Goal: Task Accomplishment & Management: Use online tool/utility

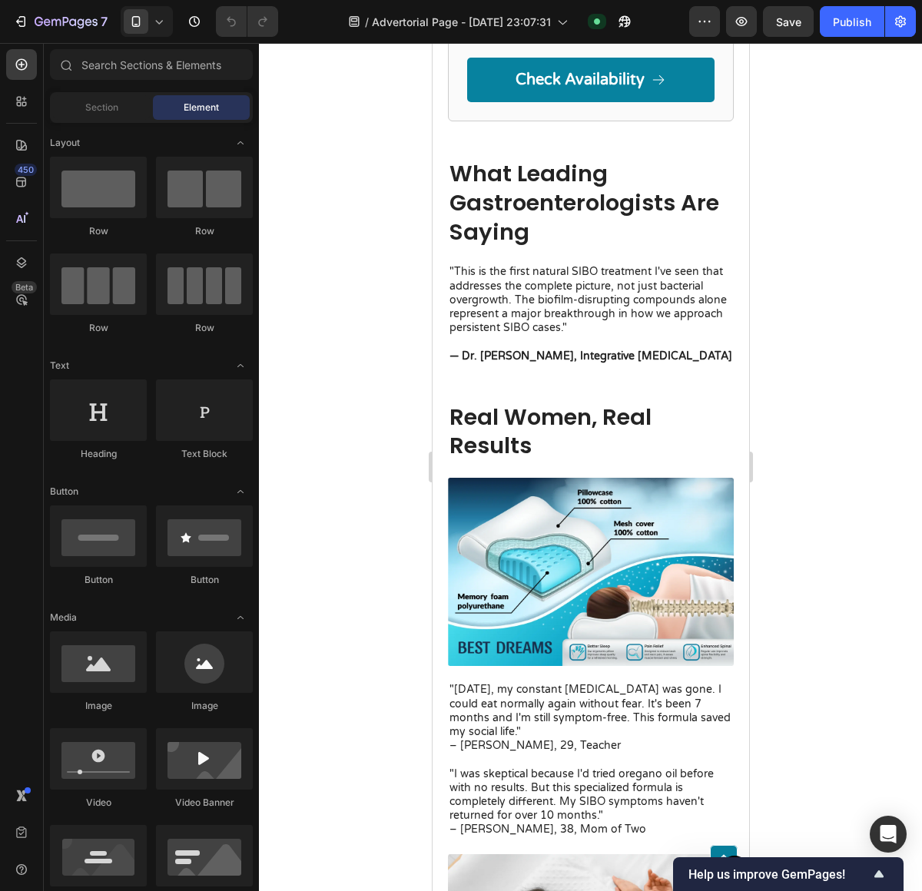
scroll to position [3519, 0]
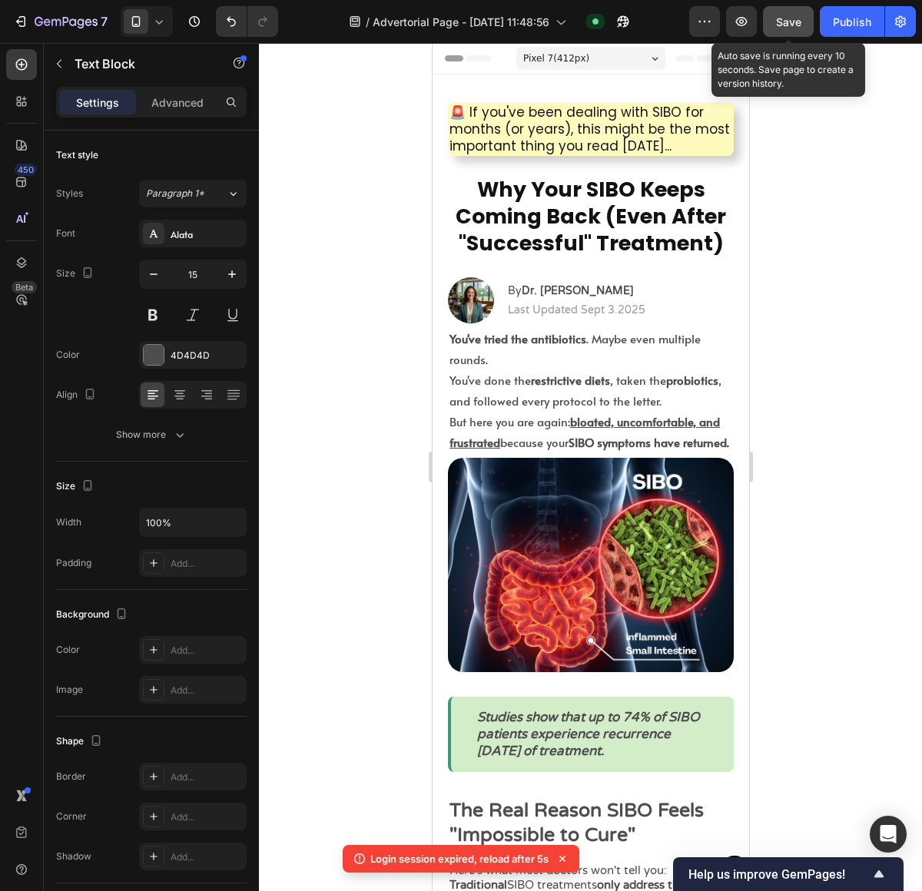
click at [806, 27] on button "Save" at bounding box center [788, 21] width 51 height 31
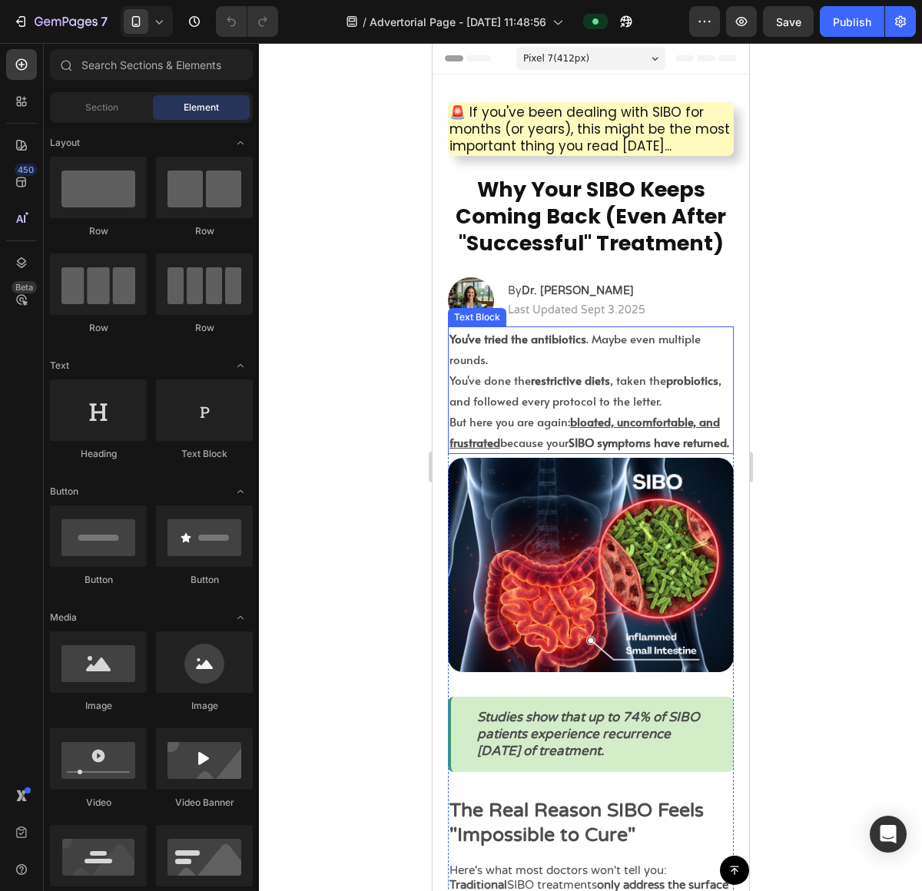
click at [569, 399] on p "You've done the restrictive diets , taken the probiotics , and followed every p…" at bounding box center [590, 389] width 283 height 41
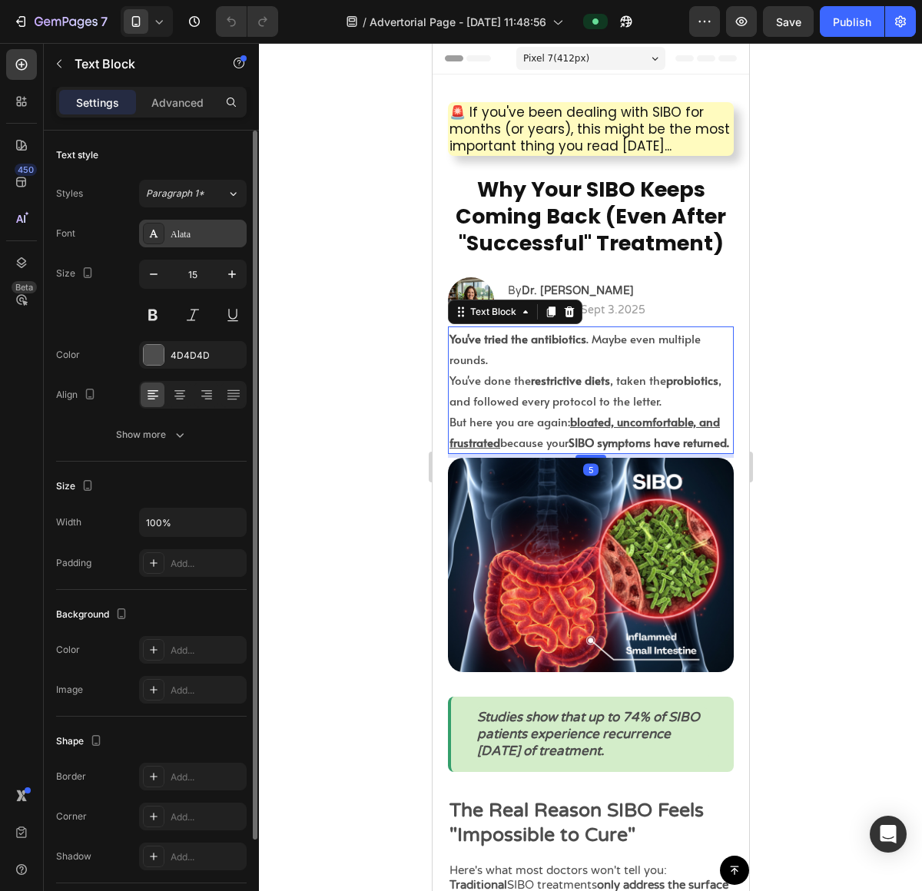
click at [221, 235] on div "Alata" at bounding box center [207, 234] width 72 height 14
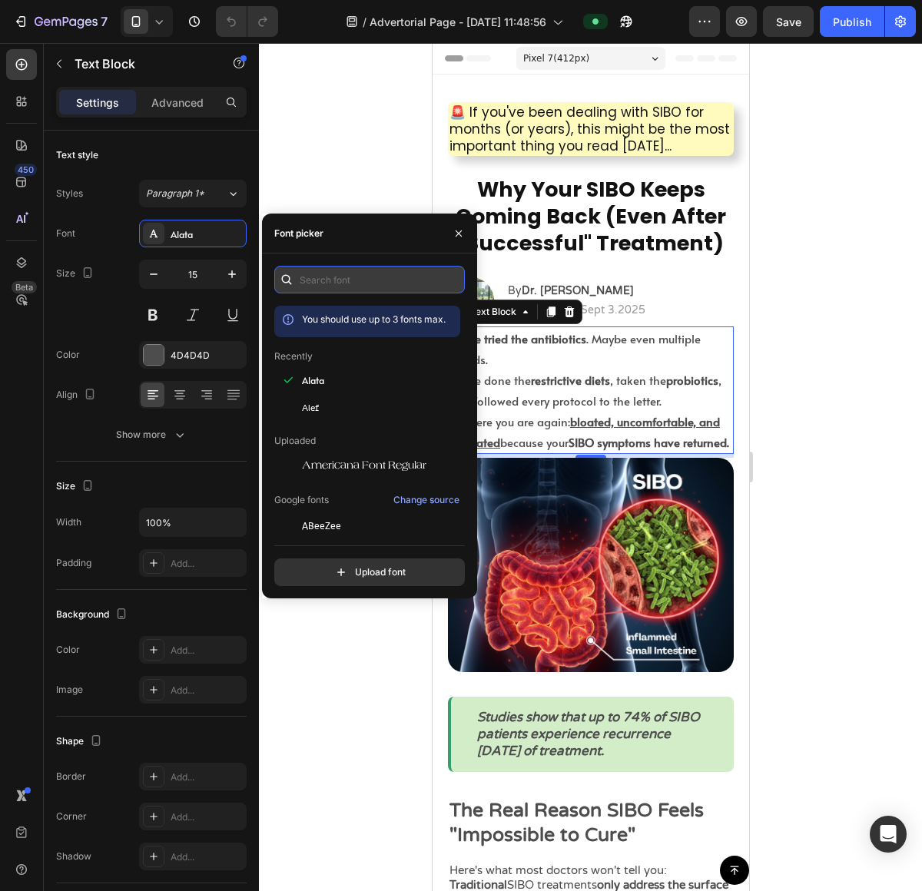
click at [359, 285] on input "text" at bounding box center [369, 280] width 190 height 28
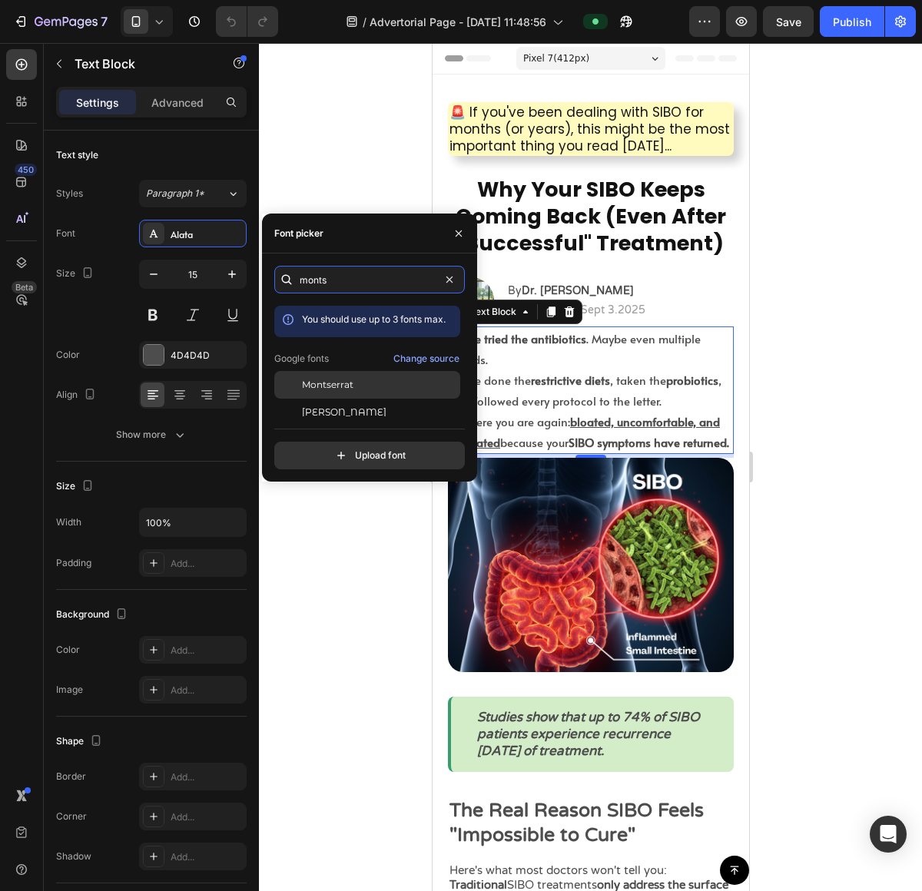
type input "monts"
click at [391, 382] on div "Montserrat" at bounding box center [379, 385] width 155 height 14
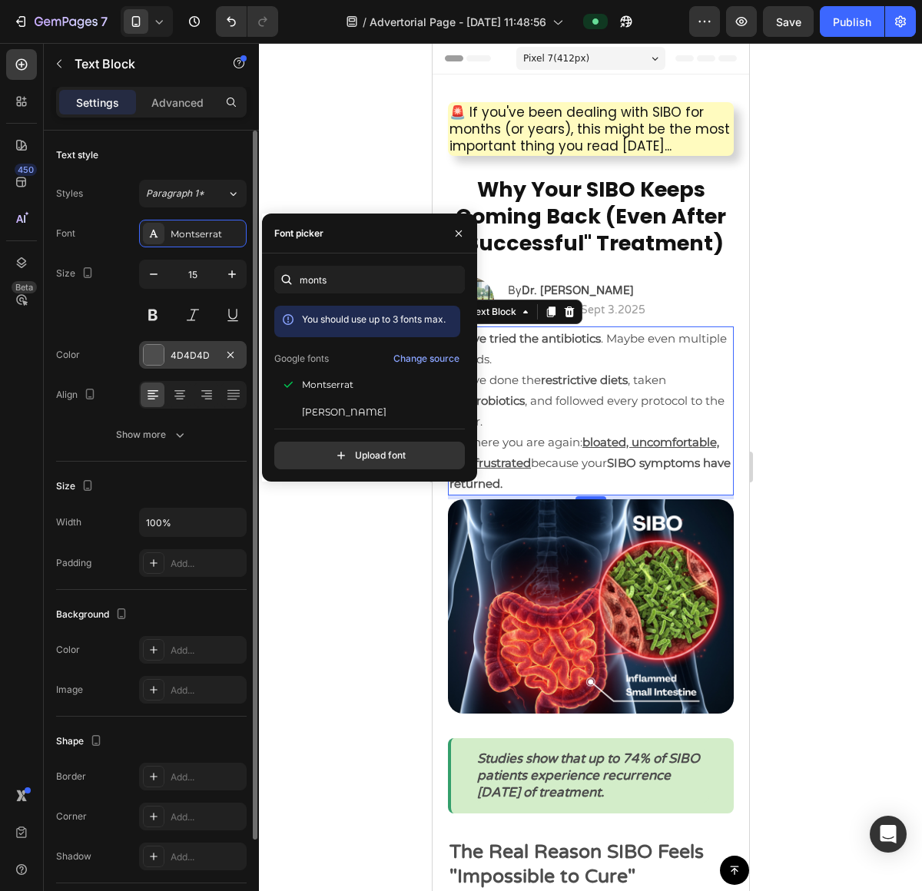
click at [144, 366] on div "4D4D4D" at bounding box center [193, 355] width 108 height 28
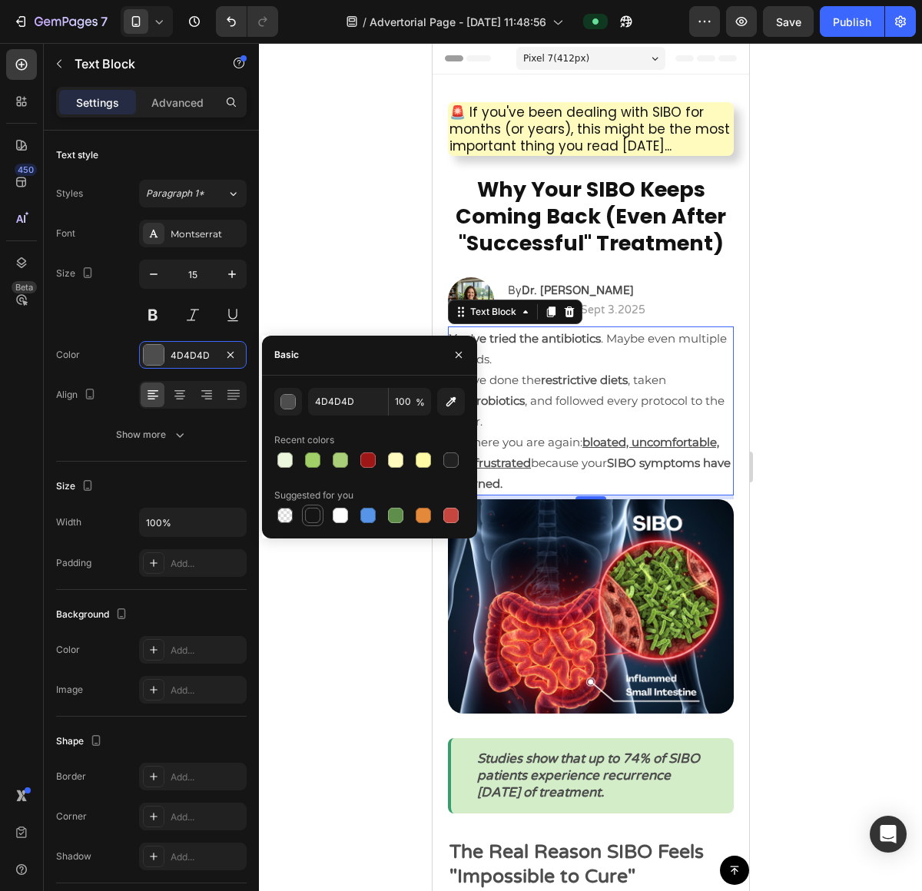
click at [318, 523] on div at bounding box center [312, 515] width 18 height 18
type input "151515"
click at [820, 420] on div at bounding box center [590, 467] width 663 height 848
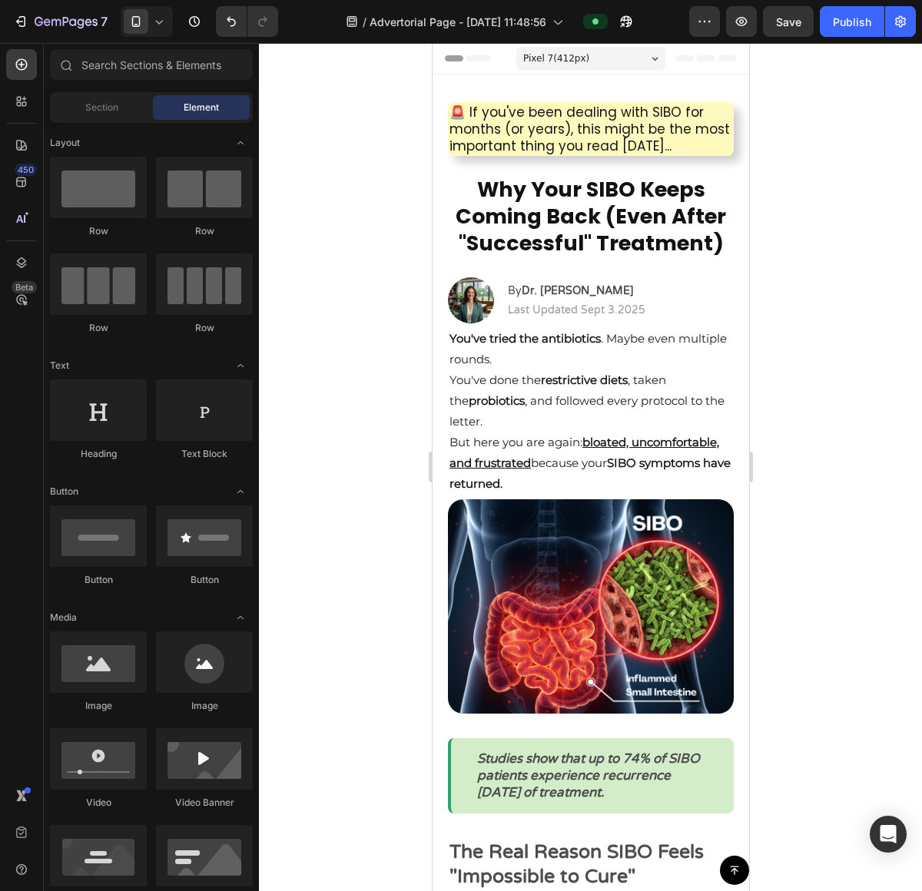
click at [827, 374] on div at bounding box center [590, 467] width 663 height 848
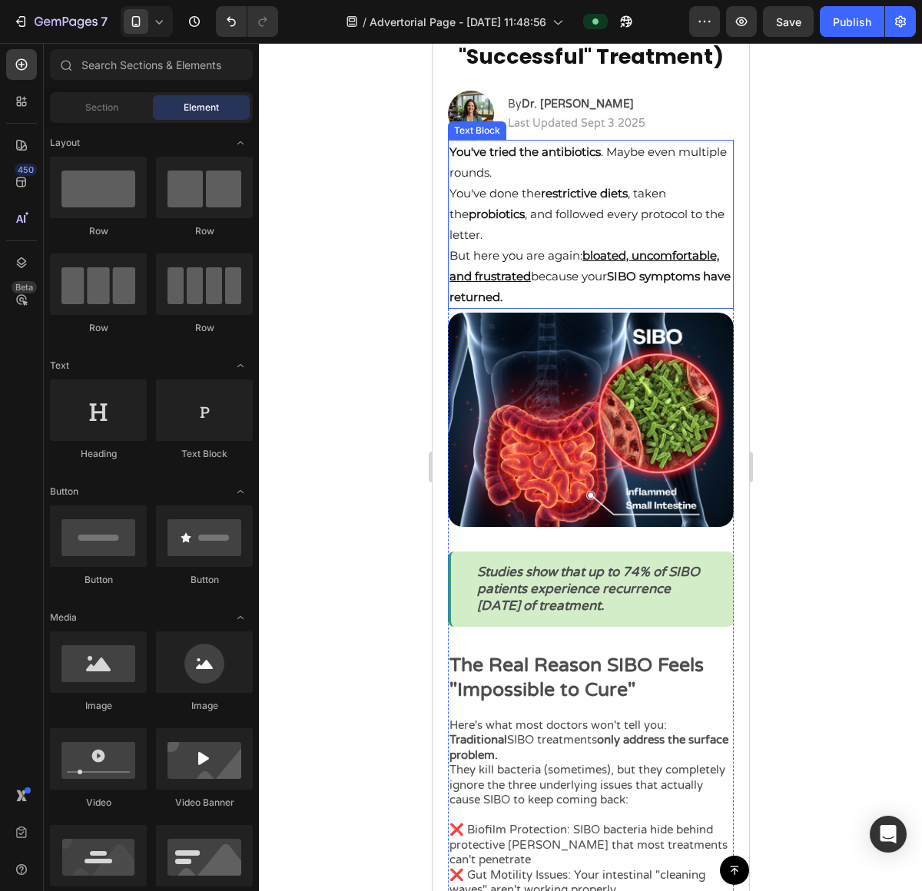
scroll to position [190, 0]
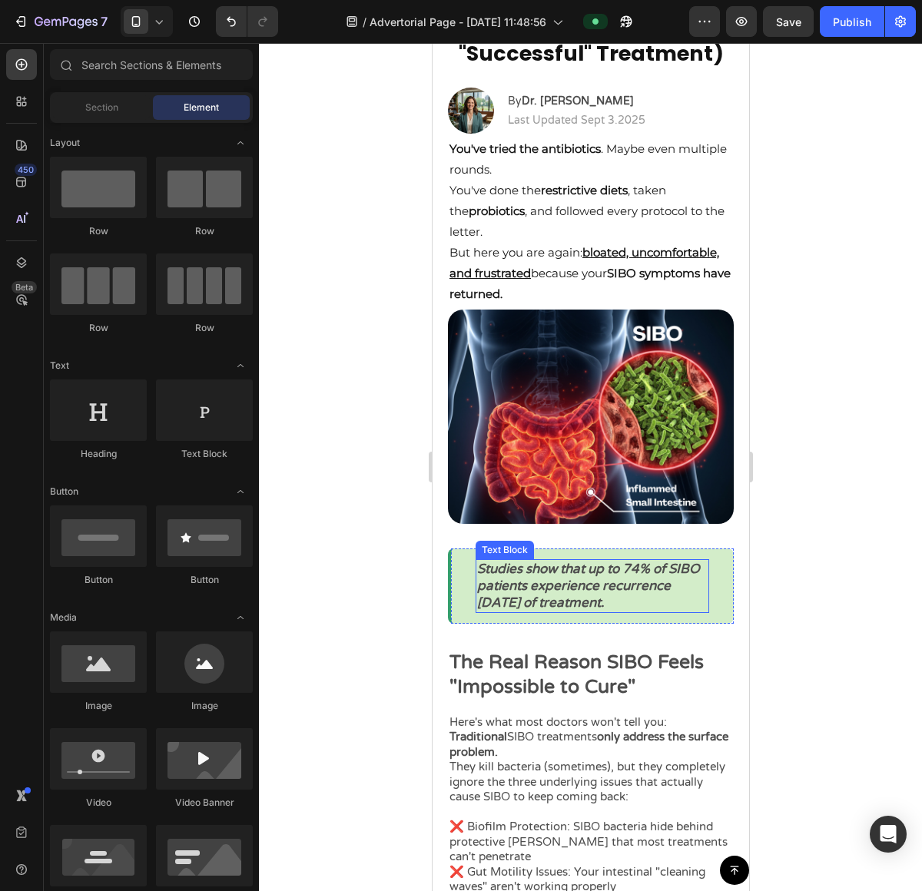
click at [595, 593] on icon "Studies show that up to 74% of SIBO patients experience recurrence within 9 mon…" at bounding box center [587, 586] width 223 height 50
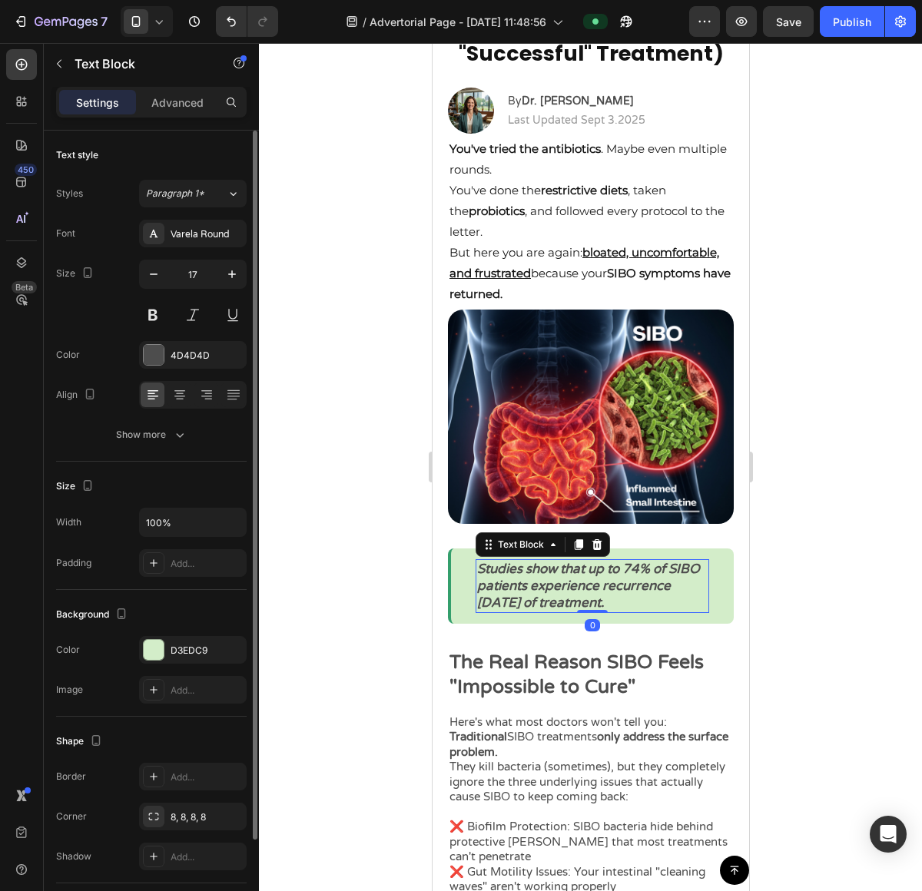
click at [220, 254] on div "Font Varela Round Size 17 Color 4D4D4D Align Show more" at bounding box center [151, 334] width 190 height 229
click at [220, 247] on div "Varela Round" at bounding box center [193, 234] width 108 height 28
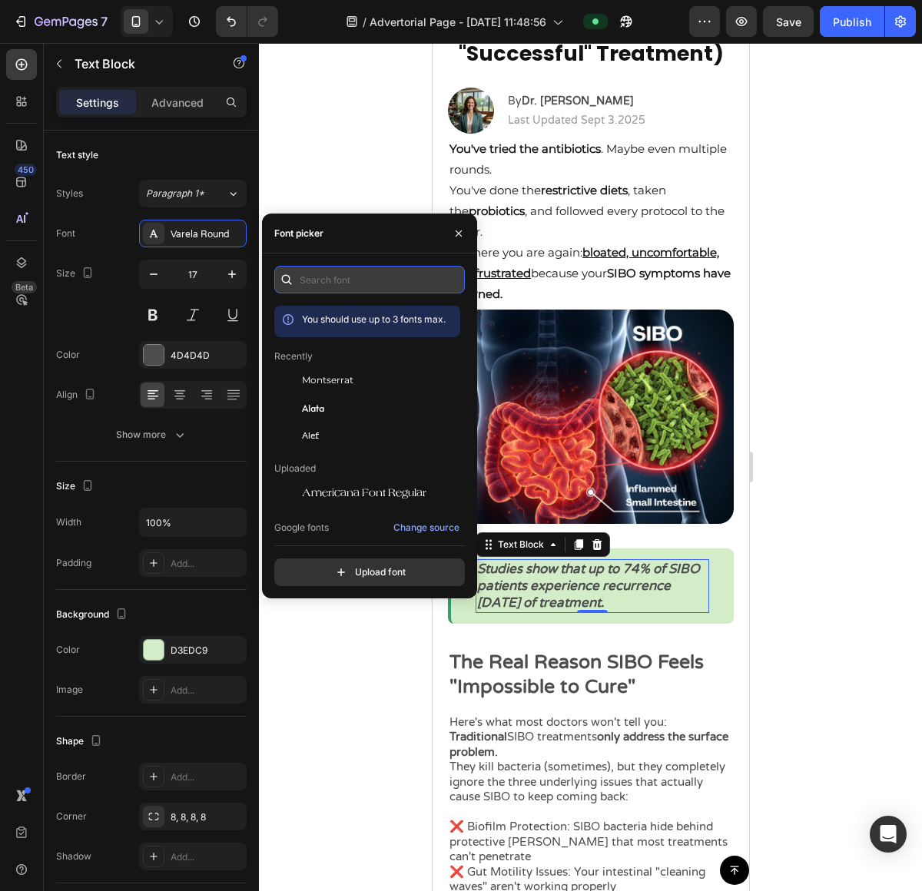
click at [335, 271] on input "text" at bounding box center [369, 280] width 190 height 28
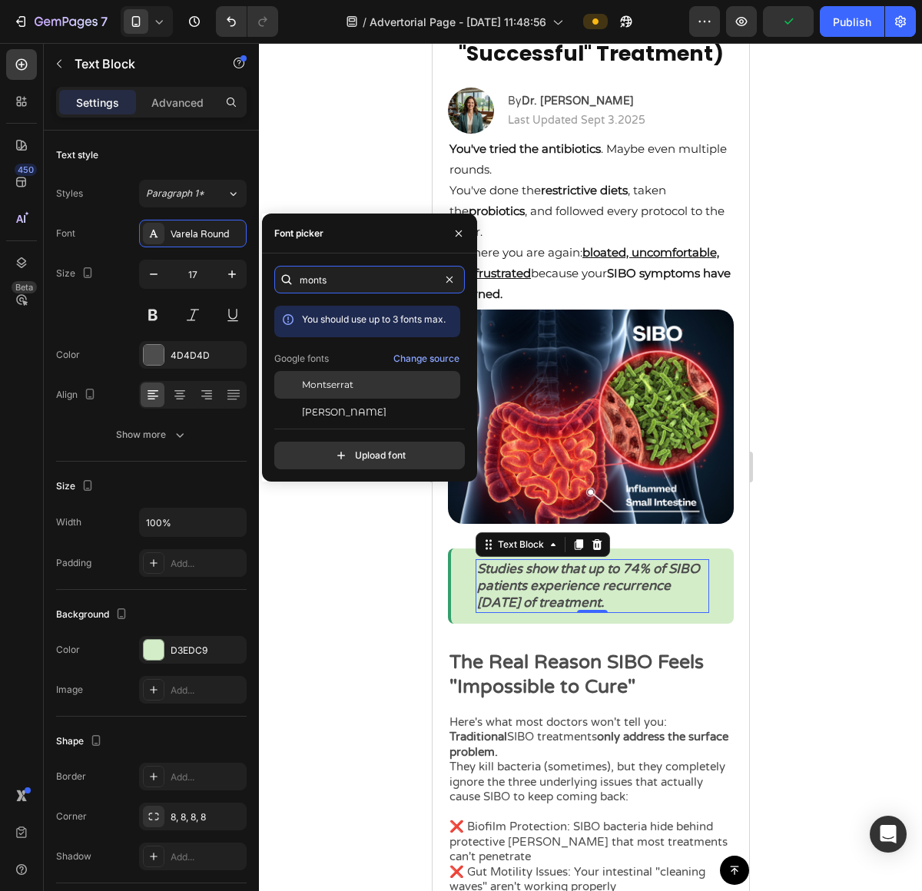
type input "monts"
click at [336, 382] on span "Montserrat" at bounding box center [327, 385] width 51 height 14
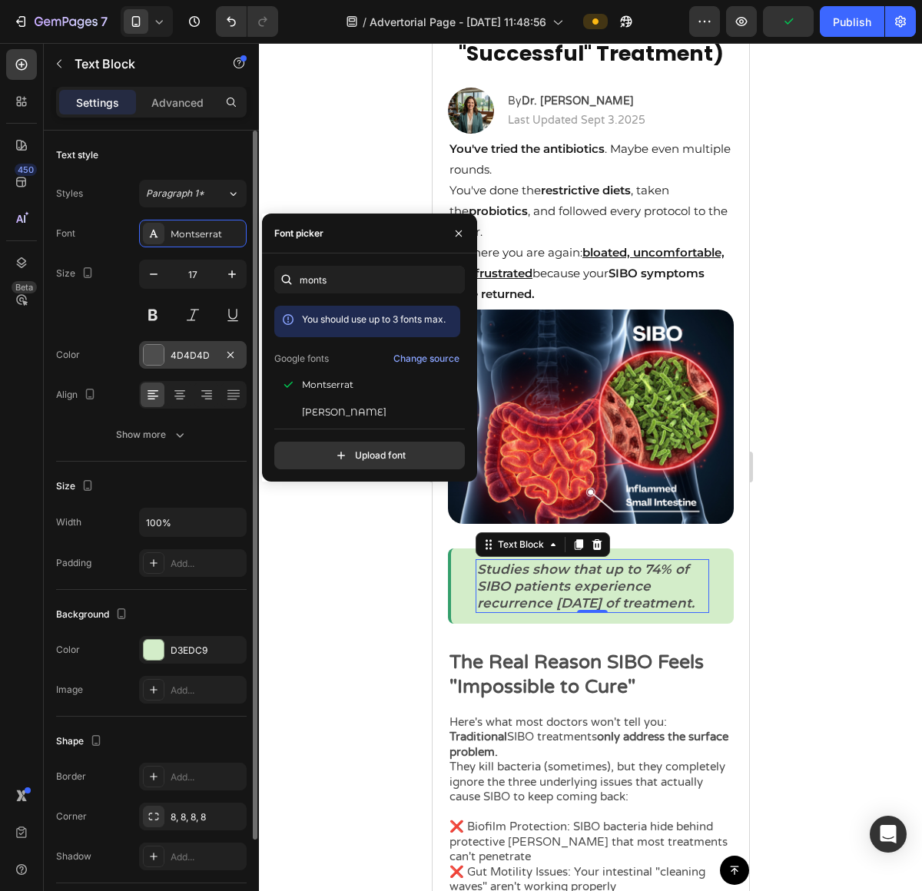
drag, startPoint x: 133, startPoint y: 365, endPoint x: 140, endPoint y: 360, distance: 8.3
click at [133, 365] on div "Color 4D4D4D" at bounding box center [151, 355] width 190 height 28
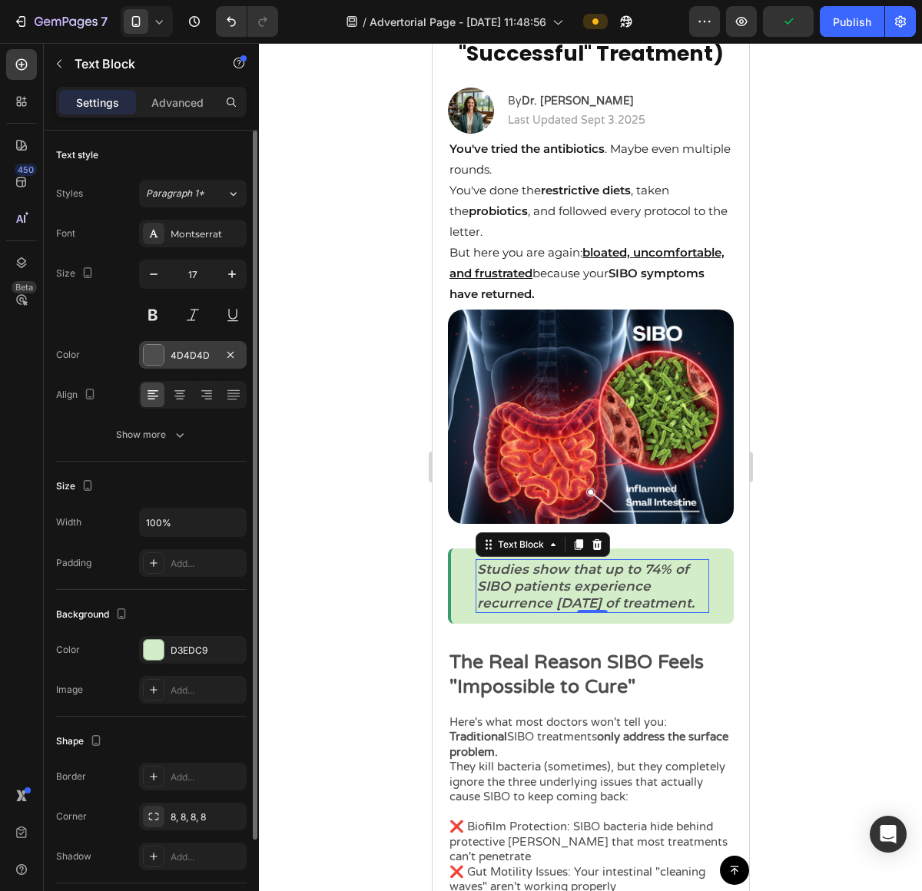
click at [144, 359] on div at bounding box center [154, 355] width 22 height 22
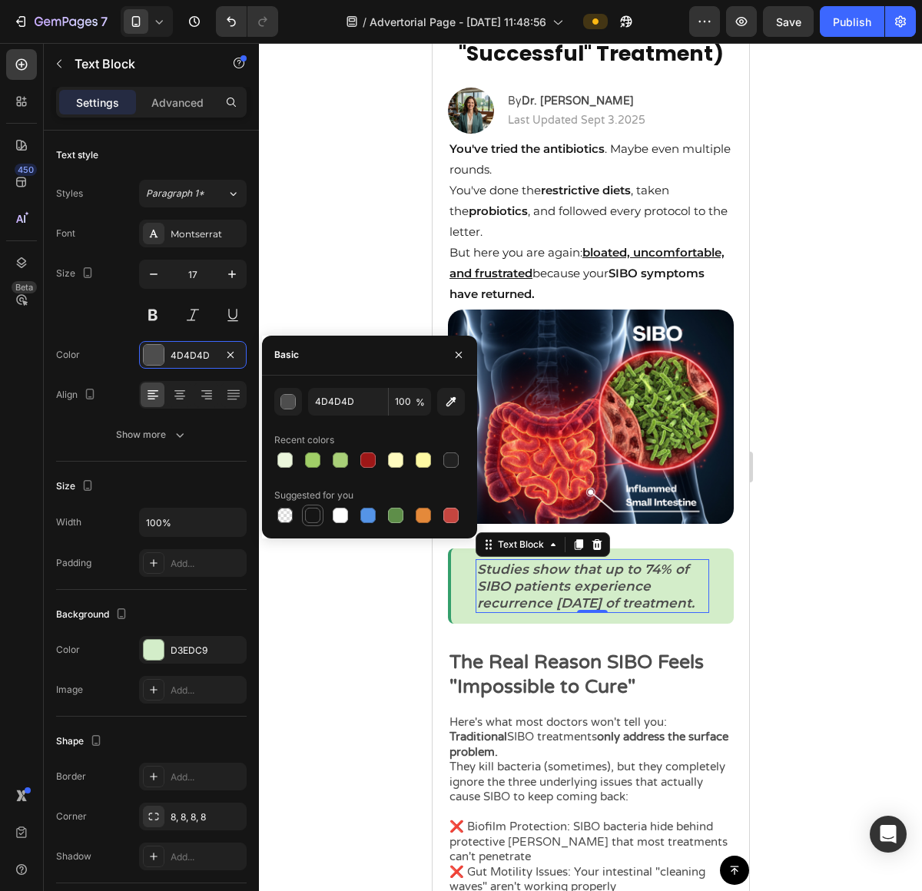
click at [305, 513] on div at bounding box center [312, 515] width 15 height 15
type input "151515"
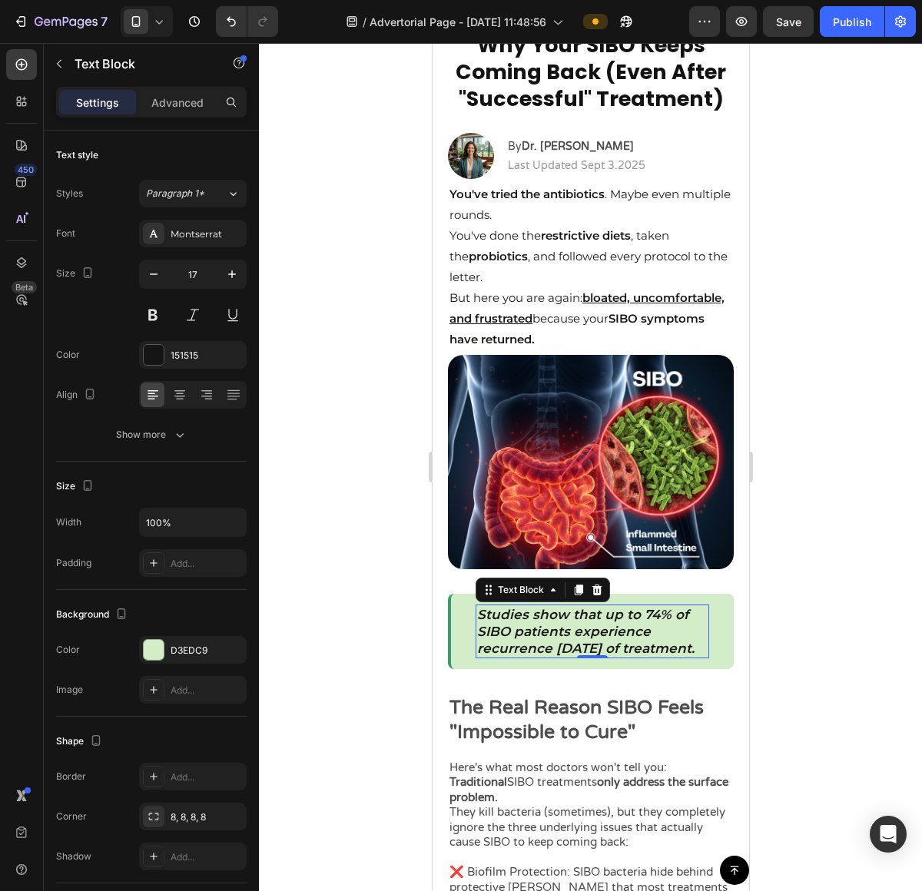
click at [809, 283] on div at bounding box center [590, 467] width 663 height 848
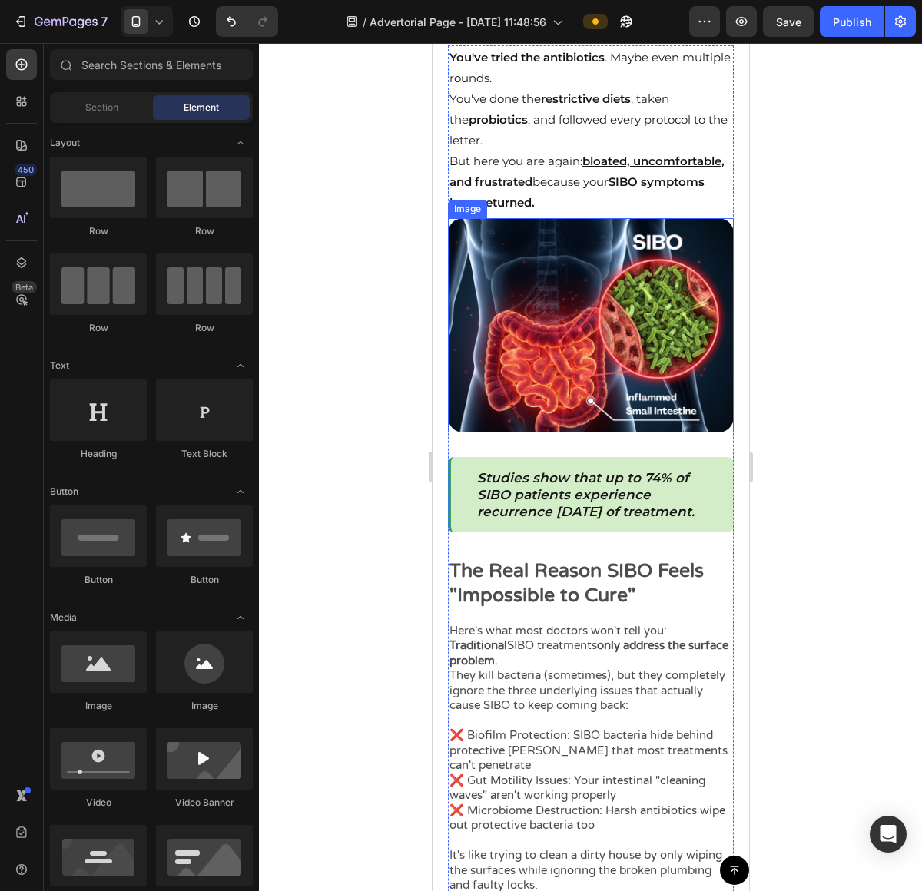
scroll to position [797, 0]
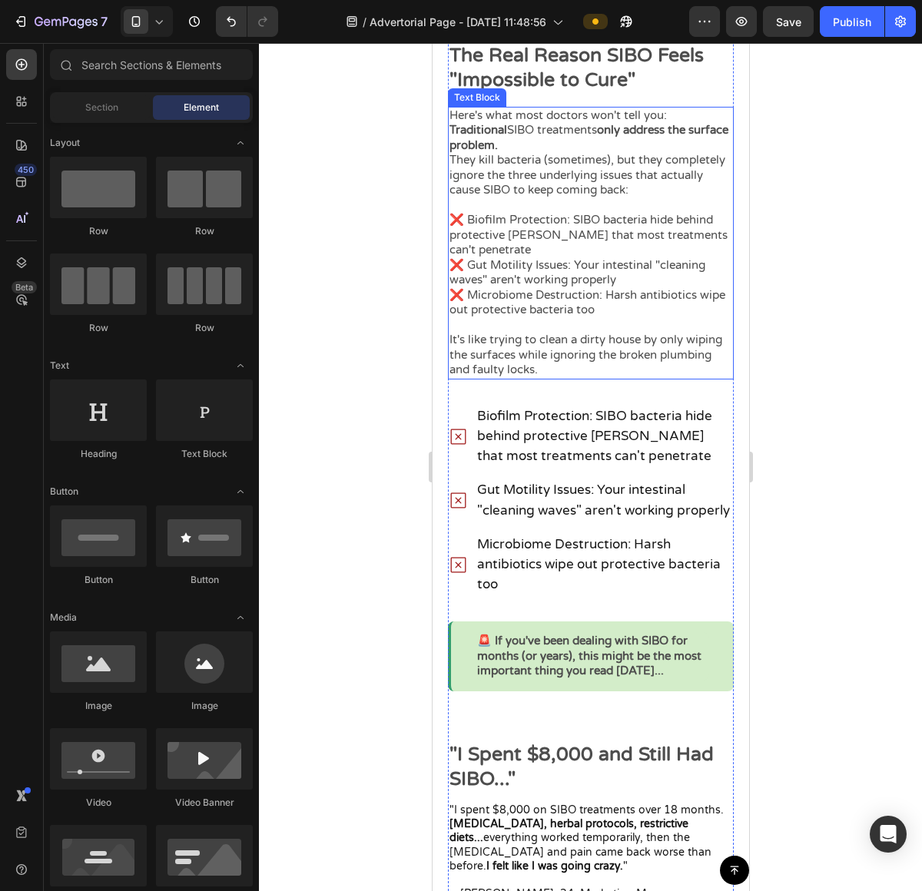
click at [528, 240] on p "❌ Biofilm Protection: SIBO bacteria hide behind protective shields that most tr…" at bounding box center [590, 235] width 283 height 45
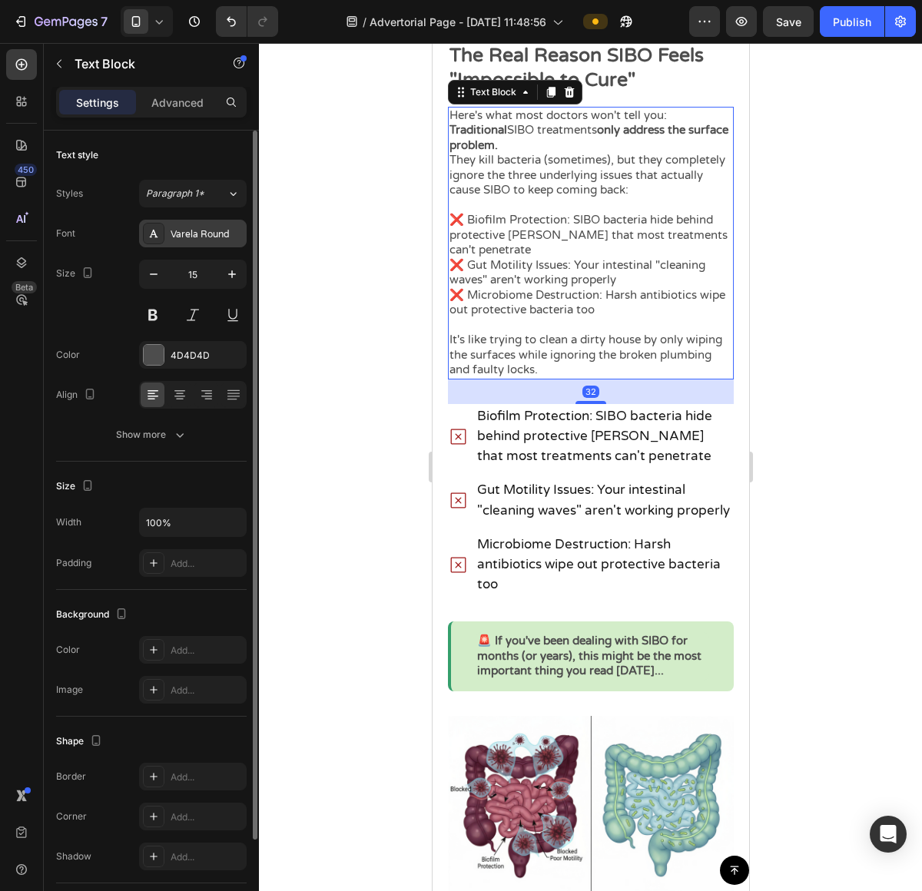
click at [200, 237] on div "Varela Round" at bounding box center [207, 234] width 72 height 14
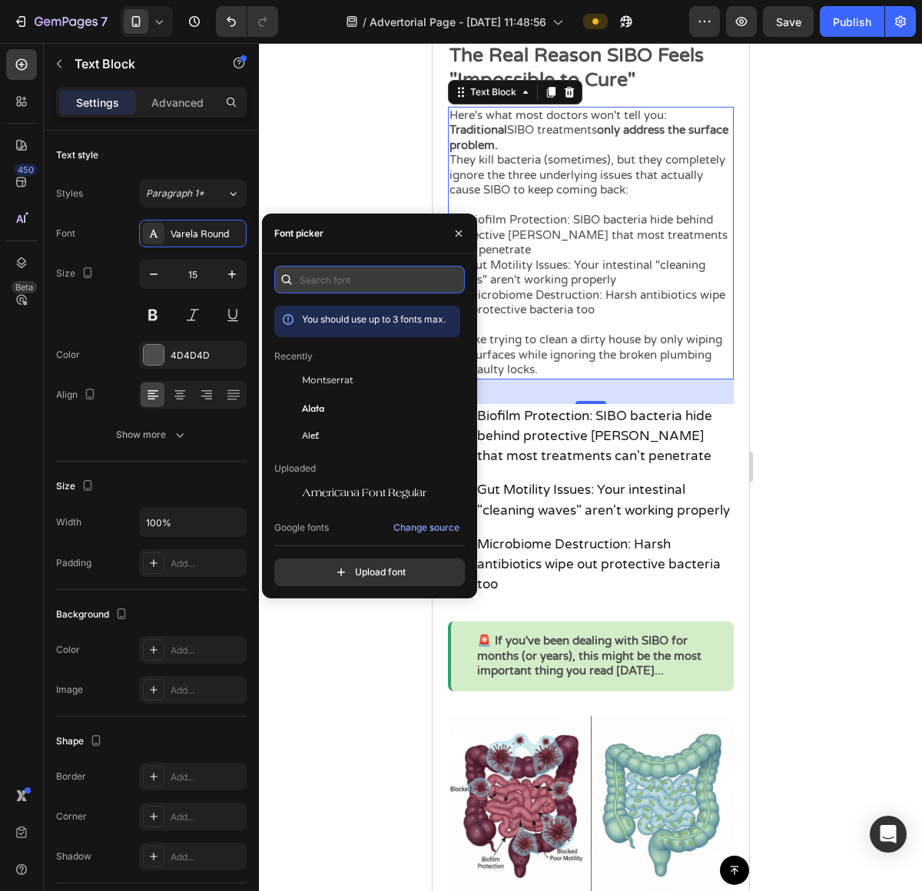
click at [335, 276] on input "text" at bounding box center [369, 280] width 190 height 28
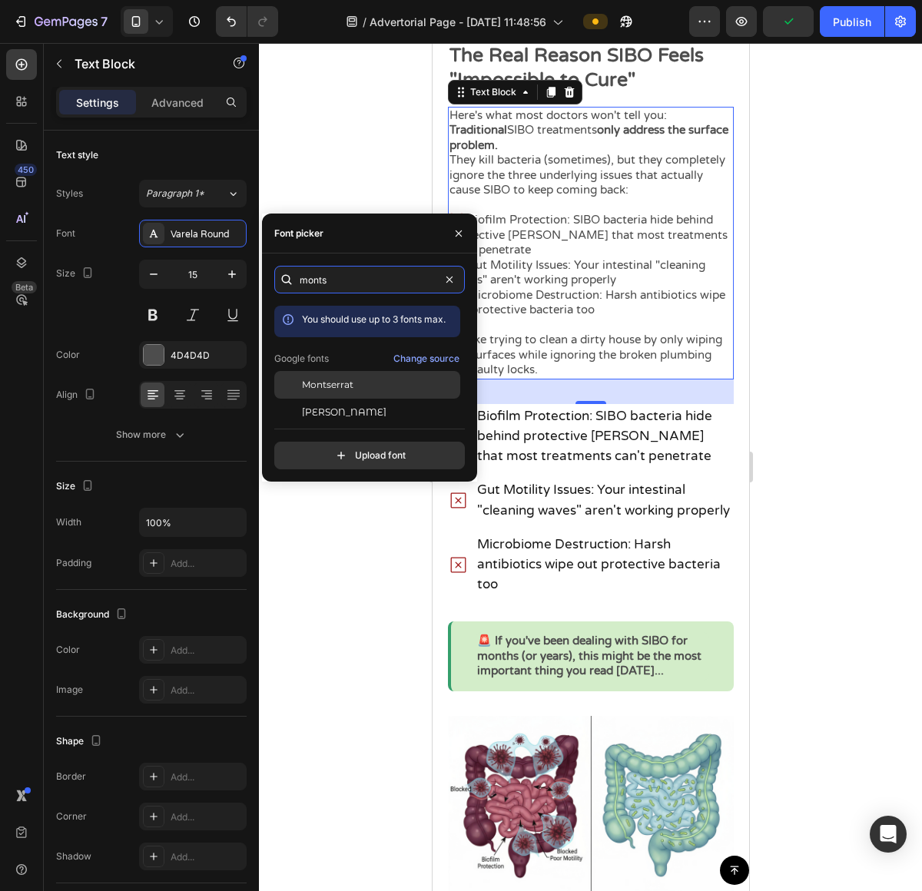
type input "monts"
click at [358, 383] on div "Montserrat" at bounding box center [379, 385] width 155 height 14
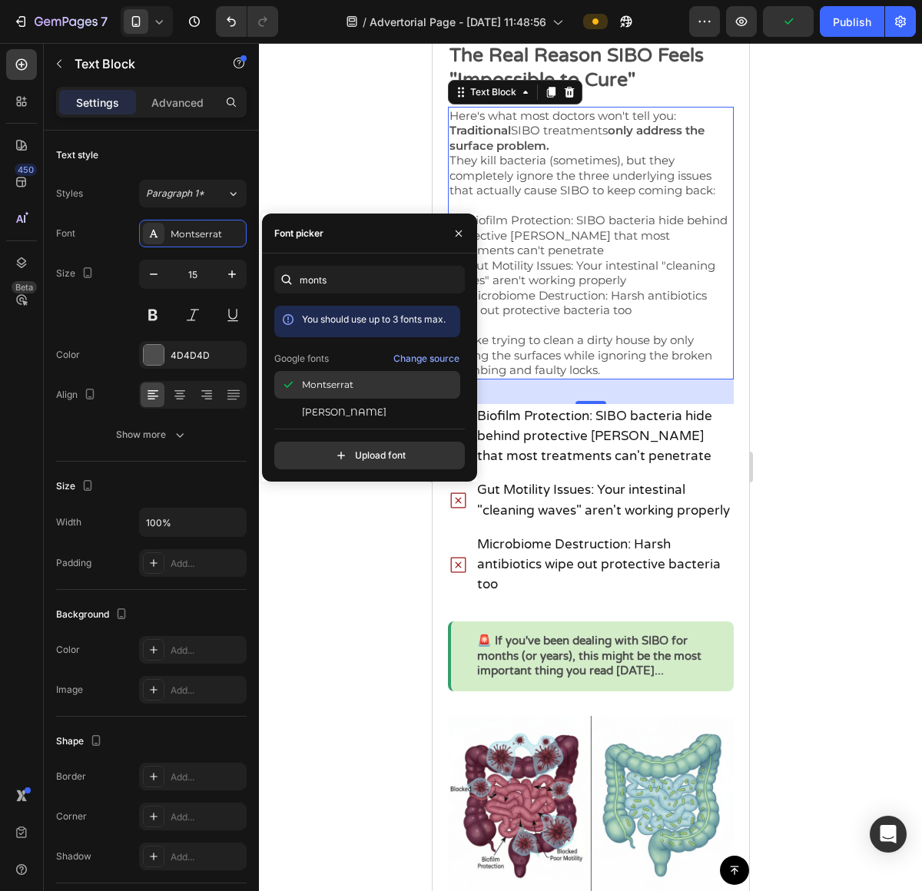
click at [358, 383] on div "Montserrat" at bounding box center [379, 385] width 155 height 14
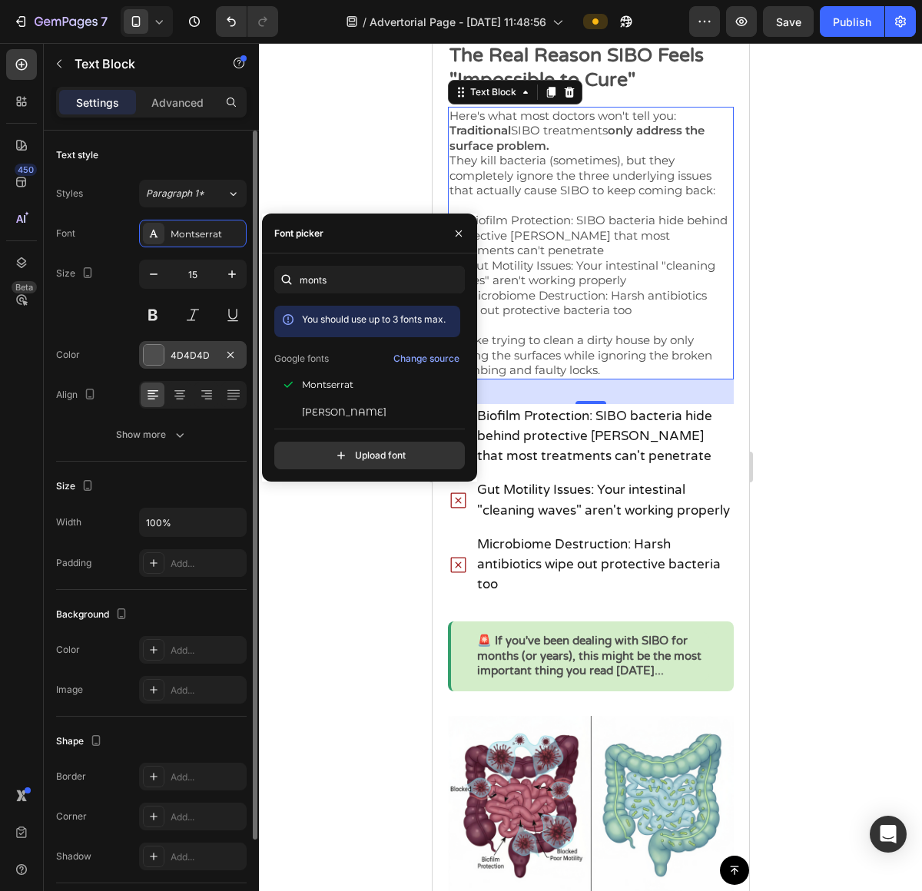
click at [147, 352] on div at bounding box center [154, 355] width 20 height 20
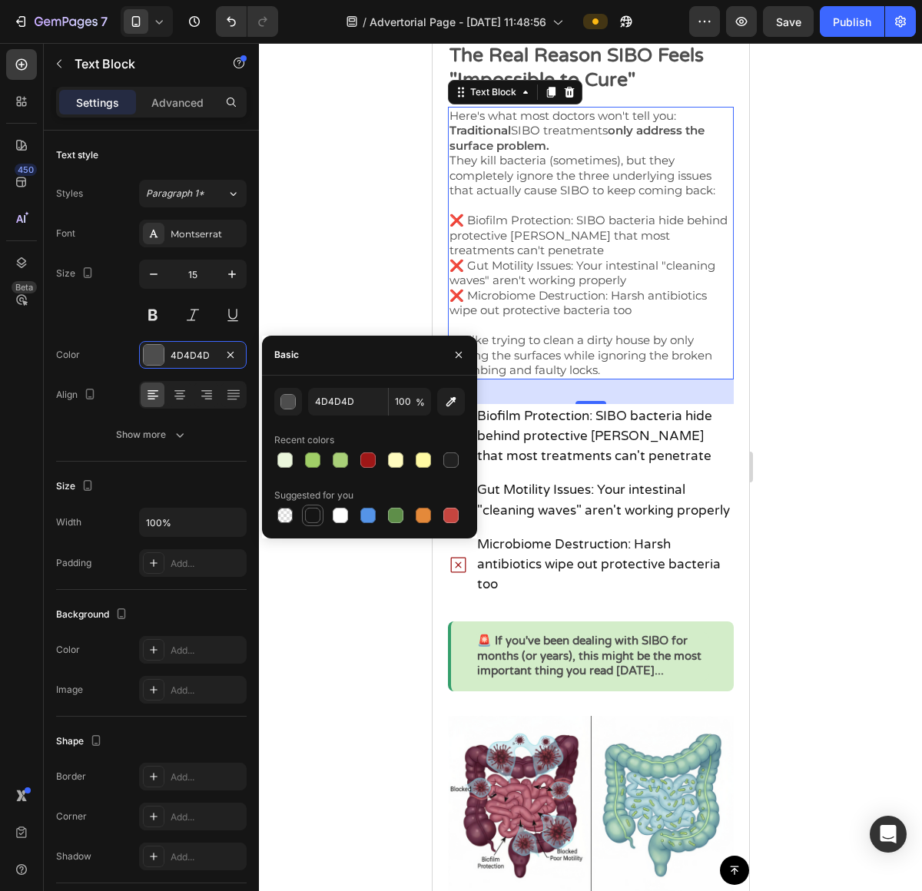
click at [317, 512] on div at bounding box center [312, 515] width 15 height 15
type input "151515"
click at [836, 458] on div at bounding box center [590, 467] width 663 height 848
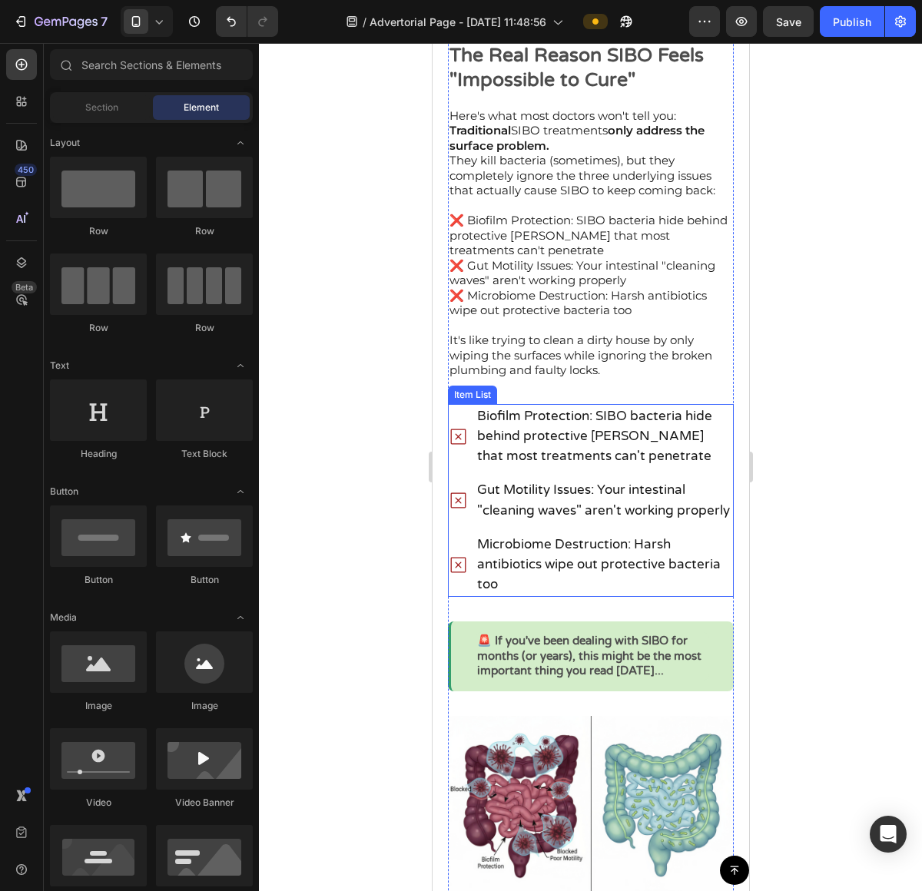
click at [467, 421] on div "Biofilm Protection: SIBO bacteria hide behind protective shields that most trea…" at bounding box center [590, 436] width 286 height 65
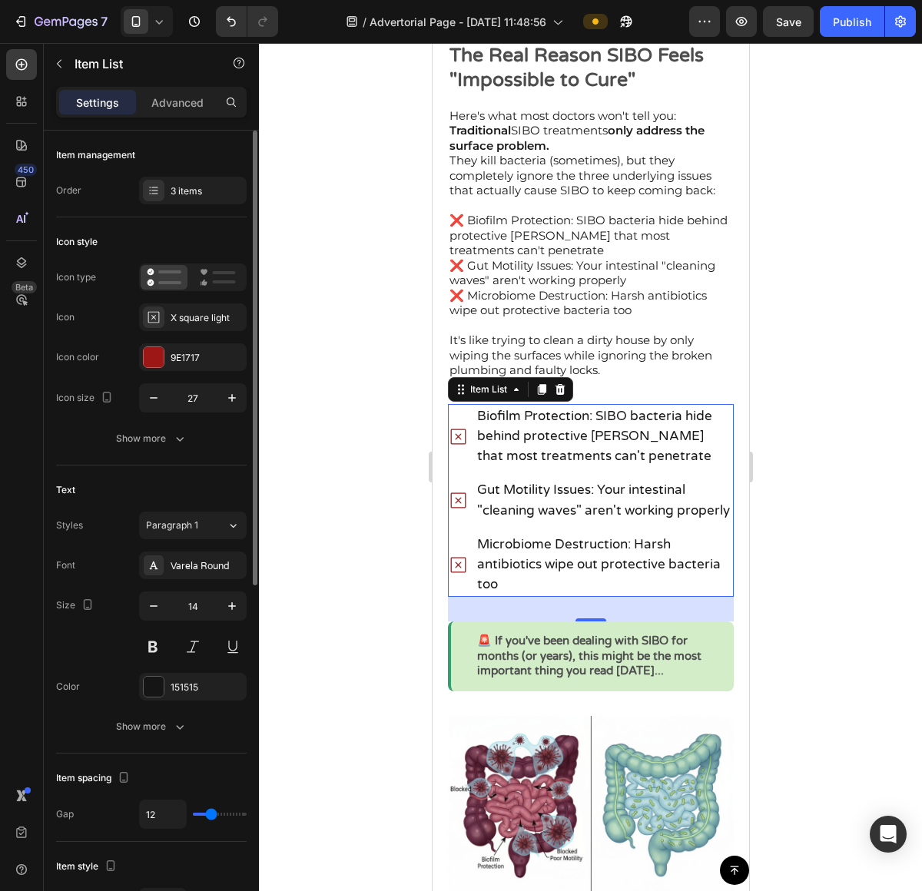
click at [196, 579] on div "Varela Round" at bounding box center [193, 565] width 108 height 28
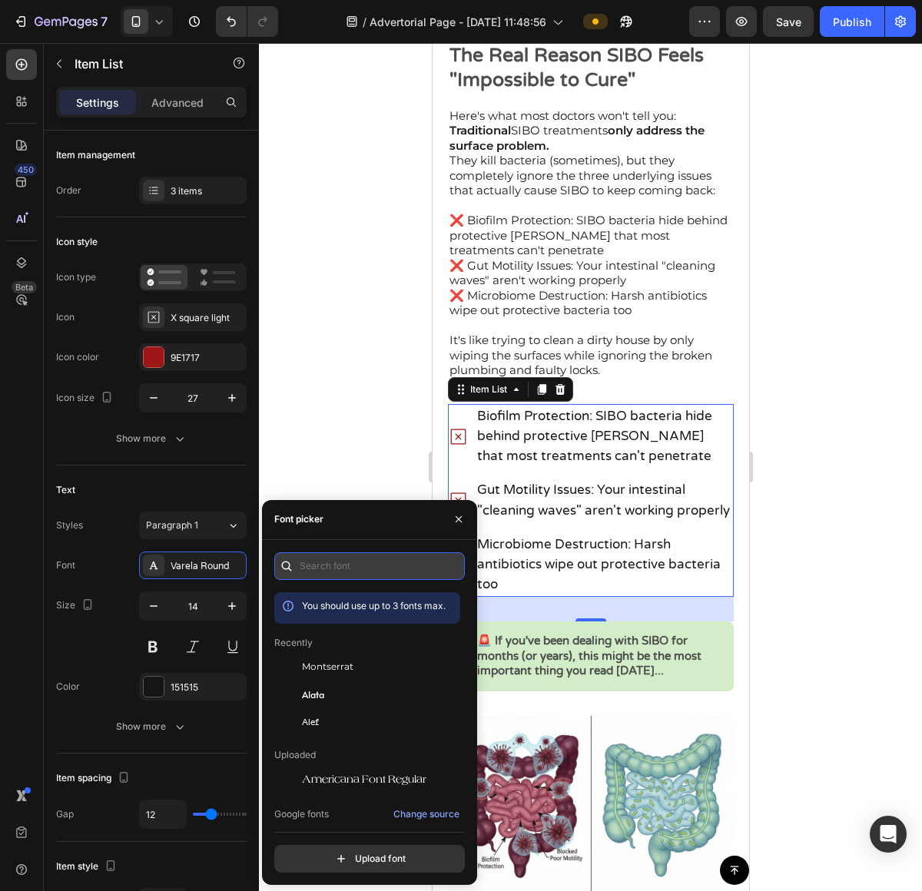
click at [364, 568] on input "text" at bounding box center [369, 566] width 190 height 28
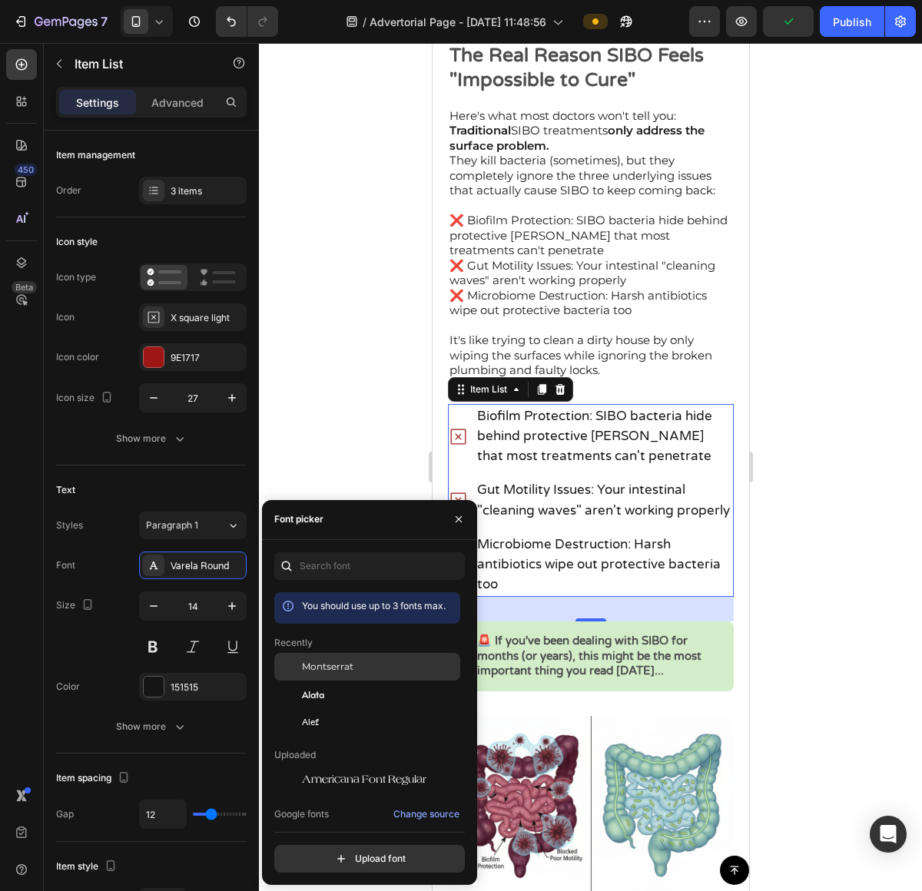
click at [355, 671] on div "Montserrat" at bounding box center [379, 667] width 155 height 14
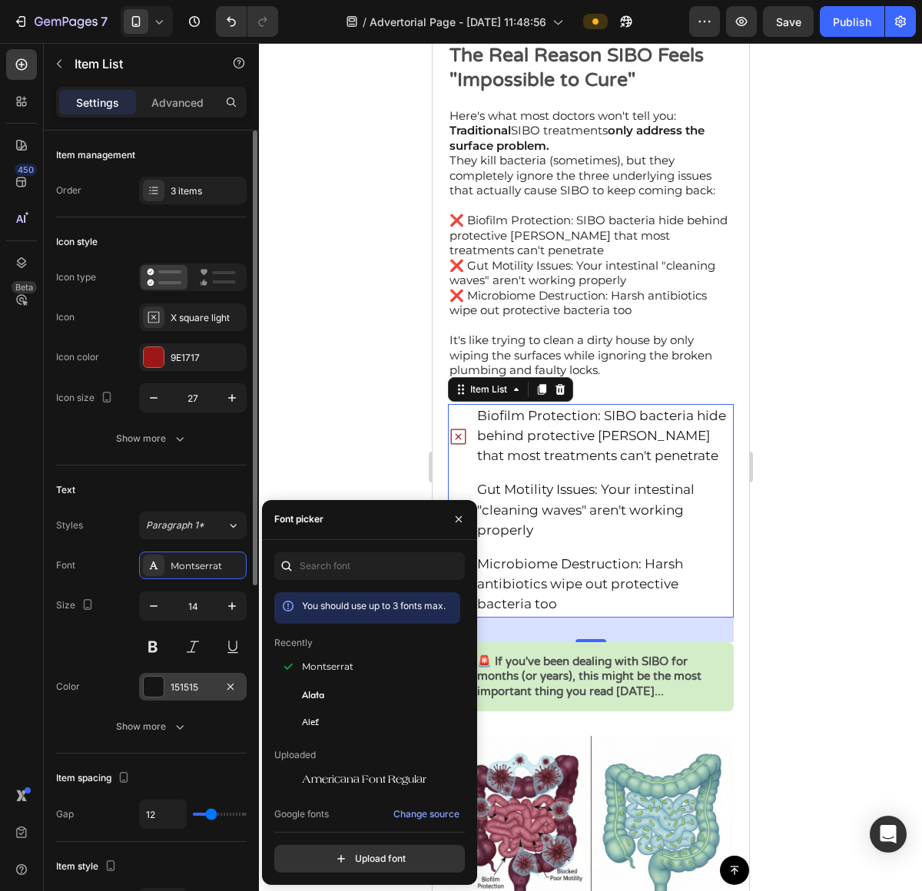
click at [148, 694] on div at bounding box center [154, 687] width 20 height 20
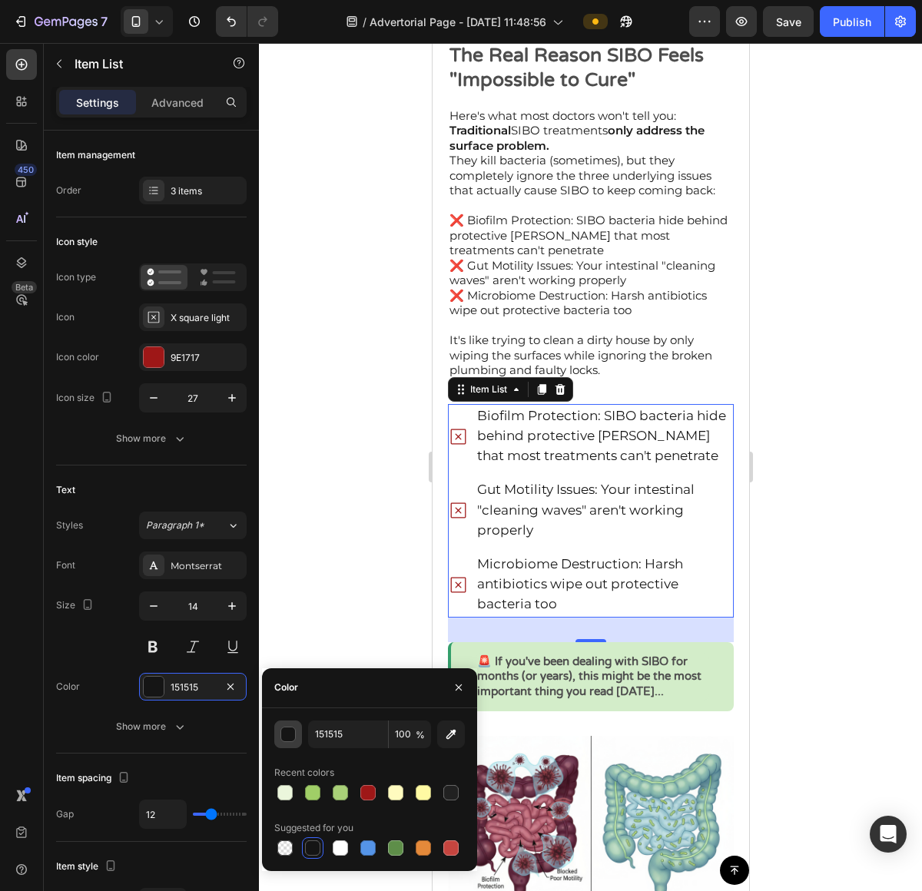
click at [282, 730] on div "button" at bounding box center [288, 734] width 15 height 15
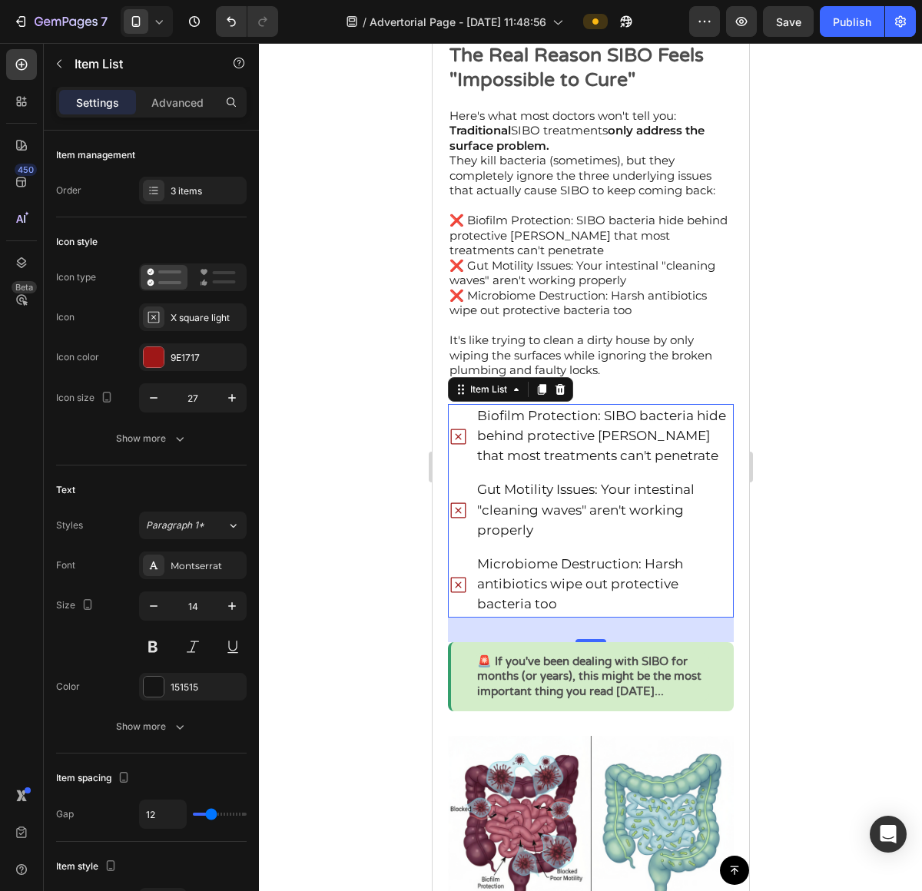
click at [846, 540] on div at bounding box center [590, 467] width 663 height 848
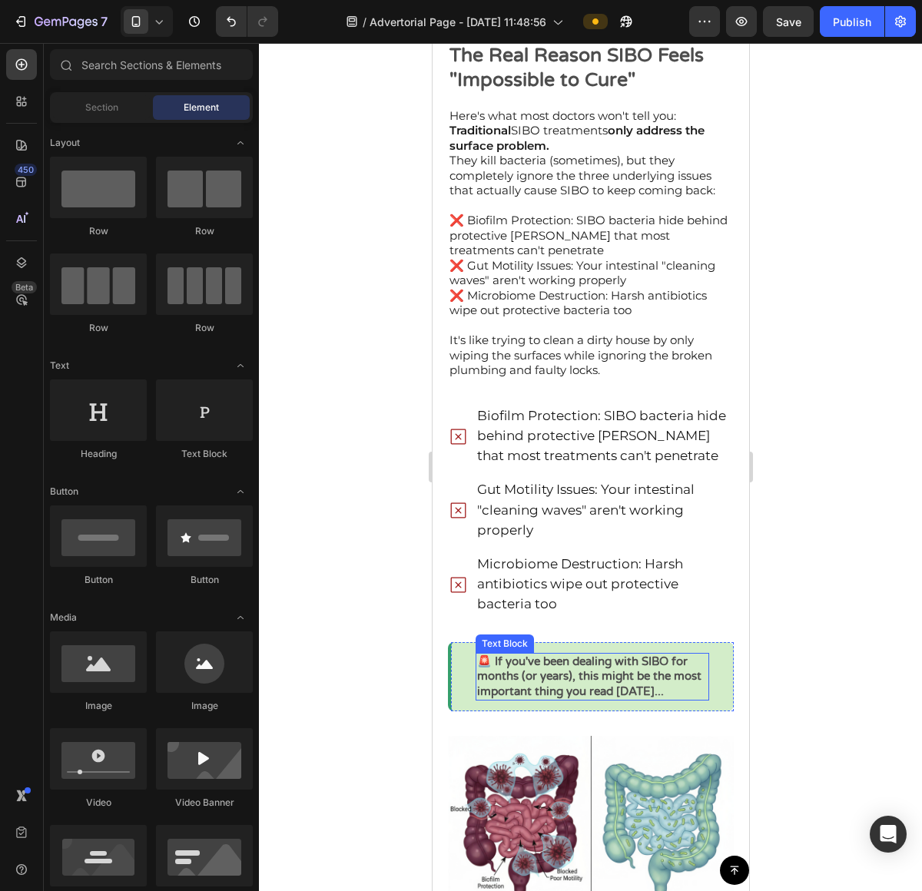
click at [574, 674] on p "🚨 If you've been dealing with SIBO for months (or years), this might be the mos…" at bounding box center [591, 676] width 230 height 45
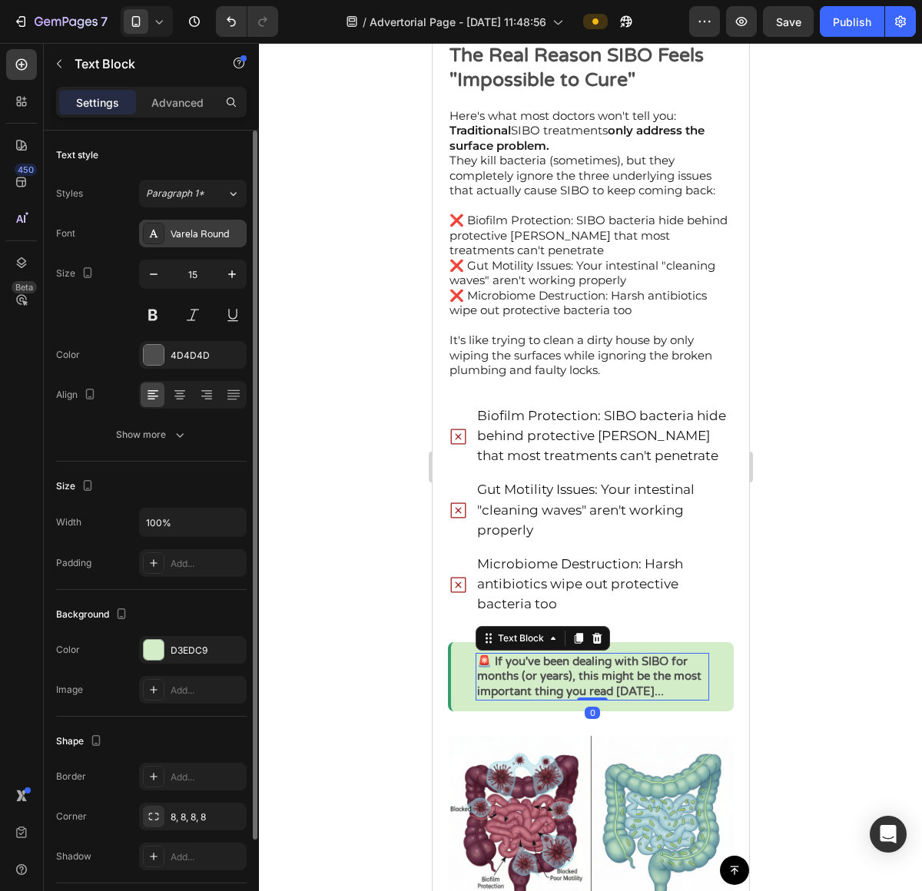
click at [196, 240] on div "Varela Round" at bounding box center [207, 234] width 72 height 14
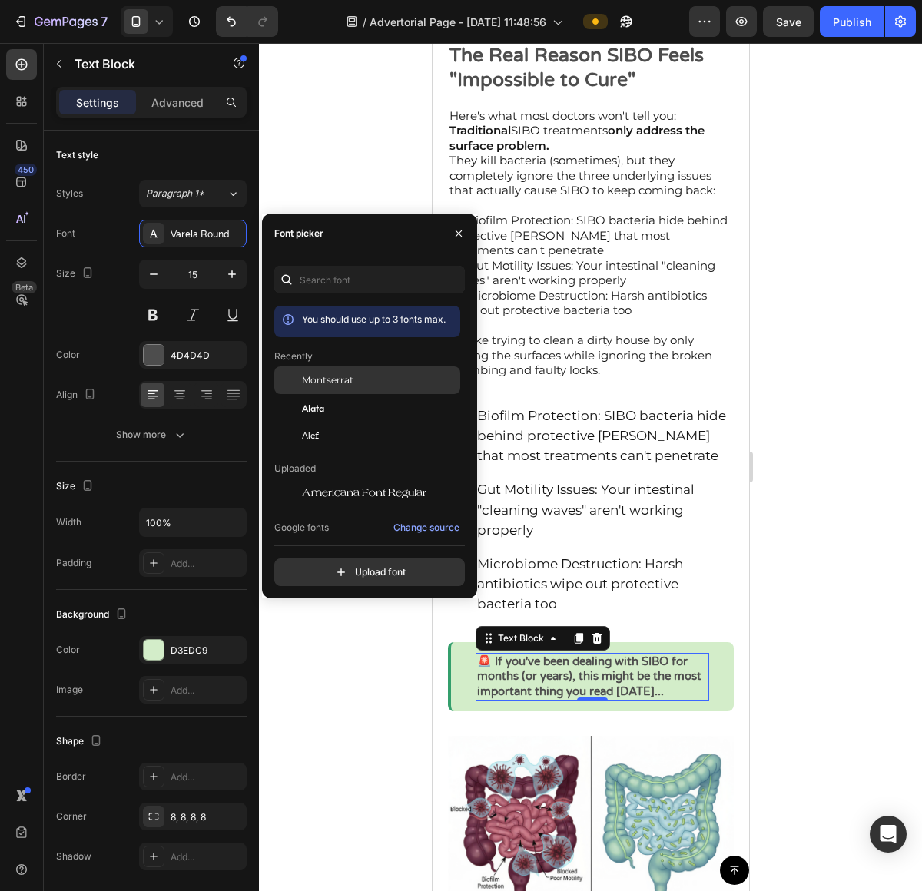
click at [359, 382] on div "Montserrat" at bounding box center [379, 380] width 155 height 14
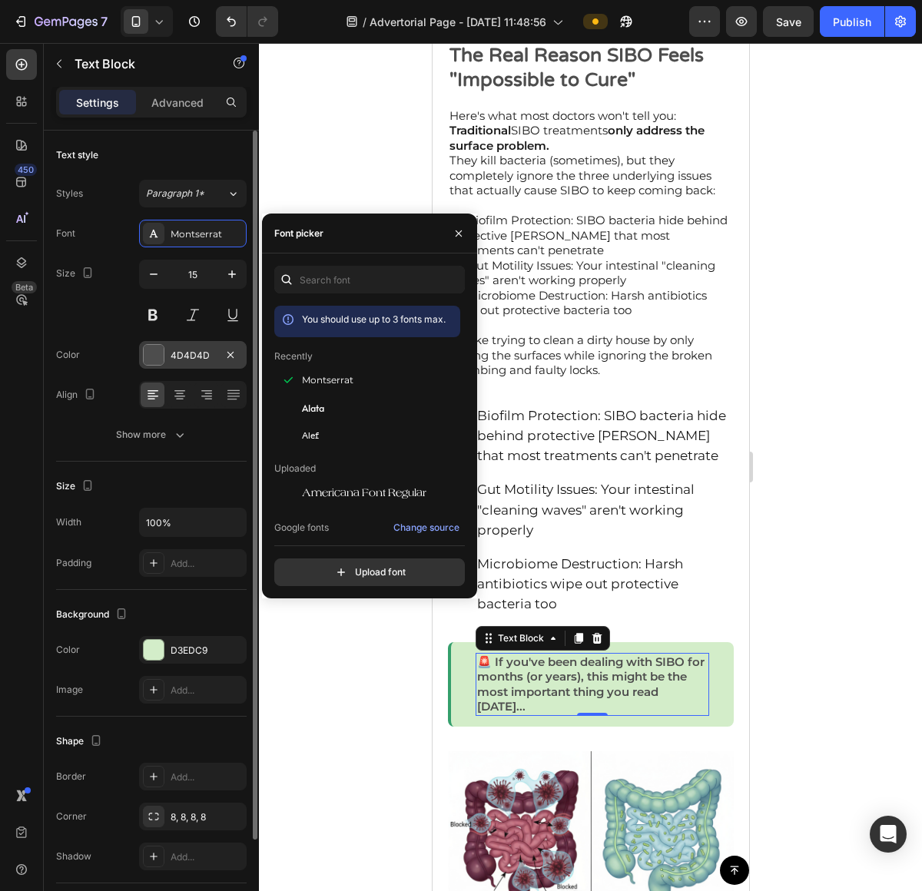
click at [144, 358] on div at bounding box center [154, 355] width 20 height 20
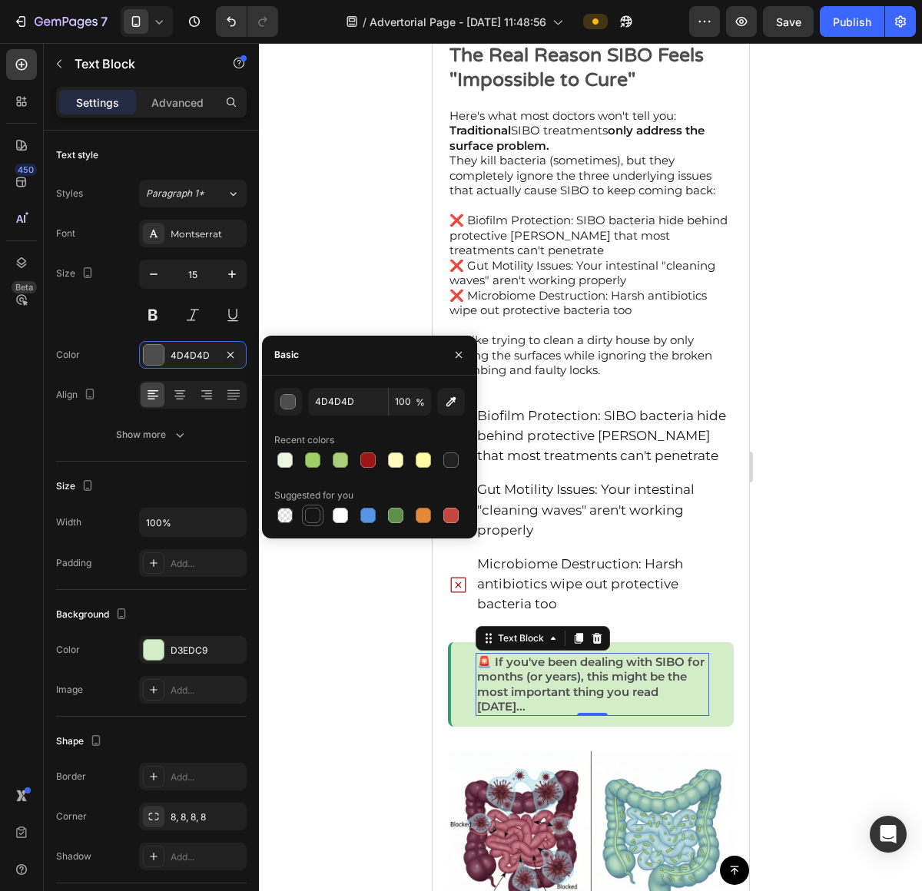
click at [310, 521] on div at bounding box center [312, 515] width 15 height 15
type input "151515"
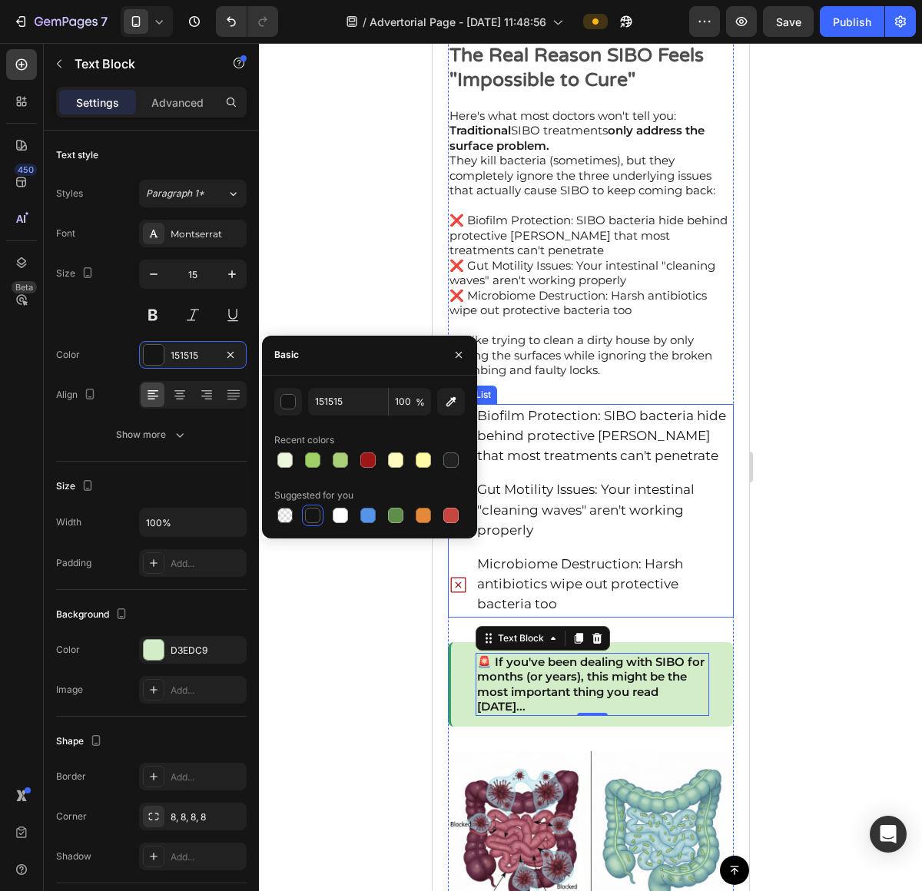
click at [826, 604] on div at bounding box center [590, 467] width 663 height 848
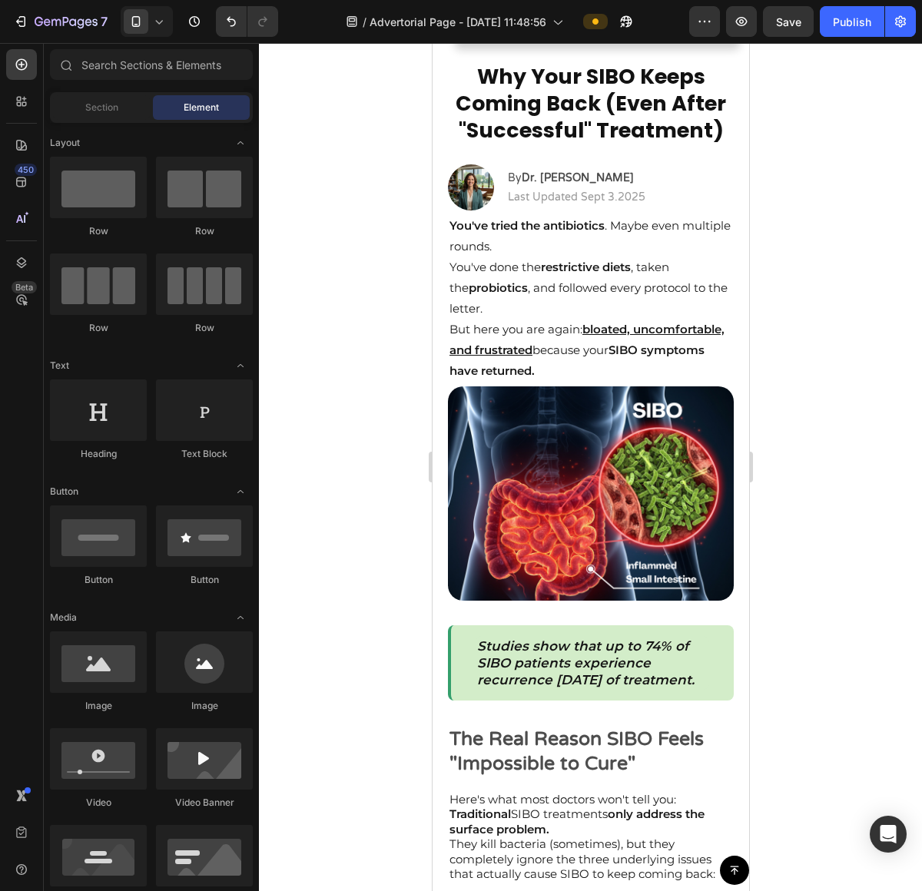
scroll to position [0, 0]
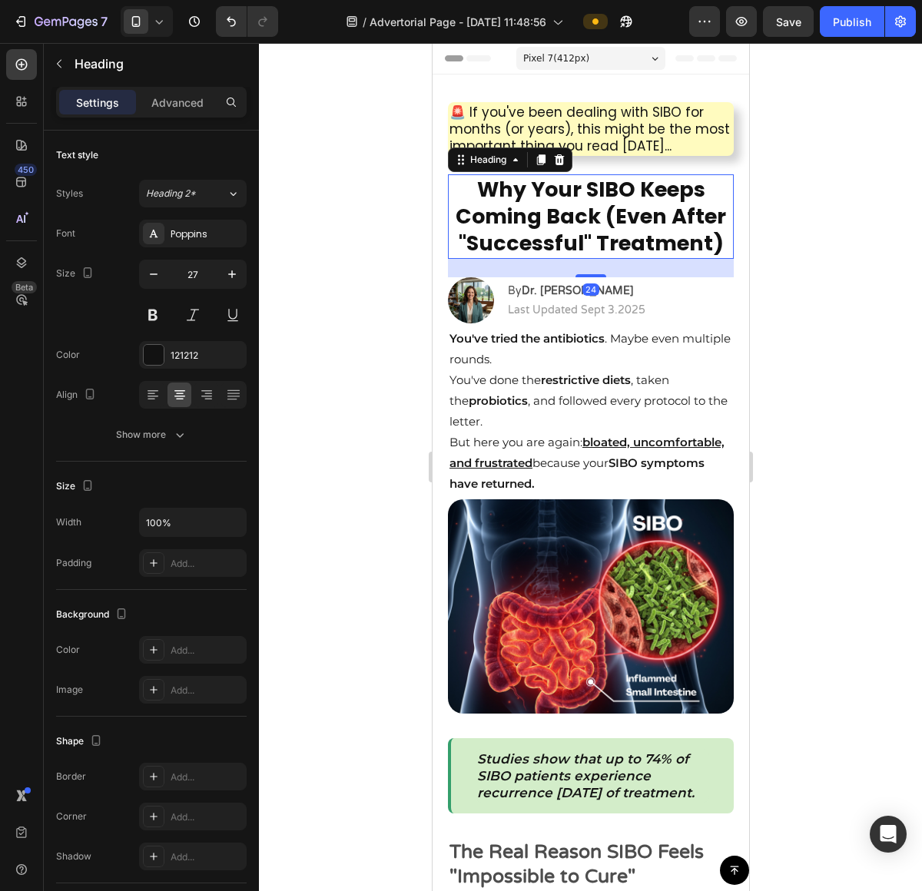
click at [507, 190] on h2 "Why Your SIBO Keeps Coming Back (Even After "Successful" Treatment)" at bounding box center [590, 216] width 286 height 84
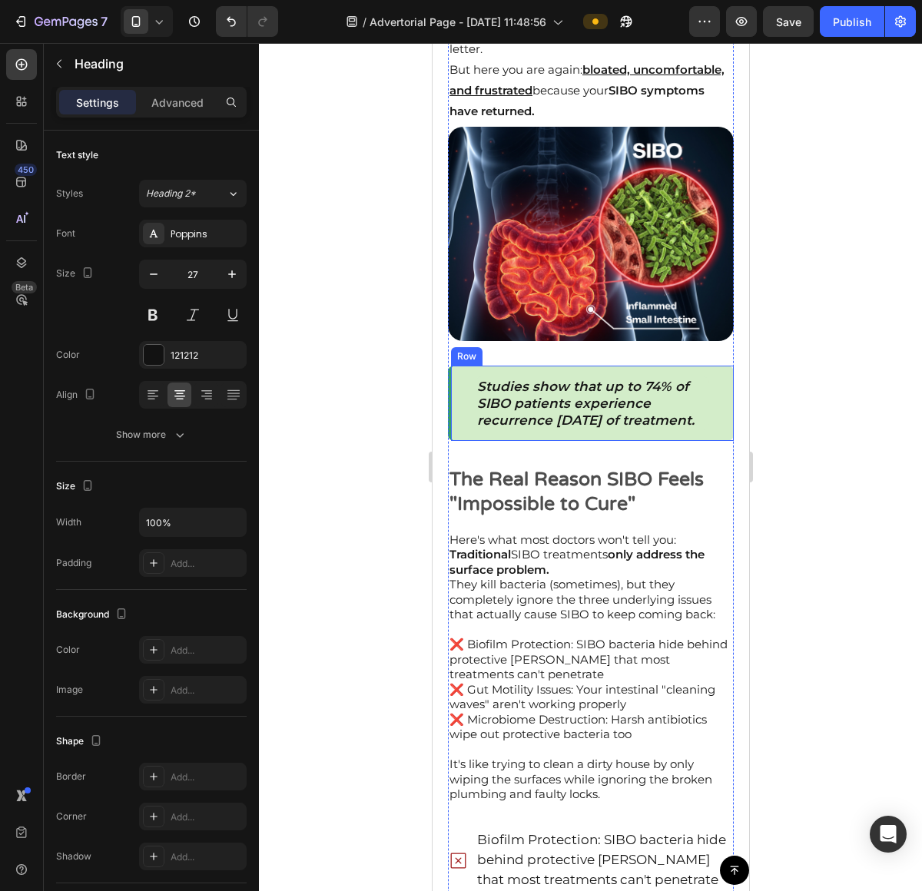
scroll to position [373, 0]
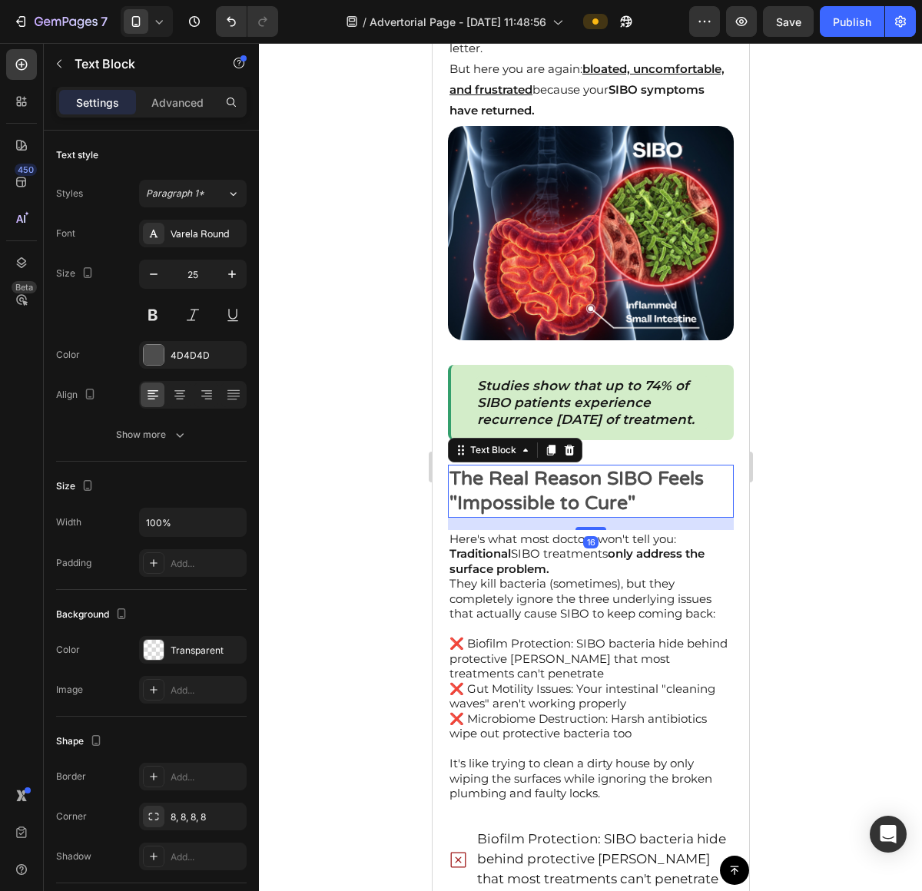
click at [591, 489] on p "The Real Reason SIBO Feels "Impossible to Cure"" at bounding box center [590, 491] width 283 height 50
click at [201, 242] on div "Varela Round" at bounding box center [193, 234] width 108 height 28
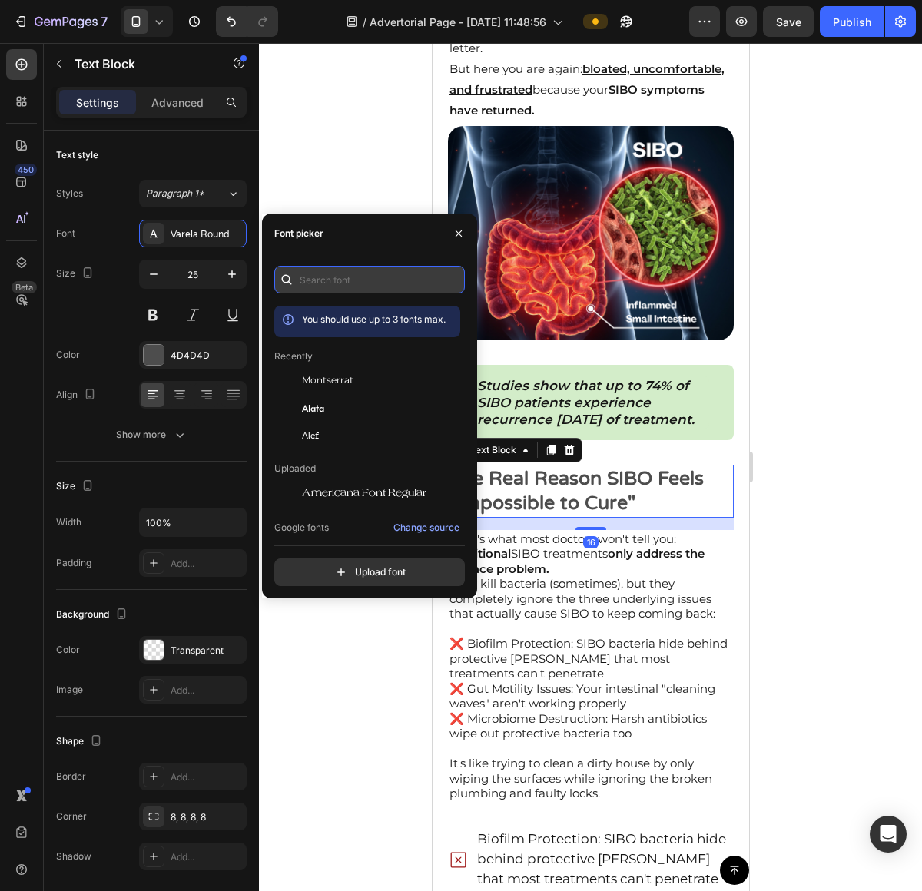
click at [348, 280] on input "text" at bounding box center [369, 280] width 190 height 28
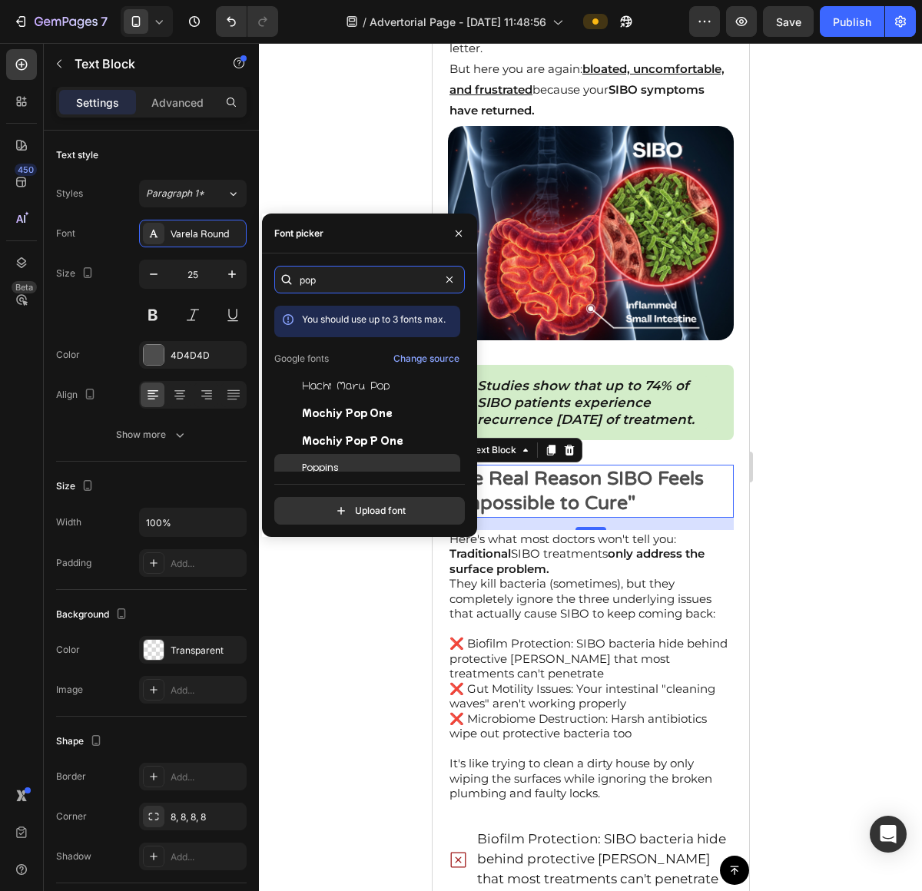
type input "pop"
click at [352, 469] on div "Poppins" at bounding box center [379, 468] width 155 height 14
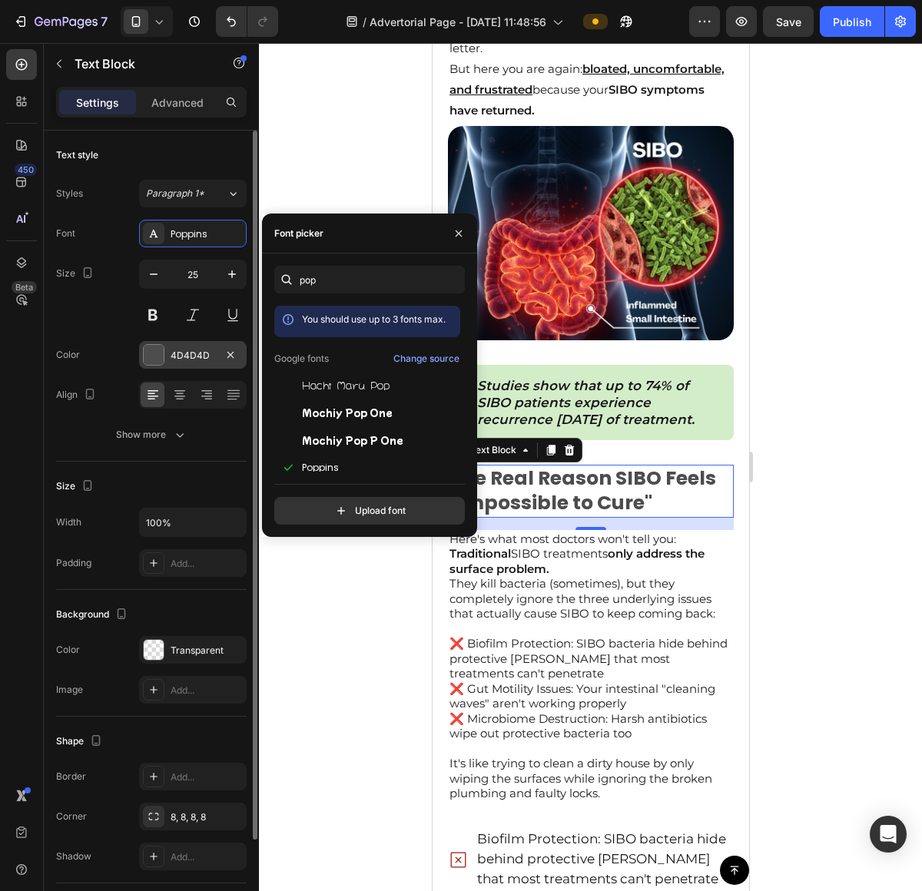
click at [150, 356] on div at bounding box center [154, 355] width 20 height 20
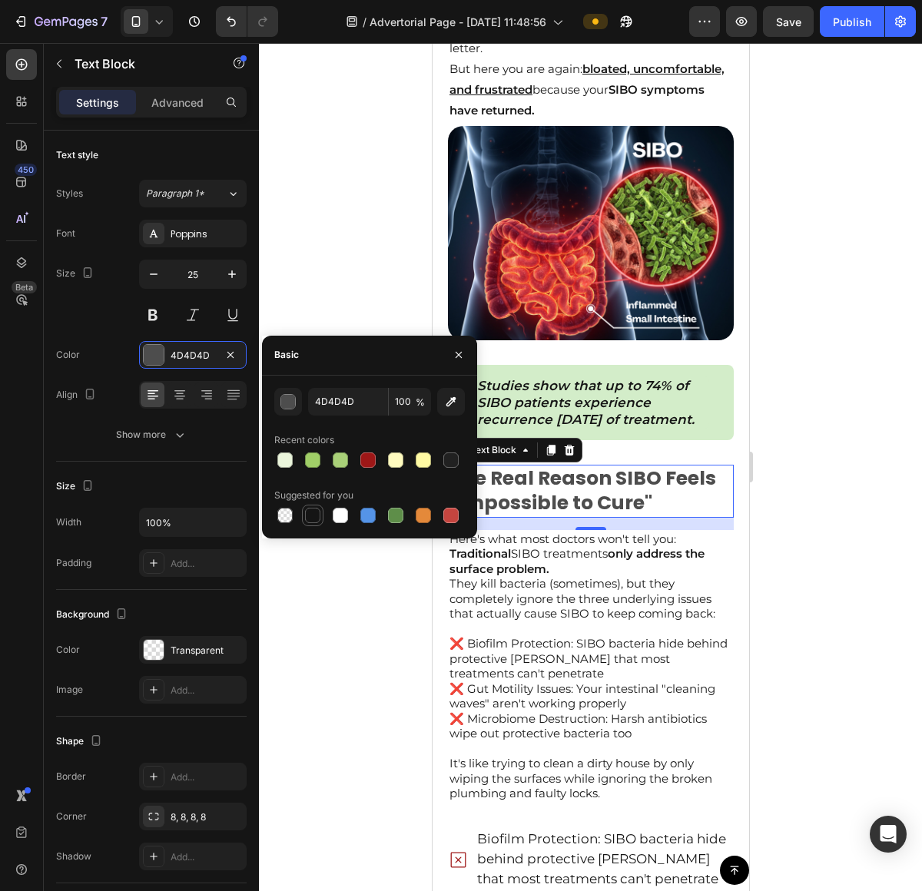
drag, startPoint x: 313, startPoint y: 516, endPoint x: 458, endPoint y: 528, distance: 144.9
click at [313, 516] on div at bounding box center [312, 515] width 15 height 15
type input "151515"
drag, startPoint x: 788, startPoint y: 544, endPoint x: 801, endPoint y: 534, distance: 16.4
click at [790, 542] on div at bounding box center [590, 467] width 663 height 848
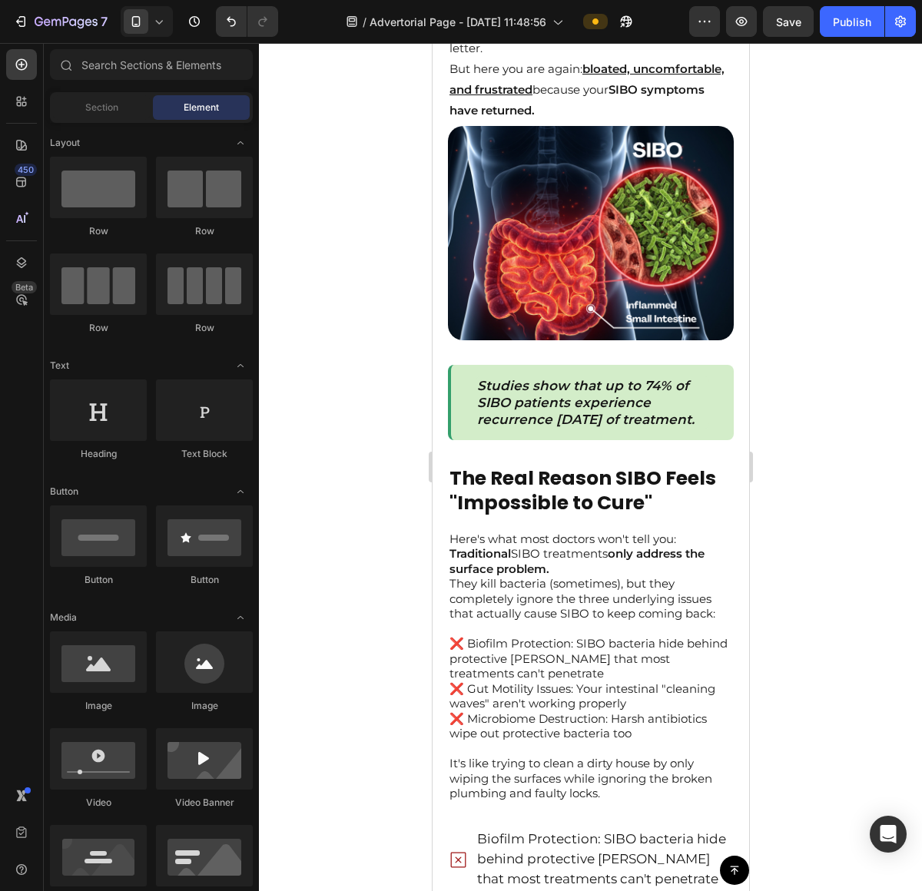
click at [801, 534] on div at bounding box center [590, 467] width 663 height 848
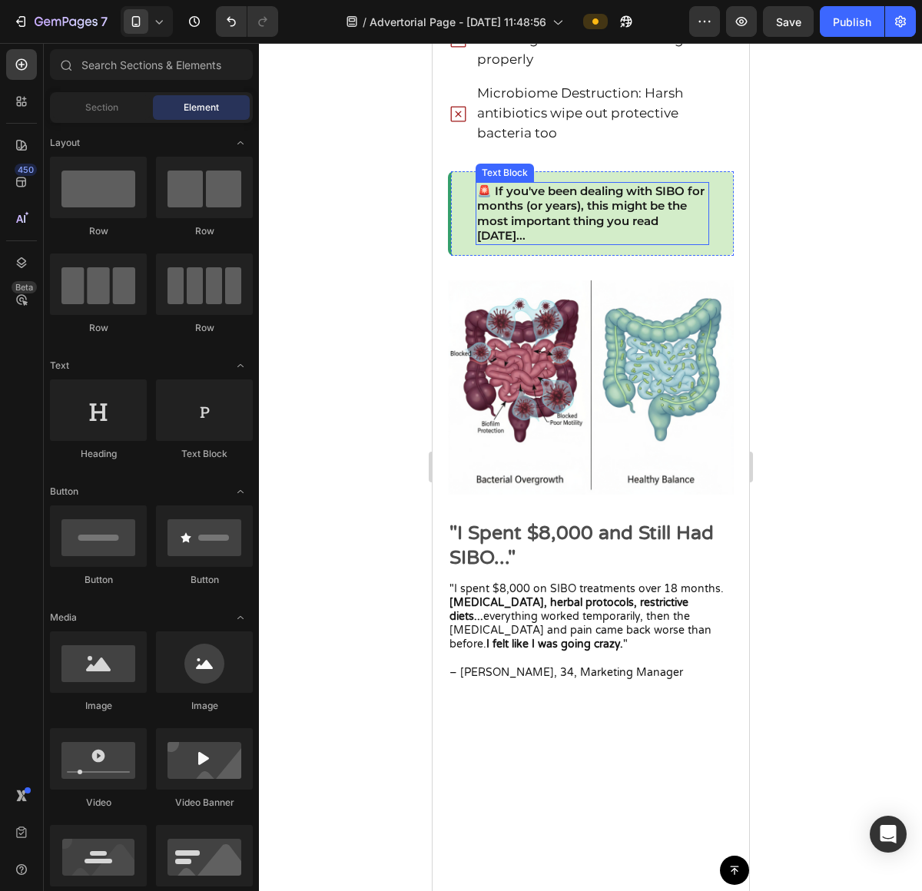
scroll to position [1268, 0]
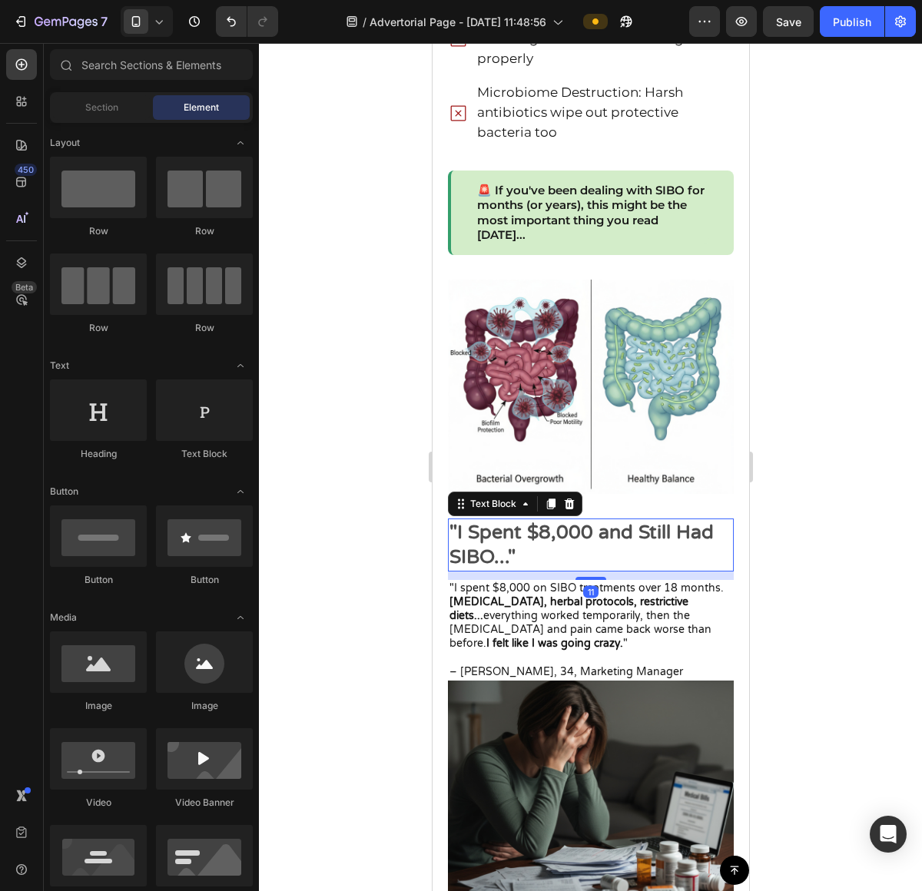
click at [558, 525] on p ""I Spent $8,000 and Still Had SIBO..."" at bounding box center [590, 545] width 283 height 50
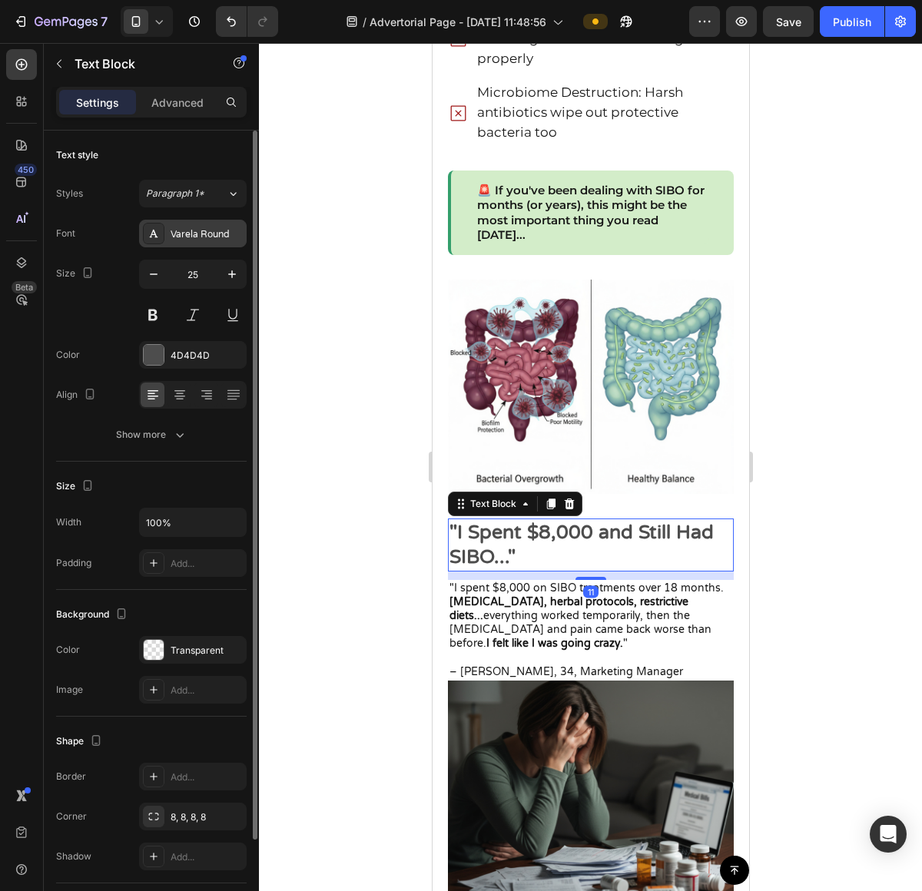
click at [231, 239] on div "Varela Round" at bounding box center [207, 234] width 72 height 14
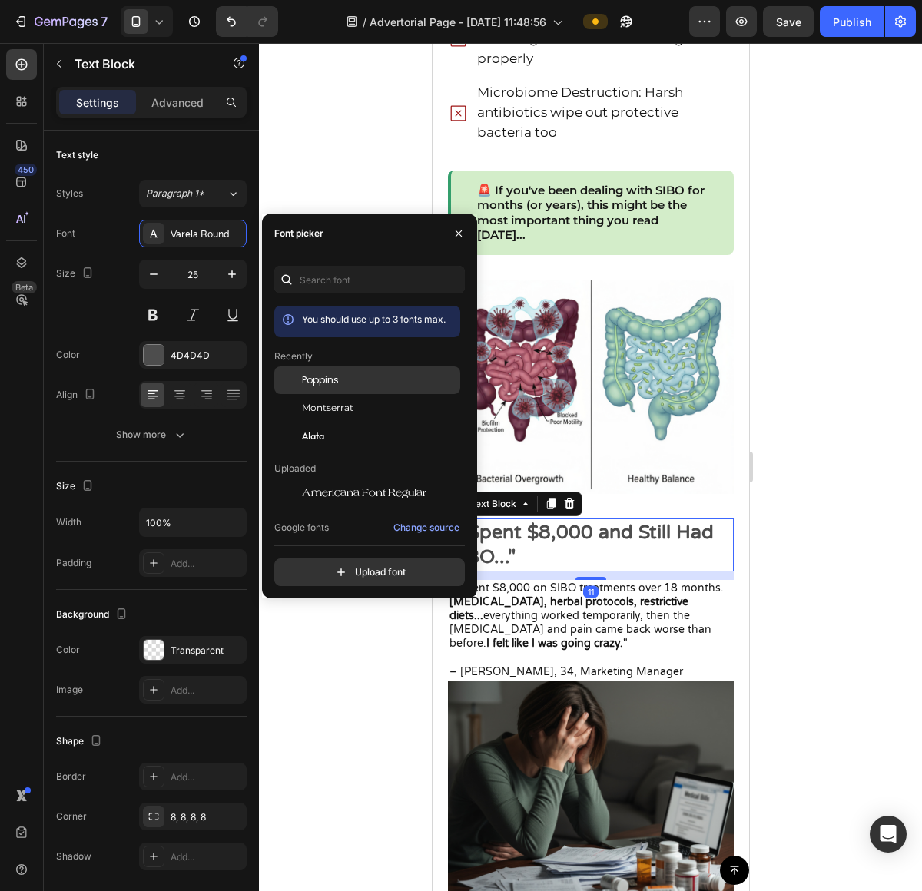
click at [334, 384] on span "Poppins" at bounding box center [320, 380] width 37 height 14
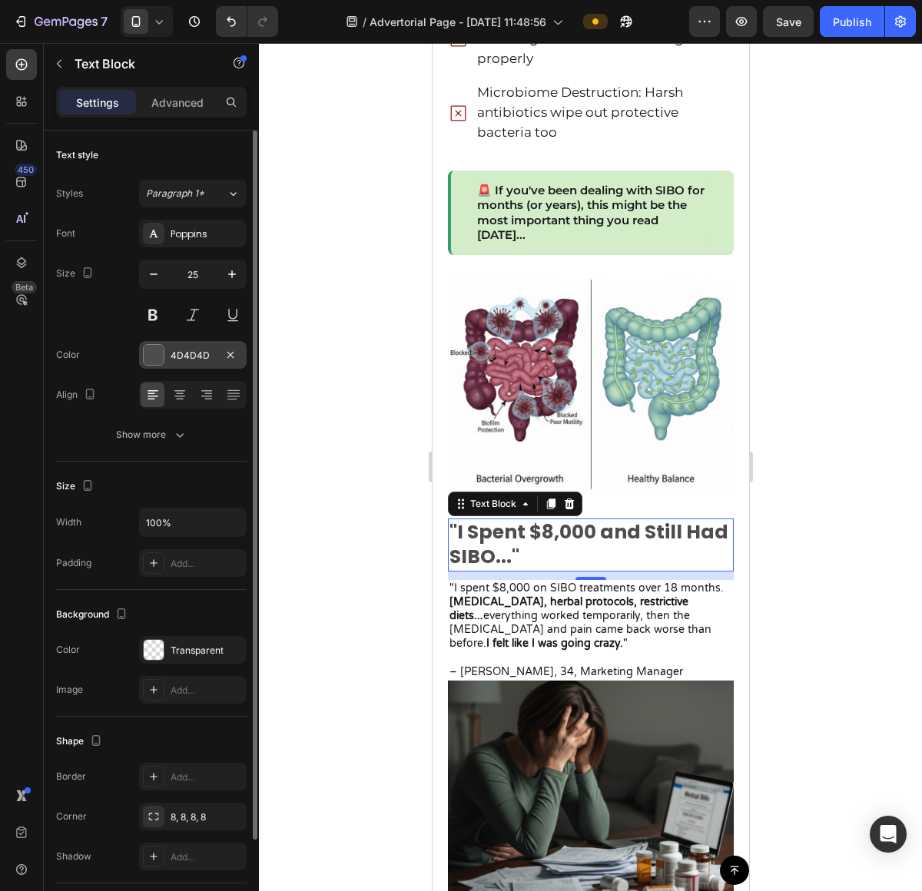
click at [161, 356] on div at bounding box center [154, 355] width 20 height 20
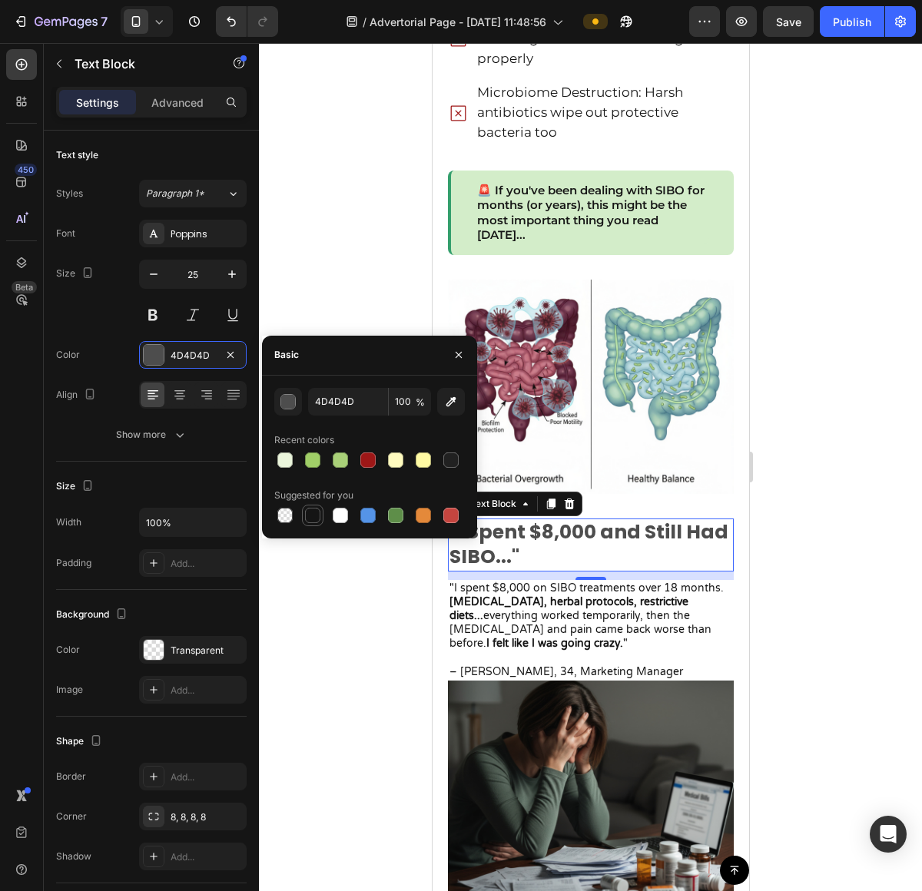
click at [320, 517] on div at bounding box center [312, 515] width 18 height 18
type input "151515"
click at [850, 528] on div at bounding box center [590, 467] width 663 height 848
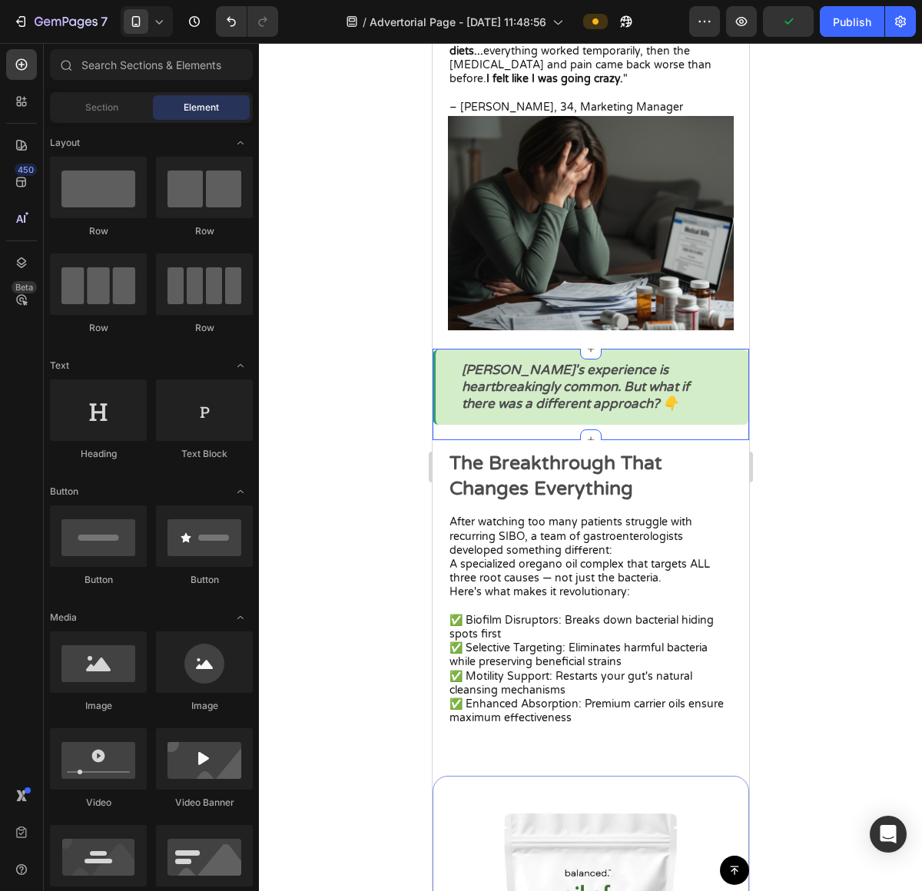
scroll to position [1959, 0]
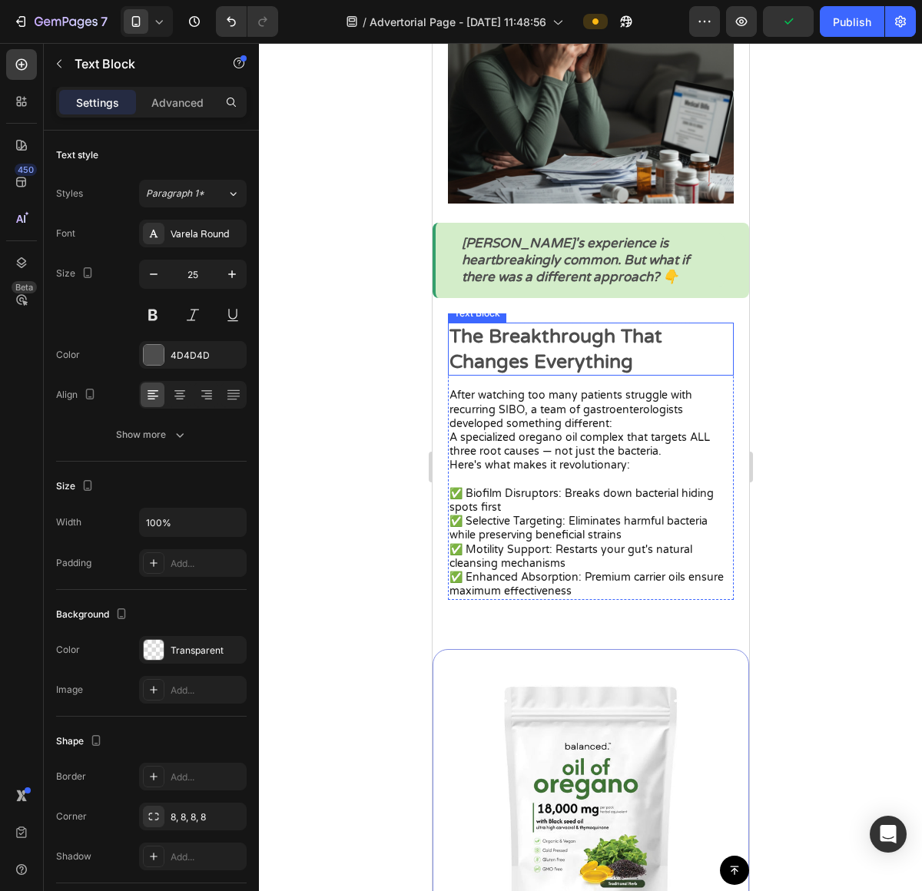
click at [571, 350] on p "The Breakthrough That Changes Everything" at bounding box center [590, 349] width 283 height 50
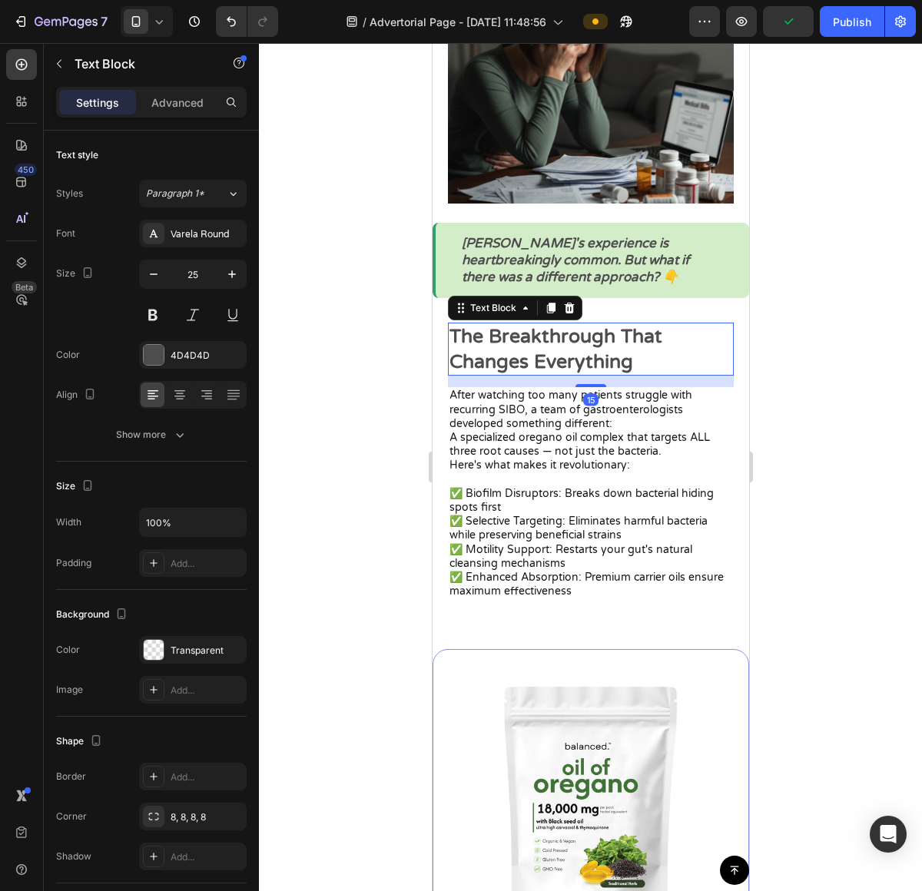
click at [535, 247] on strong "Sarah's experience is heartbreakingly common. But what if there was a different…" at bounding box center [574, 260] width 227 height 50
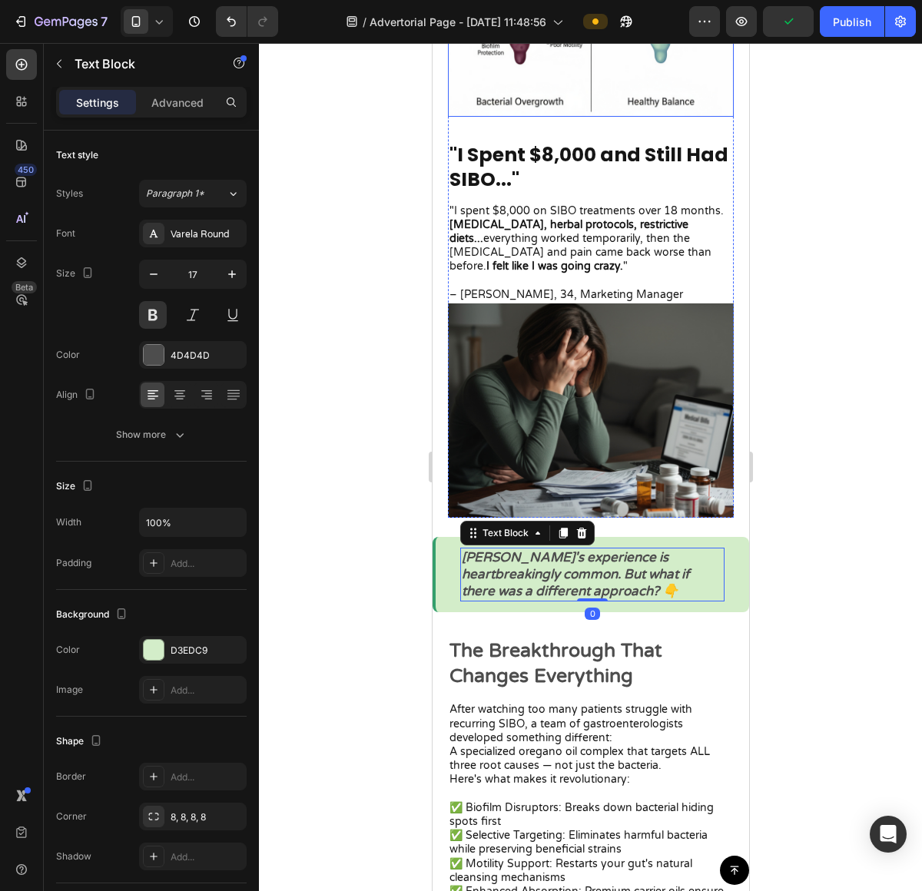
scroll to position [1409, 0]
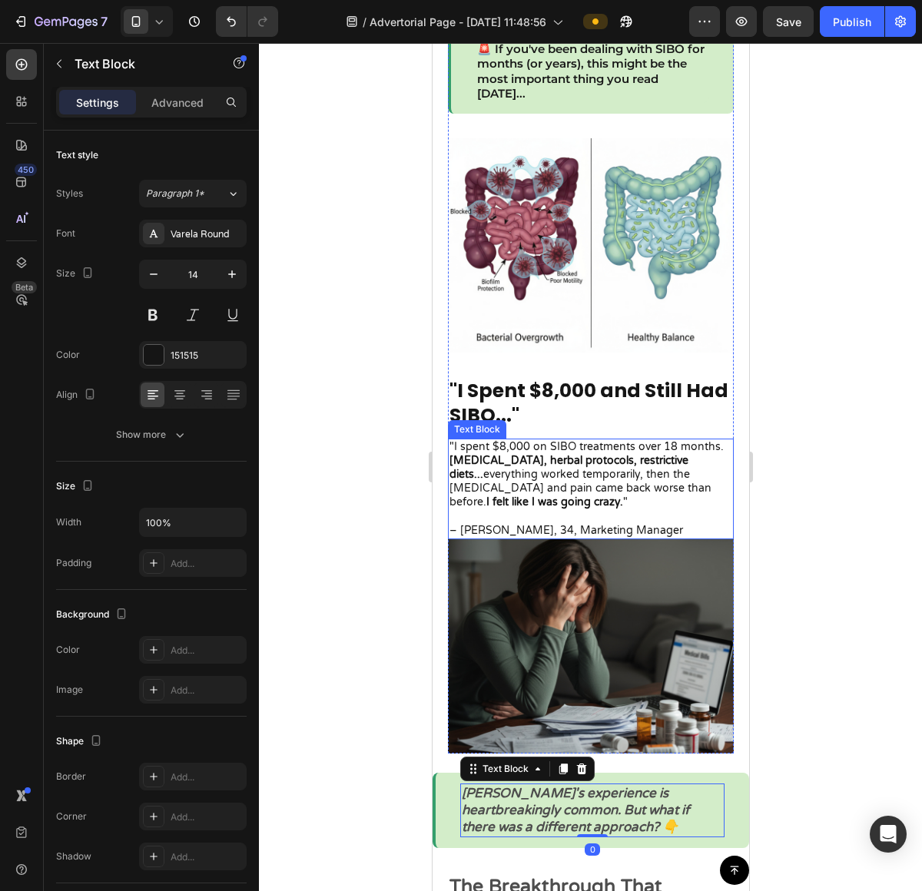
click at [575, 485] on p ""I spent $8,000 on SIBO treatments over 18 months. Rifaximin, herbal protocols,…" at bounding box center [590, 475] width 283 height 70
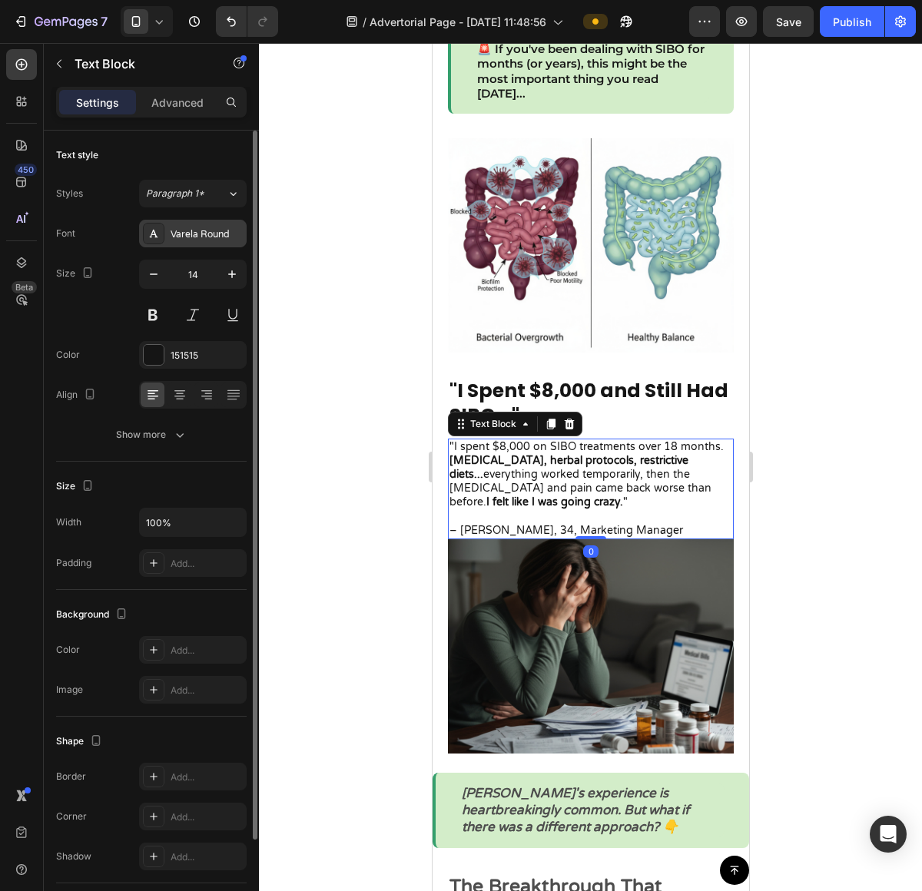
click at [207, 242] on div "Varela Round" at bounding box center [193, 234] width 108 height 28
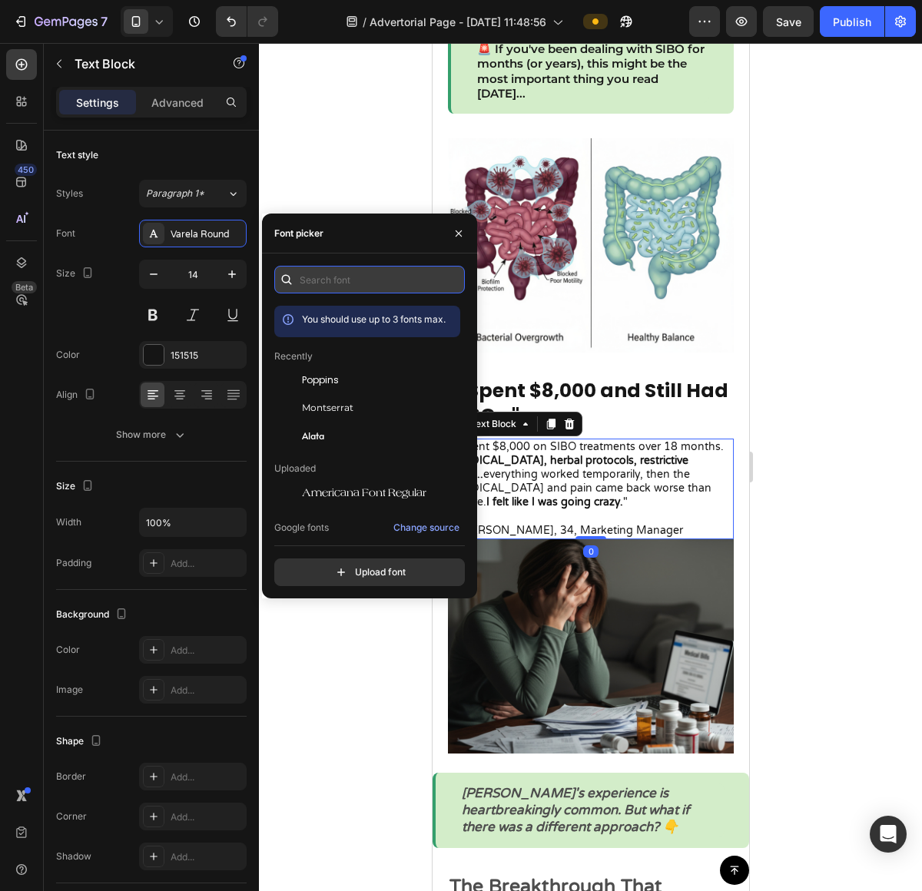
click at [327, 279] on input "text" at bounding box center [369, 280] width 190 height 28
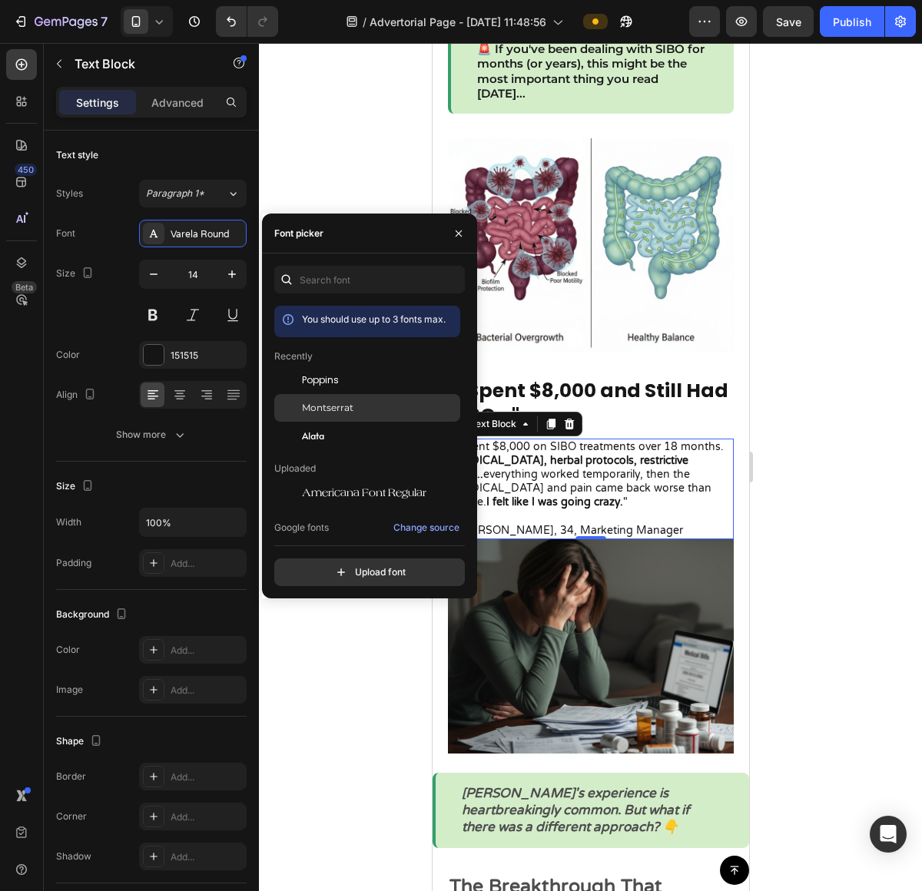
click at [361, 399] on div "Montserrat" at bounding box center [367, 408] width 186 height 28
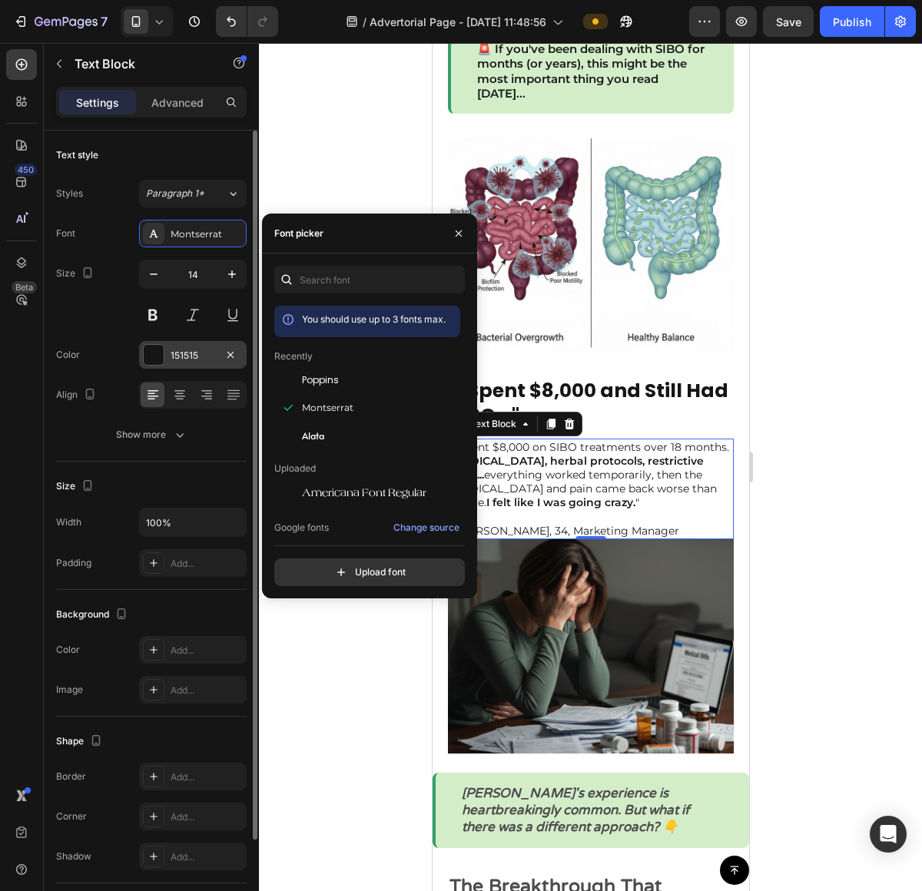
click at [164, 360] on div "151515" at bounding box center [193, 355] width 108 height 28
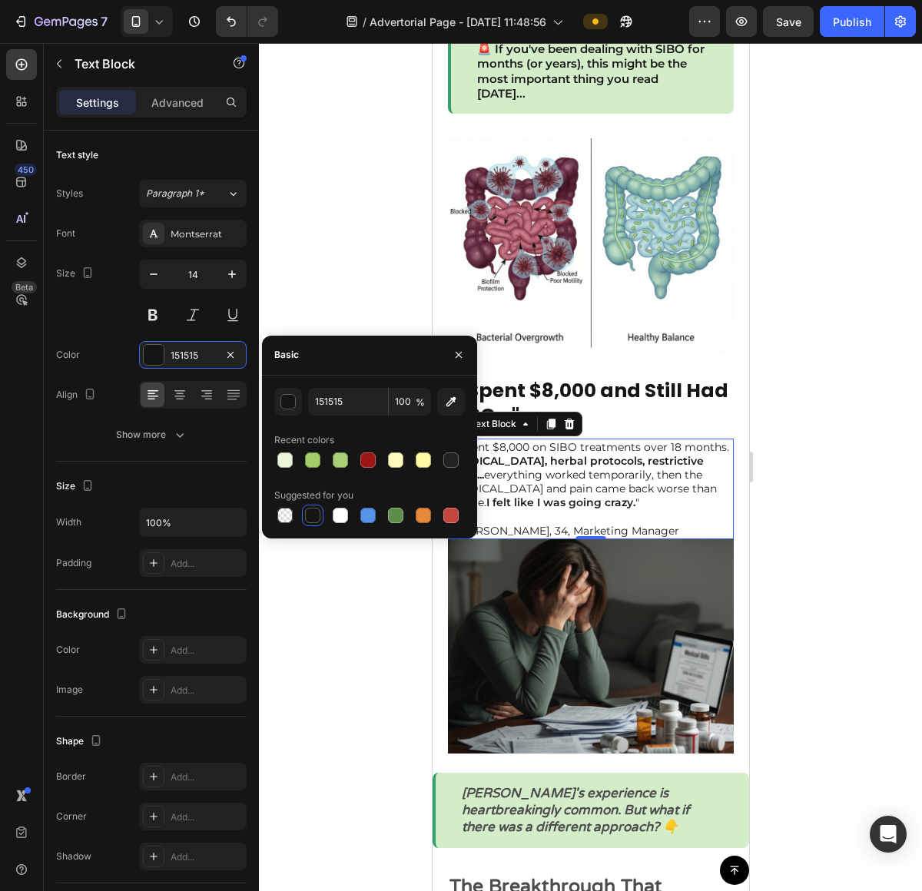
click at [313, 510] on div at bounding box center [312, 515] width 15 height 15
click at [296, 406] on button "button" at bounding box center [288, 402] width 28 height 28
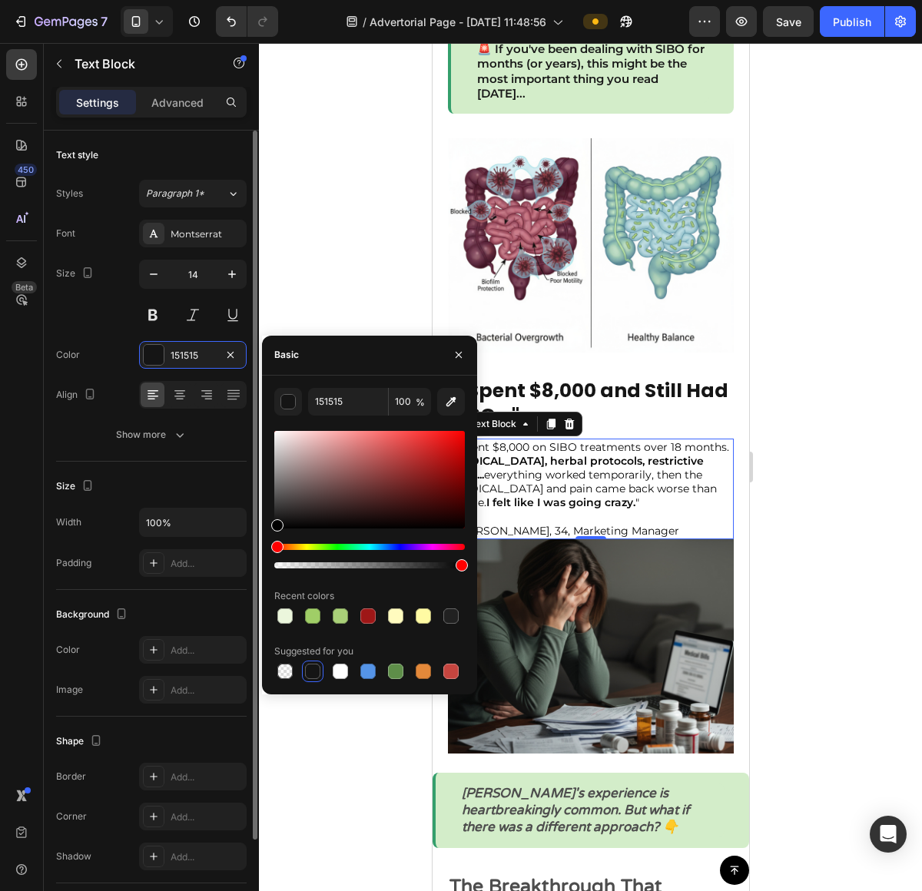
drag, startPoint x: 325, startPoint y: 500, endPoint x: 208, endPoint y: 628, distance: 172.9
click at [208, 628] on div "450 Beta Sections(18) Elements(83) Section Element Hero Section Product Detail …" at bounding box center [129, 467] width 259 height 848
type input "000000"
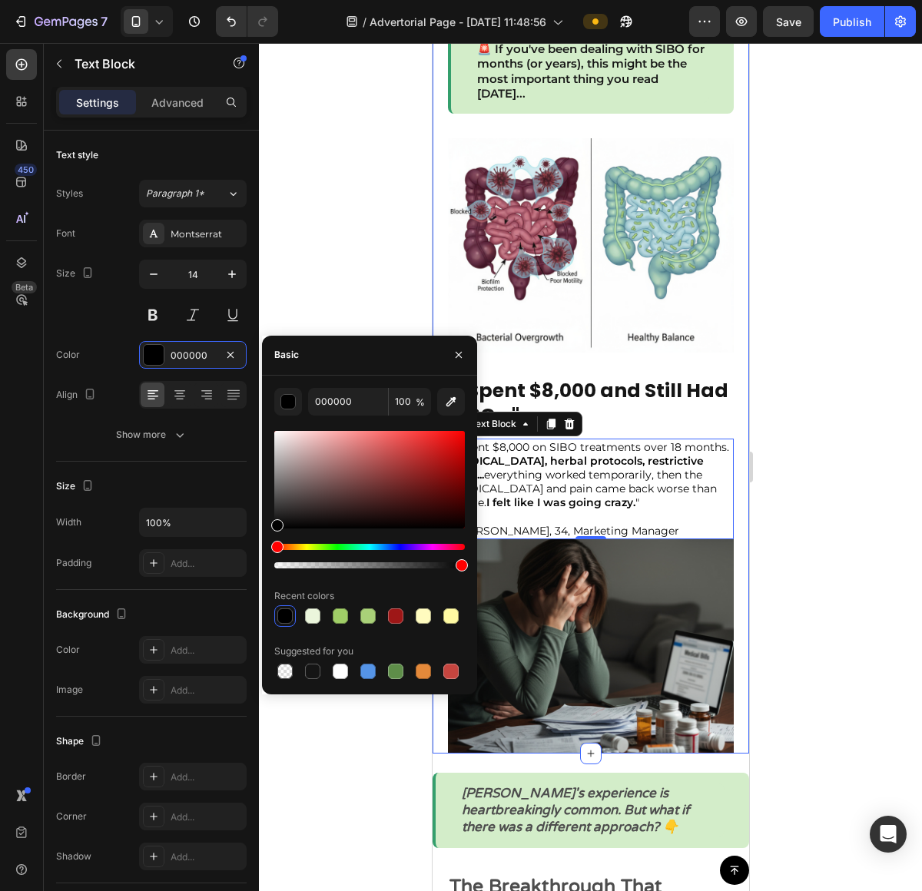
click at [780, 436] on div at bounding box center [590, 467] width 663 height 848
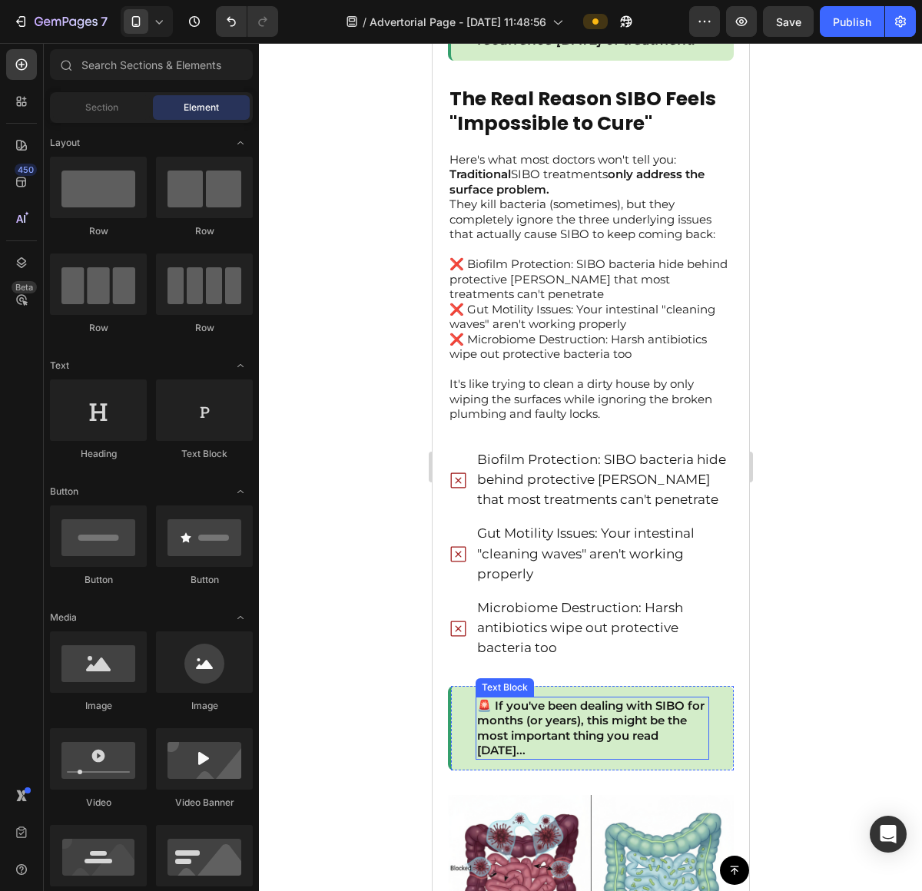
scroll to position [321, 0]
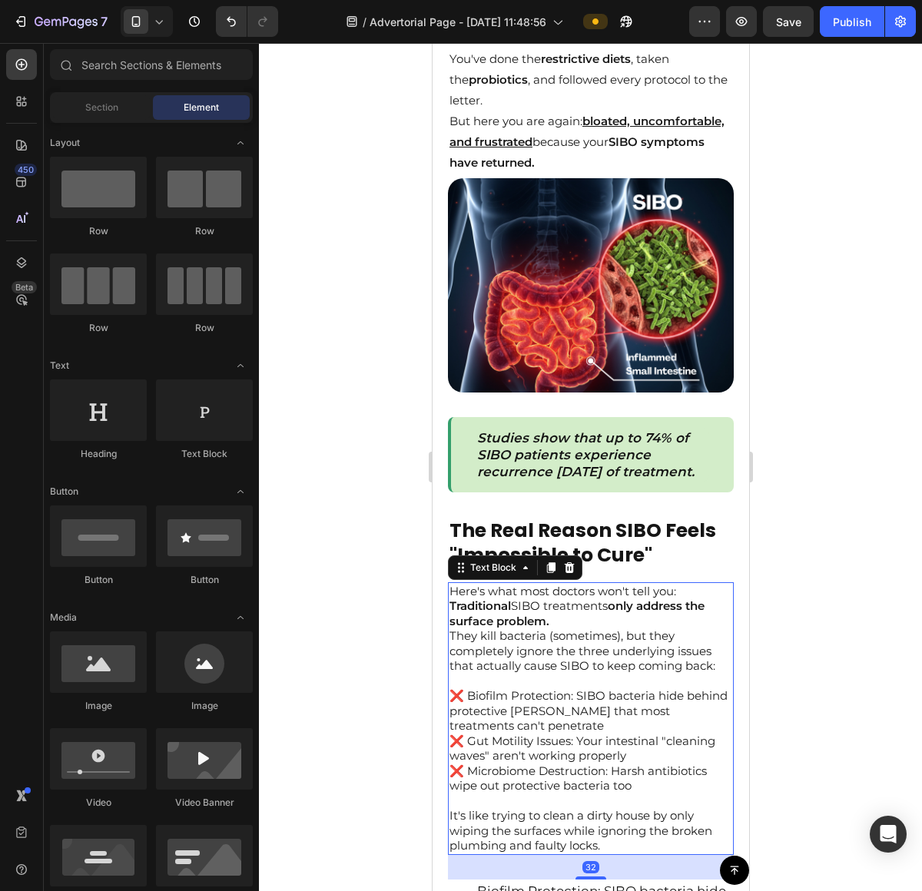
click at [565, 635] on p "They kill bacteria (sometimes), but they completely ignore the three underlying…" at bounding box center [590, 658] width 283 height 60
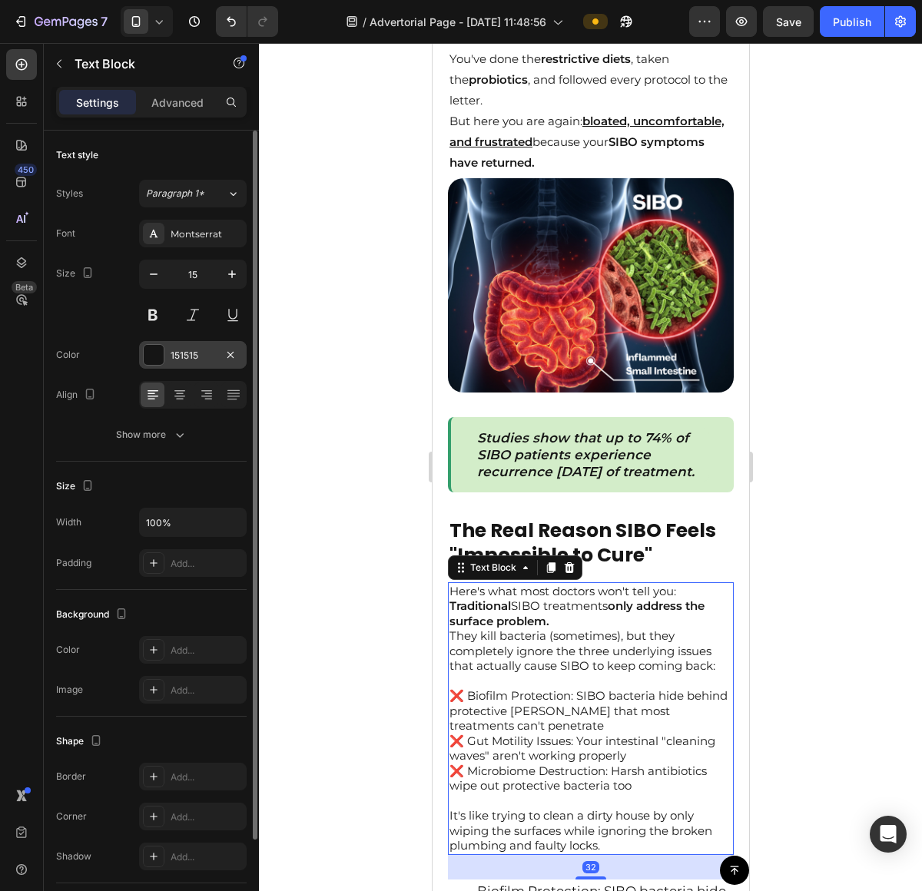
click at [156, 348] on div at bounding box center [154, 355] width 20 height 20
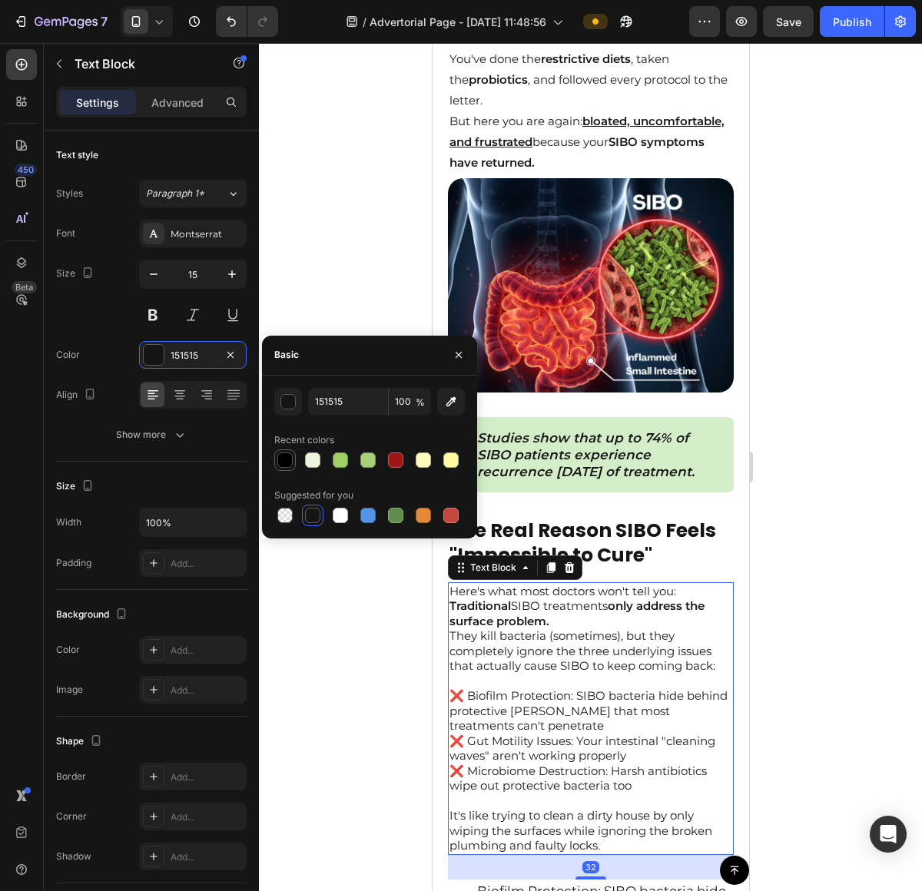
click at [286, 466] on div at bounding box center [284, 459] width 15 height 15
type input "000000"
click at [807, 438] on div at bounding box center [590, 467] width 663 height 848
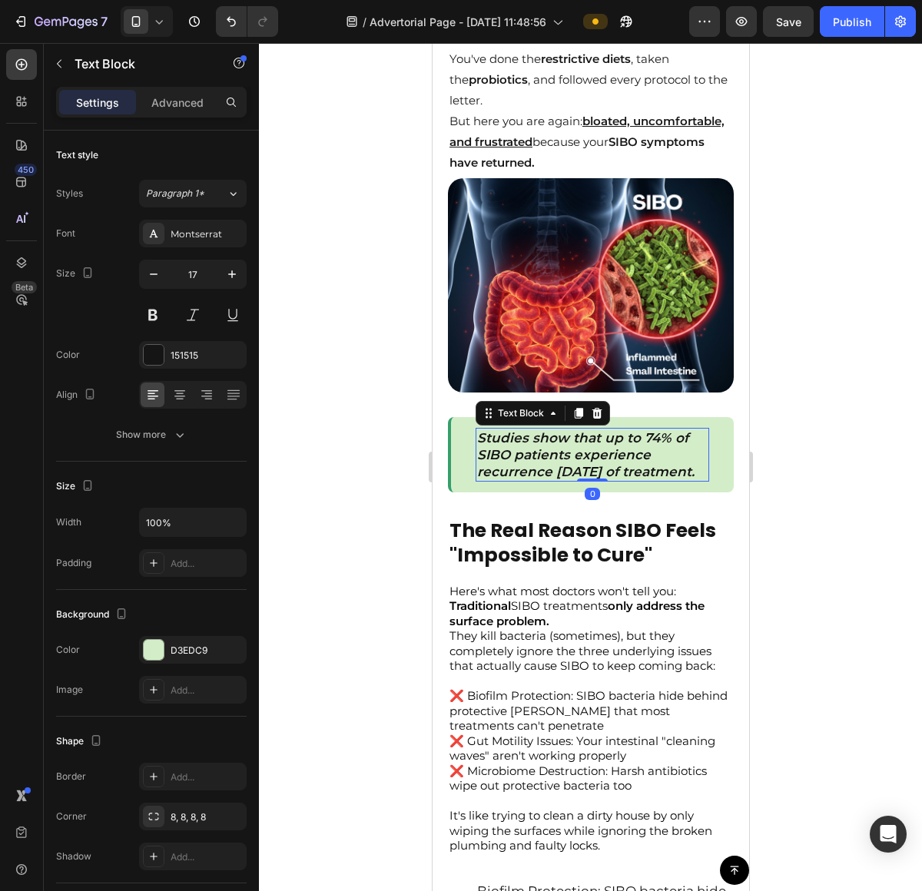
drag, startPoint x: 604, startPoint y: 441, endPoint x: 1198, endPoint y: 490, distance: 595.8
click at [604, 441] on icon "Studies show that up to 74% of SIBO patients experience recurrence within 9 mon…" at bounding box center [584, 454] width 217 height 49
click at [154, 368] on div "151515" at bounding box center [193, 355] width 108 height 28
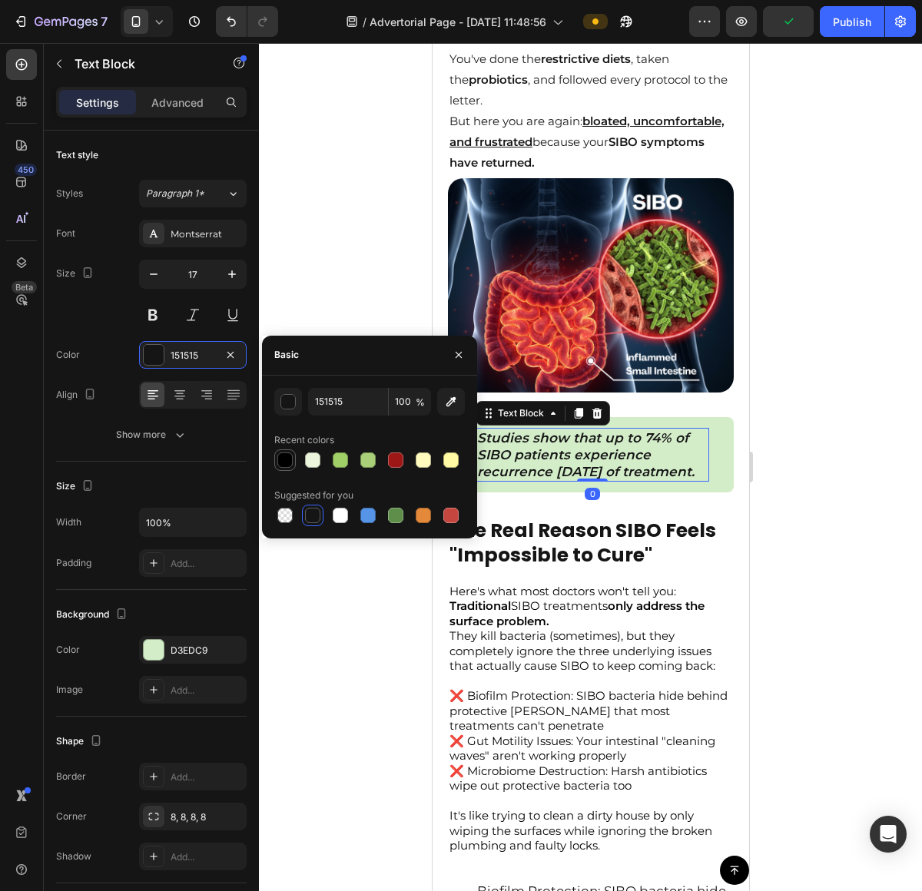
click at [279, 465] on div at bounding box center [284, 459] width 15 height 15
type input "000000"
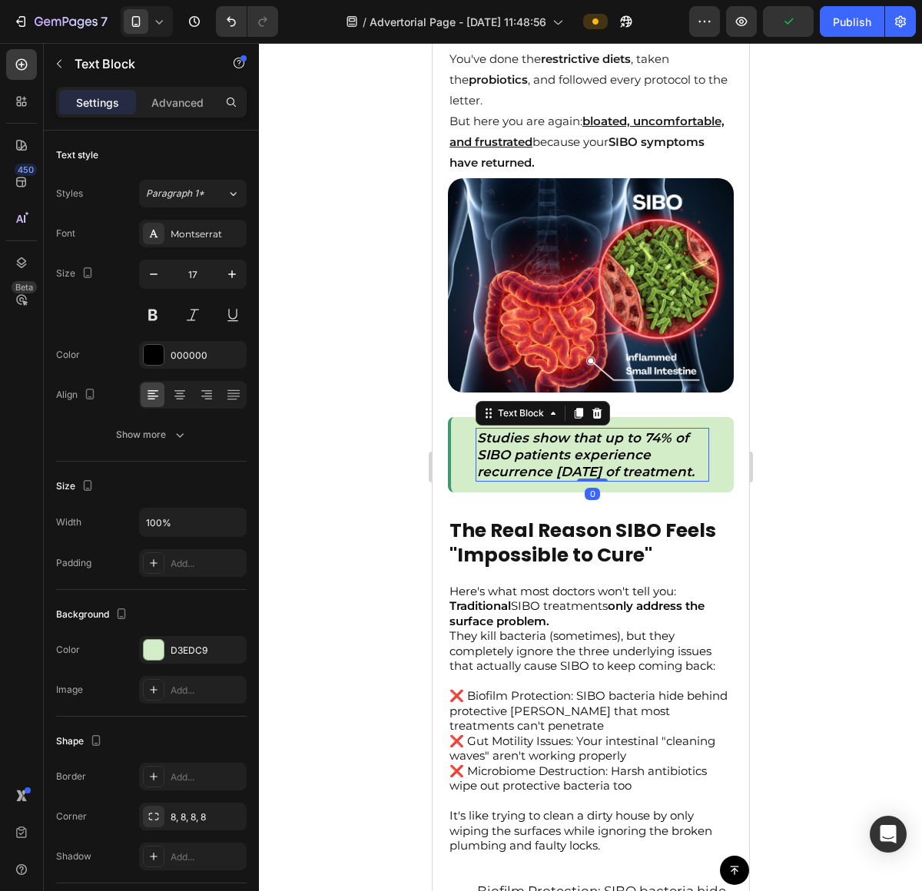
click at [819, 333] on div at bounding box center [590, 467] width 663 height 848
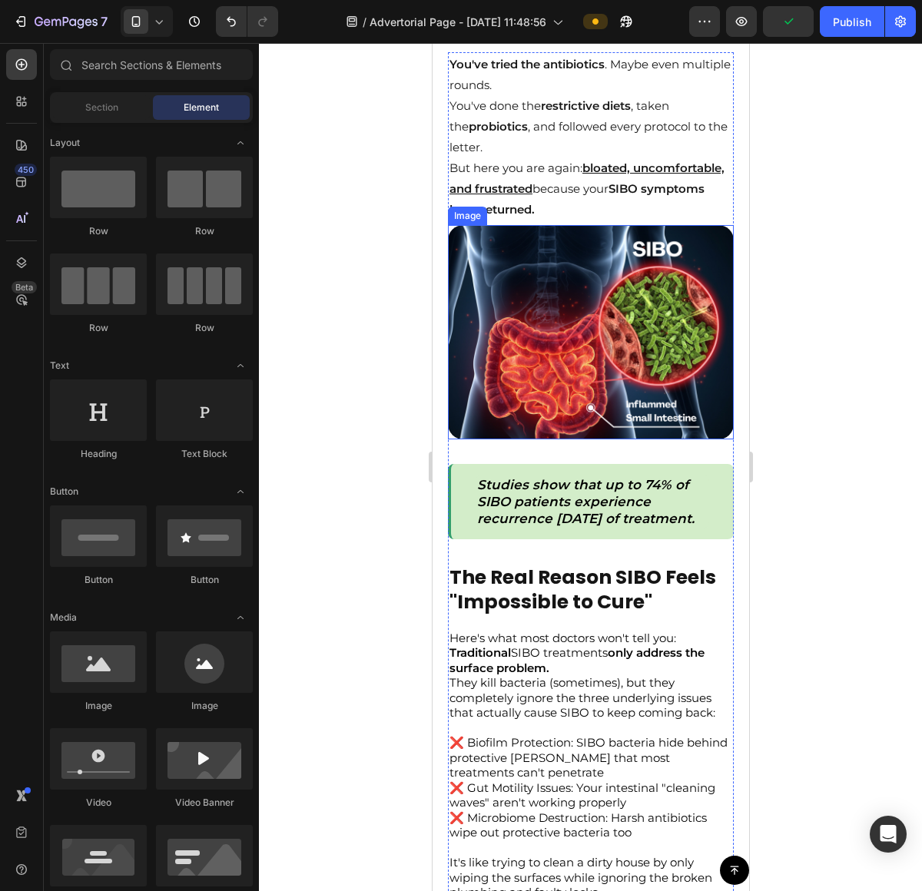
scroll to position [273, 0]
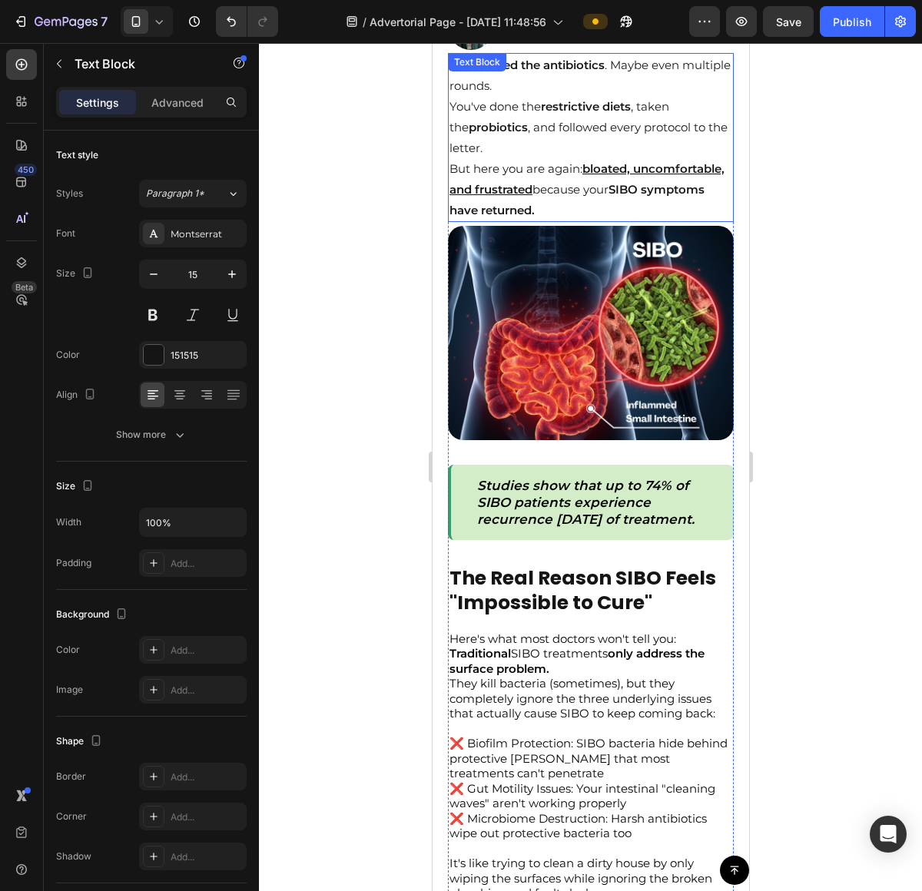
click at [583, 129] on p "You've done the restrictive diets , taken the probiotics , and followed every p…" at bounding box center [590, 127] width 283 height 62
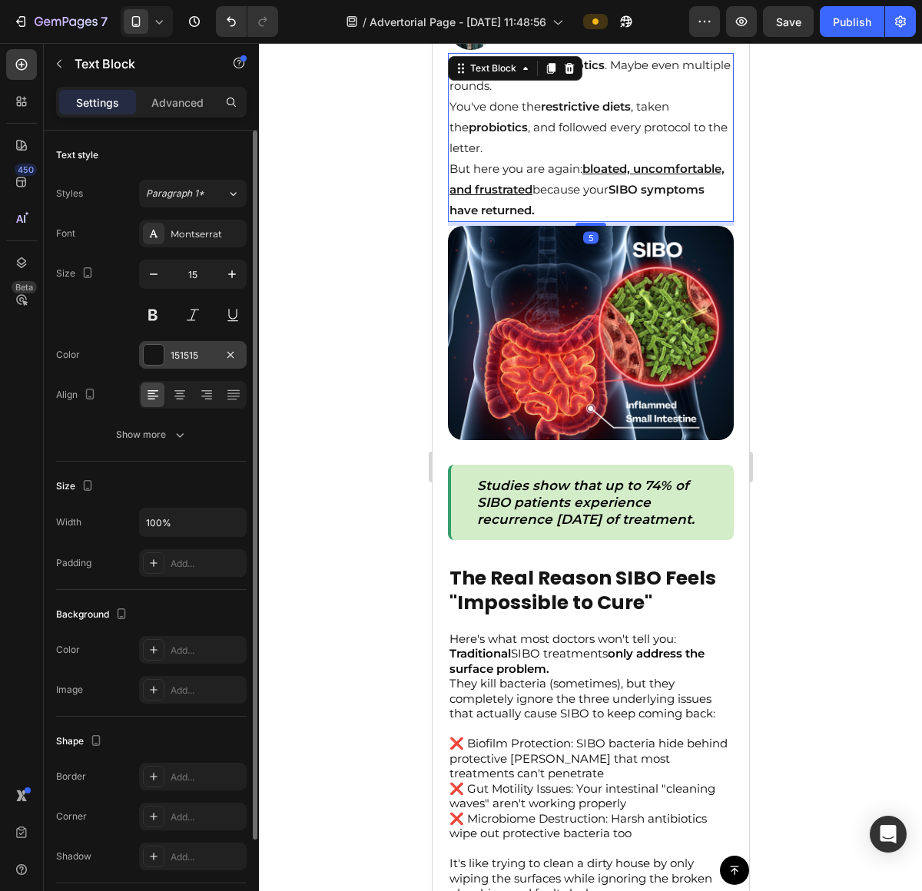
click at [168, 351] on div "151515" at bounding box center [193, 355] width 108 height 28
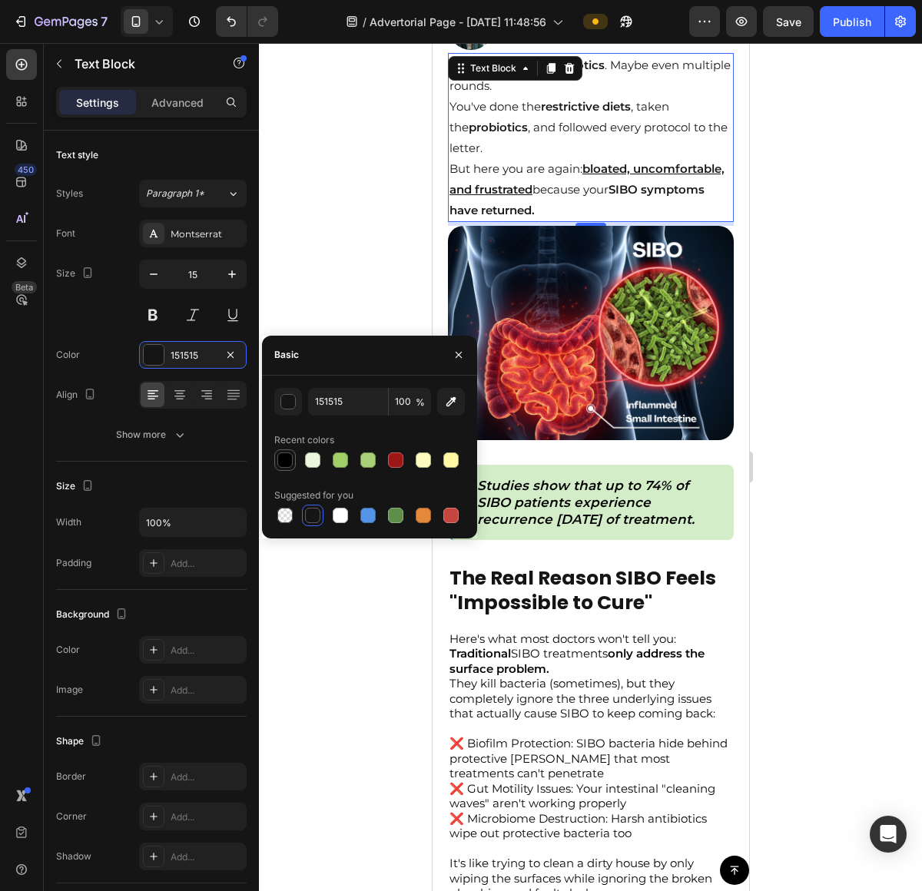
click at [287, 454] on div at bounding box center [284, 459] width 15 height 15
type input "000000"
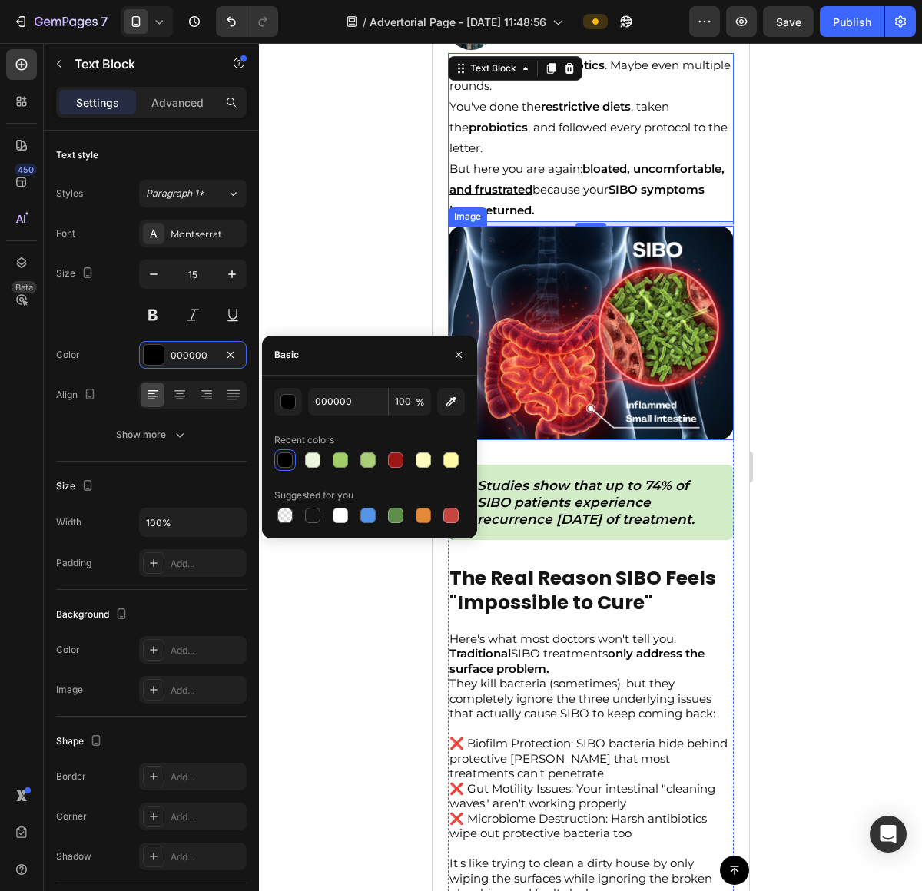
click at [825, 311] on div at bounding box center [590, 467] width 663 height 848
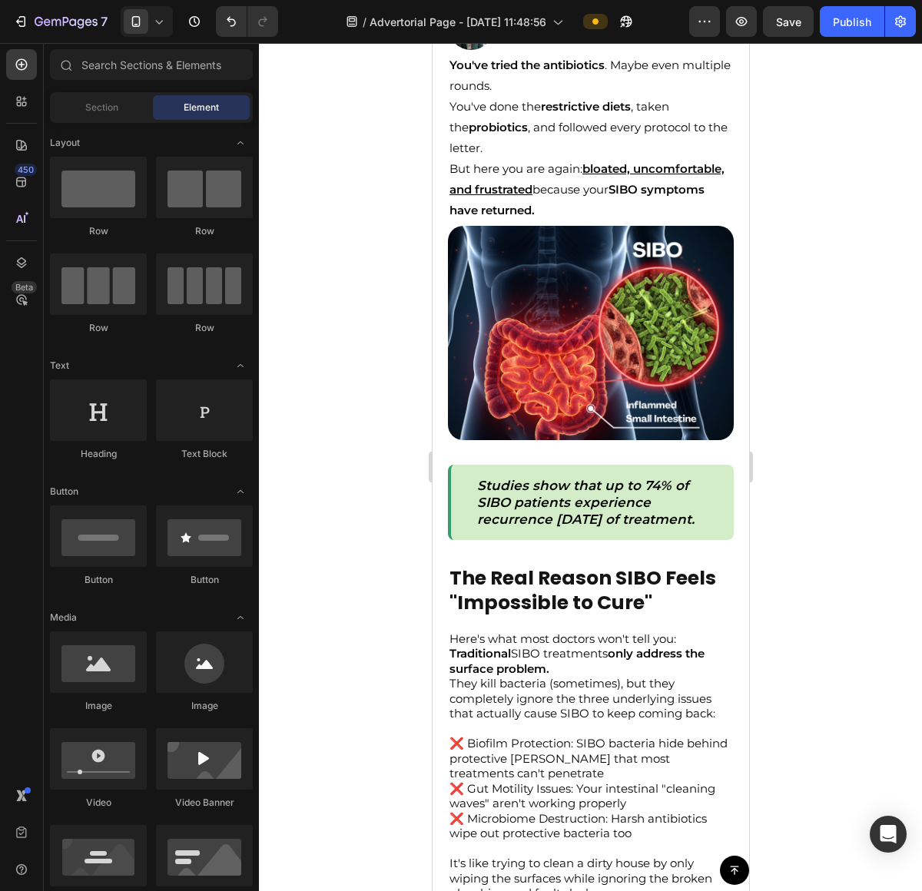
click at [825, 311] on div at bounding box center [590, 467] width 663 height 848
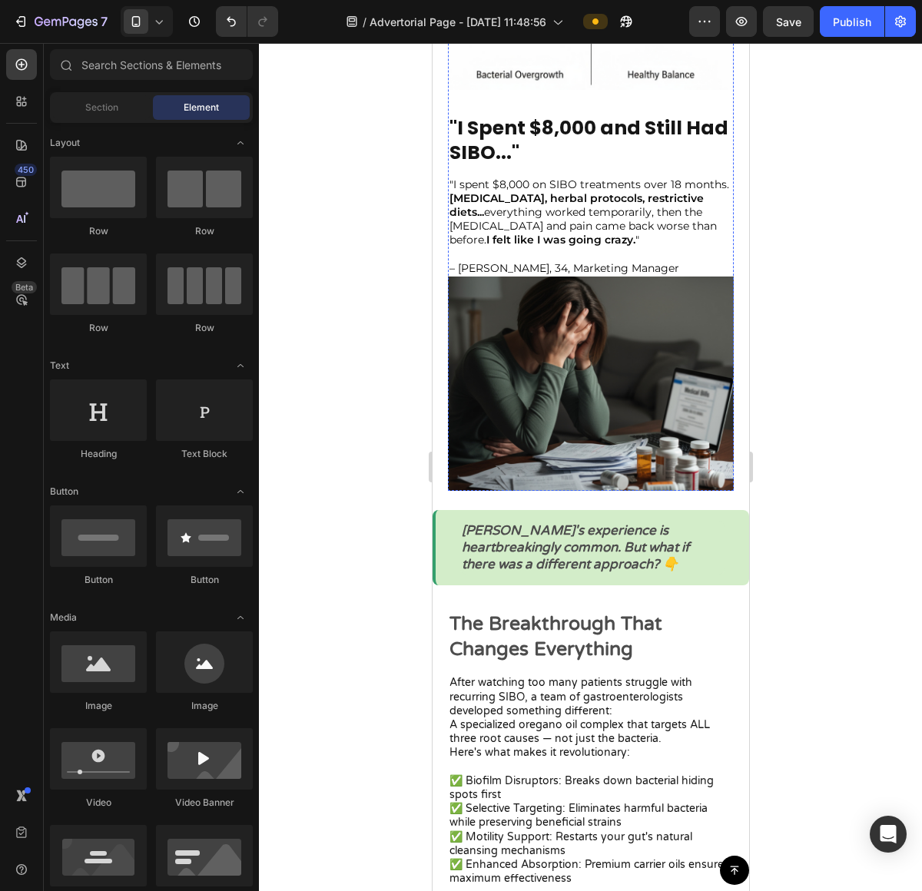
scroll to position [1673, 0]
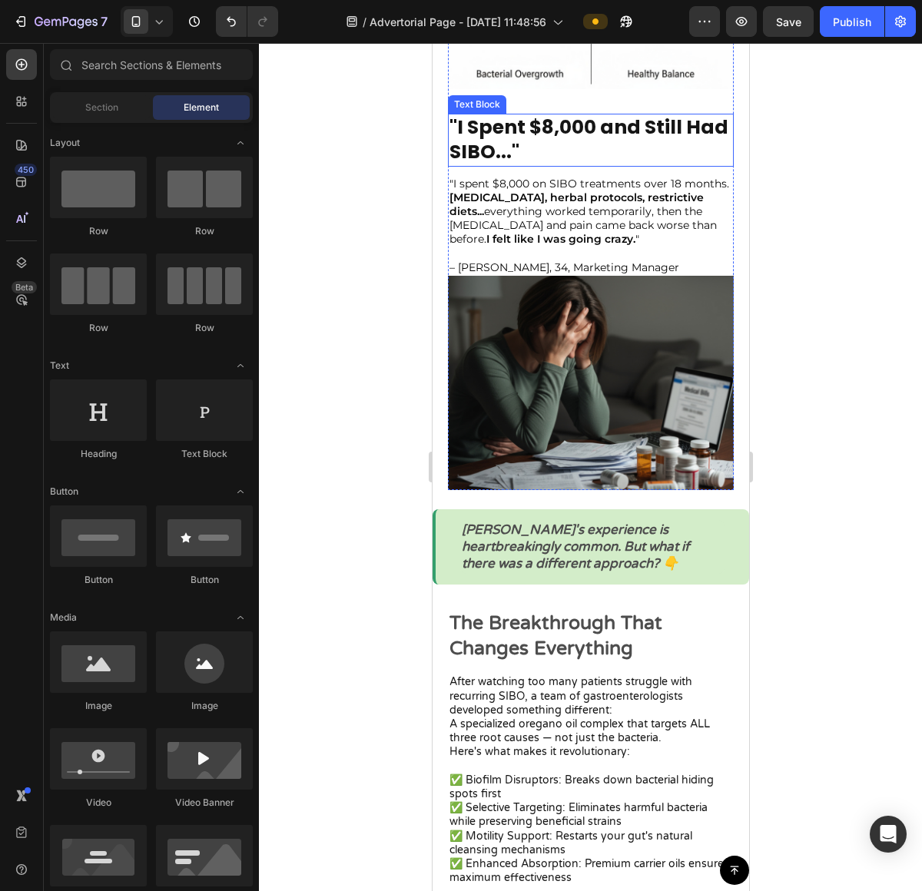
click at [555, 138] on p ""I Spent $8,000 and Still Had SIBO..."" at bounding box center [590, 140] width 283 height 50
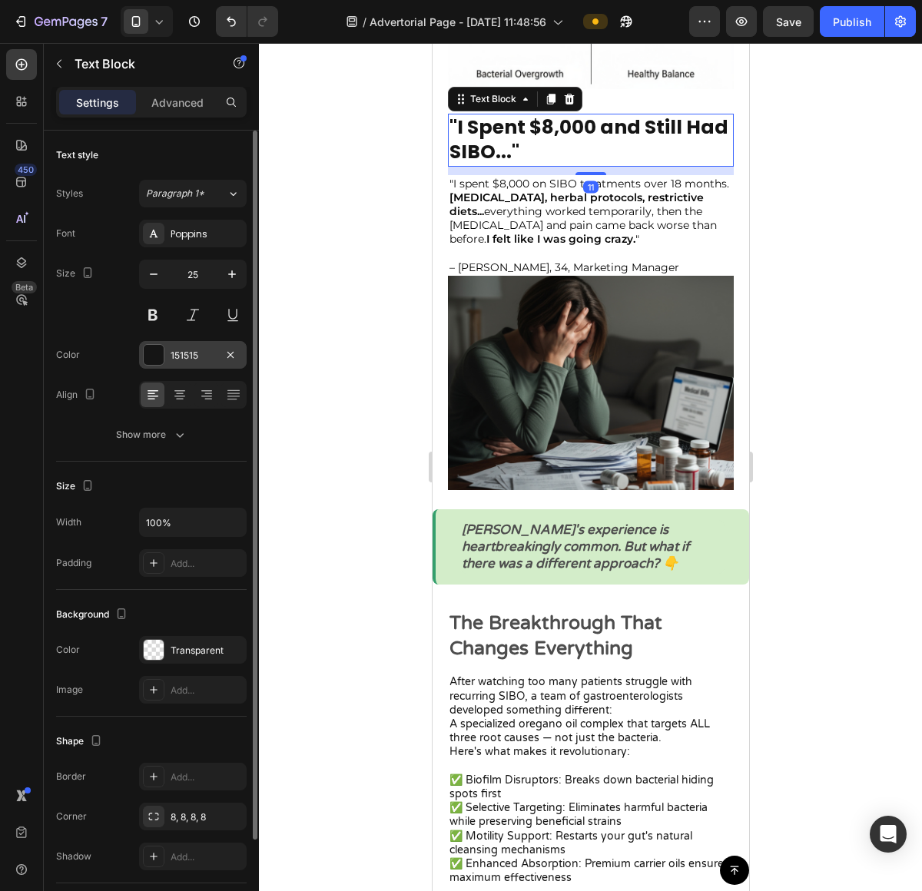
click at [161, 354] on div at bounding box center [154, 355] width 20 height 20
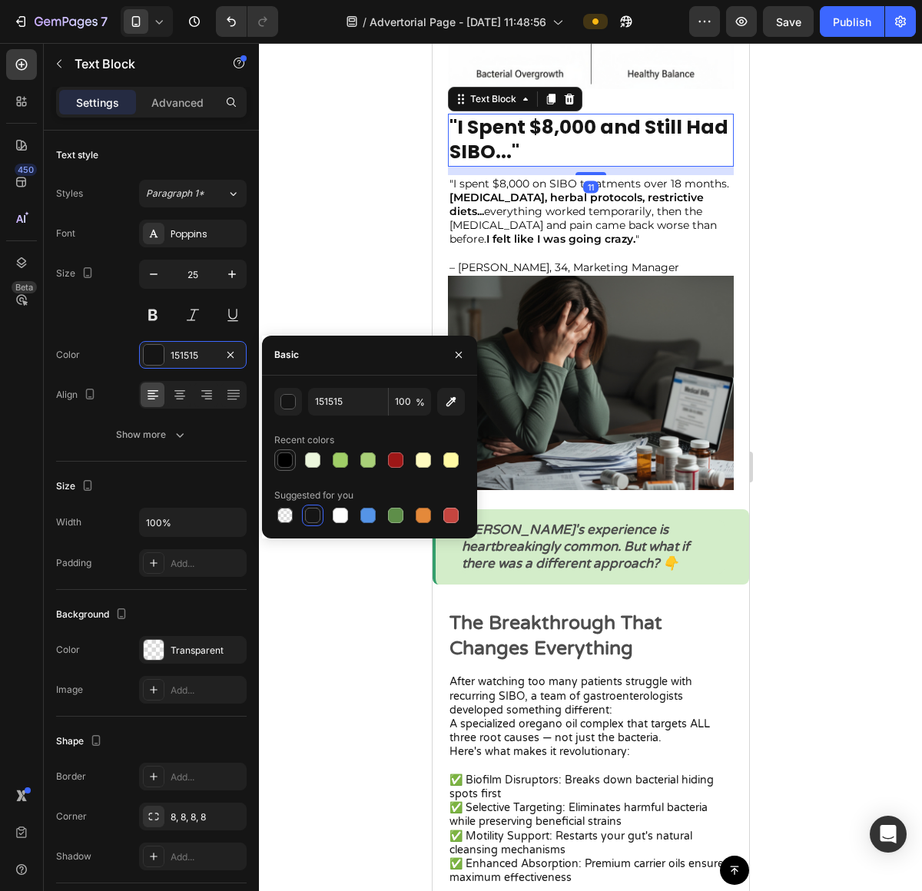
click at [283, 464] on div at bounding box center [284, 459] width 15 height 15
type input "000000"
click at [790, 257] on div at bounding box center [590, 467] width 663 height 848
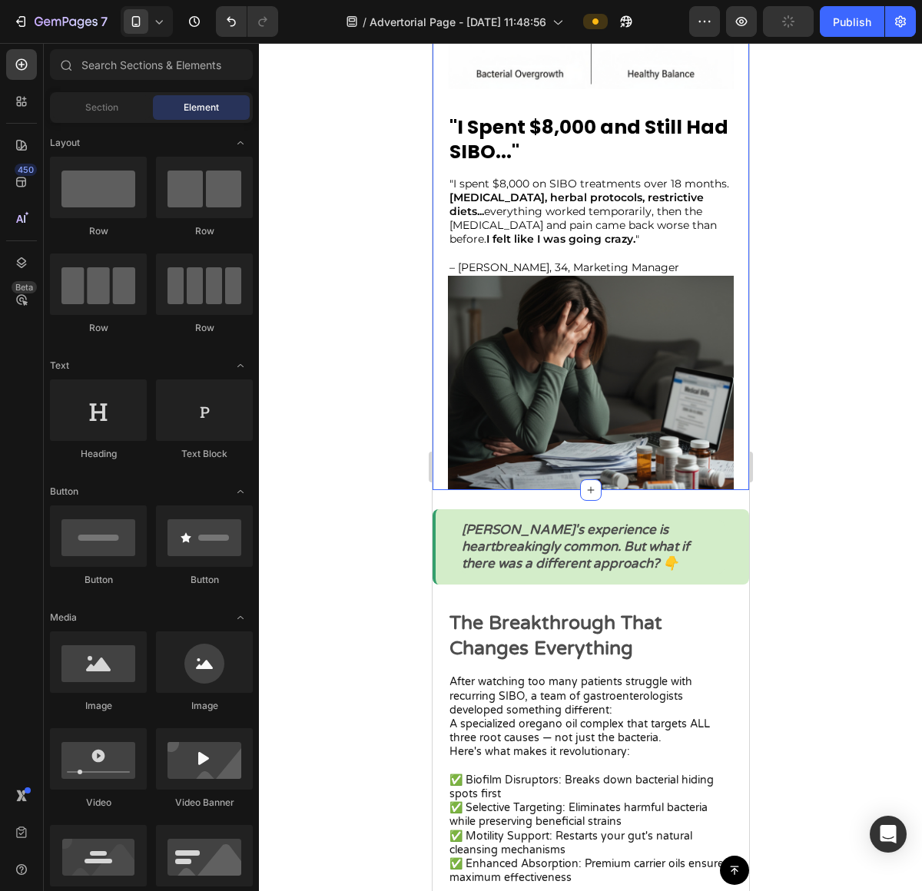
click at [591, 223] on p ""I spent $8,000 on SIBO treatments over 18 months. Rifaximin, herbal protocols,…" at bounding box center [590, 212] width 283 height 70
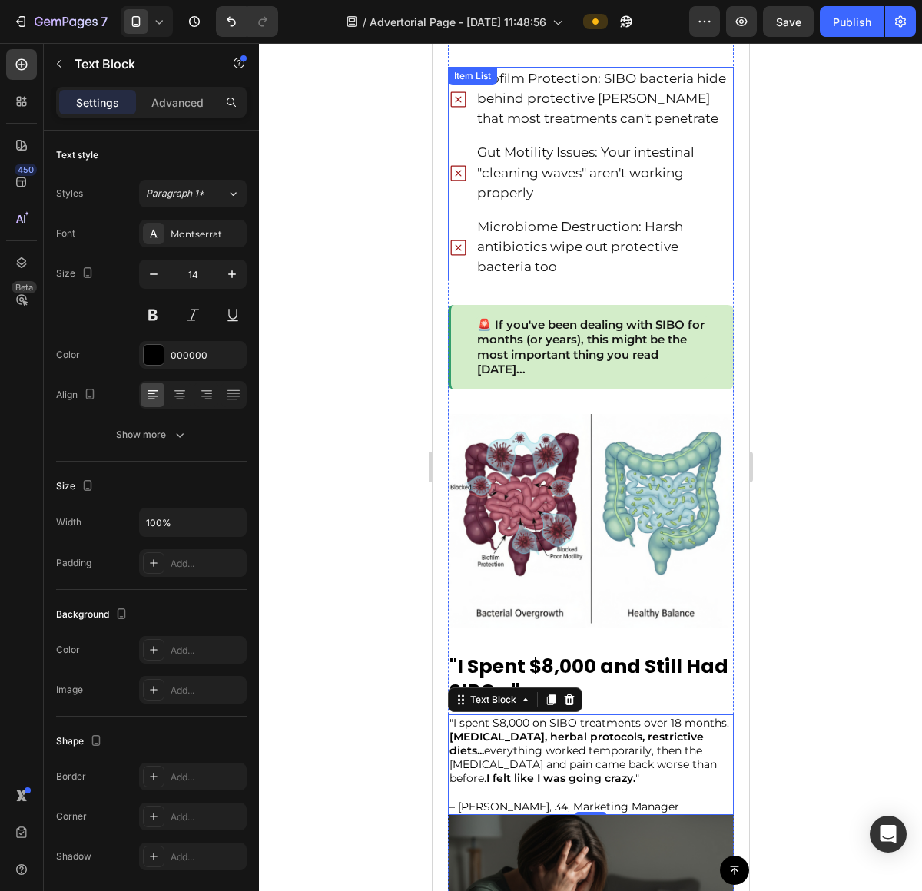
scroll to position [882, 0]
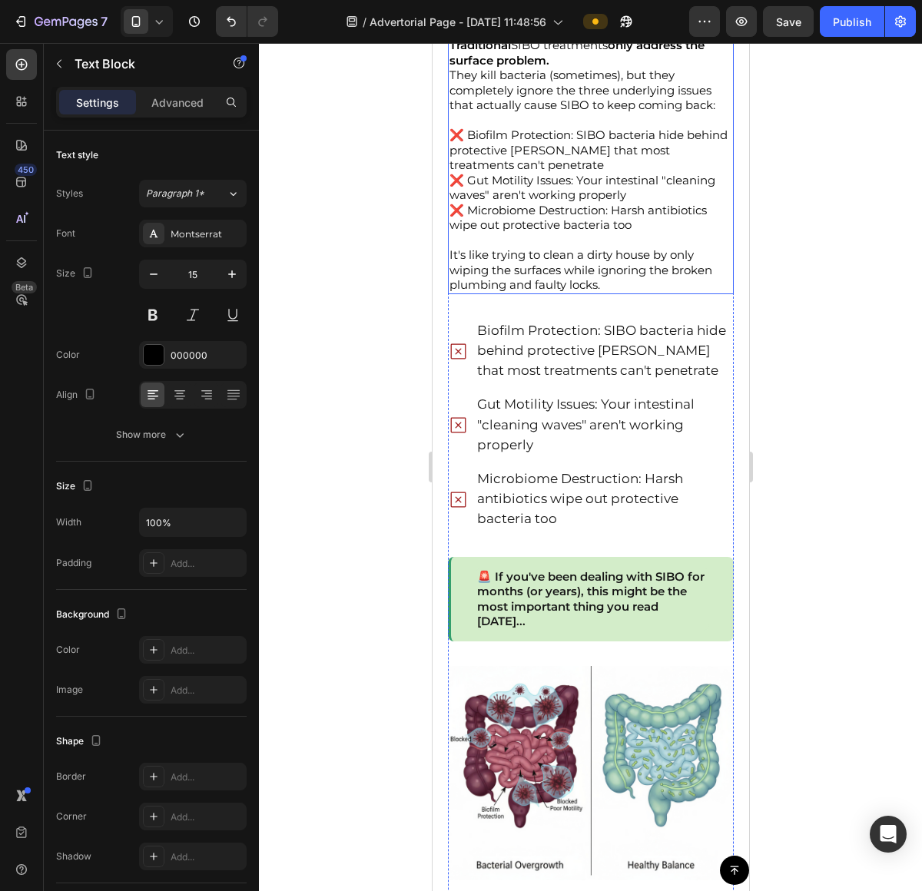
click at [572, 200] on p "❌ Gut Motility Issues: Your intestinal "cleaning waves" aren't working properly" at bounding box center [590, 188] width 283 height 30
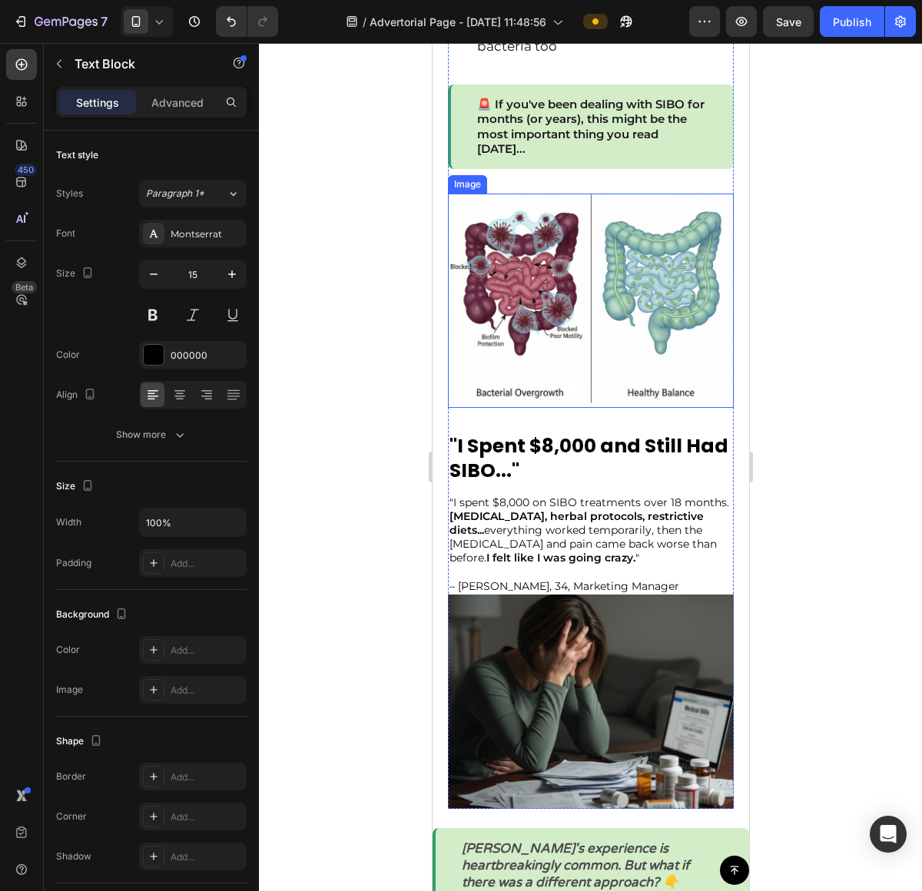
scroll to position [1376, 0]
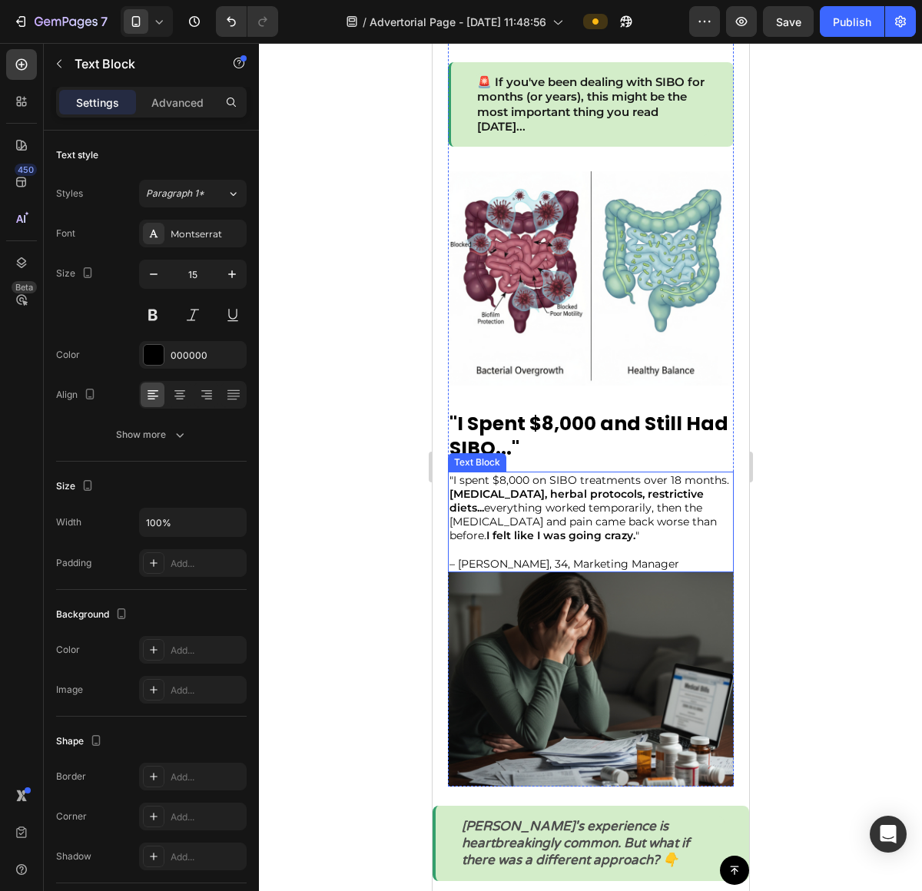
click at [550, 491] on strong "[MEDICAL_DATA], herbal protocols, restrictive diets..." at bounding box center [576, 501] width 254 height 28
click at [555, 528] on strong "I felt like I was going crazy." at bounding box center [559, 535] width 149 height 14
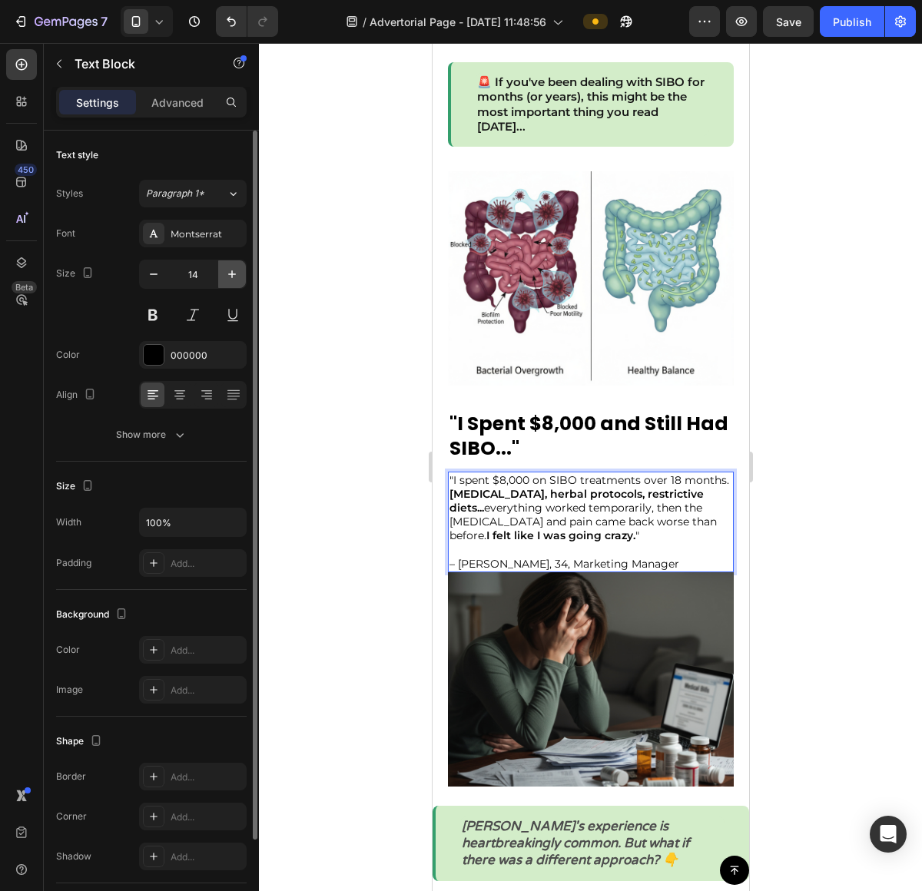
click at [220, 271] on button "button" at bounding box center [232, 274] width 28 height 28
type input "15"
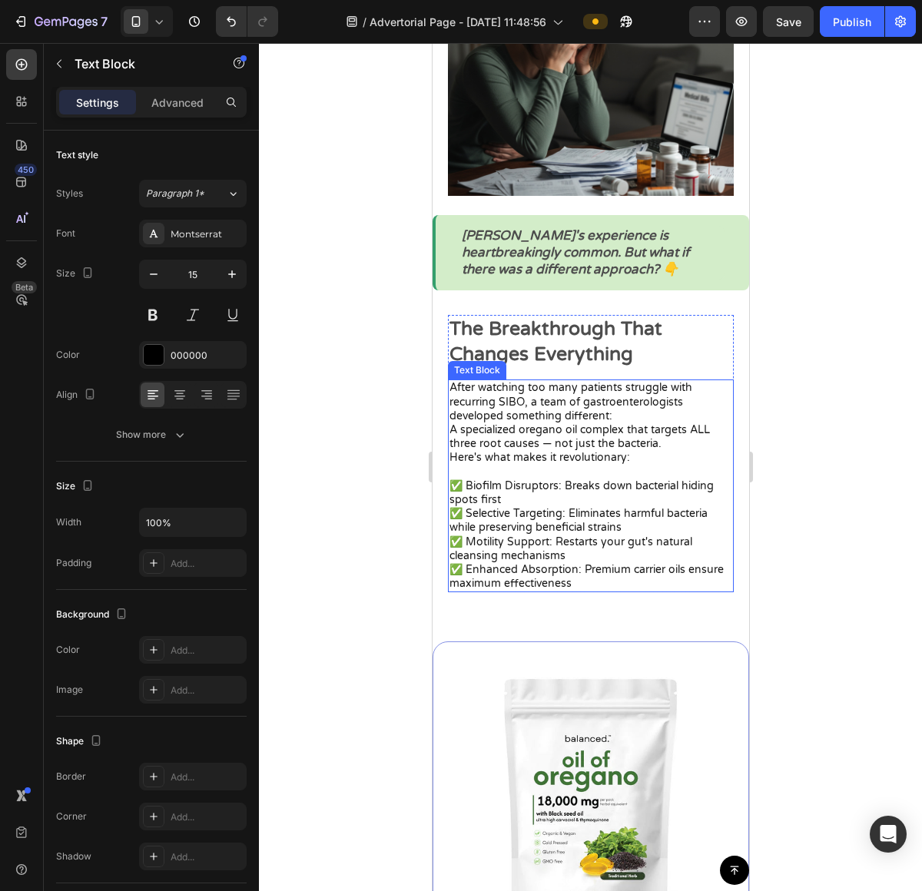
scroll to position [1987, 0]
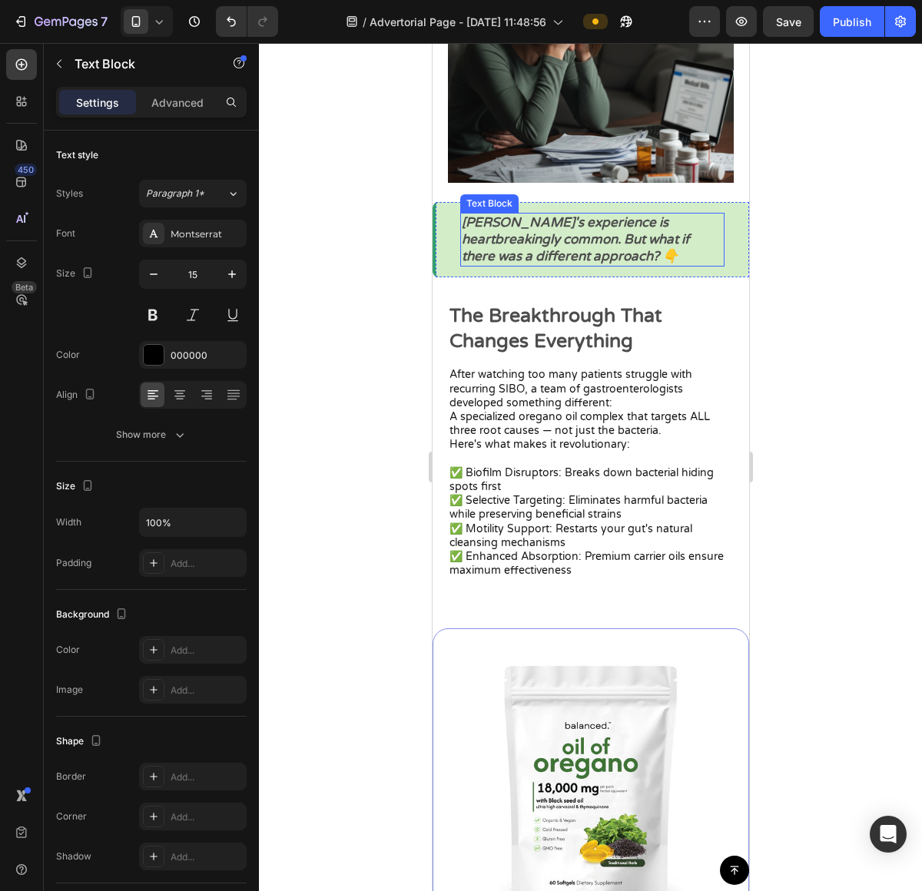
click at [578, 234] on strong "Sarah's experience is heartbreakingly common. But what if there was a different…" at bounding box center [574, 239] width 227 height 50
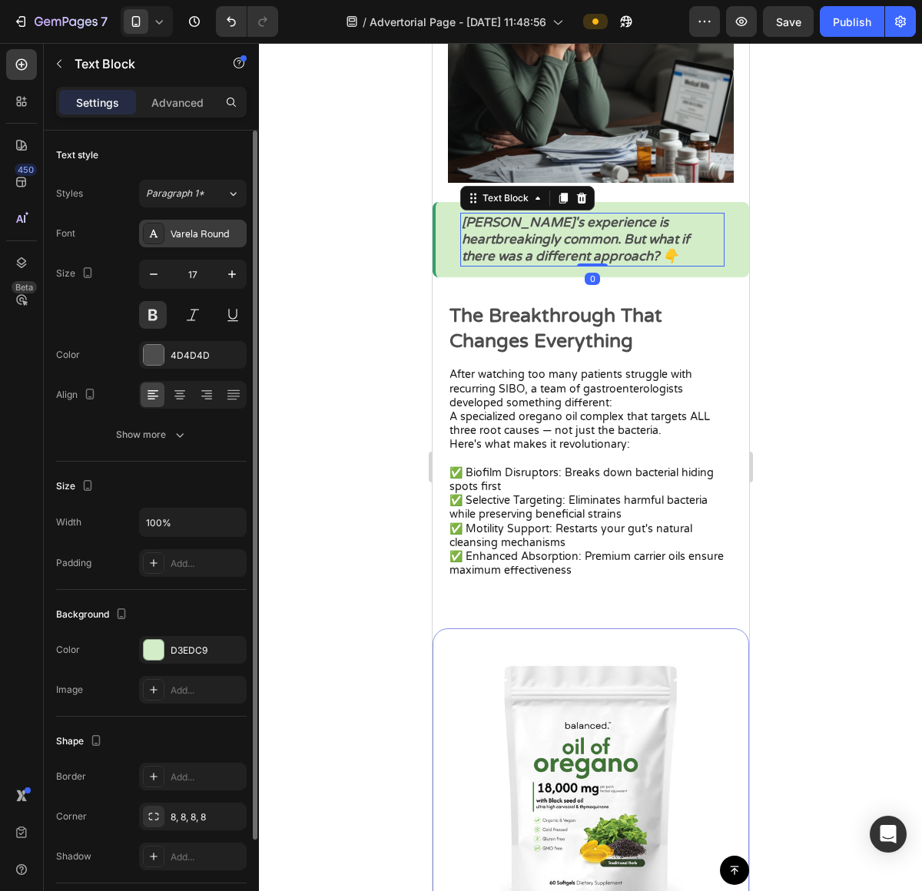
click at [205, 241] on div "Varela Round" at bounding box center [193, 234] width 108 height 28
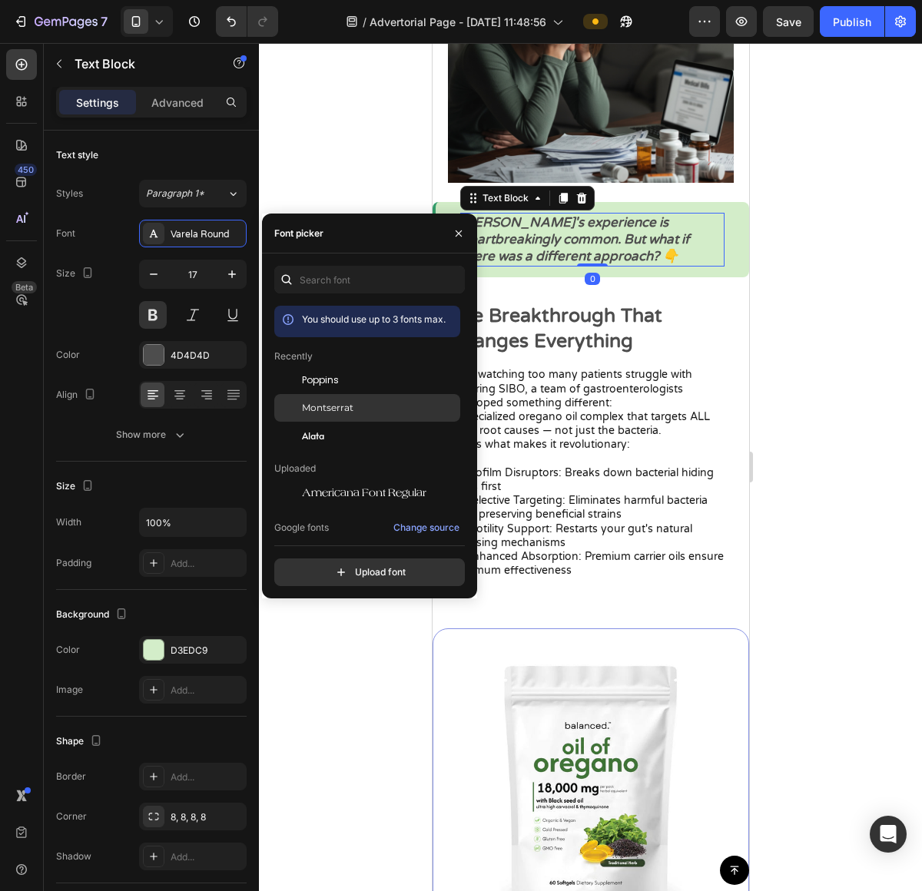
click at [351, 398] on div "Montserrat" at bounding box center [367, 408] width 186 height 28
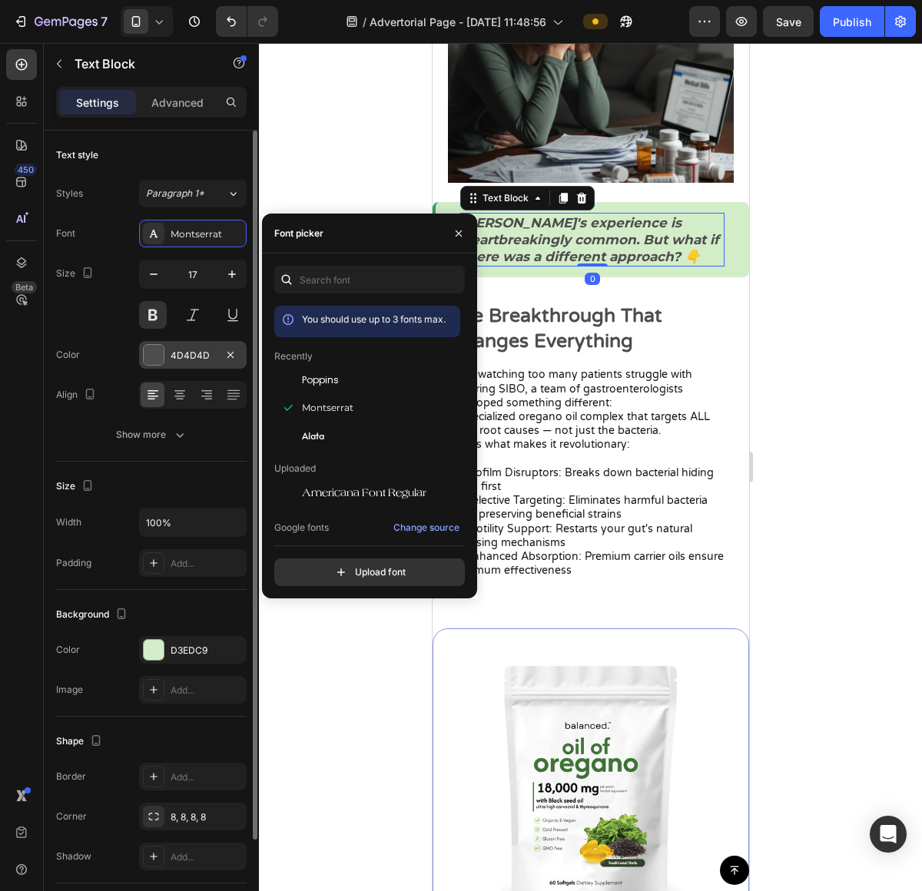
click at [163, 365] on div "4D4D4D" at bounding box center [193, 355] width 108 height 28
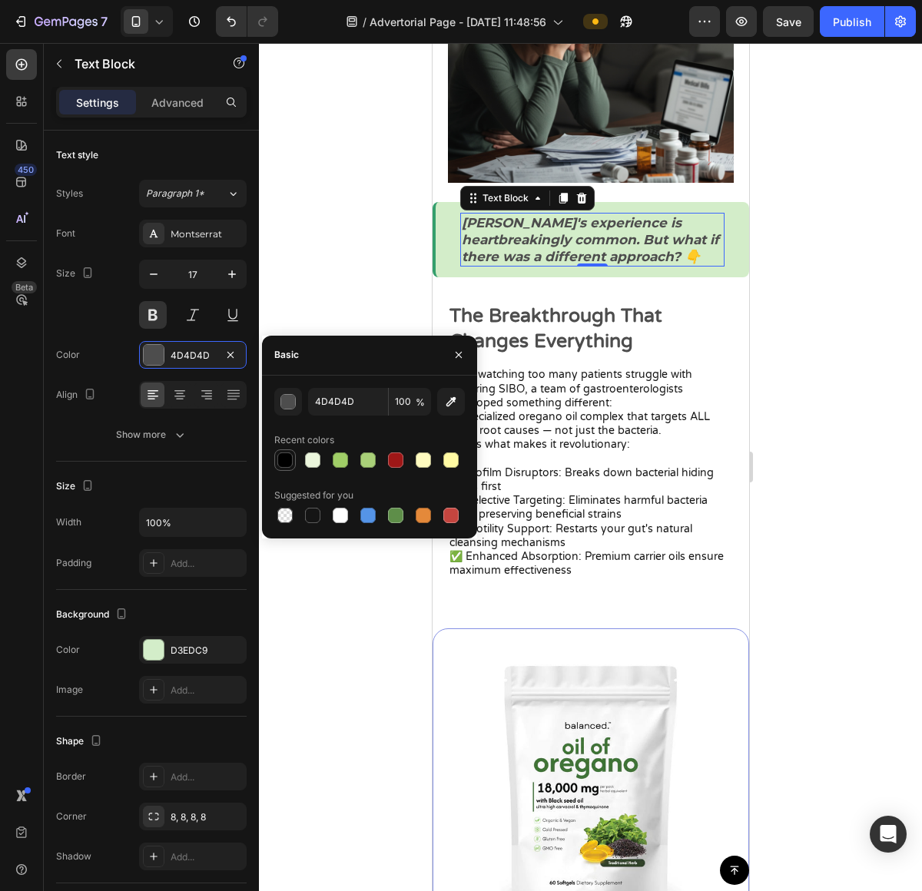
click at [276, 465] on div at bounding box center [285, 460] width 18 height 18
type input "000000"
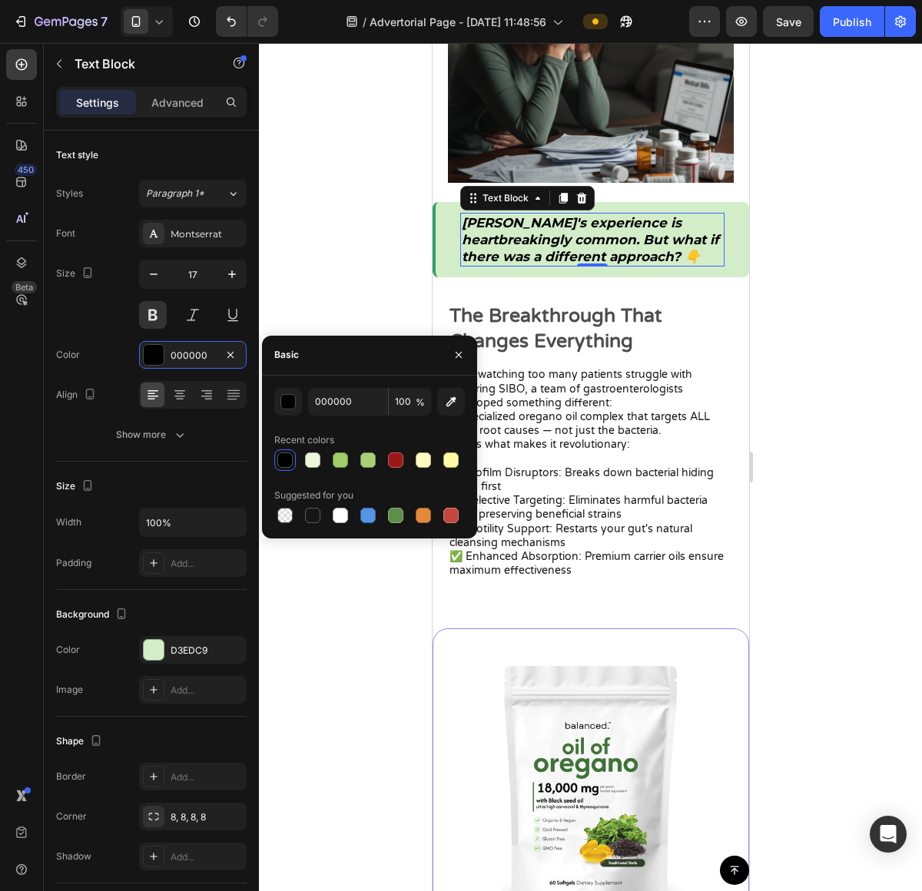
click at [851, 379] on div at bounding box center [590, 467] width 663 height 848
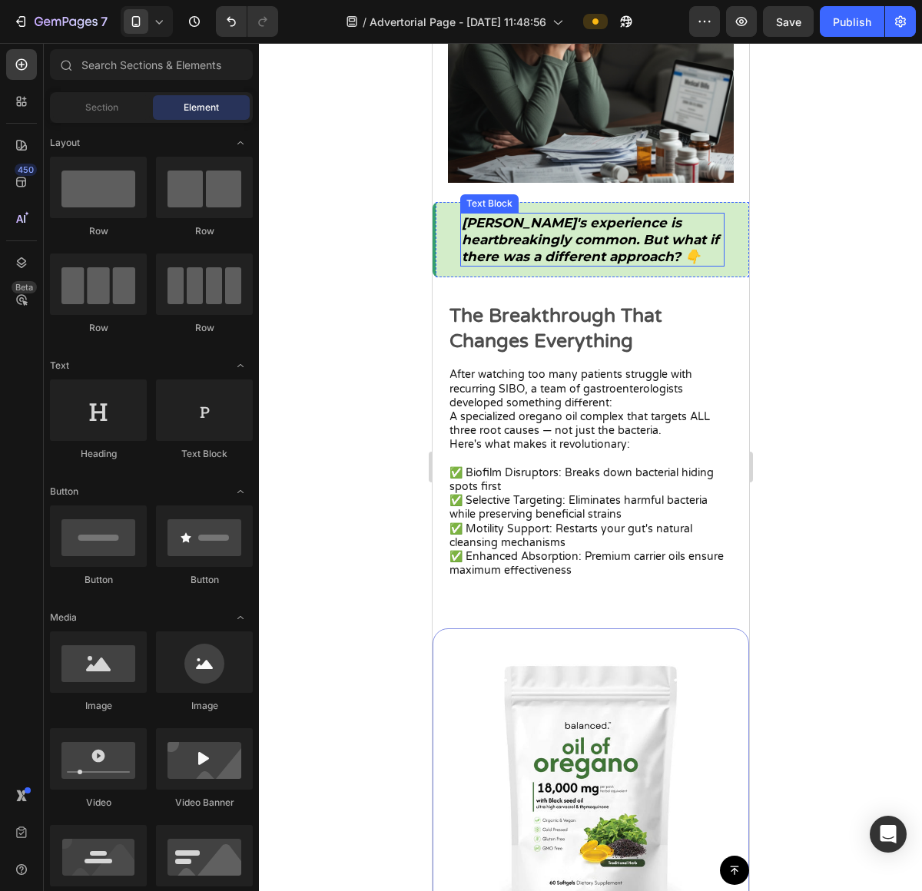
click at [566, 246] on strong "Sarah's experience is heartbreakingly common. But what if there was a different…" at bounding box center [589, 239] width 257 height 49
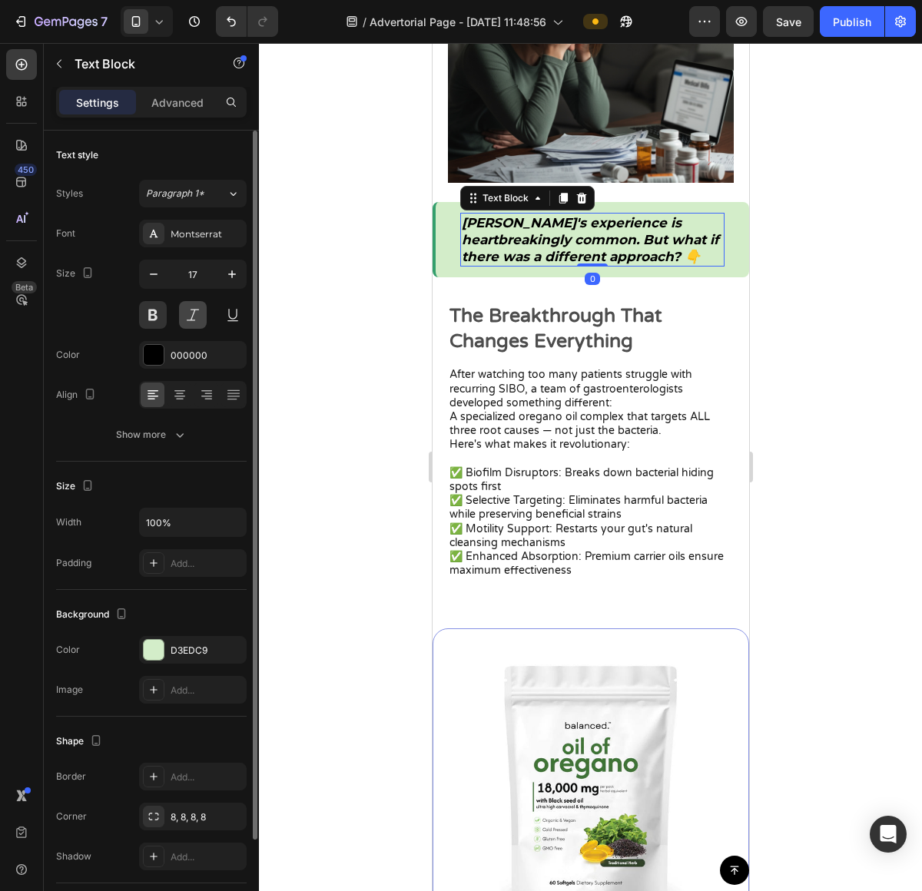
click at [185, 313] on button at bounding box center [193, 315] width 28 height 28
click at [171, 318] on div at bounding box center [193, 315] width 108 height 28
click at [154, 319] on button at bounding box center [153, 315] width 28 height 28
click at [191, 309] on button at bounding box center [193, 315] width 28 height 28
click at [173, 315] on div at bounding box center [193, 315] width 108 height 28
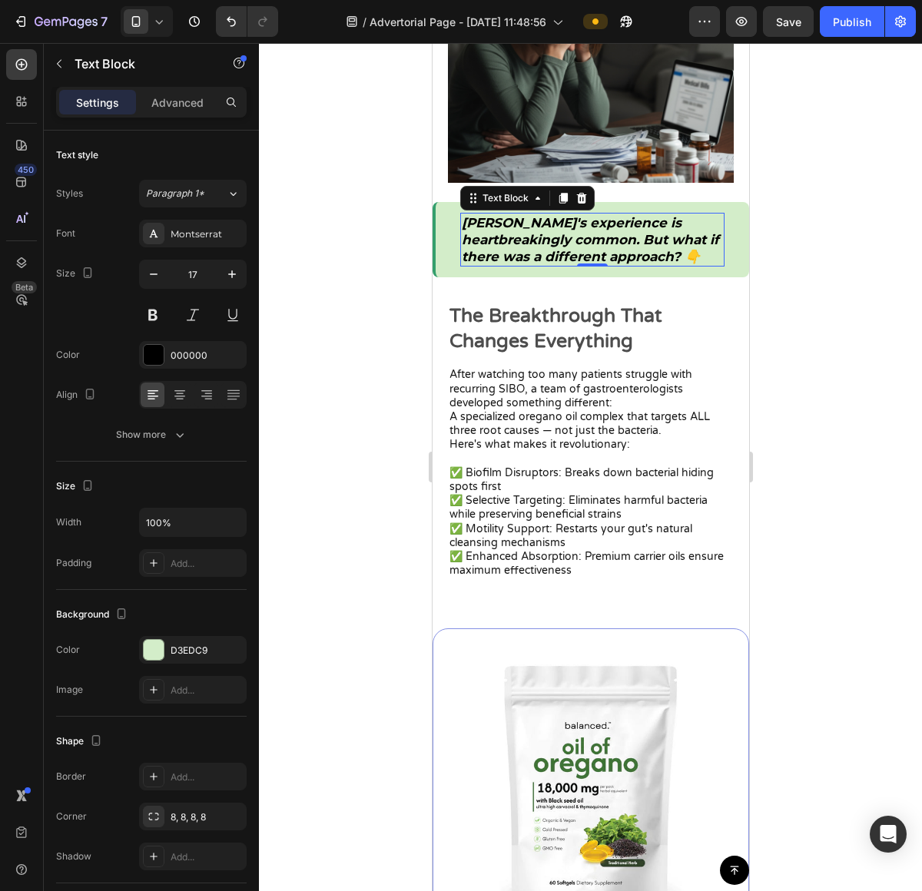
click at [628, 229] on p "Sarah's experience is heartbreakingly common. But what if there was a different…" at bounding box center [591, 239] width 261 height 51
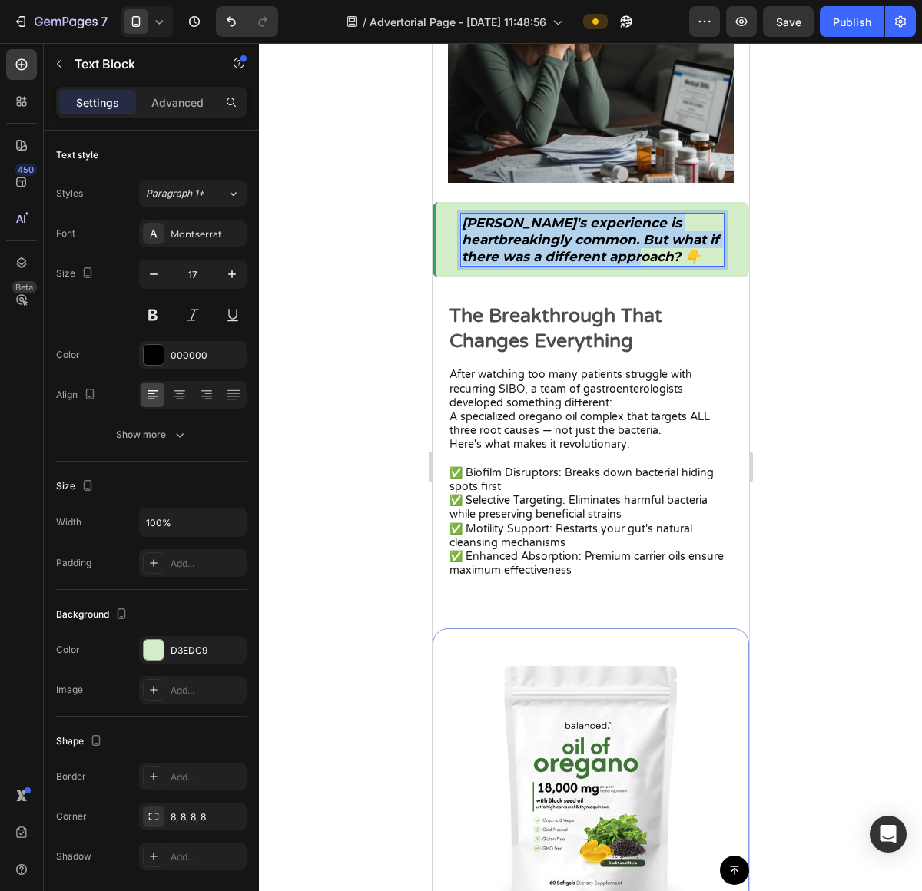
click at [628, 229] on p "Sarah's experience is heartbreakingly common. But what if there was a different…" at bounding box center [591, 239] width 261 height 51
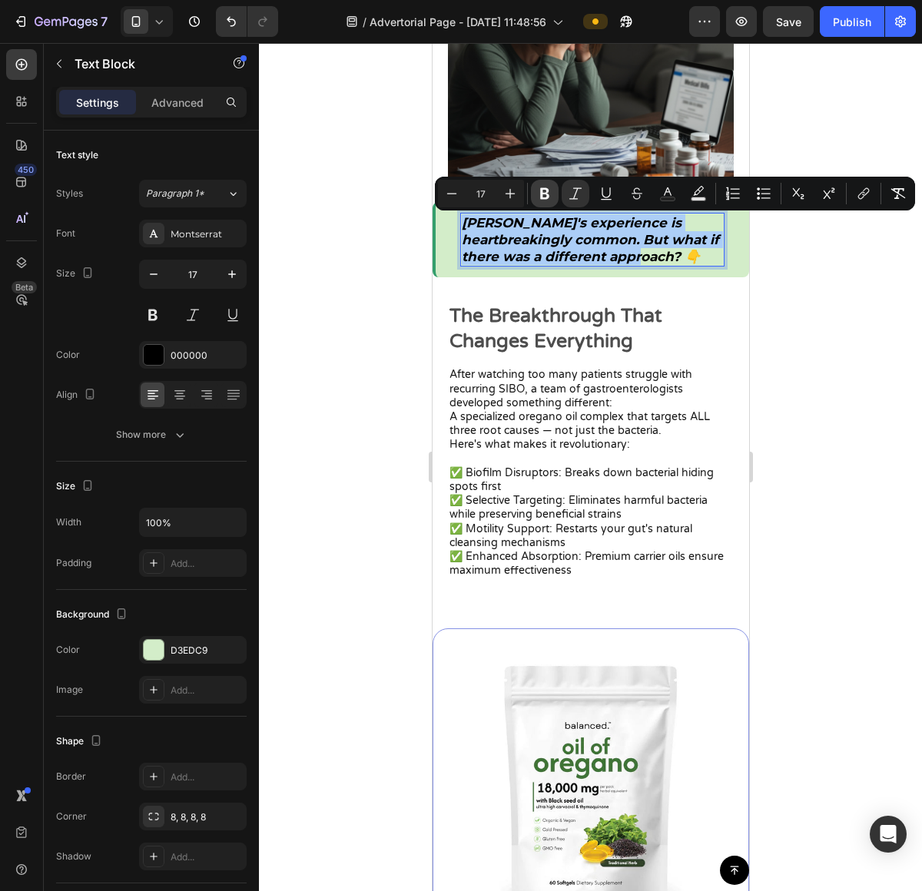
click at [543, 200] on icon "Editor contextual toolbar" at bounding box center [544, 193] width 15 height 15
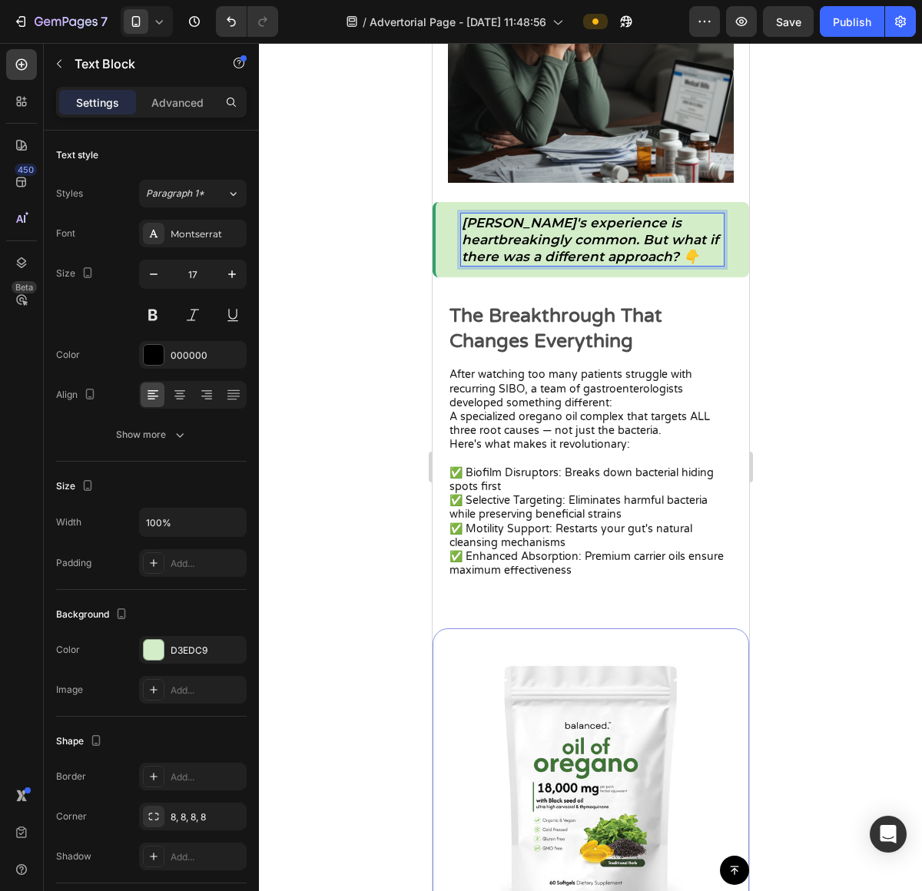
click at [557, 243] on icon "Sarah's experience is heartbreakingly common. But what if there was a different…" at bounding box center [589, 239] width 257 height 49
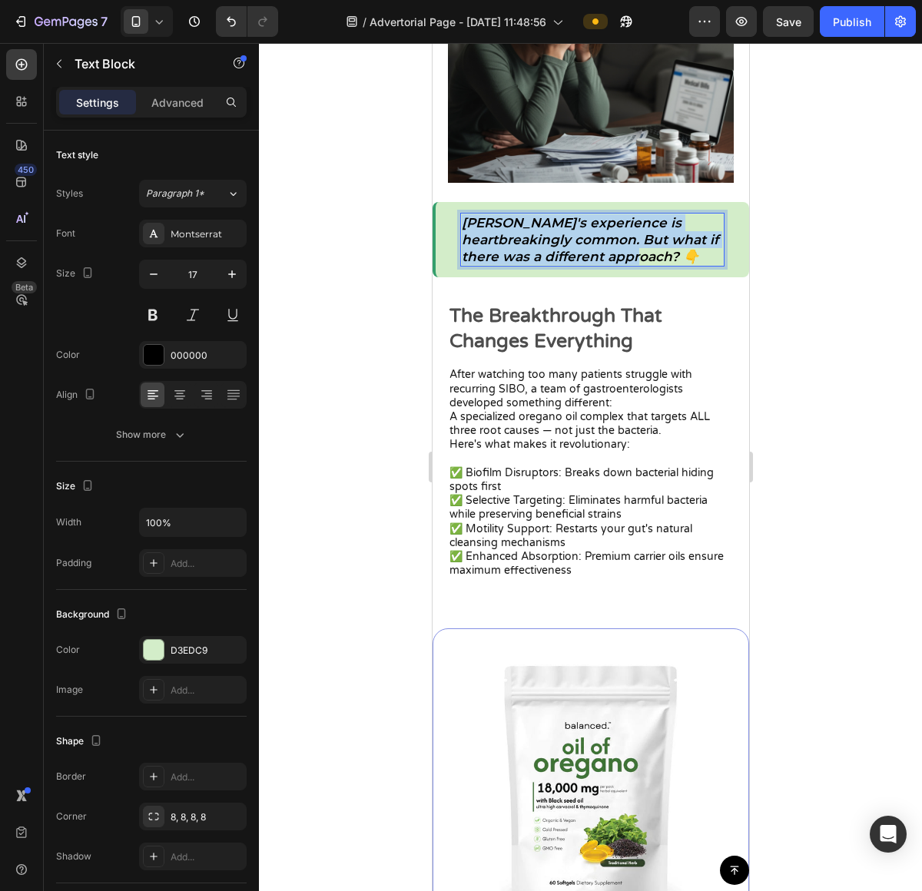
click at [557, 243] on icon "Sarah's experience is heartbreakingly common. But what if there was a different…" at bounding box center [589, 239] width 257 height 49
click at [561, 233] on p "Sarah's experience is heartbreakingly common. But what if there was a different…" at bounding box center [591, 239] width 261 height 51
click at [546, 253] on icon "Sarah's experience is heartbreakingly common. But what if there was a different…" at bounding box center [589, 239] width 257 height 49
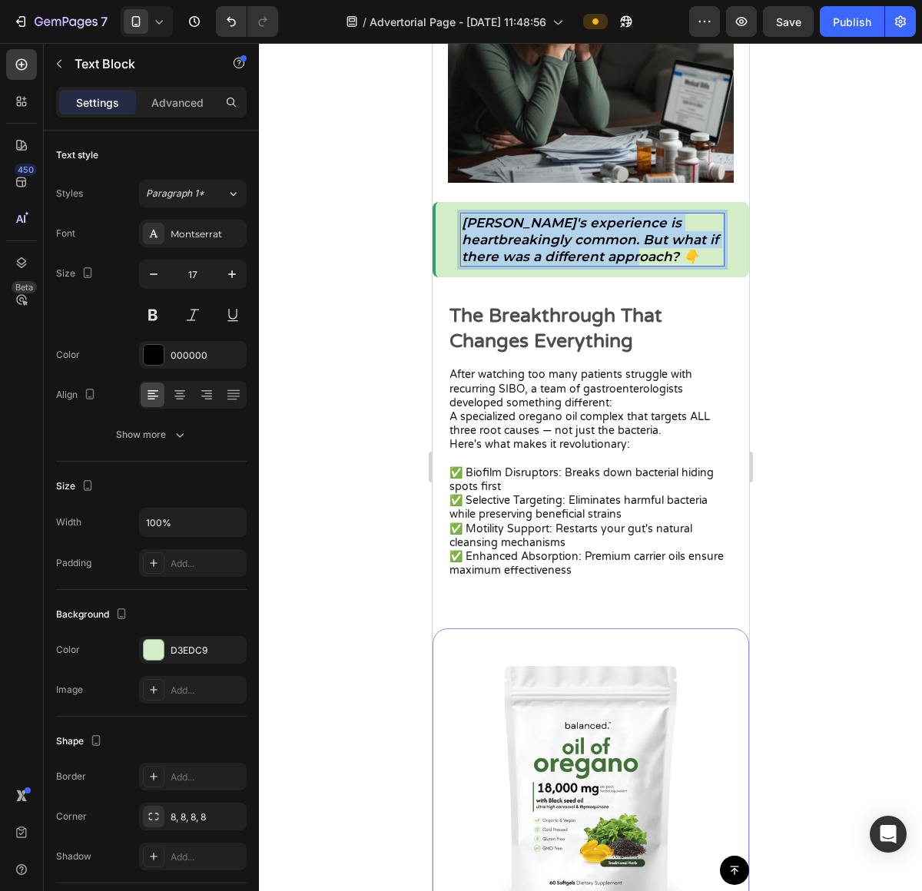
click at [542, 252] on icon "Sarah's experience is heartbreakingly common. But what if there was a different…" at bounding box center [589, 239] width 257 height 49
click at [197, 322] on button at bounding box center [193, 315] width 28 height 28
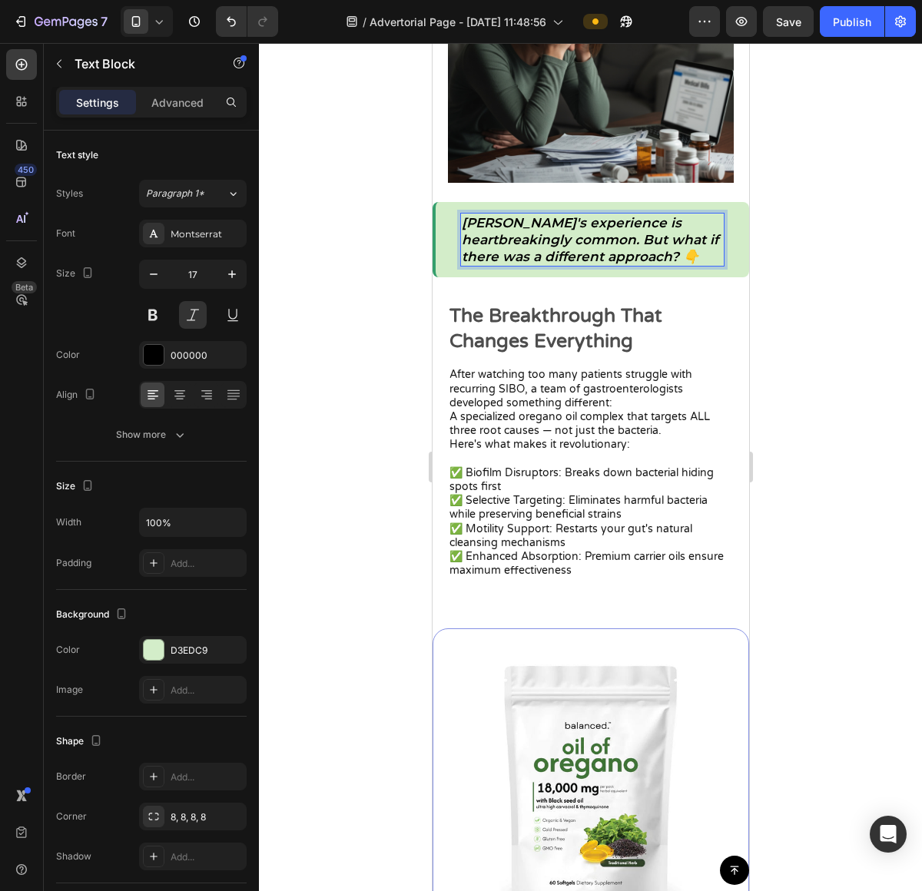
click at [509, 247] on icon "Sarah's experience is heartbreakingly common. But what if there was a different…" at bounding box center [589, 239] width 257 height 49
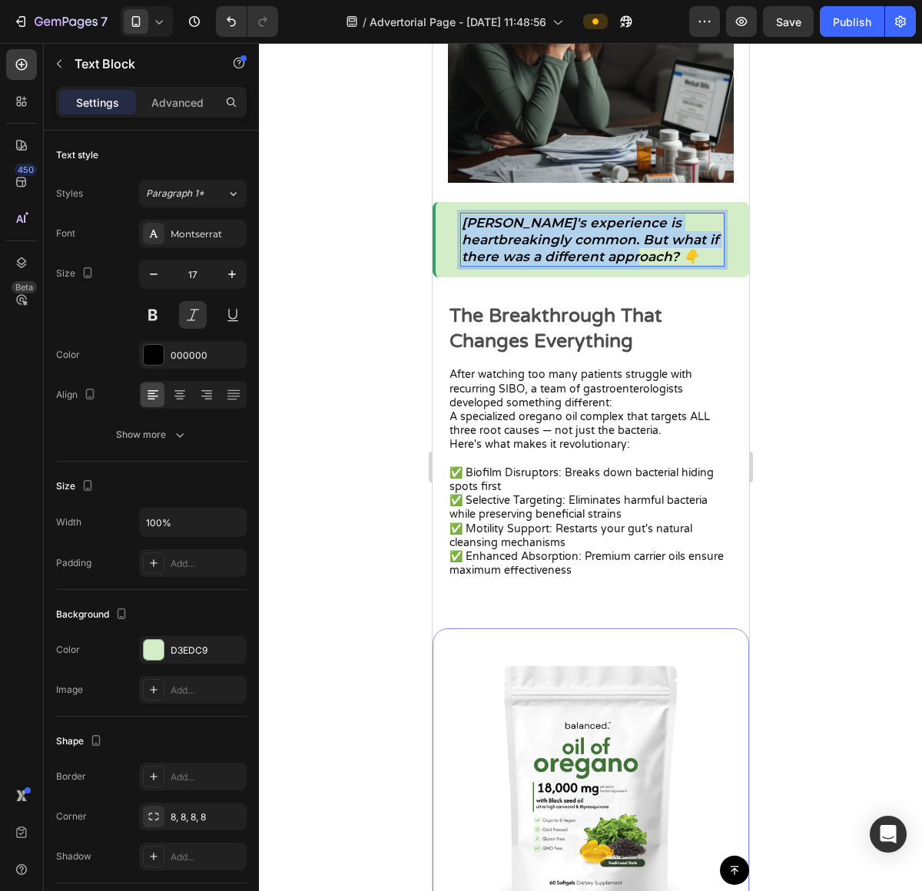
click at [509, 247] on icon "Sarah's experience is heartbreakingly common. But what if there was a different…" at bounding box center [589, 239] width 257 height 49
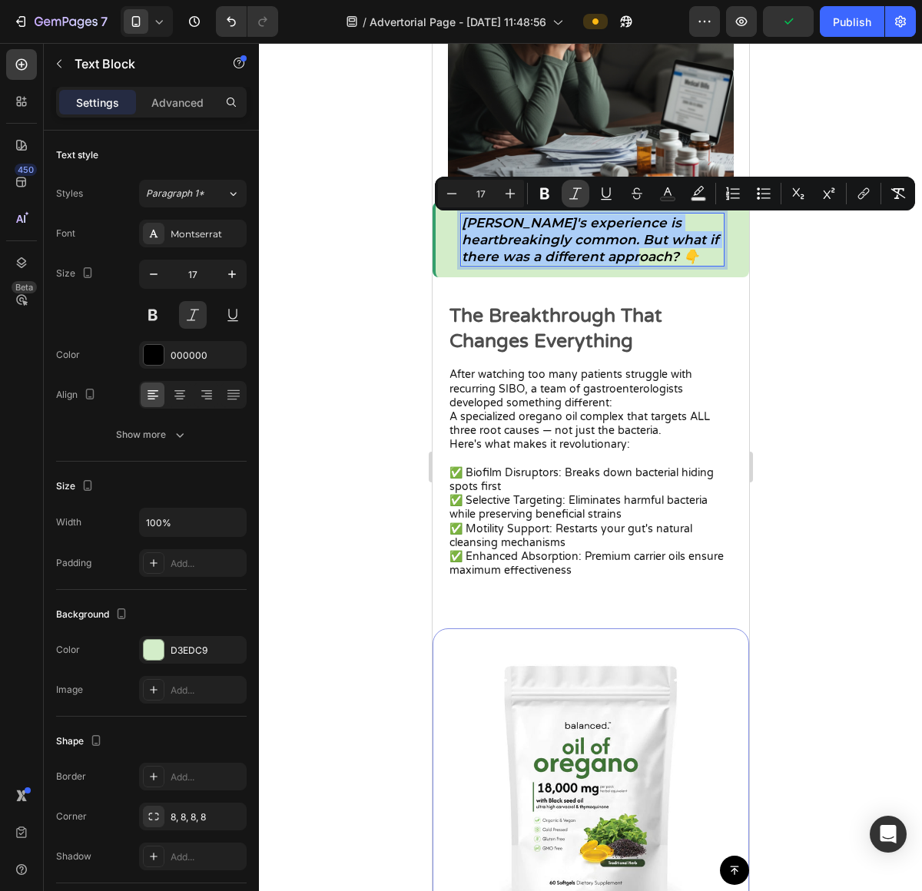
click at [583, 197] on button "Italic" at bounding box center [575, 194] width 28 height 28
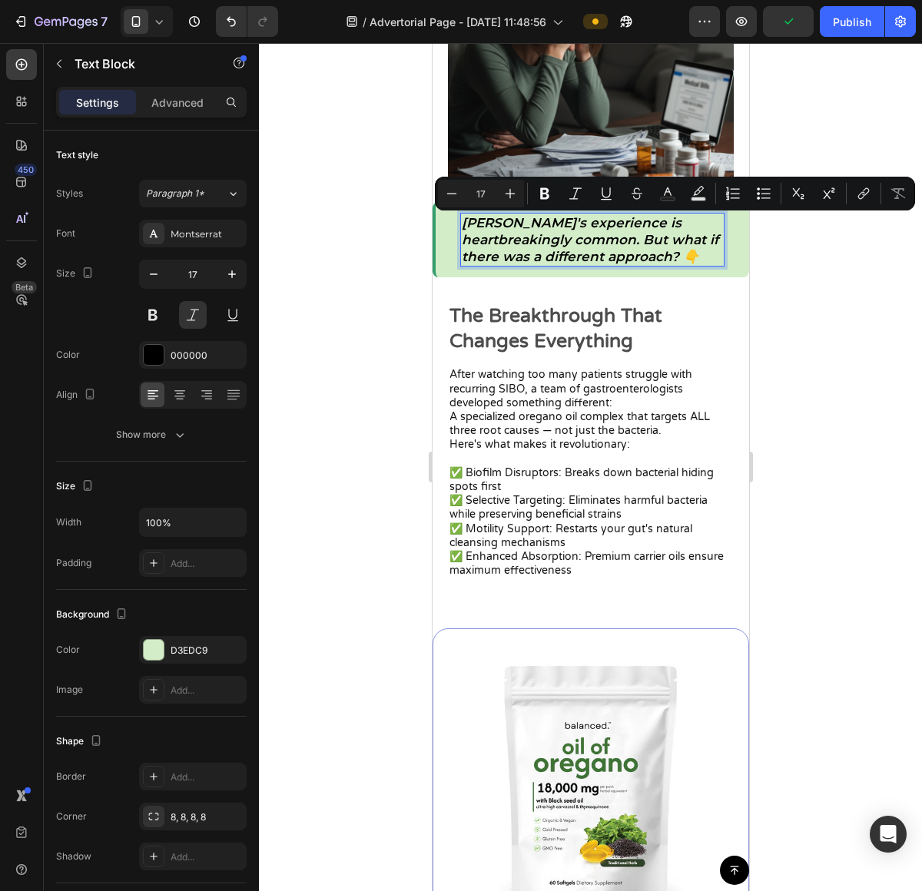
click at [767, 340] on div at bounding box center [590, 467] width 663 height 848
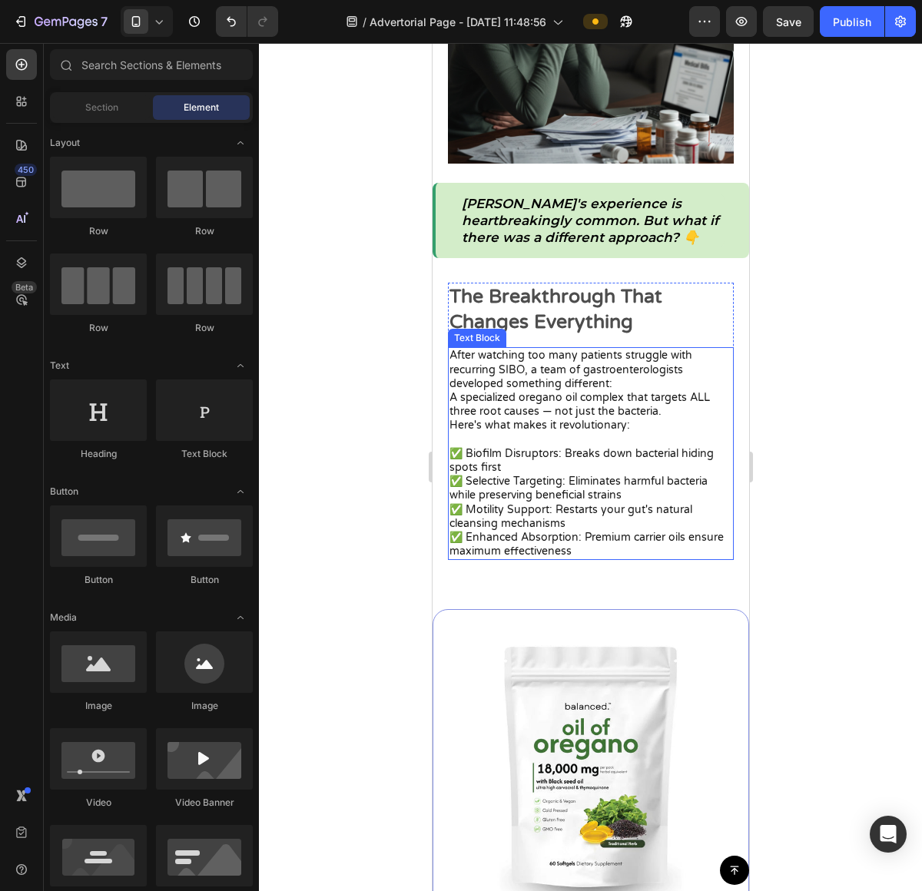
scroll to position [2015, 0]
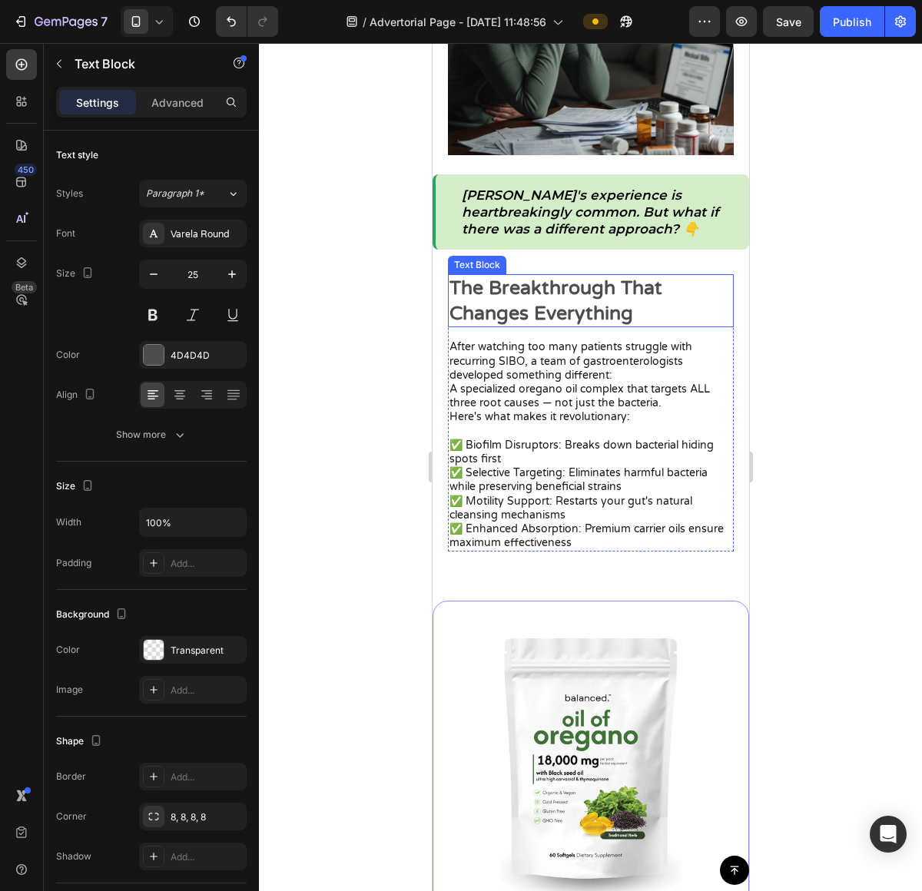
click at [539, 310] on p "The Breakthrough That Changes Everything" at bounding box center [590, 301] width 283 height 50
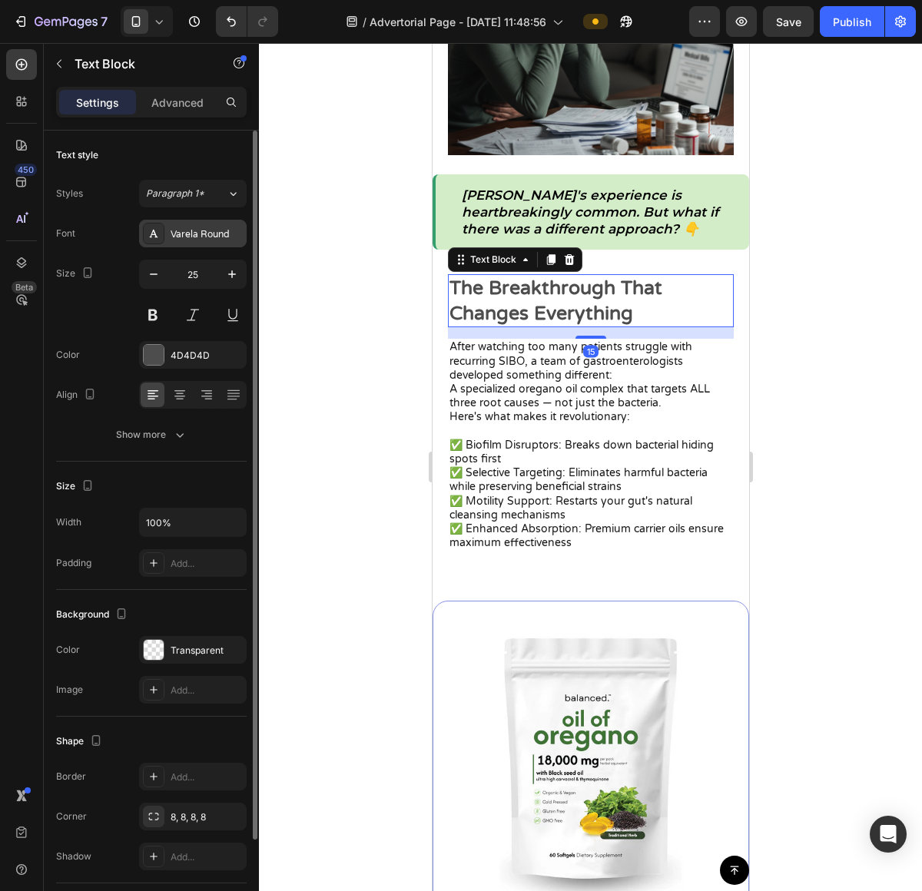
click at [227, 232] on div "Varela Round" at bounding box center [207, 234] width 72 height 14
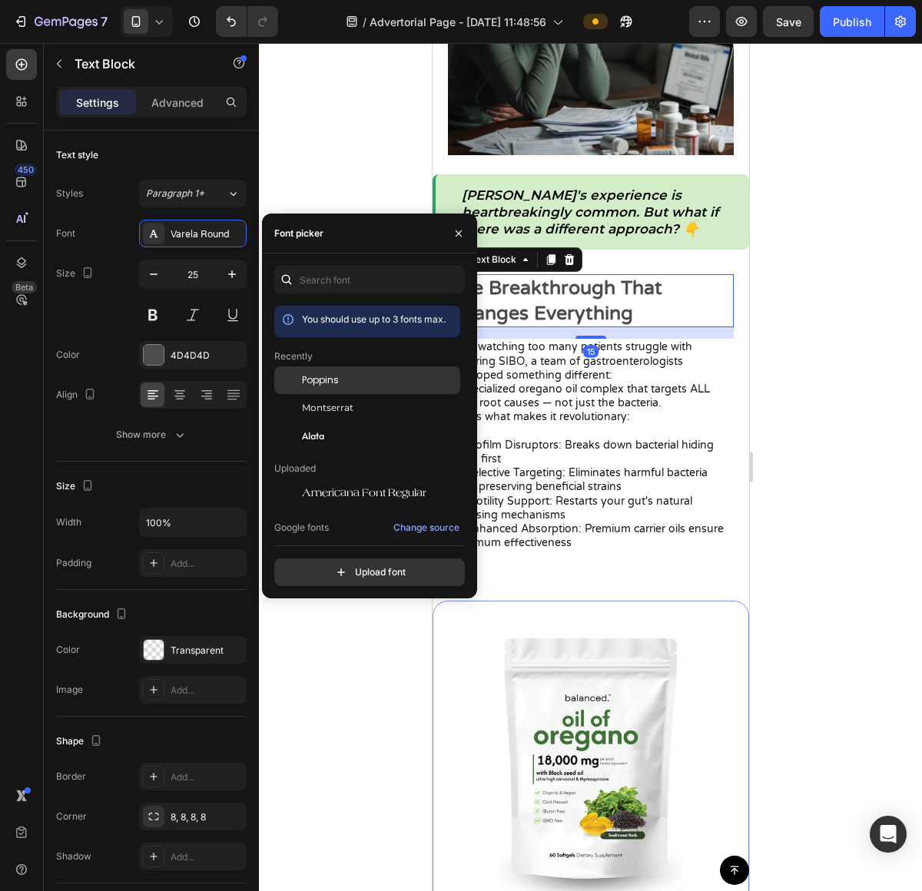
click at [351, 390] on div "Poppins" at bounding box center [367, 380] width 186 height 28
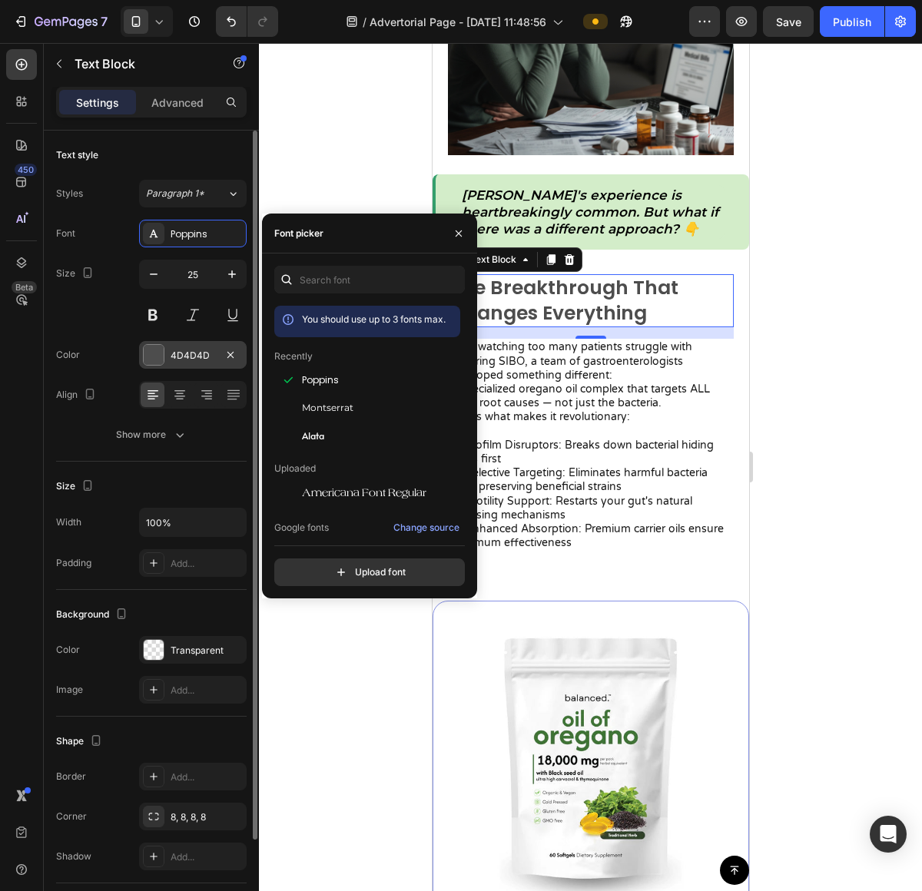
click at [153, 357] on div at bounding box center [154, 355] width 20 height 20
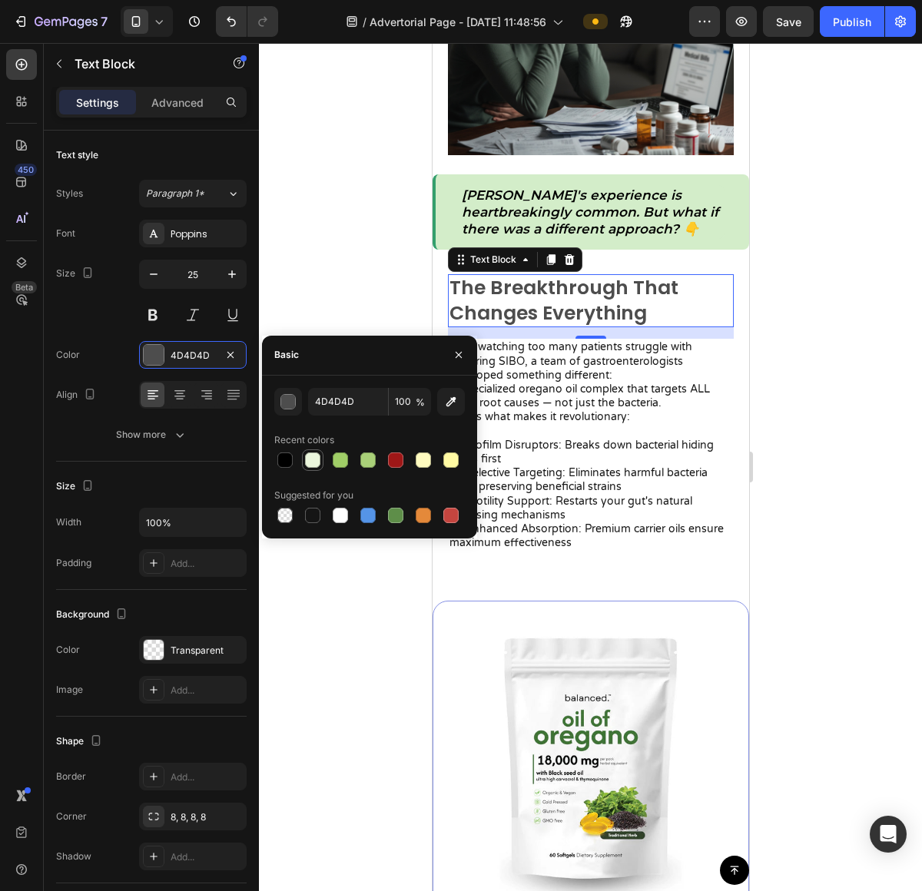
click at [303, 464] on div at bounding box center [312, 460] width 18 height 18
click at [277, 462] on div at bounding box center [284, 459] width 15 height 15
type input "000000"
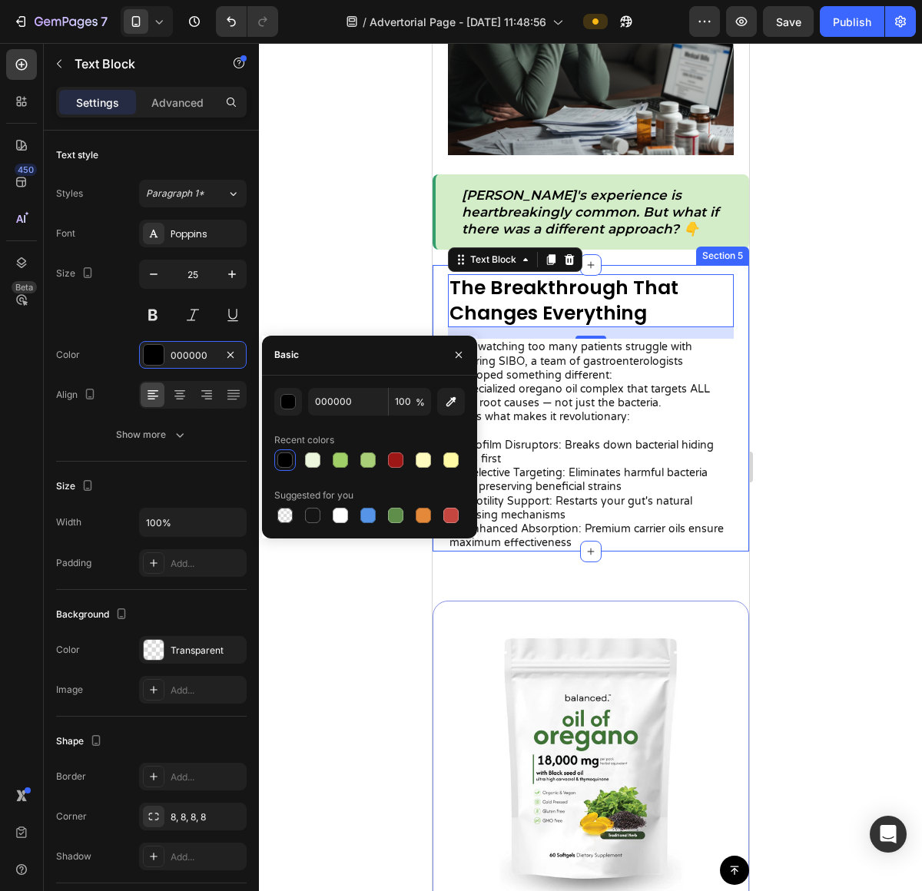
click at [863, 373] on div at bounding box center [590, 467] width 663 height 848
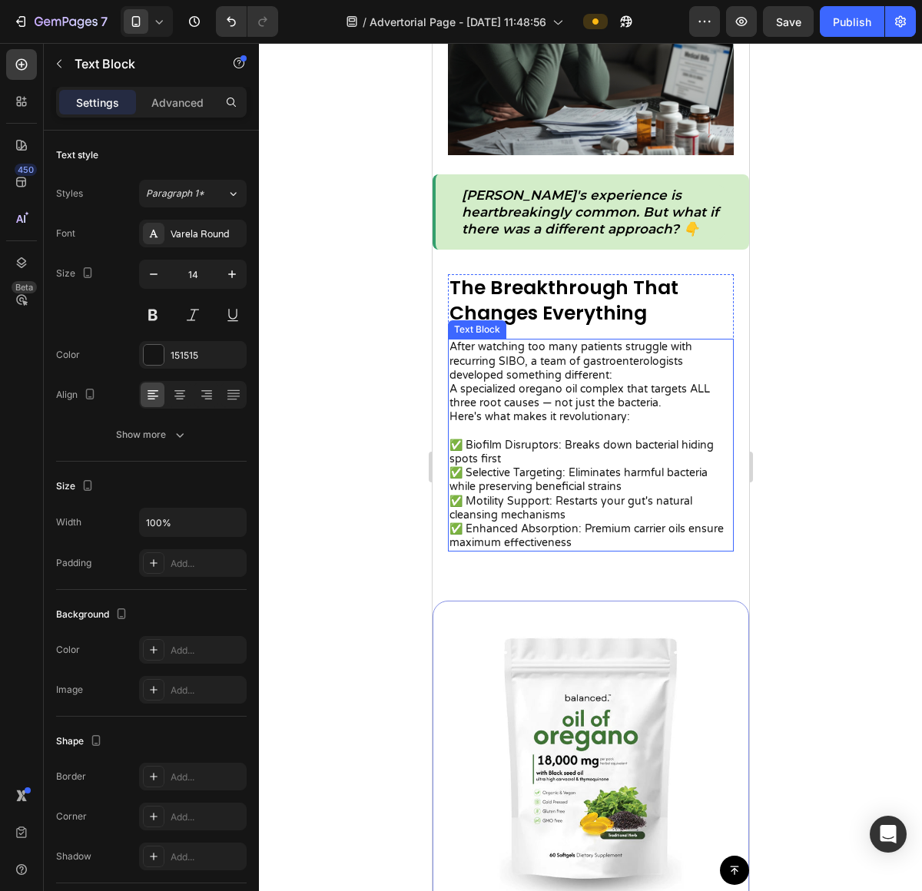
click at [624, 382] on p "After watching too many patients struggle with recurring SIBO, a team of gastro…" at bounding box center [590, 361] width 283 height 42
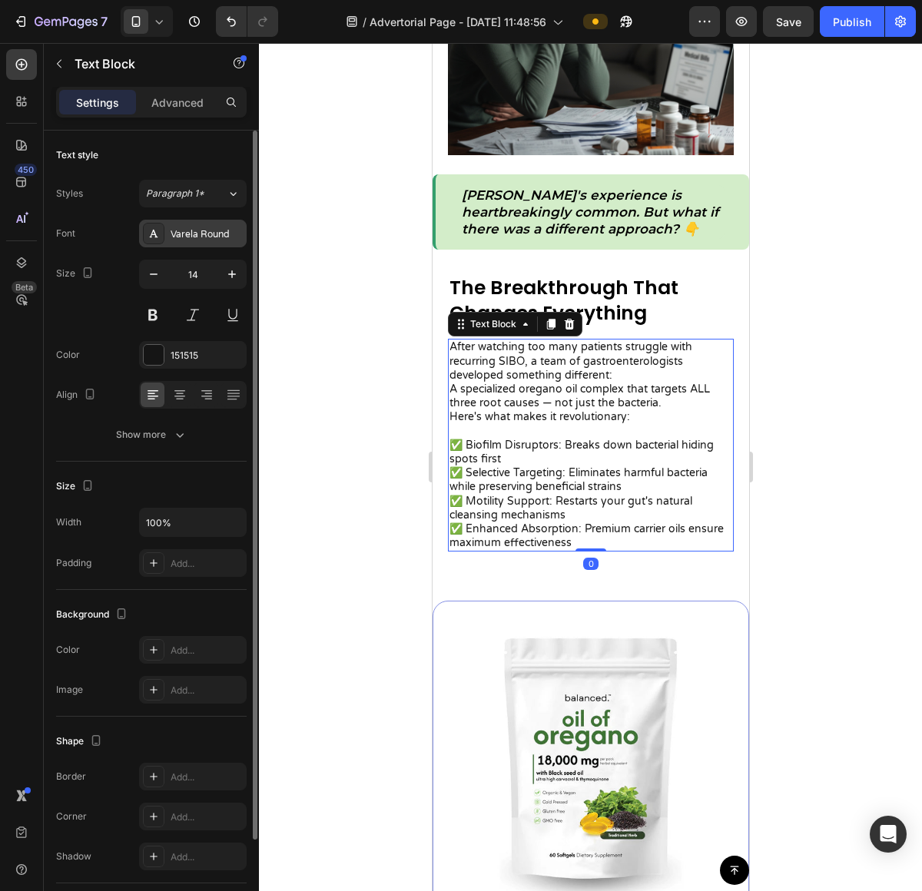
click at [191, 234] on div "Varela Round" at bounding box center [207, 234] width 72 height 14
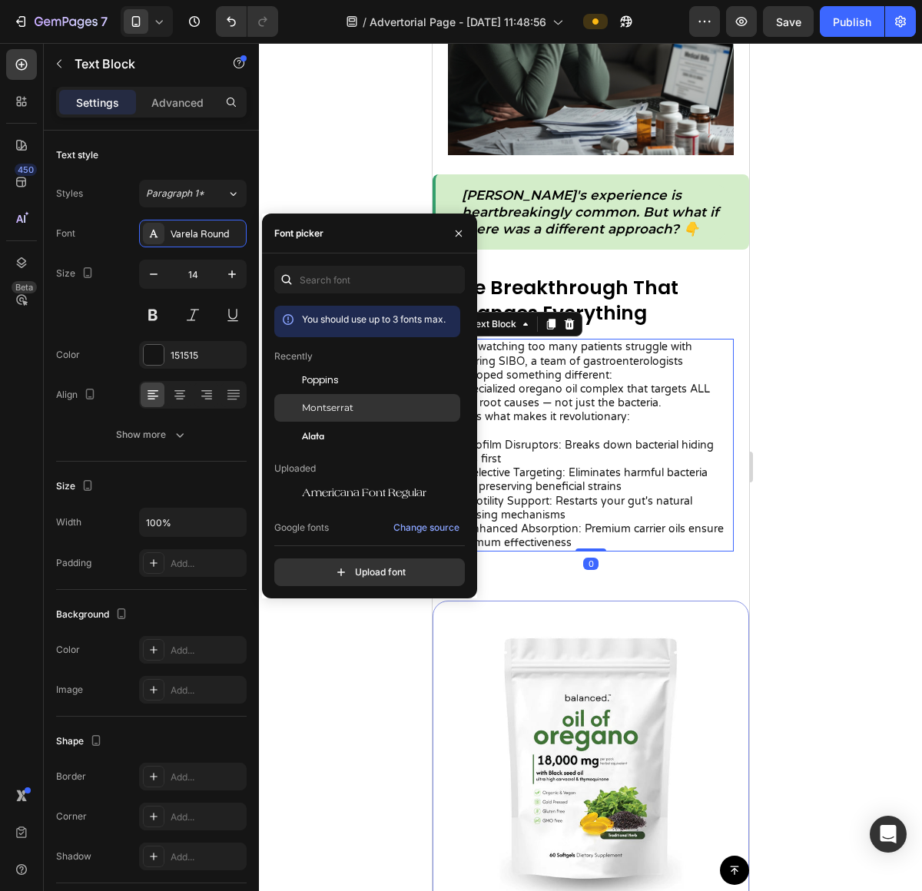
click at [349, 403] on span "Montserrat" at bounding box center [327, 408] width 51 height 14
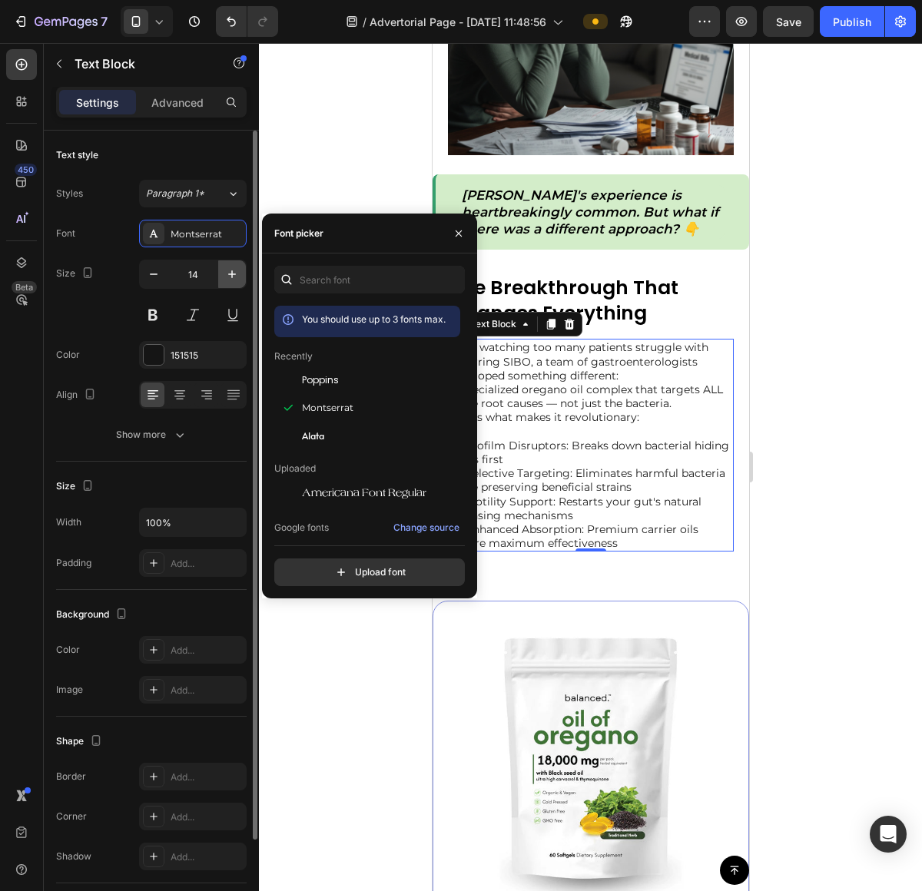
click at [227, 282] on icon "button" at bounding box center [231, 274] width 15 height 15
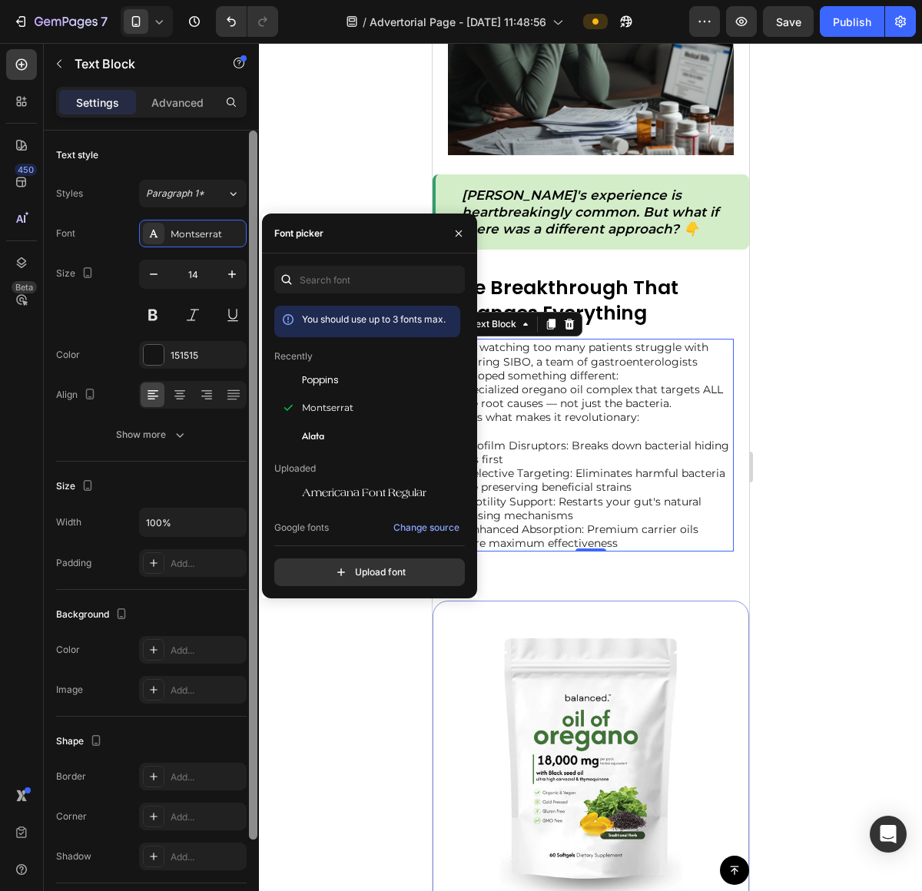
type input "15"
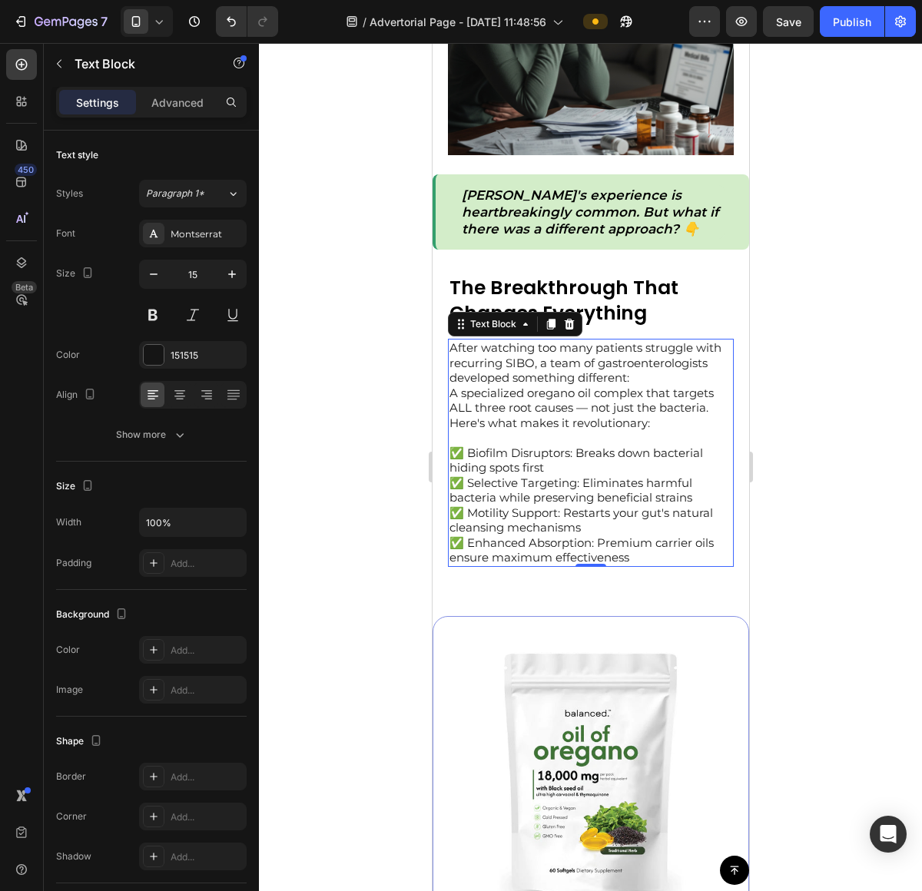
click at [781, 373] on div at bounding box center [590, 467] width 663 height 848
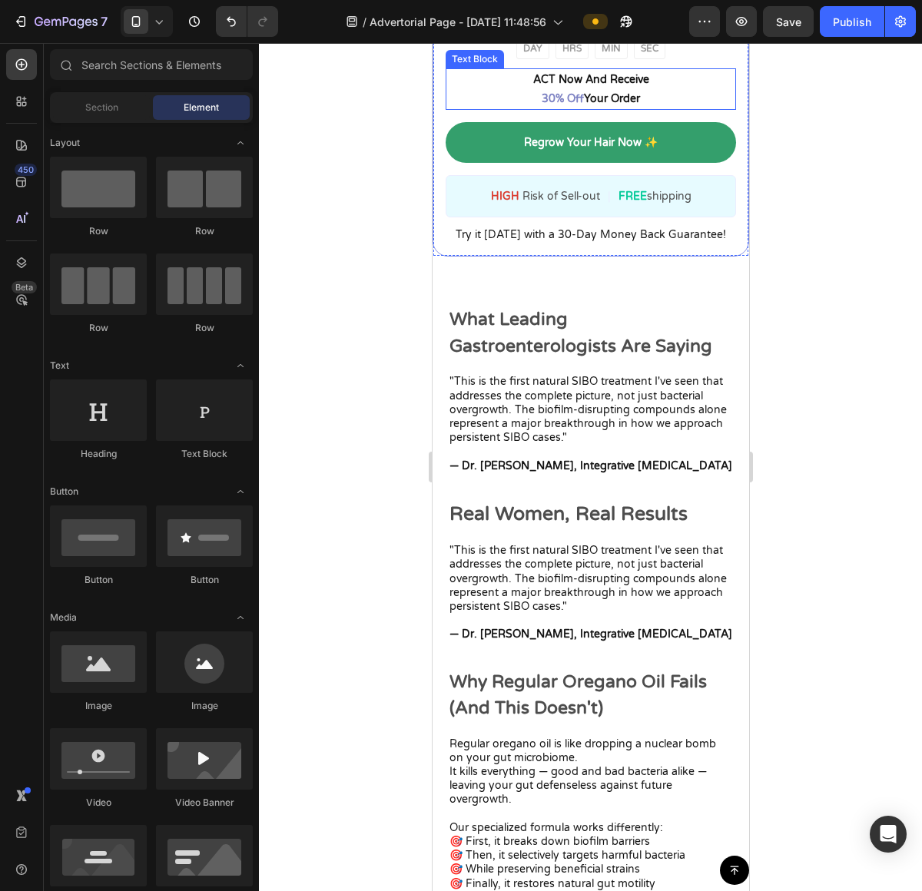
scroll to position [2980, 0]
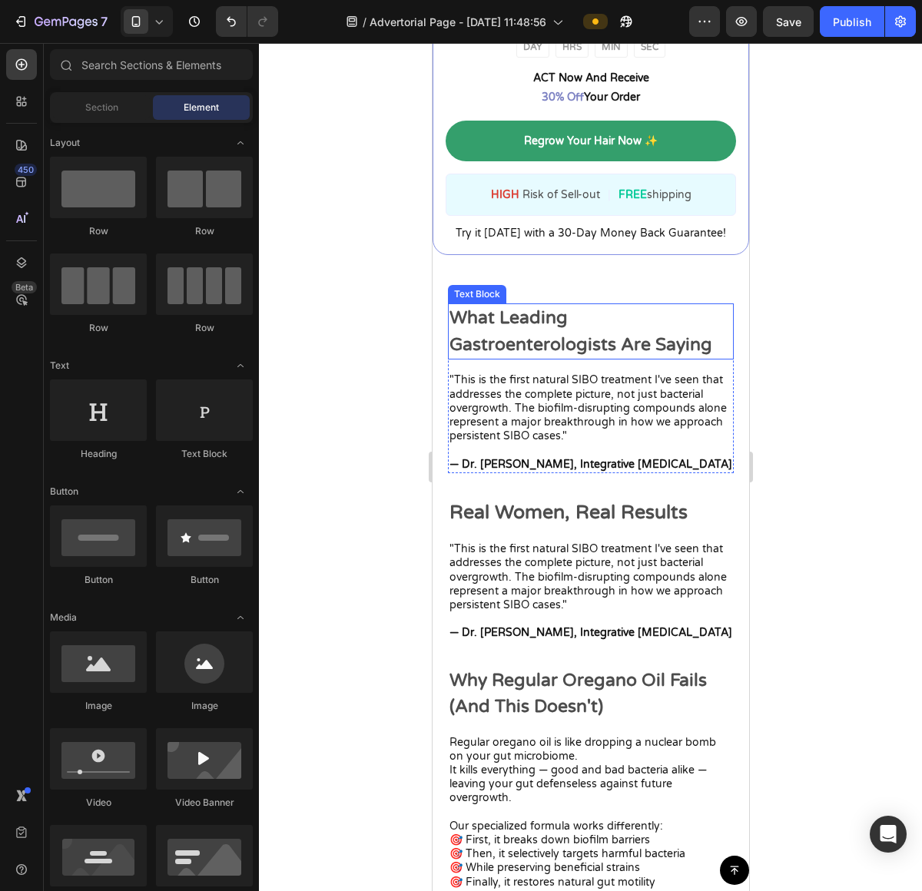
click at [578, 328] on p "What Leading Gastroenterologists Are Saying" at bounding box center [590, 331] width 283 height 53
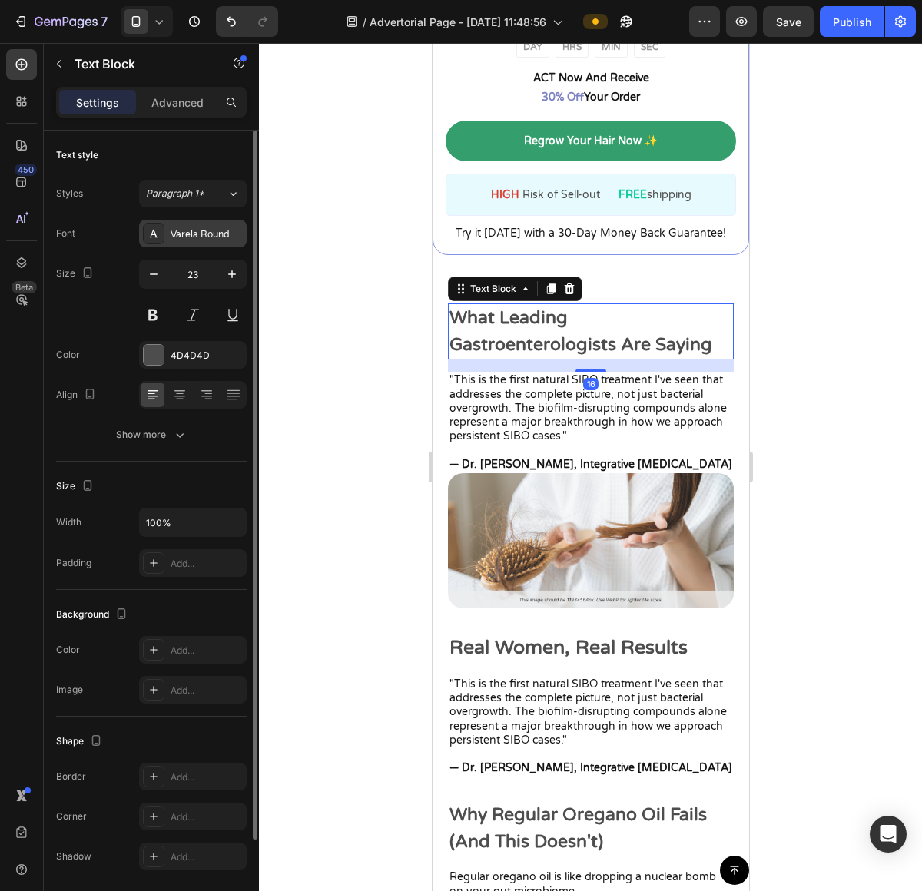
click at [190, 236] on div "Varela Round" at bounding box center [207, 234] width 72 height 14
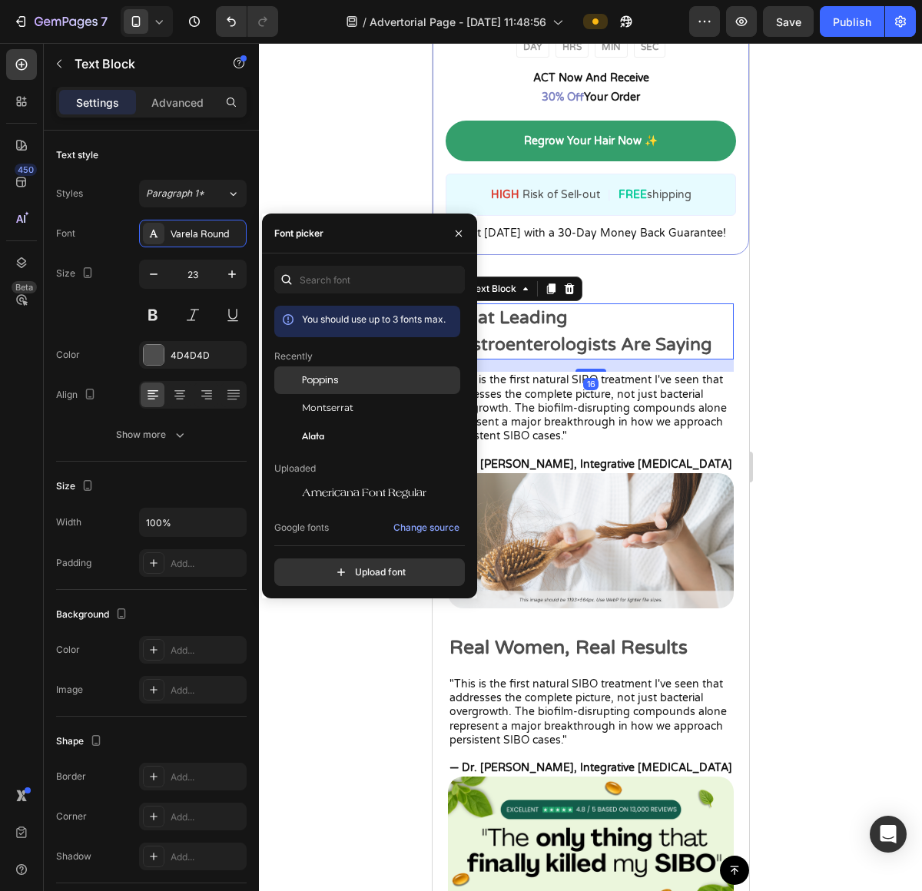
click at [359, 379] on div "Poppins" at bounding box center [379, 380] width 155 height 14
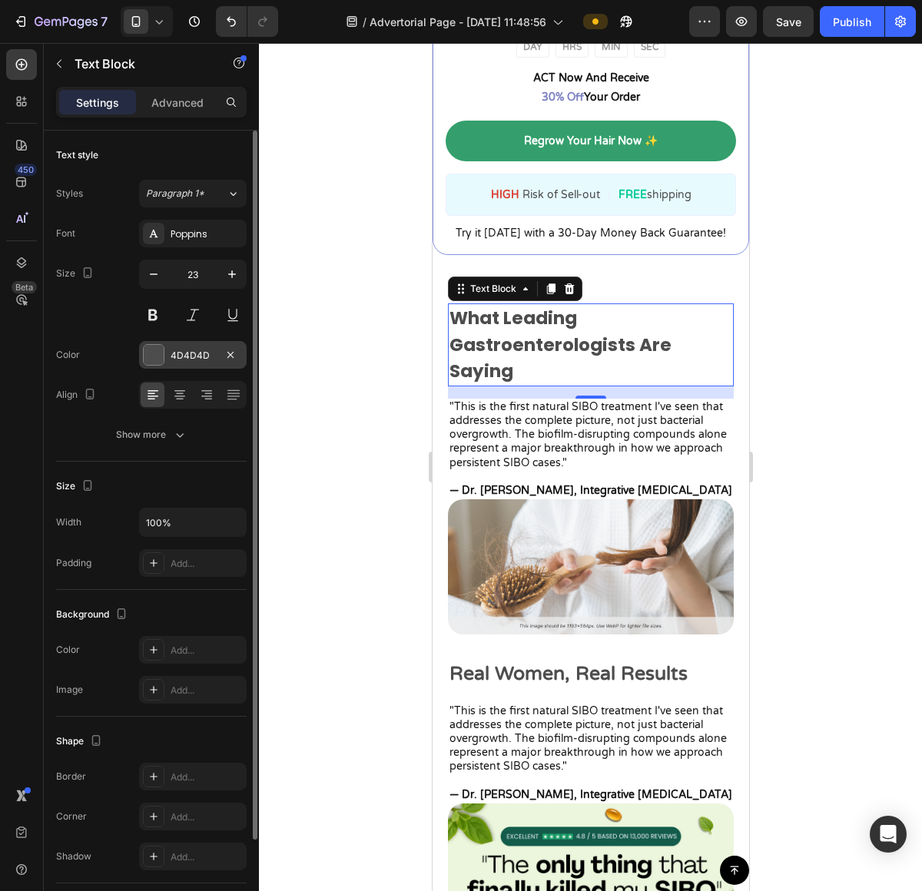
click at [164, 353] on div at bounding box center [154, 355] width 22 height 22
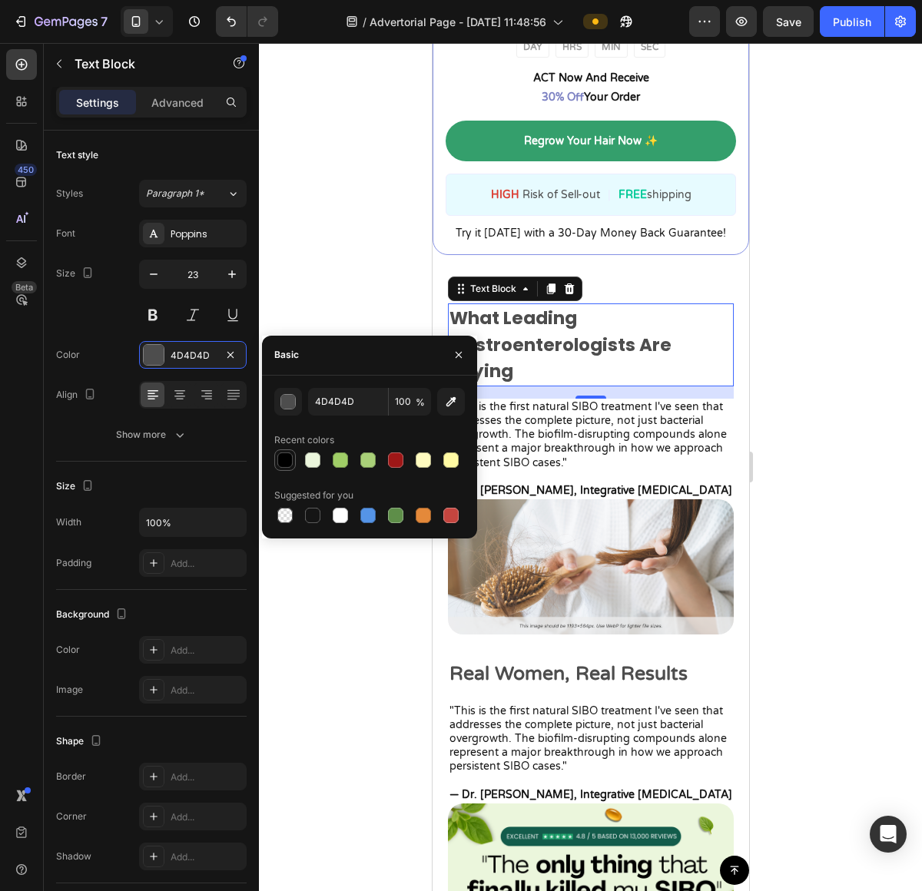
click at [282, 458] on div at bounding box center [284, 459] width 15 height 15
type input "000000"
click at [818, 335] on div at bounding box center [590, 467] width 663 height 848
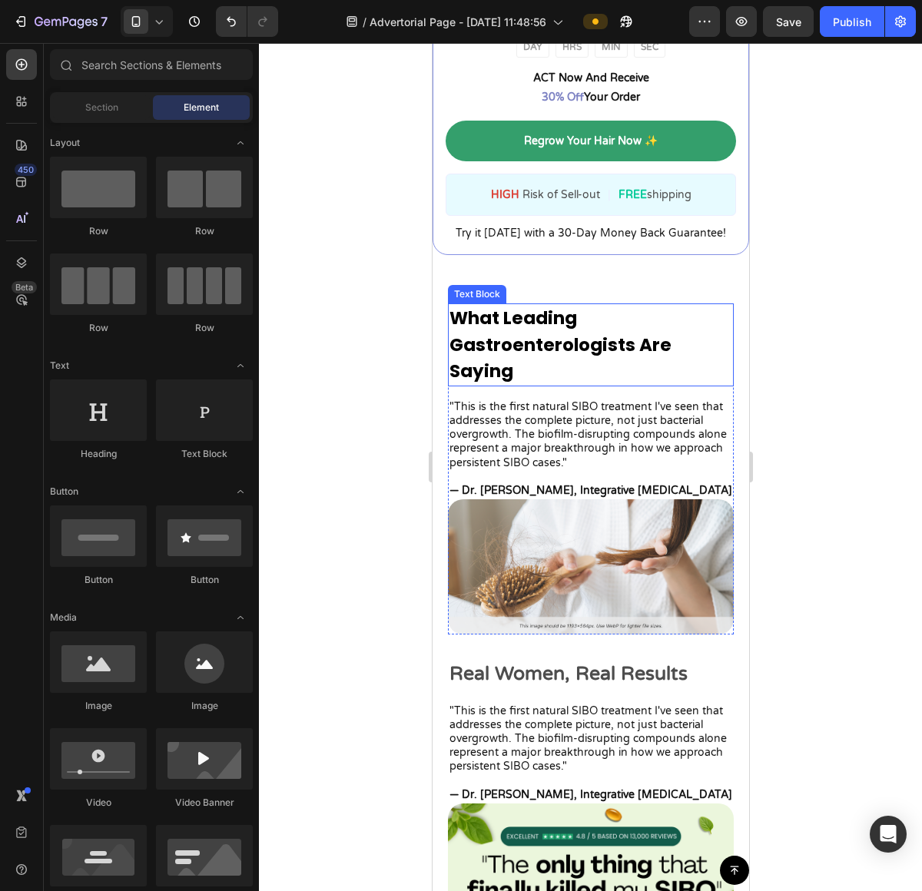
click at [591, 346] on p "What Leading Gastroenterologists Are Saying" at bounding box center [590, 345] width 283 height 80
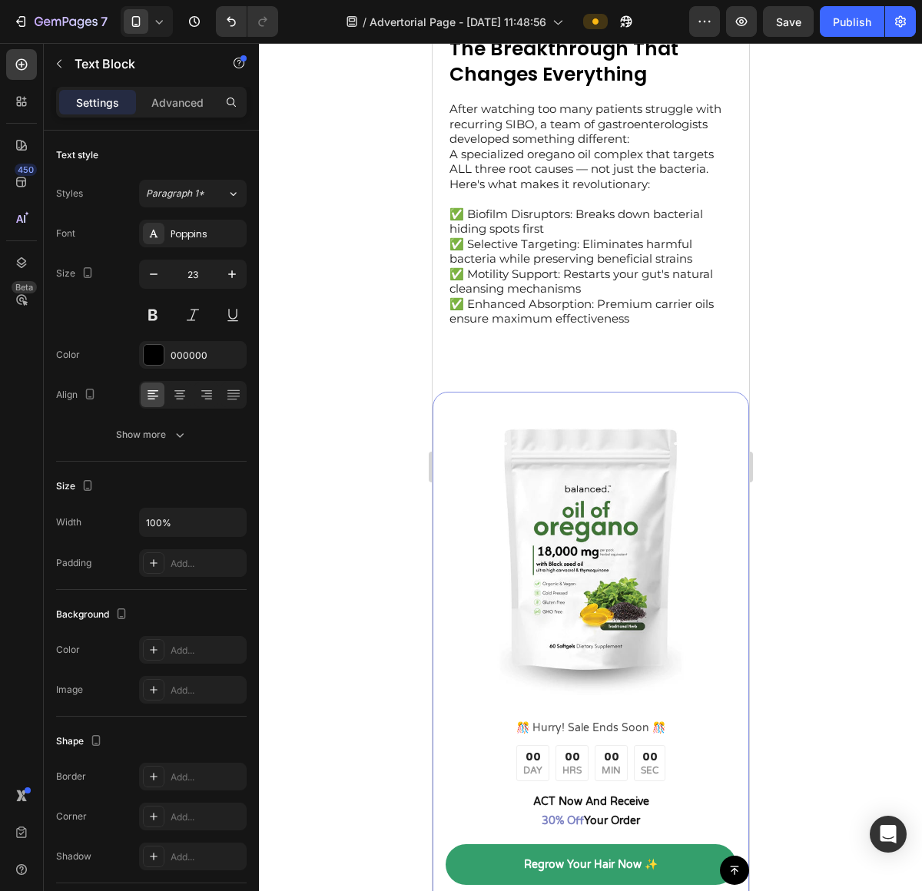
scroll to position [2097, 0]
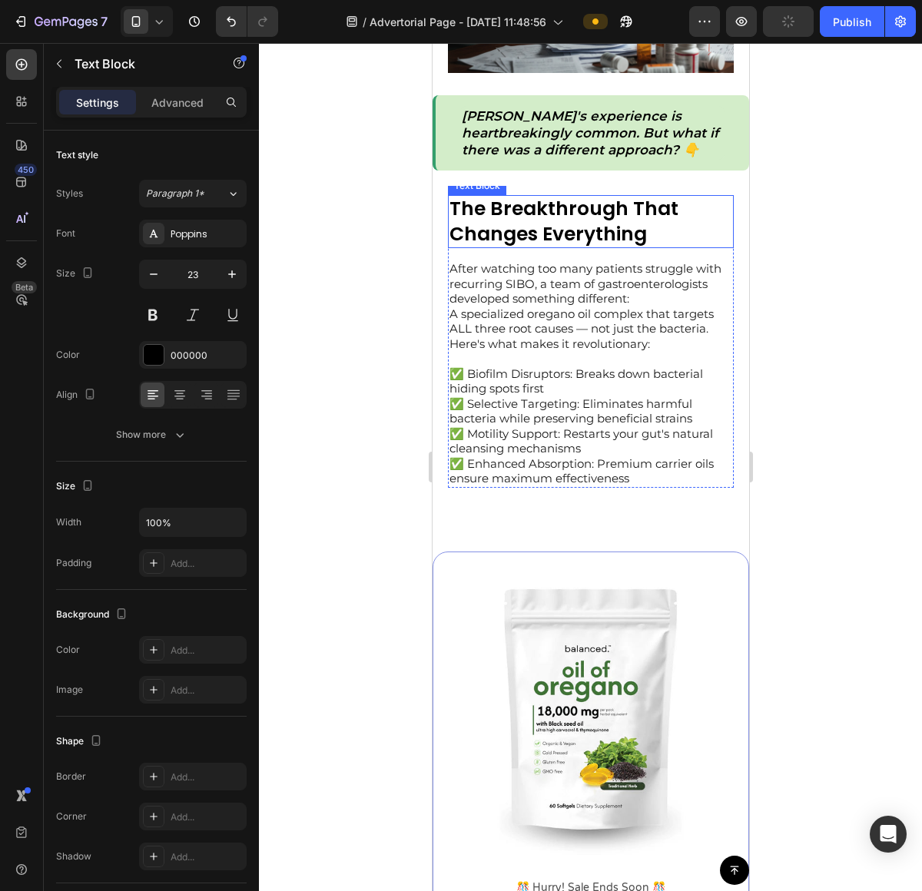
click at [514, 190] on div "The Breakthrough That Changes Everything Text Block After watching too many pat…" at bounding box center [590, 344] width 316 height 316
click at [505, 222] on p "The Breakthrough That Changes Everything" at bounding box center [590, 222] width 283 height 50
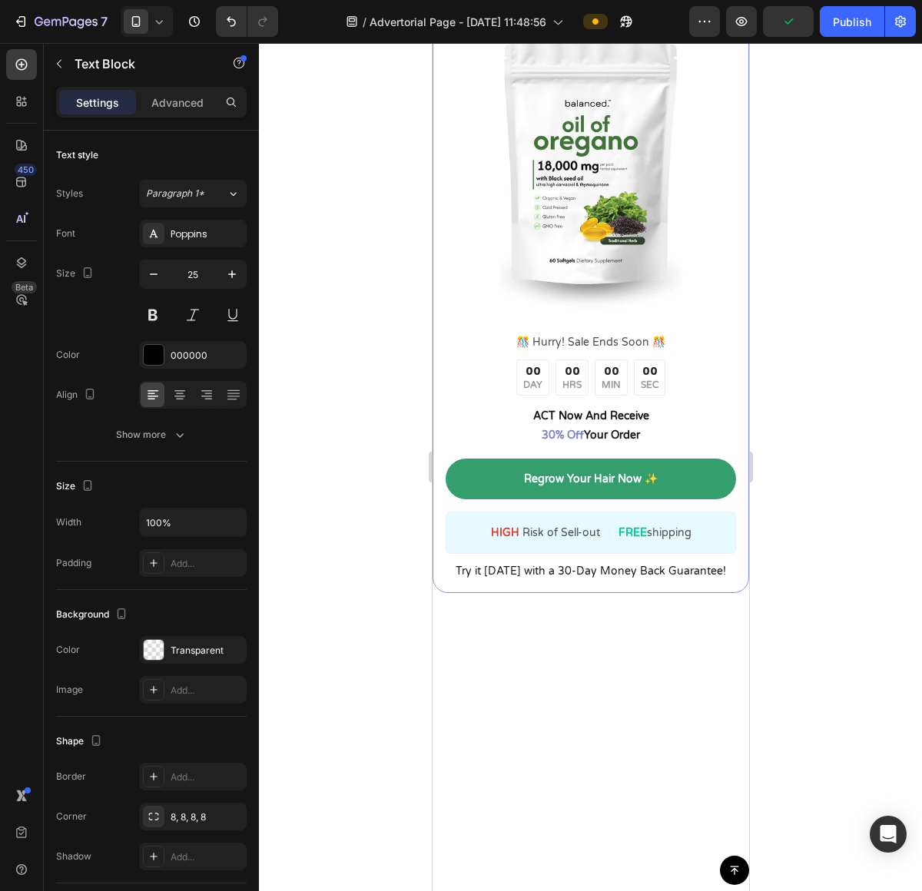
scroll to position [3009, 0]
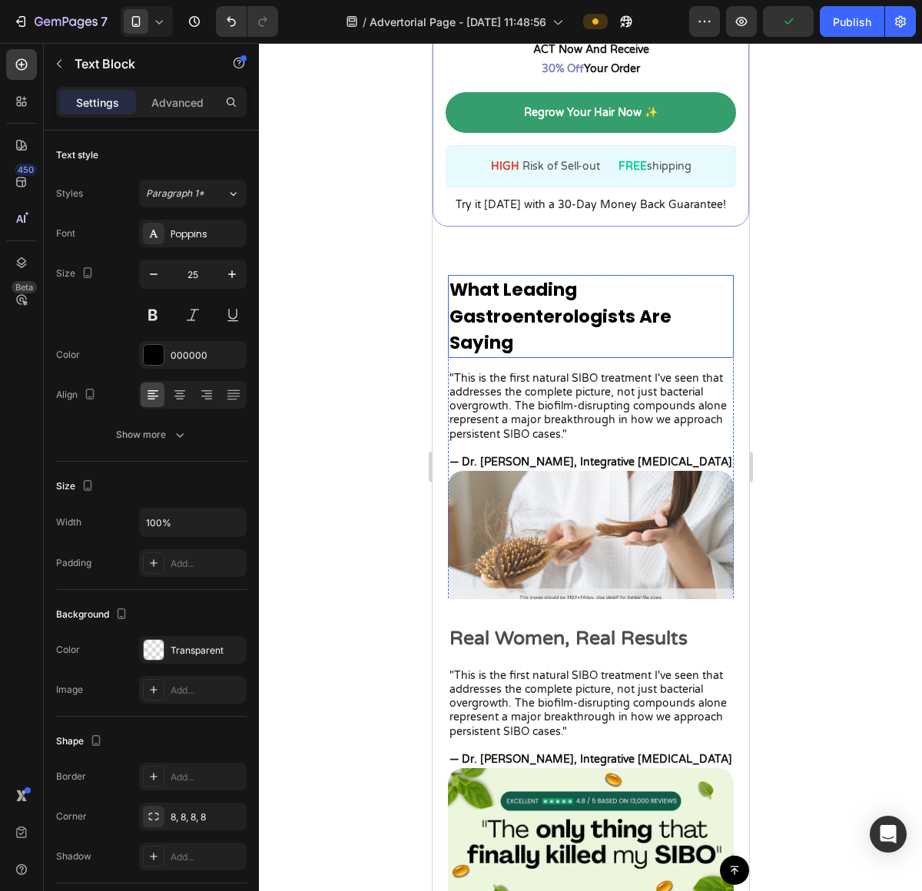
click at [560, 302] on p "What Leading Gastroenterologists Are Saying" at bounding box center [590, 317] width 283 height 80
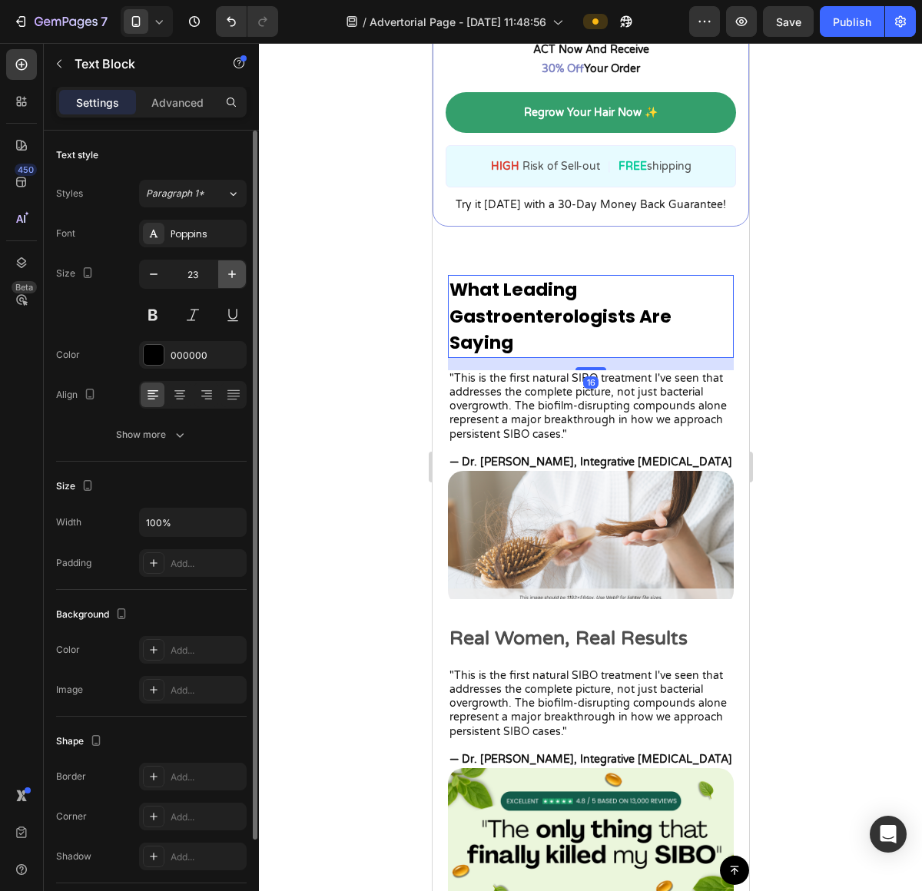
click at [218, 263] on button "button" at bounding box center [232, 274] width 28 height 28
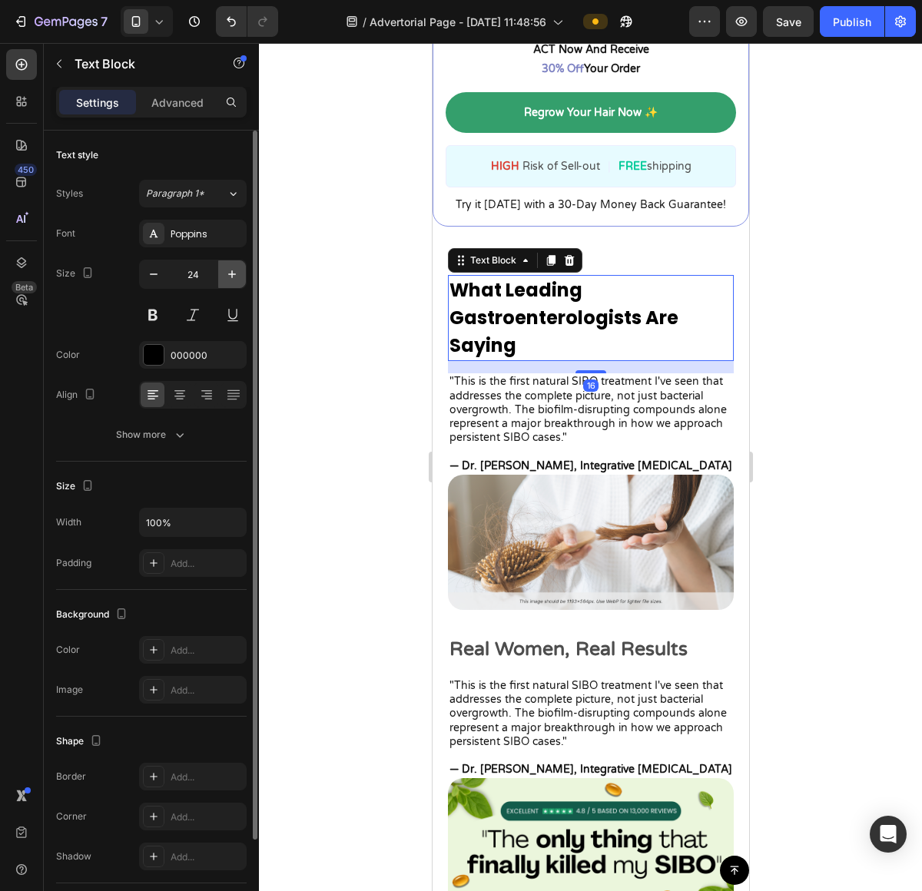
click at [218, 264] on button "button" at bounding box center [232, 274] width 28 height 28
type input "25"
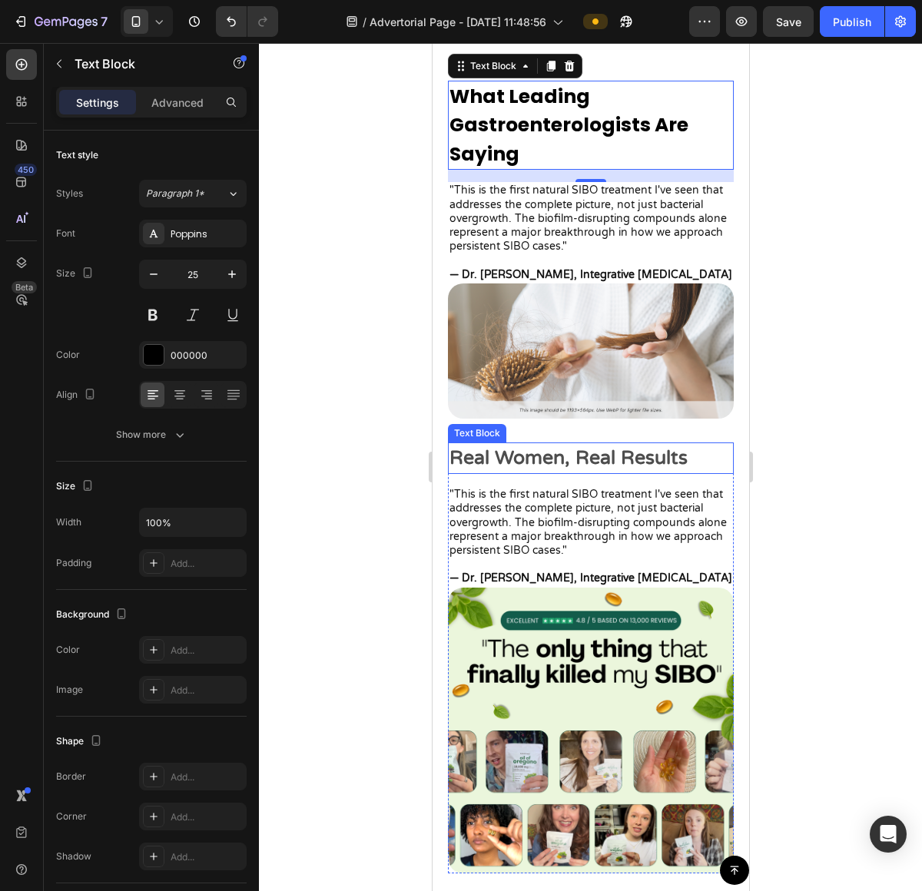
scroll to position [3217, 0]
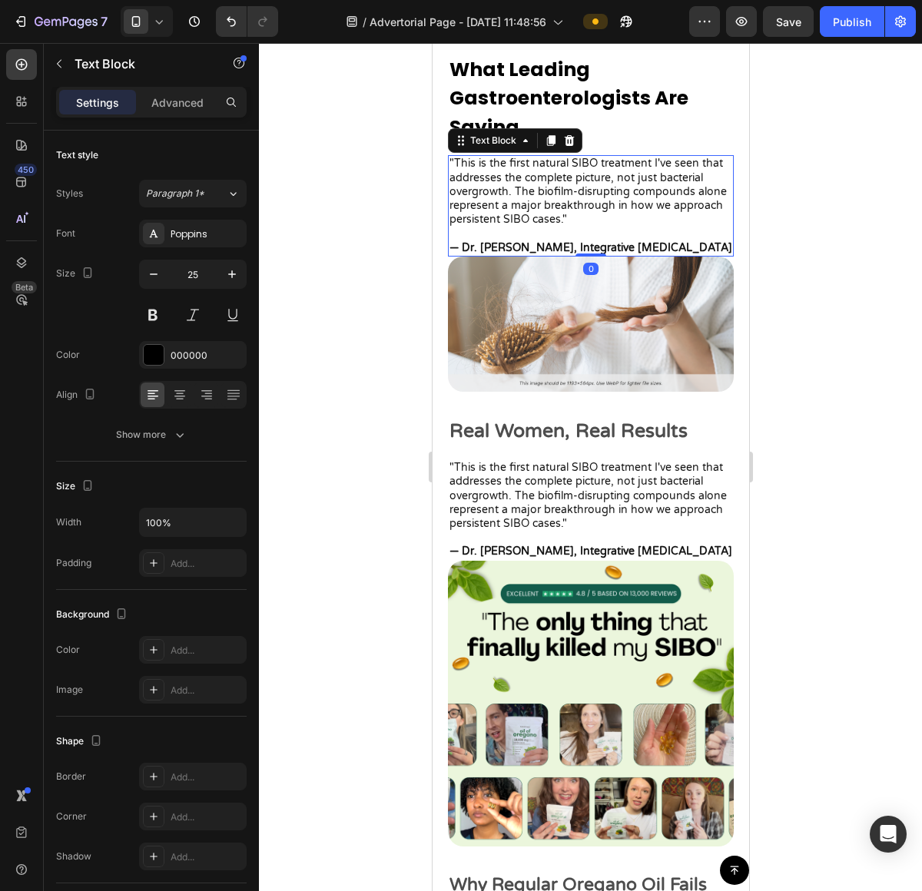
click at [505, 220] on p ""This is the first natural SIBO treatment I've seen that addresses the complete…" at bounding box center [590, 192] width 283 height 70
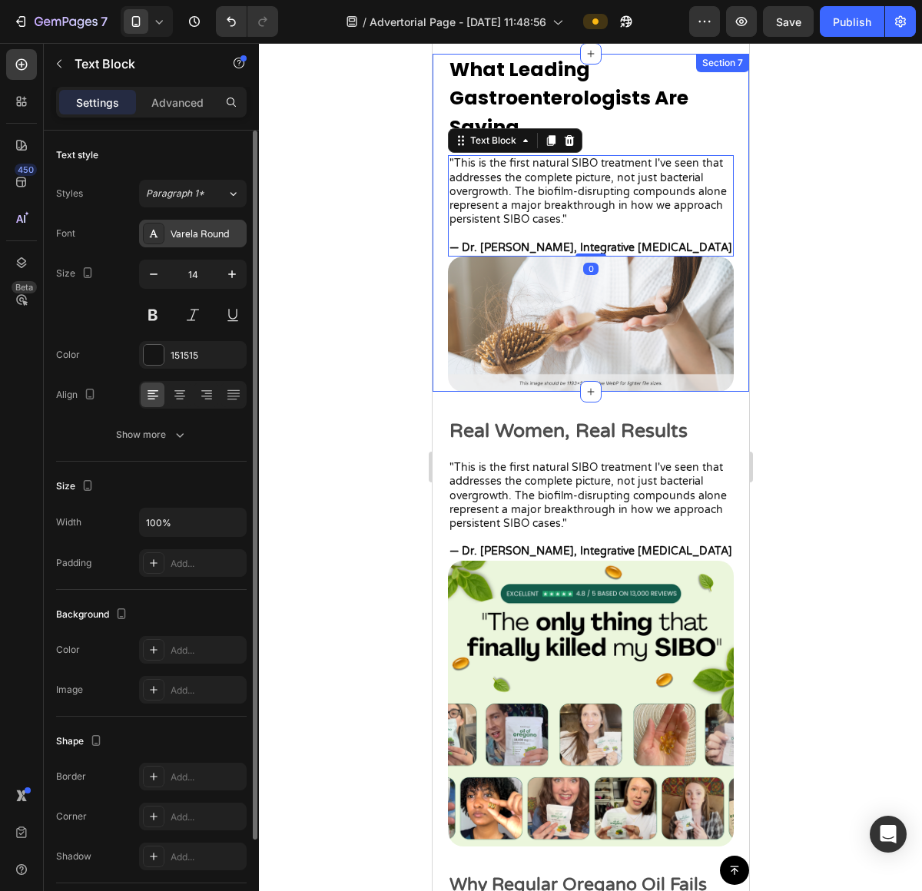
click at [205, 243] on div "Varela Round" at bounding box center [193, 234] width 108 height 28
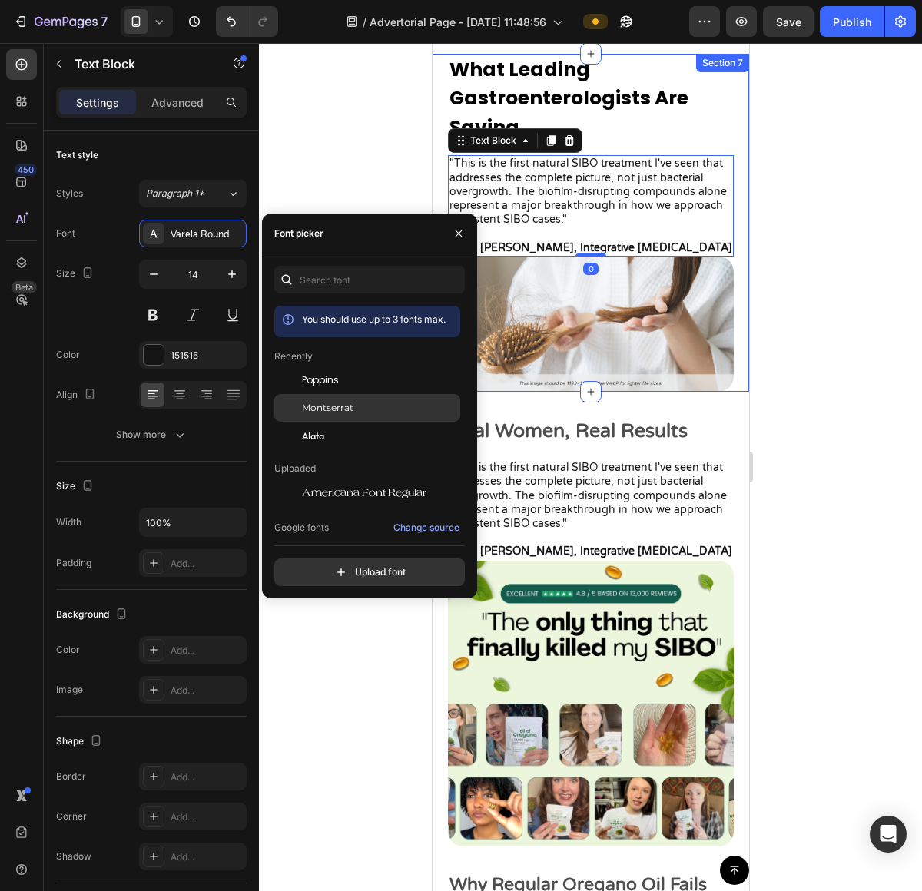
click at [332, 415] on span "Montserrat" at bounding box center [327, 408] width 51 height 14
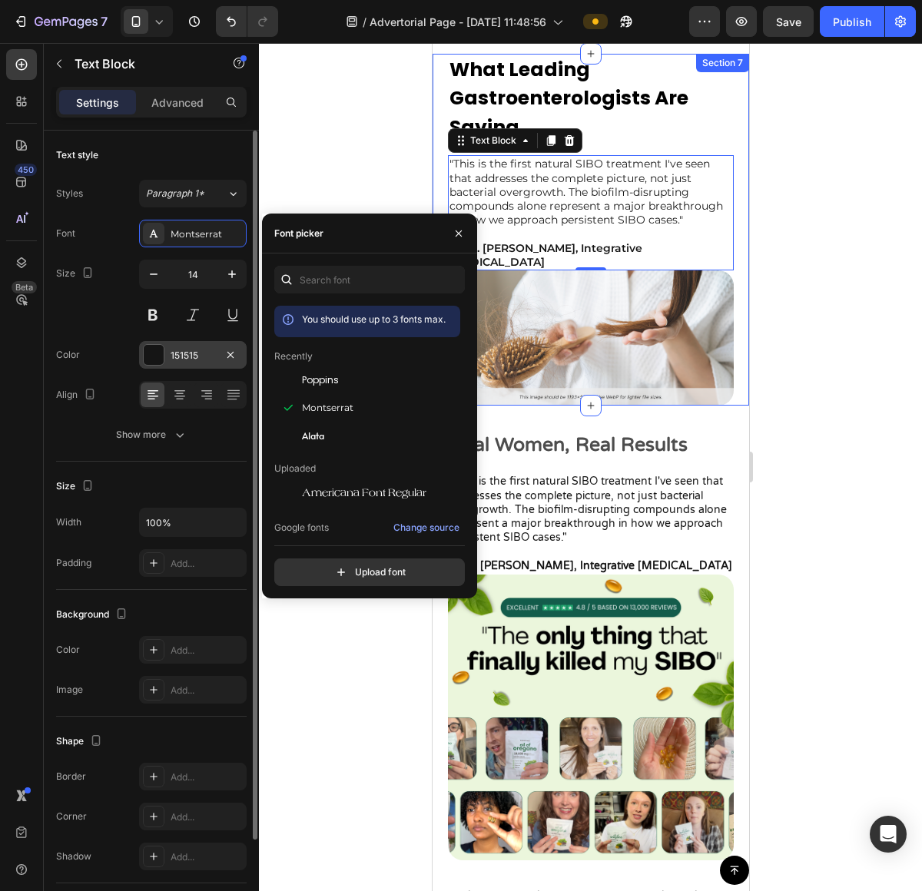
click at [187, 363] on div "151515" at bounding box center [193, 355] width 108 height 28
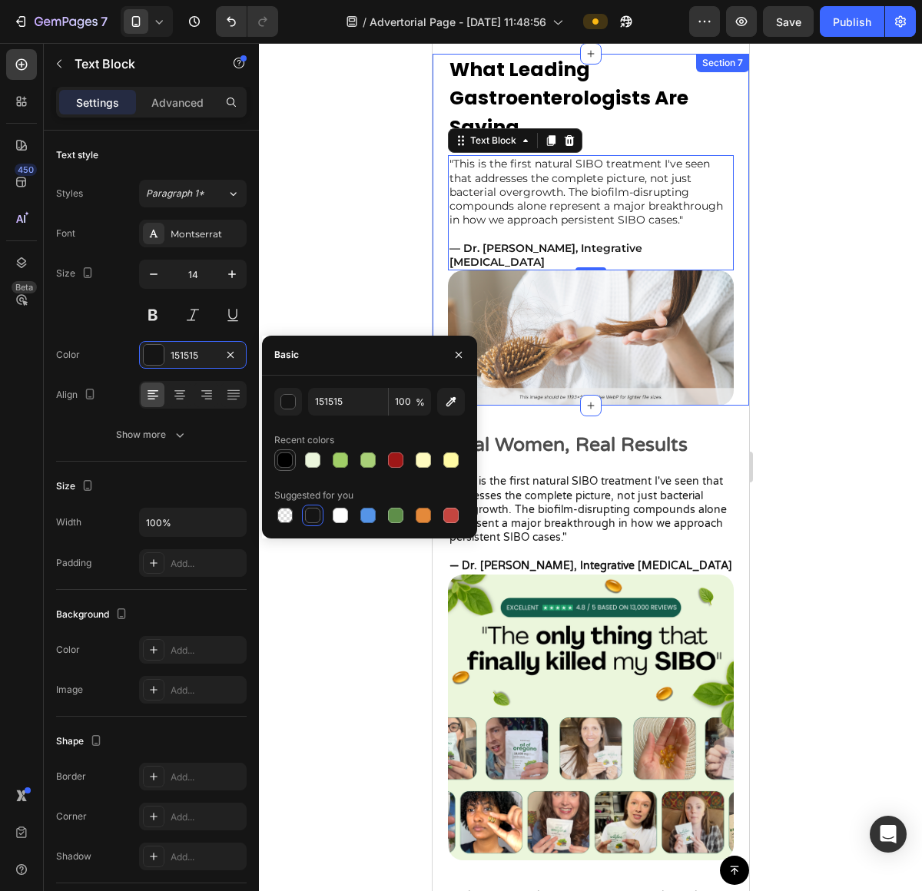
click at [290, 457] on div at bounding box center [284, 459] width 15 height 15
type input "000000"
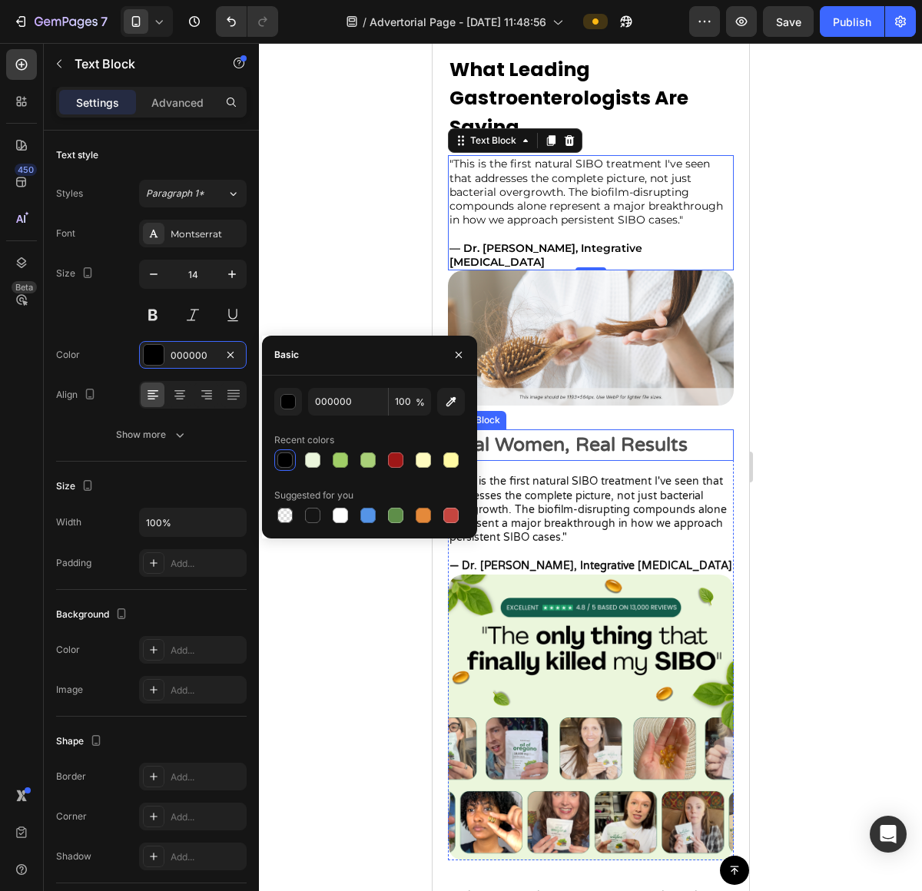
click at [563, 450] on p "Real Women, Real Results" at bounding box center [590, 445] width 283 height 29
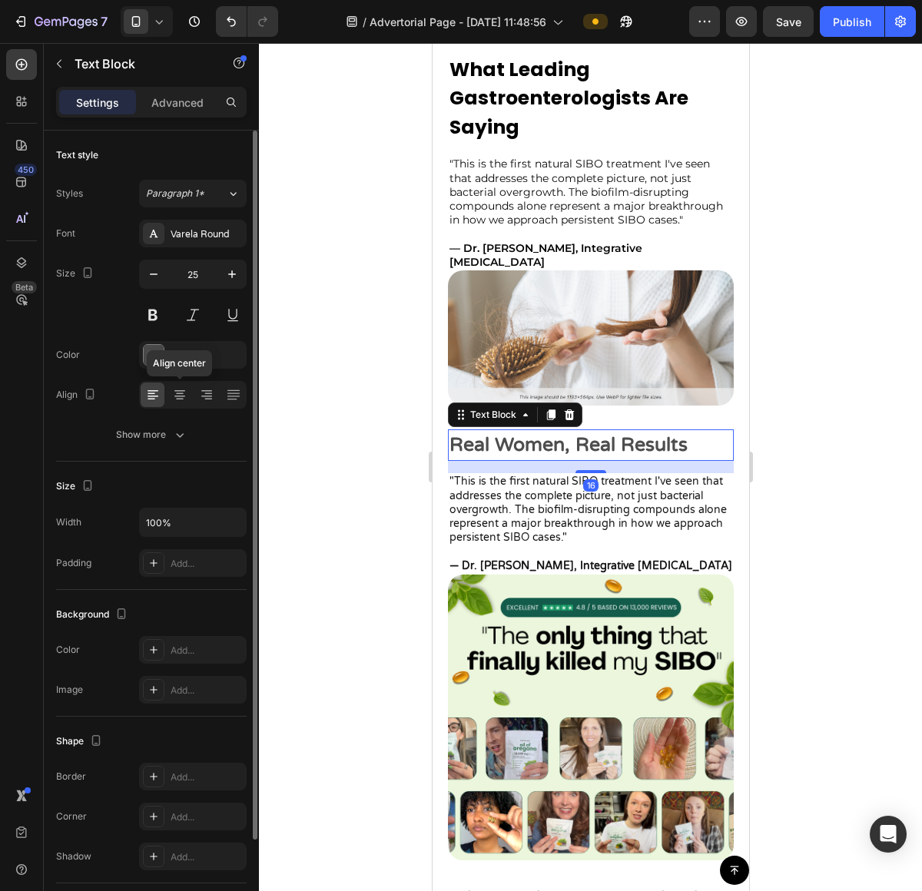
click at [167, 373] on div "Font Varela Round Size 25 Color 4D4D4D Align Align center Show more" at bounding box center [151, 334] width 190 height 229
click at [166, 366] on div "4D4D4D" at bounding box center [193, 355] width 108 height 28
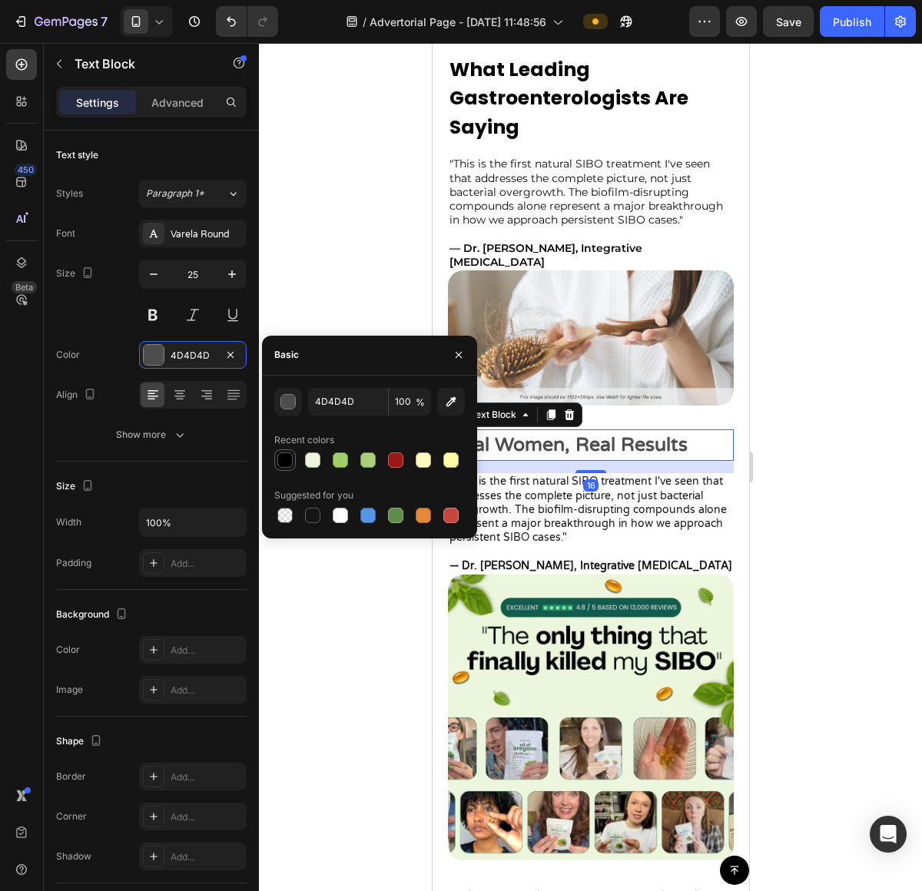
click at [289, 452] on div at bounding box center [284, 459] width 15 height 15
type input "000000"
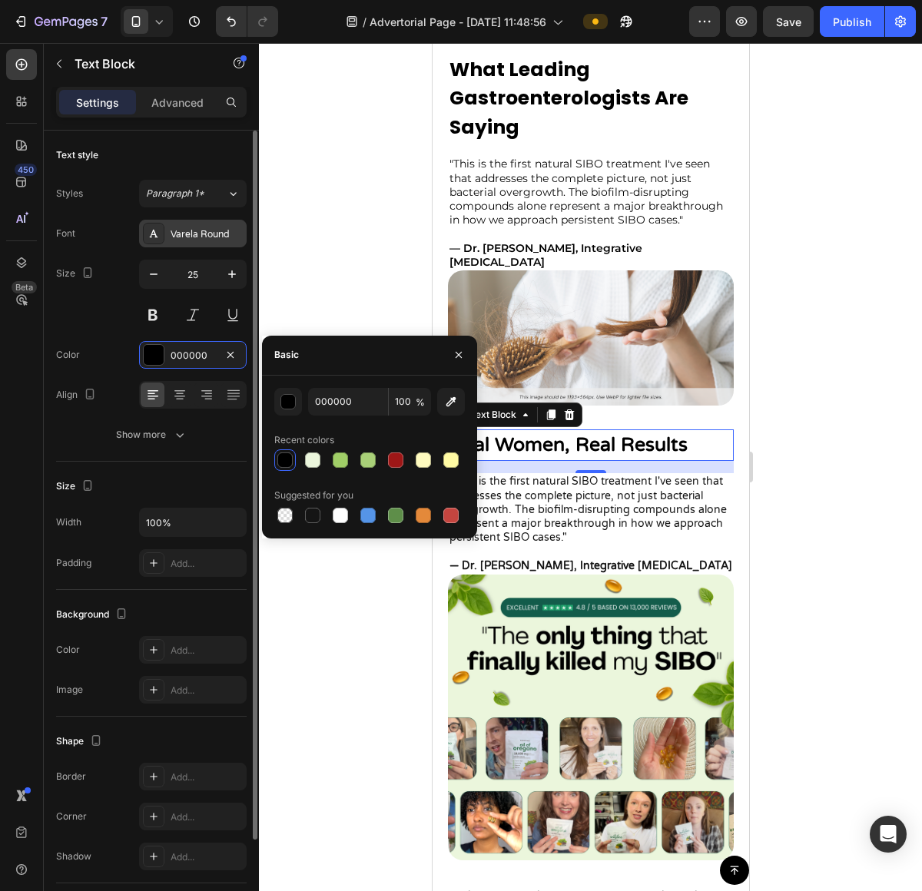
click at [181, 229] on div "Varela Round" at bounding box center [207, 234] width 72 height 14
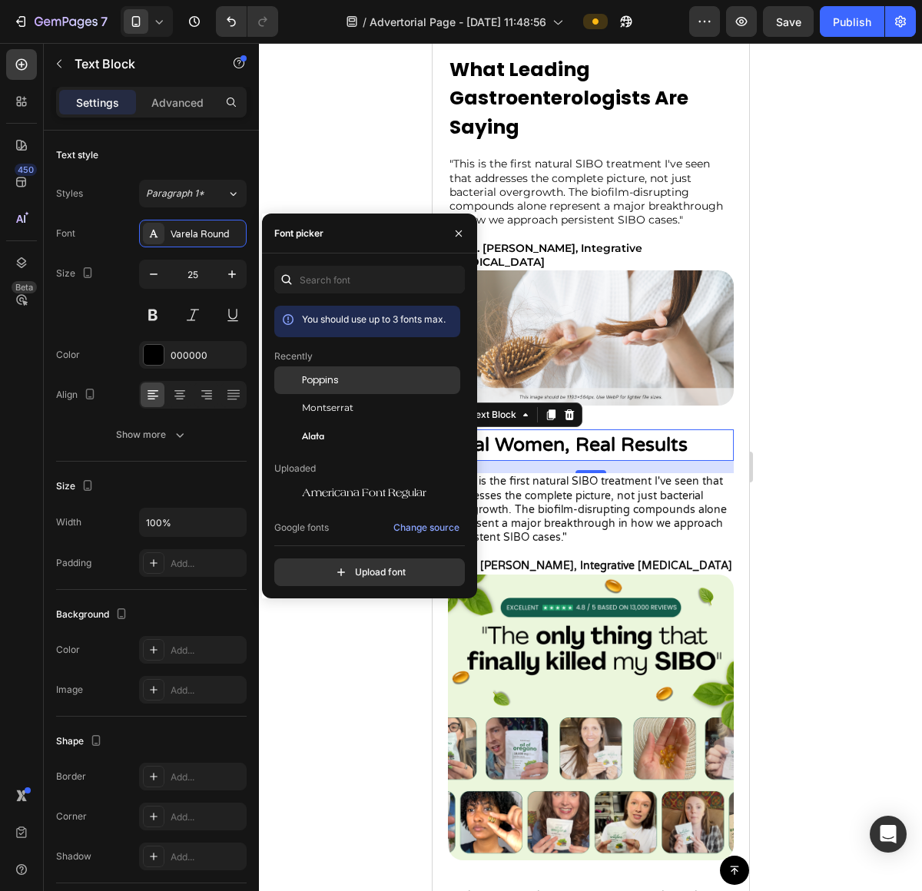
click at [355, 385] on div "Poppins" at bounding box center [379, 380] width 155 height 14
click at [826, 436] on div at bounding box center [590, 467] width 663 height 848
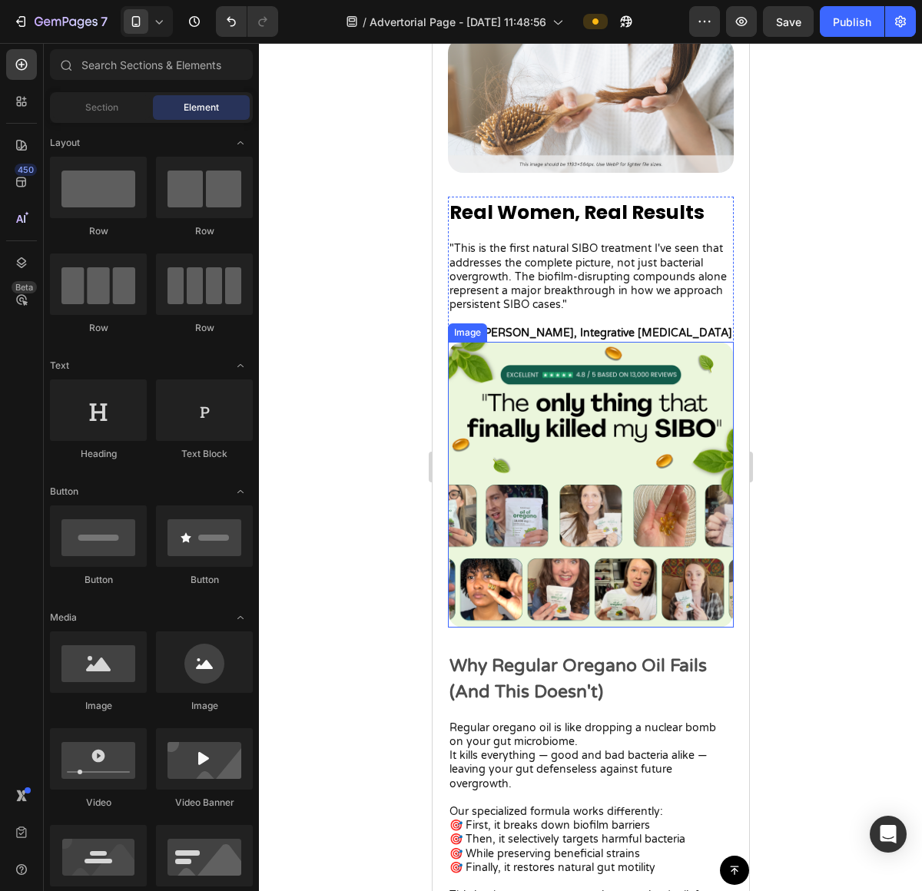
scroll to position [3450, 0]
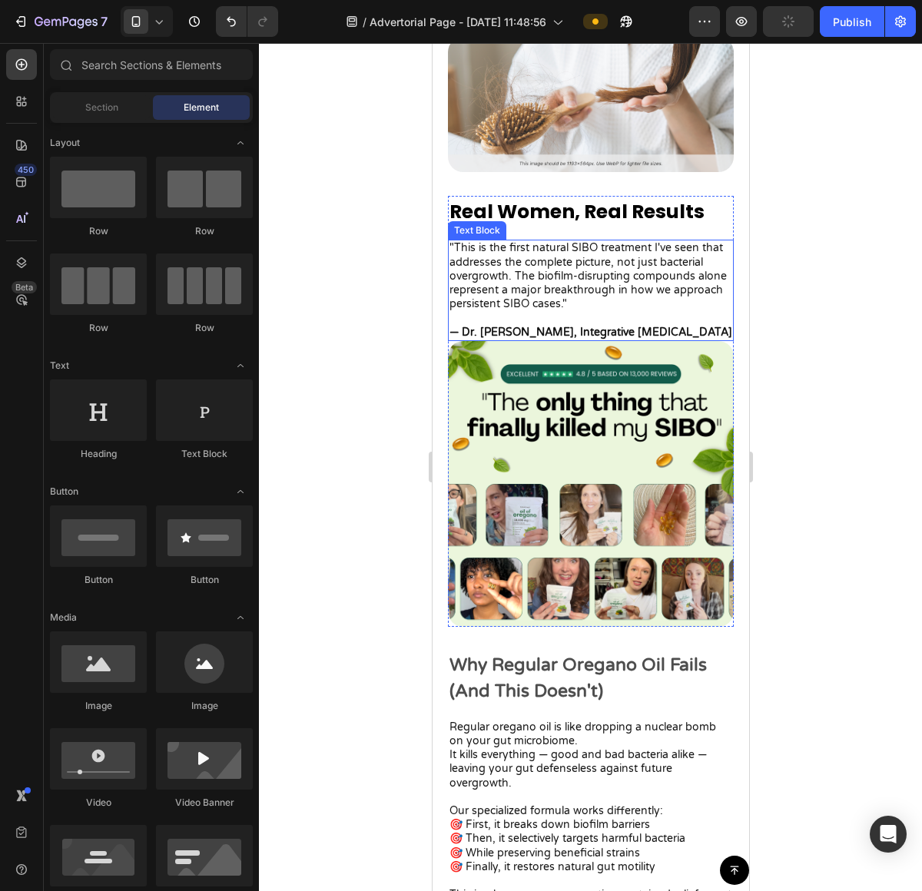
click at [540, 306] on p ""This is the first natural SIBO treatment I've seen that addresses the complete…" at bounding box center [590, 276] width 283 height 70
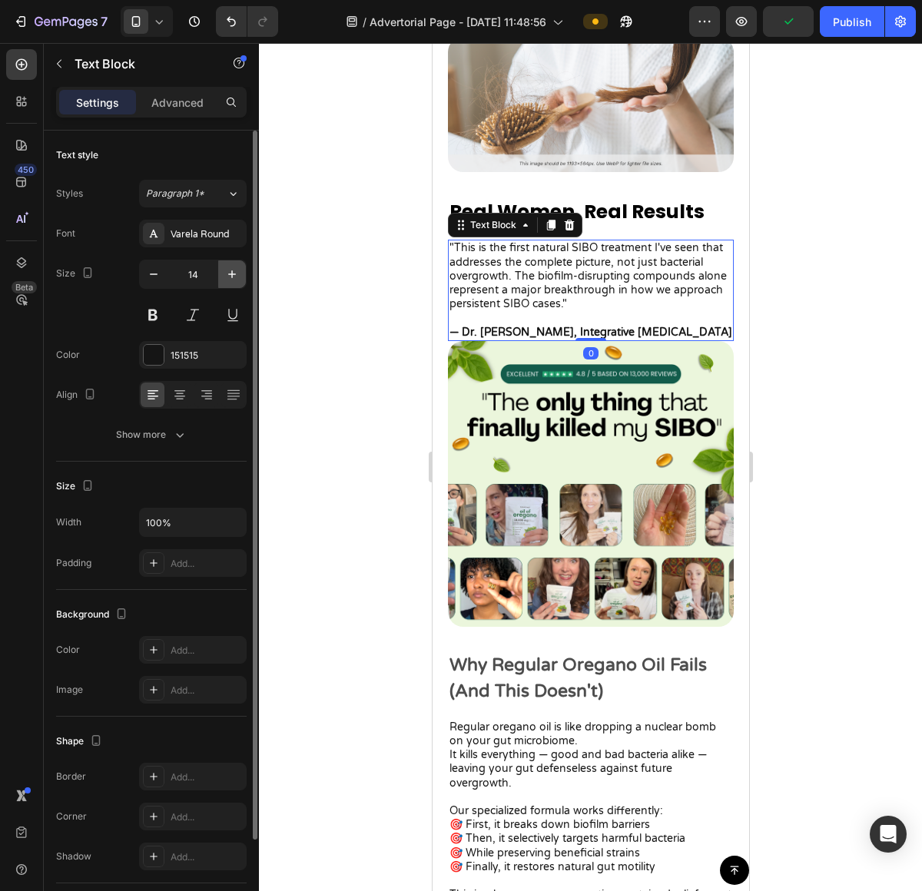
click at [234, 279] on icon "button" at bounding box center [231, 274] width 15 height 15
type input "15"
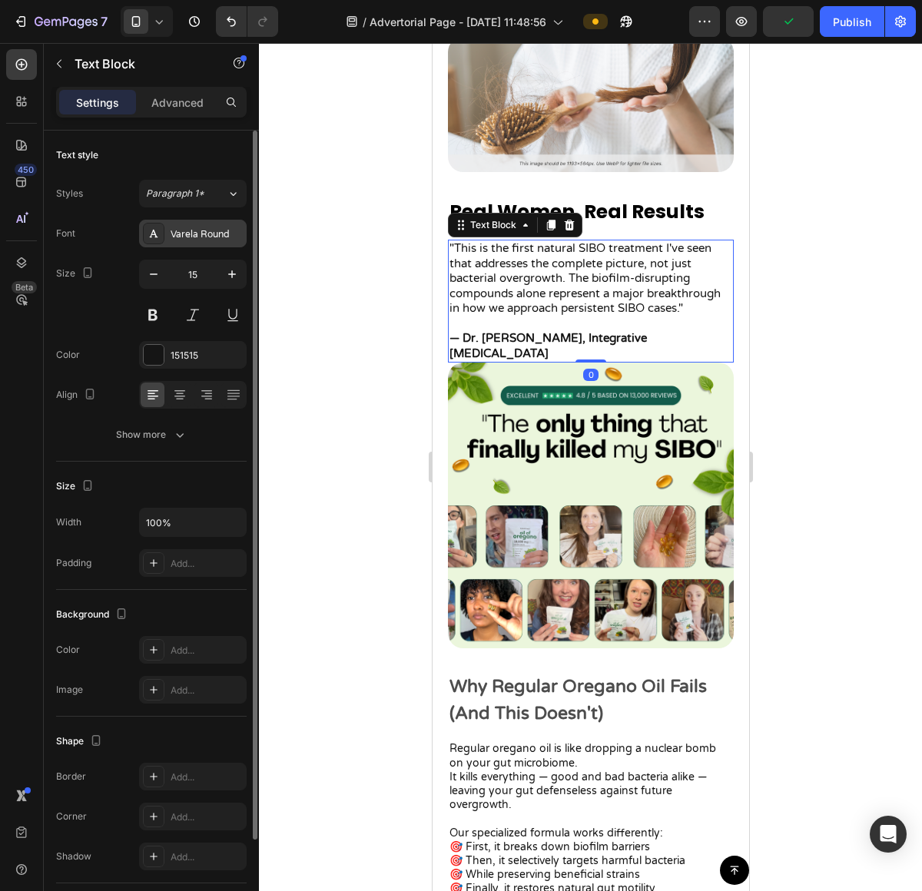
click at [164, 238] on div at bounding box center [154, 234] width 22 height 22
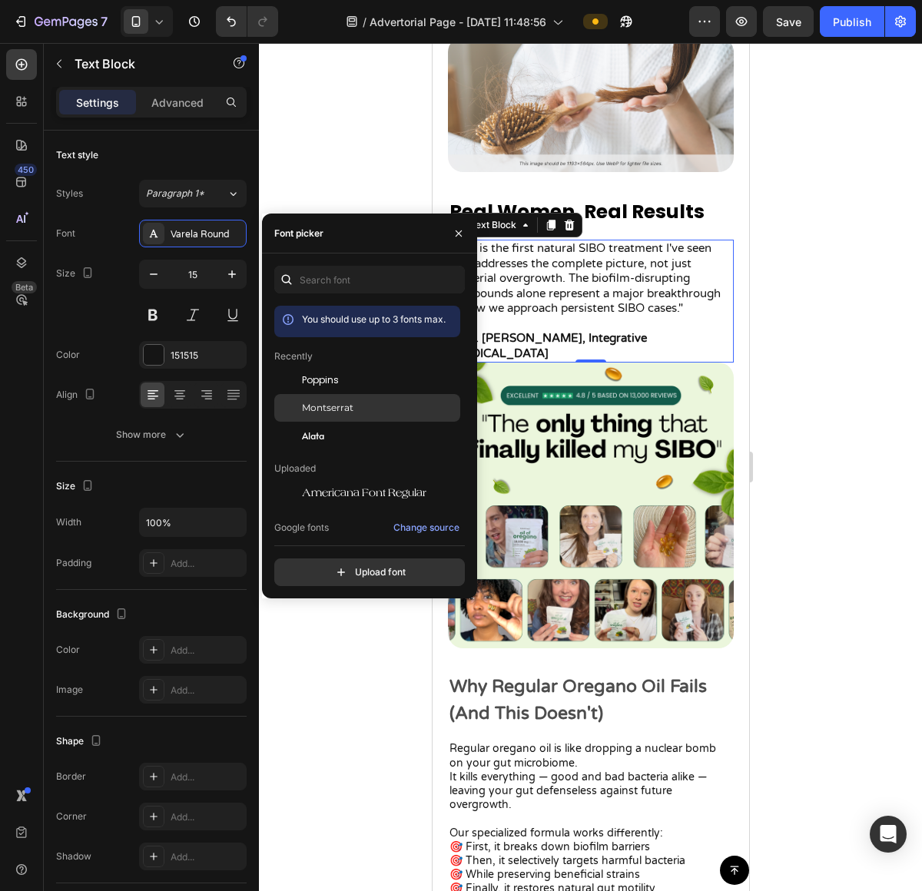
click at [363, 407] on div "Montserrat" at bounding box center [379, 408] width 155 height 14
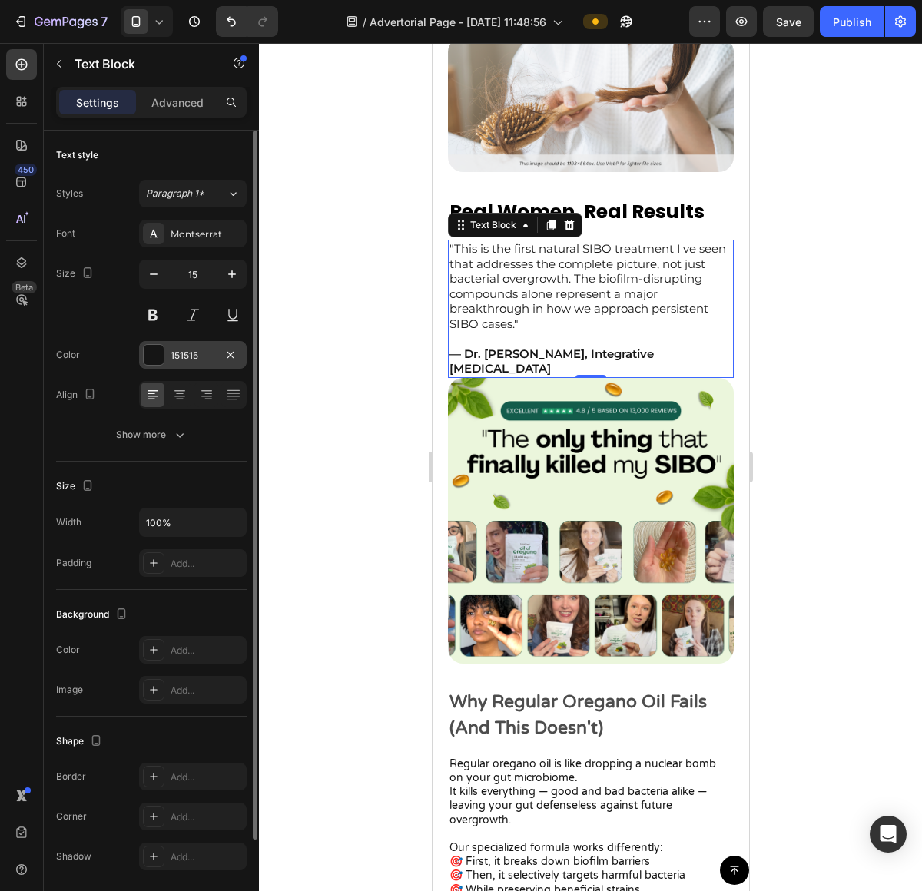
click at [160, 356] on div at bounding box center [154, 355] width 20 height 20
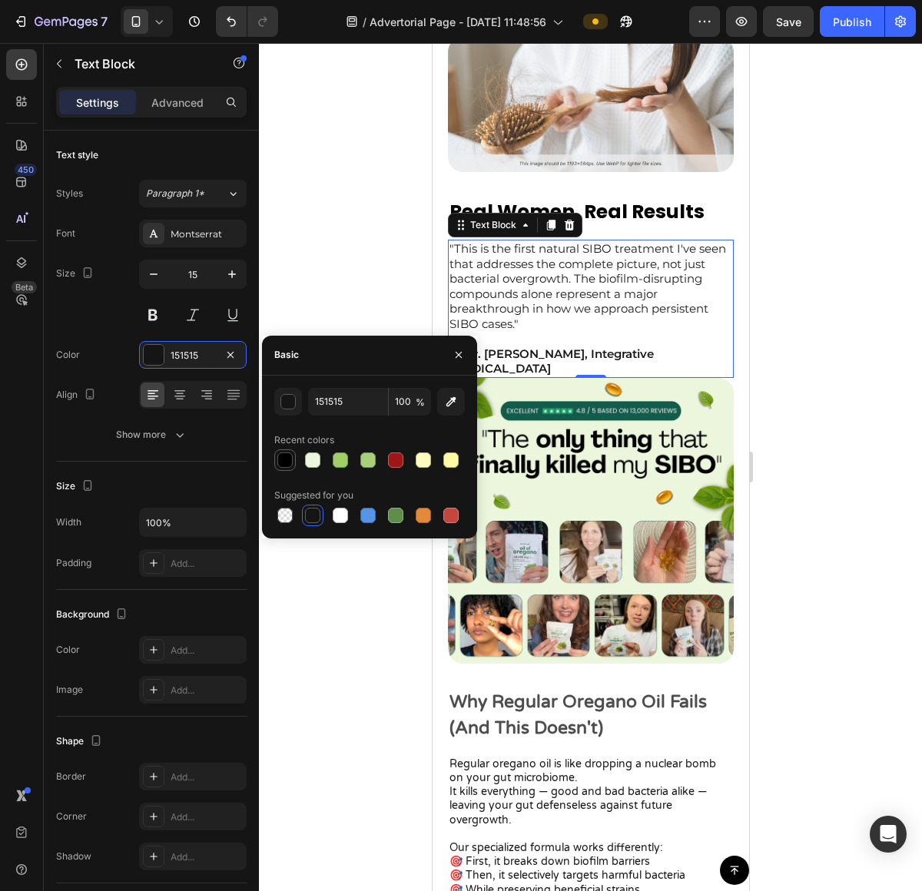
click at [278, 451] on div at bounding box center [285, 460] width 18 height 18
type input "000000"
click at [847, 347] on div at bounding box center [590, 467] width 663 height 848
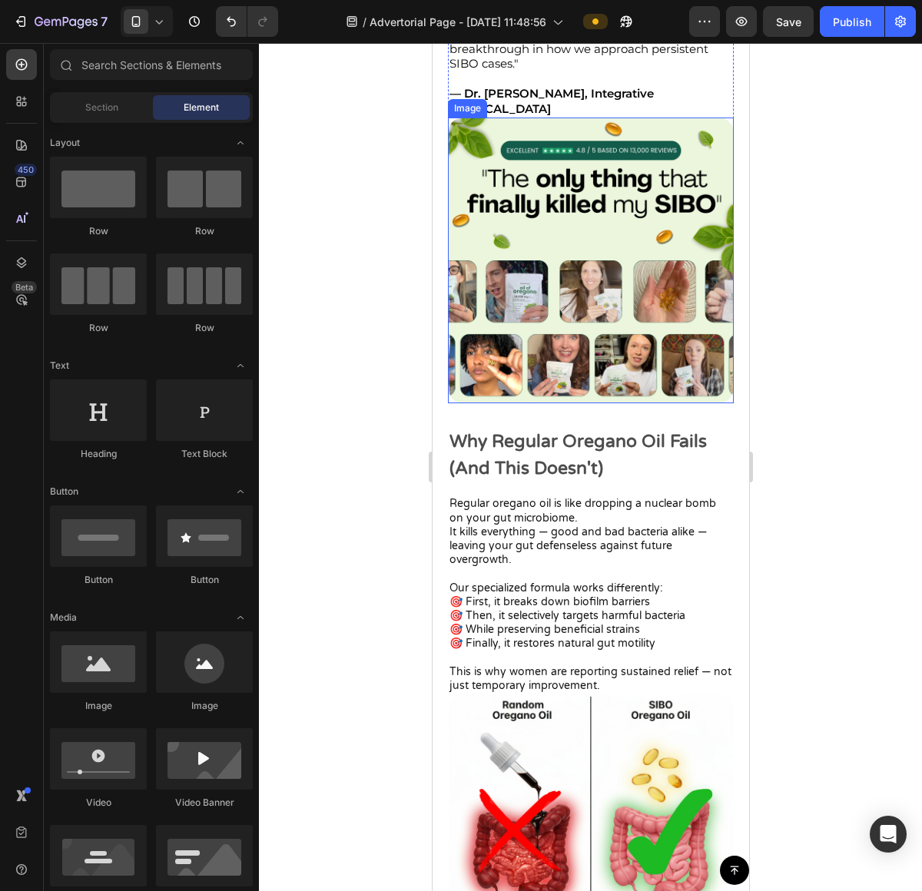
scroll to position [3719, 0]
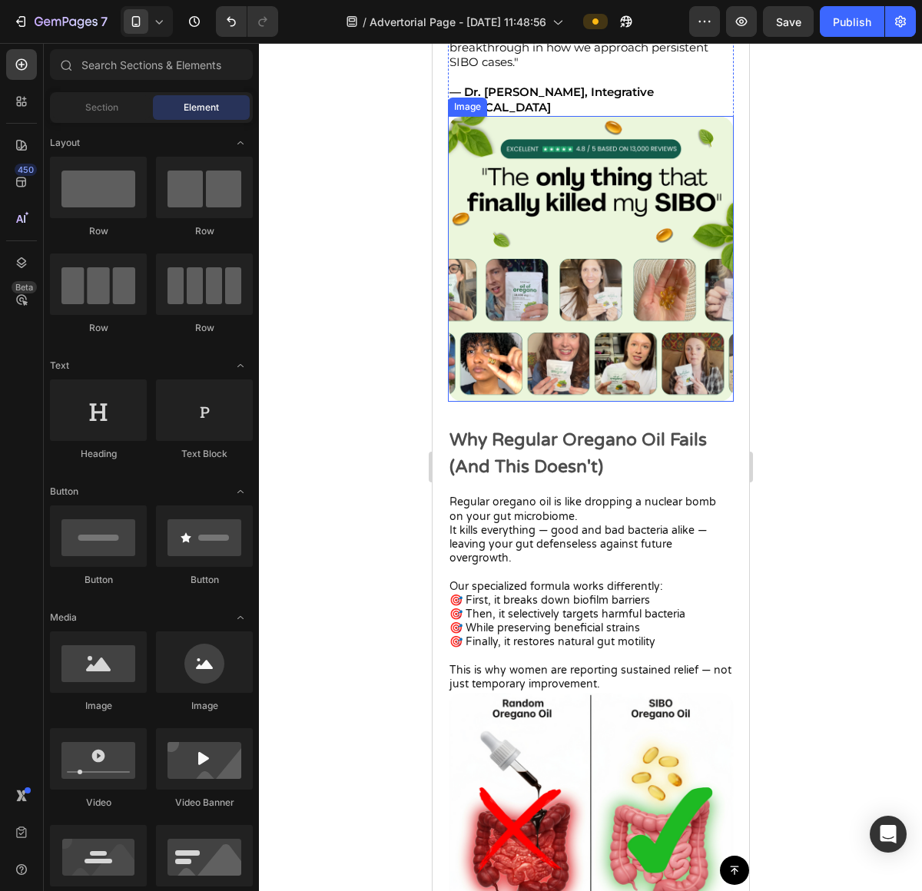
click at [564, 427] on p "Why Regular Oregano Oil Fails (And This Doesn't)" at bounding box center [590, 453] width 283 height 53
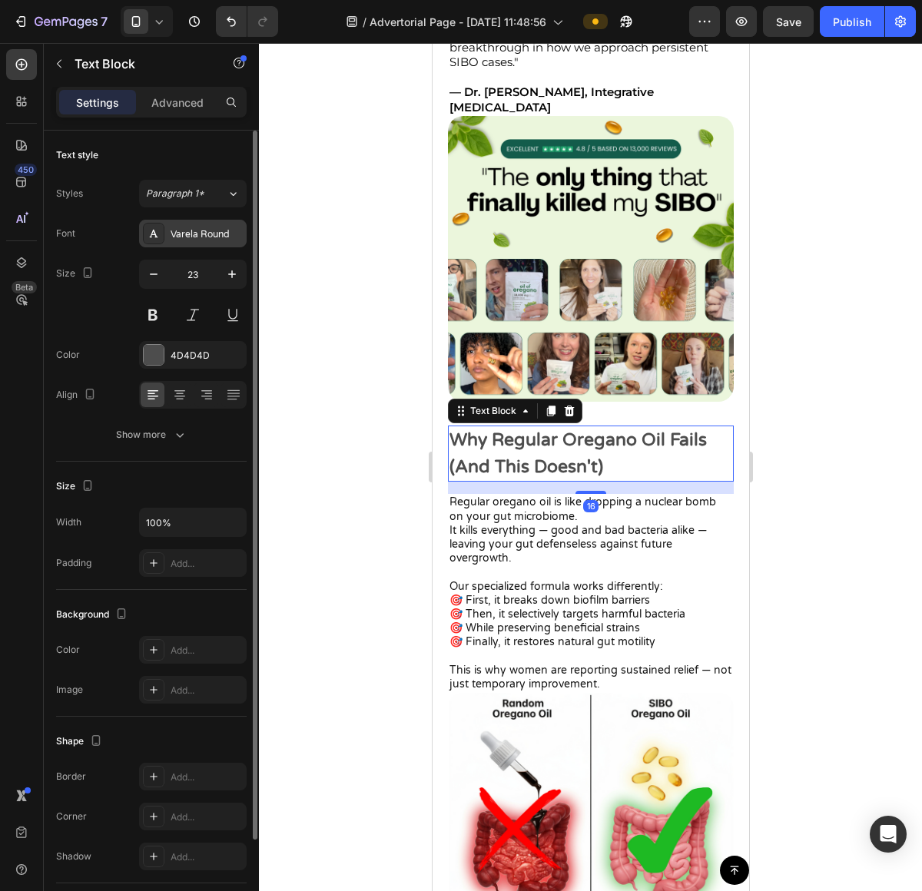
click at [218, 243] on div "Varela Round" at bounding box center [193, 234] width 108 height 28
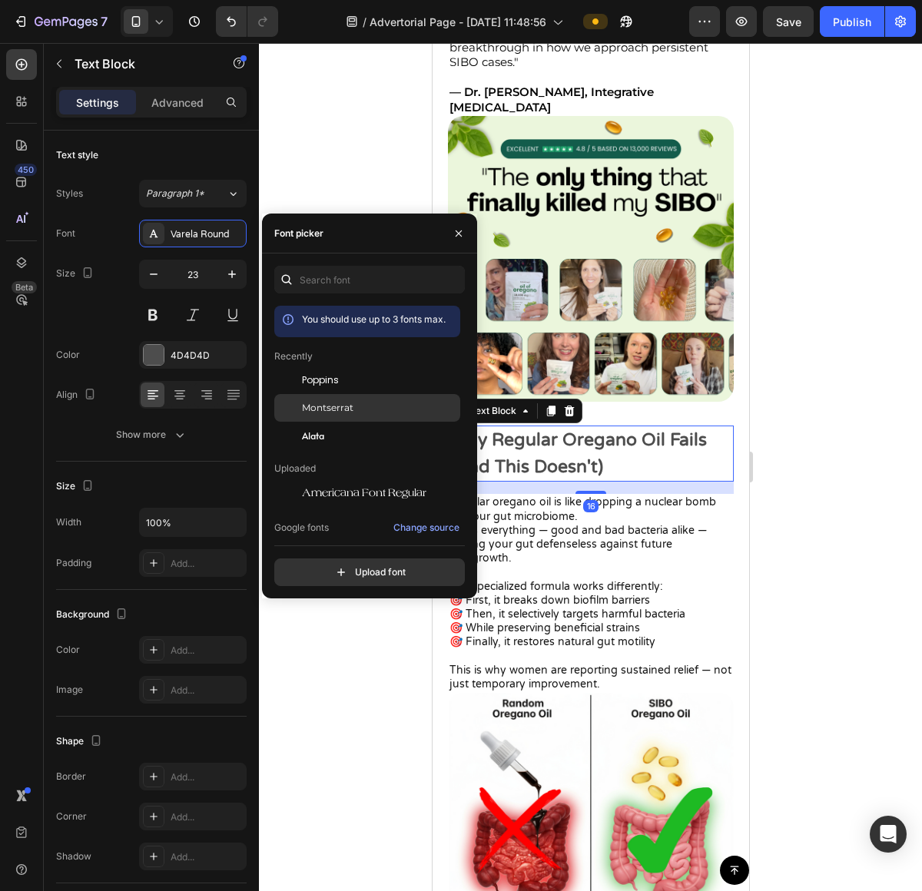
click at [359, 402] on div "Montserrat" at bounding box center [379, 408] width 155 height 14
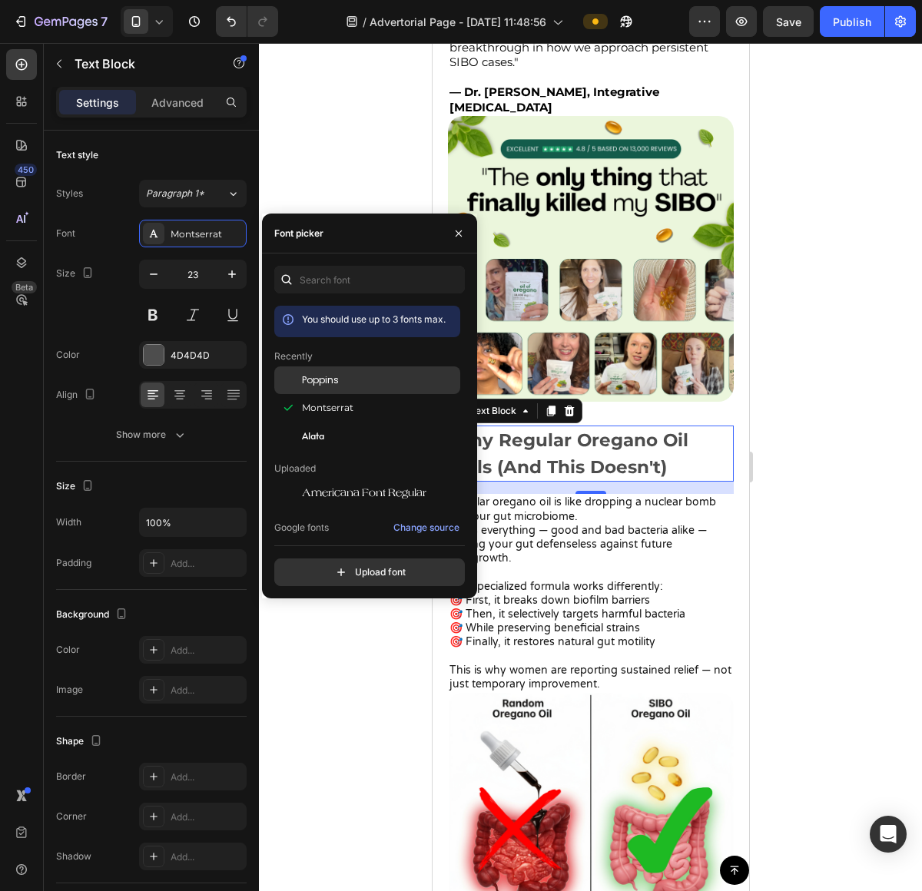
click at [305, 383] on span "Poppins" at bounding box center [320, 380] width 37 height 14
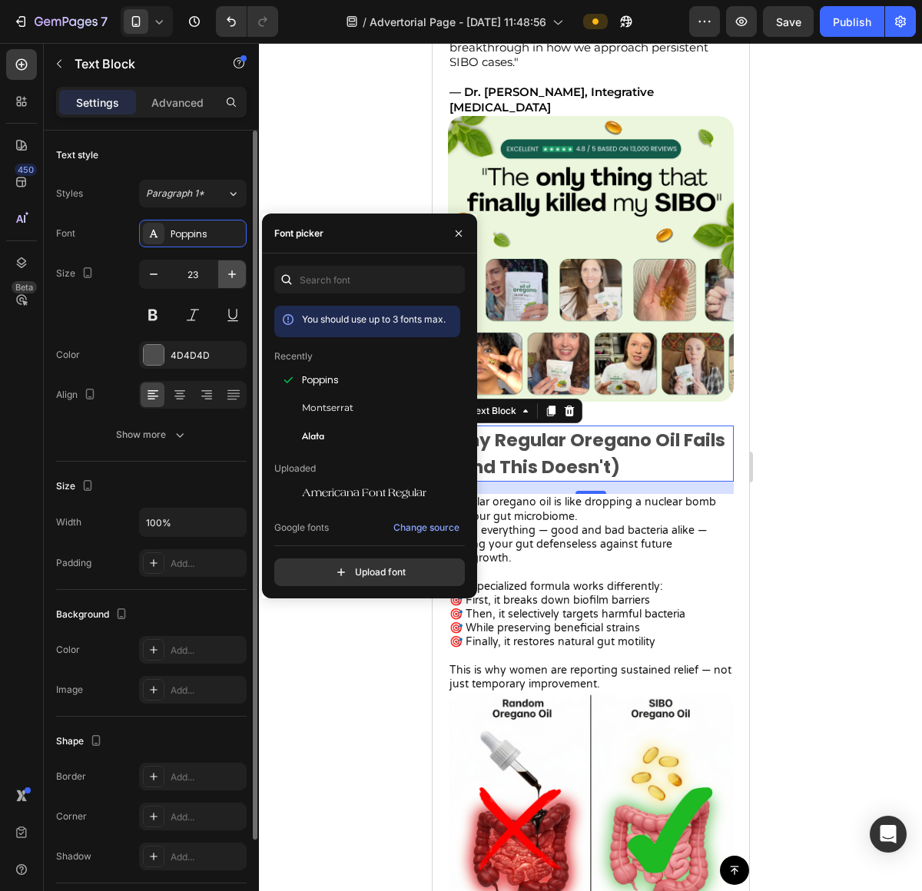
click at [237, 274] on icon "button" at bounding box center [231, 274] width 15 height 15
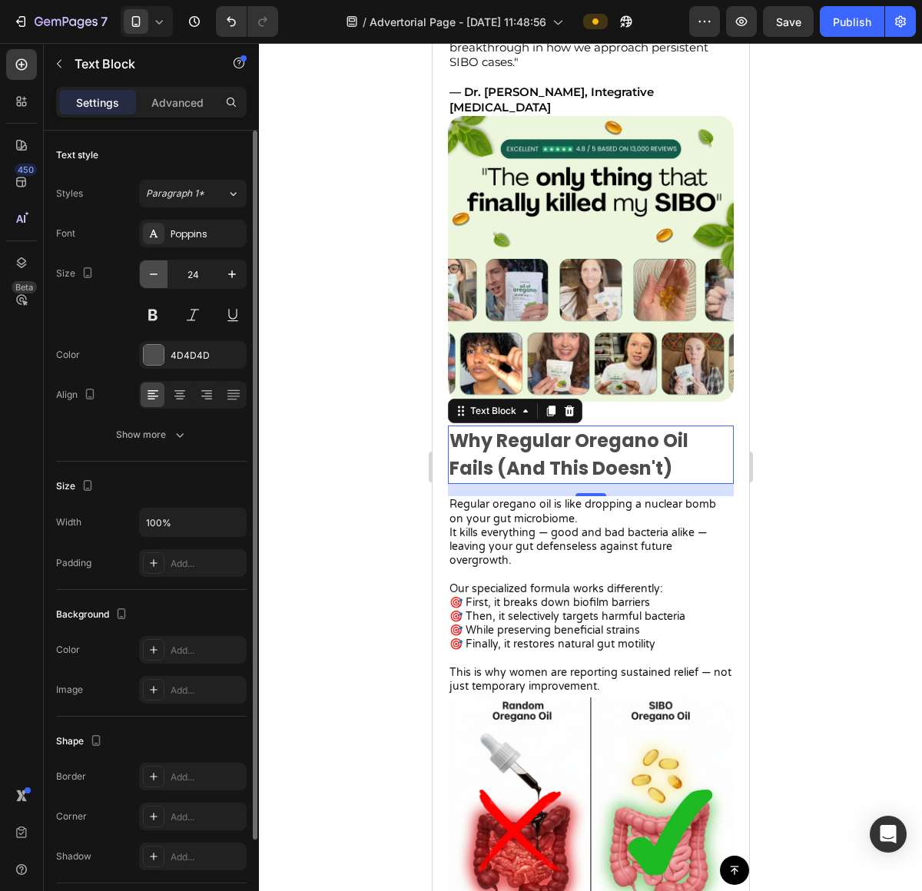
click at [154, 280] on icon "button" at bounding box center [153, 274] width 15 height 15
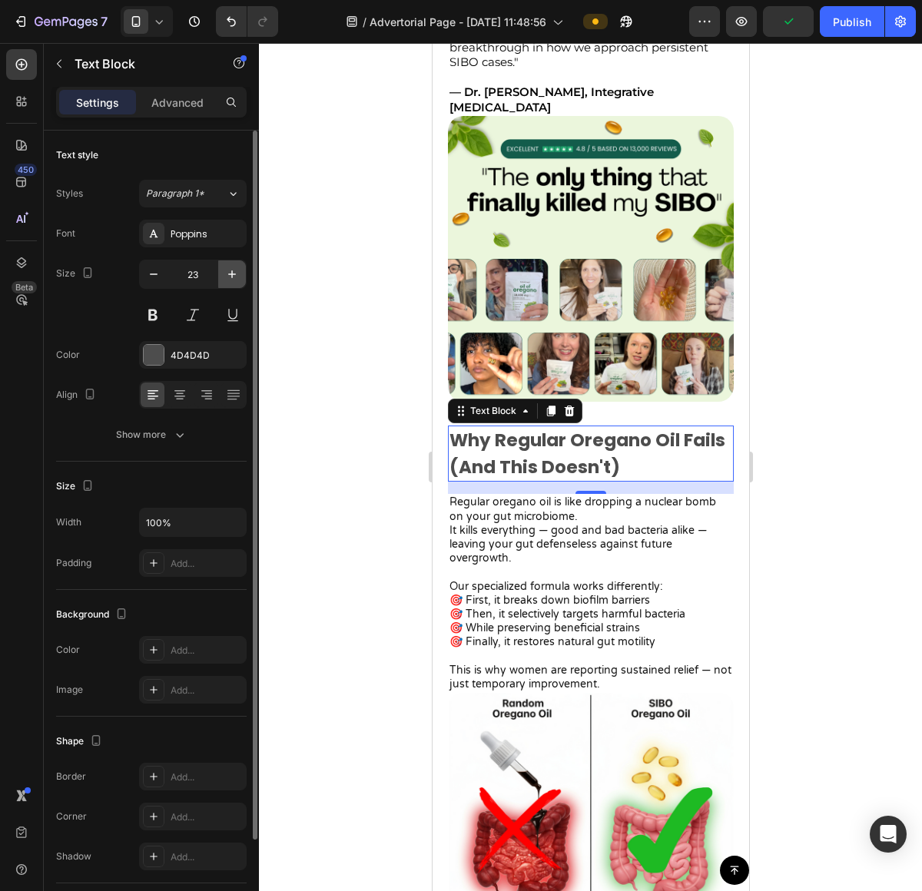
click at [235, 281] on icon "button" at bounding box center [231, 274] width 15 height 15
click at [235, 280] on icon "button" at bounding box center [231, 274] width 15 height 15
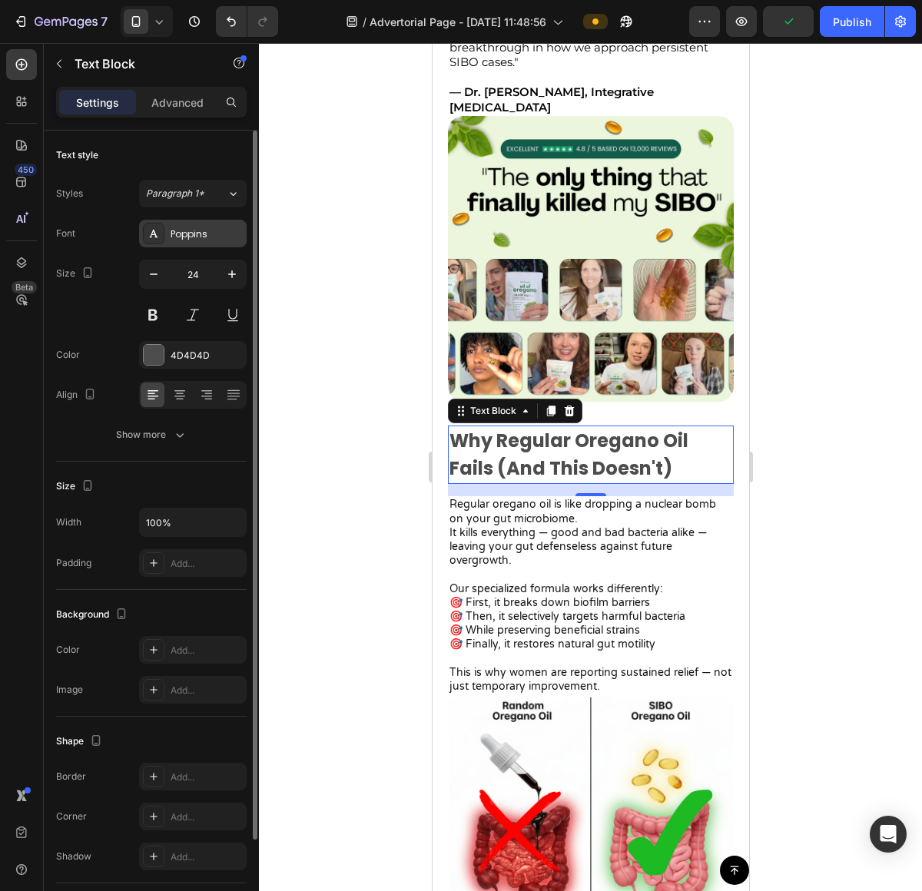
type input "25"
click at [197, 223] on div "Poppins" at bounding box center [193, 234] width 108 height 28
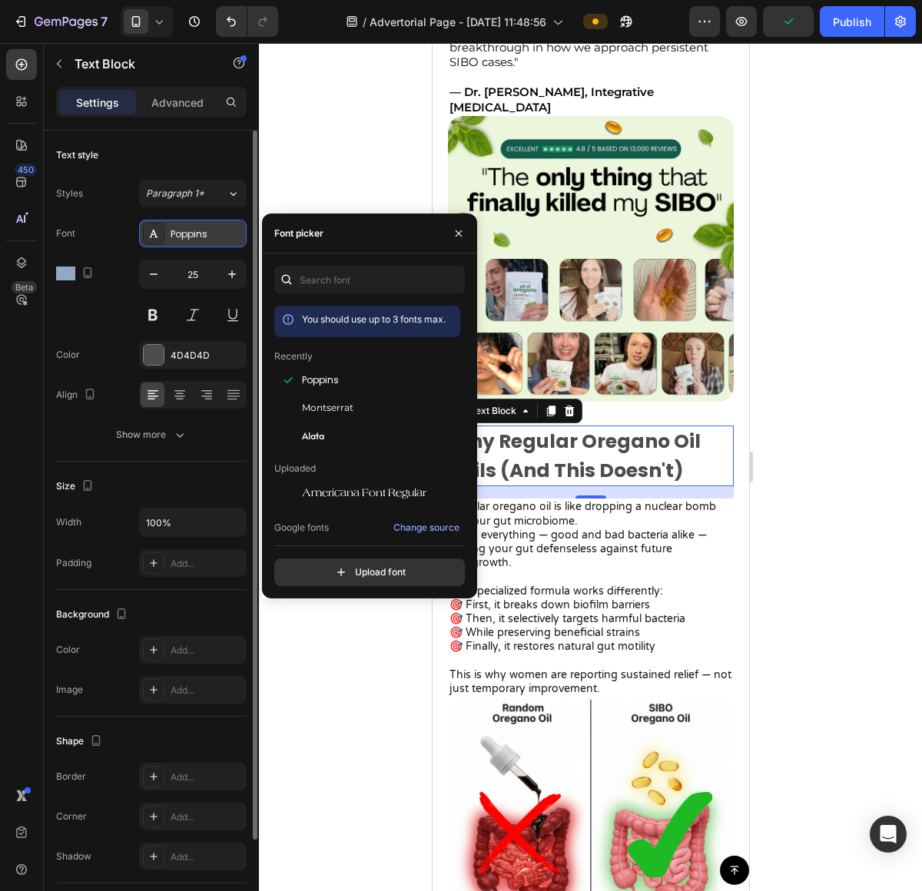
click at [197, 224] on div "Poppins" at bounding box center [193, 234] width 108 height 28
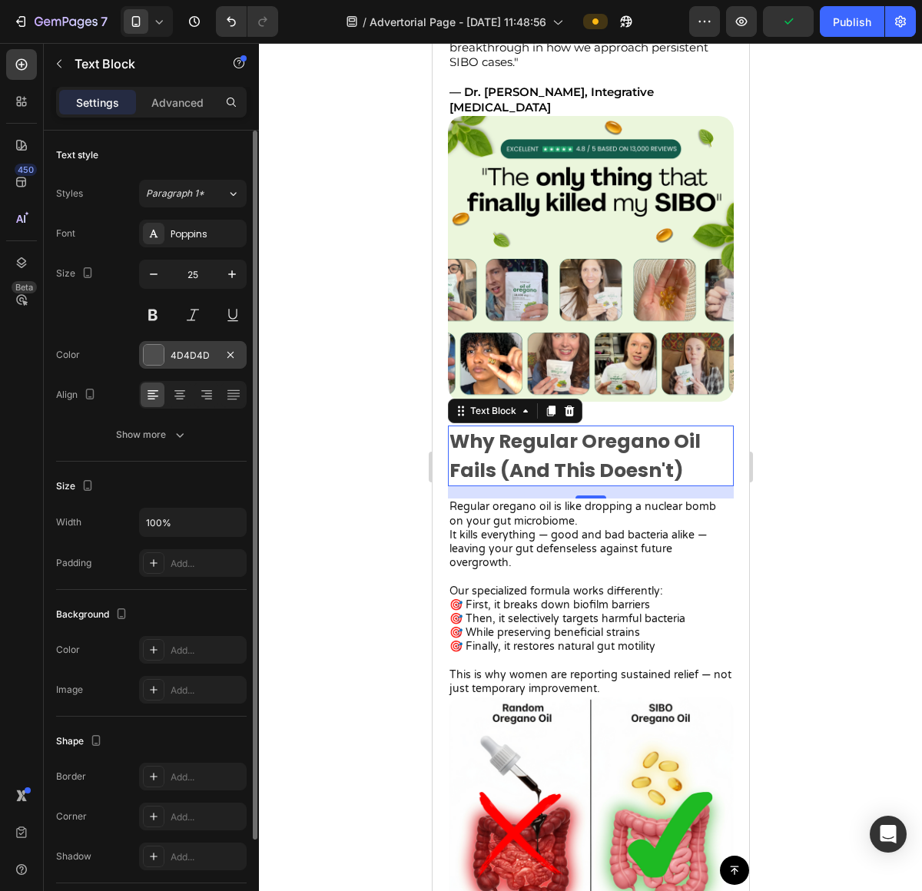
click at [152, 344] on div at bounding box center [154, 355] width 22 height 22
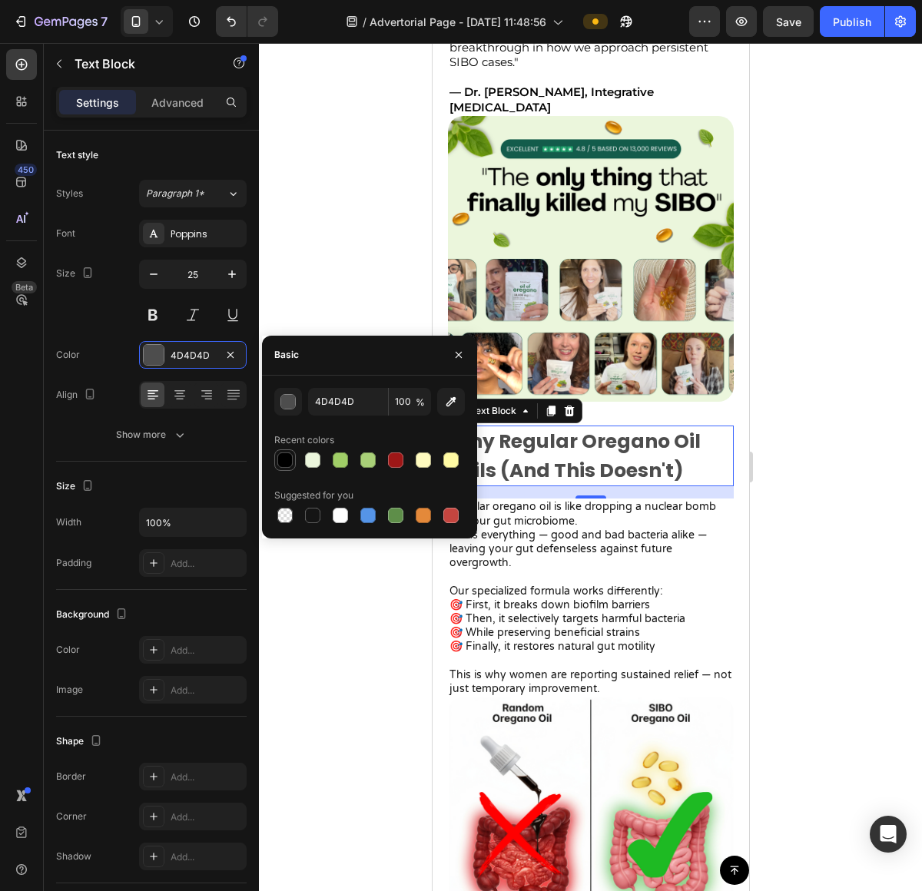
click at [289, 462] on div at bounding box center [284, 459] width 15 height 15
type input "000000"
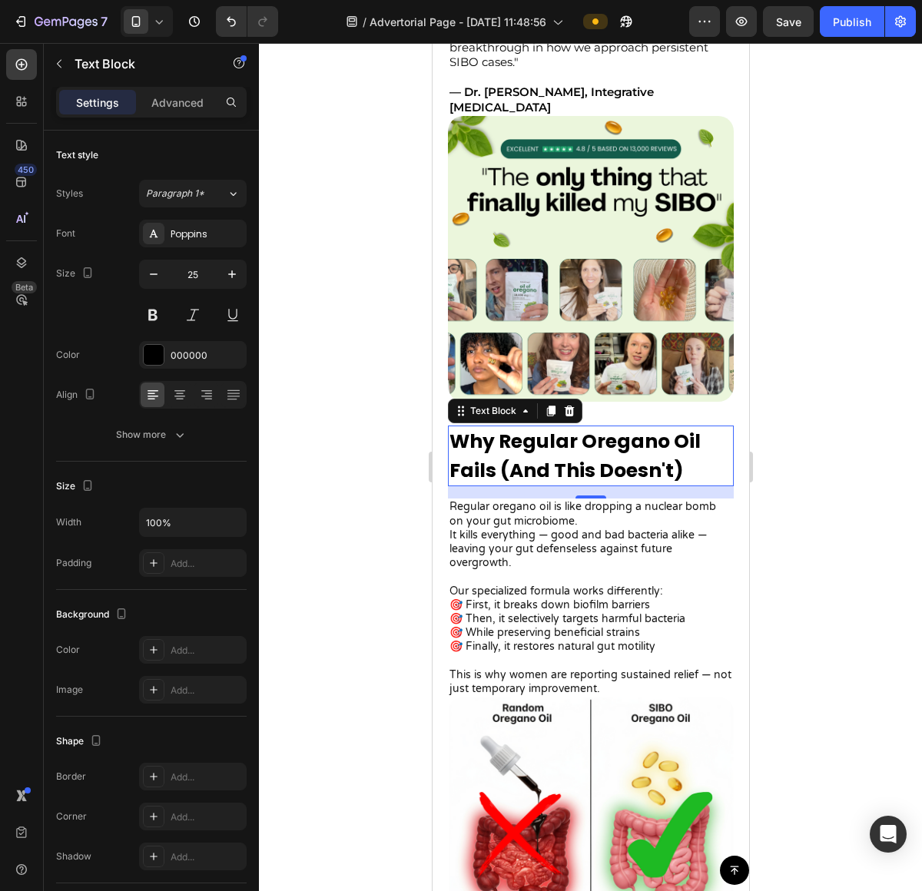
click at [825, 416] on div at bounding box center [590, 467] width 663 height 848
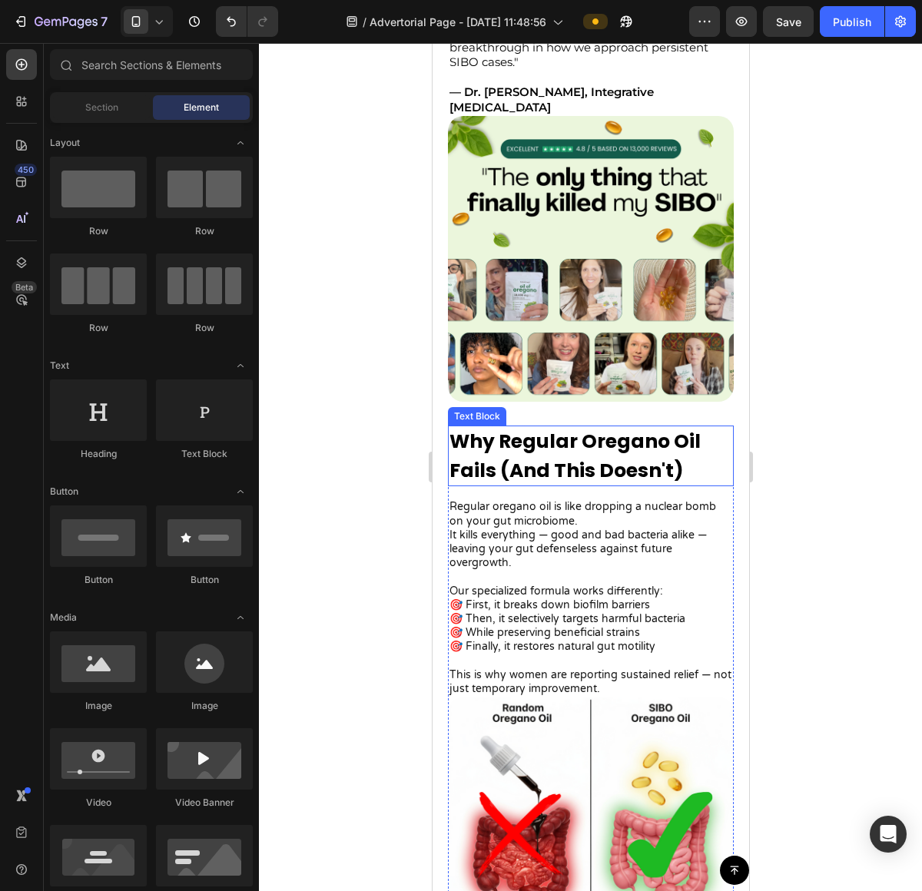
click at [583, 528] on p "It kills everything — good and bad bacteria alike — leaving your gut defenseles…" at bounding box center [590, 556] width 283 height 56
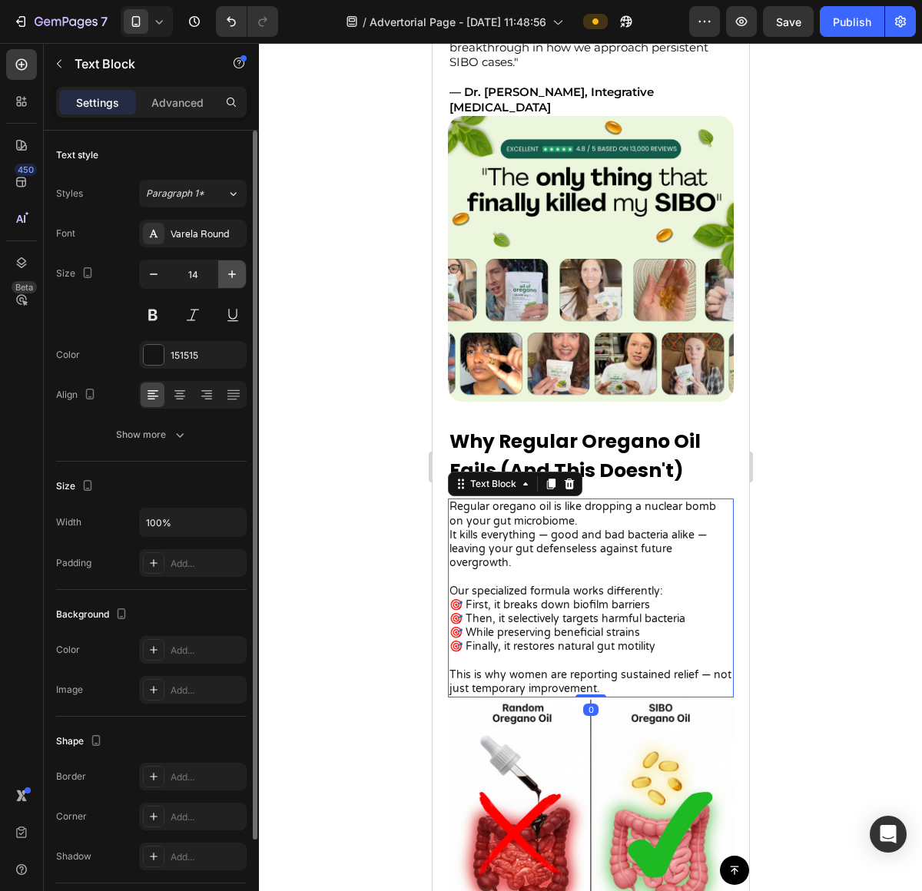
click at [230, 270] on icon "button" at bounding box center [231, 274] width 15 height 15
type input "15"
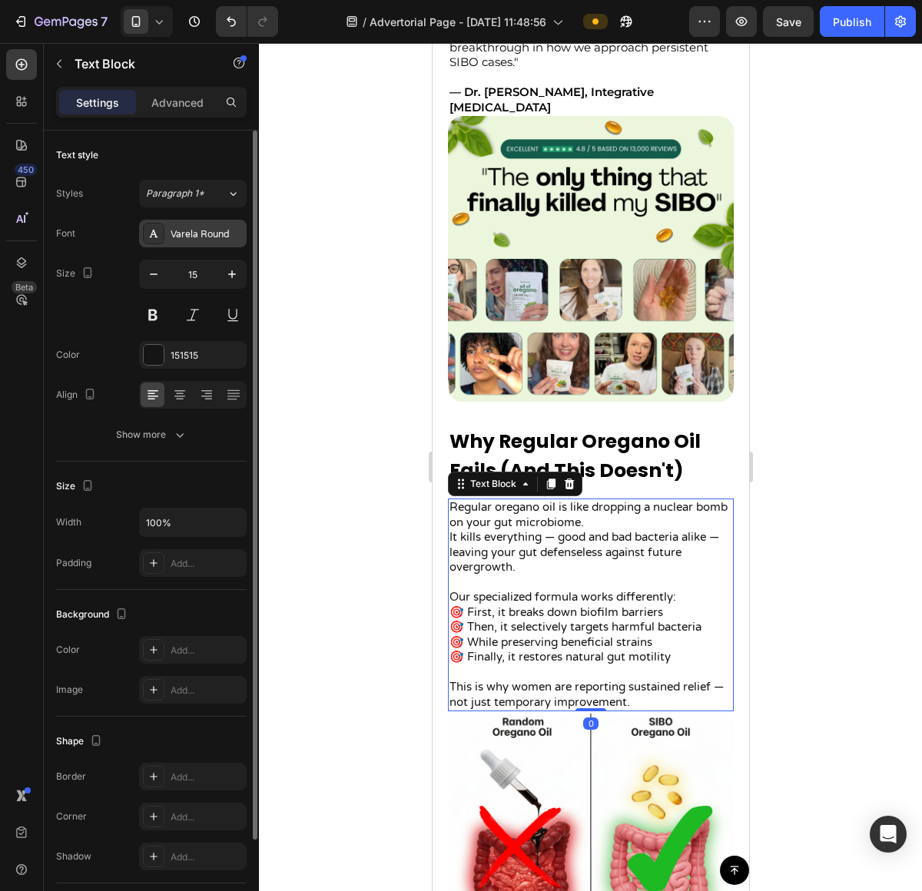
click at [206, 239] on div "Varela Round" at bounding box center [207, 234] width 72 height 14
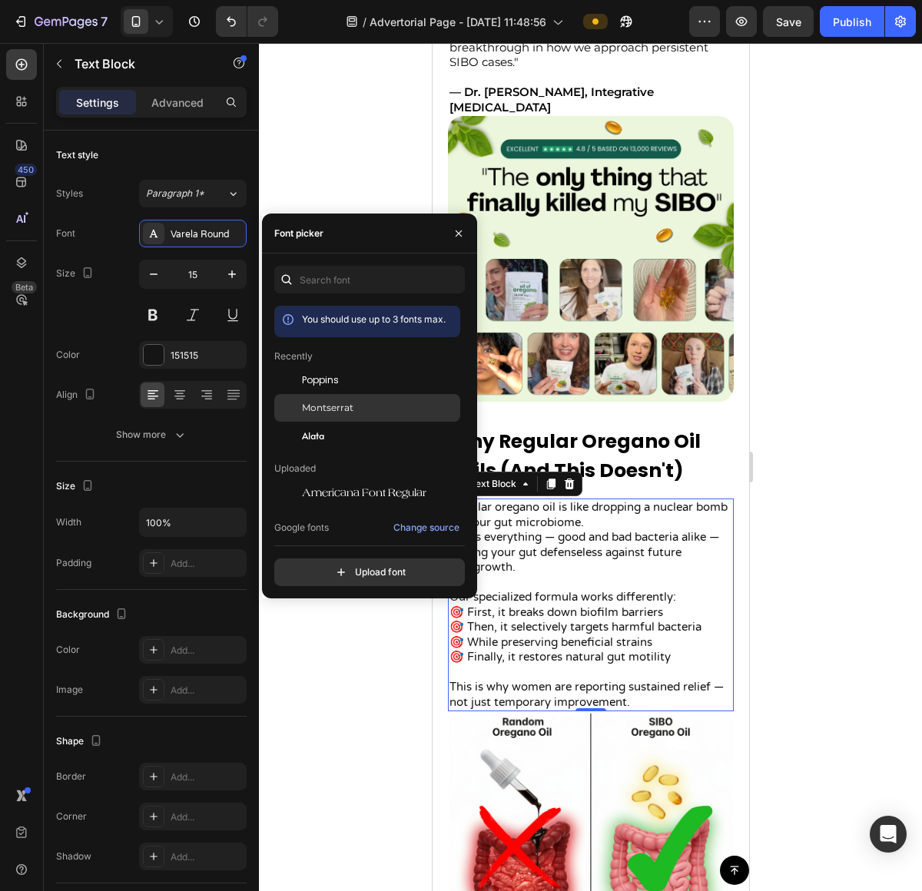
click at [371, 406] on div "Montserrat" at bounding box center [379, 408] width 155 height 14
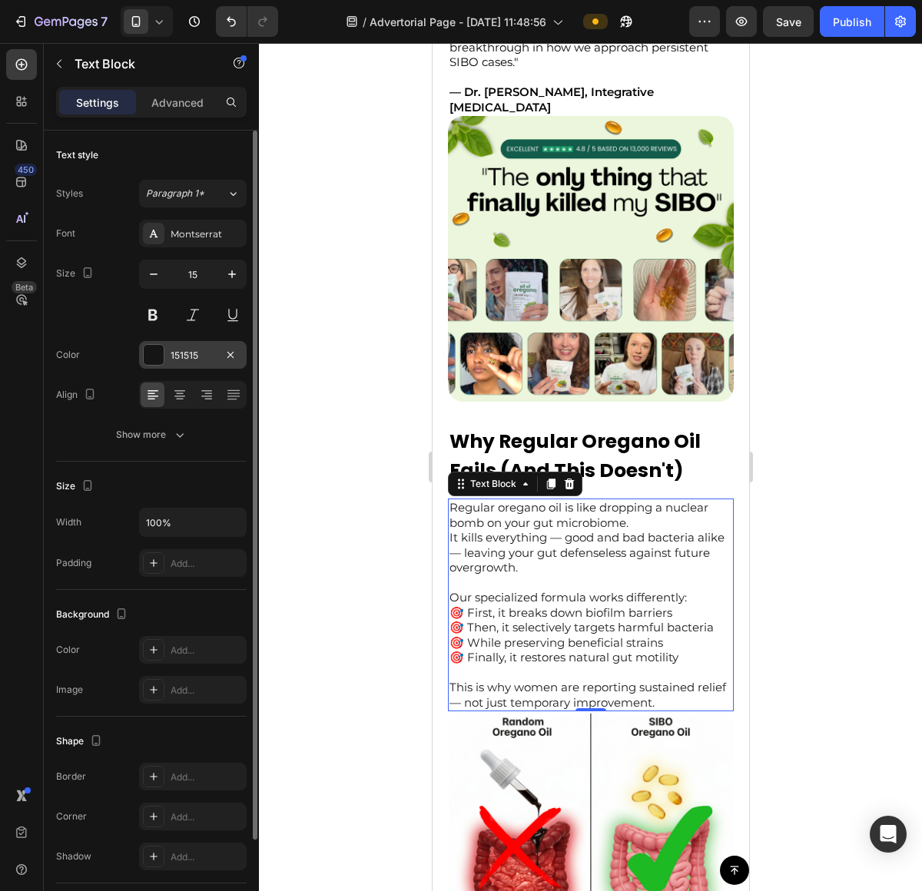
click at [181, 360] on div "151515" at bounding box center [193, 356] width 45 height 14
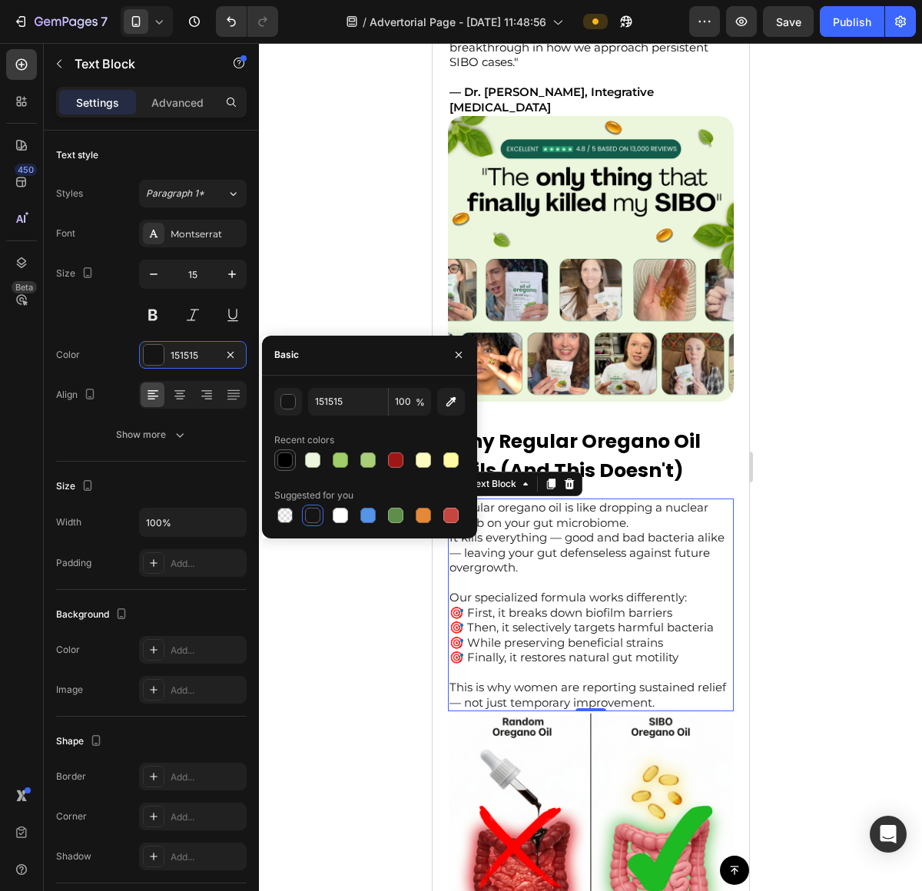
click at [289, 465] on div at bounding box center [284, 459] width 15 height 15
type input "000000"
click at [787, 474] on div at bounding box center [590, 467] width 663 height 848
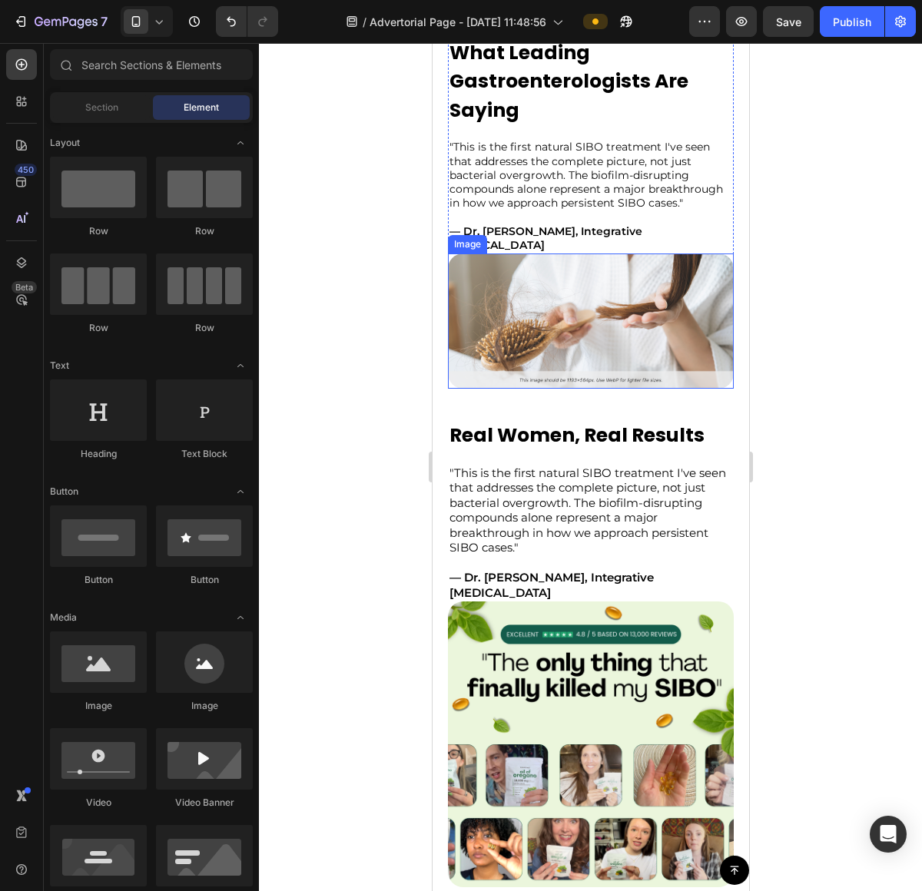
scroll to position [3231, 0]
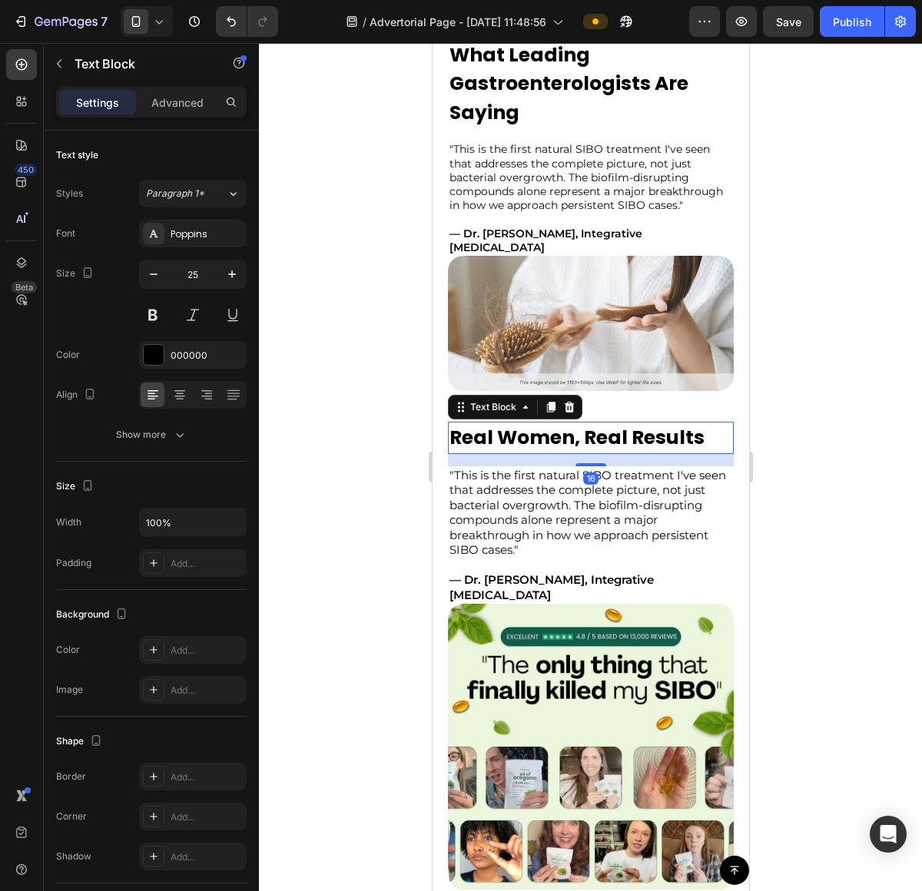
click at [553, 439] on p "Real Women, Real Results" at bounding box center [590, 437] width 283 height 29
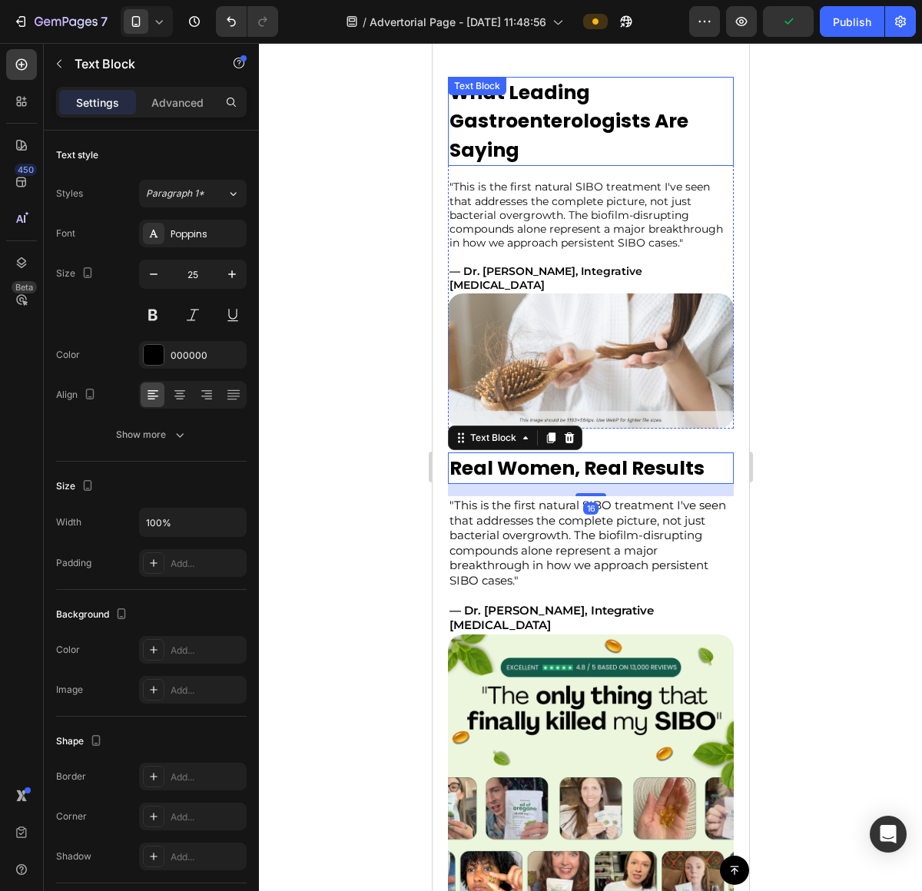
click at [556, 121] on p "What Leading Gastroenterologists Are Saying" at bounding box center [590, 121] width 283 height 87
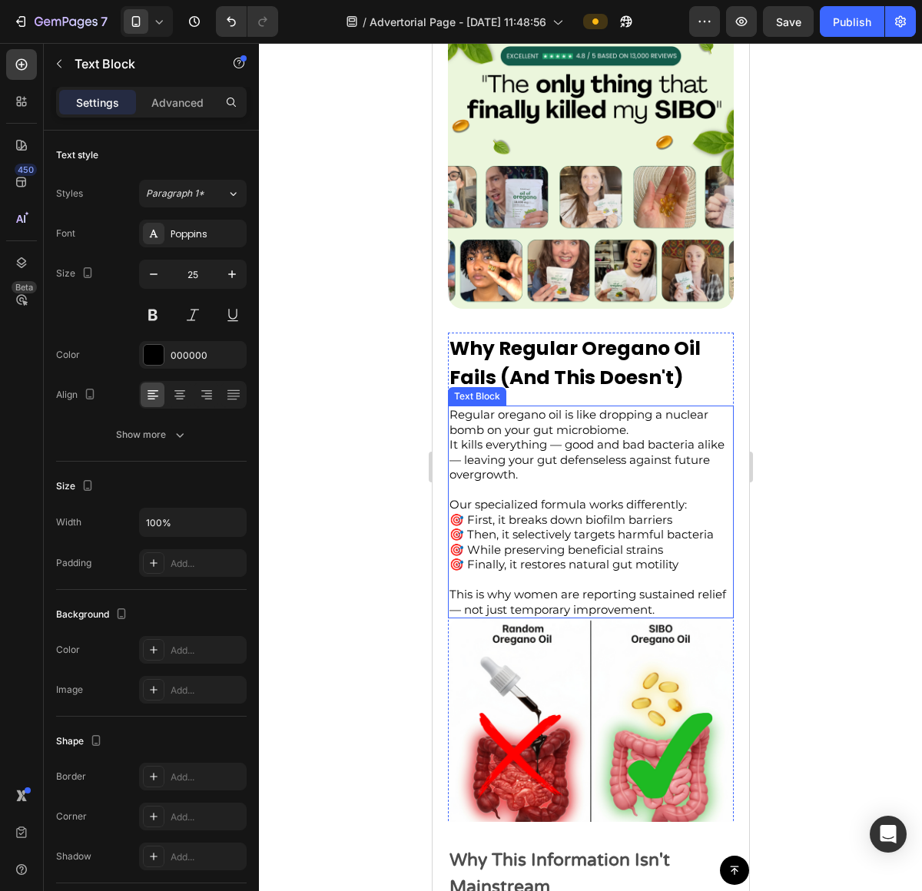
scroll to position [3926, 0]
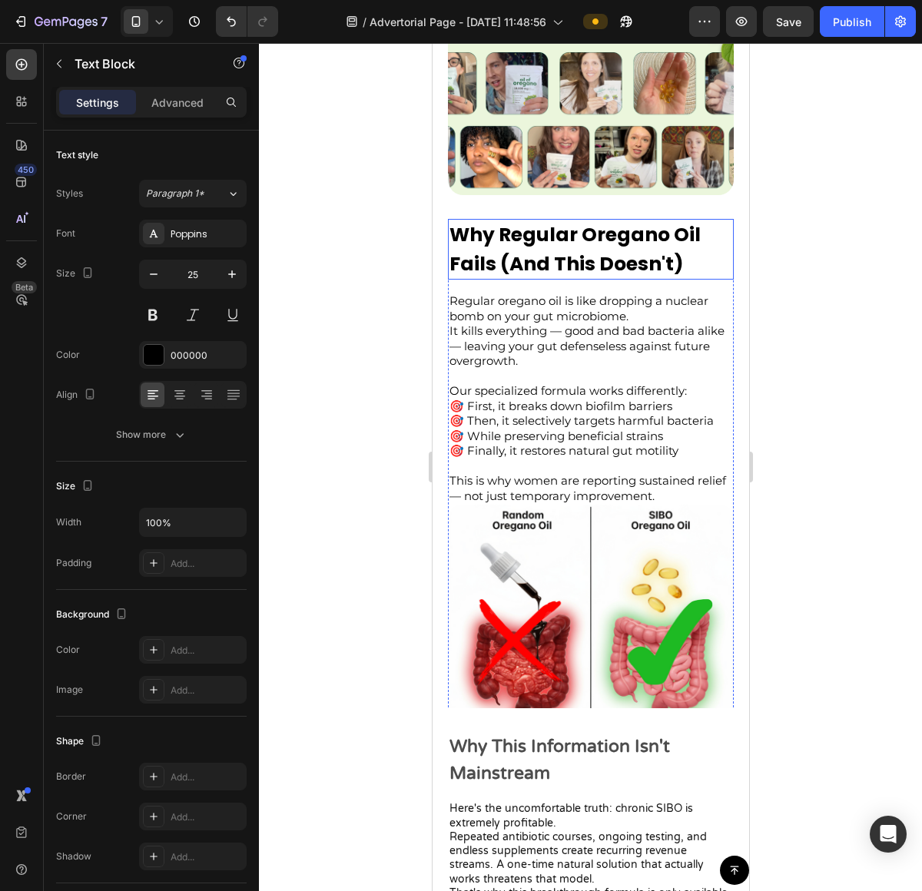
click at [584, 220] on p "Why Regular Oregano Oil Fails (And This Doesn't)" at bounding box center [590, 249] width 283 height 58
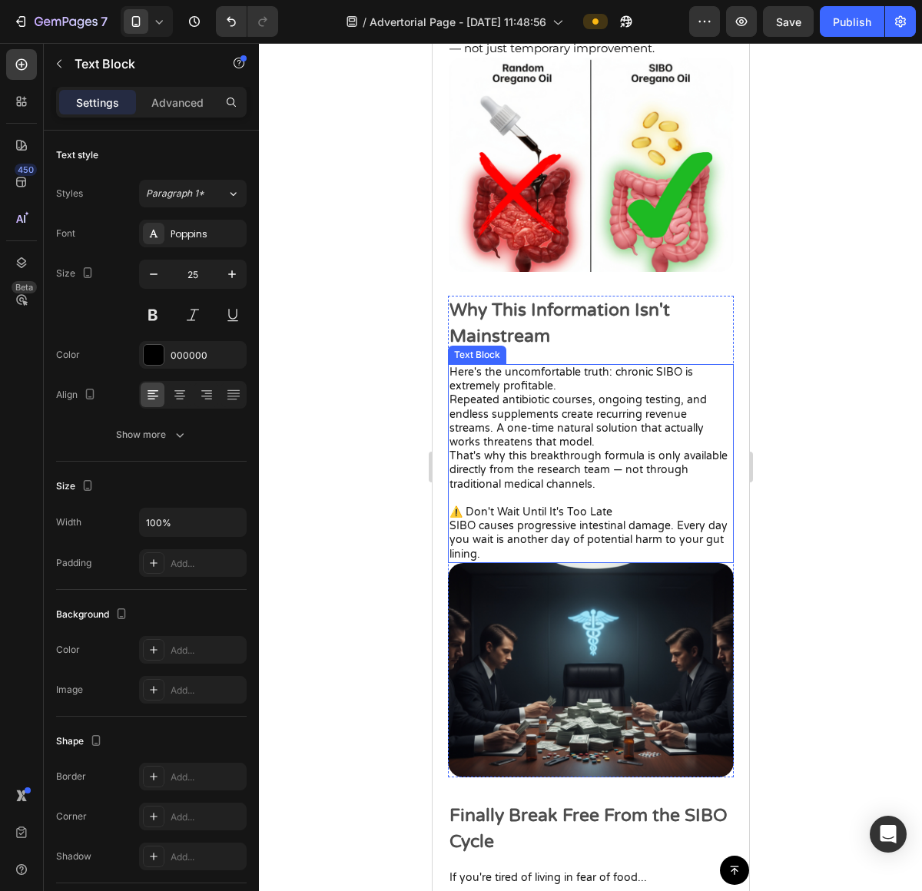
scroll to position [4363, 0]
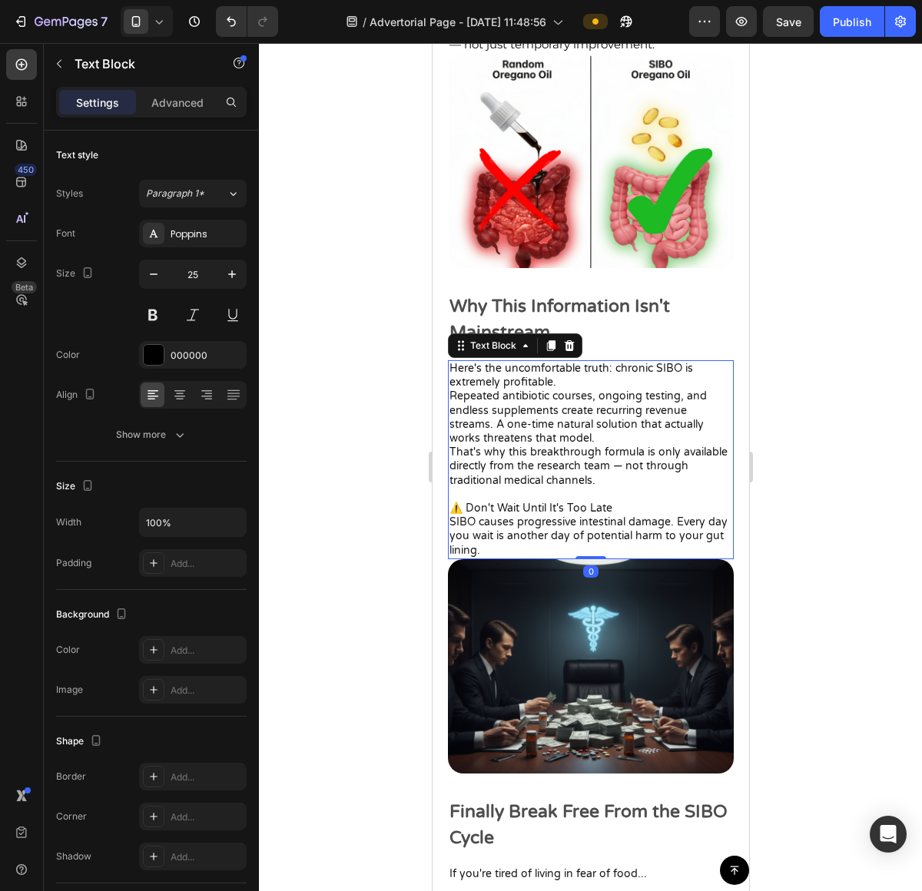
click at [556, 413] on p "Repeated antibiotic courses, ongoing testing, and endless supplements create re…" at bounding box center [590, 417] width 283 height 56
click at [225, 268] on icon "button" at bounding box center [231, 274] width 15 height 15
type input "15"
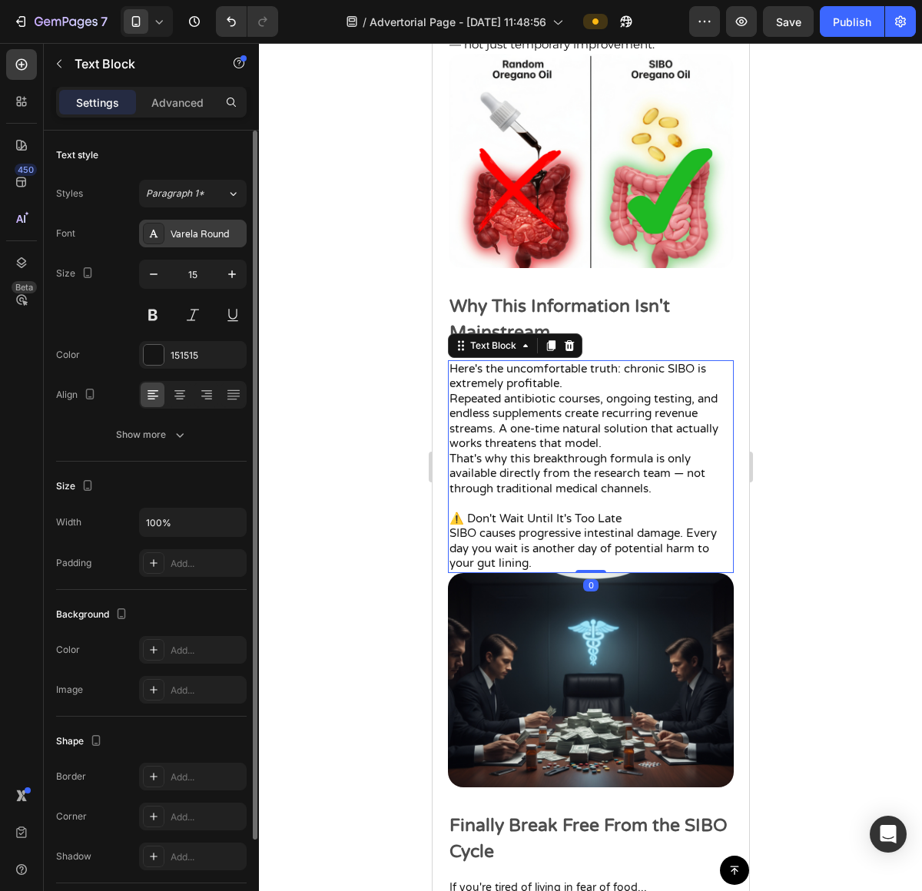
click at [214, 234] on div "Varela Round" at bounding box center [207, 234] width 72 height 14
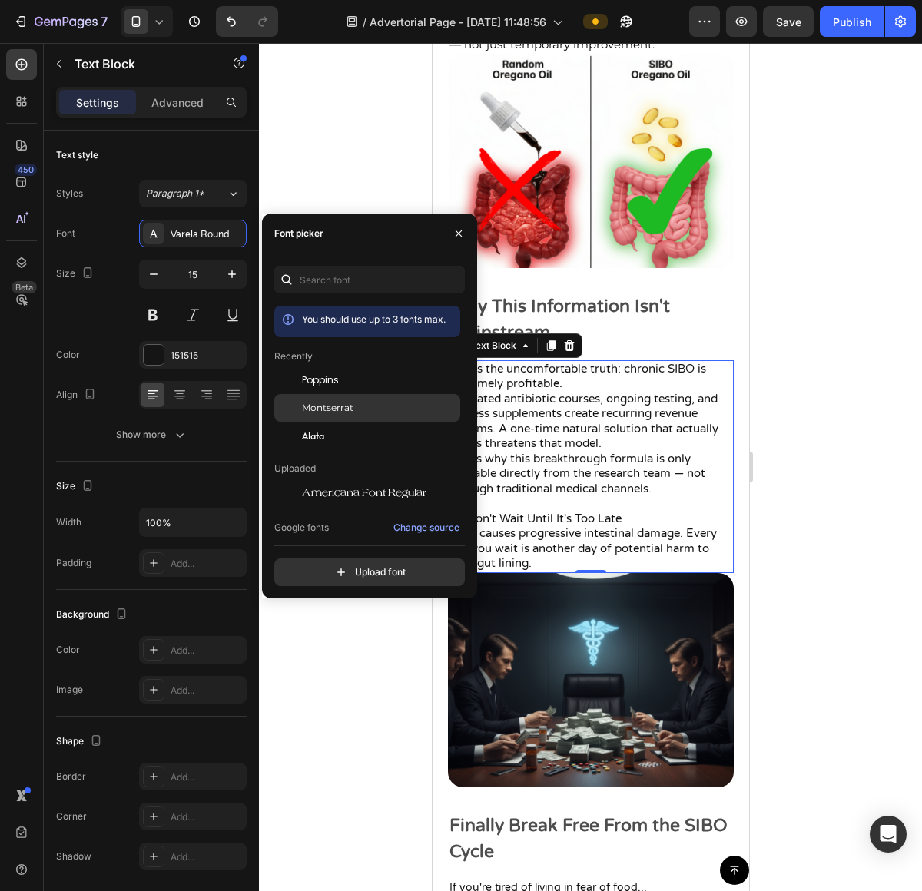
click at [353, 411] on div "Montserrat" at bounding box center [379, 408] width 155 height 14
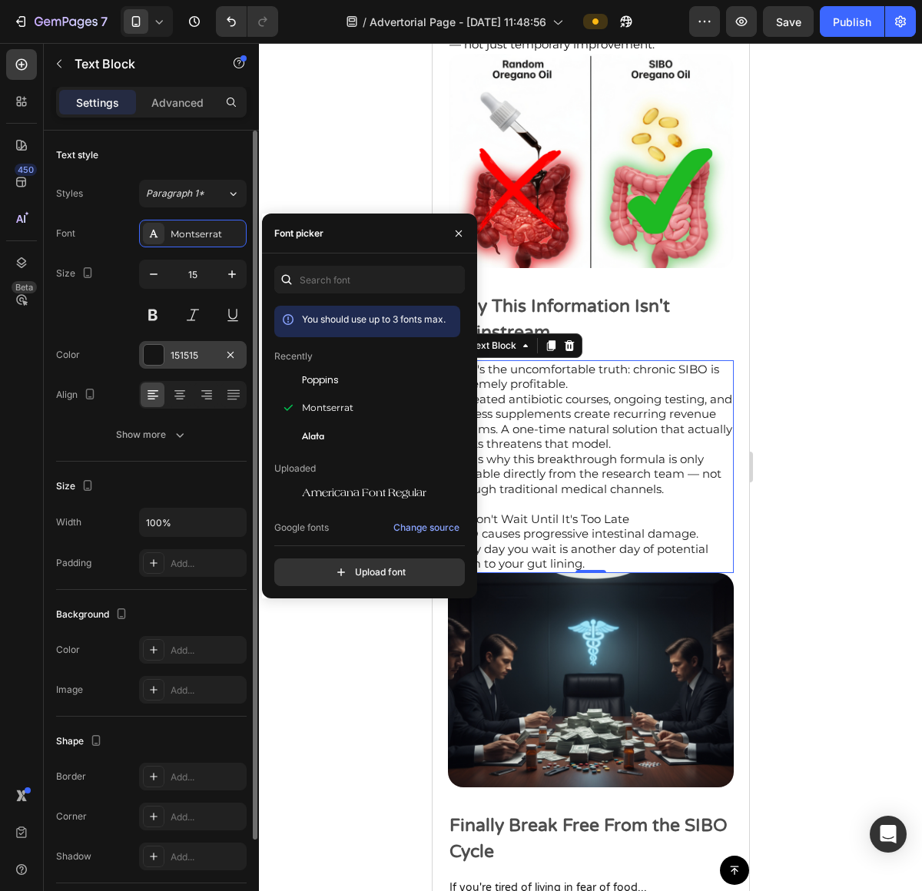
click at [147, 344] on div at bounding box center [154, 355] width 22 height 22
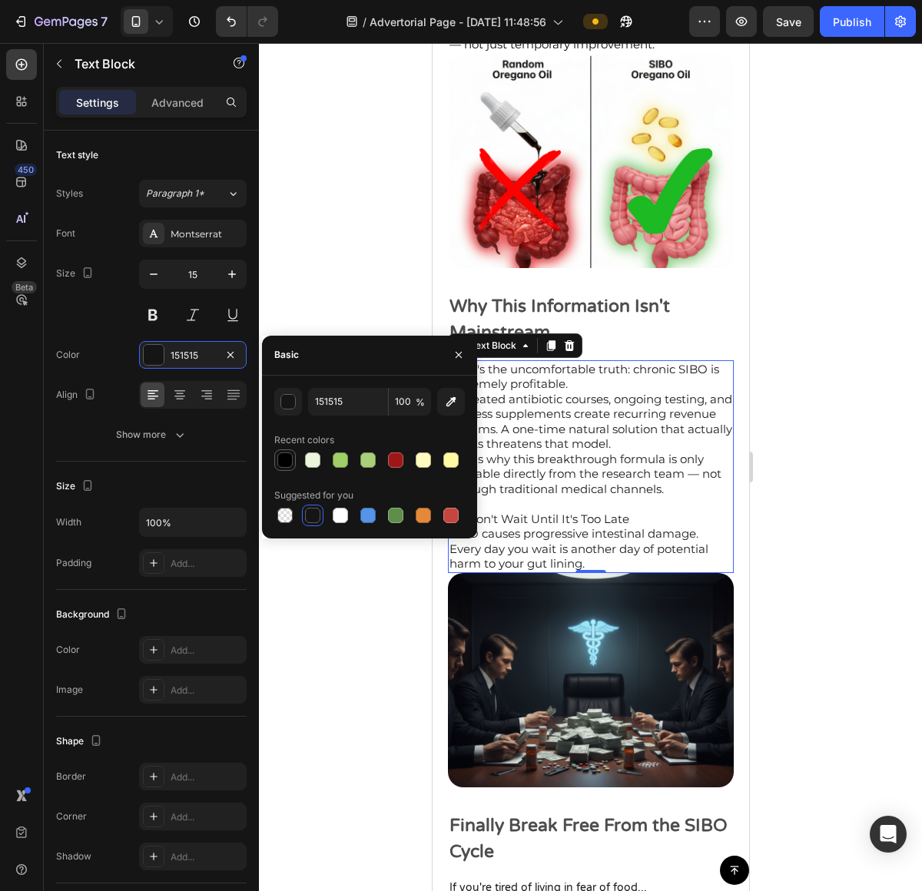
click at [280, 451] on div at bounding box center [285, 460] width 18 height 18
type input "000000"
click at [588, 296] on p "Why This Information Isn't Mainstream" at bounding box center [590, 319] width 283 height 53
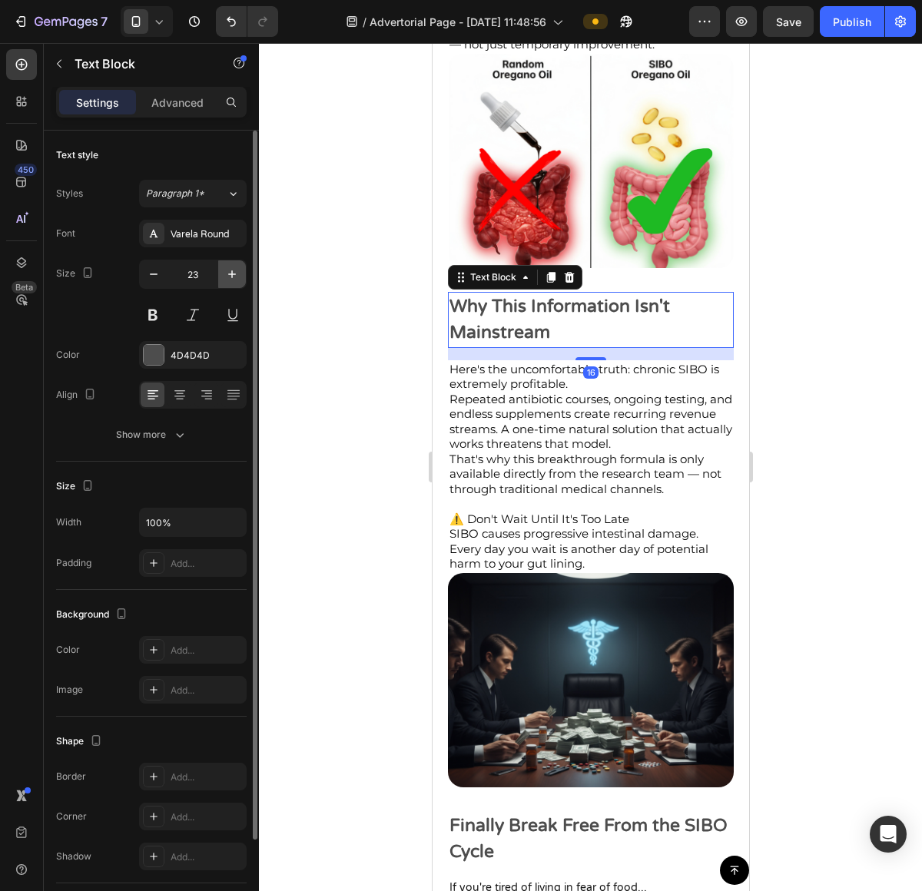
click at [240, 274] on button "button" at bounding box center [232, 274] width 28 height 28
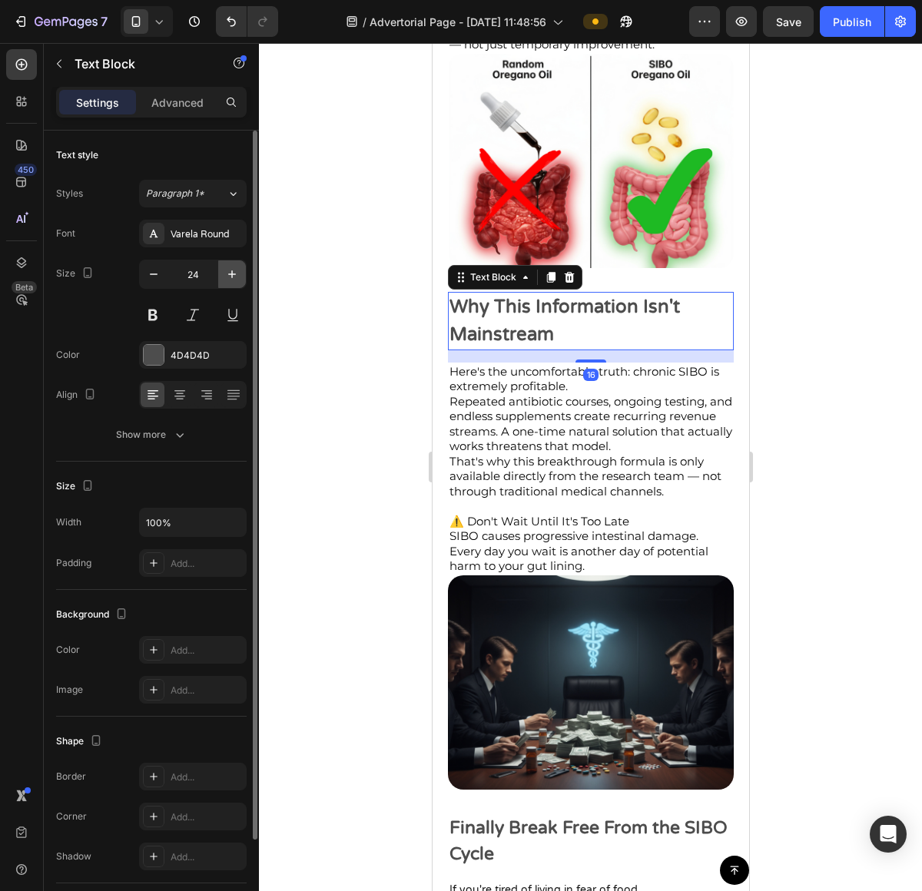
click at [234, 267] on icon "button" at bounding box center [231, 274] width 15 height 15
type input "25"
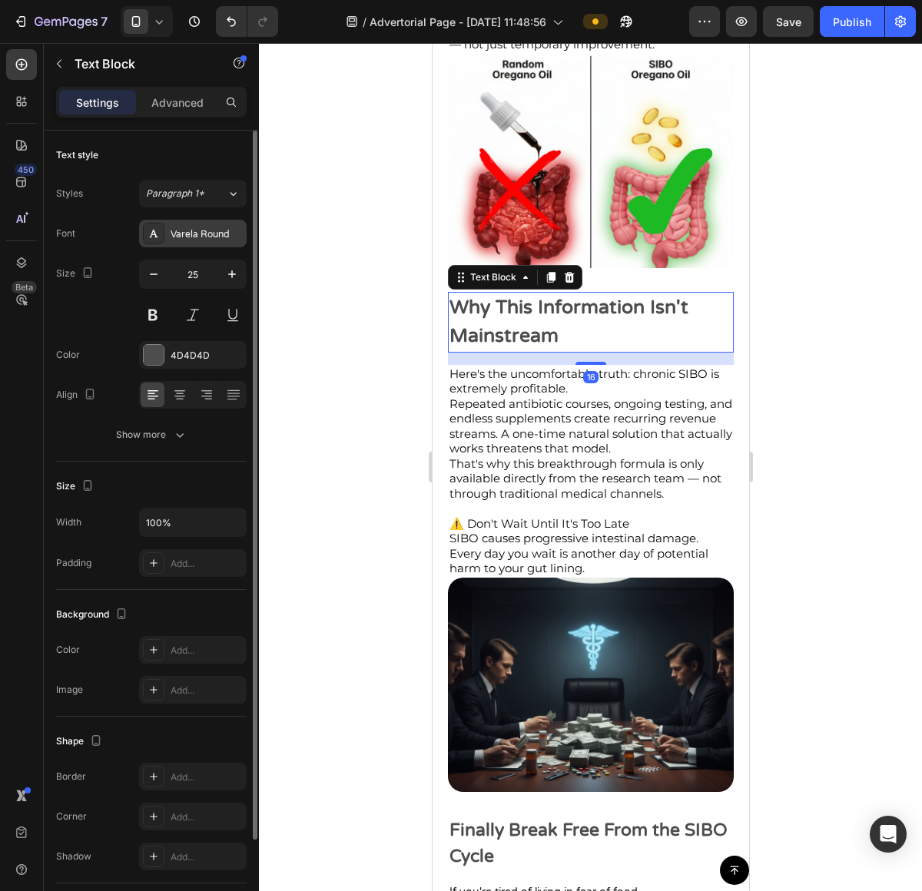
click at [221, 234] on div "Varela Round" at bounding box center [207, 234] width 72 height 14
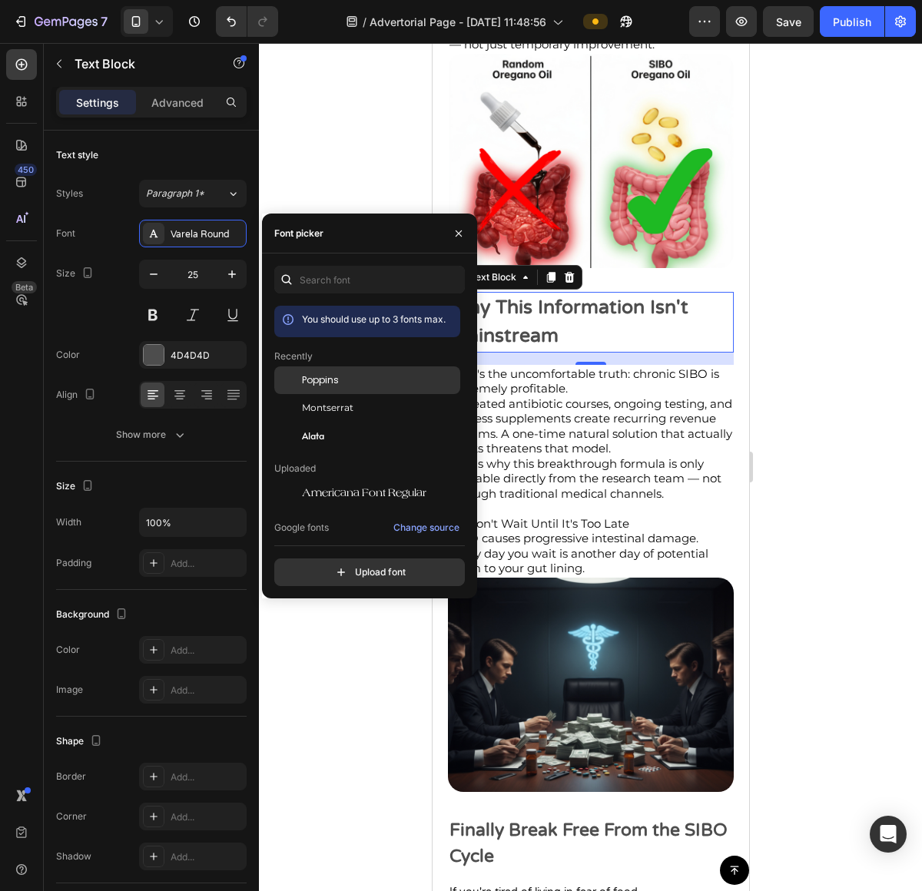
click at [354, 386] on div "Poppins" at bounding box center [379, 380] width 155 height 14
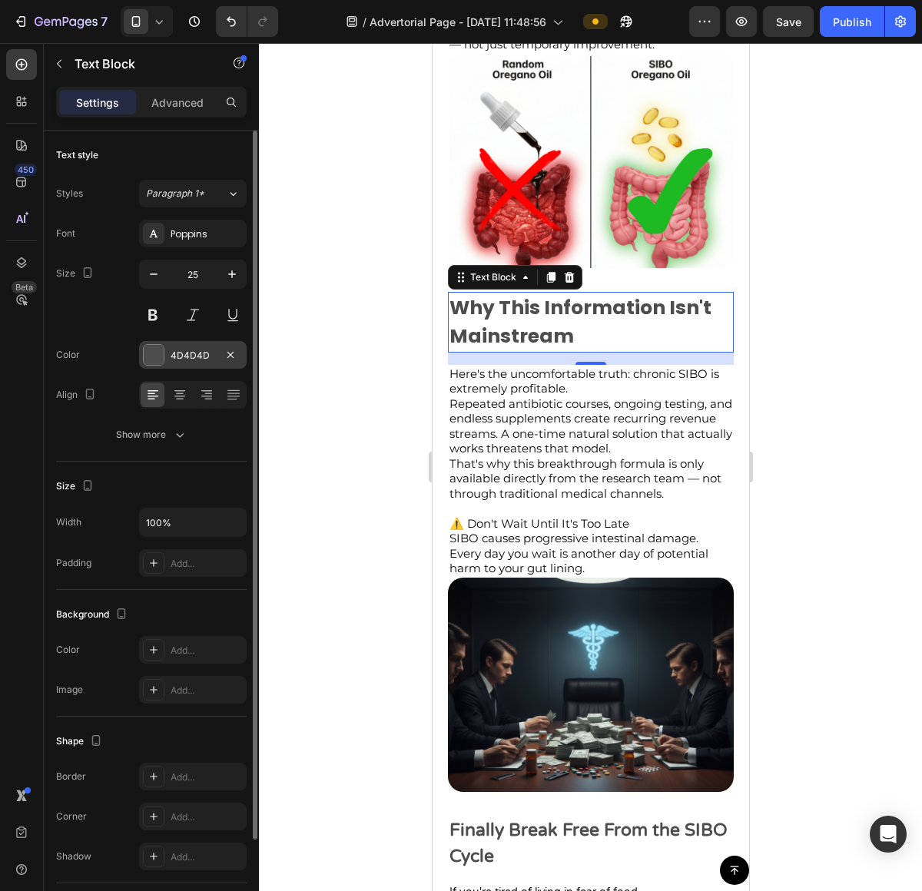
click at [167, 359] on div "4D4D4D" at bounding box center [193, 355] width 108 height 28
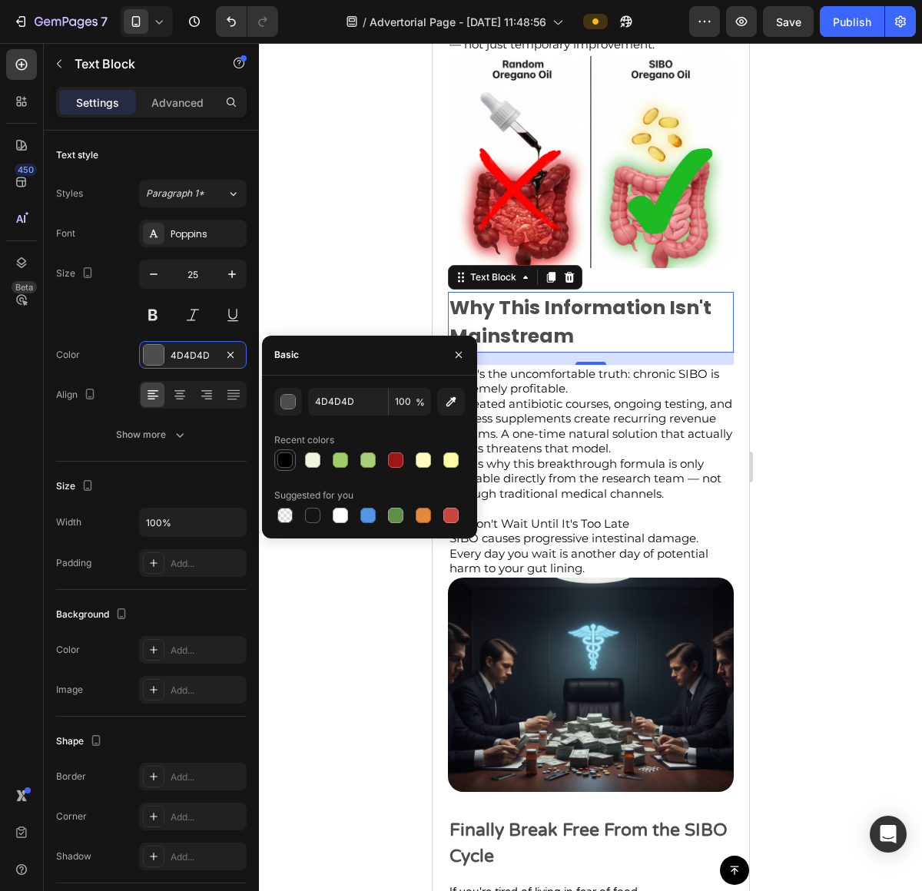
click at [283, 469] on div at bounding box center [285, 460] width 18 height 18
type input "000000"
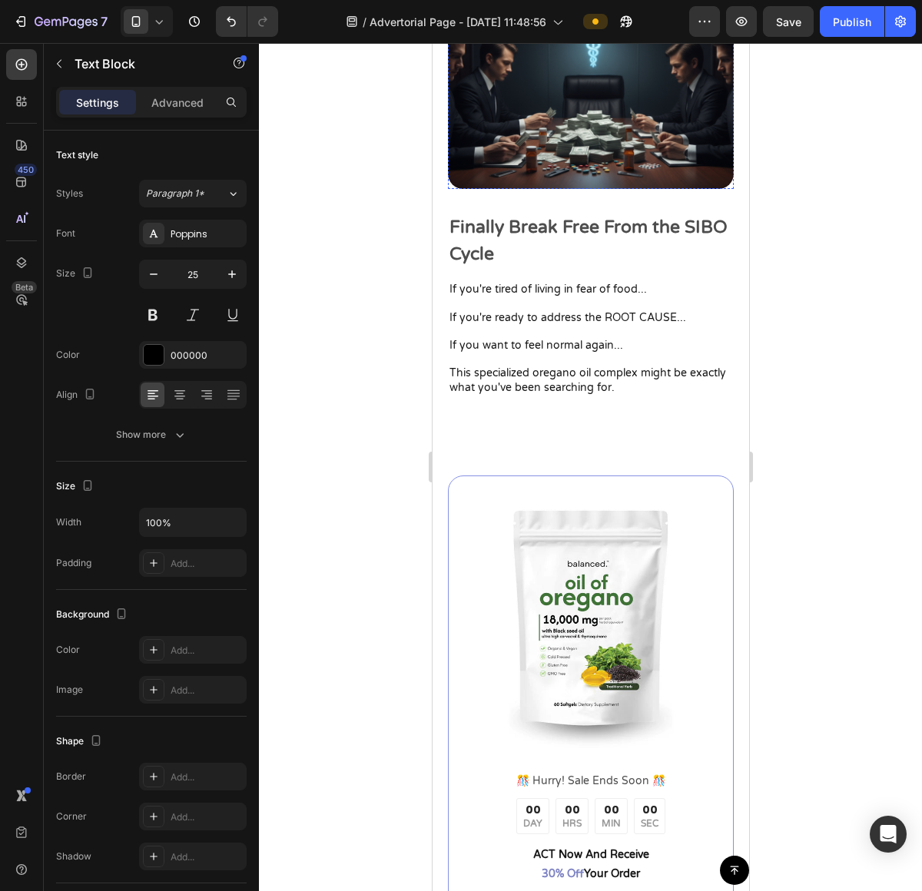
scroll to position [5043, 0]
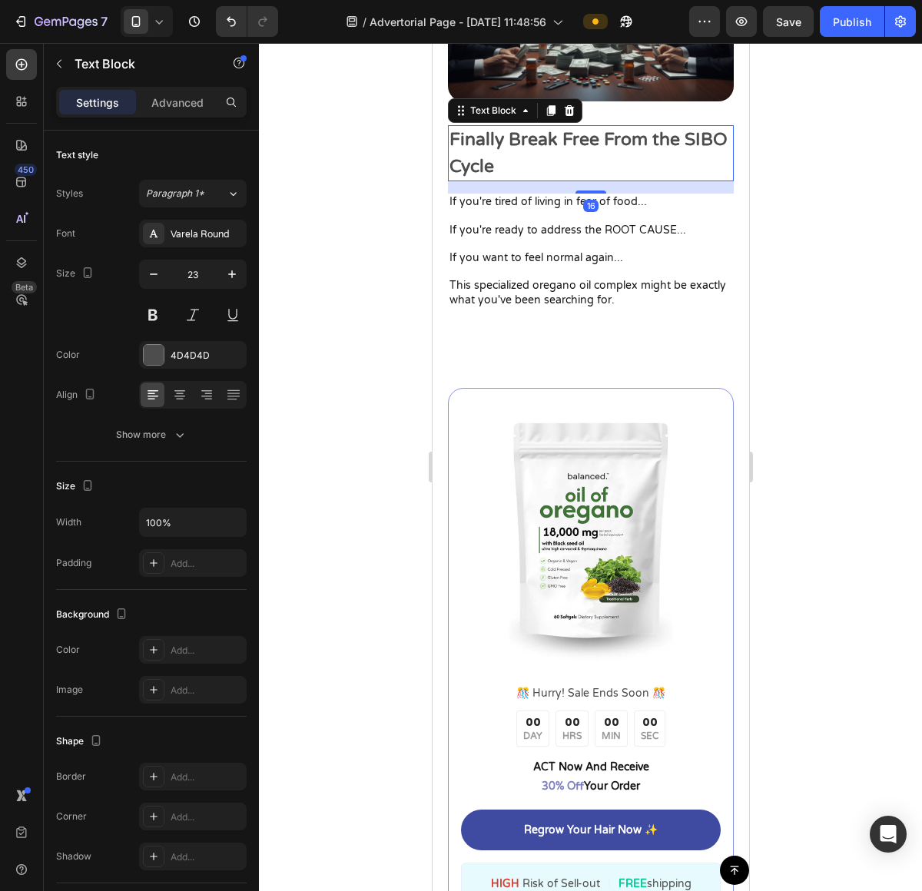
click at [571, 139] on p "Finally Break Free From the SIBO Cycle" at bounding box center [590, 153] width 283 height 53
click at [236, 280] on icon "button" at bounding box center [231, 274] width 15 height 15
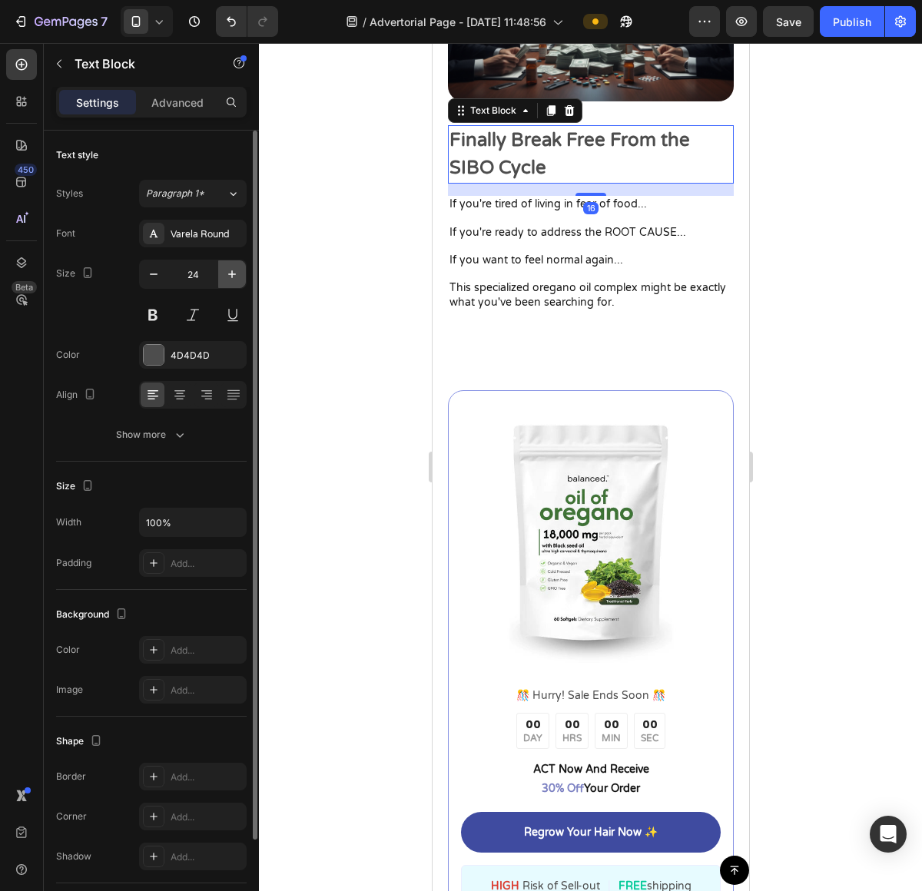
click at [236, 279] on icon "button" at bounding box center [231, 274] width 15 height 15
type input "25"
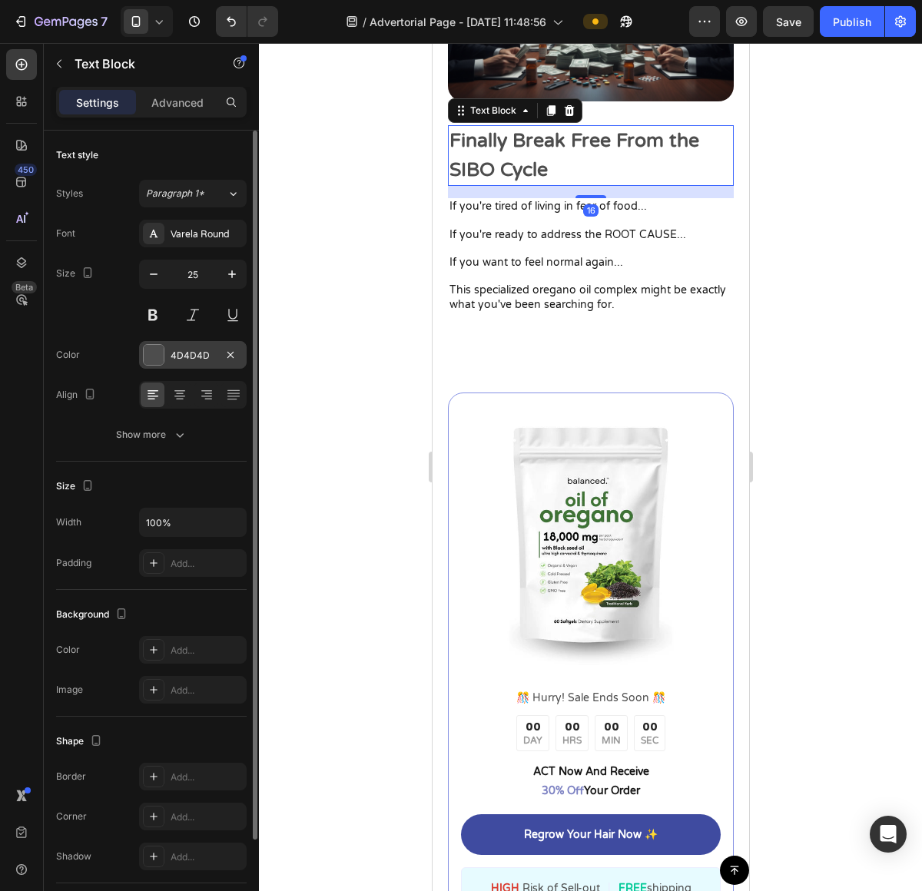
click at [190, 351] on div "4D4D4D" at bounding box center [193, 356] width 45 height 14
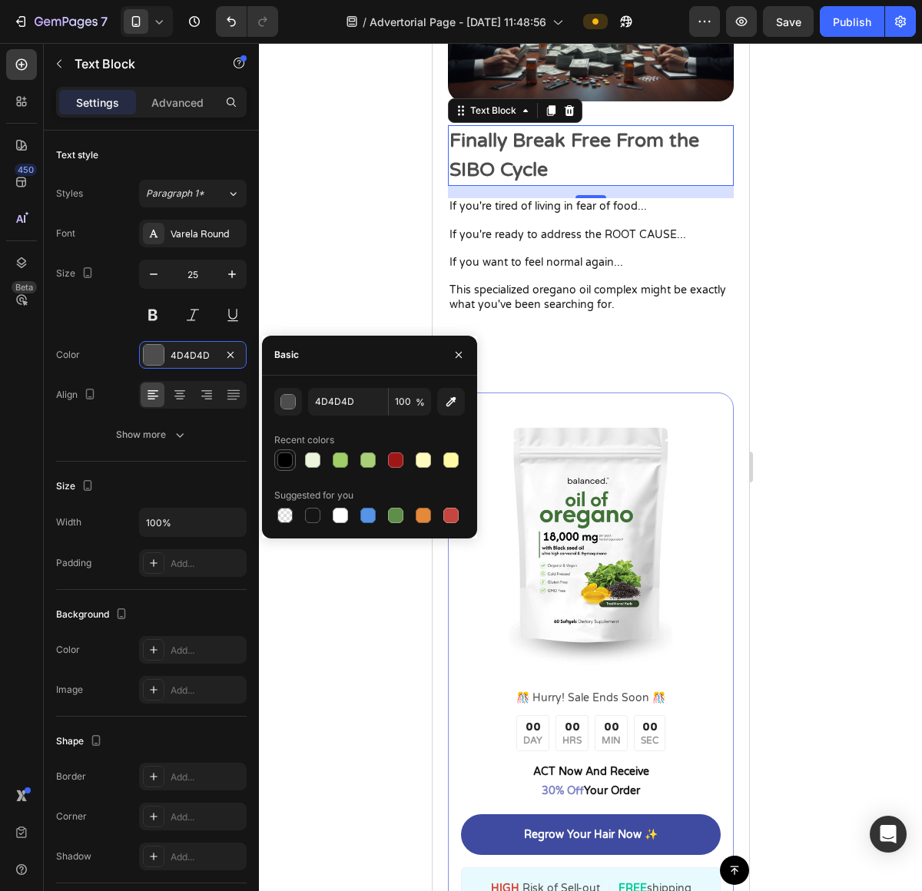
click at [289, 465] on div at bounding box center [284, 459] width 15 height 15
type input "000000"
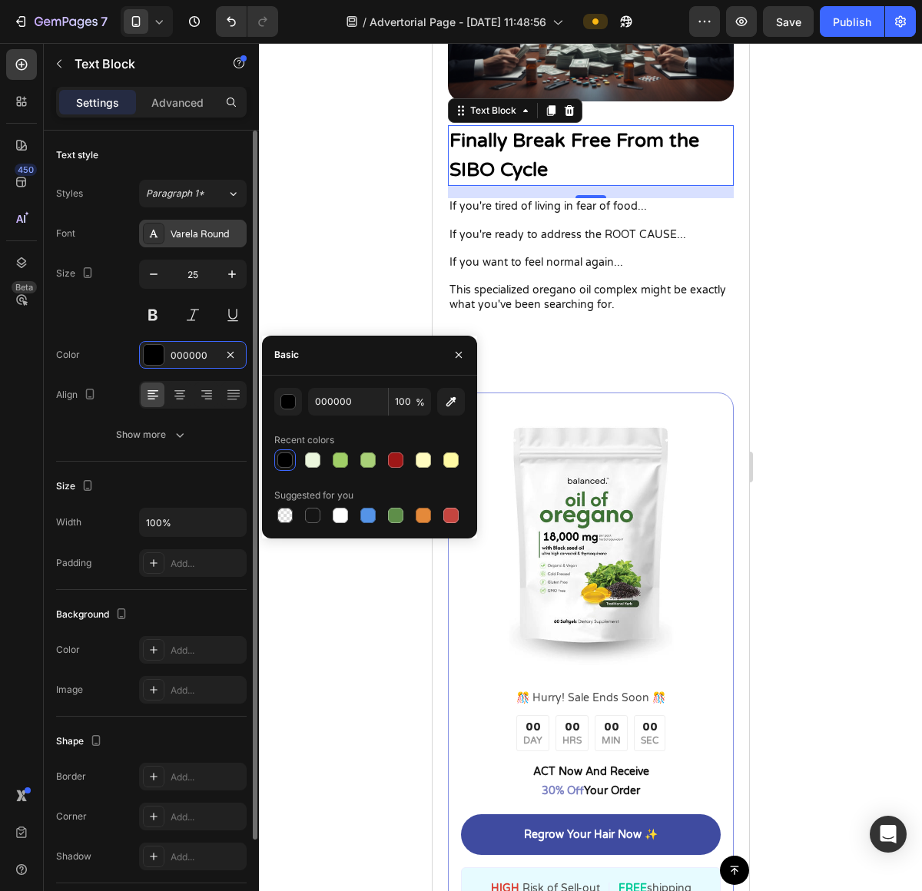
click at [188, 220] on div "Varela Round" at bounding box center [193, 234] width 108 height 28
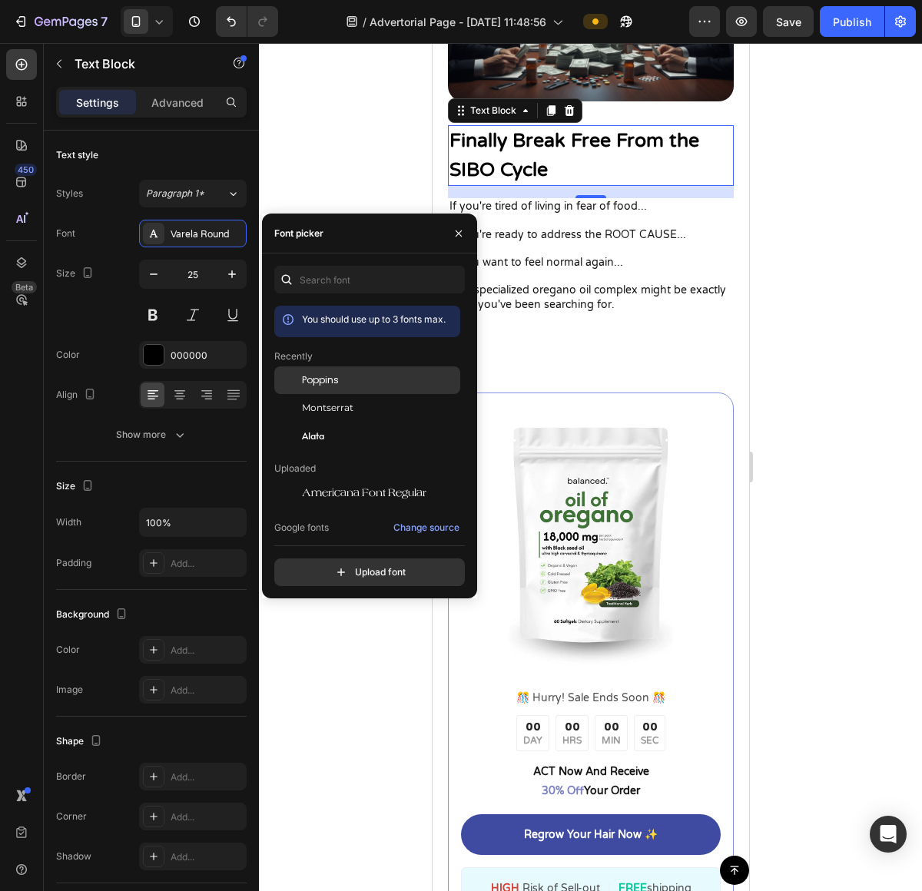
click at [336, 374] on span "Poppins" at bounding box center [320, 380] width 37 height 14
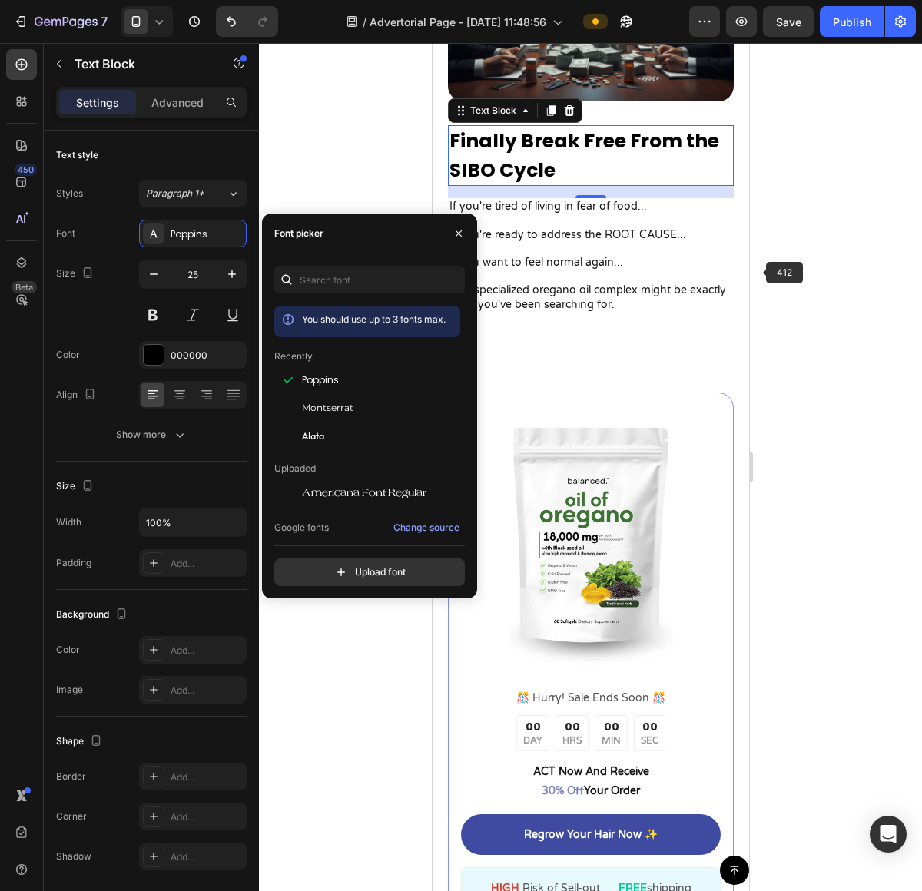
click at [807, 253] on div at bounding box center [590, 467] width 663 height 848
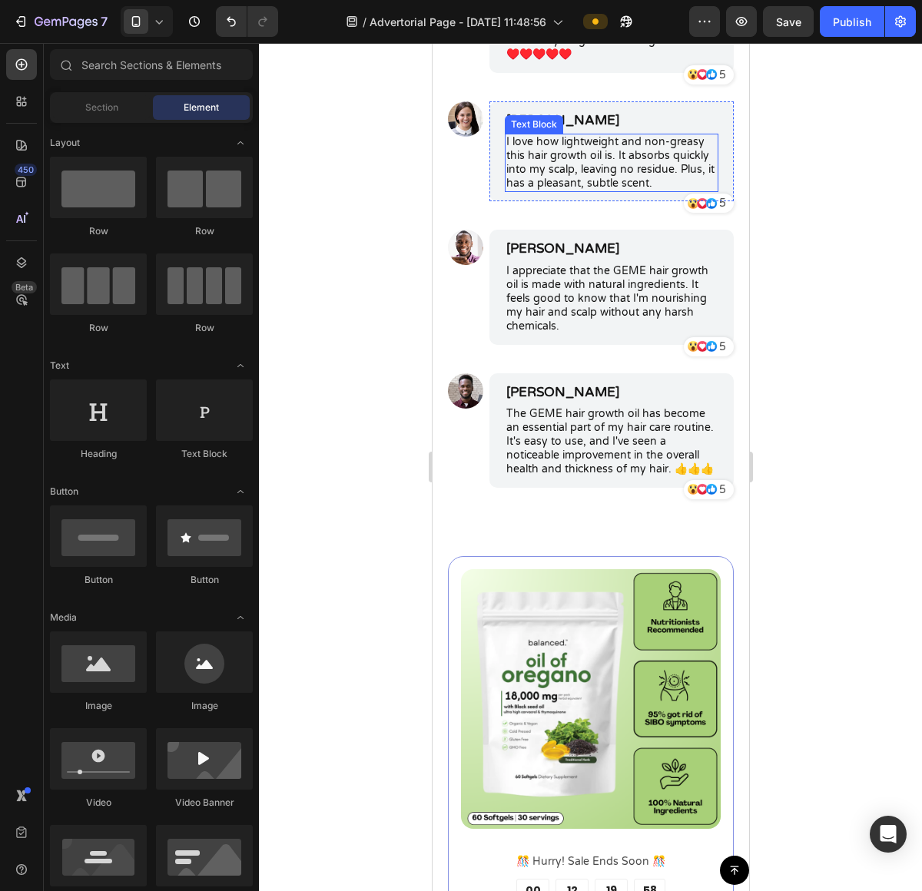
scroll to position [7268, 0]
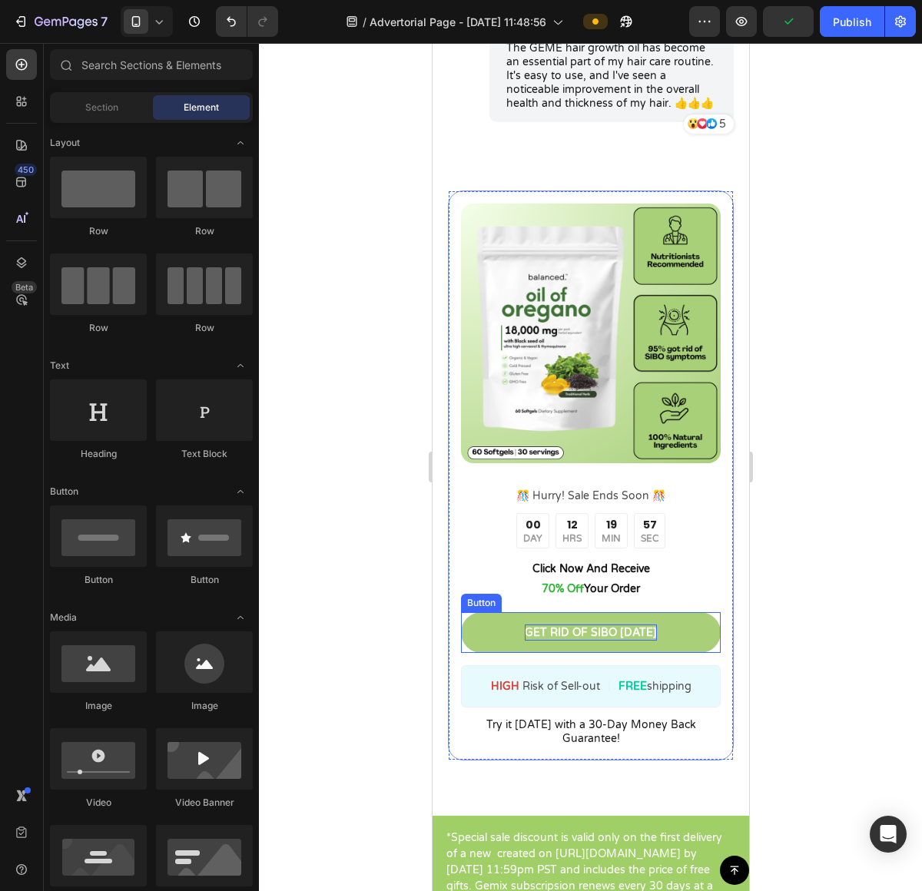
click at [584, 641] on p "GET RID OF SIBO [DATE]" at bounding box center [590, 632] width 132 height 16
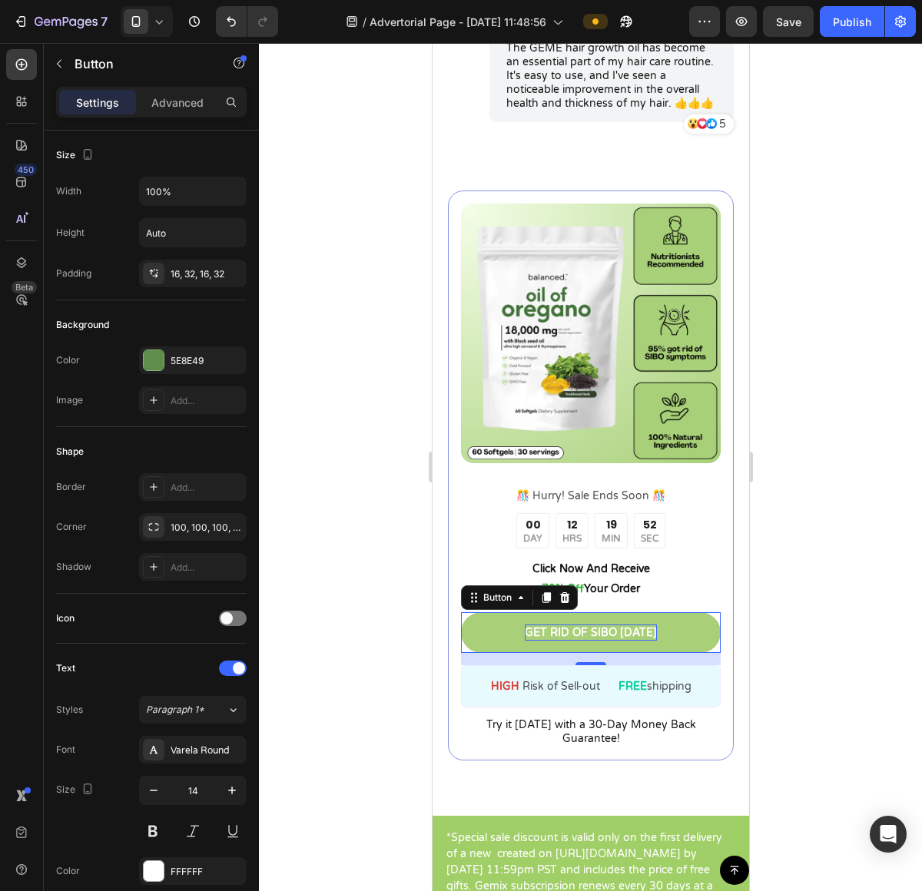
click at [586, 641] on p "GET RID OF SIBO [DATE]" at bounding box center [590, 632] width 132 height 16
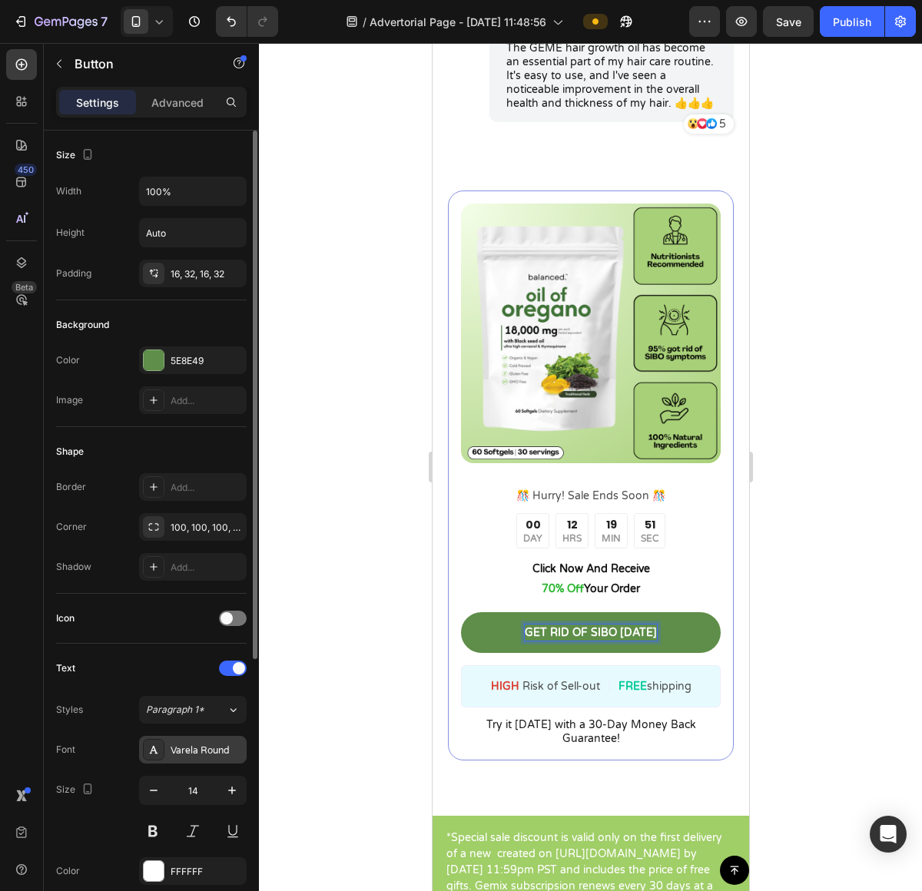
click at [187, 760] on div "Varela Round" at bounding box center [193, 750] width 108 height 28
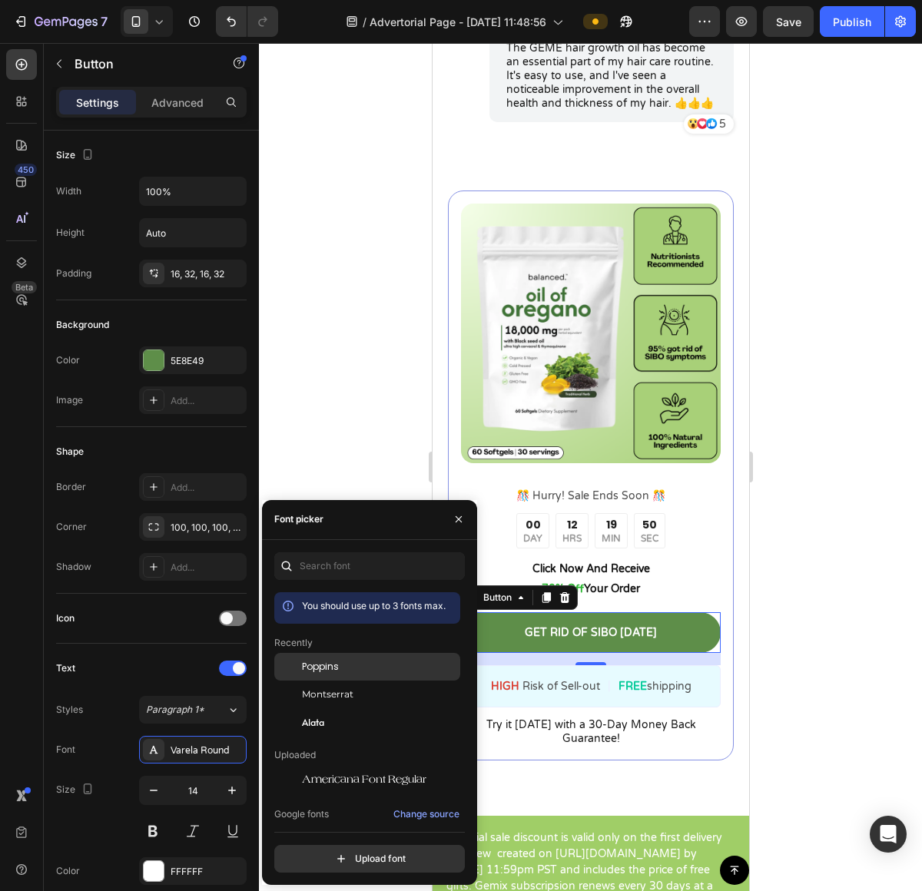
click at [367, 675] on div "Poppins" at bounding box center [367, 667] width 186 height 28
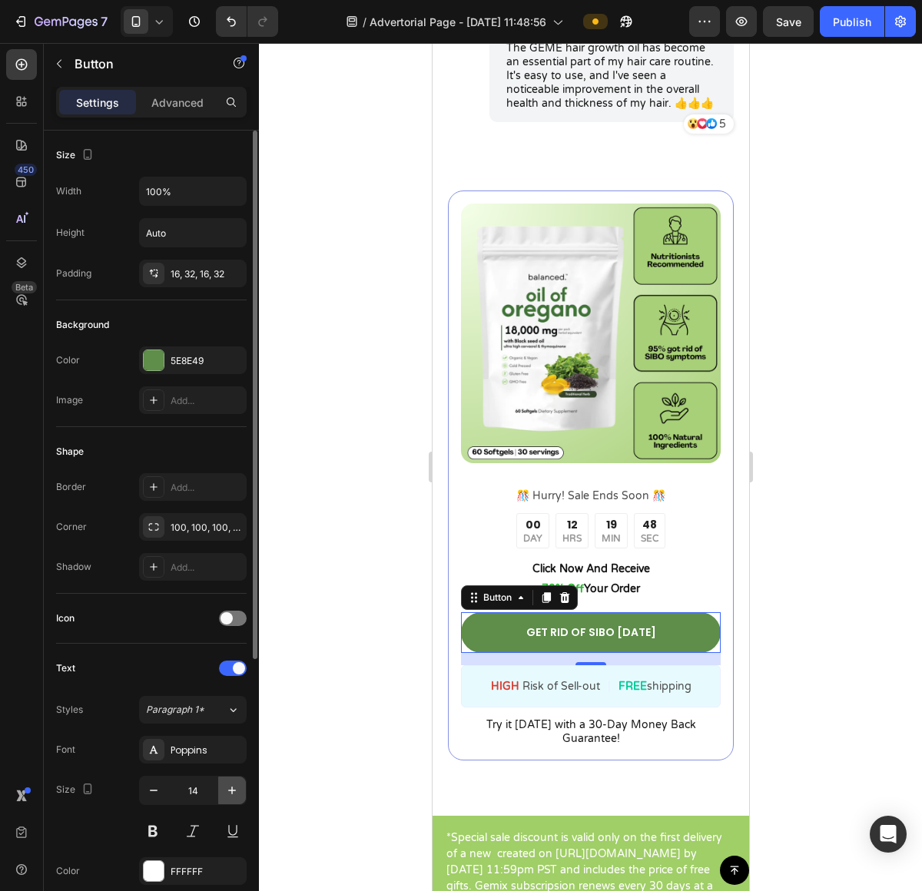
click at [221, 785] on button "button" at bounding box center [232, 791] width 28 height 28
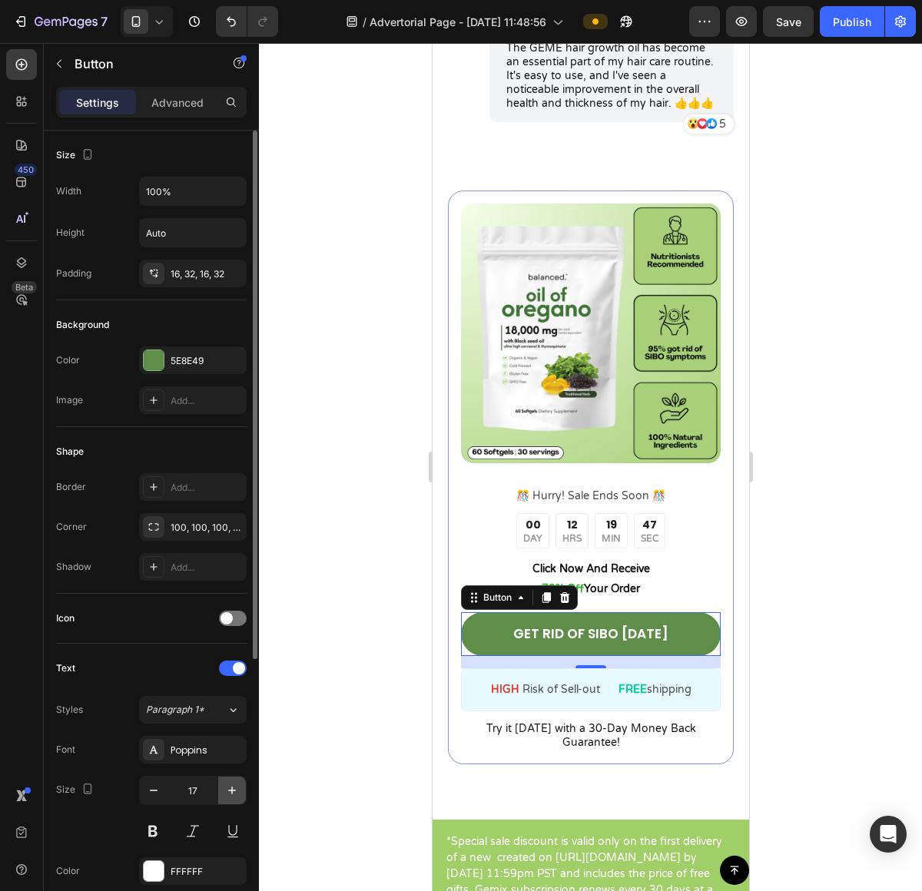
click at [221, 785] on button "button" at bounding box center [232, 791] width 28 height 28
type input "18"
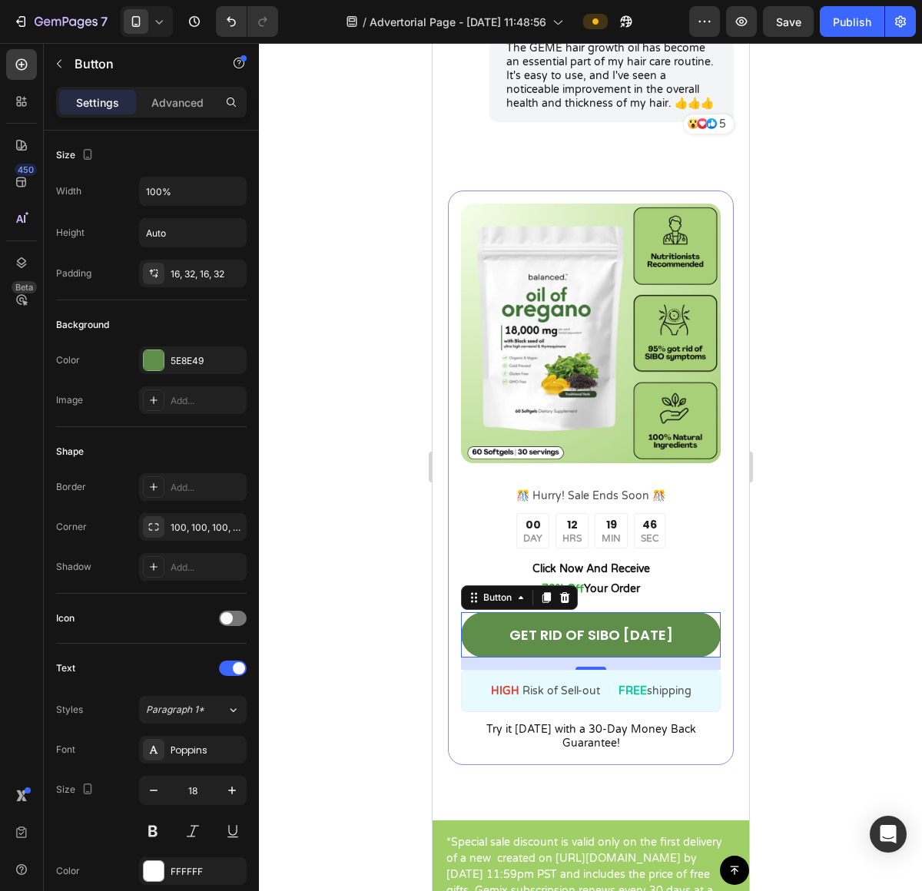
click at [822, 555] on div at bounding box center [590, 467] width 663 height 848
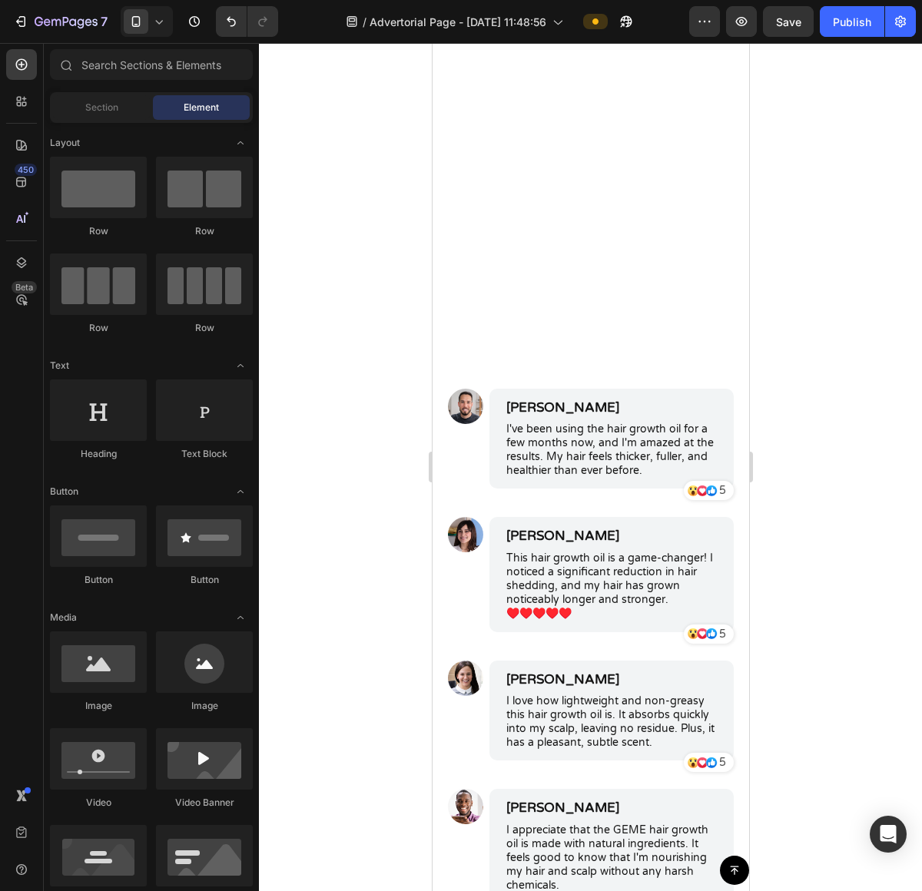
scroll to position [6342, 0]
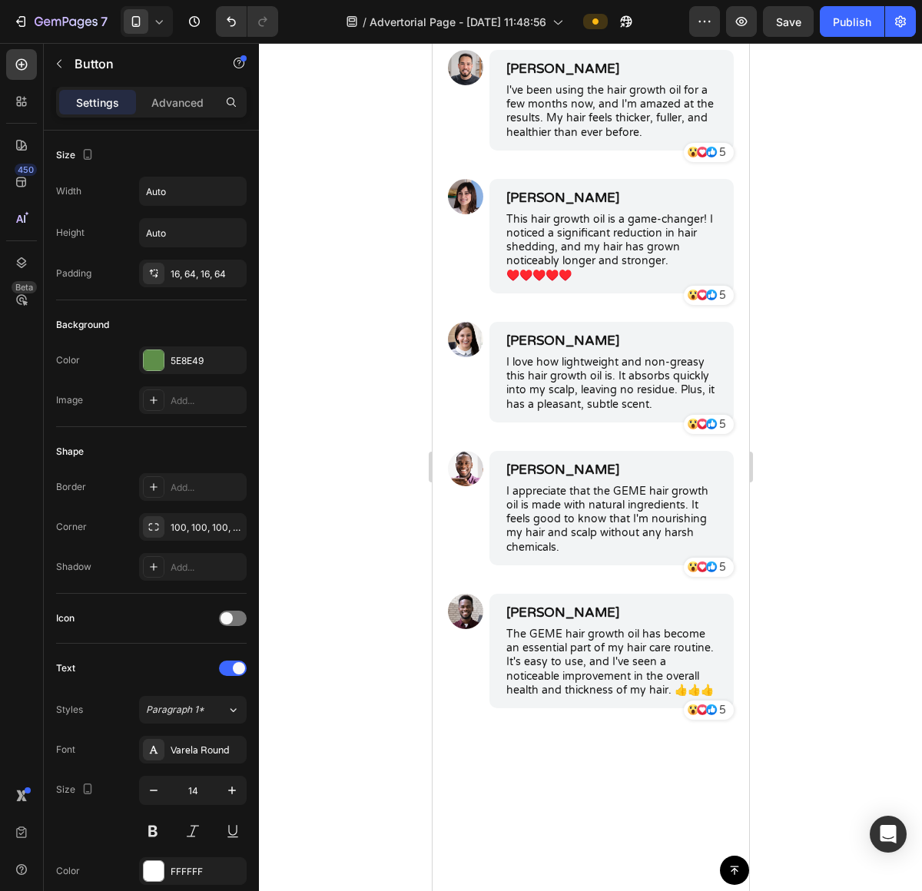
click at [833, 343] on div at bounding box center [590, 467] width 663 height 848
click at [207, 754] on div "Varela Round" at bounding box center [207, 751] width 72 height 14
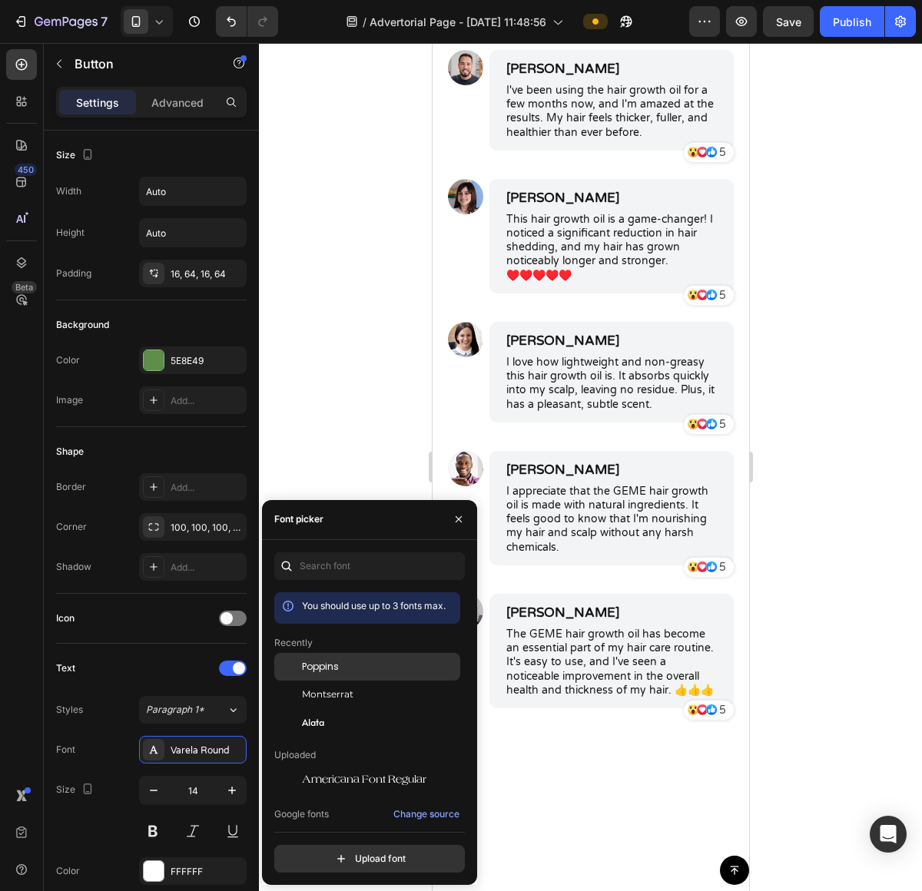
click at [346, 668] on div "Poppins" at bounding box center [379, 667] width 155 height 14
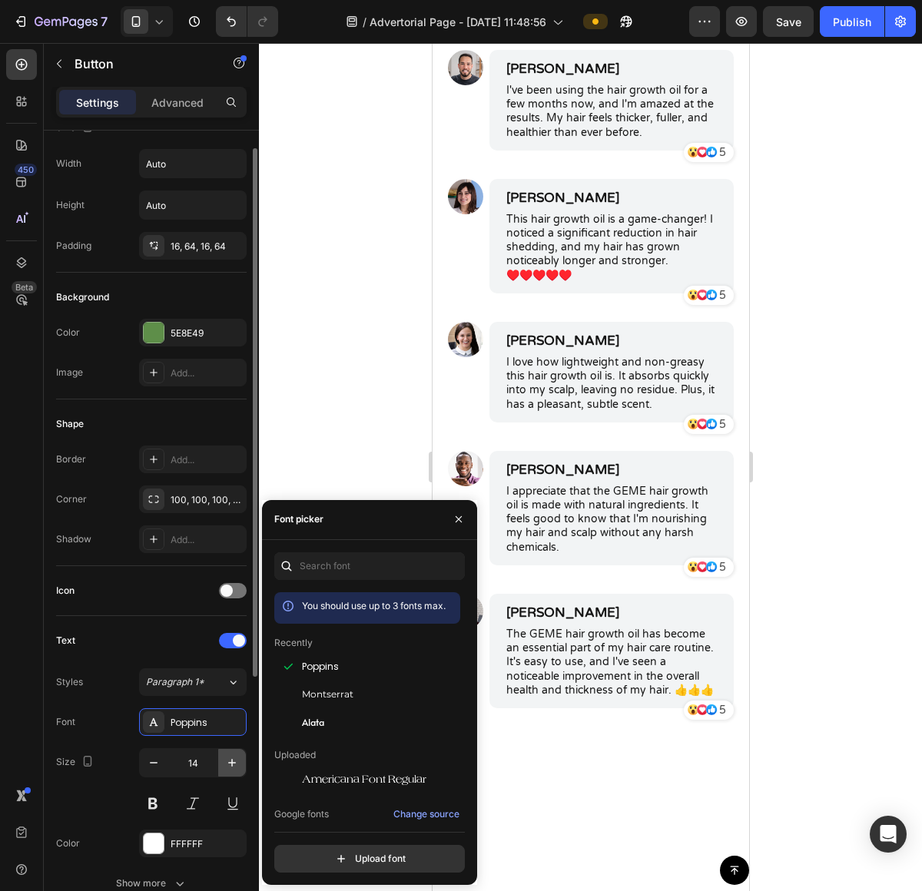
click at [227, 765] on icon "button" at bounding box center [231, 762] width 15 height 15
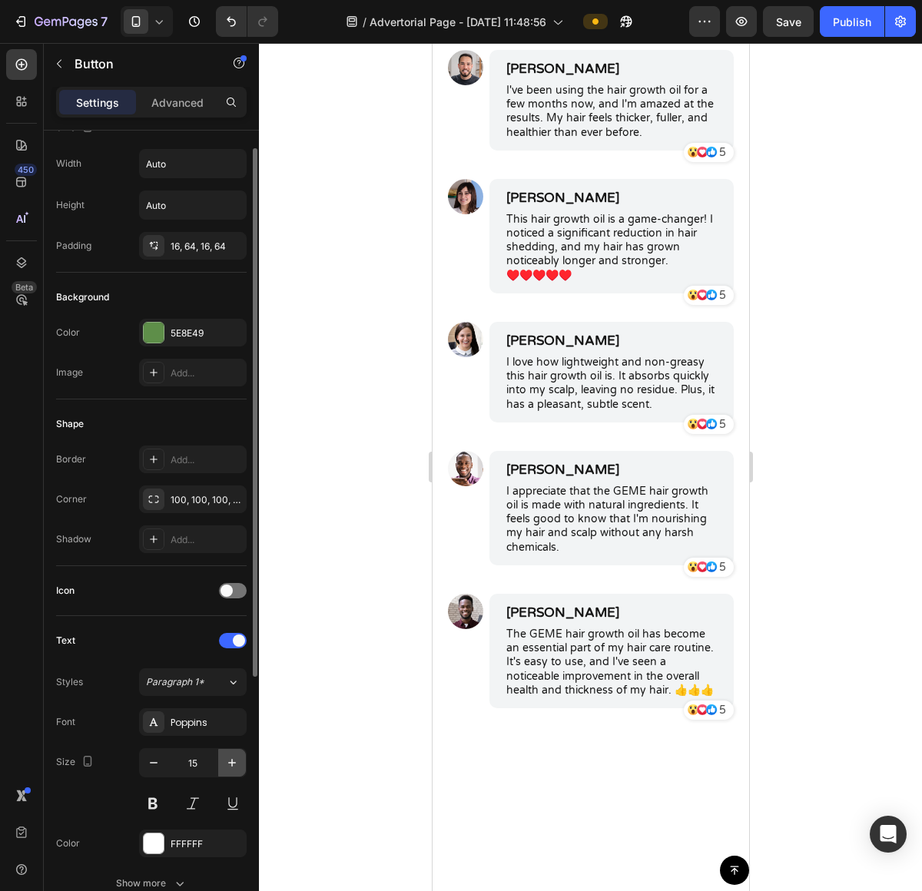
click at [227, 765] on icon "button" at bounding box center [231, 762] width 15 height 15
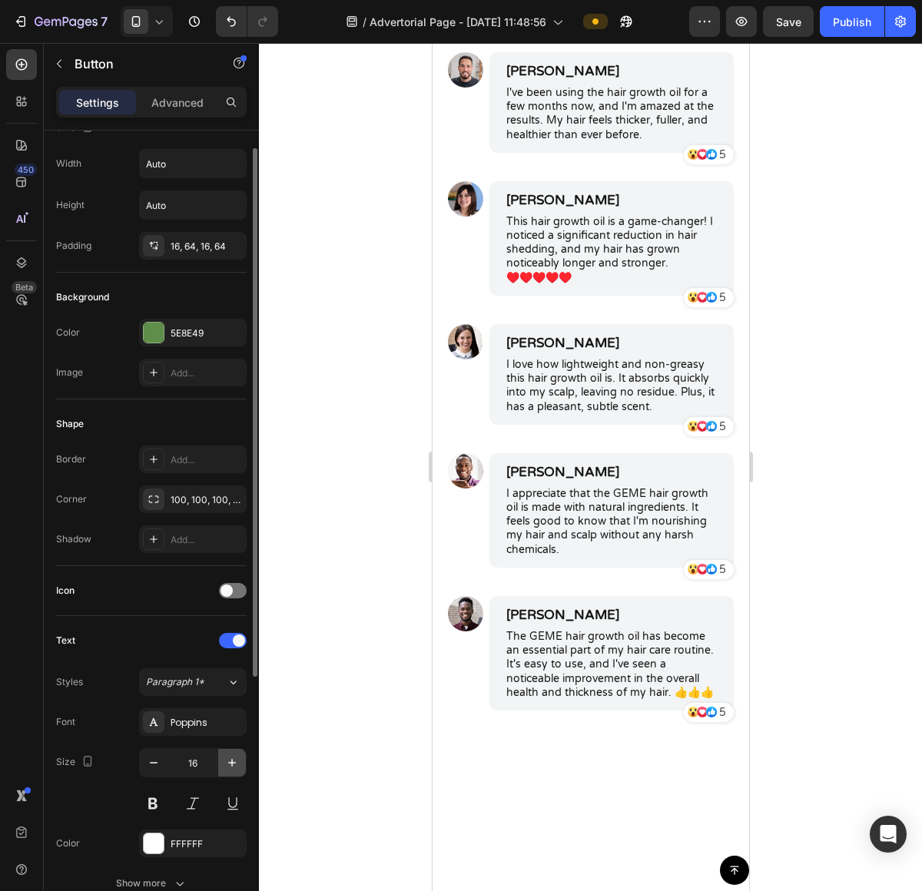
click at [227, 765] on icon "button" at bounding box center [231, 762] width 15 height 15
type input "18"
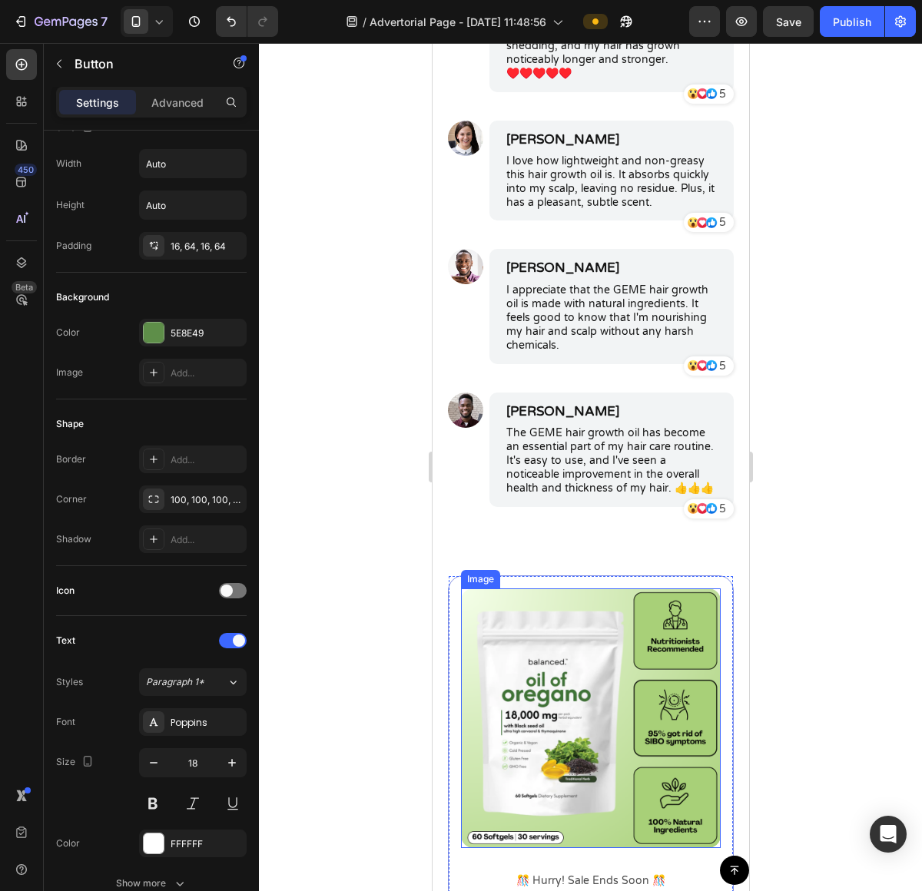
scroll to position [7137, 0]
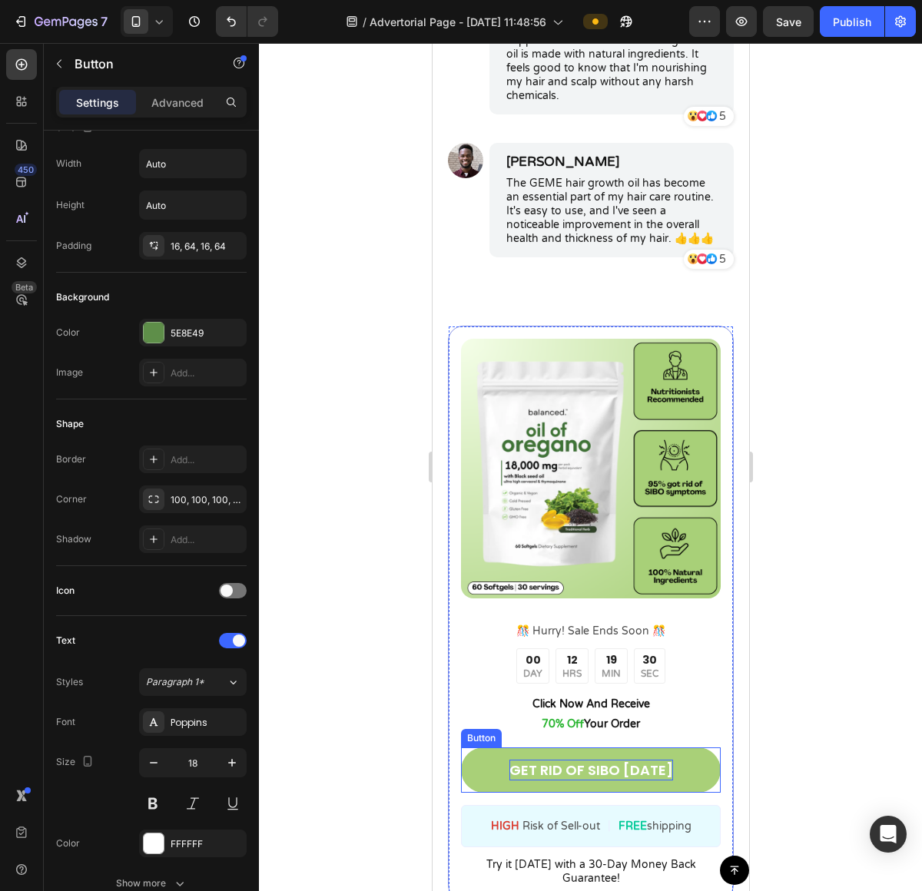
click at [576, 780] on p "GET RID OF SIBO [DATE]" at bounding box center [590, 770] width 164 height 21
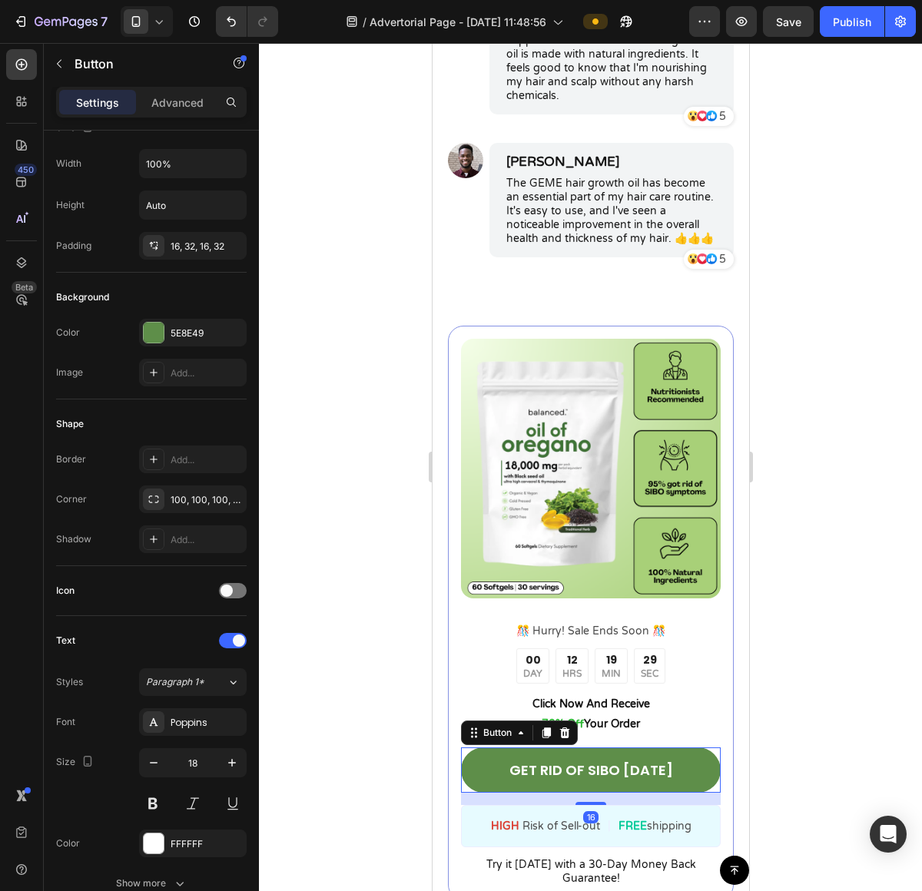
drag, startPoint x: 858, startPoint y: 610, endPoint x: 279, endPoint y: 564, distance: 581.0
click at [858, 610] on div at bounding box center [590, 467] width 663 height 848
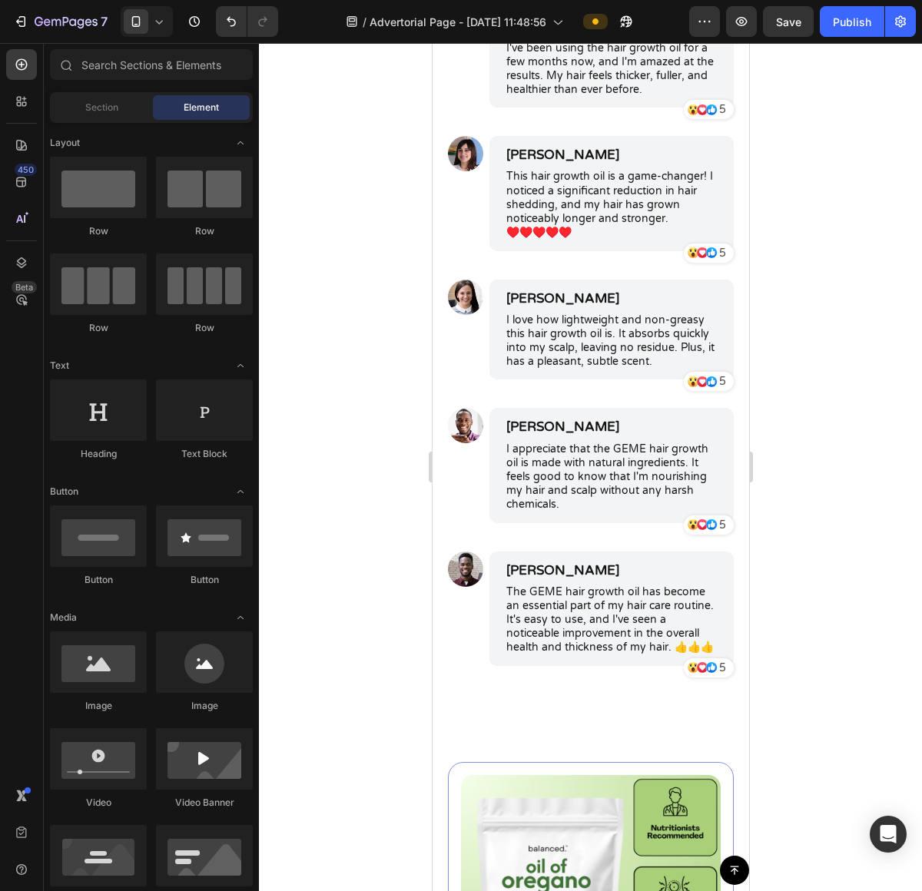
scroll to position [6591, 0]
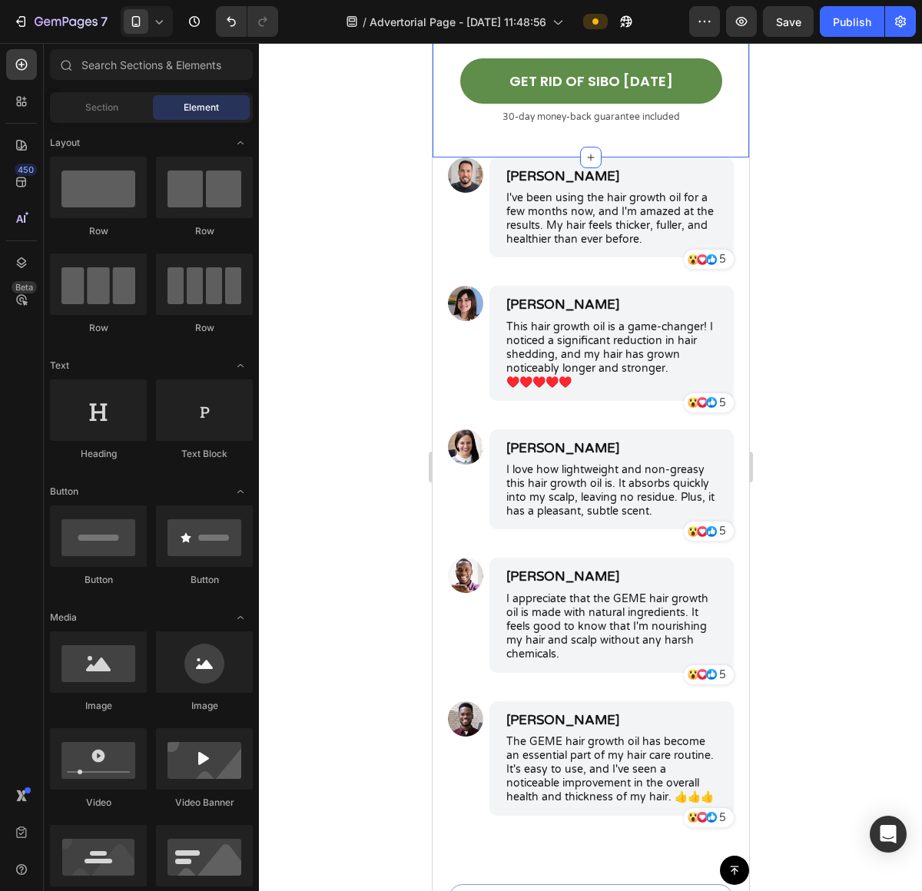
click at [581, 191] on p "I've been using the hair growth oil for a few months now, and I'm amazed at the…" at bounding box center [610, 219] width 210 height 56
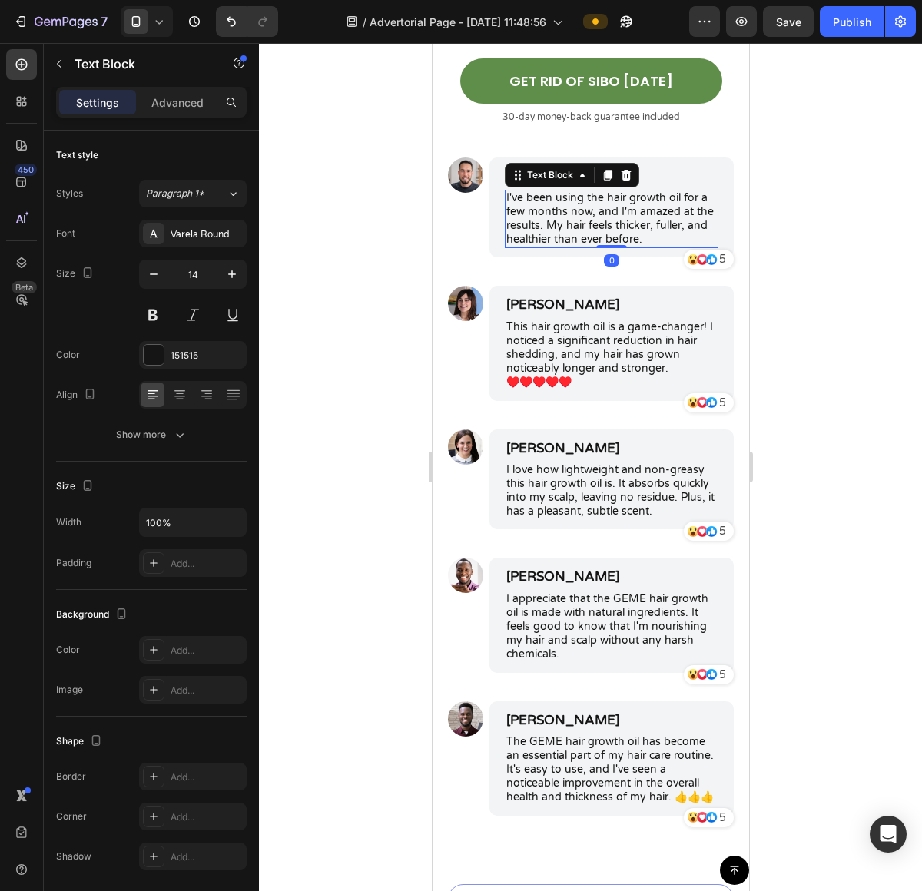
click at [581, 191] on p "I've been using the hair growth oil for a few months now, and I'm amazed at the…" at bounding box center [610, 219] width 210 height 56
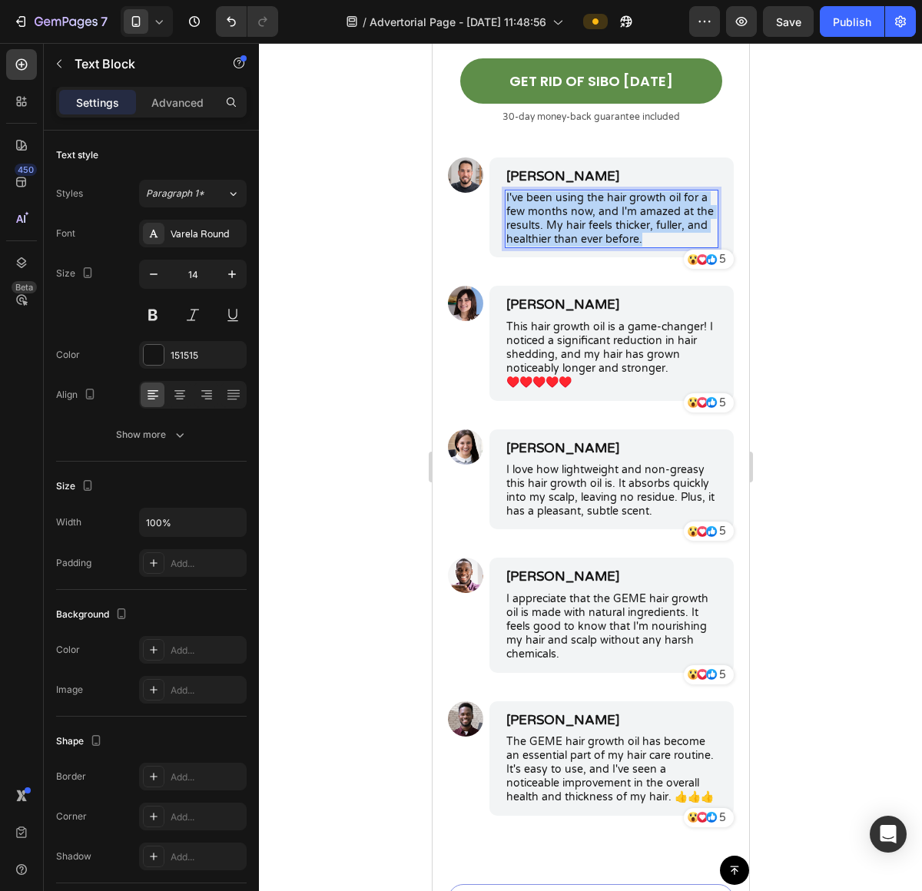
click at [581, 191] on p "I've been using the hair growth oil for a few months now, and I'm amazed at the…" at bounding box center [610, 219] width 210 height 56
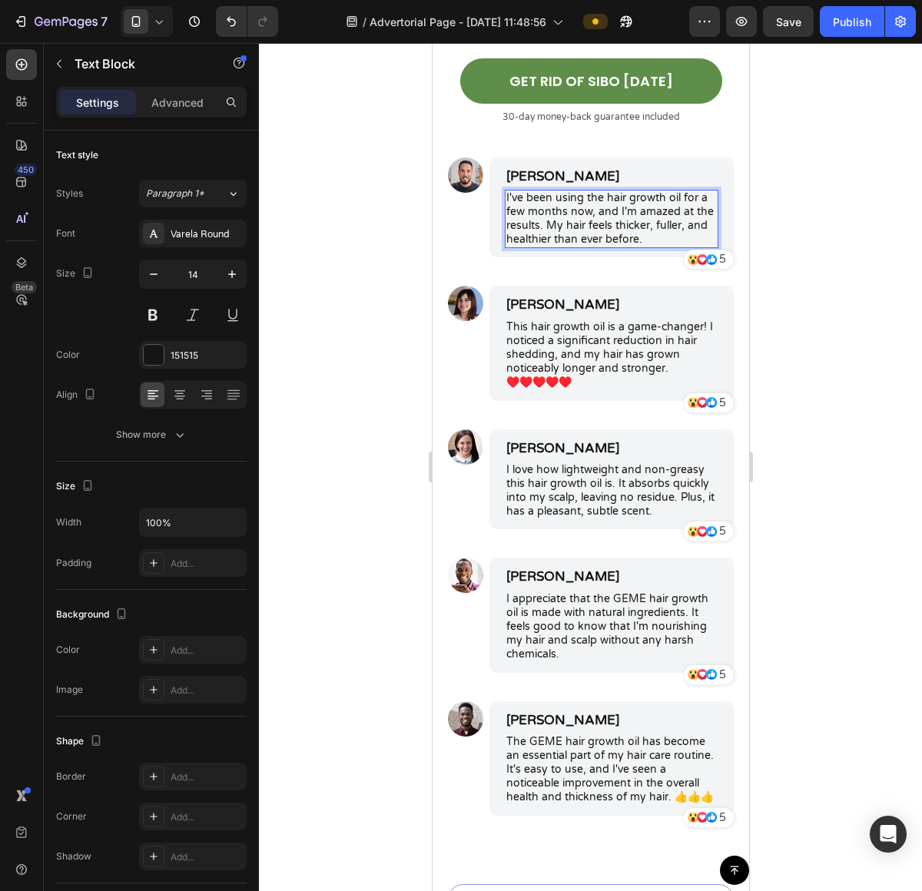
click at [561, 212] on p "I've been using the hair growth oil for a few months now, and I'm amazed at the…" at bounding box center [610, 219] width 210 height 56
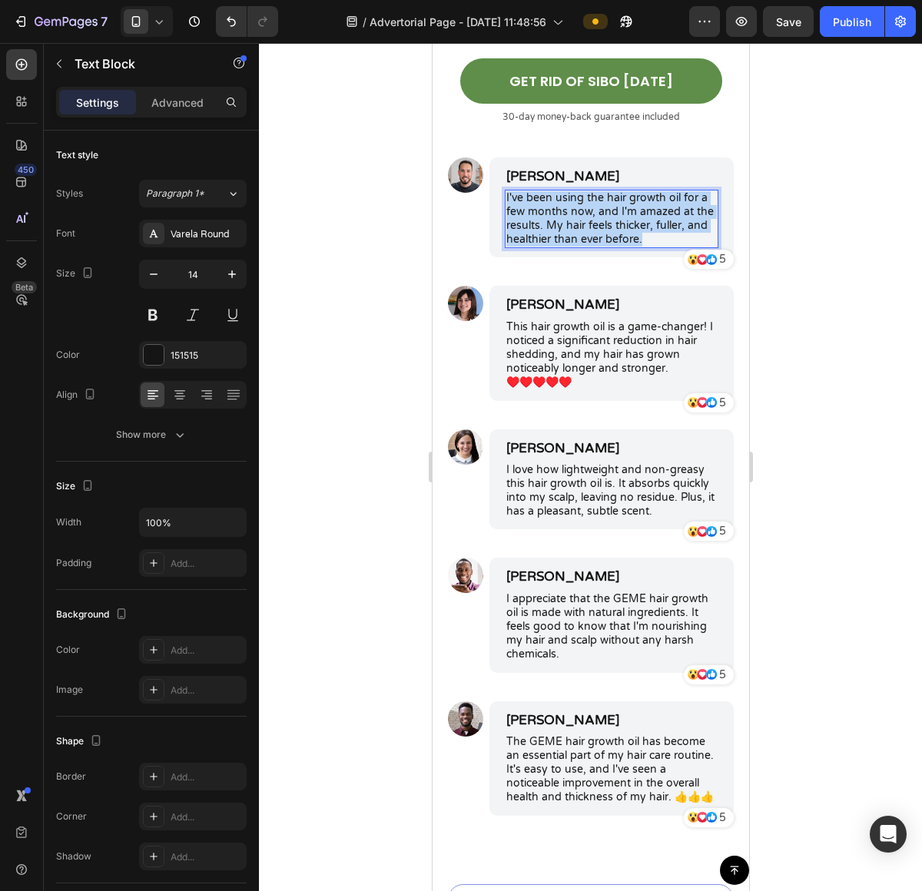
click at [561, 212] on p "I've been using the hair growth oil for a few months now, and I'm amazed at the…" at bounding box center [610, 219] width 210 height 56
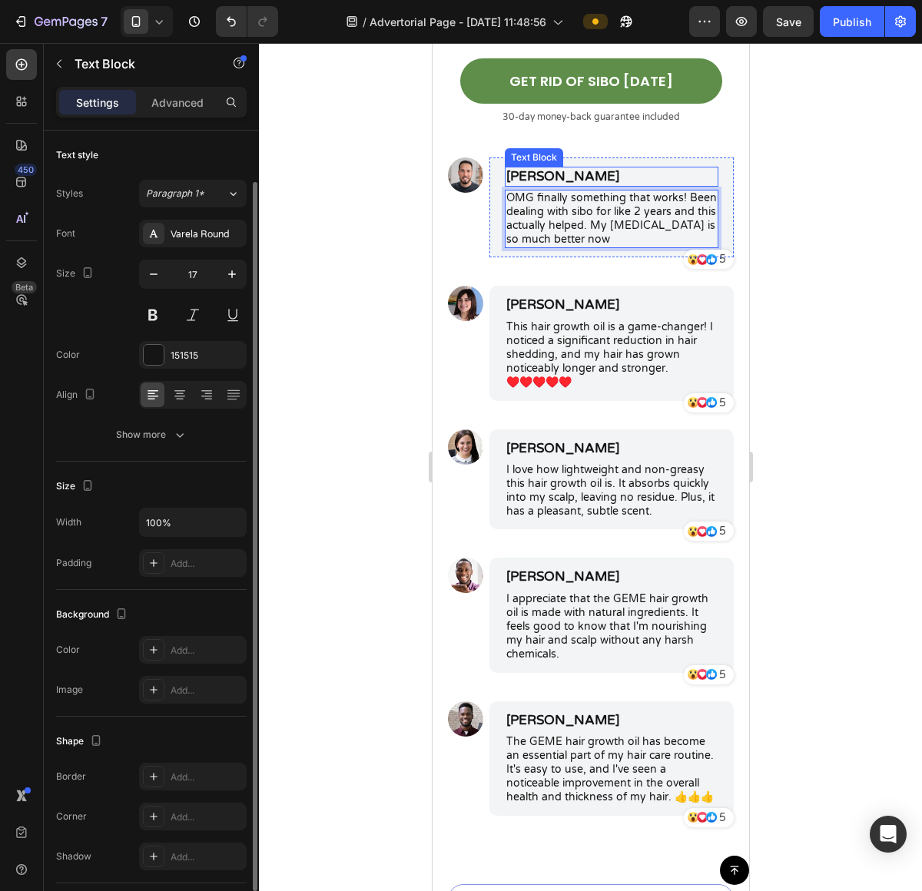
scroll to position [28, 0]
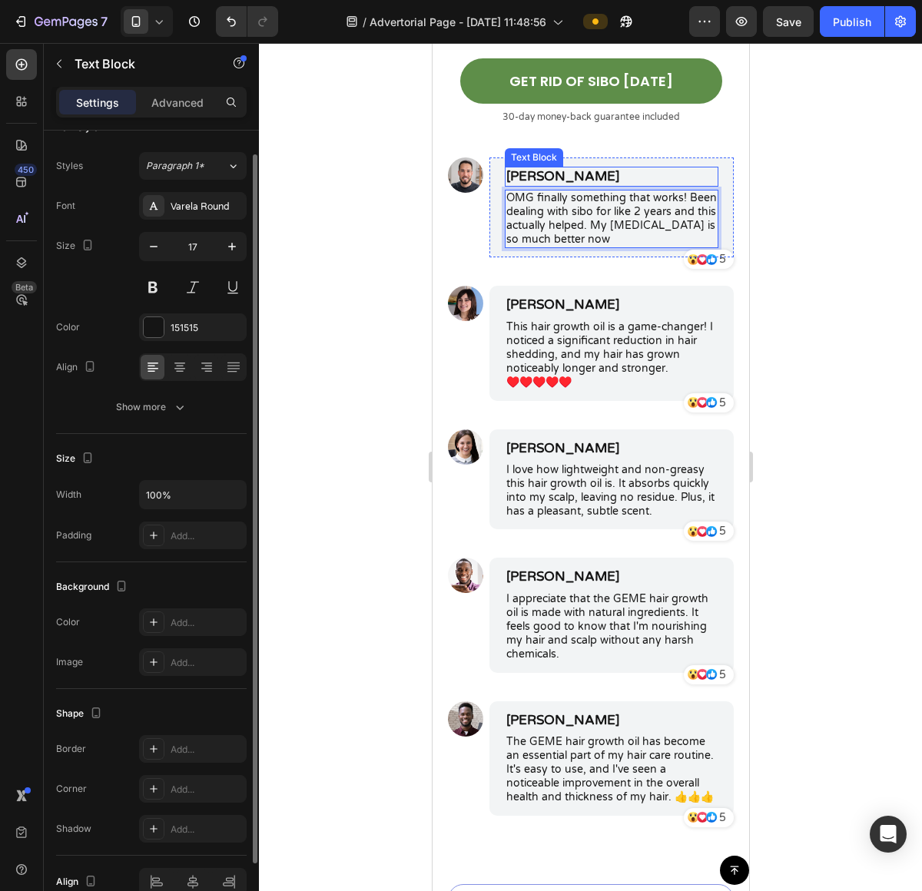
click at [568, 168] on p "James Smith" at bounding box center [610, 176] width 210 height 17
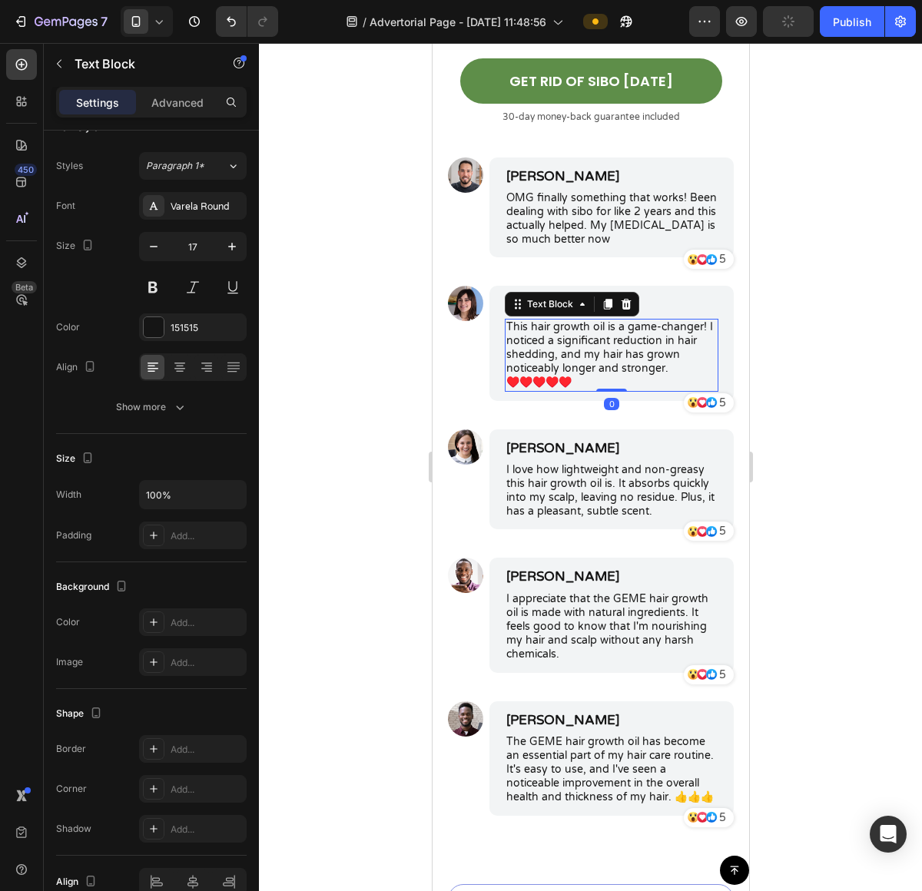
click at [528, 327] on p "This hair growth oil is a game-changer! I noticed a significant reduction in ha…" at bounding box center [610, 355] width 210 height 70
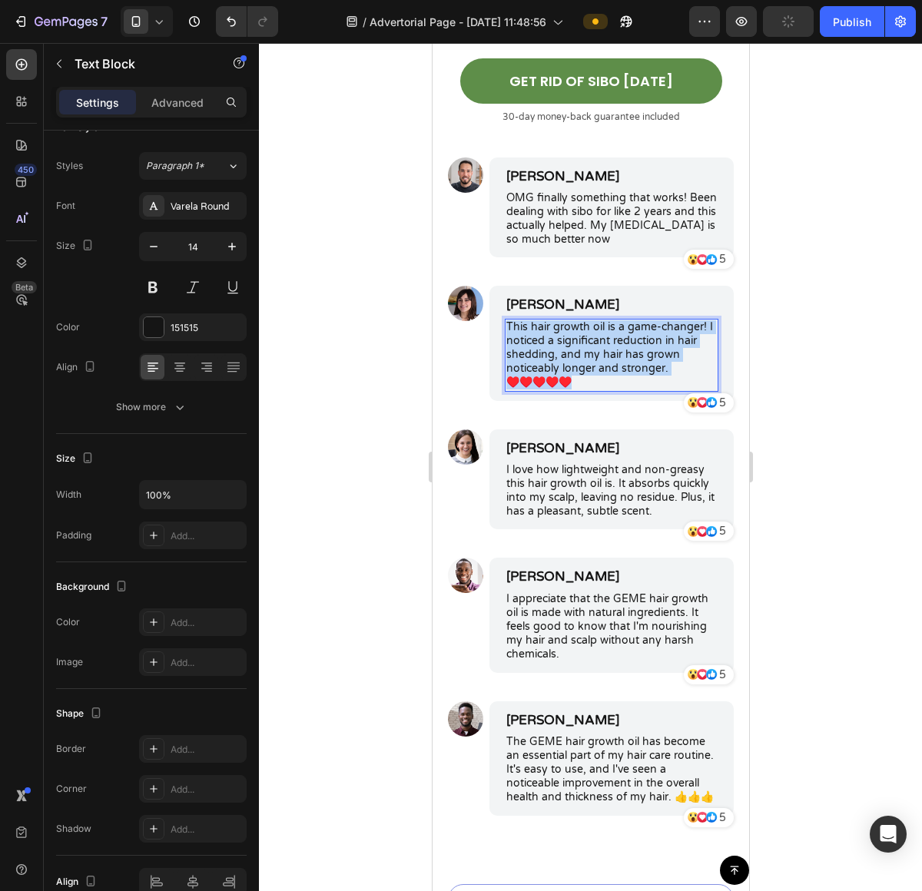
click at [528, 327] on p "This hair growth oil is a game-changer! I noticed a significant reduction in ha…" at bounding box center [610, 355] width 210 height 70
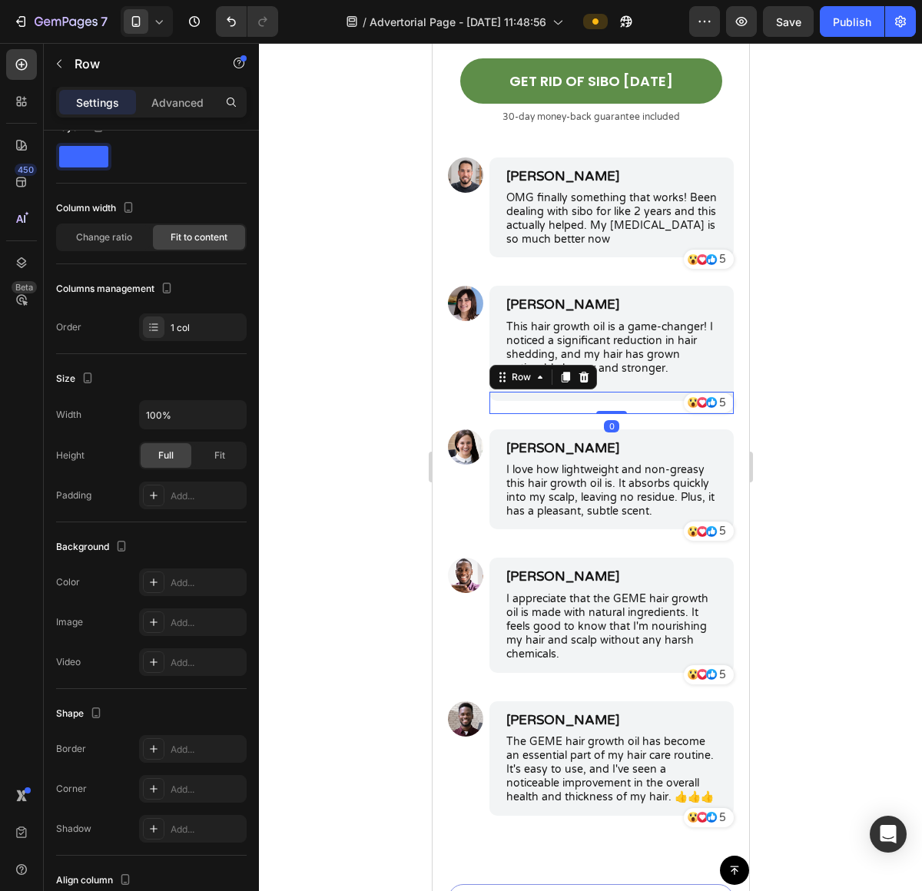
drag, startPoint x: 560, startPoint y: 379, endPoint x: 554, endPoint y: 371, distance: 10.4
click at [560, 392] on div "Icon Icon Icon 5 Text Block Row Row 0" at bounding box center [611, 403] width 244 height 22
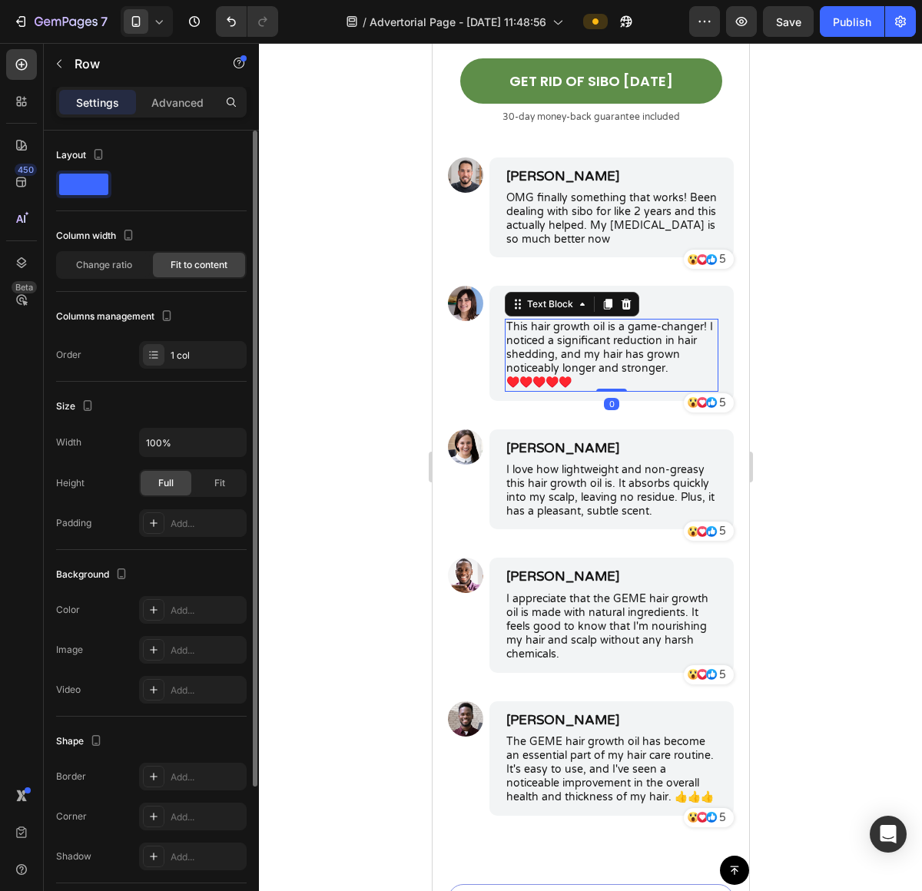
click at [617, 328] on p "This hair growth oil is a game-changer! I noticed a significant reduction in ha…" at bounding box center [610, 355] width 210 height 70
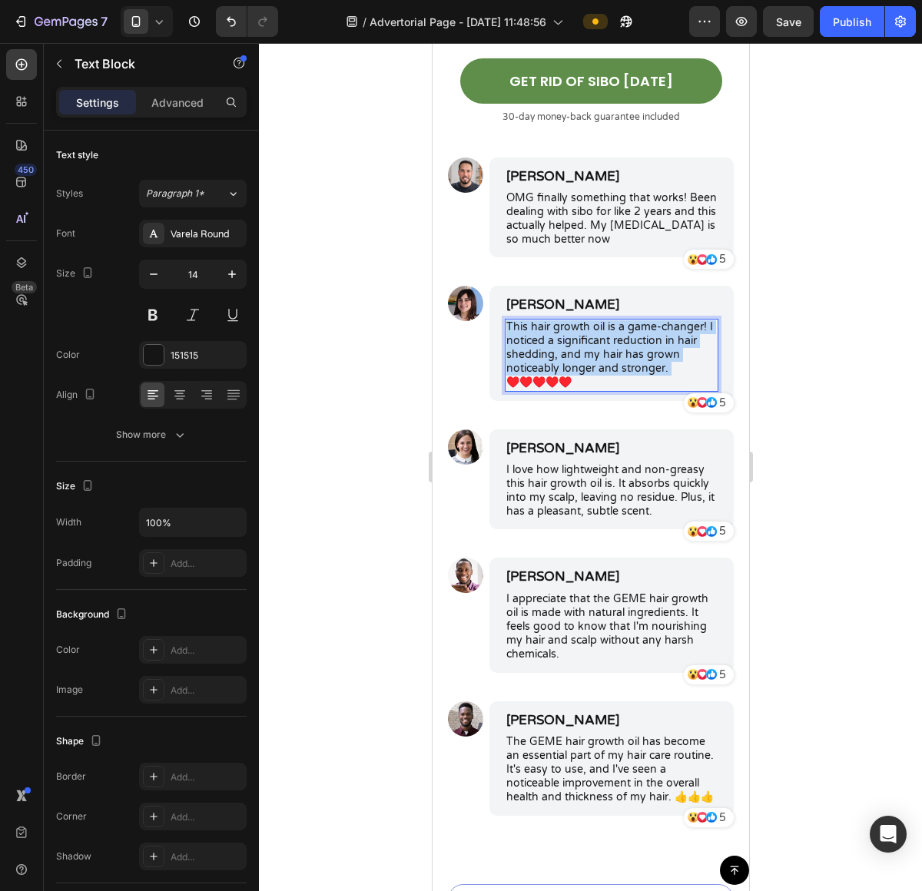
drag, startPoint x: 565, startPoint y: 363, endPoint x: 509, endPoint y: 318, distance: 71.5
click at [509, 320] on p "This hair growth oil is a game-changer! I noticed a significant reduction in ha…" at bounding box center [610, 355] width 210 height 70
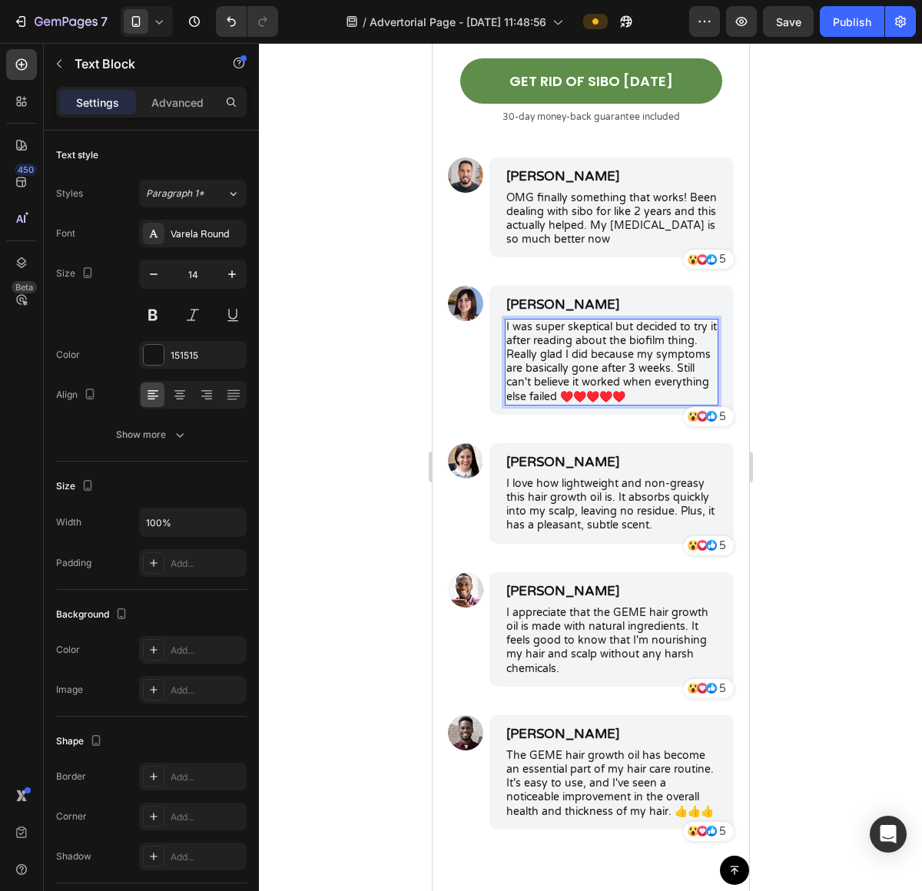
click at [616, 394] on p "I was super skeptical but decided to try it after reading about the biofilm thi…" at bounding box center [610, 362] width 210 height 84
click at [568, 516] on p "I love how lightweight and non-greasy this hair growth oil is. It absorbs quick…" at bounding box center [610, 505] width 210 height 56
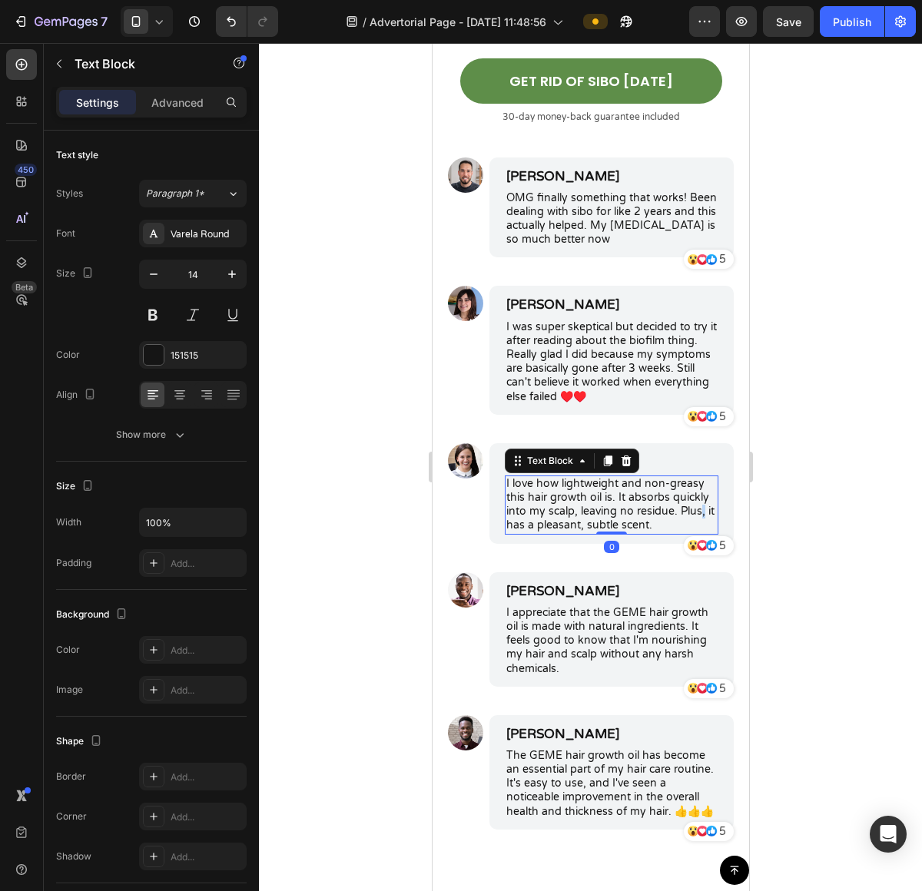
click at [568, 515] on p "I love how lightweight and non-greasy this hair growth oil is. It absorbs quick…" at bounding box center [610, 505] width 210 height 56
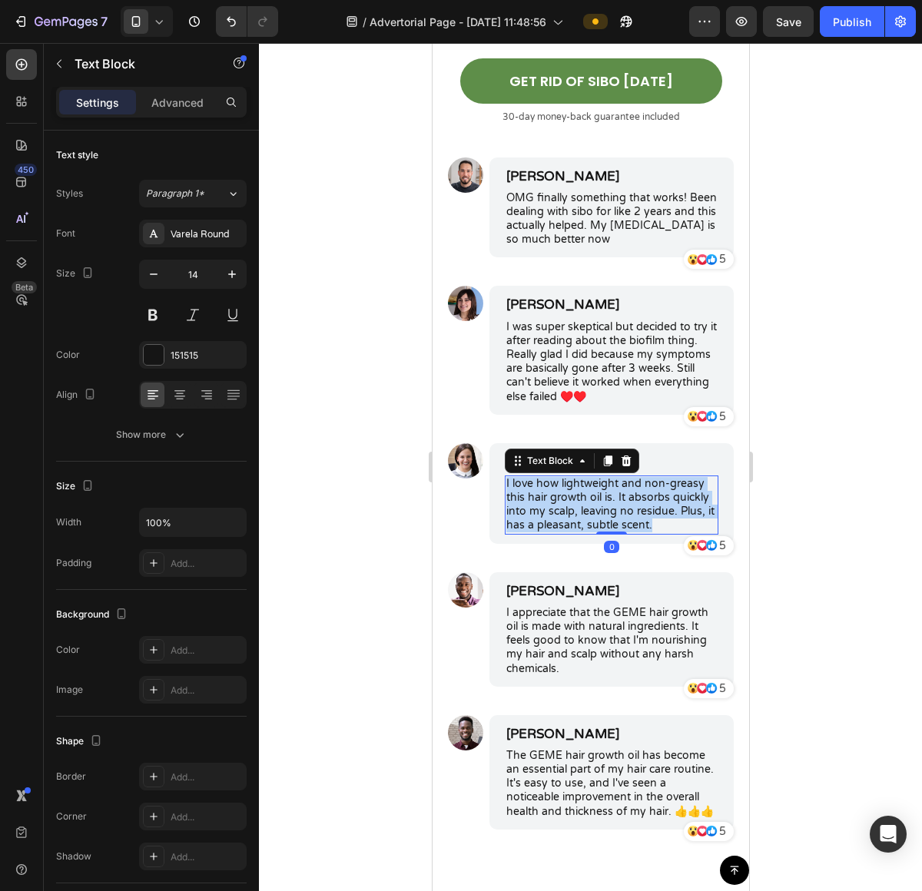
click at [568, 515] on p "I love how lightweight and non-greasy this hair growth oil is. It absorbs quick…" at bounding box center [610, 505] width 210 height 56
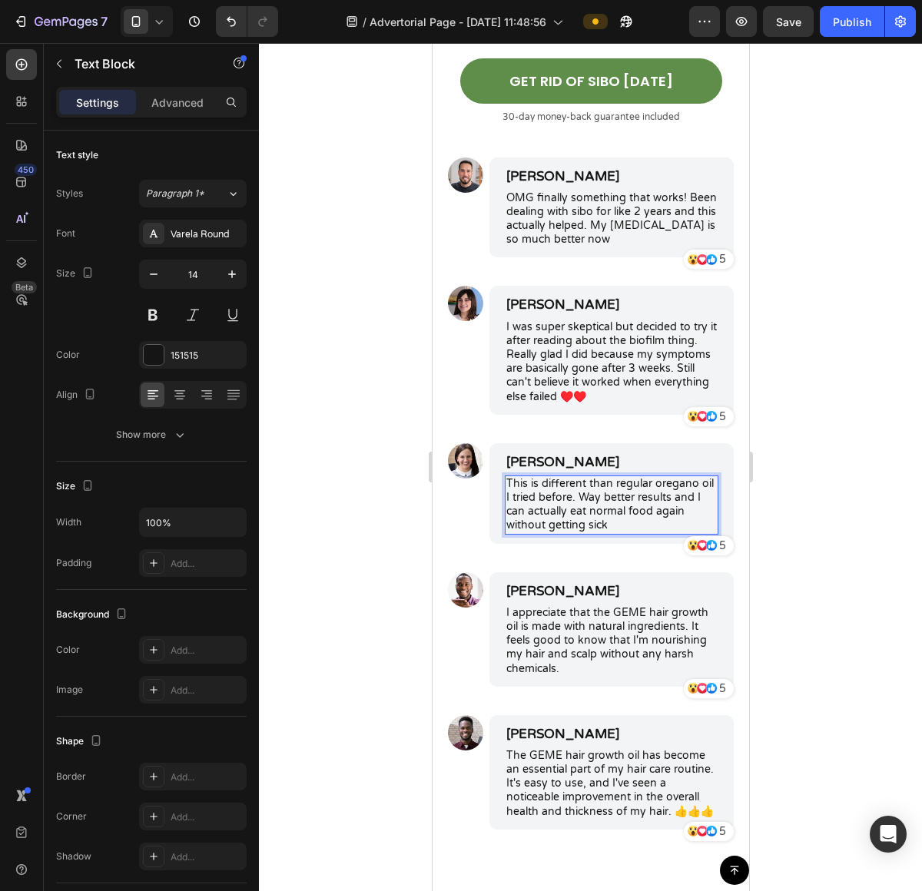
drag, startPoint x: 530, startPoint y: 468, endPoint x: 528, endPoint y: 455, distance: 12.5
click at [530, 477] on p "This is different than regular oregano oil I tried before. Way better results a…" at bounding box center [610, 505] width 210 height 56
click at [530, 454] on p "James Smith" at bounding box center [610, 462] width 210 height 17
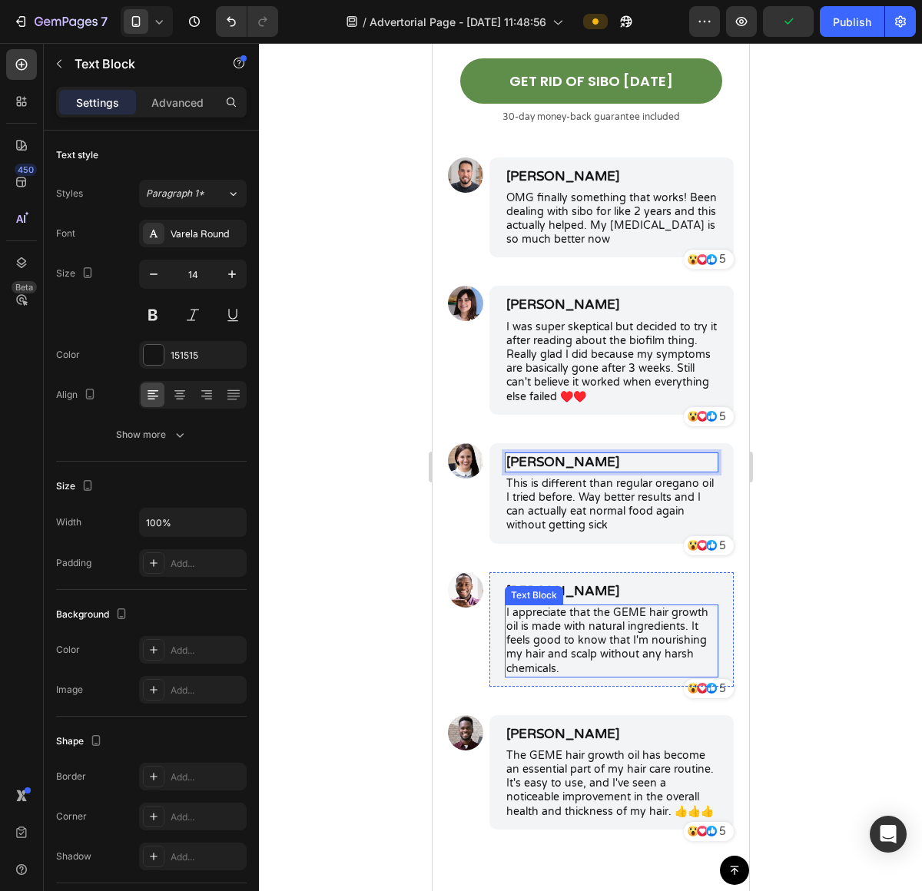
click at [551, 588] on div "Text Block" at bounding box center [533, 595] width 52 height 14
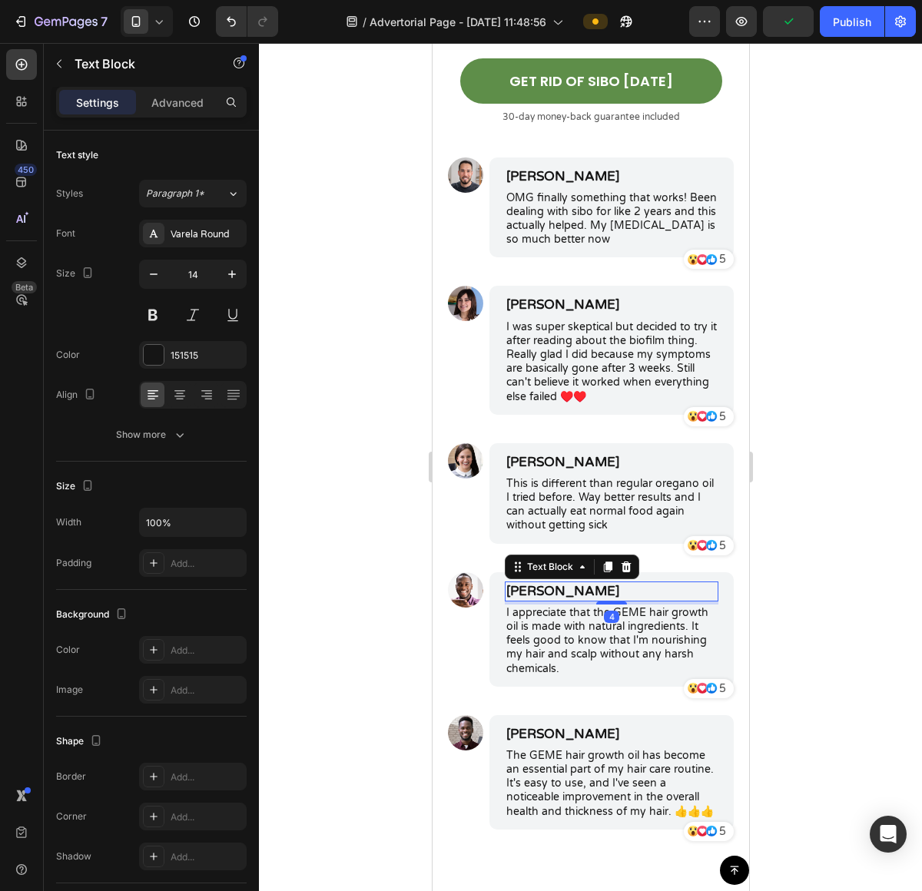
click at [551, 583] on p "Benjamin Brown" at bounding box center [610, 591] width 210 height 17
click at [552, 583] on p "Benjamin Brown" at bounding box center [610, 591] width 210 height 17
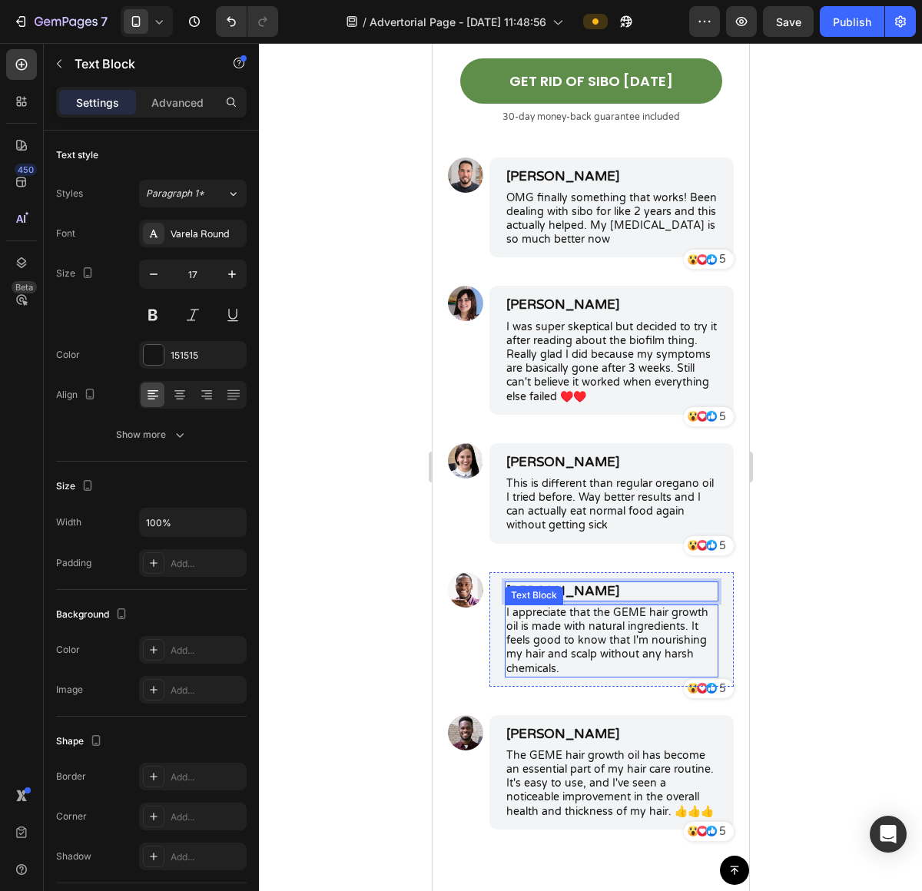
click at [555, 629] on p "I appreciate that the GEME hair growth oil is made with natural ingredients. It…" at bounding box center [610, 641] width 210 height 70
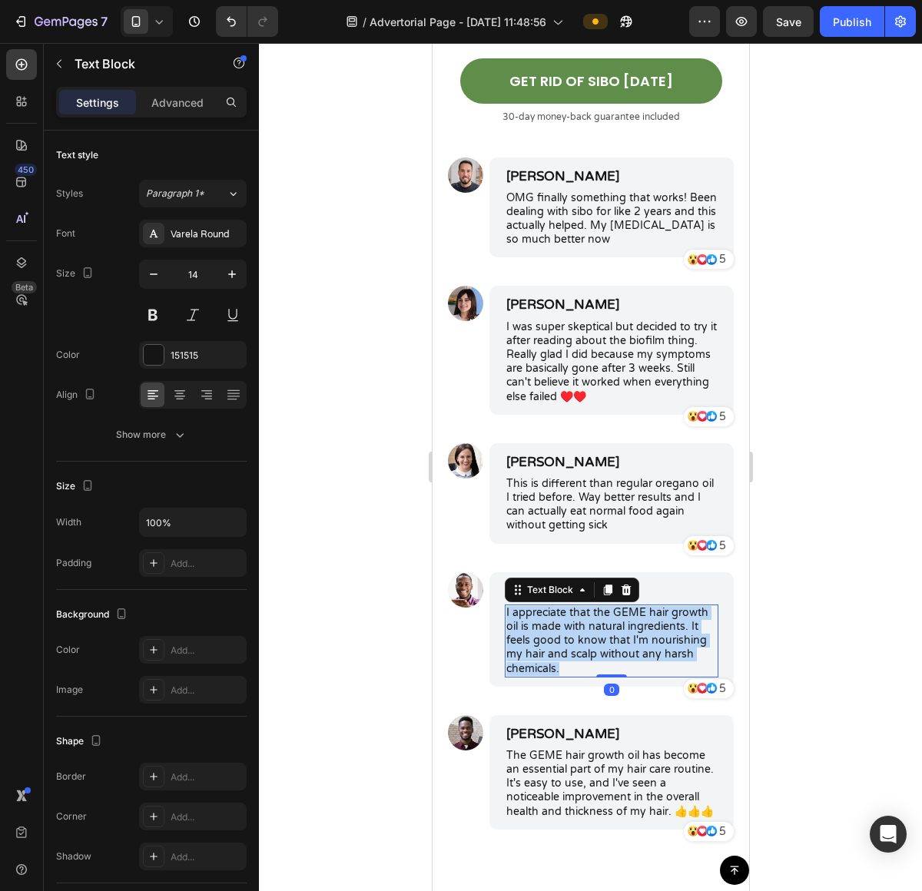
click at [555, 629] on p "I appreciate that the GEME hair growth oil is made with natural ingredients. It…" at bounding box center [610, 641] width 210 height 70
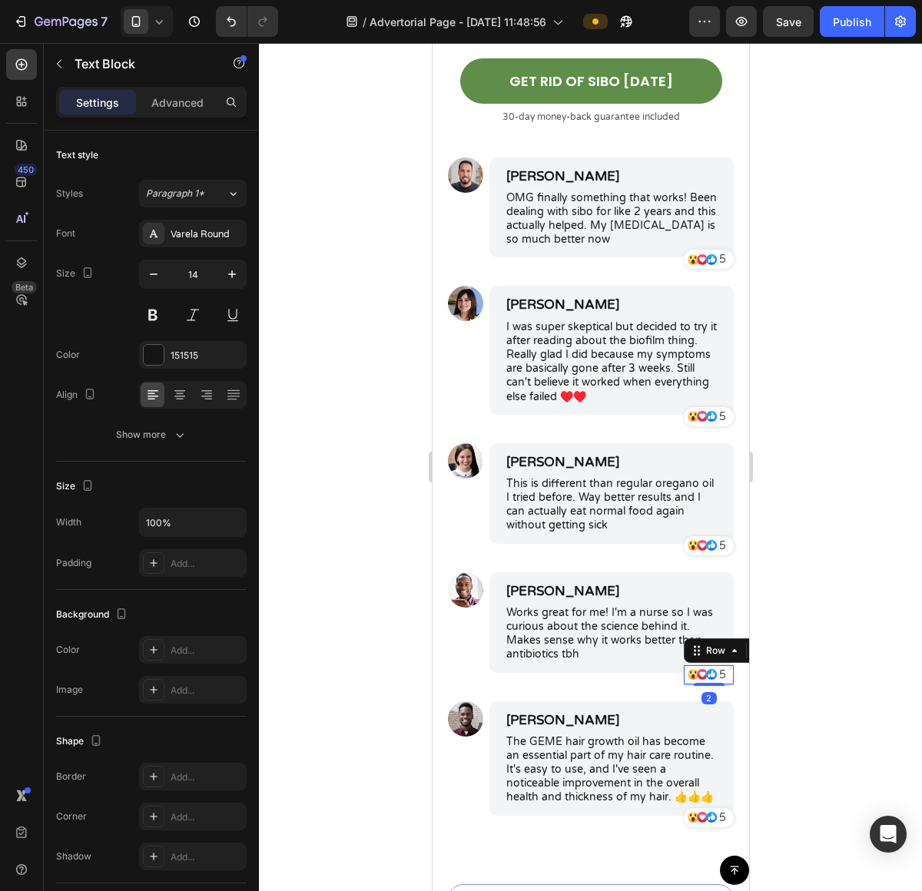
click at [723, 665] on div "5 Text Block" at bounding box center [728, 674] width 10 height 19
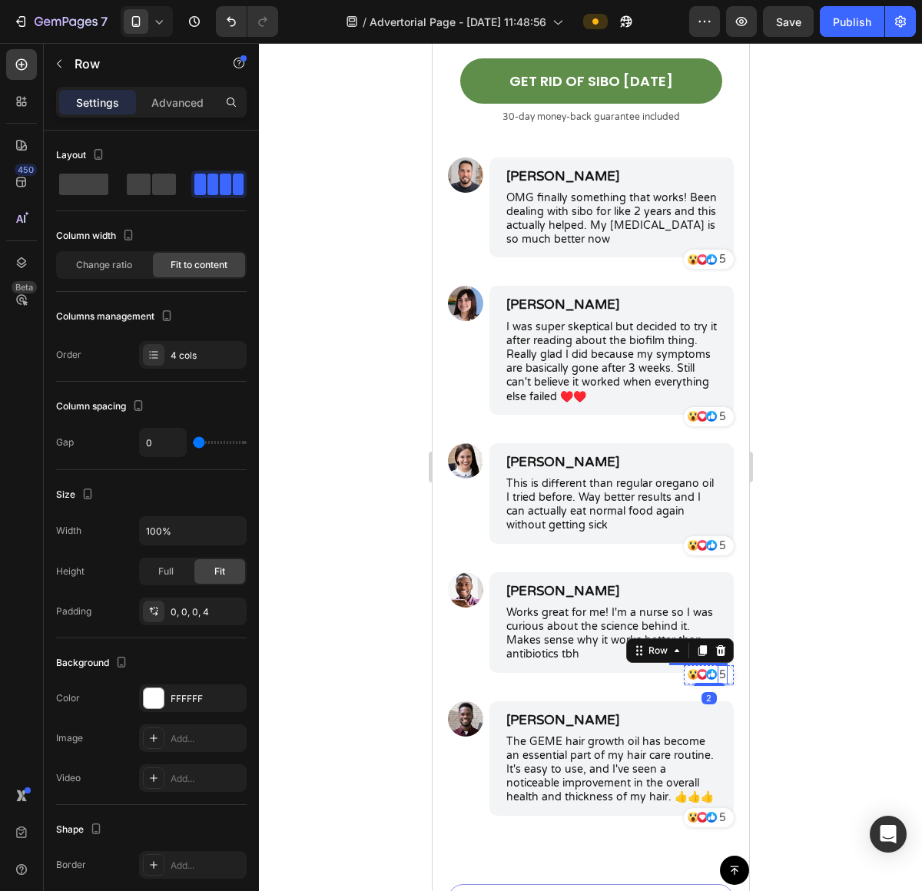
click at [718, 667] on p "5" at bounding box center [721, 675] width 7 height 16
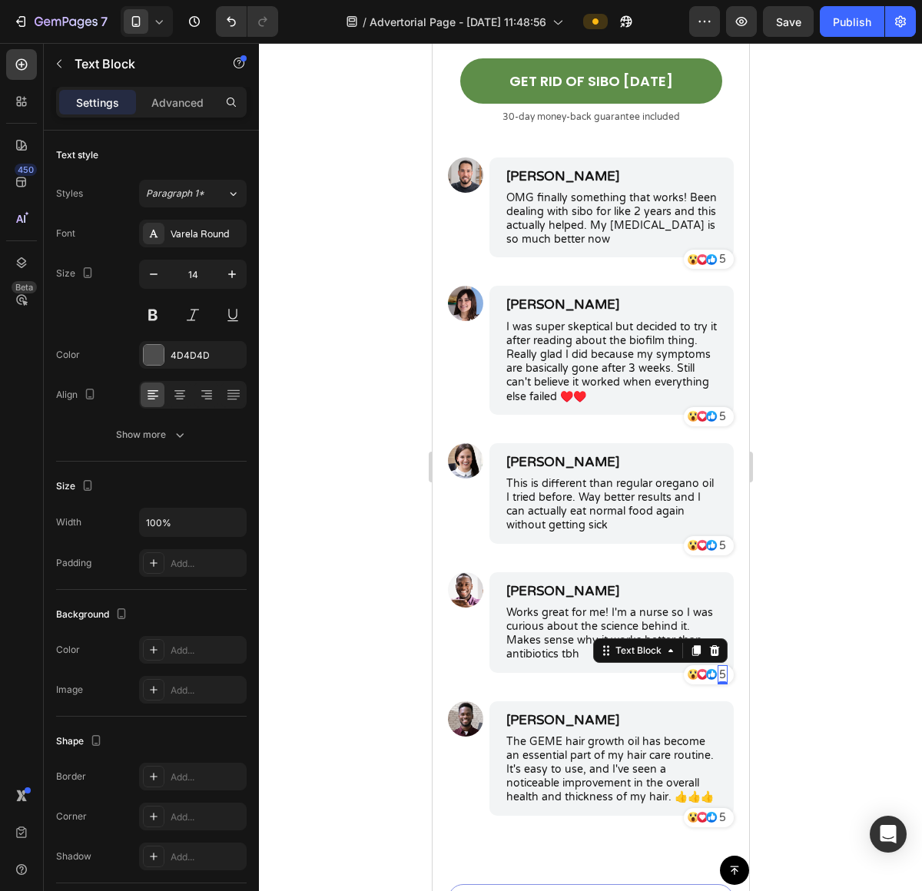
click at [718, 667] on p "5" at bounding box center [721, 675] width 7 height 16
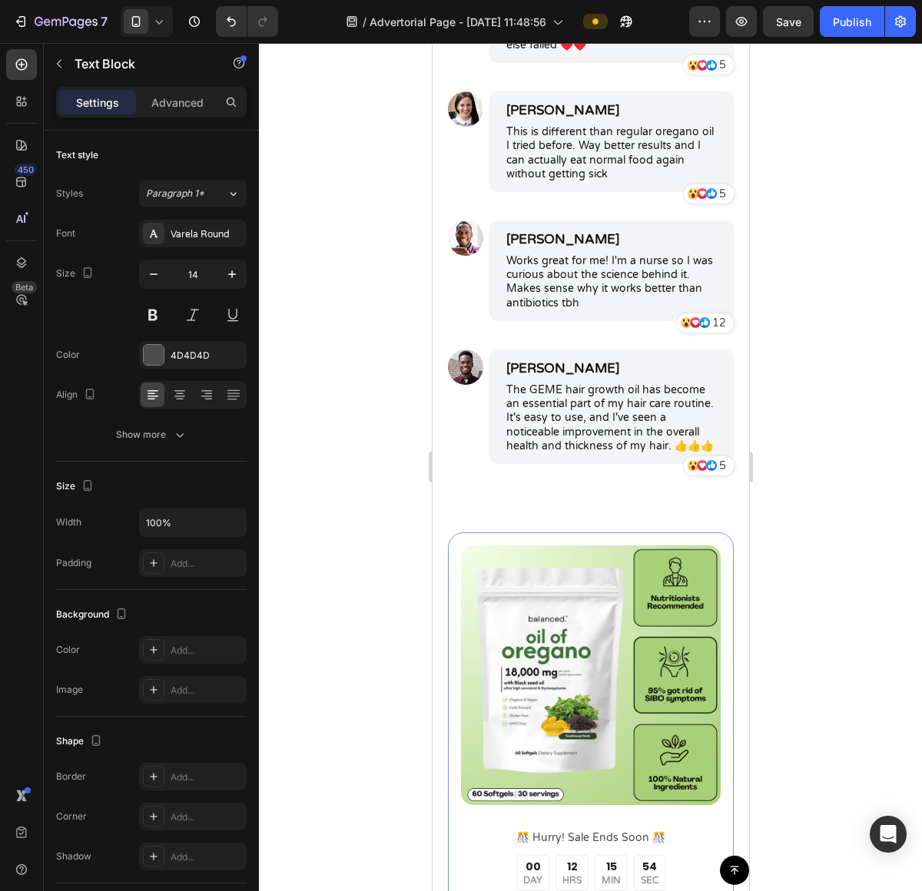
click at [718, 202] on p "5" at bounding box center [721, 194] width 7 height 16
click at [718, 474] on p "5" at bounding box center [721, 466] width 7 height 16
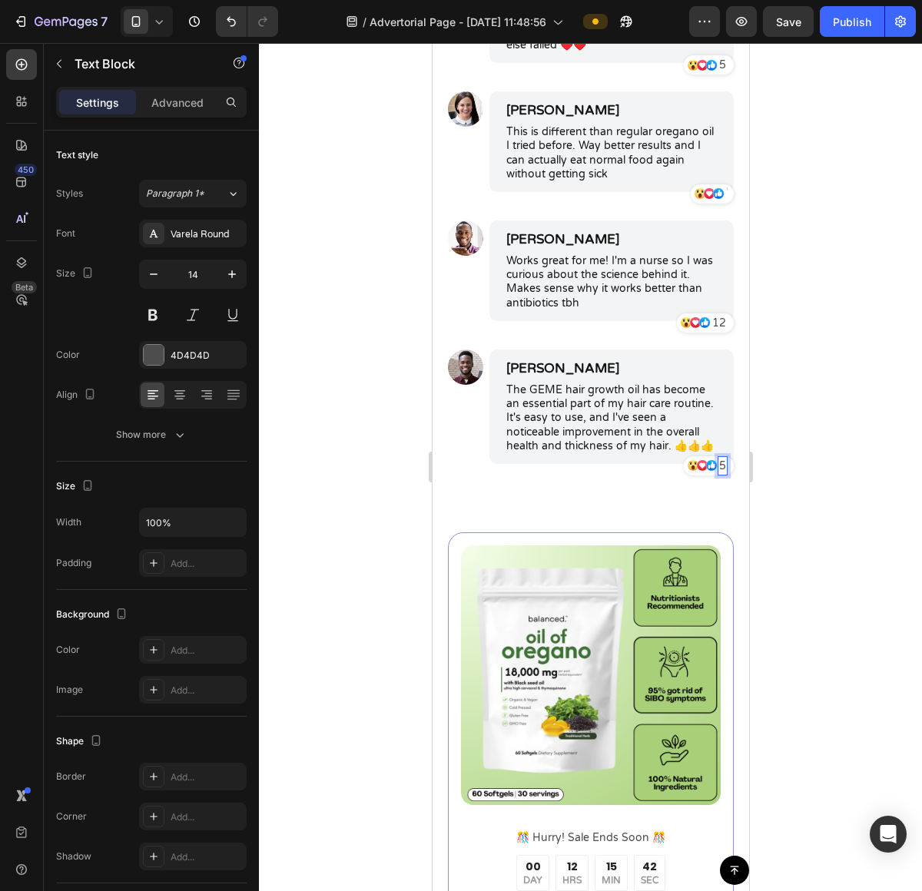
click at [718, 474] on p "5" at bounding box center [721, 466] width 7 height 16
click at [847, 621] on div at bounding box center [590, 467] width 663 height 848
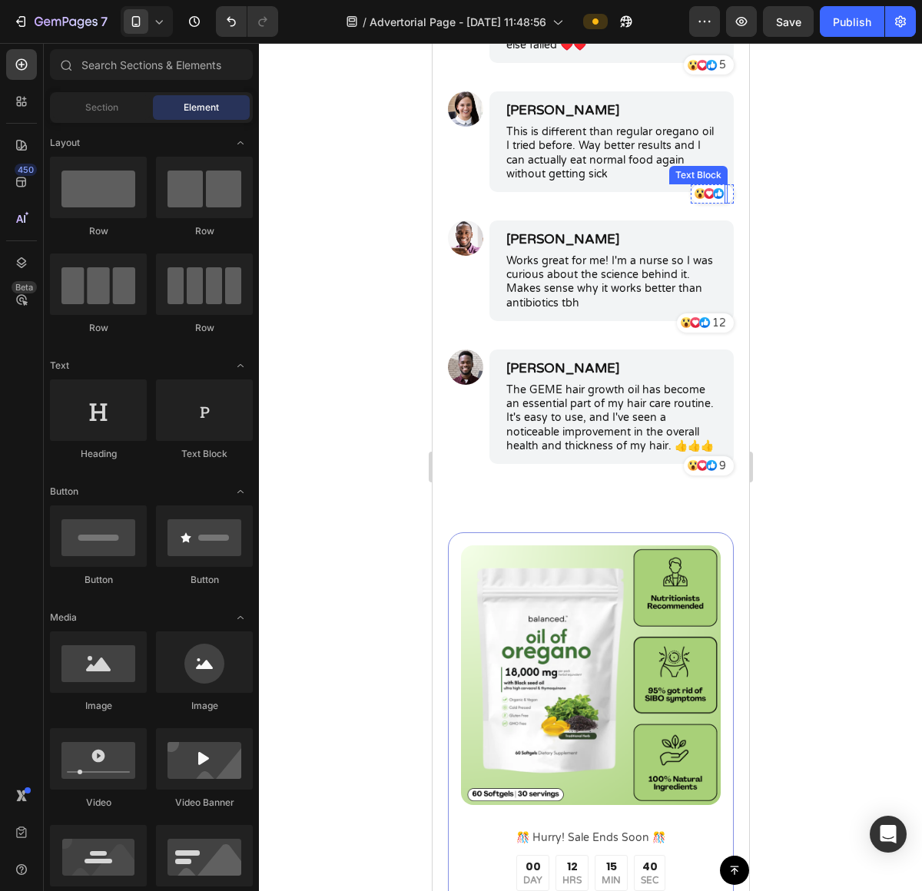
click at [717, 204] on div "Icon" at bounding box center [723, 193] width 12 height 19
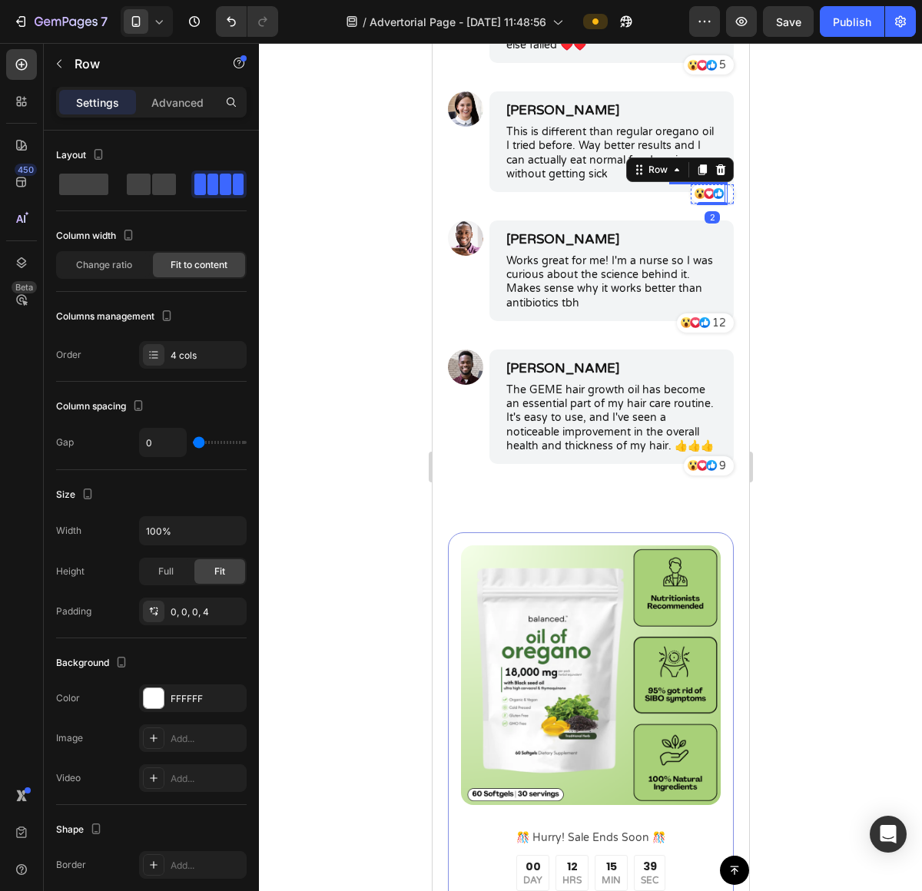
click at [724, 204] on div "Rich Text Editor. Editing area: main" at bounding box center [725, 193] width 3 height 19
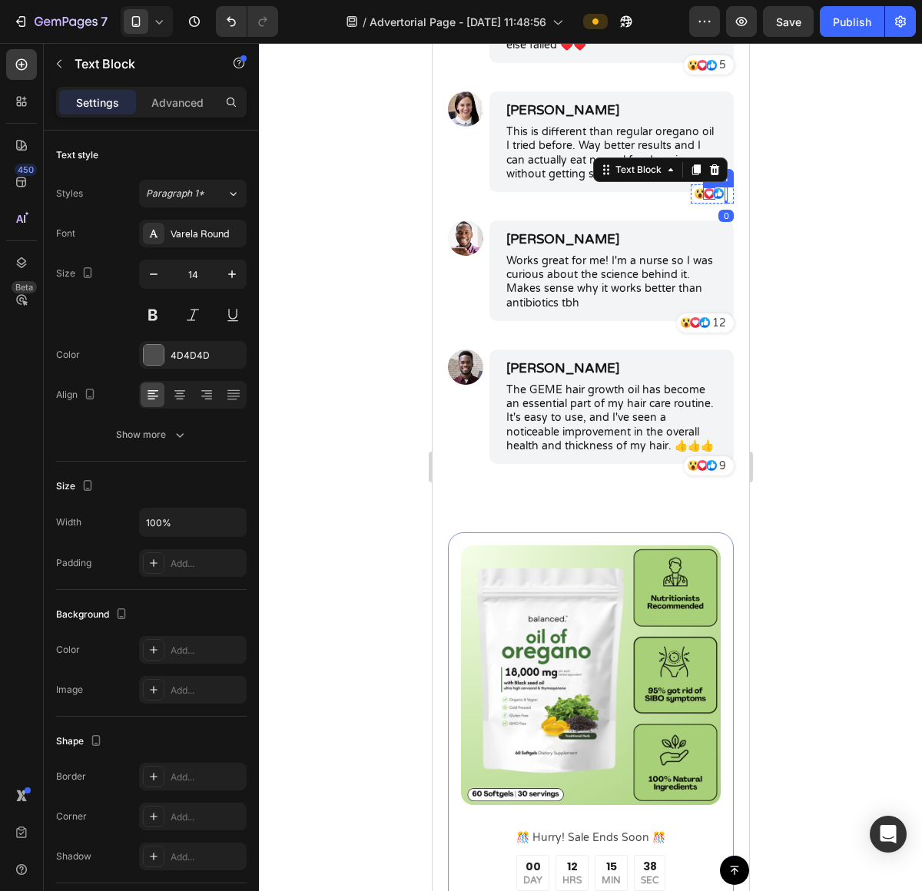
click at [702, 200] on div "Icon" at bounding box center [708, 193] width 12 height 12
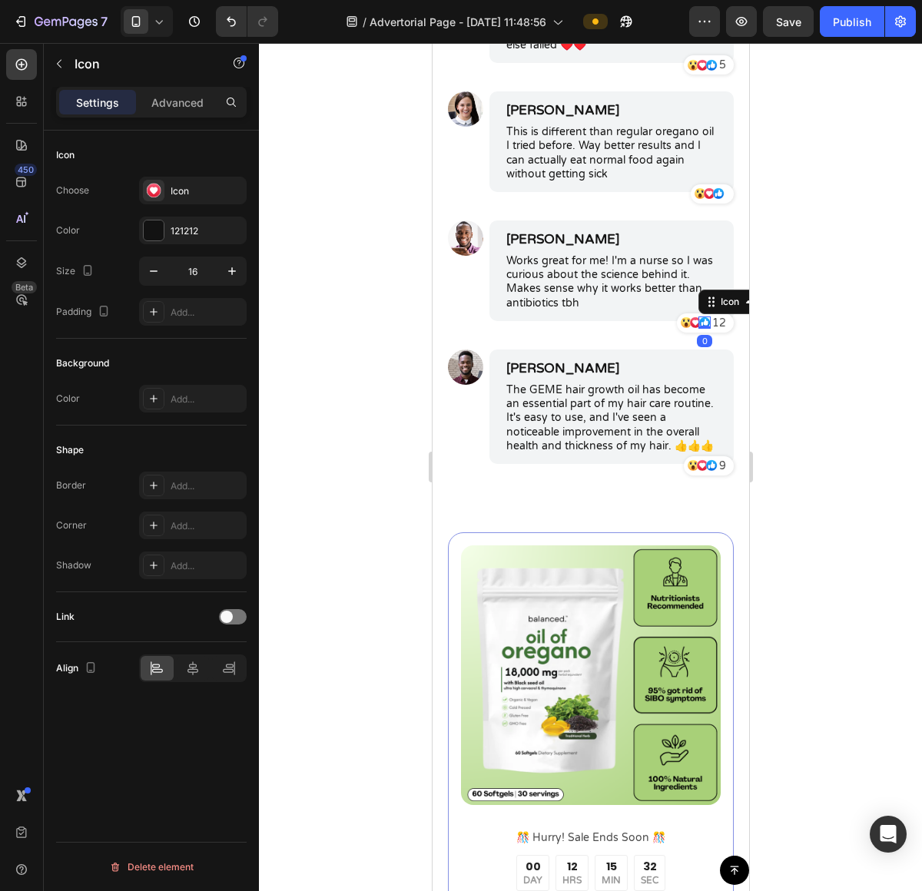
click at [697, 329] on div "Icon 0" at bounding box center [703, 322] width 12 height 12
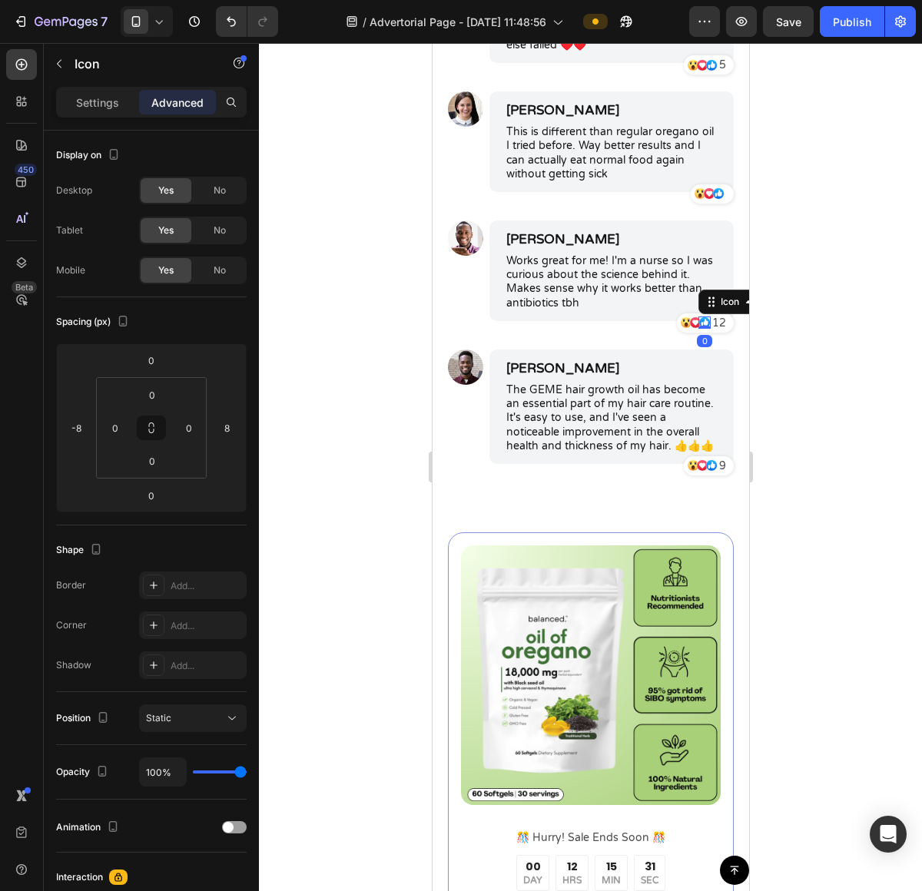
click at [697, 329] on div at bounding box center [703, 327] width 12 height 3
click at [697, 329] on div at bounding box center [703, 326] width 12 height 5
click at [689, 328] on icon at bounding box center [694, 322] width 11 height 11
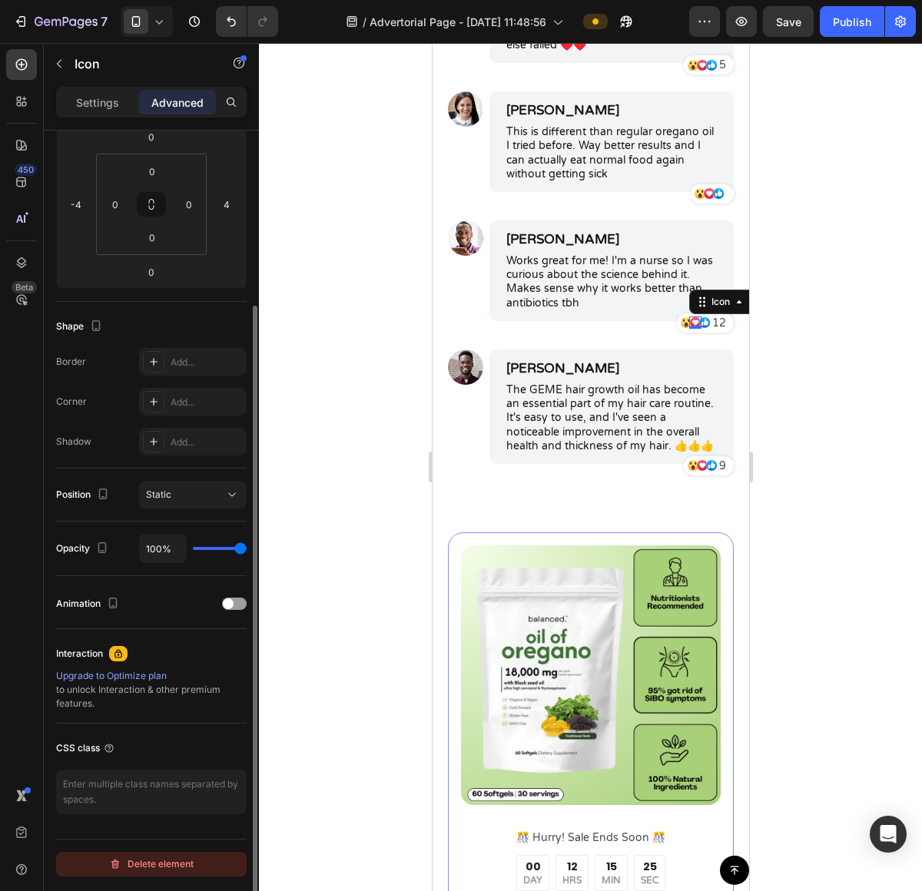
click at [174, 869] on div "Delete element" at bounding box center [151, 864] width 84 height 18
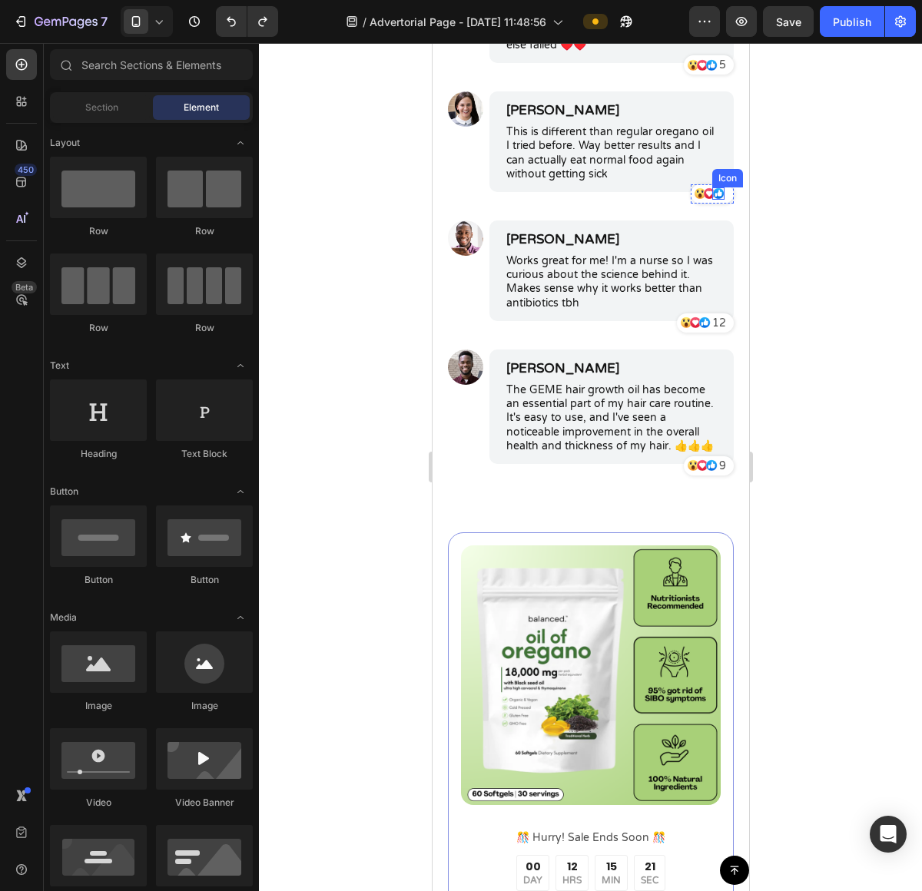
click at [712, 199] on icon at bounding box center [717, 193] width 11 height 11
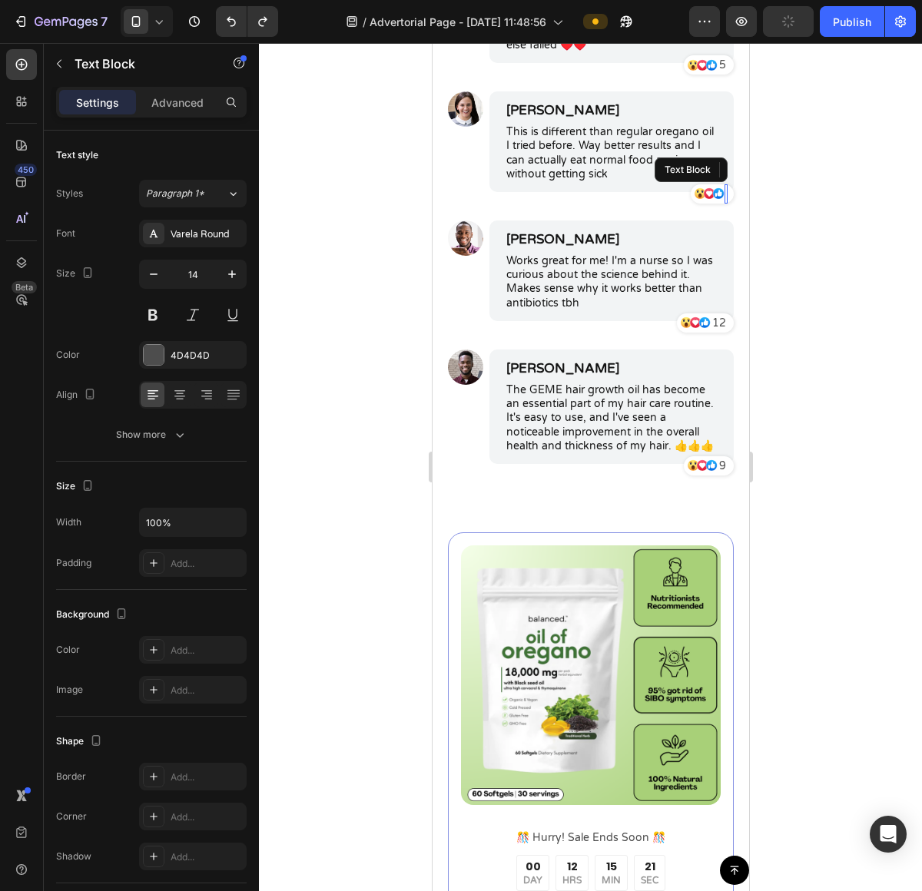
click at [724, 204] on div "Rich Text Editor. Editing area: main" at bounding box center [725, 193] width 3 height 19
drag, startPoint x: 767, startPoint y: 542, endPoint x: 312, endPoint y: 505, distance: 456.3
click at [767, 542] on div at bounding box center [590, 467] width 663 height 848
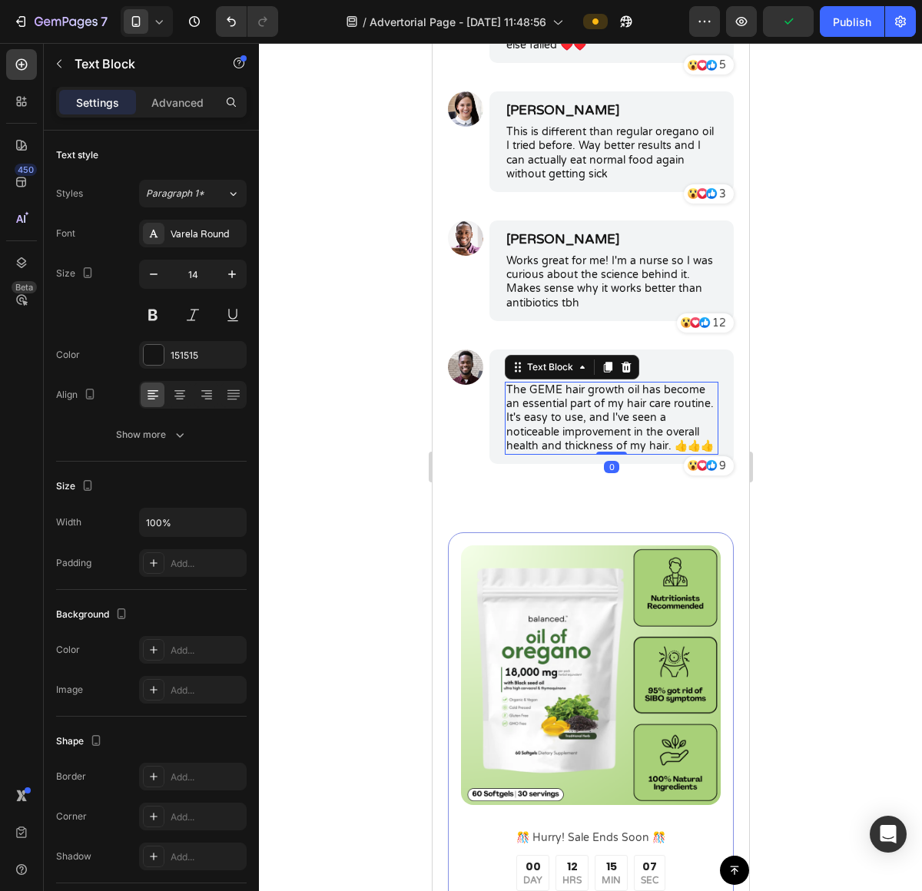
click at [554, 453] on p "The GEME hair growth oil has become an essential part of my hair care routine. …" at bounding box center [610, 418] width 210 height 70
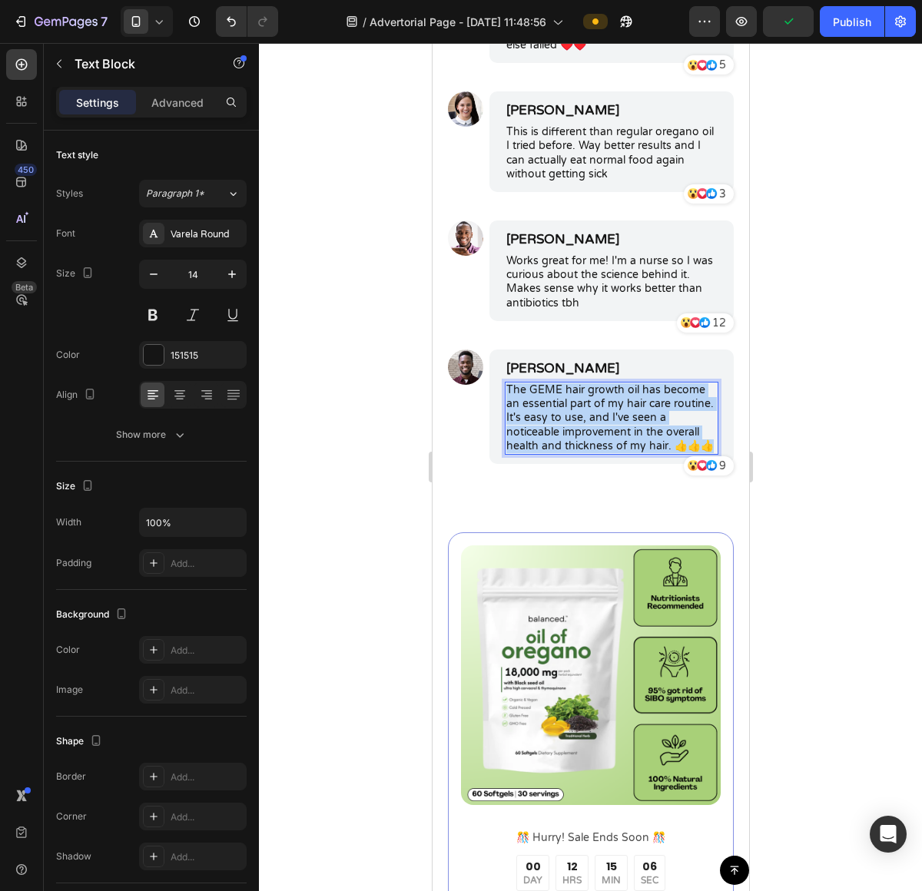
click at [554, 453] on p "The GEME hair growth oil has become an essential part of my hair care routine. …" at bounding box center [610, 418] width 210 height 70
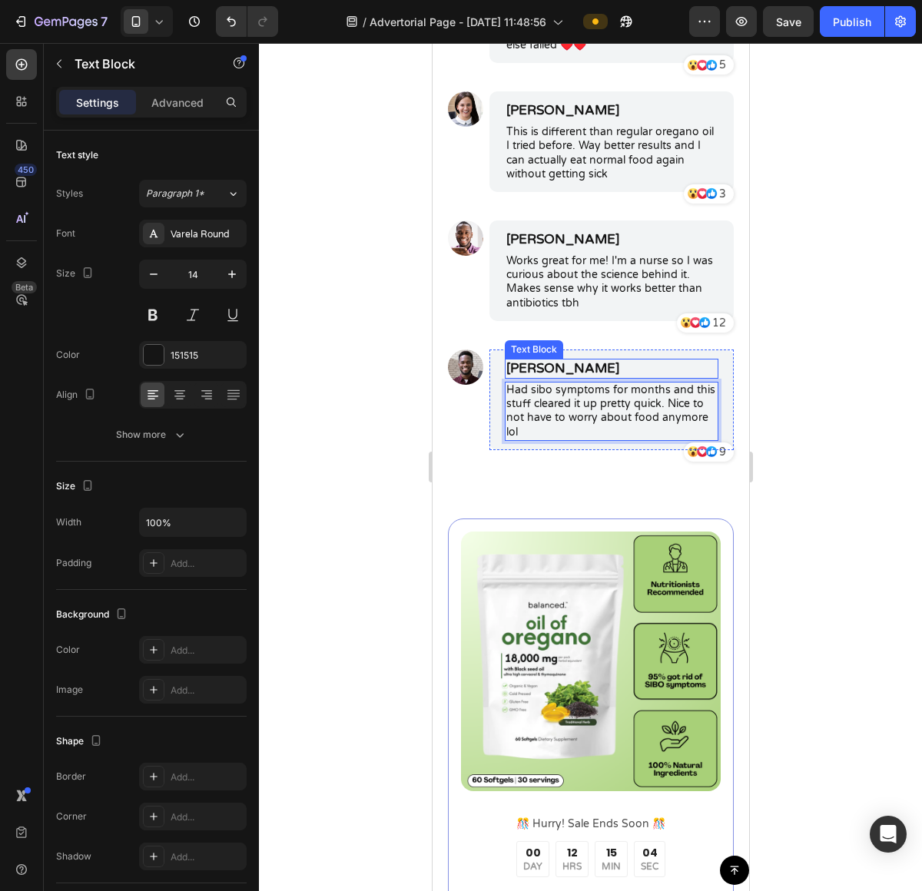
click at [568, 377] on p "Michael Miller" at bounding box center [610, 368] width 210 height 17
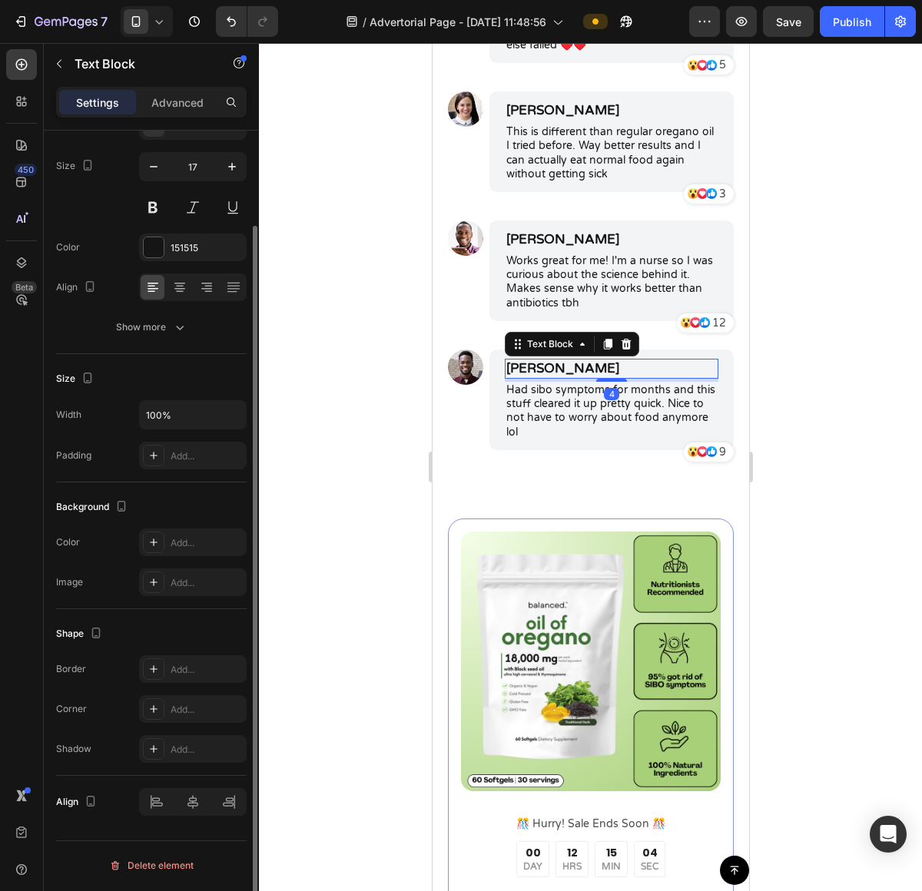
click at [570, 377] on p "Michael Miller" at bounding box center [610, 368] width 210 height 17
click at [823, 689] on div at bounding box center [590, 467] width 663 height 848
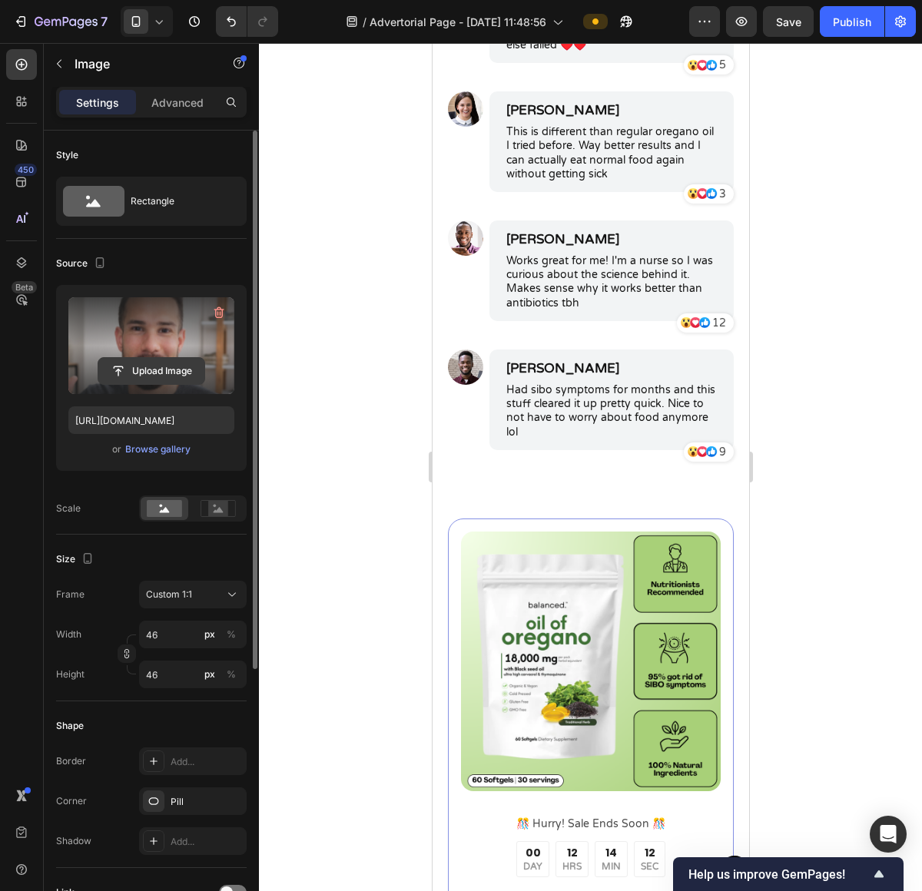
click at [142, 375] on input "file" at bounding box center [151, 371] width 106 height 26
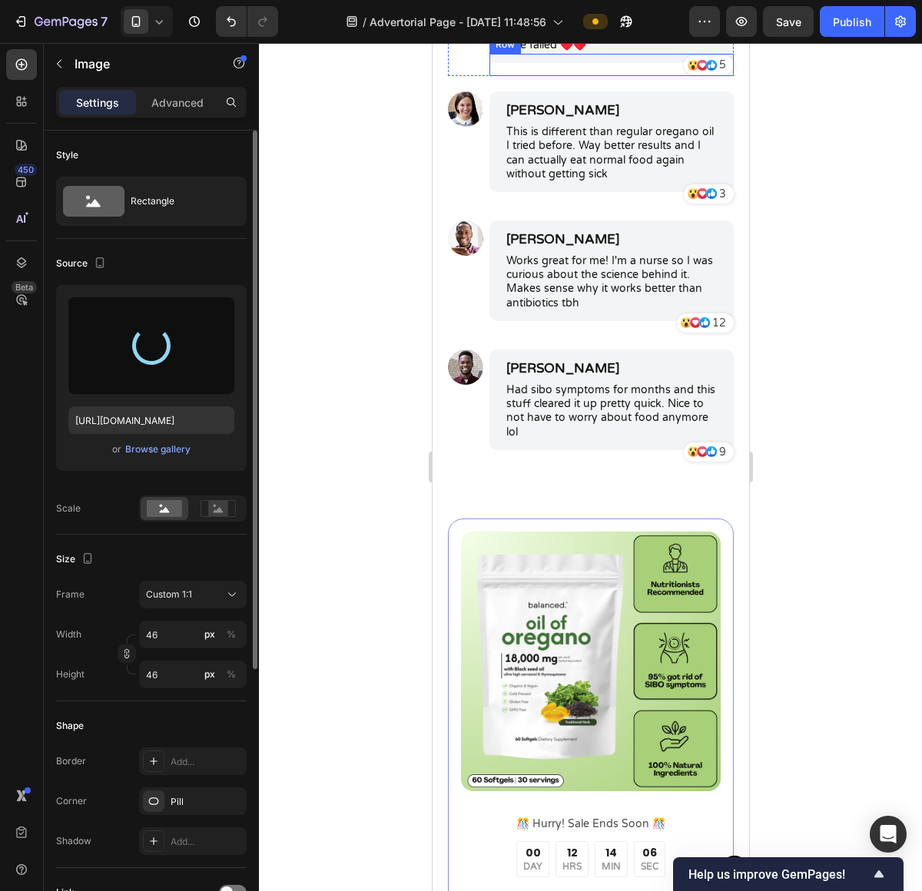
type input "https://cdn.shopify.com/s/files/1/0673/4944/6882/files/gempages_484072994692399…"
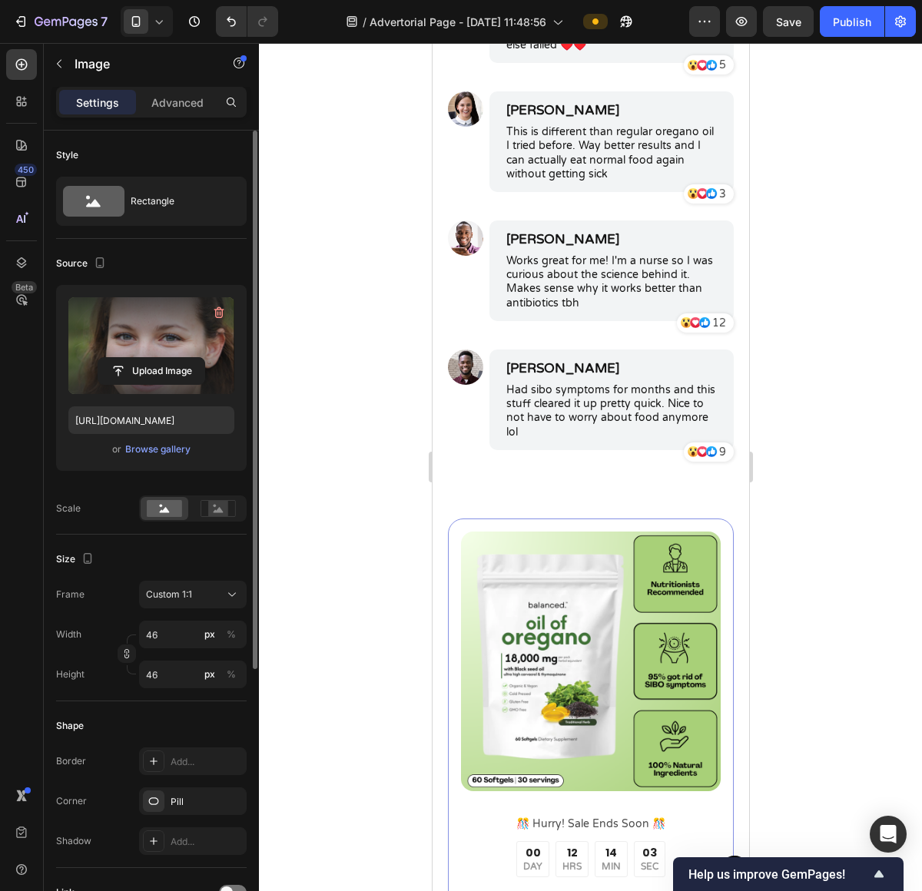
click at [775, 313] on div at bounding box center [590, 467] width 663 height 848
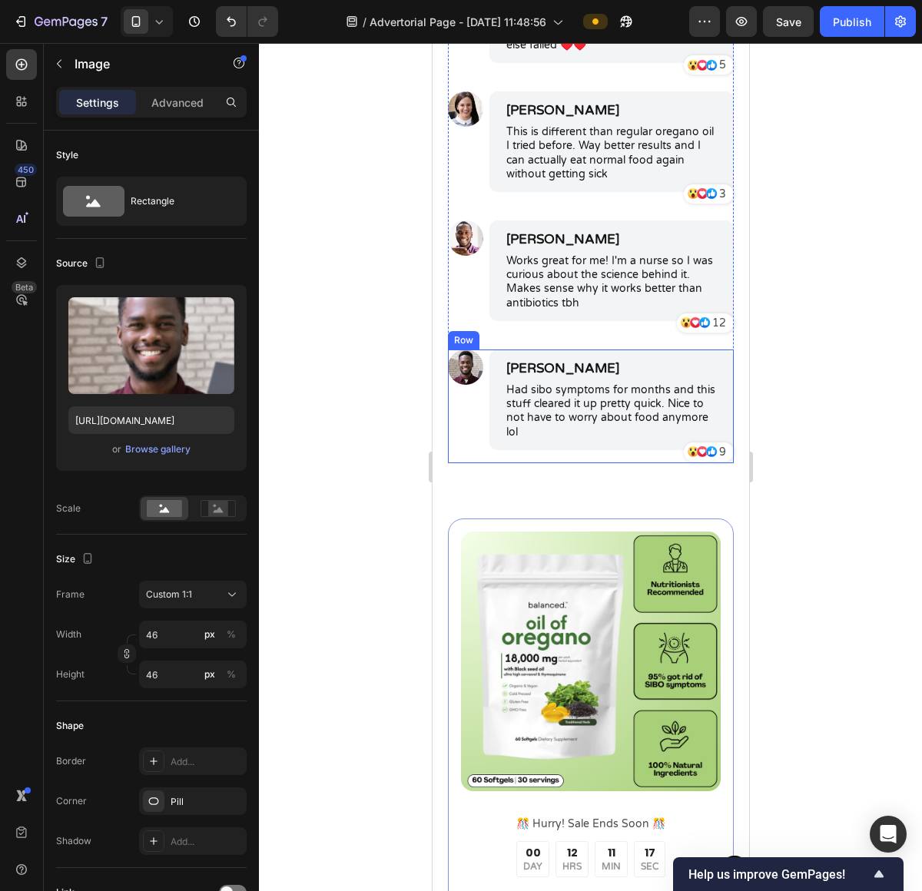
click at [458, 385] on img at bounding box center [464, 366] width 35 height 35
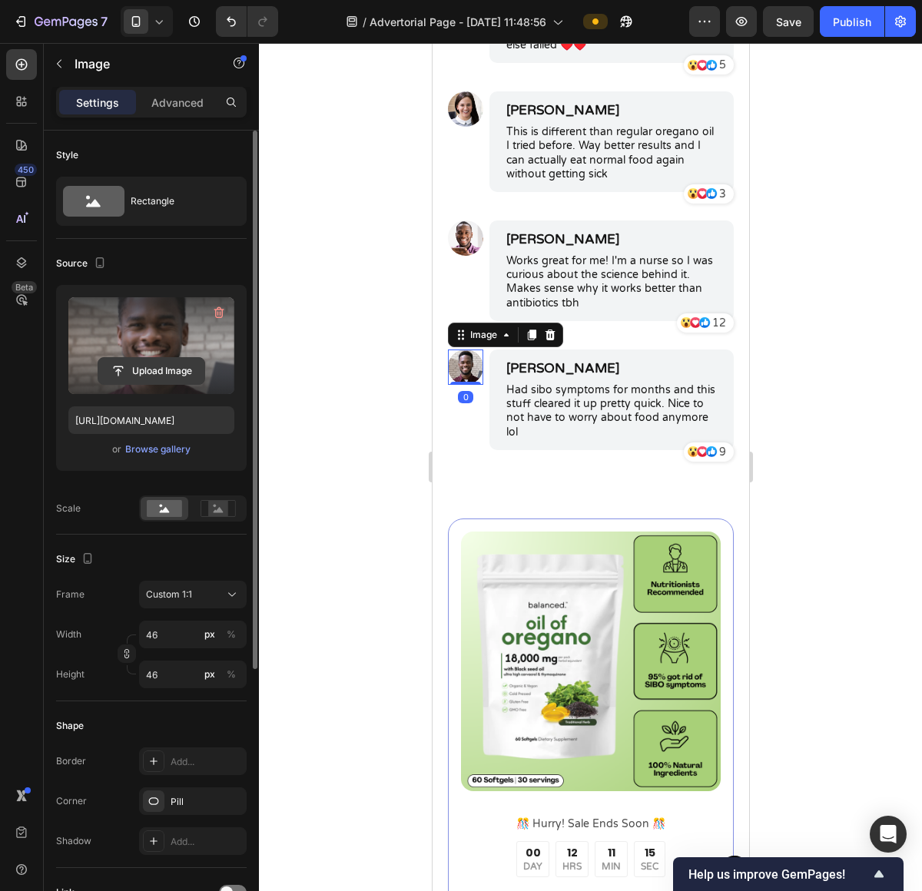
click at [144, 361] on input "file" at bounding box center [151, 371] width 106 height 26
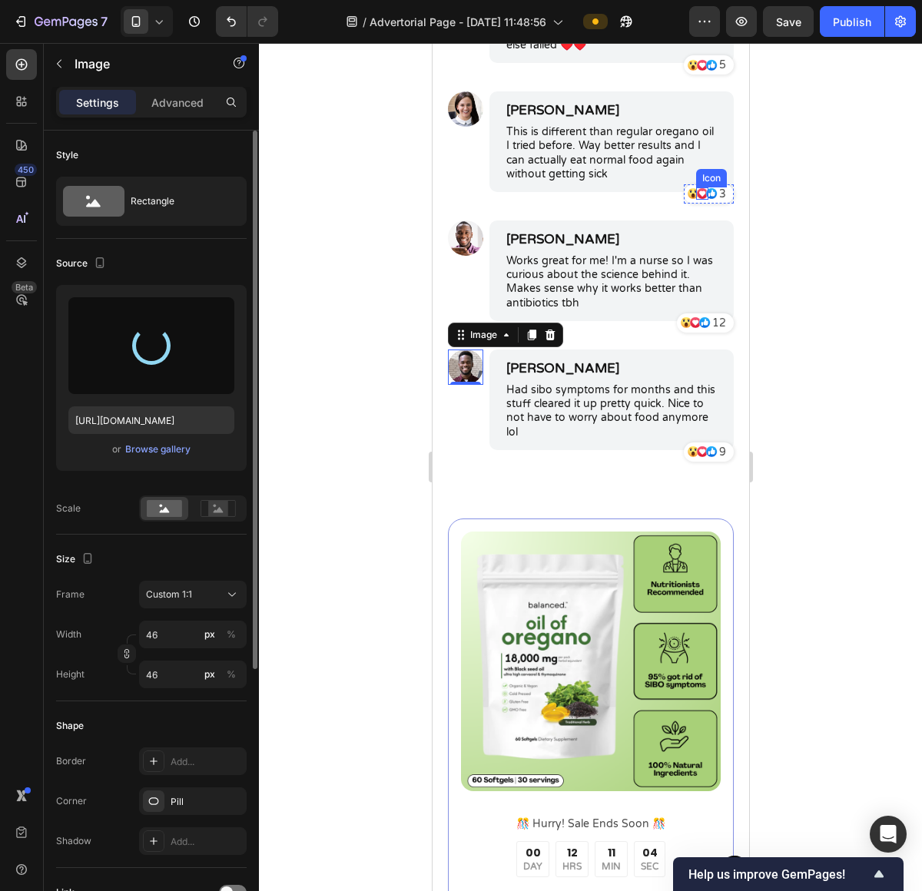
type input "https://cdn.shopify.com/s/files/1/0673/4944/6882/files/gempages_484072994692399…"
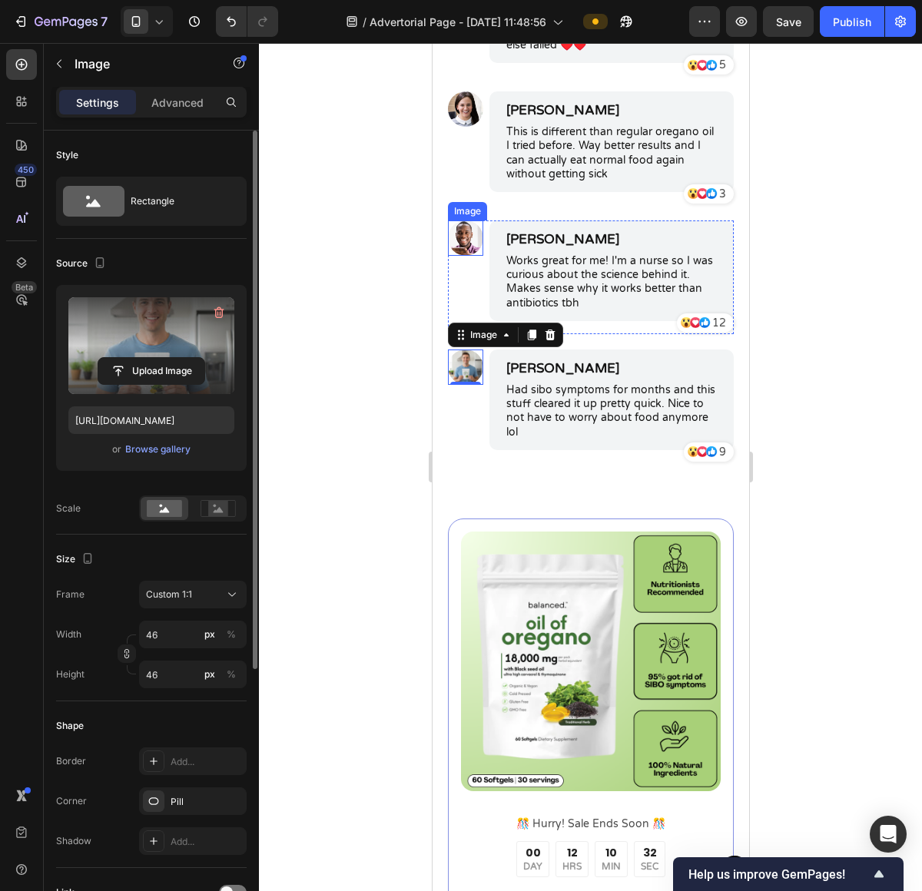
click at [458, 256] on img at bounding box center [464, 237] width 35 height 35
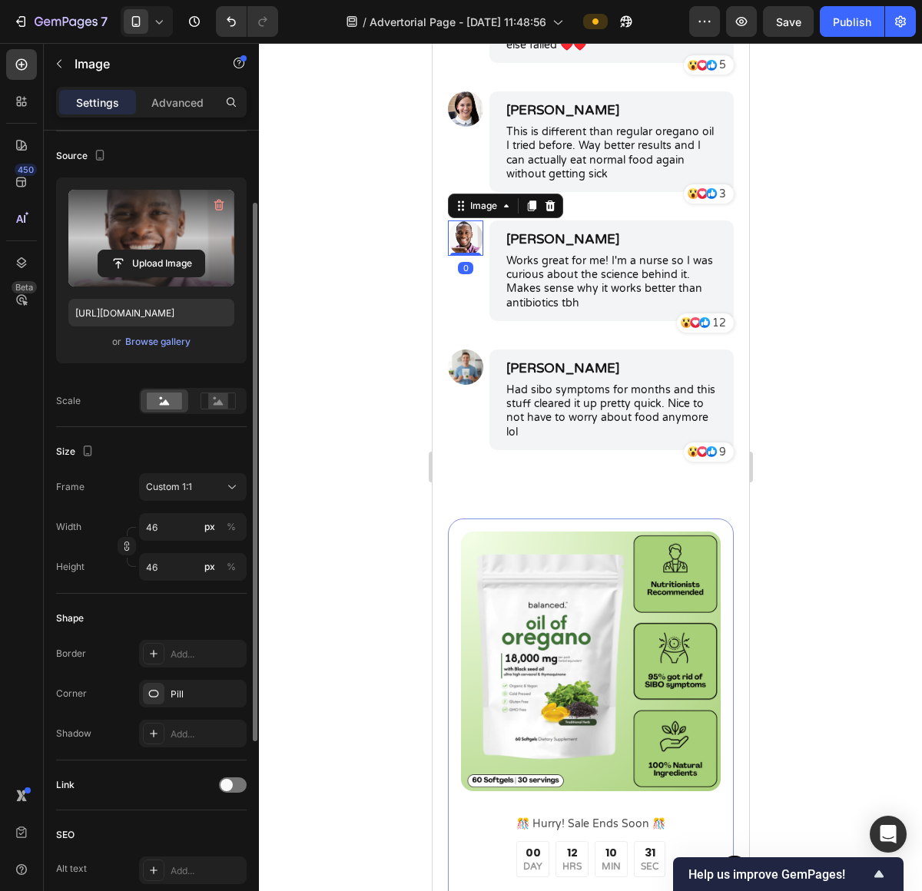
click at [124, 240] on label at bounding box center [151, 238] width 166 height 97
click at [124, 250] on input "file" at bounding box center [151, 263] width 106 height 26
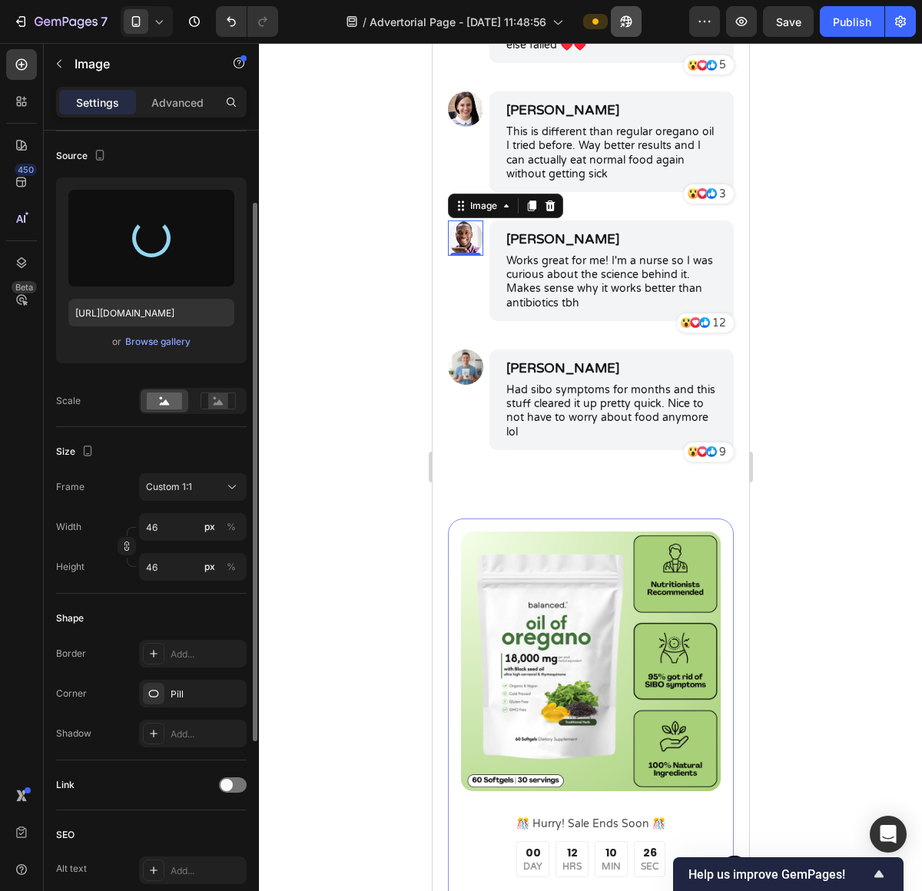
type input "https://cdn.shopify.com/s/files/1/0673/4944/6882/files/gempages_484072994692399…"
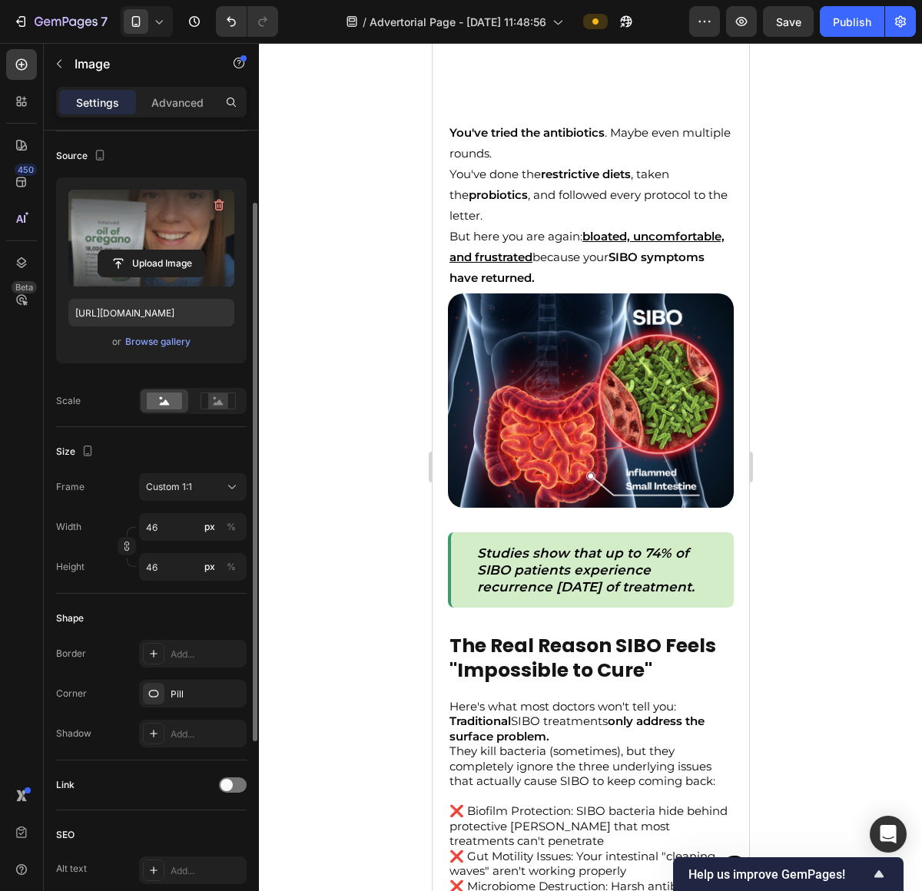
scroll to position [0, 0]
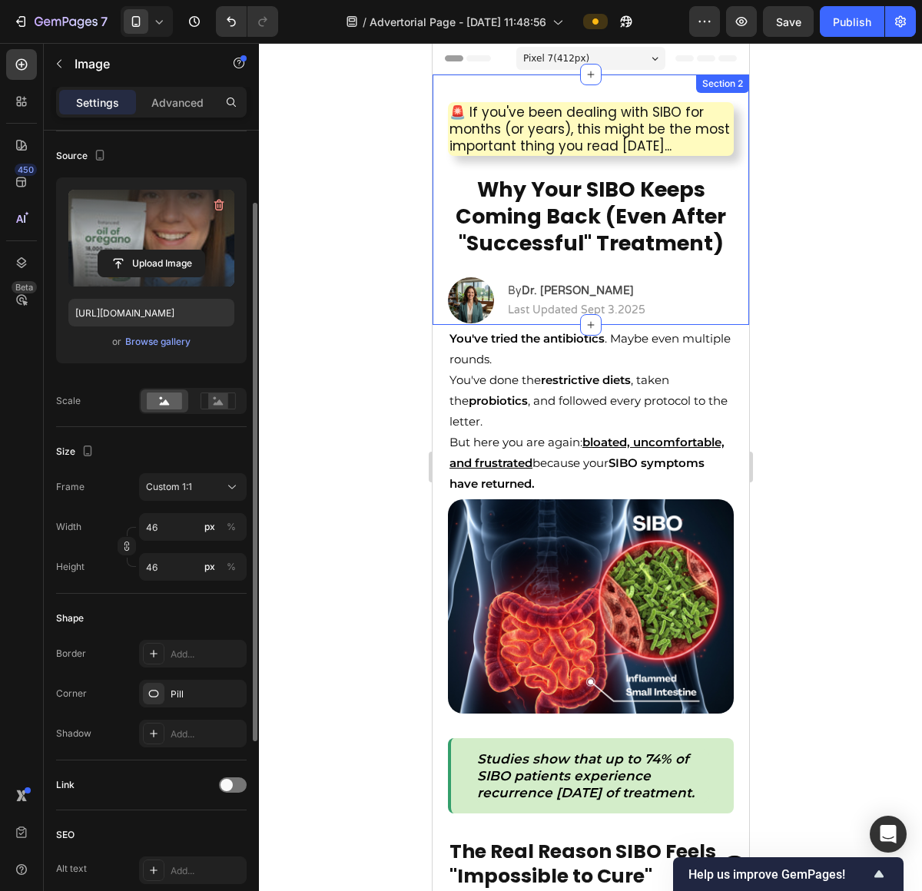
click at [293, 578] on div at bounding box center [590, 467] width 663 height 848
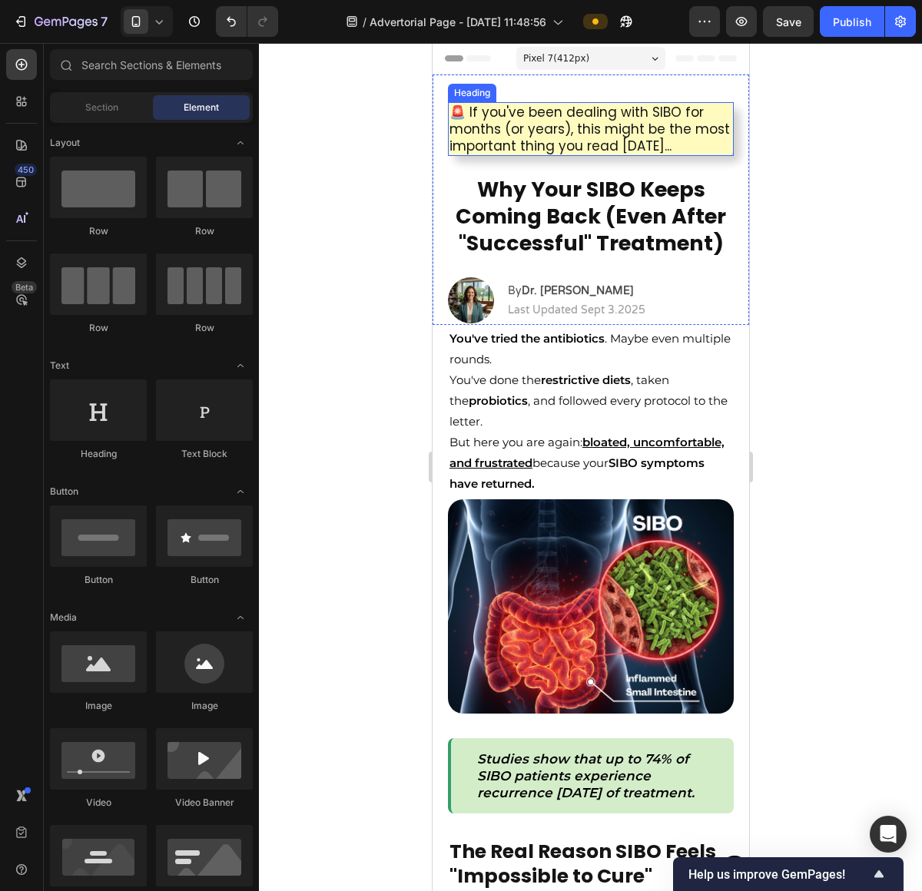
click at [565, 134] on h2 "🚨 If you've been dealing with SIBO for months (or years), this might be the mos…" at bounding box center [590, 129] width 286 height 54
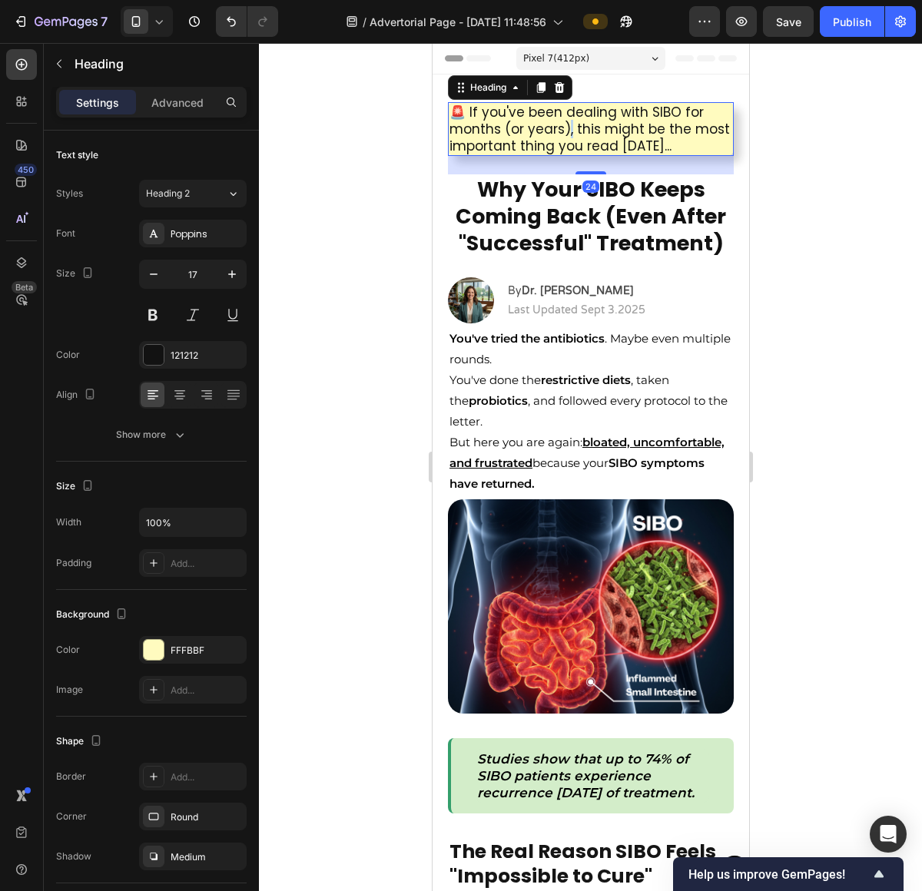
click at [565, 134] on h2 "🚨 If you've been dealing with SIBO for months (or years), this might be the mos…" at bounding box center [590, 129] width 286 height 54
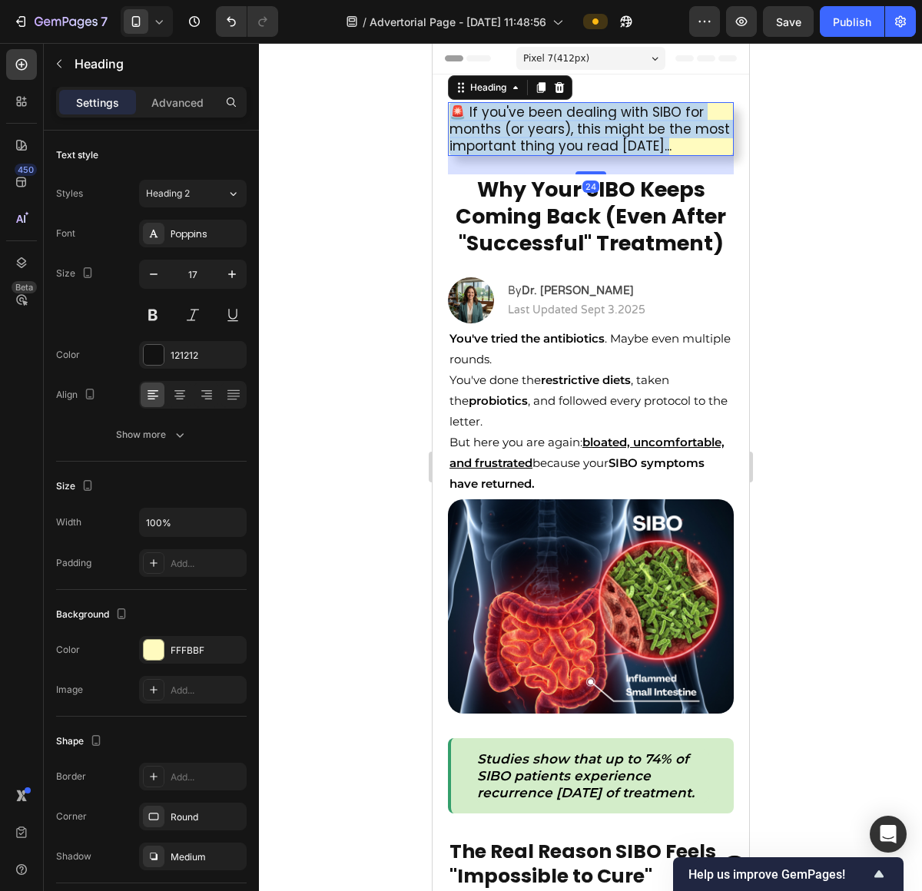
click at [565, 134] on p "🚨 If you've been dealing with SIBO for months (or years), this might be the mos…" at bounding box center [590, 129] width 283 height 51
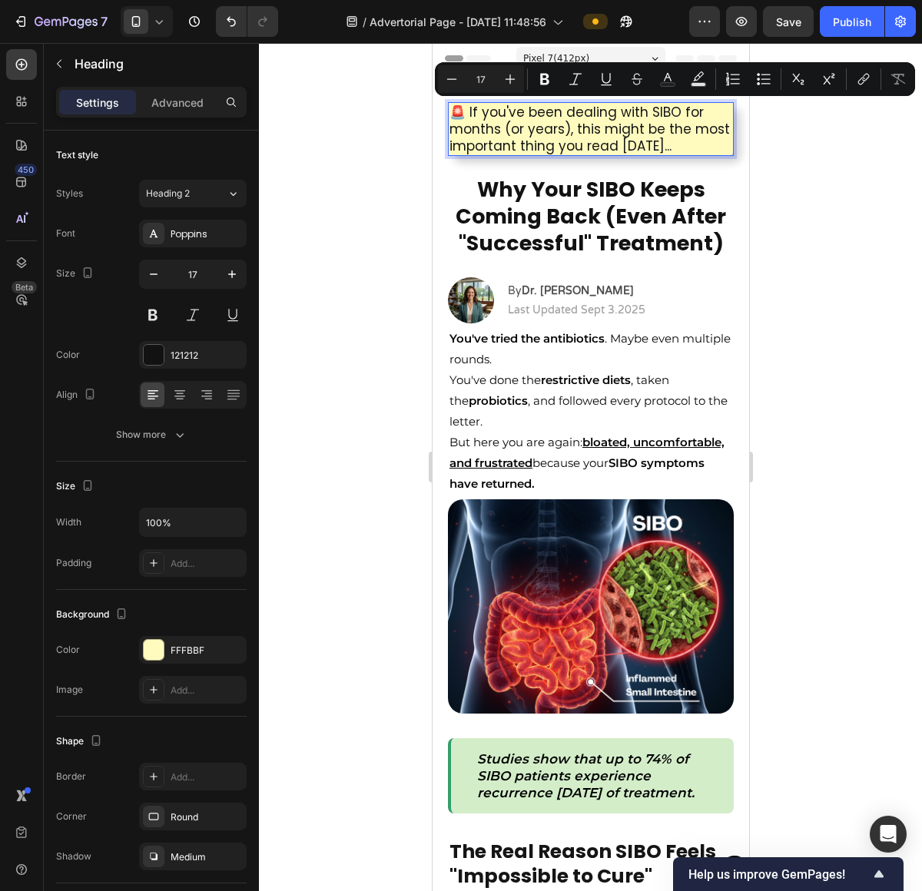
click at [829, 222] on div at bounding box center [590, 467] width 663 height 848
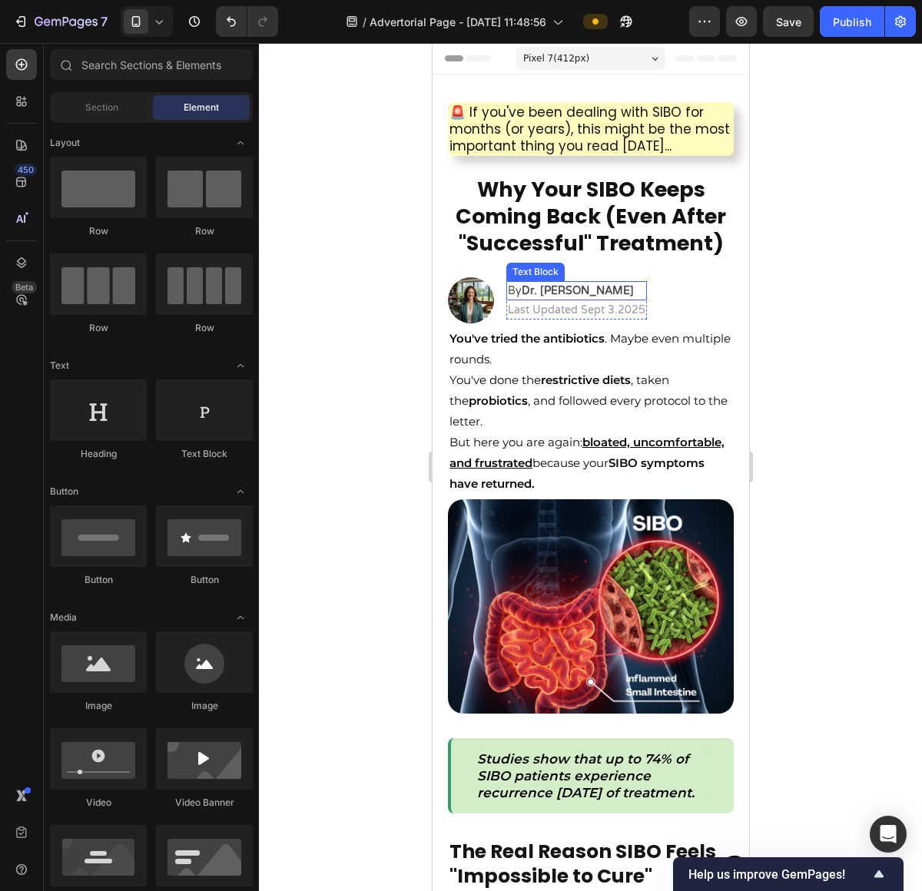
click at [545, 284] on strong "Dr. [PERSON_NAME]" at bounding box center [577, 290] width 112 height 13
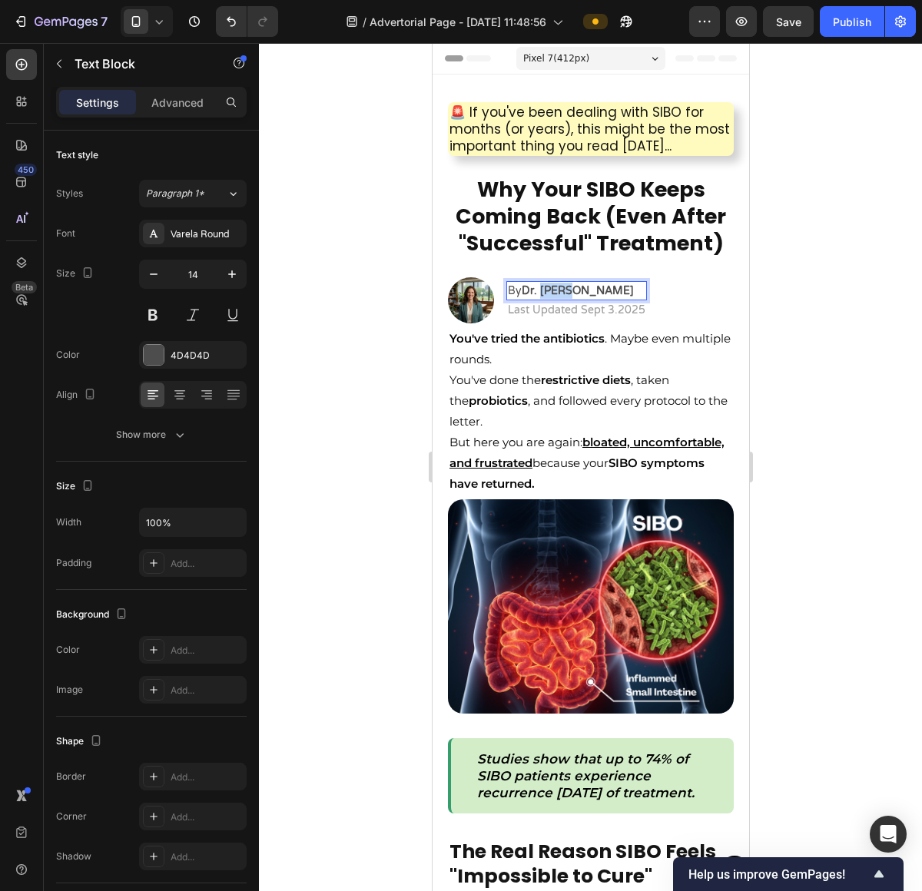
click at [545, 284] on strong "Dr. [PERSON_NAME]" at bounding box center [577, 290] width 112 height 13
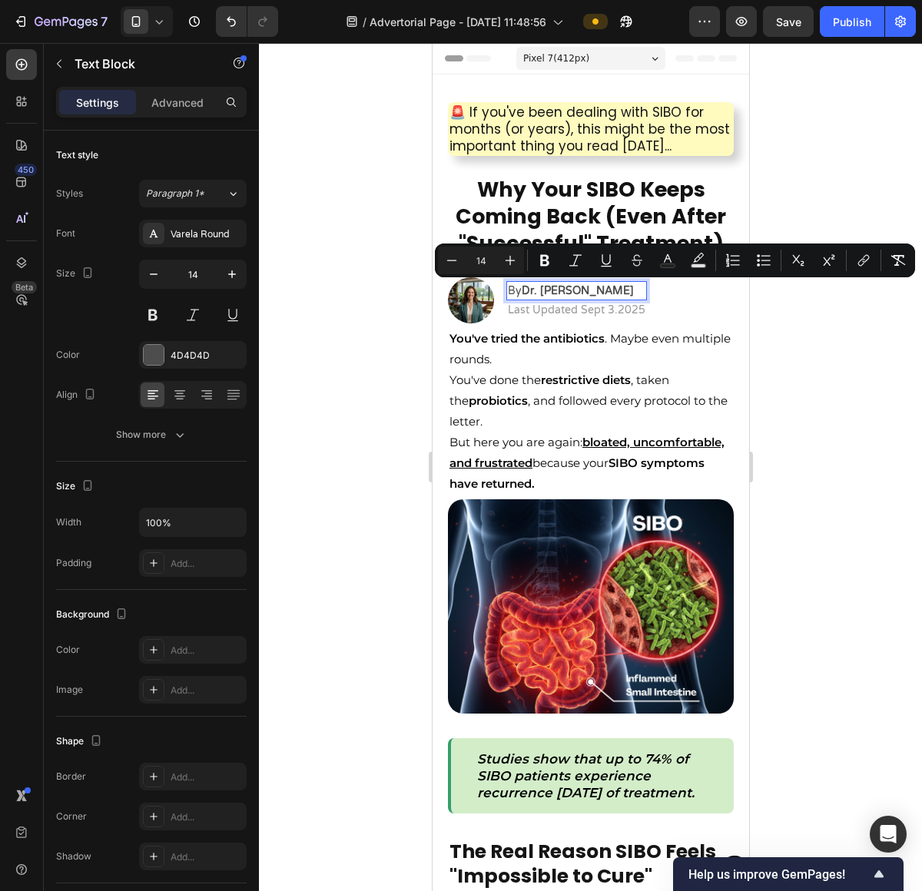
click at [828, 356] on div at bounding box center [590, 467] width 663 height 848
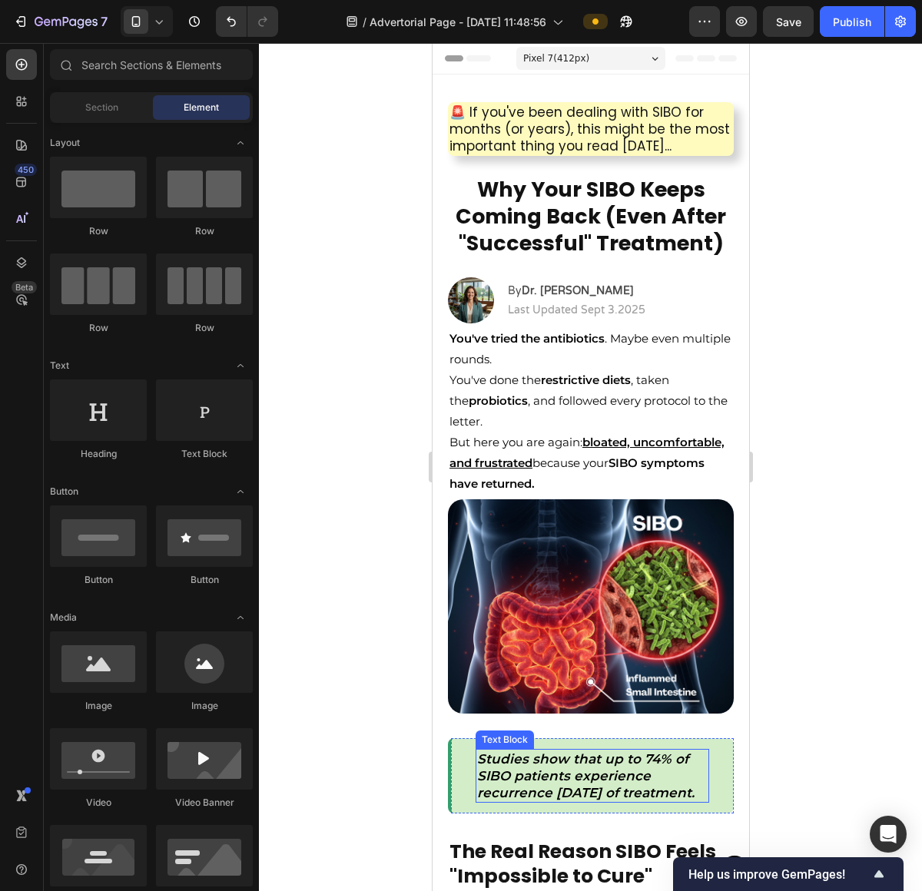
click at [604, 770] on icon "Studies show that up to 74% of SIBO patients experience recurrence within 9 mon…" at bounding box center [584, 775] width 217 height 49
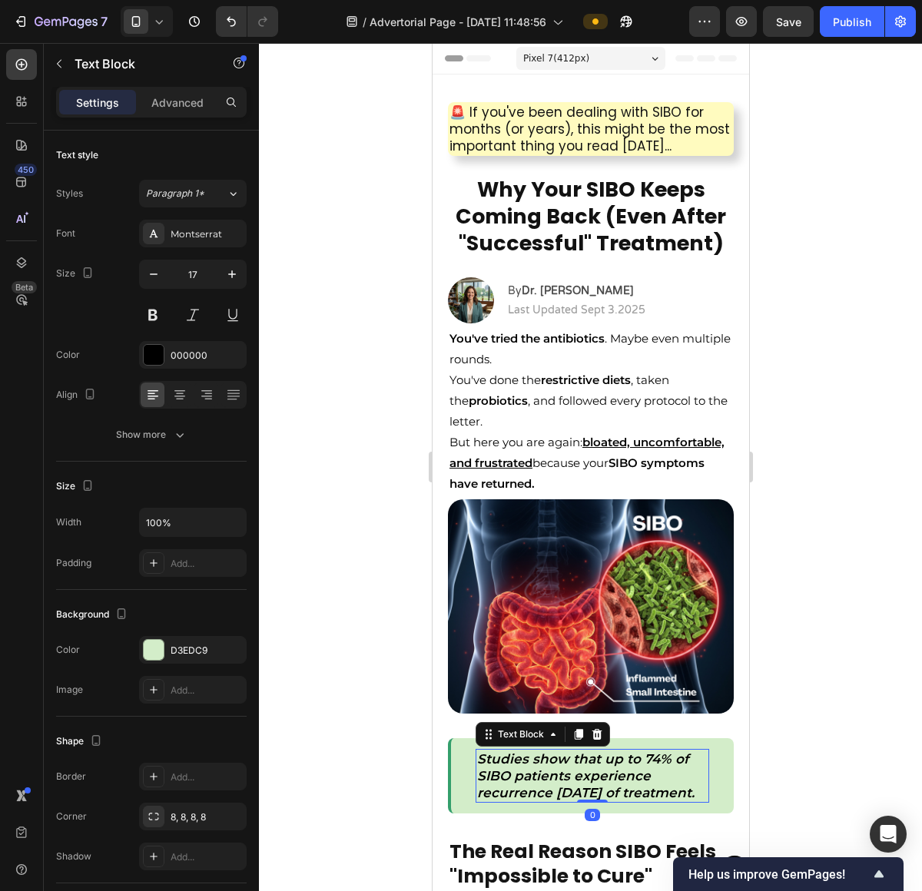
click at [604, 770] on icon "Studies show that up to 74% of SIBO patients experience recurrence within 9 mon…" at bounding box center [584, 775] width 217 height 49
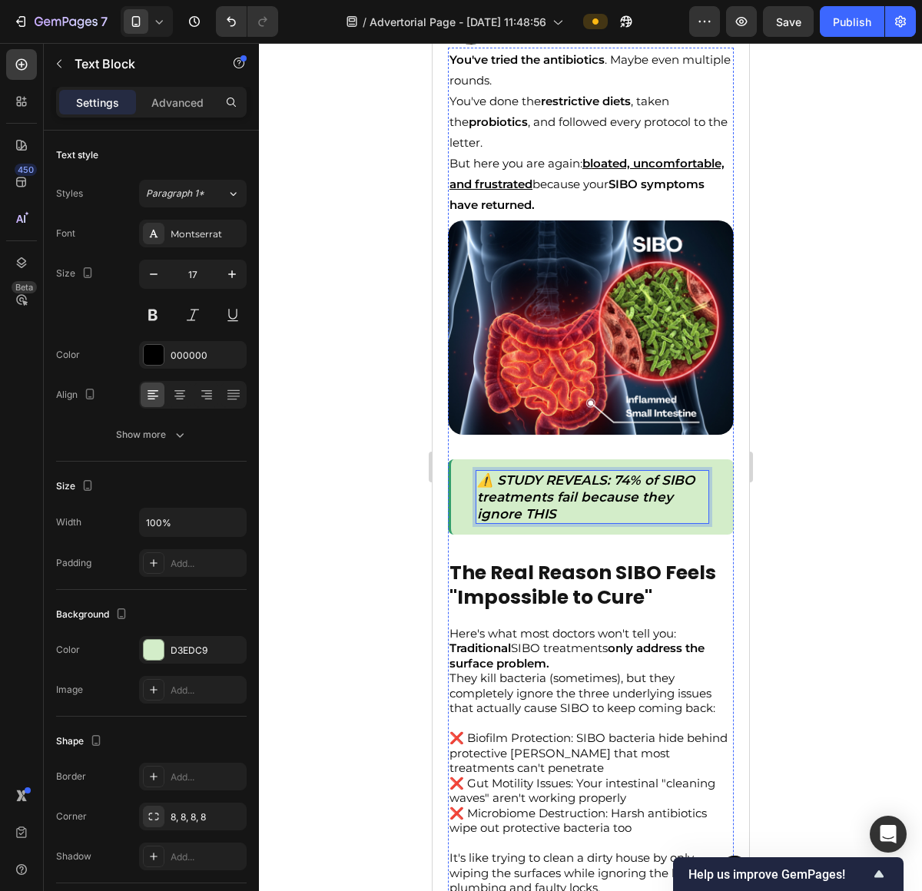
scroll to position [290, 0]
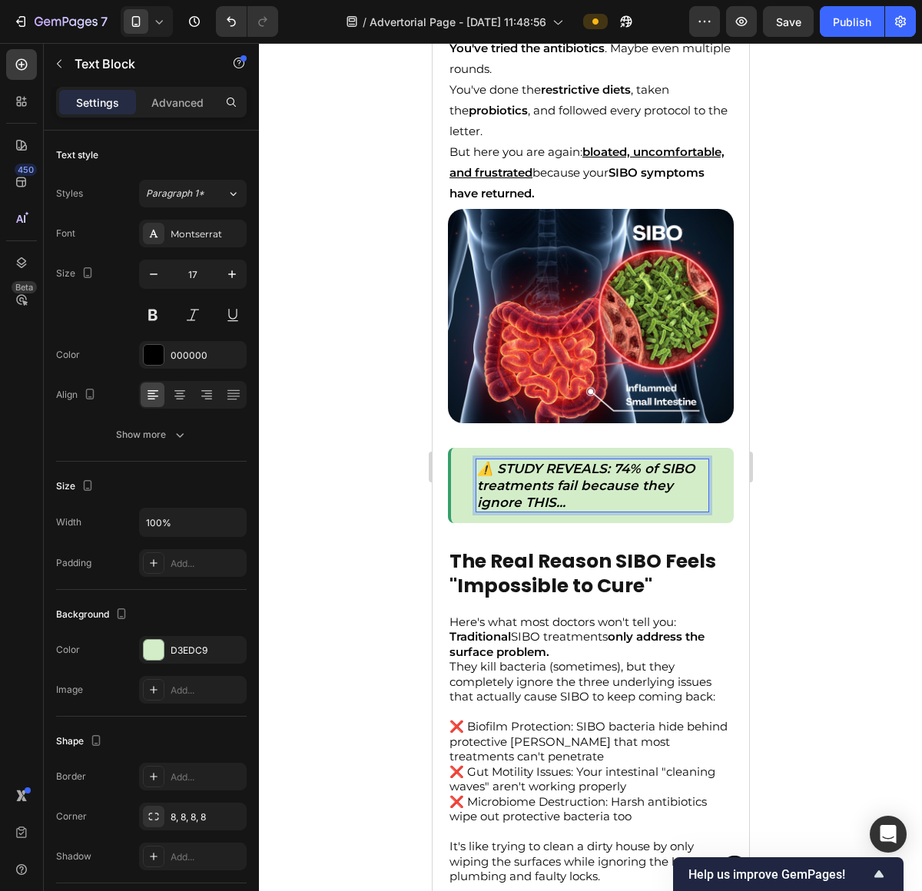
click at [800, 515] on div at bounding box center [590, 467] width 663 height 848
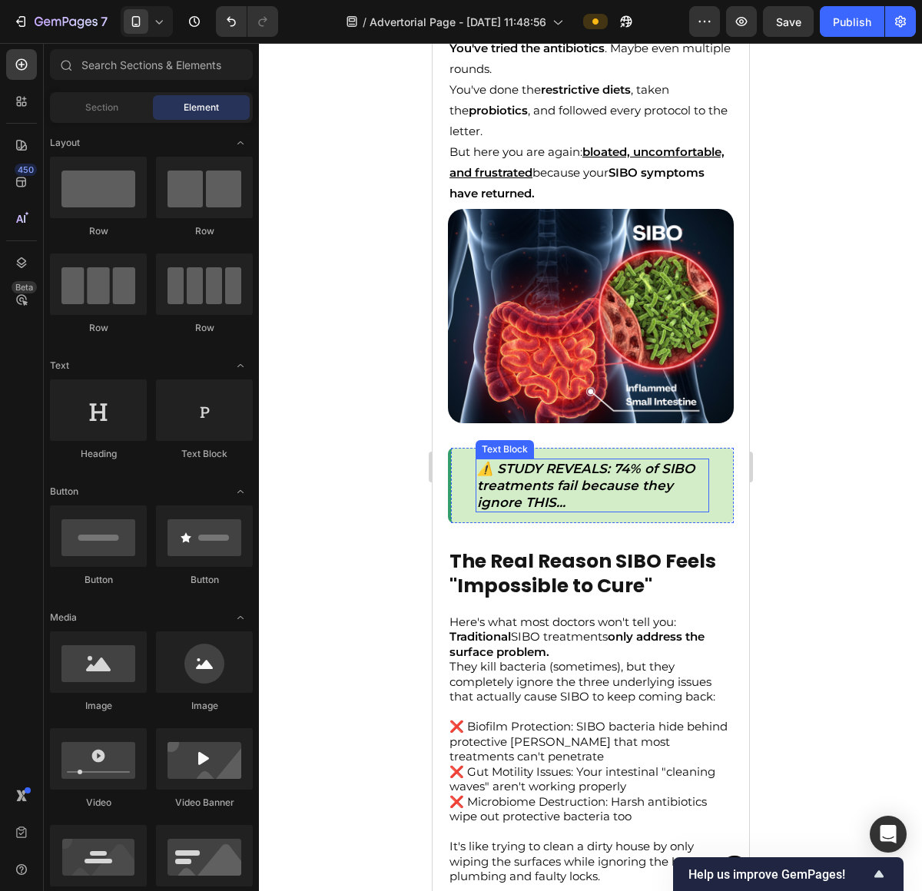
click at [607, 482] on p "⚠️ STUDY REVEALS: 74% of SIBO treatments fail because they ignore THIS..." at bounding box center [591, 485] width 230 height 51
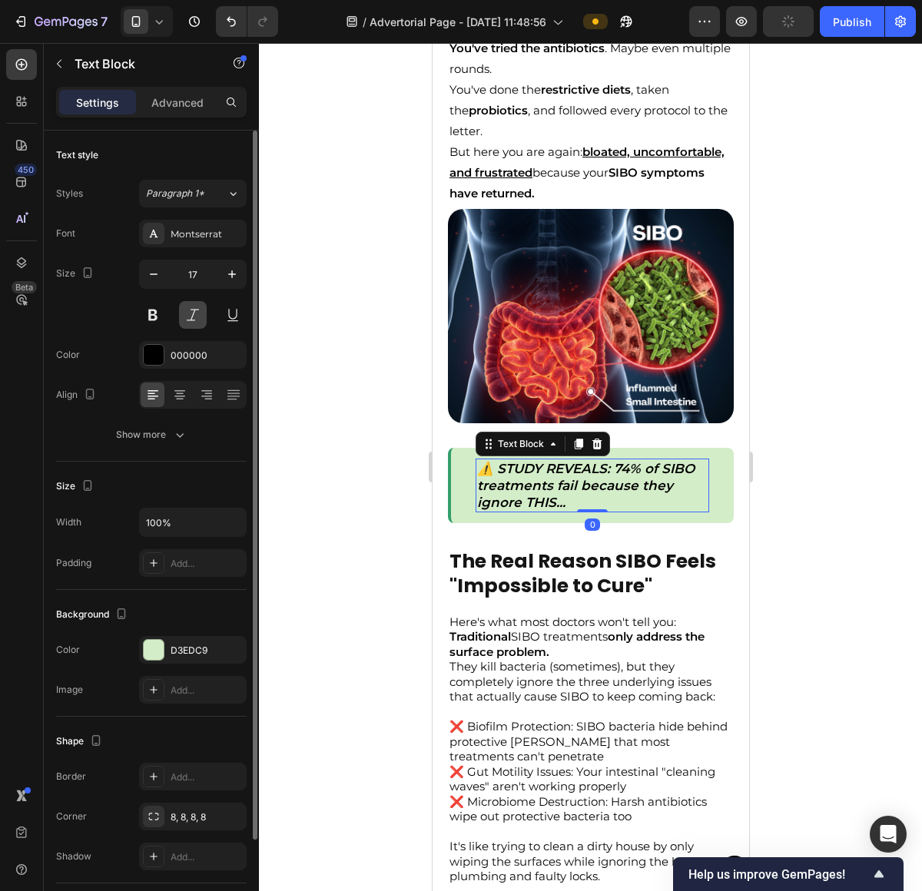
click at [188, 320] on button at bounding box center [193, 315] width 28 height 28
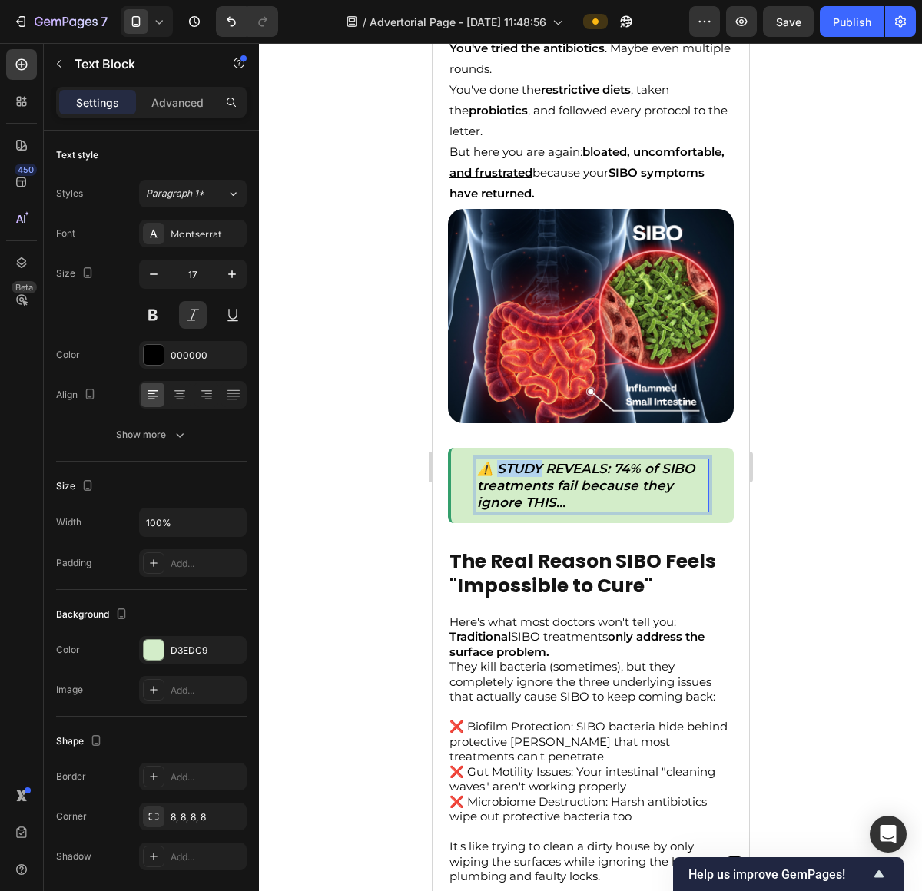
click at [535, 461] on icon "⚠️ STUDY REVEALS: 74% of SIBO treatments fail because they ignore THIS..." at bounding box center [584, 485] width 217 height 49
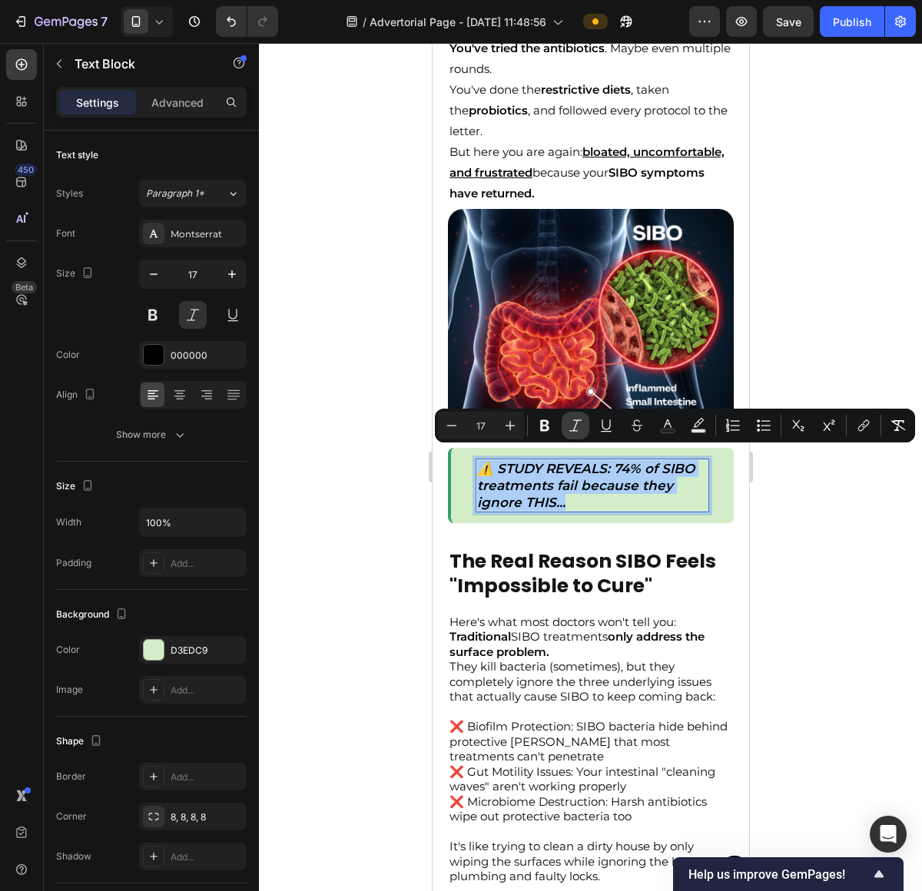
click at [568, 429] on icon "Editor contextual toolbar" at bounding box center [575, 425] width 15 height 15
click at [566, 429] on button "Italic" at bounding box center [575, 426] width 28 height 28
click at [568, 428] on icon "Editor contextual toolbar" at bounding box center [575, 425] width 15 height 15
type input "17"
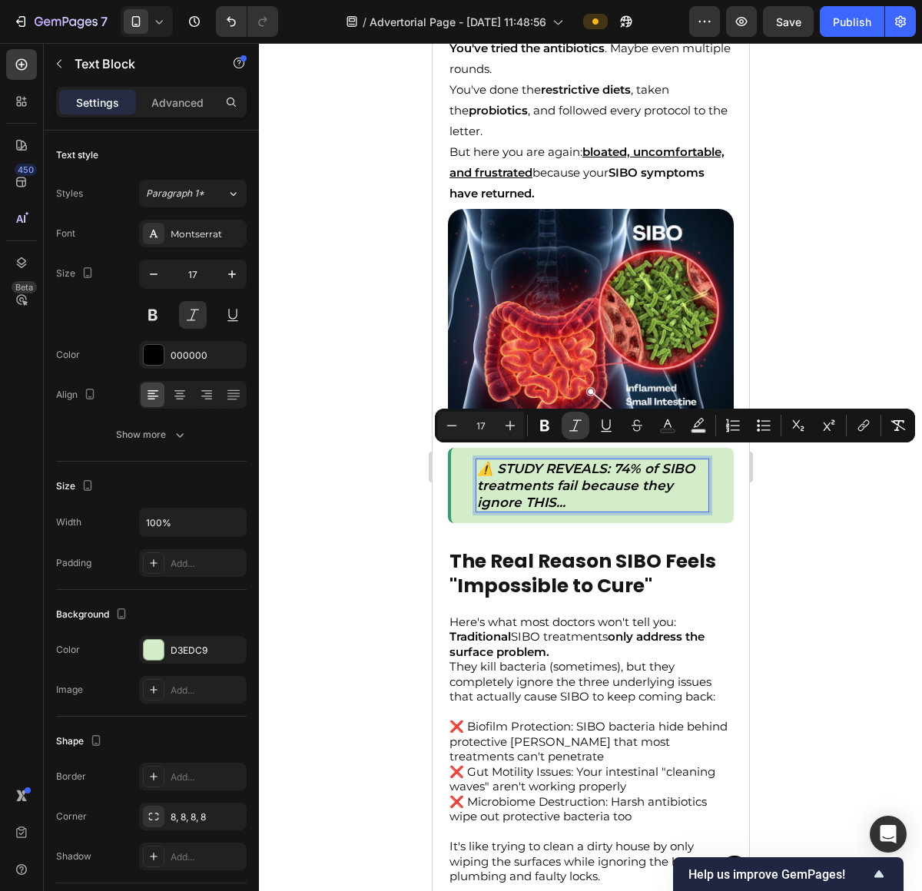
click at [568, 428] on icon "Editor contextual toolbar" at bounding box center [575, 425] width 15 height 15
click at [545, 426] on icon "Editor contextual toolbar" at bounding box center [544, 425] width 15 height 15
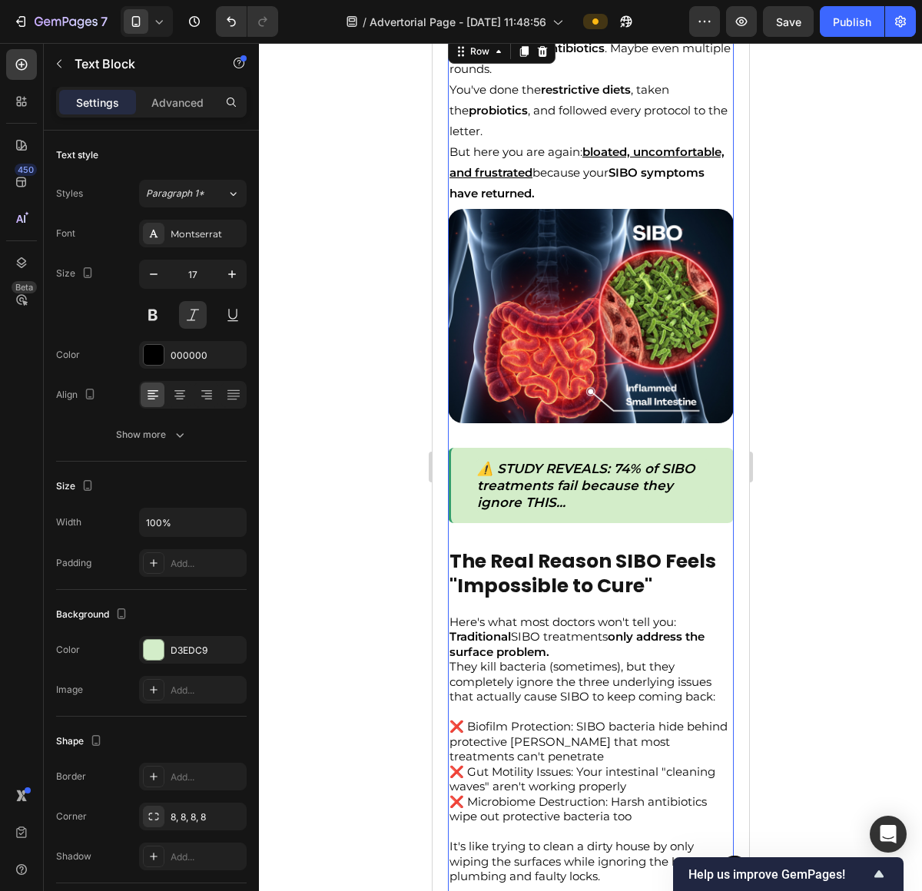
click at [545, 426] on div "You've tried the antibiotics . Maybe even multiple rounds. You've done the rest…" at bounding box center [590, 744] width 286 height 1416
click at [544, 473] on strong "⚠️ STUDY REVEALS: 74% of SIBO treatments fail because they ignore THIS..." at bounding box center [584, 485] width 217 height 49
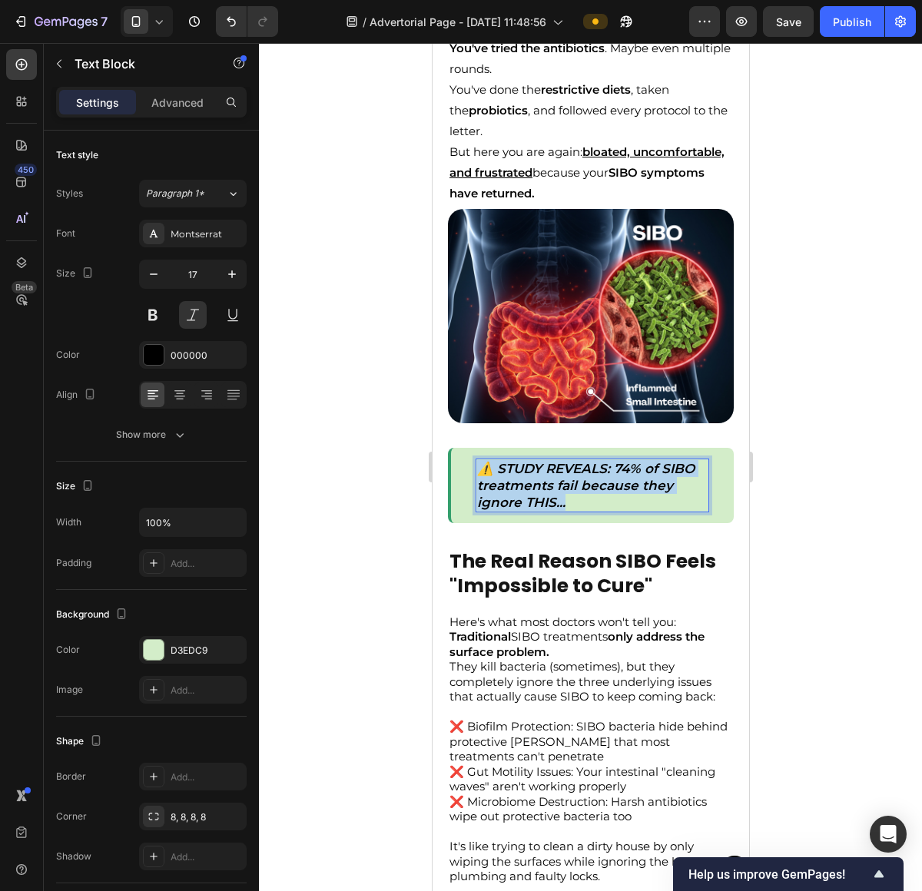
click at [544, 473] on strong "⚠️ STUDY REVEALS: 74% of SIBO treatments fail because they ignore THIS..." at bounding box center [584, 485] width 217 height 49
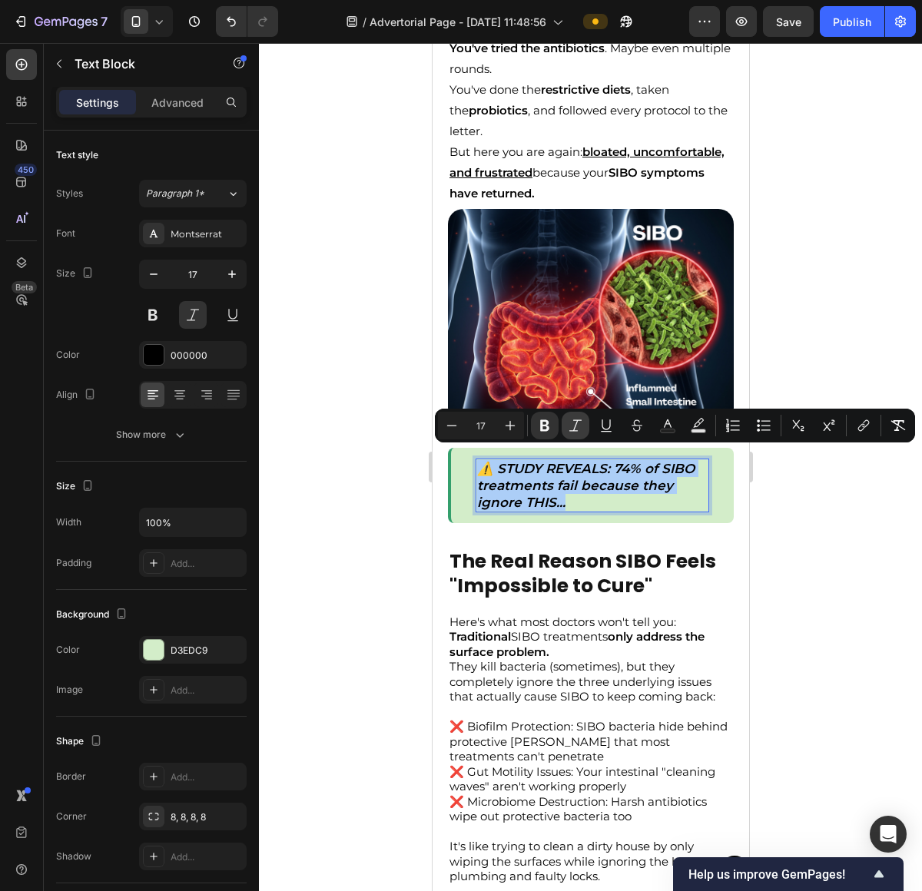
click at [575, 432] on icon "Editor contextual toolbar" at bounding box center [575, 425] width 15 height 15
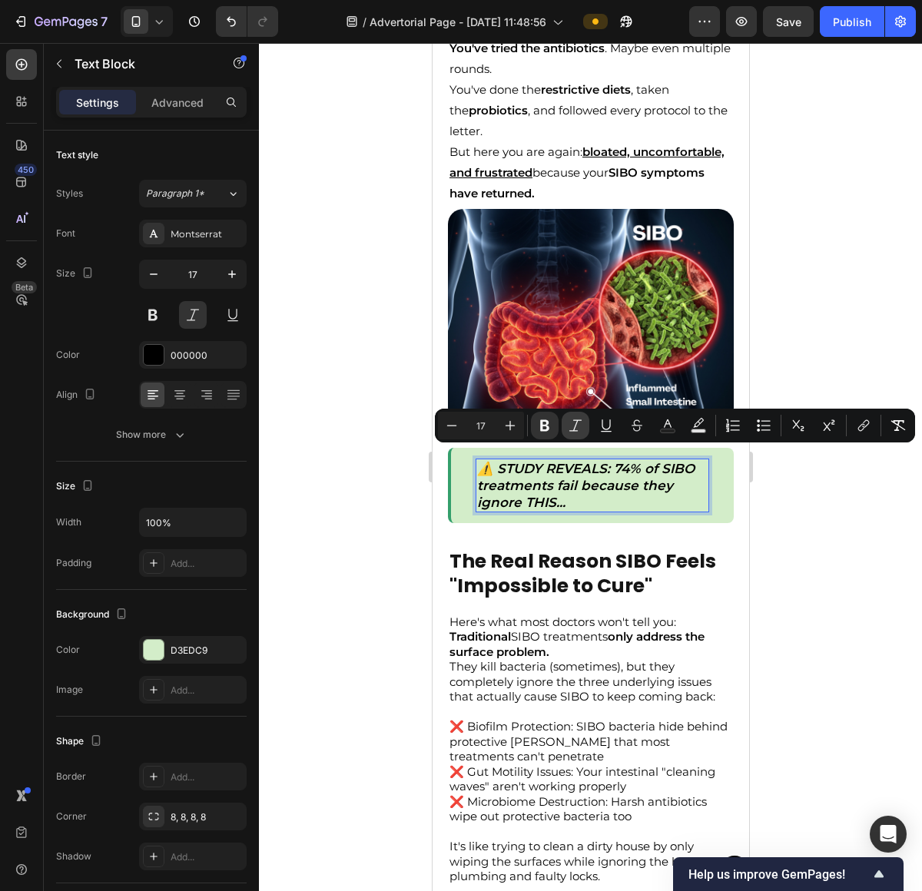
click at [575, 432] on icon "Editor contextual toolbar" at bounding box center [575, 425] width 15 height 15
type input "17"
click at [568, 489] on strong "⚠️ STUDY REVEALS: 74% of SIBO treatments fail because they ignore THIS..." at bounding box center [584, 485] width 217 height 49
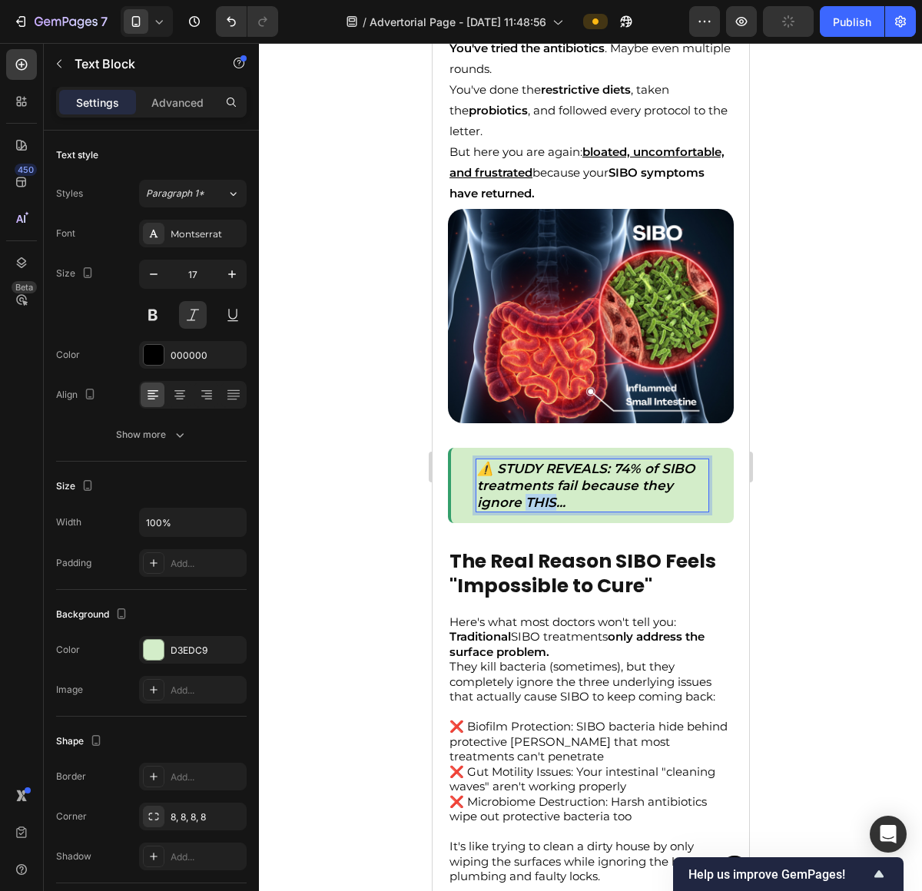
click at [568, 489] on strong "⚠️ STUDY REVEALS: 74% of SIBO treatments fail because they ignore THIS..." at bounding box center [584, 485] width 217 height 49
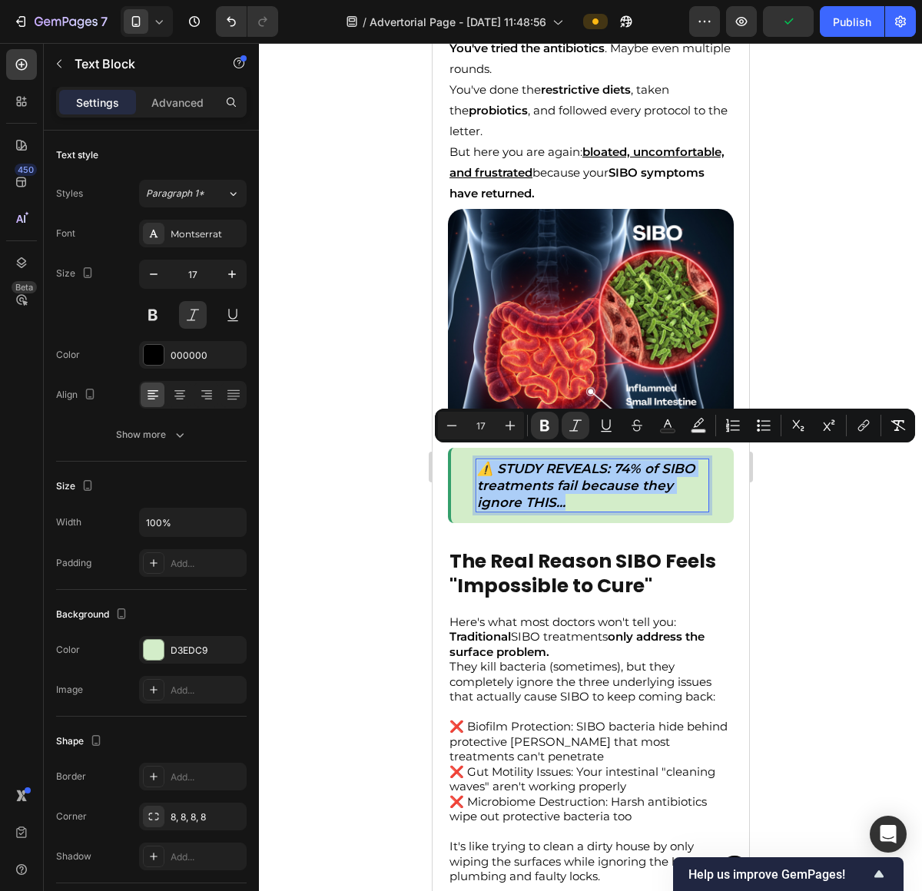
click at [585, 428] on button "Italic" at bounding box center [575, 426] width 28 height 28
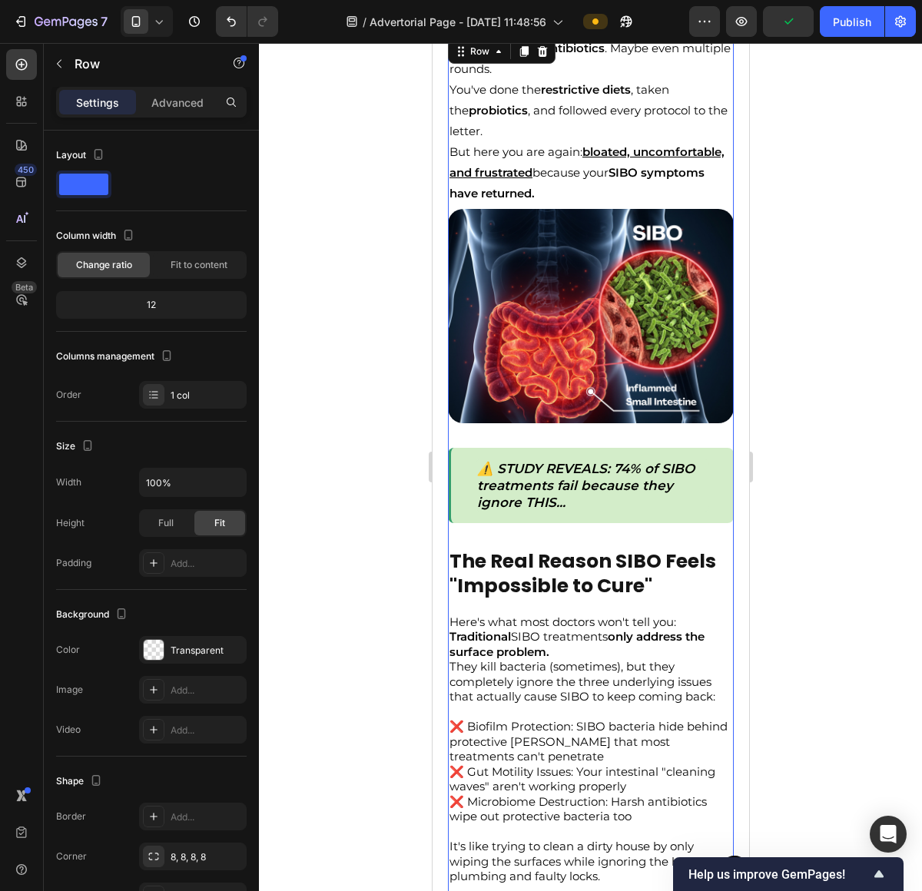
click at [605, 525] on div "You've tried the antibiotics . Maybe even multiple rounds. You've done the rest…" at bounding box center [590, 744] width 286 height 1416
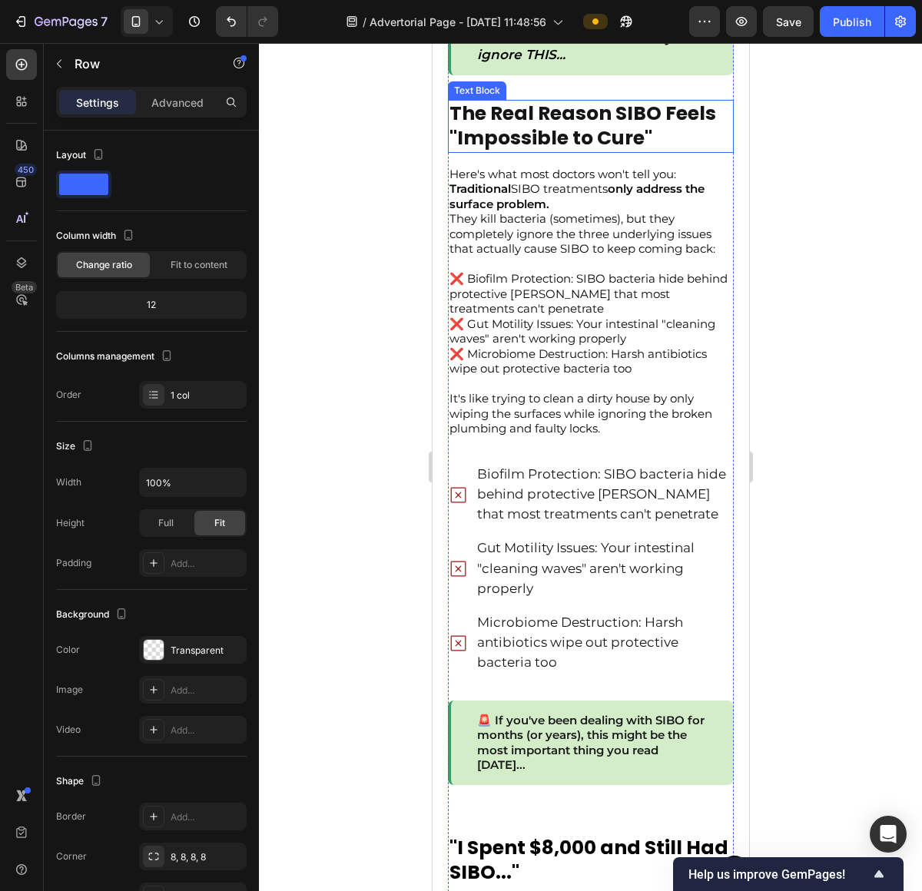
scroll to position [741, 0]
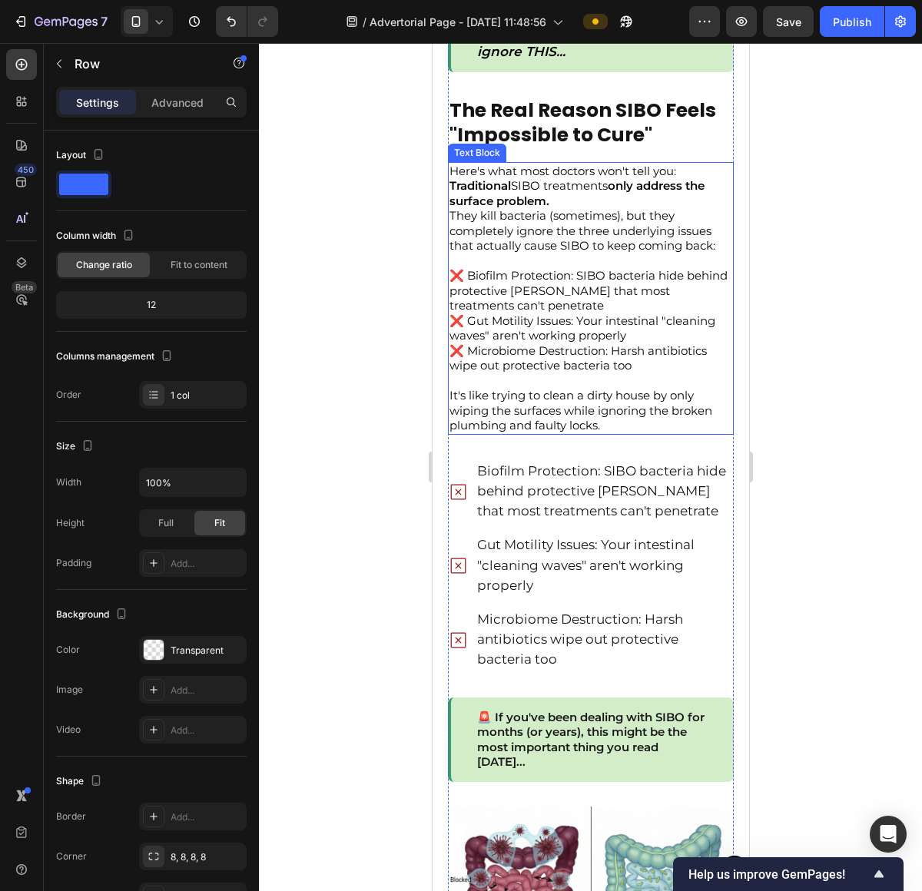
click at [296, 110] on div at bounding box center [590, 467] width 663 height 848
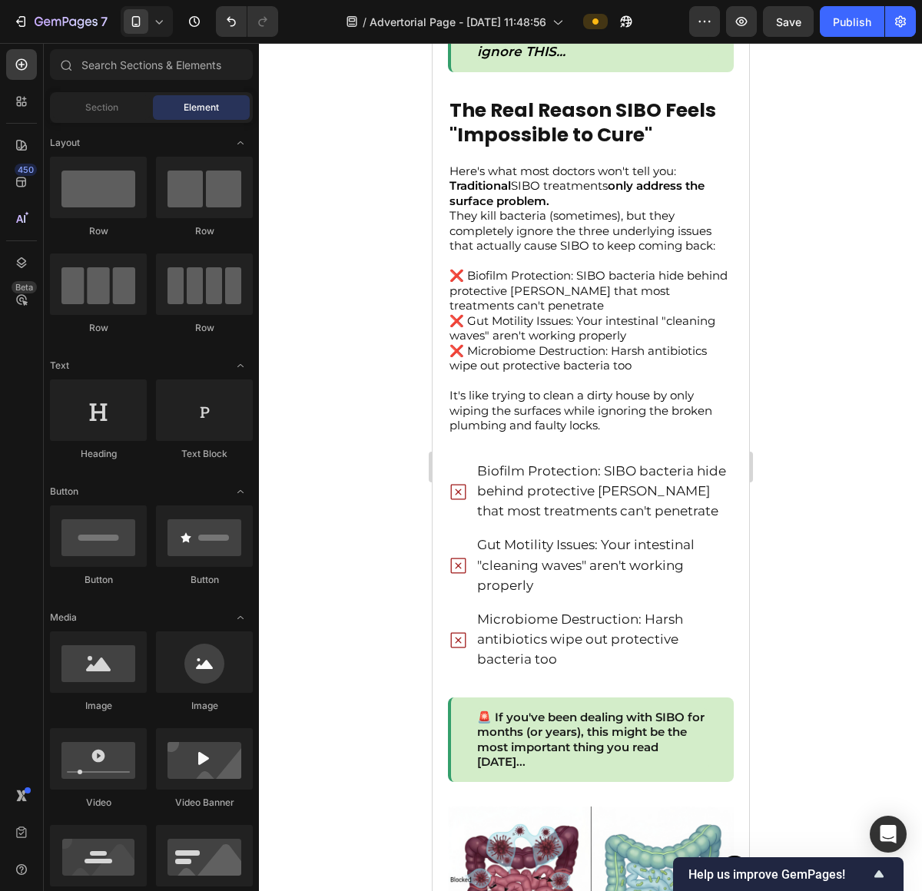
click at [869, 283] on div at bounding box center [590, 467] width 663 height 848
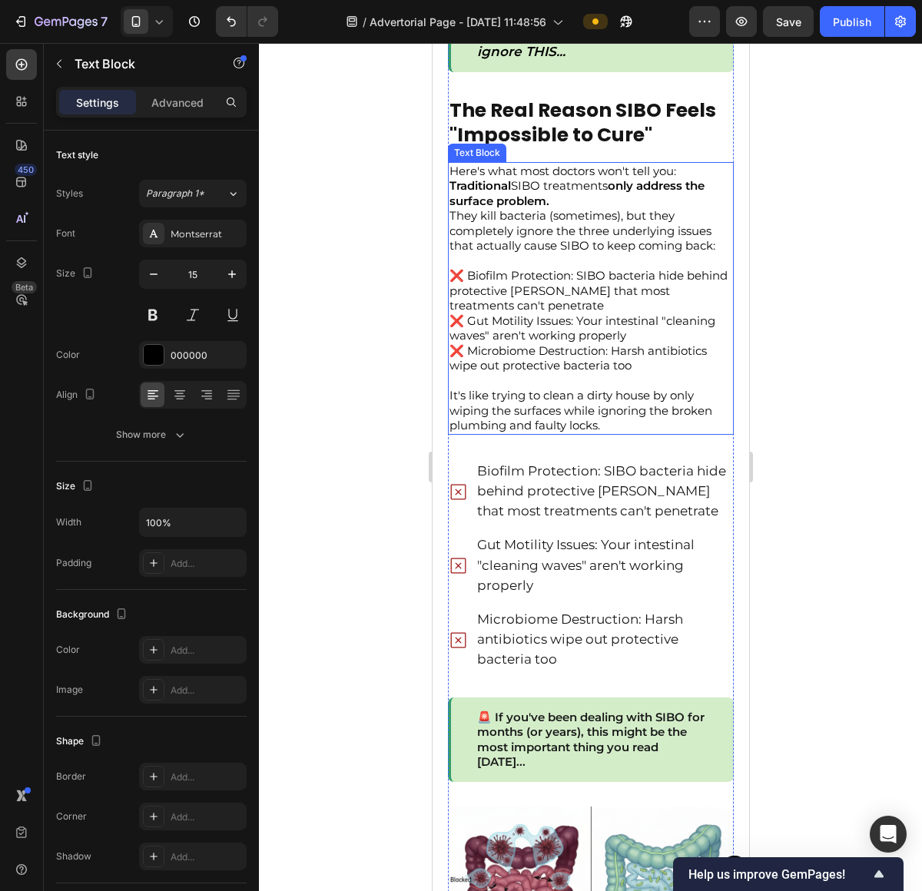
click at [555, 270] on p "❌ Biofilm Protection: SIBO bacteria hide behind protective shields that most tr…" at bounding box center [590, 290] width 283 height 45
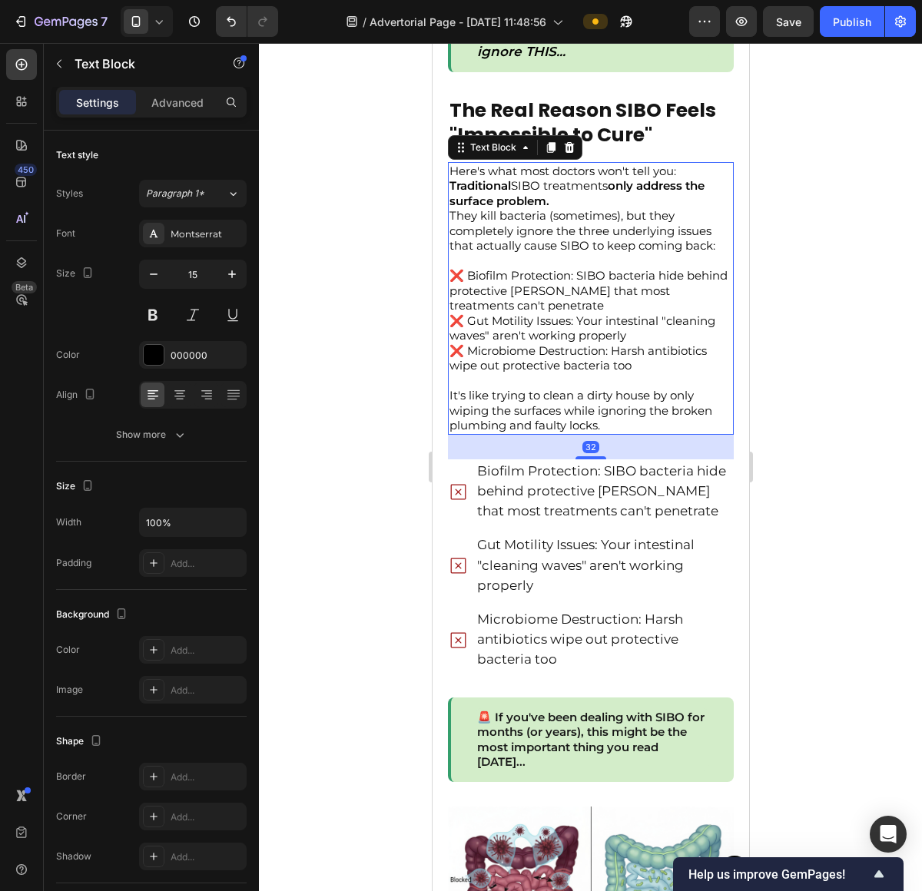
click at [555, 270] on p "❌ Biofilm Protection: SIBO bacteria hide behind protective shields that most tr…" at bounding box center [590, 290] width 283 height 45
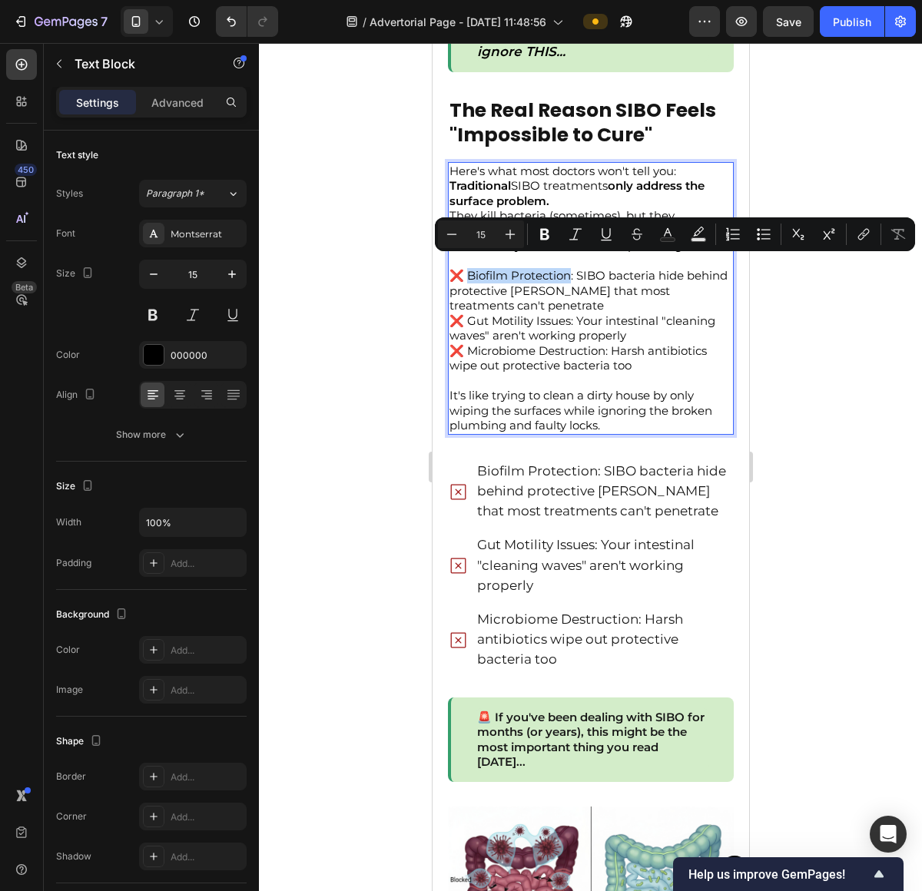
click at [492, 268] on p "❌ Biofilm Protection: SIBO bacteria hide behind protective shields that most tr…" at bounding box center [590, 290] width 283 height 45
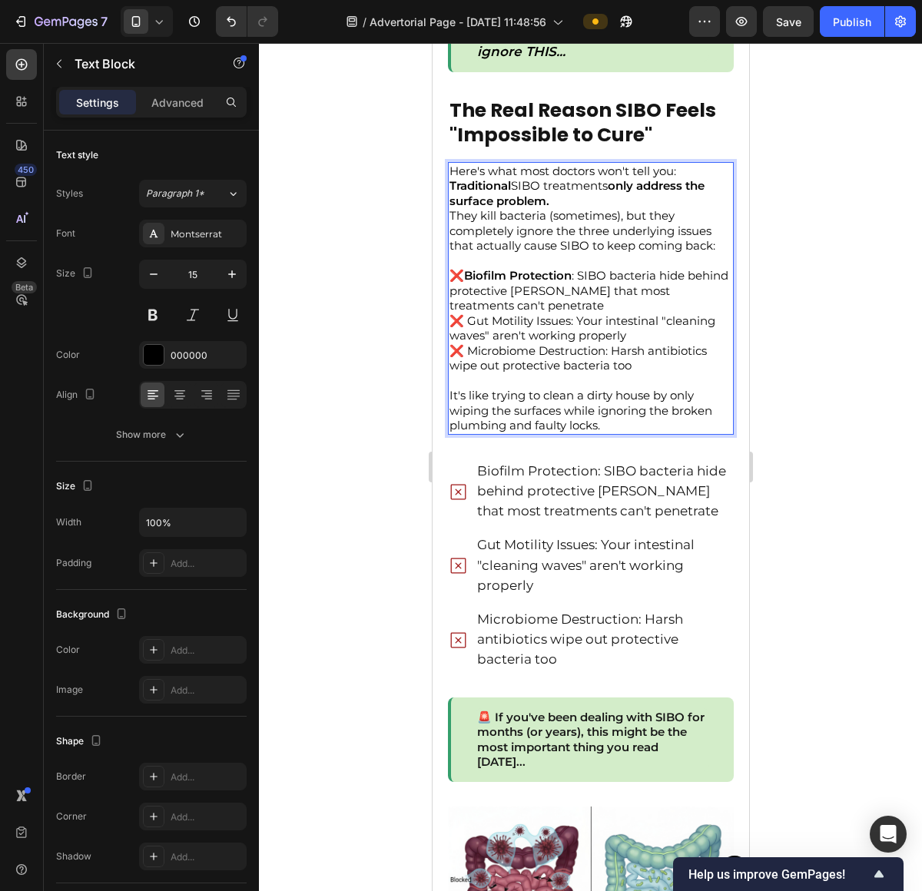
click at [545, 313] on p "❌ Gut Motility Issues: Your intestinal "cleaning waves" aren't working properly" at bounding box center [590, 328] width 283 height 30
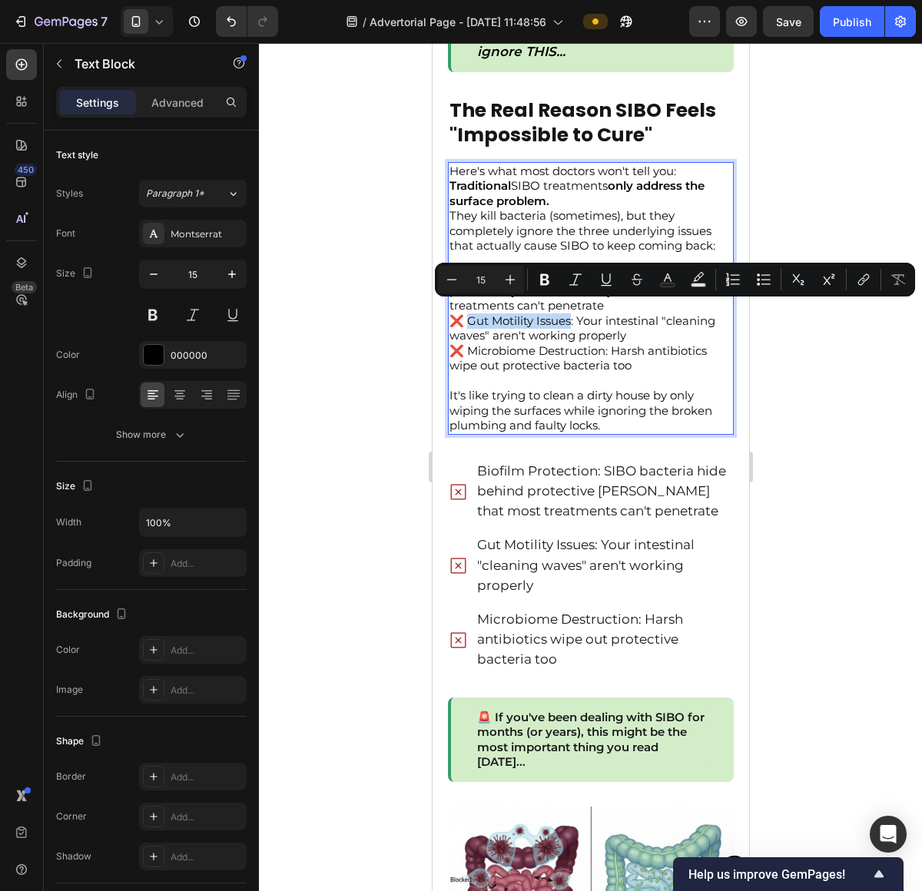
click at [470, 316] on p "❌ Gut Motility Issues: Your intestinal "cleaning waves" aren't working properly" at bounding box center [590, 328] width 283 height 30
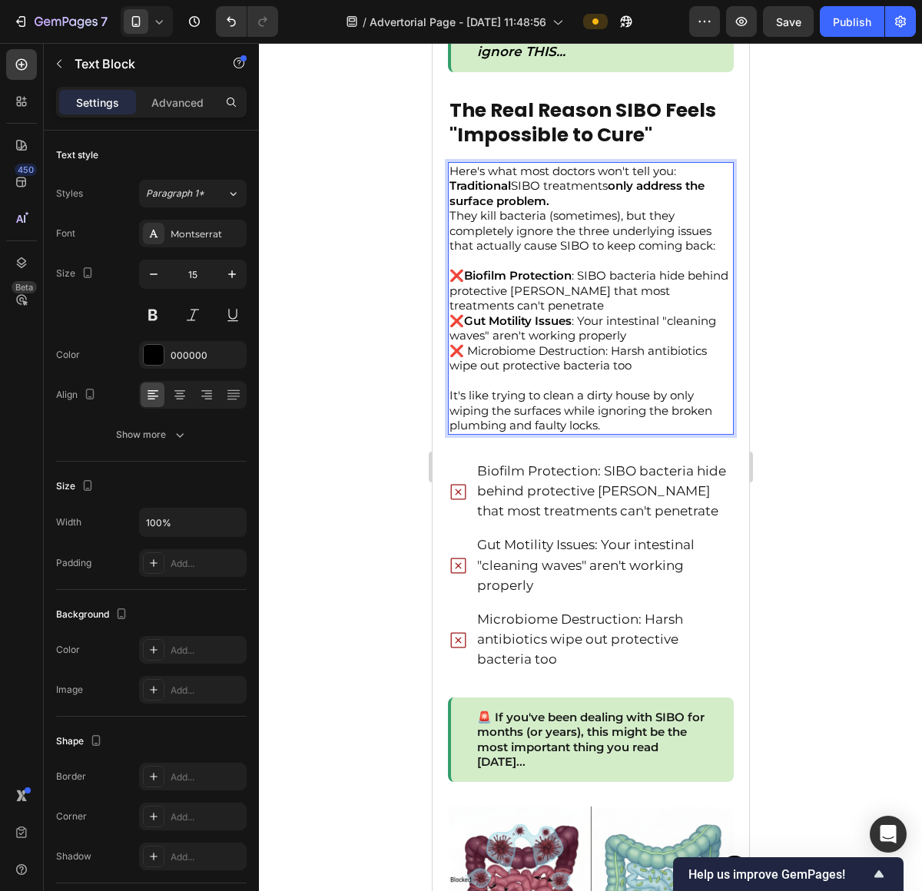
click at [557, 345] on p "❌ Microbiome Destruction: Harsh antibiotics wipe out protective bacteria too" at bounding box center [590, 365] width 283 height 45
click at [459, 343] on p "❌ Microbiome Destruction: Harsh antibiotics wipe out protective bacteria too" at bounding box center [590, 365] width 283 height 45
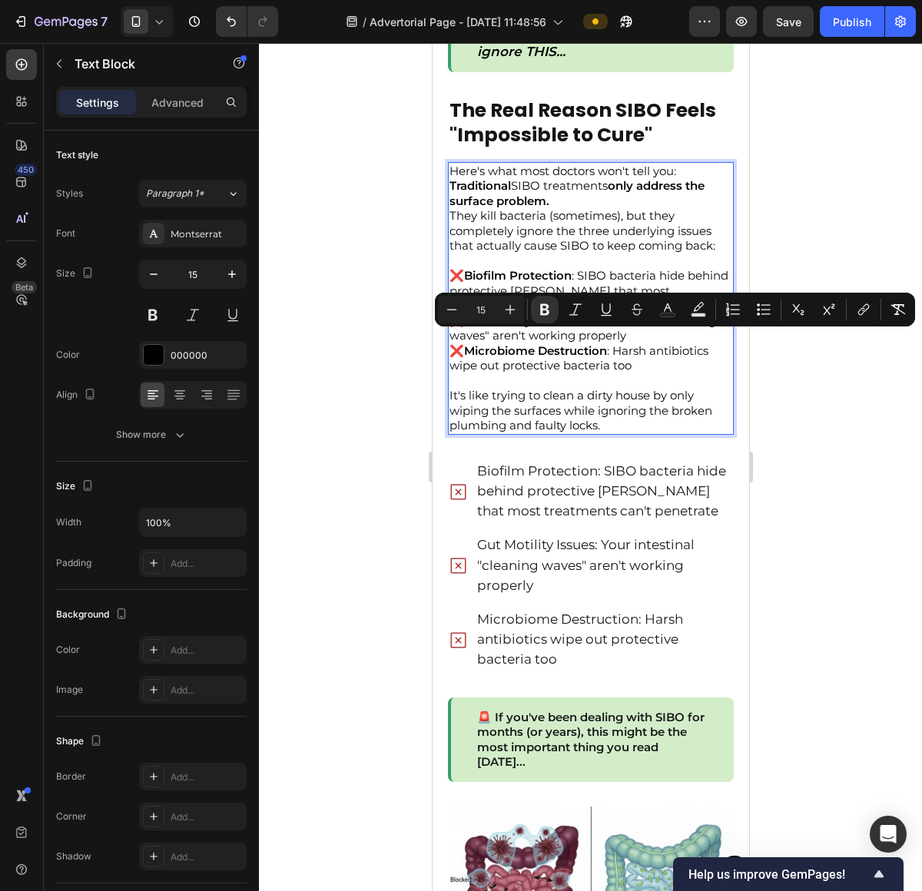
click at [541, 369] on p "❌ Microbiome Destruction : Harsh antibiotics wipe out protective bacteria too" at bounding box center [590, 365] width 283 height 45
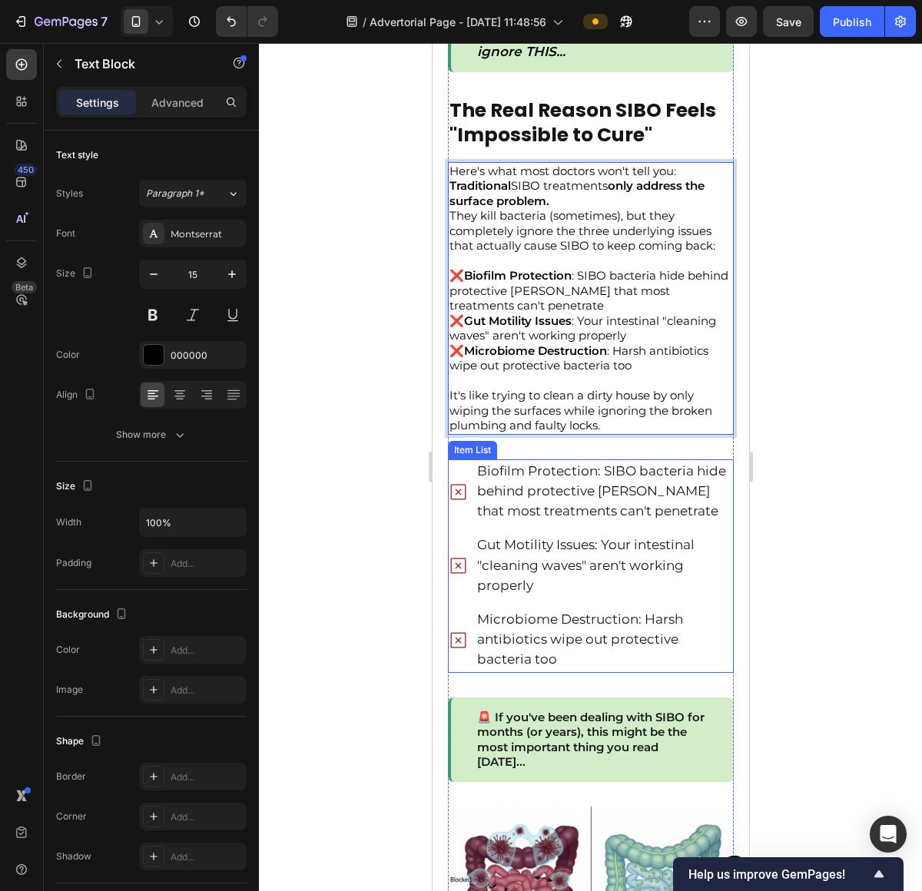
click at [622, 620] on p "Microbiome Destruction: Harsh antibiotics wipe out protective bacteria too" at bounding box center [603, 640] width 254 height 61
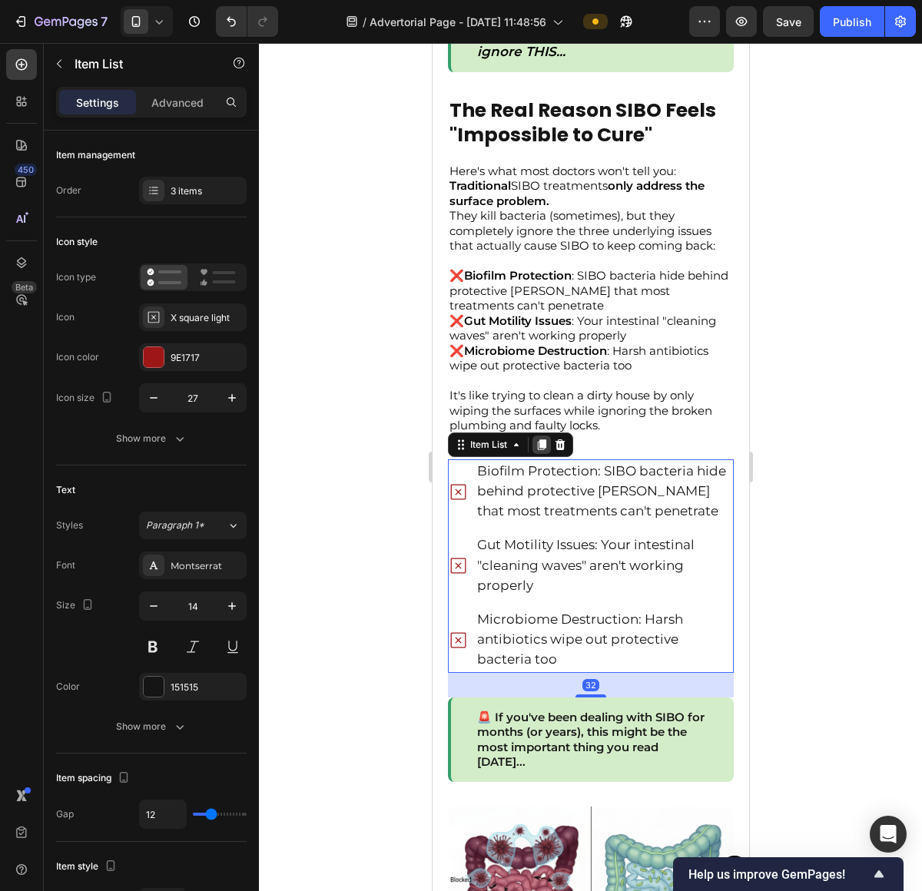
click at [547, 439] on icon at bounding box center [541, 445] width 12 height 12
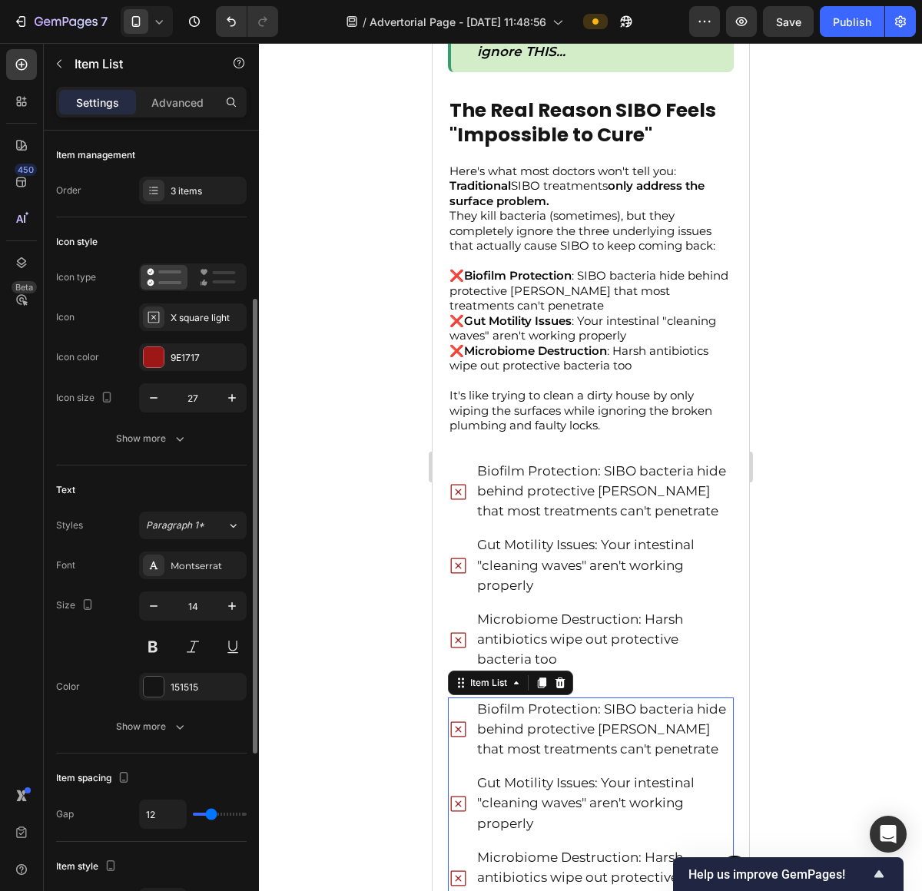
scroll to position [108, 0]
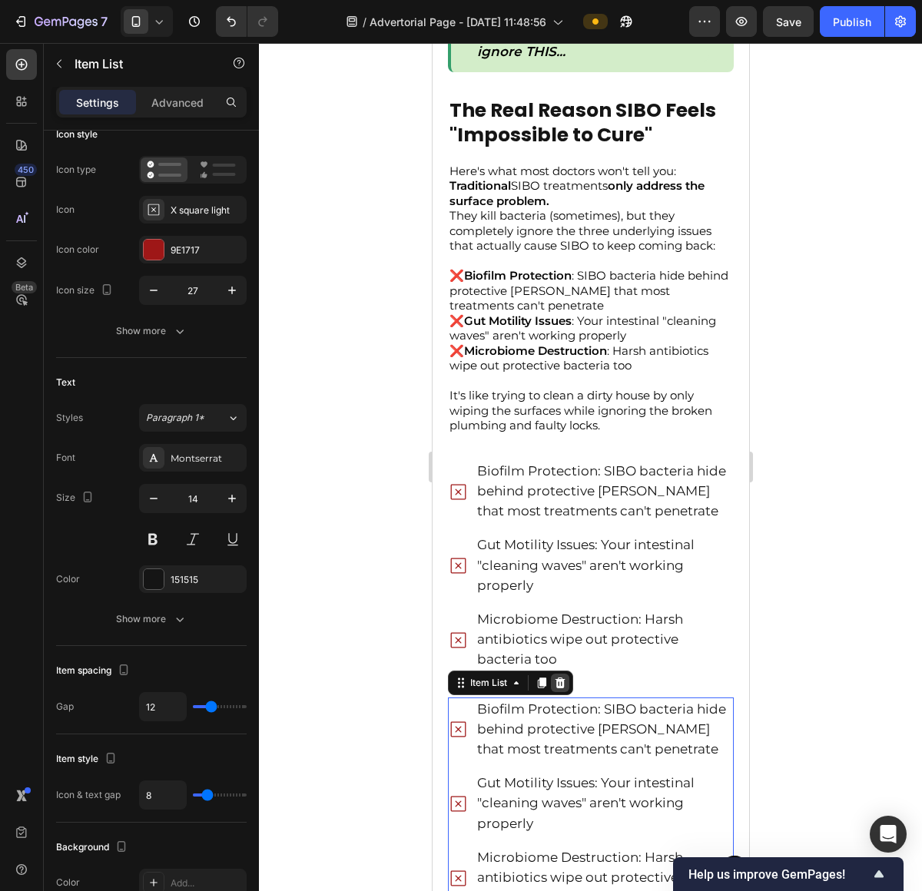
click at [567, 677] on div at bounding box center [559, 683] width 18 height 18
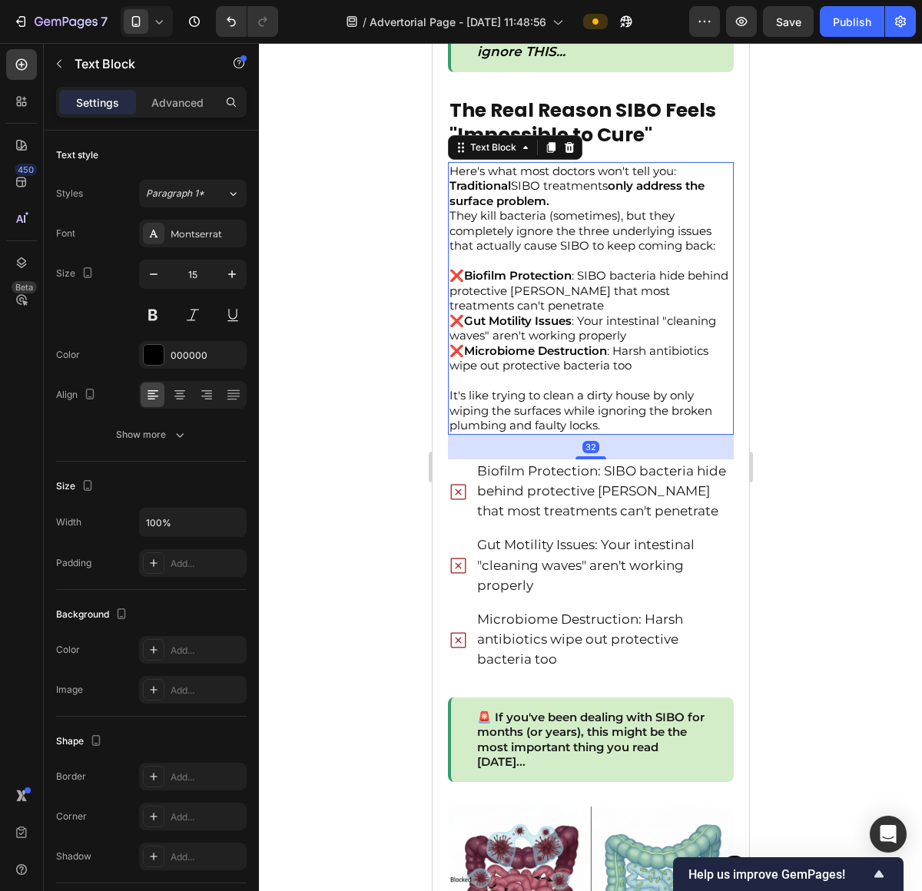
click at [651, 422] on div "Here's what most doctors won't tell you: Traditional SIBO treatments only addre…" at bounding box center [590, 298] width 286 height 273
click at [644, 446] on div "32" at bounding box center [590, 447] width 286 height 25
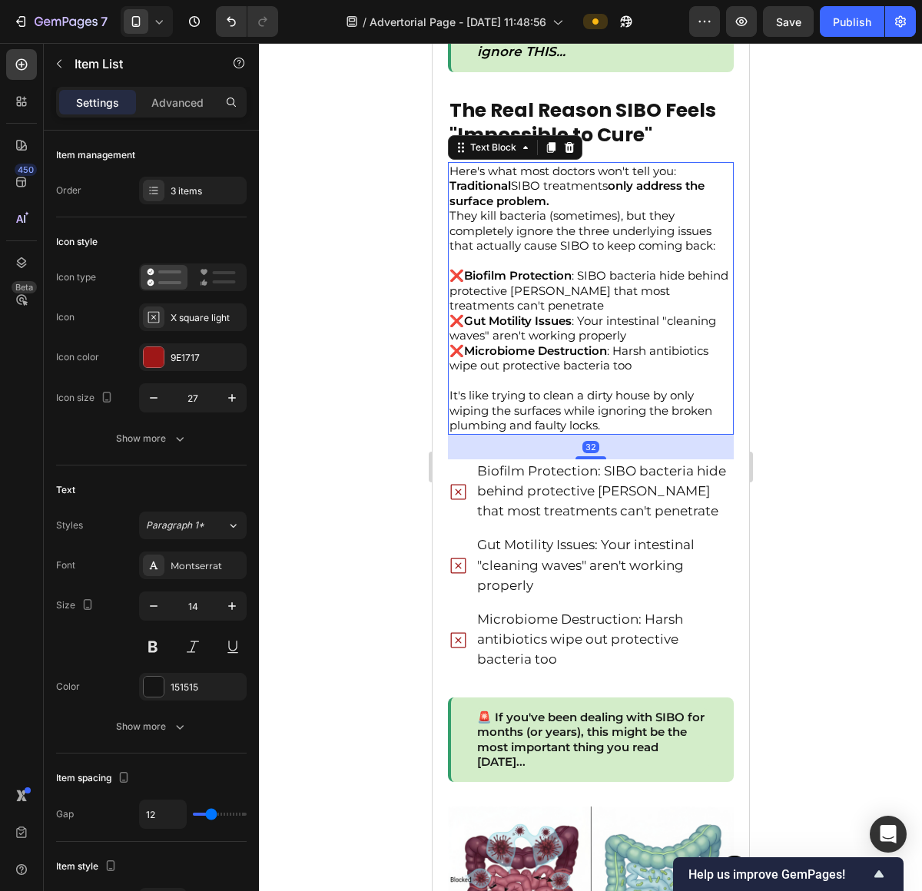
click at [648, 463] on span "Biofilm Protection: SIBO bacteria hide behind protective shields that most trea…" at bounding box center [600, 490] width 249 height 55
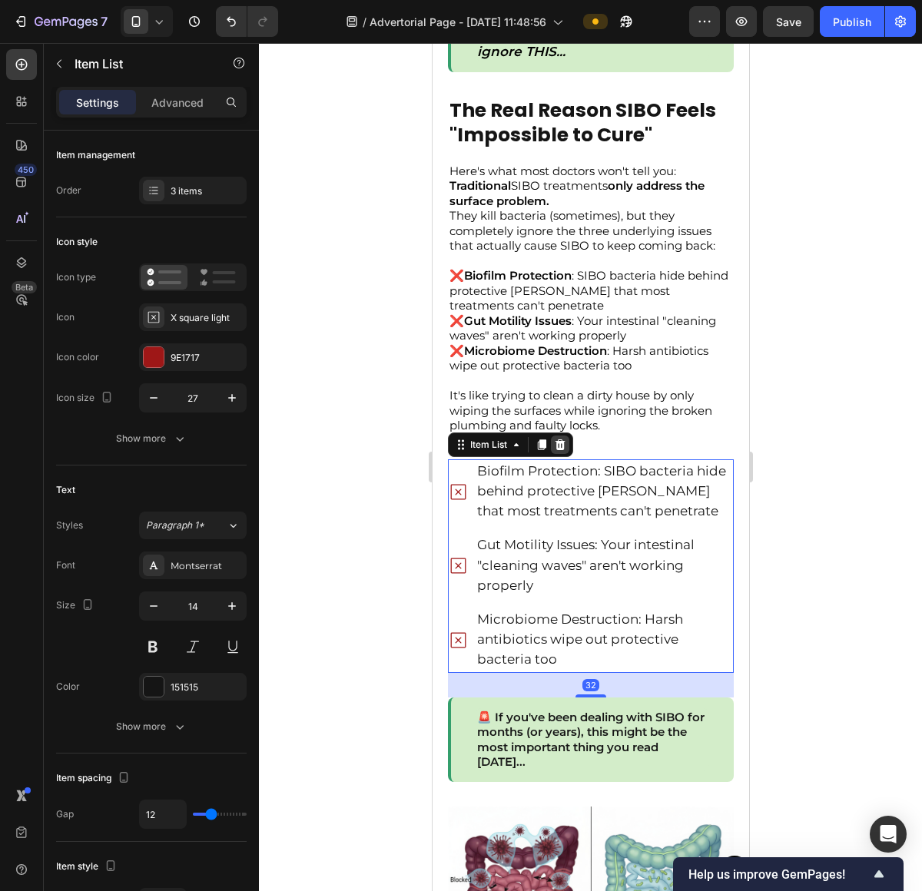
click at [558, 442] on div at bounding box center [559, 445] width 18 height 18
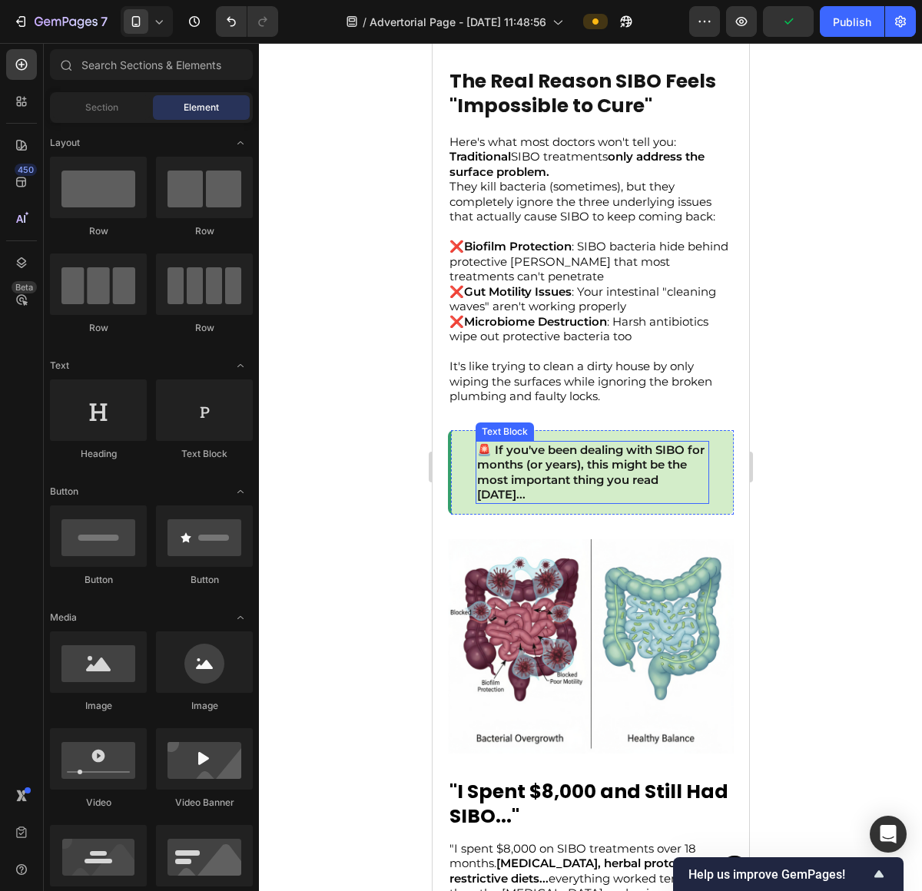
scroll to position [761, 0]
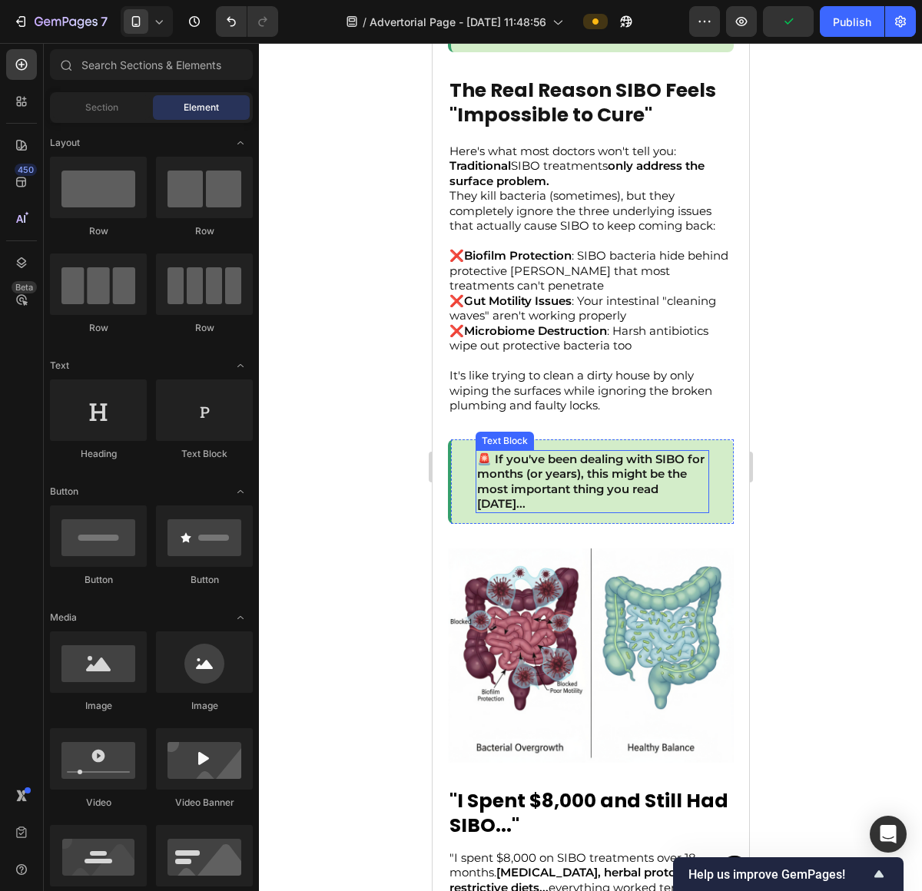
click at [598, 467] on p "🚨 If you've been dealing with SIBO for months (or years), this might be the mos…" at bounding box center [591, 482] width 230 height 60
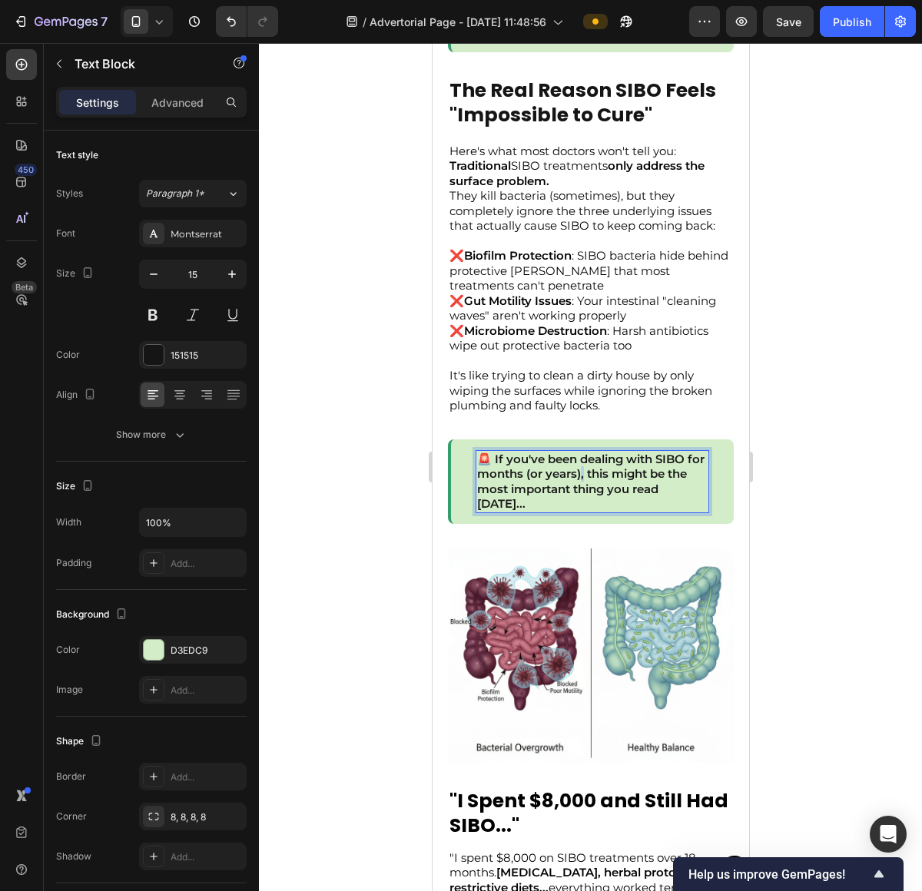
click at [598, 467] on p "🚨 If you've been dealing with SIBO for months (or years), this might be the mos…" at bounding box center [591, 482] width 230 height 60
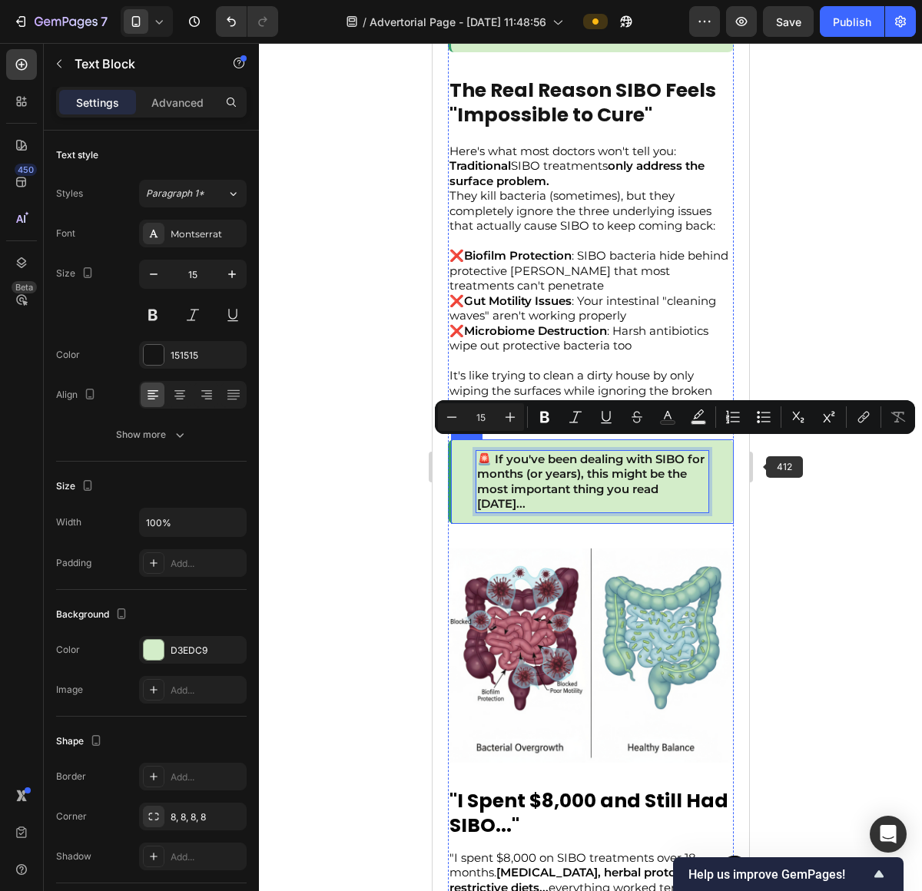
click at [651, 471] on p "🚨 If you've been dealing with SIBO for months (or years), this might be the mos…" at bounding box center [591, 482] width 230 height 60
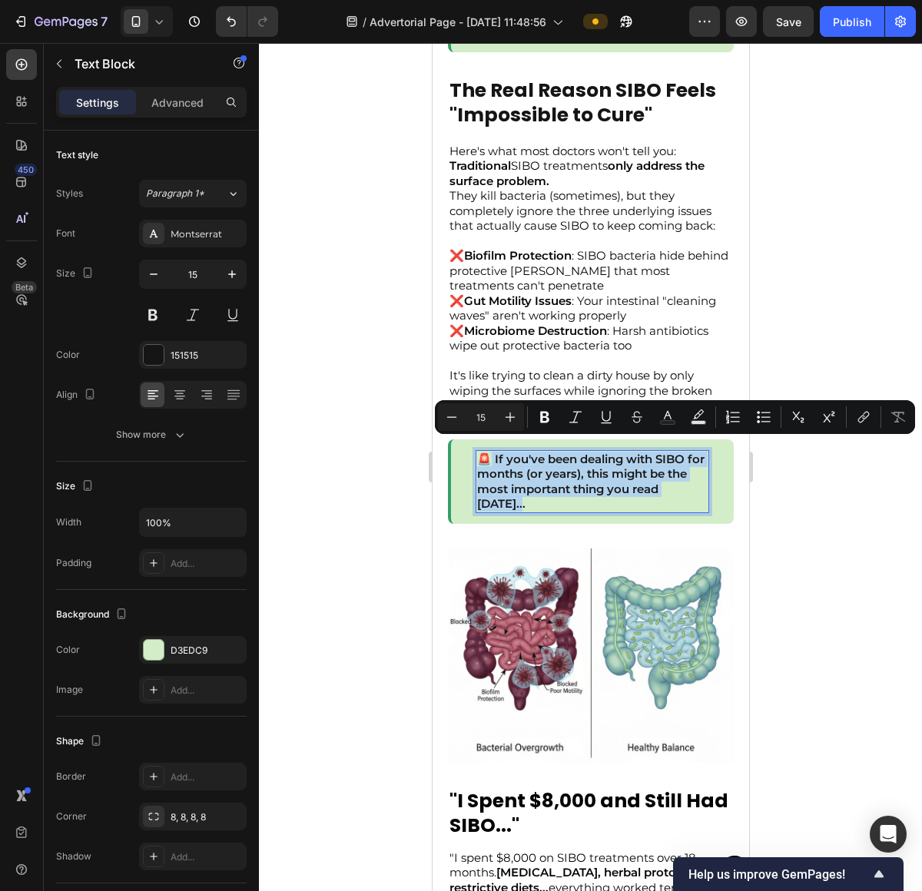
drag, startPoint x: 578, startPoint y: 492, endPoint x: 492, endPoint y: 450, distance: 96.5
click at [492, 452] on p "🚨 If you've been dealing with SIBO for months (or years), this might be the mos…" at bounding box center [591, 482] width 230 height 60
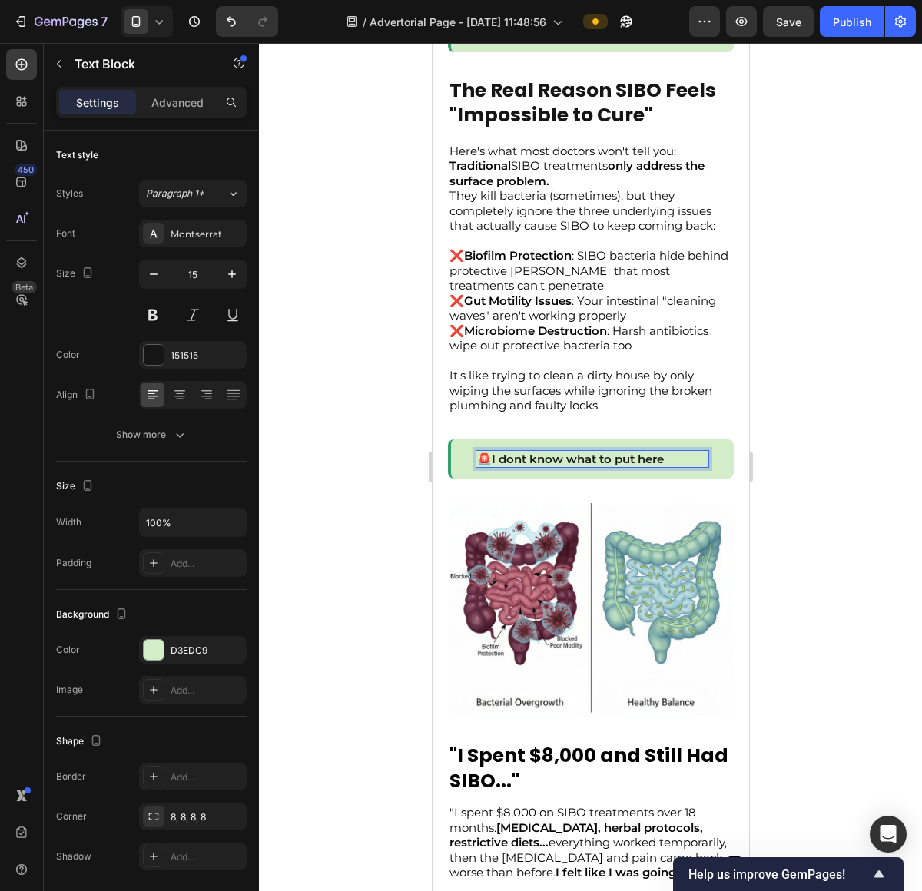
click at [851, 486] on div at bounding box center [590, 467] width 663 height 848
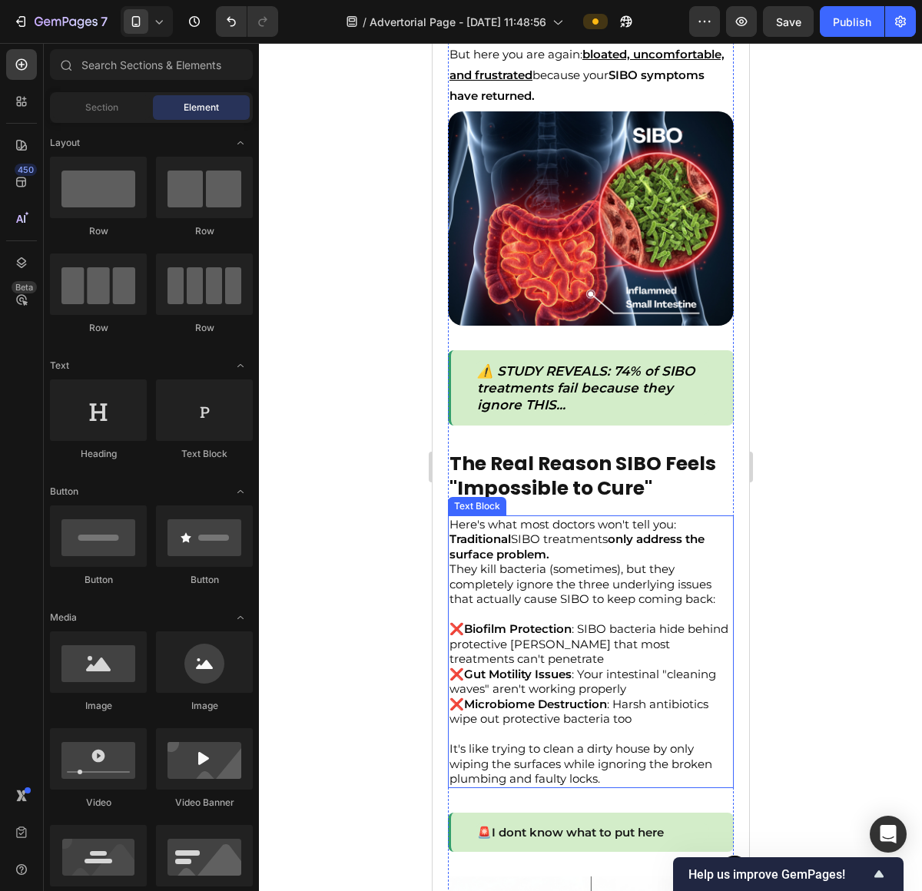
scroll to position [405, 0]
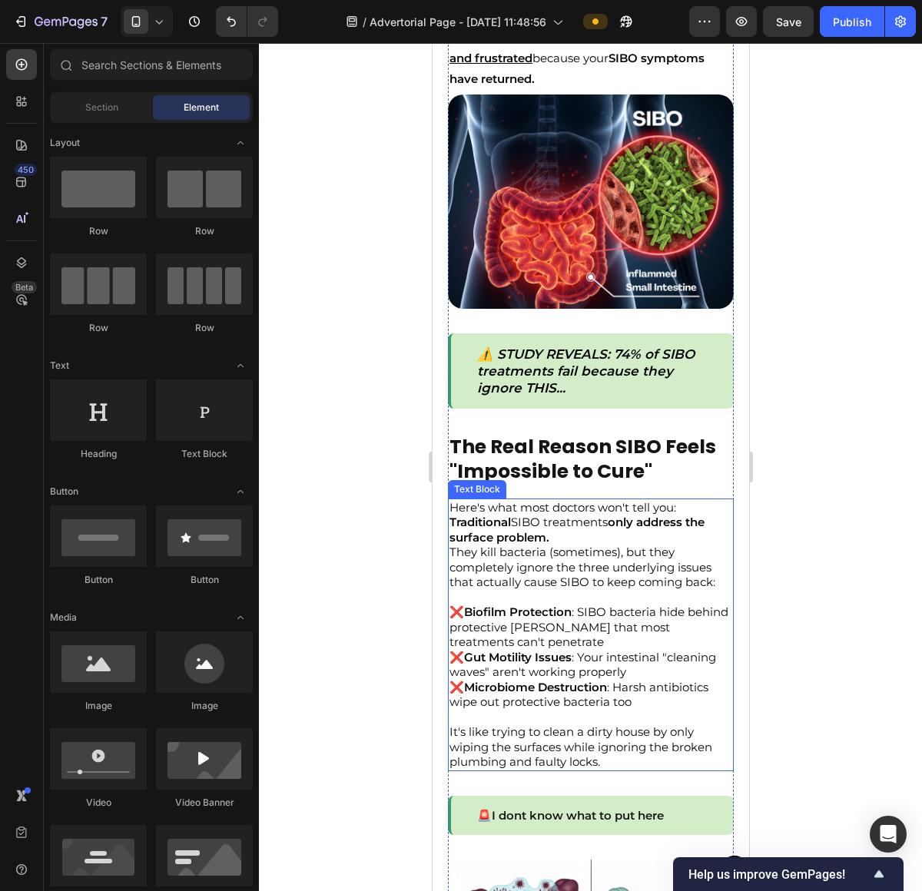
click at [584, 545] on p "They kill bacteria (sometimes), but they completely ignore the three underlying…" at bounding box center [590, 575] width 283 height 60
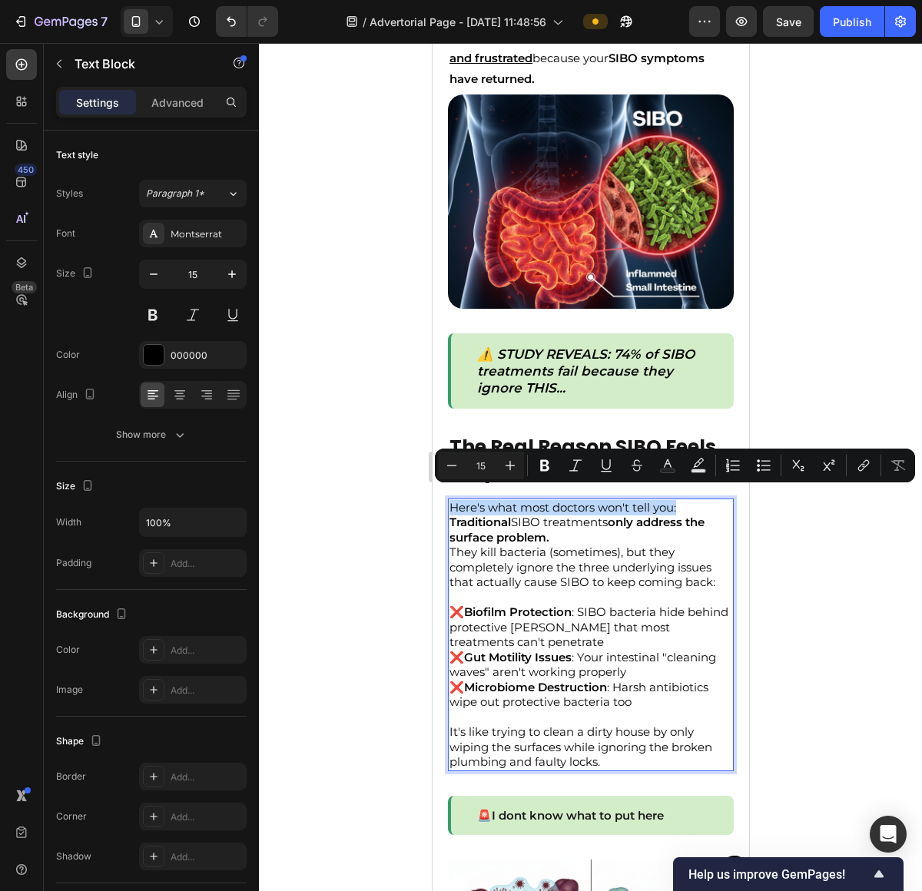
drag, startPoint x: 687, startPoint y: 501, endPoint x: 862, endPoint y: 537, distance: 178.8
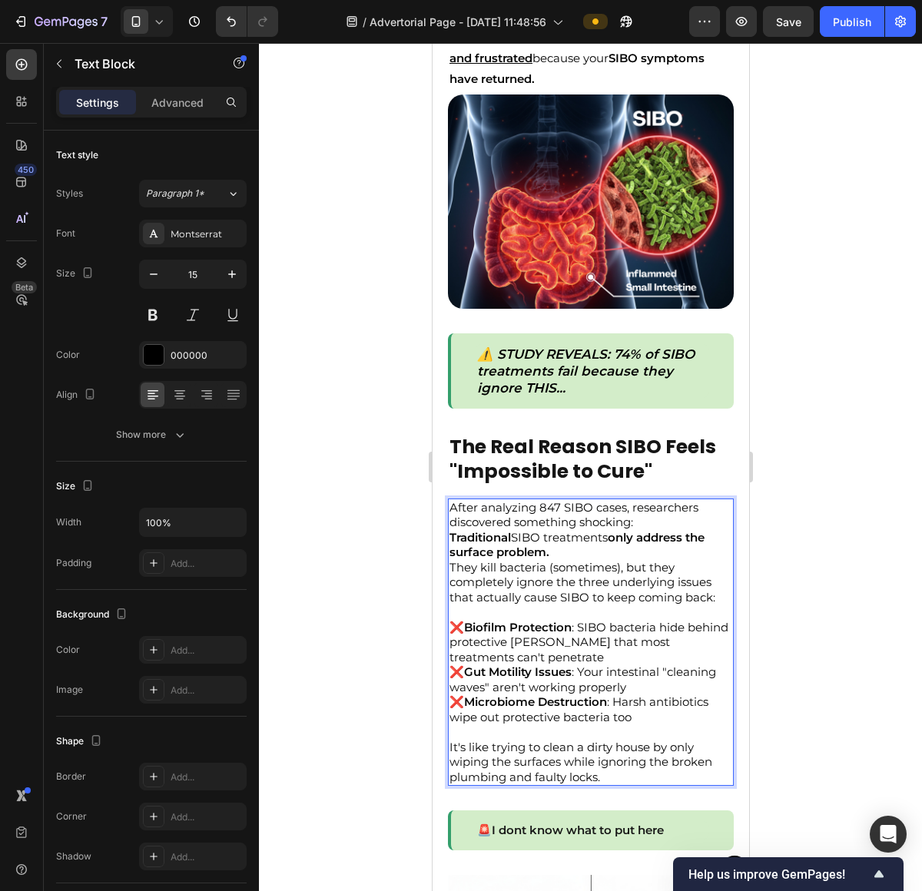
click at [558, 500] on p "After analyzing 847 SIBO cases, researchers discovered something shocking:" at bounding box center [590, 515] width 283 height 30
click at [547, 500] on p "After analyzing 847 SIBO cases, researchers discovered something shocking:" at bounding box center [590, 515] width 283 height 30
click at [544, 500] on p "After analyzing 847 SIBO cases, researchers discovered something shocking:" at bounding box center [590, 515] width 283 height 30
click at [665, 507] on p "After analyzing +1547 SIBO cases, researchers discovered something shocking:" at bounding box center [590, 515] width 283 height 30
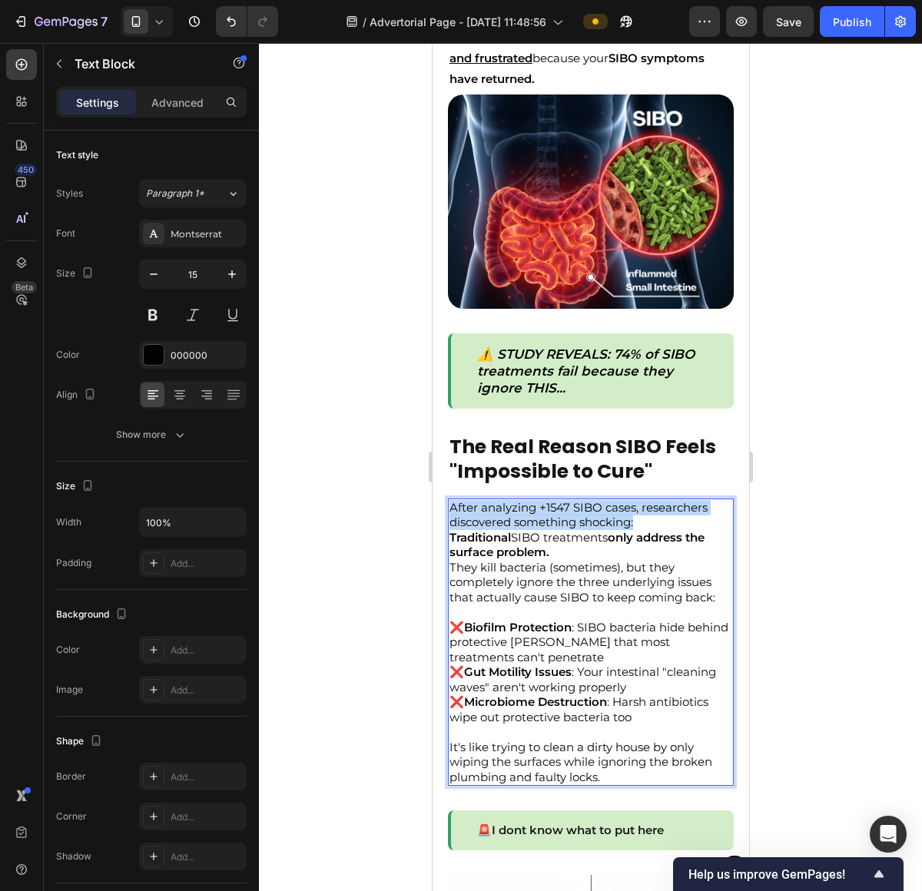
click at [665, 507] on p "After analyzing +1547 SIBO cases, researchers discovered something shocking:" at bounding box center [590, 515] width 283 height 30
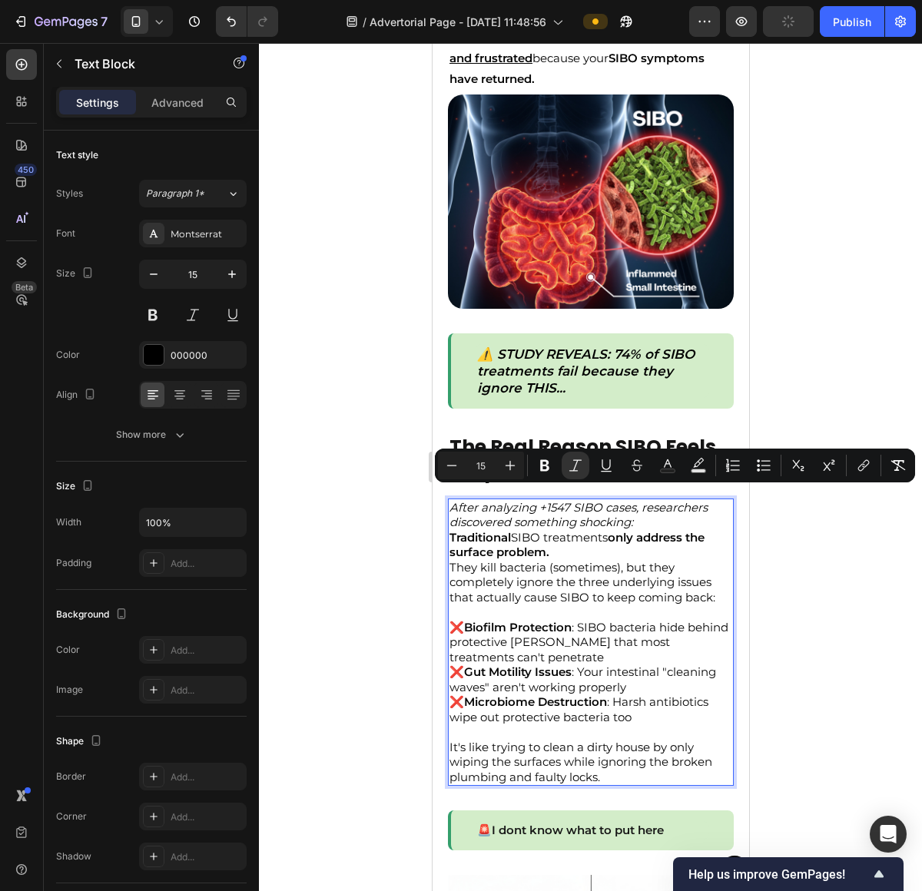
click at [613, 585] on p "They kill bacteria (sometimes), but they completely ignore the three underlying…" at bounding box center [590, 590] width 283 height 60
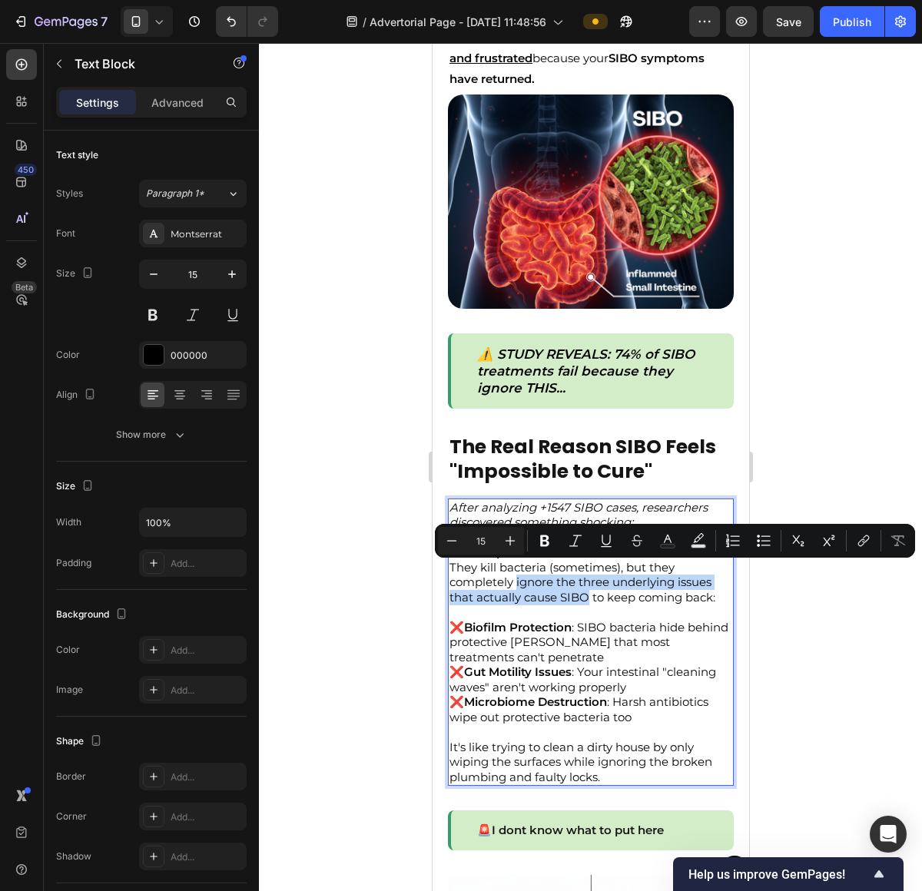
drag, startPoint x: 516, startPoint y: 572, endPoint x: 589, endPoint y: 591, distance: 75.3
click at [589, 591] on p "They kill bacteria (sometimes), but they completely ignore the three underlying…" at bounding box center [590, 590] width 283 height 60
click at [589, 591] on strong "ignore the three underlying issues that actually cause SIBO" at bounding box center [580, 590] width 263 height 30
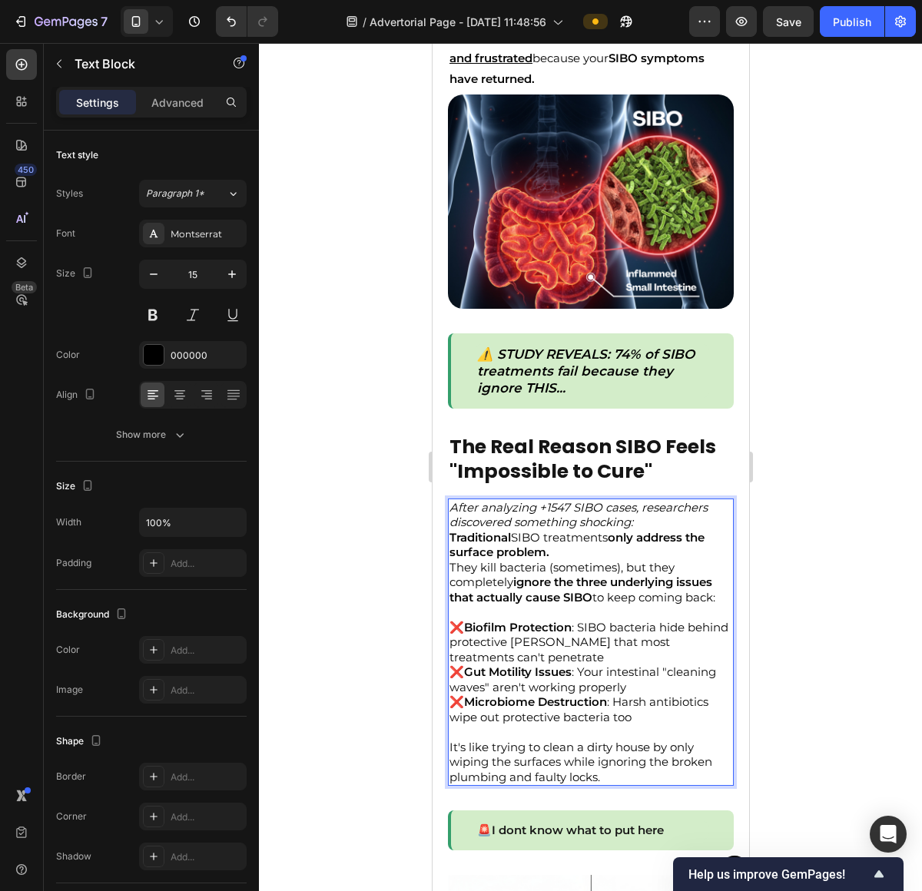
click at [605, 577] on strong "ignore the three underlying issues that actually cause SIBO" at bounding box center [580, 590] width 263 height 30
click at [654, 659] on p "❌ Biofilm Protection : SIBO bacteria hide behind protective shields that most t…" at bounding box center [590, 642] width 283 height 45
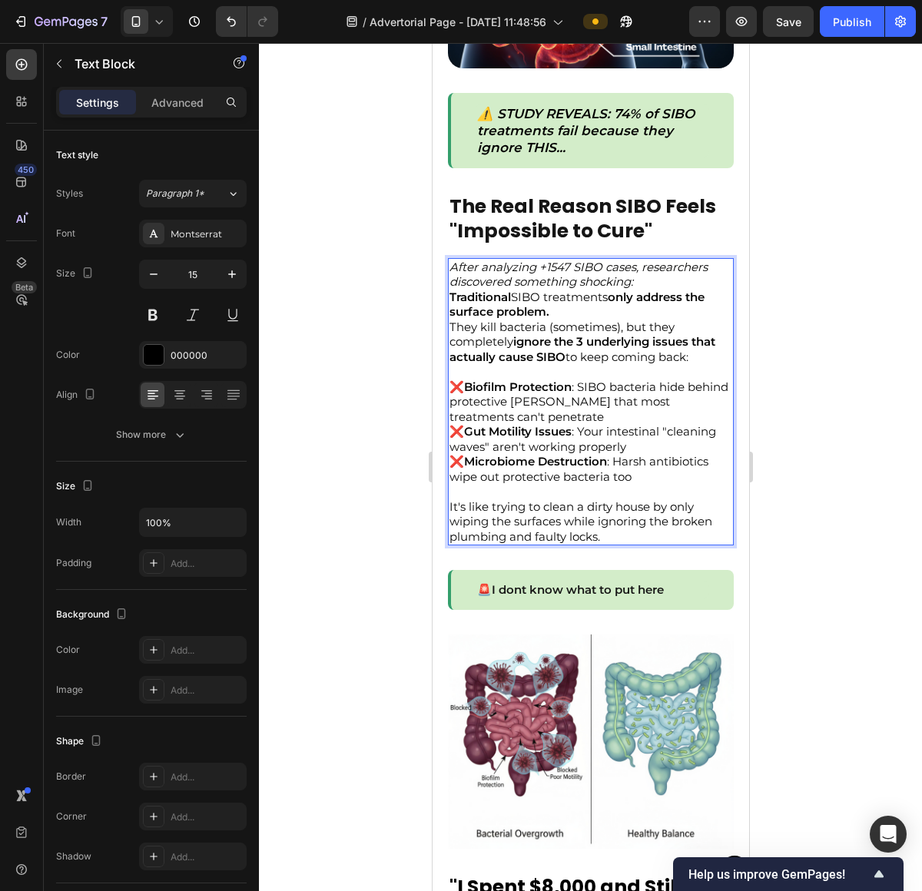
click at [809, 438] on div at bounding box center [590, 467] width 663 height 848
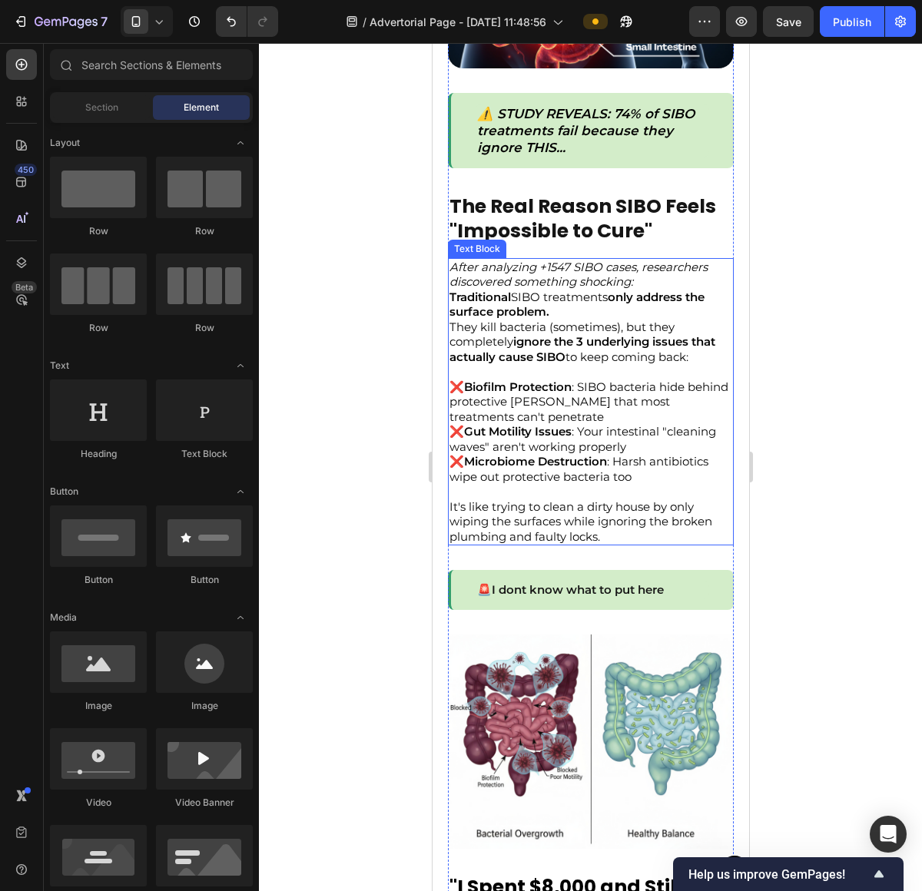
click at [562, 520] on p "It's like trying to clean a dirty house by only wiping the surfaces while ignor…" at bounding box center [590, 521] width 283 height 45
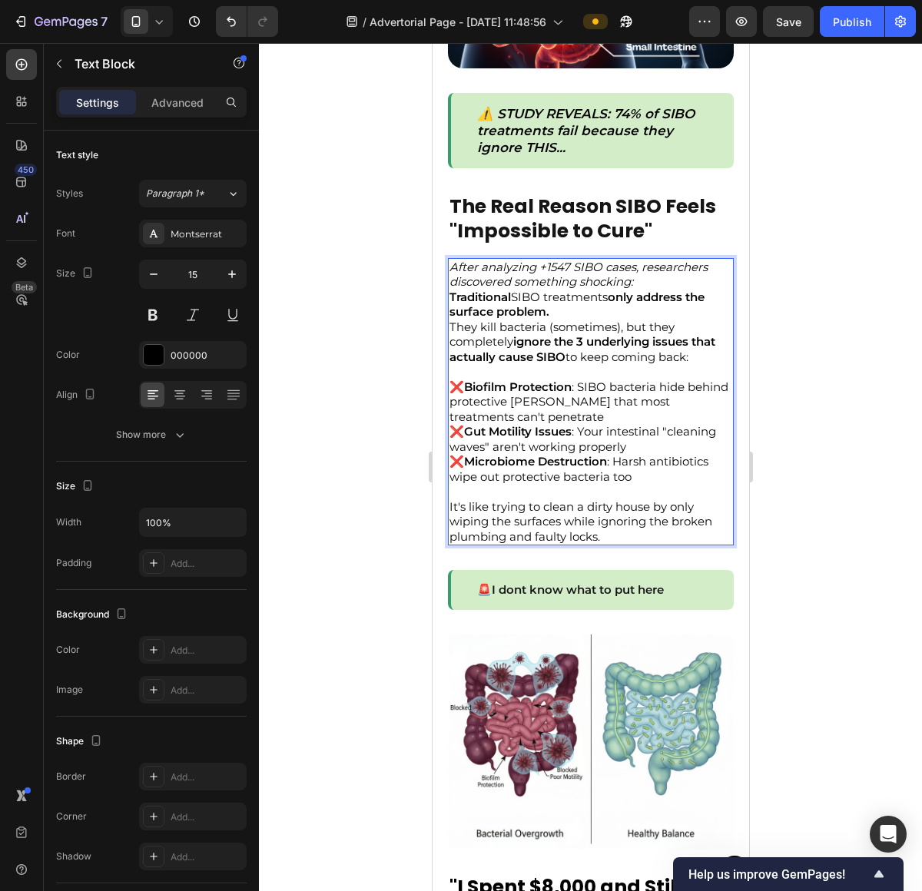
click at [610, 526] on p "It's like trying to clean a dirty house by only wiping the surfaces while ignor…" at bounding box center [590, 521] width 283 height 45
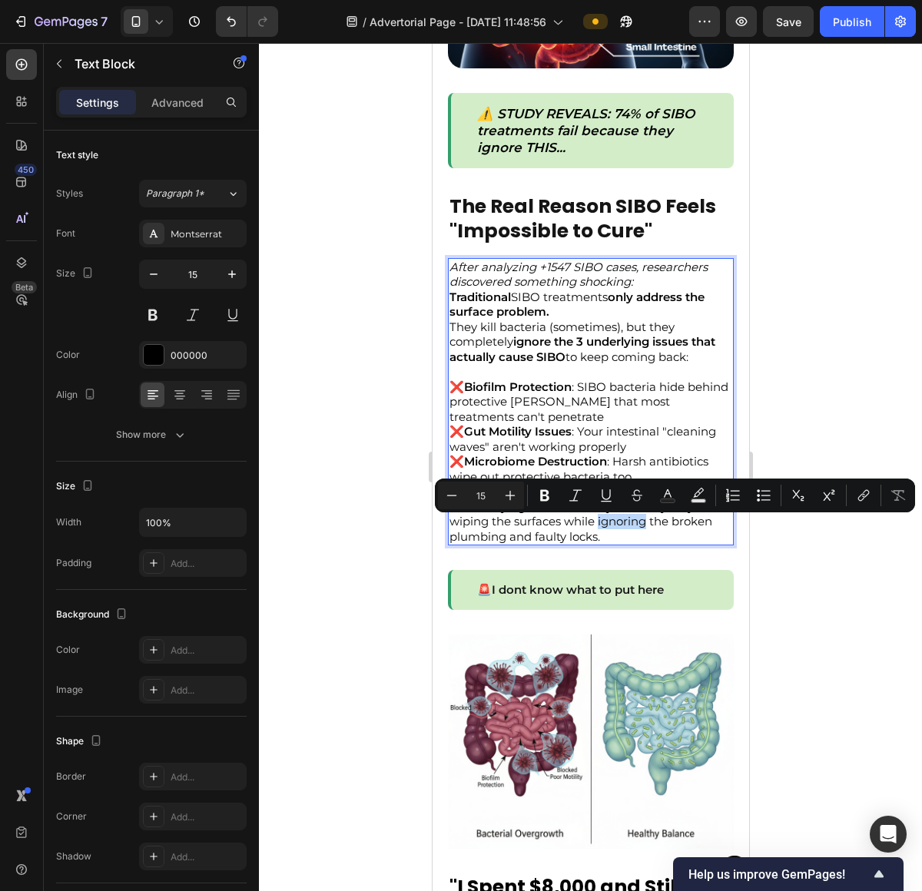
click at [610, 526] on p "It's like trying to clean a dirty house by only wiping the surfaces while ignor…" at bounding box center [590, 521] width 283 height 45
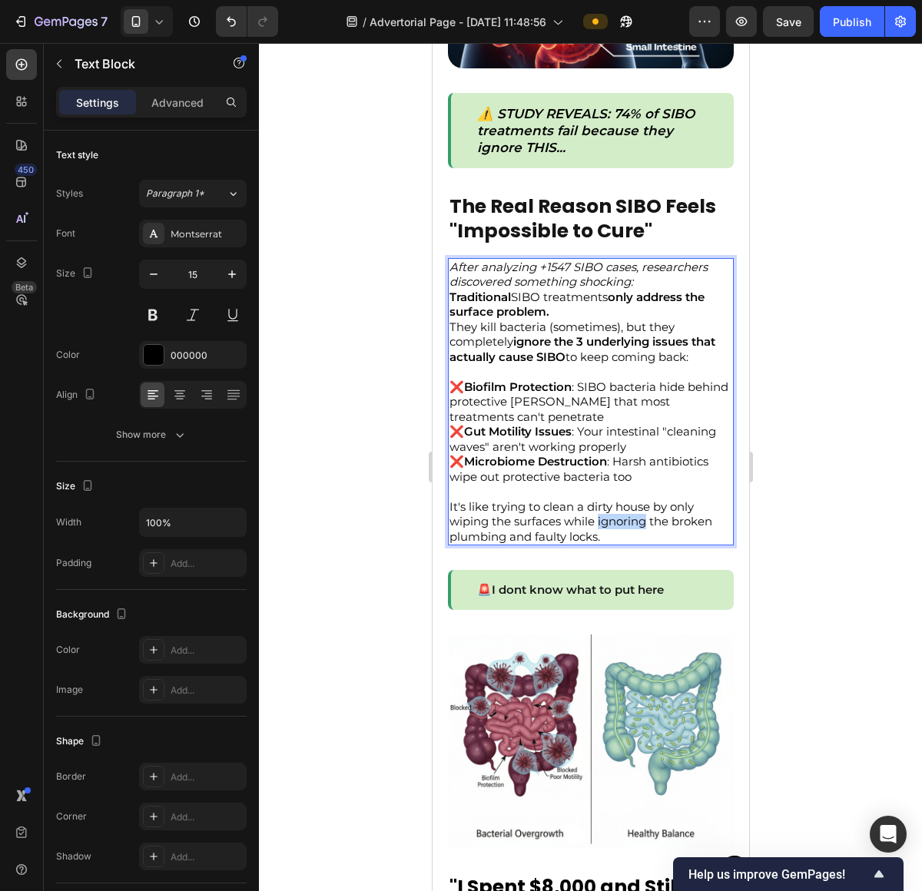
click at [610, 526] on p "It's like trying to clean a dirty house by only wiping the surfaces while ignor…" at bounding box center [590, 521] width 283 height 45
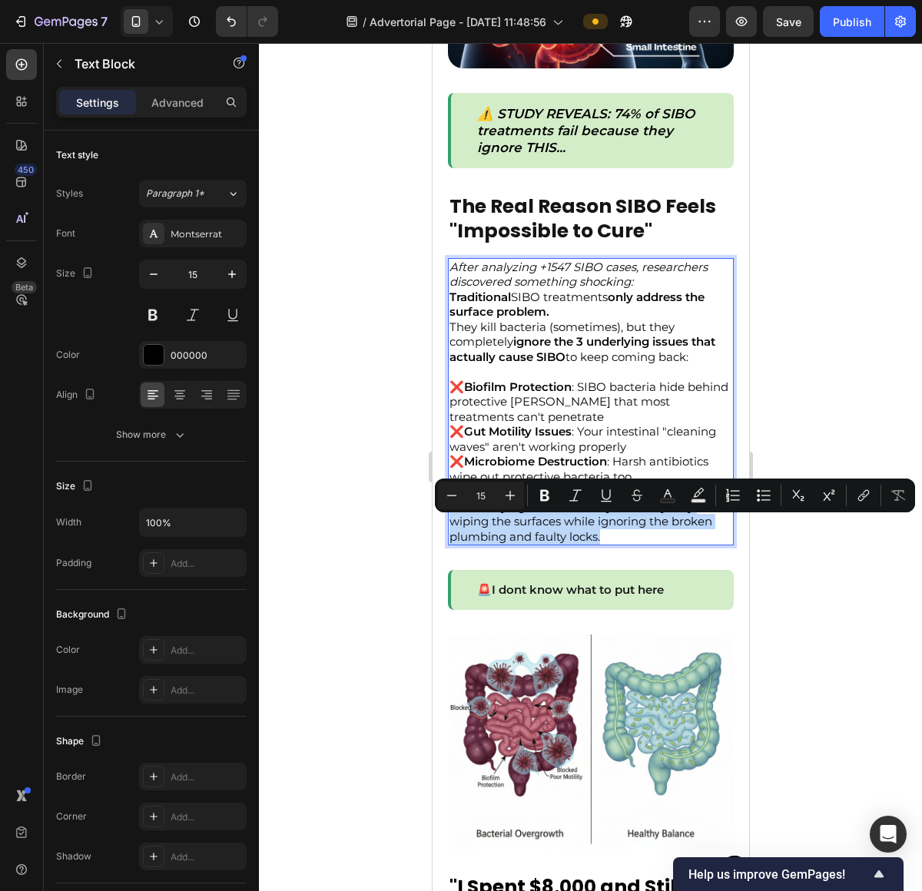
click at [610, 526] on p "It's like trying to clean a dirty house by only wiping the surfaces while ignor…" at bounding box center [590, 521] width 283 height 45
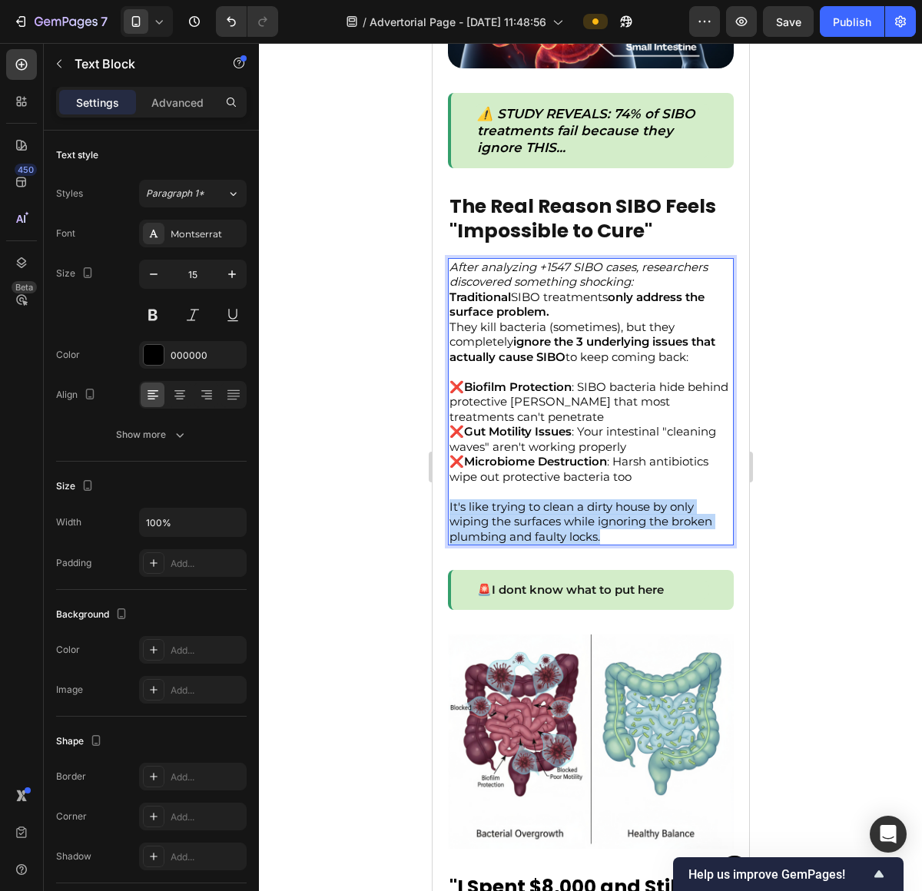
click at [610, 526] on p "It's like trying to clean a dirty house by only wiping the surfaces while ignor…" at bounding box center [590, 521] width 283 height 45
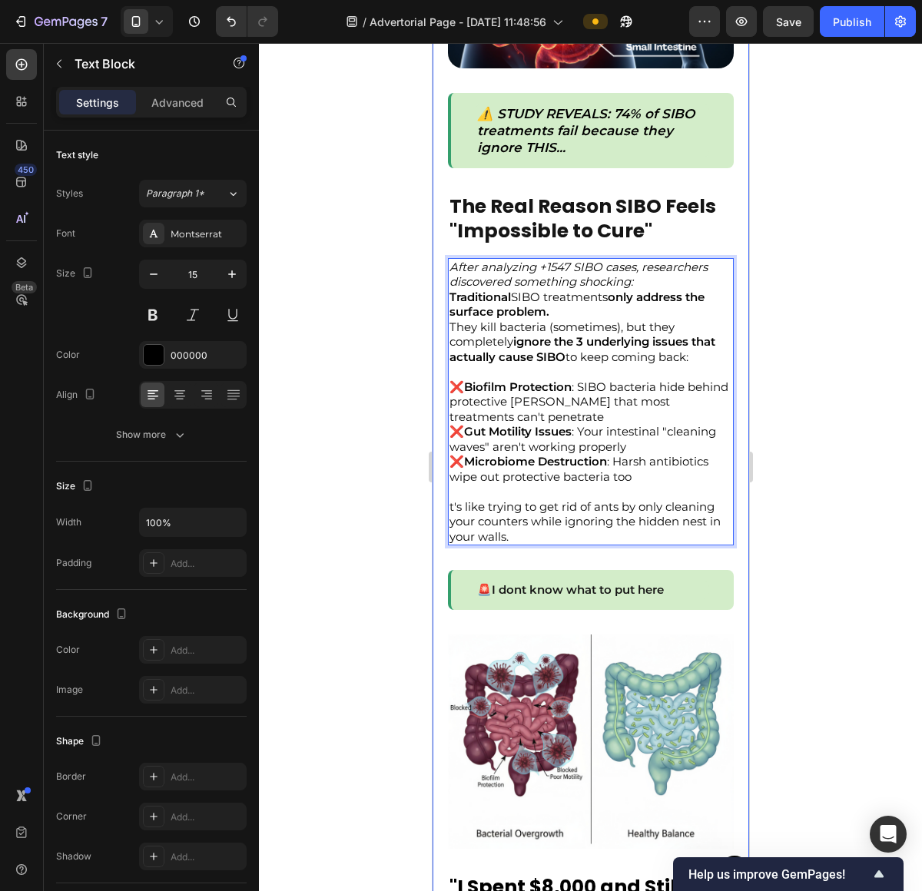
click at [449, 514] on p "t's like trying to get rid of ants by only cleaning your counters while ignorin…" at bounding box center [590, 521] width 283 height 45
click at [449, 516] on p "It's like trying to get rid of ants by only cleaning your counters while ignori…" at bounding box center [590, 521] width 283 height 45
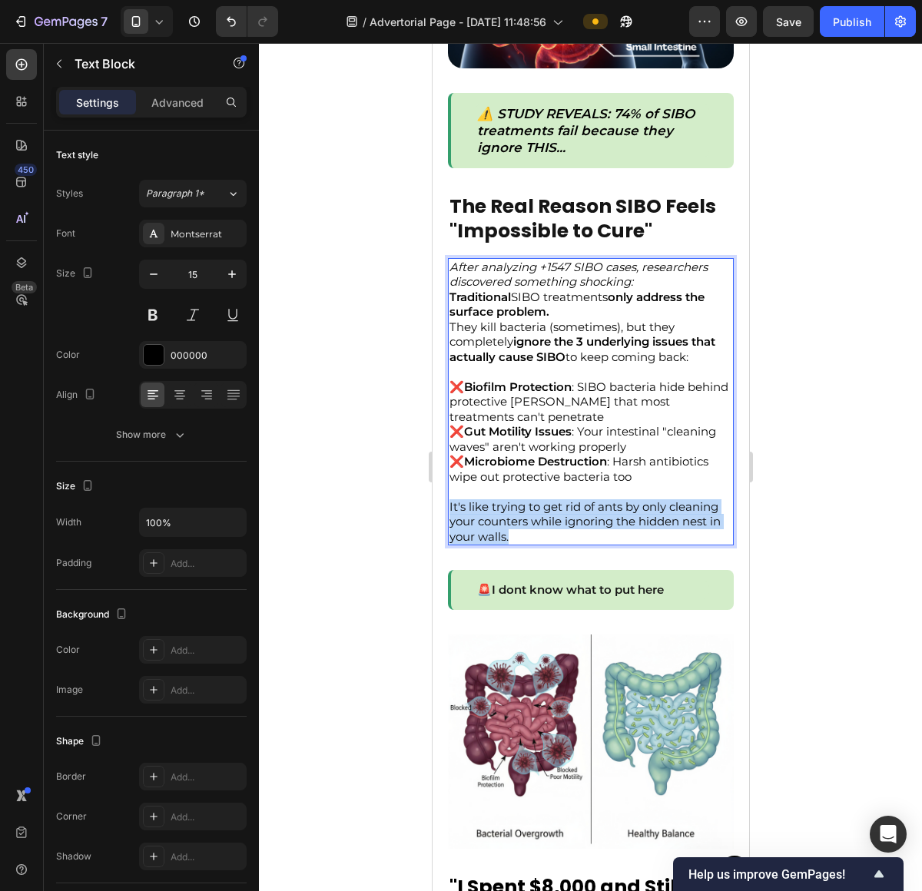
click at [449, 516] on p "It's like trying to get rid of ants by only cleaning your counters while ignori…" at bounding box center [590, 521] width 283 height 45
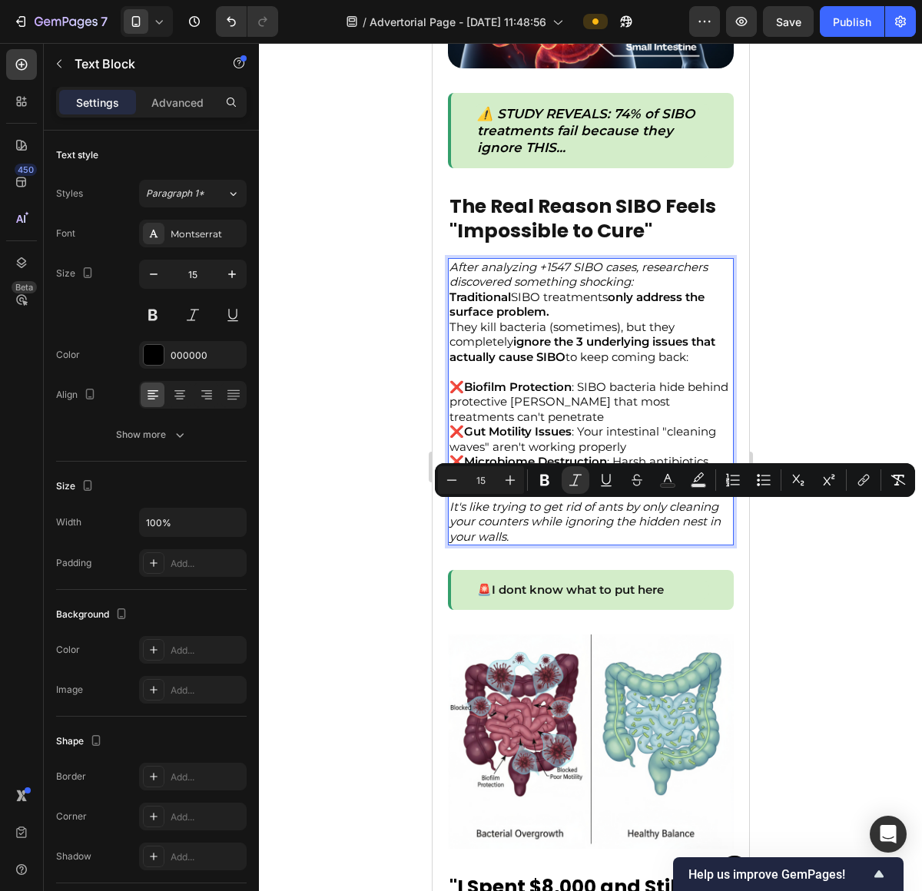
click at [812, 549] on div at bounding box center [590, 467] width 663 height 848
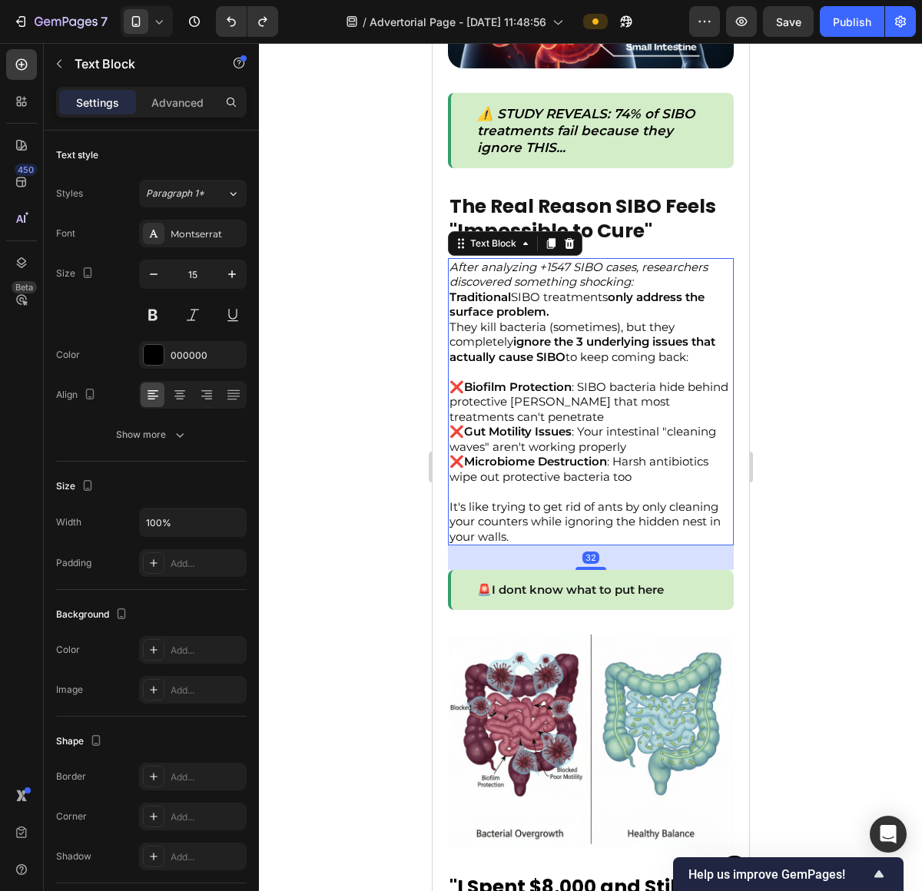
click at [580, 540] on p "It's like trying to get rid of ants by only cleaning your counters while ignori…" at bounding box center [590, 521] width 283 height 45
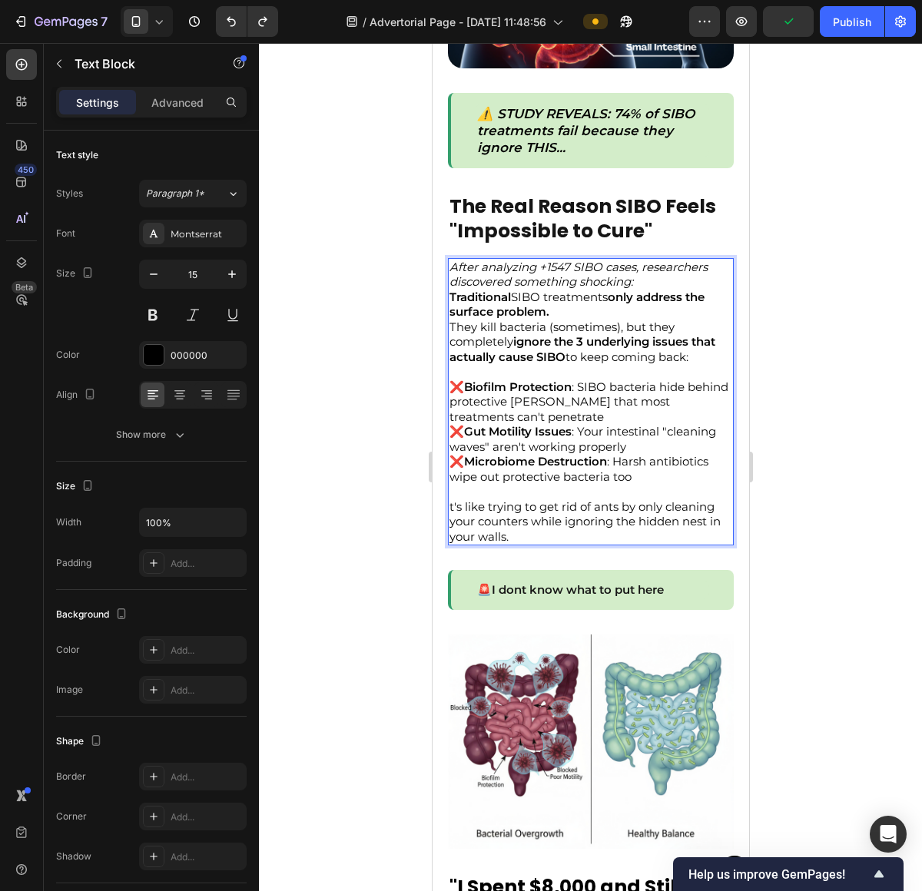
click at [465, 518] on p "t's like trying to get rid of ants by only cleaning your counters while ignorin…" at bounding box center [590, 521] width 283 height 45
click at [453, 514] on p "t's like trying to get rid of ants by only cleaning your counters while ignorin…" at bounding box center [590, 521] width 283 height 45
click at [451, 515] on p "t's like trying to get rid of ants by only cleaning your counters while ignorin…" at bounding box center [590, 521] width 283 height 45
click at [449, 515] on p "t's like trying to get rid of ants by only cleaning your counters while ignorin…" at bounding box center [590, 521] width 283 height 45
click at [601, 422] on p "❌ Biofilm Protection : SIBO bacteria hide behind protective shields that most t…" at bounding box center [590, 401] width 283 height 45
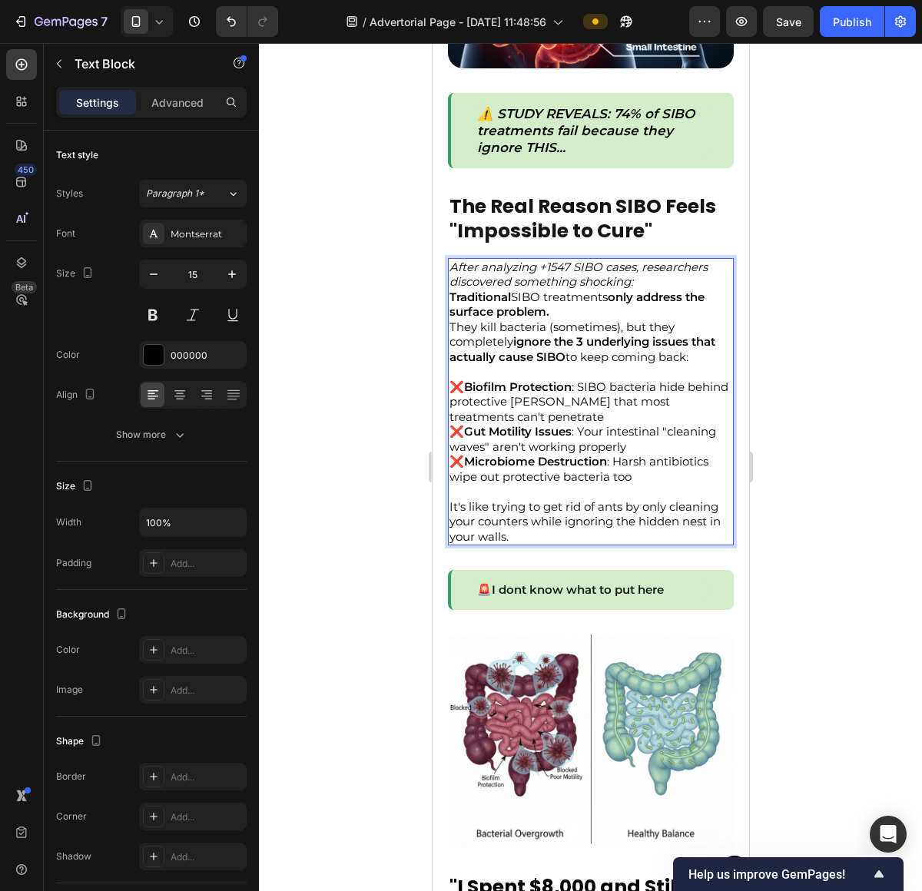
drag, startPoint x: 616, startPoint y: 418, endPoint x: 604, endPoint y: 413, distance: 13.1
click at [604, 413] on p "❌ Biofilm Protection : SIBO bacteria hide behind protective shields that most t…" at bounding box center [590, 401] width 283 height 45
click at [623, 415] on p "❌ Biofilm Protection : SIBO bacteria hide behind protective shields that most t…" at bounding box center [590, 401] width 283 height 45
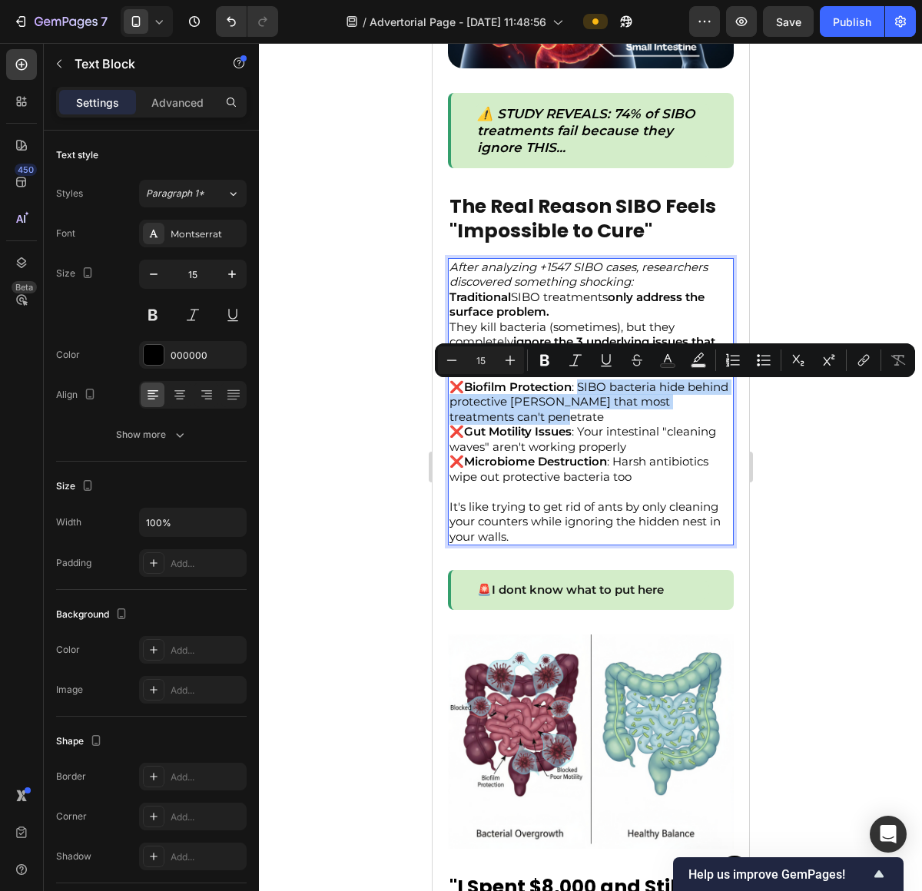
drag, startPoint x: 617, startPoint y: 419, endPoint x: 582, endPoint y: 394, distance: 42.9
click at [582, 394] on p "❌ Biofilm Protection : SIBO bacteria hide behind protective shields that most t…" at bounding box center [590, 401] width 283 height 45
copy p "SIBO bacteria hide behind protective shields that most treatments can't penetra…"
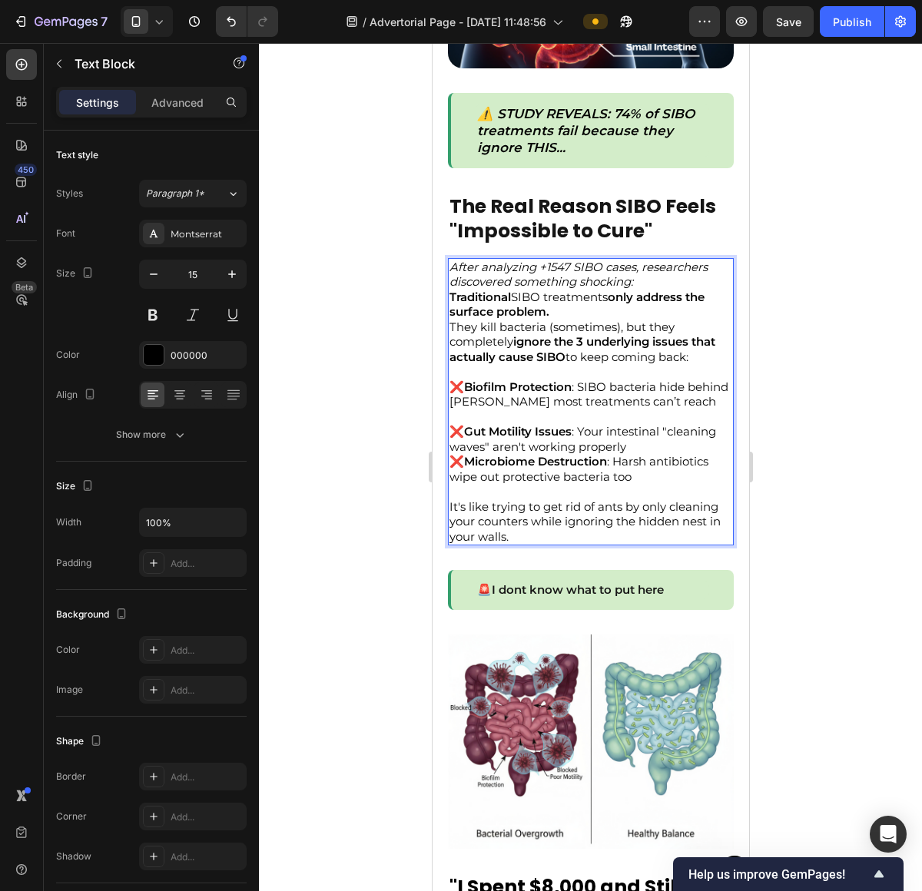
click at [673, 441] on p "❌ Gut Motility Issues : Your intestinal "cleaning waves" aren't working properly" at bounding box center [590, 439] width 283 height 30
click at [687, 454] on p "❌ Gut Motility Issues : Your intestinal "cleaning waves" aren't working properly" at bounding box center [590, 439] width 283 height 30
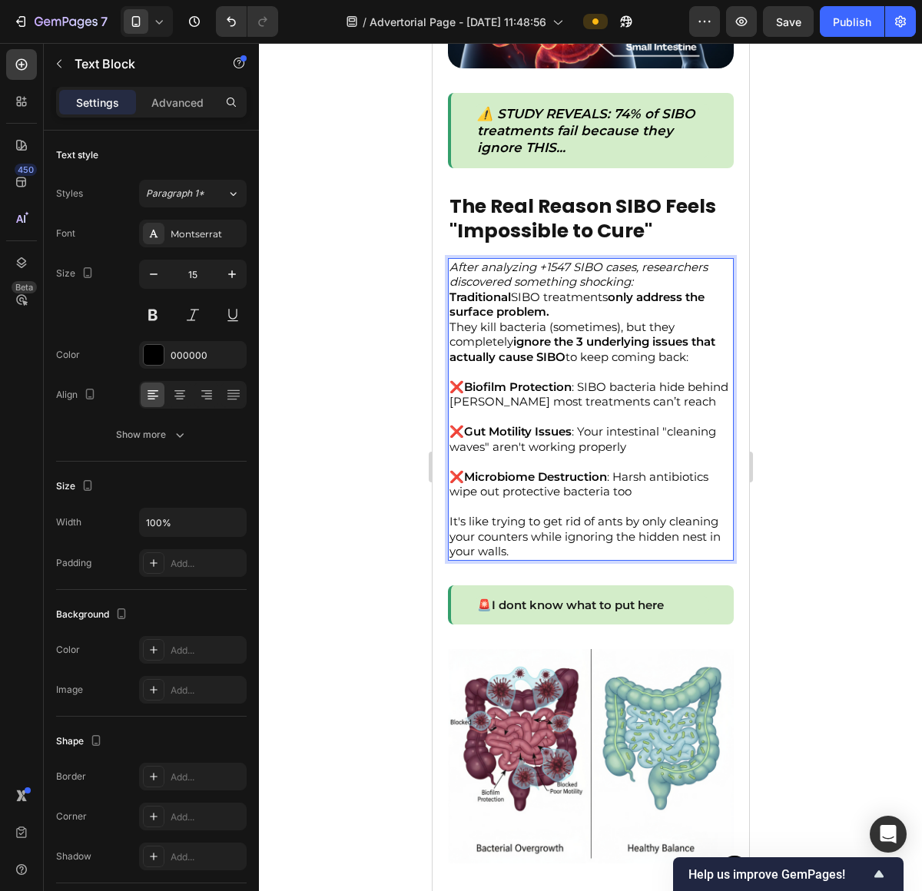
click at [663, 532] on p "It's like trying to get rid of ants by only cleaning your counters while ignori…" at bounding box center [590, 536] width 283 height 45
click at [825, 468] on div at bounding box center [590, 467] width 663 height 848
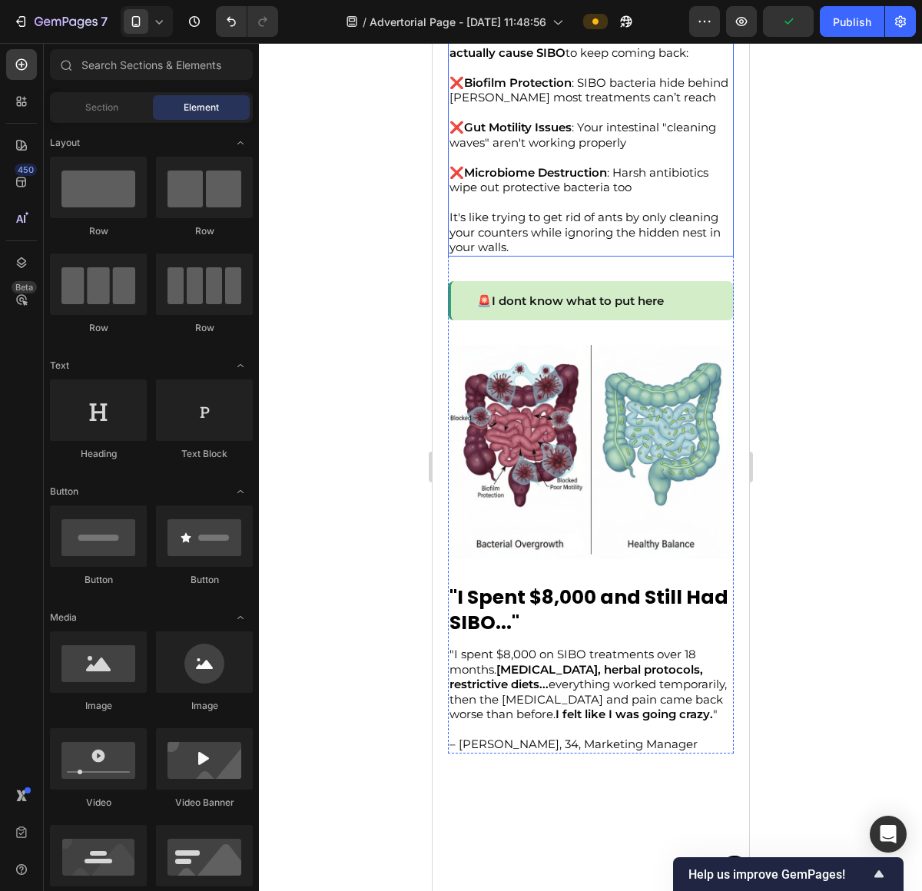
scroll to position [981, 0]
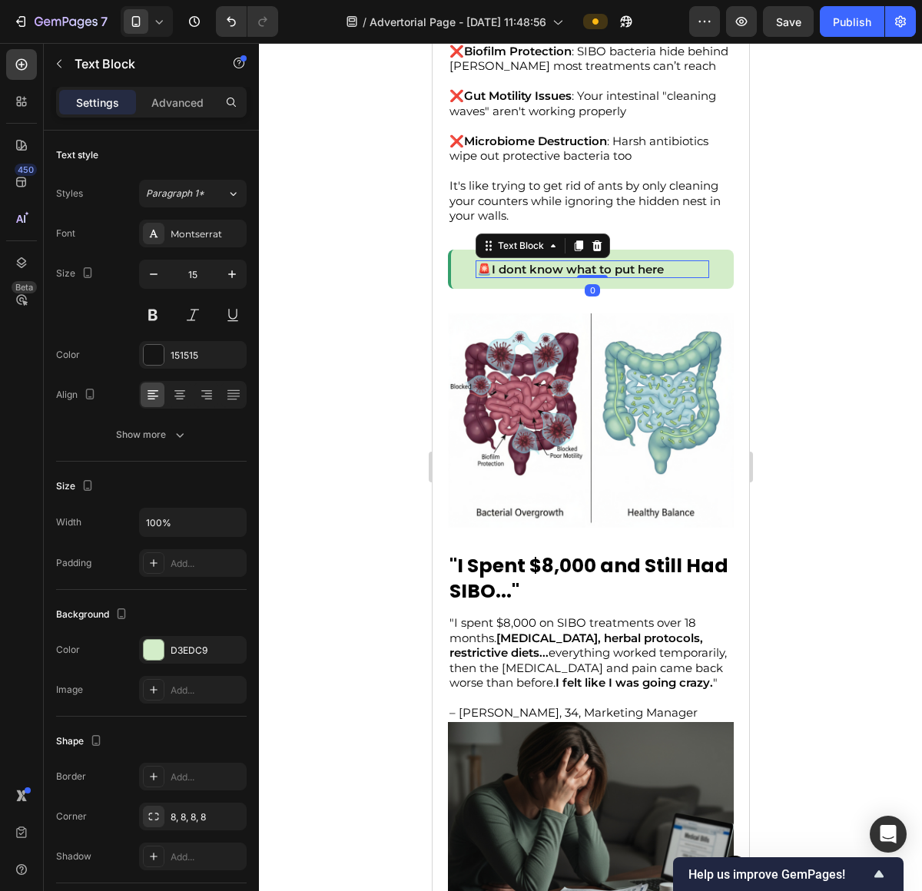
click at [622, 267] on p "🚨I dont know what to put here" at bounding box center [591, 269] width 230 height 15
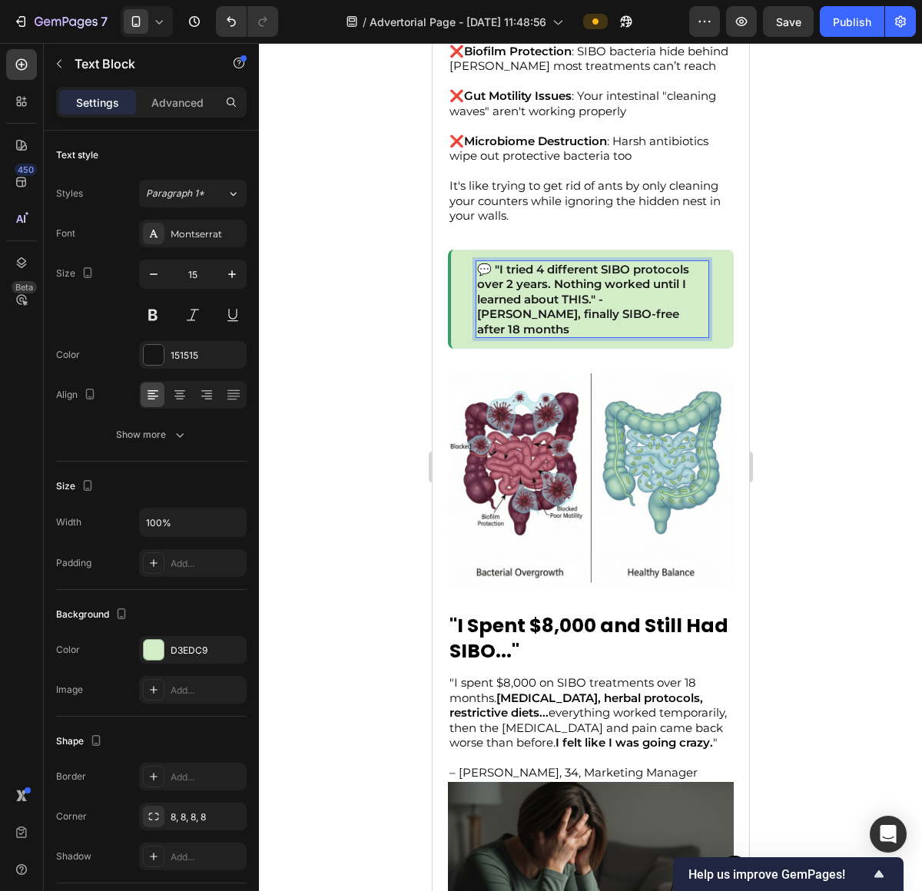
drag, startPoint x: 648, startPoint y: 300, endPoint x: 657, endPoint y: 303, distance: 9.7
click at [648, 300] on p "💬 "I tried 4 different SIBO protocols over 2 years. Nothing worked until I lear…" at bounding box center [591, 299] width 230 height 75
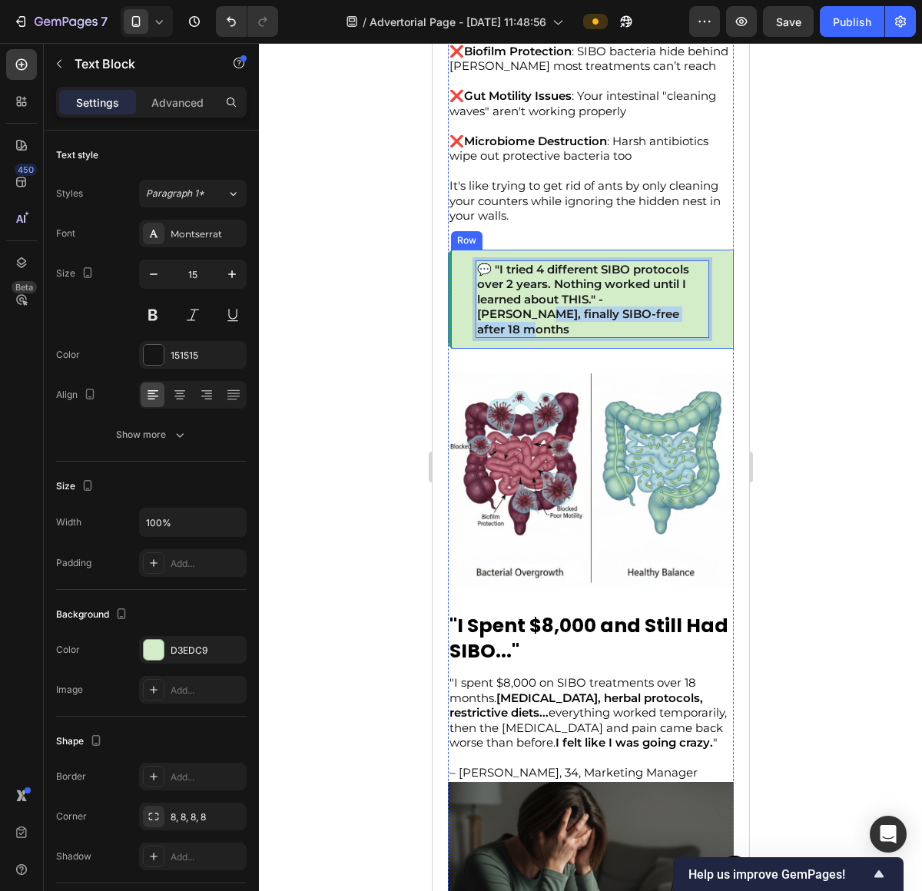
drag, startPoint x: 673, startPoint y: 320, endPoint x: 473, endPoint y: 323, distance: 199.7
click at [473, 323] on div "💬 "I tried 4 different SIBO protocols over 2 years. Nothing worked until I lear…" at bounding box center [590, 300] width 286 height 100
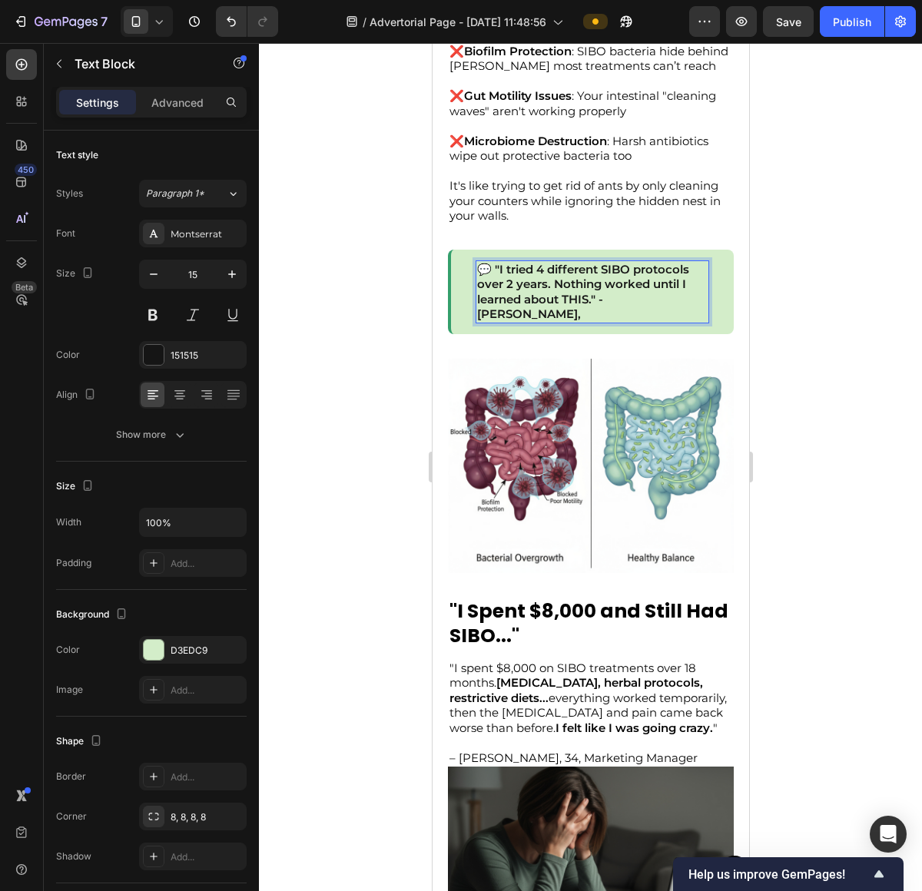
click at [600, 308] on p "💬 "I tried 4 different SIBO protocols over 2 years. Nothing worked until I lear…" at bounding box center [591, 292] width 230 height 60
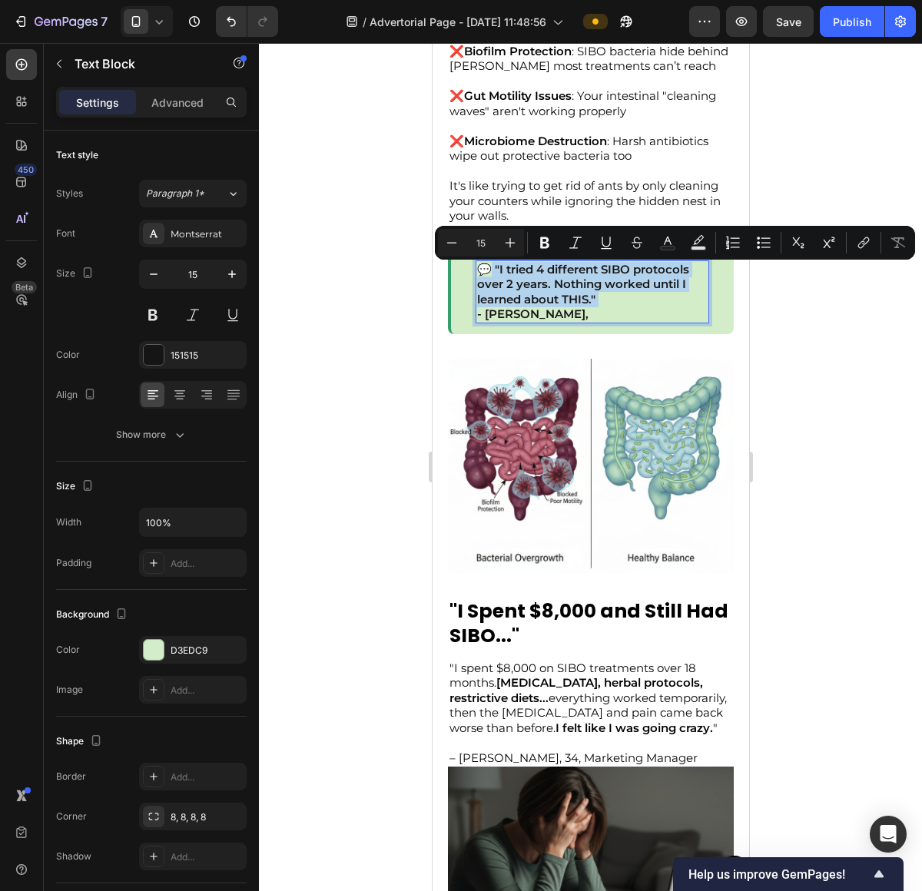
drag, startPoint x: 600, startPoint y: 308, endPoint x: 416, endPoint y: 253, distance: 192.5
click at [820, 374] on div at bounding box center [590, 467] width 663 height 848
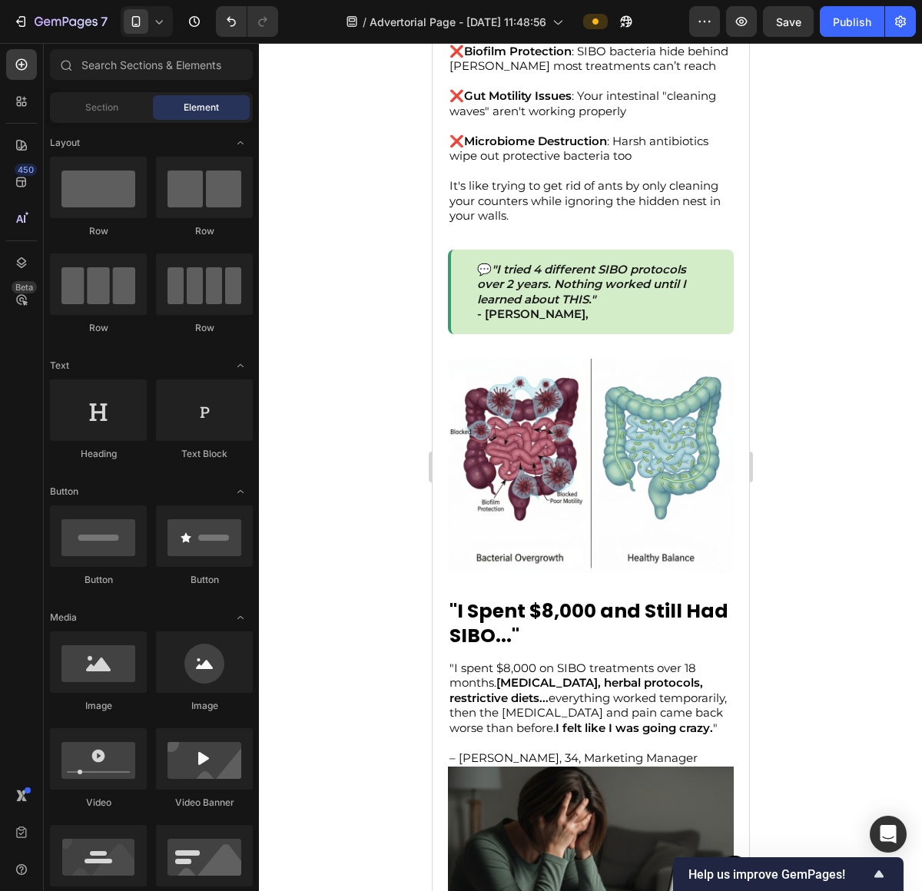
click at [844, 361] on div at bounding box center [590, 467] width 663 height 848
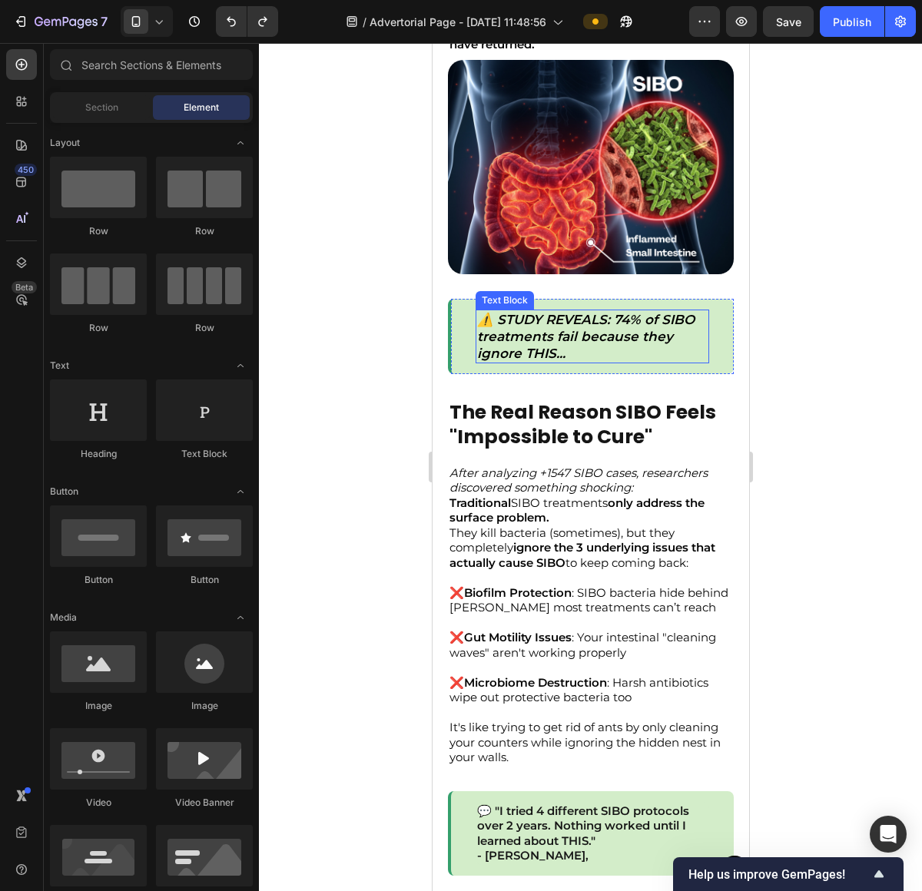
scroll to position [477, 0]
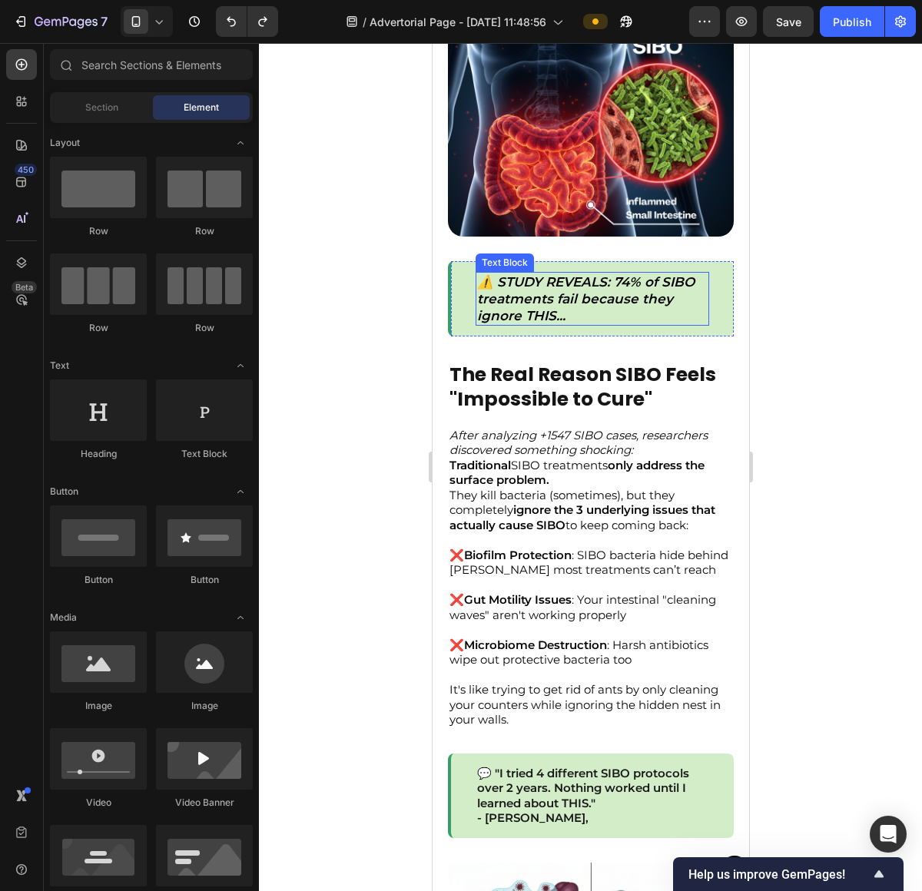
click at [566, 310] on strong "⚠️ STUDY REVEALS: 74% of SIBO treatments fail because they ignore THIS..." at bounding box center [584, 298] width 217 height 49
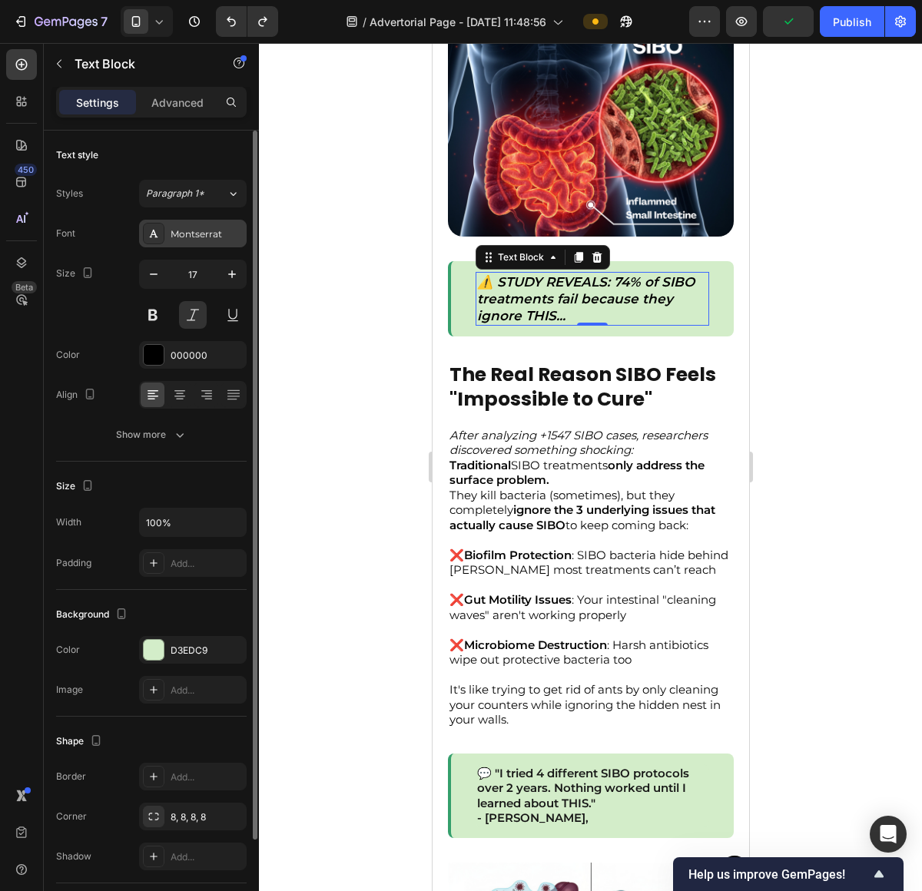
click at [206, 241] on div "Montserrat" at bounding box center [193, 234] width 108 height 28
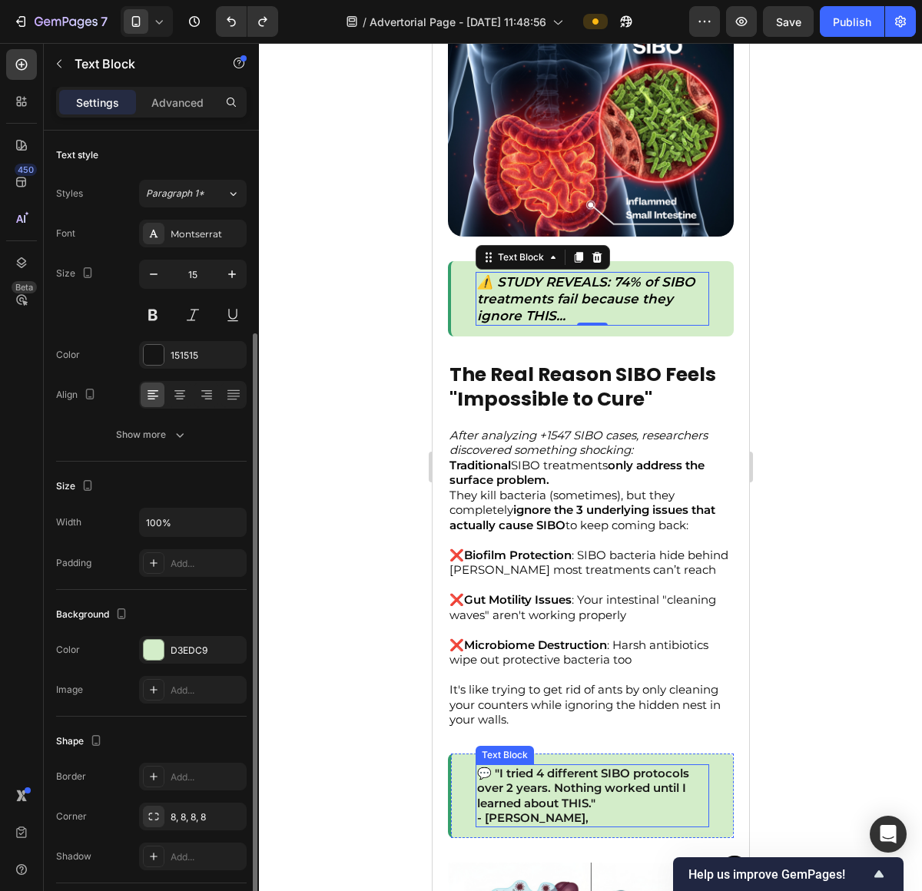
click at [587, 800] on p "💬 "I tried 4 different SIBO protocols over 2 years. Nothing worked until I lear…" at bounding box center [591, 796] width 230 height 60
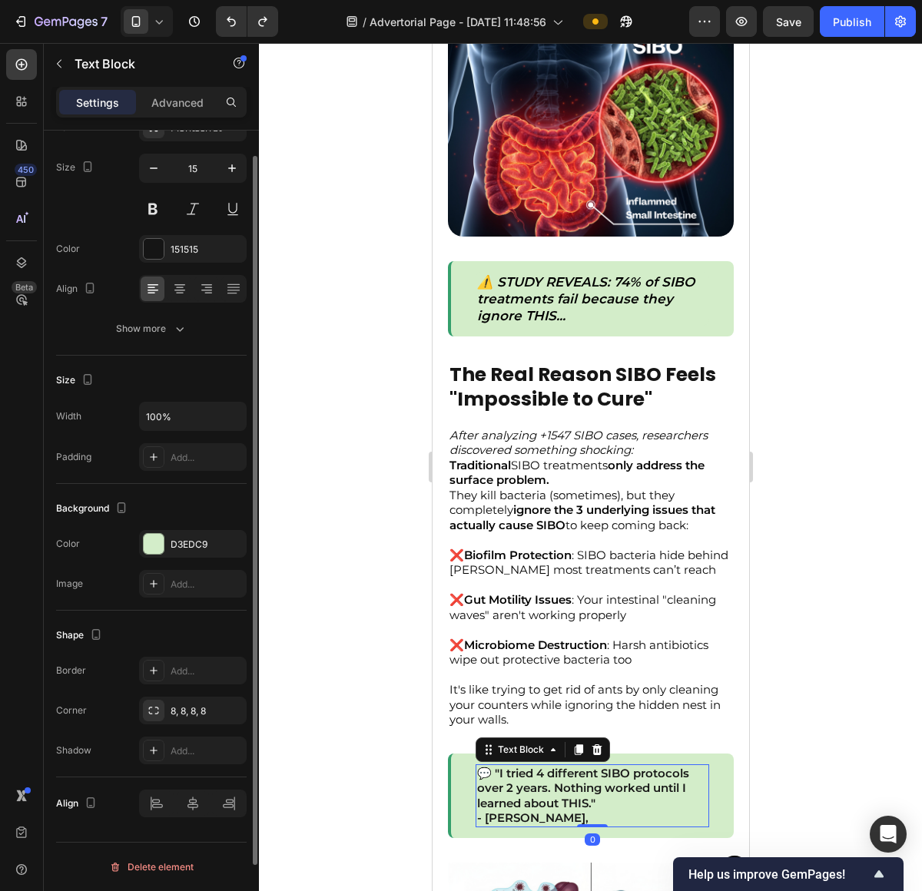
scroll to position [70, 0]
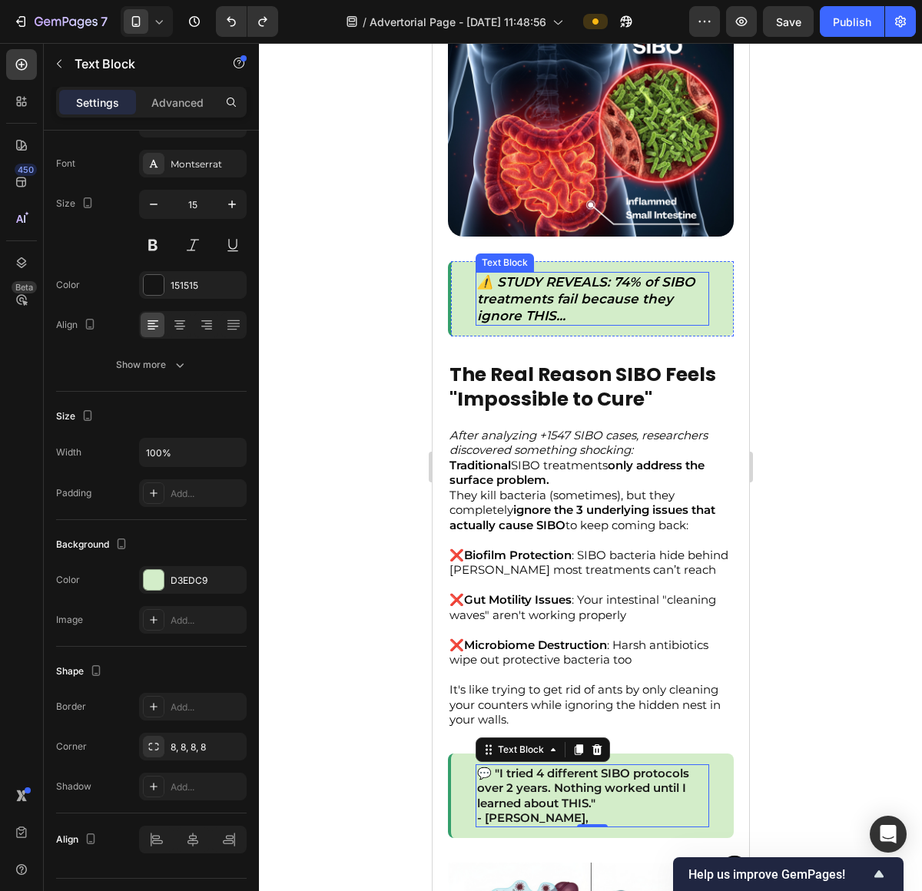
click at [574, 291] on strong "⚠️ STUDY REVEALS: 74% of SIBO treatments fail because they ignore THIS..." at bounding box center [584, 298] width 217 height 49
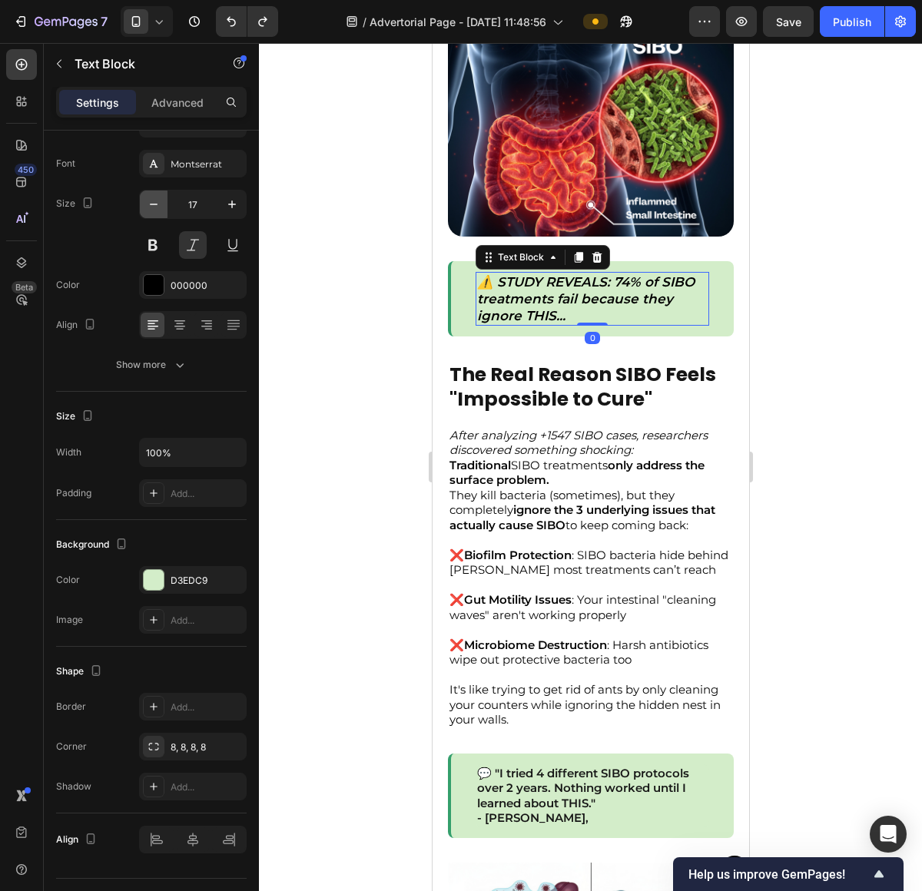
click at [162, 207] on button "button" at bounding box center [154, 204] width 28 height 28
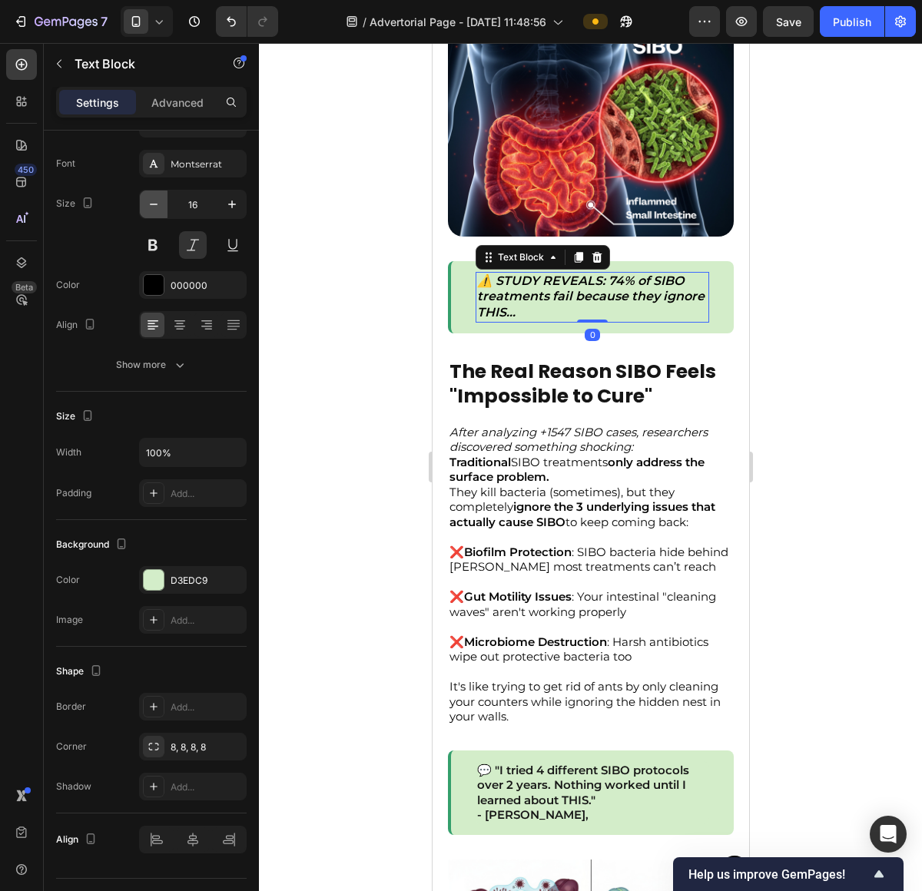
type input "15"
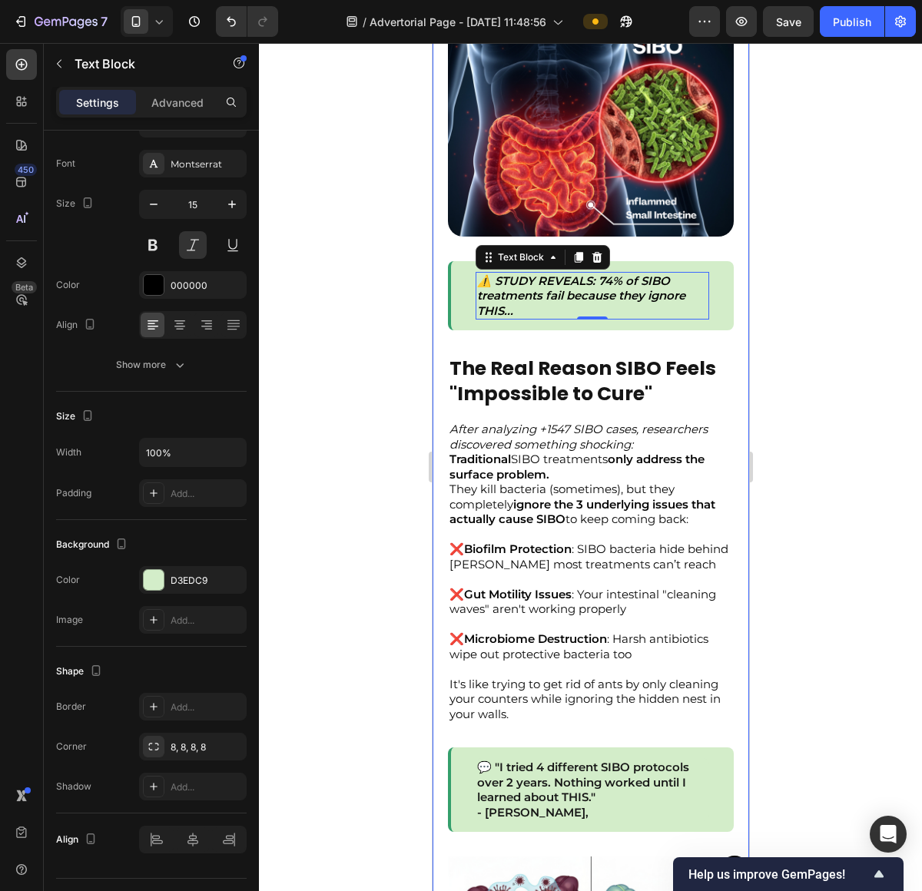
click at [790, 310] on div at bounding box center [590, 467] width 663 height 848
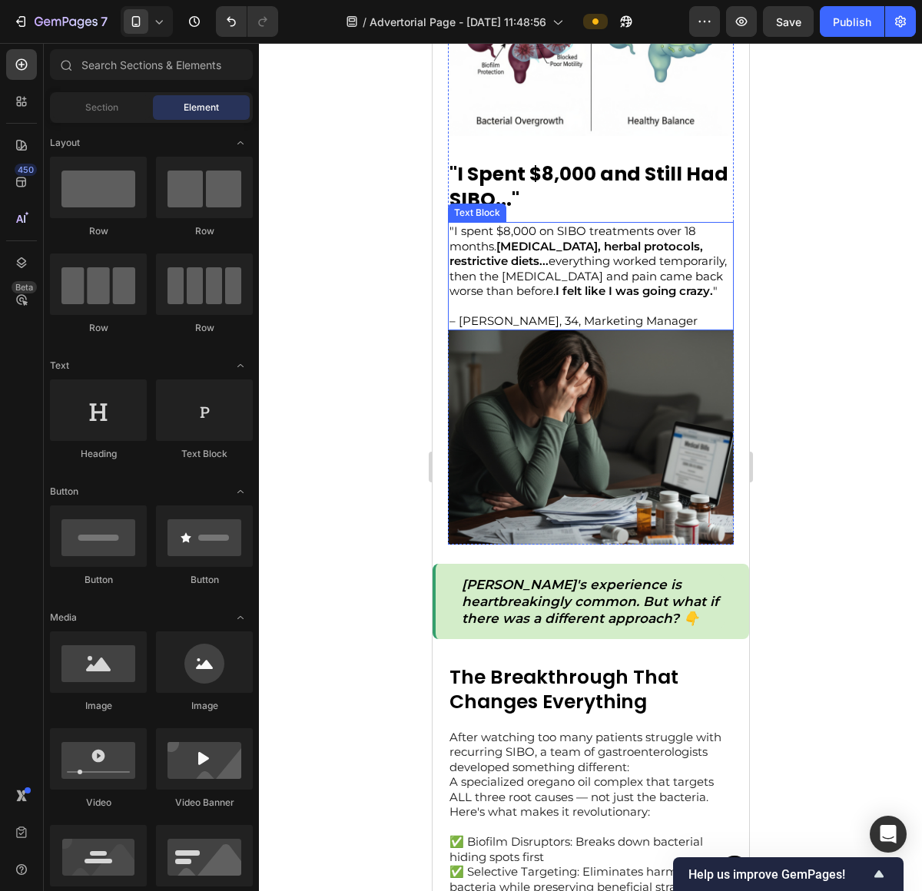
scroll to position [1452, 0]
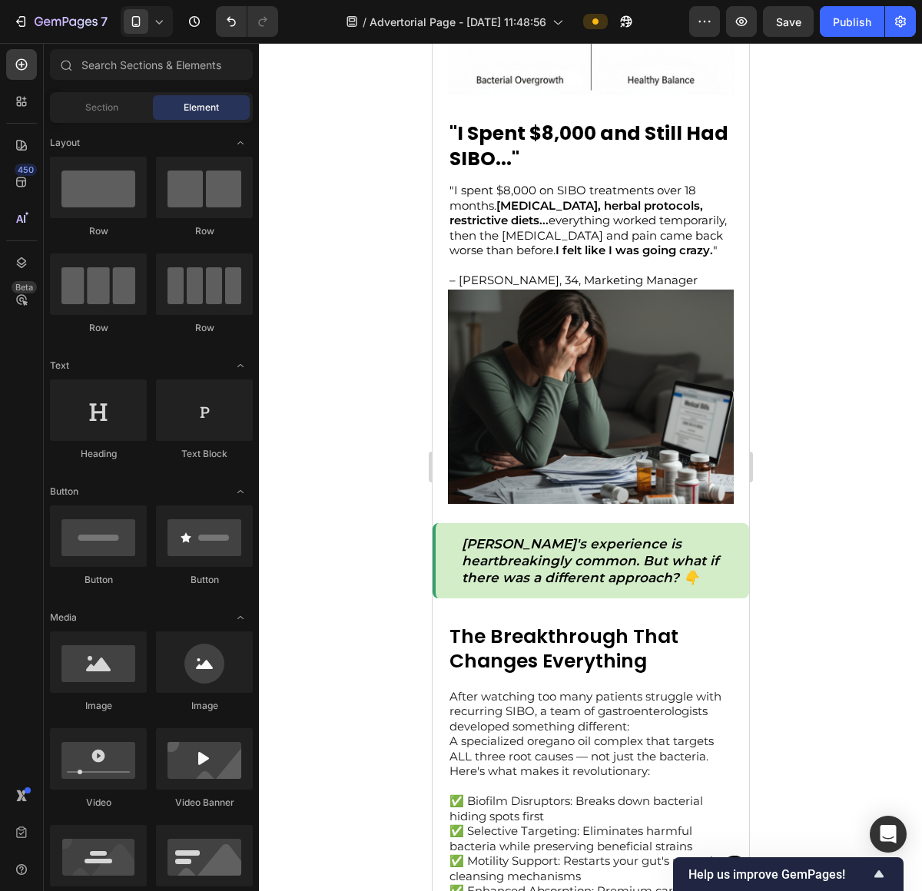
click at [336, 125] on div at bounding box center [590, 467] width 663 height 848
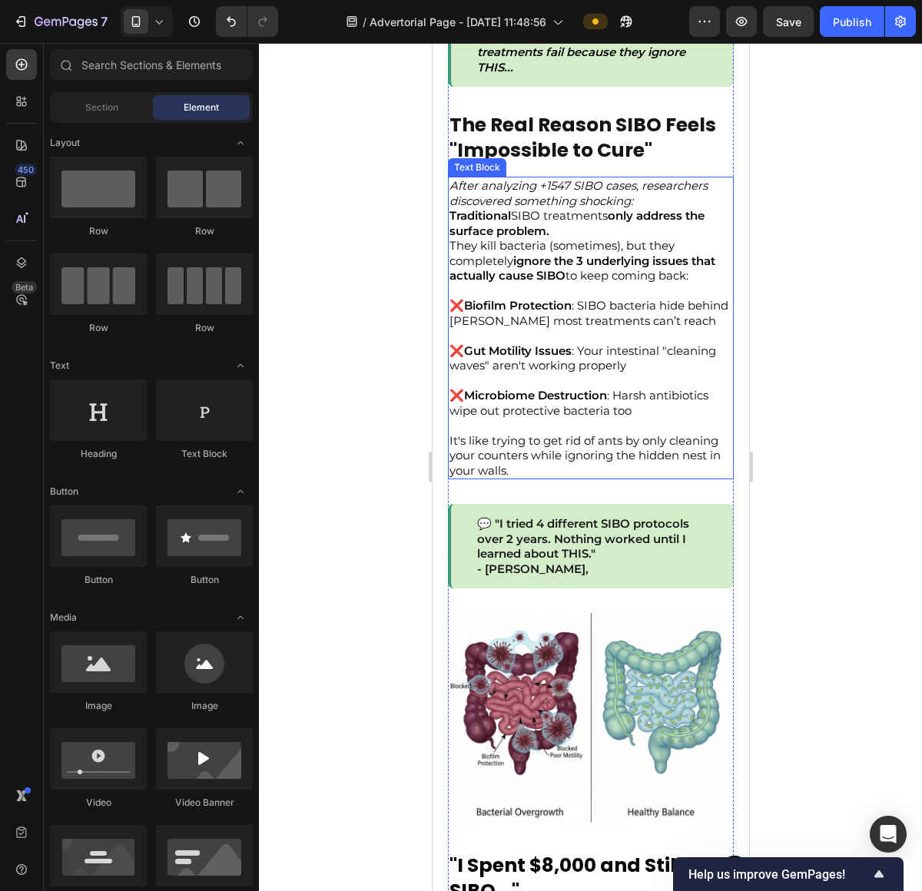
scroll to position [962, 0]
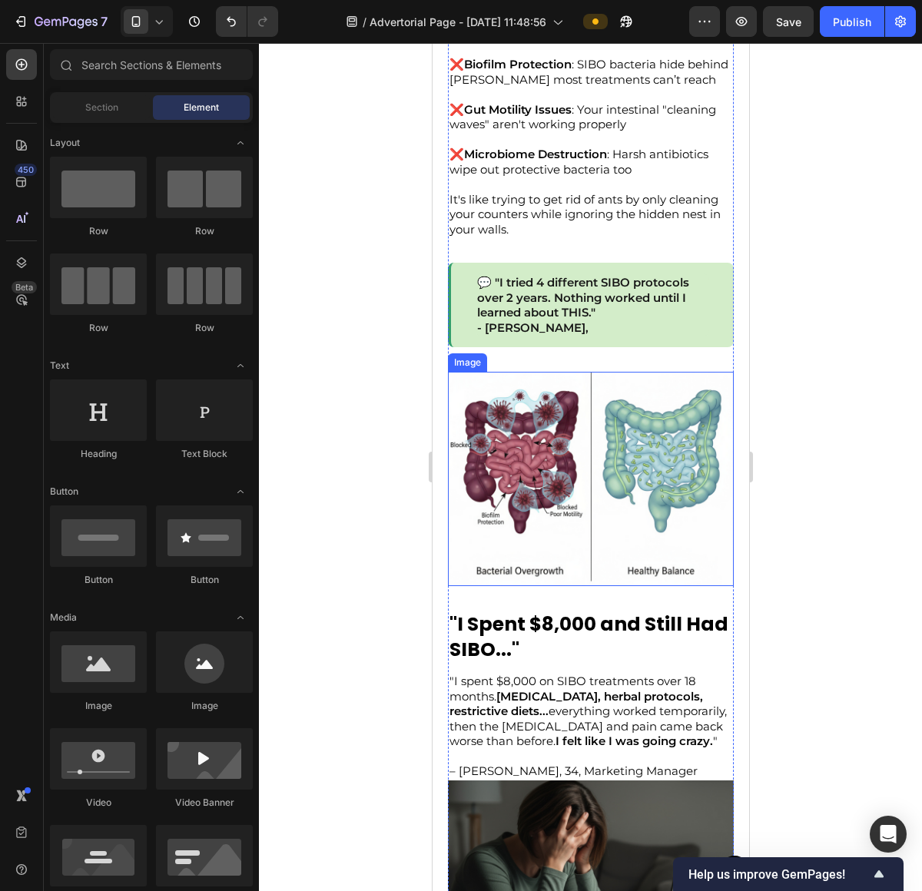
click at [664, 434] on img at bounding box center [590, 479] width 286 height 214
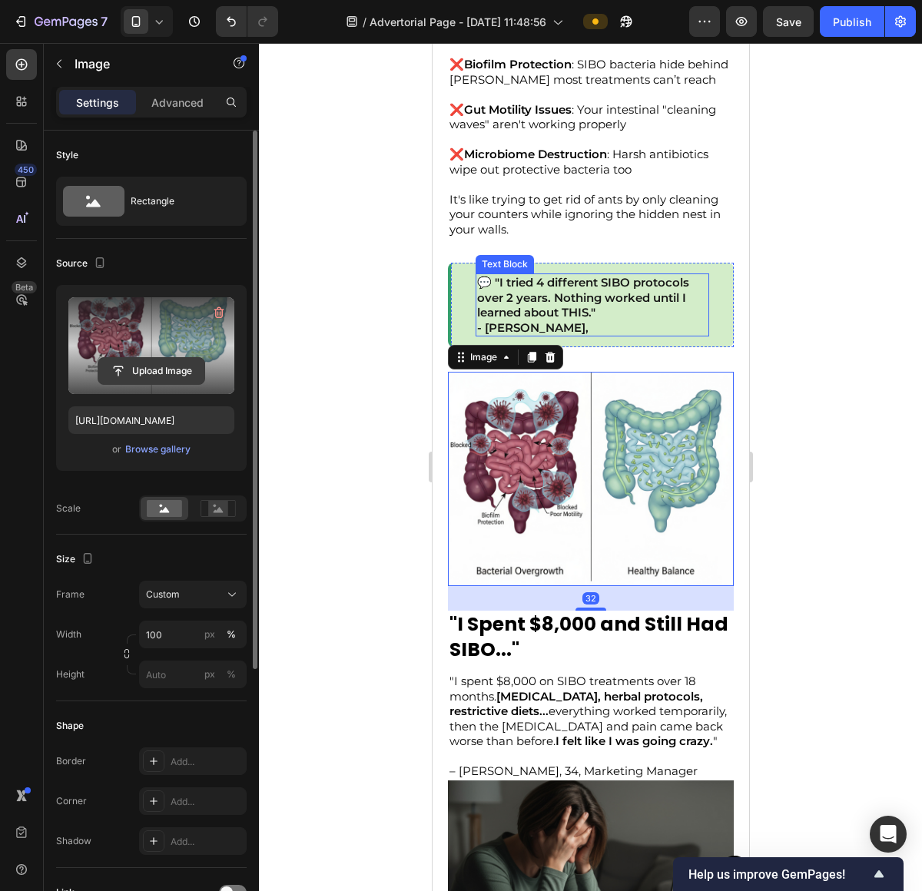
click at [141, 369] on input "file" at bounding box center [151, 371] width 106 height 26
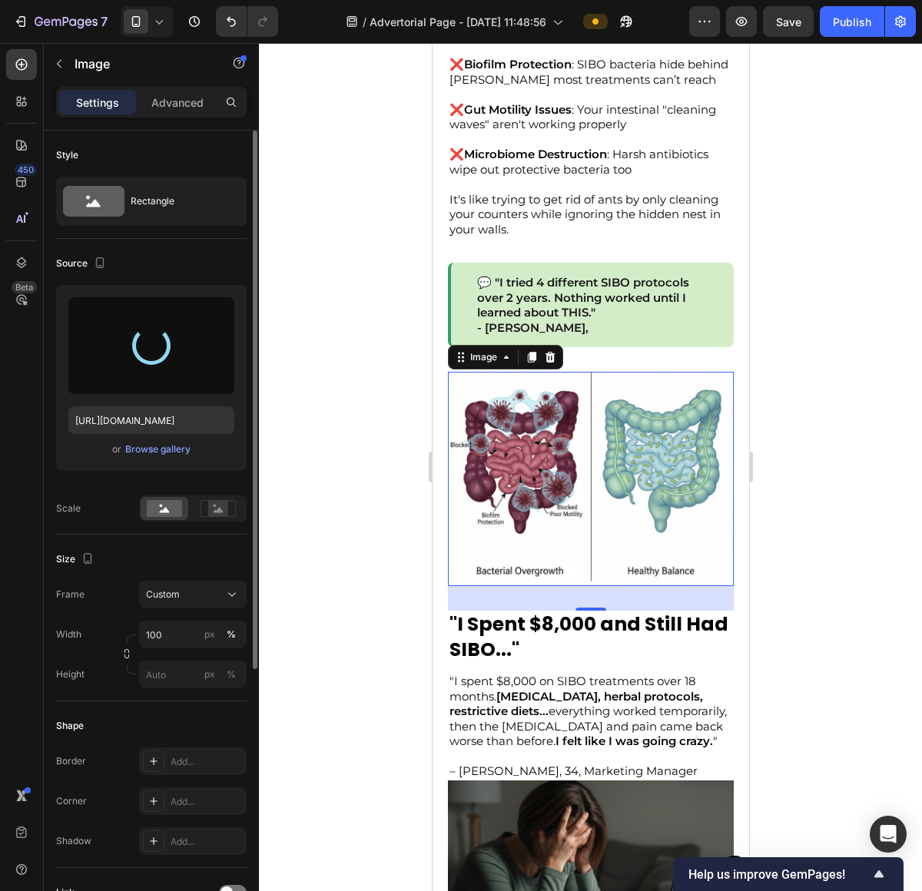
type input "https://cdn.shopify.com/s/files/1/0673/4944/6882/files/gempages_484072994692399…"
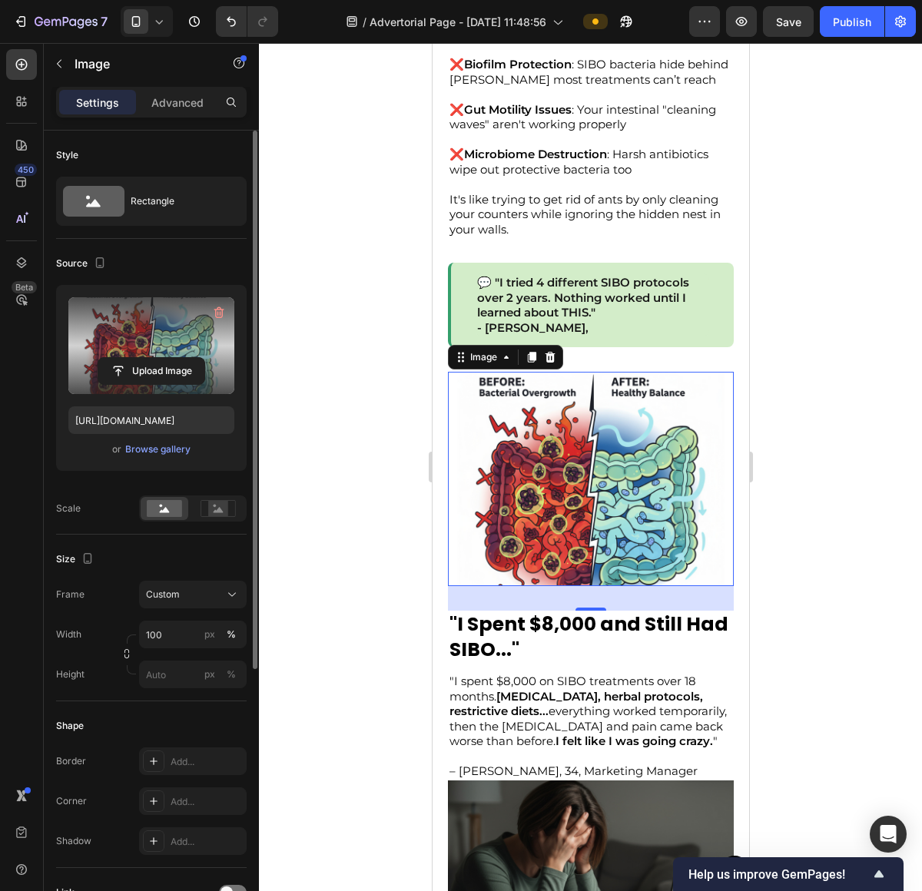
click at [838, 472] on div at bounding box center [590, 467] width 663 height 848
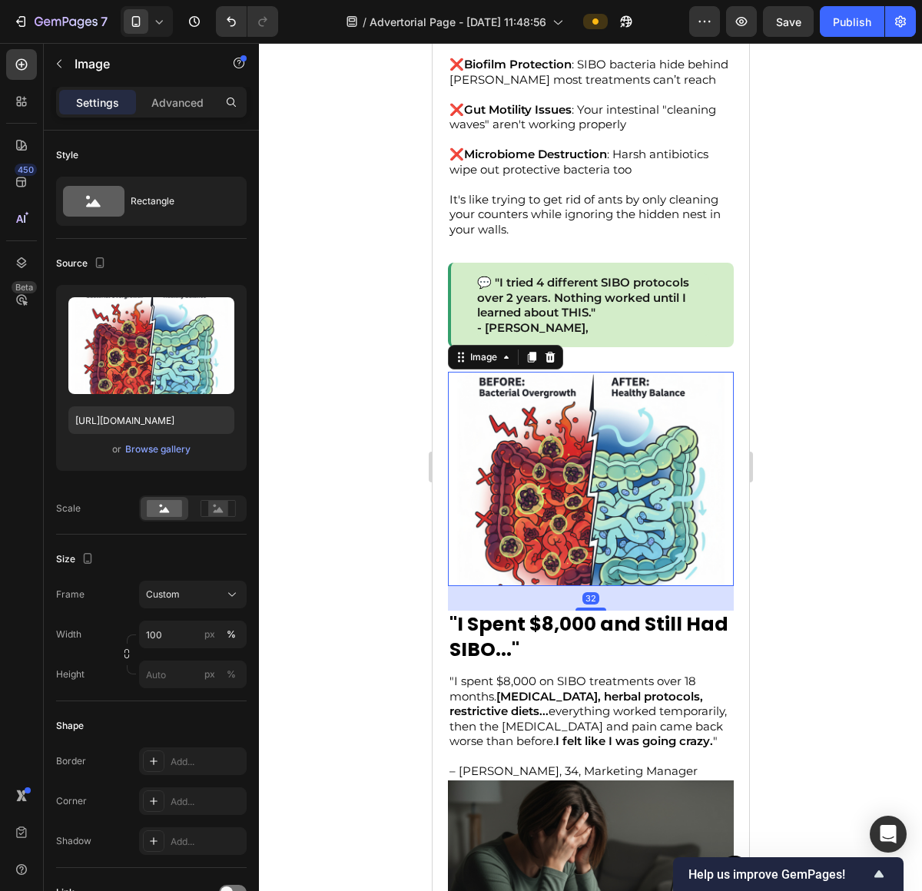
click at [636, 555] on img at bounding box center [590, 479] width 286 height 214
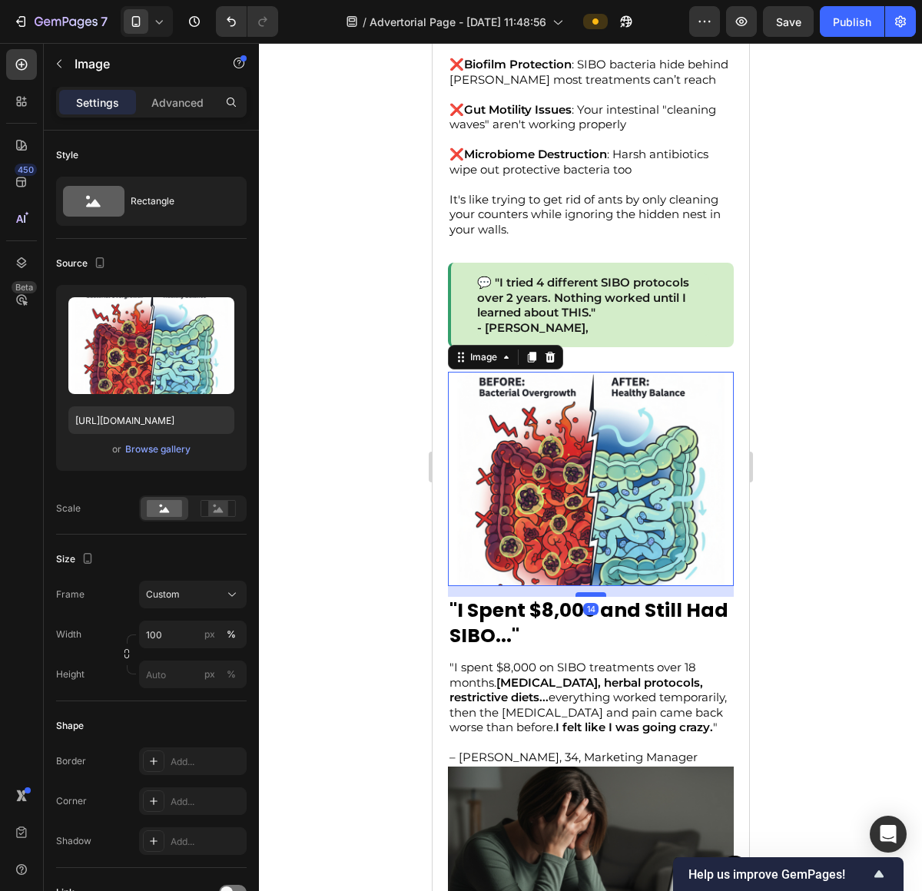
drag, startPoint x: 574, startPoint y: 603, endPoint x: 583, endPoint y: 589, distance: 16.6
click at [583, 592] on div at bounding box center [590, 594] width 31 height 5
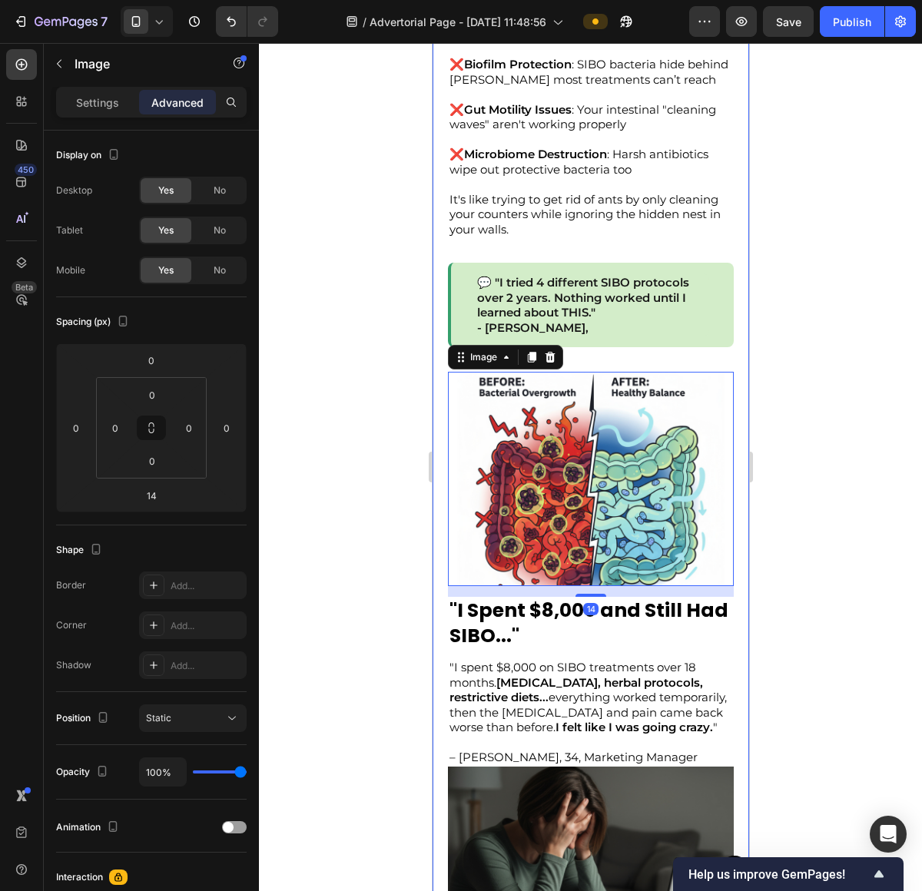
click at [851, 542] on div at bounding box center [590, 467] width 663 height 848
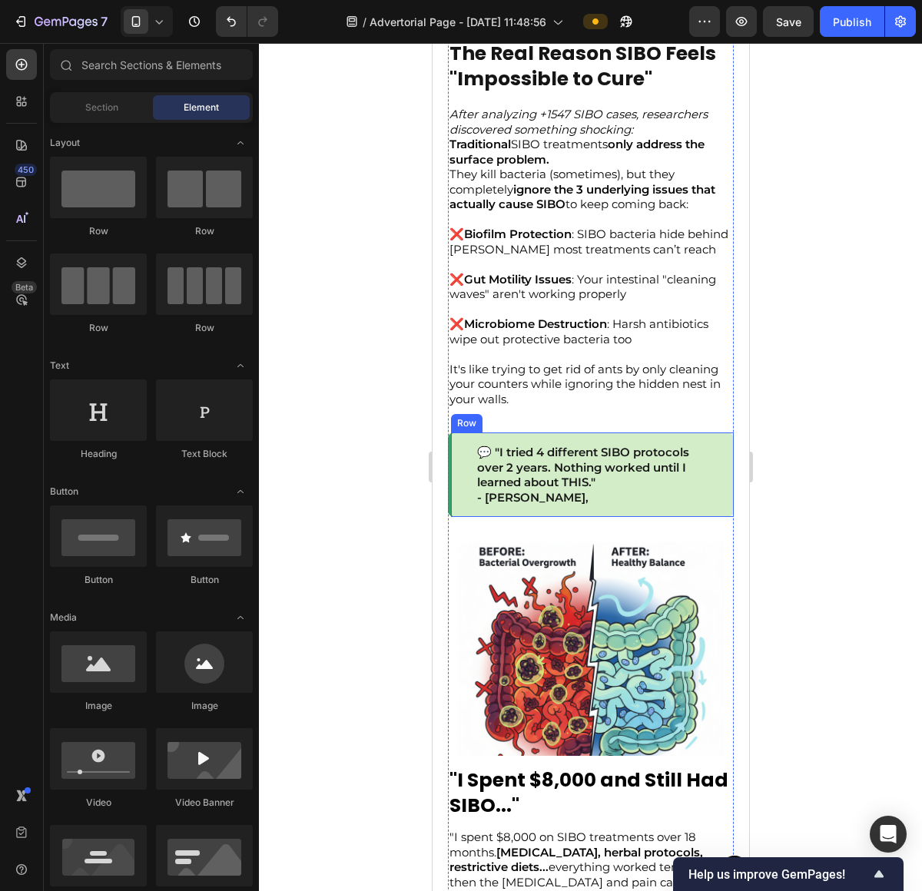
scroll to position [800, 0]
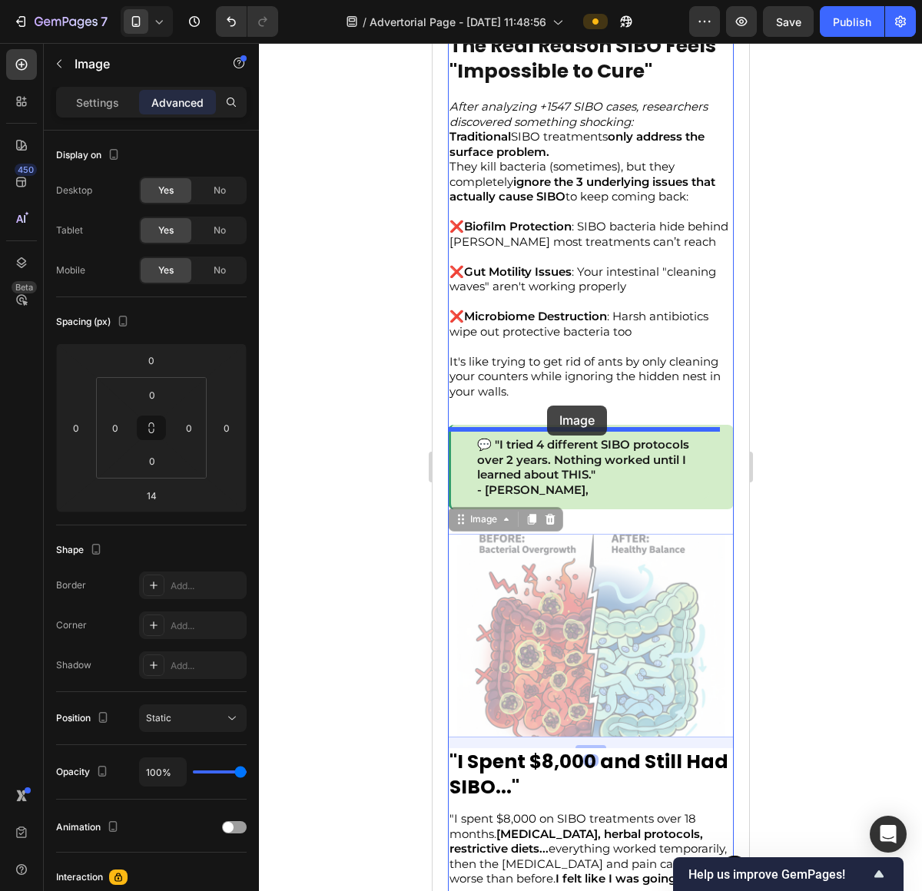
drag, startPoint x: 570, startPoint y: 631, endPoint x: 547, endPoint y: 406, distance: 227.0
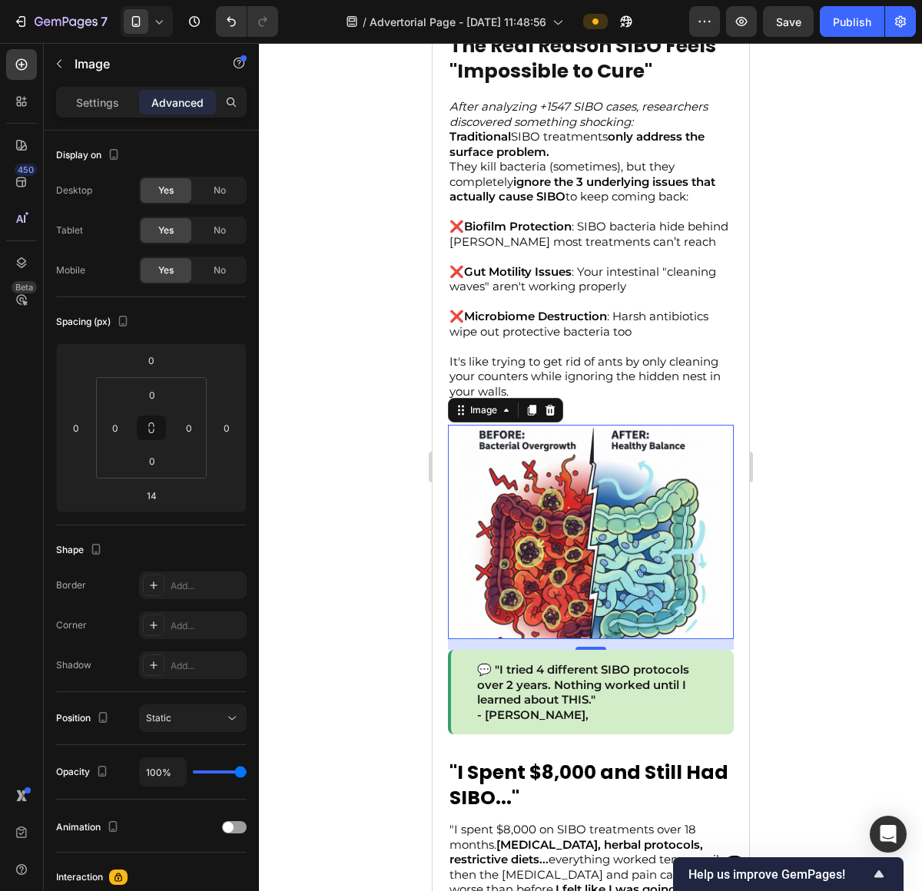
click at [797, 674] on div at bounding box center [590, 467] width 663 height 848
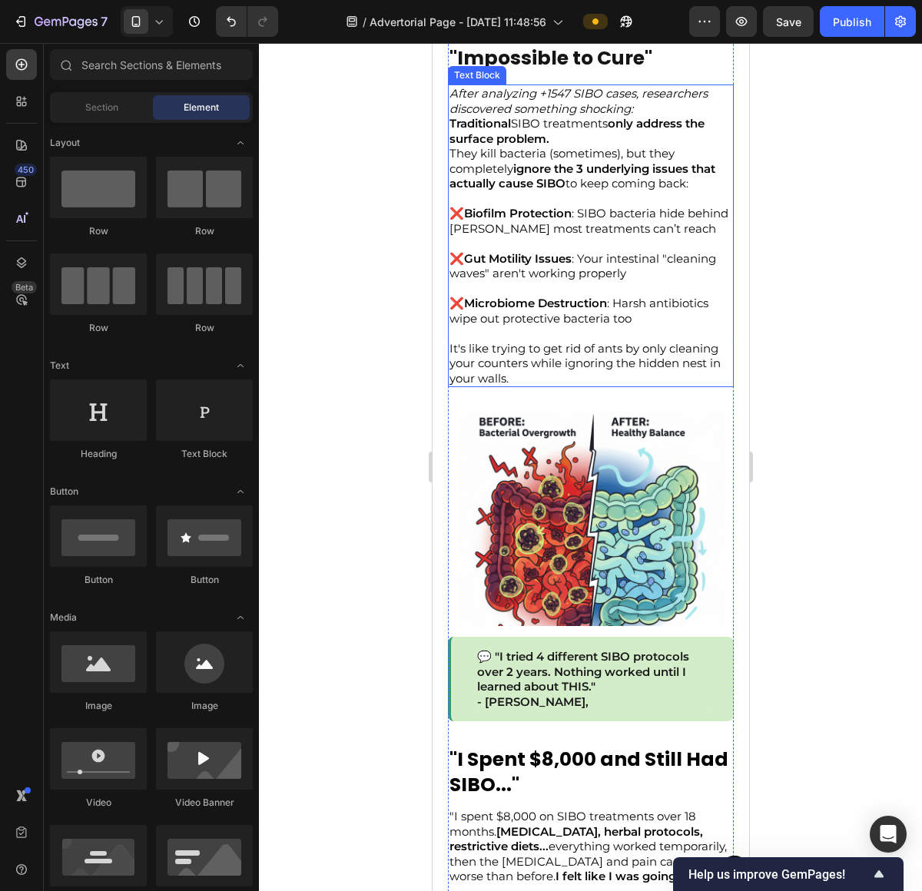
scroll to position [815, 0]
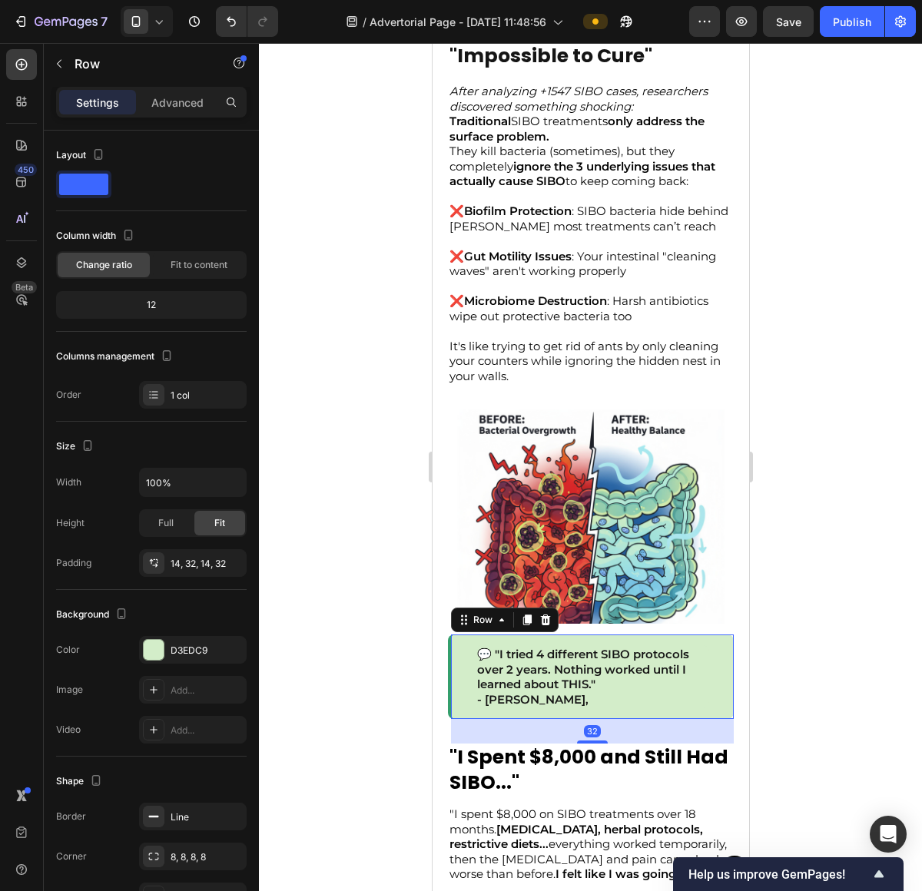
click at [664, 704] on div "💬 "I tried 4 different SIBO protocols over 2 years. Nothing worked until I lear…" at bounding box center [590, 676] width 286 height 84
click at [543, 614] on icon at bounding box center [544, 620] width 12 height 12
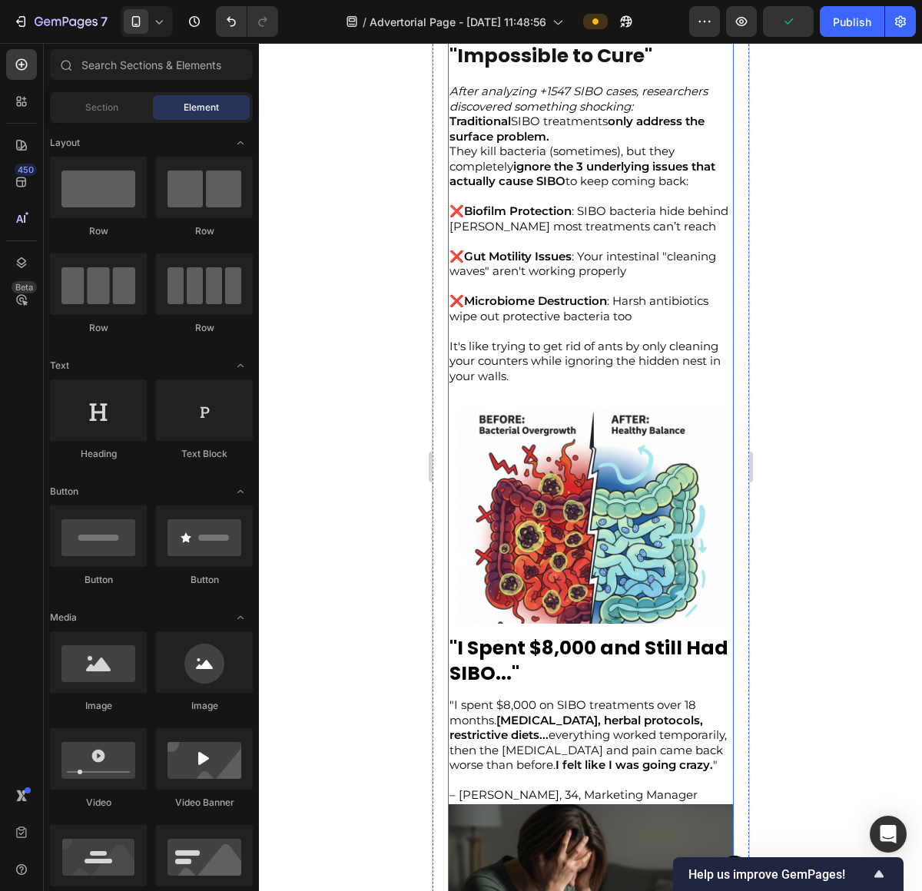
click at [558, 404] on div "You've tried the antibiotics . Maybe even multiple rounds. You've done the rest…" at bounding box center [590, 264] width 286 height 1507
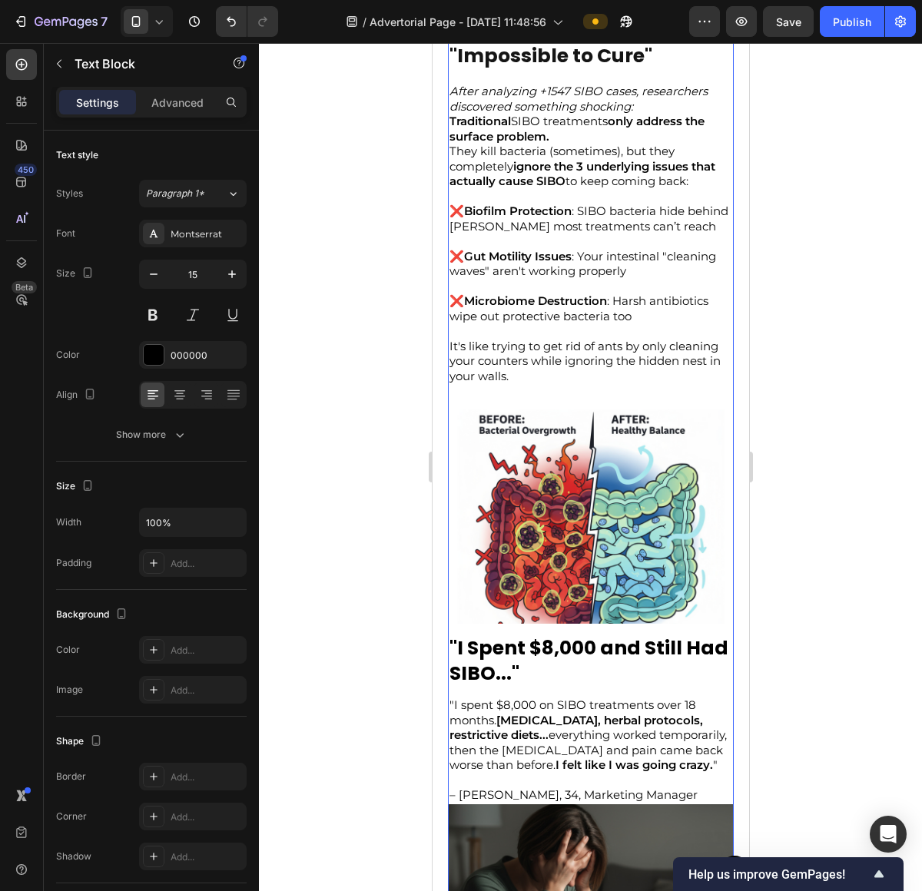
click at [566, 366] on p "It's like trying to get rid of ants by only cleaning your counters while ignori…" at bounding box center [590, 361] width 283 height 45
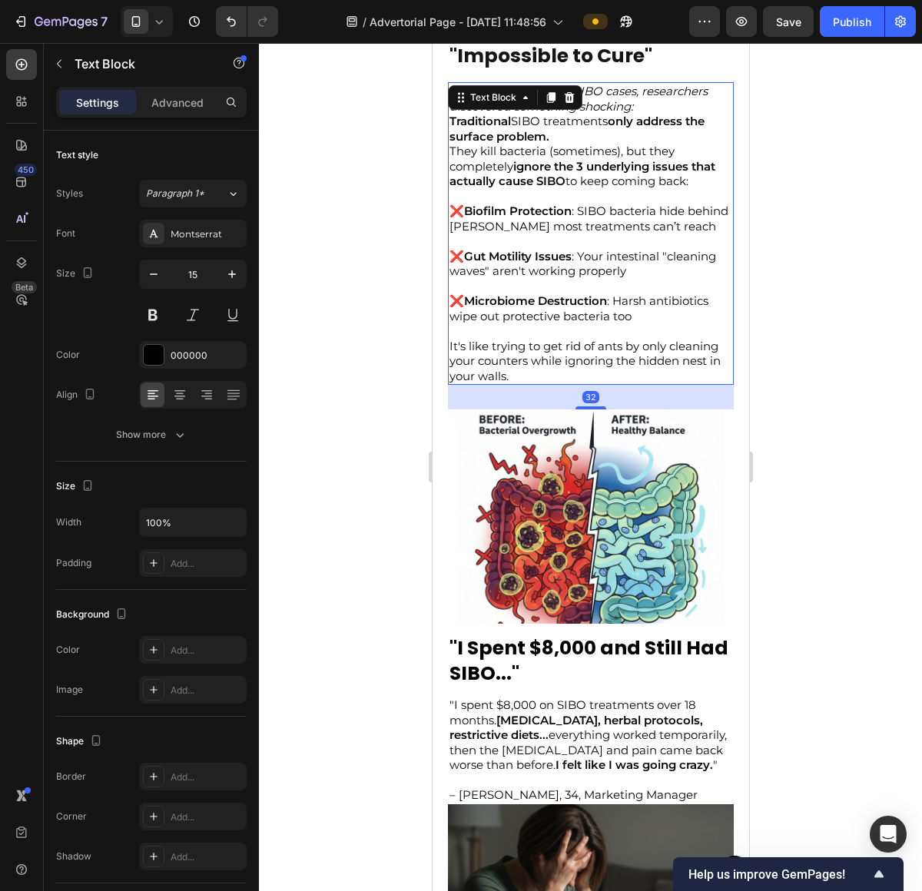
click at [590, 409] on div "32" at bounding box center [590, 397] width 286 height 25
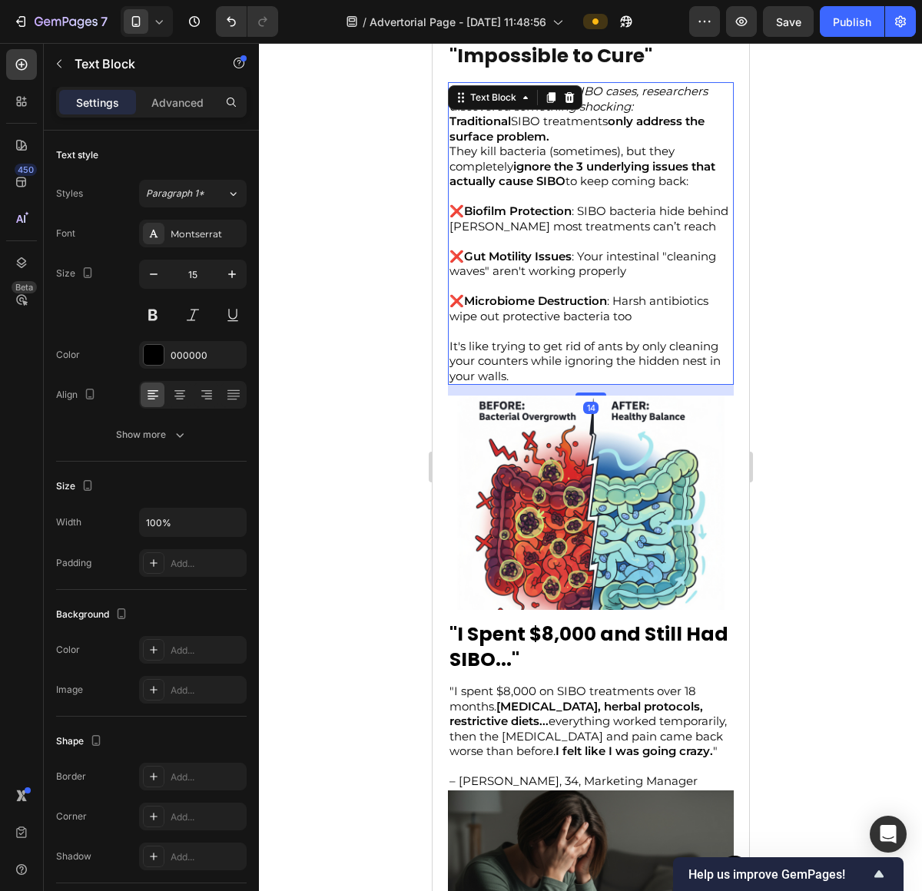
drag, startPoint x: 588, startPoint y: 413, endPoint x: 655, endPoint y: 400, distance: 68.8
click at [590, 396] on div at bounding box center [590, 394] width 31 height 3
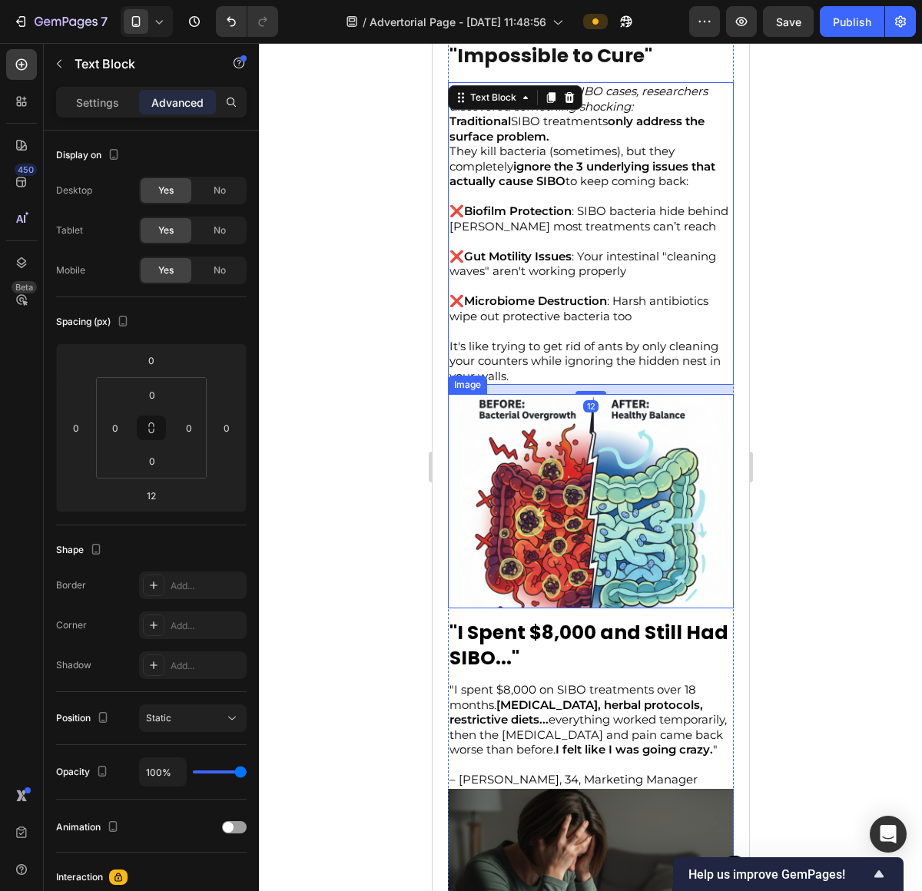
click at [888, 402] on div at bounding box center [590, 467] width 663 height 848
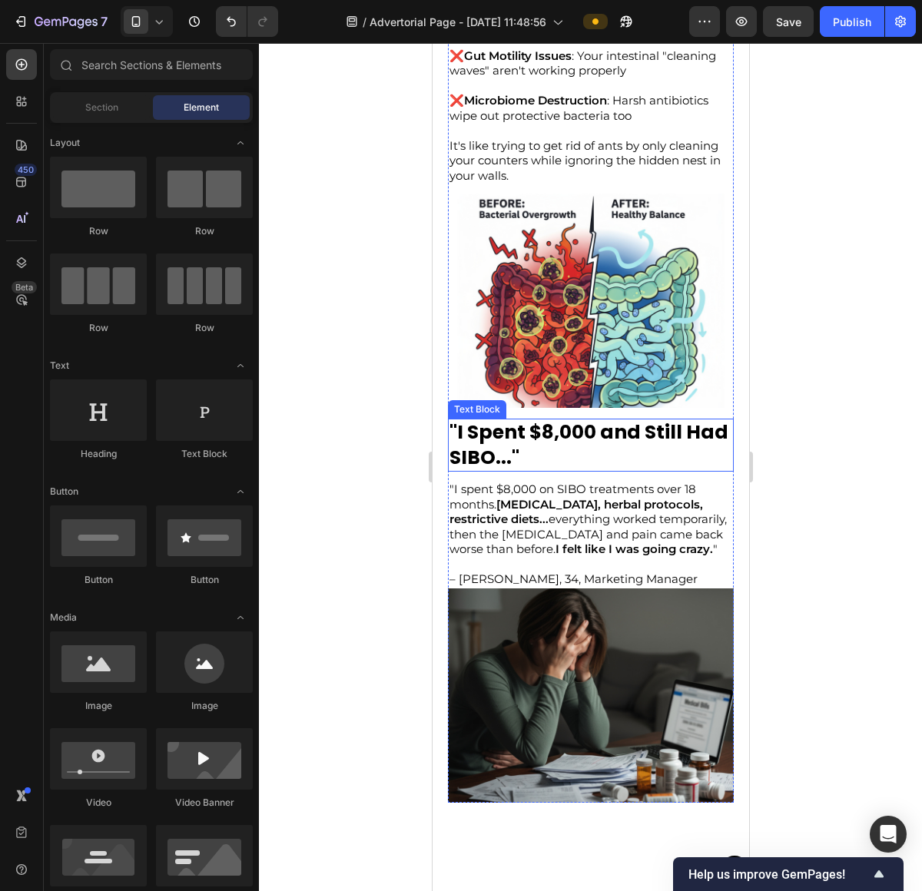
scroll to position [1022, 0]
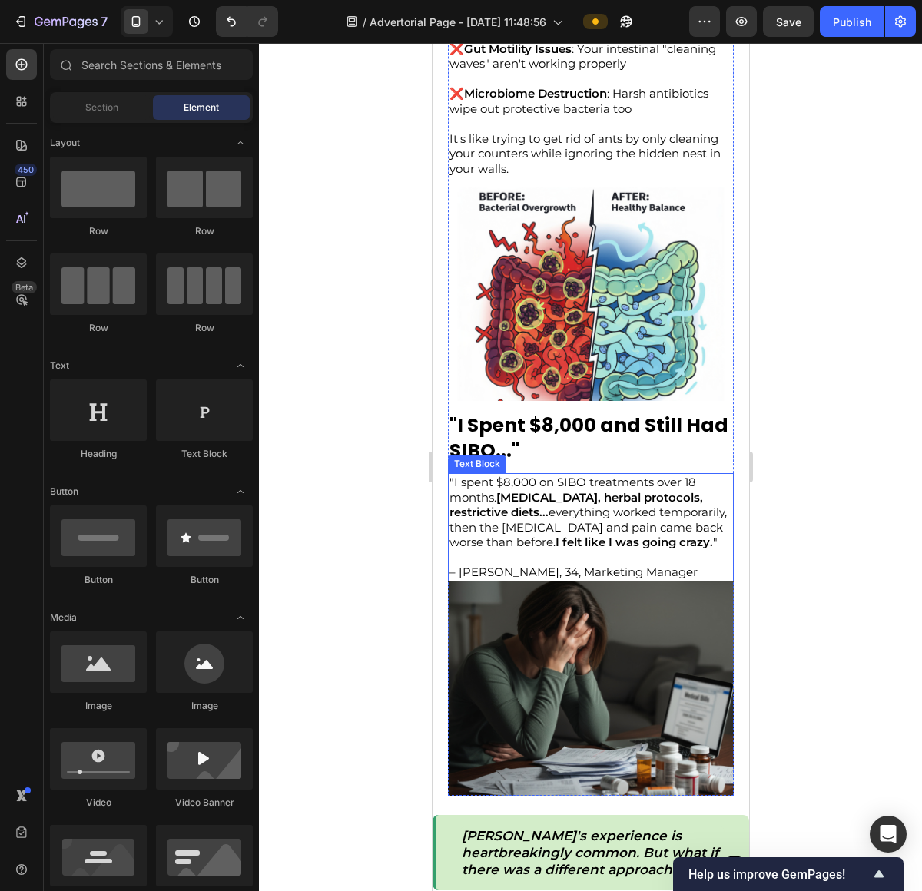
click at [621, 526] on p ""I spent $8,000 on SIBO treatments over 18 months. Rifaximin, herbal protocols,…" at bounding box center [590, 512] width 283 height 75
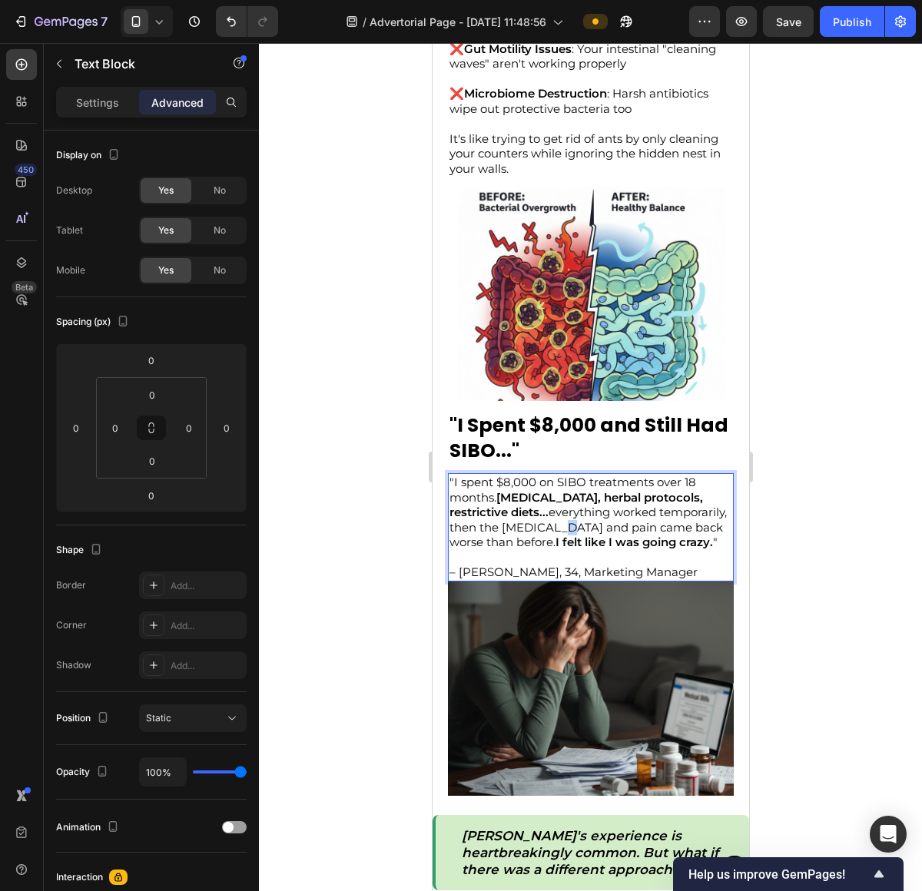
click at [621, 526] on p ""I spent $8,000 on SIBO treatments over 18 months. Rifaximin, herbal protocols,…" at bounding box center [590, 512] width 283 height 75
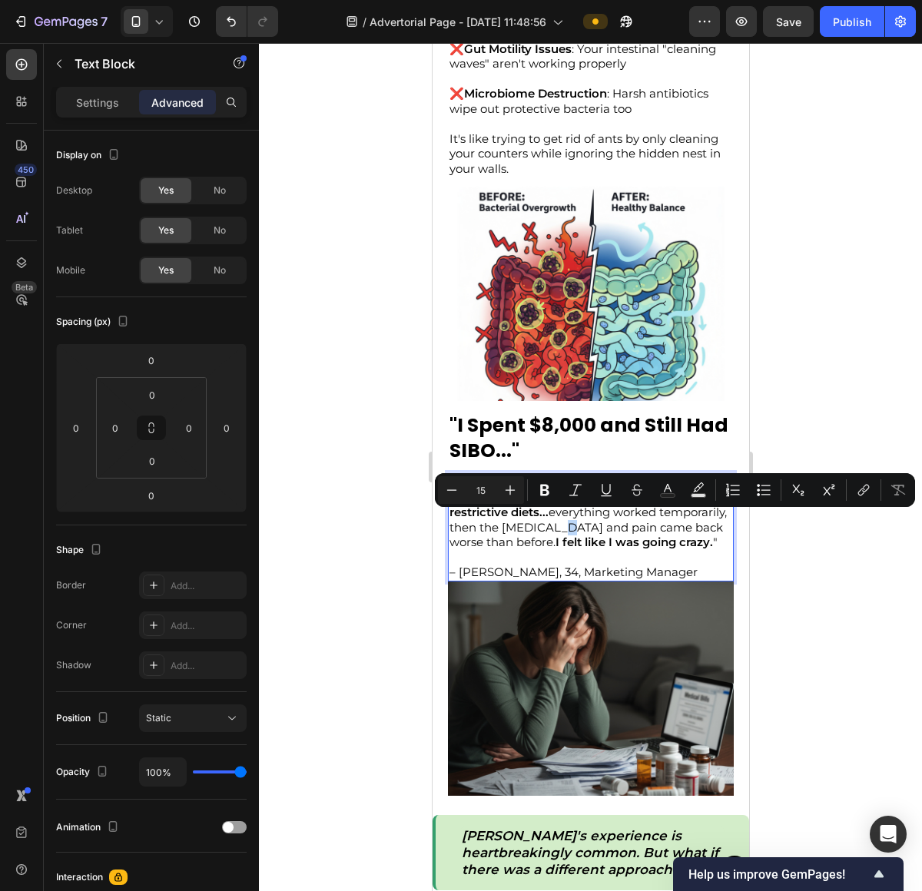
click at [591, 565] on p "Rich Text Editor. Editing area: main" at bounding box center [590, 557] width 283 height 15
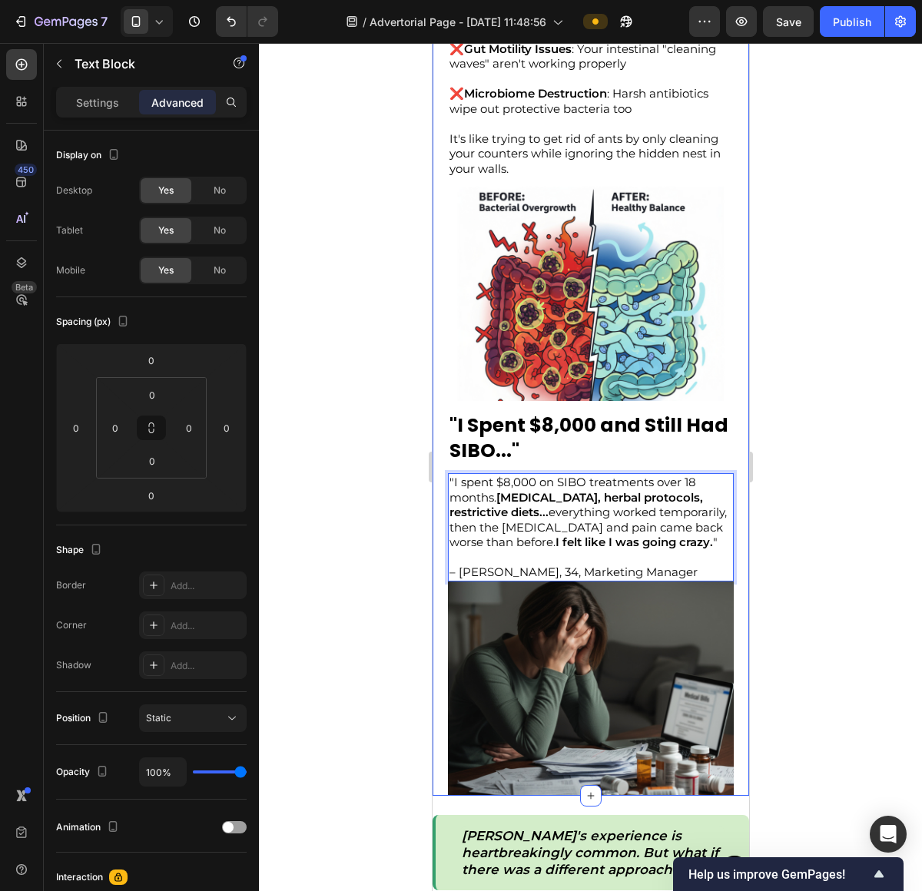
click at [834, 598] on div at bounding box center [590, 467] width 663 height 848
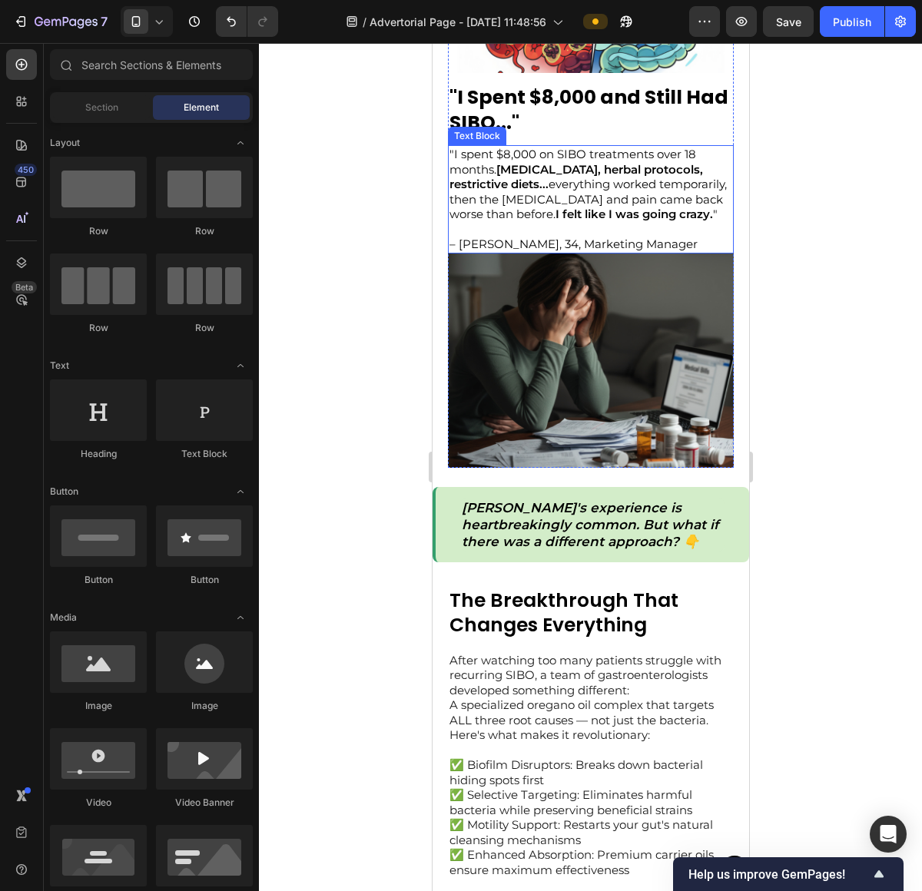
scroll to position [1393, 0]
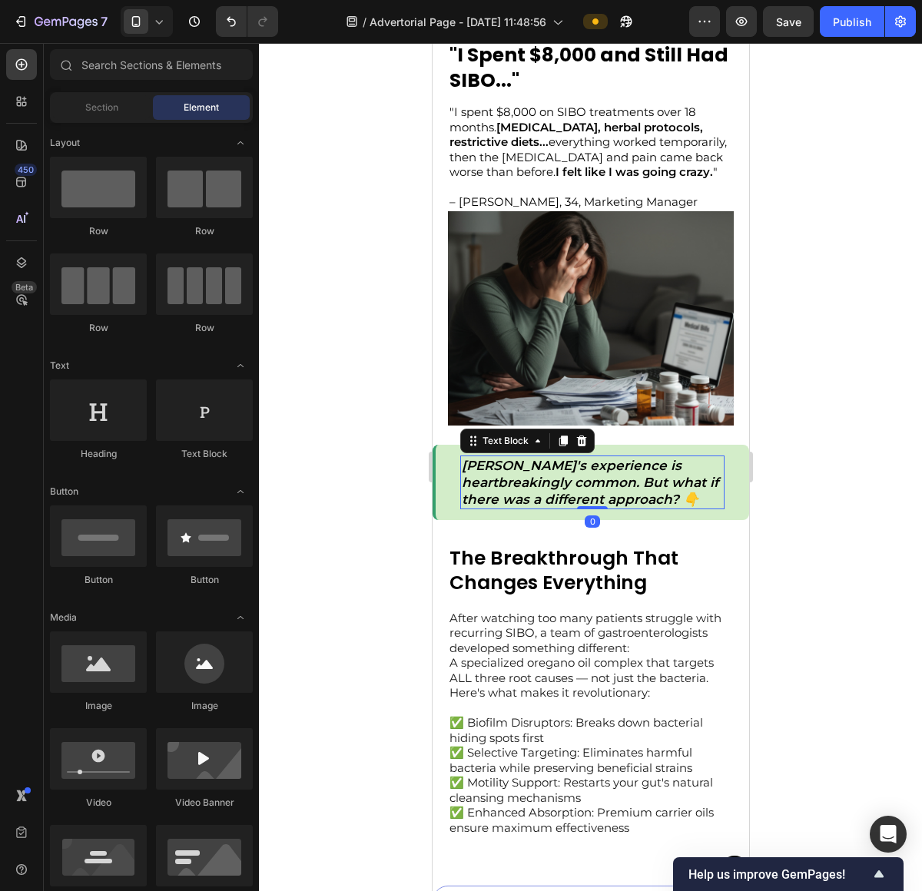
click at [544, 488] on p "Sarah's experience is heartbreakingly common. But what if there was a different…" at bounding box center [591, 482] width 261 height 51
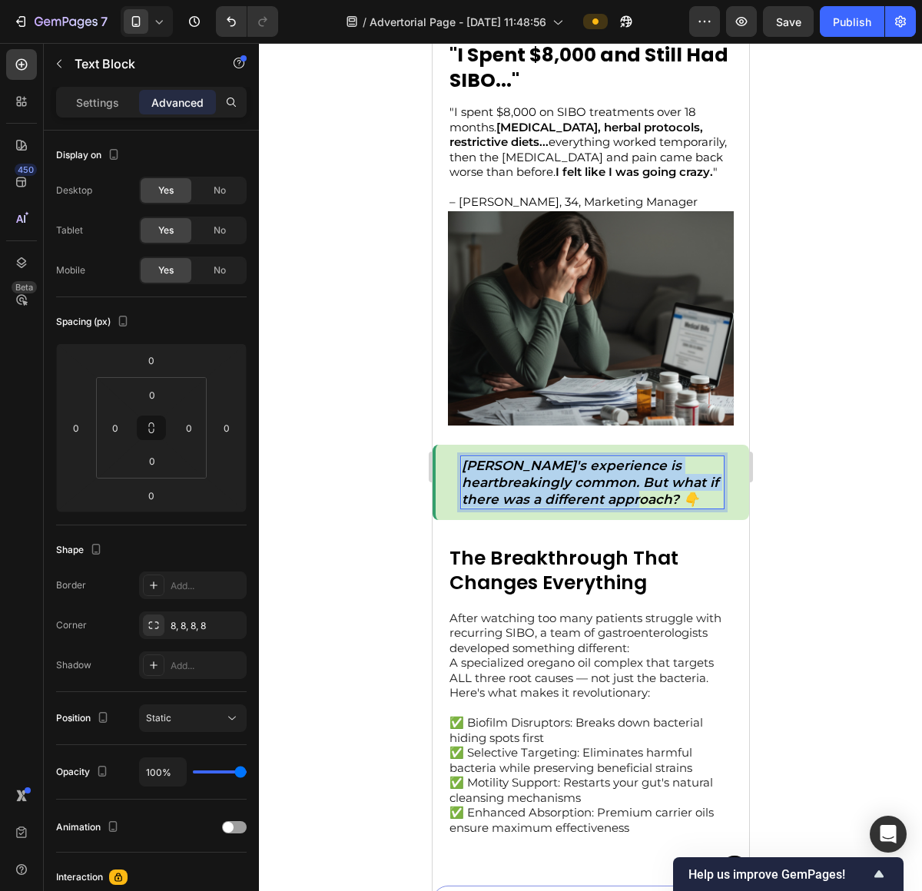
click at [544, 488] on p "Sarah's experience is heartbreakingly common. But what if there was a different…" at bounding box center [591, 482] width 261 height 51
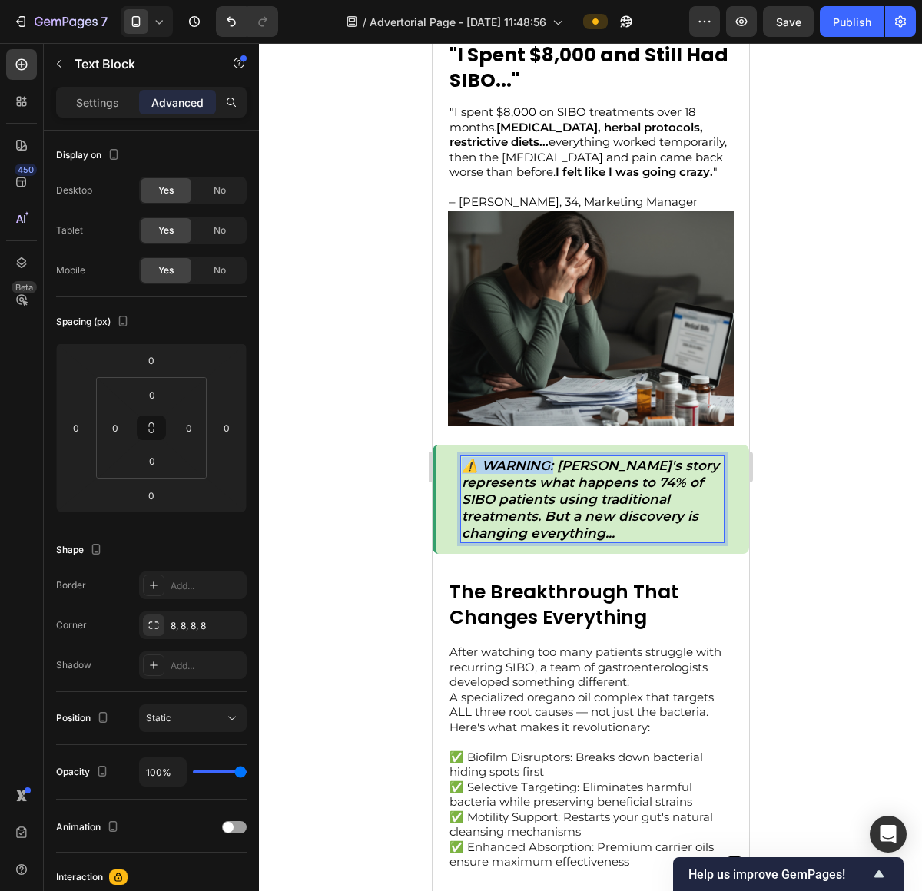
drag, startPoint x: 552, startPoint y: 465, endPoint x: 465, endPoint y: 456, distance: 87.2
click at [465, 457] on p "⚠️ WARNING: Sarah's story represents what happens to 74% of SIBO patients using…" at bounding box center [591, 499] width 261 height 84
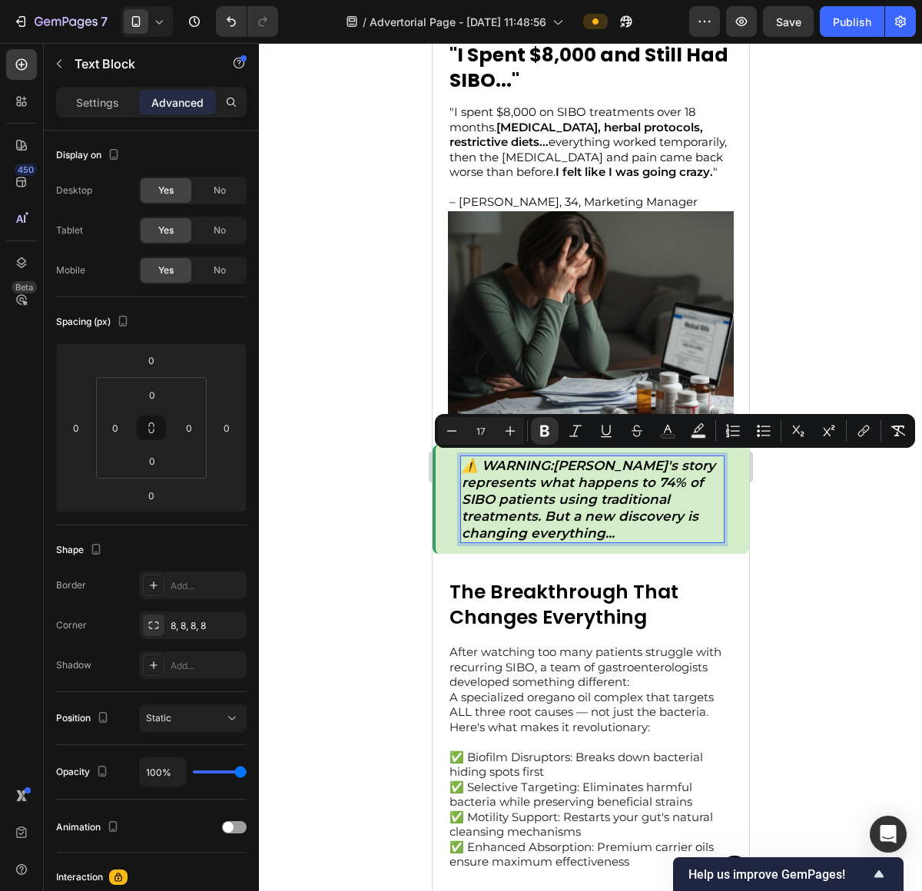
click at [853, 529] on div at bounding box center [590, 467] width 663 height 848
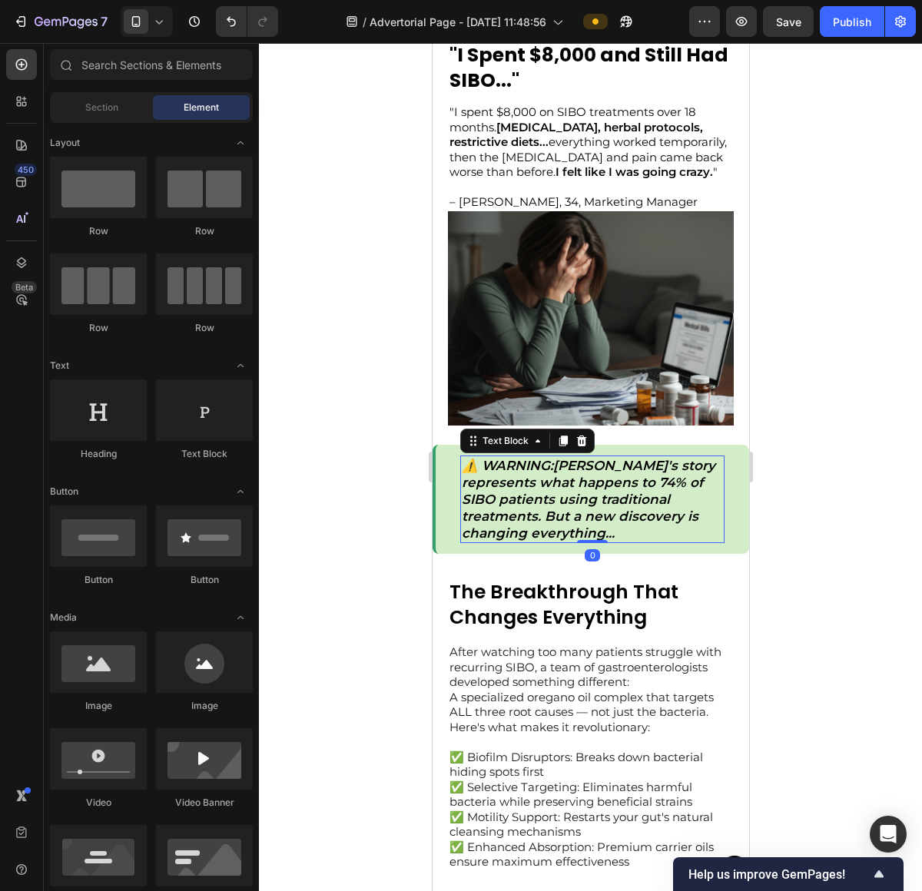
click at [525, 458] on strong "⚠️ WARNING:" at bounding box center [506, 465] width 91 height 15
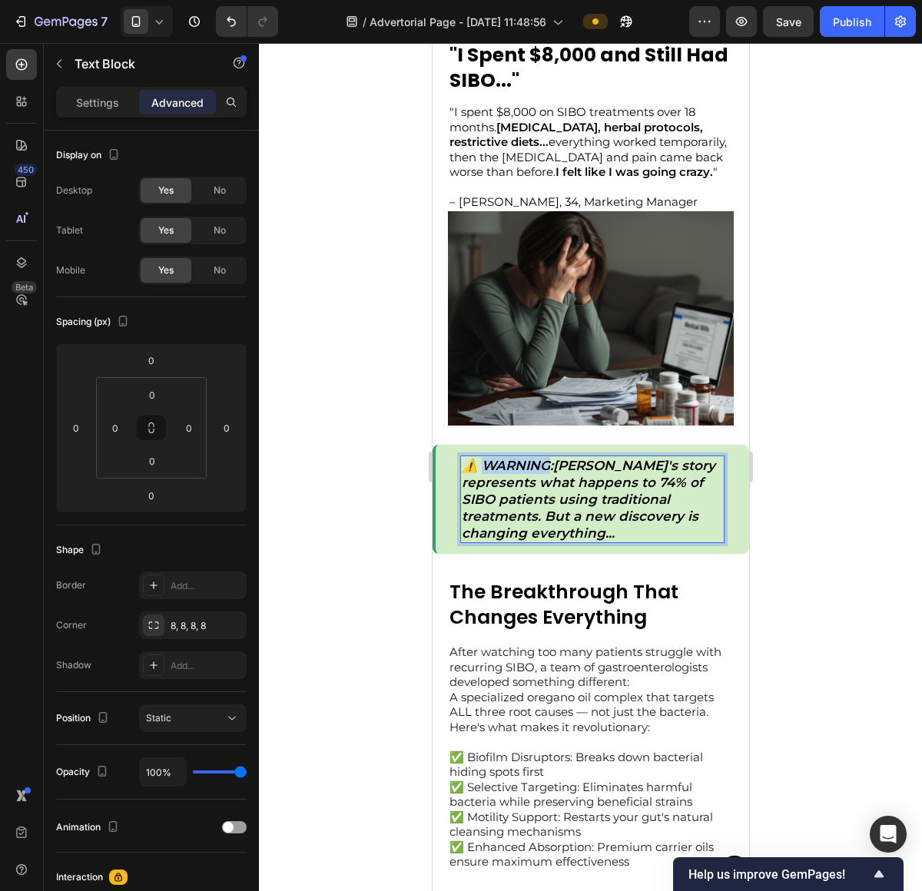
click at [522, 458] on strong "⚠️ WARNING:" at bounding box center [506, 465] width 91 height 15
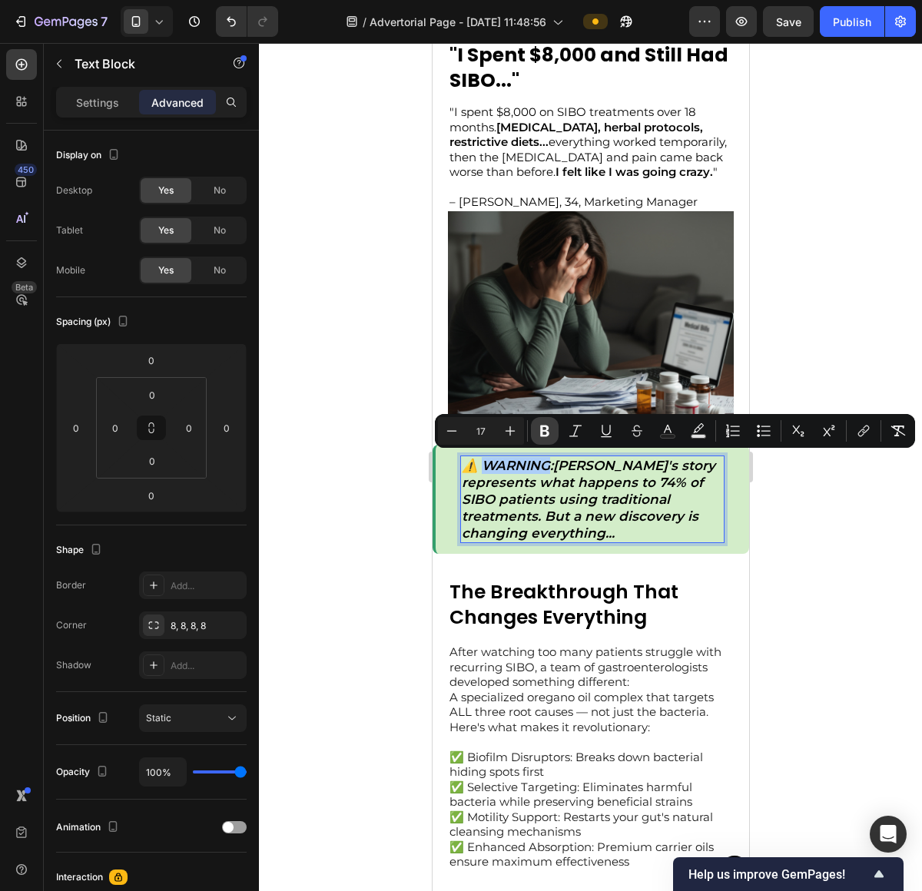
click at [542, 432] on icon "Editor contextual toolbar" at bounding box center [544, 430] width 15 height 15
click at [105, 110] on div "Settings" at bounding box center [97, 102] width 77 height 25
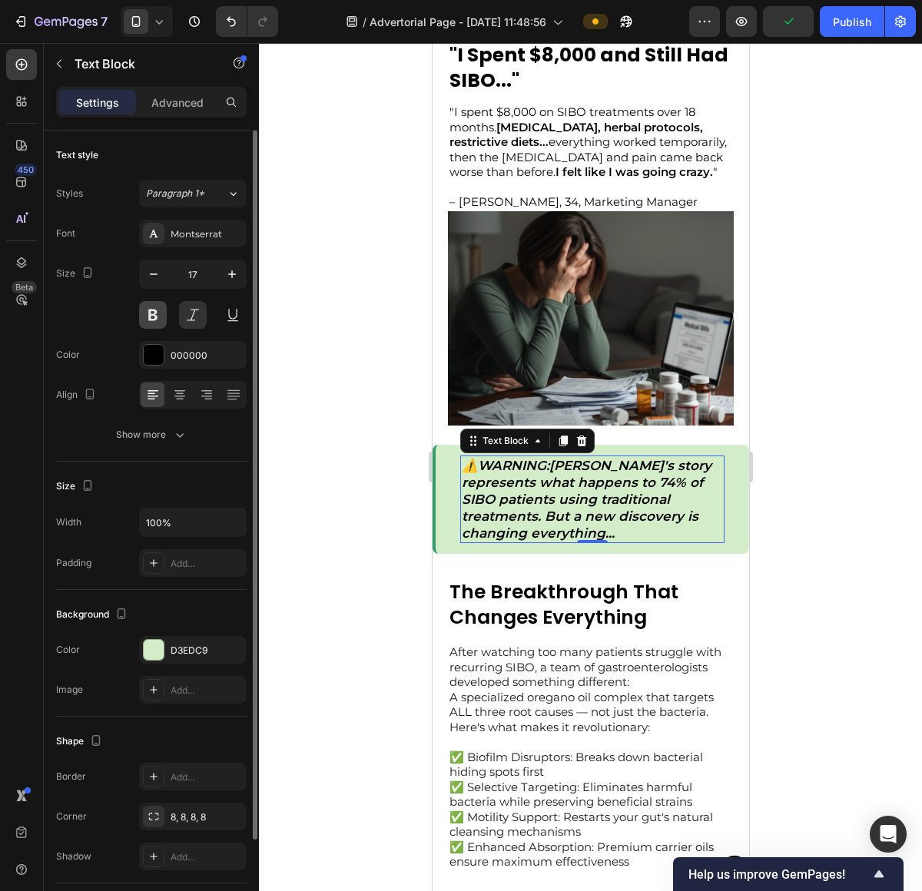
click at [157, 315] on button at bounding box center [153, 315] width 28 height 28
click at [502, 457] on p "⚠️ WARNING : Sarah's story represents what happens to 74% of SIBO patients usin…" at bounding box center [591, 499] width 261 height 84
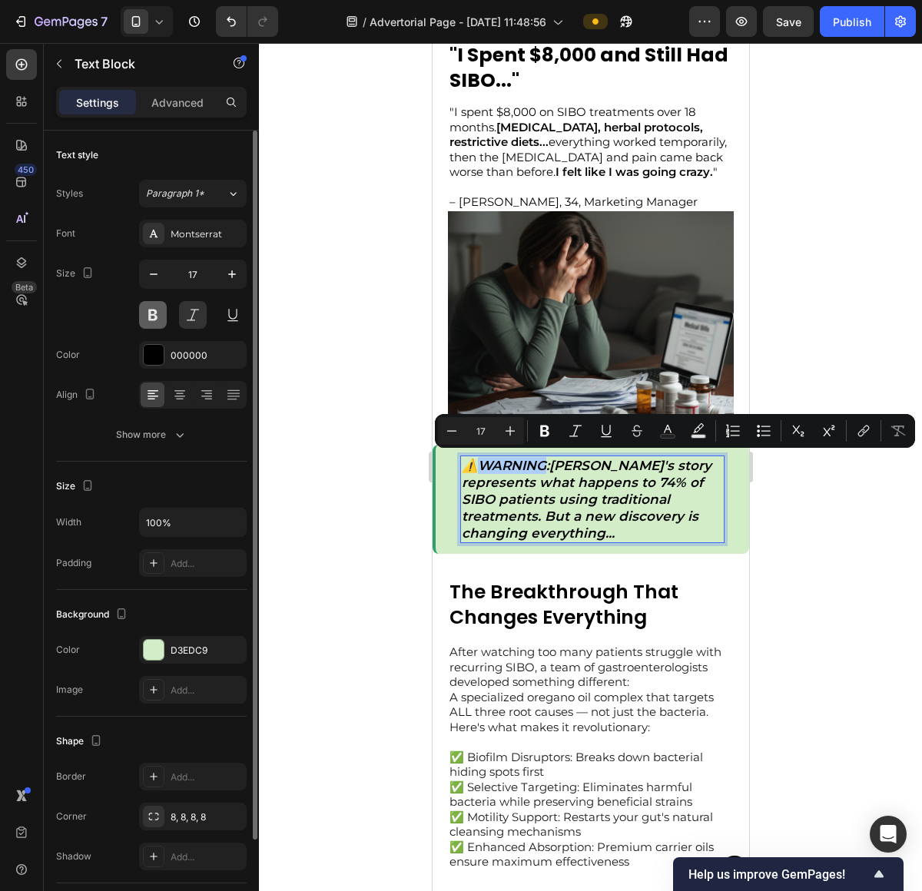
click at [153, 319] on button at bounding box center [153, 315] width 28 height 28
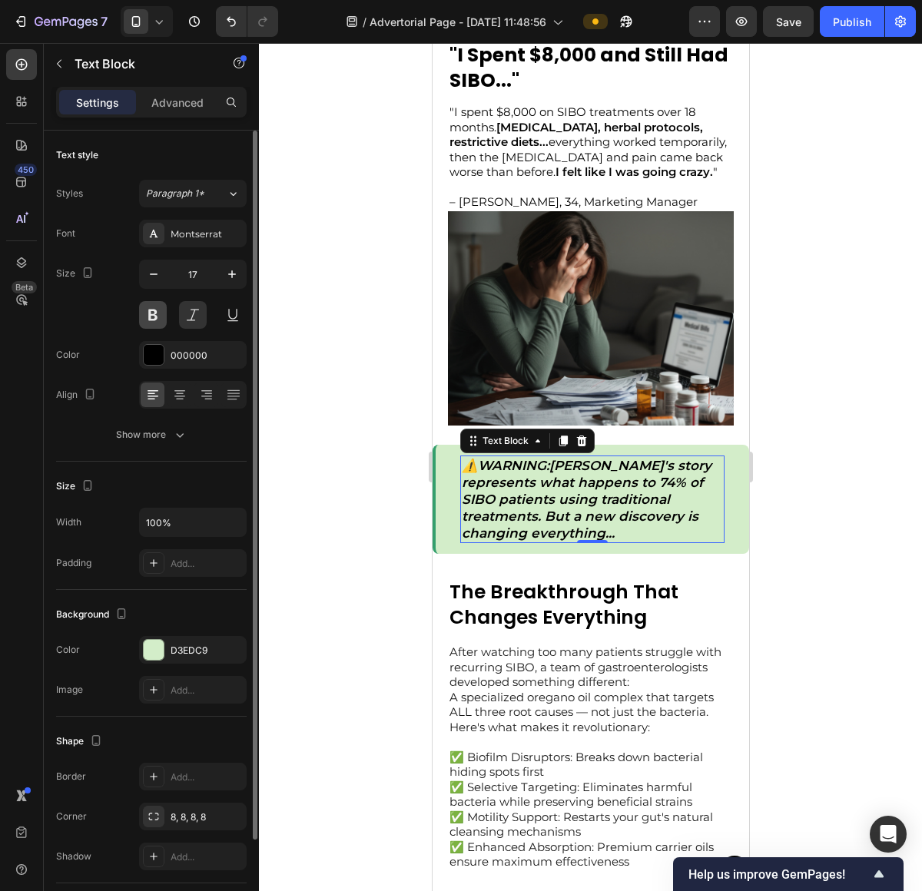
click at [153, 319] on button at bounding box center [153, 315] width 28 height 28
click at [813, 476] on div at bounding box center [590, 467] width 663 height 848
click at [652, 487] on p "⚠️ WARNING : Sarah's story represents what happens to 74% of SIBO patients usin…" at bounding box center [591, 499] width 261 height 84
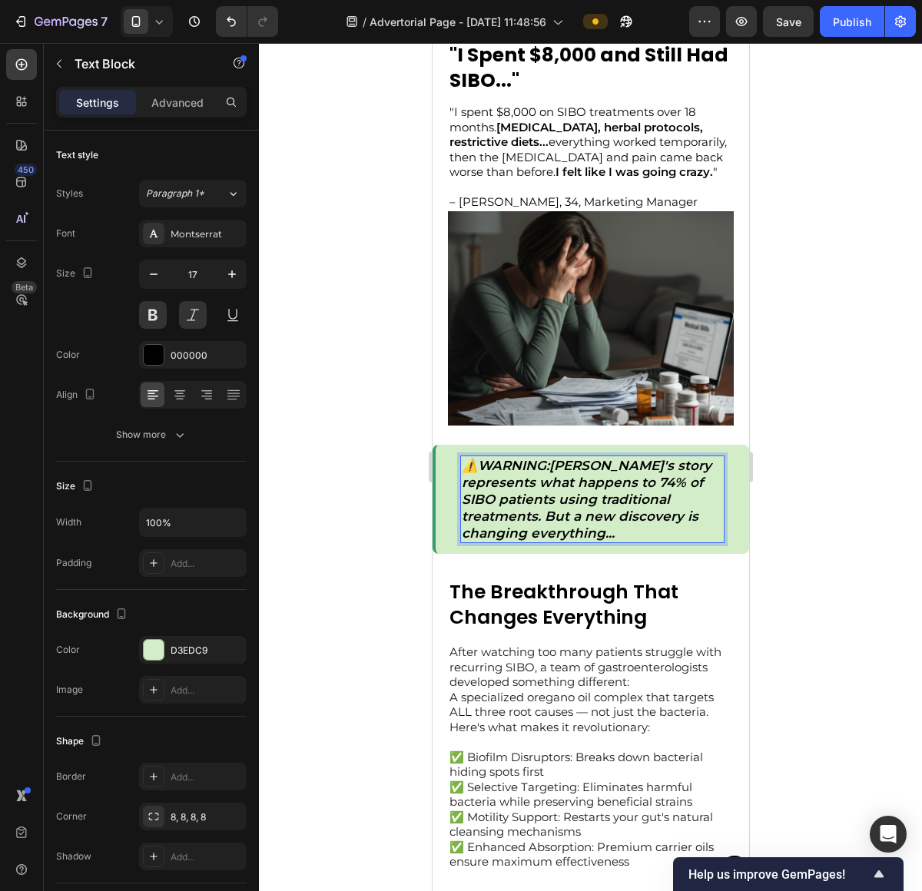
click at [661, 485] on p "⚠️ WARNING : Sarah's story represents what happens to 74% of SIBO patients usin…" at bounding box center [591, 499] width 261 height 84
click at [852, 504] on div at bounding box center [590, 467] width 663 height 848
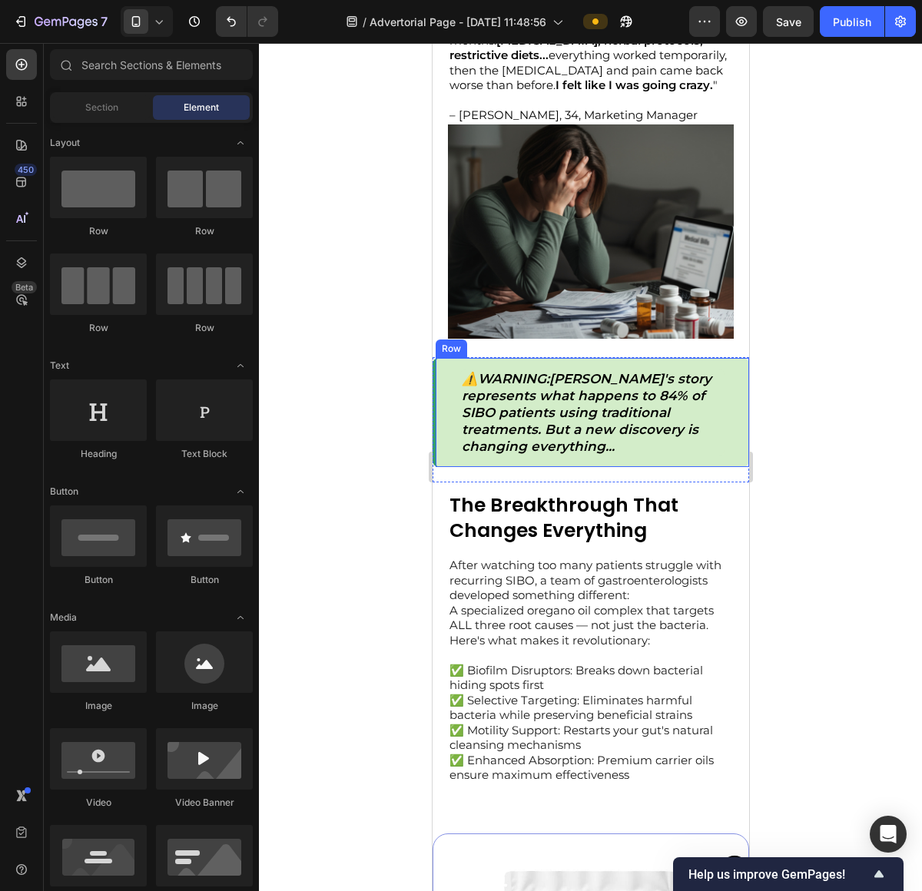
scroll to position [1482, 0]
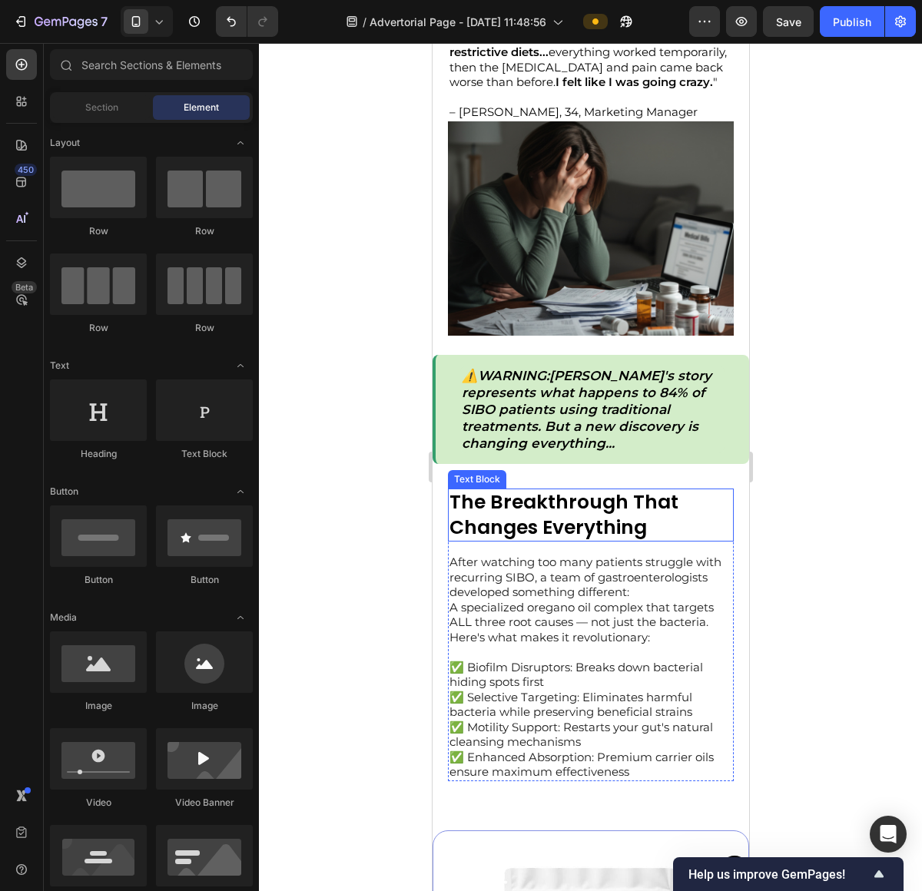
click at [633, 529] on p "The Breakthrough That Changes Everything" at bounding box center [590, 515] width 283 height 50
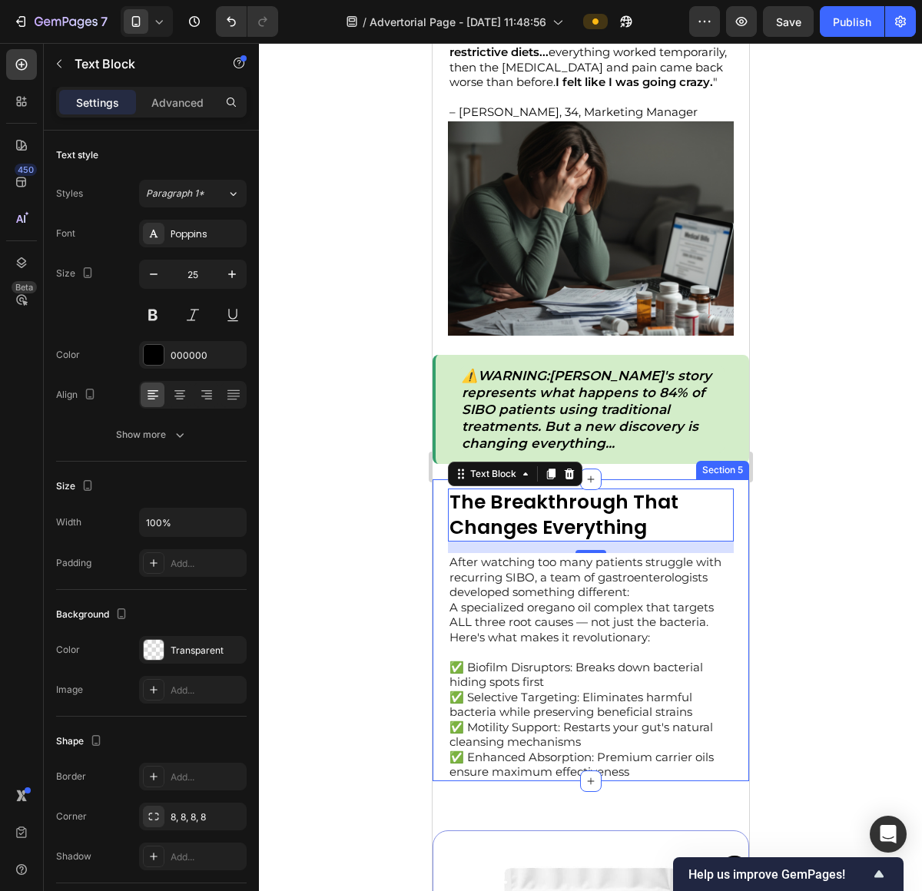
click at [826, 575] on div at bounding box center [590, 467] width 663 height 848
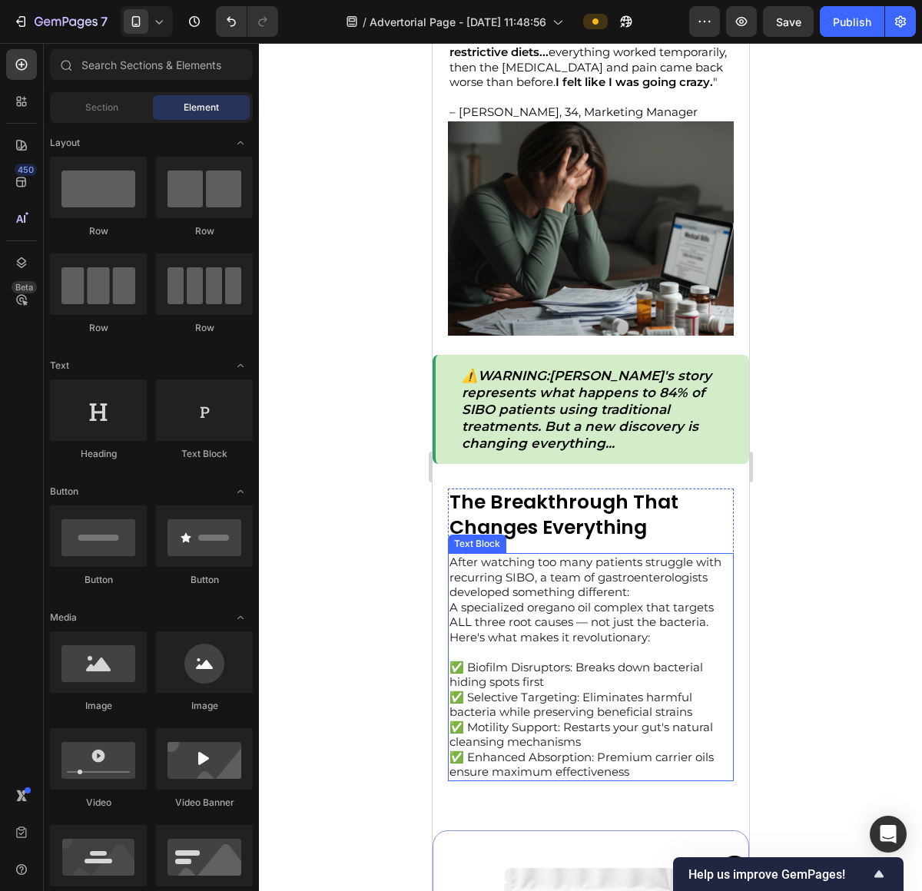
click at [565, 594] on p "After watching too many patients struggle with recurring SIBO, a team of gastro…" at bounding box center [590, 577] width 283 height 45
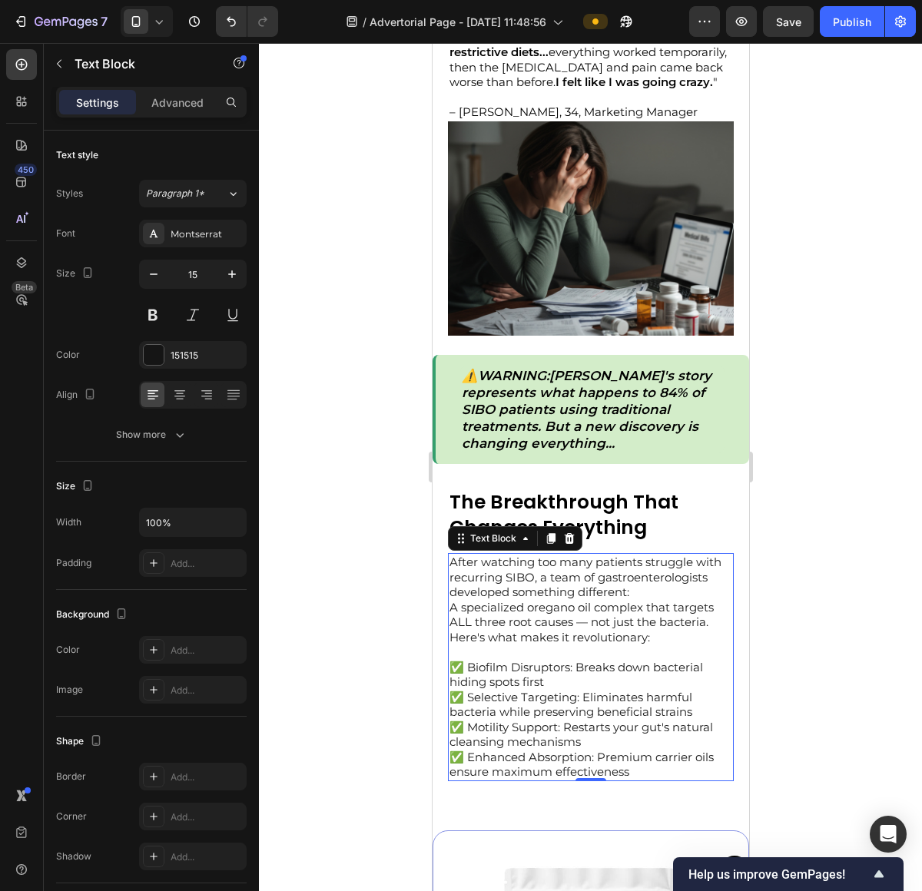
click at [783, 560] on div at bounding box center [590, 467] width 663 height 848
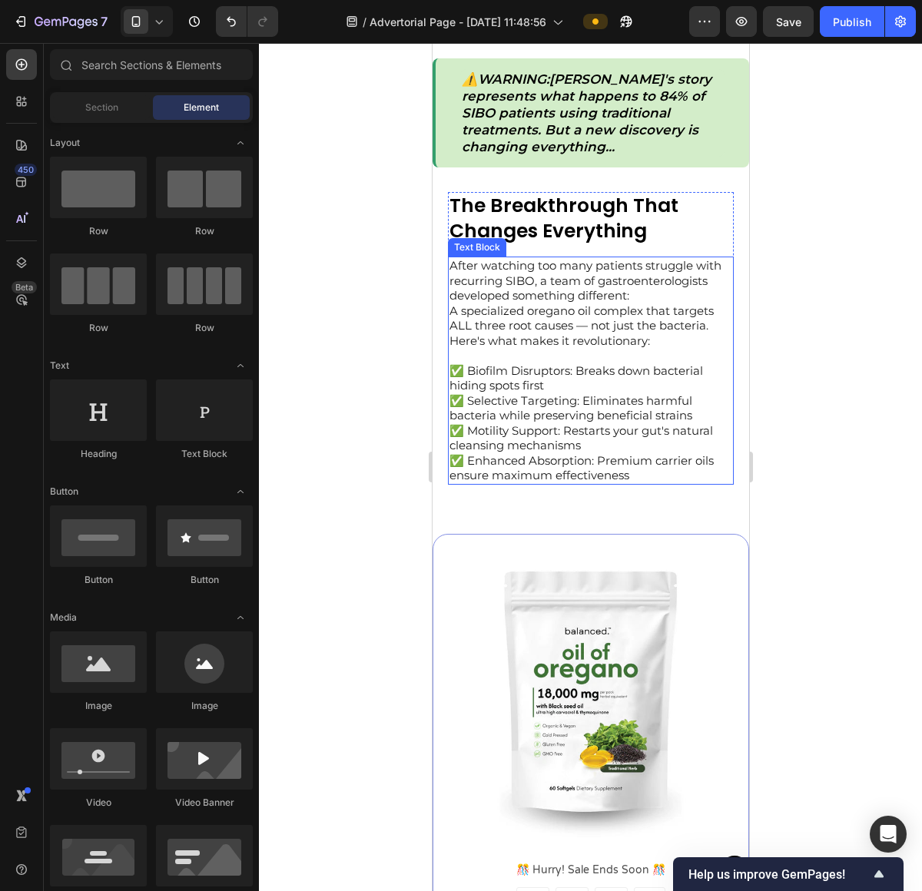
scroll to position [1780, 0]
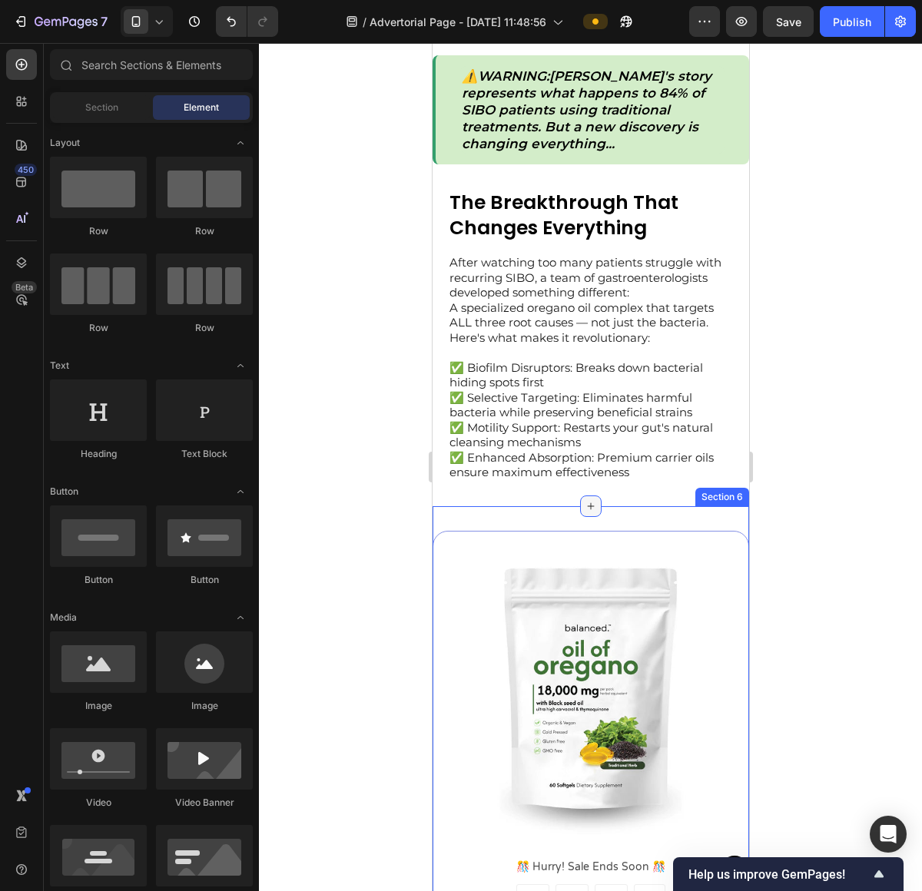
click at [584, 512] on icon at bounding box center [590, 506] width 12 height 12
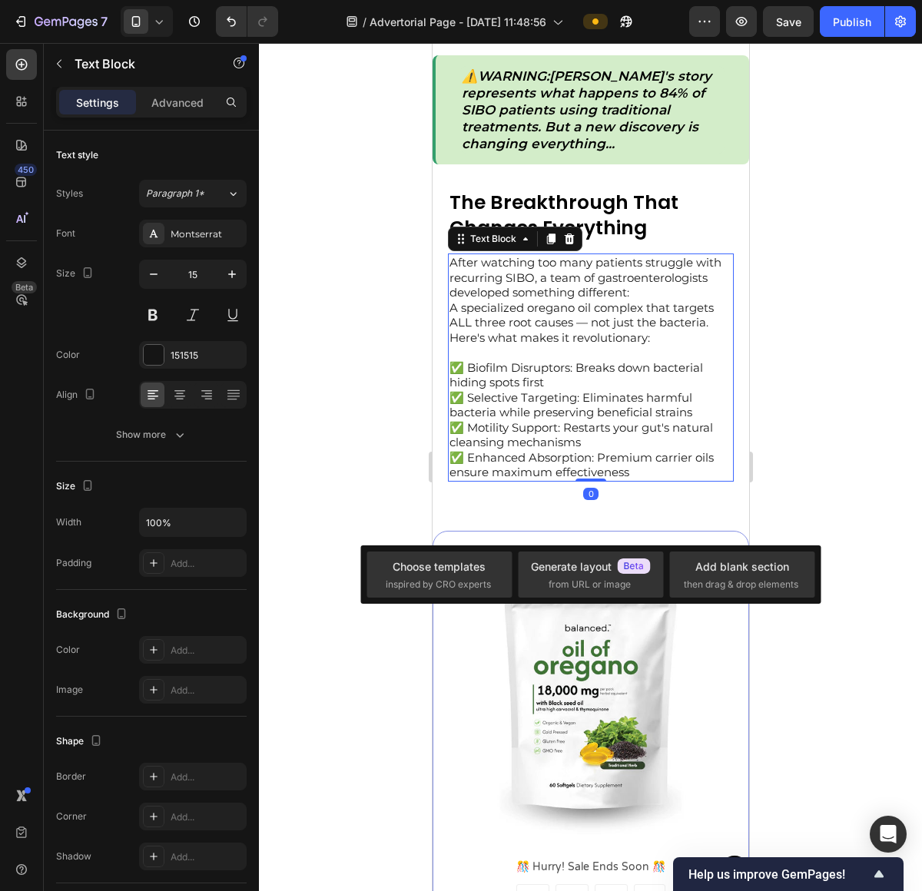
click at [583, 482] on div "After watching too many patients struggle with recurring SIBO, a team of gastro…" at bounding box center [590, 367] width 286 height 228
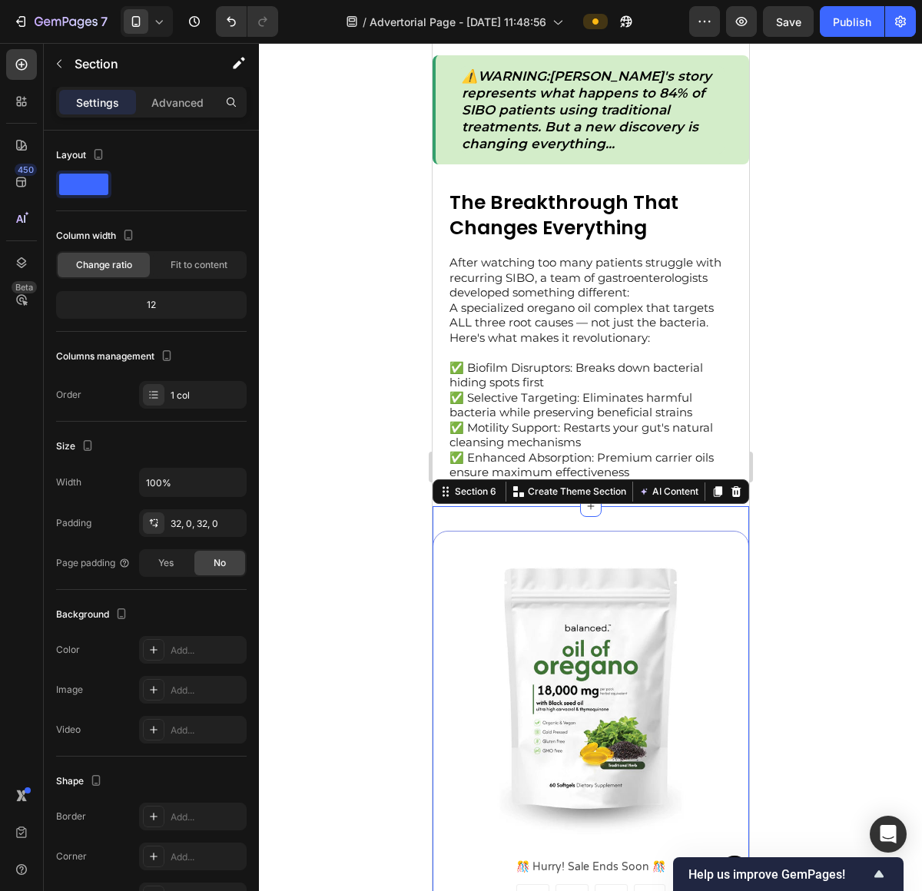
click at [627, 533] on div "Image ️🎊 Hurry! Sale Ends Soon ️🎊 Text Block 00 DAY 00 HRS 00 MIN 00 SEC Countd…" at bounding box center [590, 824] width 316 height 636
click at [184, 112] on div "Advanced" at bounding box center [177, 102] width 77 height 25
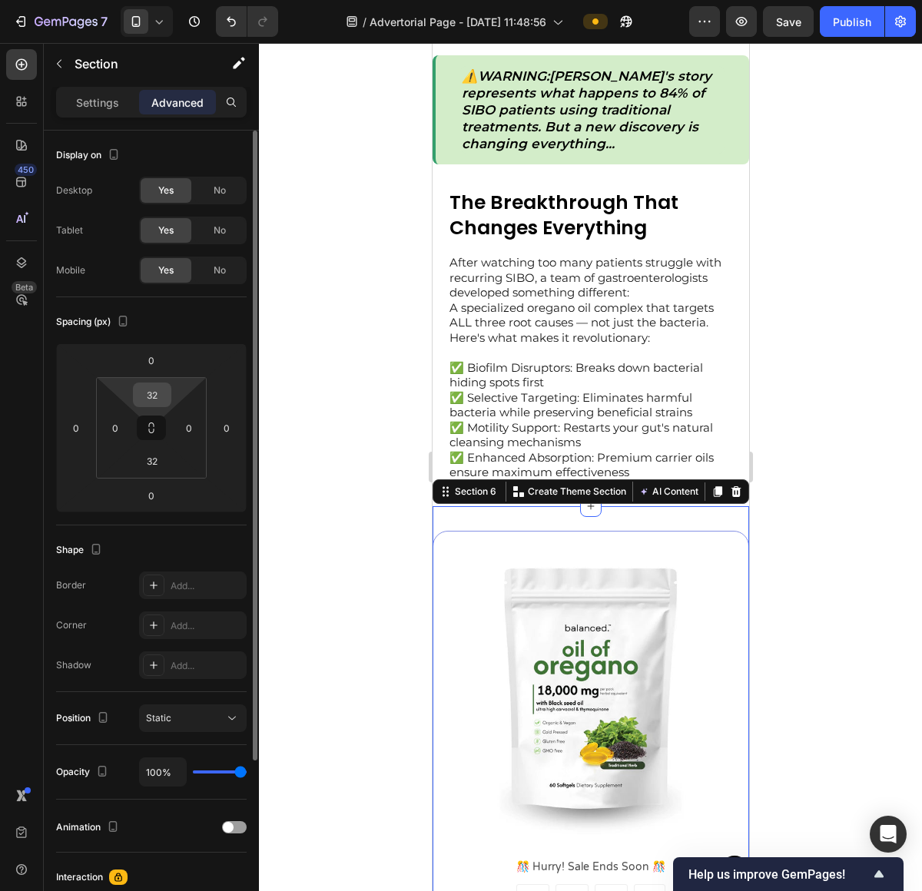
click at [167, 401] on div "32" at bounding box center [152, 395] width 38 height 25
click at [164, 400] on input "32" at bounding box center [152, 394] width 31 height 23
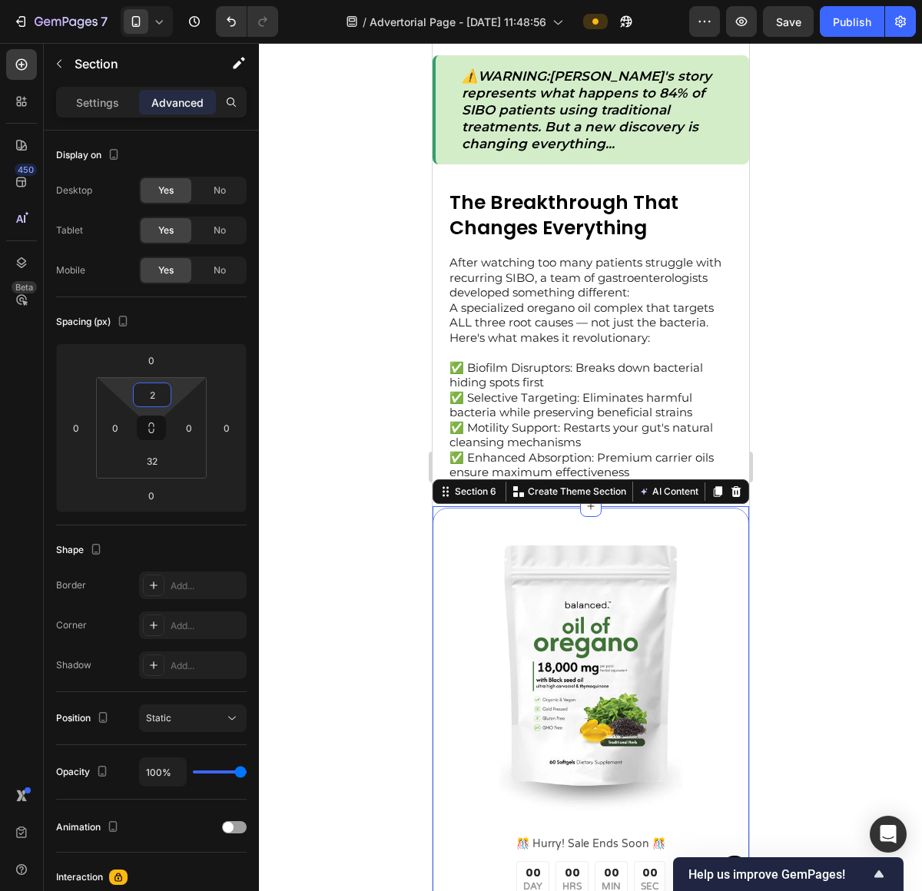
type input "2"
click at [840, 504] on div at bounding box center [590, 467] width 663 height 848
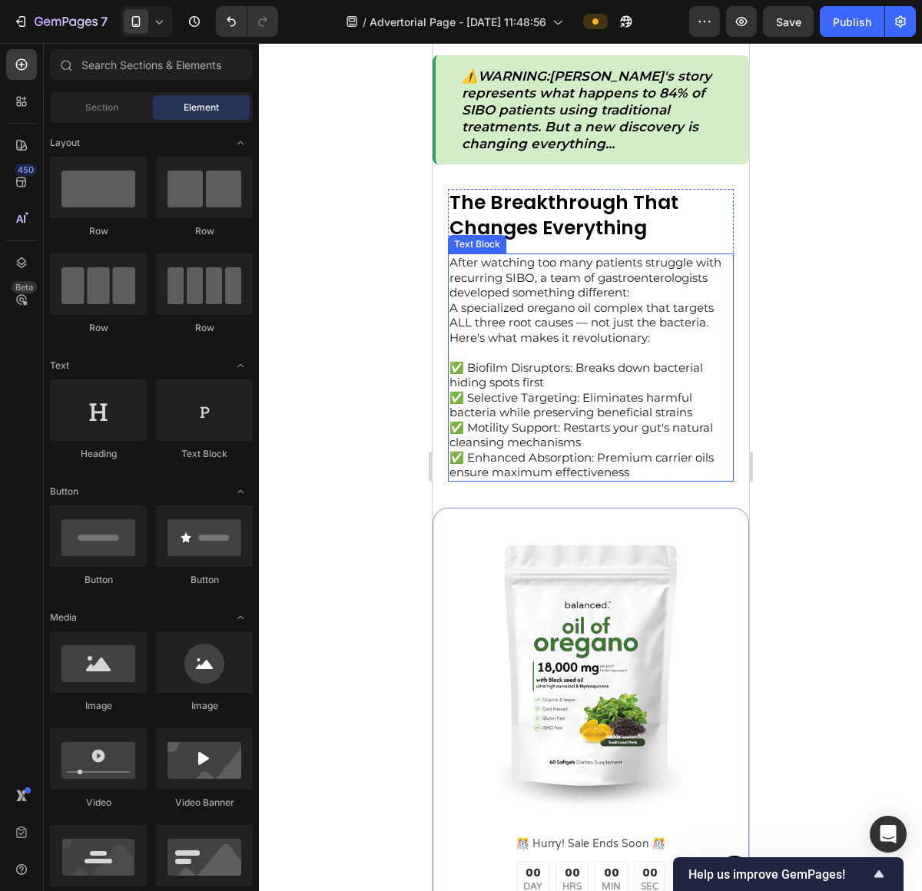
click at [594, 482] on div "After watching too many patients struggle with recurring SIBO, a team of gastro…" at bounding box center [590, 367] width 286 height 228
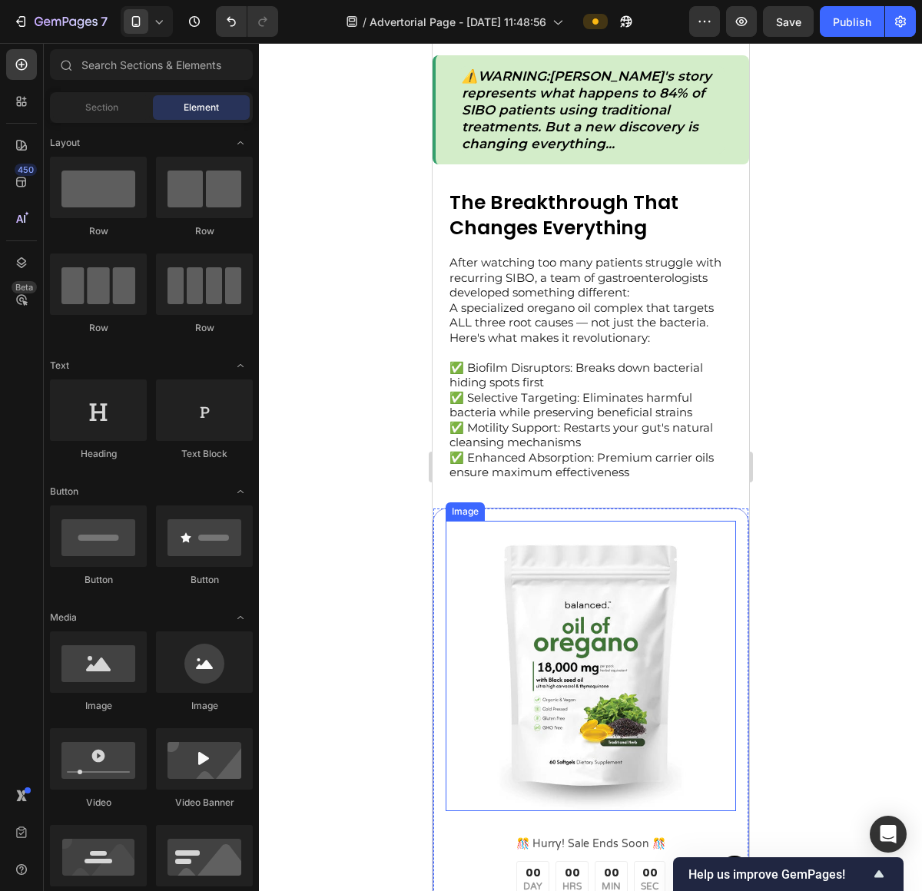
click at [648, 549] on img at bounding box center [590, 666] width 290 height 290
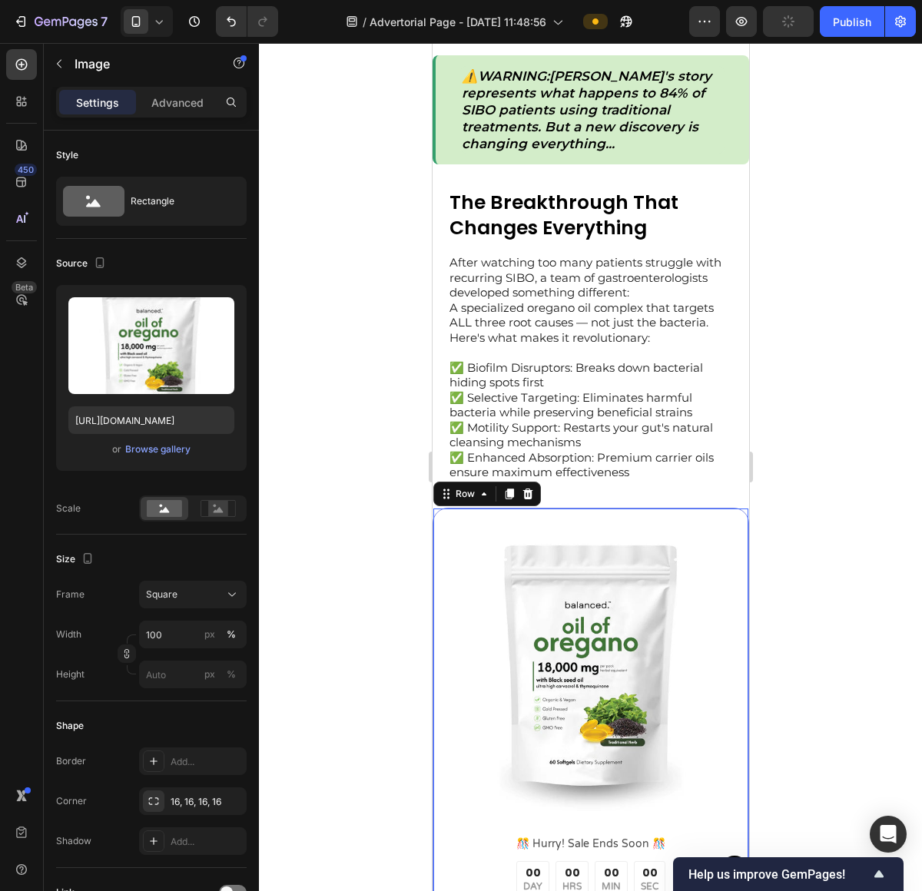
click at [657, 529] on div "Image ️🎊 Hurry! Sale Ends Soon ️🎊 Text Block 00 DAY 00 HRS 00 MIN 00 SEC Countd…" at bounding box center [590, 801] width 316 height 587
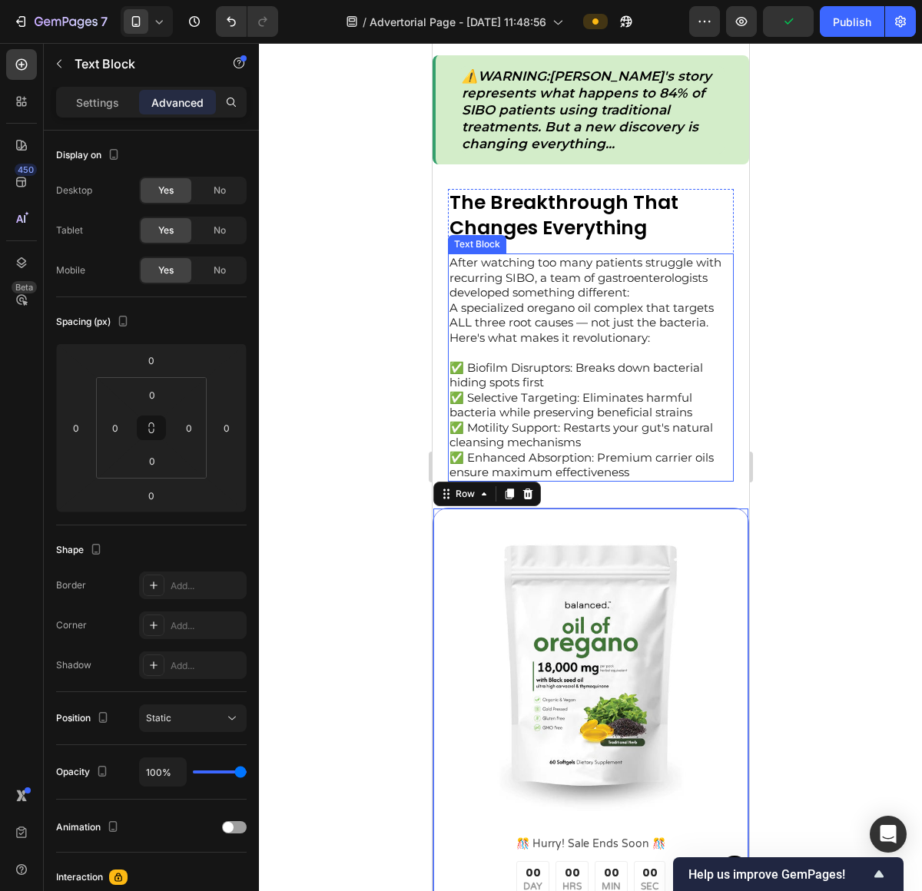
click at [663, 480] on p "✅ Biofilm Disruptors: Breaks down bacterial hiding spots first ✅ Selective Targ…" at bounding box center [590, 420] width 283 height 120
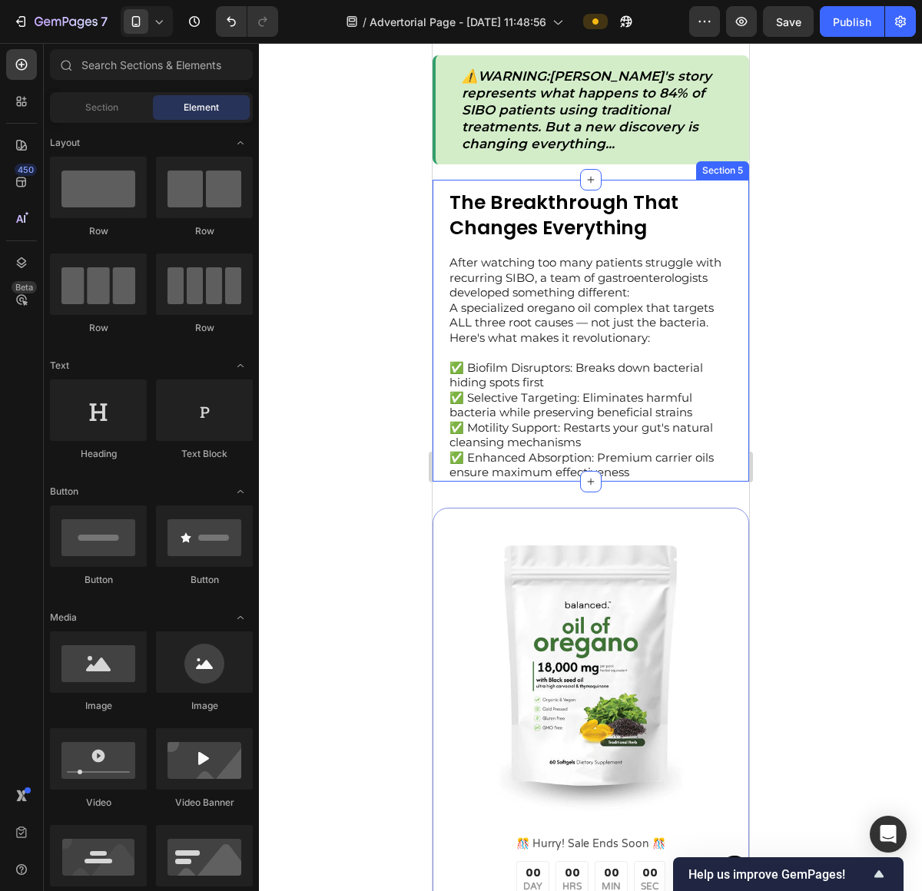
click at [720, 462] on div "The Breakthrough That Changes Everything Text Block After watching too many pat…" at bounding box center [590, 331] width 316 height 302
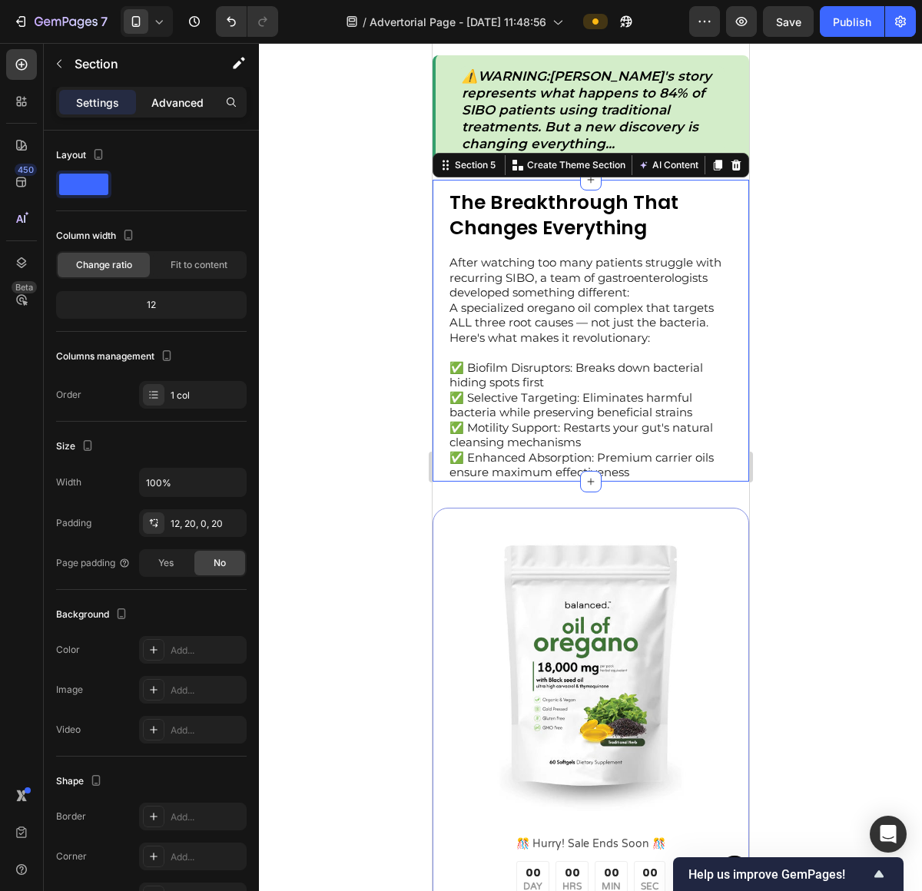
click at [161, 98] on p "Advanced" at bounding box center [177, 102] width 52 height 16
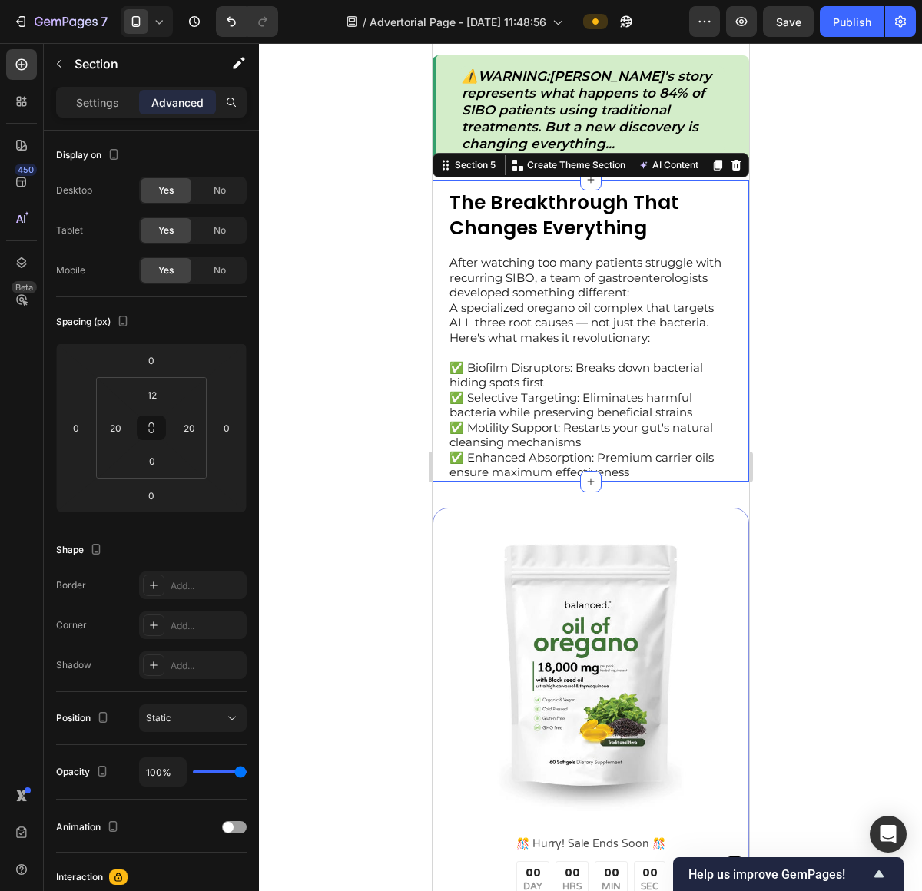
click at [837, 535] on div at bounding box center [590, 467] width 663 height 848
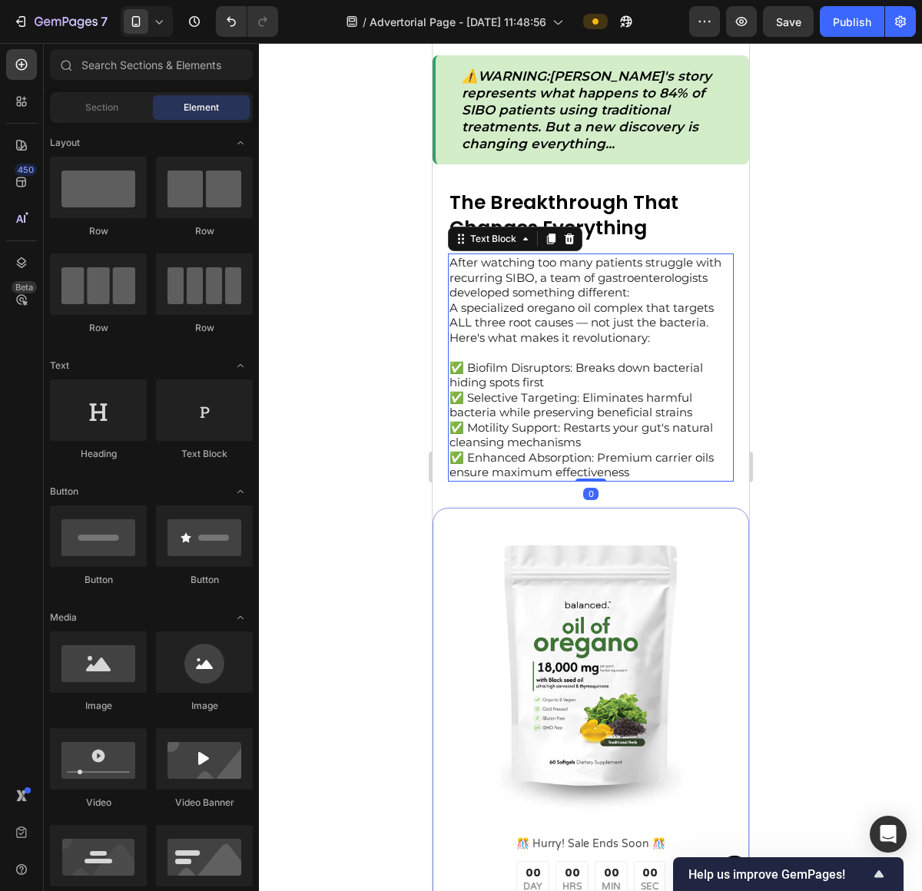
click at [699, 480] on p "✅ Biofilm Disruptors: Breaks down bacterial hiding spots first ✅ Selective Targ…" at bounding box center [590, 420] width 283 height 120
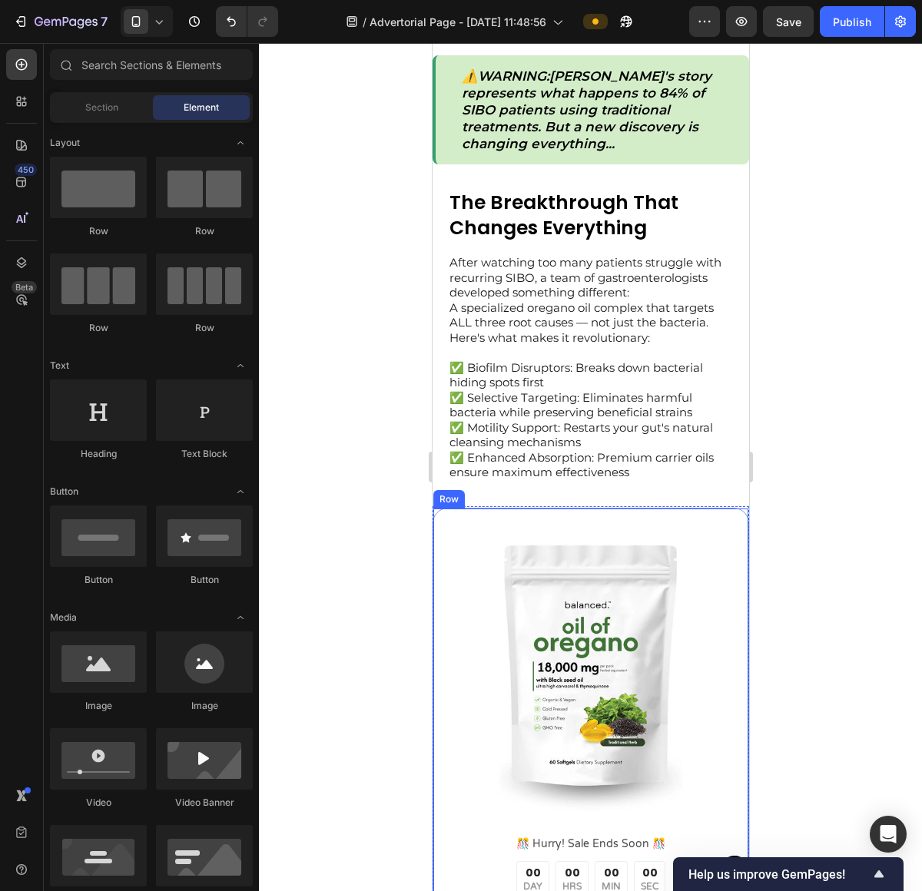
click at [717, 528] on div "Image ️🎊 Hurry! Sale Ends Soon ️🎊 Text Block 00 DAY 00 HRS 00 MIN 00 SEC Countd…" at bounding box center [590, 801] width 316 height 587
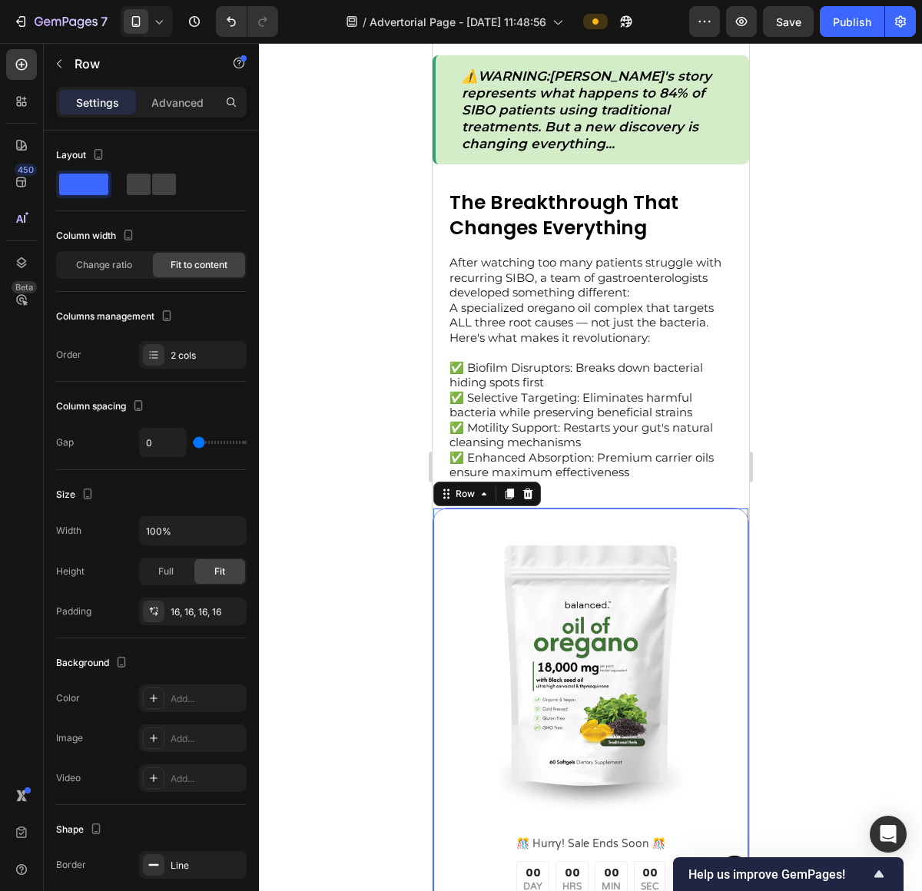
click at [158, 88] on div "Settings Advanced" at bounding box center [151, 102] width 190 height 31
click at [181, 80] on div "Row" at bounding box center [131, 64] width 175 height 40
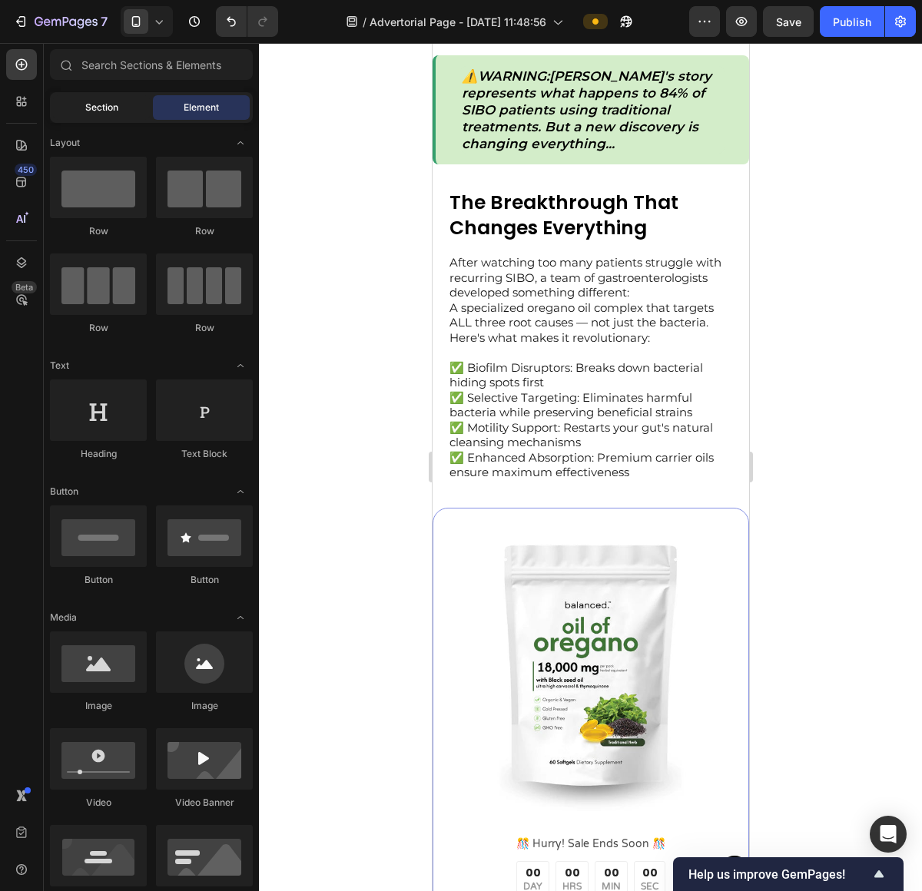
click at [116, 108] on span "Section" at bounding box center [101, 108] width 33 height 14
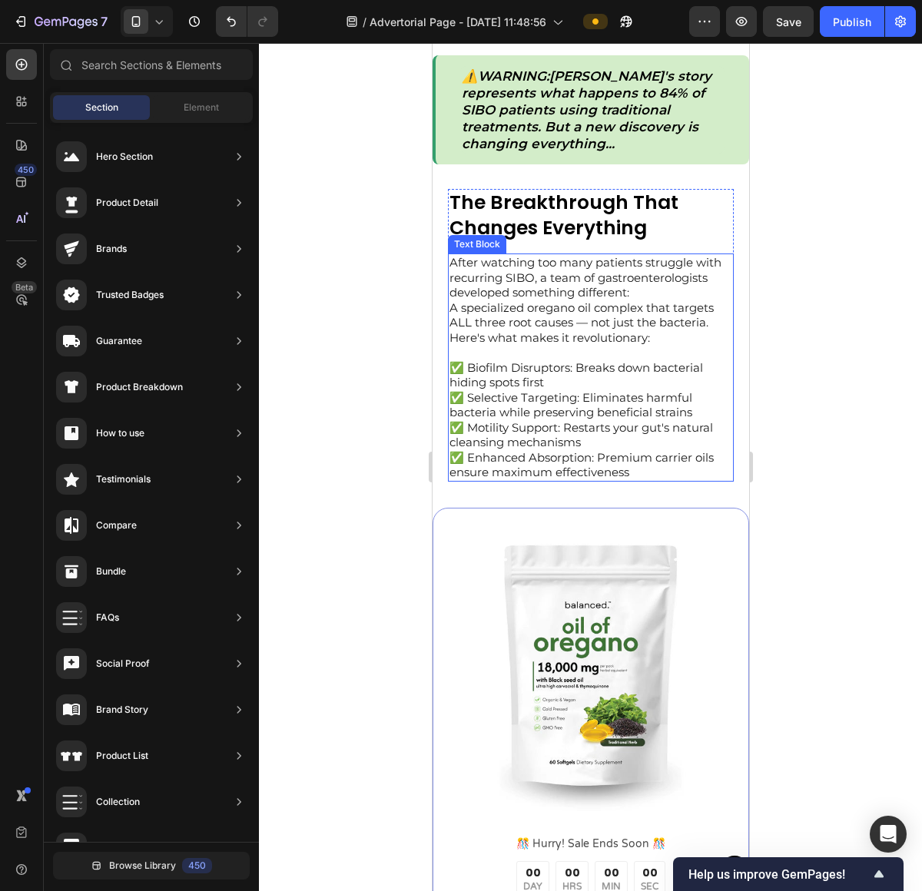
click at [634, 480] on p "✅ Biofilm Disruptors: Breaks down bacterial hiding spots first ✅ Selective Targ…" at bounding box center [590, 420] width 283 height 120
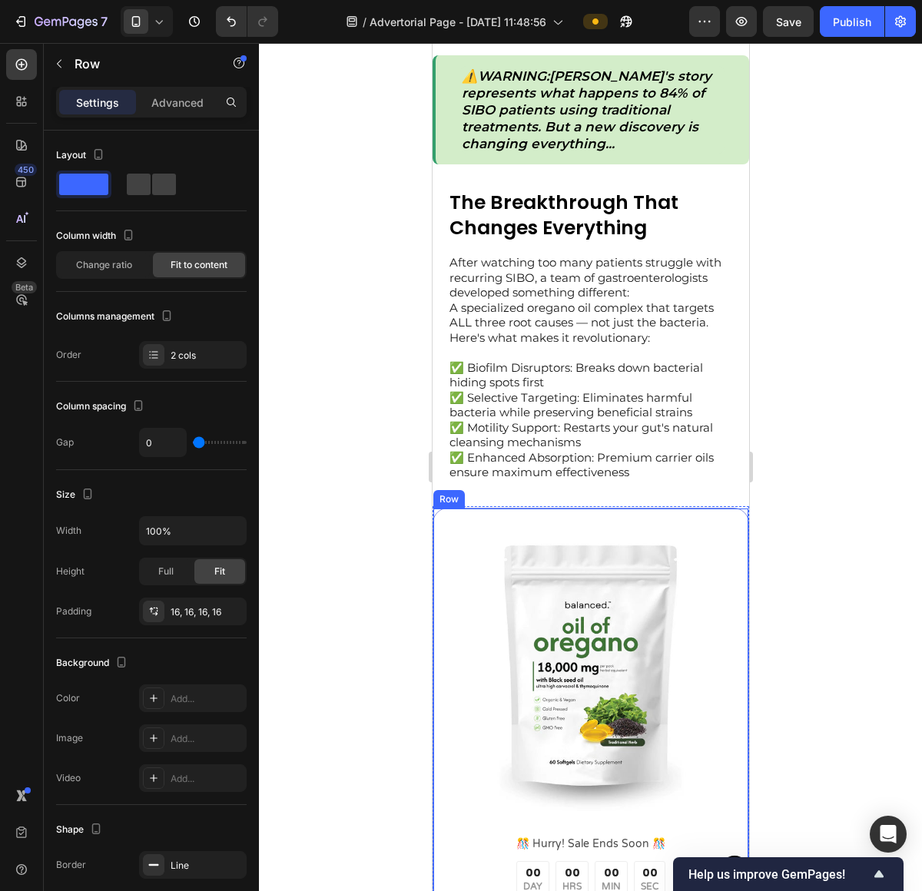
click at [653, 525] on div "Image ️🎊 Hurry! Sale Ends Soon ️🎊 Text Block 00 DAY 00 HRS 00 MIN 00 SEC Countd…" at bounding box center [590, 801] width 316 height 587
click at [172, 98] on p "Advanced" at bounding box center [177, 102] width 52 height 16
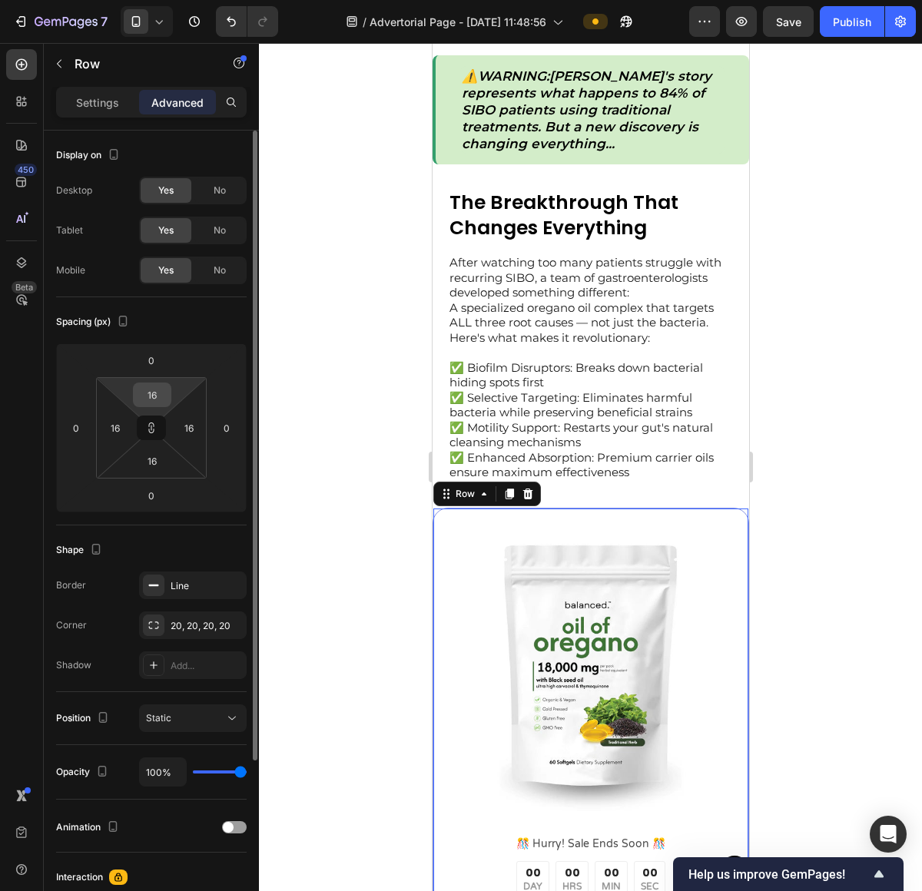
click at [143, 396] on input "16" at bounding box center [152, 394] width 31 height 23
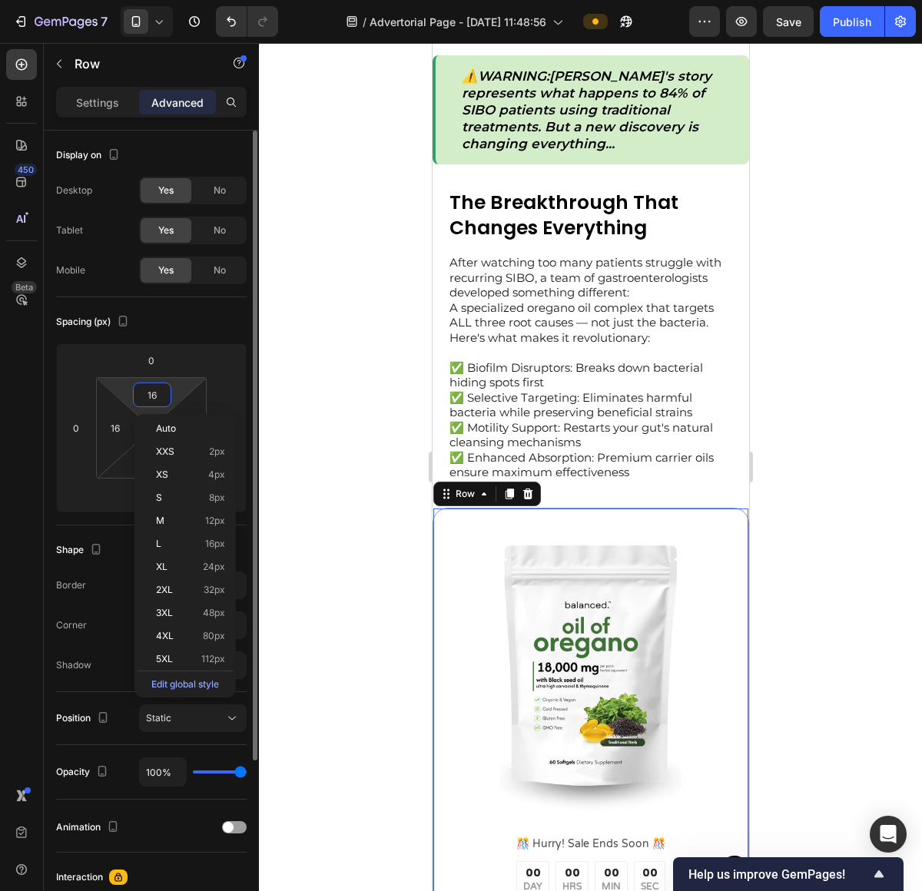
type input "4"
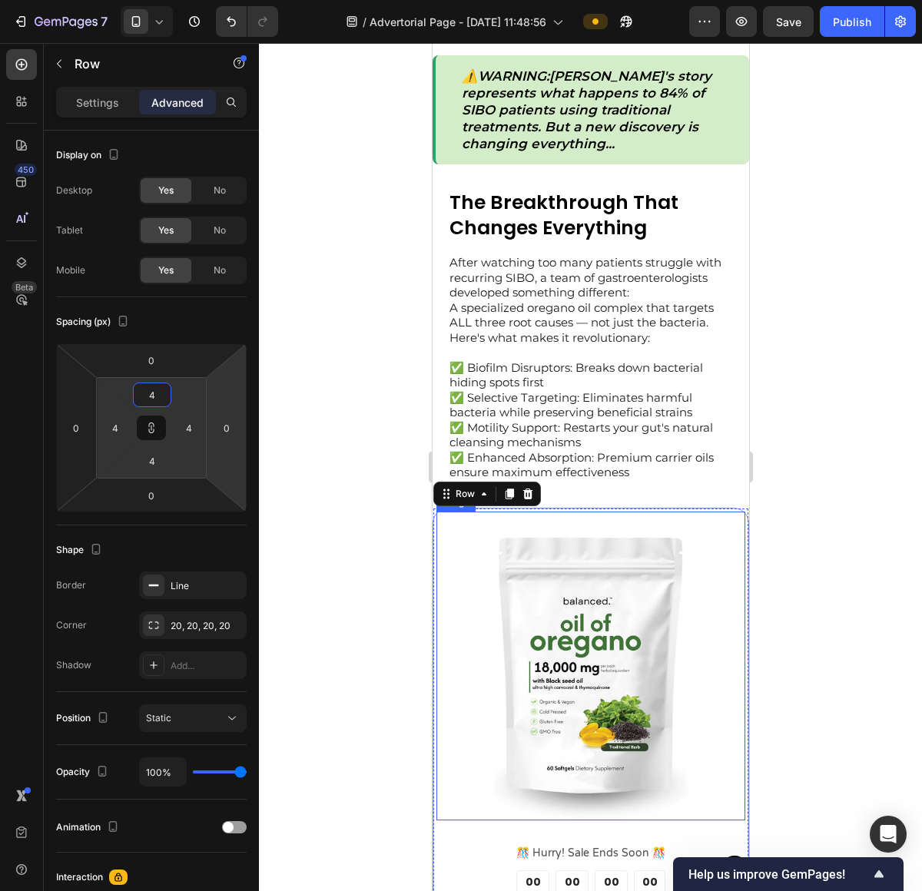
type input "16"
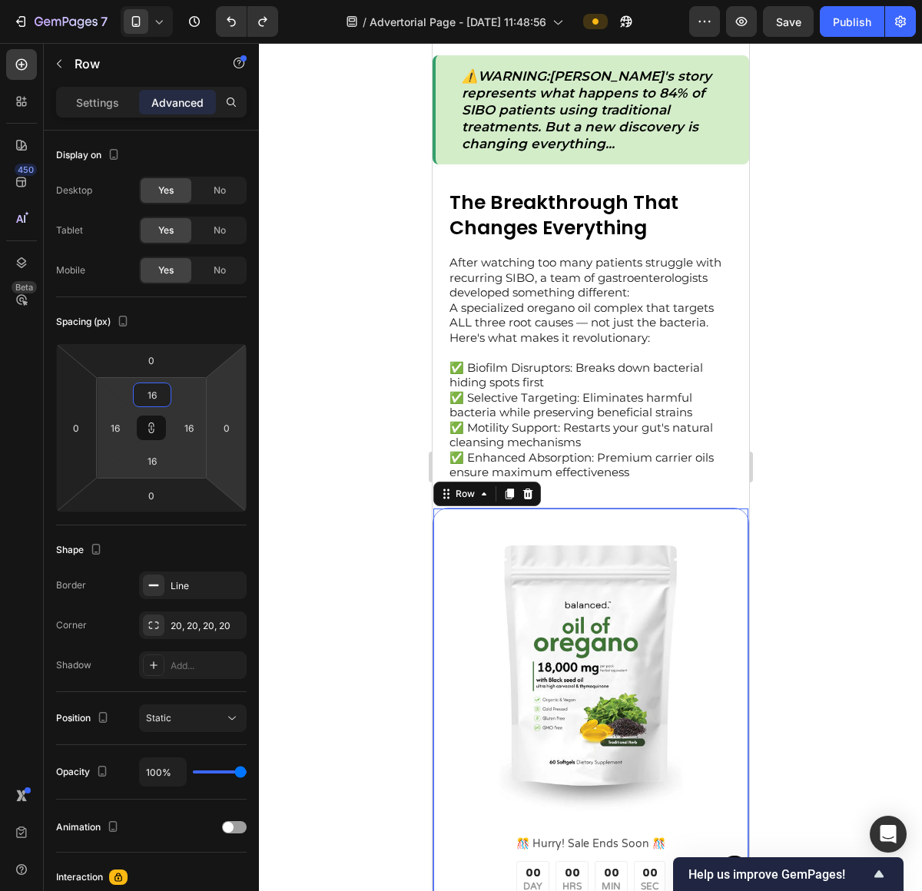
click at [843, 548] on div at bounding box center [590, 467] width 663 height 848
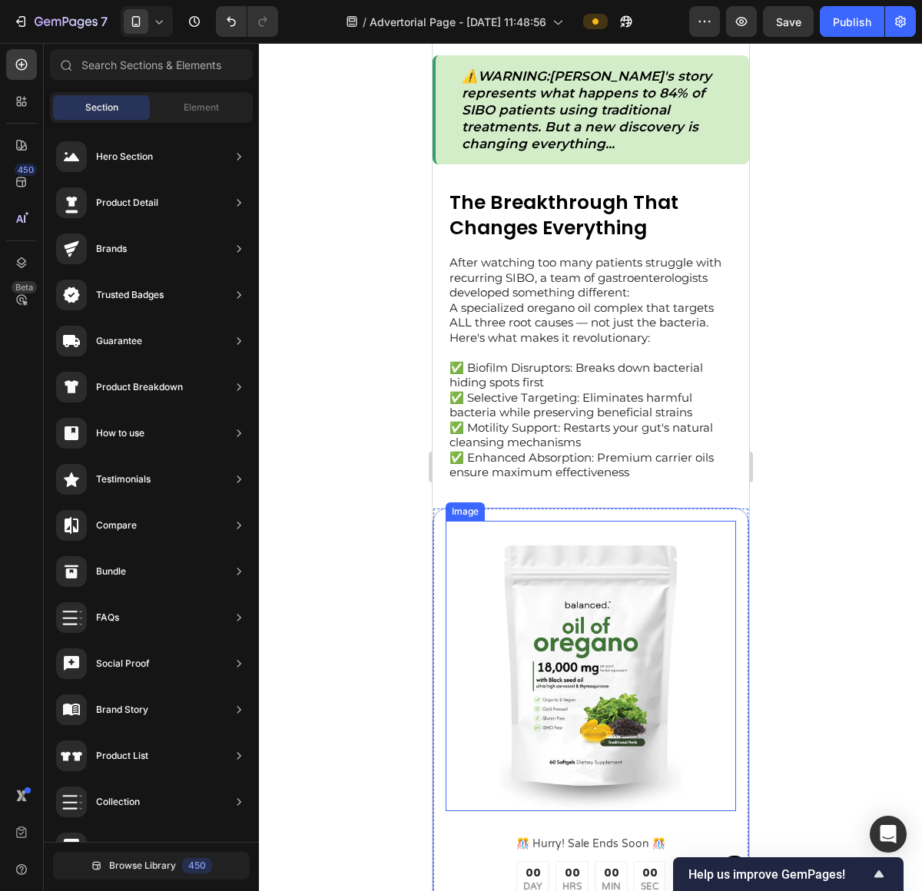
click at [581, 561] on img at bounding box center [590, 666] width 290 height 290
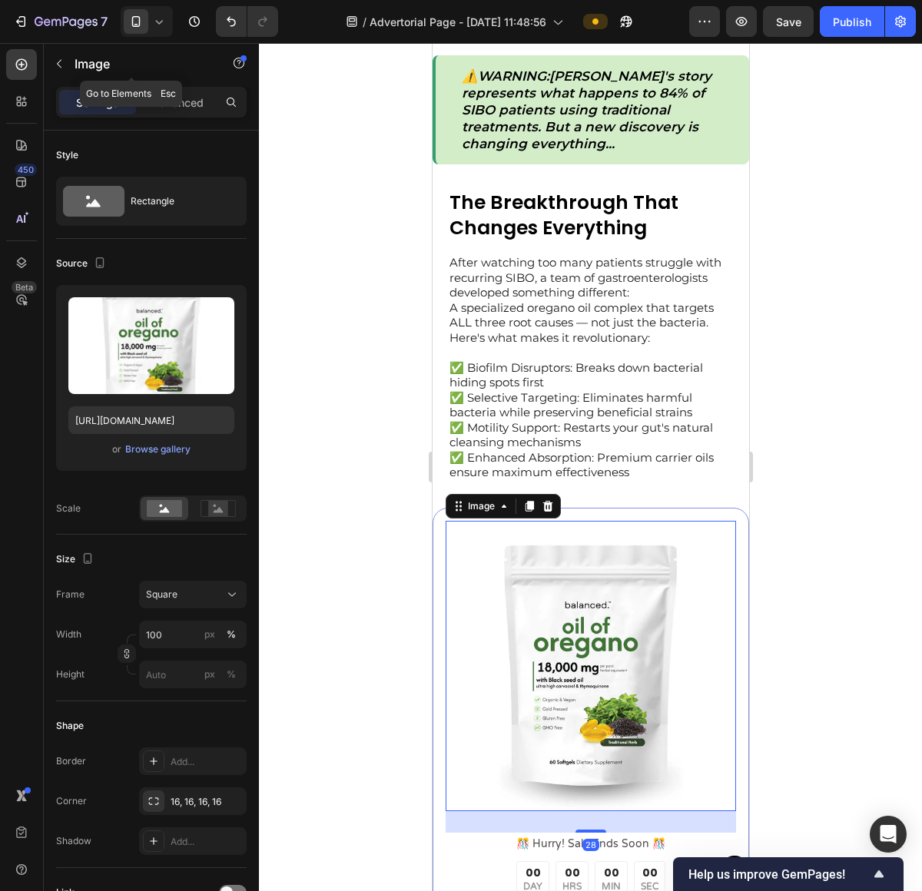
click at [166, 84] on div "Image" at bounding box center [131, 65] width 175 height 44
click at [170, 104] on p "Advanced" at bounding box center [177, 102] width 52 height 16
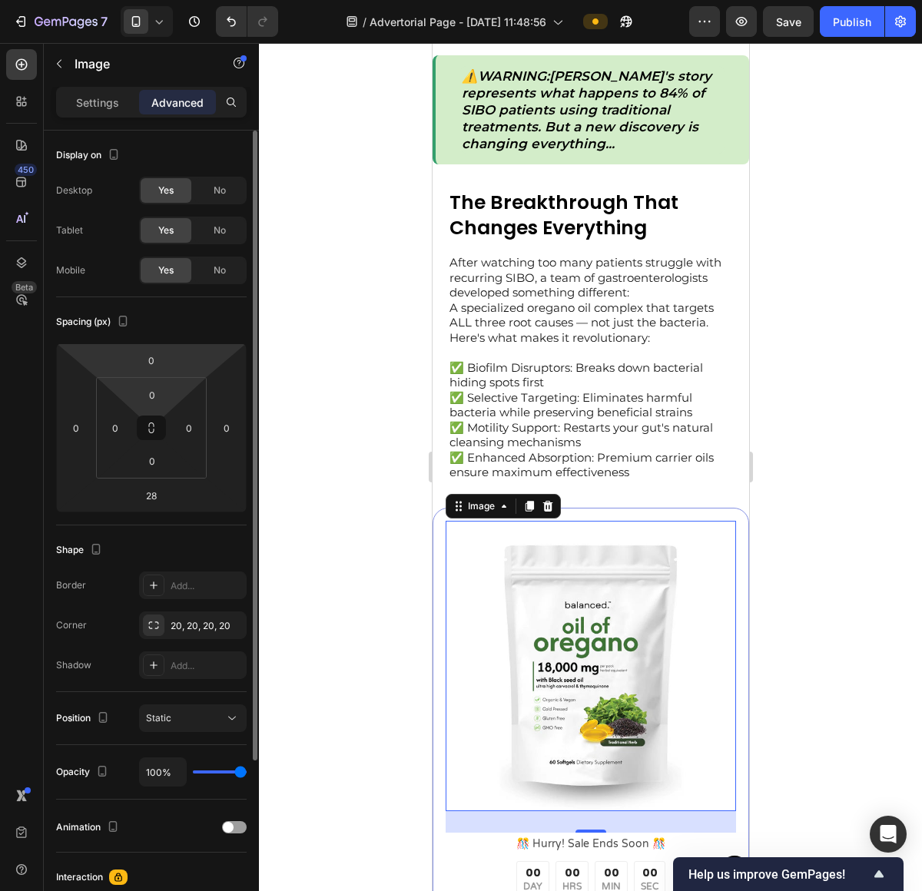
drag, startPoint x: 154, startPoint y: 399, endPoint x: 155, endPoint y: 374, distance: 25.4
click at [154, 392] on input "0" at bounding box center [152, 394] width 31 height 23
click at [611, 573] on img at bounding box center [590, 666] width 290 height 290
click at [121, 103] on div "Settings" at bounding box center [97, 102] width 77 height 25
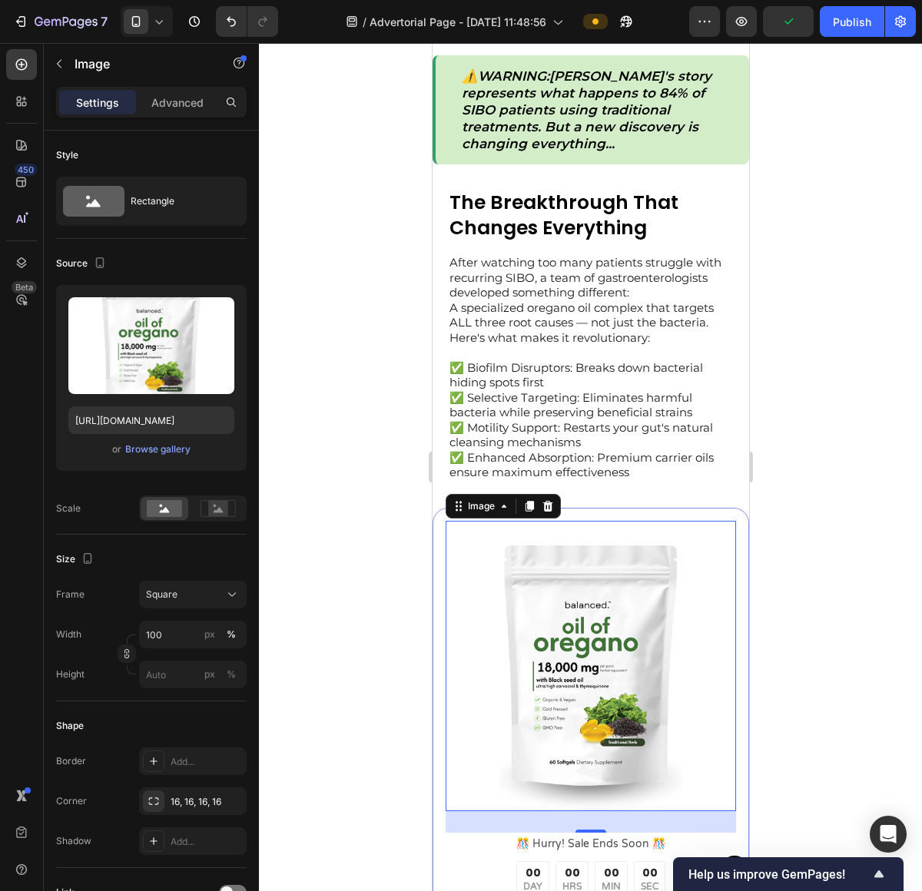
click at [854, 536] on div at bounding box center [590, 467] width 663 height 848
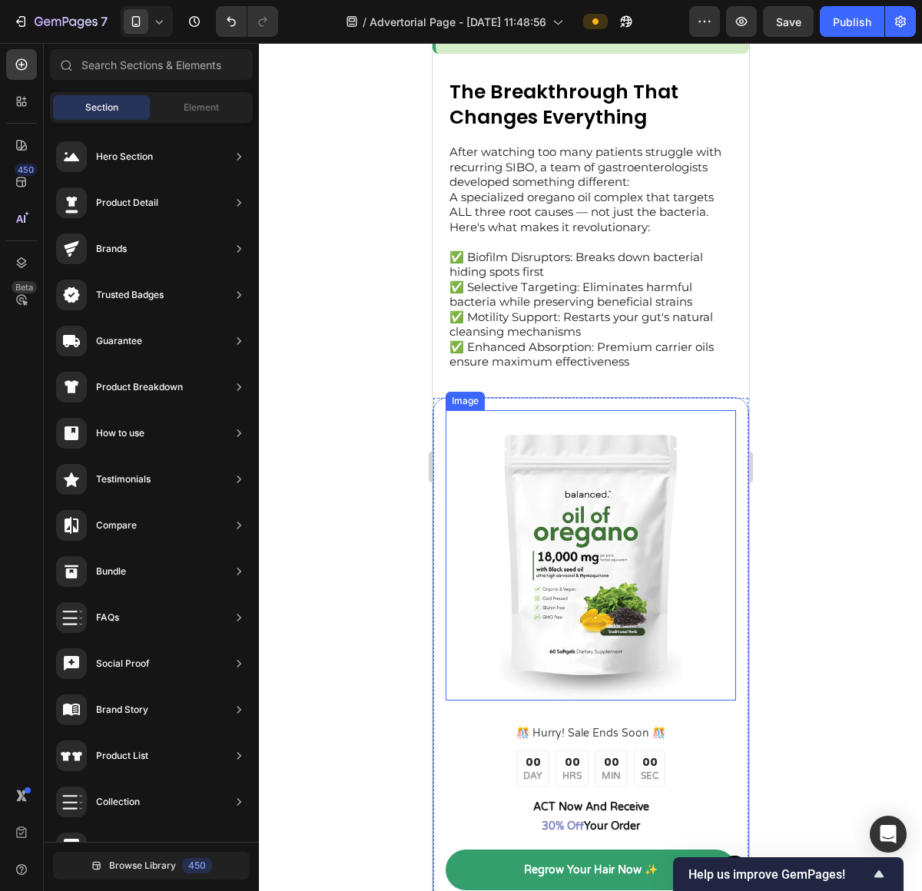
scroll to position [1892, 0]
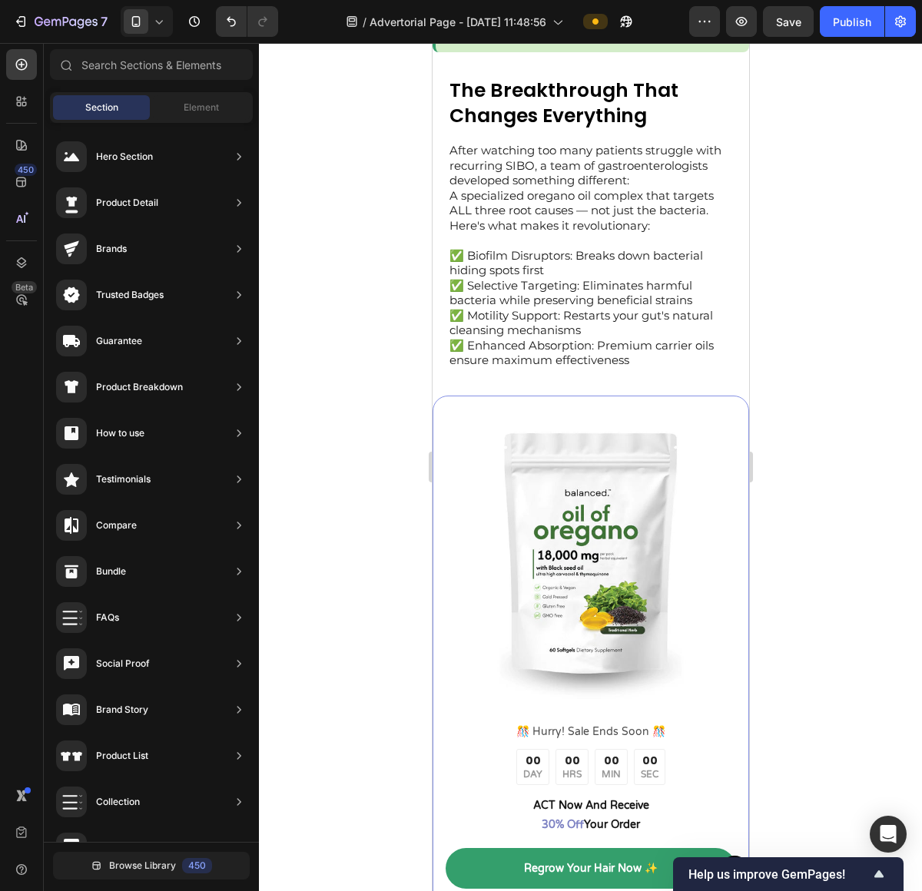
drag, startPoint x: 914, startPoint y: 833, endPoint x: 908, endPoint y: 826, distance: 8.7
click at [914, 832] on div at bounding box center [590, 467] width 663 height 848
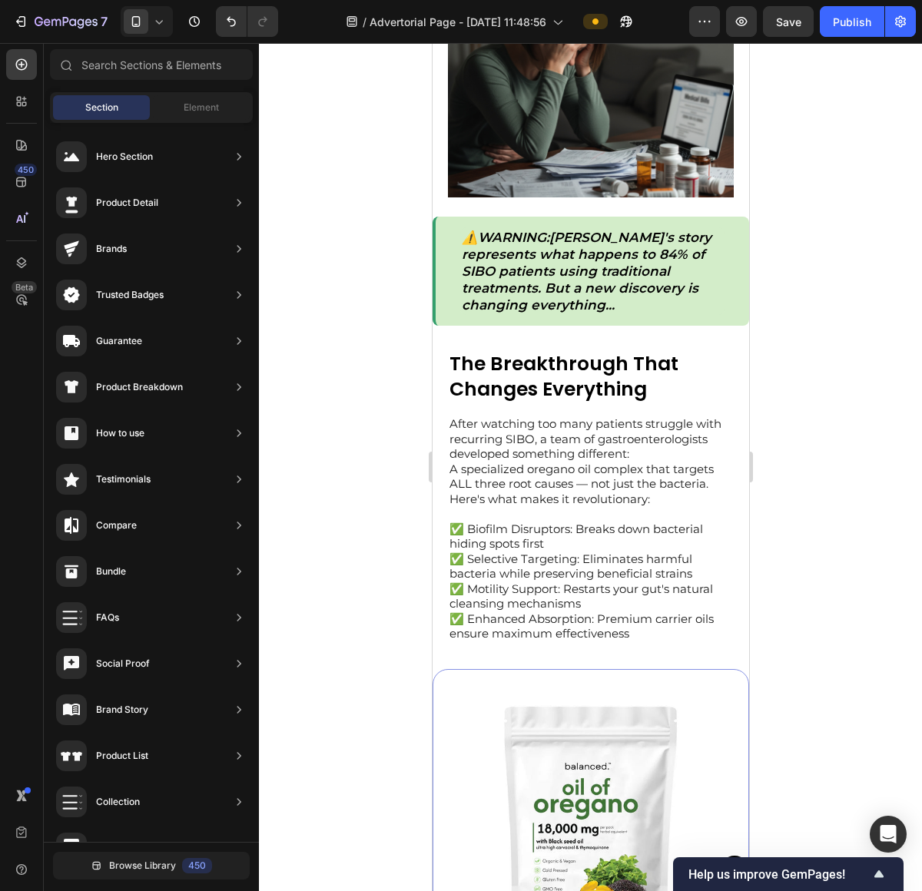
scroll to position [1623, 0]
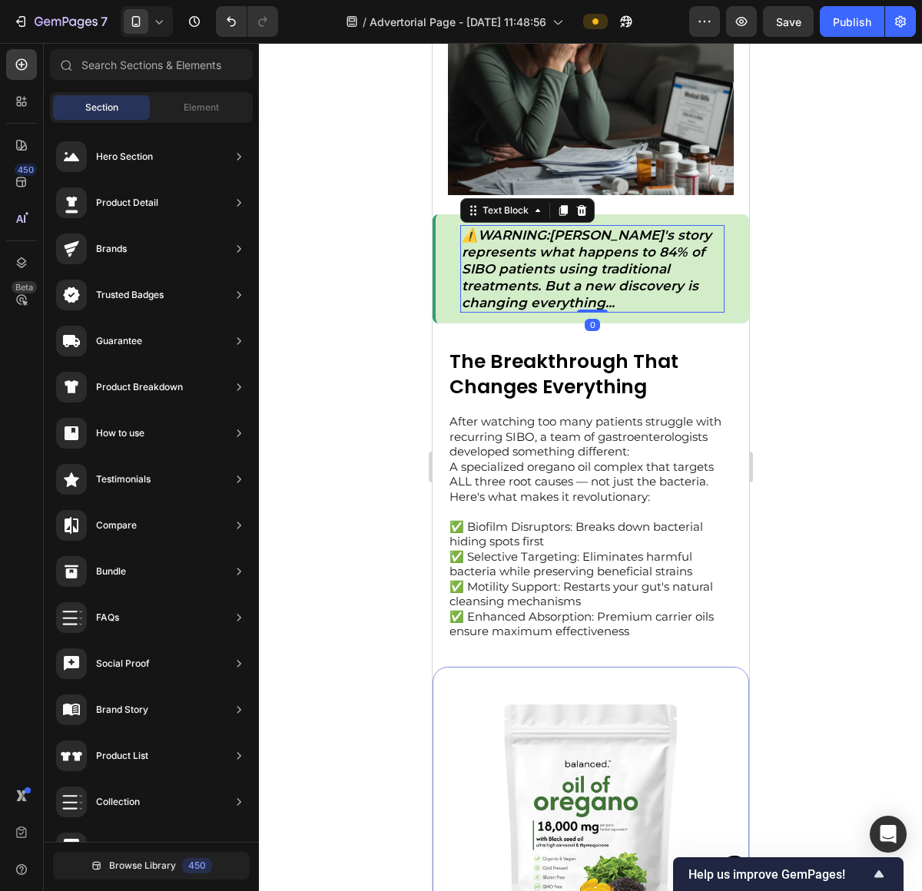
click at [644, 298] on p "⚠️ WARNING : [PERSON_NAME]'s story represents what happens to 84% of SIBO patie…" at bounding box center [591, 269] width 261 height 84
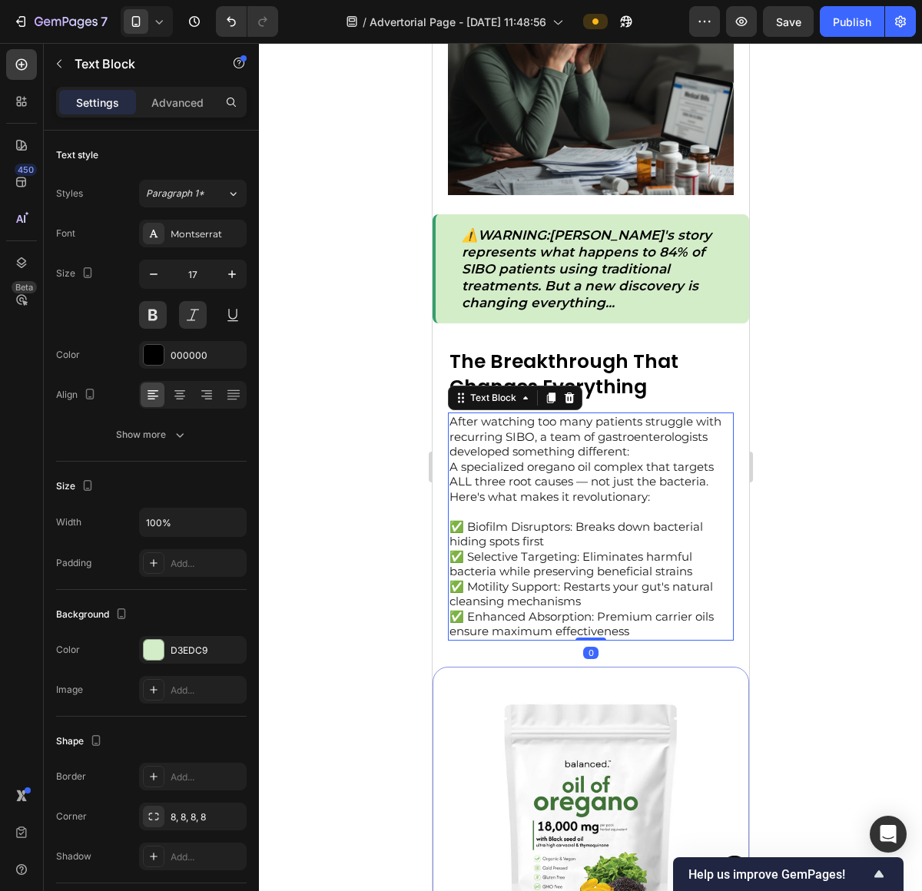
click at [595, 425] on p "After watching too many patients struggle with recurring SIBO, a team of gastro…" at bounding box center [590, 436] width 283 height 45
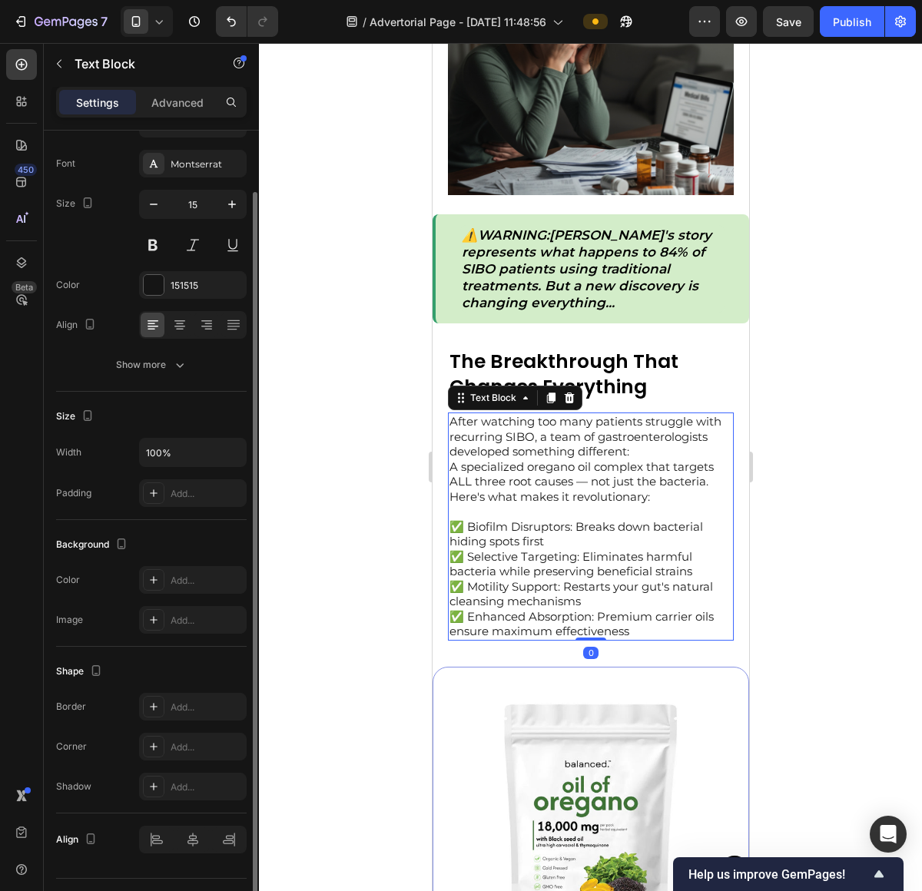
click at [595, 425] on p "After watching too many patients struggle with recurring SIBO, a team of gastro…" at bounding box center [590, 436] width 283 height 45
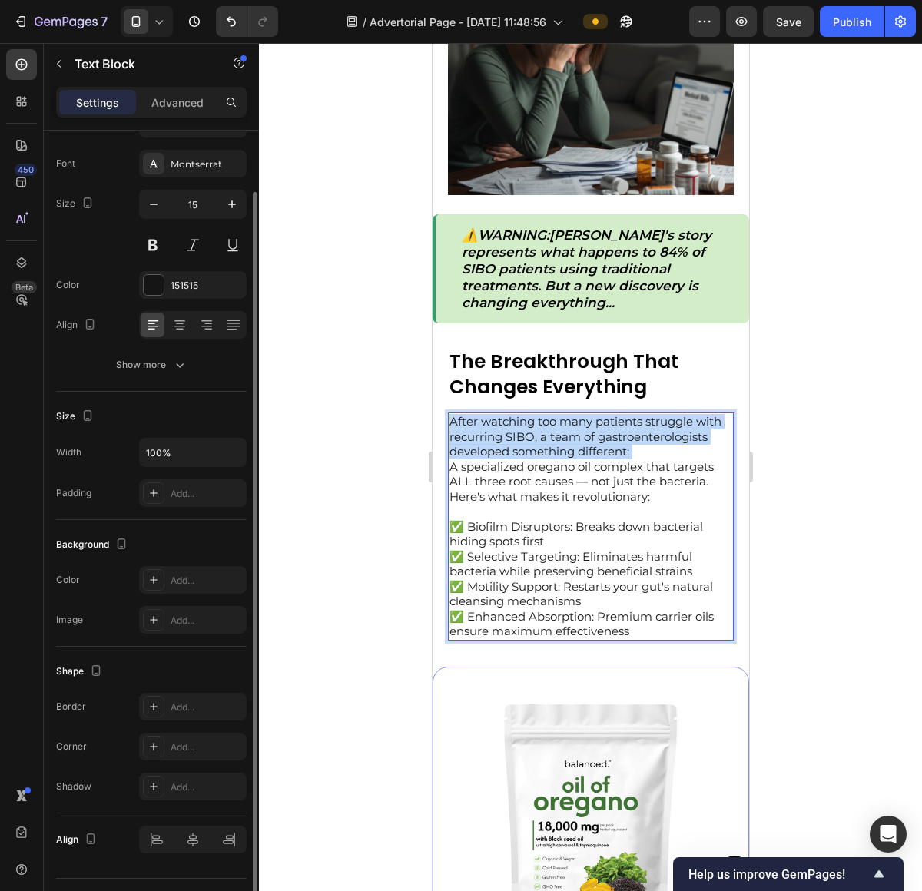
click at [595, 425] on p "After watching too many patients struggle with recurring SIBO, a team of gastro…" at bounding box center [590, 436] width 283 height 45
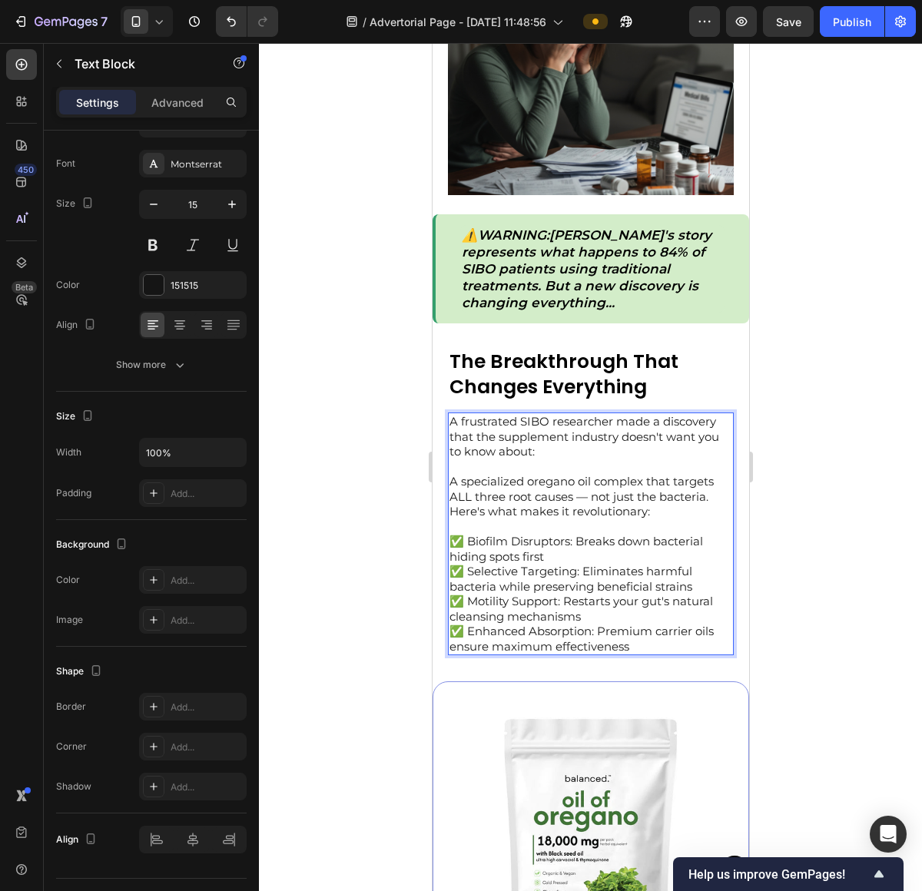
click at [556, 504] on p "Here's what makes it revolutionary:" at bounding box center [590, 519] width 283 height 30
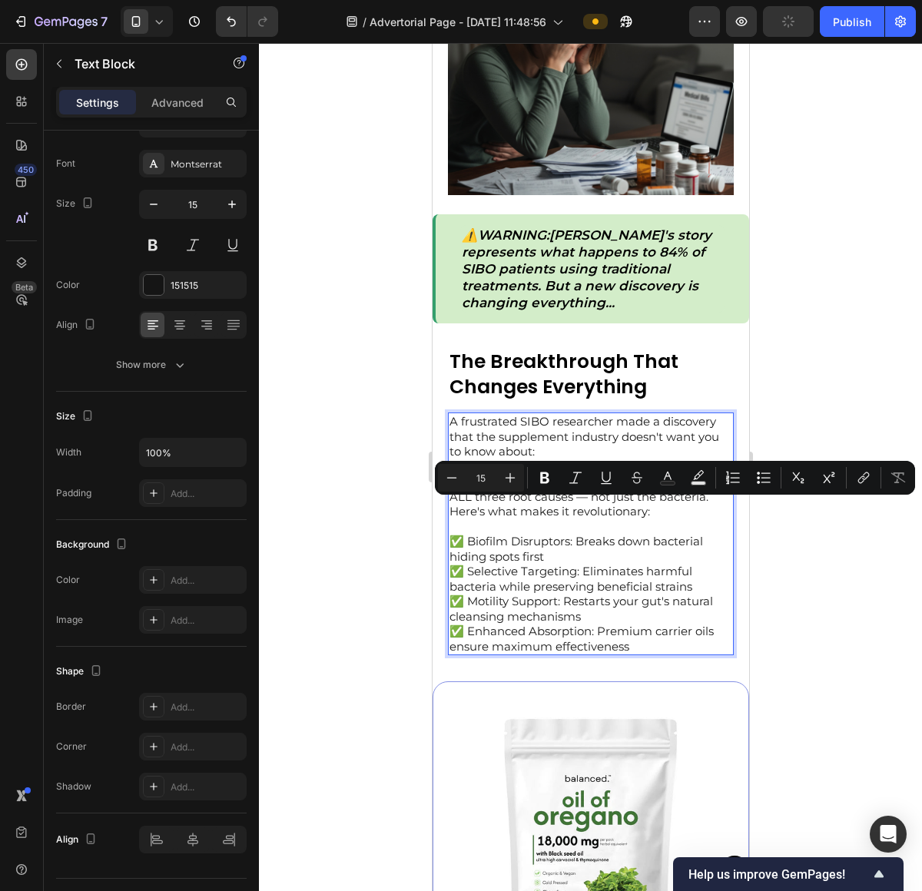
click at [614, 517] on p "Here's what makes it revolutionary:" at bounding box center [590, 519] width 283 height 30
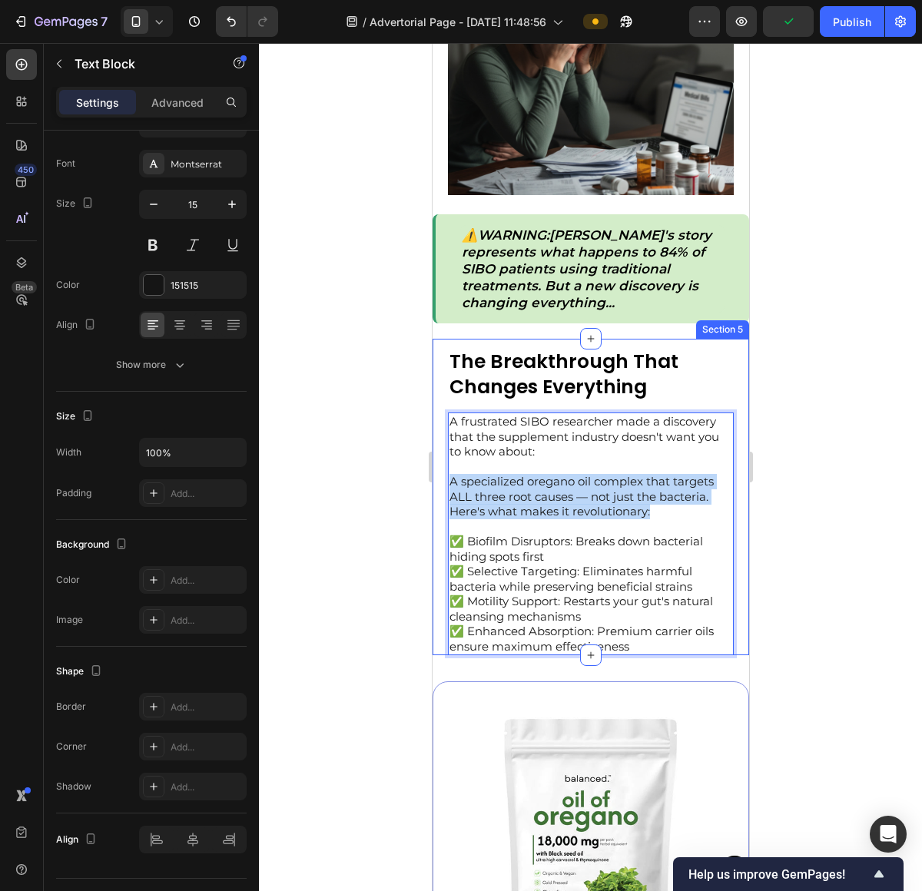
drag, startPoint x: 680, startPoint y: 512, endPoint x: 444, endPoint y: 474, distance: 238.9
click at [444, 474] on div "The Breakthrough That Changes Everything Text Block A frustrated SIBO researche…" at bounding box center [590, 497] width 316 height 316
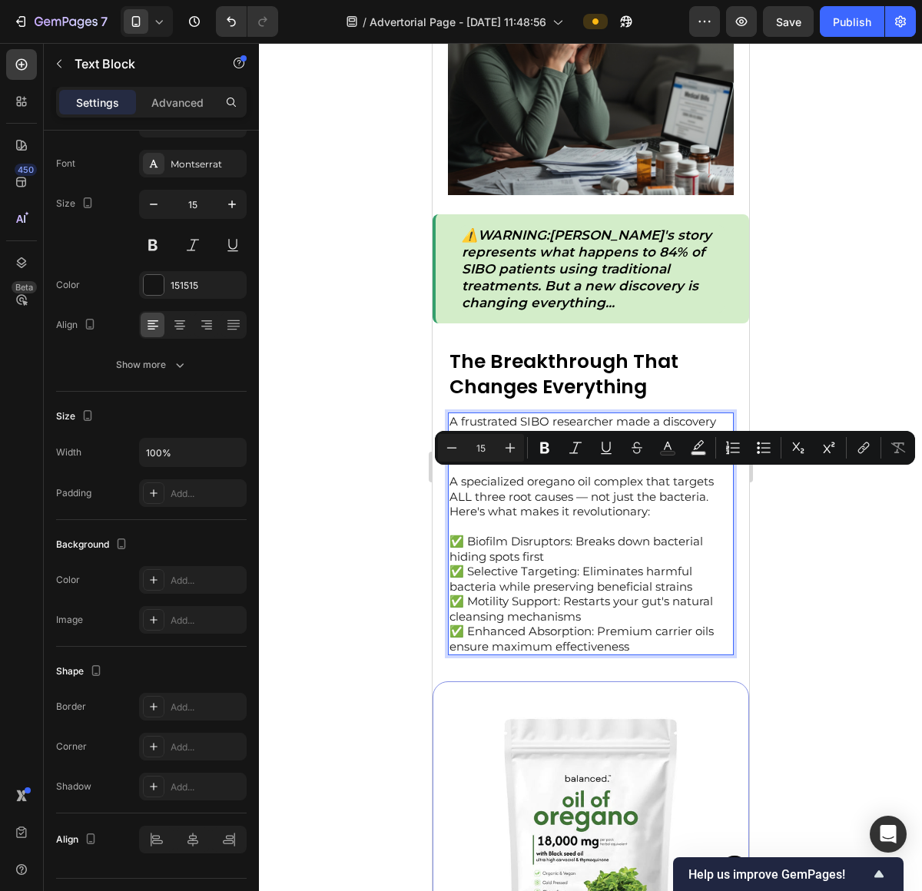
click at [656, 494] on p "A specialized oregano oil complex that targets ALL three root causes — not just…" at bounding box center [590, 489] width 283 height 30
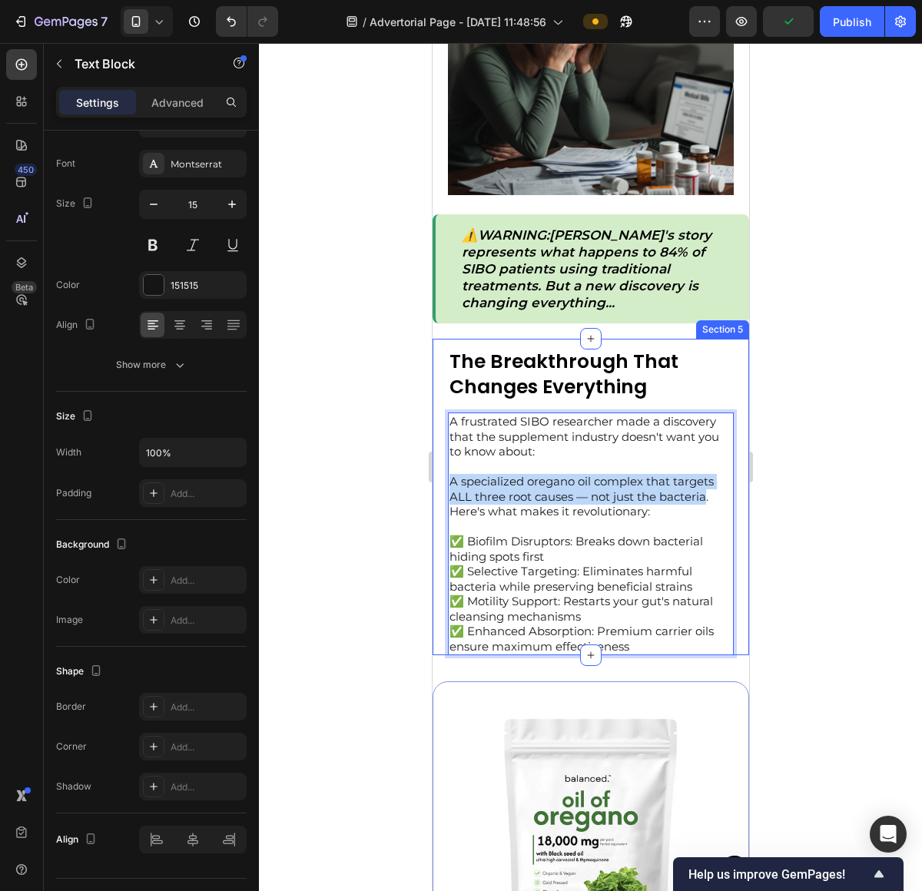
drag, startPoint x: 708, startPoint y: 495, endPoint x: 437, endPoint y: 477, distance: 271.8
click at [437, 477] on div "The Breakthrough That Changes Everything Text Block A frustrated SIBO researche…" at bounding box center [590, 497] width 316 height 316
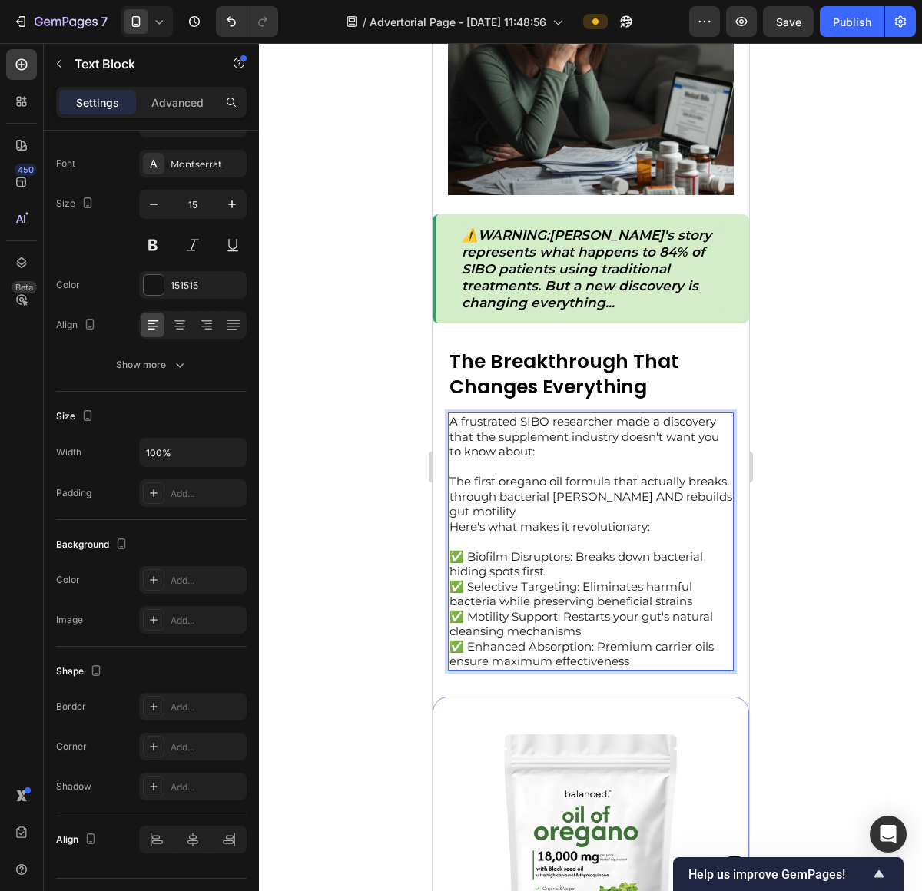
click at [599, 645] on p "✅ Biofilm Disruptors: Breaks down bacterial hiding spots first ✅ Selective Targ…" at bounding box center [590, 609] width 283 height 120
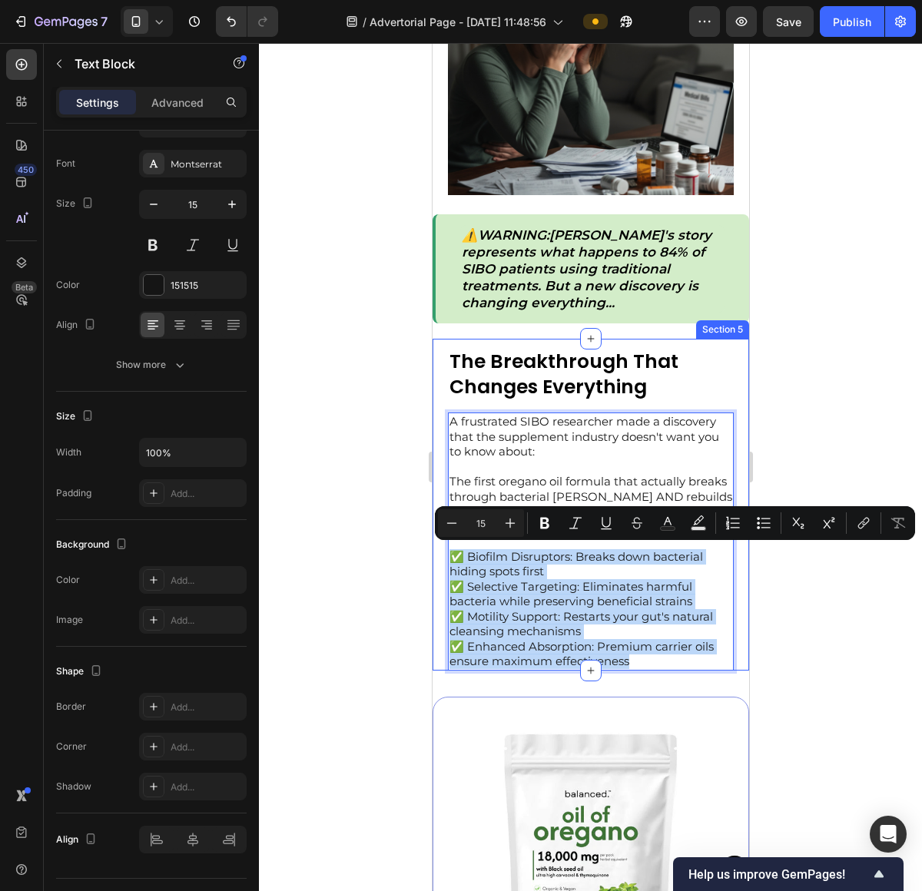
drag, startPoint x: 649, startPoint y: 662, endPoint x: 442, endPoint y: 558, distance: 232.2
click at [442, 558] on div "The Breakthrough That Changes Everything Text Block A frustrated SIBO researche…" at bounding box center [590, 505] width 316 height 332
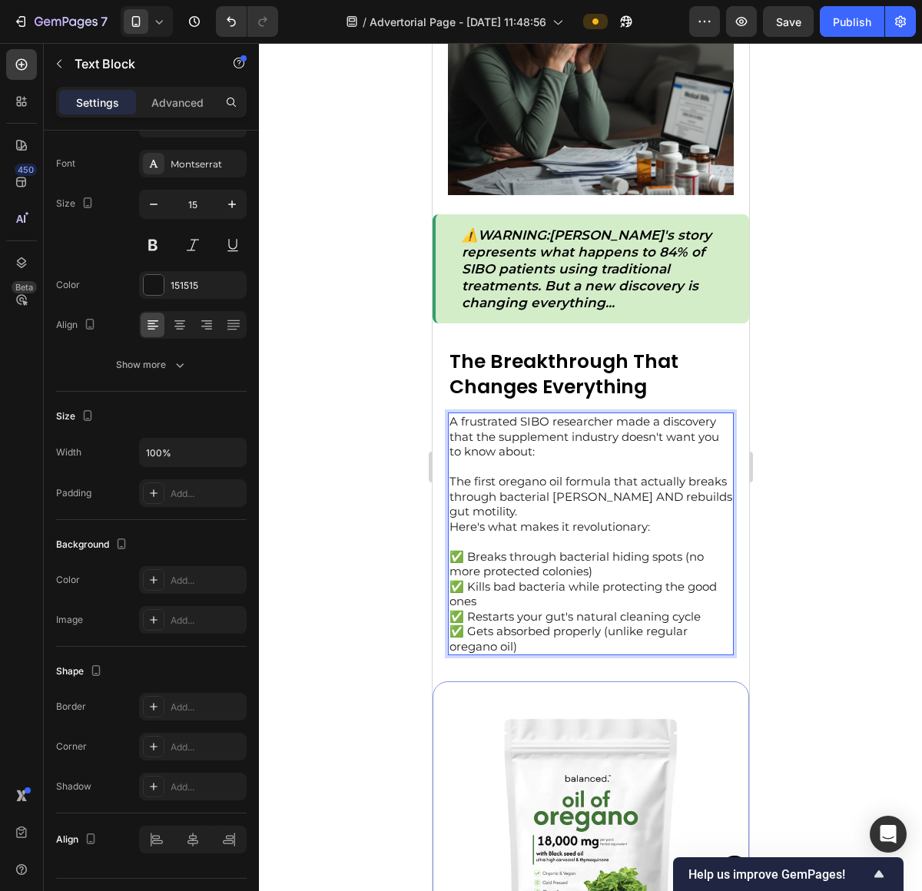
click at [704, 618] on p "✅ Breaks through bacterial hiding spots (no more protected colonies) ✅ Kills ba…" at bounding box center [590, 601] width 283 height 105
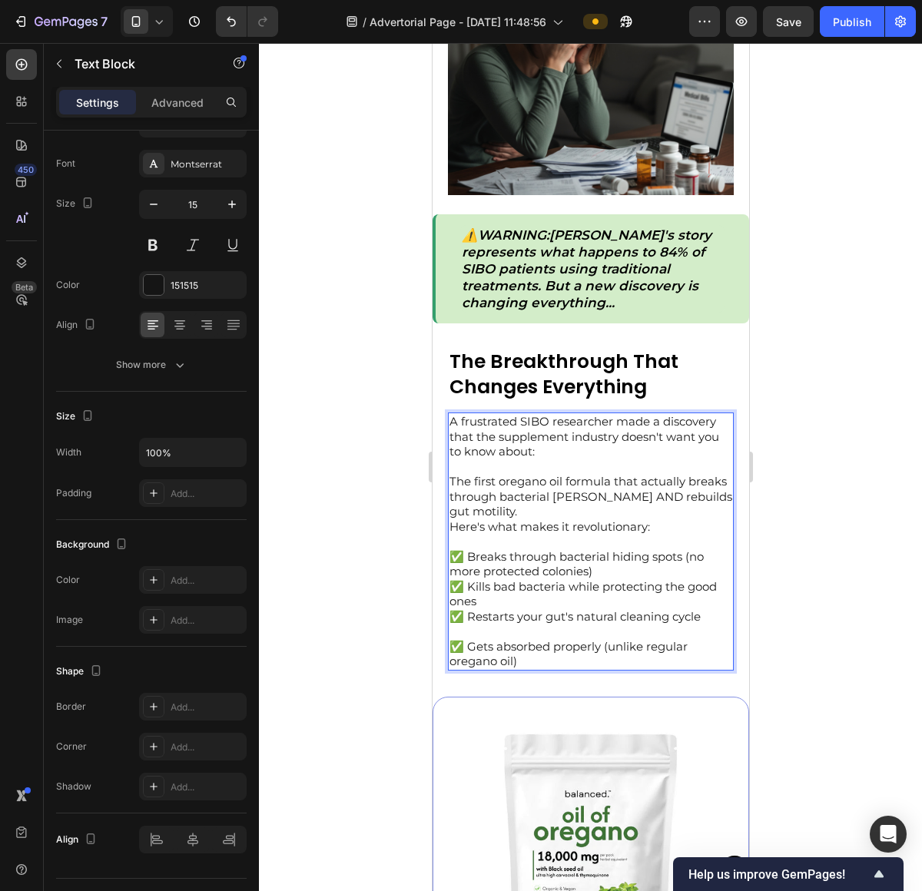
click at [661, 595] on p "✅ Breaks through bacterial hiding spots (no more protected colonies) ✅ Kills ba…" at bounding box center [590, 586] width 283 height 75
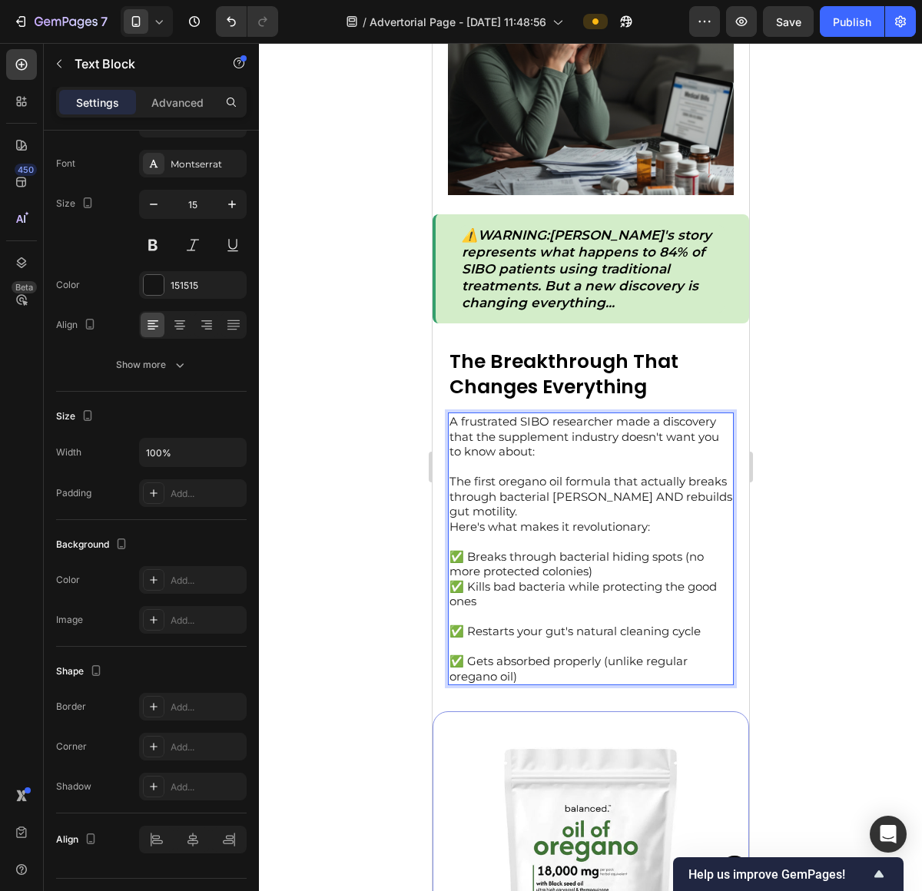
click at [663, 578] on p "✅ Breaks through bacterial hiding spots (no more protected colonies) ✅ Kills ba…" at bounding box center [590, 579] width 283 height 60
click at [661, 575] on p "✅ Breaks through bacterial hiding spots (no more protected colonies) ✅ Kills ba…" at bounding box center [590, 579] width 283 height 60
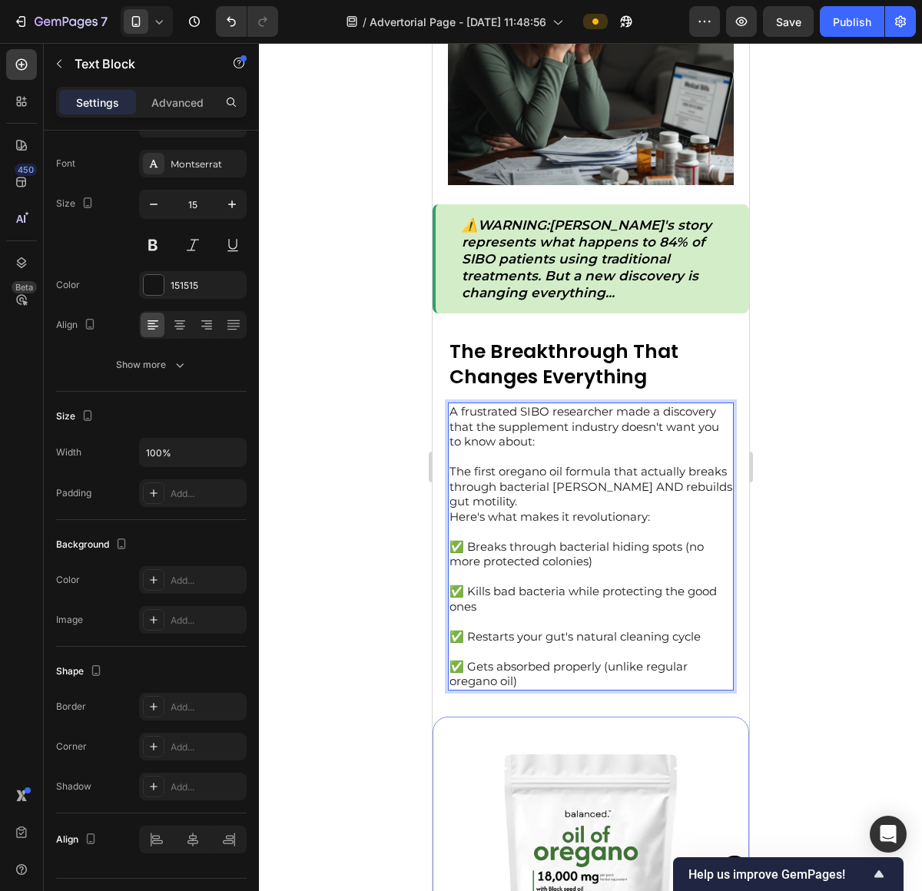
scroll to position [1644, 0]
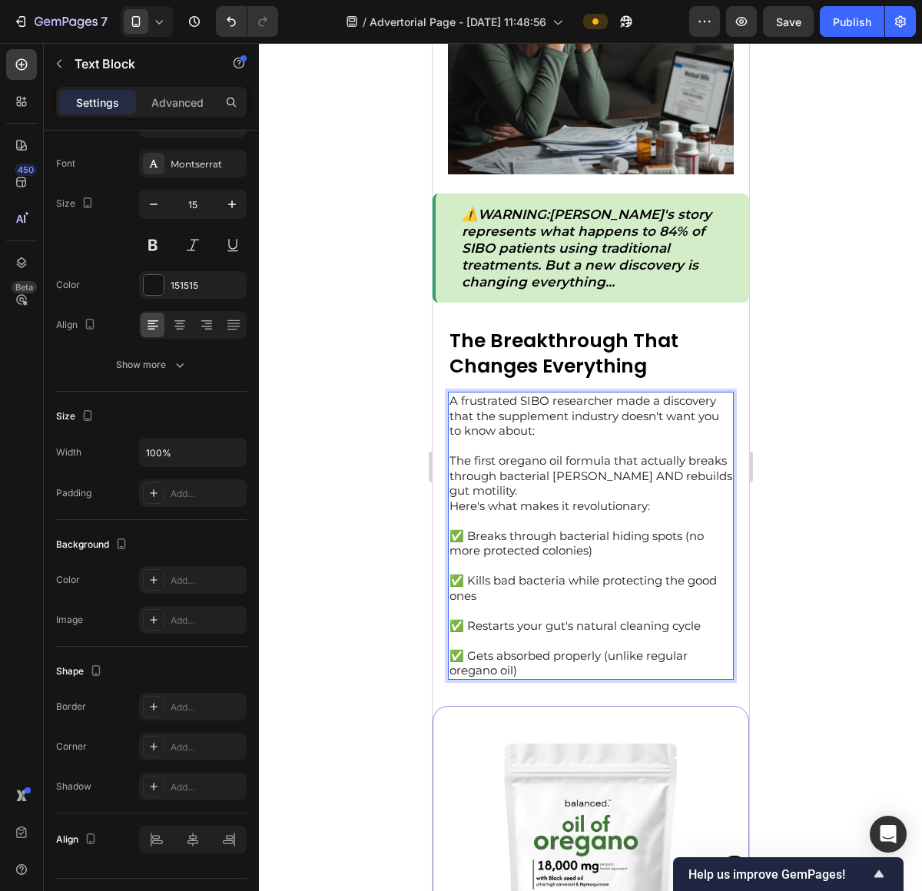
click at [551, 659] on p "✅ Gets absorbed properly (unlike regular oregano oil)" at bounding box center [590, 655] width 283 height 45
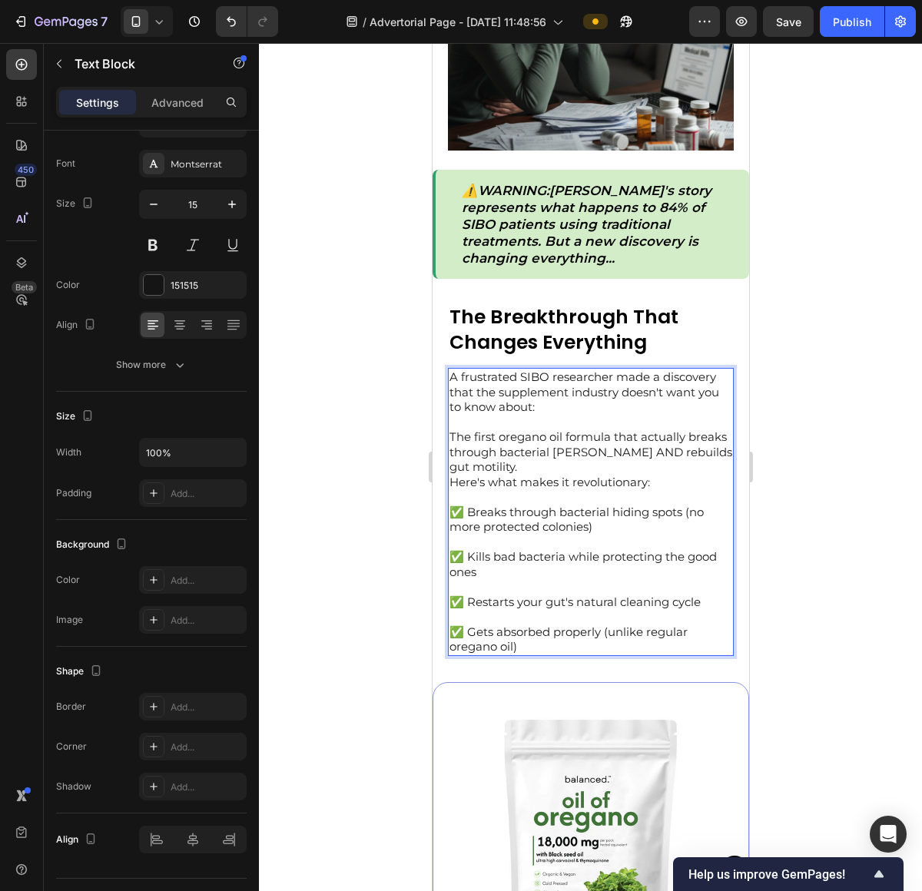
scroll to position [1671, 0]
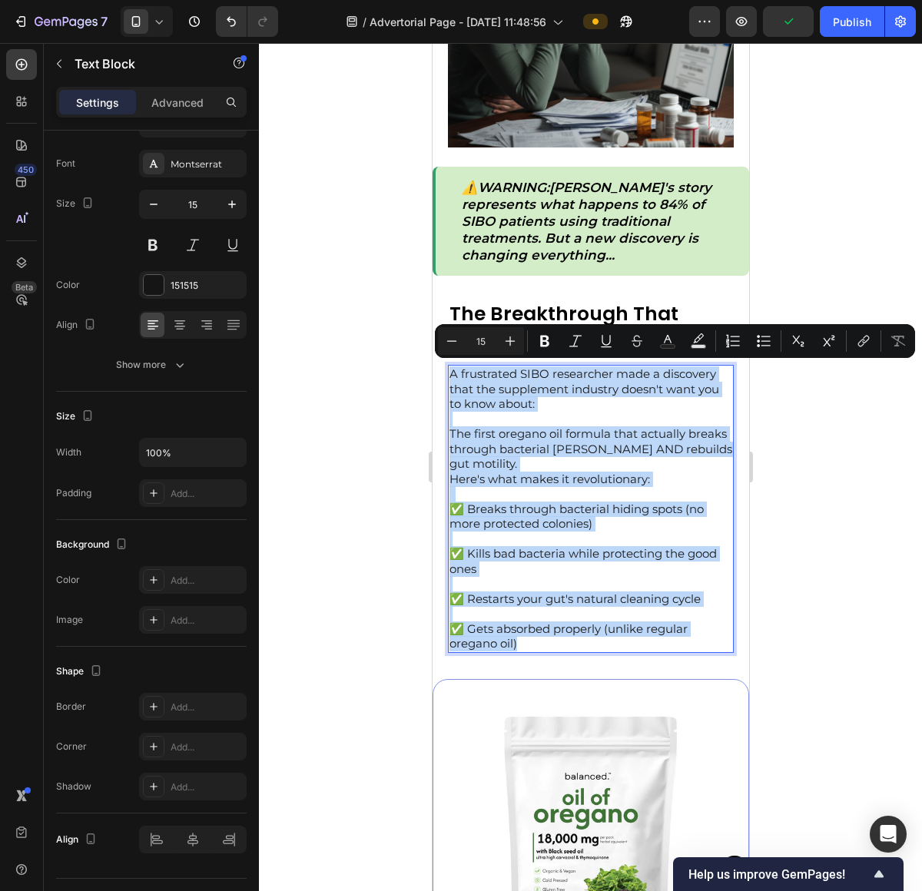
drag, startPoint x: 553, startPoint y: 641, endPoint x: 426, endPoint y: 363, distance: 304.9
copy div "A frustrated SIBO researcher made a discovery that the supplement industry does…"
click at [605, 606] on p "✅ Gets absorbed properly (unlike regular oregano oil)" at bounding box center [590, 628] width 283 height 45
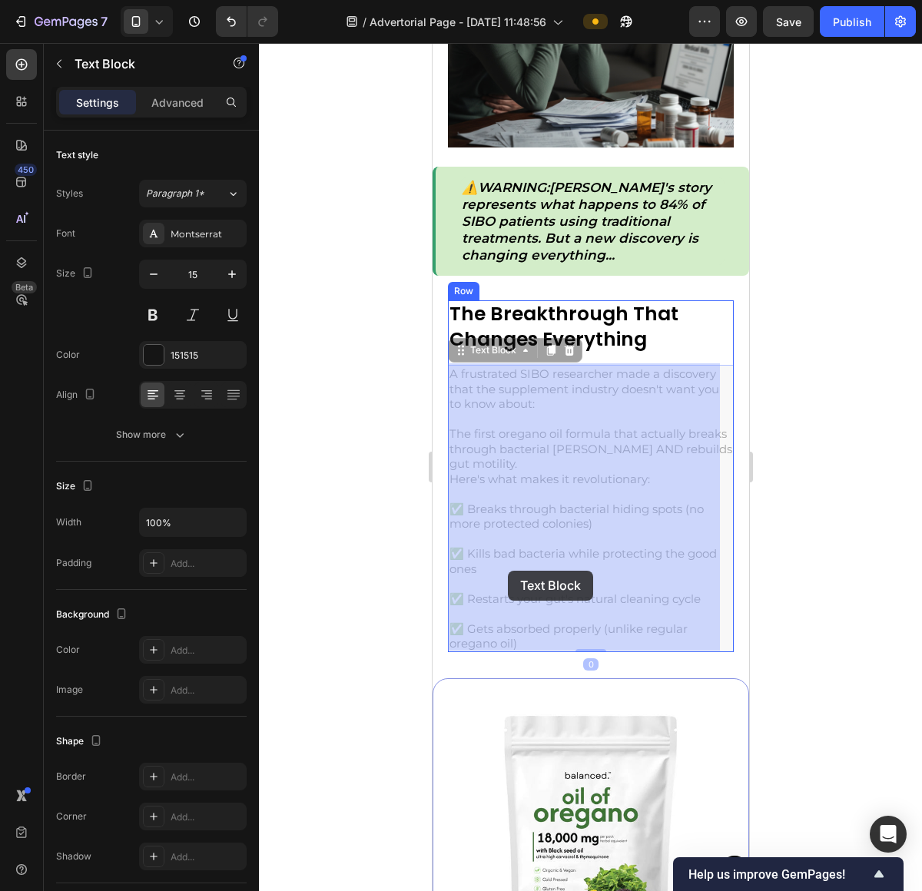
drag, startPoint x: 554, startPoint y: 644, endPoint x: 529, endPoint y: 611, distance: 41.8
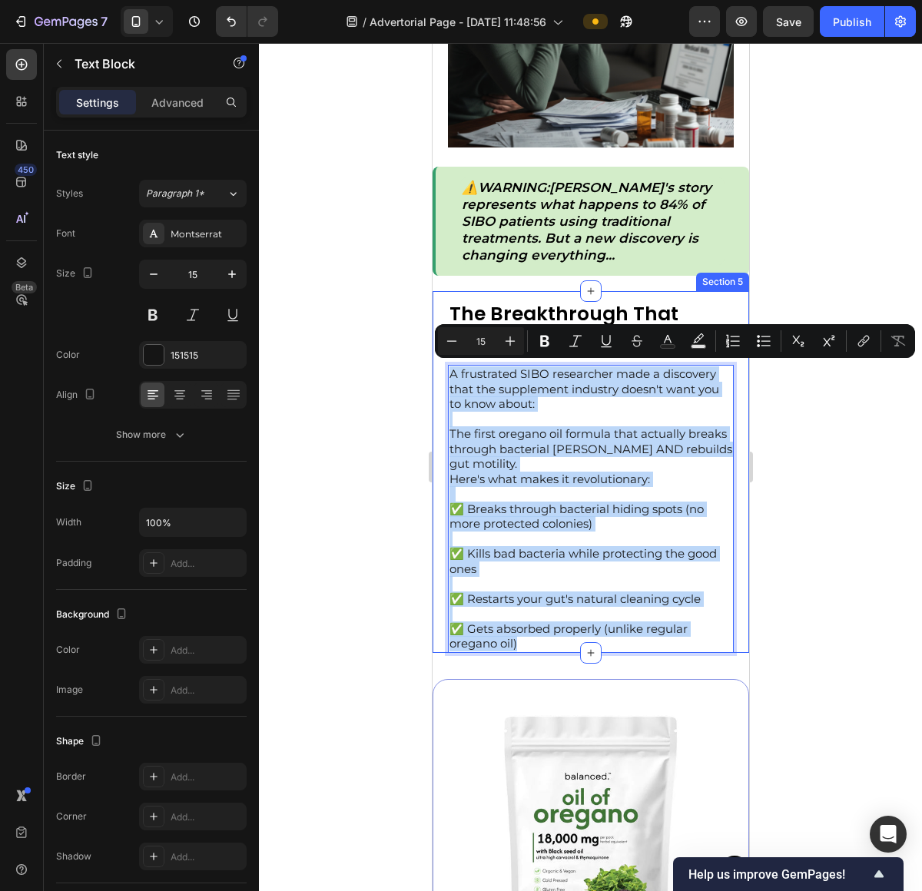
drag, startPoint x: 543, startPoint y: 635, endPoint x: 438, endPoint y: 355, distance: 299.5
click at [438, 355] on div "The Breakthrough That Changes Everything Text Block A frustrated SIBO researche…" at bounding box center [590, 472] width 316 height 362
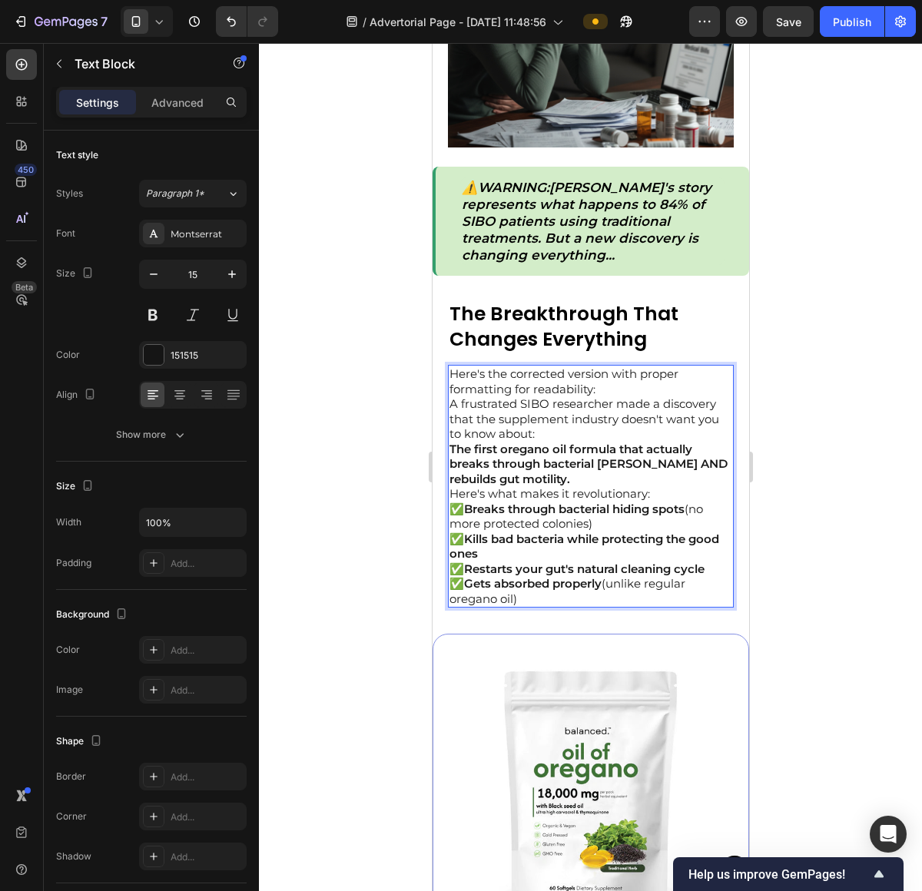
click at [623, 393] on p "Here's the corrected version with proper formatting for readability:" at bounding box center [590, 381] width 283 height 30
drag, startPoint x: 623, startPoint y: 393, endPoint x: 447, endPoint y: 374, distance: 176.9
click at [447, 374] on div "Here's the corrected version with proper formatting for readability: A frustrat…" at bounding box center [590, 486] width 286 height 243
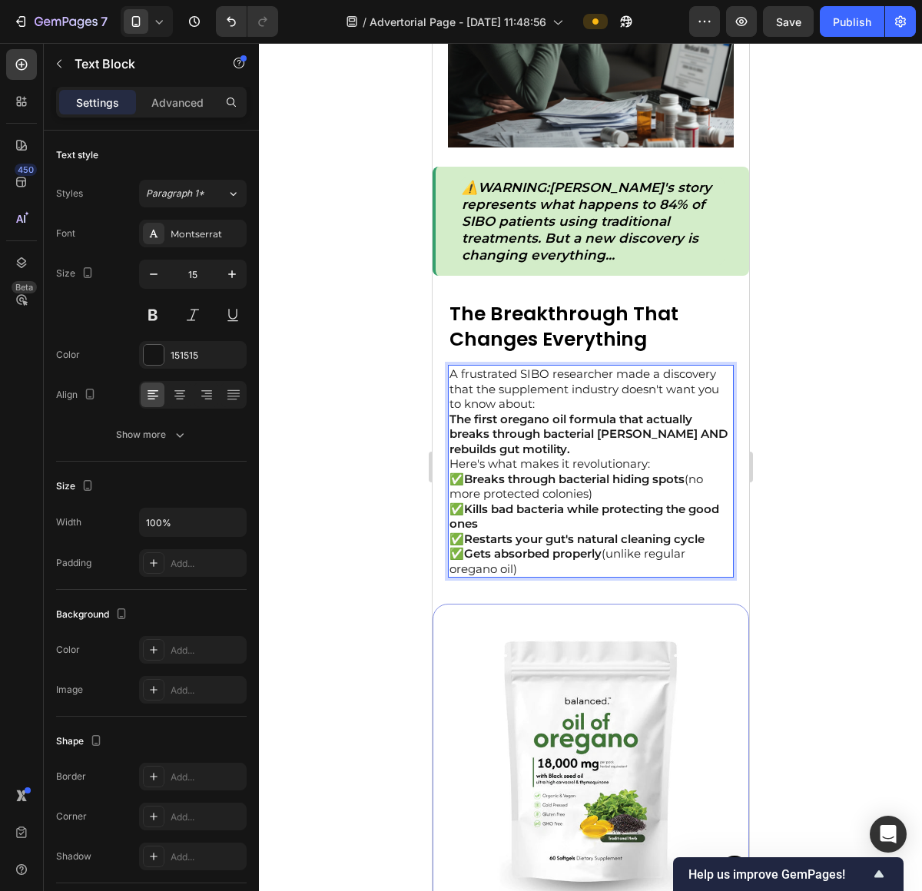
click at [600, 403] on p "A frustrated SIBO researcher made a discovery that the supplement industry does…" at bounding box center [590, 388] width 283 height 45
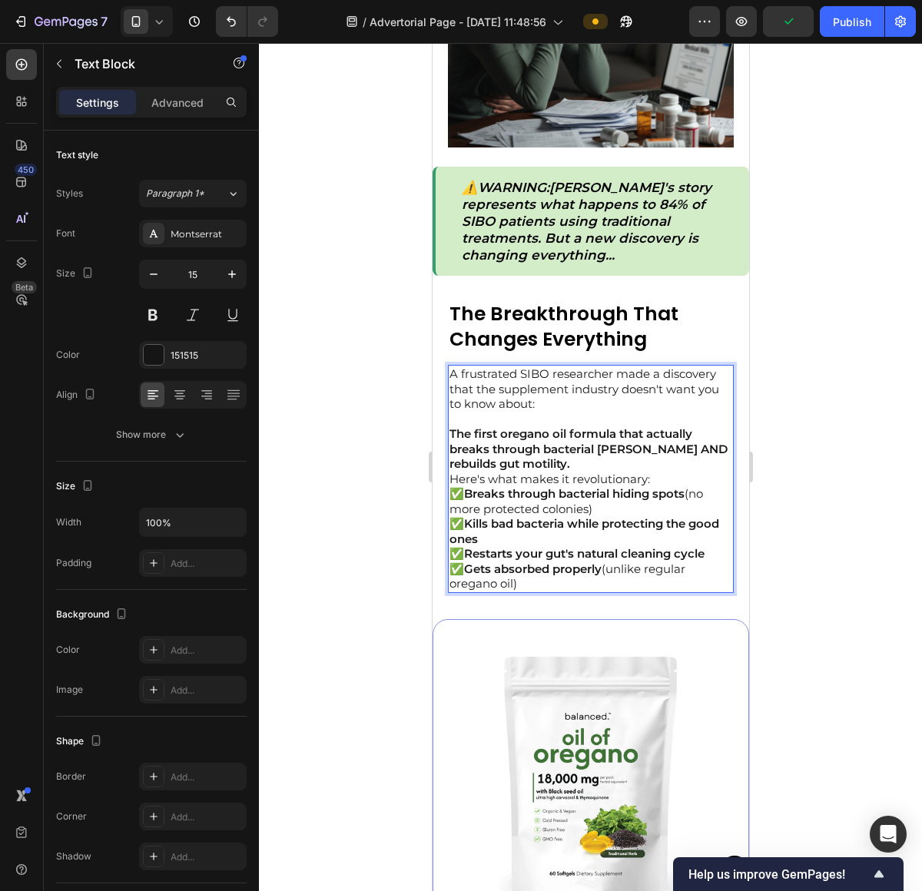
click at [615, 459] on p "The first oregano oil formula that actually breaks through bacterial [PERSON_NA…" at bounding box center [590, 448] width 283 height 45
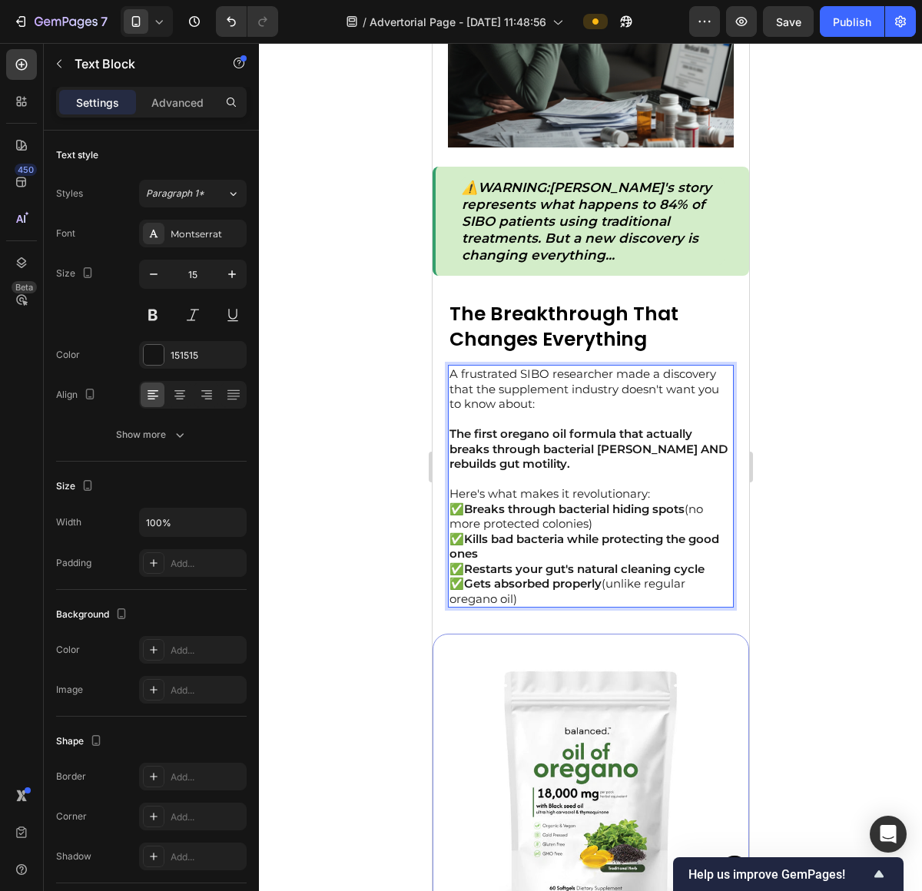
click at [668, 502] on strong "Breaks through bacterial hiding spots" at bounding box center [573, 509] width 220 height 15
click at [668, 494] on p "Here's what makes it revolutionary:" at bounding box center [590, 493] width 283 height 15
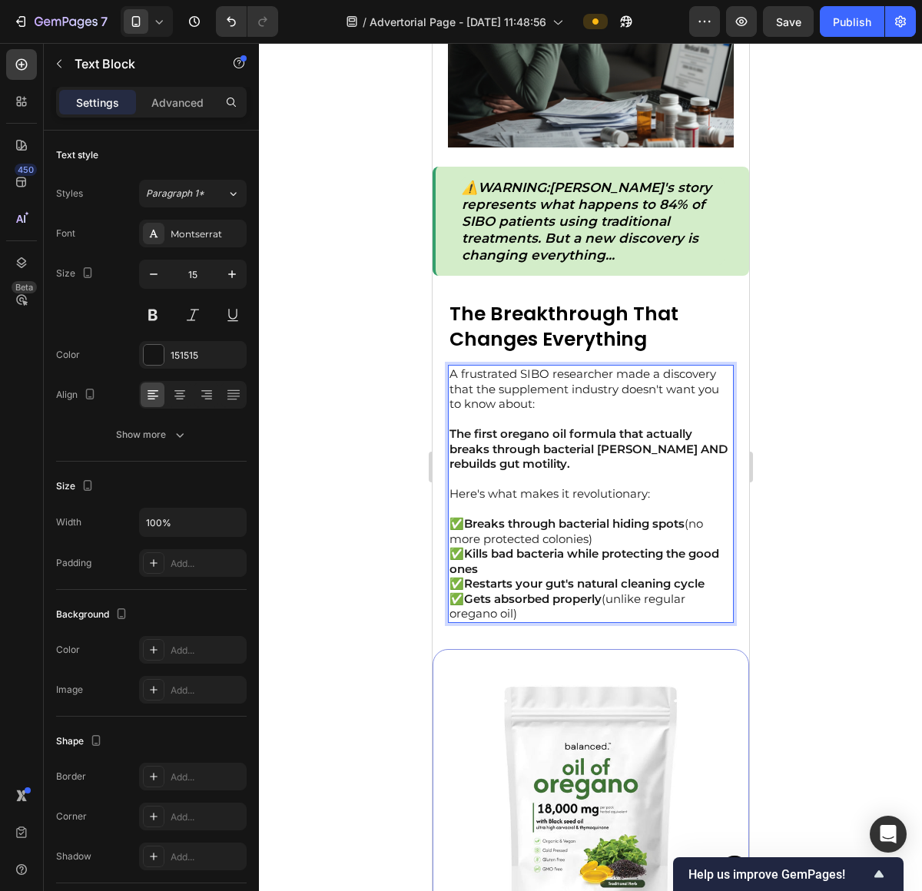
click at [645, 548] on strong "Kills bad bacteria while protecting the good ones" at bounding box center [584, 561] width 270 height 30
click at [647, 531] on p "✅ Breaks through bacterial hiding spots (no more protected colonies)" at bounding box center [590, 531] width 283 height 30
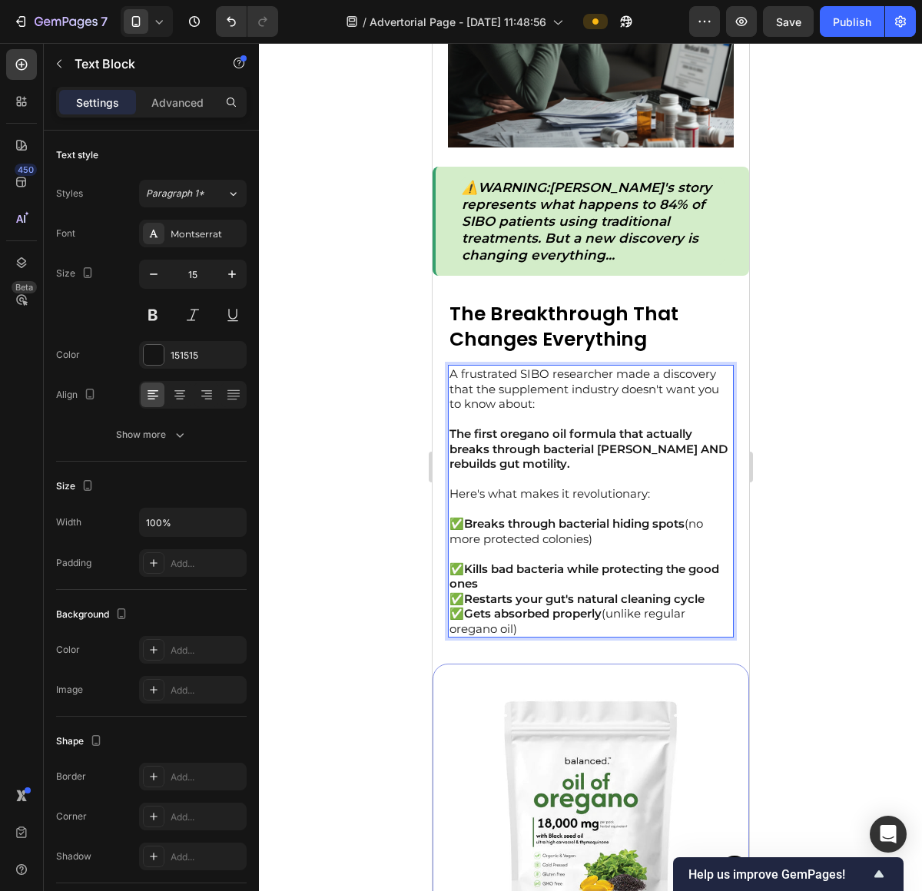
click at [629, 572] on strong "Kills bad bacteria while protecting the good ones" at bounding box center [584, 576] width 270 height 30
click at [629, 580] on p "✅ Kills bad bacteria while protecting the good ones" at bounding box center [590, 576] width 283 height 30
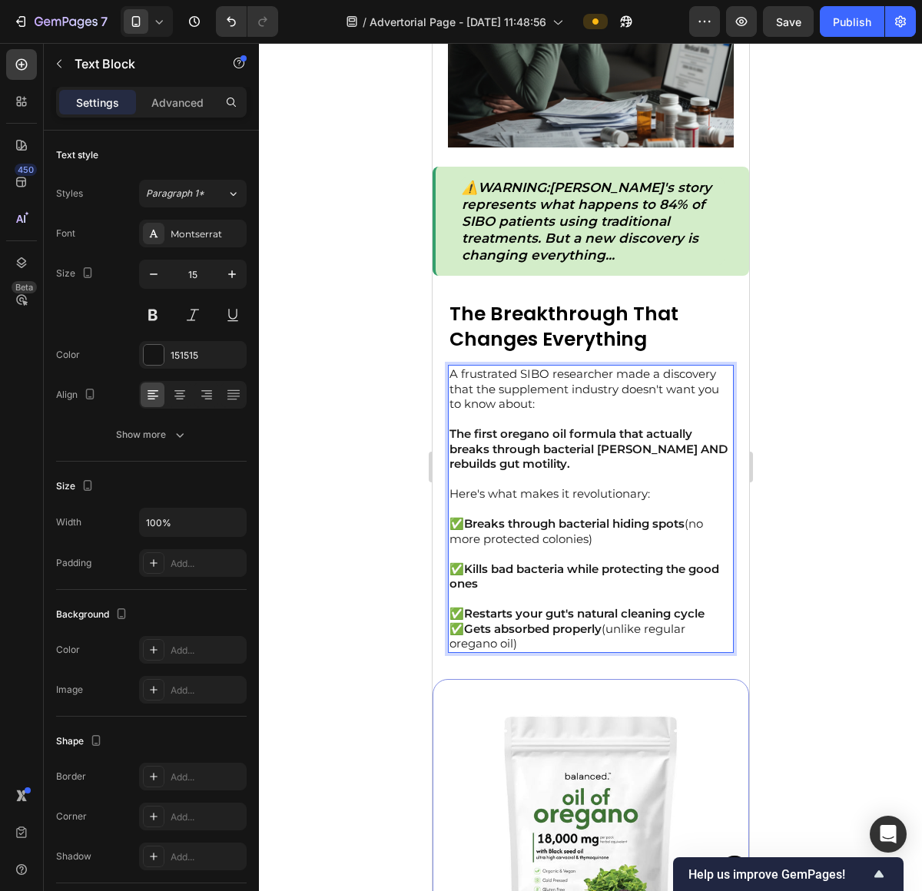
click at [711, 608] on p "✅ Restarts your gut's natural cleaning cycle" at bounding box center [590, 613] width 283 height 15
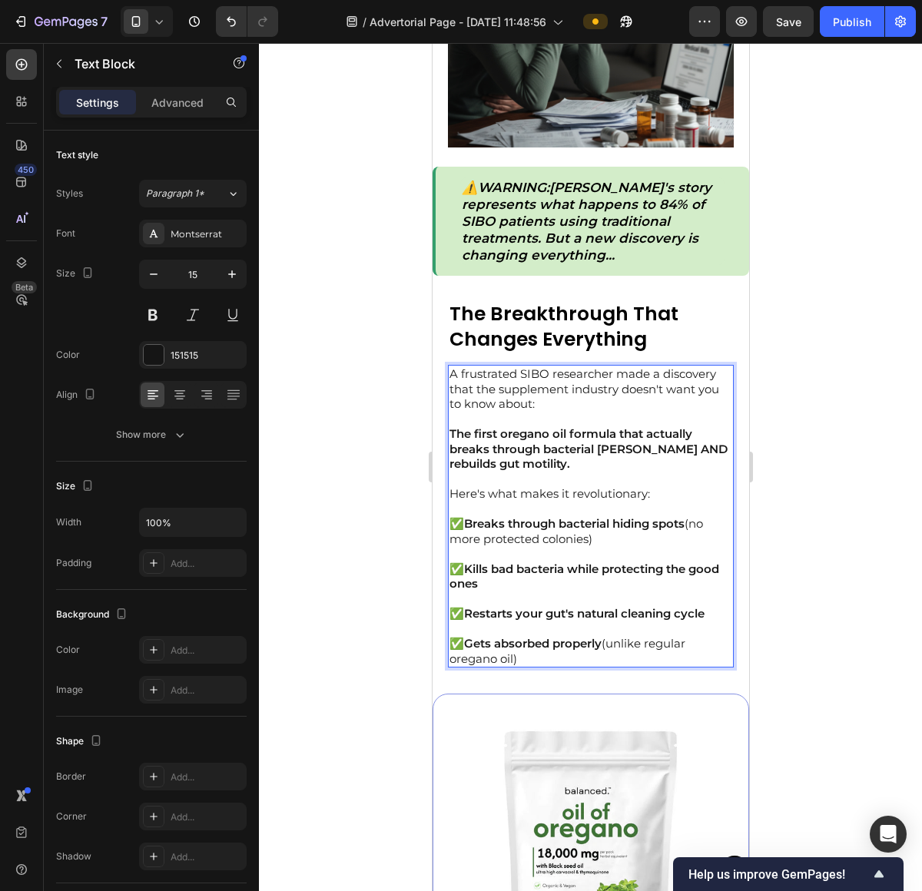
click at [767, 568] on div at bounding box center [590, 467] width 663 height 848
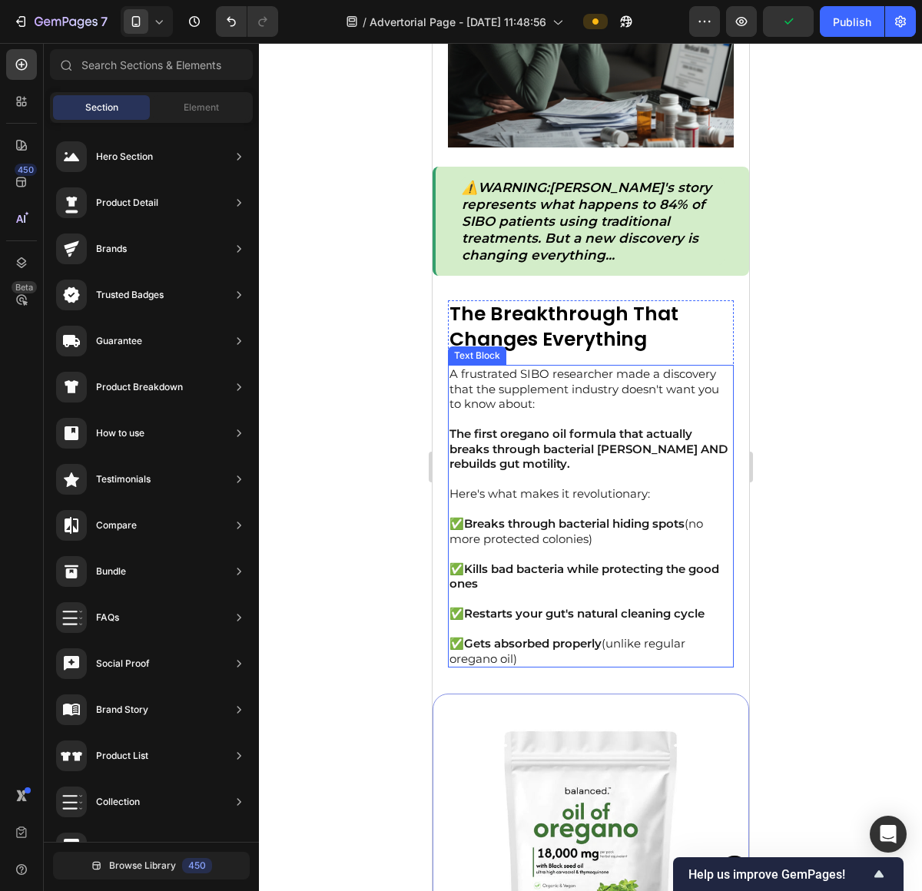
click at [618, 382] on p "A frustrated SIBO researcher made a discovery that the supplement industry does…" at bounding box center [590, 396] width 283 height 60
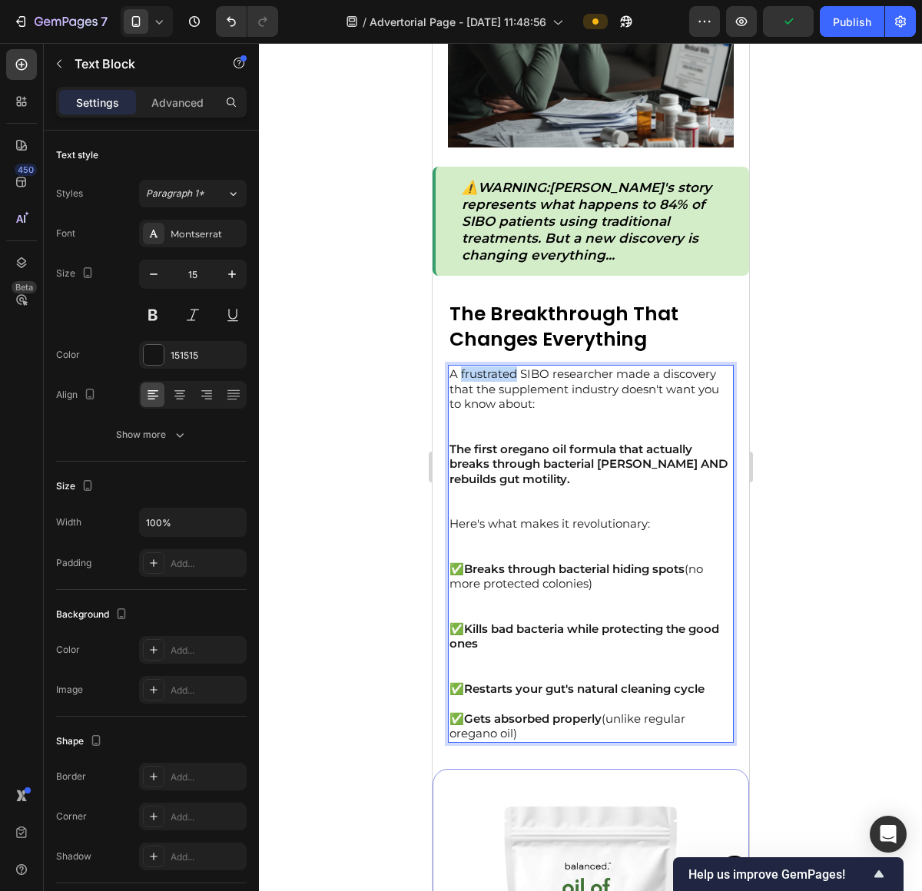
click at [495, 370] on p "A frustrated SIBO researcher made a discovery that the supplement industry does…" at bounding box center [590, 403] width 283 height 75
click at [543, 373] on p "A frustrated SIBO researcher made a discovery that the supplement industry does…" at bounding box center [590, 403] width 283 height 75
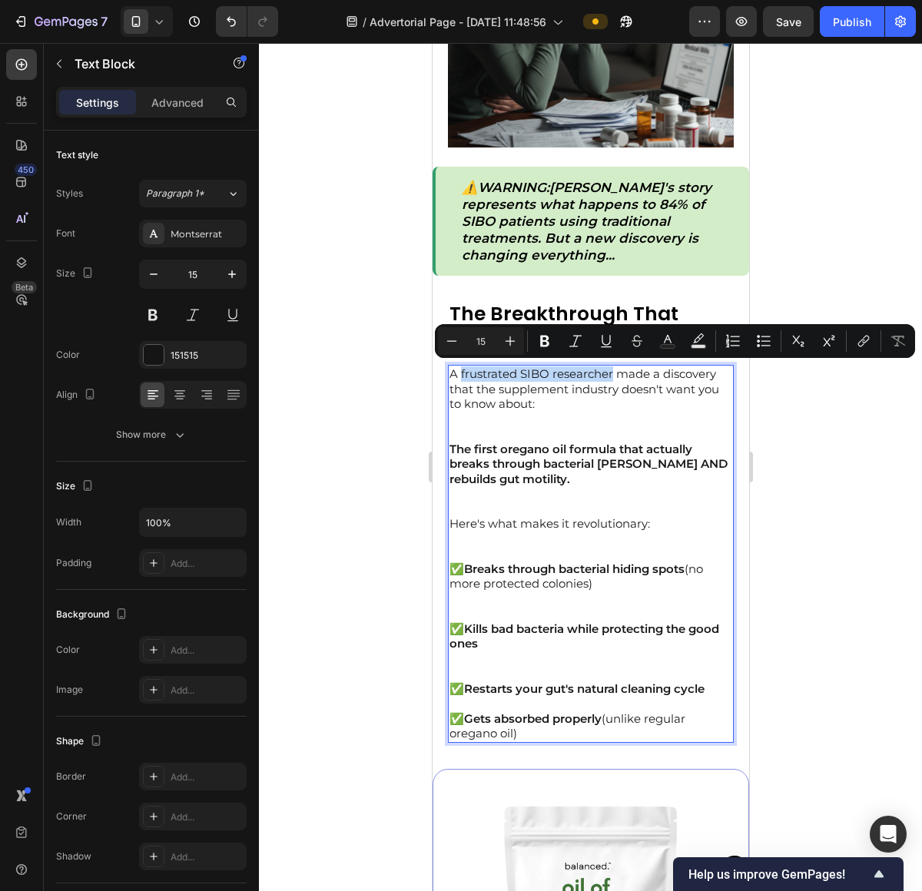
click at [600, 373] on p "A frustrated SIBO researcher made a discovery that the supplement industry does…" at bounding box center [590, 403] width 283 height 75
click at [545, 395] on p "A frustrated SIBO researcher made a discovery that the supplement industry does…" at bounding box center [590, 403] width 283 height 75
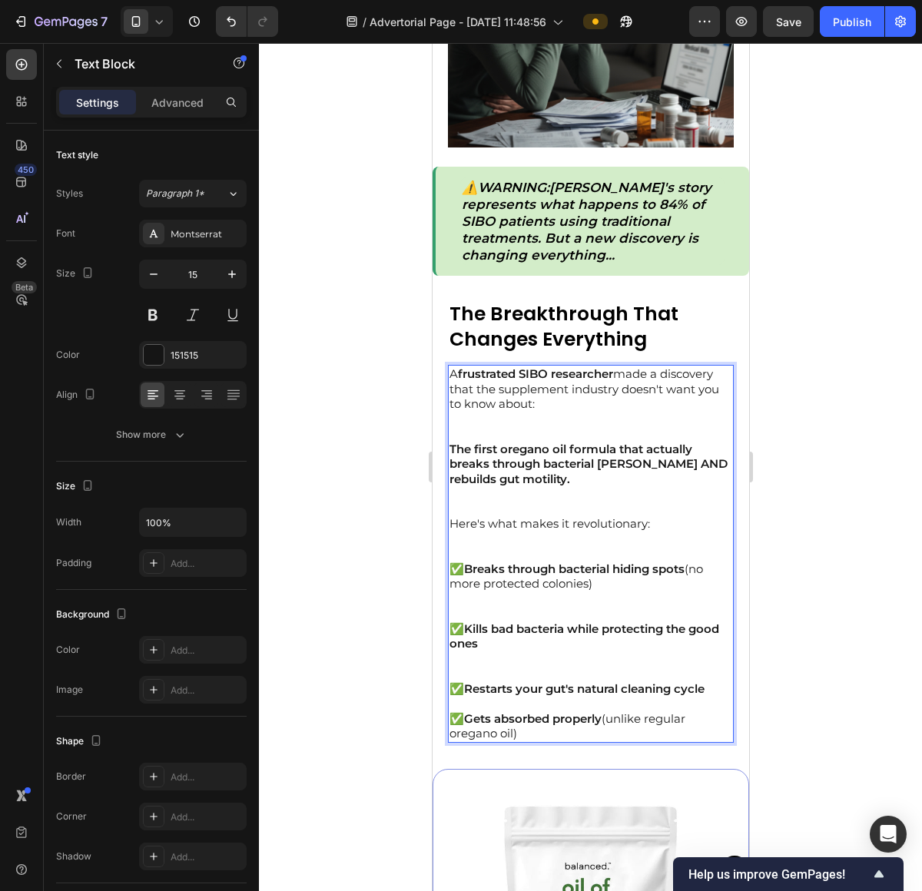
click at [473, 392] on p "A frustrated SIBO researcher made a discovery that the supplement industry does…" at bounding box center [590, 403] width 283 height 75
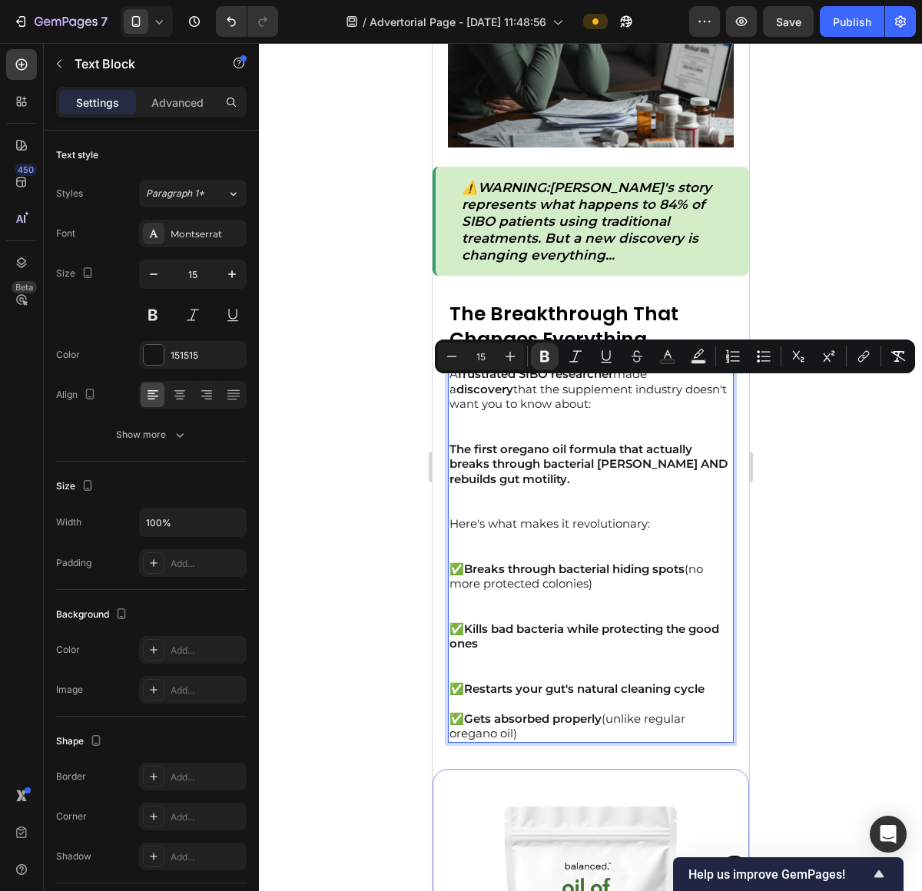
click at [652, 423] on p "A frustrated SIBO researcher made a discovery that the supplement industry does…" at bounding box center [590, 403] width 283 height 75
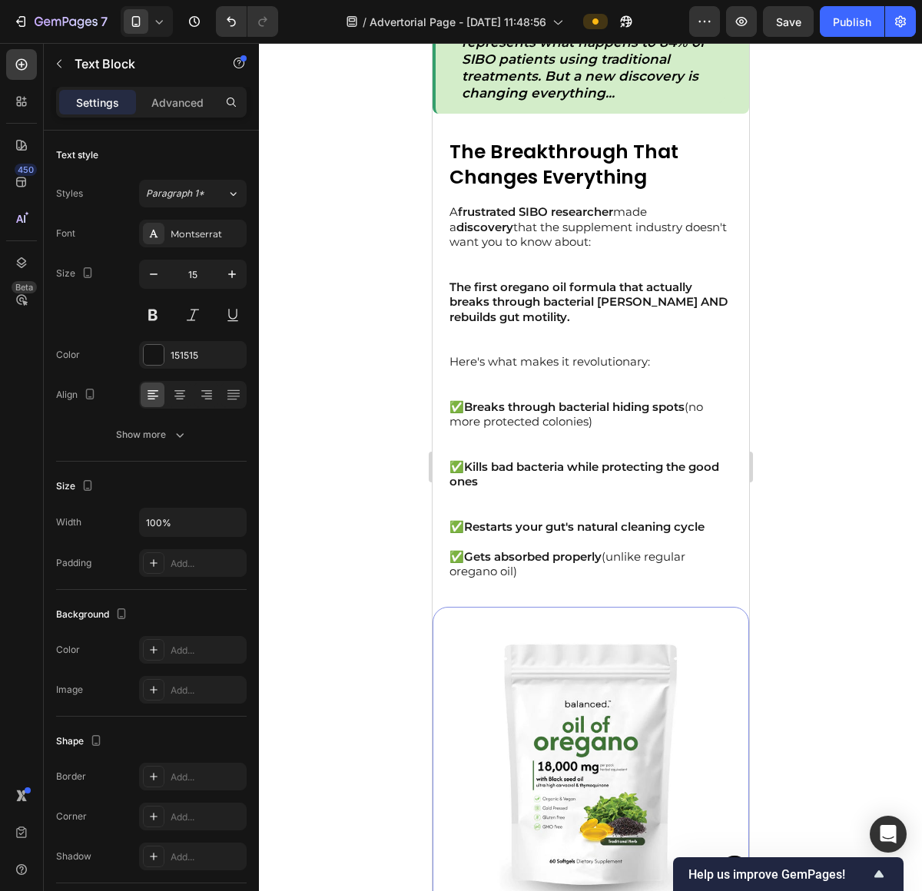
scroll to position [1836, 0]
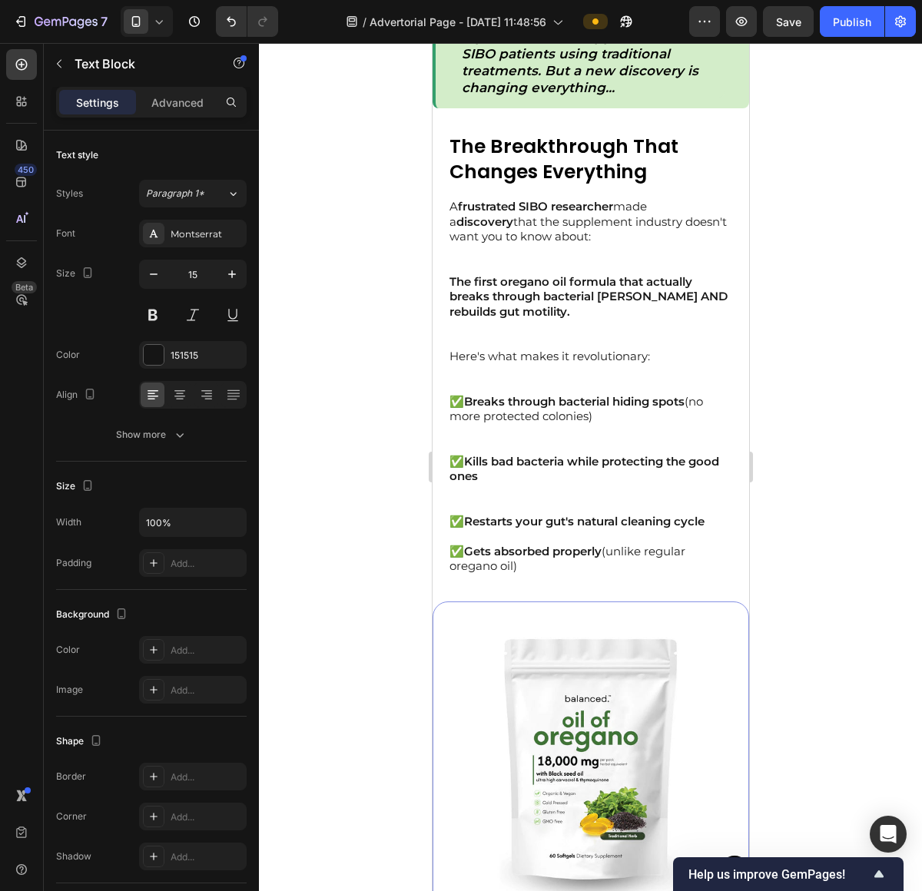
click at [525, 377] on p "Here's what makes it revolutionary:" at bounding box center [590, 371] width 283 height 45
click at [565, 337] on p "The first oregano oil formula that actually breaks through bacterial [PERSON_NA…" at bounding box center [590, 311] width 283 height 75
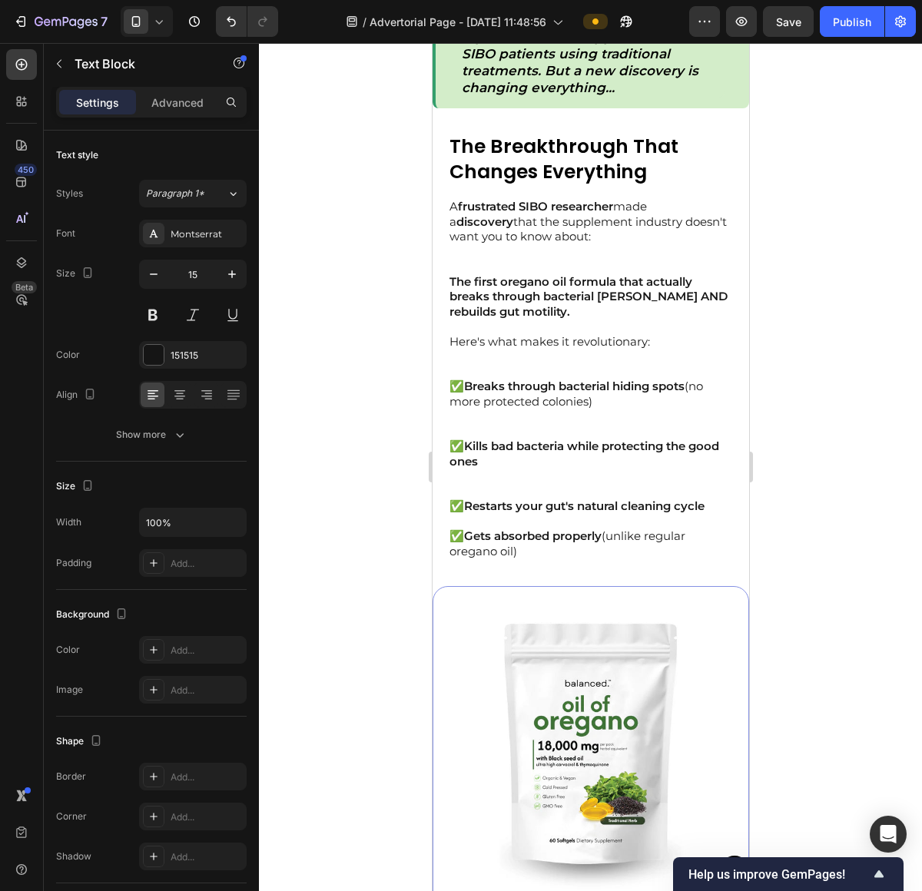
click at [501, 257] on p "A frustrated SIBO researcher made a discovery that the supplement industry does…" at bounding box center [590, 236] width 283 height 75
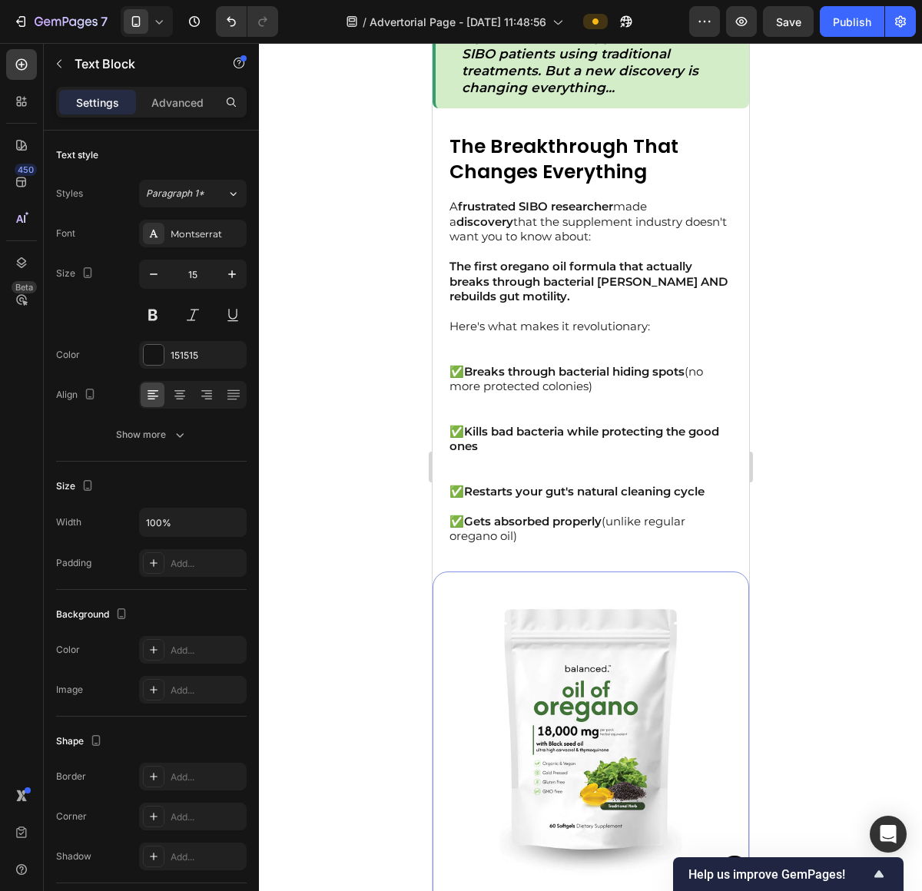
click at [477, 412] on p "✅ Breaks through bacterial hiding spots (no more protected colonies)" at bounding box center [590, 394] width 283 height 60
click at [479, 402] on p "✅ Breaks through bacterial hiding spots (no more protected colonies)" at bounding box center [590, 394] width 283 height 60
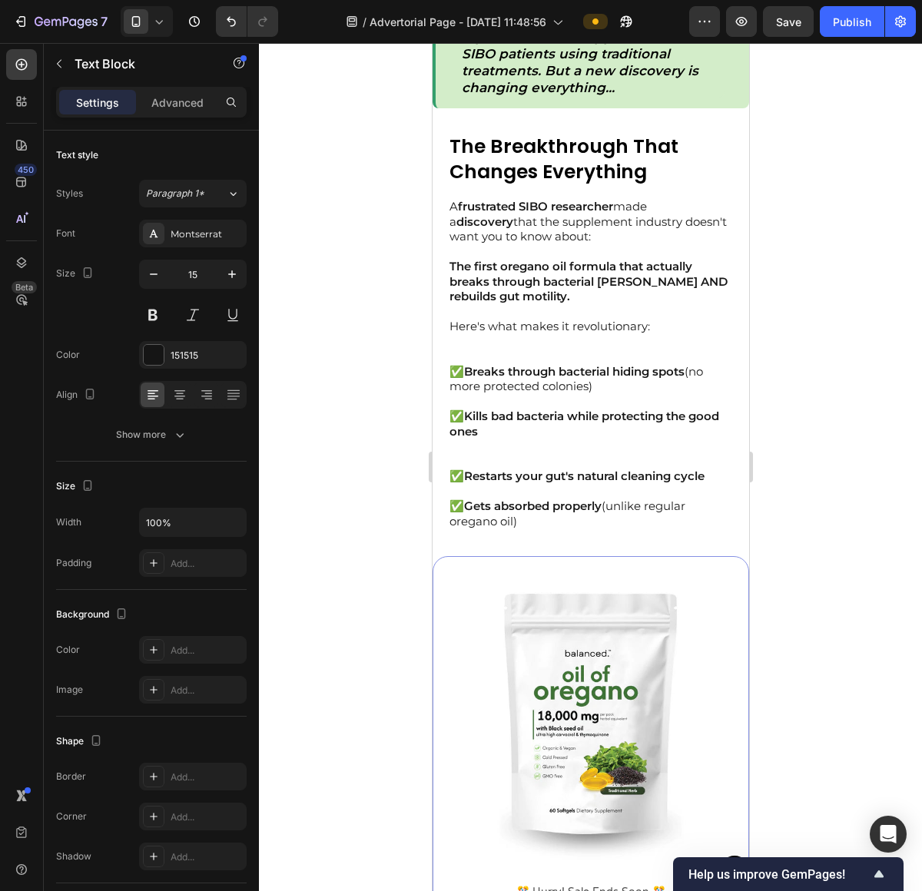
click at [556, 453] on p "✅ Kills bad bacteria while protecting the good ones" at bounding box center [590, 439] width 283 height 60
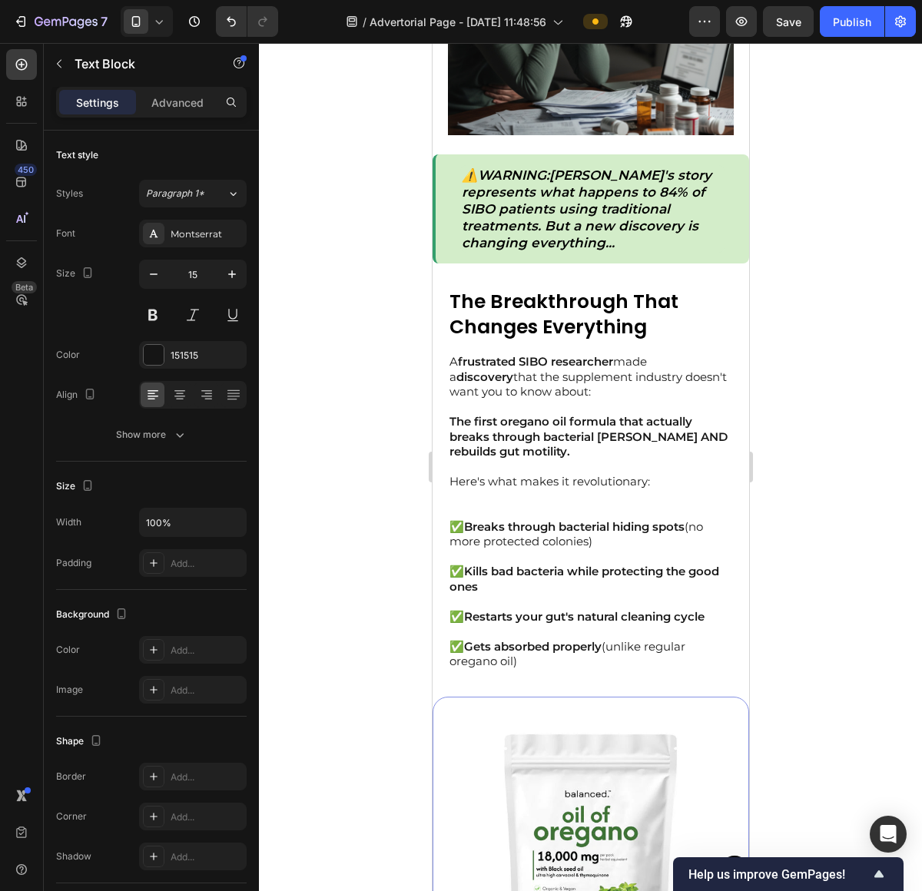
scroll to position [1657, 0]
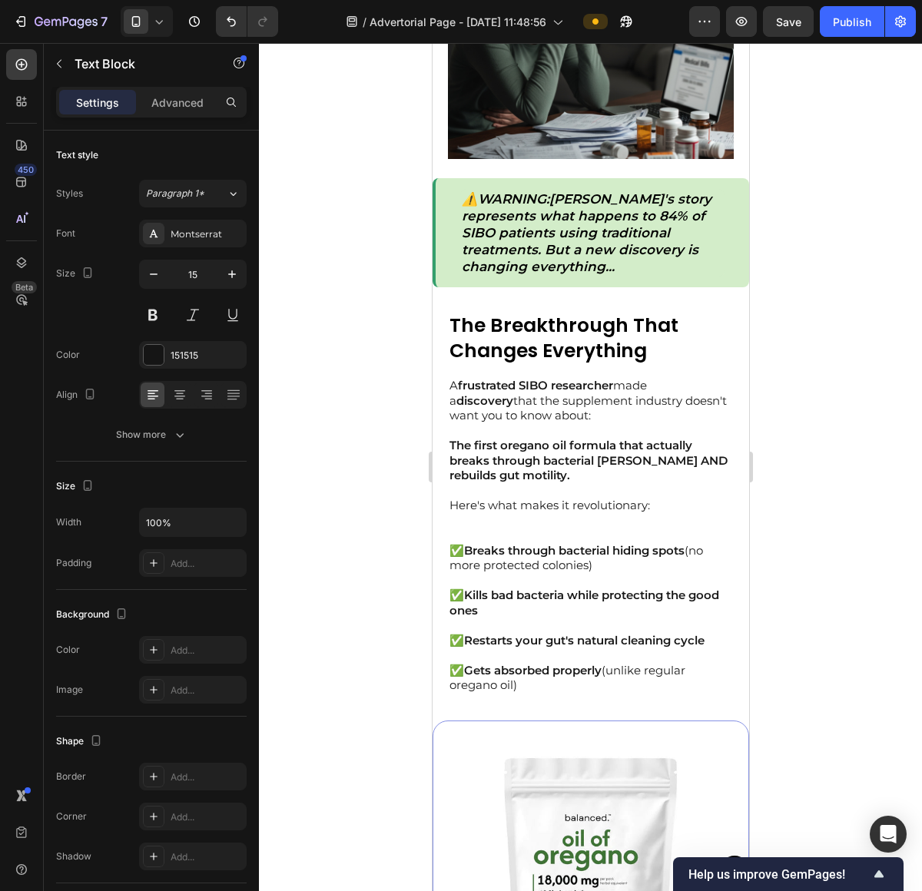
click at [535, 530] on p "Here's what makes it revolutionary:" at bounding box center [590, 520] width 283 height 45
click at [533, 500] on p "Here's what makes it revolutionary:" at bounding box center [590, 520] width 283 height 45
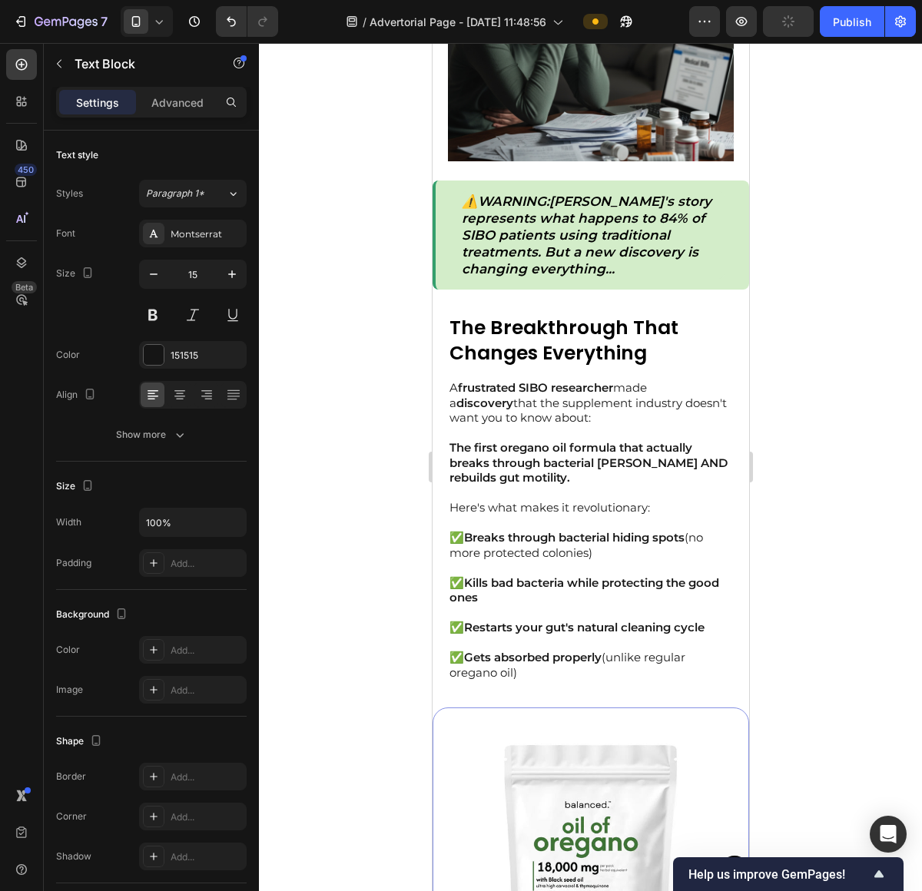
click at [620, 460] on strong "The first oregano oil formula that actually breaks through bacterial [PERSON_NA…" at bounding box center [588, 462] width 278 height 45
click at [554, 426] on p "A frustrated SIBO researcher made a discovery that the supplement industry does…" at bounding box center [590, 410] width 283 height 60
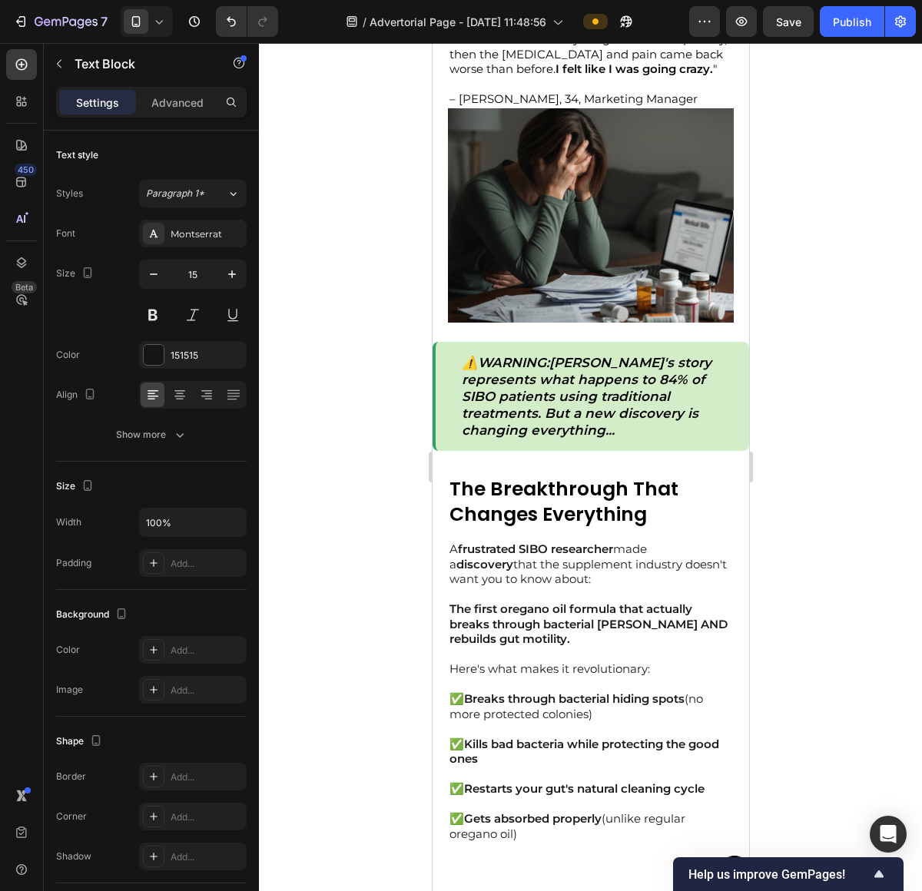
scroll to position [1844, 0]
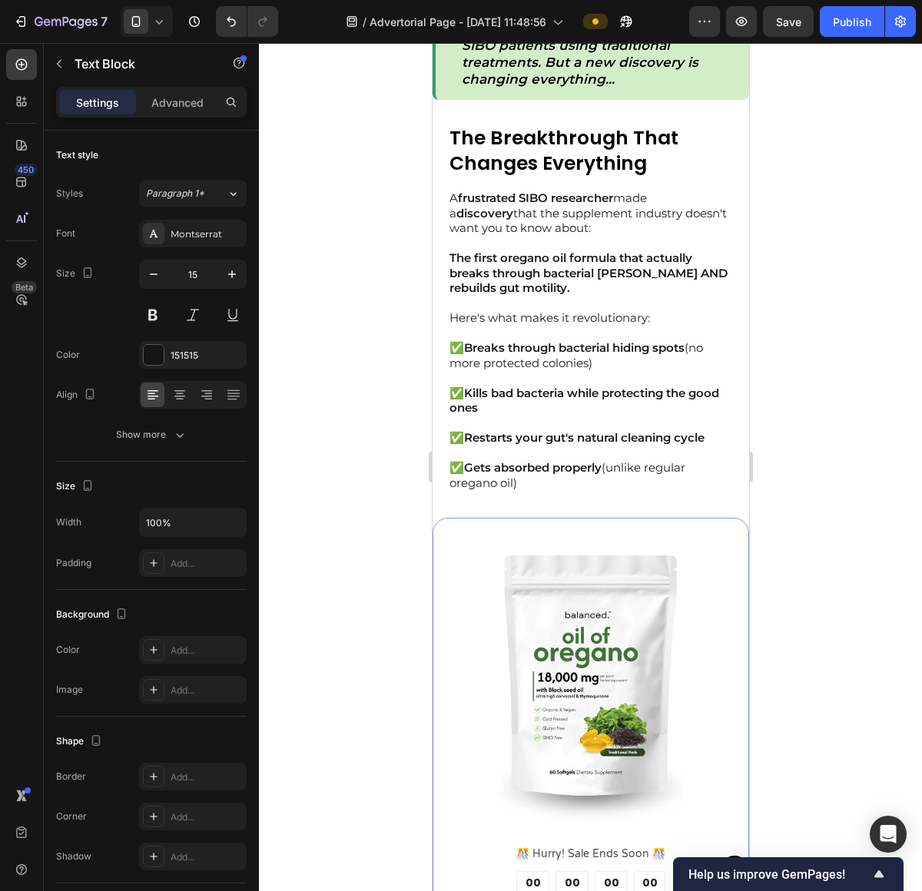
click at [542, 419] on p "✅ Kills bad bacteria while protecting the good ones" at bounding box center [590, 408] width 283 height 45
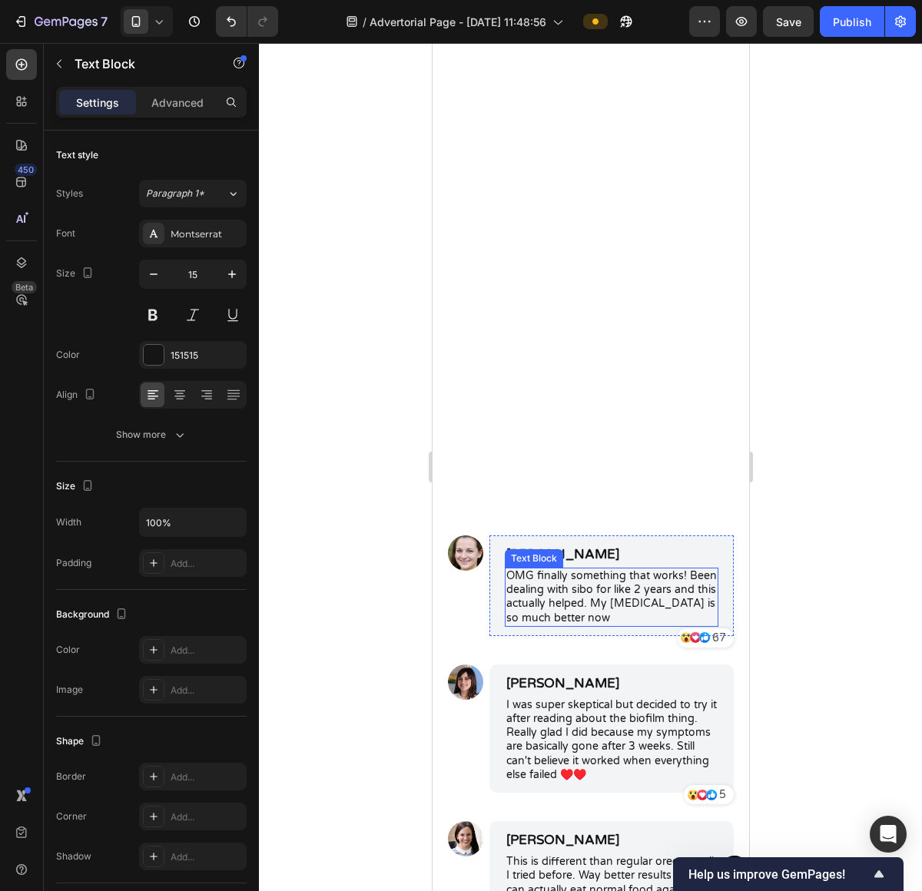
scroll to position [5911, 0]
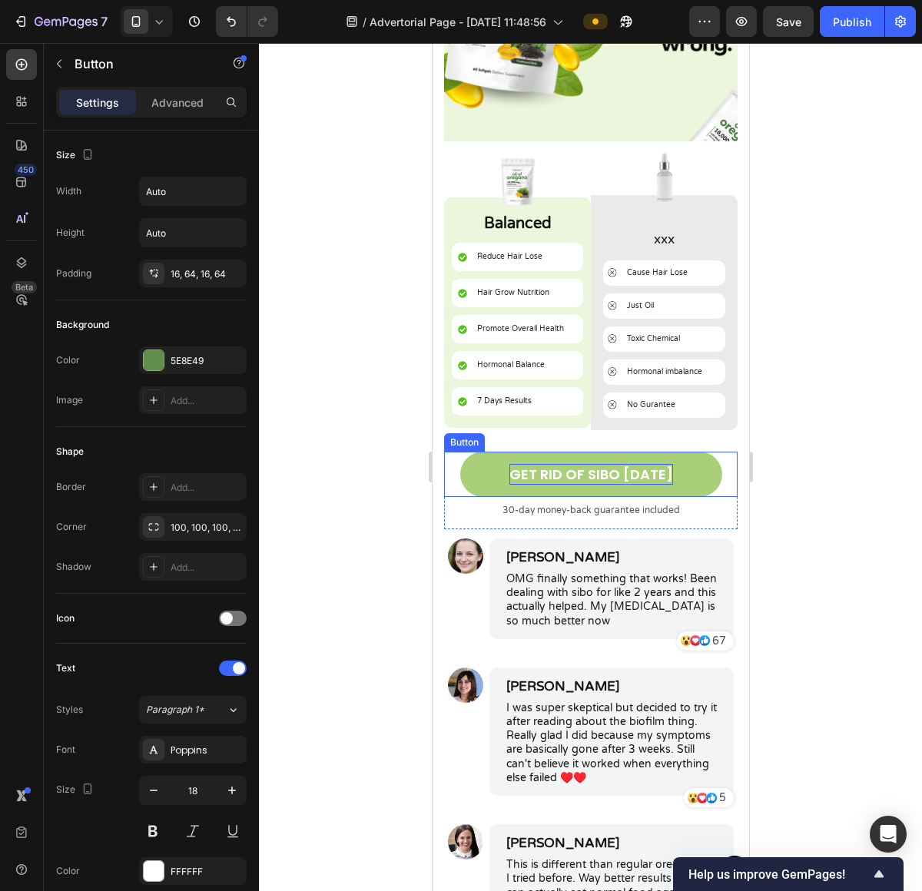
click at [582, 464] on p "GET RID OF SIBO [DATE]" at bounding box center [590, 474] width 164 height 21
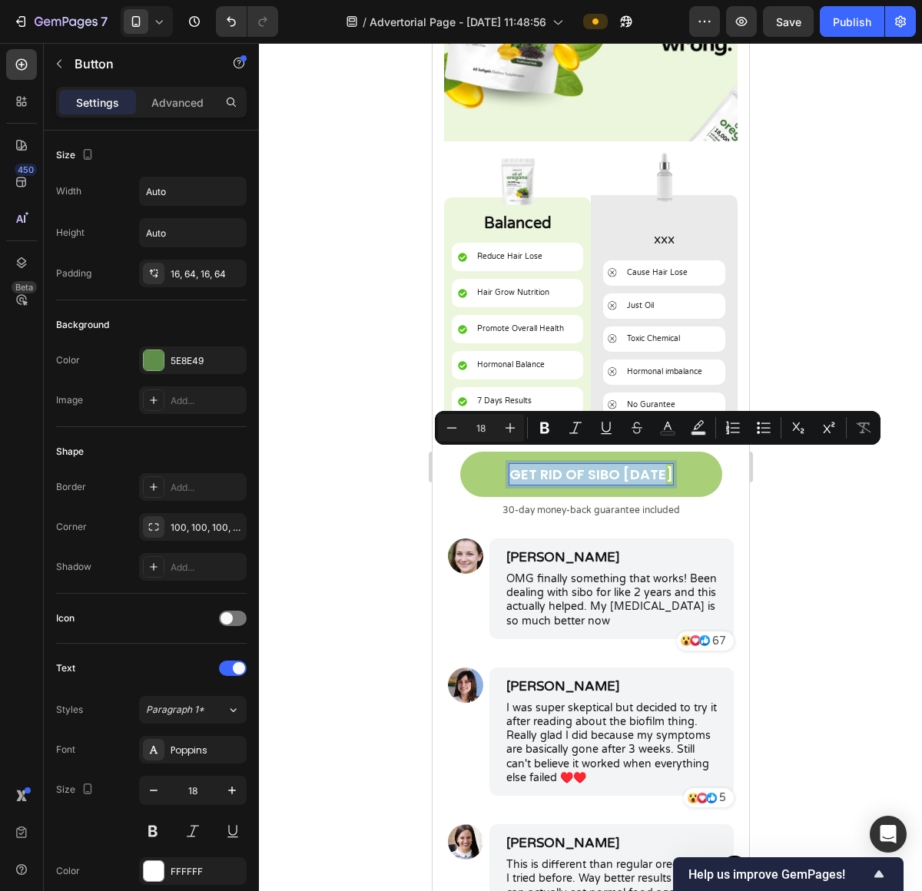
copy p "GET RID OF SIBO [DATE]"
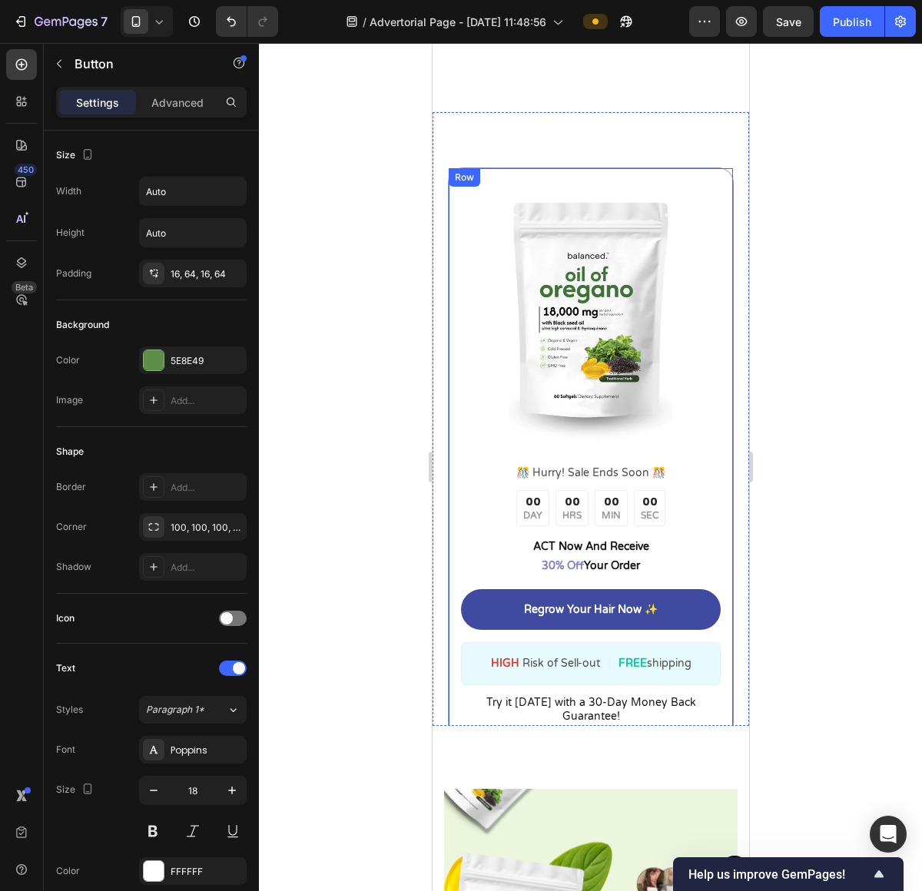
type input "16"
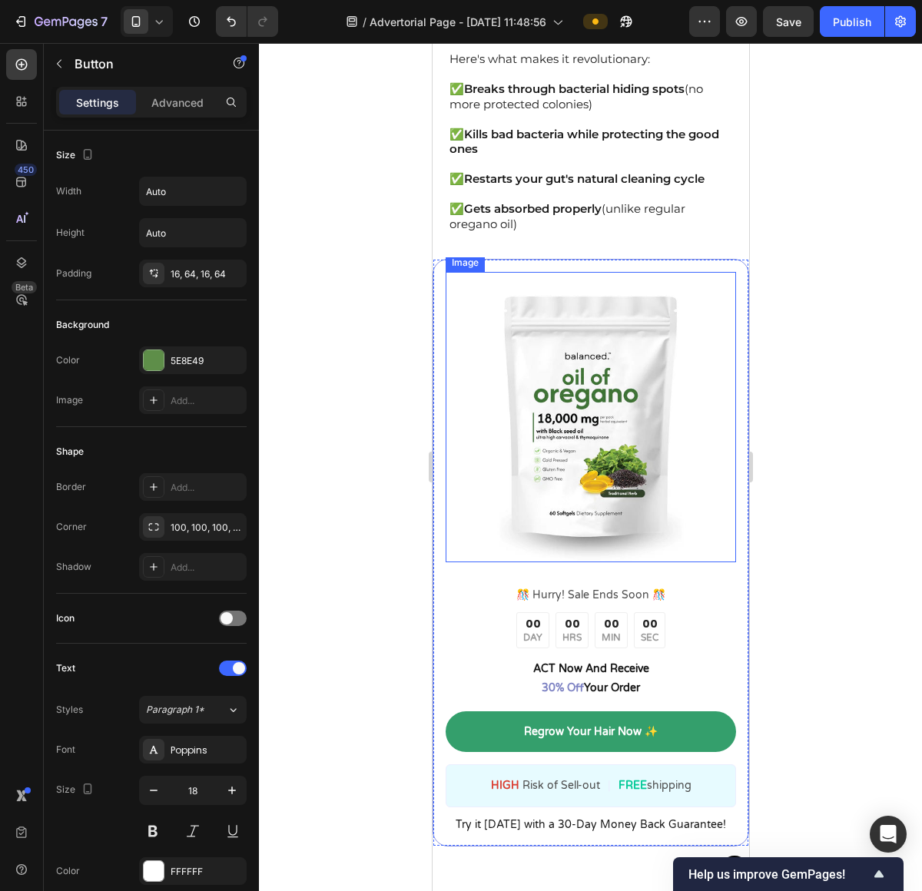
scroll to position [2198, 0]
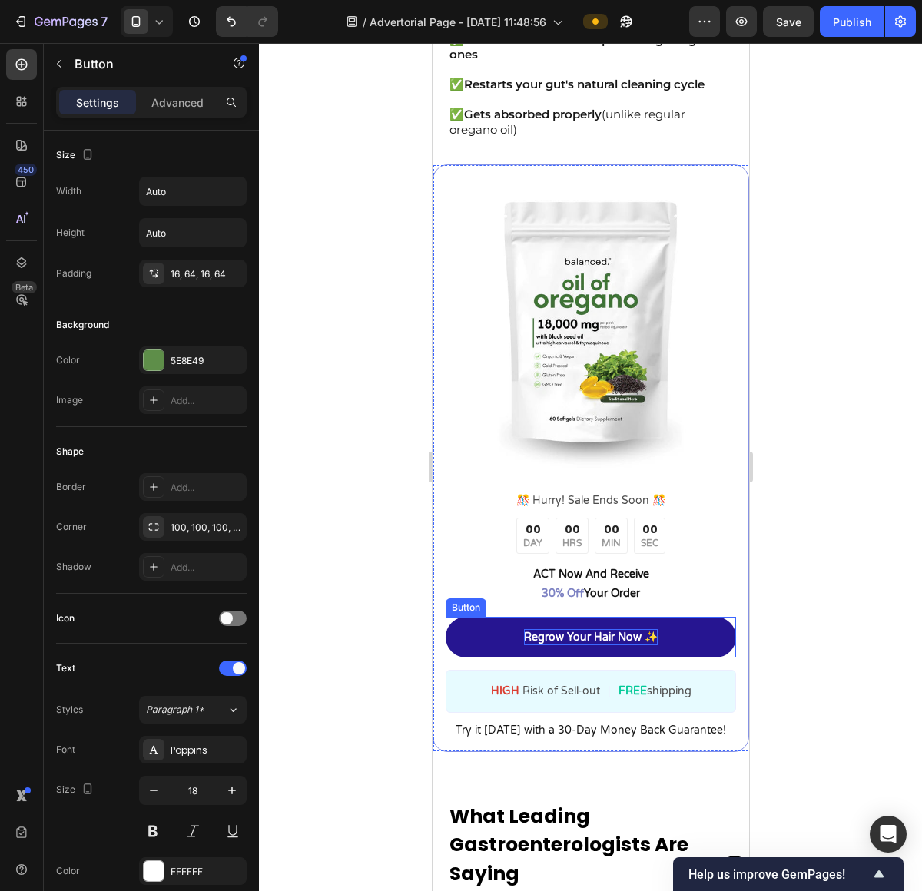
click at [598, 629] on p "Regrow Your Hair Now ✨" at bounding box center [590, 637] width 134 height 16
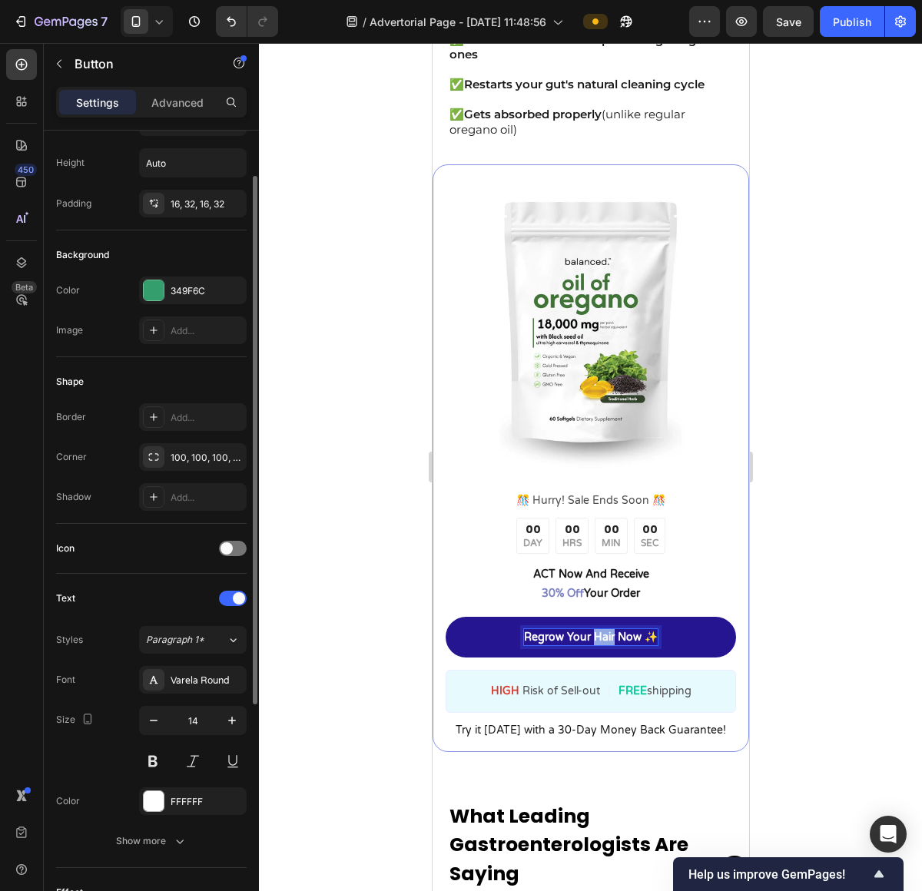
click at [598, 629] on p "Regrow Your Hair Now ✨" at bounding box center [590, 637] width 134 height 16
click at [767, 604] on div at bounding box center [590, 467] width 663 height 848
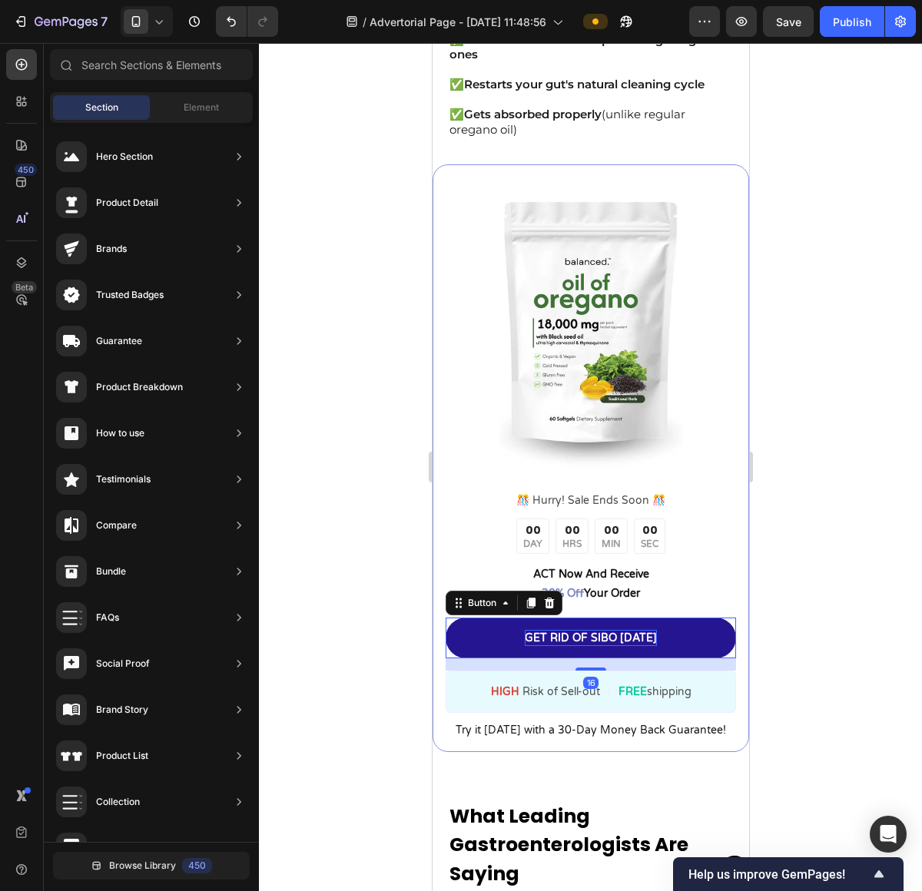
click at [683, 618] on link "GET RID OF SIBO [DATE]" at bounding box center [590, 638] width 290 height 41
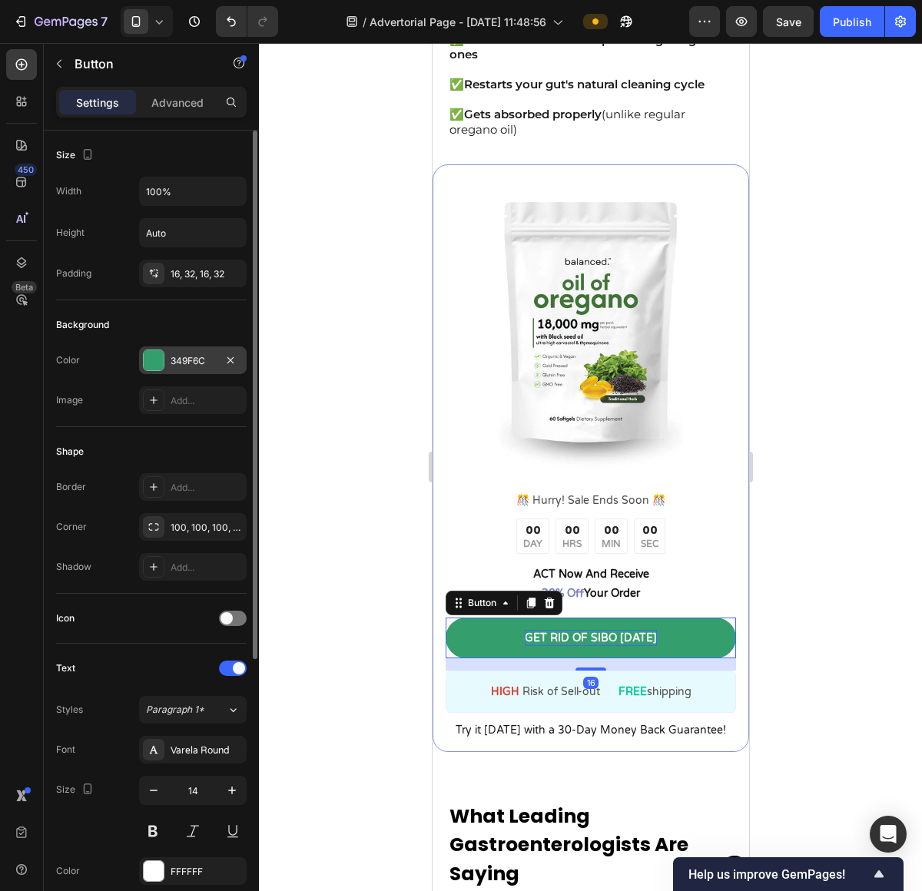
click at [147, 372] on div "349F6C" at bounding box center [193, 360] width 108 height 28
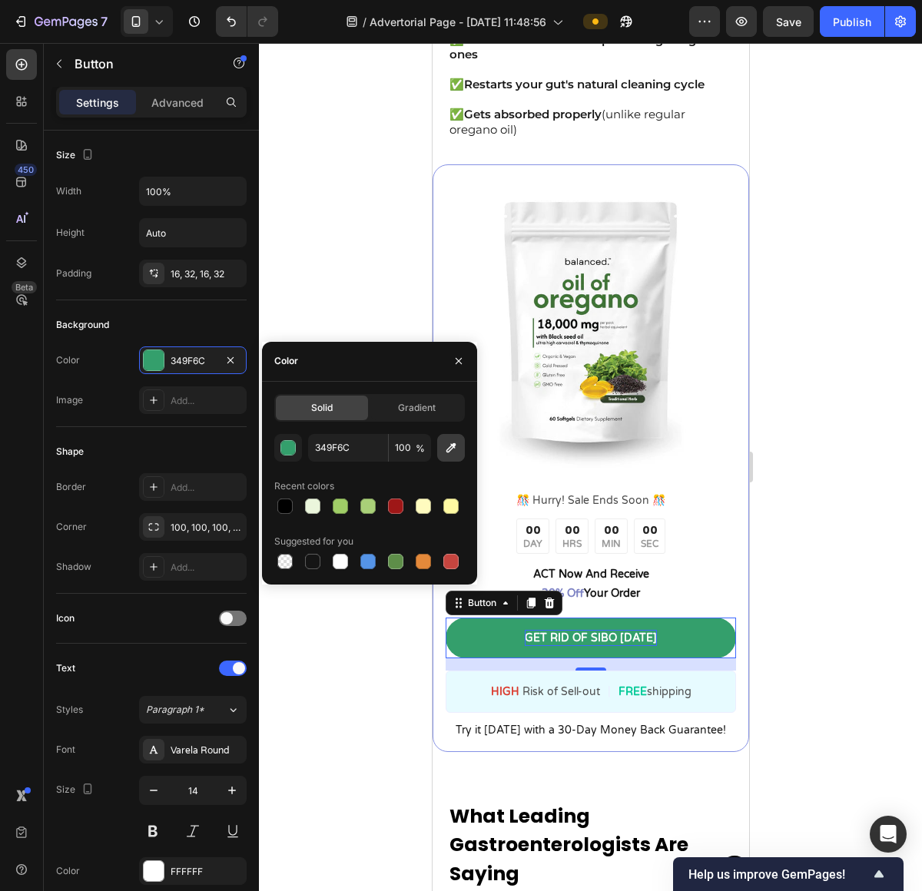
click at [458, 449] on icon "button" at bounding box center [450, 447] width 15 height 15
type input "3D7234"
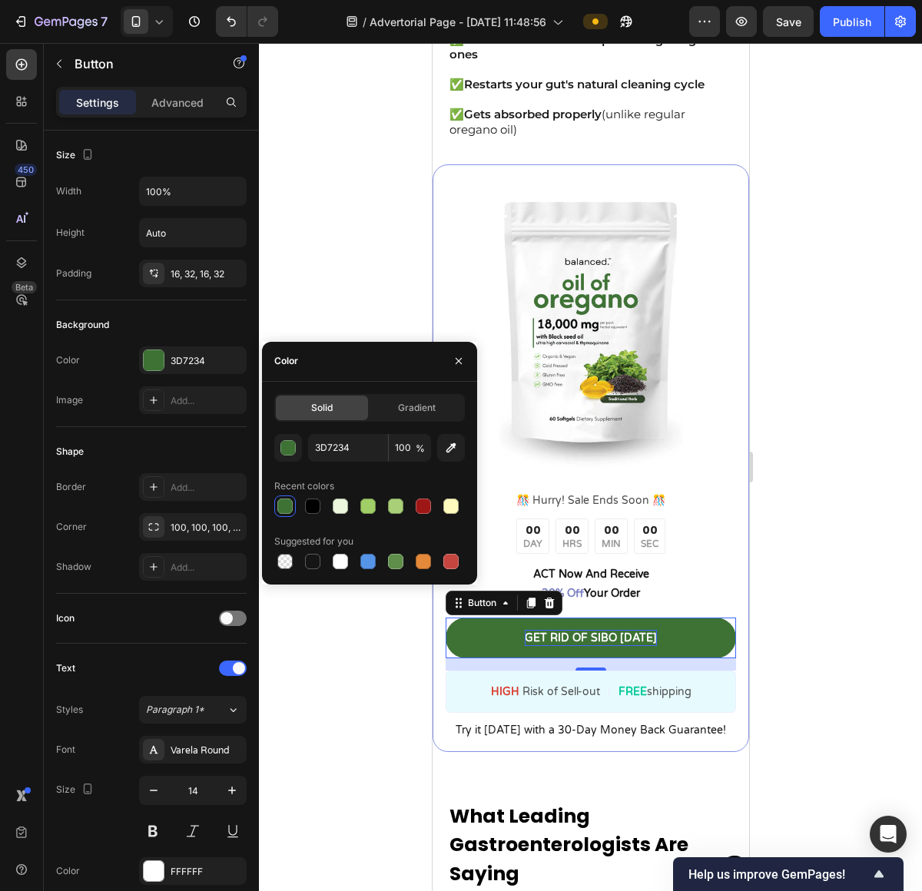
click at [860, 462] on div at bounding box center [590, 467] width 663 height 848
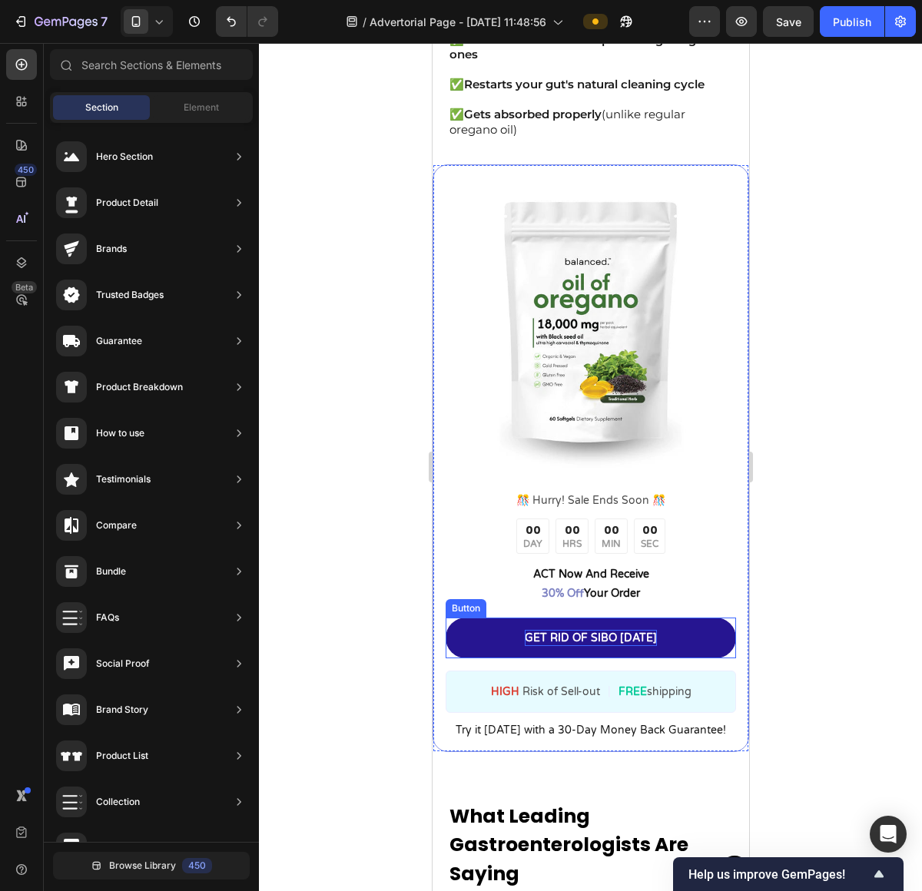
click at [649, 618] on link "GET RID OF SIBO [DATE]" at bounding box center [590, 638] width 290 height 41
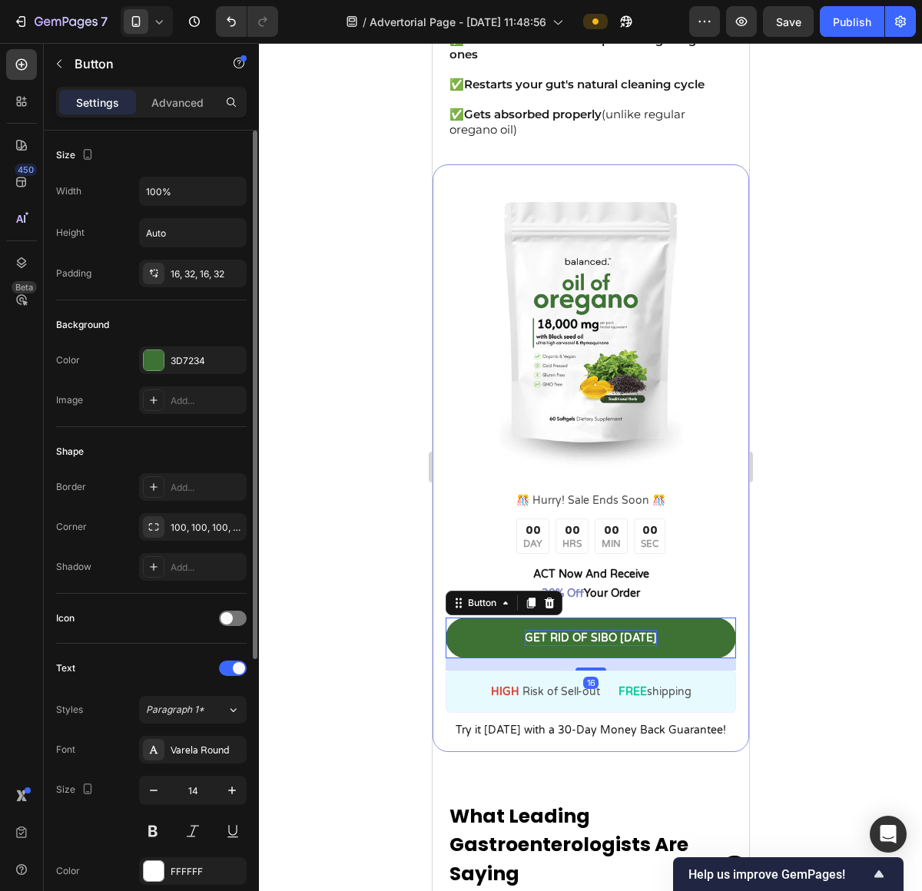
scroll to position [419, 0]
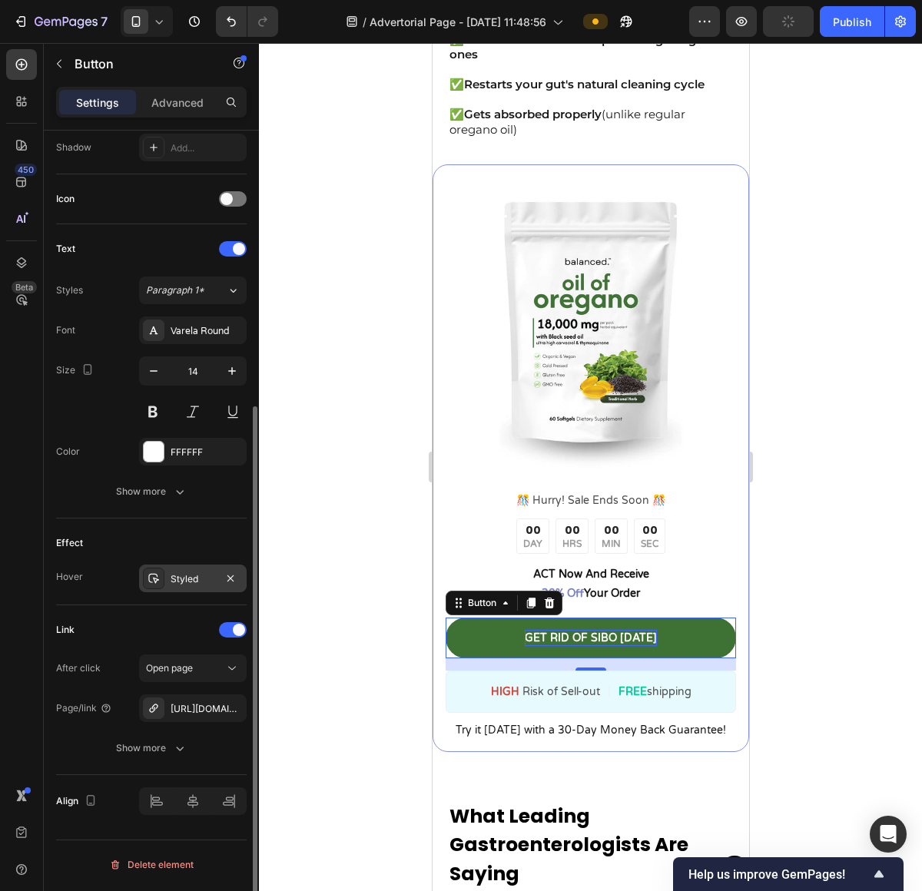
click at [184, 581] on div "Styled" at bounding box center [193, 579] width 45 height 14
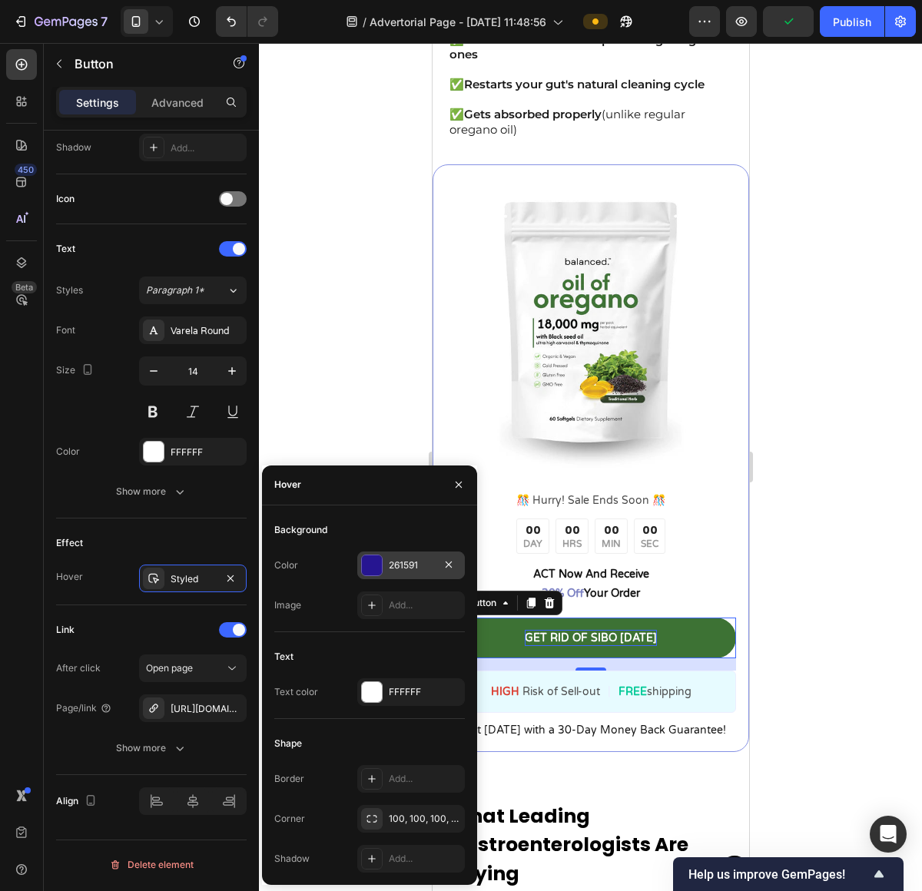
click at [378, 575] on div at bounding box center [372, 566] width 22 height 22
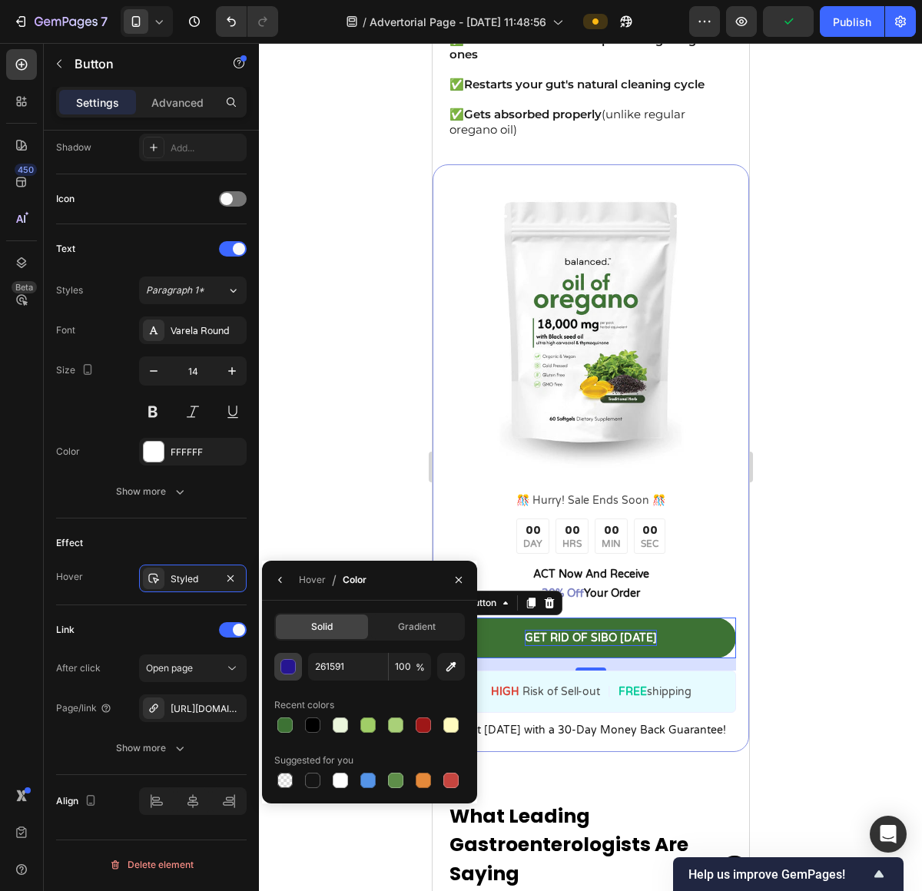
click at [286, 674] on div "button" at bounding box center [287, 666] width 15 height 15
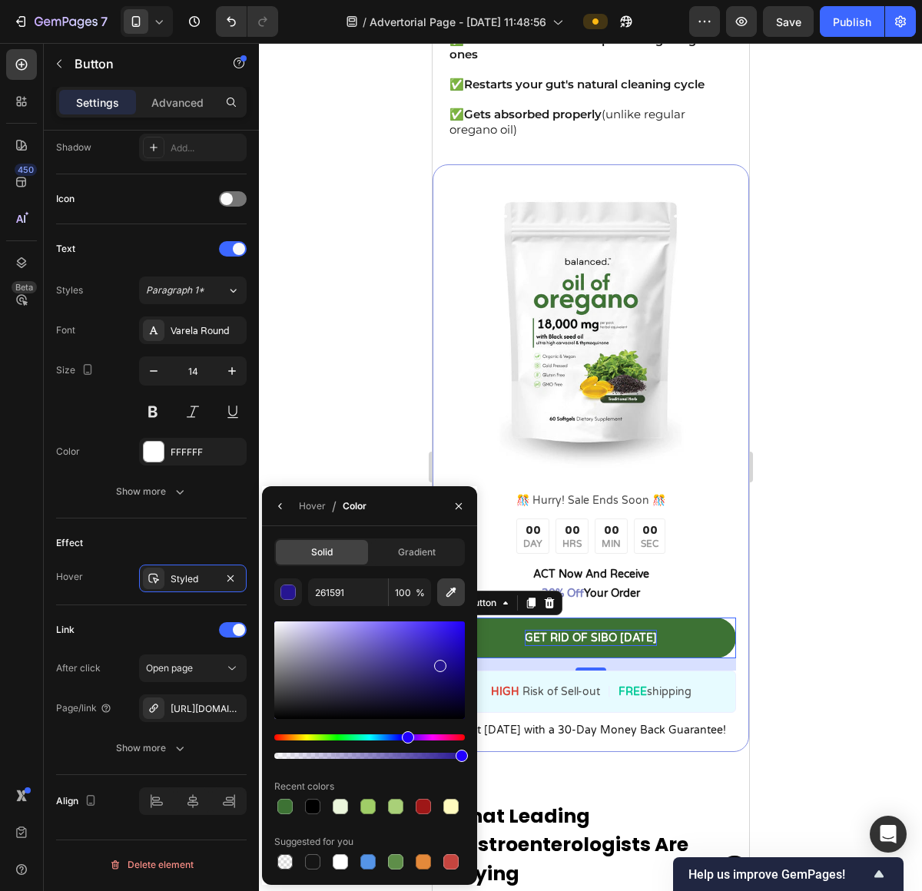
click at [445, 595] on icon "button" at bounding box center [450, 592] width 15 height 15
type input "7AA341"
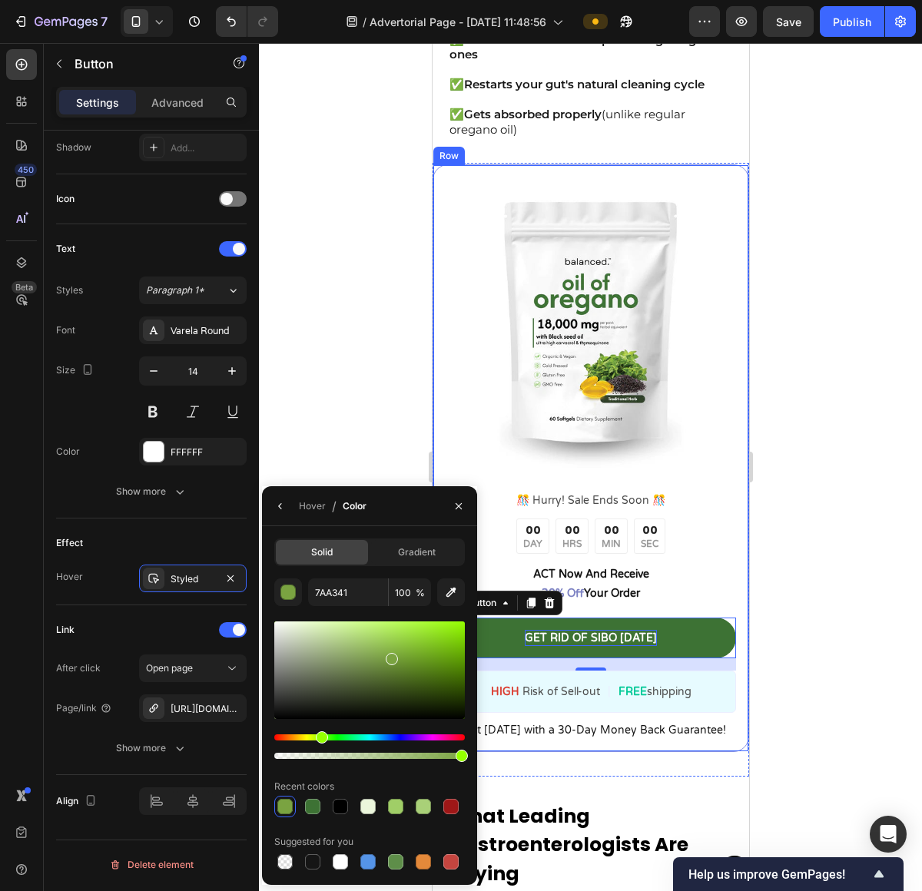
click at [818, 489] on div at bounding box center [590, 467] width 663 height 848
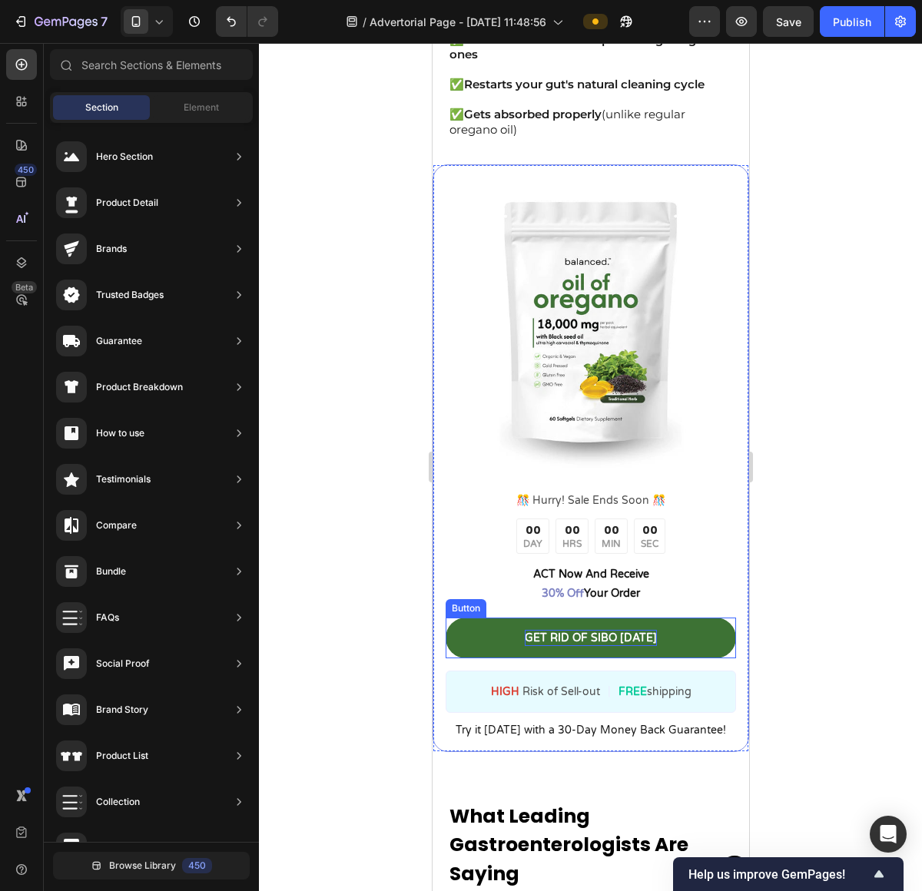
click at [585, 630] on p "GET RID OF SIBO [DATE]" at bounding box center [590, 638] width 132 height 16
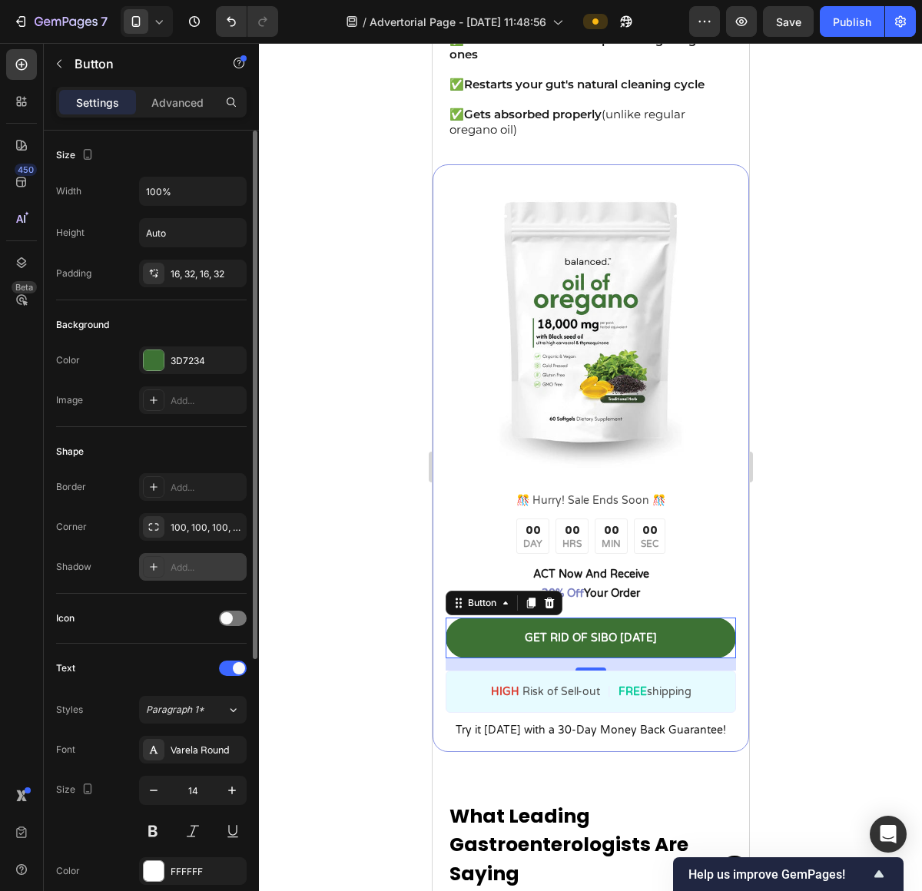
scroll to position [242, 0]
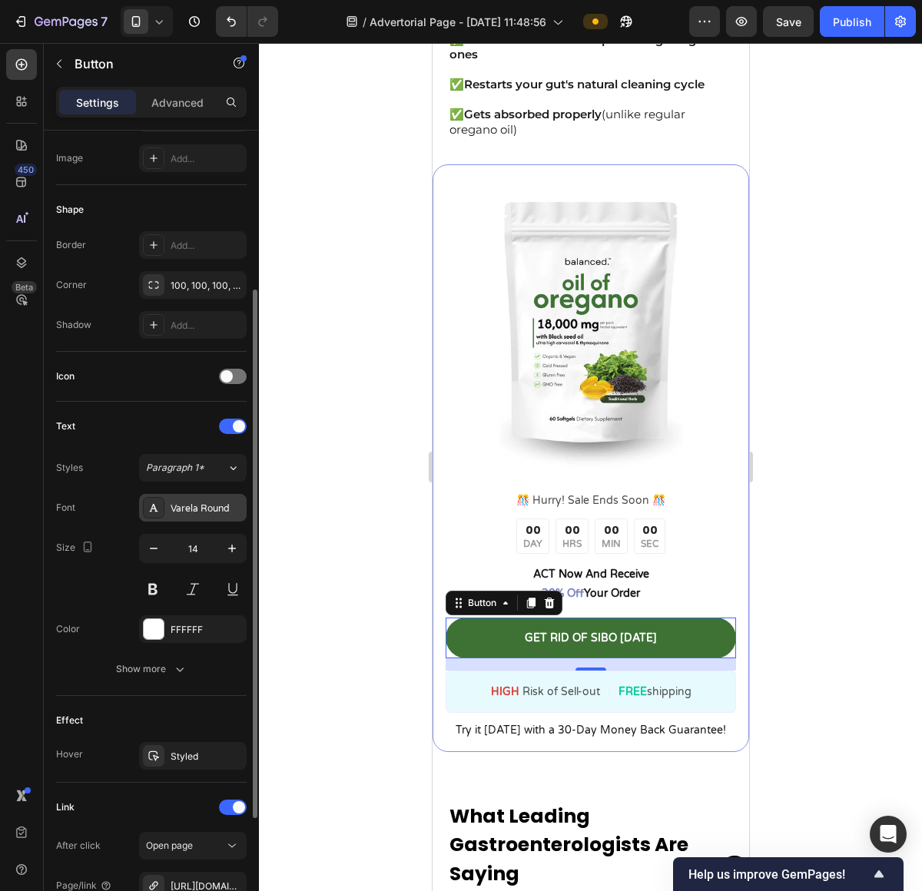
click at [196, 518] on div "Varela Round" at bounding box center [193, 508] width 108 height 28
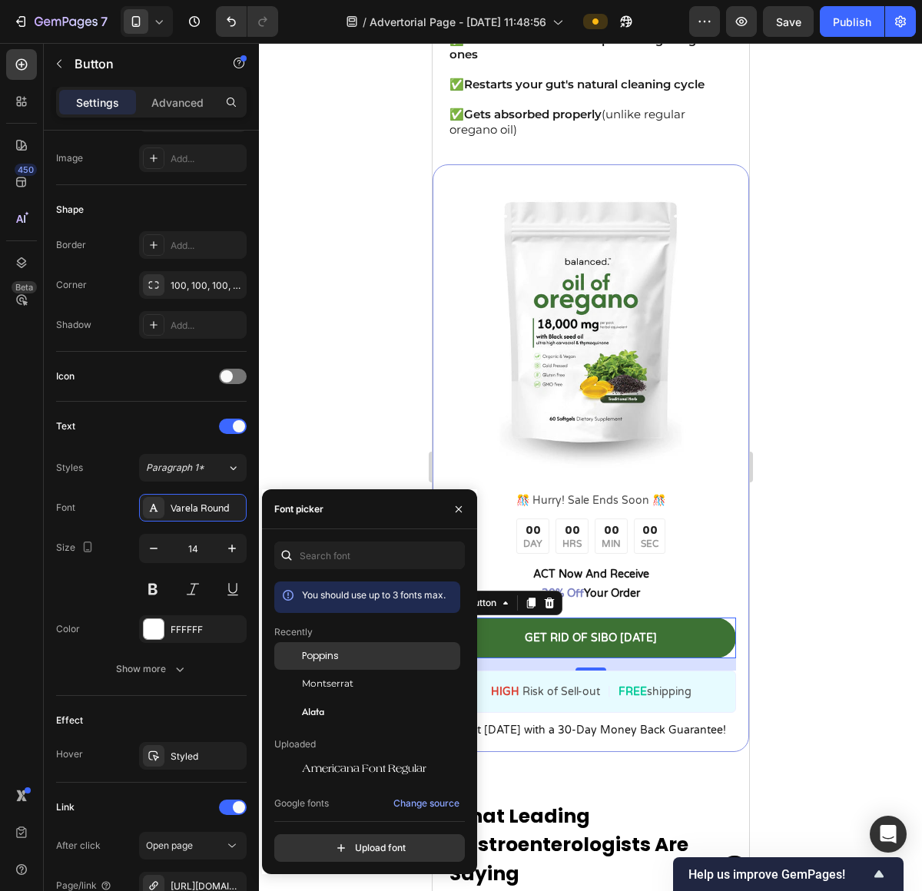
click at [316, 661] on span "Poppins" at bounding box center [320, 656] width 37 height 14
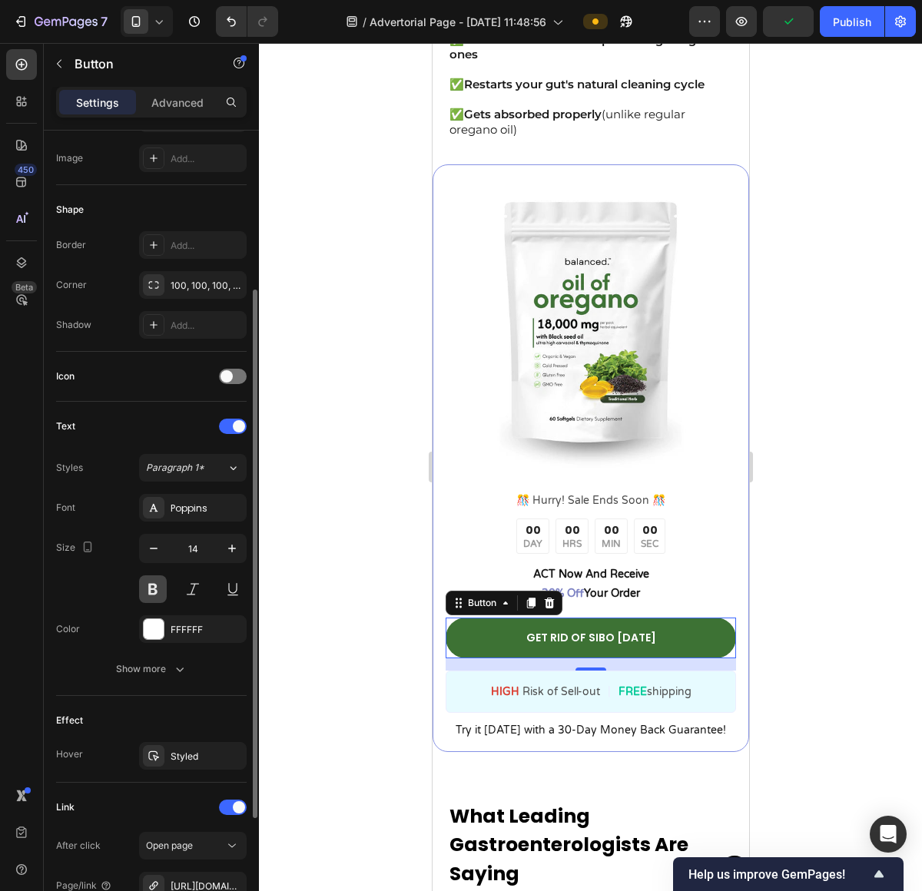
click at [161, 591] on button at bounding box center [153, 589] width 28 height 28
click at [235, 555] on icon "button" at bounding box center [231, 548] width 15 height 15
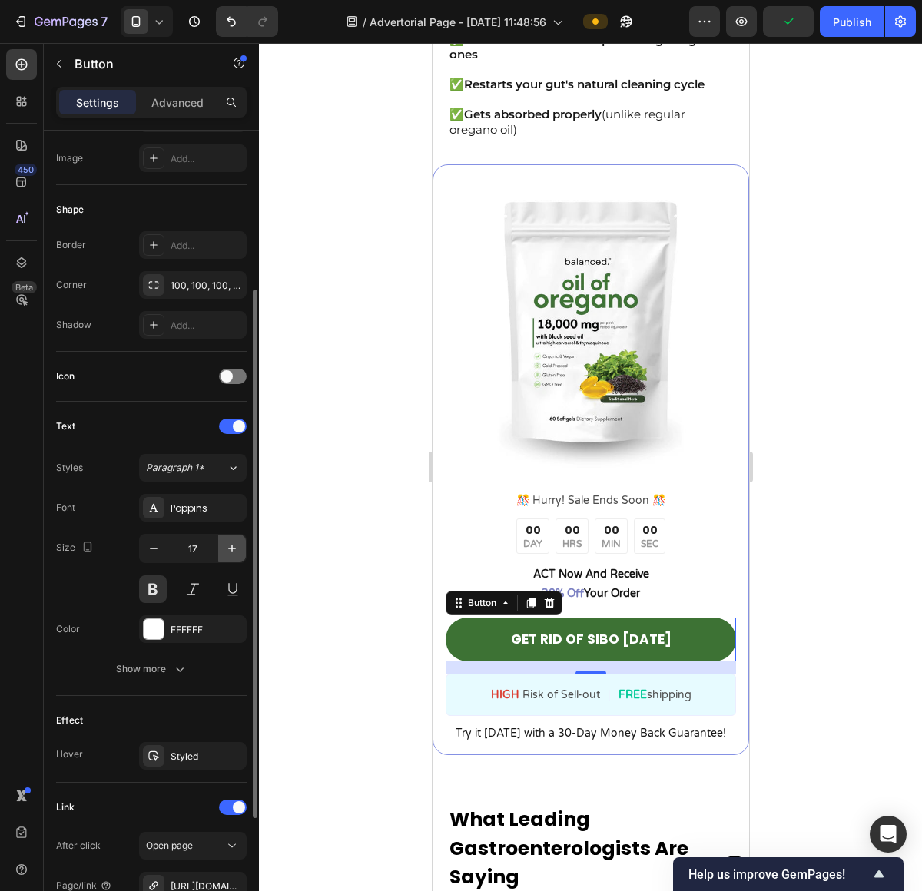
type input "18"
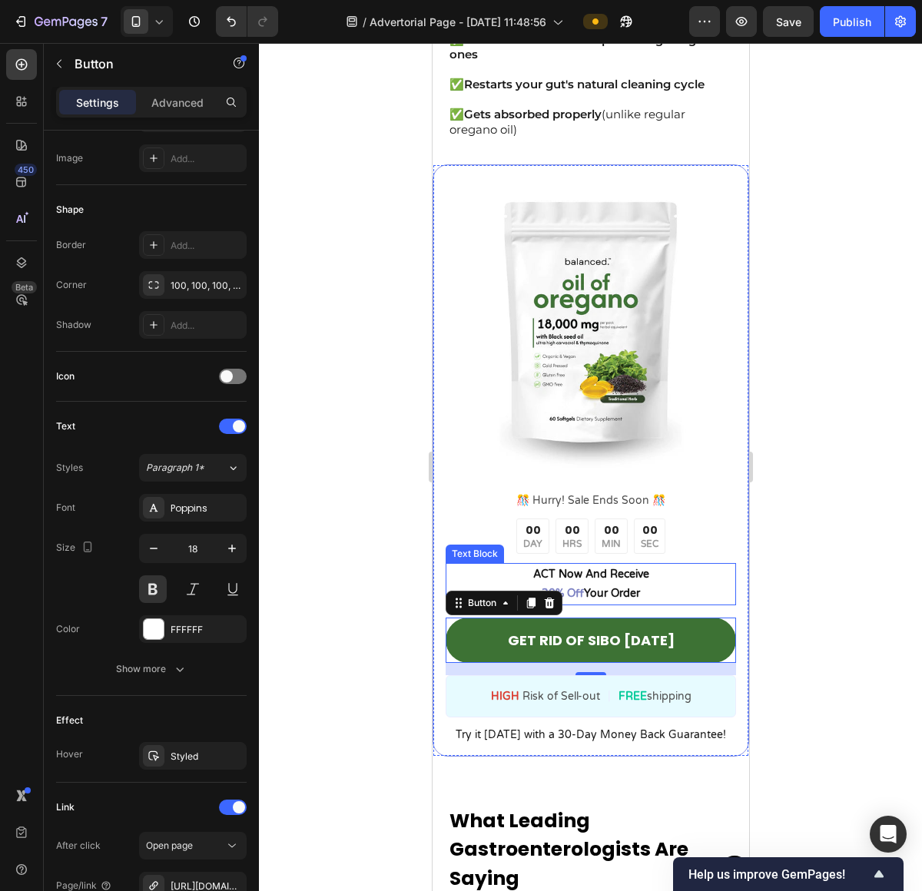
click at [842, 526] on div at bounding box center [590, 467] width 663 height 848
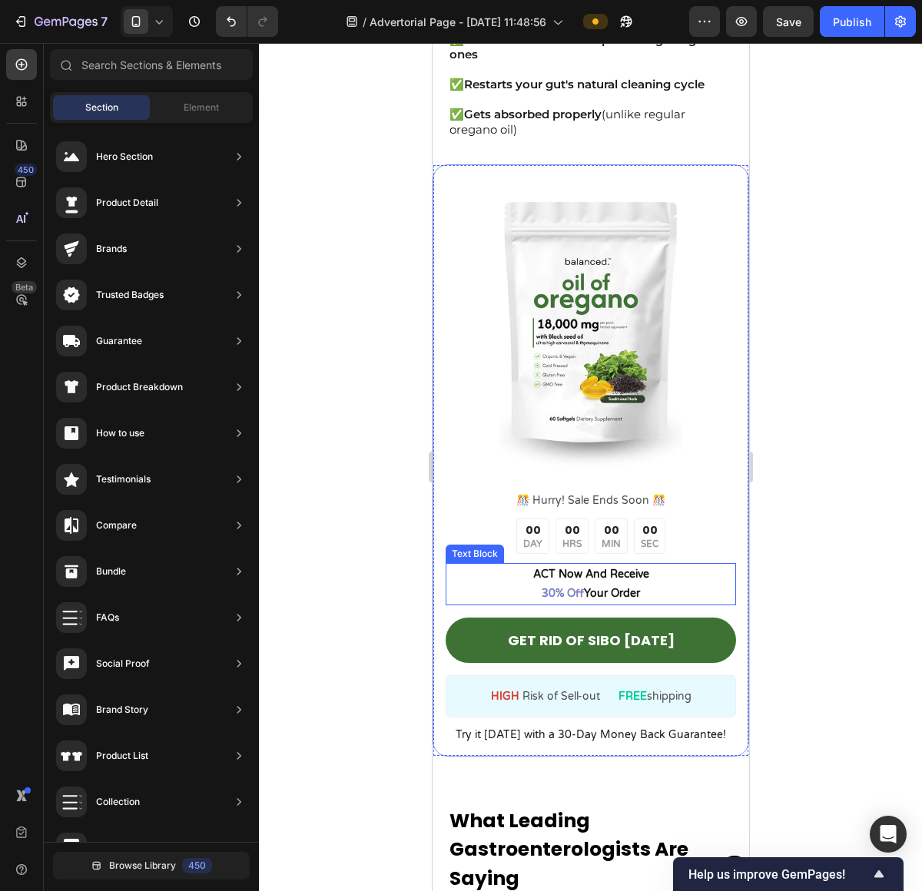
click at [657, 581] on p "ACT Now And Receive 30% Off Your Order" at bounding box center [589, 584] width 287 height 38
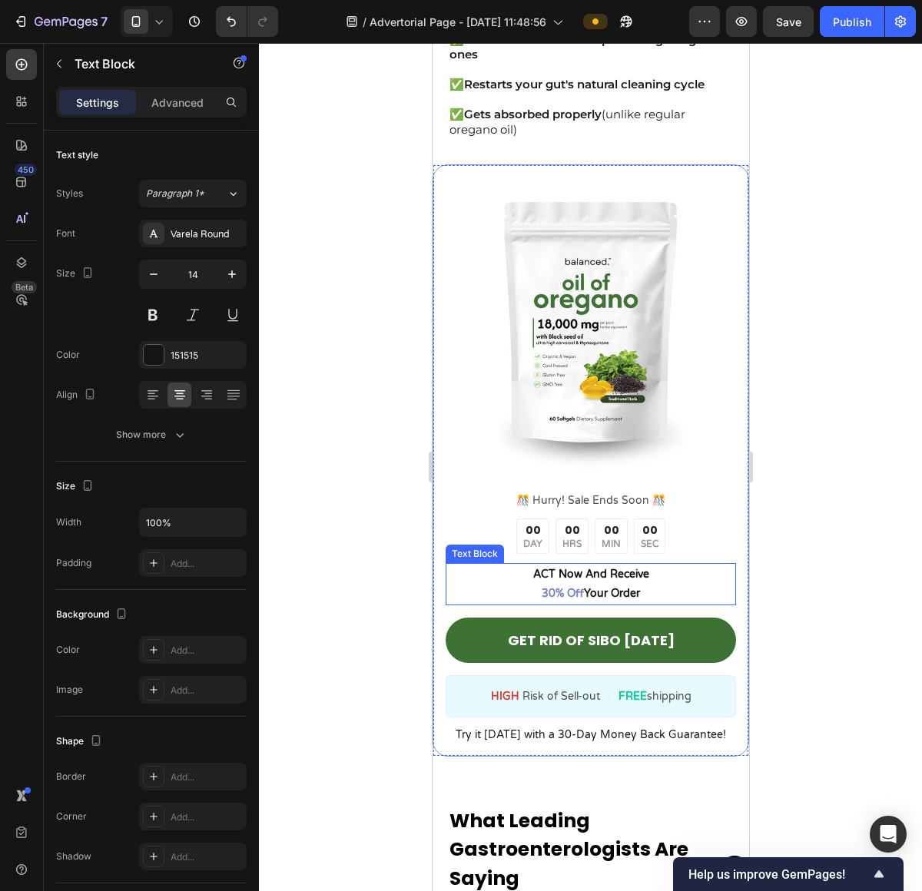
click at [657, 581] on p "ACT Now And Receive 30% Off Your Order" at bounding box center [589, 584] width 287 height 38
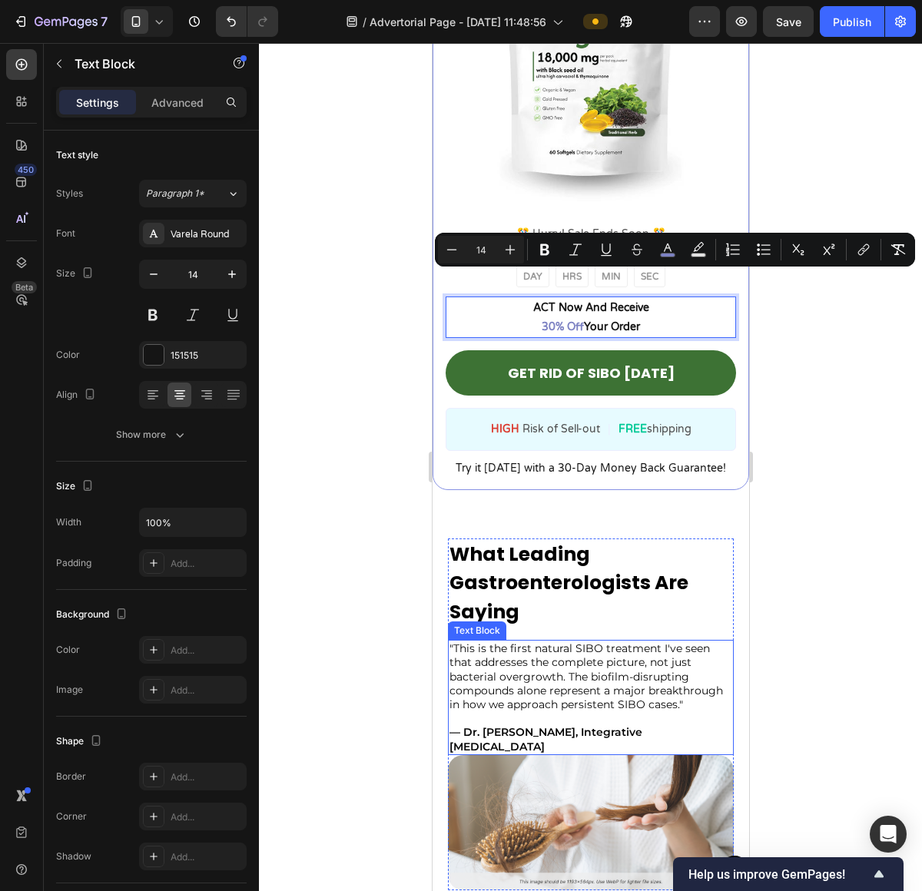
type input "16"
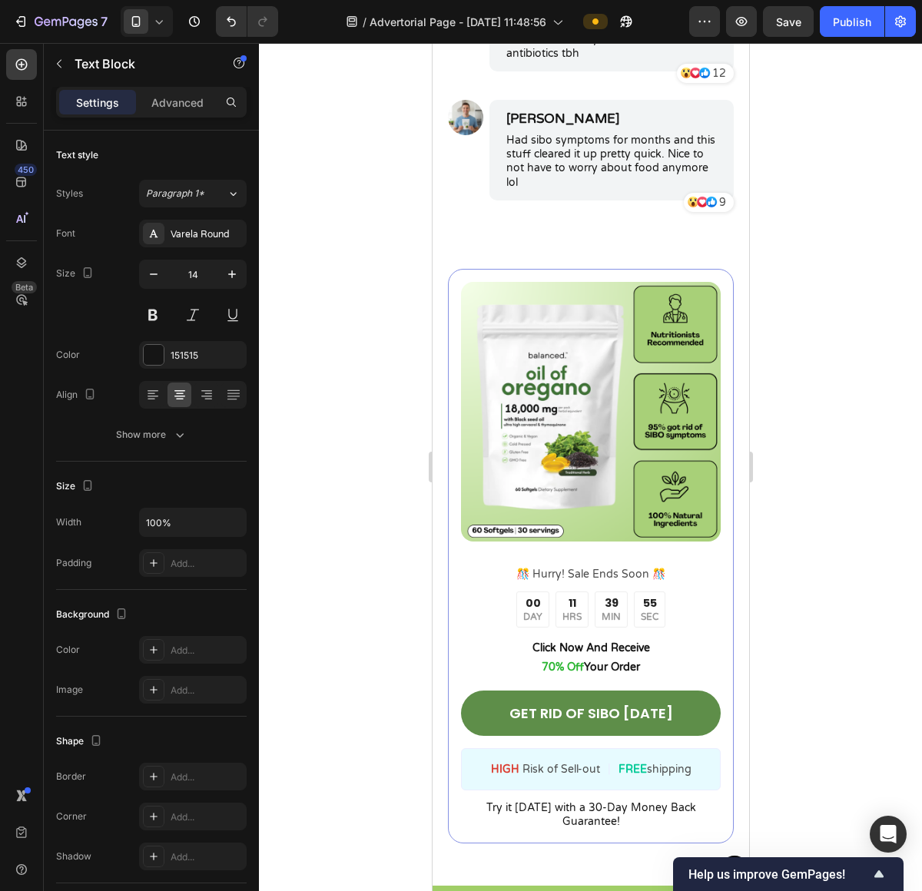
scroll to position [6964, 0]
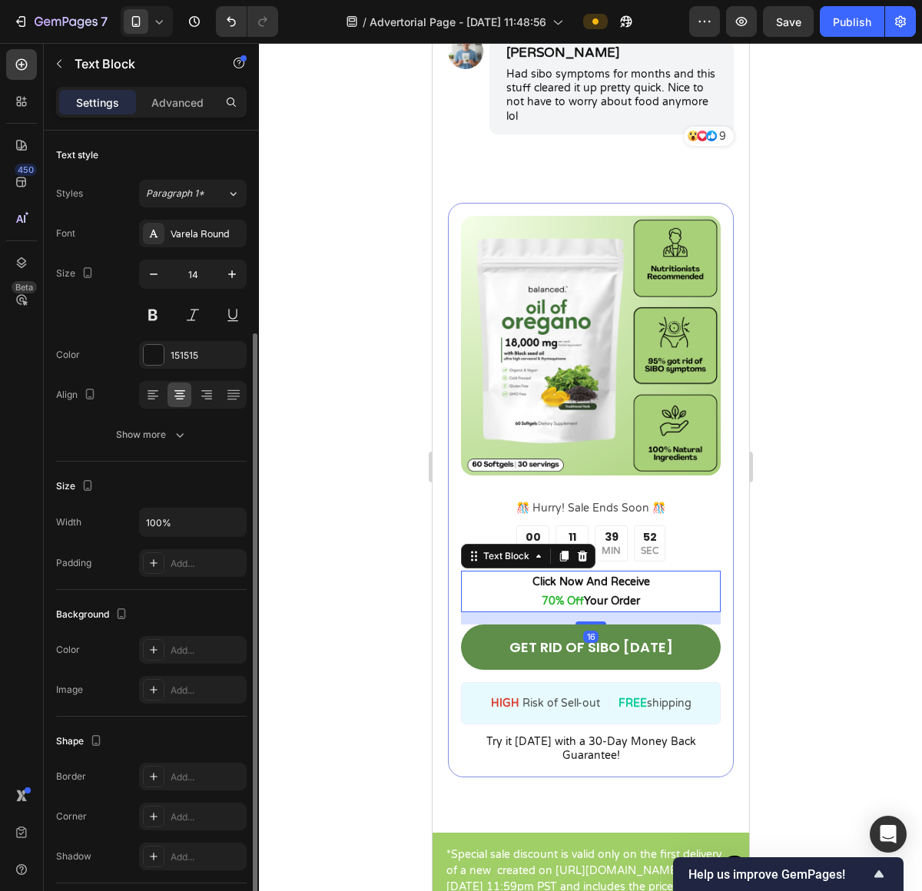
click at [616, 572] on p "Click Now And Receive 70% Off Your Order" at bounding box center [590, 591] width 257 height 38
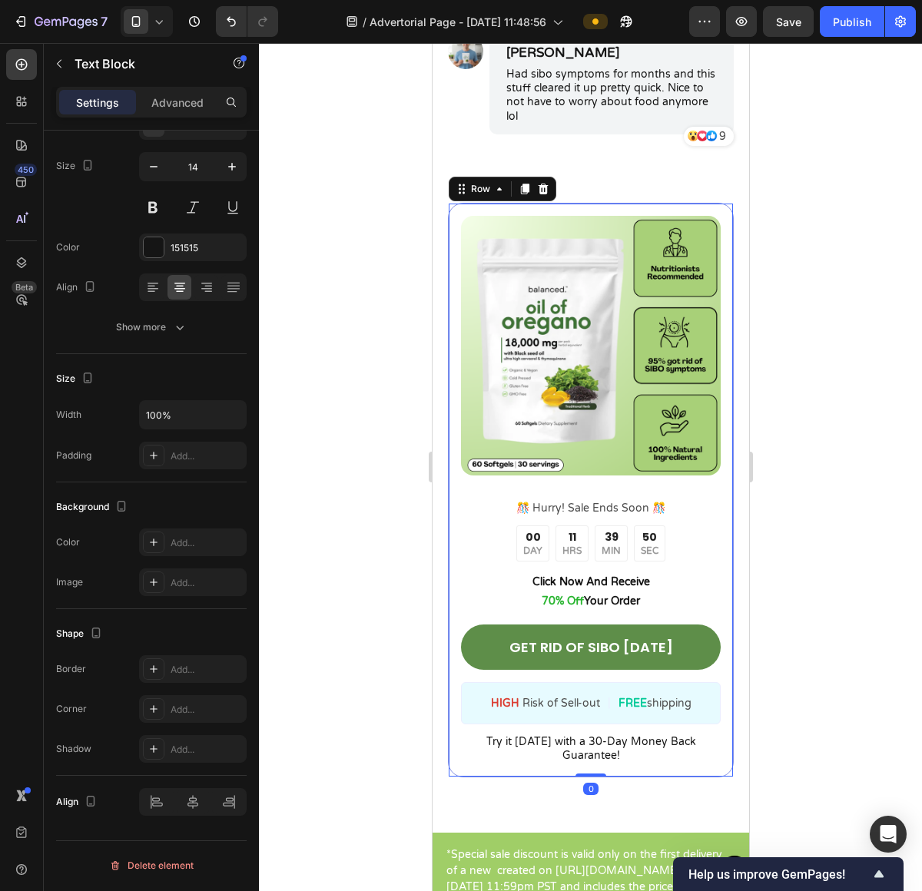
click at [614, 204] on div "Image ️🎊 Hurry! Sale Ends Soon ️🎊 Text Block 00 DAY 11 HRS 39 MIN 50 SEC Countd…" at bounding box center [590, 490] width 286 height 575
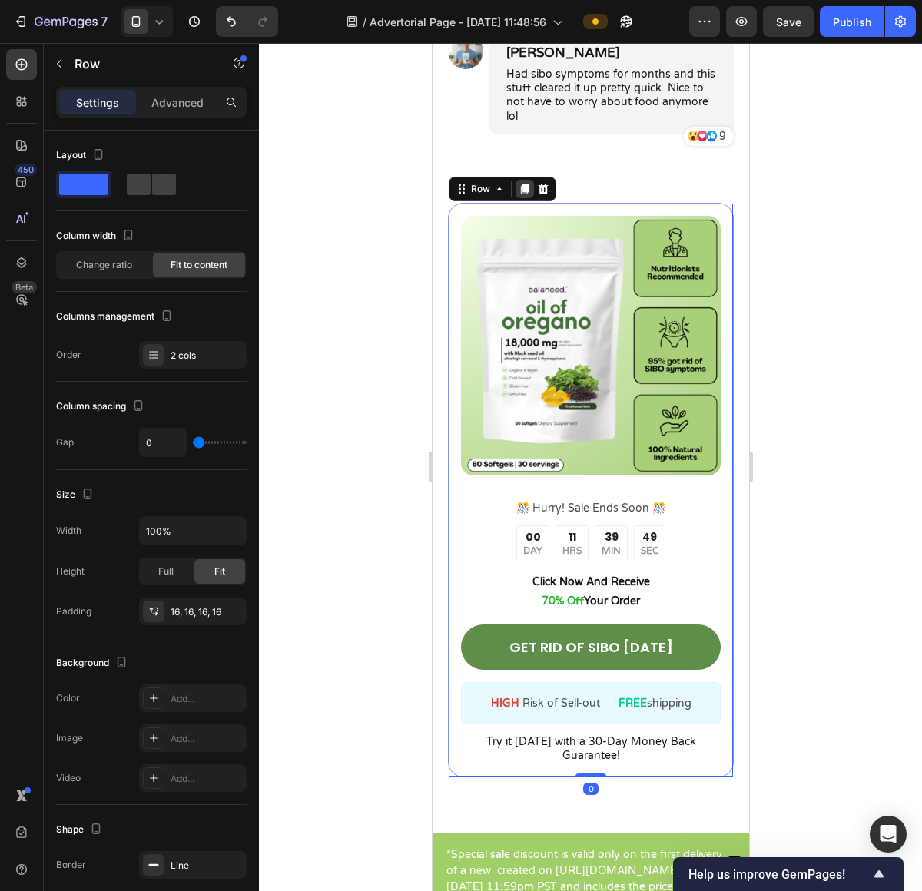
click at [521, 194] on icon at bounding box center [524, 189] width 12 height 12
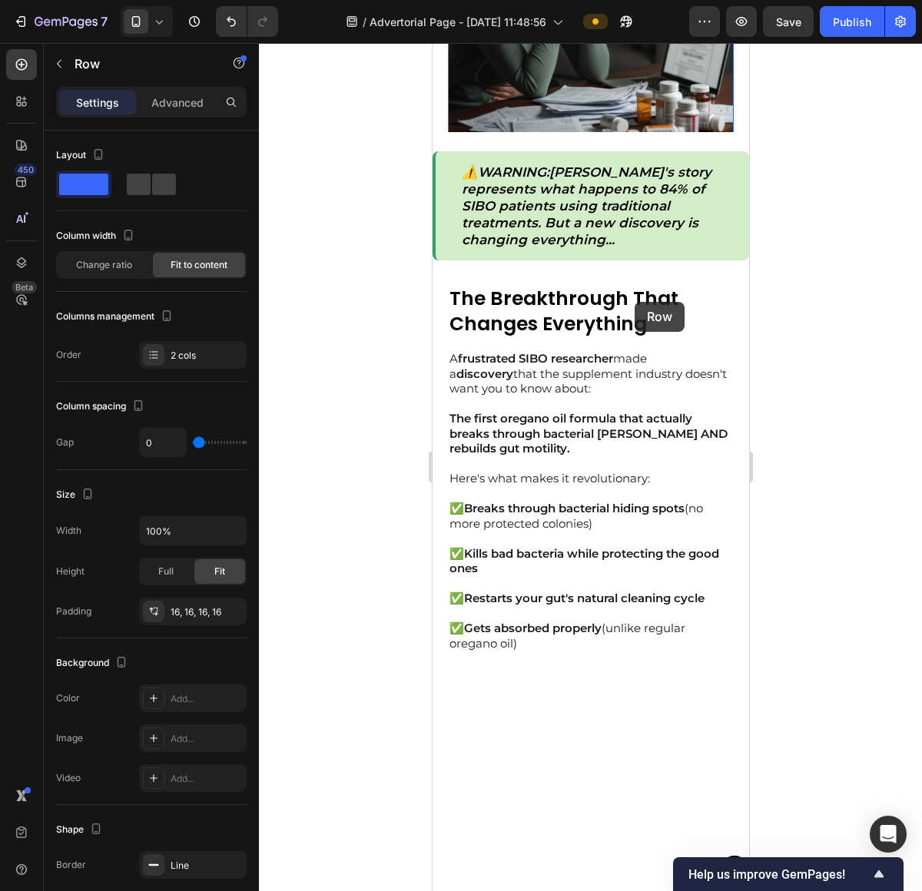
scroll to position [1917, 0]
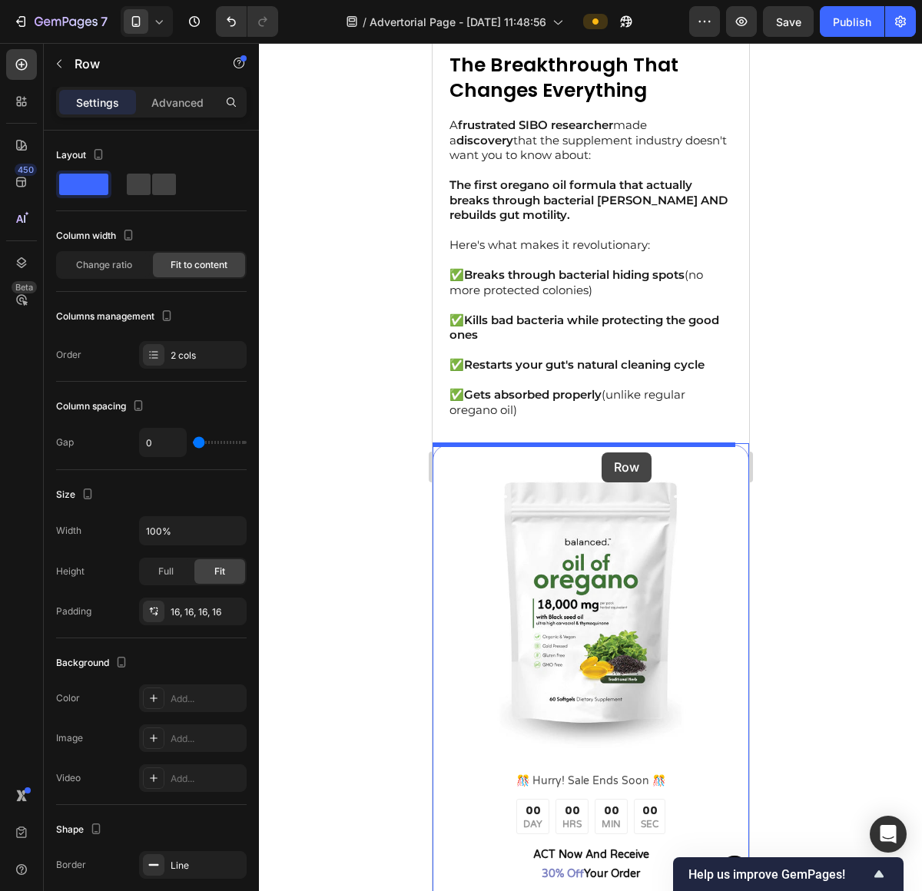
drag, startPoint x: 492, startPoint y: 87, endPoint x: 601, endPoint y: 452, distance: 381.8
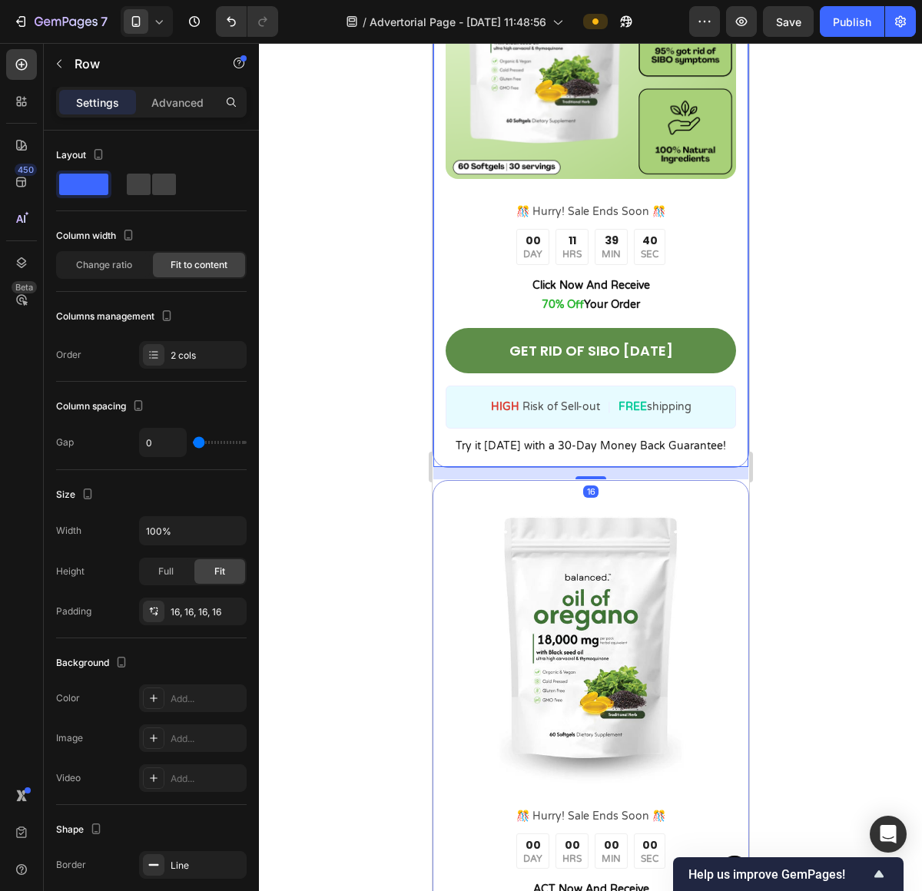
scroll to position [2495, 0]
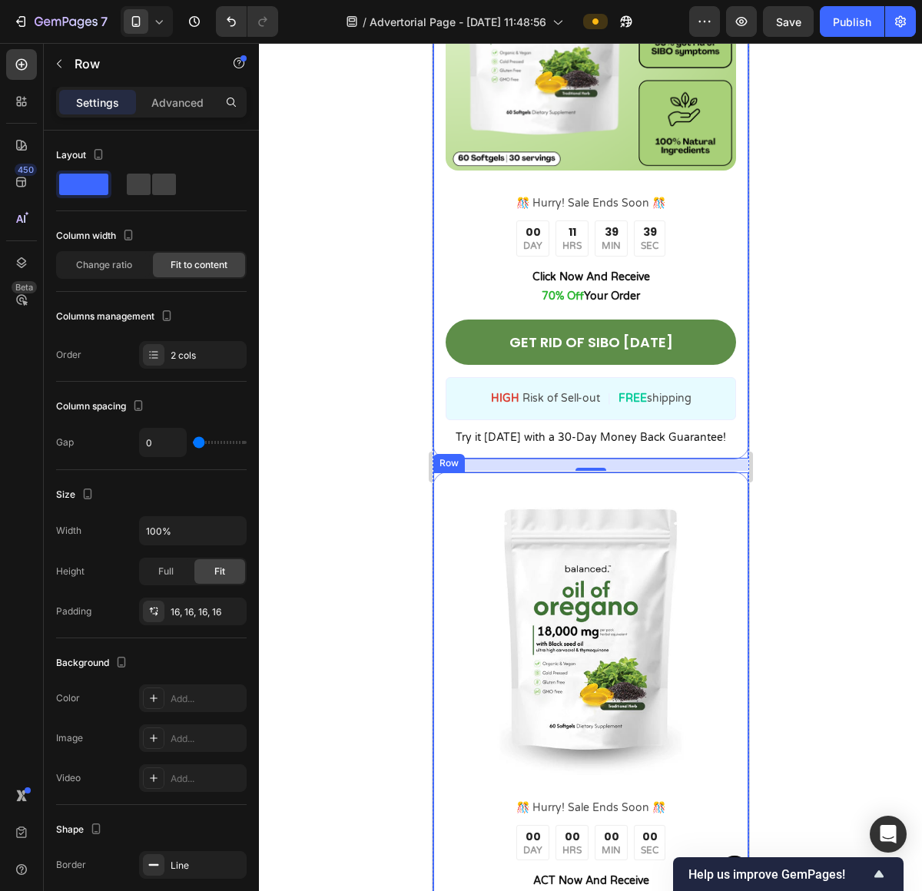
click at [679, 472] on div "Image ️🎊 Hurry! Sale Ends Soon ️🎊 Text Block 00 DAY 00 HRS 00 MIN 00 SEC Countd…" at bounding box center [590, 767] width 316 height 591
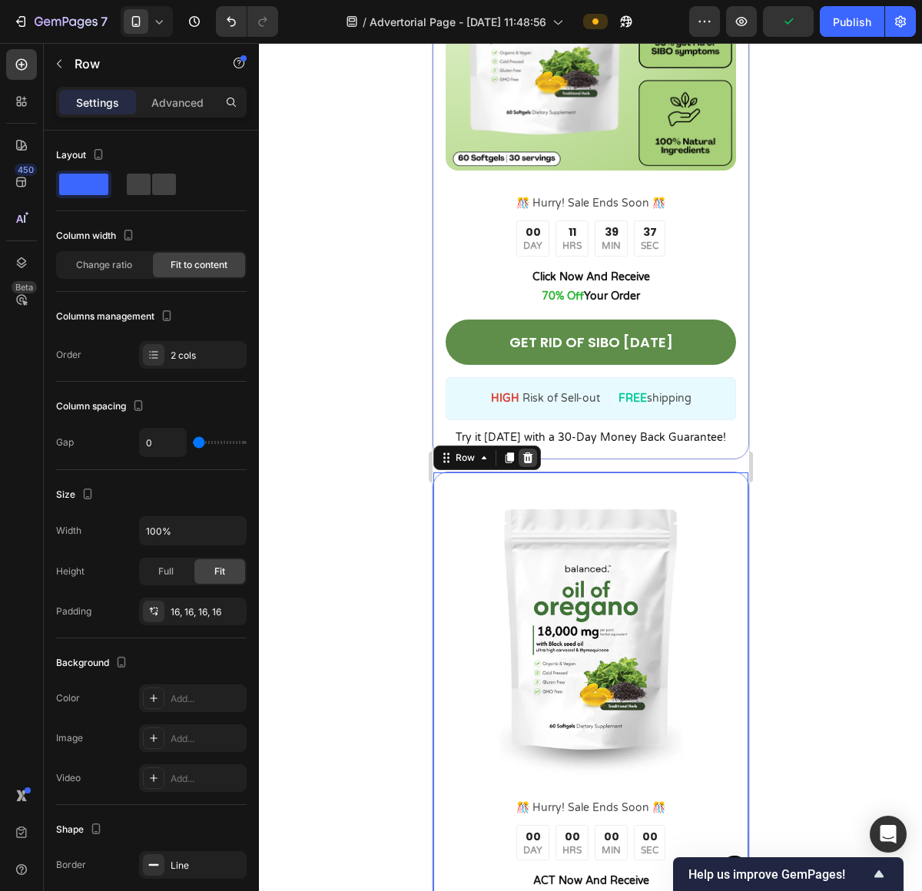
click at [529, 452] on icon at bounding box center [527, 457] width 10 height 11
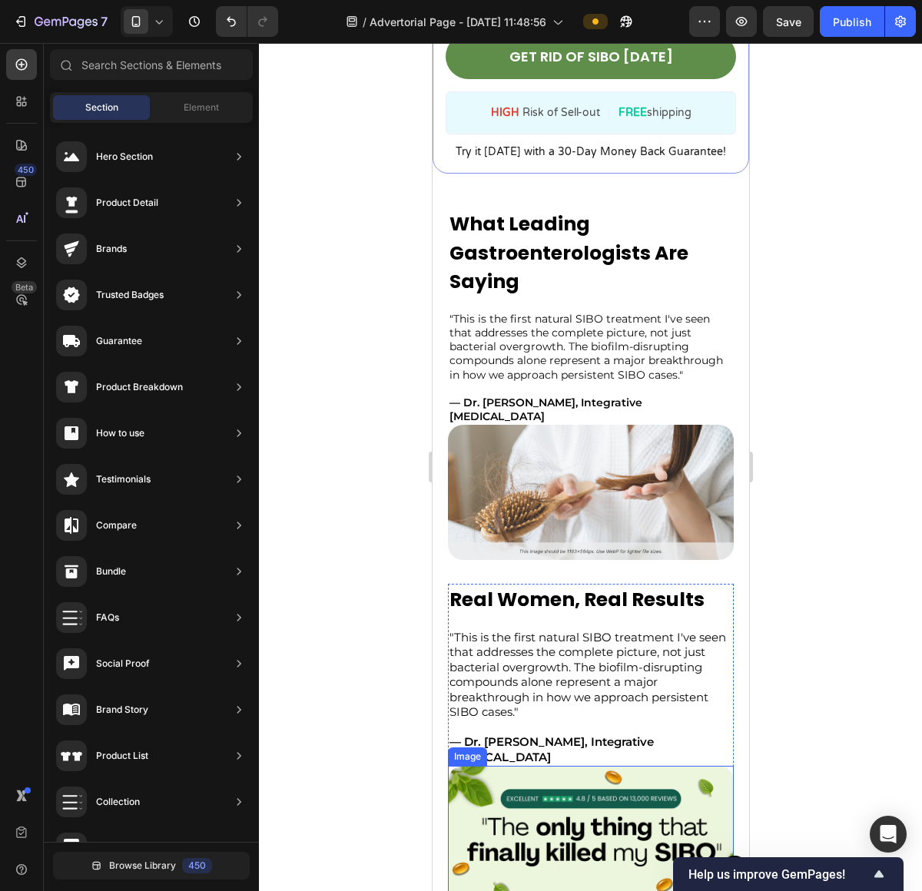
scroll to position [2777, 0]
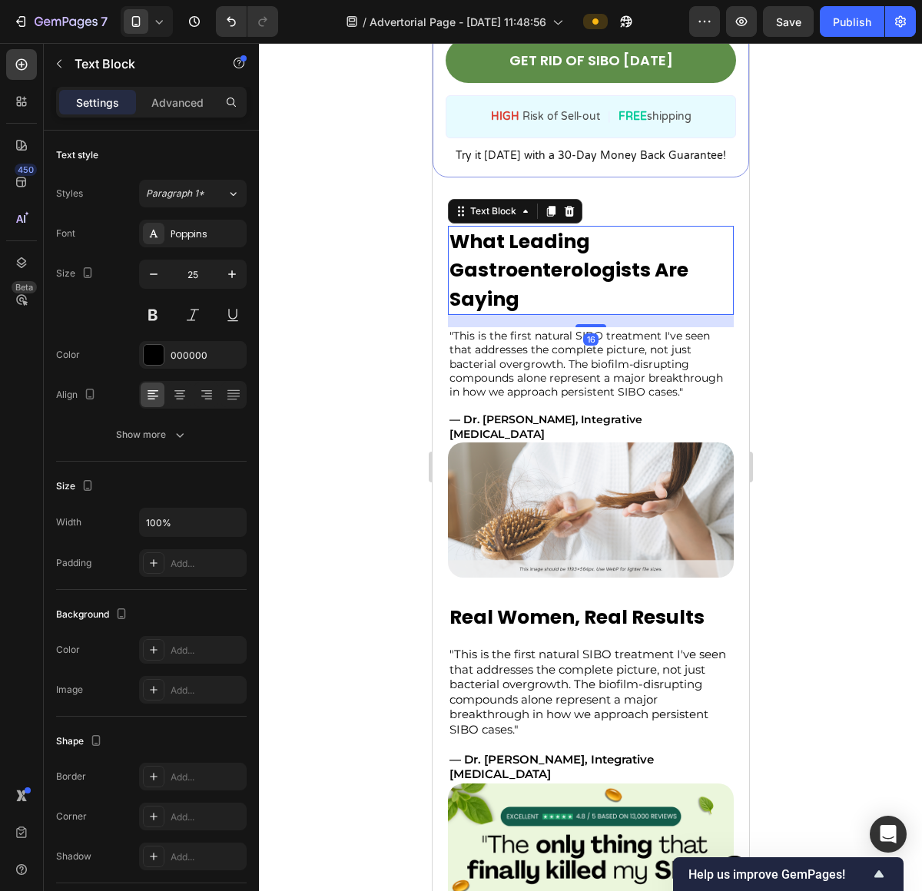
click at [548, 237] on p "What Leading Gastroenterologists Are Saying" at bounding box center [590, 270] width 283 height 87
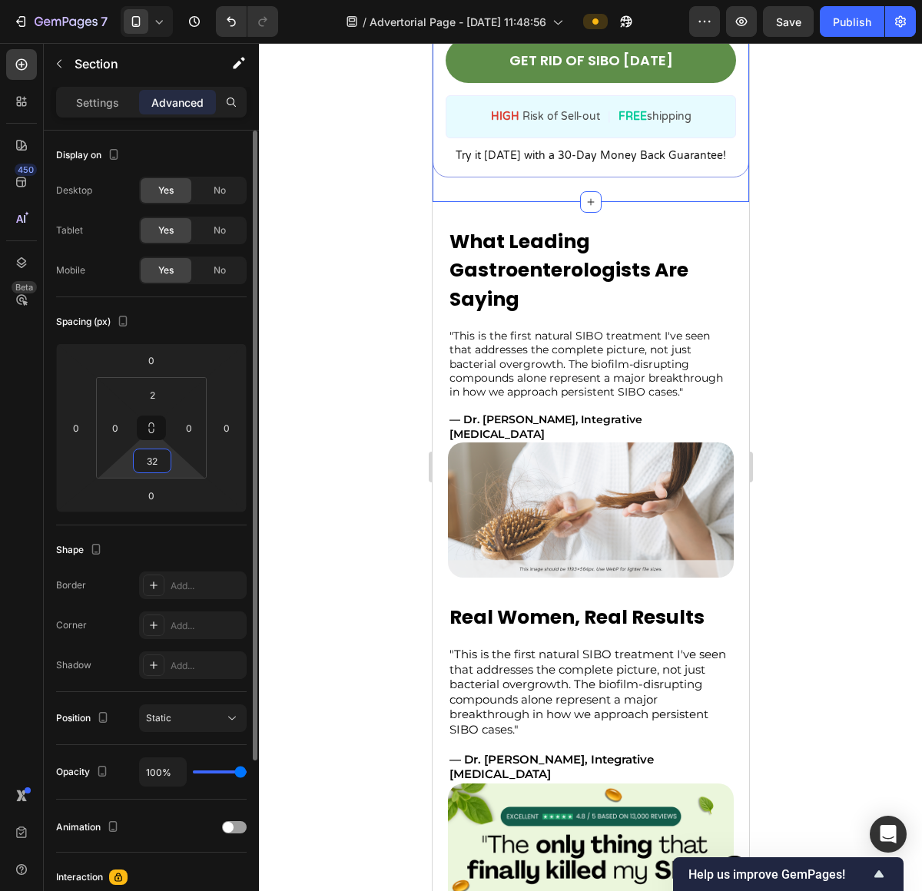
click at [161, 462] on input "32" at bounding box center [152, 460] width 31 height 23
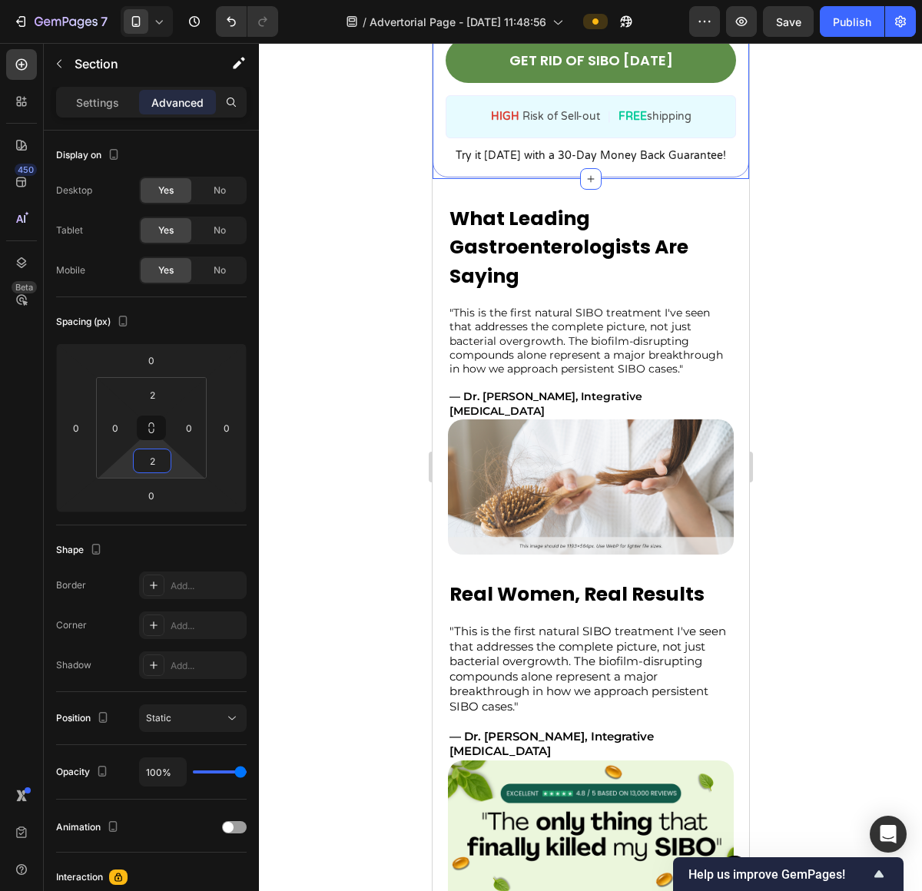
type input "2"
click at [782, 269] on div at bounding box center [590, 467] width 663 height 848
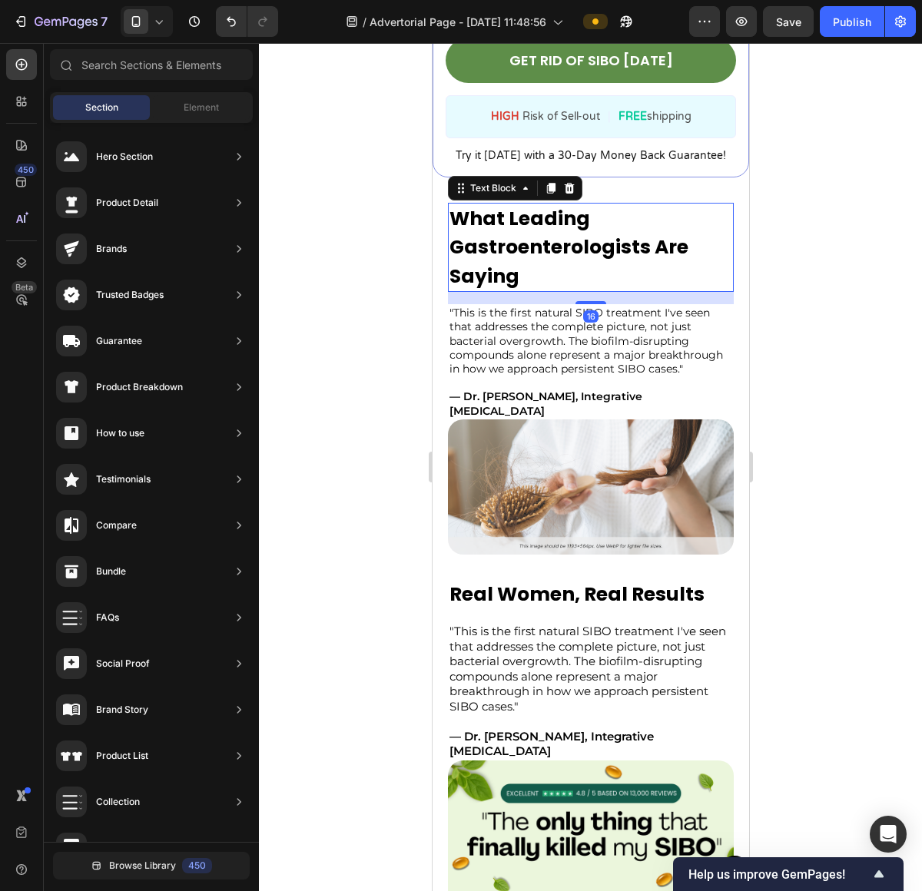
click at [537, 242] on p "What Leading Gastroenterologists Are Saying" at bounding box center [590, 247] width 283 height 87
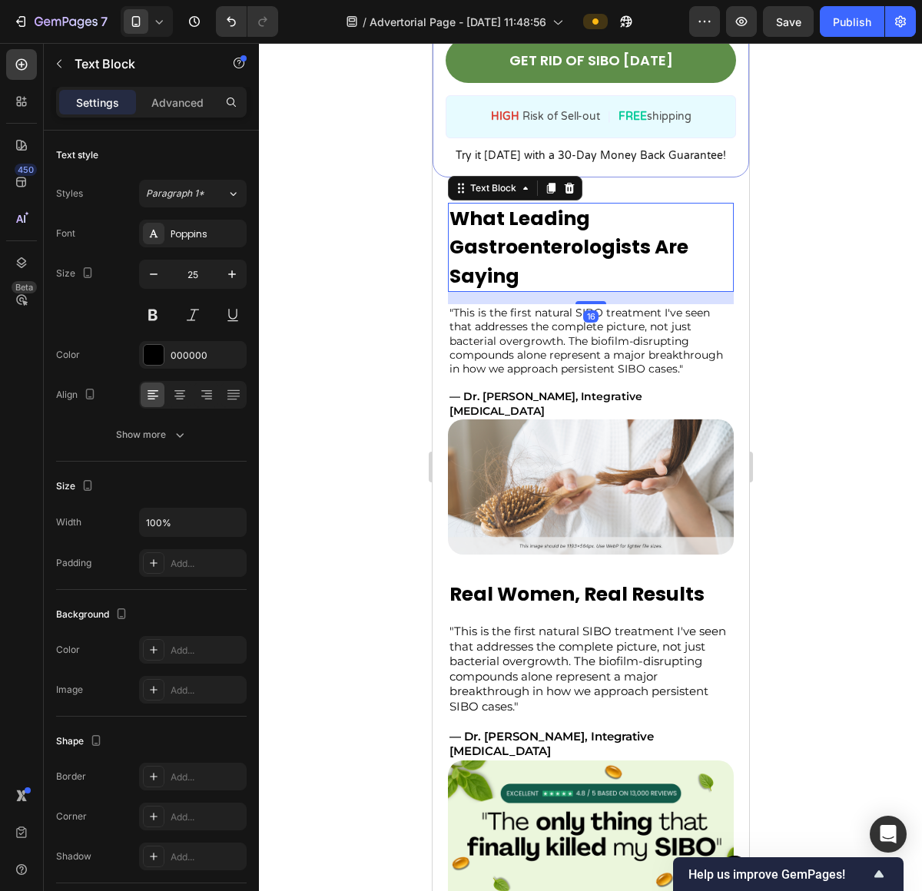
click at [398, 244] on div at bounding box center [590, 467] width 663 height 848
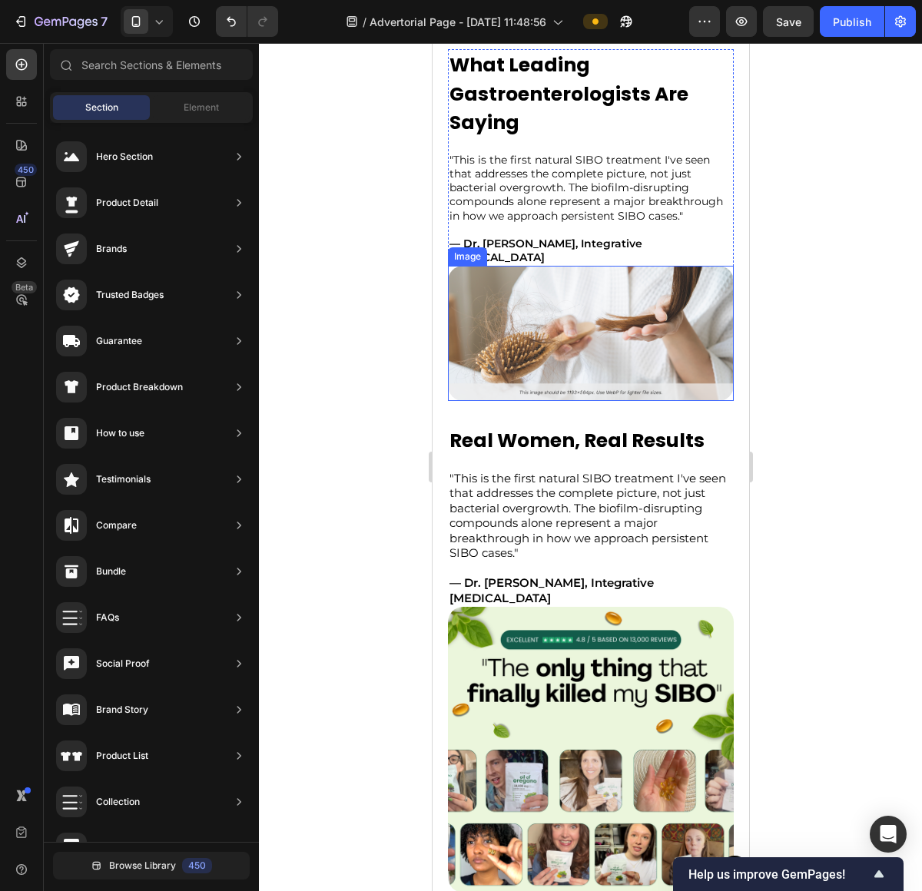
scroll to position [2919, 0]
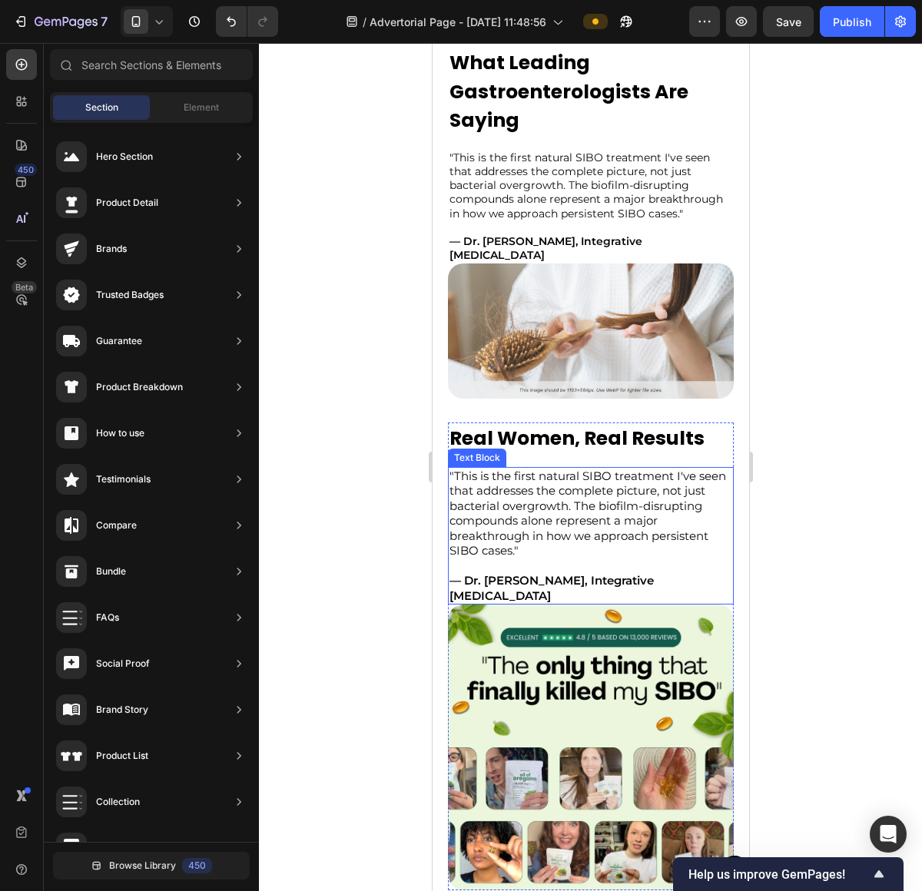
click at [609, 526] on p ""This is the first natural SIBO treatment I've seen that addresses the complete…" at bounding box center [590, 514] width 283 height 90
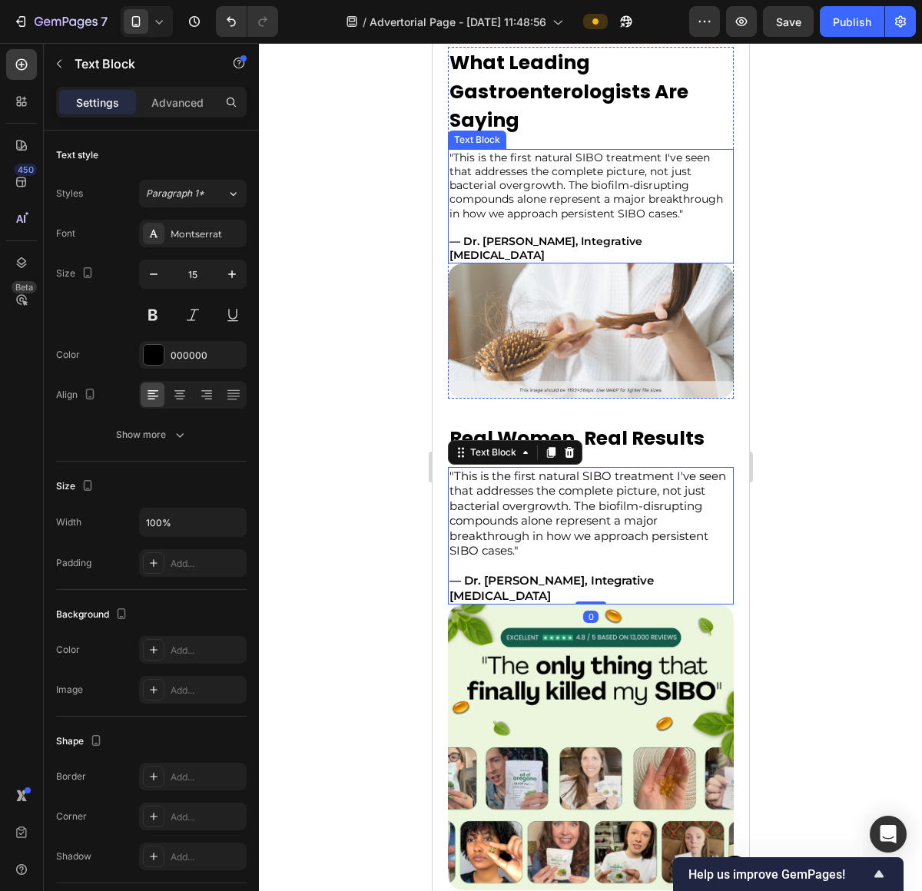
click at [571, 234] on p at bounding box center [590, 227] width 283 height 14
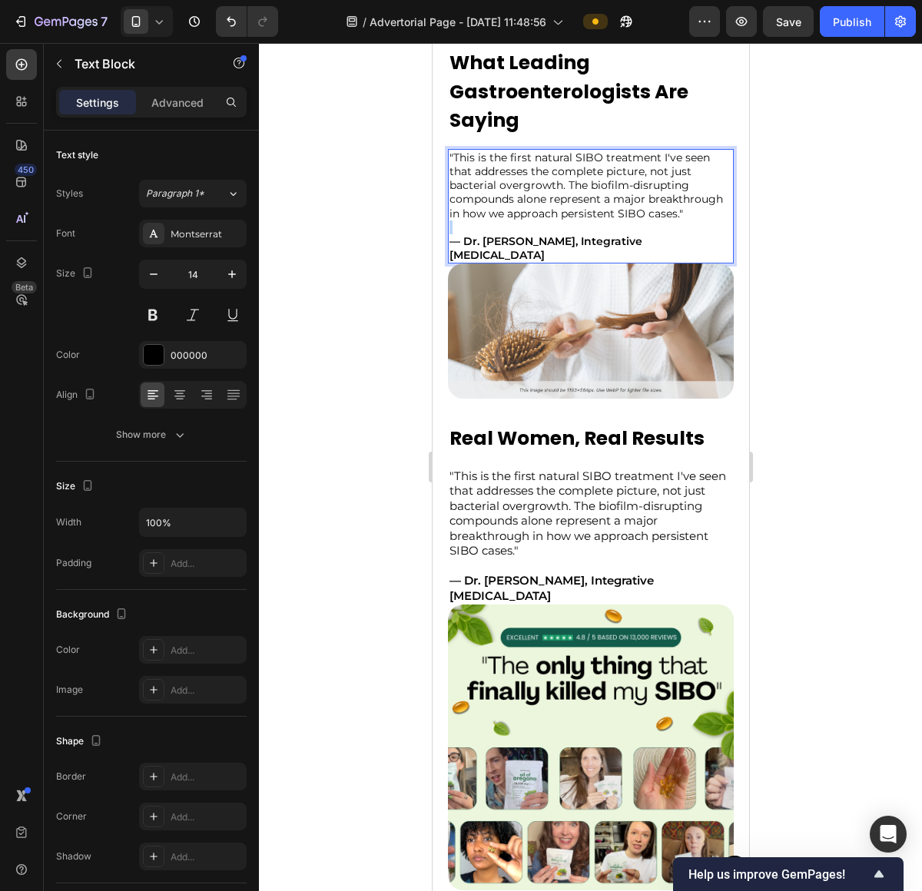
click at [571, 234] on p "Rich Text Editor. Editing area: main" at bounding box center [590, 227] width 283 height 14
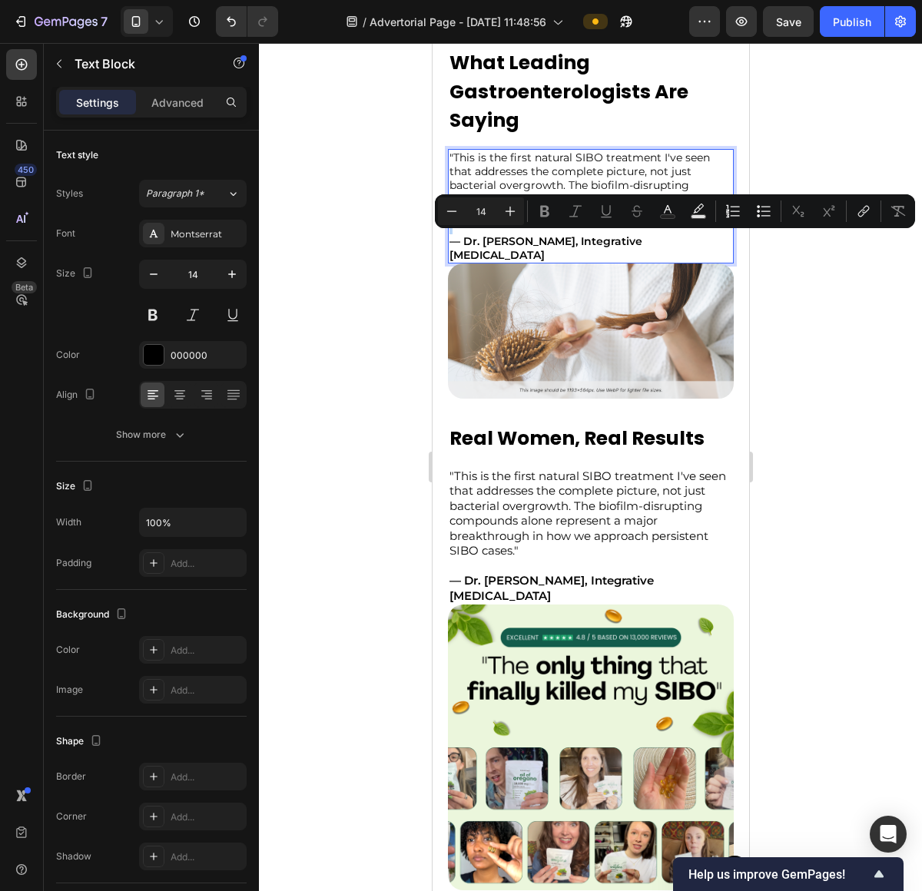
click at [571, 234] on p "Rich Text Editor. Editing area: main" at bounding box center [590, 227] width 283 height 14
click at [580, 164] on p ""This is the first natural SIBO treatment I've seen that addresses the complete…" at bounding box center [590, 186] width 283 height 70
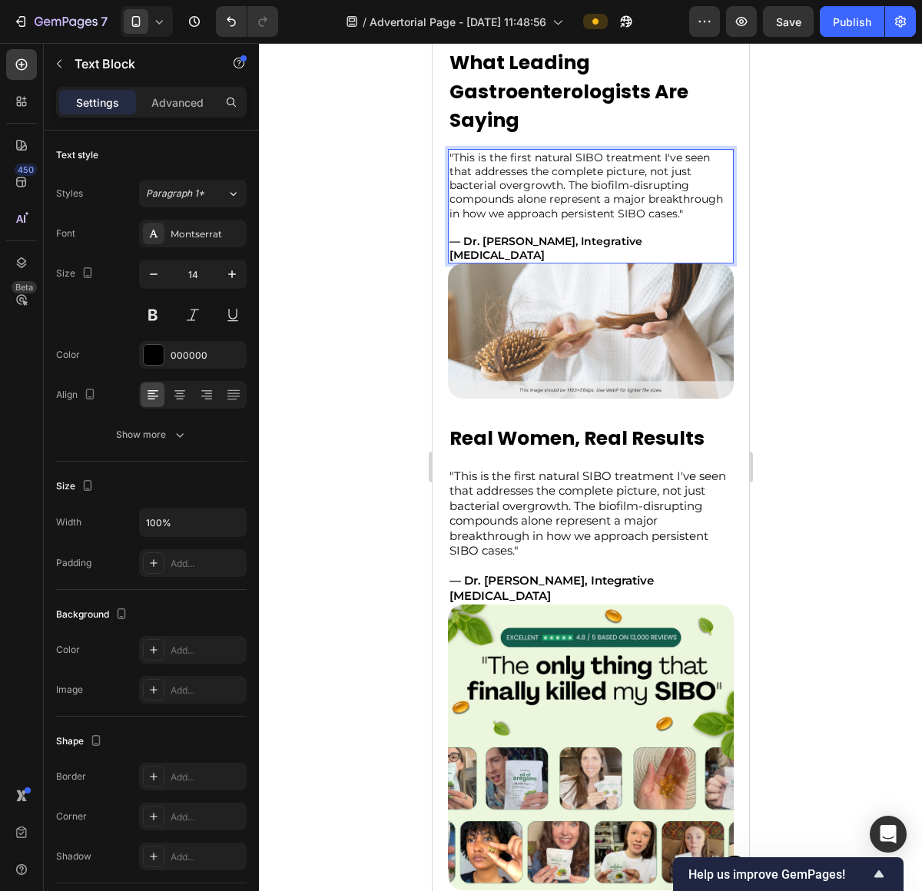
click at [583, 194] on p ""This is the first natural SIBO treatment I've seen that addresses the complete…" at bounding box center [590, 186] width 283 height 70
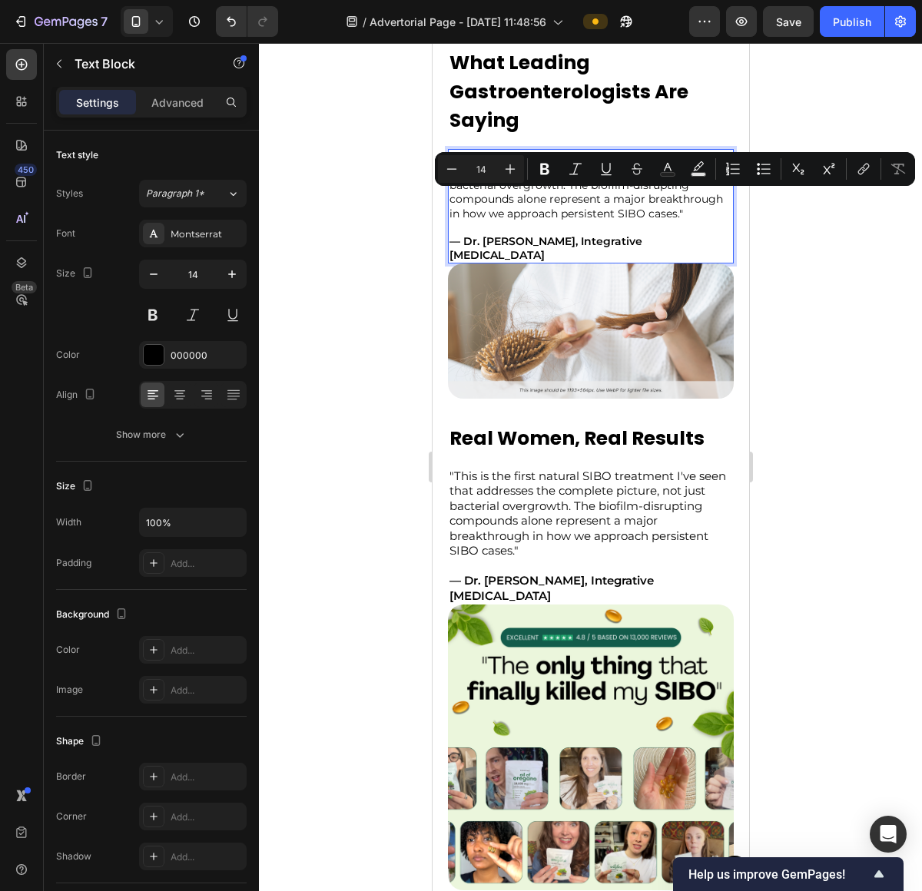
click at [680, 220] on p ""This is the first natural SIBO treatment I've seen that addresses the complete…" at bounding box center [590, 186] width 283 height 70
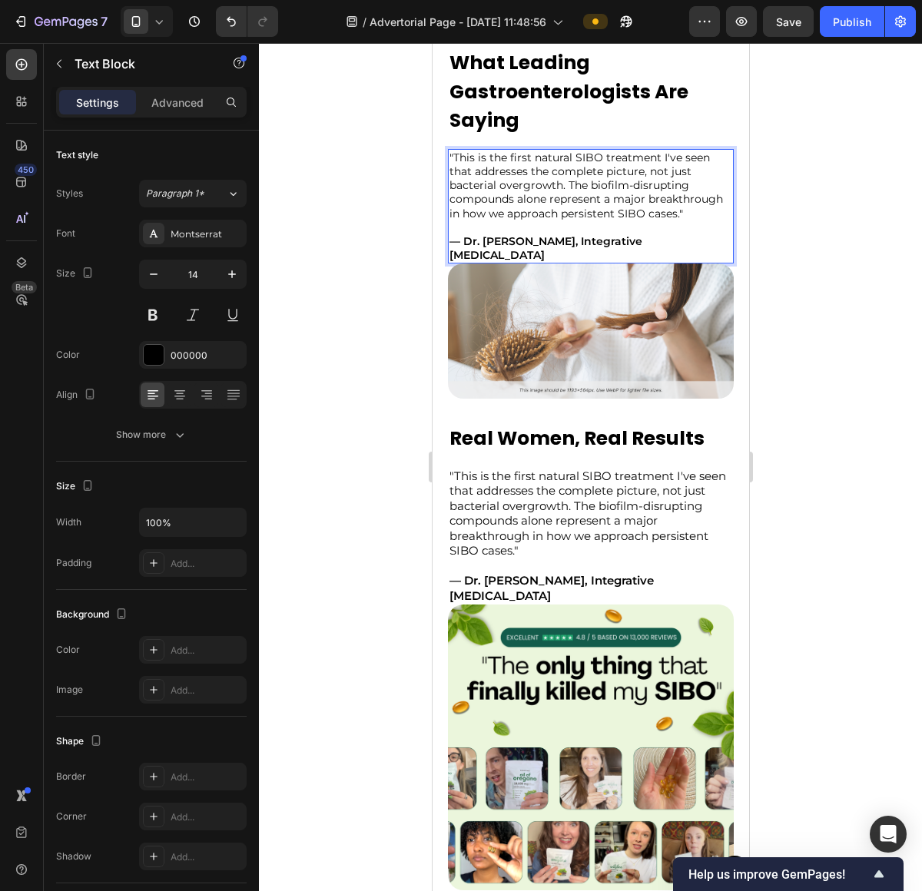
click at [501, 163] on p ""This is the first natural SIBO treatment I've seen that addresses the complete…" at bounding box center [590, 186] width 283 height 70
click at [234, 266] on button "button" at bounding box center [232, 274] width 28 height 28
type input "15"
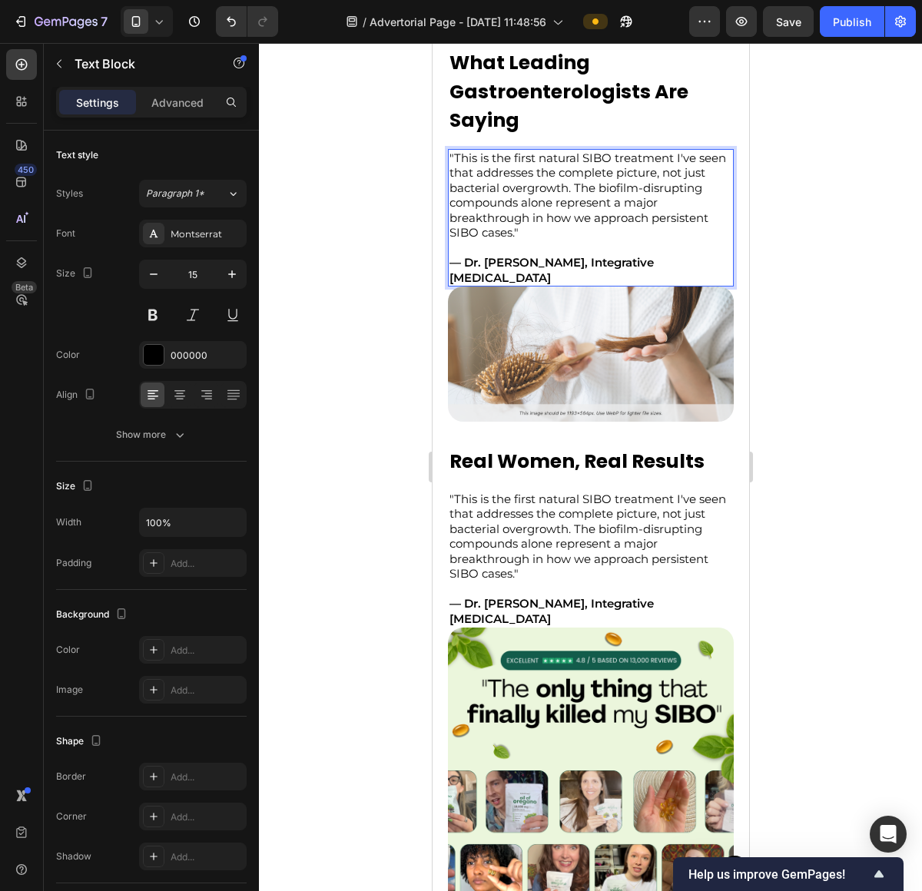
click at [540, 221] on p ""This is the first natural SIBO treatment I've seen that addresses the complete…" at bounding box center [590, 196] width 283 height 90
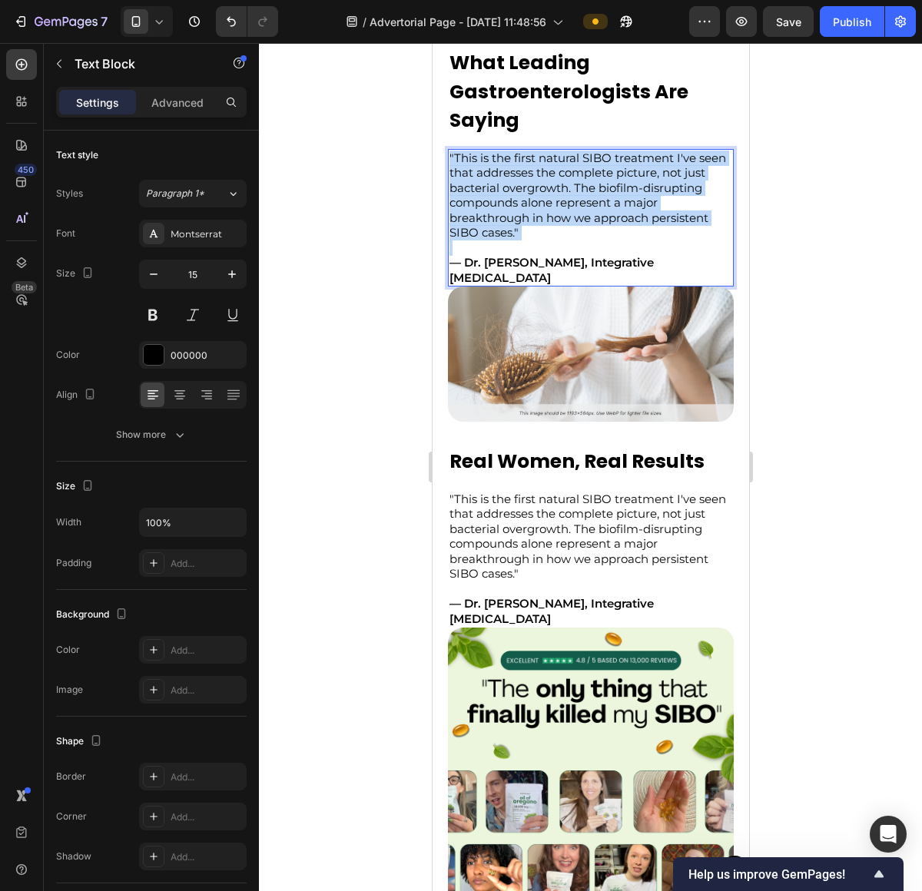
click at [540, 221] on p ""This is the first natural SIBO treatment I've seen that addresses the complete…" at bounding box center [590, 196] width 283 height 90
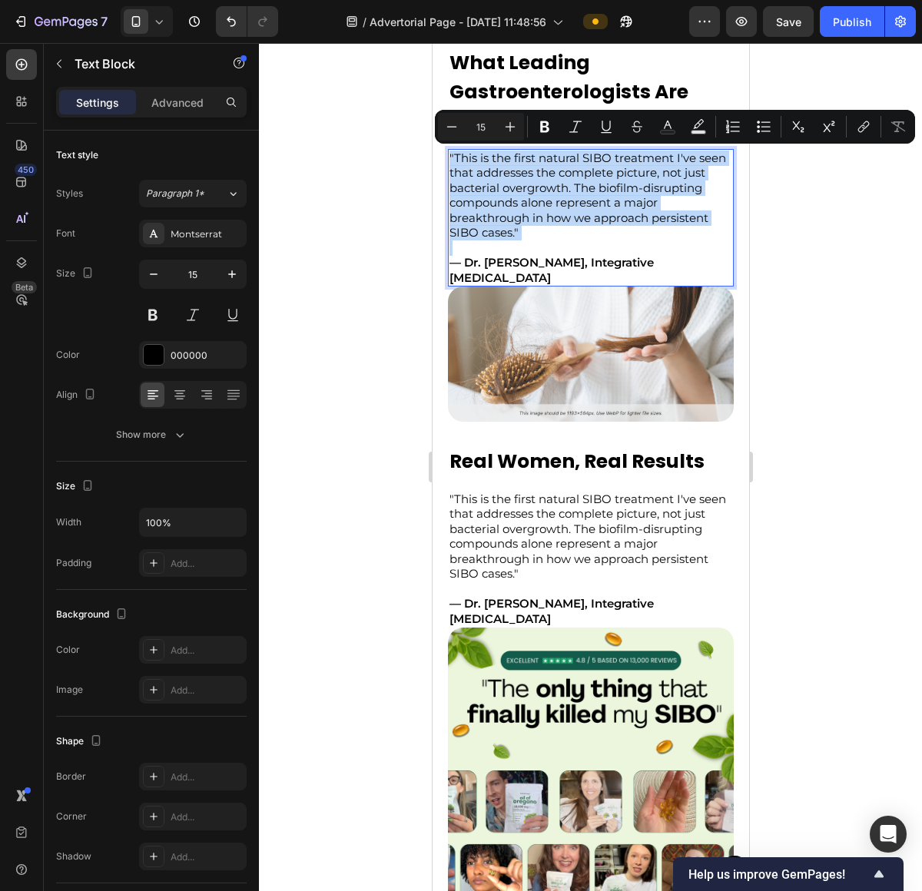
click at [622, 184] on p ""This is the first natural SIBO treatment I've seen that addresses the complete…" at bounding box center [590, 196] width 283 height 90
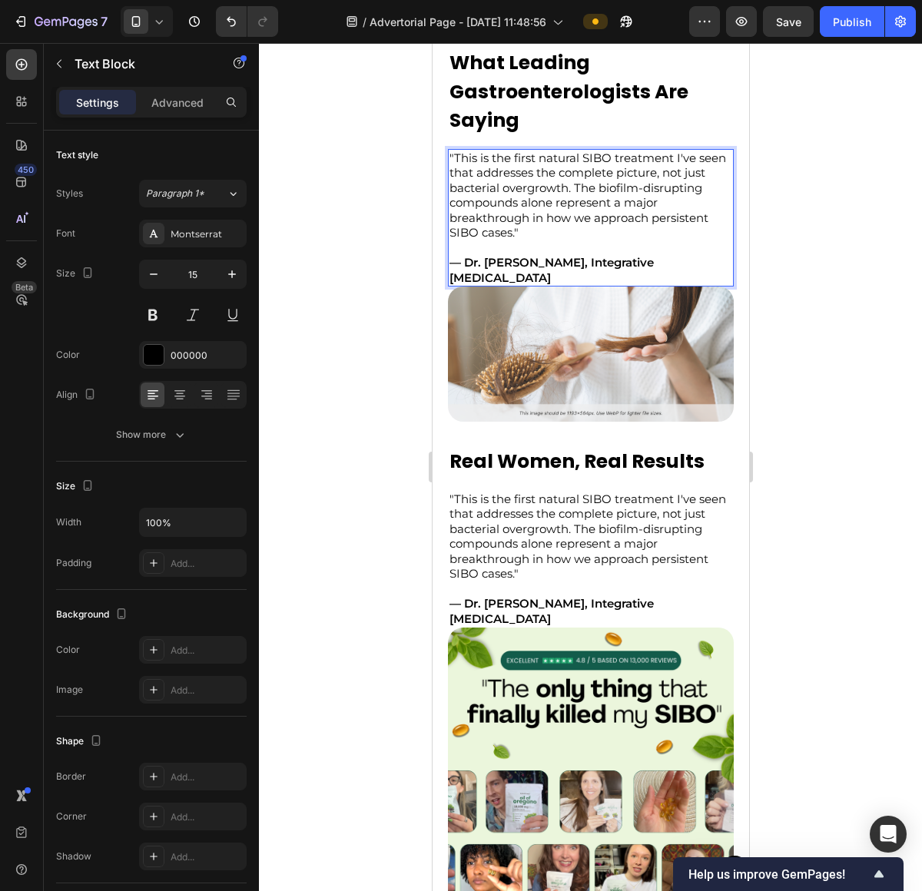
click at [593, 155] on p ""This is the first natural SIBO treatment I've seen that addresses the complete…" at bounding box center [590, 196] width 283 height 90
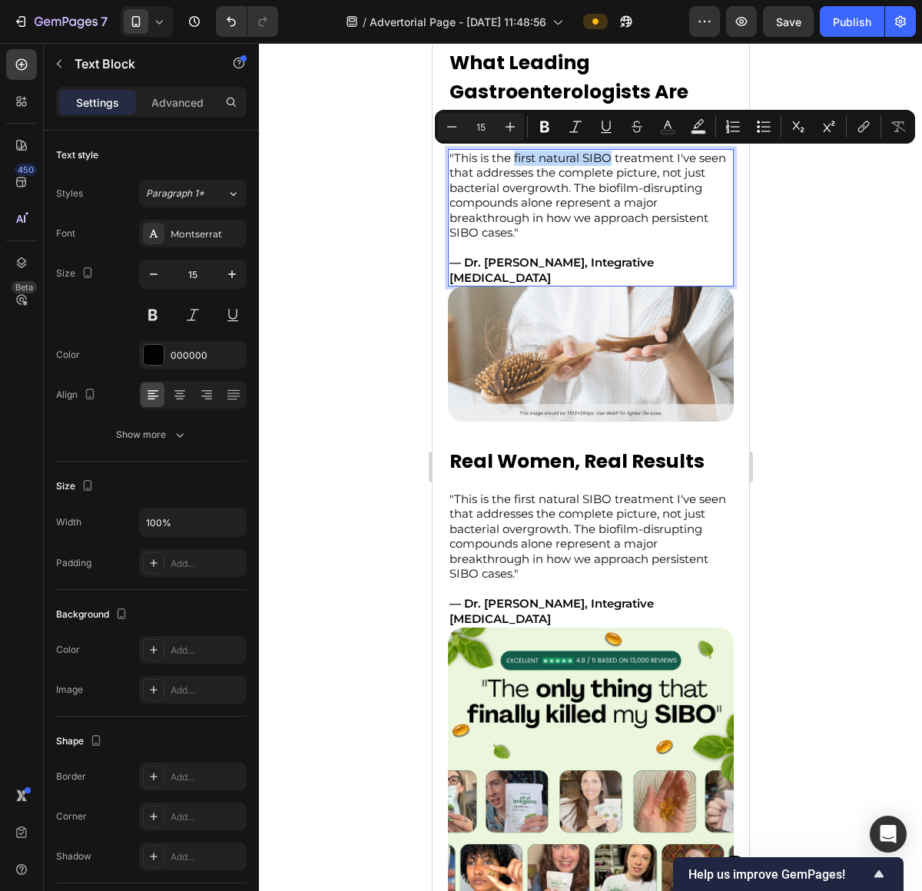
click at [521, 161] on p ""This is the first natural SIBO treatment I've seen that addresses the complete…" at bounding box center [590, 196] width 283 height 90
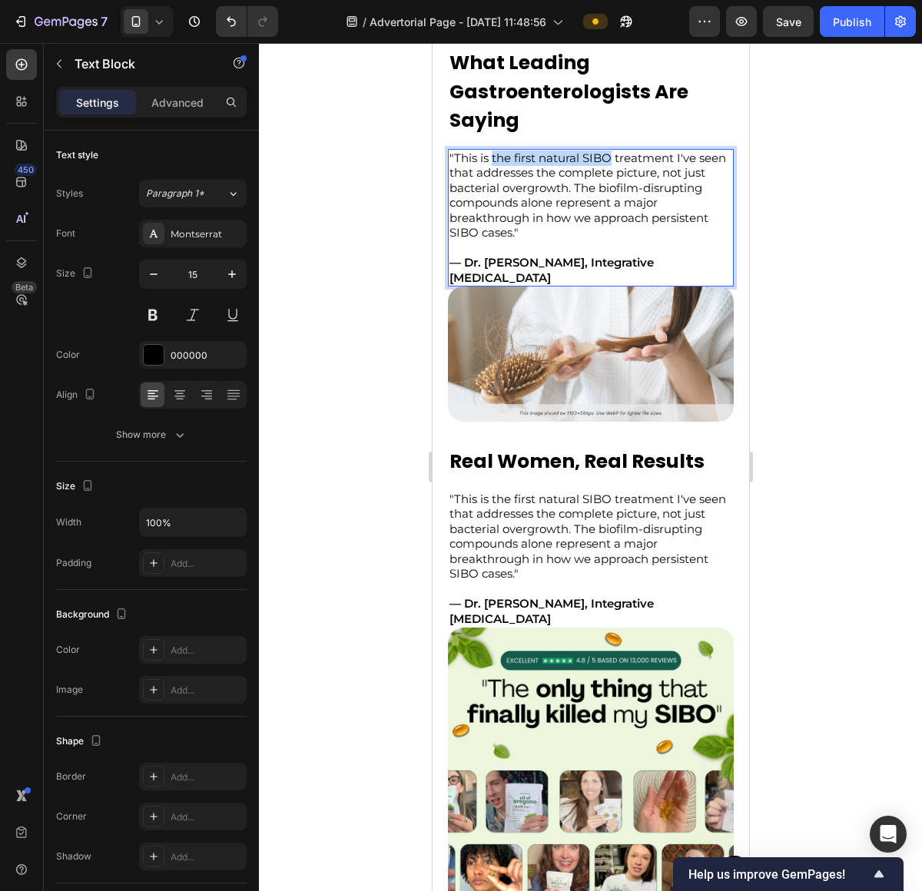
click at [505, 162] on p ""This is the first natural SIBO treatment I've seen that addresses the complete…" at bounding box center [590, 196] width 283 height 90
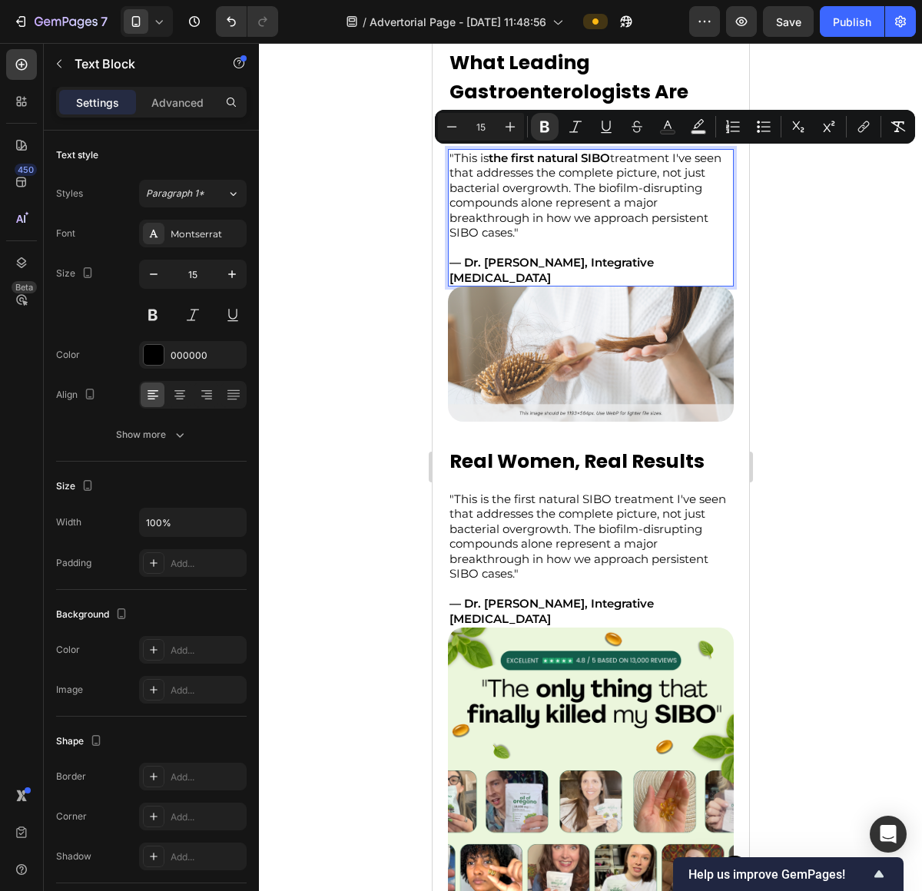
click at [559, 175] on p ""This is the first natural SIBO treatment I've seen that addresses the complete…" at bounding box center [590, 196] width 283 height 90
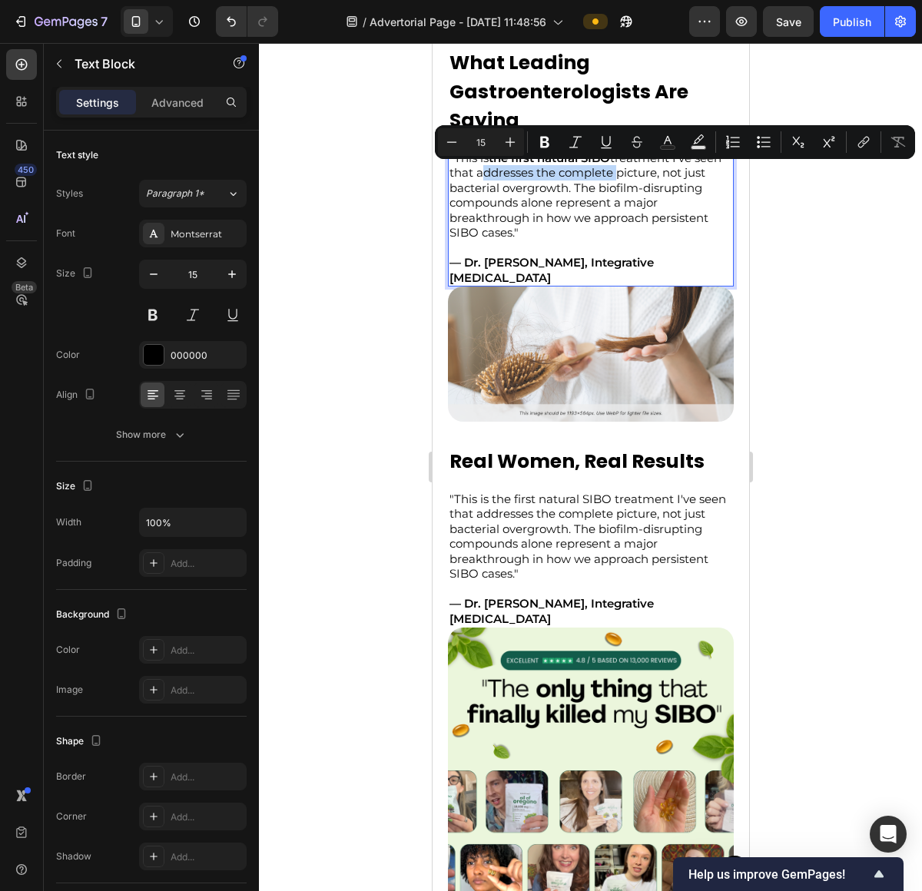
click at [629, 177] on p ""This is the first natural SIBO treatment I've seen that addresses the complete…" at bounding box center [590, 196] width 283 height 90
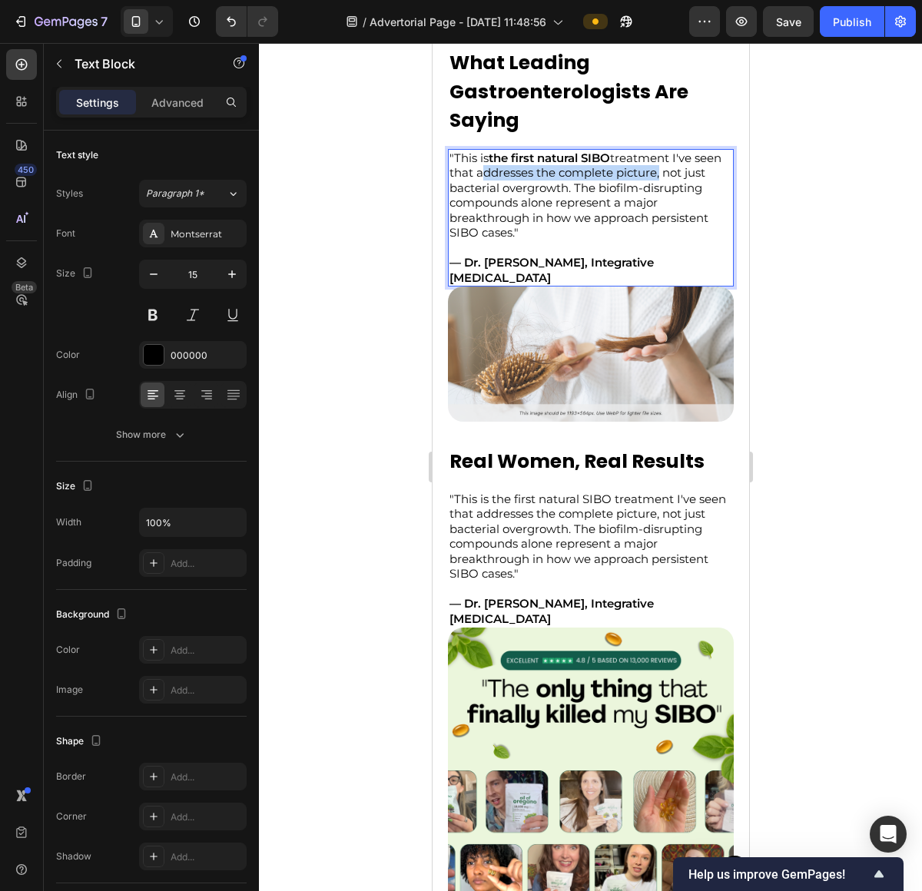
click at [646, 177] on p ""This is the first natural SIBO treatment I've seen that addresses the complete…" at bounding box center [590, 196] width 283 height 90
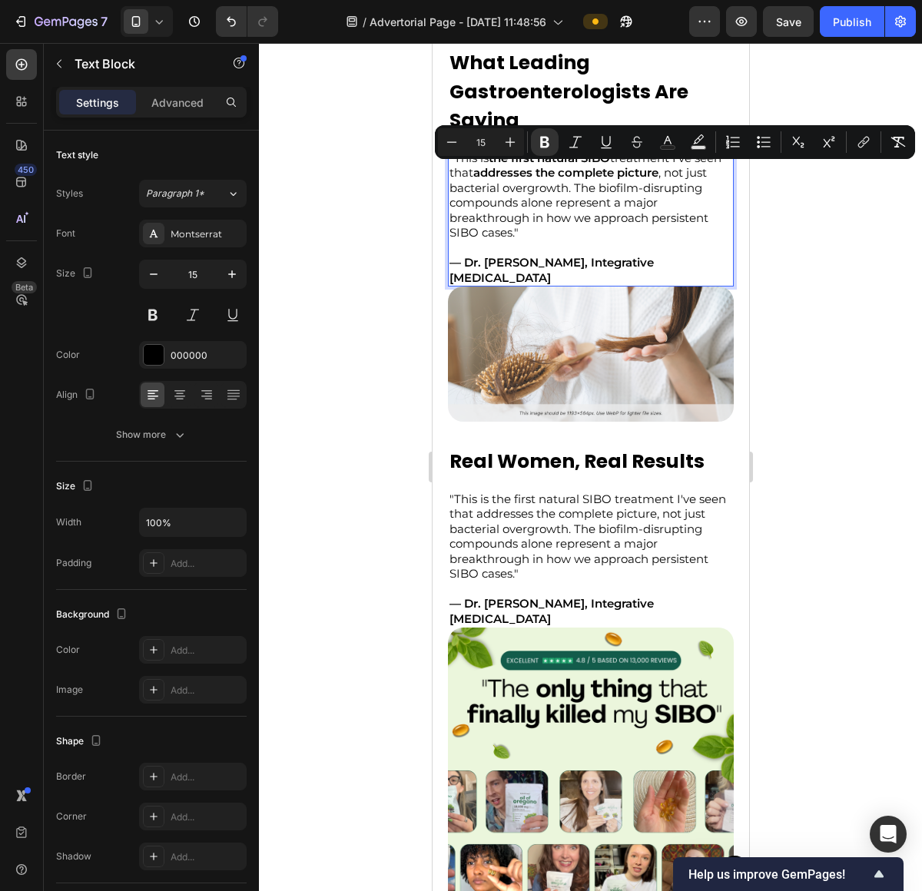
click at [614, 216] on p ""This is the first natural SIBO treatment I've seen that addresses the complete…" at bounding box center [590, 196] width 283 height 90
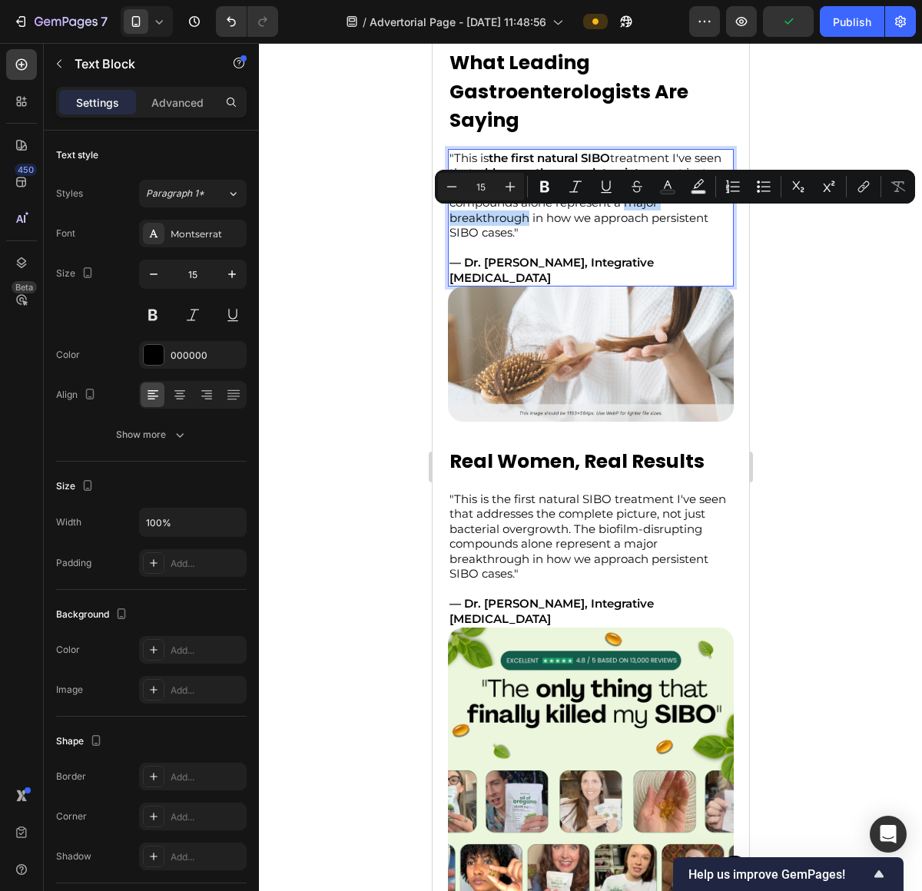
drag, startPoint x: 448, startPoint y: 221, endPoint x: 564, endPoint y: 223, distance: 116.0
click at [564, 223] on p ""This is the first natural SIBO treatment I've seen that addresses the complete…" at bounding box center [590, 196] width 283 height 90
click at [472, 237] on p ""This is the first natural SIBO treatment I've seen that addresses the complete…" at bounding box center [590, 196] width 283 height 90
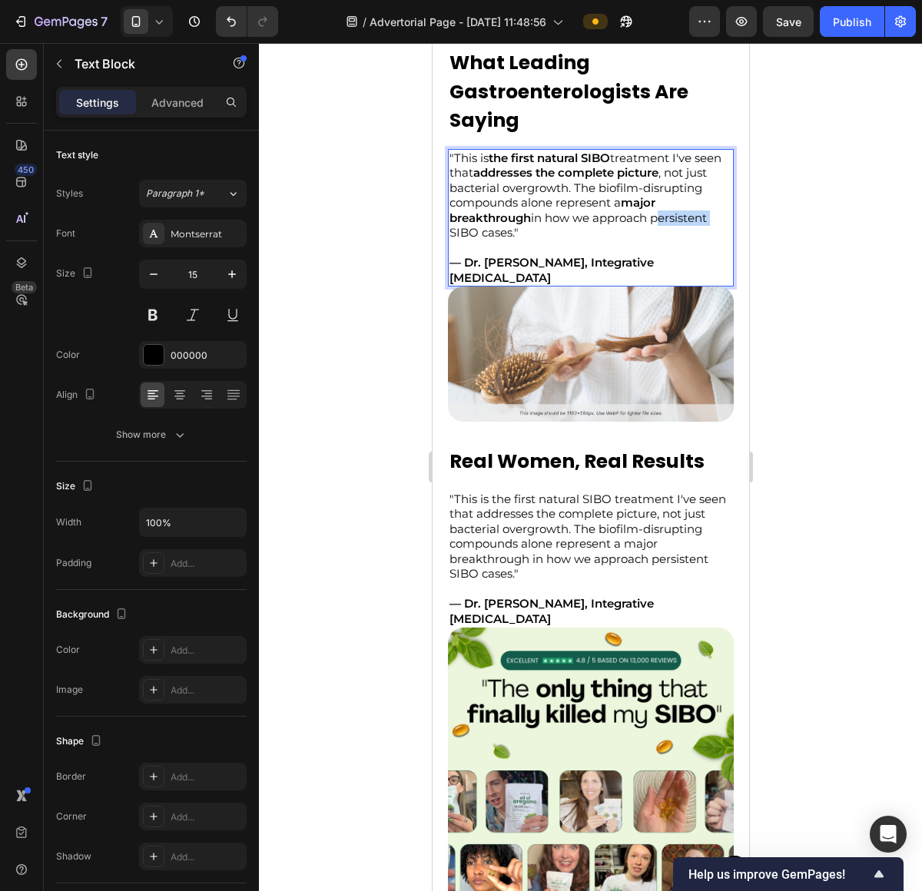
click at [472, 237] on p ""This is the first natural SIBO treatment I've seen that addresses the complete…" at bounding box center [590, 196] width 283 height 90
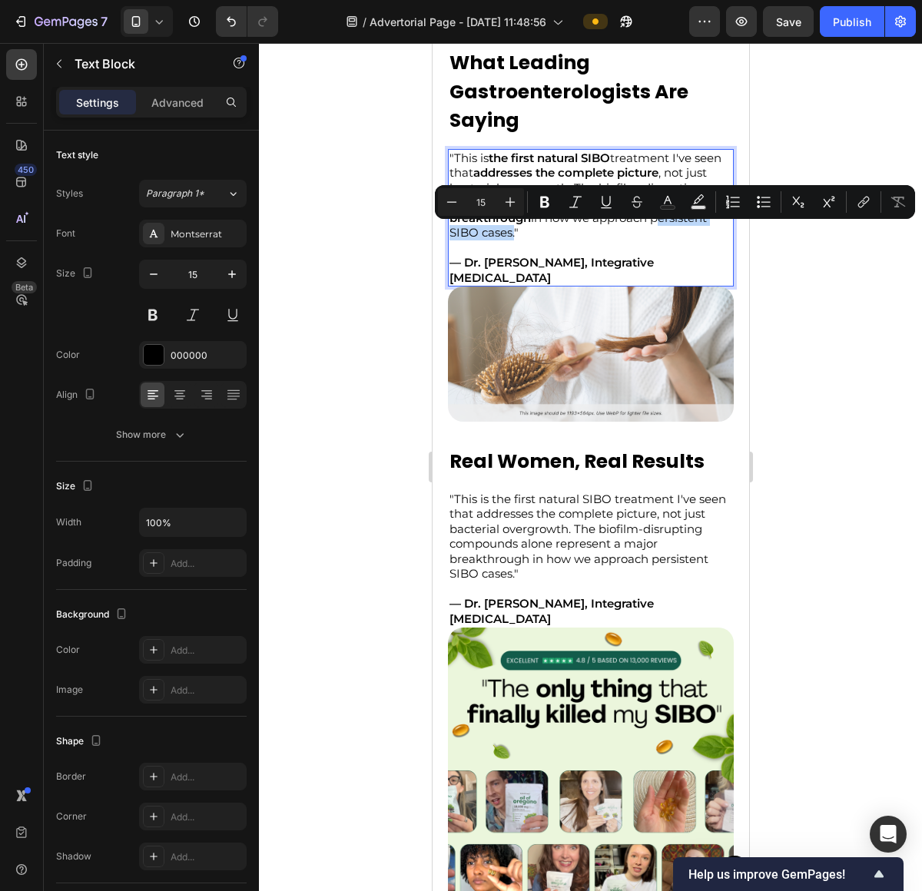
click at [557, 236] on p ""This is the first natural SIBO treatment I've seen that addresses the complete…" at bounding box center [590, 196] width 283 height 90
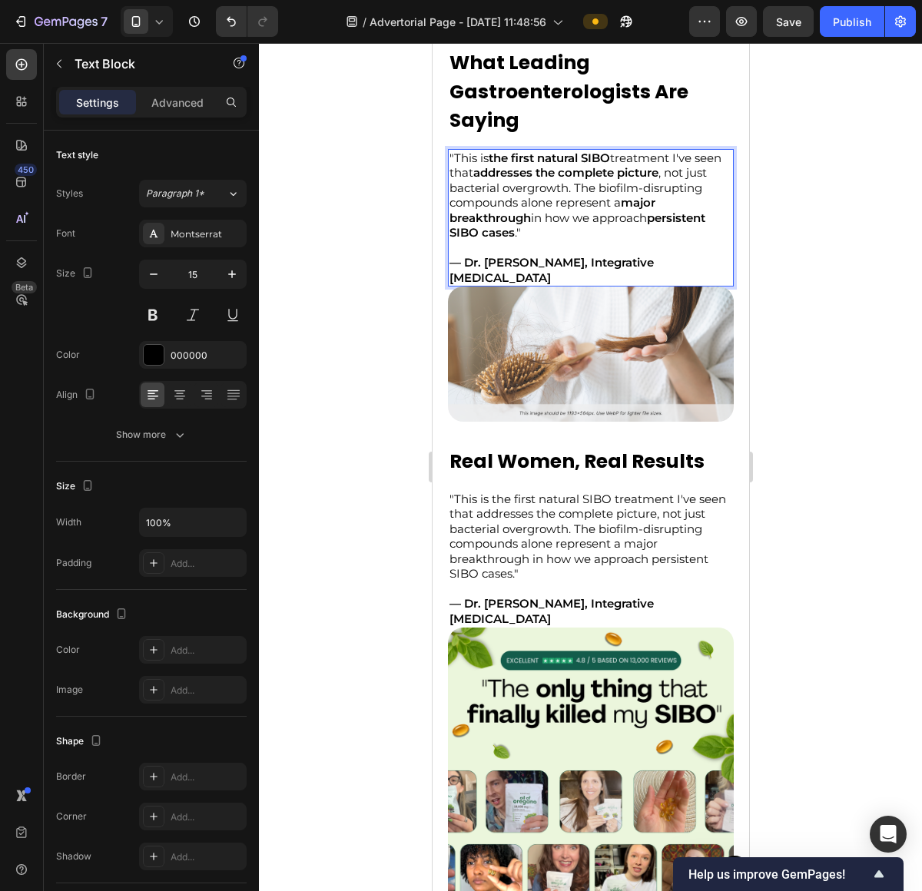
click at [648, 237] on p ""This is the first natural SIBO treatment I've seen that addresses the complete…" at bounding box center [590, 196] width 283 height 90
click at [582, 277] on p "— Dr. [PERSON_NAME], Integrative [MEDICAL_DATA]" at bounding box center [590, 270] width 283 height 30
click at [801, 523] on div at bounding box center [590, 467] width 663 height 848
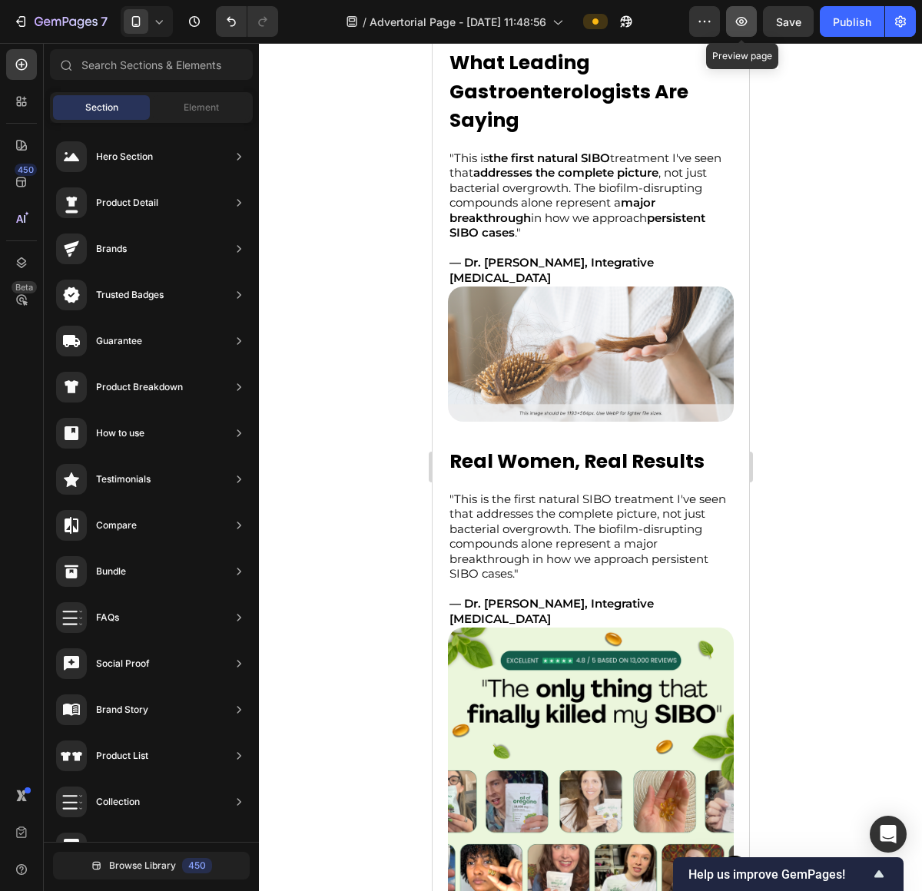
click at [745, 27] on icon "button" at bounding box center [741, 21] width 15 height 15
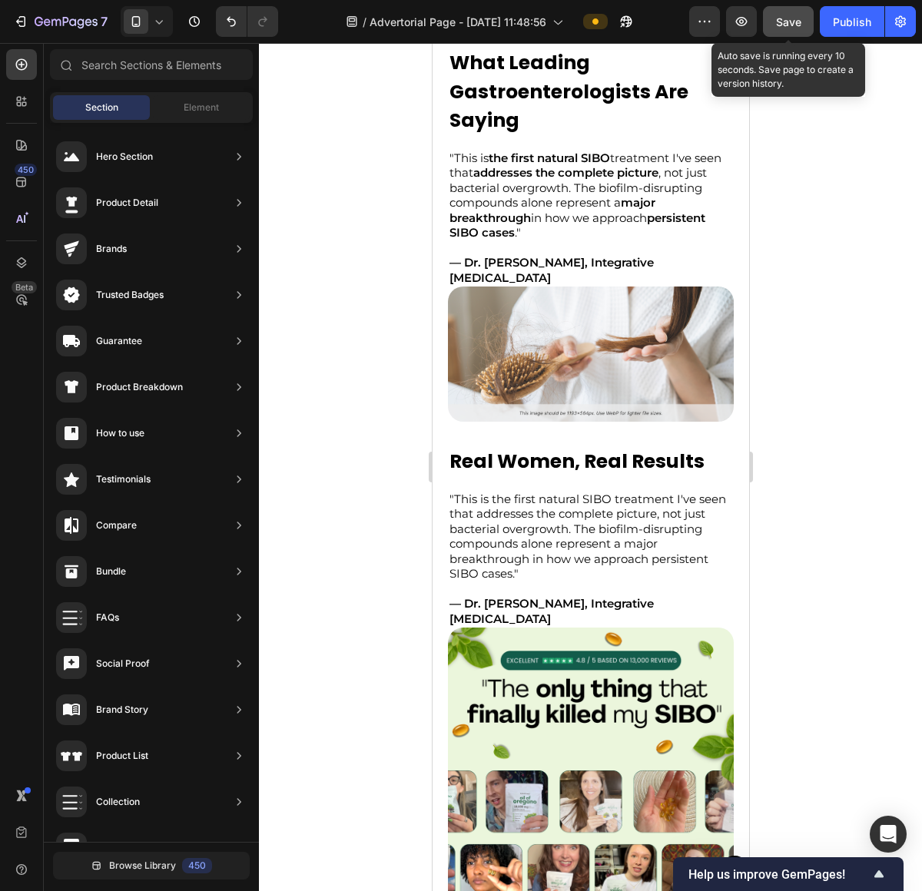
click at [784, 31] on button "Save" at bounding box center [788, 21] width 51 height 31
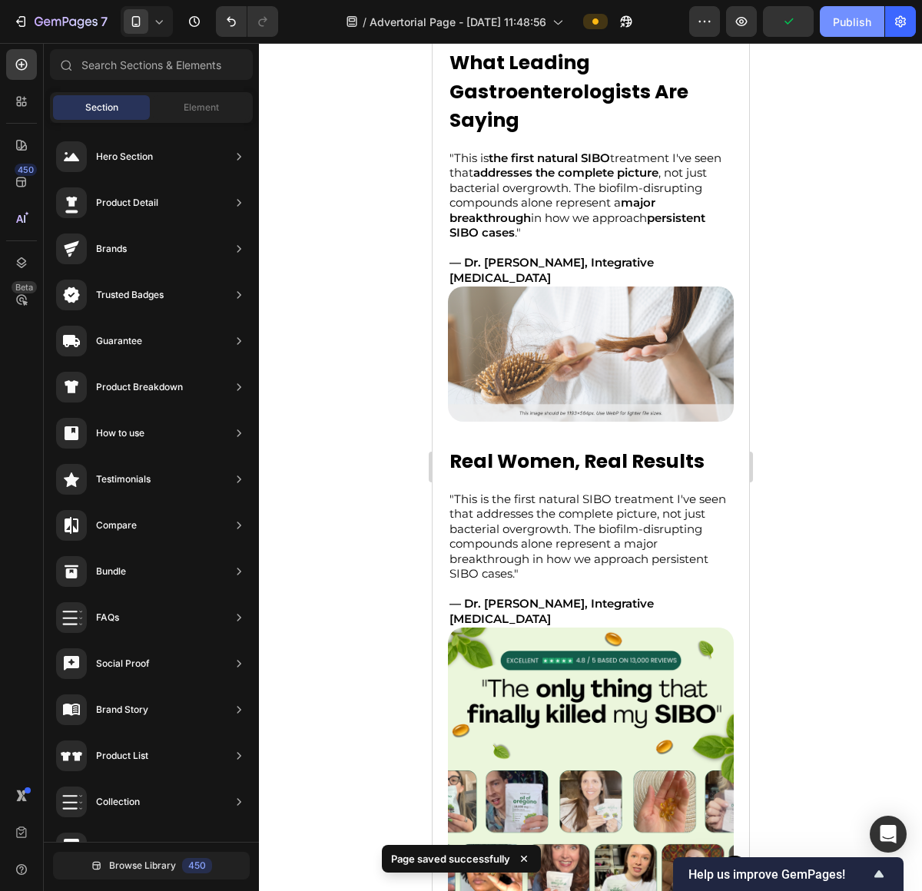
click at [827, 25] on button "Publish" at bounding box center [852, 21] width 65 height 31
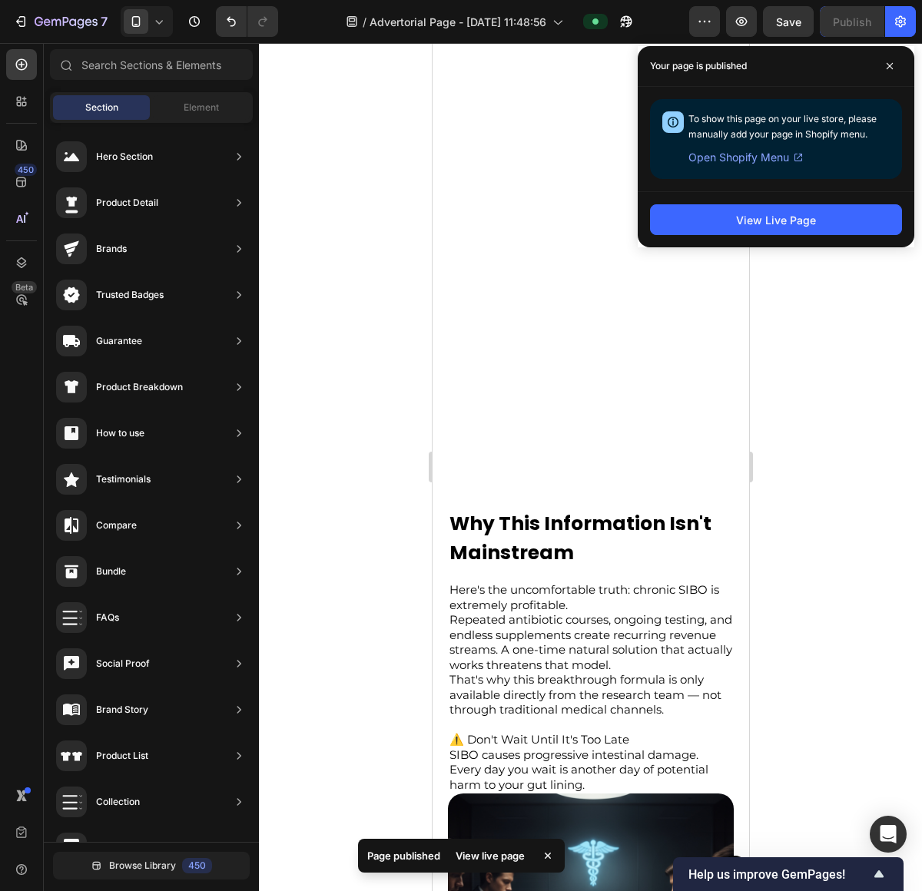
scroll to position [3595, 0]
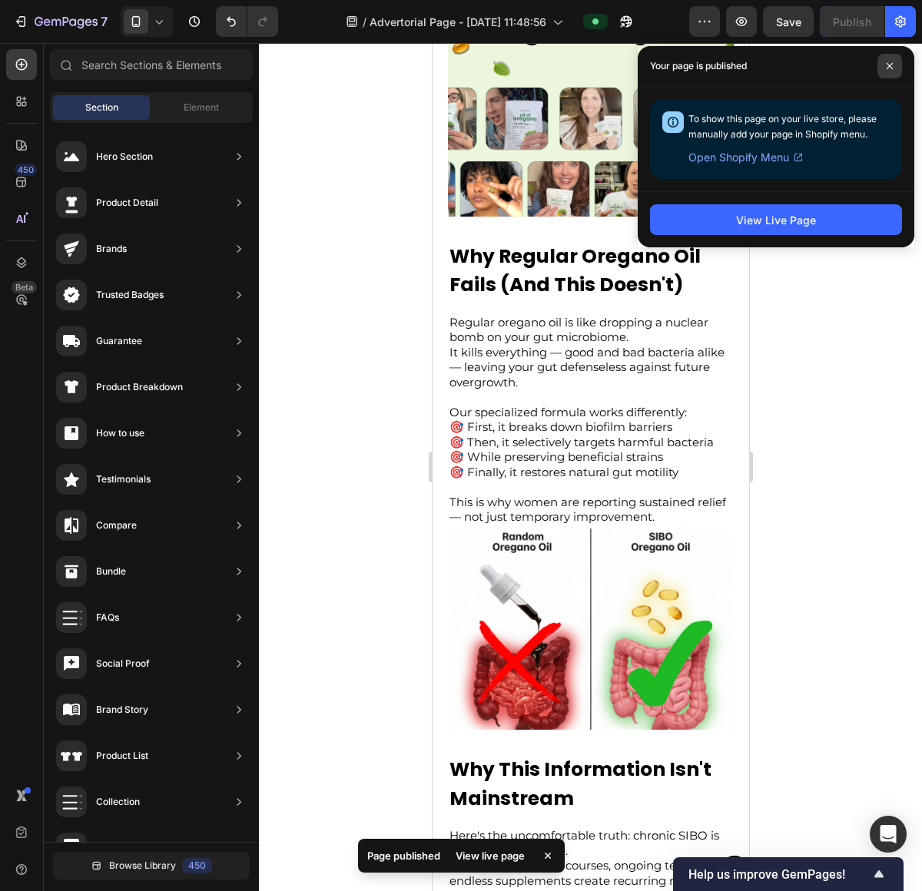
click at [878, 71] on span at bounding box center [889, 66] width 25 height 25
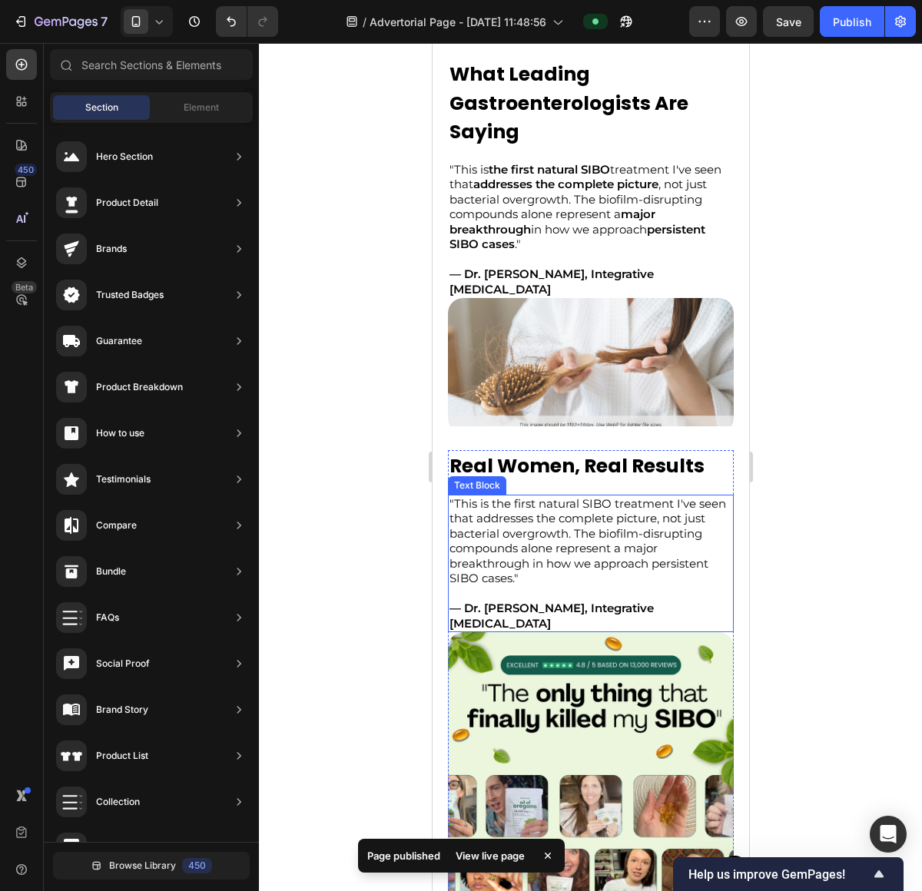
scroll to position [2873, 0]
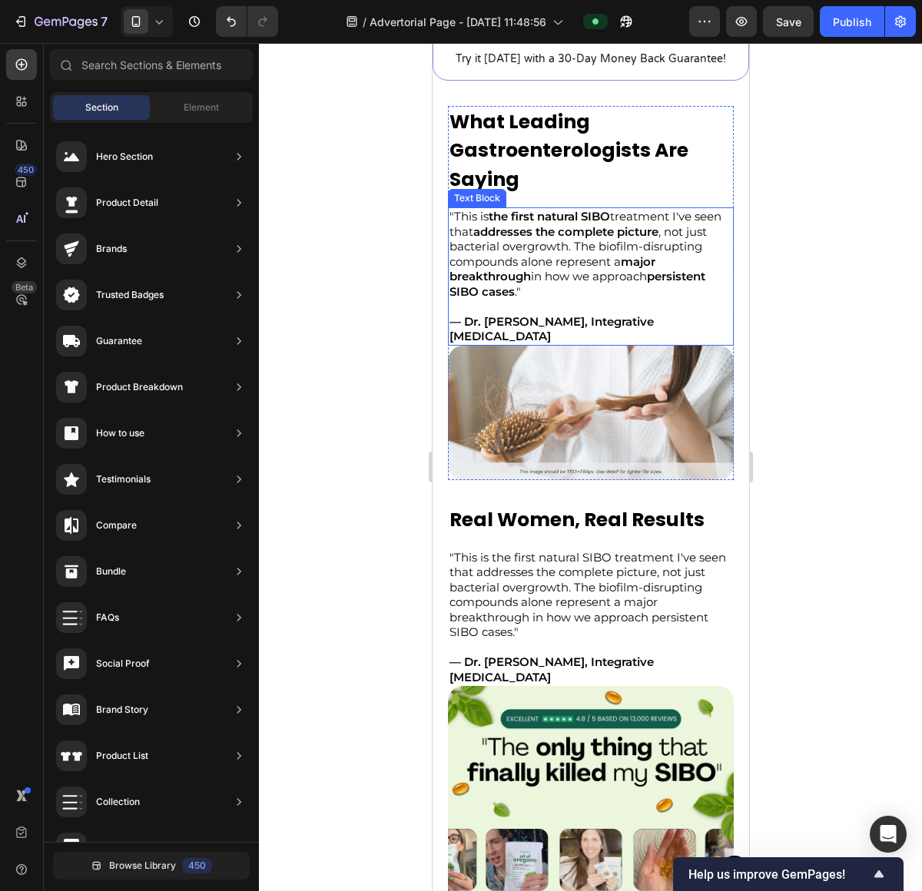
click at [505, 314] on strong "— Dr. [PERSON_NAME], Integrative [MEDICAL_DATA]" at bounding box center [551, 329] width 204 height 30
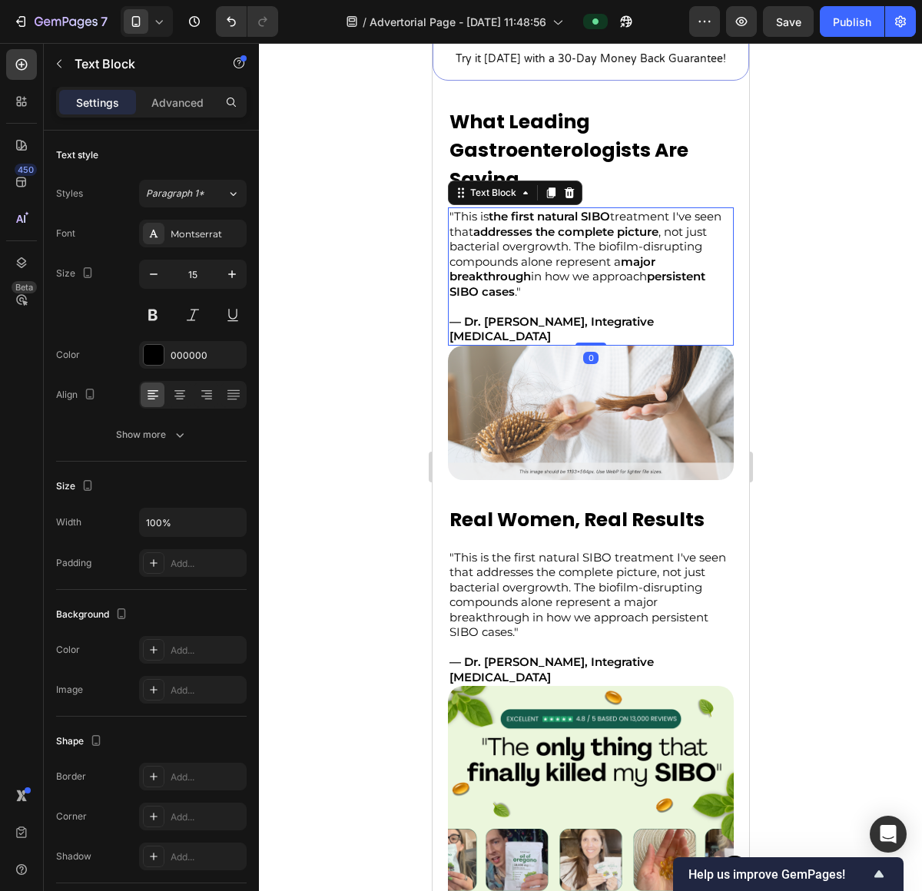
click at [505, 314] on strong "— Dr. [PERSON_NAME], Integrative [MEDICAL_DATA]" at bounding box center [551, 329] width 204 height 30
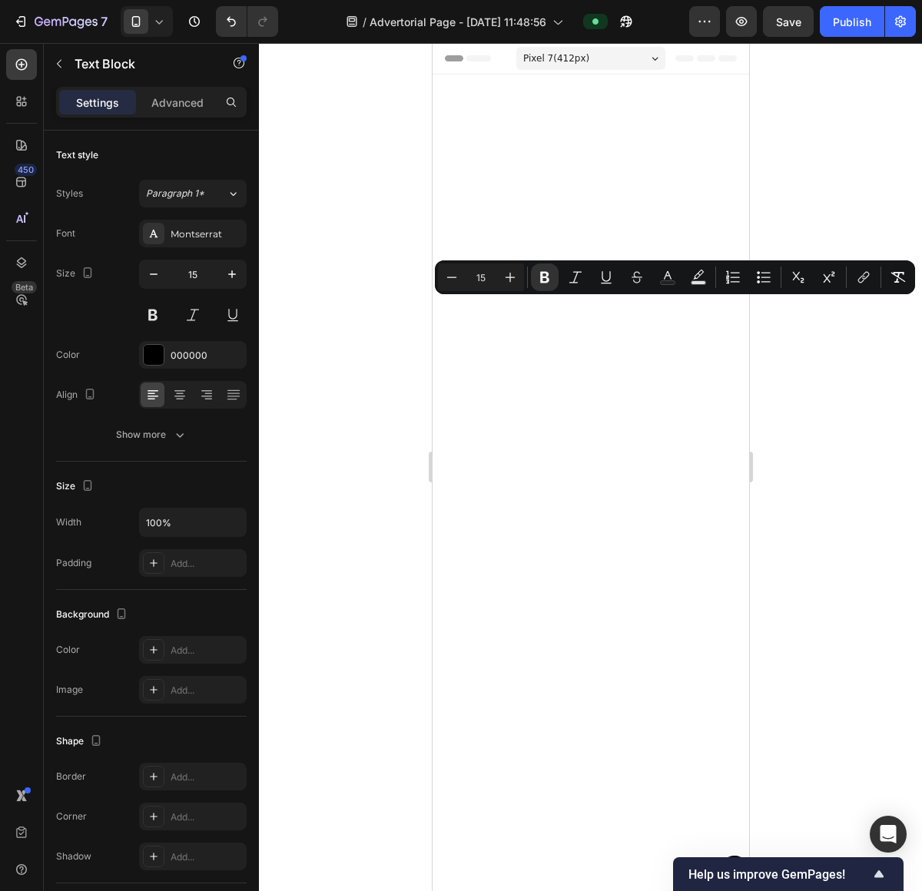
scroll to position [2873, 0]
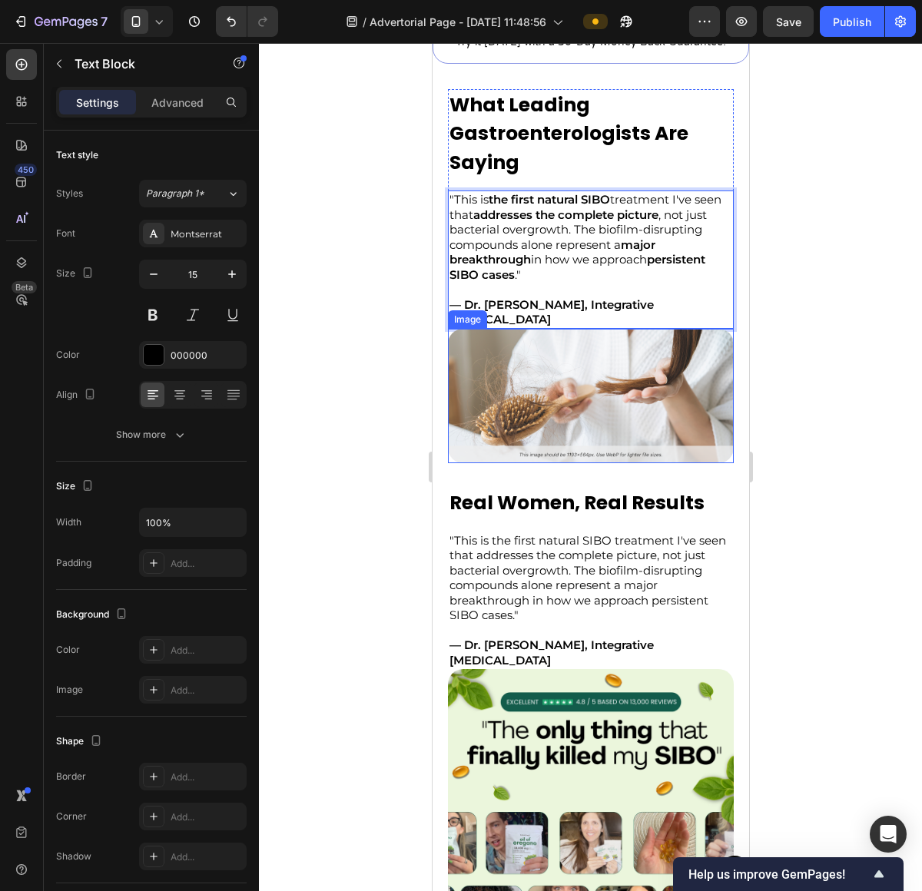
click at [564, 401] on img at bounding box center [590, 396] width 286 height 135
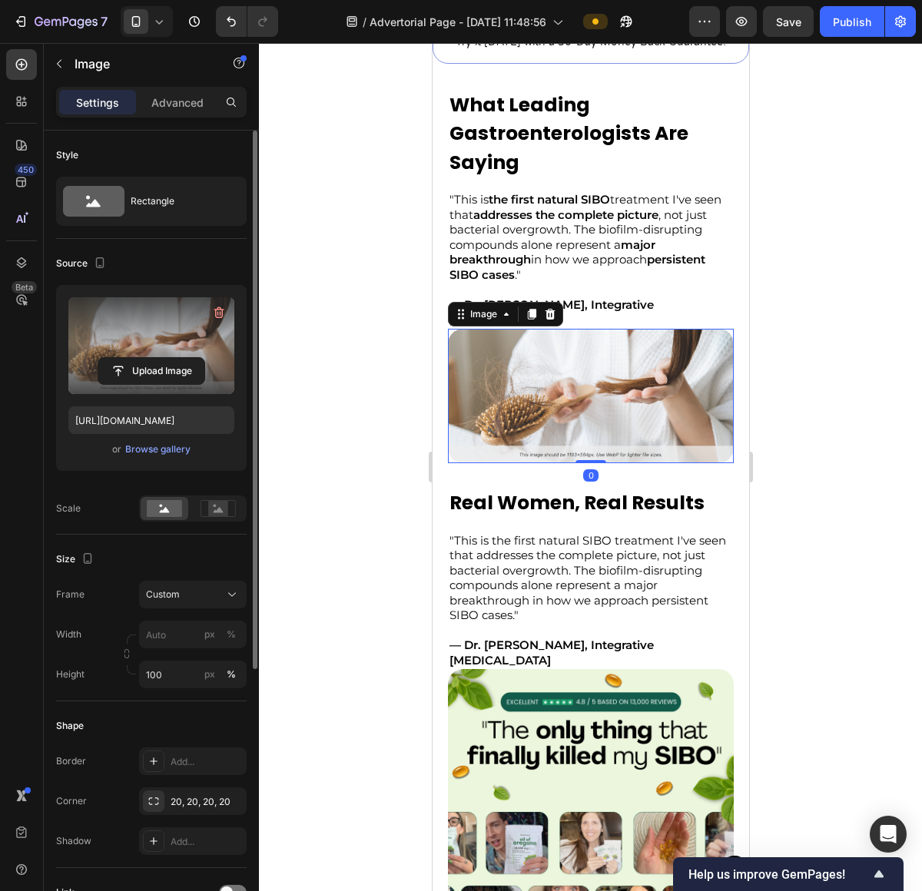
click at [174, 339] on label at bounding box center [151, 345] width 166 height 97
click at [174, 358] on input "file" at bounding box center [151, 371] width 106 height 26
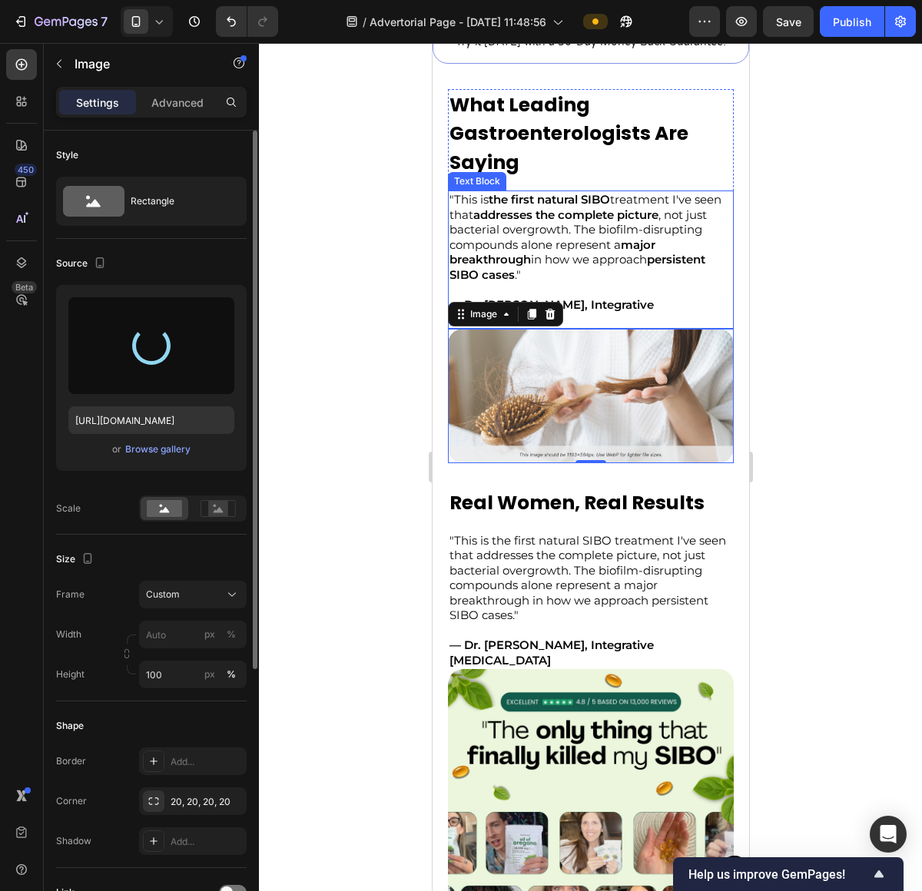
type input "[URL][DOMAIN_NAME]"
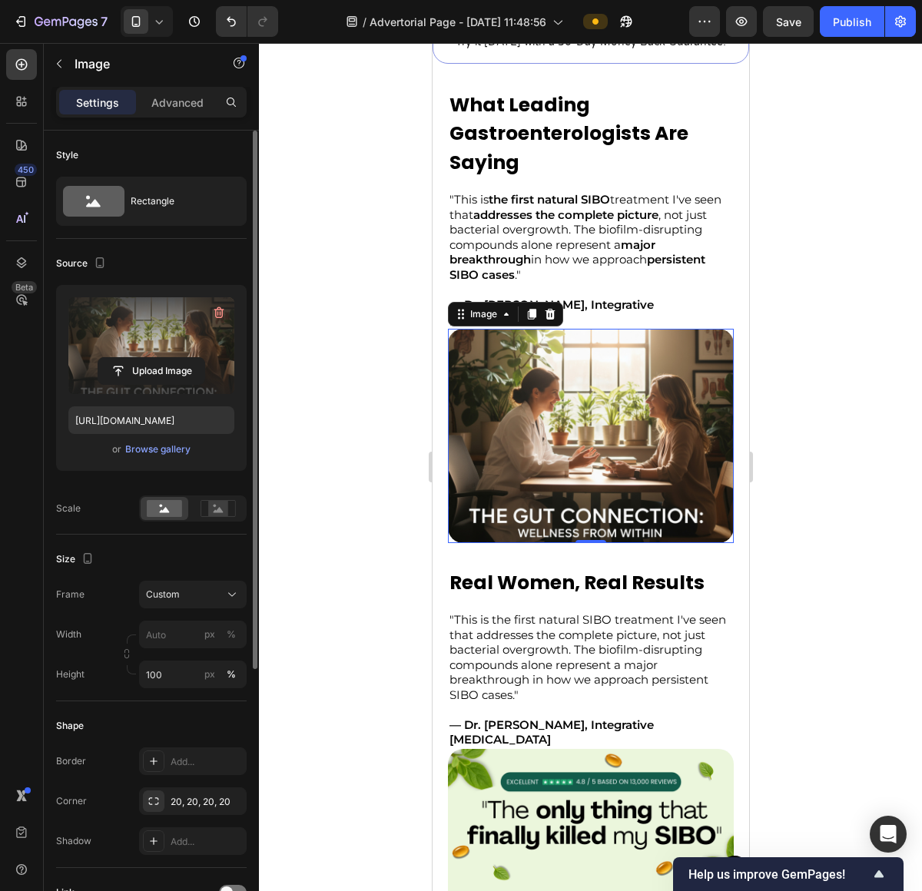
click at [805, 534] on div at bounding box center [590, 467] width 663 height 848
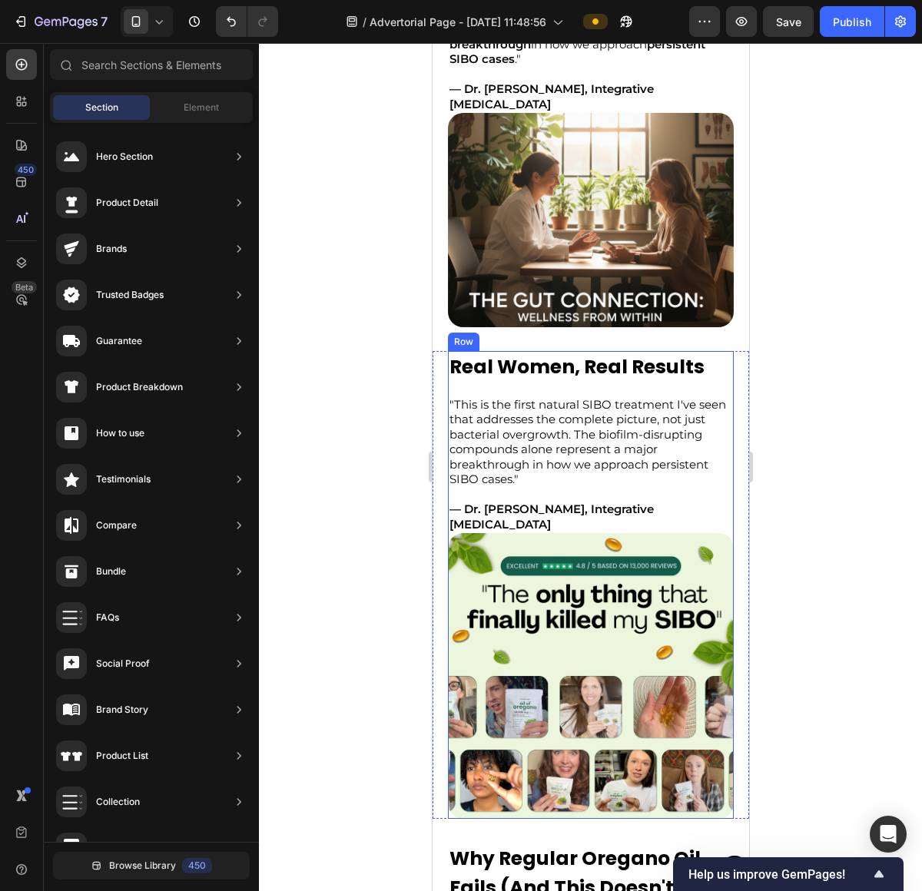
scroll to position [3100, 0]
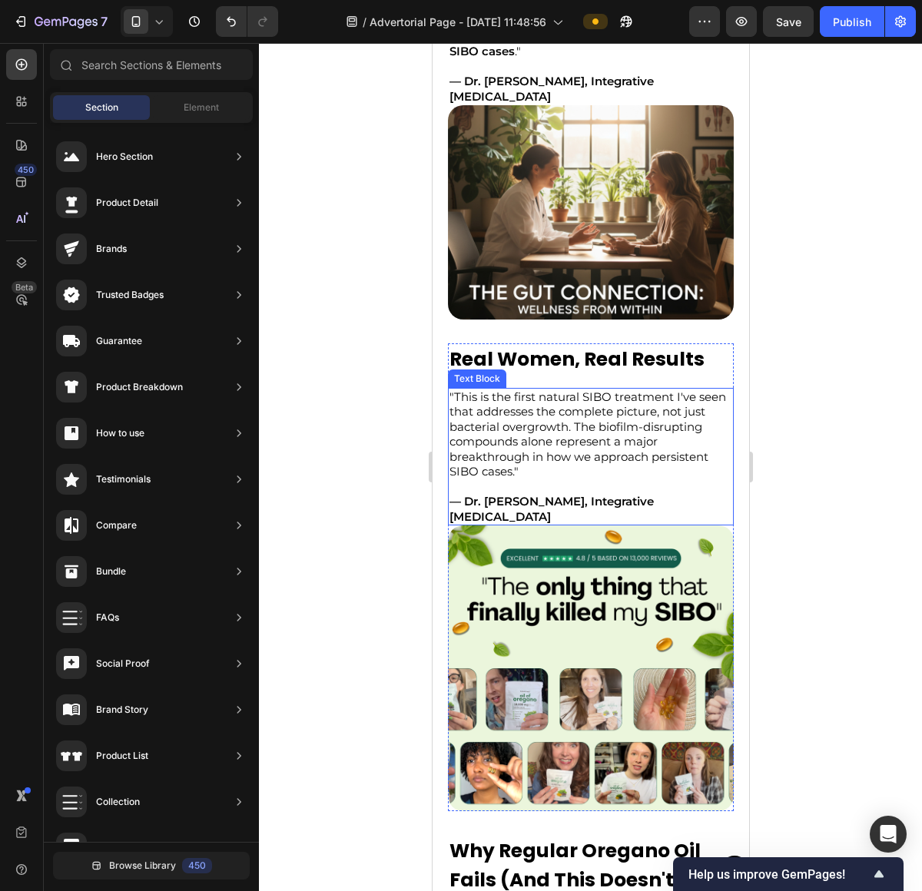
click at [536, 423] on p ""This is the first natural SIBO treatment I've seen that addresses the complete…" at bounding box center [590, 434] width 283 height 90
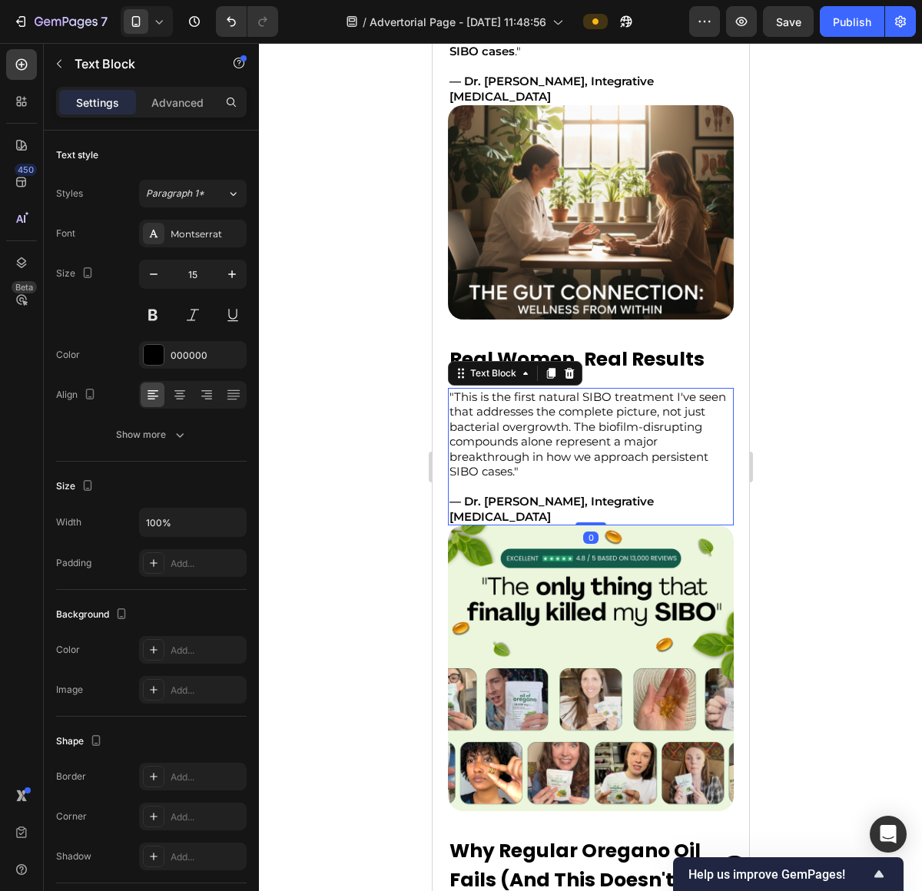
click at [501, 391] on p ""This is the first natural SIBO treatment I've seen that addresses the complete…" at bounding box center [590, 434] width 283 height 90
click at [818, 412] on div at bounding box center [590, 467] width 663 height 848
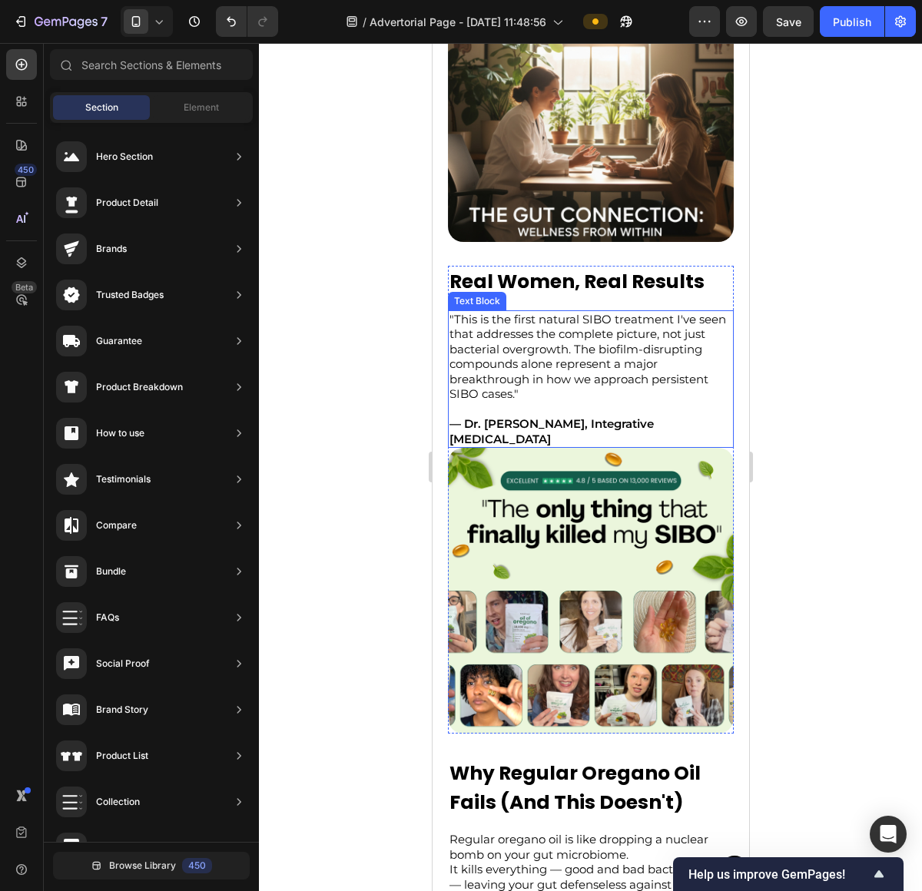
scroll to position [3186, 0]
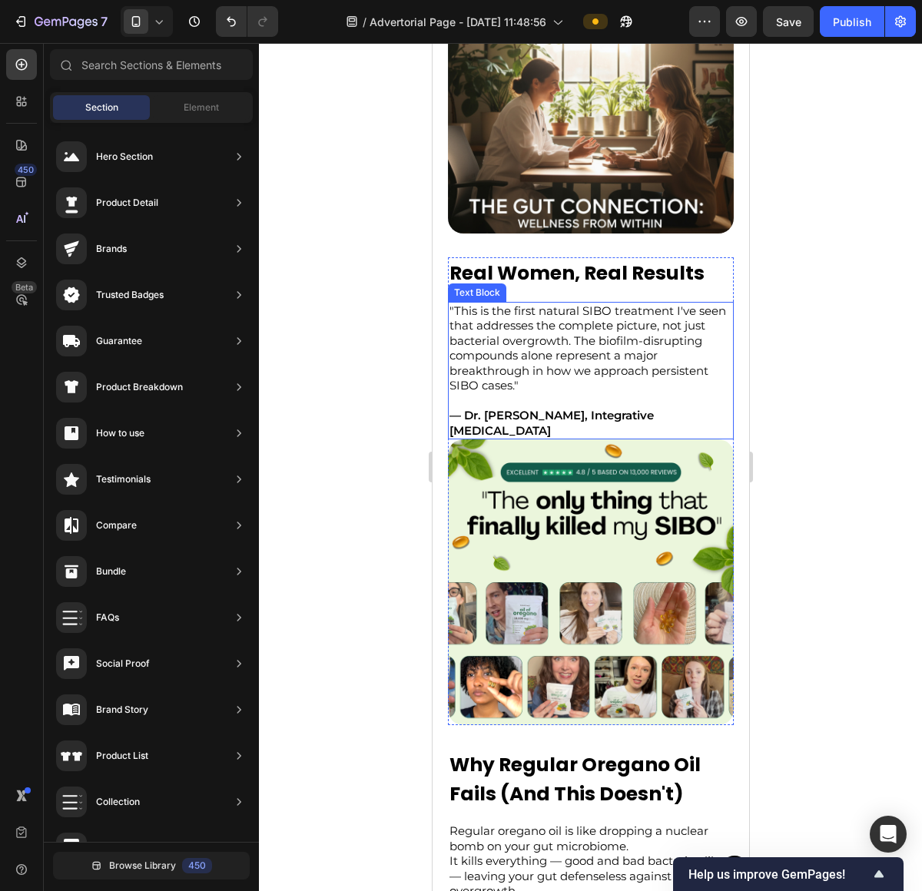
click at [634, 412] on p "— Dr. [PERSON_NAME], Integrative [MEDICAL_DATA]" at bounding box center [590, 423] width 283 height 30
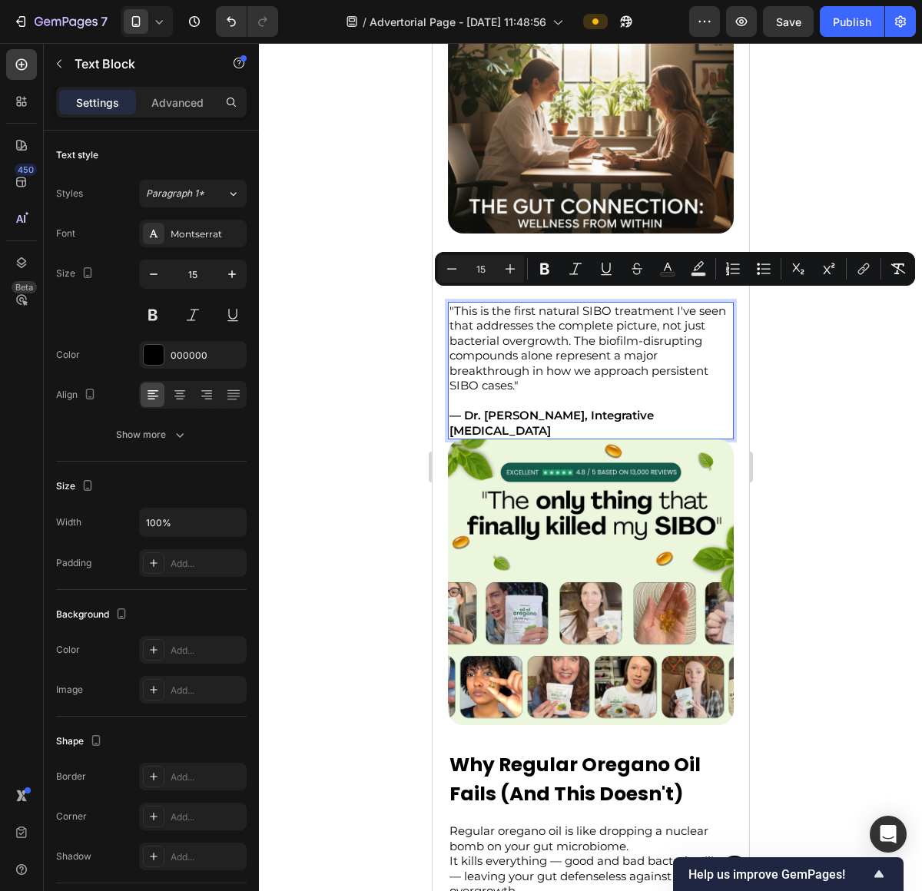
drag, startPoint x: 589, startPoint y: 419, endPoint x: 422, endPoint y: 280, distance: 217.0
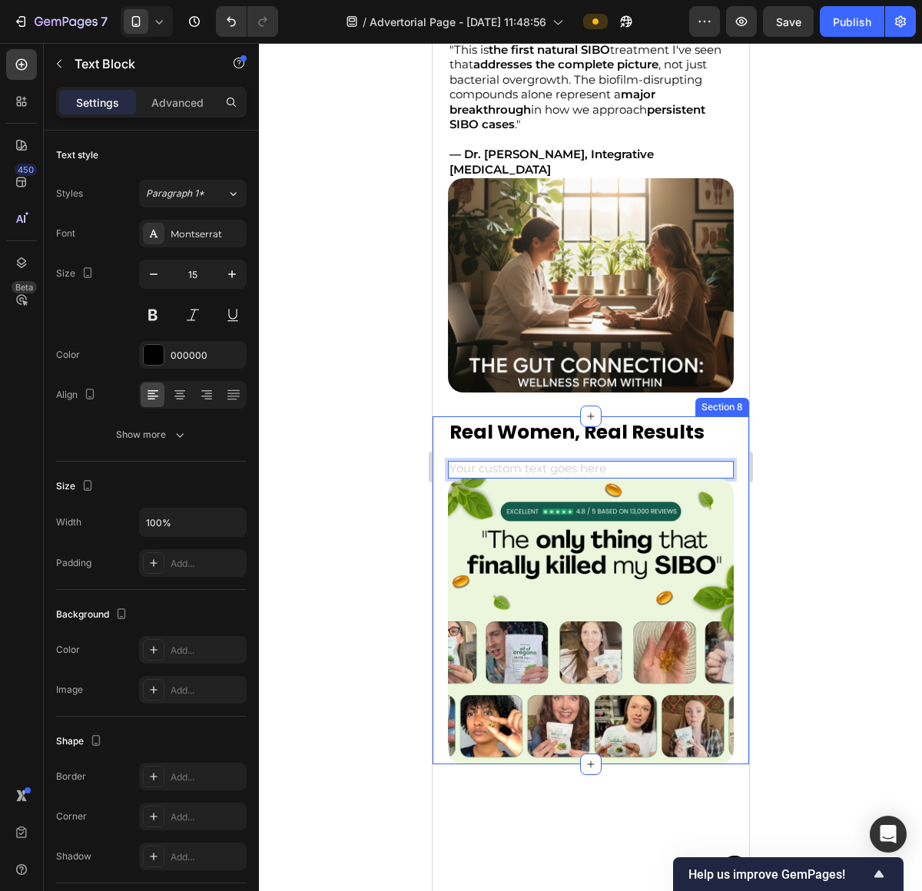
scroll to position [2681, 0]
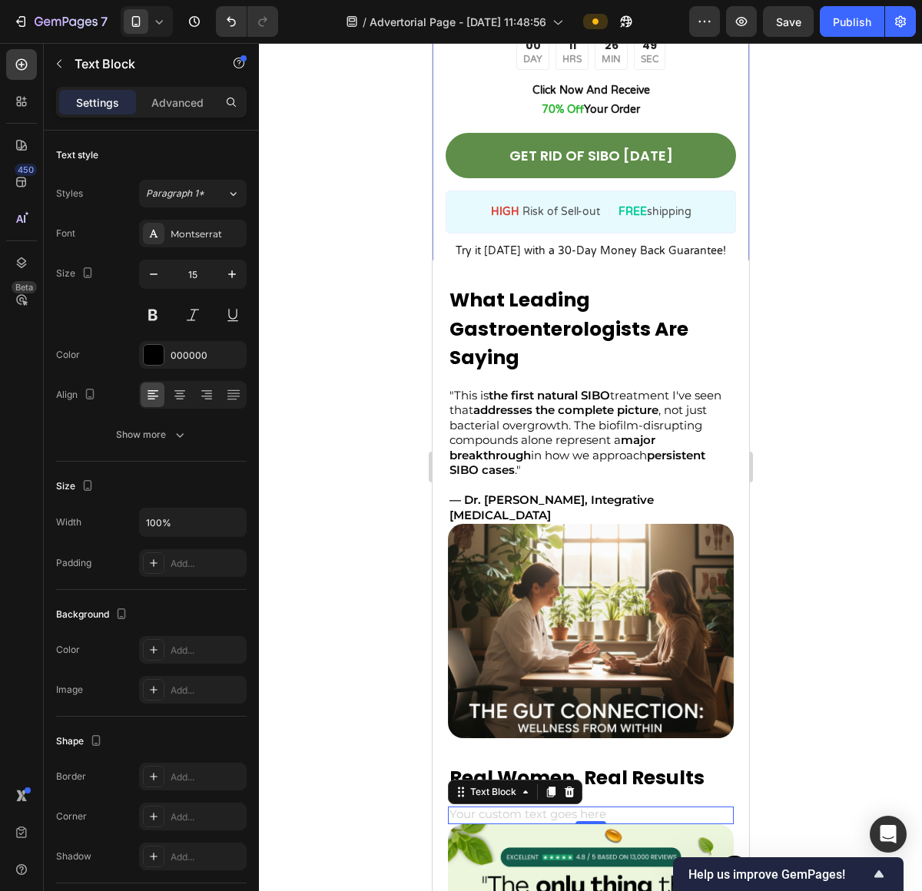
click at [850, 452] on div at bounding box center [590, 467] width 663 height 848
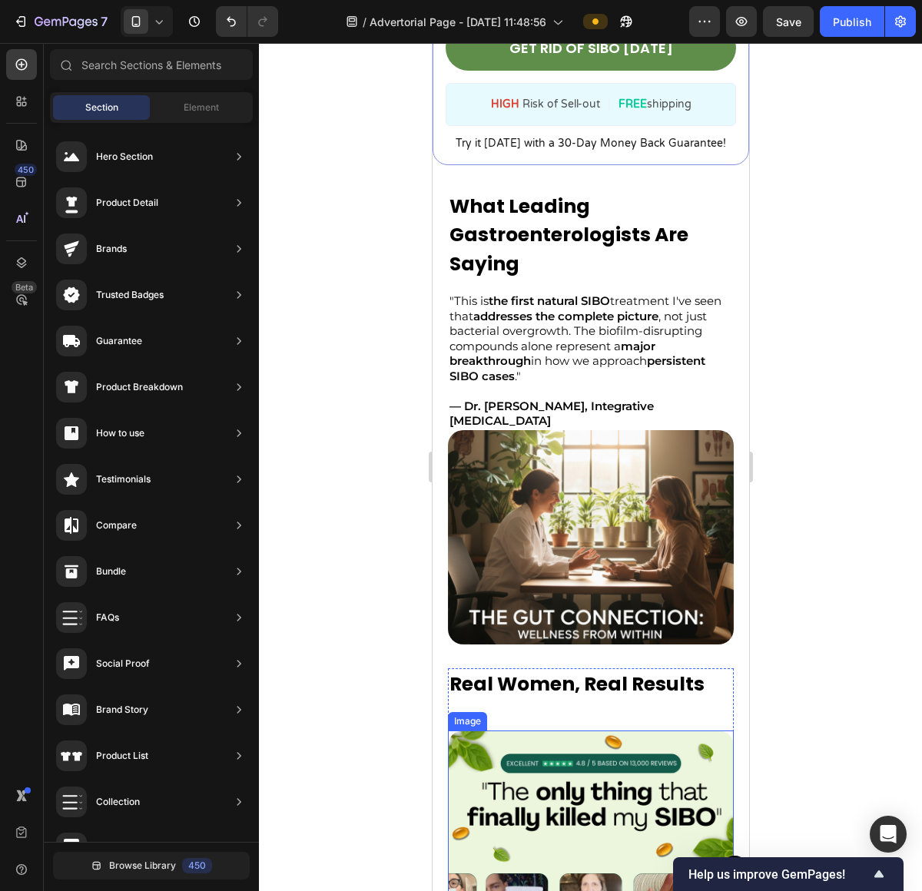
scroll to position [2911, 0]
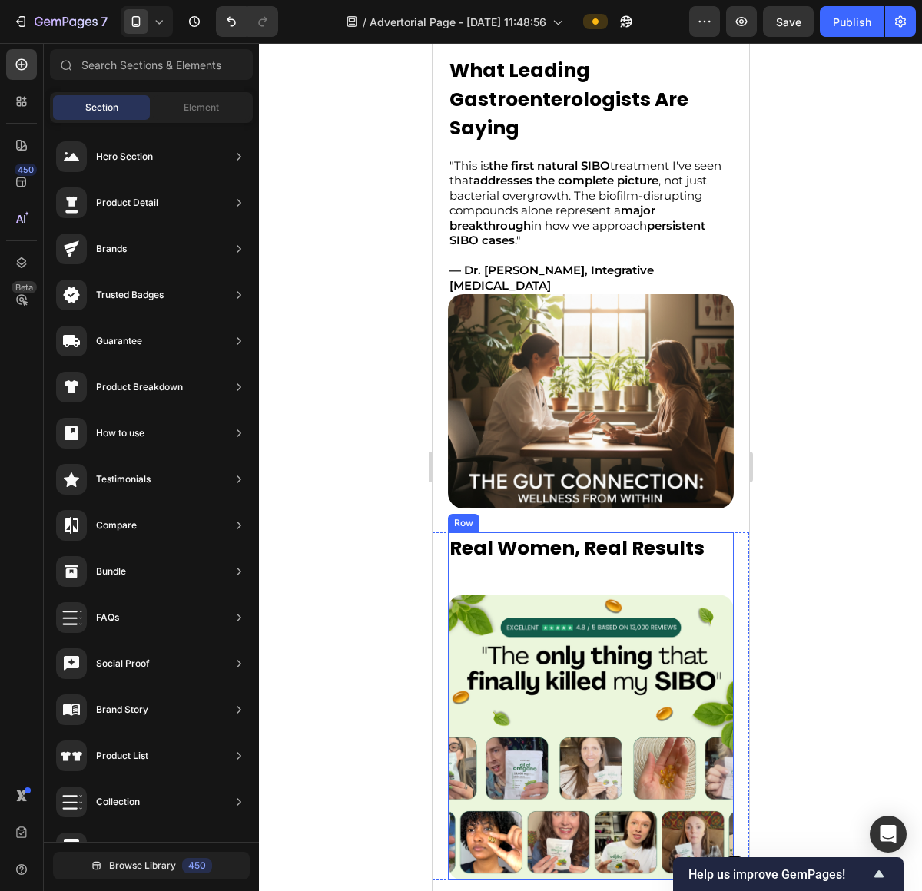
click at [555, 563] on div "Real Women, Real Results Text Block Text Block Image" at bounding box center [590, 706] width 286 height 348
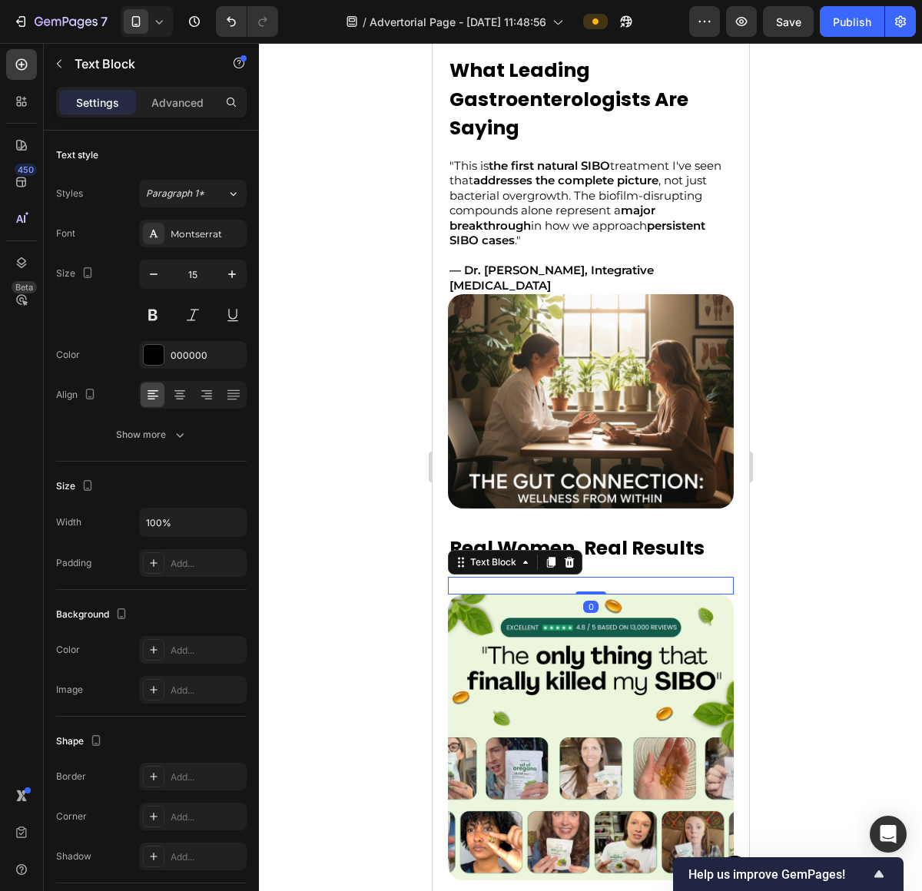
click at [612, 578] on p "Rich Text Editor. Editing area: main" at bounding box center [590, 585] width 283 height 15
click at [567, 557] on icon at bounding box center [569, 562] width 10 height 11
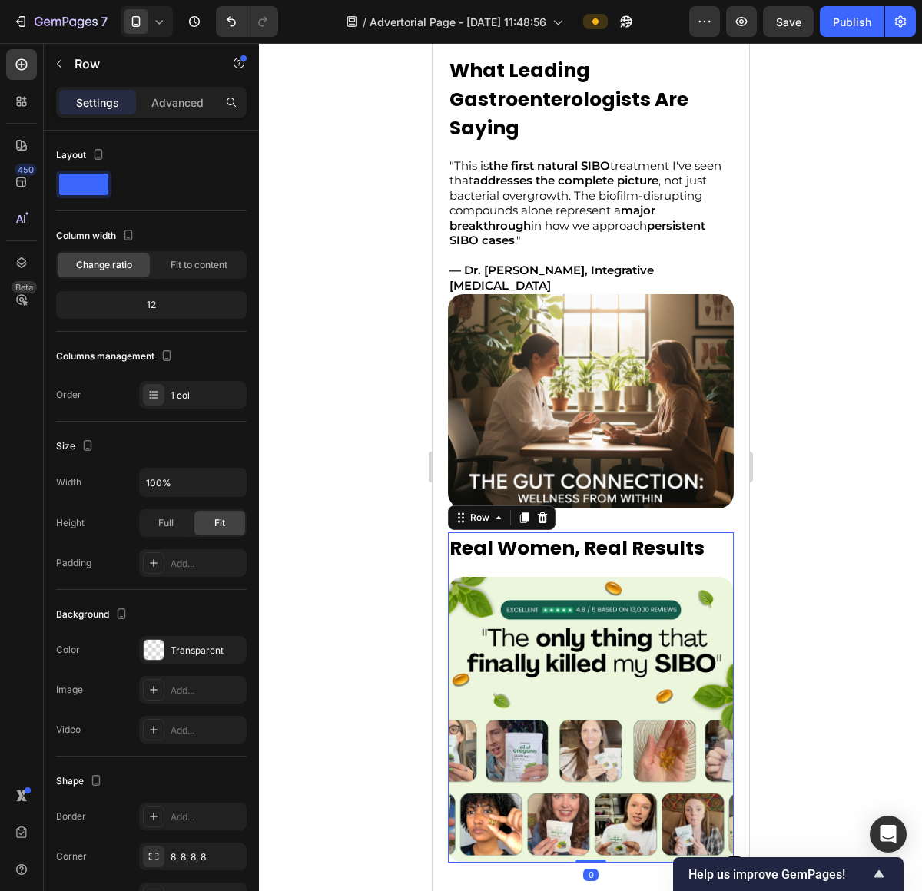
click at [594, 555] on div "Real Women, Real Results Text Block Image" at bounding box center [590, 697] width 286 height 330
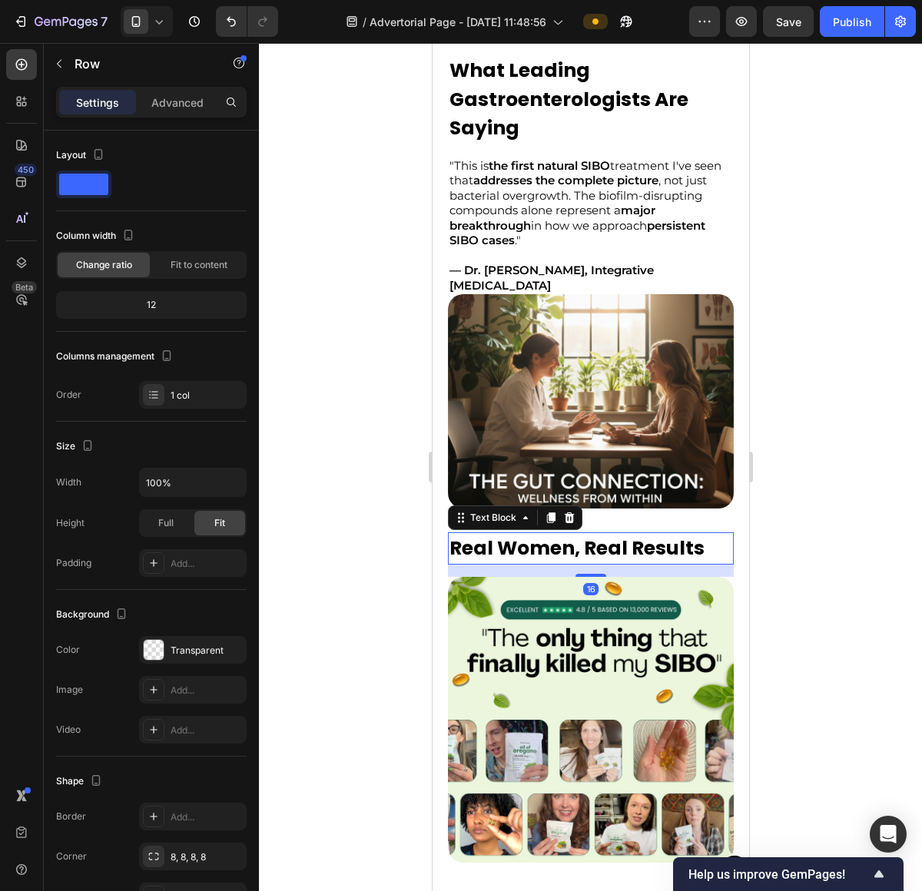
click at [591, 537] on p "Real Women, Real Results" at bounding box center [590, 548] width 283 height 29
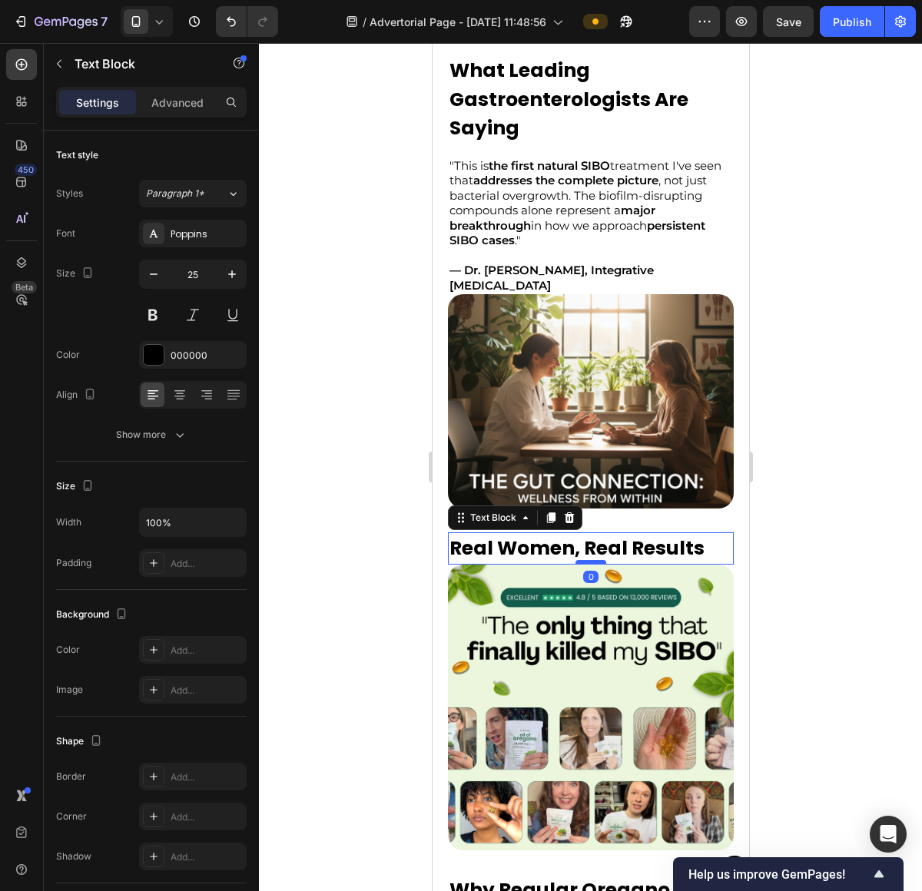
drag, startPoint x: 582, startPoint y: 565, endPoint x: 581, endPoint y: 551, distance: 13.1
click at [581, 560] on div at bounding box center [590, 562] width 31 height 5
click at [804, 522] on div at bounding box center [590, 467] width 663 height 848
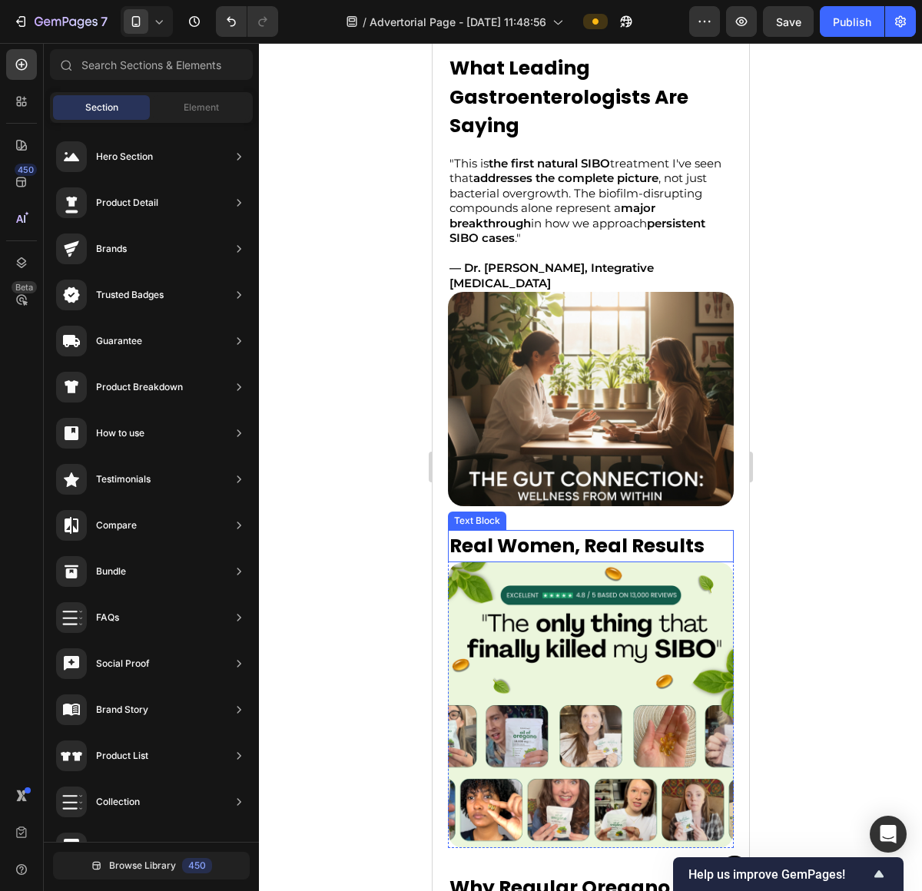
scroll to position [2960, 0]
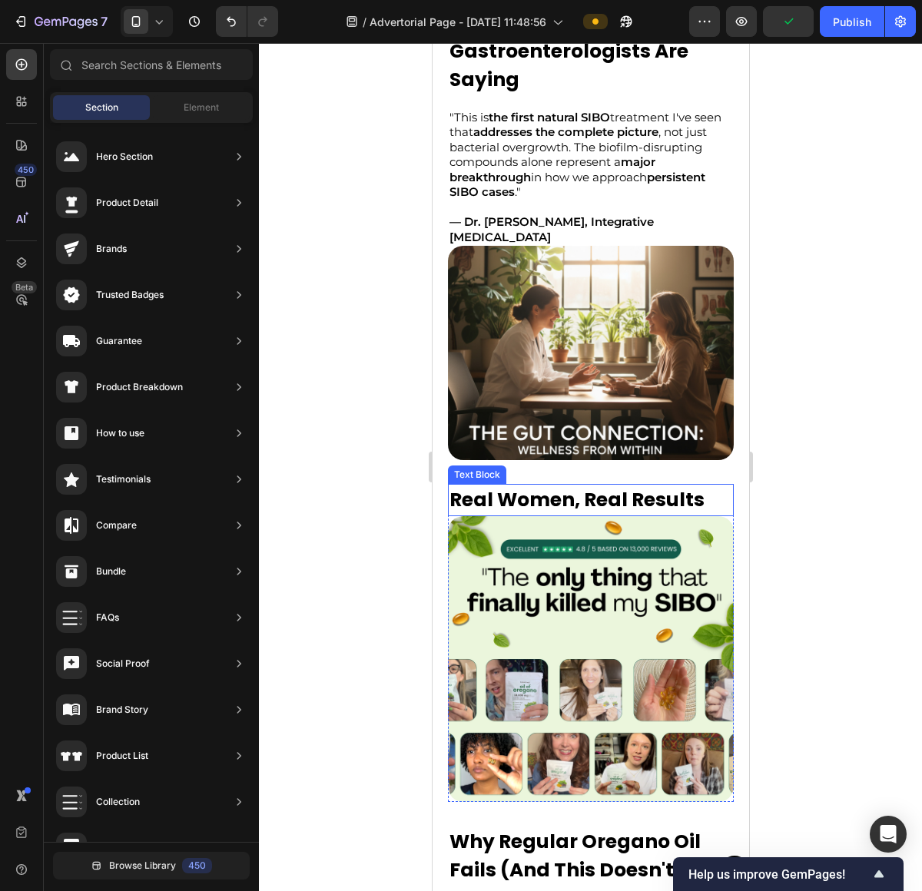
click at [565, 487] on p "Real Women, Real Results" at bounding box center [590, 499] width 283 height 29
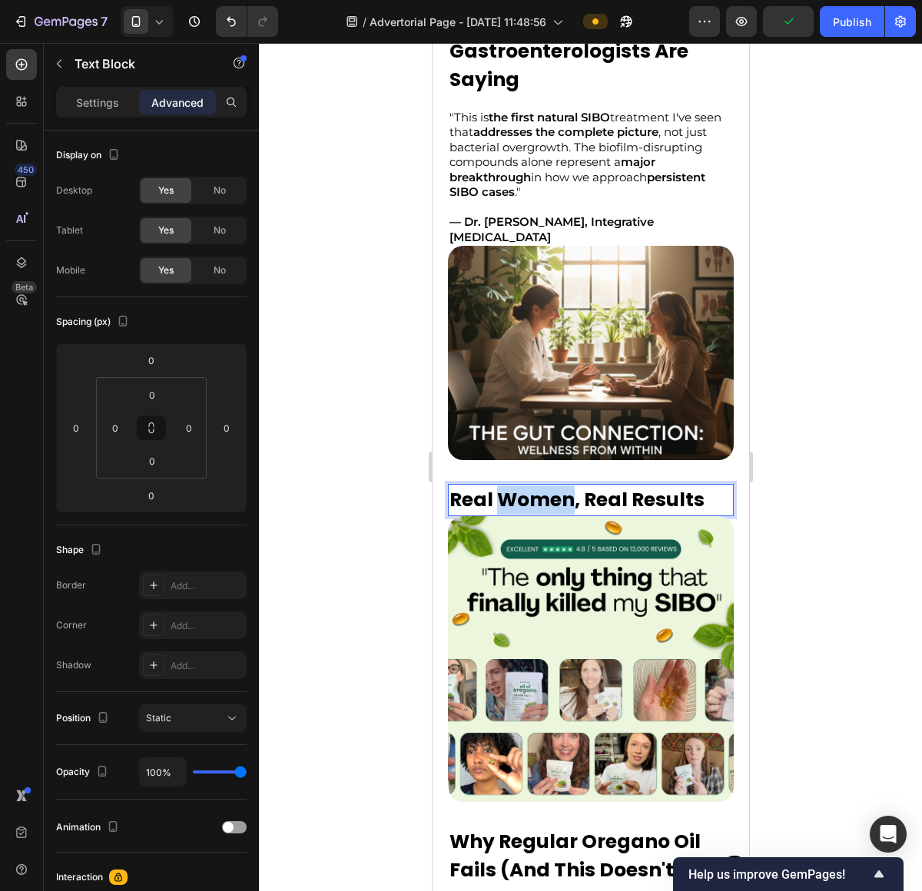
click at [565, 487] on p "Real Women, Real Results" at bounding box center [590, 499] width 283 height 29
click at [826, 476] on div at bounding box center [590, 467] width 663 height 848
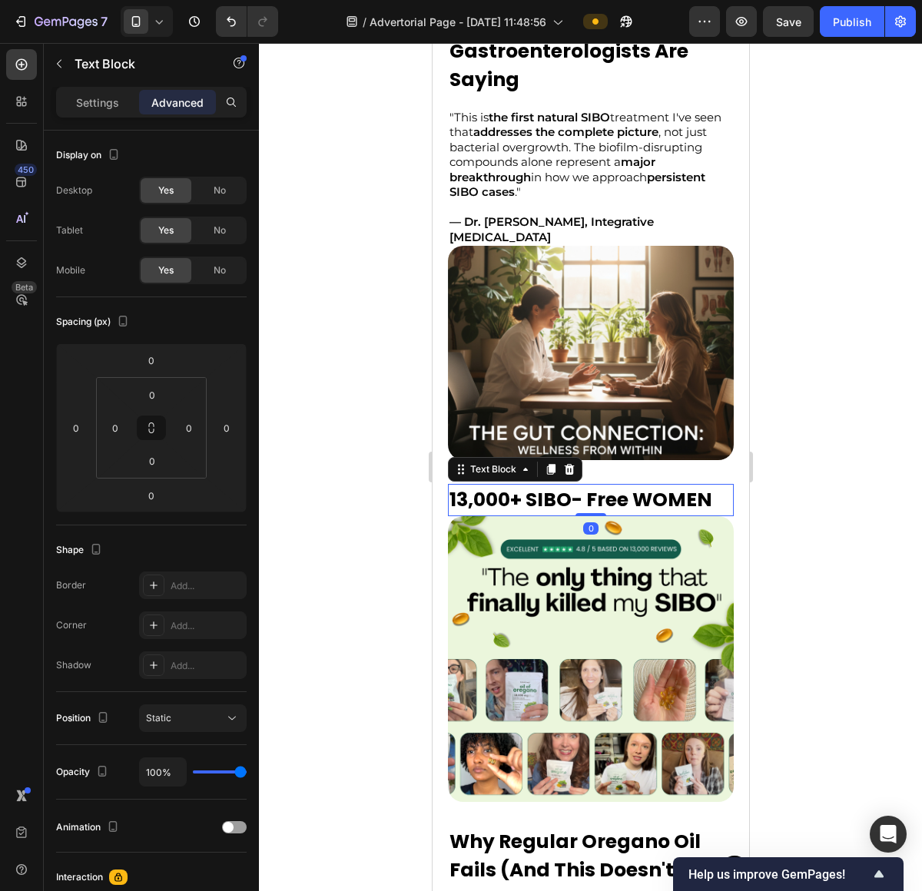
click at [545, 485] on p "13,000+ SIBO- Free WOMEN" at bounding box center [590, 499] width 283 height 29
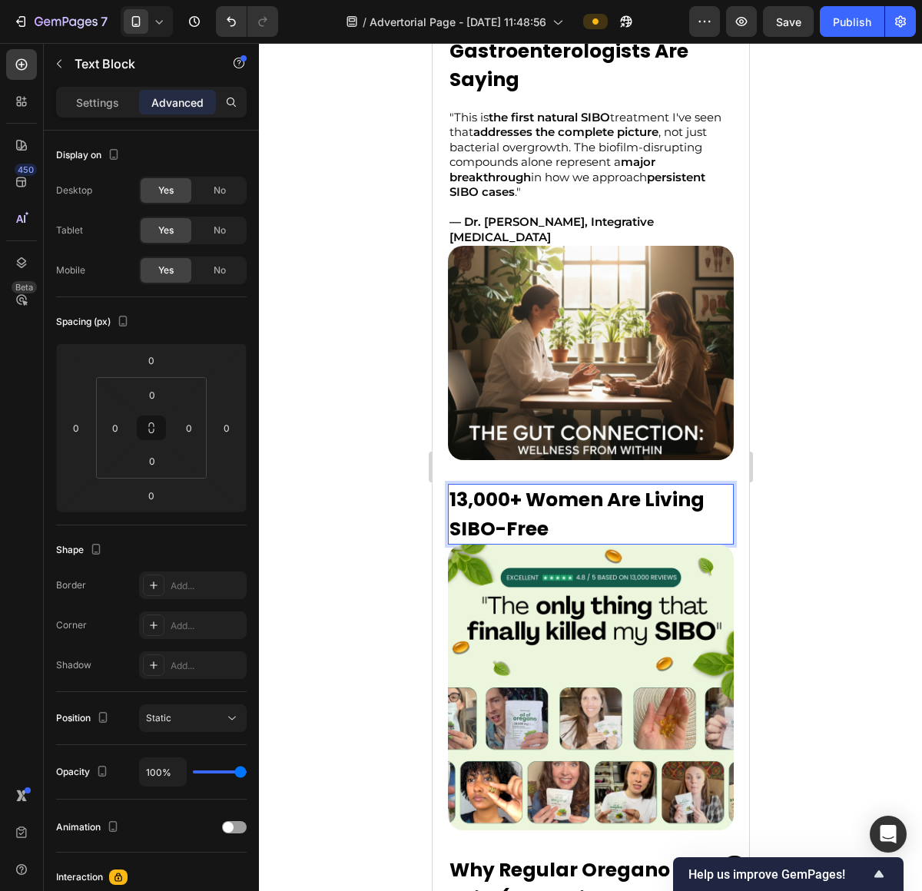
click at [601, 514] on p "13,000+ Women Are Living SIBO-Free" at bounding box center [590, 514] width 283 height 58
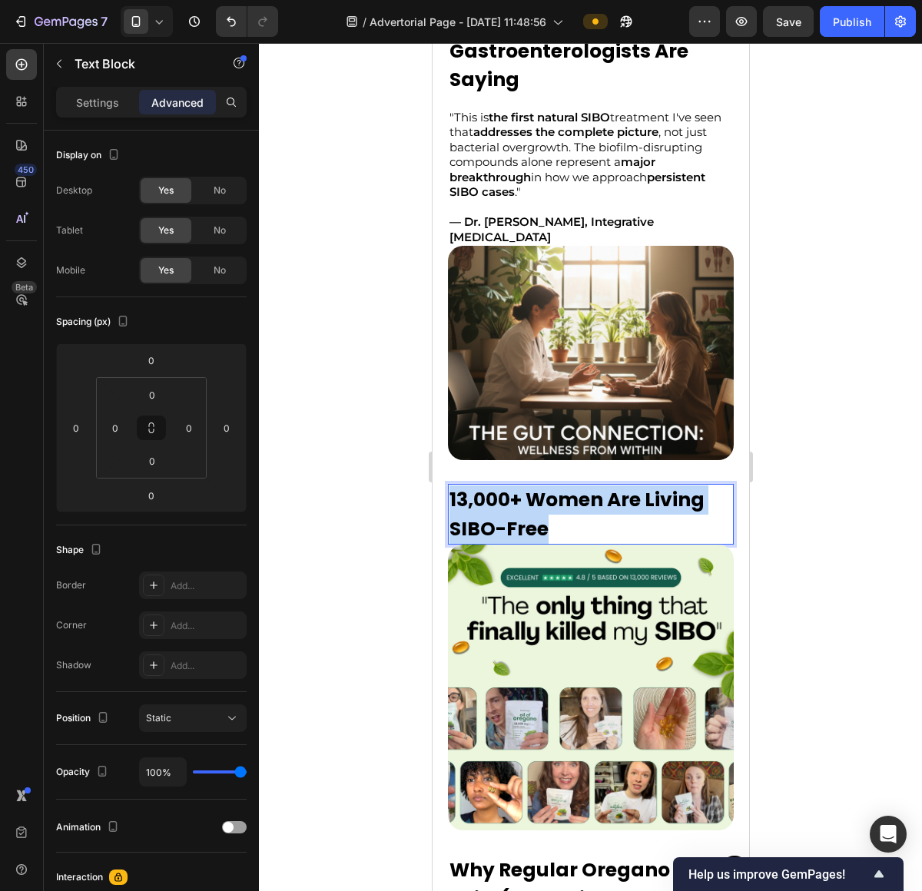
click at [601, 514] on p "13,000+ Women Are Living SIBO-Free" at bounding box center [590, 514] width 283 height 58
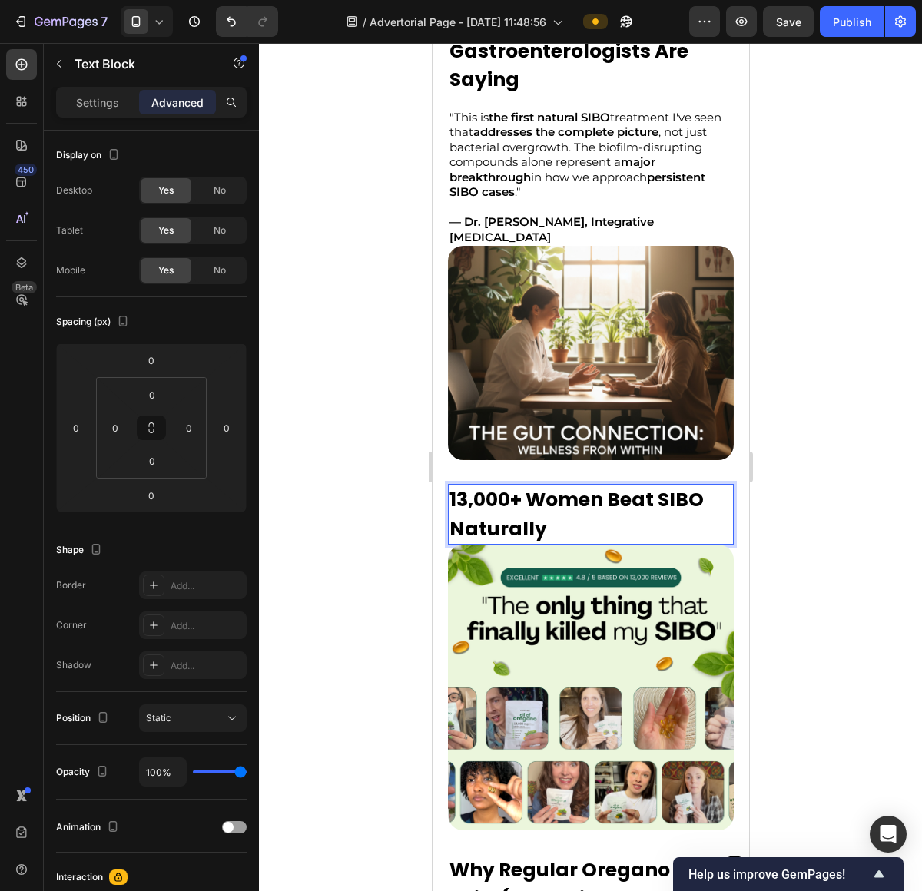
click at [587, 489] on p "13,000+ Women Beat SIBO Naturally" at bounding box center [590, 514] width 283 height 58
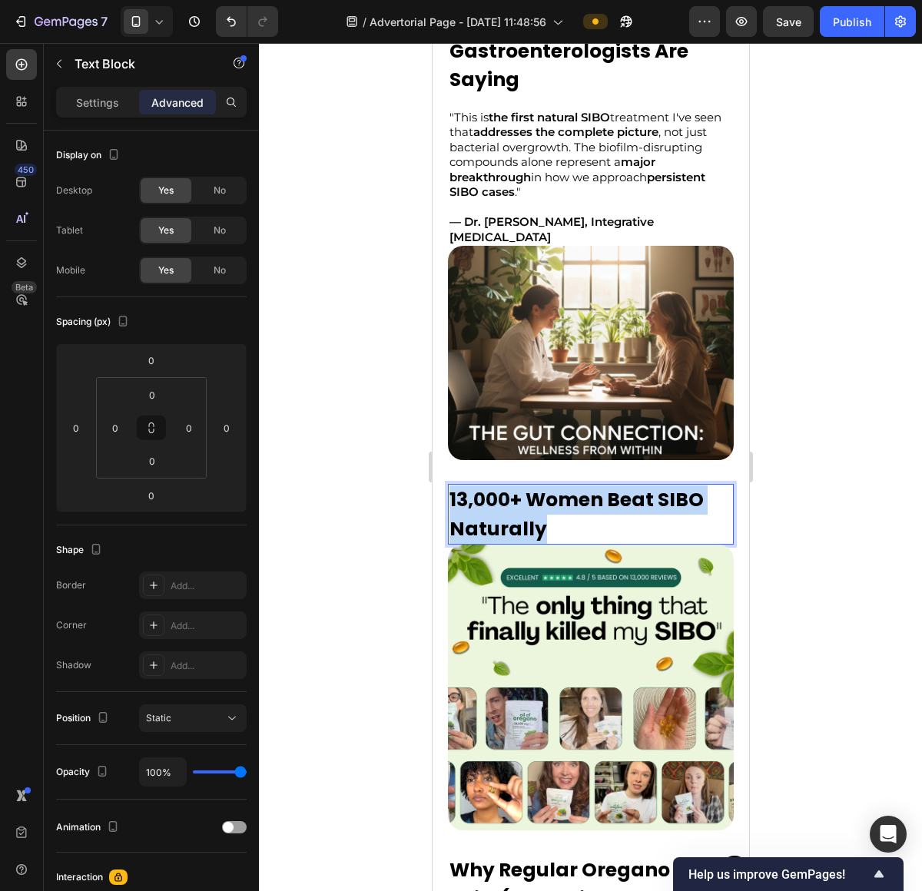
click at [587, 489] on p "13,000+ Women Beat SIBO Naturally" at bounding box center [590, 514] width 283 height 58
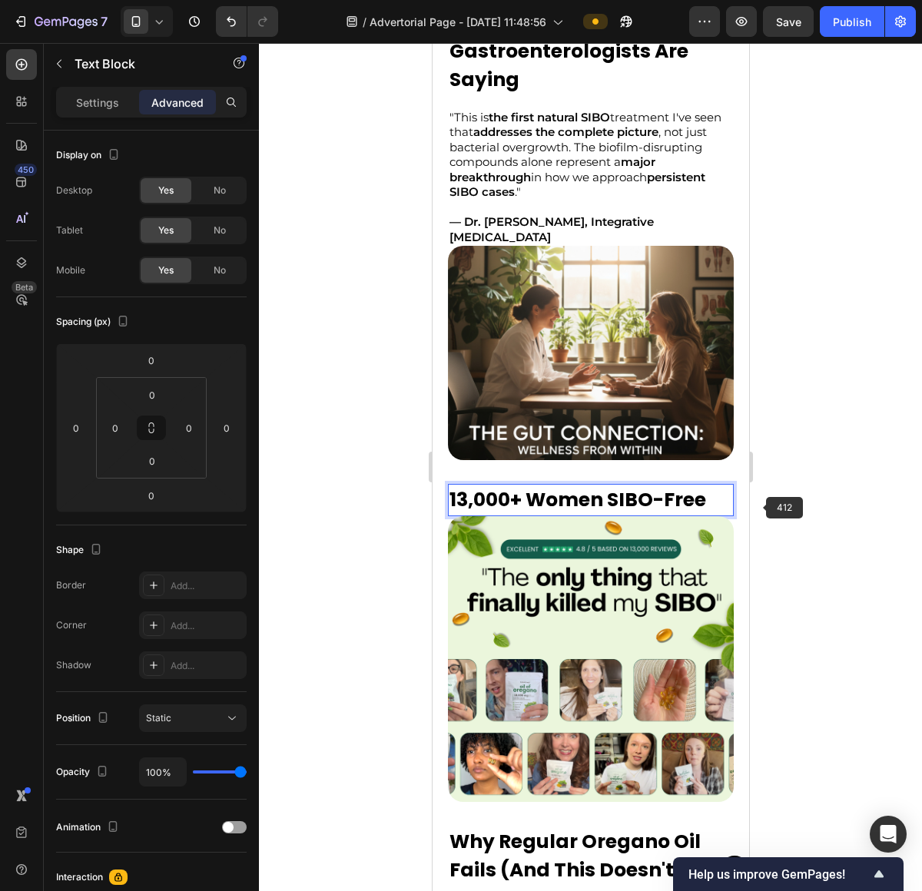
click at [777, 505] on div at bounding box center [590, 467] width 663 height 848
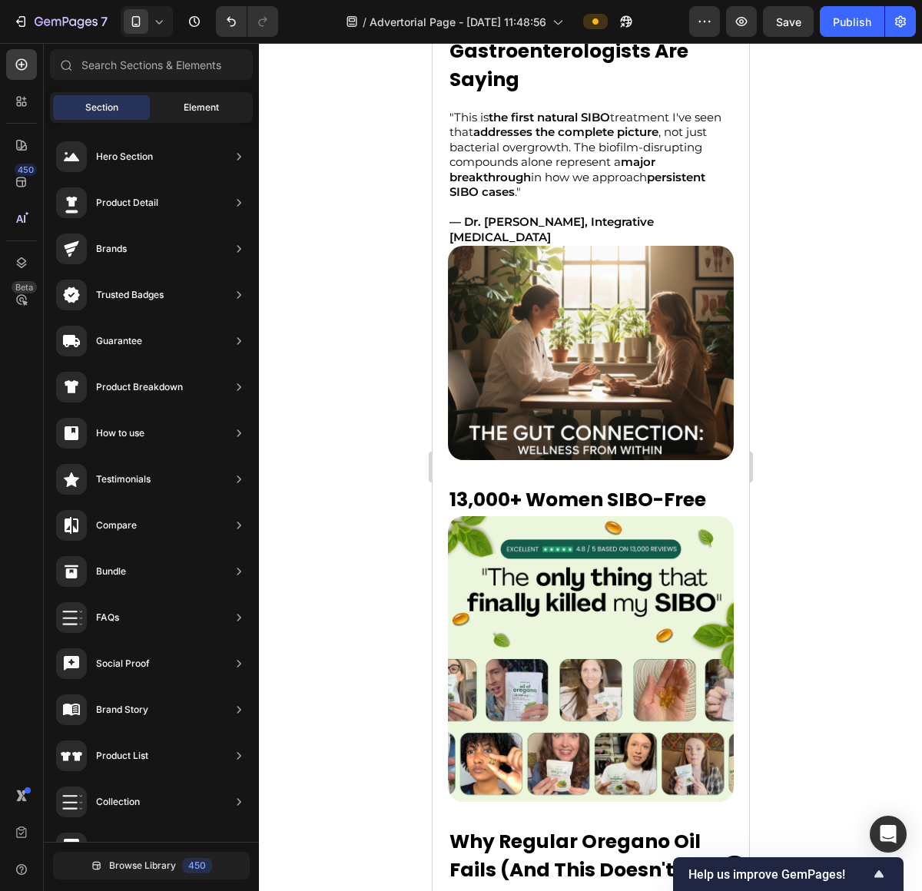
click at [180, 114] on div "Element" at bounding box center [201, 107] width 97 height 25
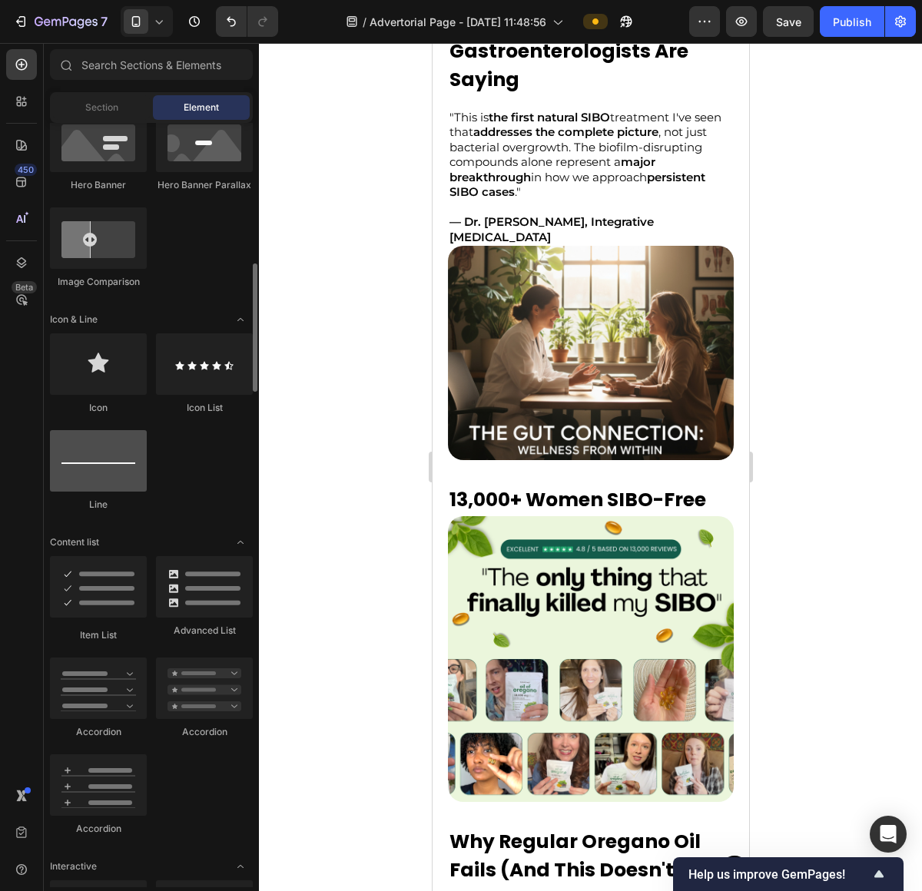
scroll to position [815, 0]
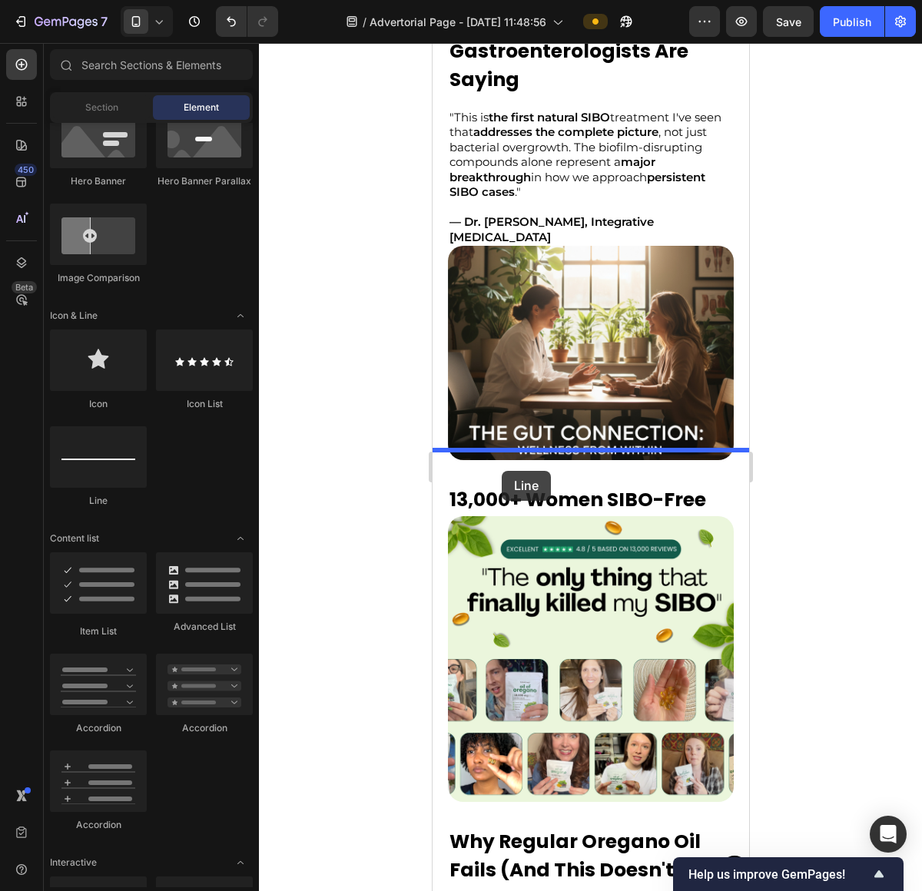
drag, startPoint x: 567, startPoint y: 513, endPoint x: 502, endPoint y: 471, distance: 77.8
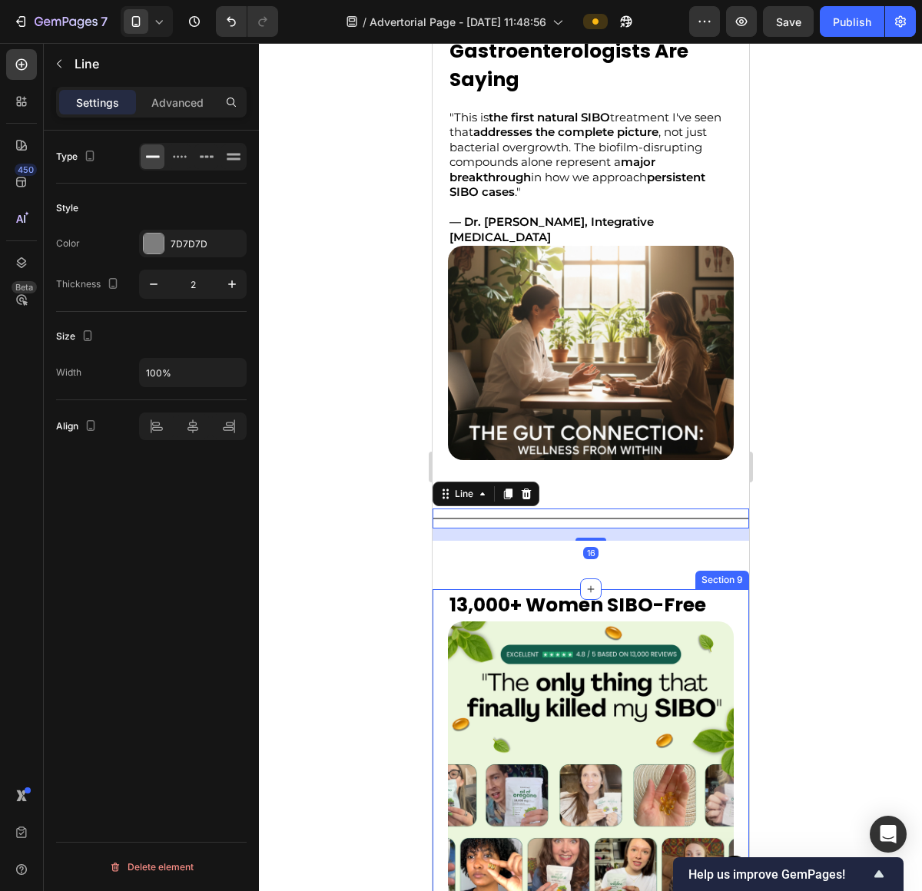
click at [779, 557] on div at bounding box center [590, 467] width 663 height 848
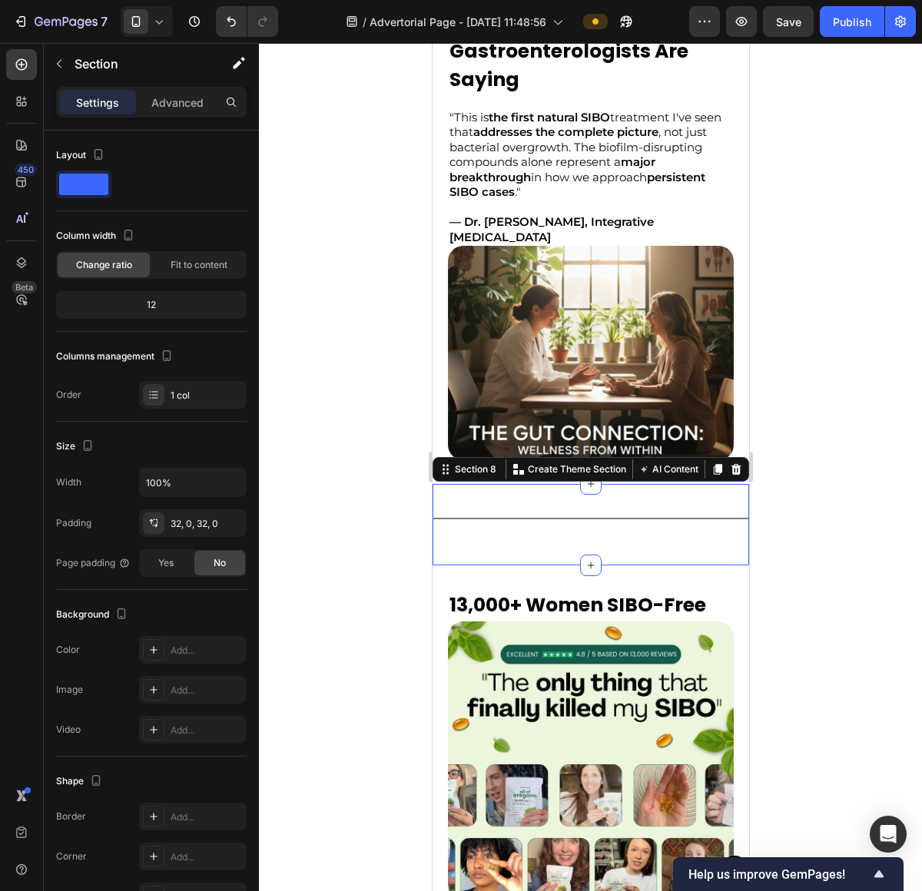
click at [621, 519] on div "Title Line" at bounding box center [590, 524] width 316 height 32
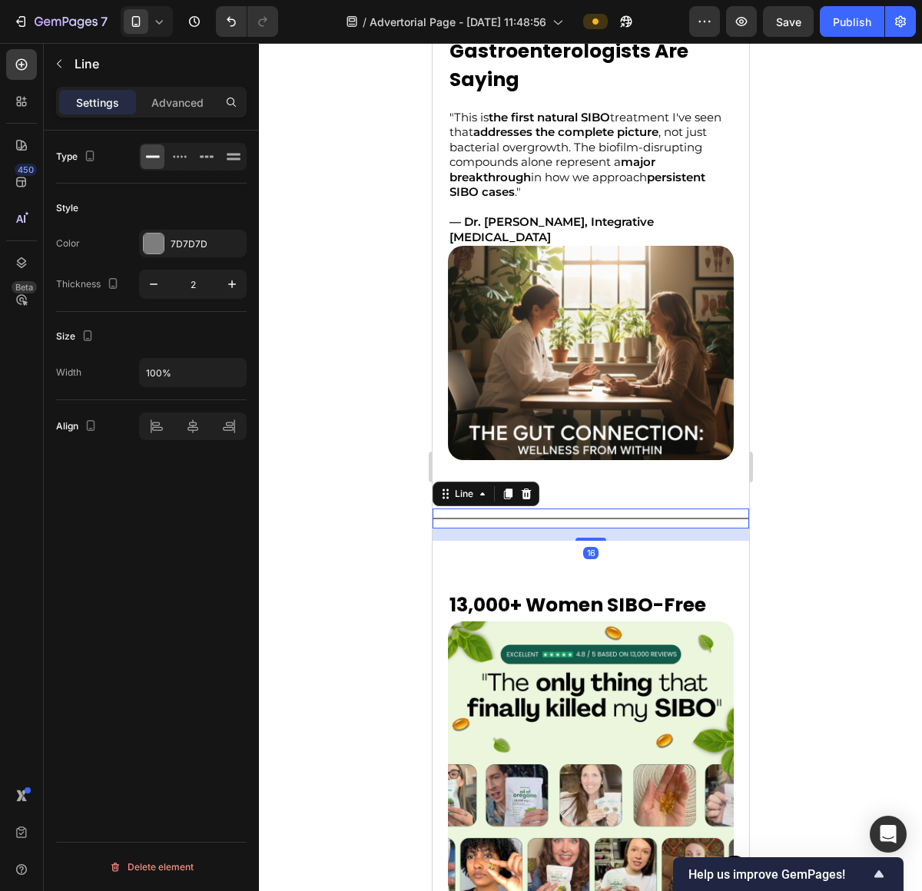
click at [624, 515] on div "Title Line 16" at bounding box center [590, 518] width 316 height 20
drag, startPoint x: 595, startPoint y: 526, endPoint x: 612, endPoint y: 473, distance: 55.9
click at [611, 484] on div "Title Line 16 Section 8" at bounding box center [590, 524] width 316 height 81
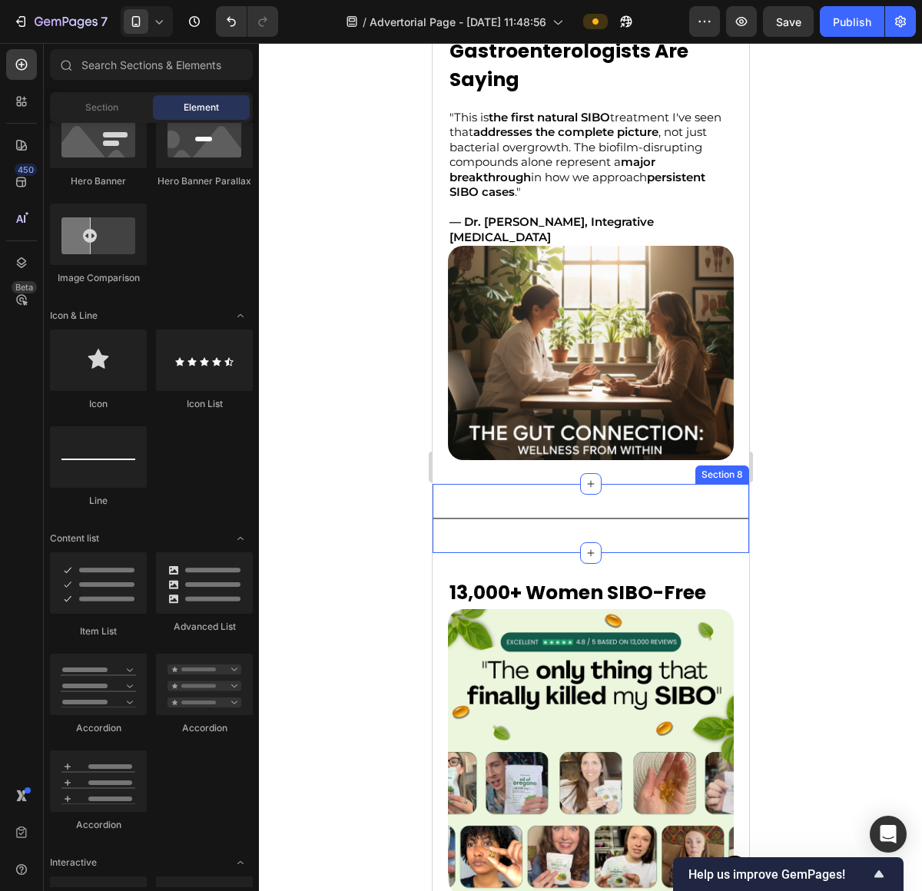
click at [617, 492] on div "Title Line Section 8" at bounding box center [590, 518] width 316 height 69
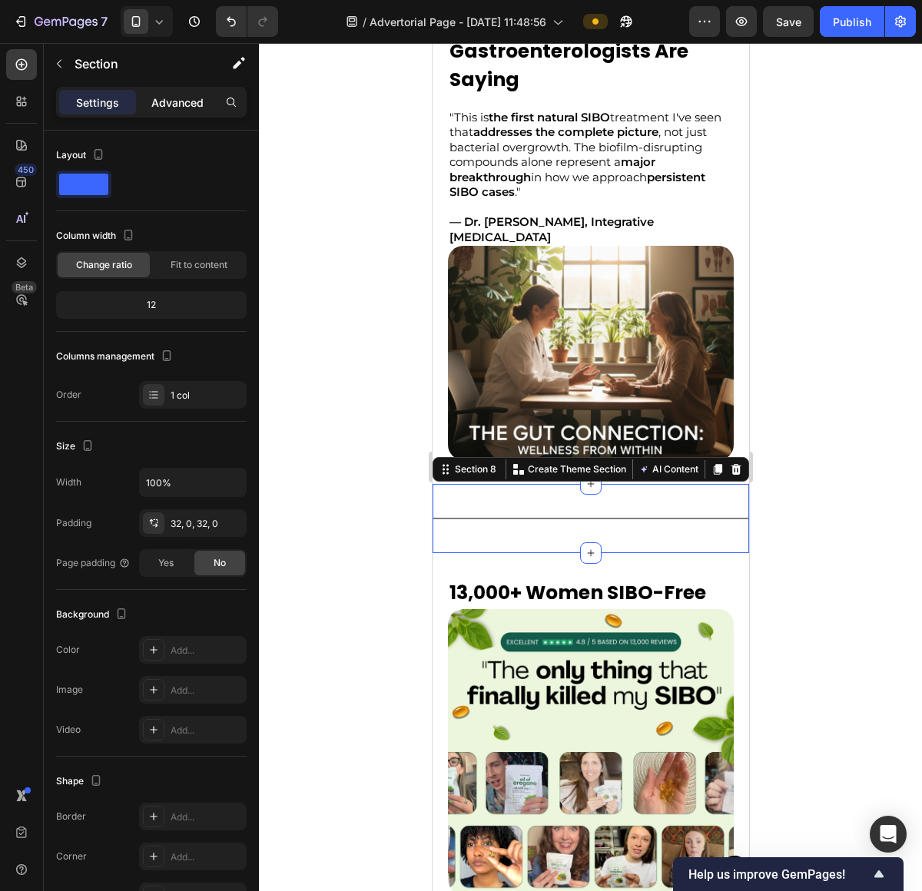
click at [165, 118] on div "Settings Advanced" at bounding box center [151, 109] width 215 height 44
click at [168, 114] on div "Advanced" at bounding box center [177, 102] width 77 height 25
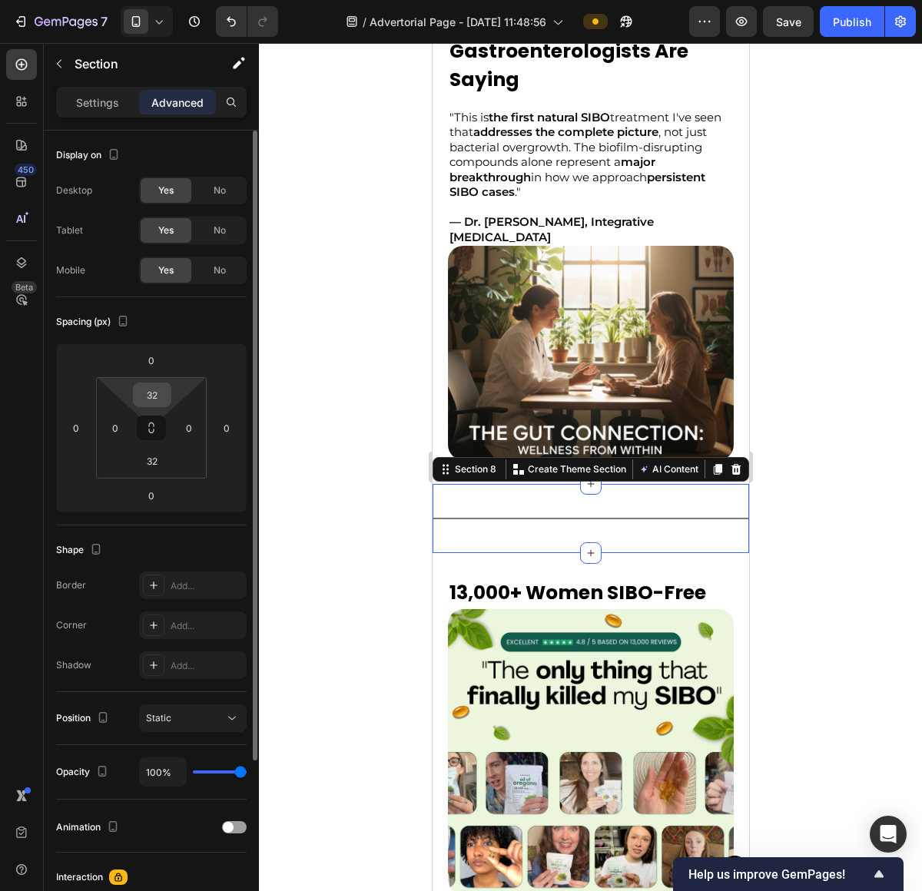
click at [154, 402] on input "32" at bounding box center [152, 394] width 31 height 23
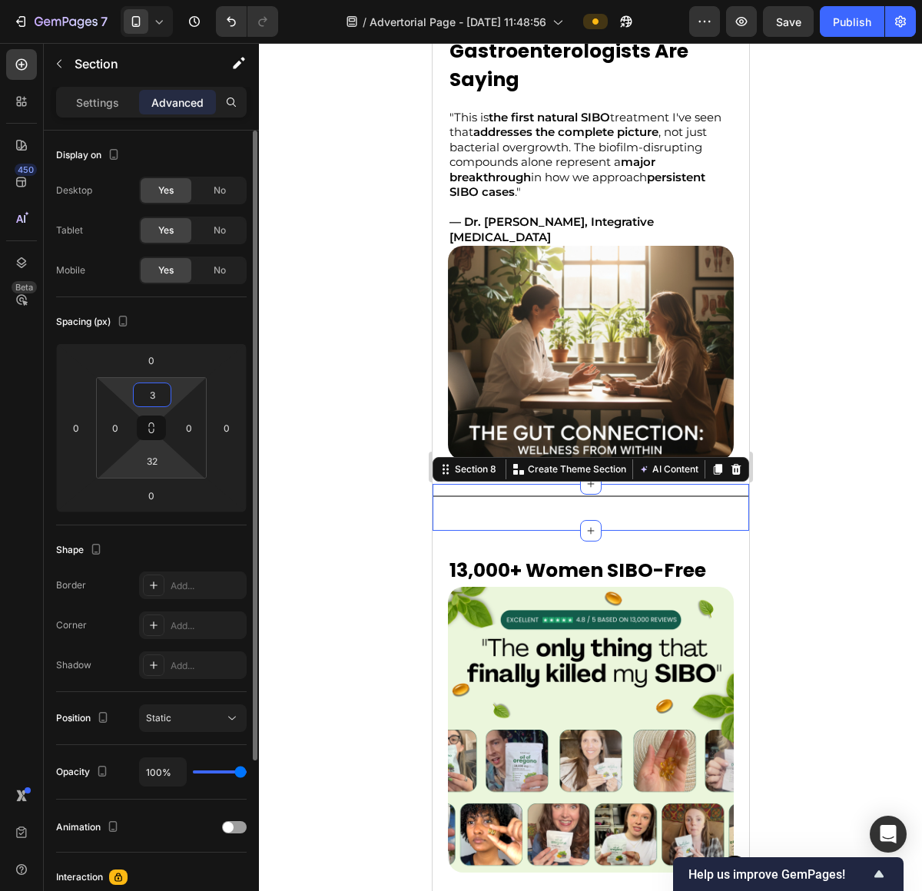
type input "3"
click at [167, 473] on div "32" at bounding box center [152, 461] width 38 height 25
click at [164, 466] on input "32" at bounding box center [152, 460] width 31 height 23
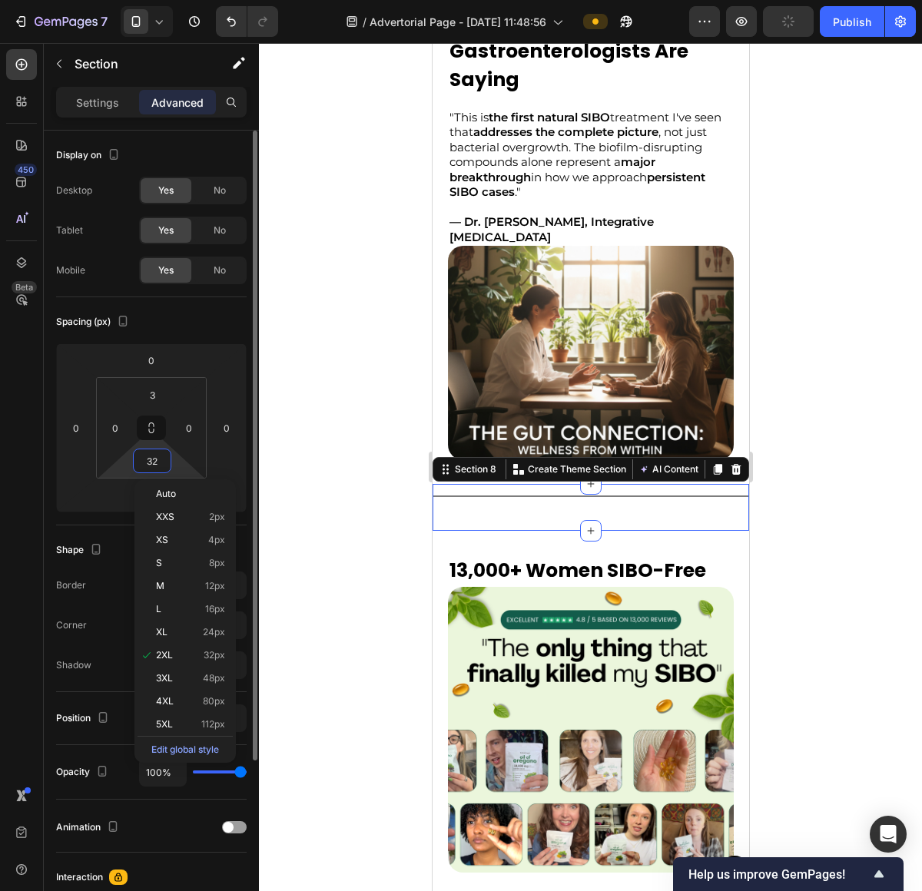
click at [164, 466] on input "32" at bounding box center [152, 460] width 31 height 23
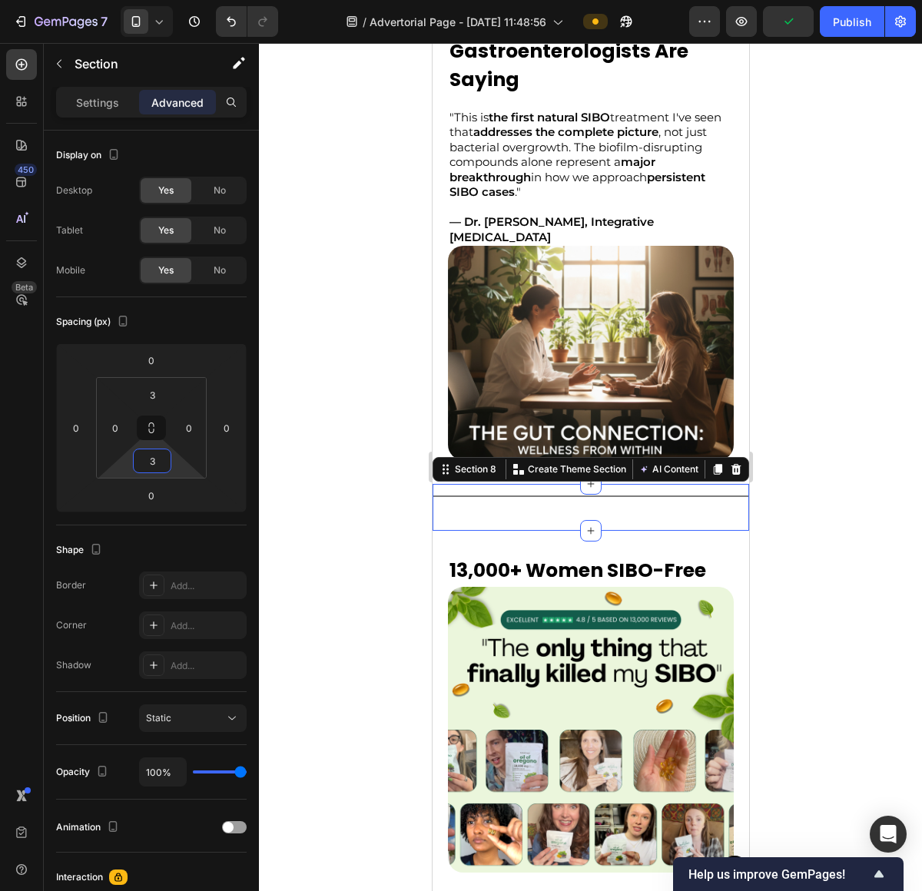
type input "3"
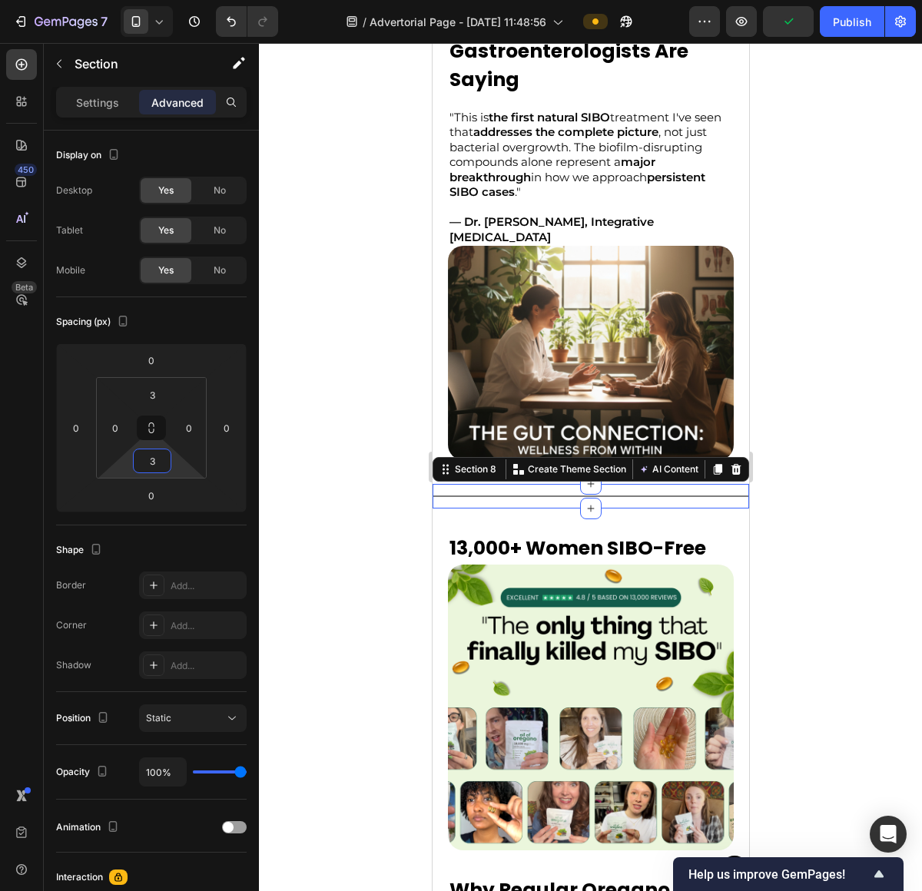
click at [852, 504] on div at bounding box center [590, 467] width 663 height 848
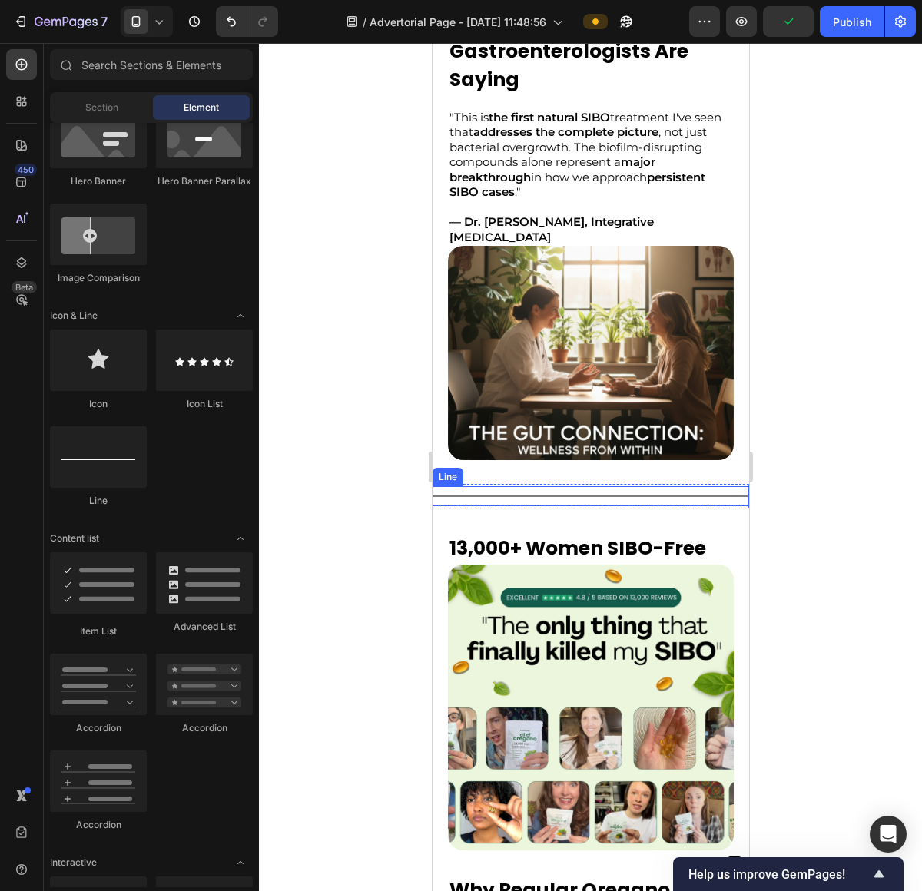
click at [661, 490] on div "Title Line" at bounding box center [590, 496] width 316 height 20
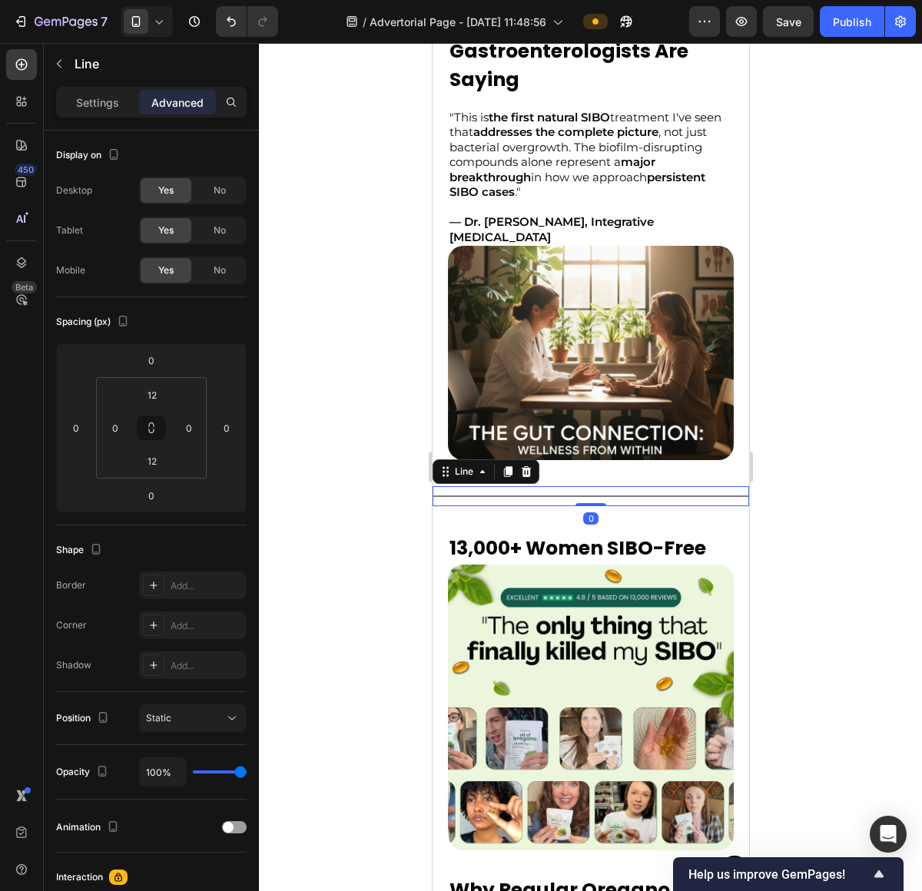
click at [112, 115] on div "Settings Advanced" at bounding box center [151, 102] width 190 height 31
click at [112, 107] on p "Settings" at bounding box center [97, 102] width 43 height 16
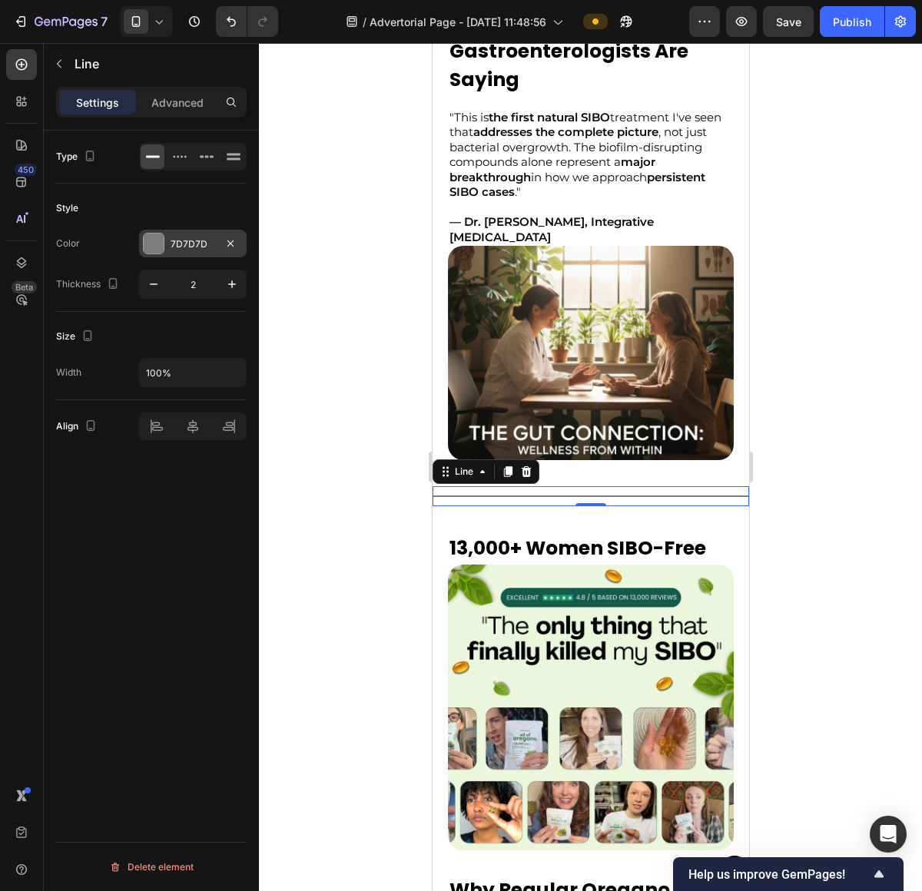
click at [153, 244] on div at bounding box center [154, 244] width 20 height 20
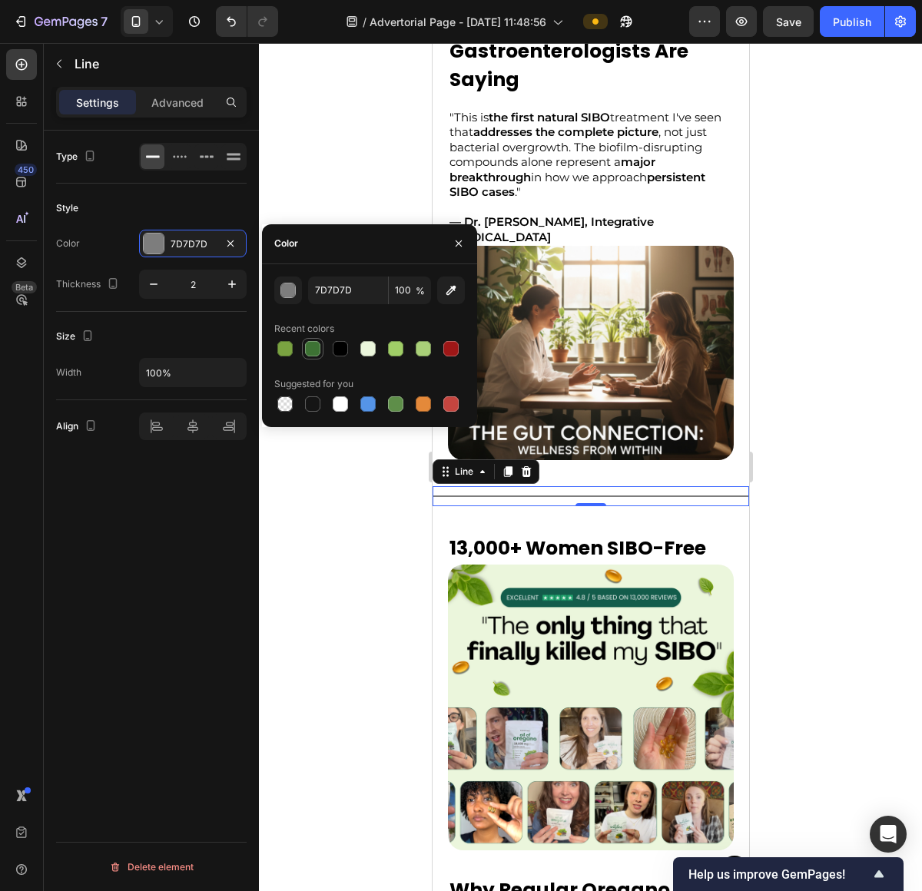
click at [306, 347] on div at bounding box center [312, 348] width 15 height 15
type input "3D7234"
click at [896, 510] on div at bounding box center [590, 467] width 663 height 848
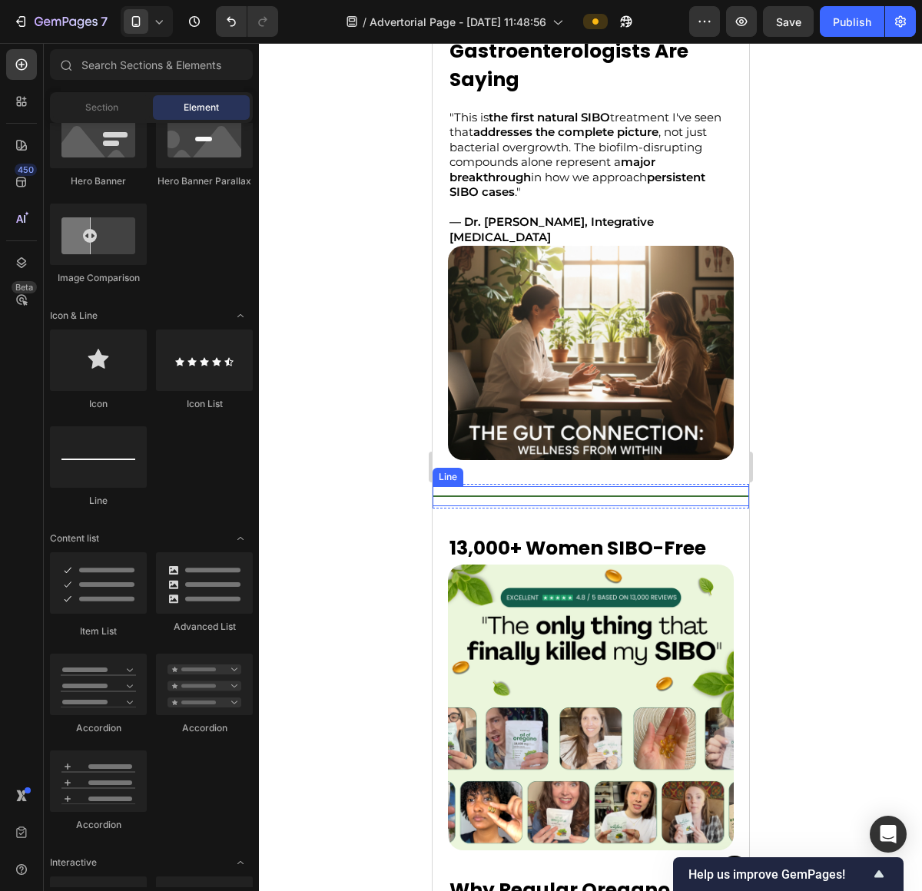
click at [598, 486] on div "Title Line" at bounding box center [590, 496] width 316 height 20
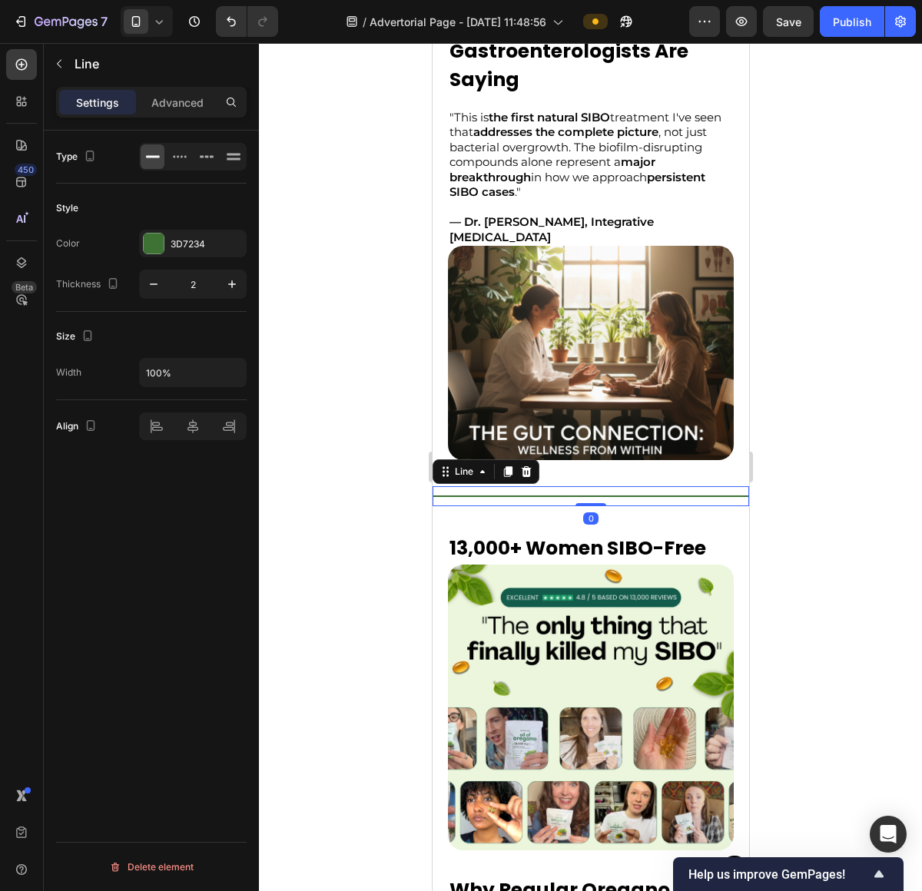
click at [618, 486] on div "Title Line 0" at bounding box center [590, 496] width 316 height 20
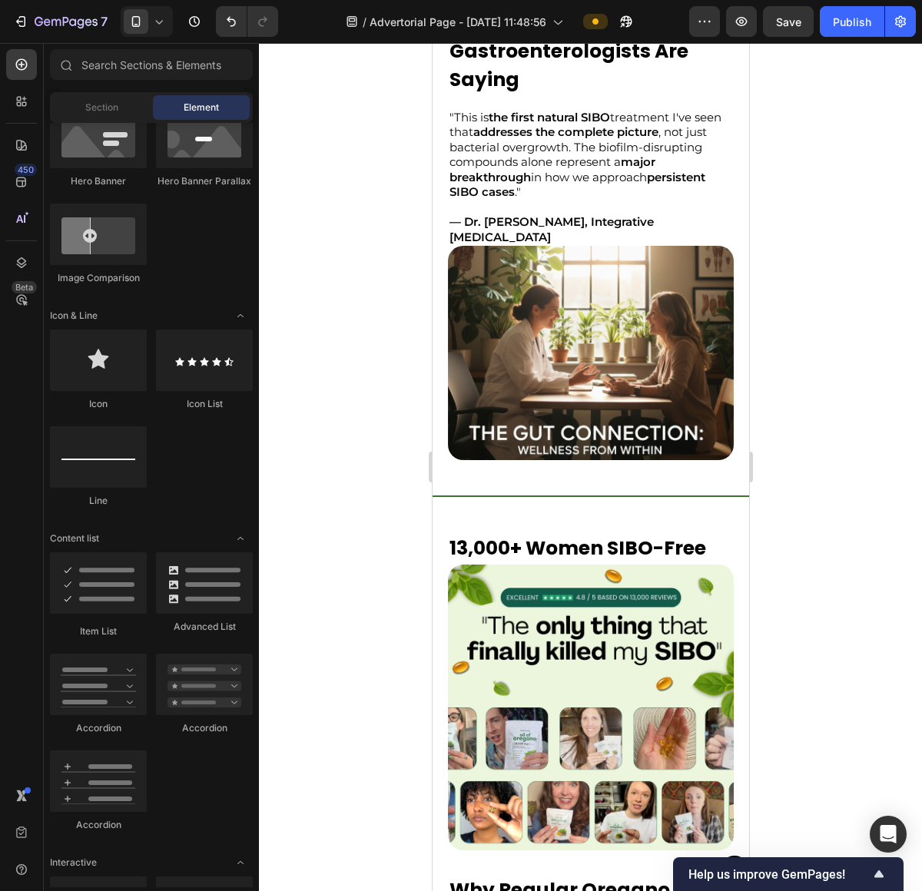
click at [687, 539] on p "13,000+ Women SIBO-Free" at bounding box center [590, 548] width 283 height 29
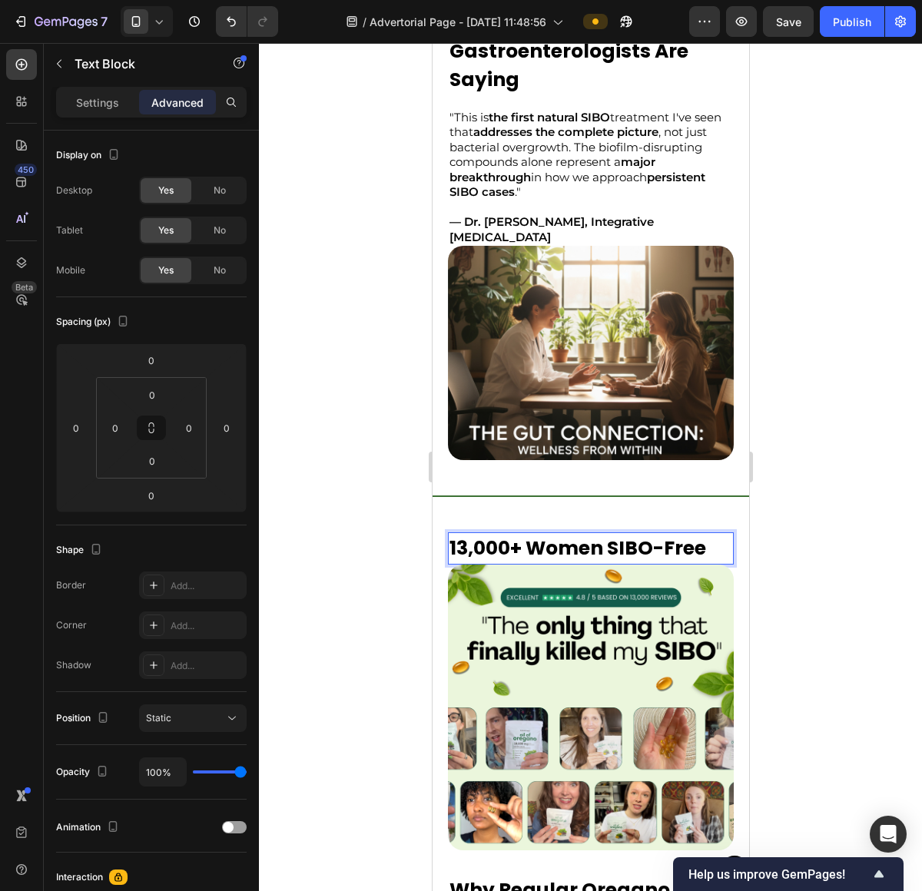
click at [578, 538] on p "13,000+ Women SIBO-Free" at bounding box center [590, 548] width 283 height 29
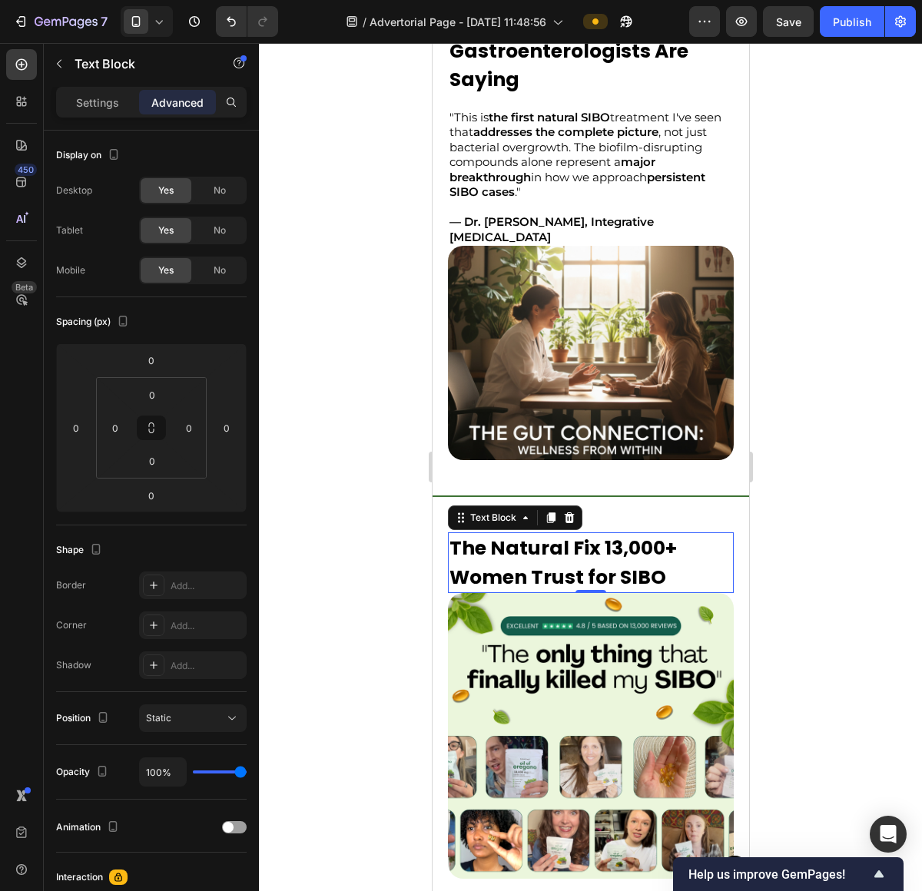
click at [781, 548] on div at bounding box center [590, 467] width 663 height 848
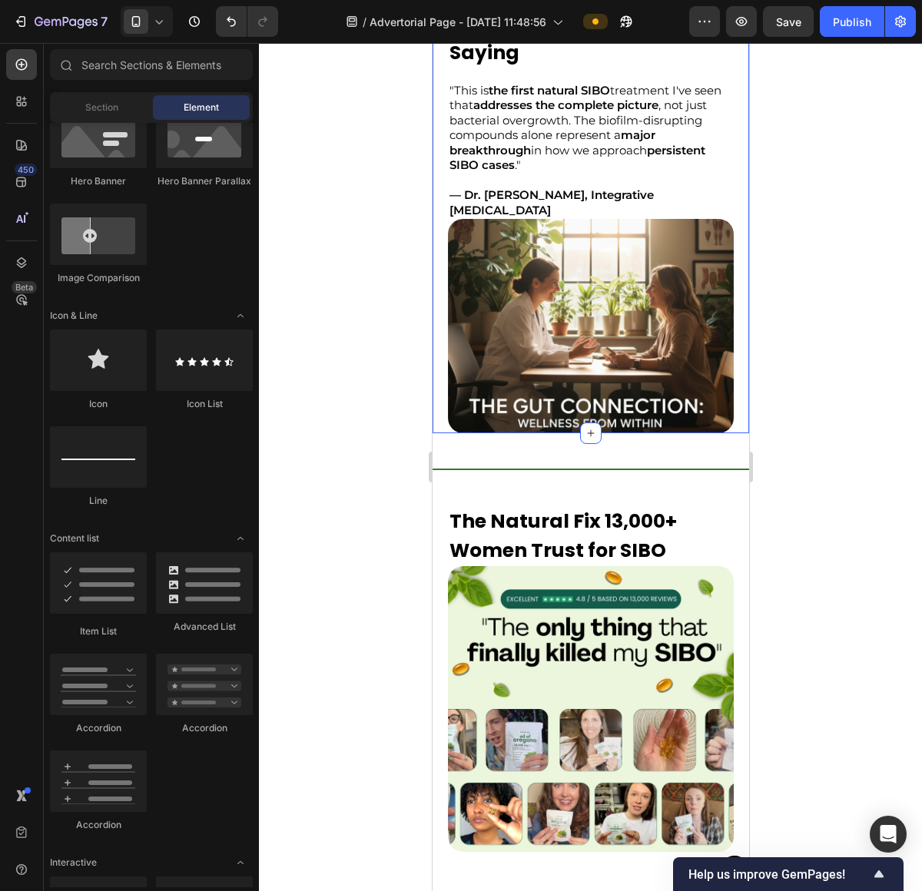
scroll to position [3008, 0]
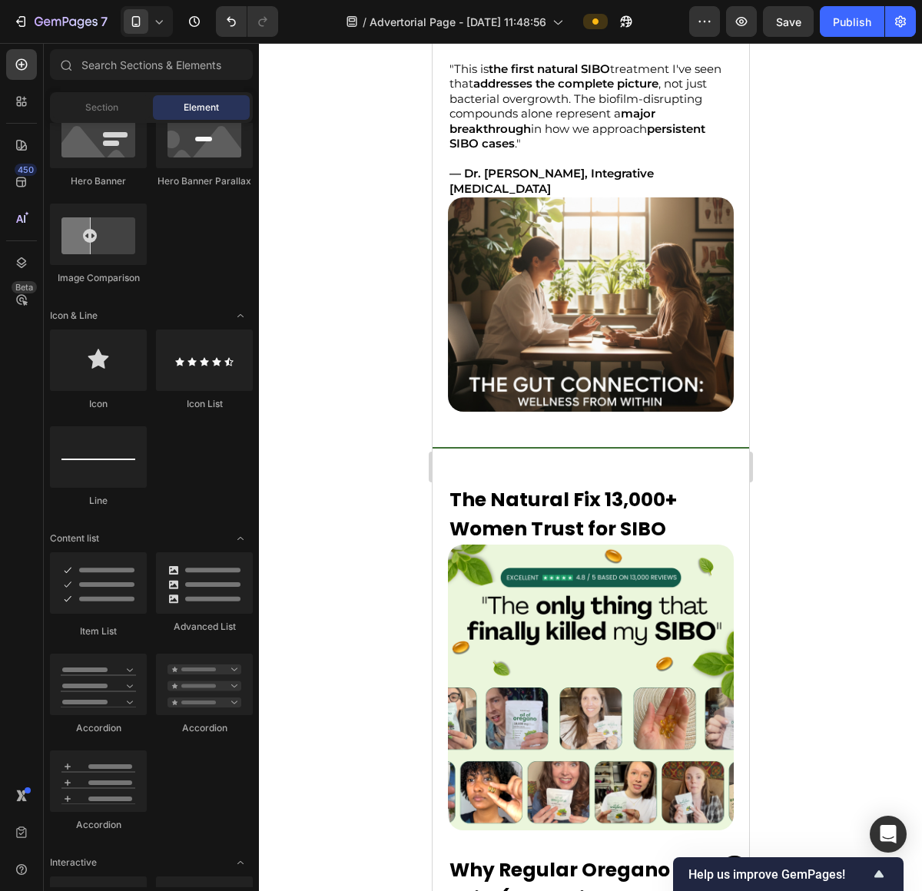
click at [583, 485] on p "The Natural Fix 13,000+ Women Trust for SIBO" at bounding box center [590, 514] width 283 height 58
click at [672, 445] on div "Title Line" at bounding box center [590, 448] width 316 height 20
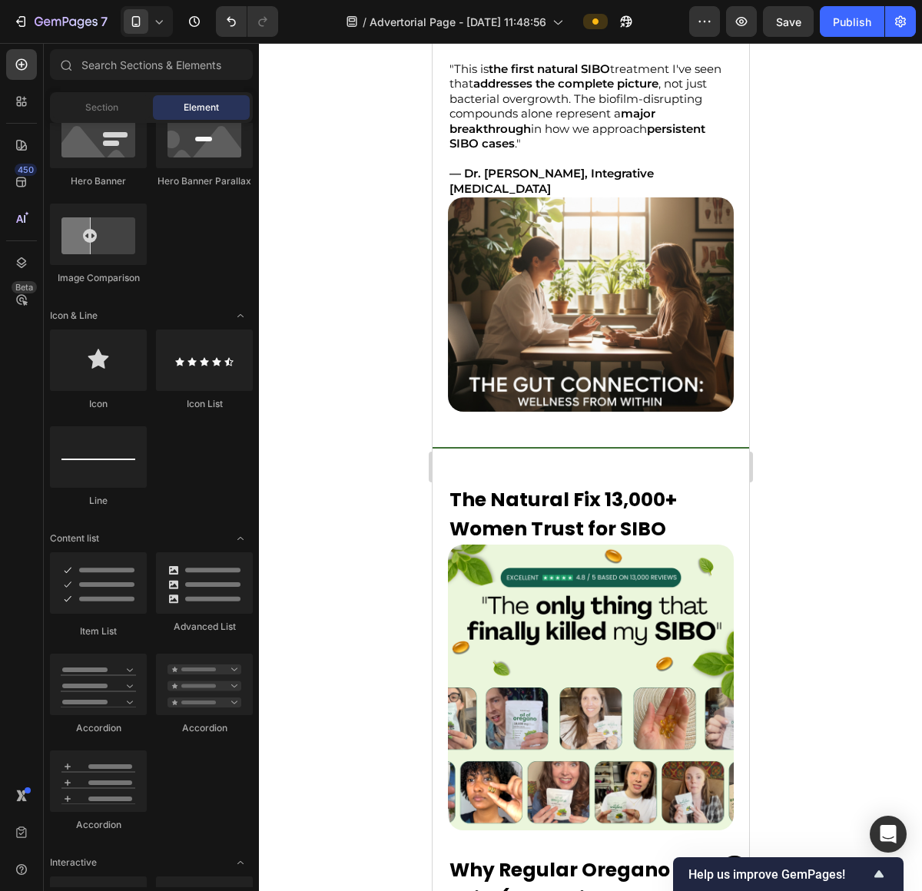
click at [545, 392] on img at bounding box center [590, 304] width 286 height 214
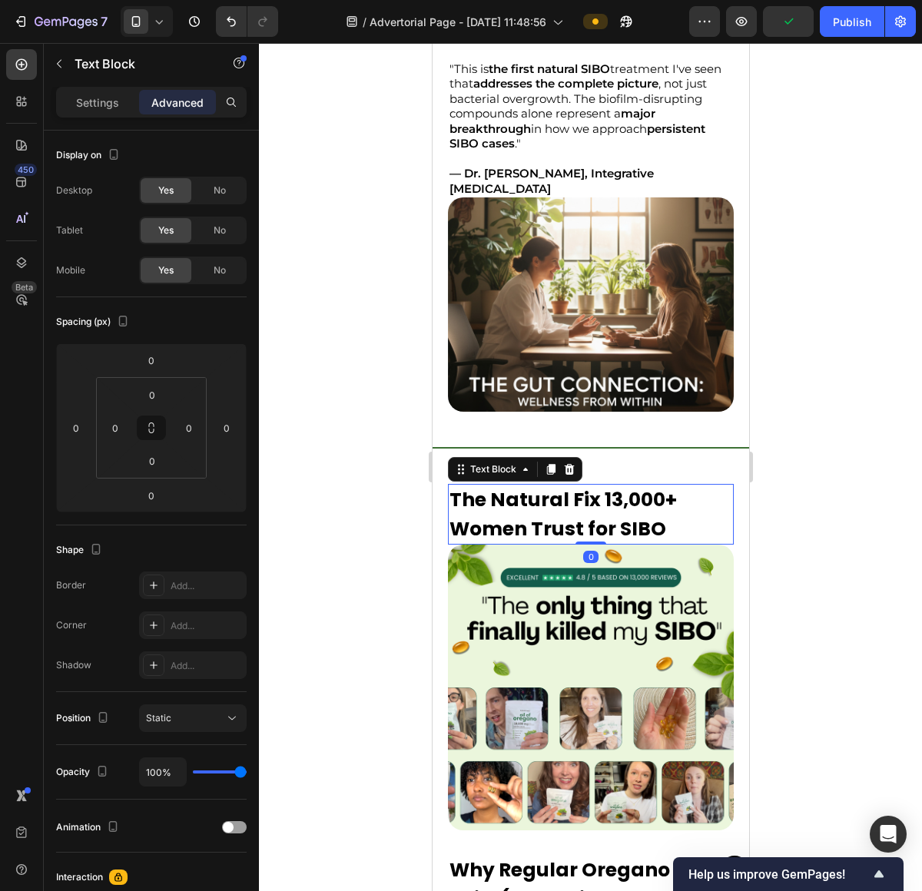
click at [666, 485] on p "The Natural Fix 13,000+ Women Trust for SIBO" at bounding box center [590, 514] width 283 height 58
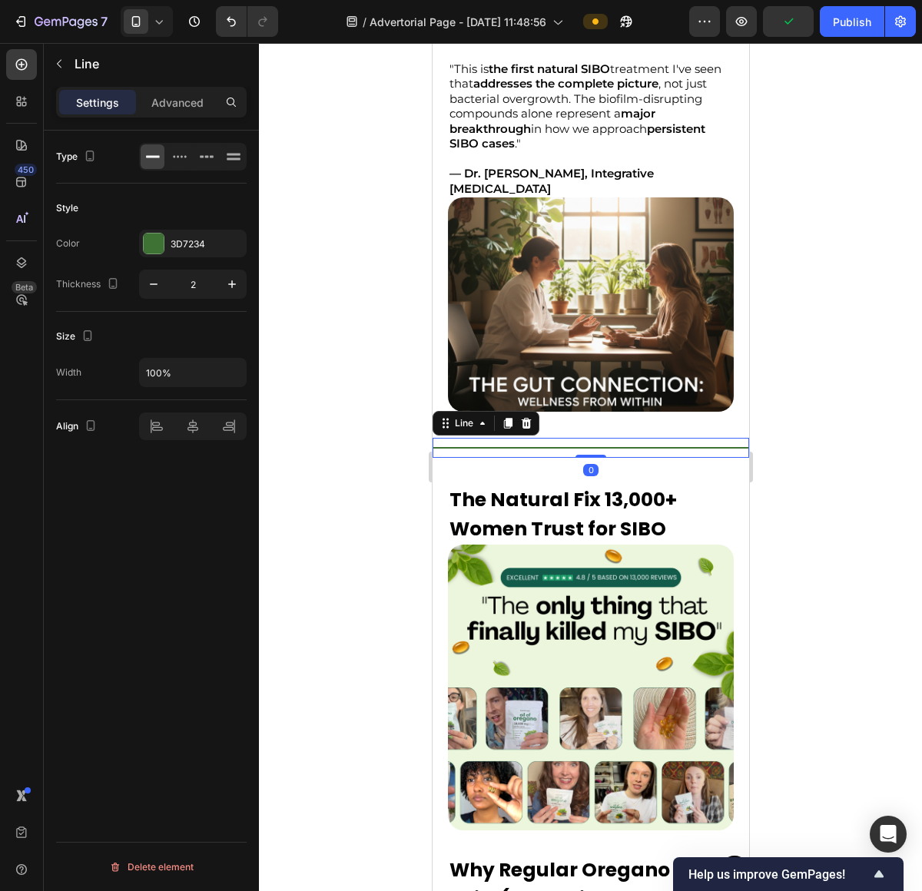
click at [525, 438] on div "Title Line 0" at bounding box center [590, 448] width 316 height 20
click at [161, 111] on div "Advanced" at bounding box center [177, 102] width 77 height 25
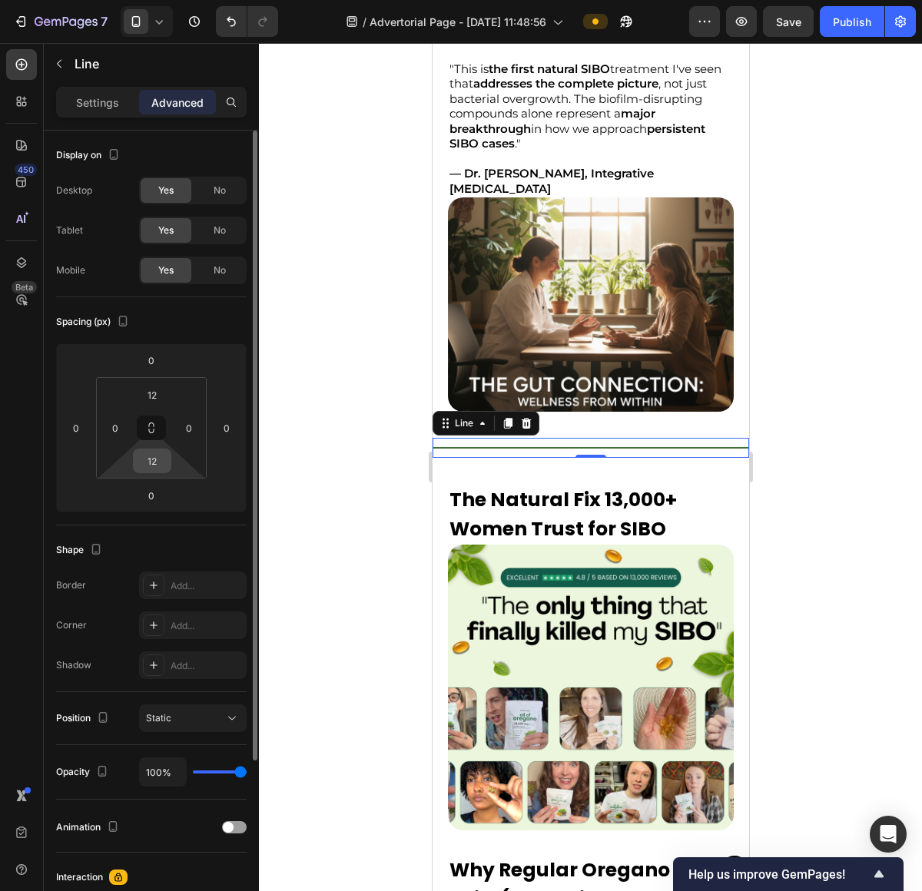
click at [163, 461] on input "12" at bounding box center [152, 460] width 31 height 23
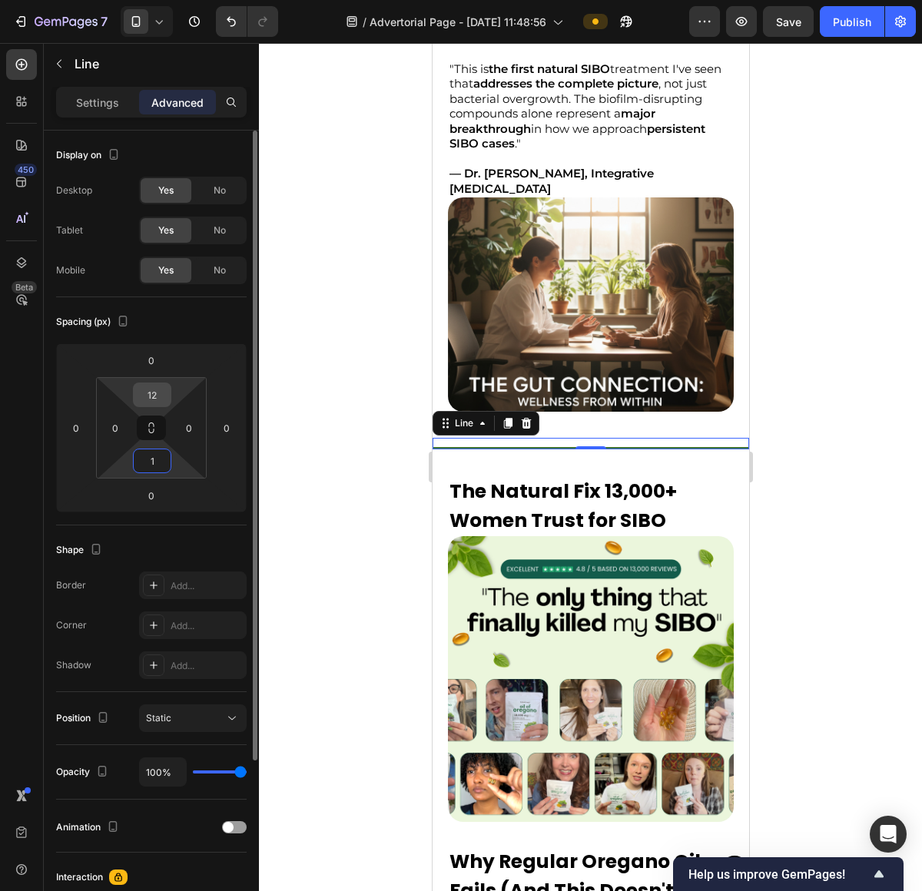
type input "1"
click at [151, 392] on input "12" at bounding box center [152, 394] width 31 height 23
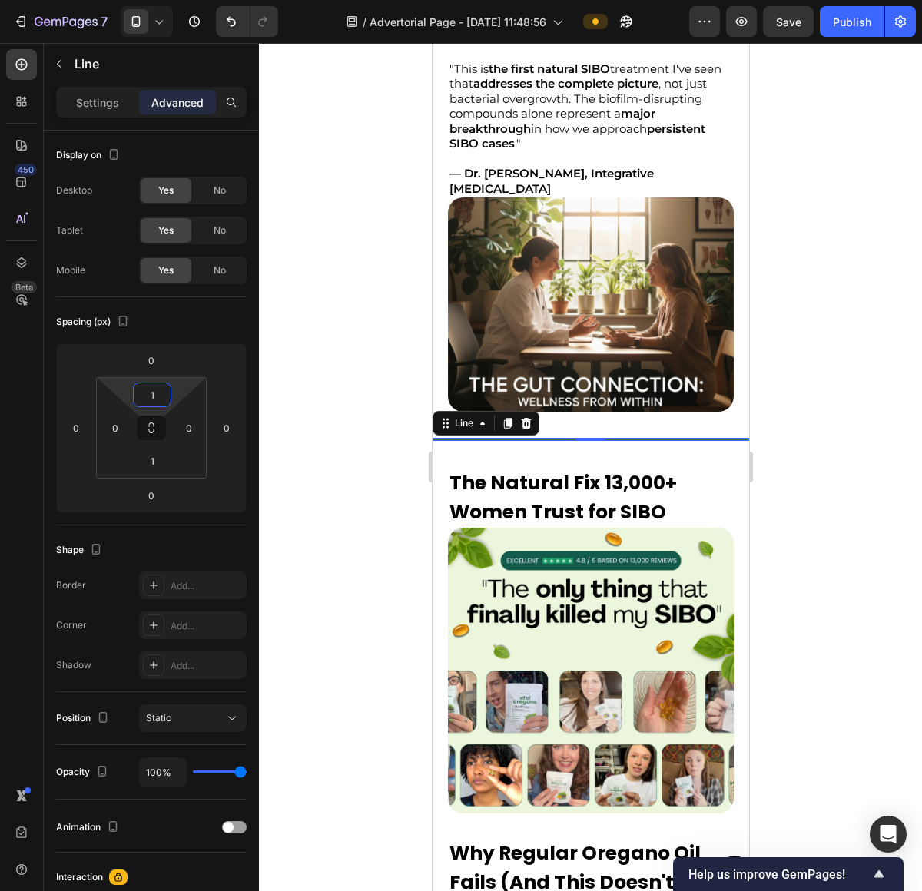
type input "1"
click at [767, 442] on div at bounding box center [590, 467] width 663 height 848
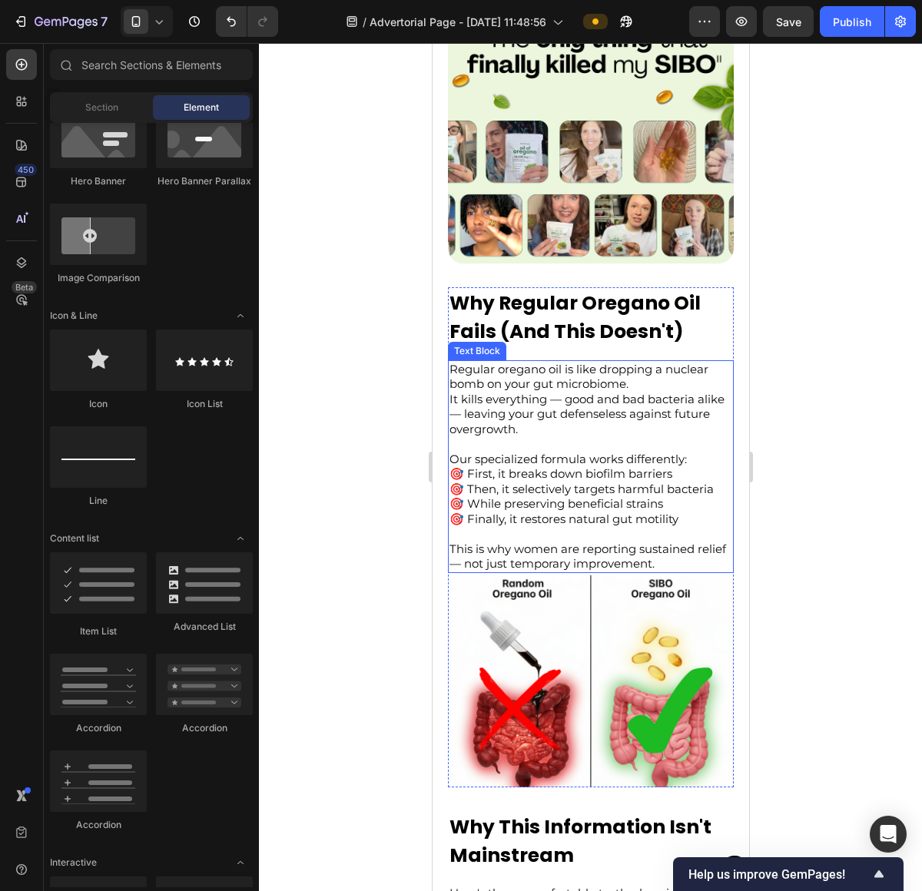
scroll to position [3586, 0]
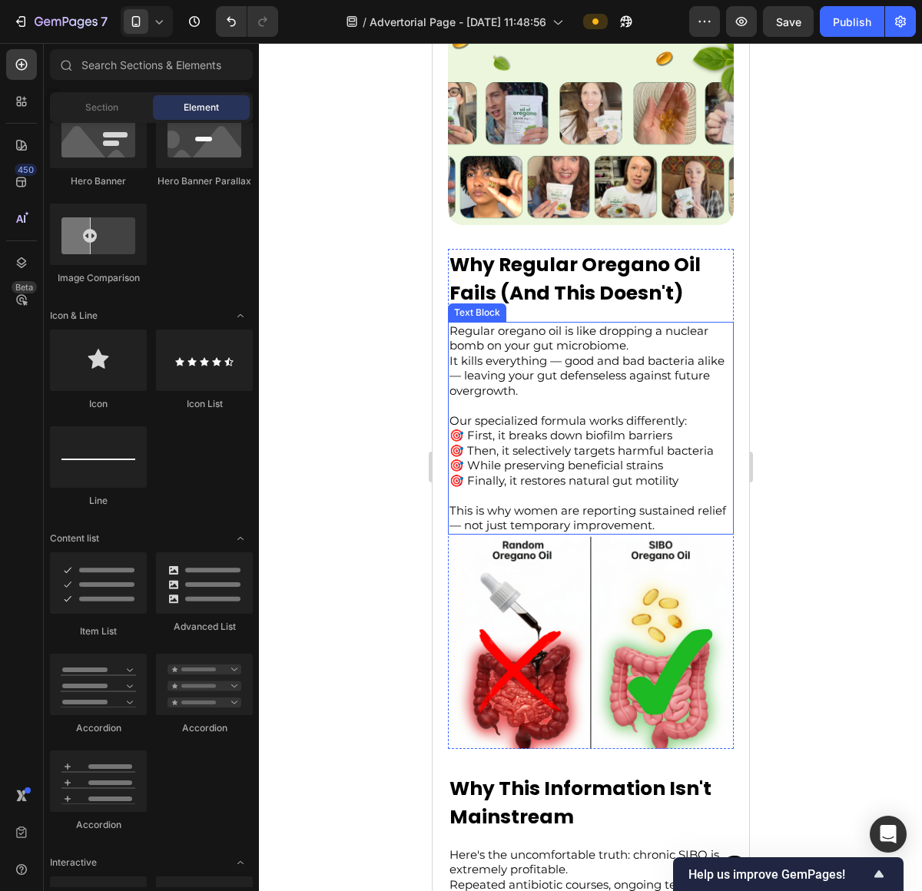
click at [564, 353] on p "It kills everything — good and bad bacteria alike — leaving your gut defenseles…" at bounding box center [590, 383] width 283 height 60
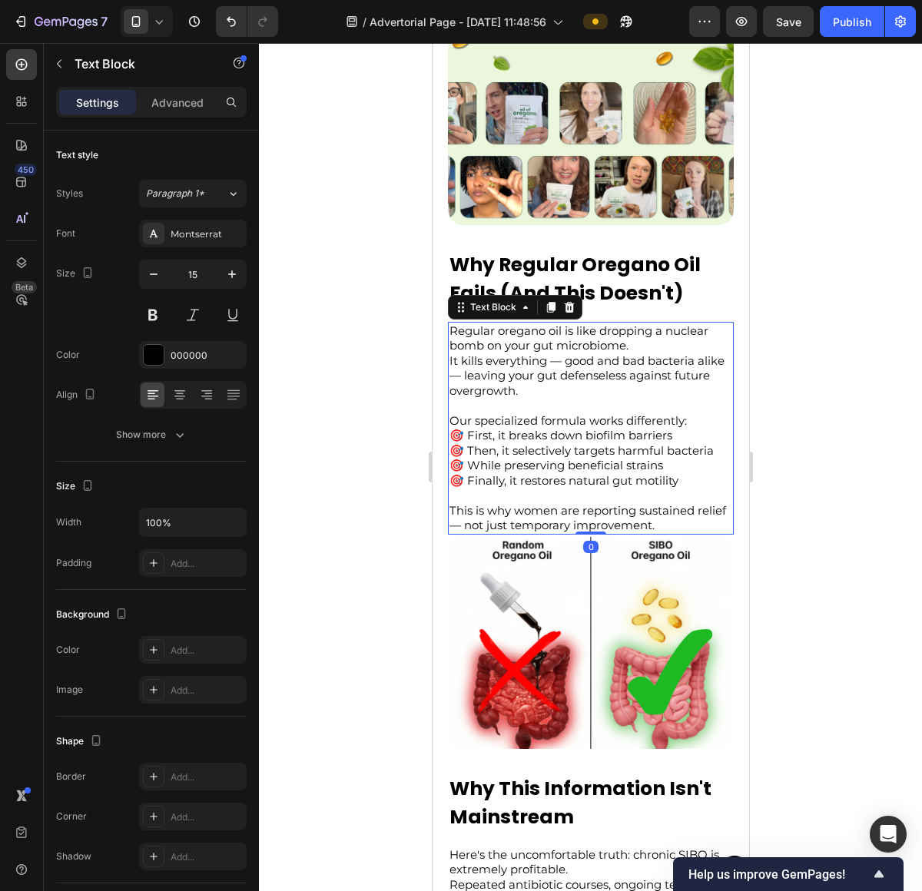
click at [667, 333] on p "Regular oregano oil is like dropping a nuclear bomb on your gut microbiome." at bounding box center [590, 338] width 283 height 30
click at [482, 323] on p "Regular oregano oil is like dropping a nuclear bomb on your gut microbiome." at bounding box center [590, 338] width 283 height 30
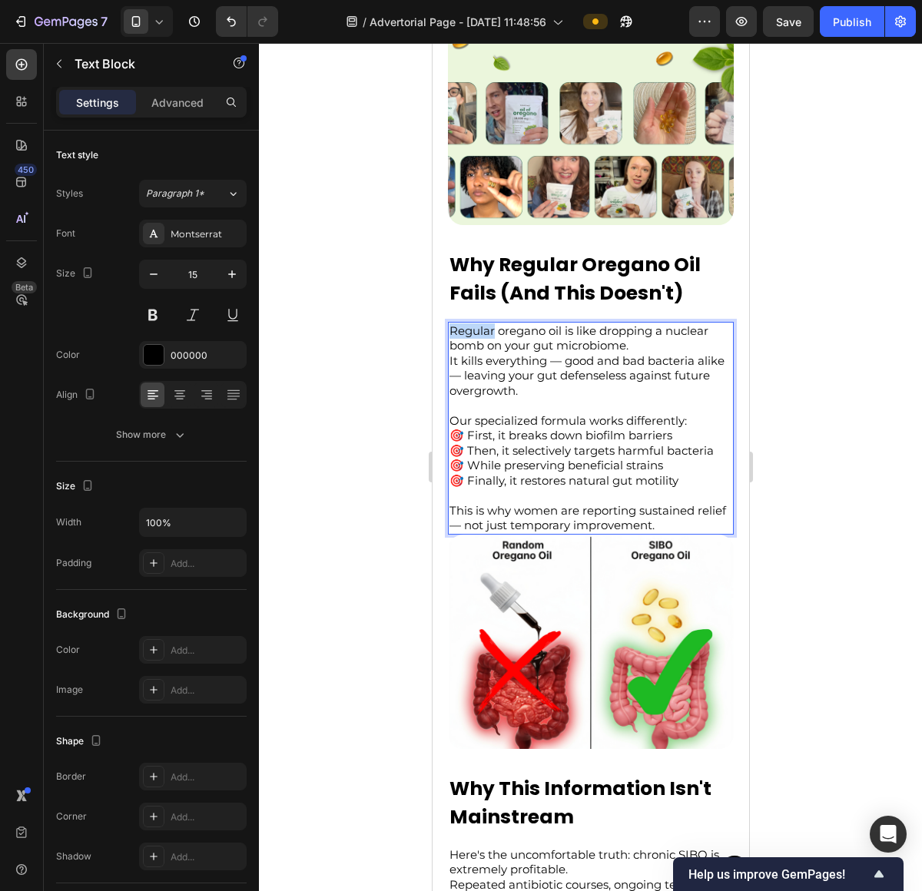
click at [482, 323] on p "Regular oregano oil is like dropping a nuclear bomb on your gut microbiome." at bounding box center [590, 338] width 283 height 30
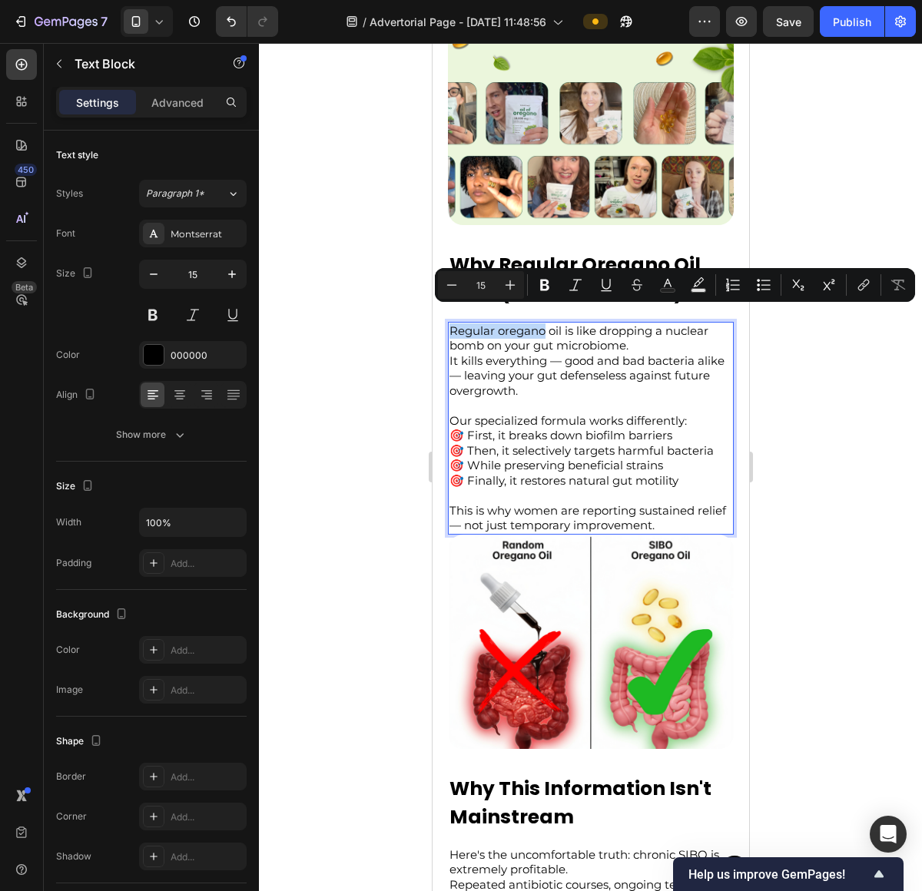
click at [500, 323] on p "Regular oregano oil is like dropping a nuclear bomb on your gut microbiome." at bounding box center [590, 338] width 283 height 30
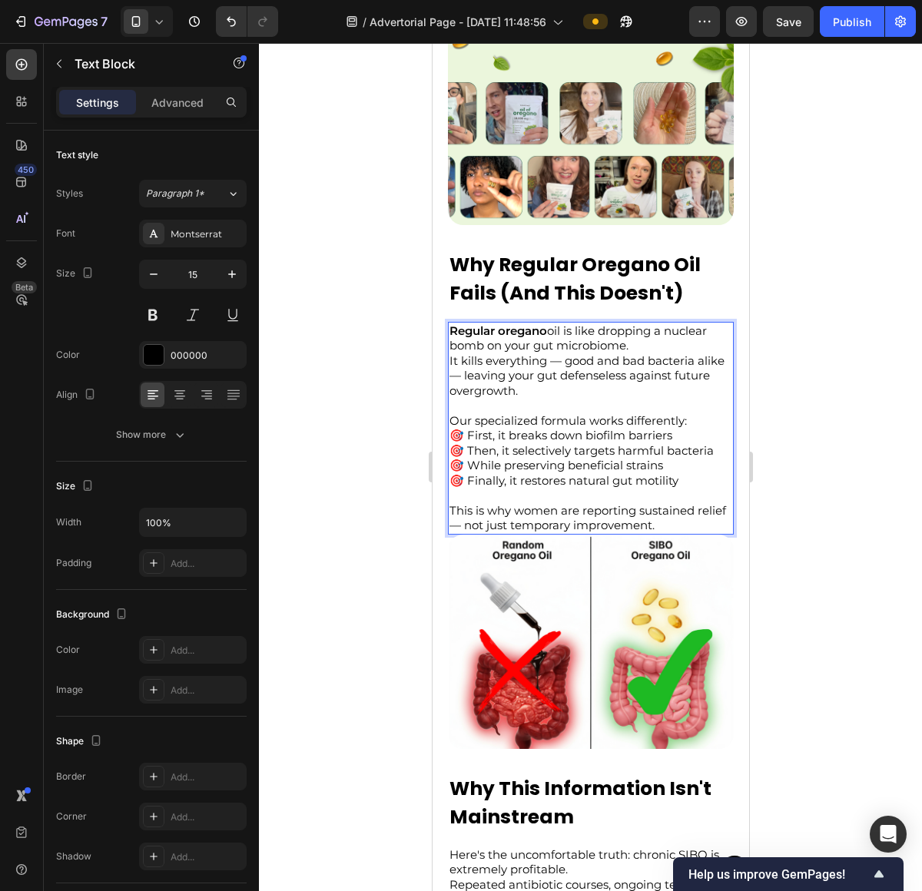
click at [684, 323] on p "Regular oregano oil is like dropping a nuclear bomb on your gut microbiome." at bounding box center [590, 338] width 283 height 30
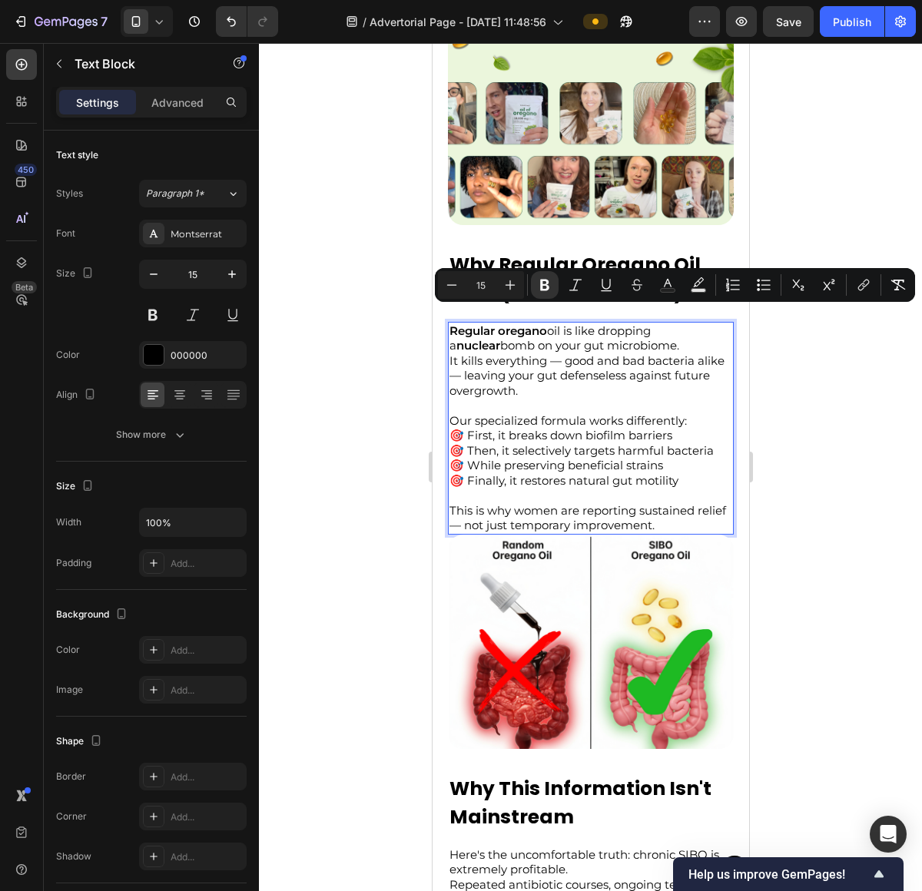
click at [475, 331] on p "Regular oregano oil is like dropping a nuclear bomb on your gut microbiome." at bounding box center [590, 338] width 283 height 30
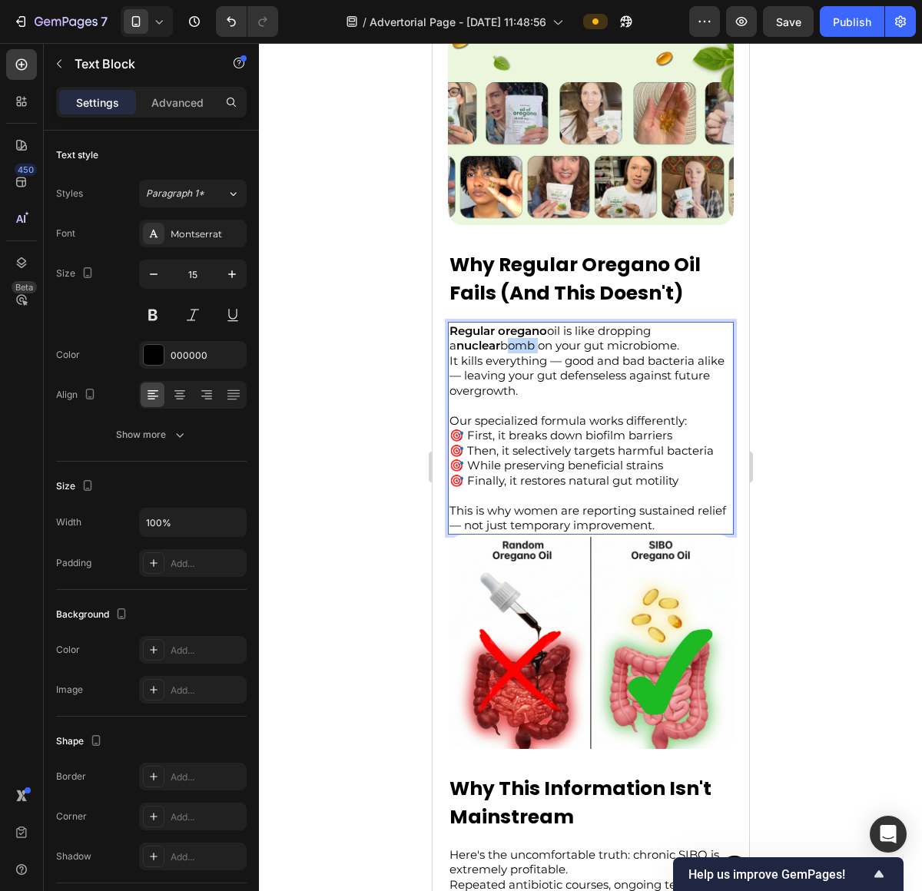
drag, startPoint x: 486, startPoint y: 337, endPoint x: 475, endPoint y: 331, distance: 12.4
click at [475, 331] on p "Regular oregano oil is like dropping a nuclear bomb on your gut microbiome." at bounding box center [590, 338] width 283 height 30
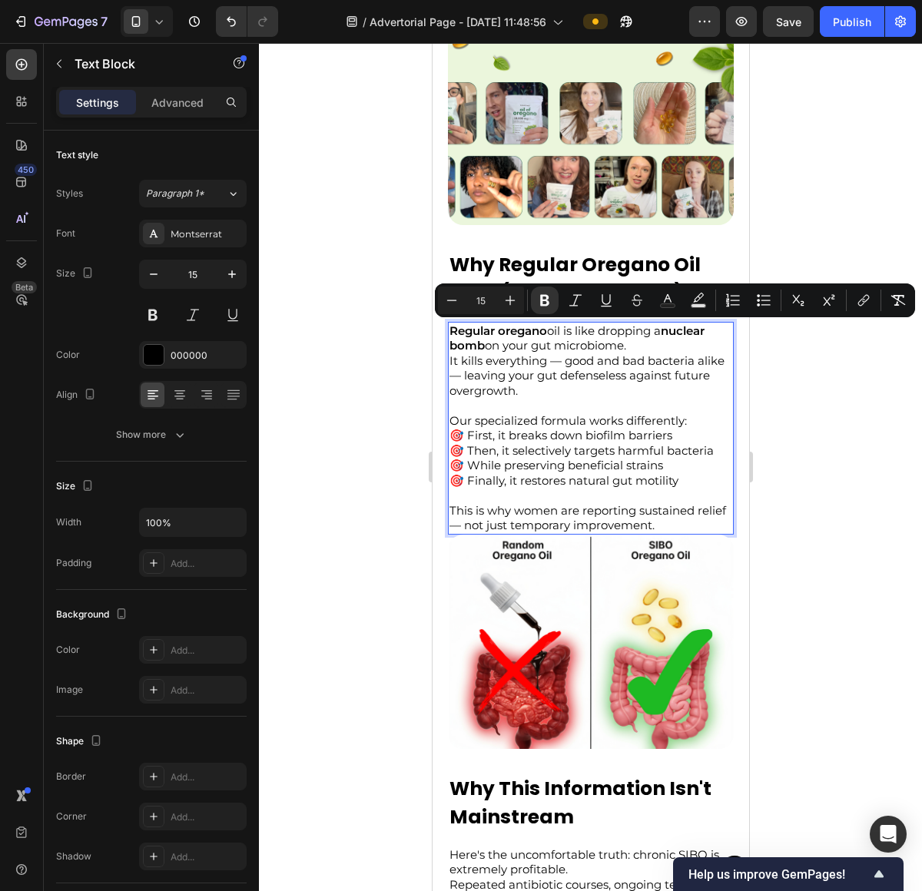
click at [612, 378] on p "It kills everything — good and bad bacteria alike — leaving your gut defenseles…" at bounding box center [590, 383] width 283 height 60
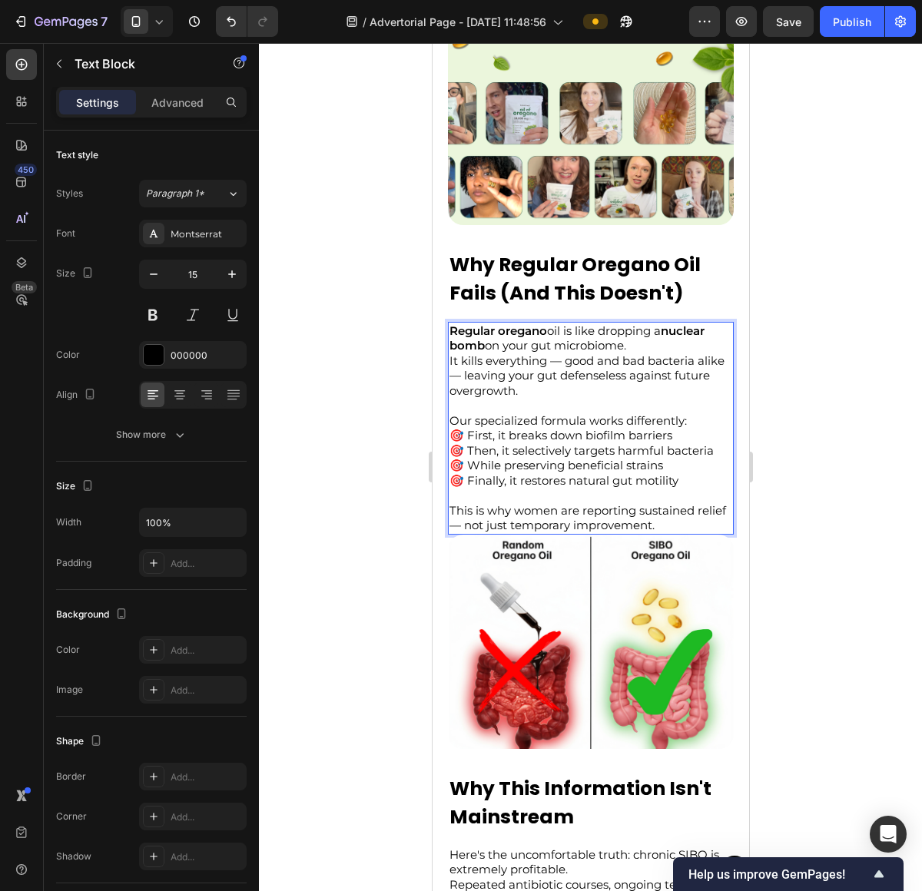
click at [473, 353] on p "It kills everything — good and bad bacteria alike — leaving your gut defenseles…" at bounding box center [590, 383] width 283 height 60
click at [528, 353] on p "It kills everything — good and bad bacteria alike — leaving your gut defenseles…" at bounding box center [590, 383] width 283 height 60
drag, startPoint x: 528, startPoint y: 346, endPoint x: 485, endPoint y: 349, distance: 43.8
click at [528, 353] on p "It kills everything — good and bad bacteria alike — leaving your gut defenseles…" at bounding box center [590, 383] width 283 height 60
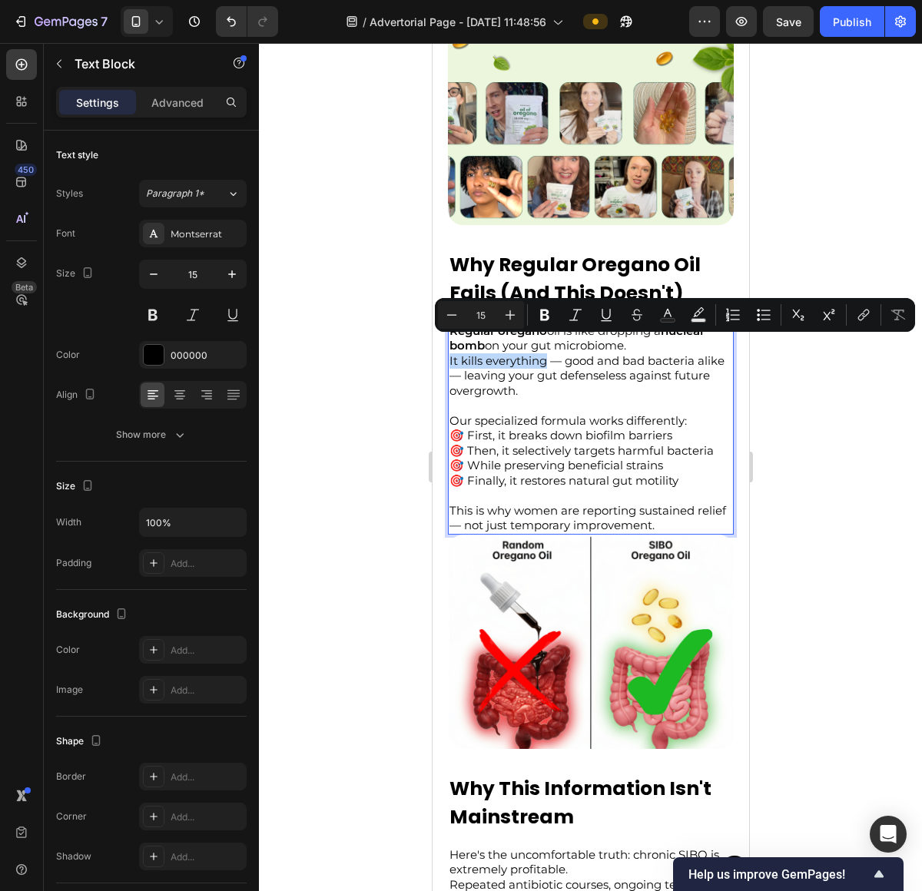
click at [452, 353] on p "It kills everything — good and bad bacteria alike — leaving your gut defenseles…" at bounding box center [590, 383] width 283 height 60
click at [611, 353] on p "It kills everything — good and bad bacteria alike — leaving your gut defenseles…" at bounding box center [590, 383] width 283 height 60
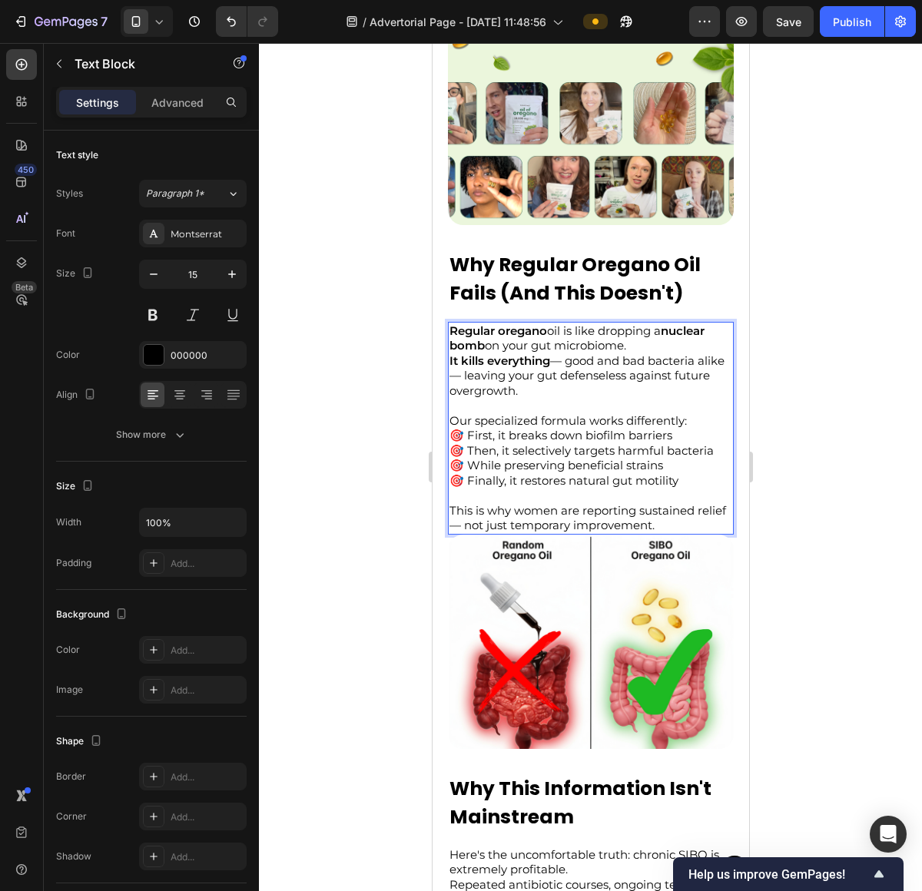
click at [588, 353] on p "It kills everything — good and bad bacteria alike — leaving your gut defenseles…" at bounding box center [590, 383] width 283 height 60
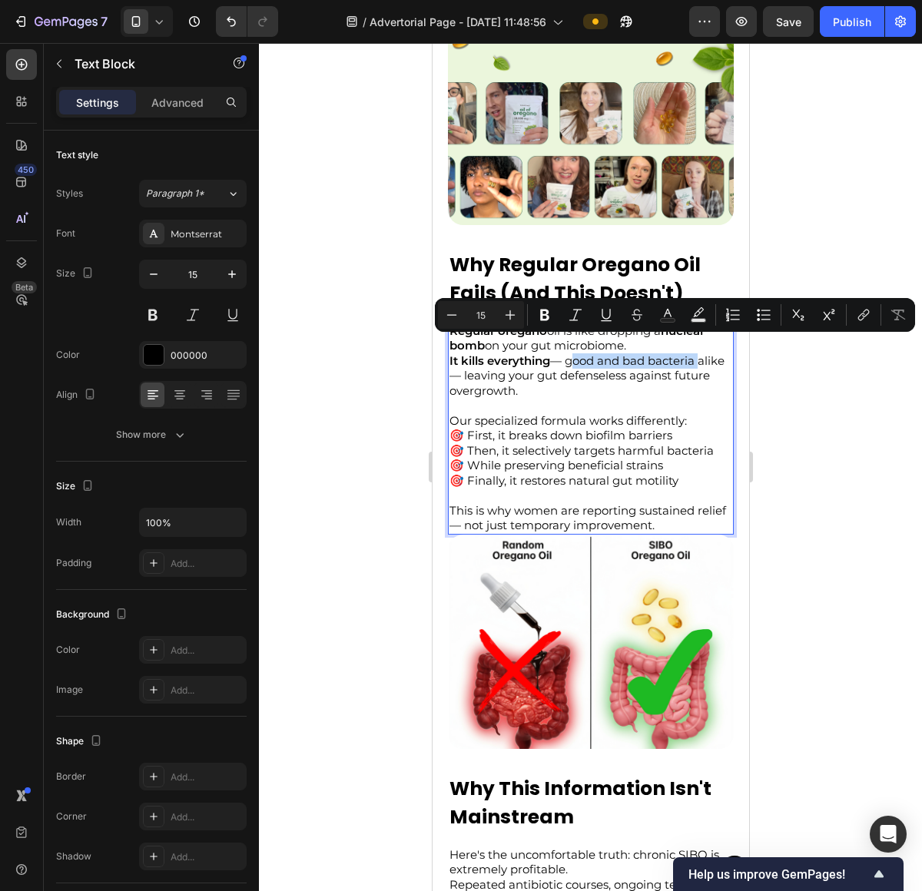
click at [663, 353] on p "It kills everything — good and bad bacteria alike — leaving your gut defenseles…" at bounding box center [590, 383] width 283 height 60
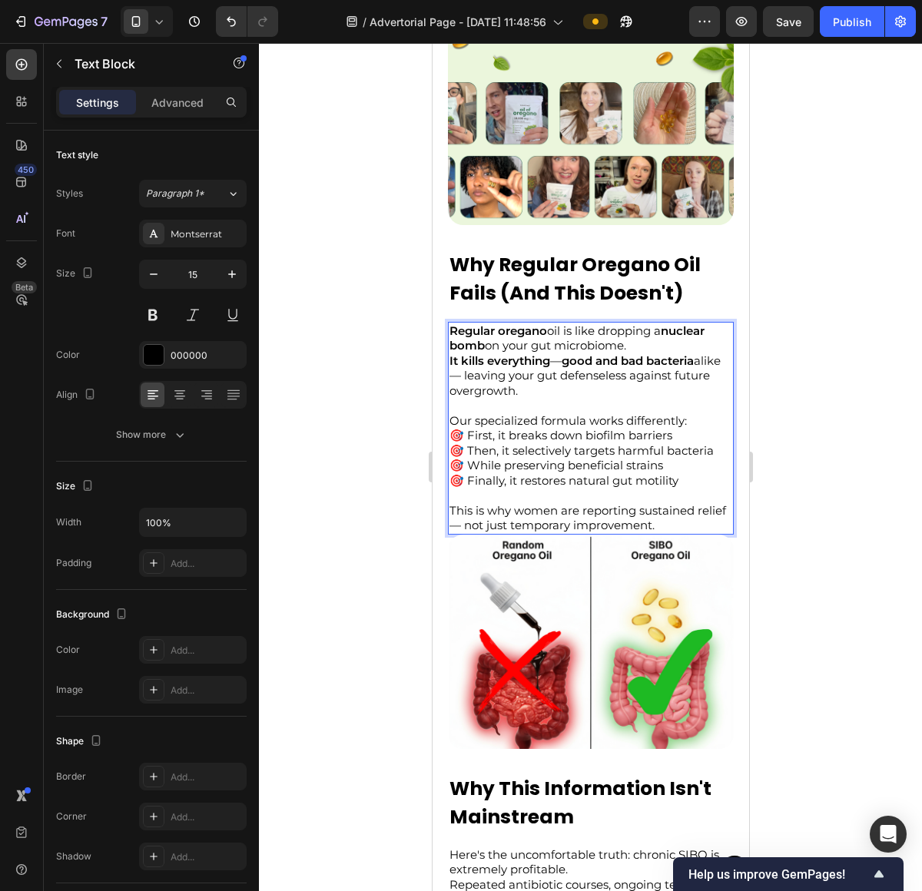
click at [674, 413] on p "Our specialized formula works differently:" at bounding box center [590, 420] width 283 height 15
click at [492, 363] on p "It kills everything — good and bad bacteria alike — leaving your gut defenseles…" at bounding box center [590, 383] width 283 height 60
click at [589, 391] on p "It kills everything — good and bad bacteria alike — leaving your gut defenseles…" at bounding box center [590, 383] width 283 height 60
click at [693, 413] on p "Our specialized formula works differently:" at bounding box center [590, 420] width 283 height 15
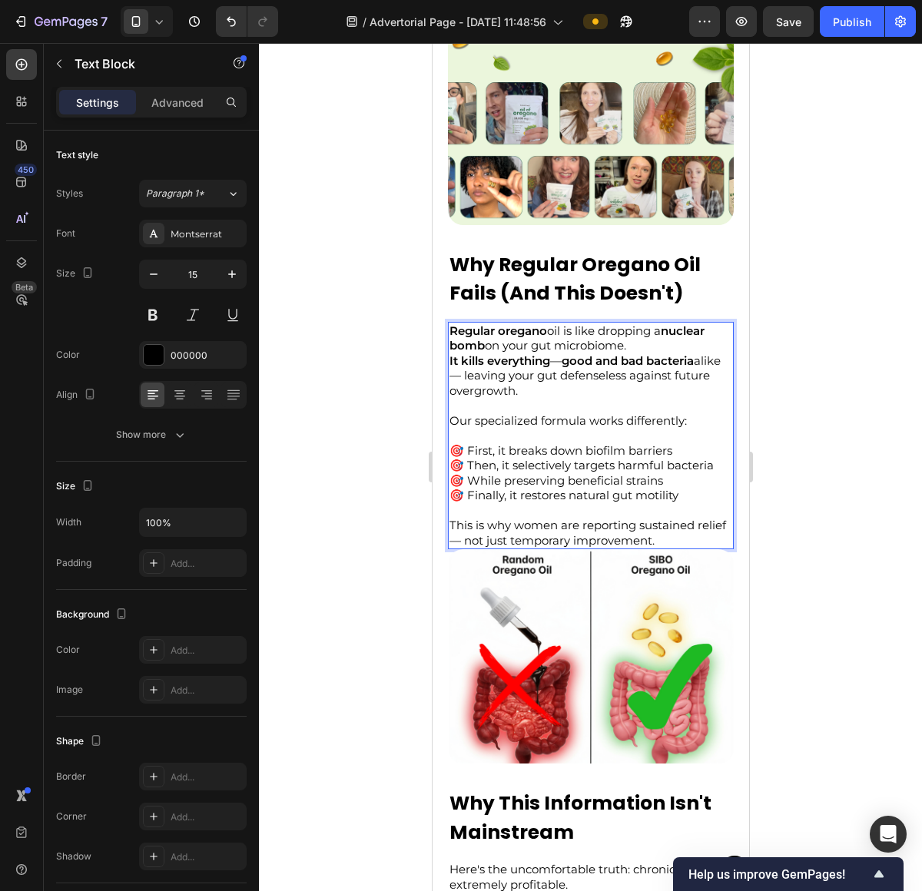
click at [691, 443] on p "🎯 First, it breaks down biofilm barriers 🎯 Then, it selectively targets harmful…" at bounding box center [590, 480] width 283 height 75
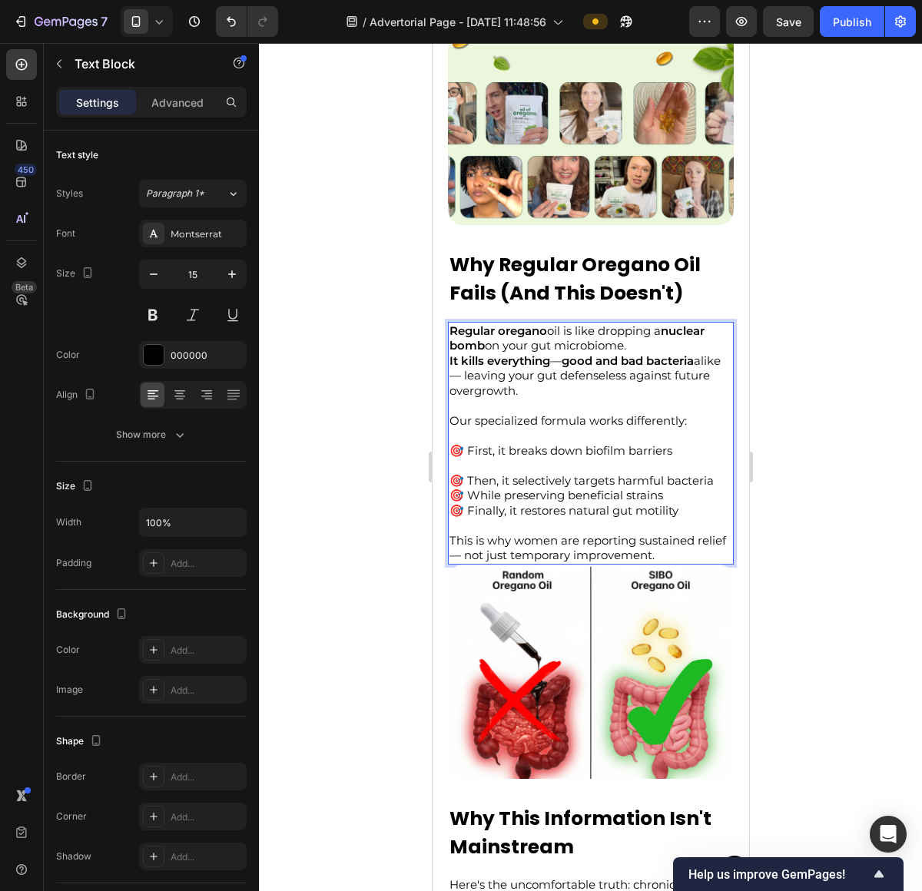
click at [710, 467] on p "🎯 First, it breaks down biofilm barriers ⁠⁠⁠⁠⁠⁠⁠ 🎯 Then, it selectively targets…" at bounding box center [590, 488] width 283 height 90
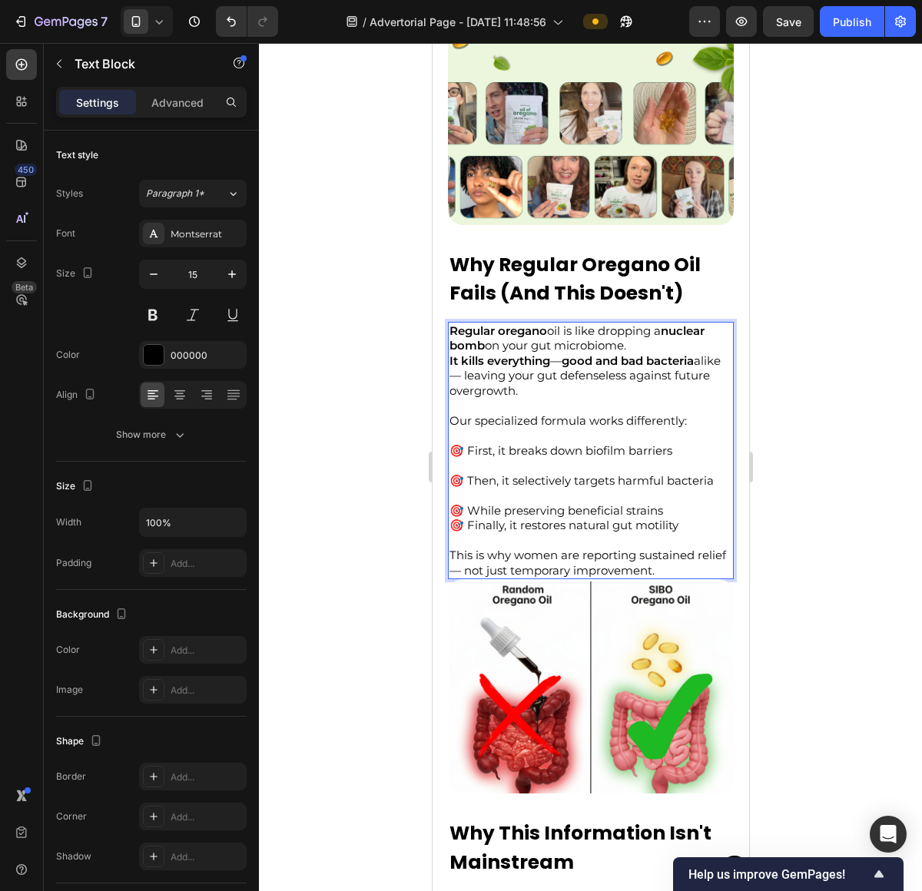
click at [704, 489] on p "🎯 First, it breaks down biofilm barriers 🎯 Then, it selectively targets harmful…" at bounding box center [590, 495] width 283 height 105
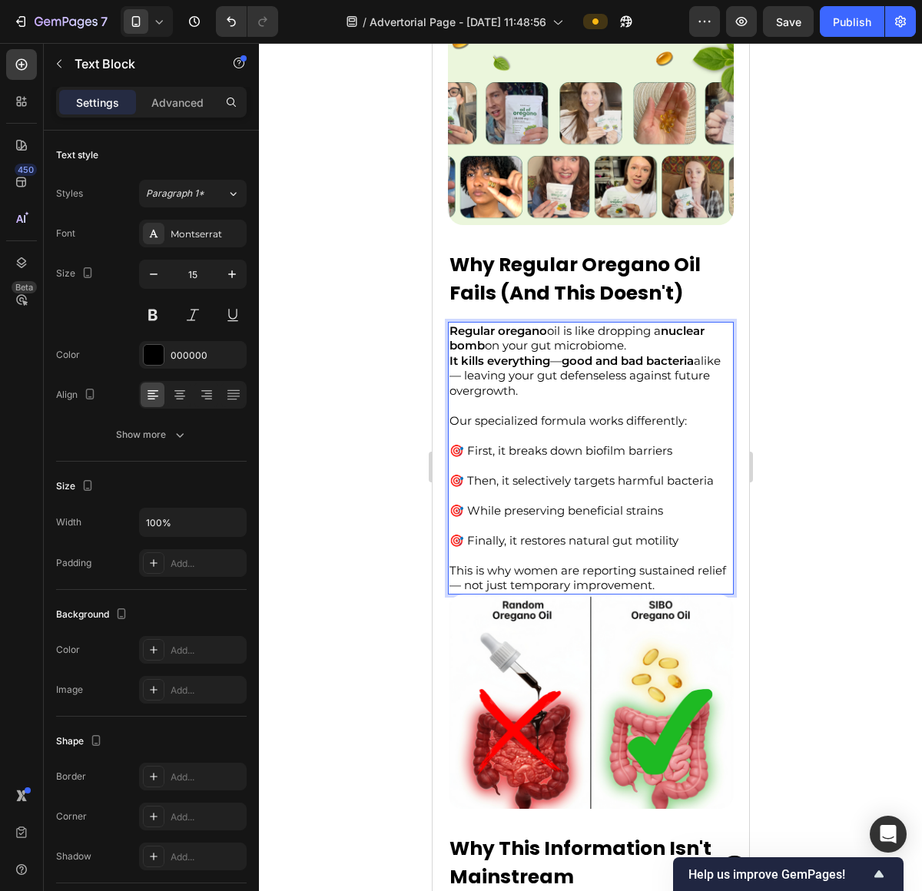
click at [680, 529] on p "🎯 First, it breaks down biofilm barriers 🎯 Then, it selectively targets harmful…" at bounding box center [590, 503] width 283 height 120
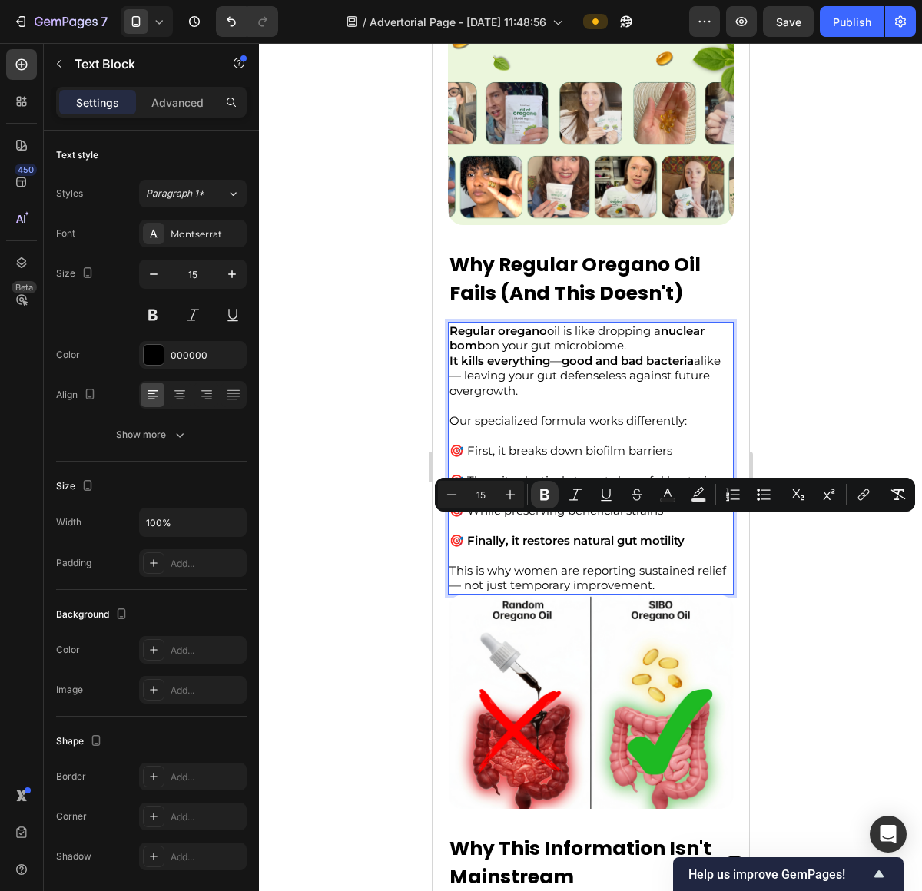
click at [579, 533] on strong "🎯 Finally, it restores natural gut motility" at bounding box center [566, 540] width 235 height 15
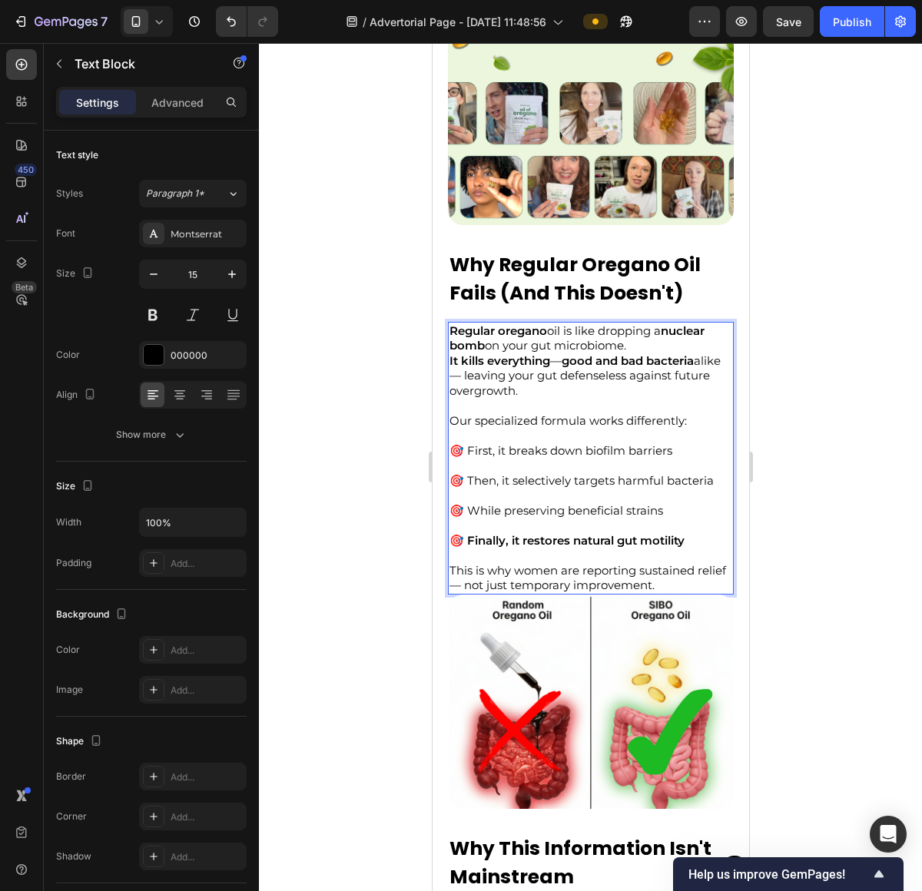
click at [666, 462] on p "🎯 First, it breaks down biofilm barriers 🎯 Then, it selectively targets harmful…" at bounding box center [590, 503] width 283 height 120
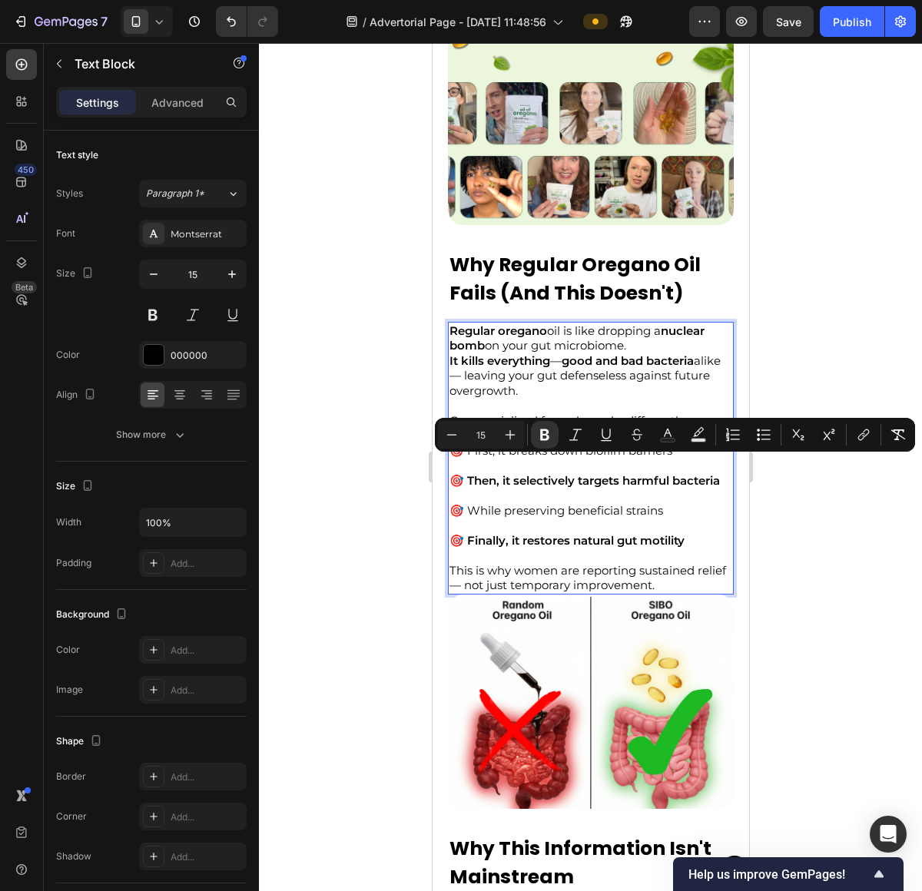
click at [567, 483] on p "🎯 First, it breaks down biofilm barriers 🎯 Then, it selectively targets harmful…" at bounding box center [590, 503] width 283 height 120
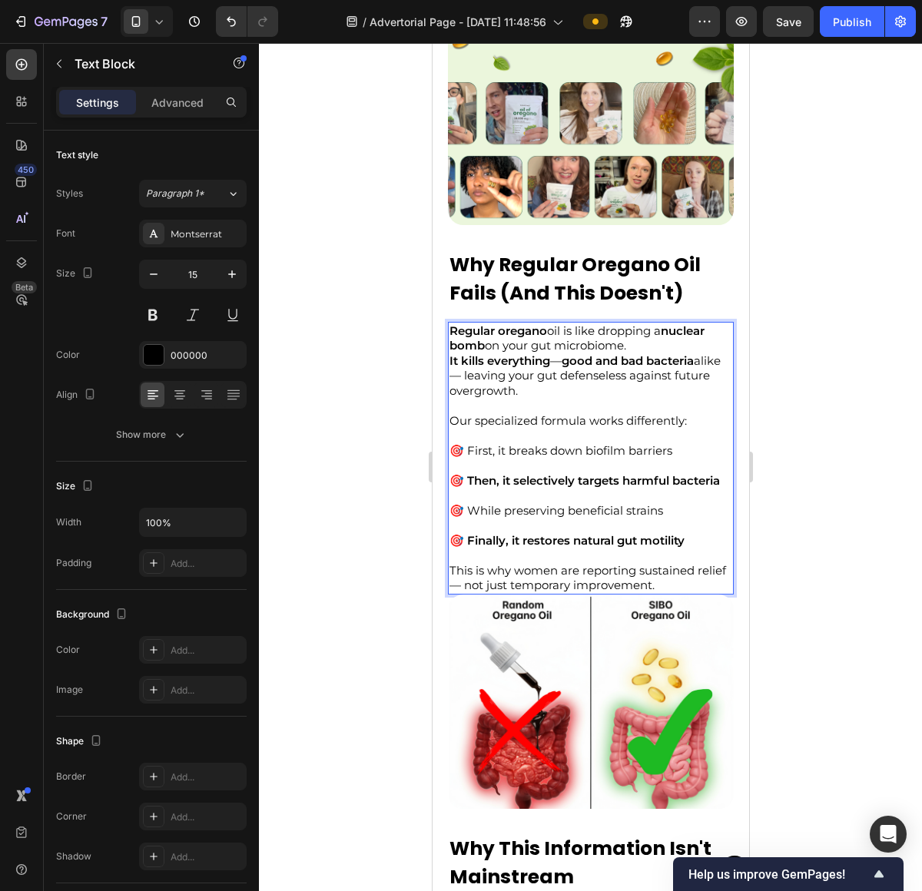
click at [578, 513] on p "🎯 First, it breaks down biofilm barriers 🎯 Then, it selectively targets harmful…" at bounding box center [590, 503] width 283 height 120
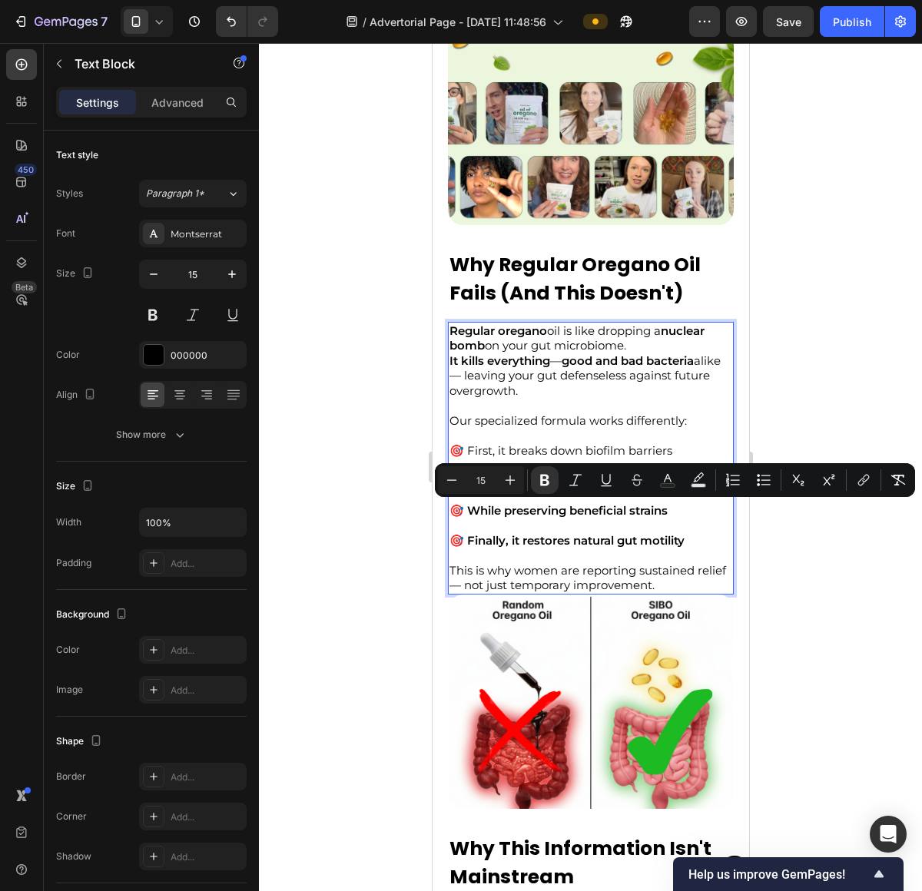
click at [518, 443] on p "🎯 First, it breaks down biofilm barriers 🎯 Then, it selectively targets harmful…" at bounding box center [590, 503] width 283 height 120
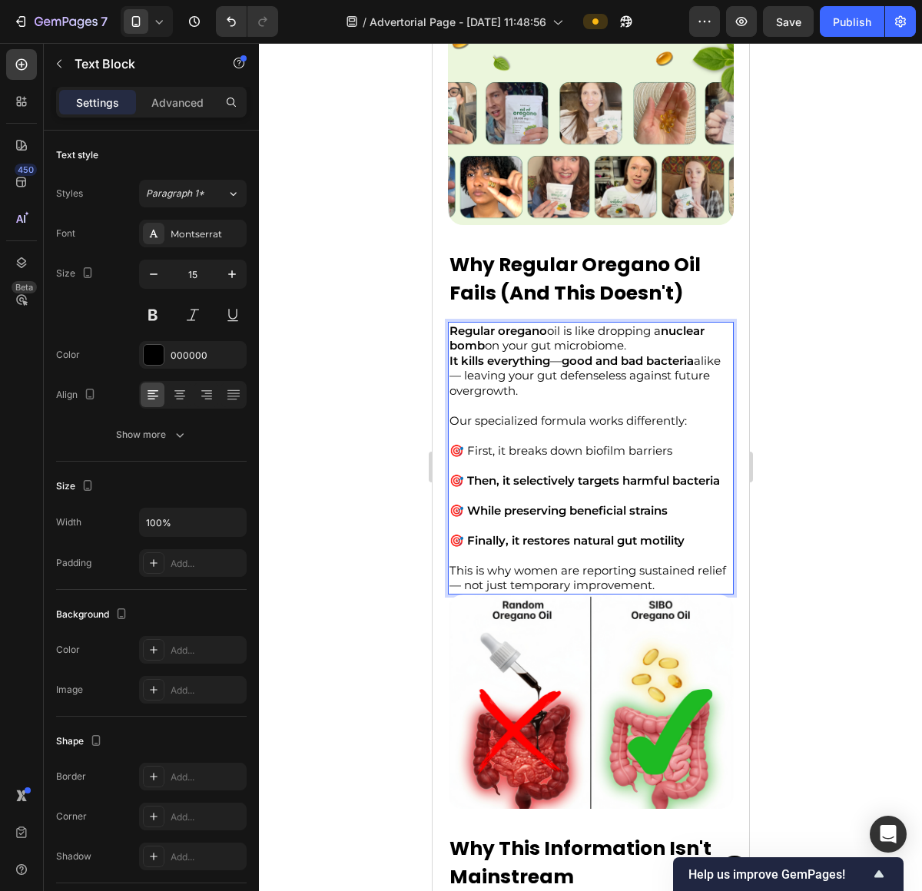
click at [519, 443] on p "🎯 First, it breaks down biofilm barriers 🎯 Then, it selectively targets harmful…" at bounding box center [590, 503] width 283 height 120
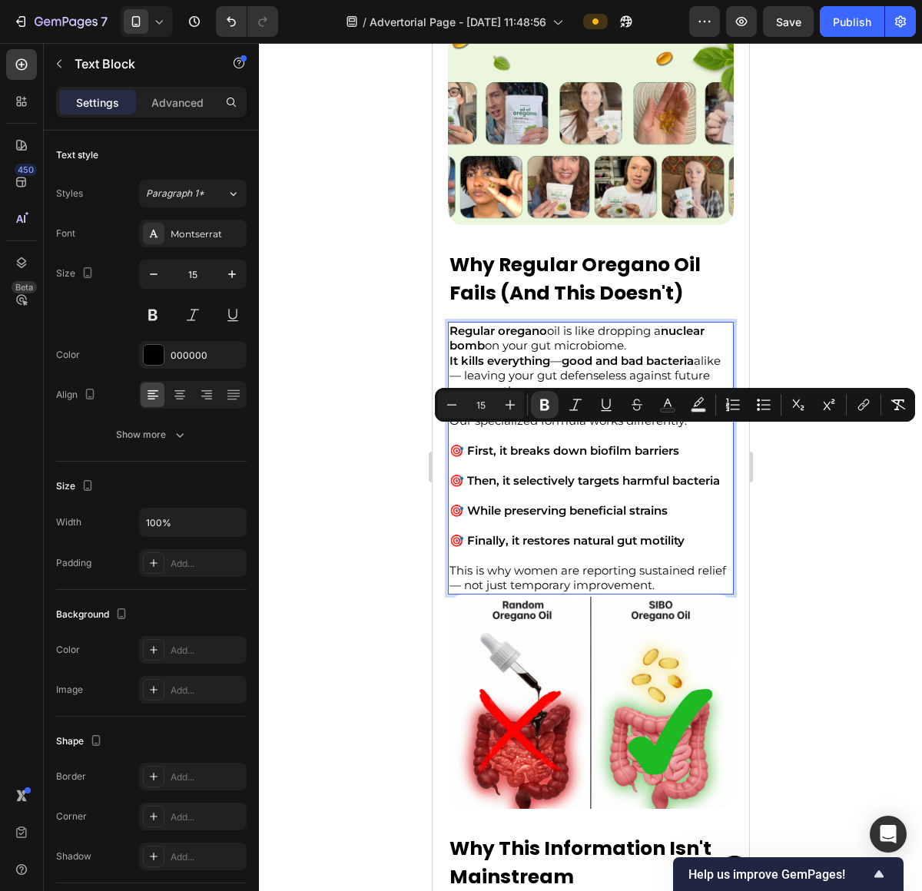
click at [571, 517] on strong "🎯 While preserving beneficial strains" at bounding box center [558, 510] width 218 height 15
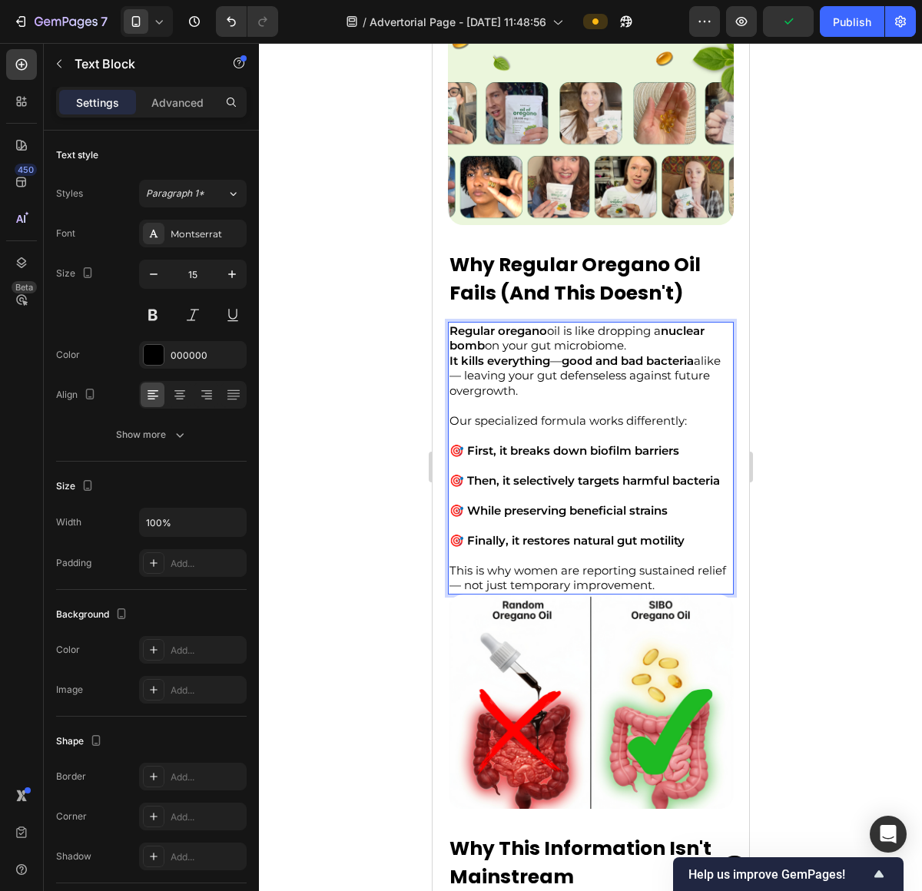
click at [624, 572] on p "This is why women are reporting sustained relief — not just temporary improveme…" at bounding box center [590, 578] width 283 height 30
click at [665, 578] on p "This is why women are reporting sustained relief — not just temporary improveme…" at bounding box center [590, 578] width 283 height 30
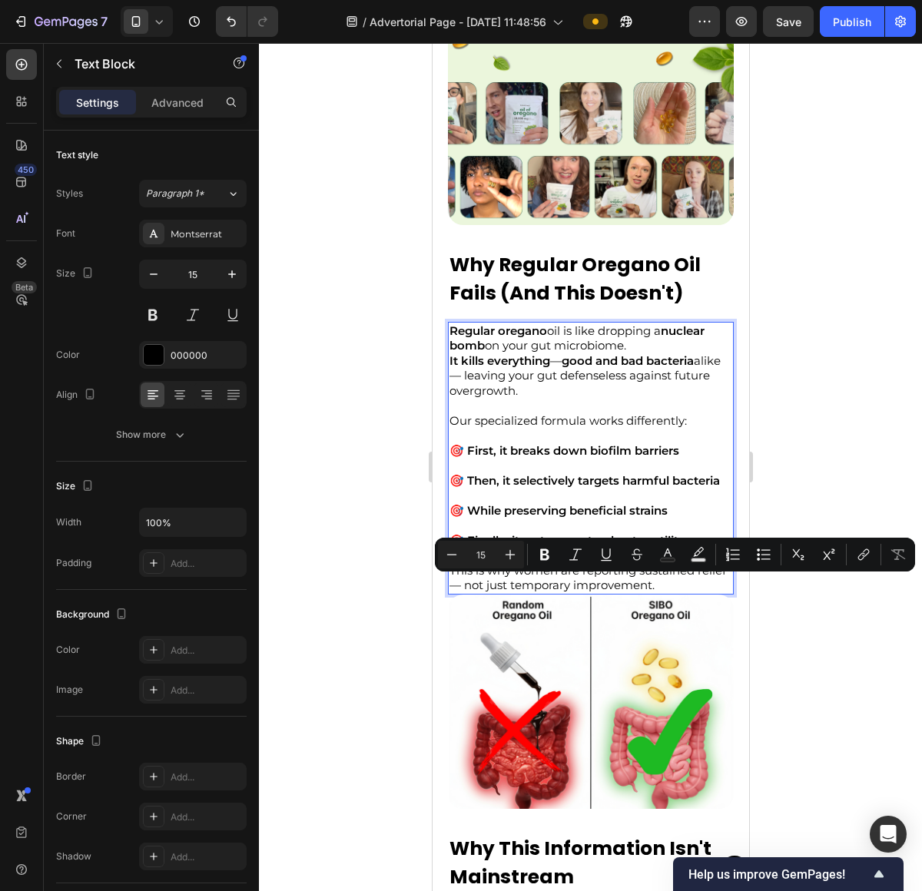
click at [666, 573] on p "This is why women are reporting sustained relief — not just temporary improveme…" at bounding box center [590, 578] width 283 height 30
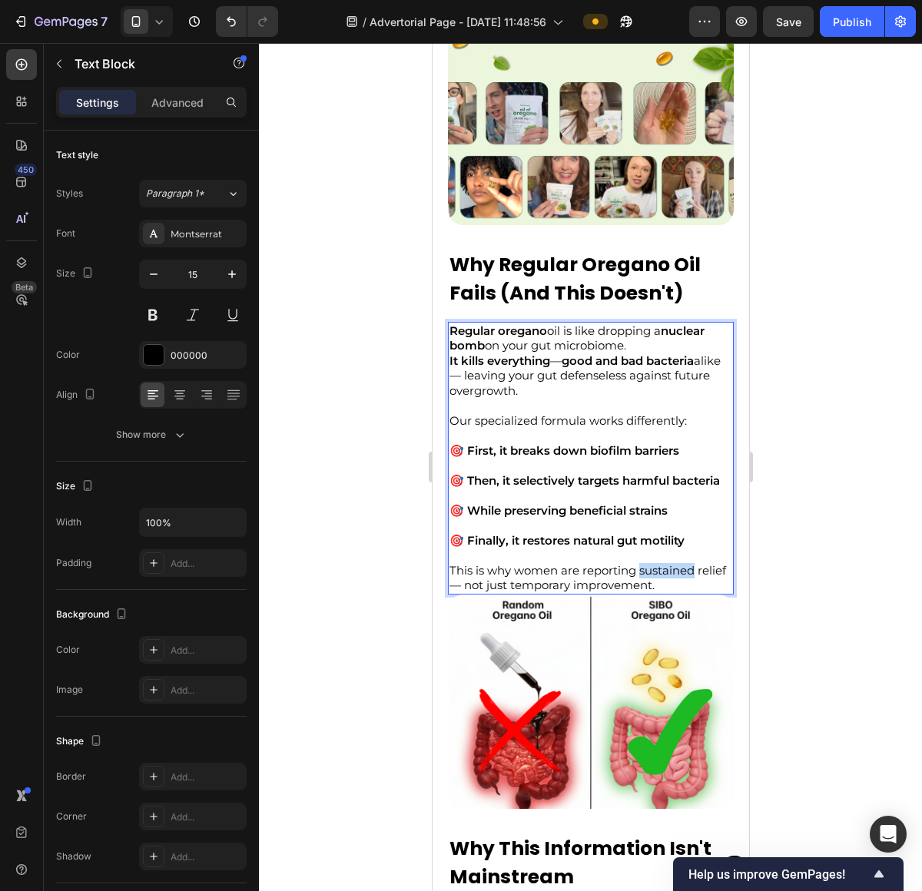
click at [666, 573] on p "This is why women are reporting sustained relief — not just temporary improveme…" at bounding box center [590, 578] width 283 height 30
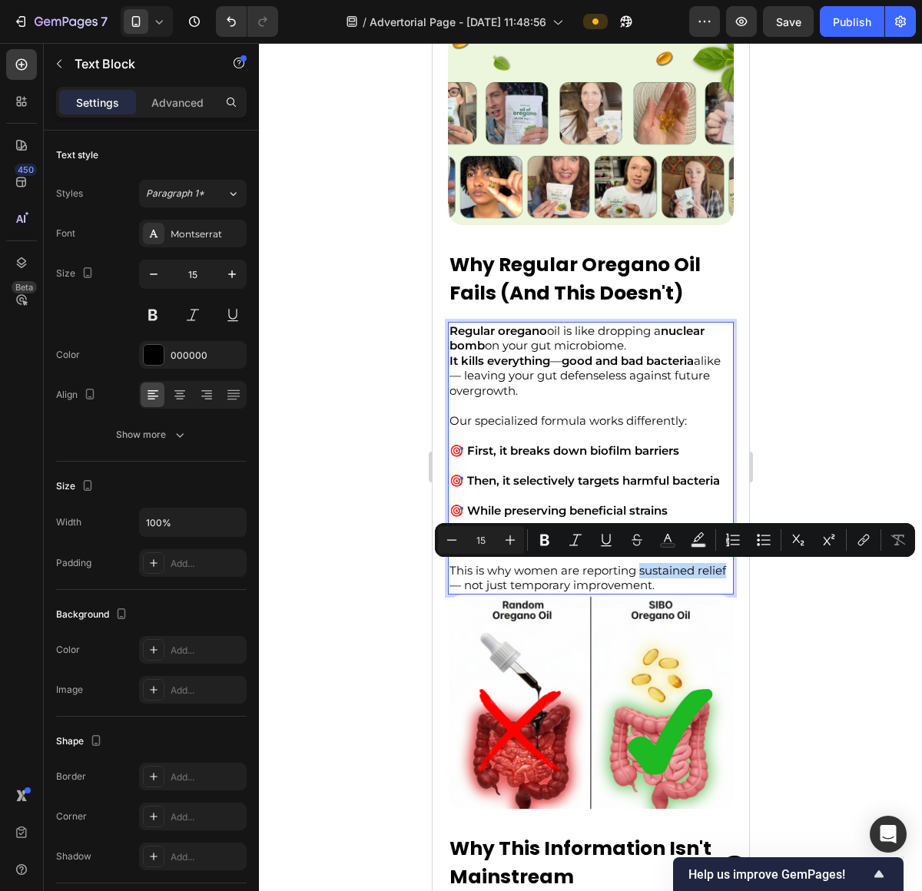
click at [470, 583] on p "This is why women are reporting sustained relief — not just temporary improveme…" at bounding box center [590, 578] width 283 height 30
click at [624, 586] on p "This is why women are reporting sustained relief — not just temporary improveme…" at bounding box center [590, 578] width 283 height 30
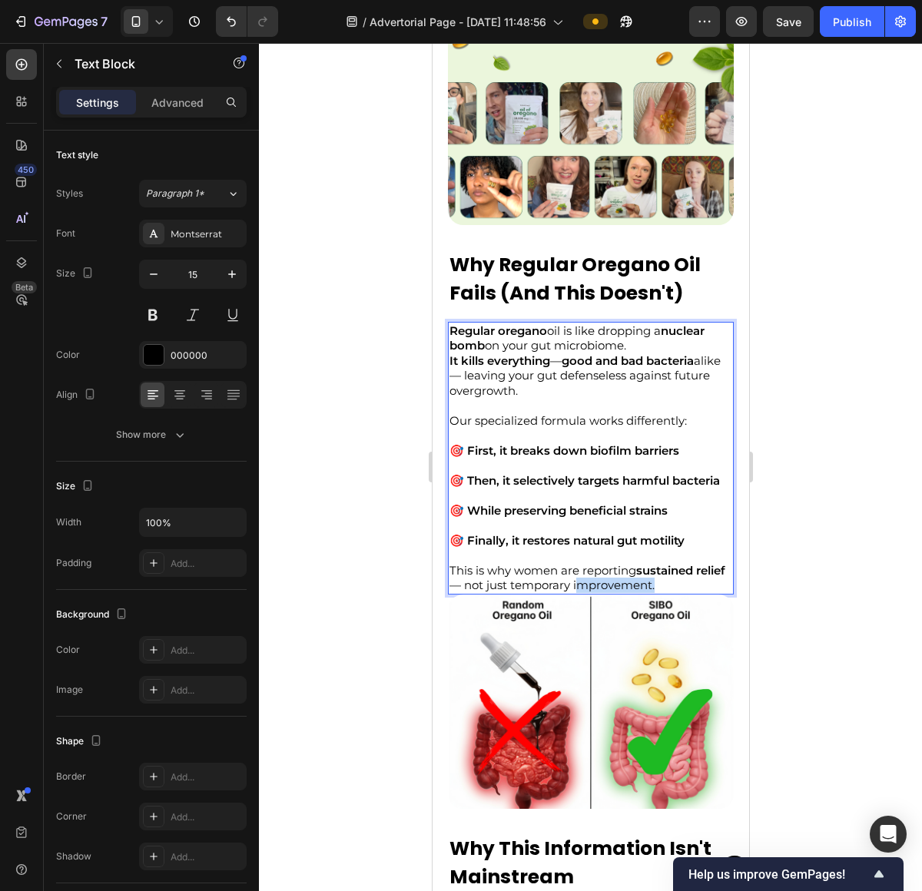
click at [624, 586] on p "This is why women are reporting sustained relief — not just temporary improveme…" at bounding box center [590, 578] width 283 height 30
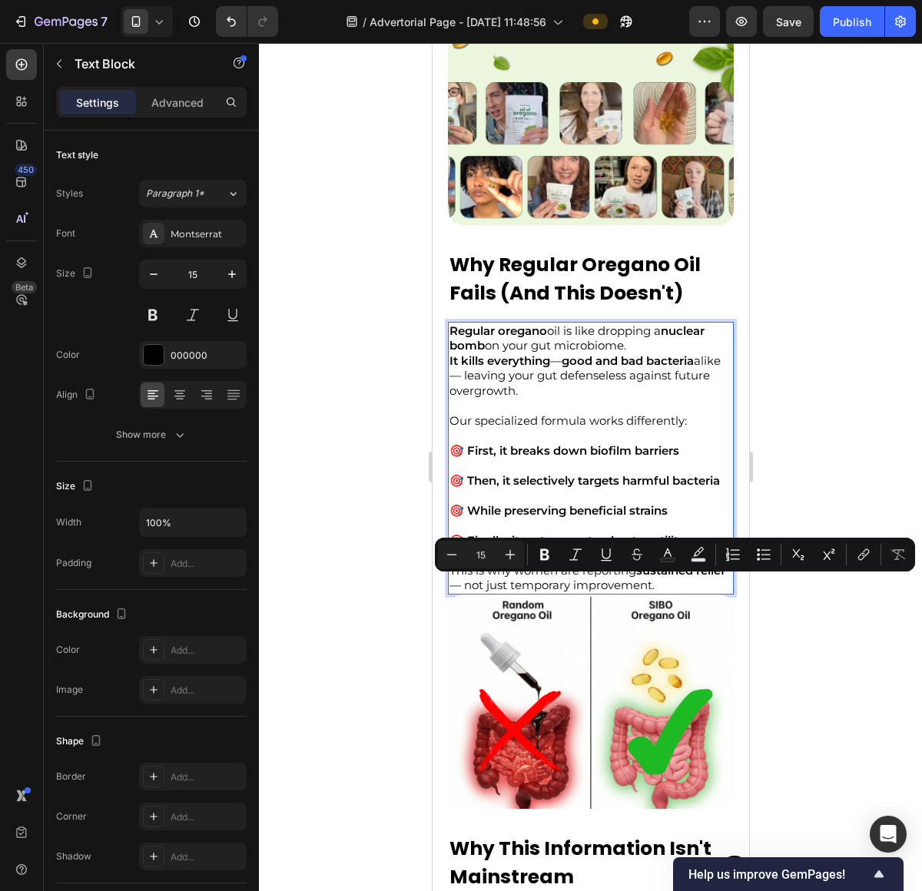
drag, startPoint x: 693, startPoint y: 590, endPoint x: 706, endPoint y: 588, distance: 13.1
click at [693, 590] on p "This is why women are reporting sustained relief — not just temporary improveme…" at bounding box center [590, 578] width 283 height 30
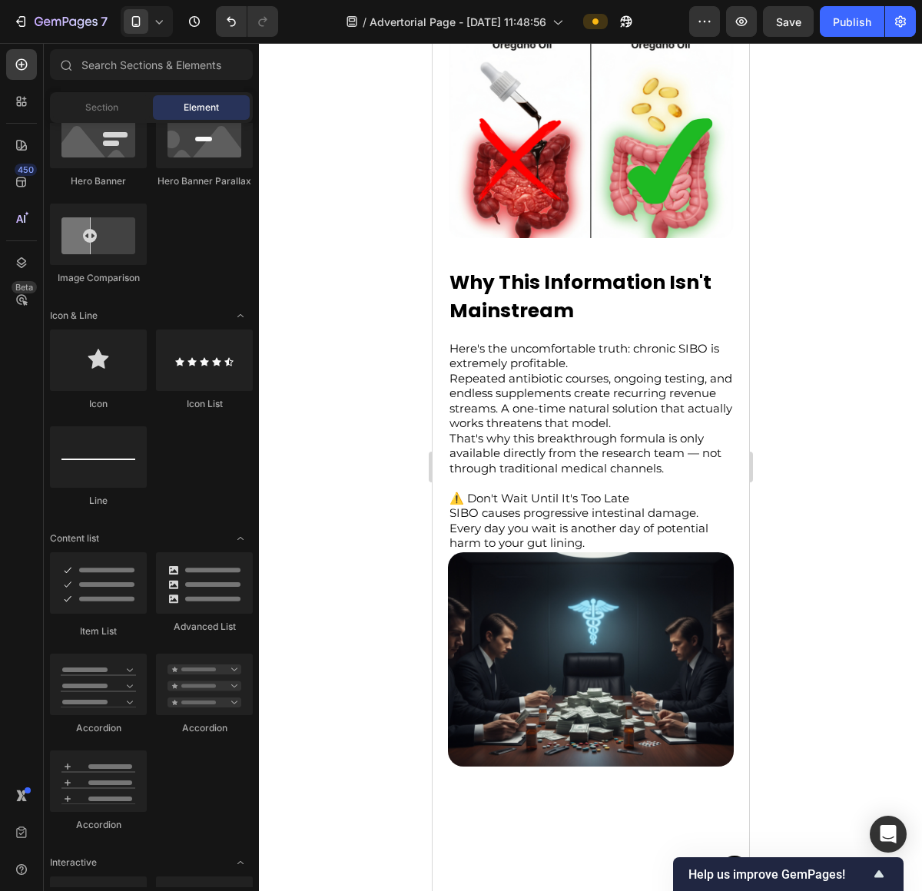
scroll to position [4150, 0]
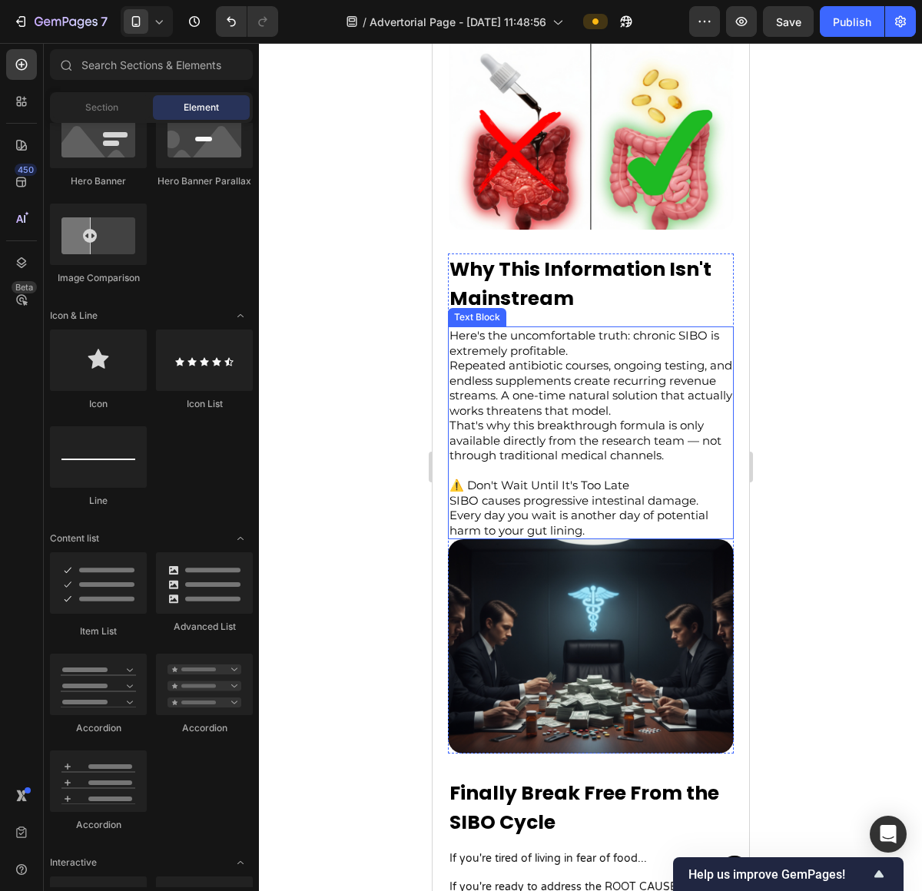
click at [543, 358] on p "Here's the uncomfortable truth: chronic SIBO is extremely profitable." at bounding box center [590, 343] width 283 height 30
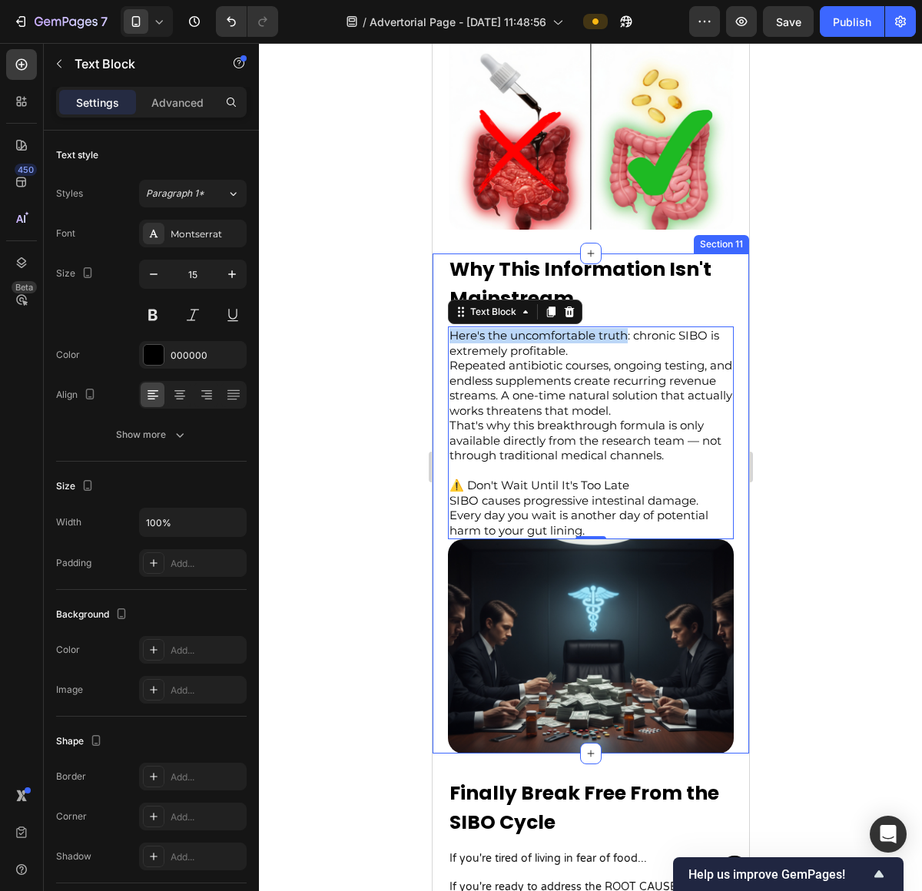
drag, startPoint x: 628, startPoint y: 340, endPoint x: 436, endPoint y: 343, distance: 192.0
click at [436, 343] on div "Why This Information Isn't Mainstream Text Block Here's the uncomfortable truth…" at bounding box center [590, 503] width 316 height 500
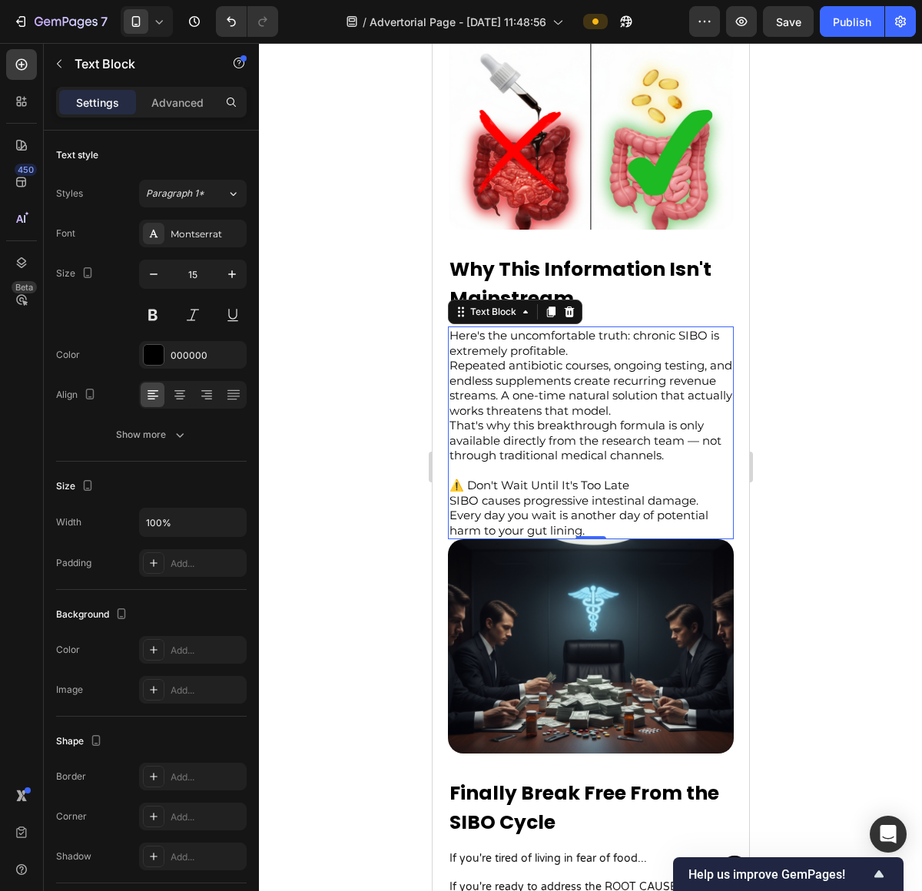
click at [648, 338] on p "Here's the uncomfortable truth: chronic SIBO is extremely profitable." at bounding box center [590, 343] width 283 height 30
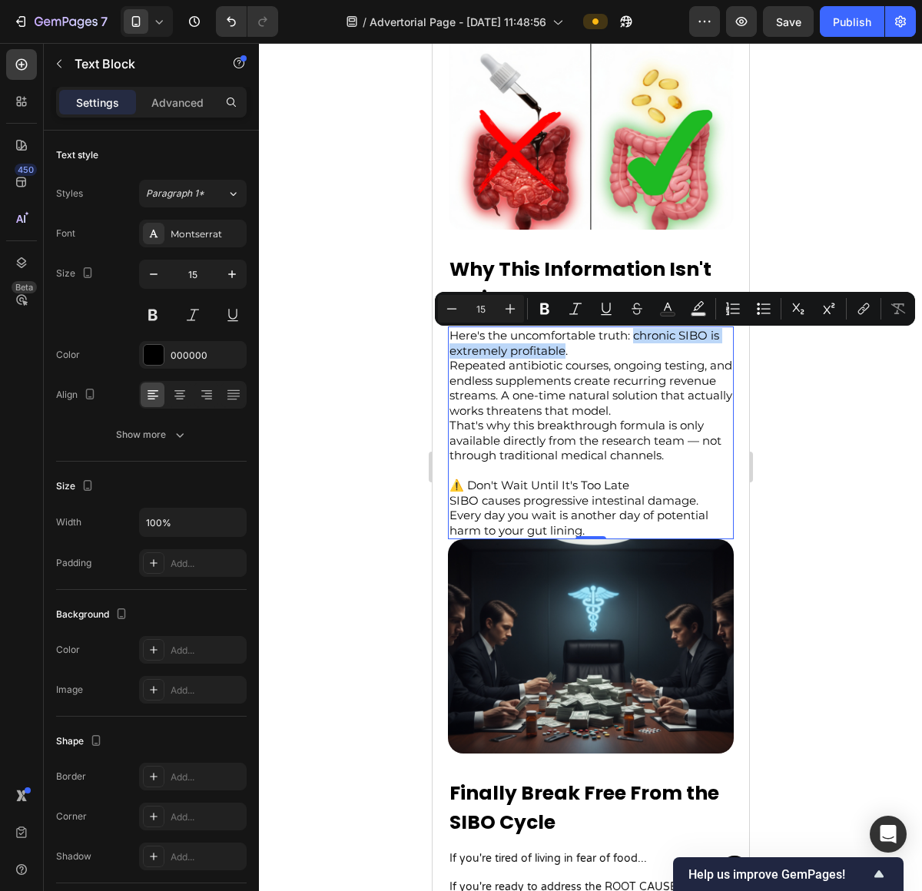
click at [538, 358] on p "Here's the uncomfortable truth: chronic SIBO is extremely profitable." at bounding box center [590, 343] width 283 height 30
click at [727, 385] on div "Why This Information Isn't Mainstream Text Block Here's the uncomfortable truth…" at bounding box center [590, 503] width 316 height 500
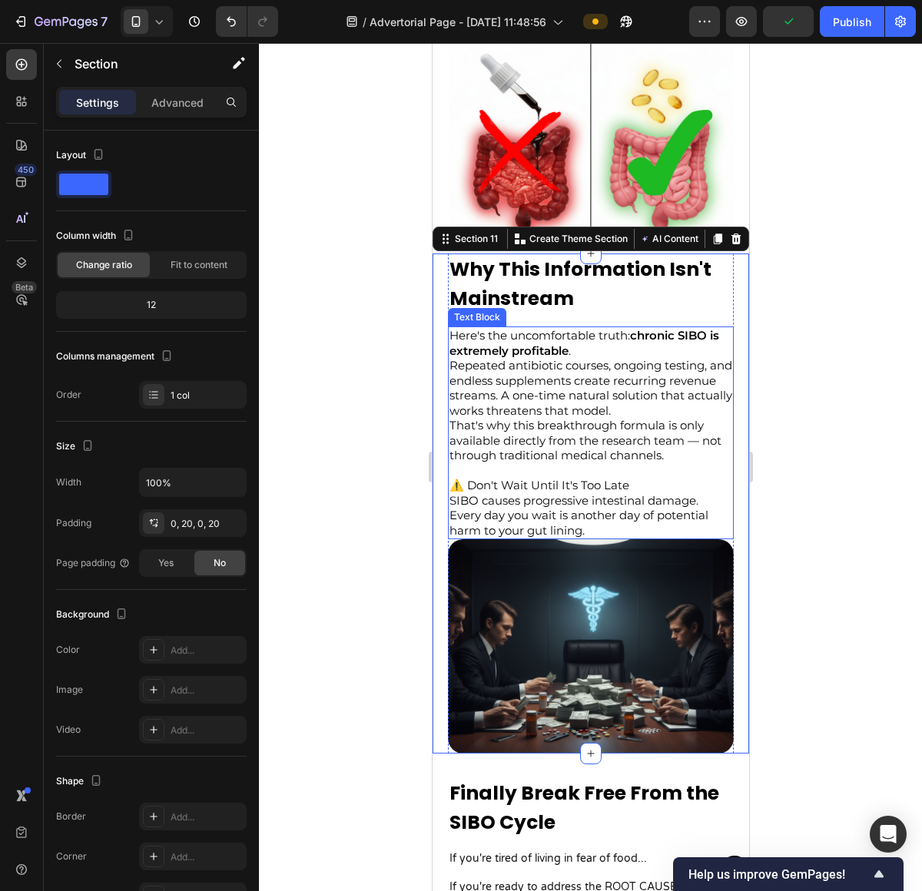
click at [634, 361] on p "Repeated antibiotic courses, ongoing testing, and endless supplements create re…" at bounding box center [590, 388] width 283 height 60
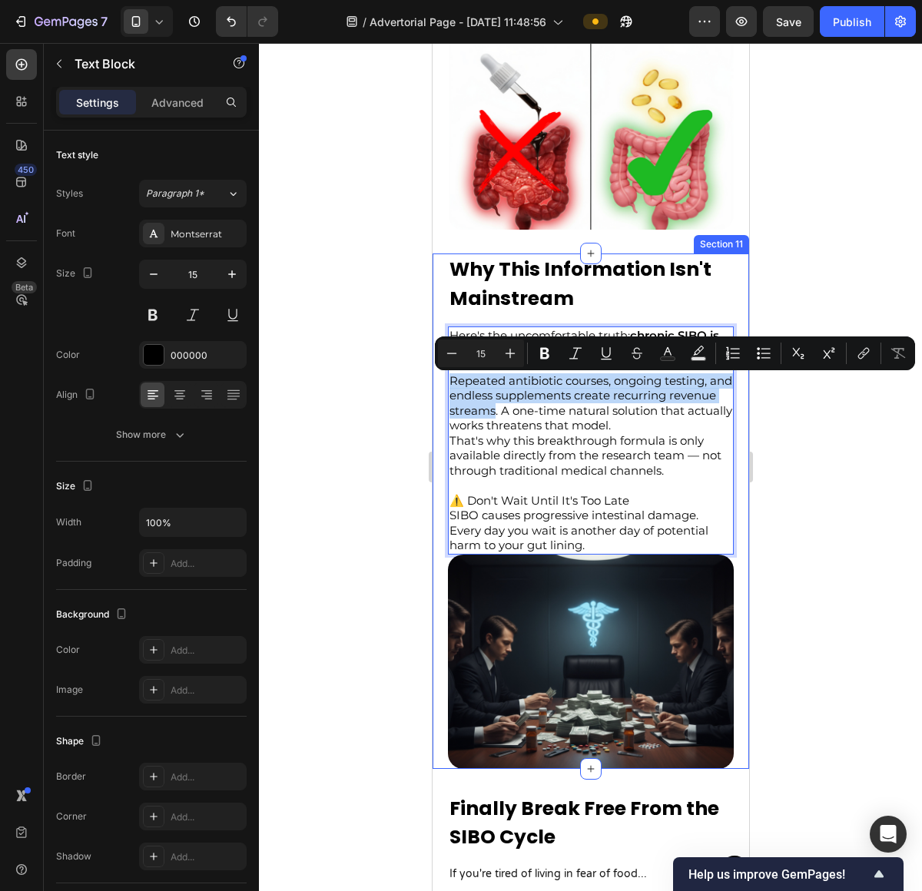
drag, startPoint x: 545, startPoint y: 419, endPoint x: 437, endPoint y: 383, distance: 113.4
click at [437, 383] on div "Why This Information Isn't Mainstream Text Block Here's the uncomfortable truth…" at bounding box center [590, 510] width 316 height 515
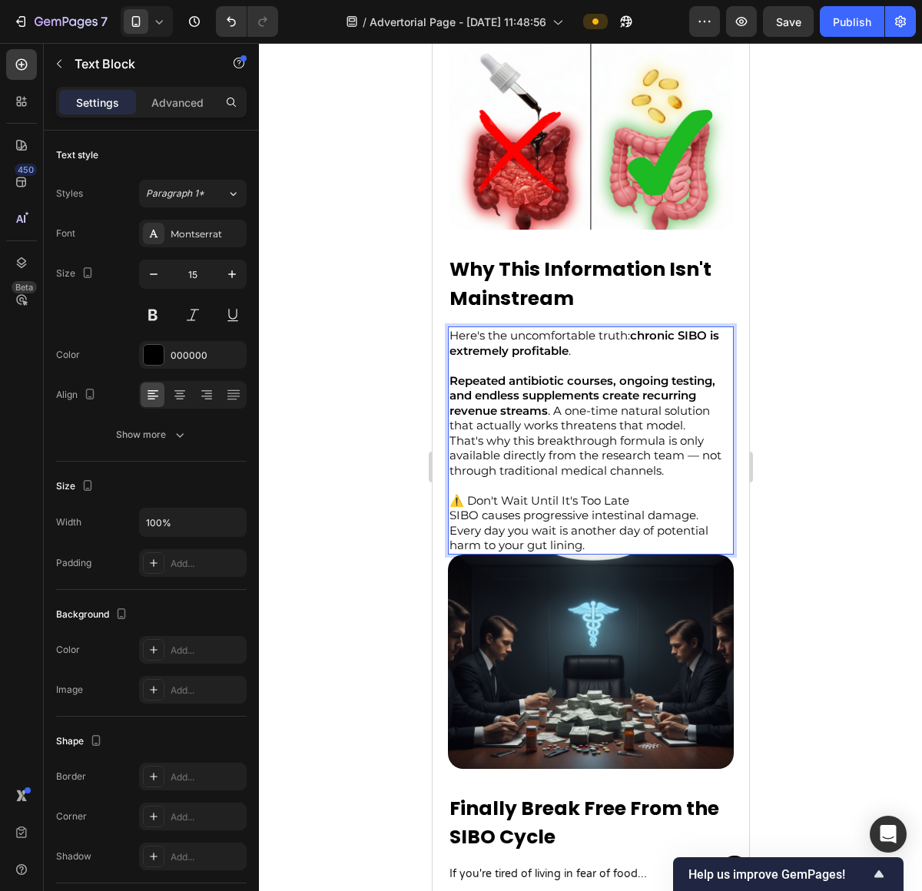
click at [637, 451] on p "That's why this breakthrough formula is only available directly from the resear…" at bounding box center [590, 470] width 283 height 75
click at [629, 508] on p "That's why this breakthrough formula is only available directly from the resear…" at bounding box center [590, 470] width 283 height 75
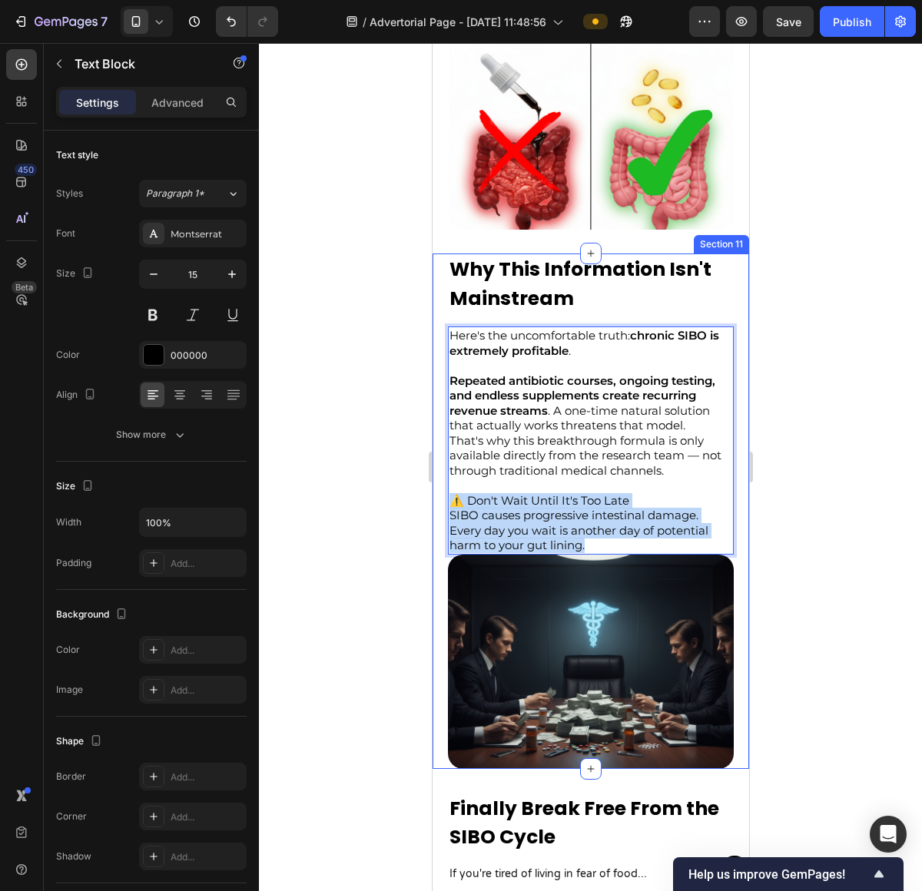
drag, startPoint x: 611, startPoint y: 561, endPoint x: 437, endPoint y: 526, distance: 177.0
click at [437, 526] on div "Why This Information Isn't Mainstream Text Block Here's the uncomfortable truth…" at bounding box center [590, 510] width 316 height 515
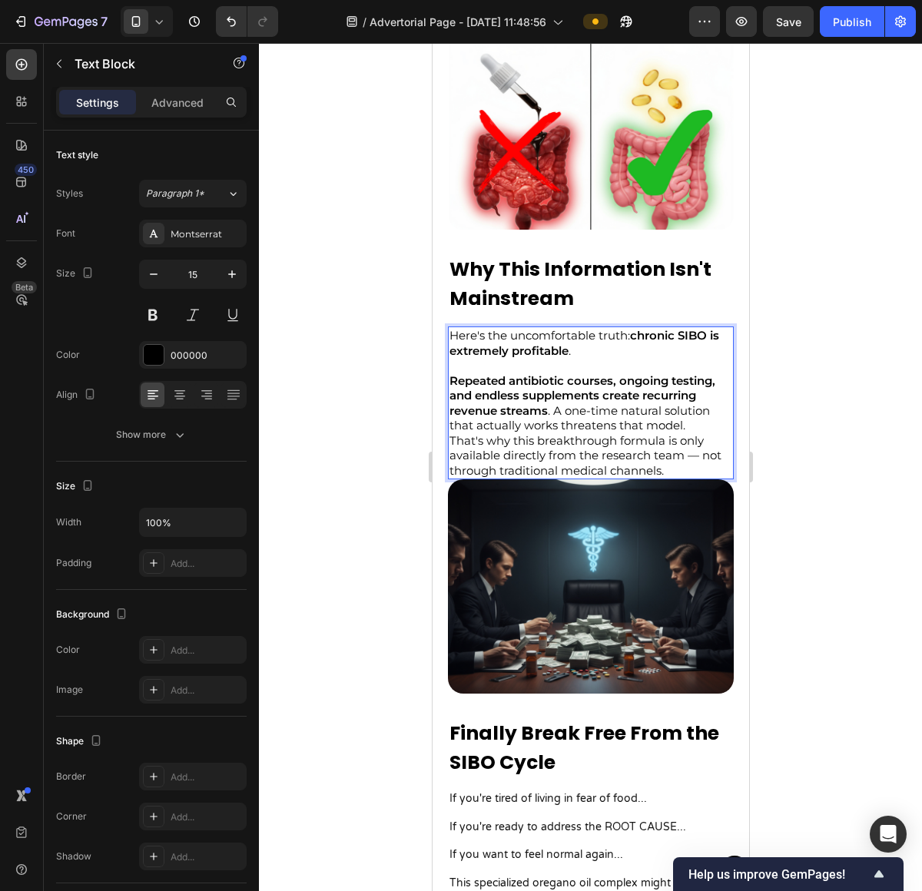
click at [551, 433] on p "Repeated antibiotic courses, ongoing testing, and endless supplements create re…" at bounding box center [590, 403] width 283 height 60
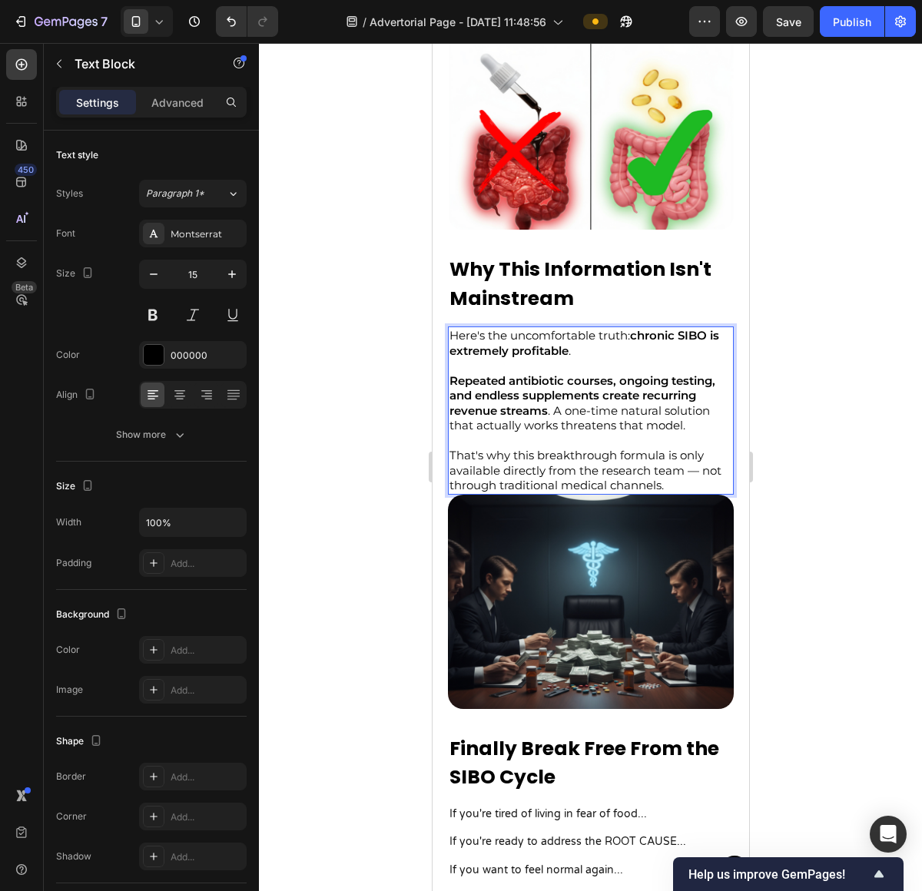
click at [620, 483] on p "That's why this breakthrough formula is only available directly from the resear…" at bounding box center [590, 470] width 283 height 45
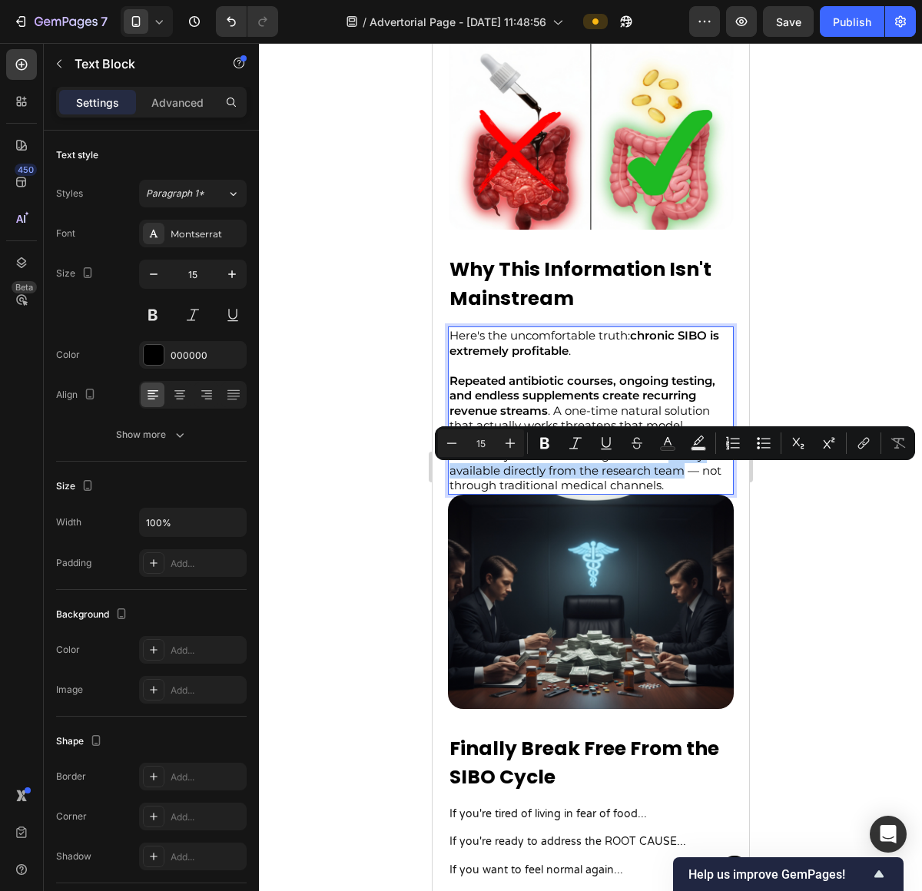
drag, startPoint x: 668, startPoint y: 478, endPoint x: 678, endPoint y: 492, distance: 17.1
click at [678, 492] on p "That's why this breakthrough formula is only available directly from the resear…" at bounding box center [590, 470] width 283 height 45
click at [615, 479] on p "That's why this breakthrough formula is only available directly from the resear…" at bounding box center [590, 470] width 283 height 45
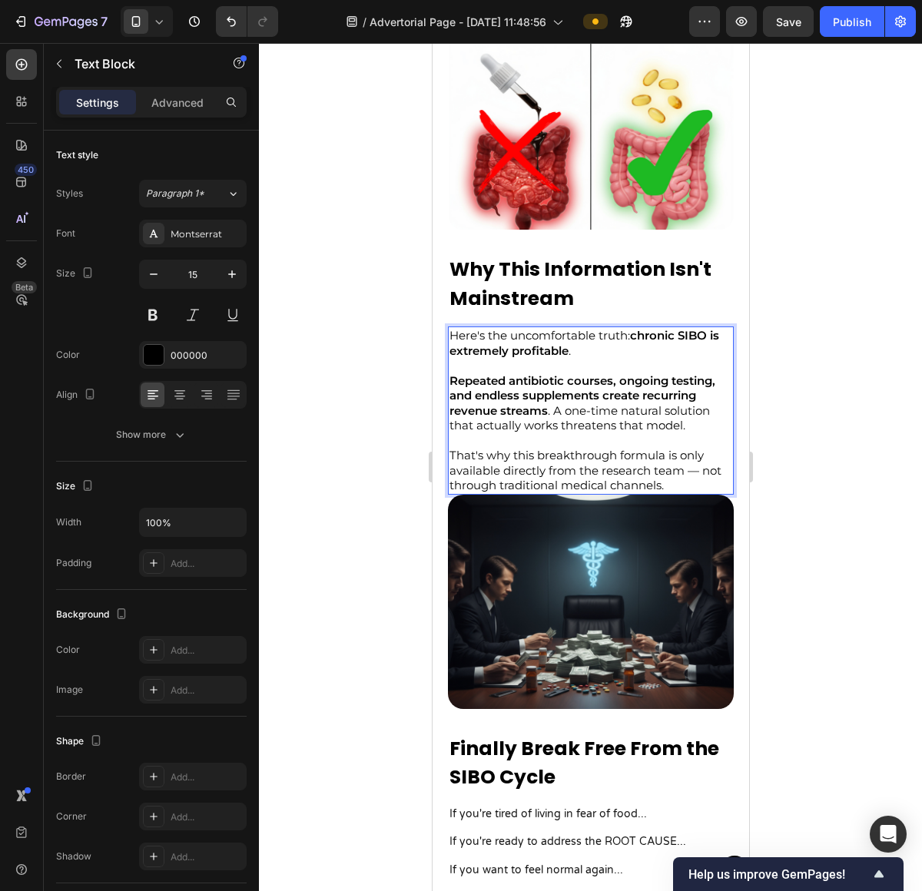
click at [571, 479] on p "That's why this breakthrough formula is only available directly from the resear…" at bounding box center [590, 470] width 283 height 45
drag, startPoint x: 571, startPoint y: 479, endPoint x: 627, endPoint y: 473, distance: 55.6
click at [571, 479] on p "That's why this breakthrough formula is only available directly from the resear…" at bounding box center [590, 470] width 283 height 45
click at [634, 473] on p "That's why this breakthrough formula is only available directly from the resear…" at bounding box center [590, 470] width 283 height 45
click at [498, 493] on p "That's why this breakthrough formula is only available directly from the resear…" at bounding box center [590, 470] width 283 height 45
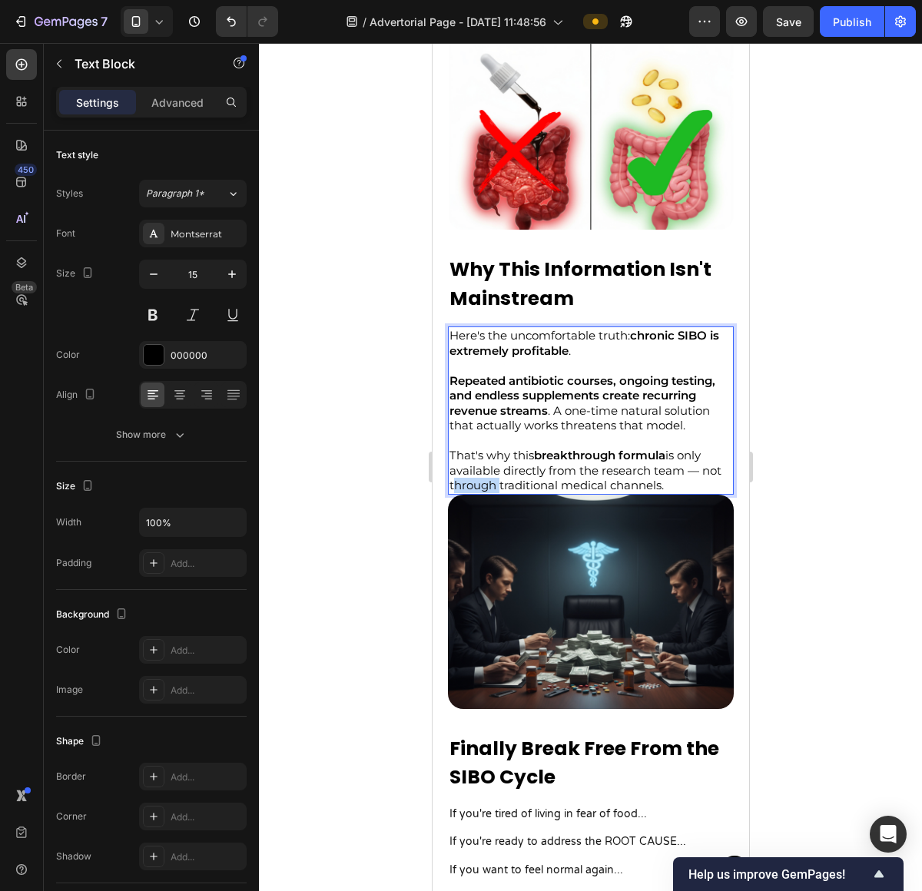
click at [498, 493] on p "That's why this breakthrough formula is only available directly from the resear…" at bounding box center [590, 470] width 283 height 45
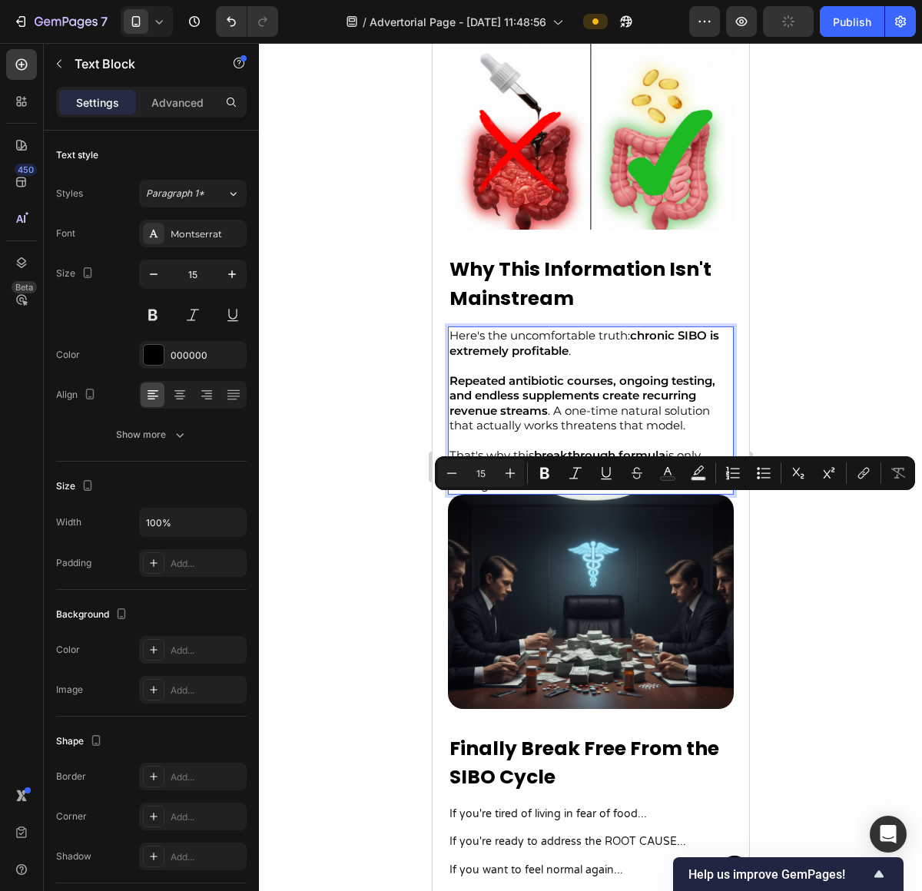
click at [459, 493] on p "That's why this breakthrough formula is only available directly from the resear…" at bounding box center [590, 470] width 283 height 45
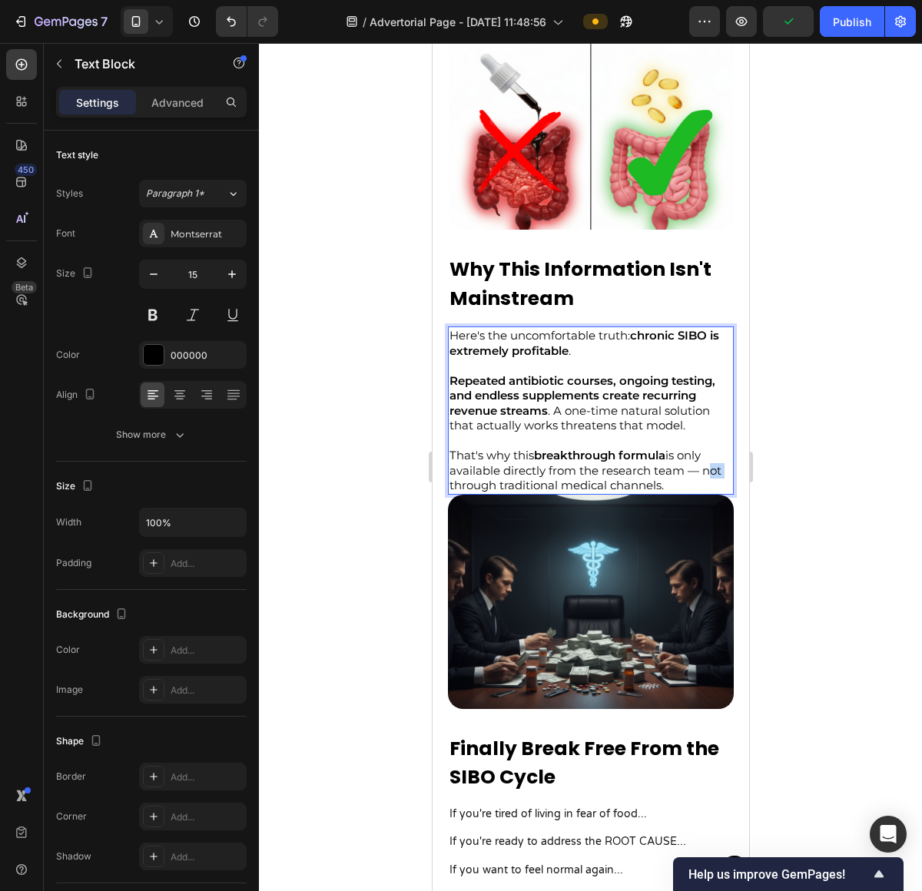
click at [459, 493] on p "That's why this breakthrough formula is only available directly from the resear…" at bounding box center [590, 470] width 283 height 45
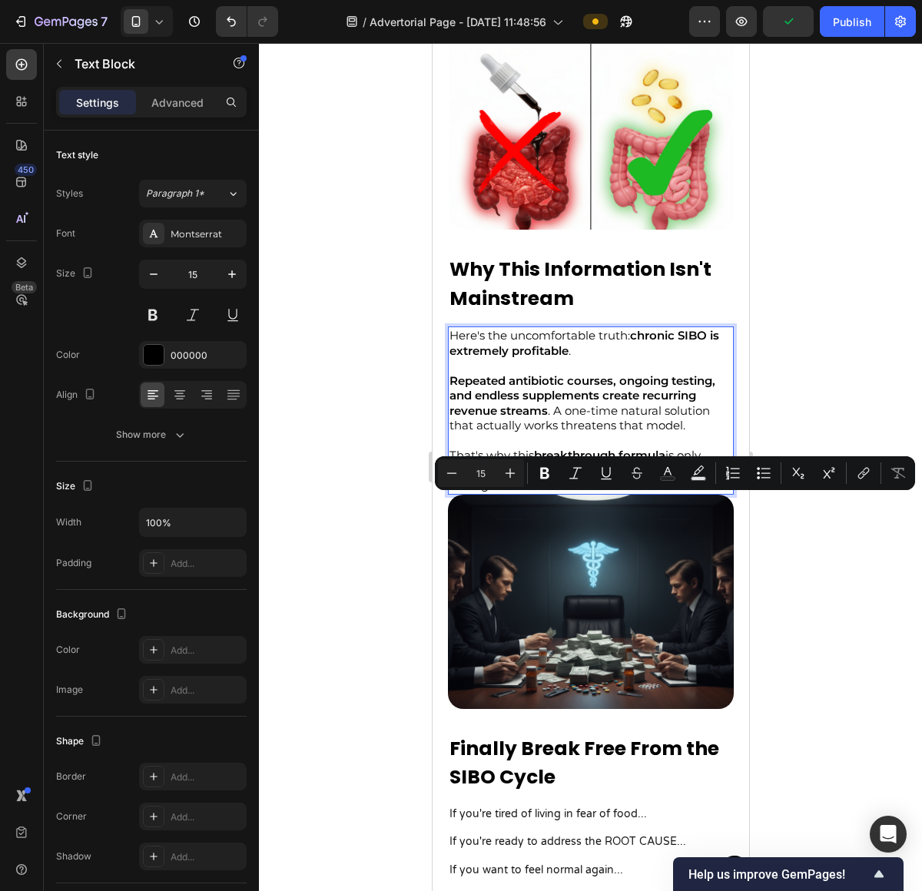
click at [489, 493] on p "That's why this breakthrough formula is only available directly from the resear…" at bounding box center [590, 470] width 283 height 45
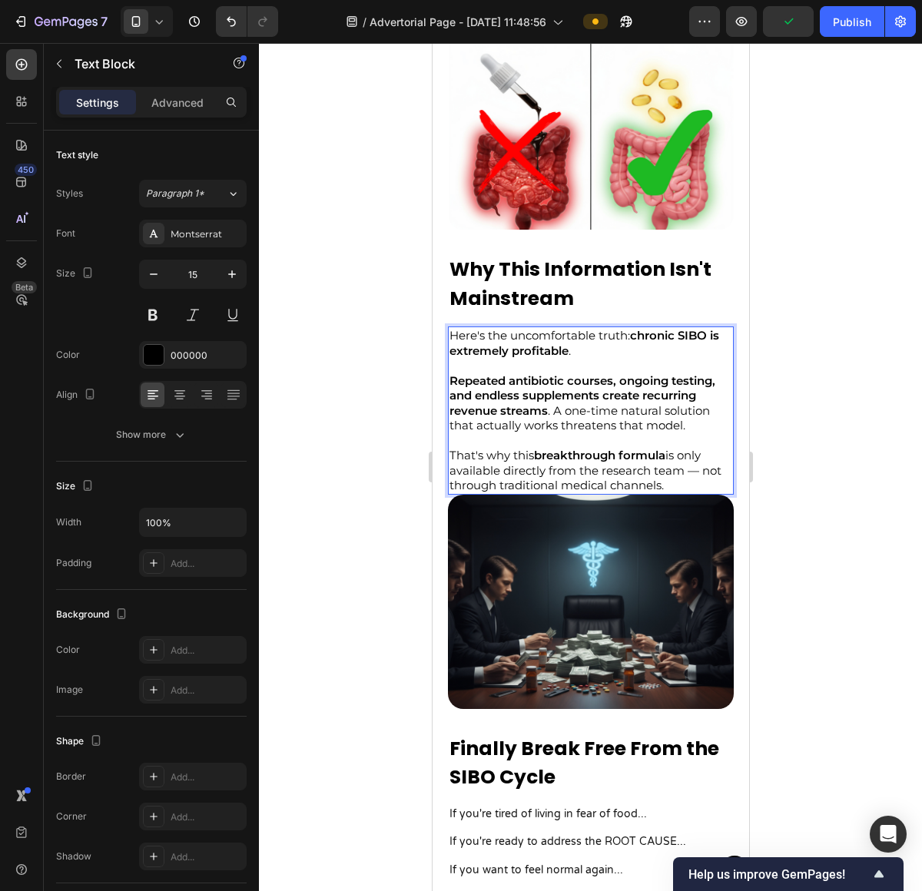
click at [464, 493] on p "That's why this breakthrough formula is only available directly from the resear…" at bounding box center [590, 470] width 283 height 45
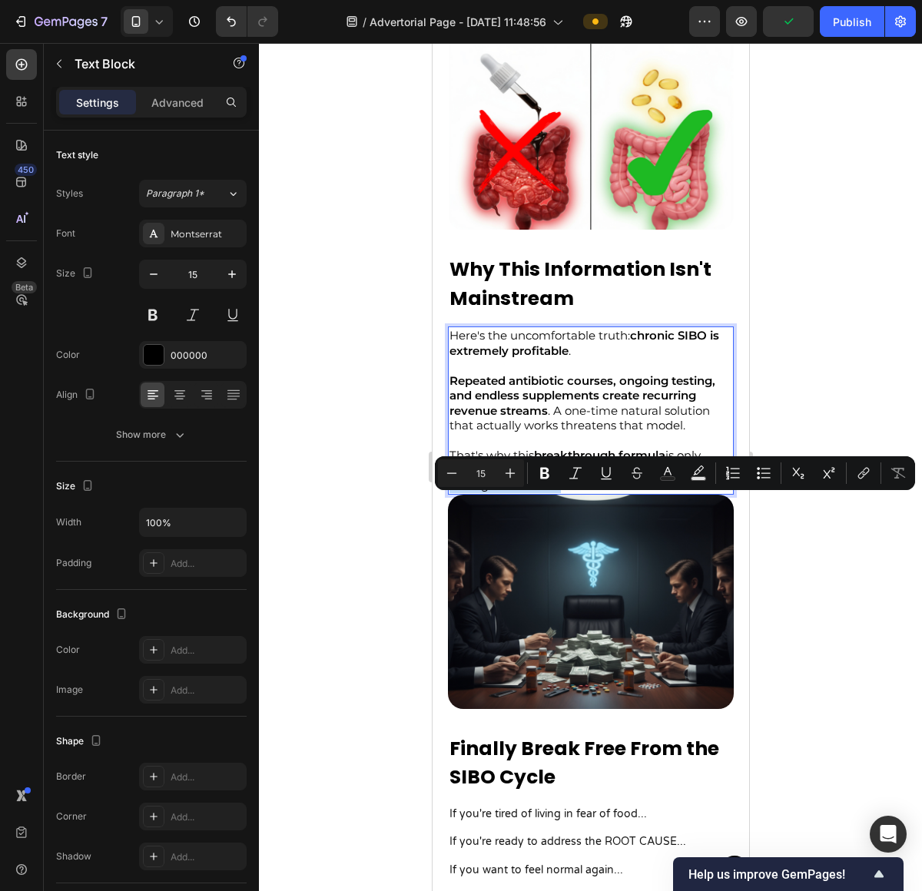
click at [544, 493] on p "That's why this breakthrough formula is only available directly from the resear…" at bounding box center [590, 470] width 283 height 45
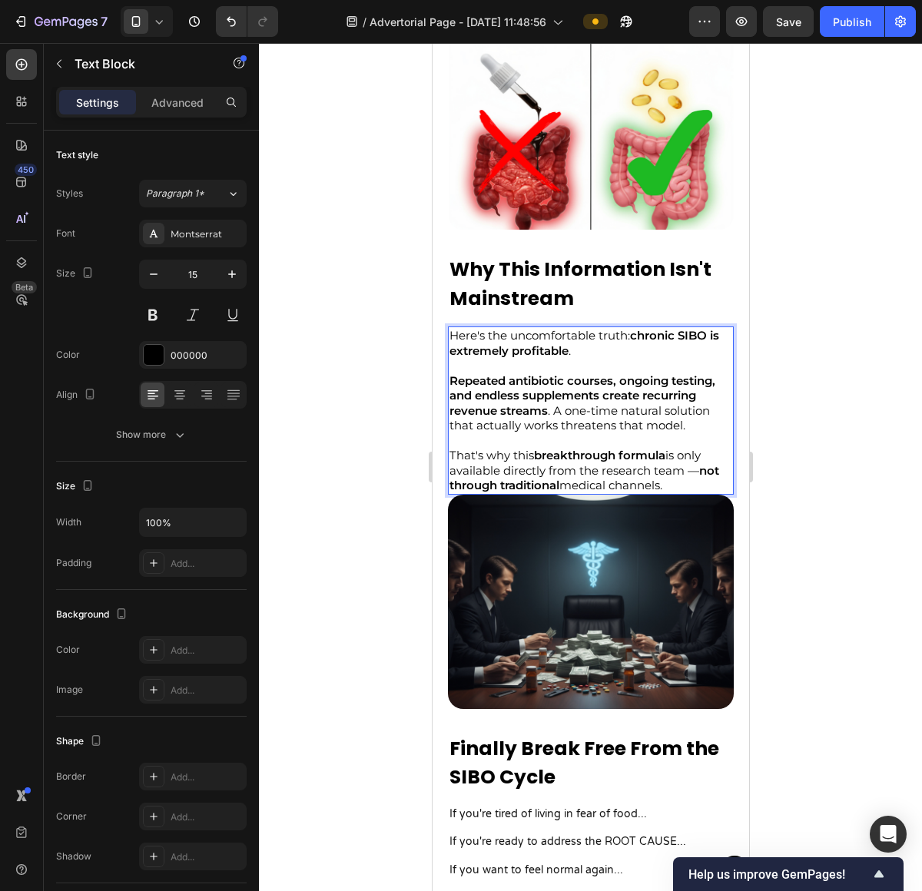
click at [614, 493] on p "That's why this breakthrough formula is only available directly from the resear…" at bounding box center [590, 470] width 283 height 45
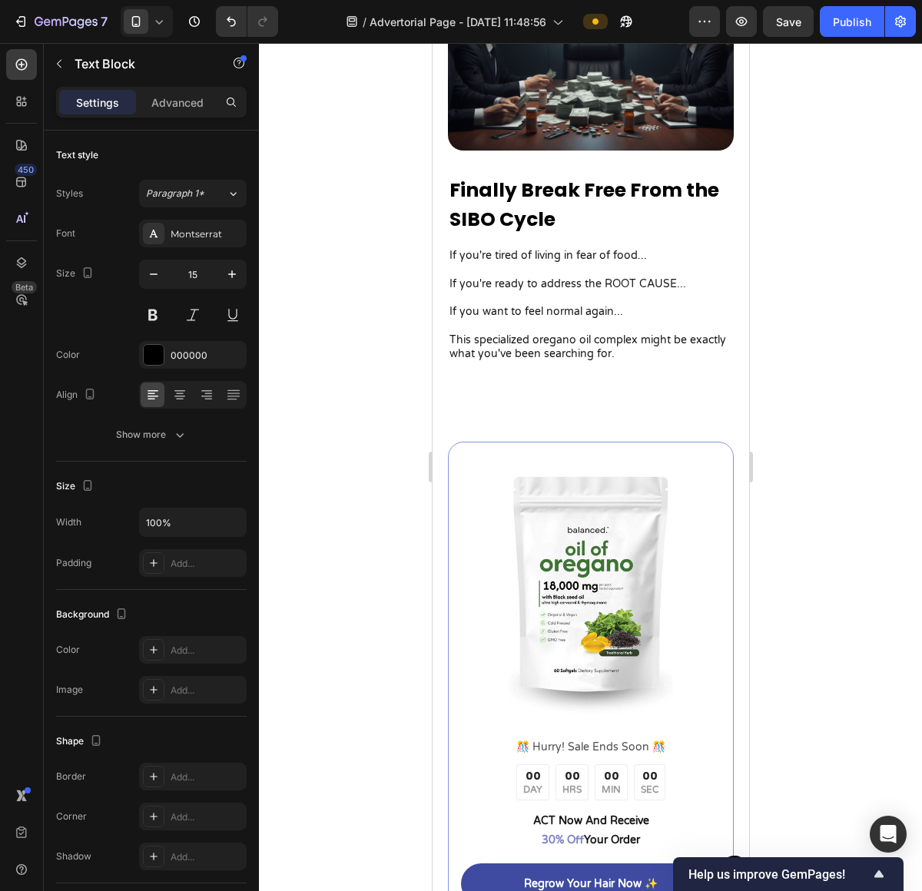
scroll to position [4718, 0]
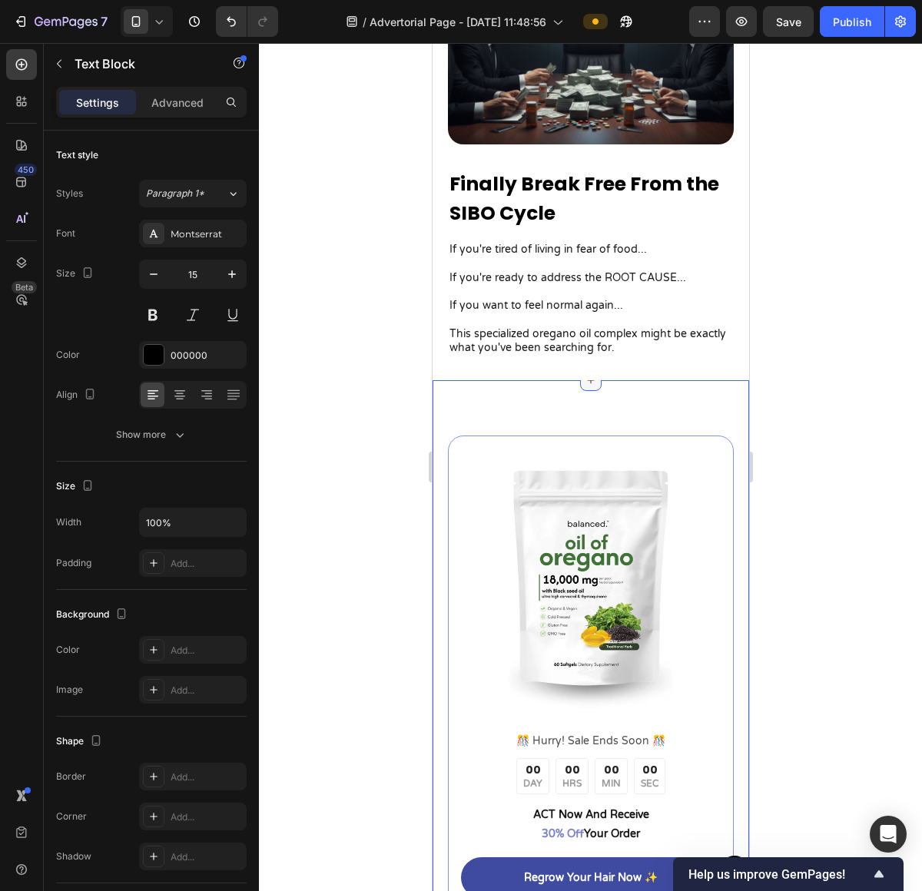
click at [579, 390] on div at bounding box center [590, 380] width 22 height 22
click at [176, 103] on p "Advanced" at bounding box center [177, 102] width 52 height 16
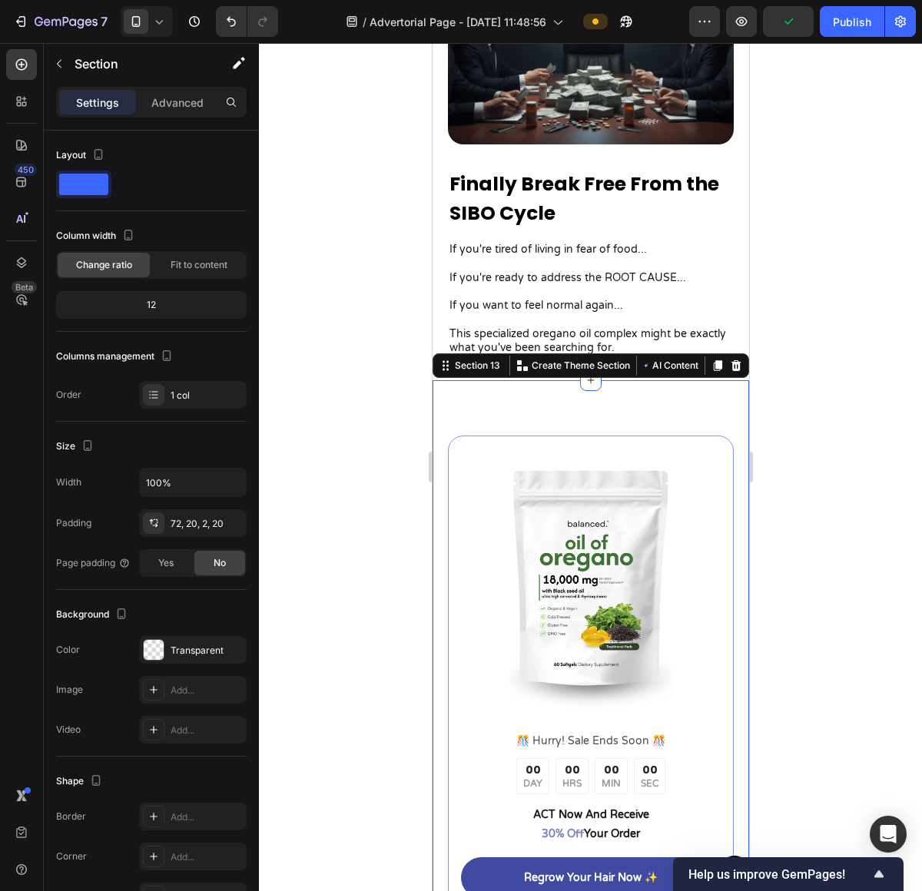
click at [631, 429] on div "Image ️🎊 Hurry! Sale Ends Soon ️🎊 Text Block 00 DAY 00 HRS 00 MIN 00 SEC Countd…" at bounding box center [590, 693] width 316 height 627
click at [614, 422] on div "Image ️🎊 Hurry! Sale Ends Soon ️🎊 Text Block 00 DAY 00 HRS 00 MIN 00 SEC Countd…" at bounding box center [590, 693] width 316 height 627
click at [146, 104] on div "Advanced" at bounding box center [177, 102] width 77 height 25
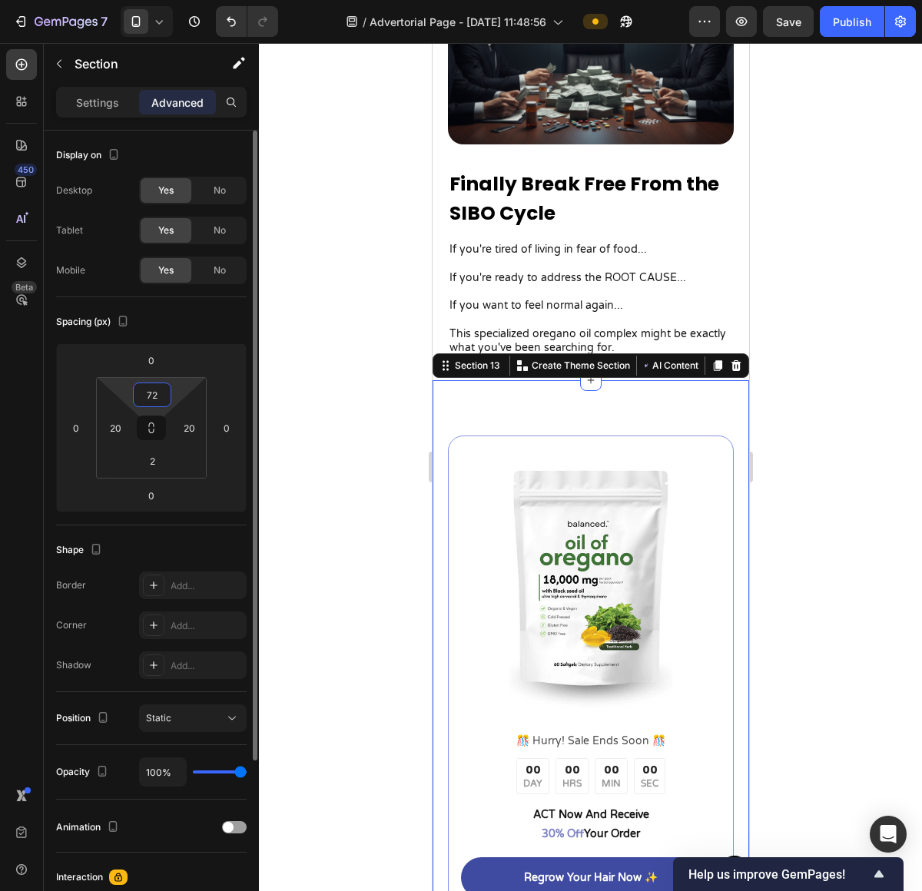
click at [147, 386] on input "72" at bounding box center [152, 394] width 31 height 23
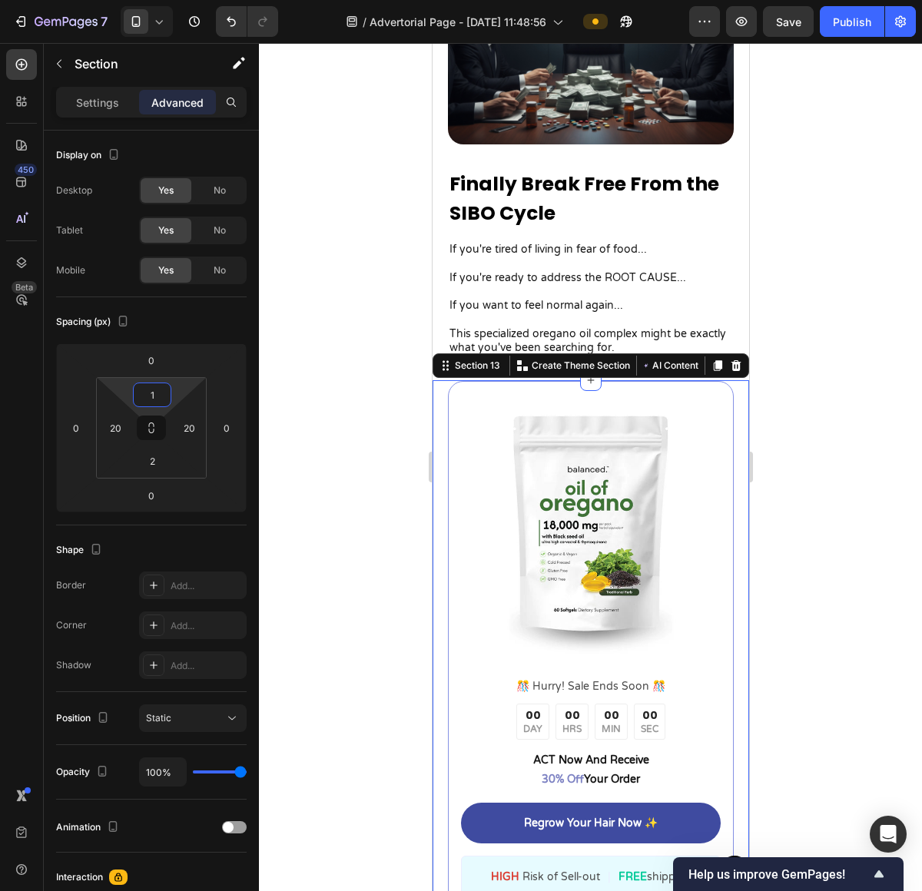
type input "1"
click at [784, 412] on div at bounding box center [590, 467] width 663 height 848
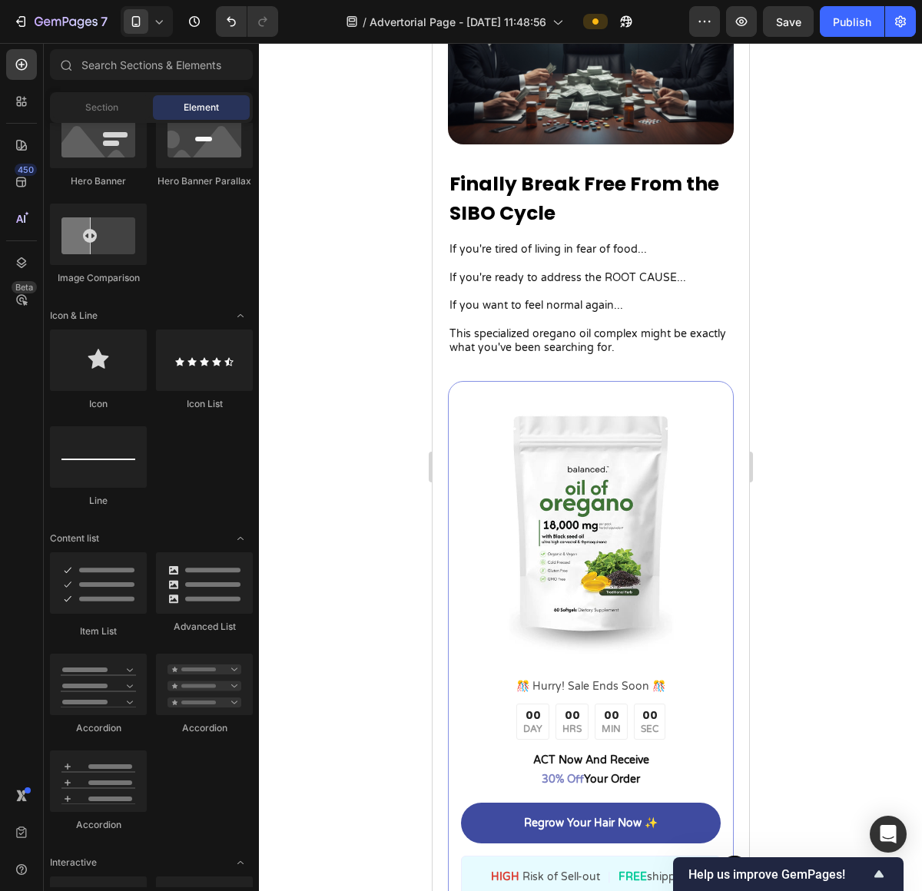
click at [856, 422] on div at bounding box center [590, 467] width 663 height 848
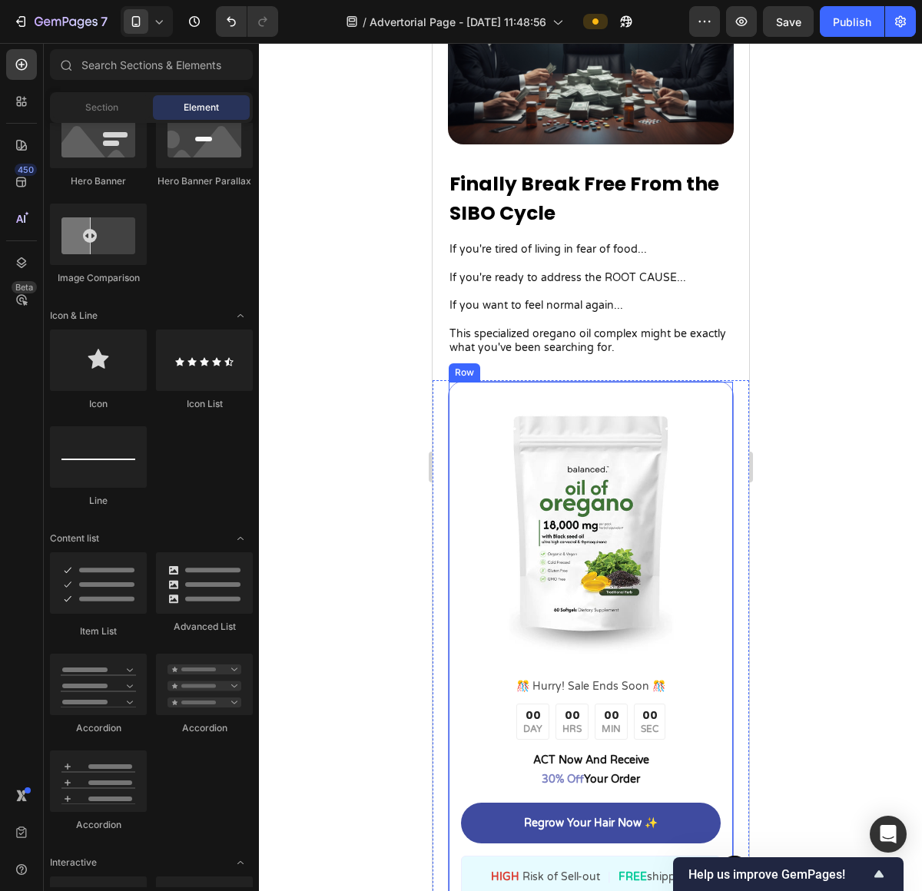
scroll to position [4715, 0]
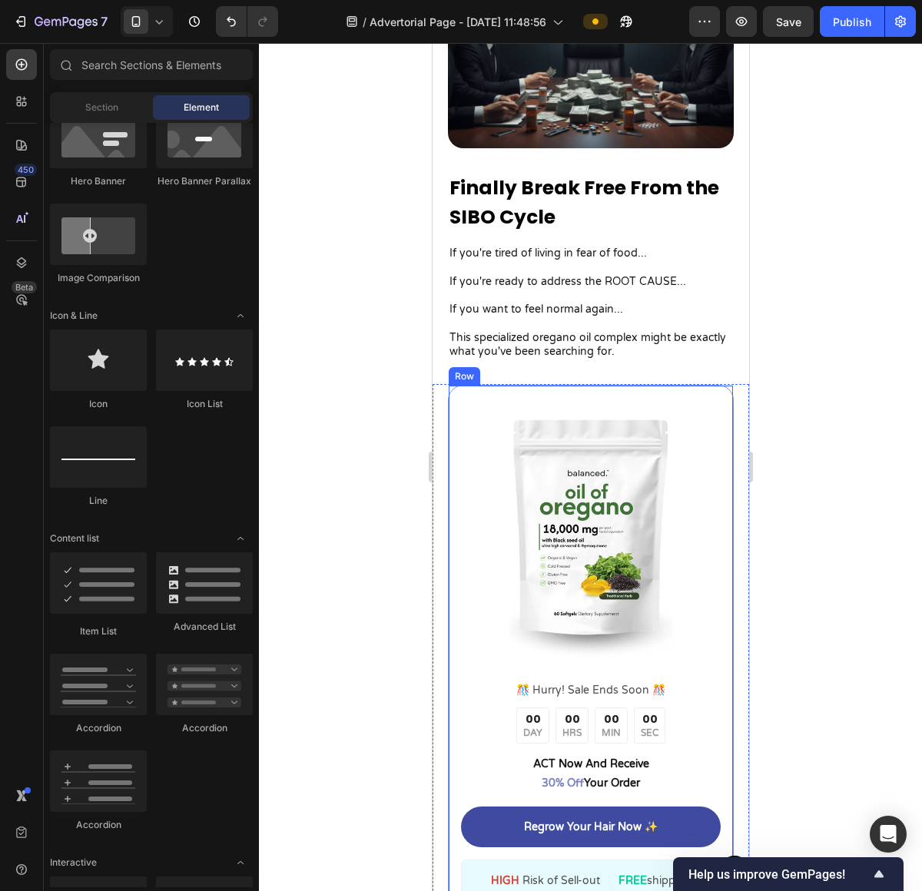
click at [665, 399] on div "Image ️🎊 Hurry! Sale Ends Soon ️🎊 Text Block 00 DAY 00 HRS 00 MIN 00 SEC Countd…" at bounding box center [590, 670] width 286 height 570
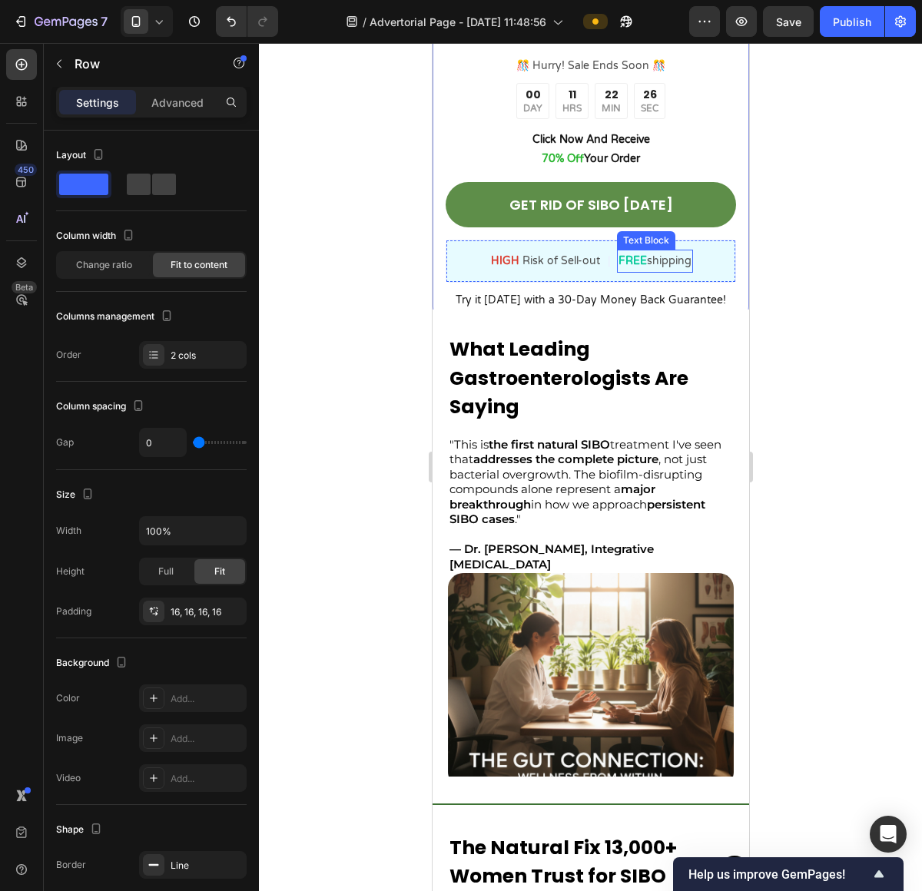
scroll to position [2113, 0]
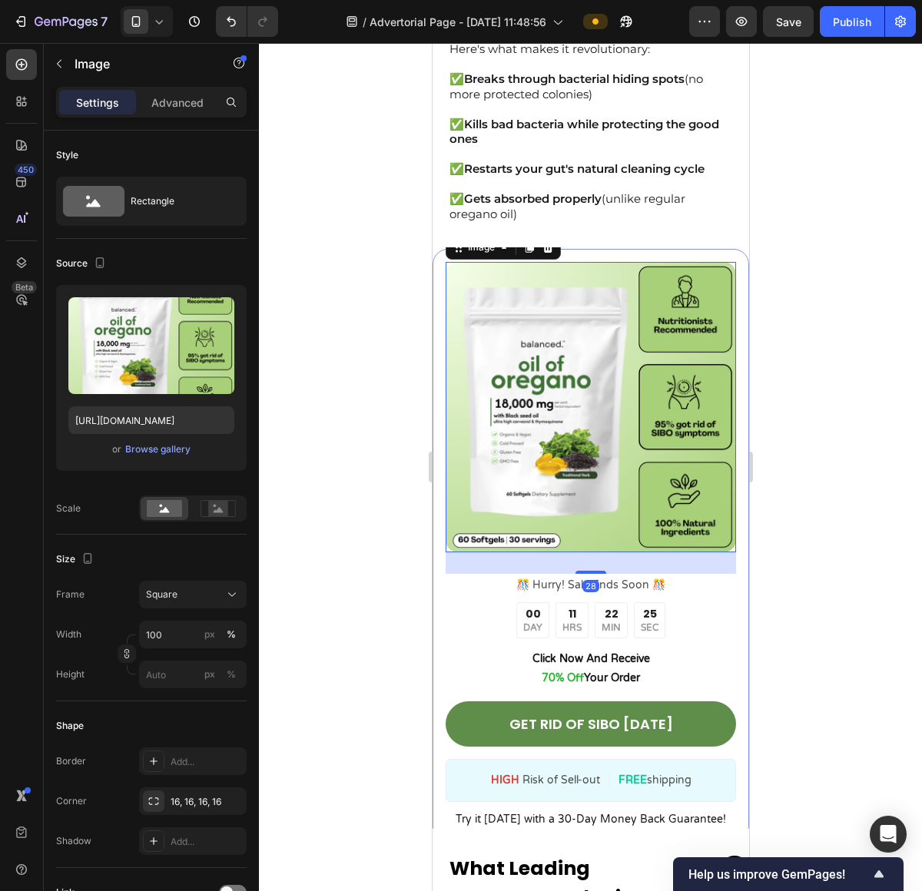
click at [684, 263] on img at bounding box center [590, 407] width 290 height 290
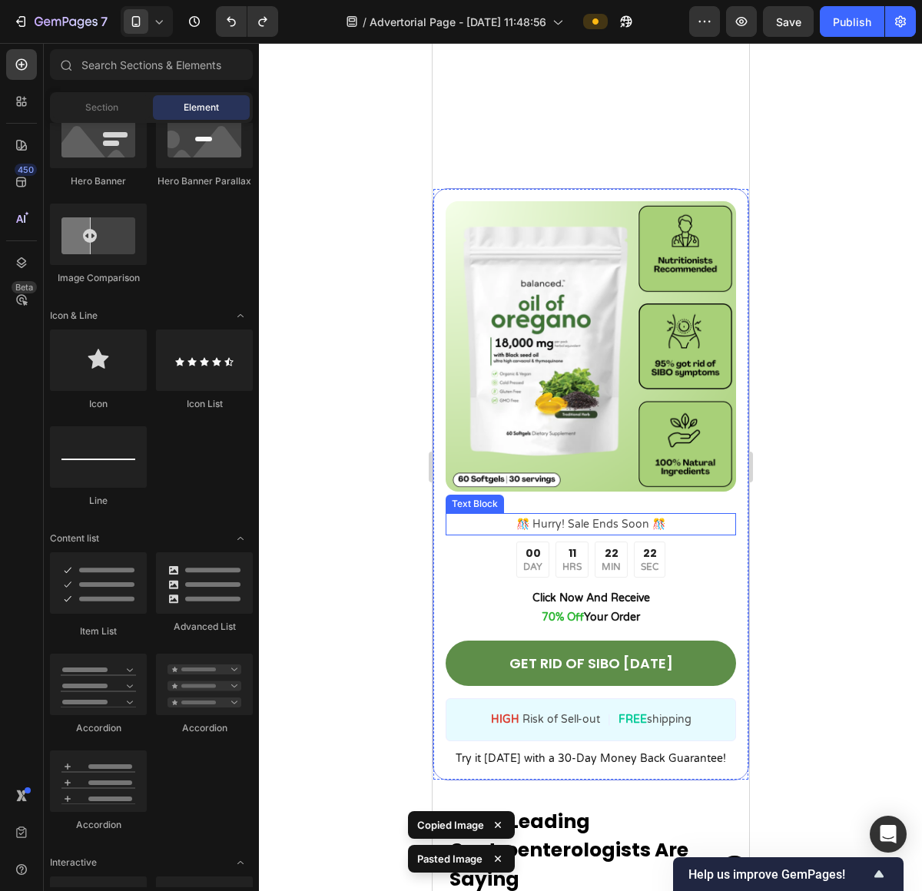
scroll to position [2170, 0]
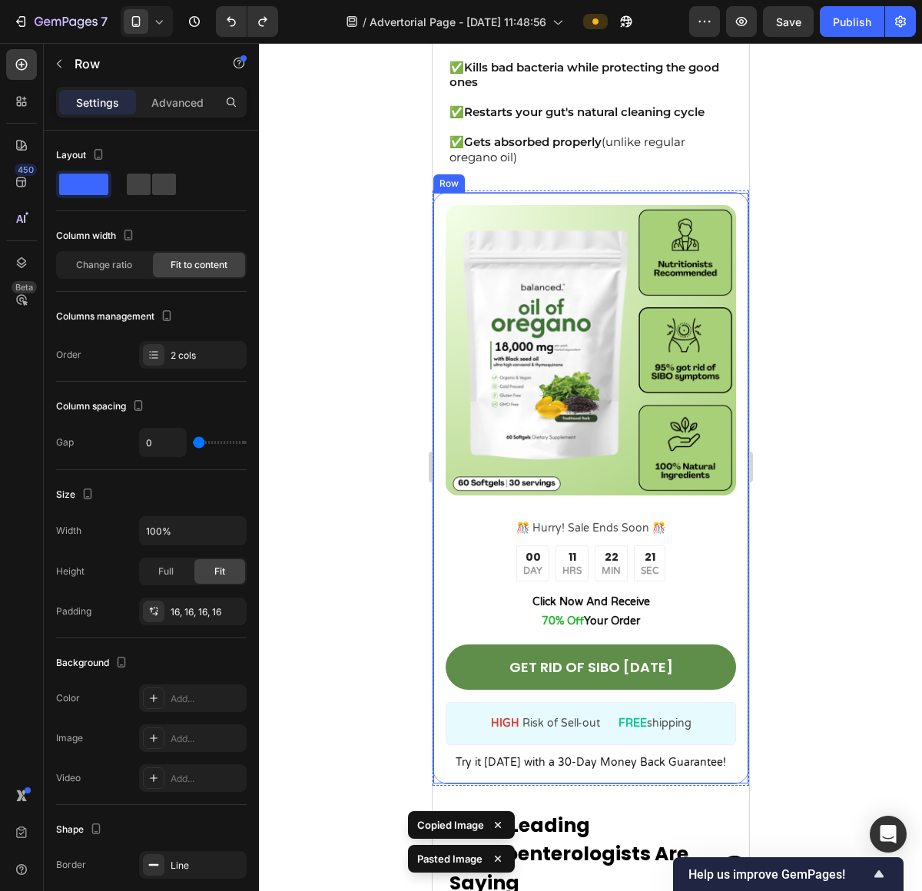
click at [585, 198] on div "Image ️🎊 Hurry! Sale Ends Soon ️🎊 Text Block 00 DAY 11 HRS 22 MIN 21 SEC Countd…" at bounding box center [590, 487] width 316 height 591
click at [502, 181] on icon at bounding box center [508, 178] width 12 height 12
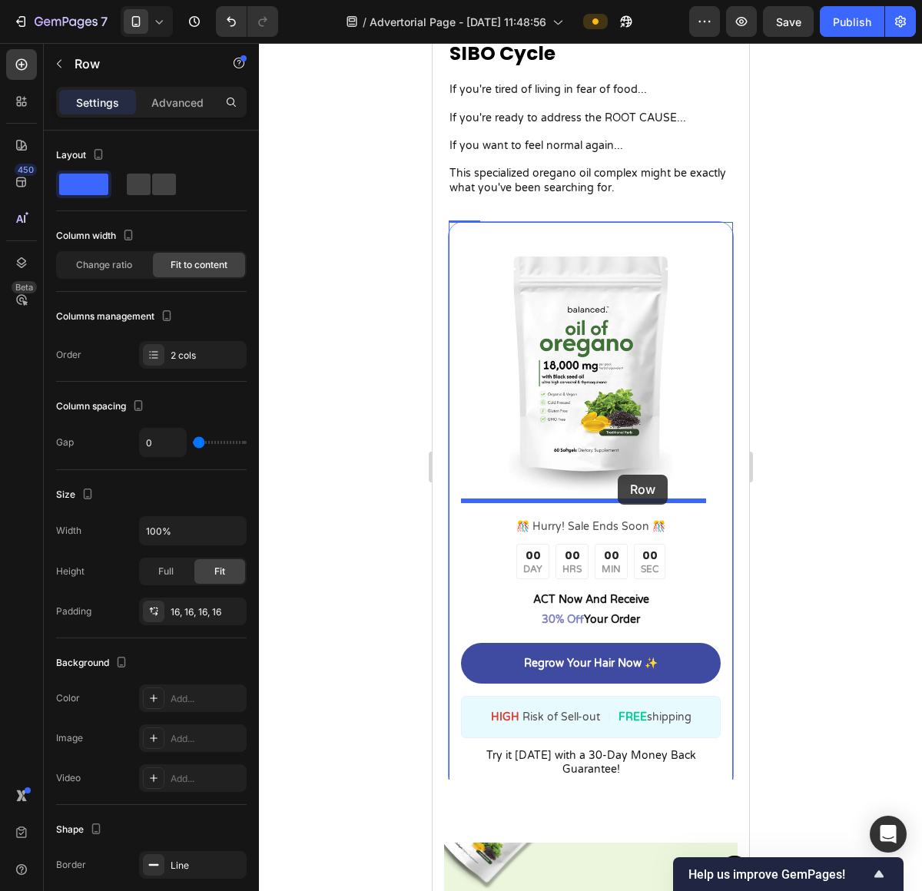
scroll to position [5454, 0]
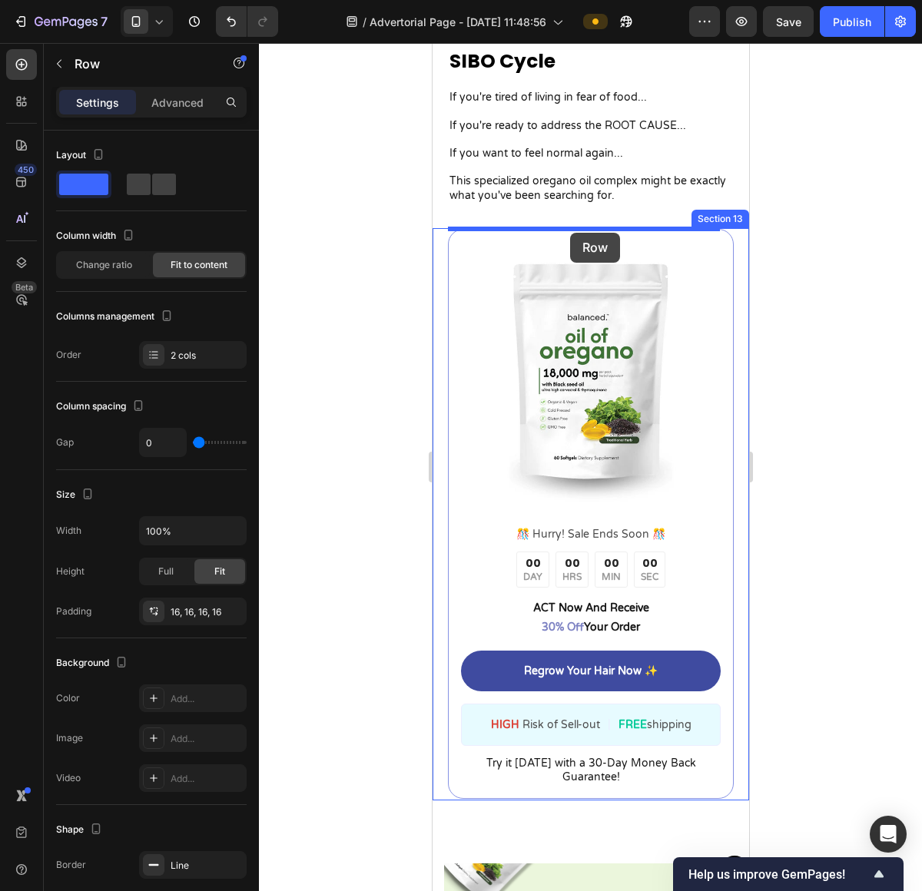
drag, startPoint x: 451, startPoint y: 85, endPoint x: 570, endPoint y: 233, distance: 189.5
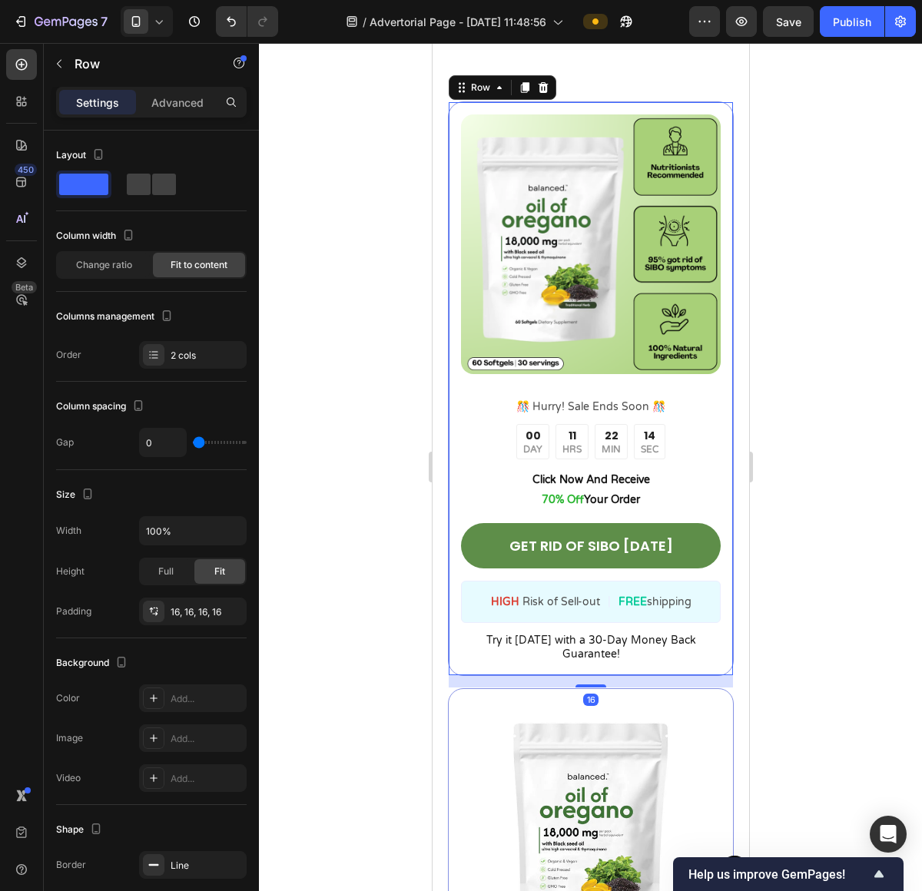
scroll to position [5713, 0]
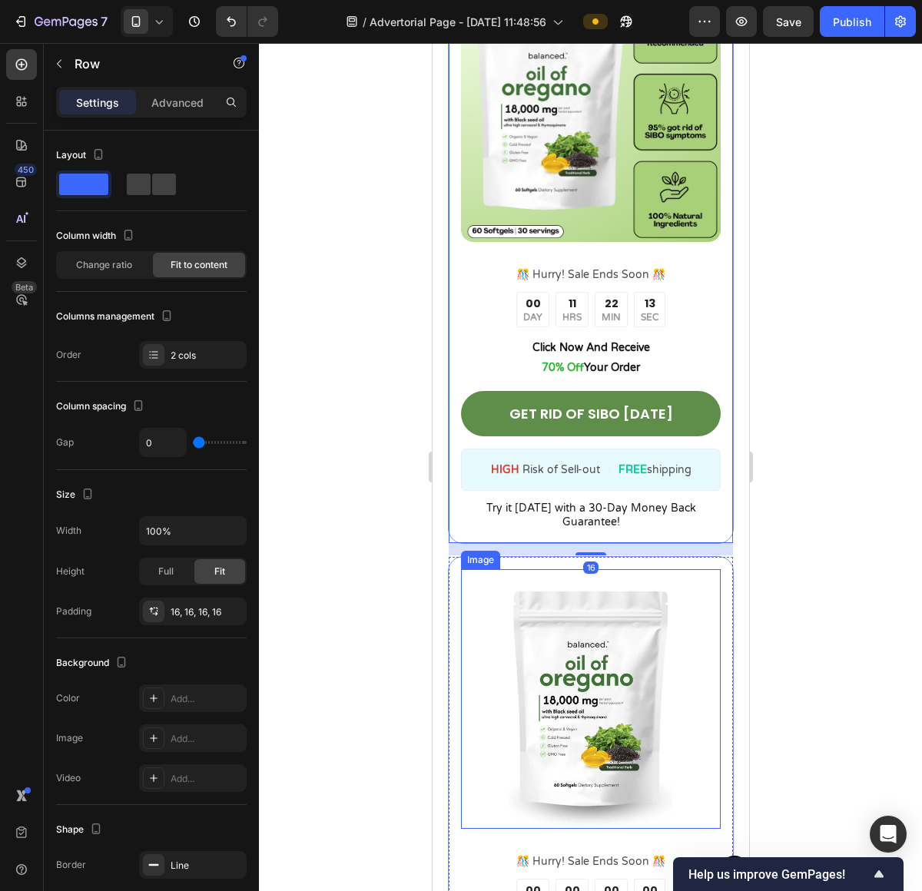
click at [673, 569] on img at bounding box center [590, 699] width 260 height 260
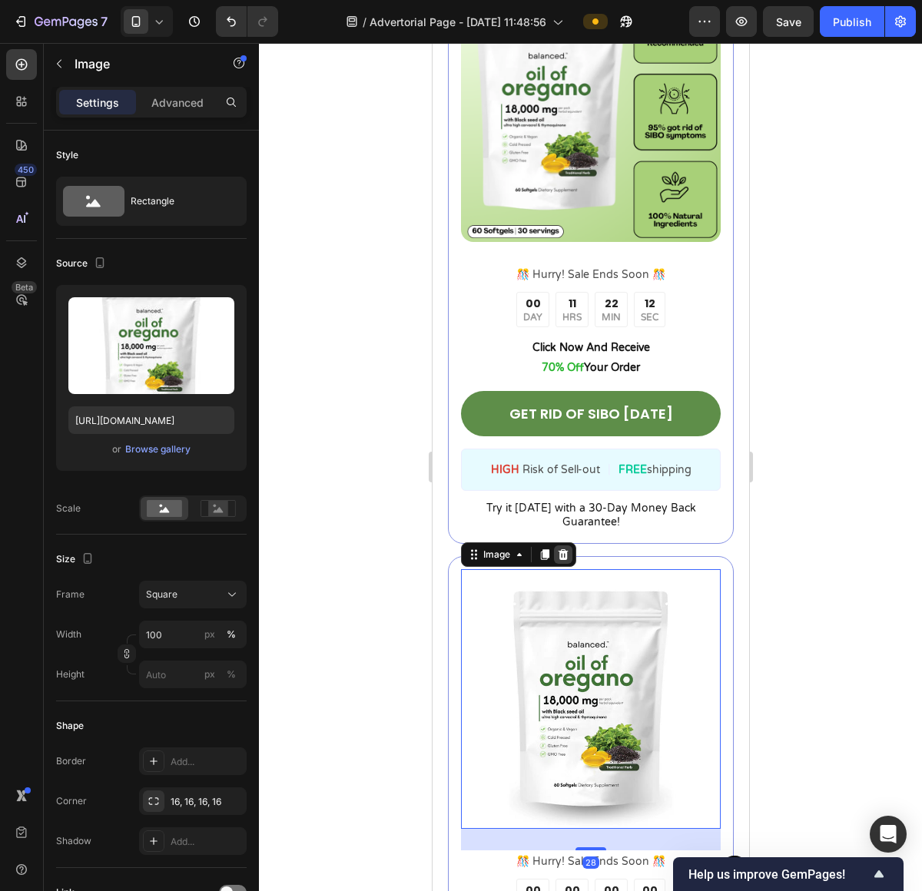
click at [568, 548] on div at bounding box center [562, 554] width 18 height 18
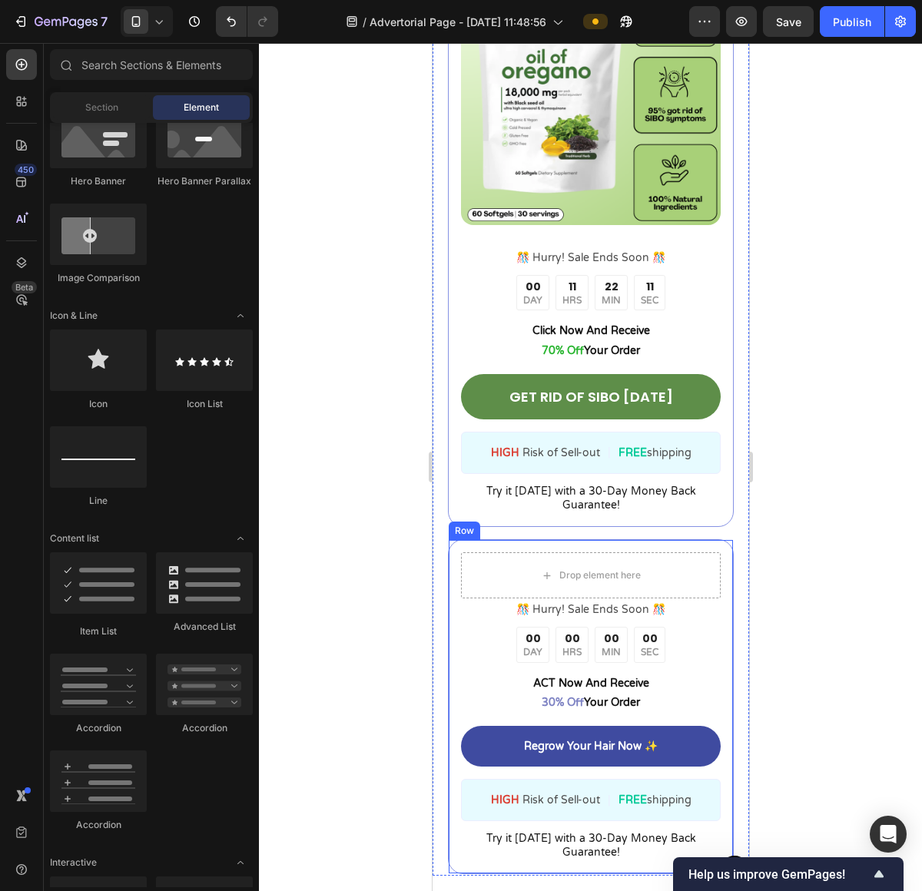
scroll to position [5747, 0]
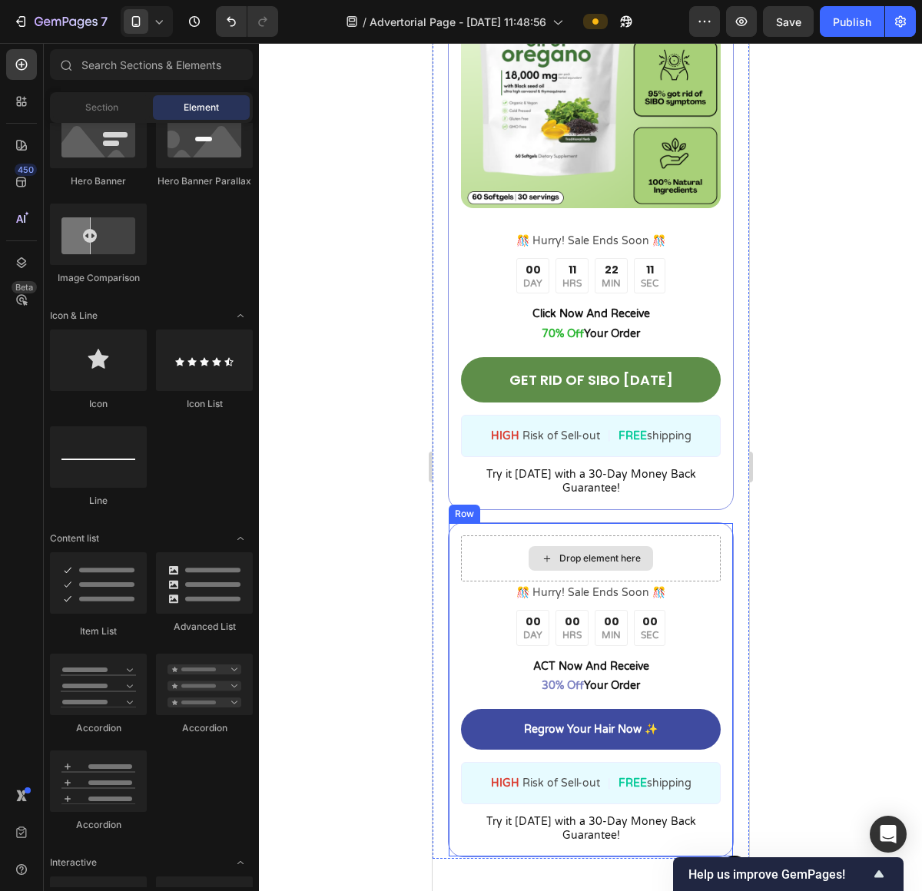
click at [661, 535] on div "Drop element here" at bounding box center [590, 558] width 260 height 46
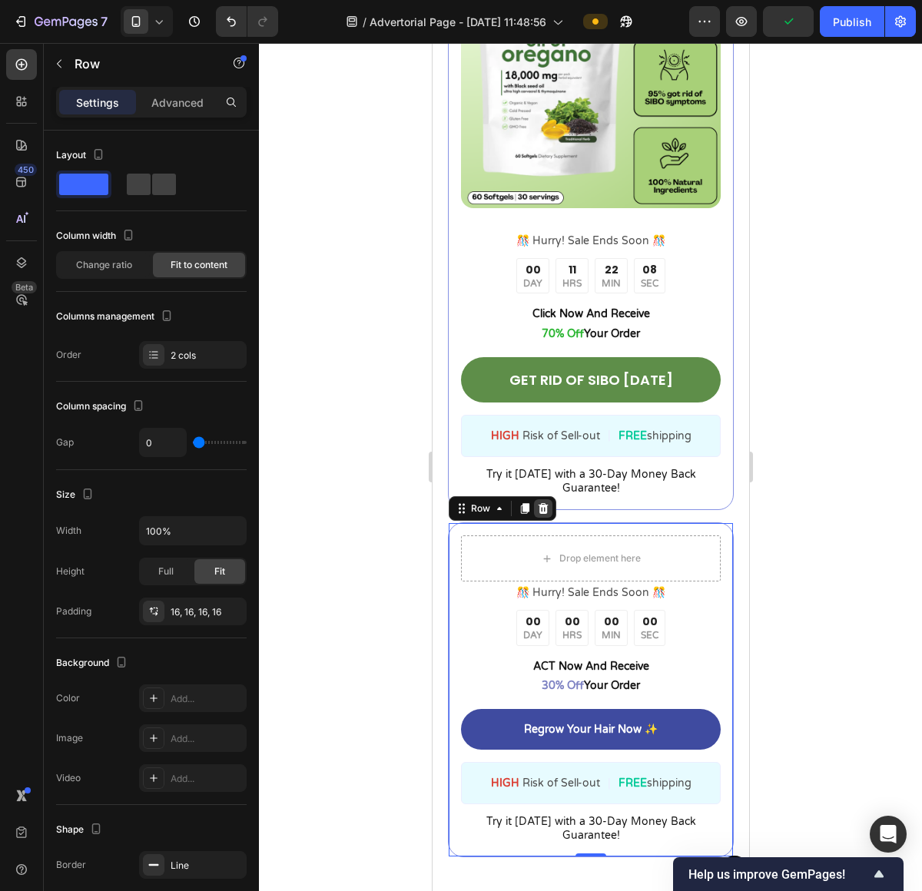
click at [540, 502] on div at bounding box center [542, 508] width 18 height 18
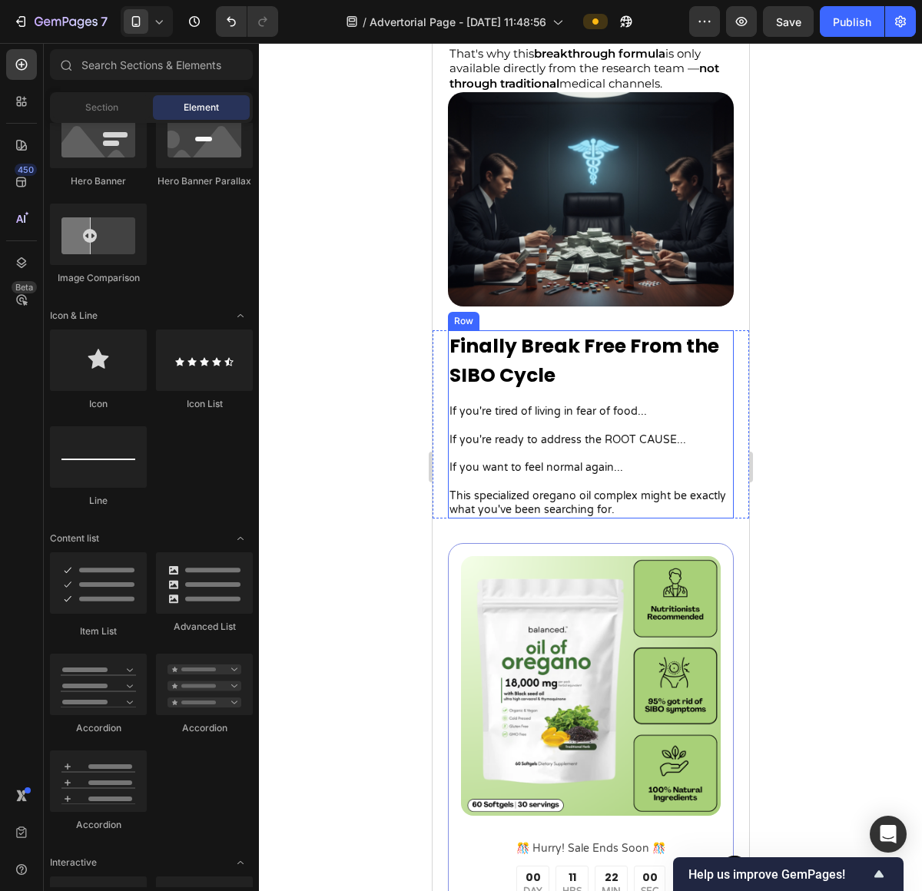
scroll to position [5133, 0]
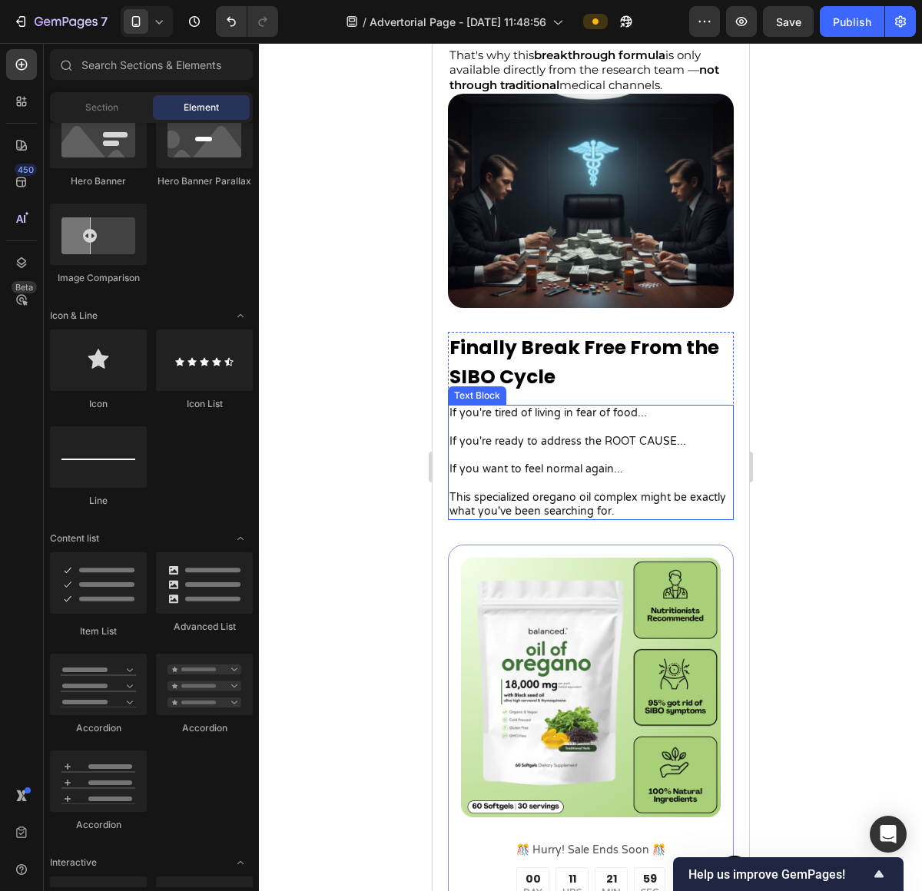
click at [694, 506] on p "This specialized oregano oil complex might be exactly what you've been searchin…" at bounding box center [590, 505] width 283 height 28
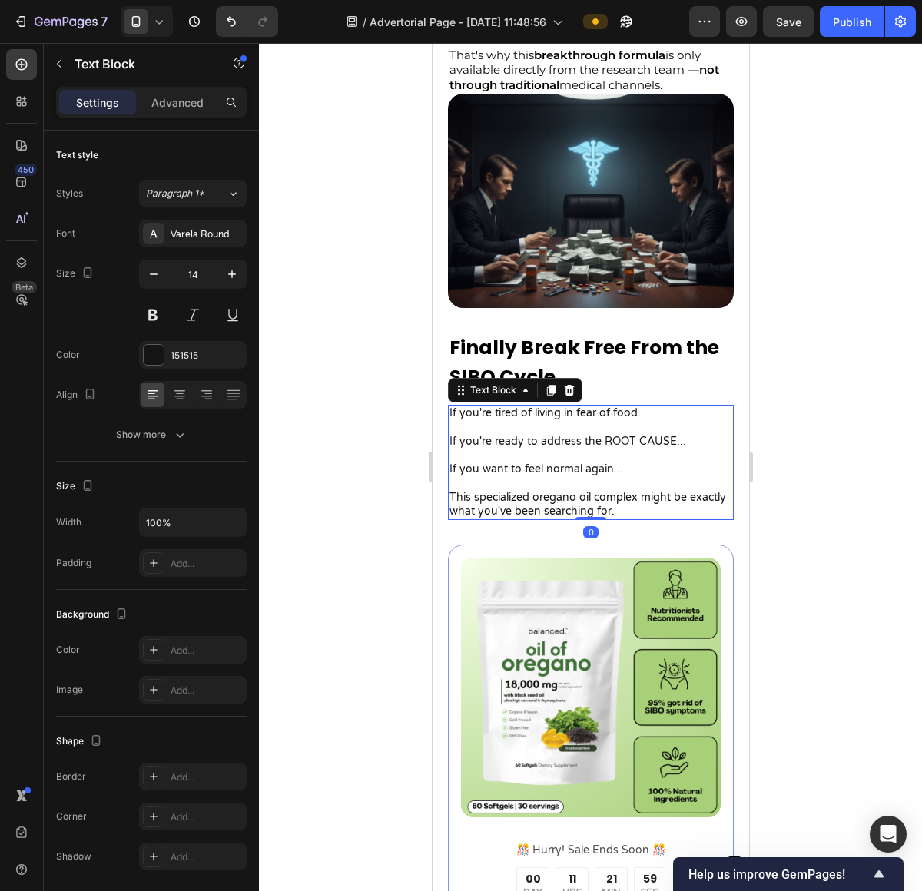
click at [692, 508] on p "This specialized oregano oil complex might be exactly what you've been searchin…" at bounding box center [590, 505] width 283 height 28
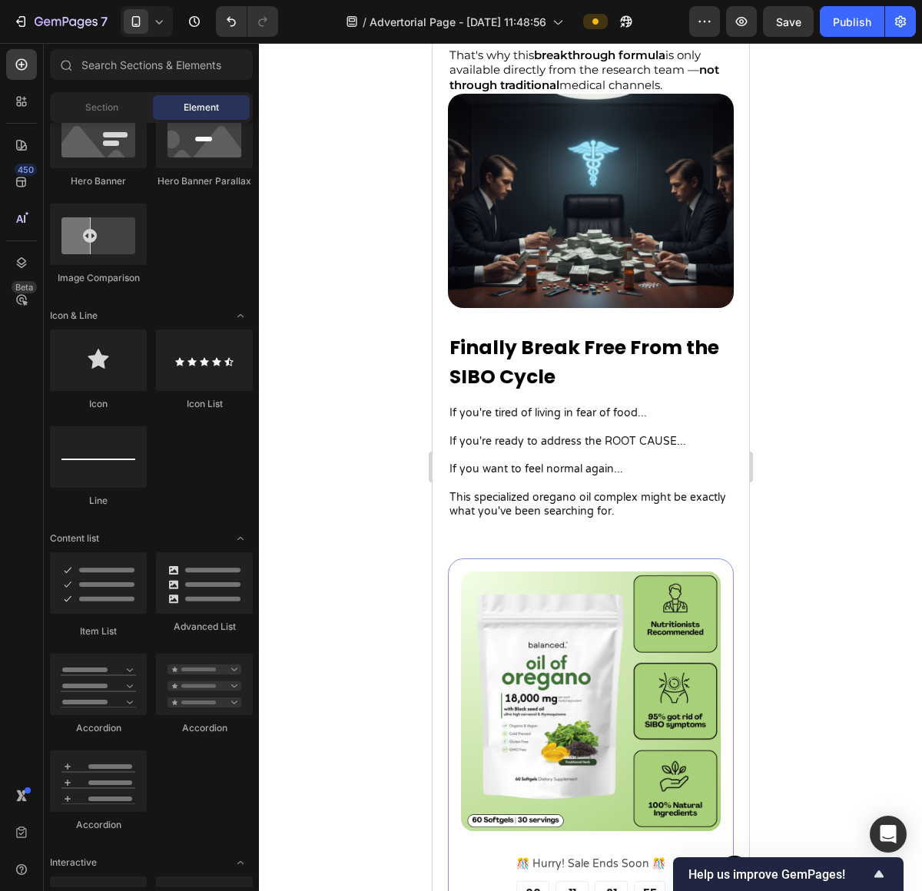
click at [604, 525] on p "This specialized oregano oil complex might be exactly what you've been searchin…" at bounding box center [590, 512] width 283 height 42
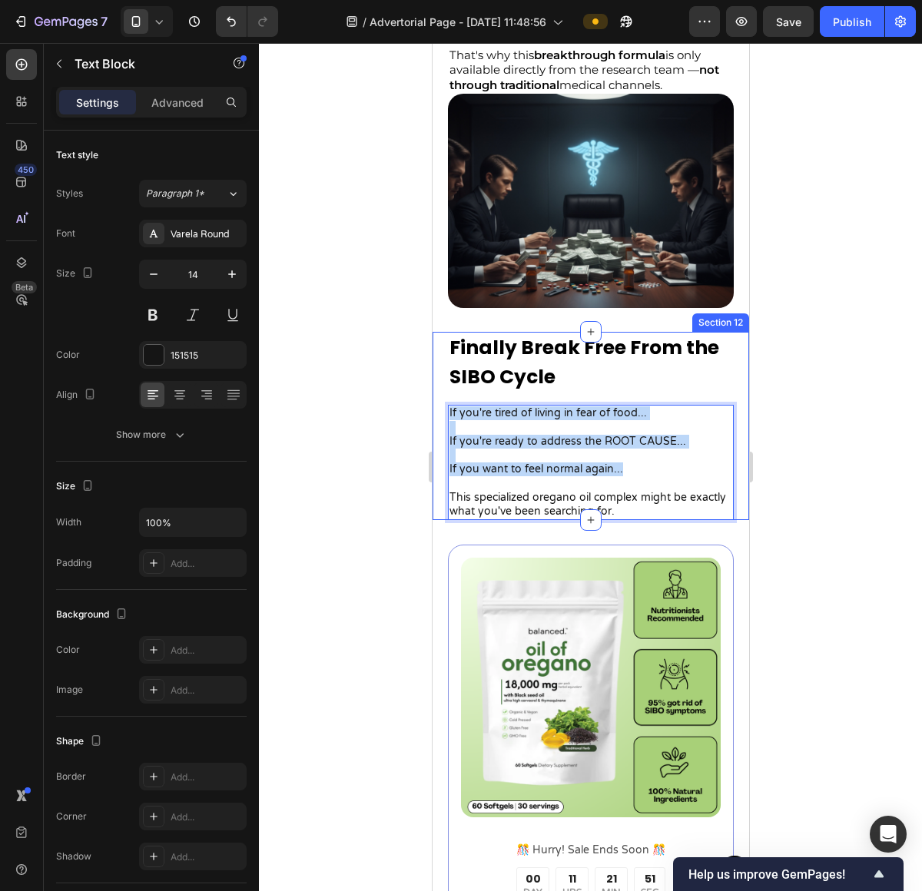
drag, startPoint x: 625, startPoint y: 472, endPoint x: 436, endPoint y: 412, distance: 198.7
click at [436, 412] on div "Finally Break Free From the SIBO Cycle Text Block If you're tired of living in …" at bounding box center [590, 426] width 316 height 188
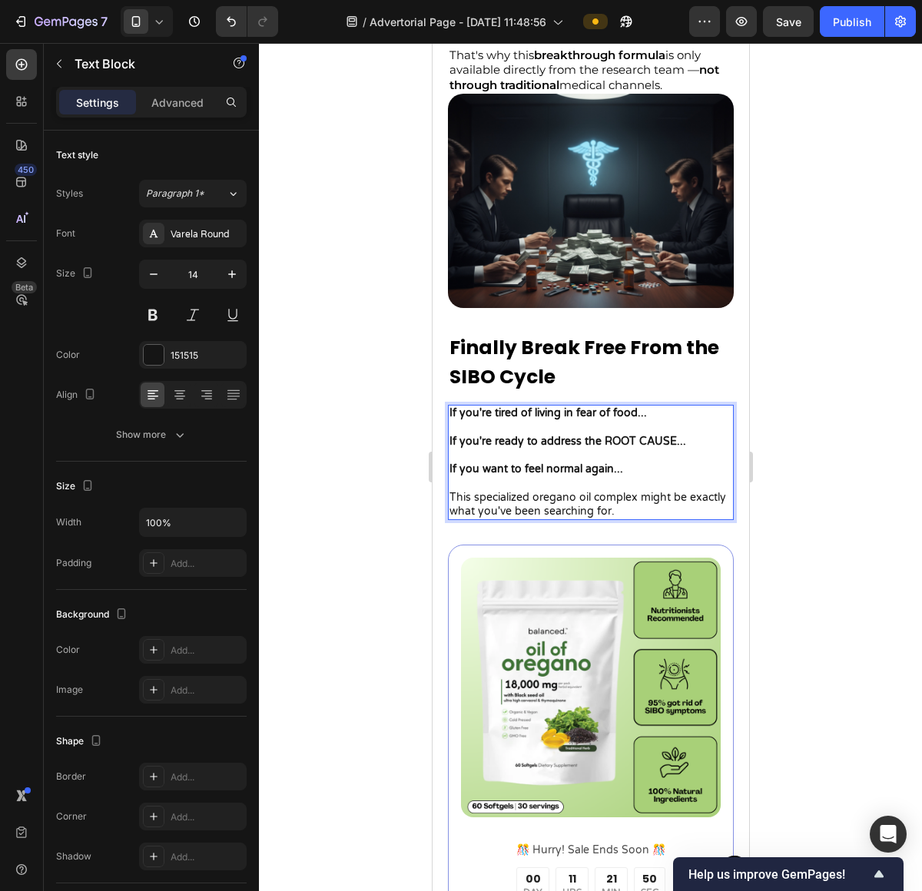
click at [690, 490] on p "If you want to feel normal again..." at bounding box center [590, 476] width 283 height 28
click at [690, 513] on p "This specialized oregano oil complex might be exactly what you've been searchin…" at bounding box center [590, 505] width 283 height 28
click at [505, 505] on p "This specialized oregano oil complex might be exactly what you've been searchin…" at bounding box center [590, 505] width 283 height 28
click at [564, 504] on p "This specialized oregano oil complex might be exactly what you've been searchin…" at bounding box center [590, 505] width 283 height 28
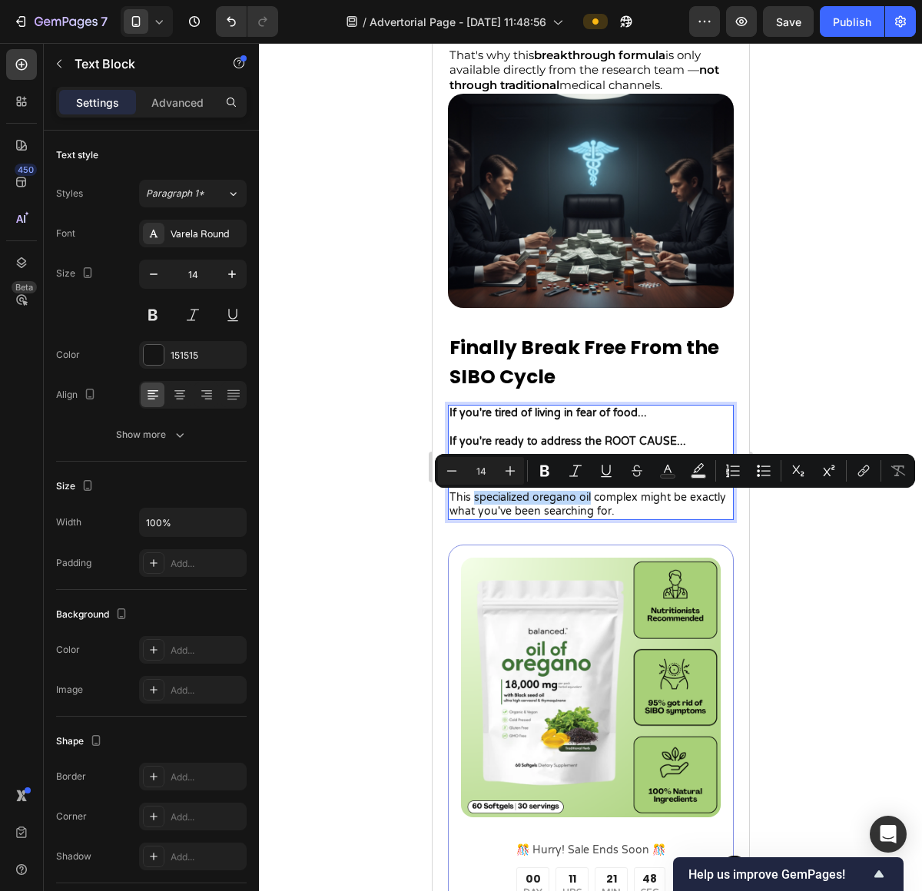
click at [576, 503] on p "This specialized oregano oil complex might be exactly what you've been searchin…" at bounding box center [590, 505] width 283 height 28
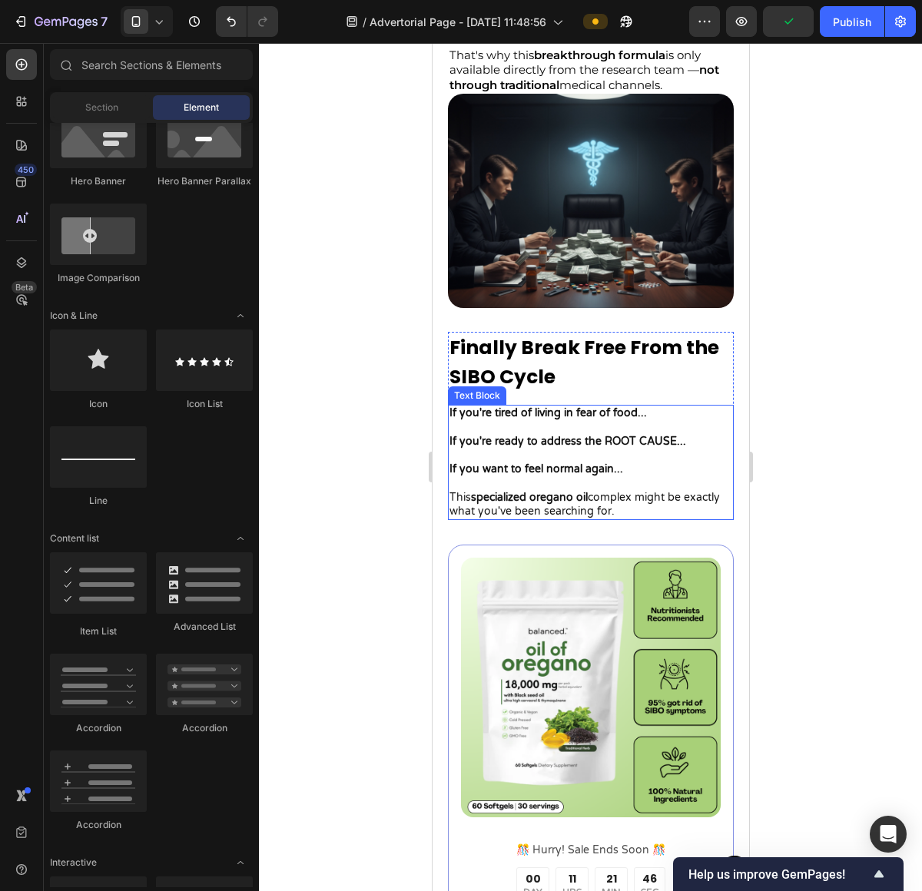
click at [628, 520] on div "If you're tired of living in fear of food... If you're ready to address the ROO…" at bounding box center [590, 462] width 286 height 115
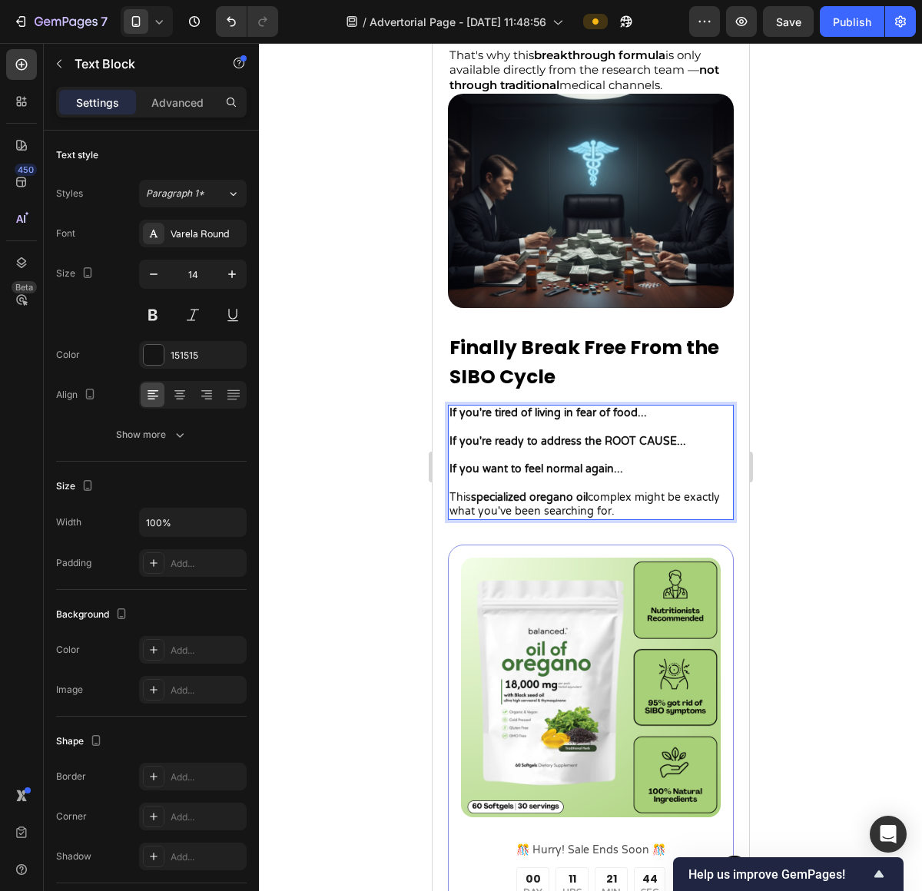
drag, startPoint x: 486, startPoint y: 516, endPoint x: 657, endPoint y: 513, distance: 170.5
click at [657, 513] on p "This specialized oregano oil complex might be exactly what you've been searchin…" at bounding box center [590, 505] width 283 height 28
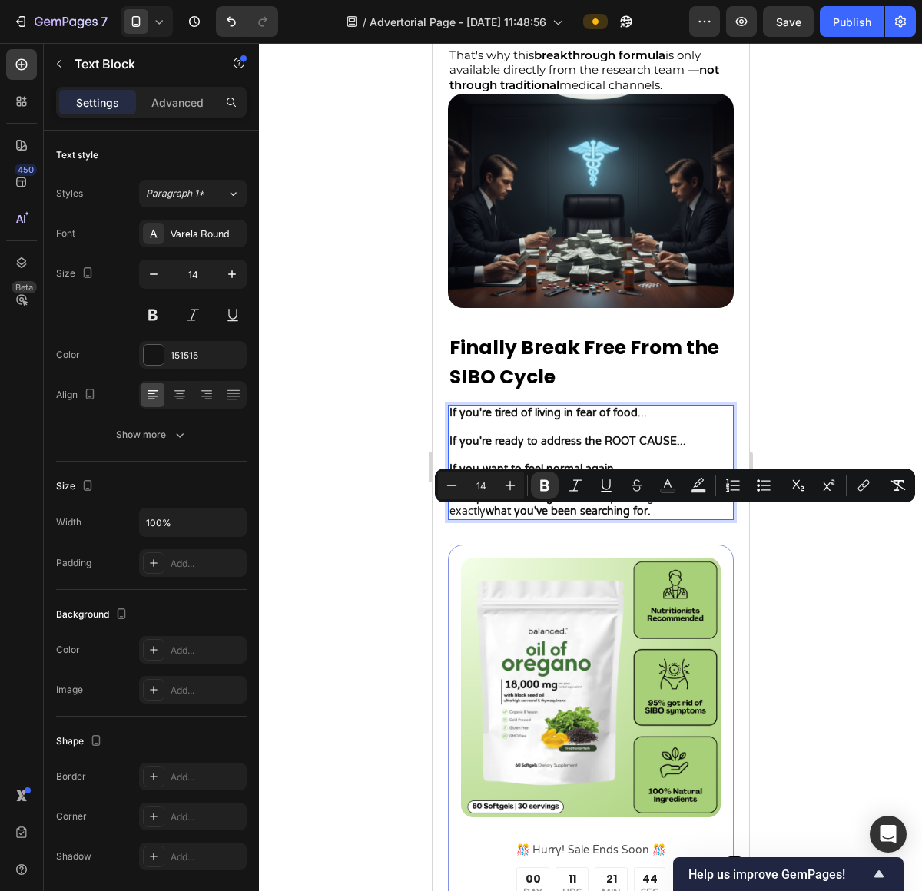
click at [682, 514] on p "This specialized oregano oil complex might be exactly what you've been searchin…" at bounding box center [590, 505] width 283 height 28
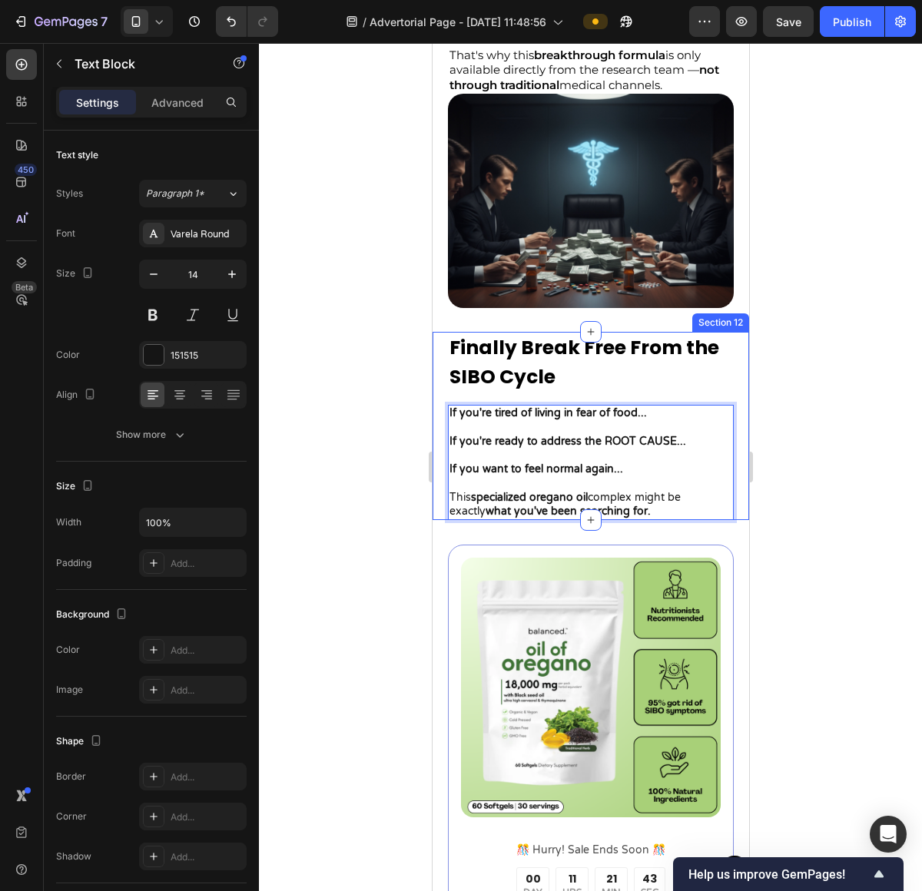
click at [810, 503] on div at bounding box center [590, 467] width 663 height 848
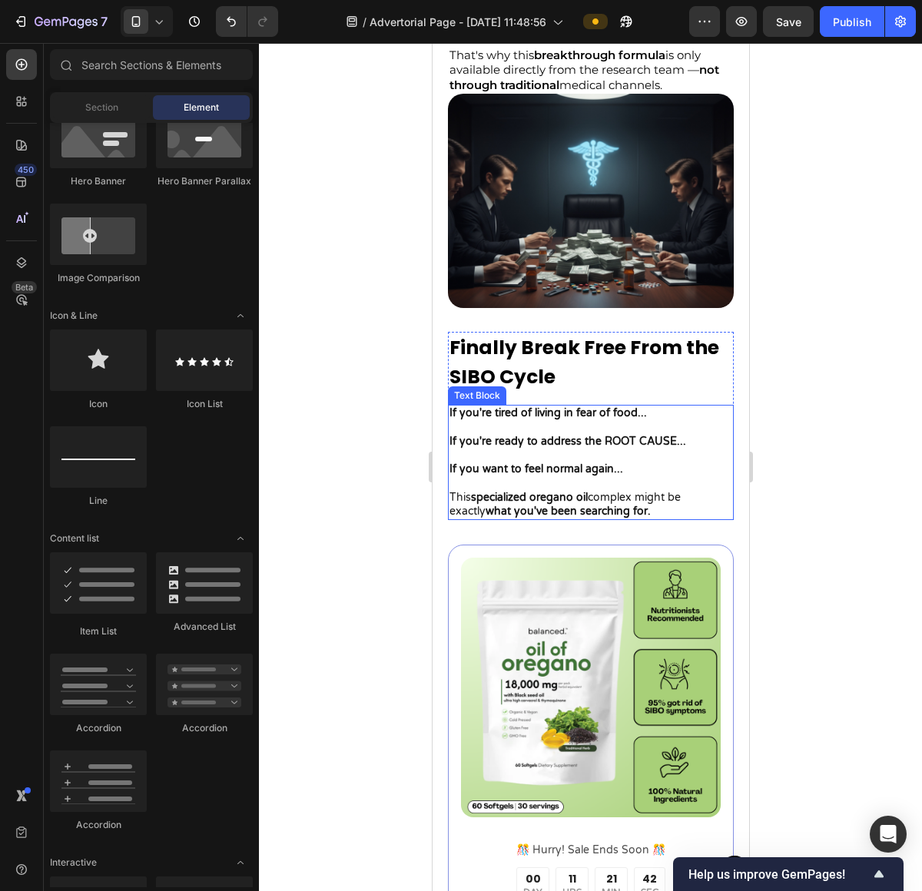
click at [535, 434] on p "If you're tired of living in fear of food..." at bounding box center [590, 420] width 283 height 28
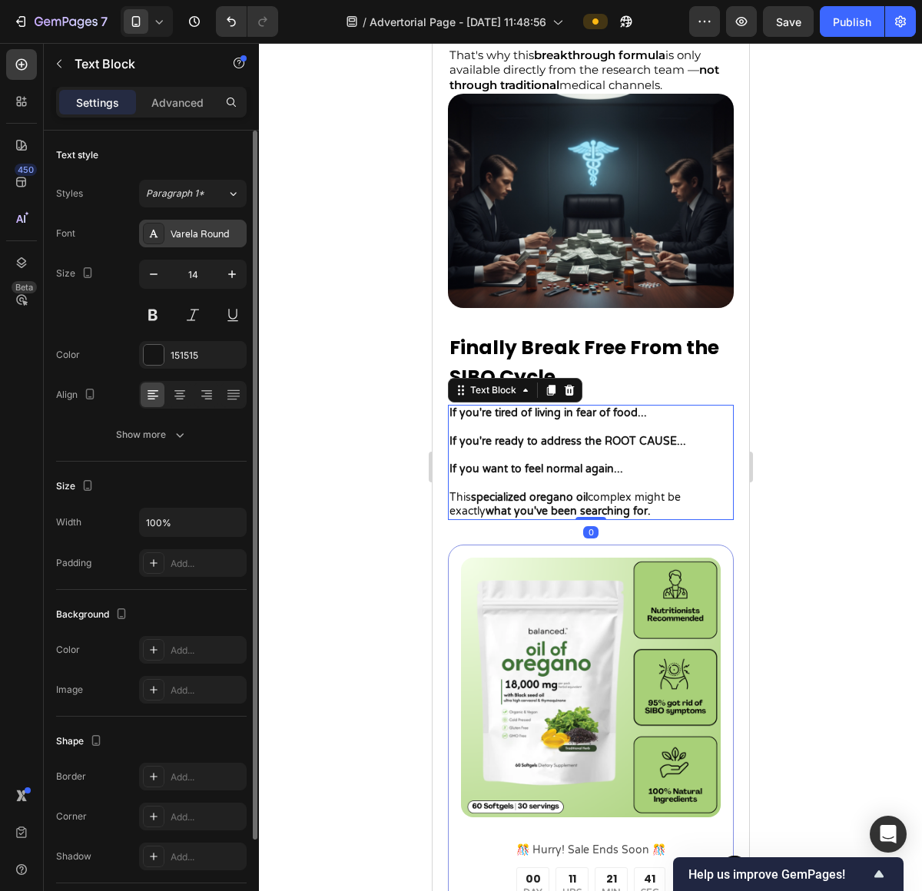
click at [203, 243] on div "Varela Round" at bounding box center [193, 234] width 108 height 28
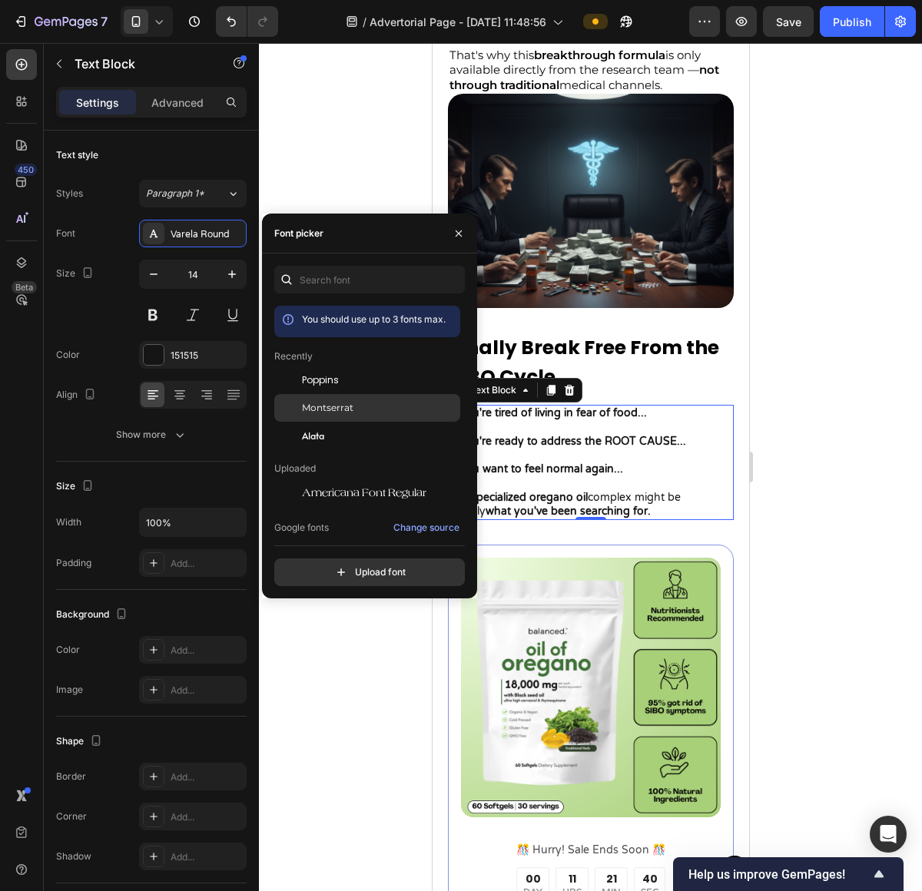
click at [376, 405] on div "Montserrat" at bounding box center [379, 408] width 155 height 14
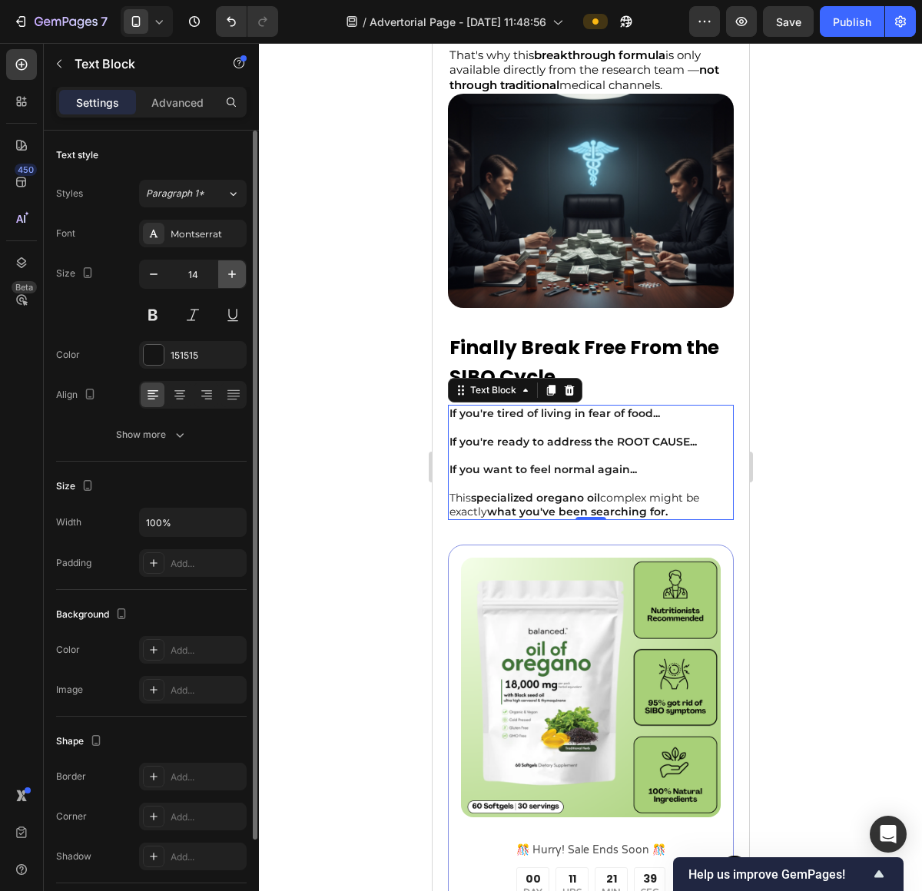
click at [220, 281] on button "button" at bounding box center [232, 274] width 28 height 28
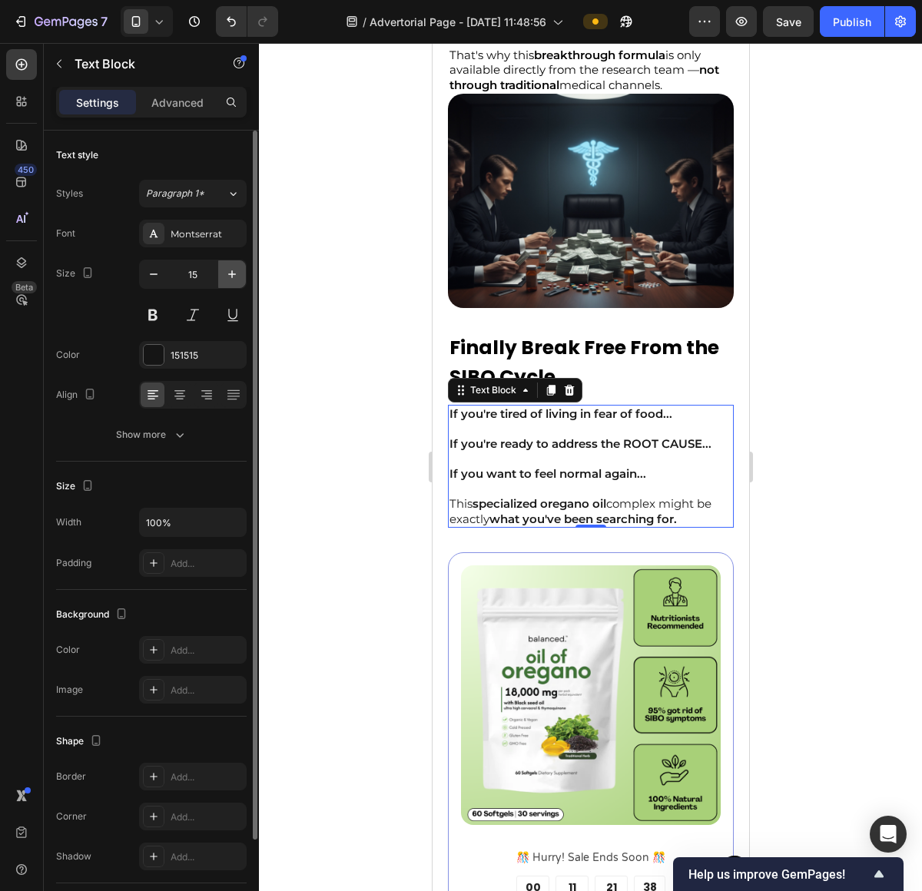
click at [220, 281] on button "button" at bounding box center [232, 274] width 28 height 28
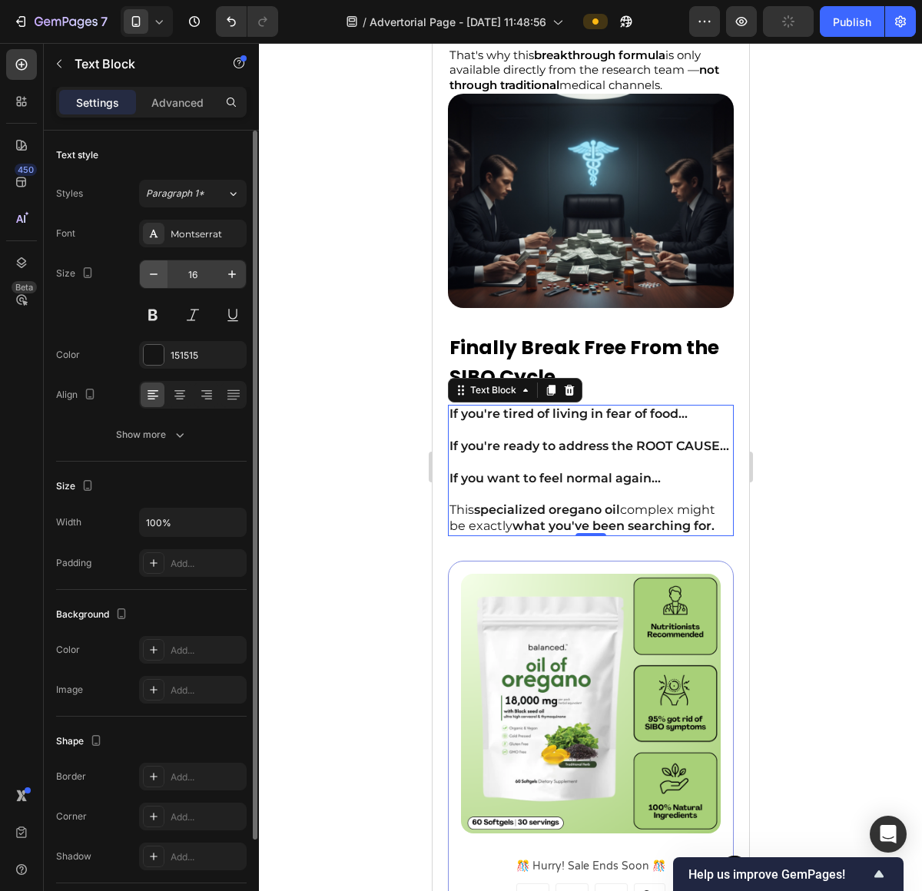
click at [164, 281] on button "button" at bounding box center [154, 274] width 28 height 28
type input "15"
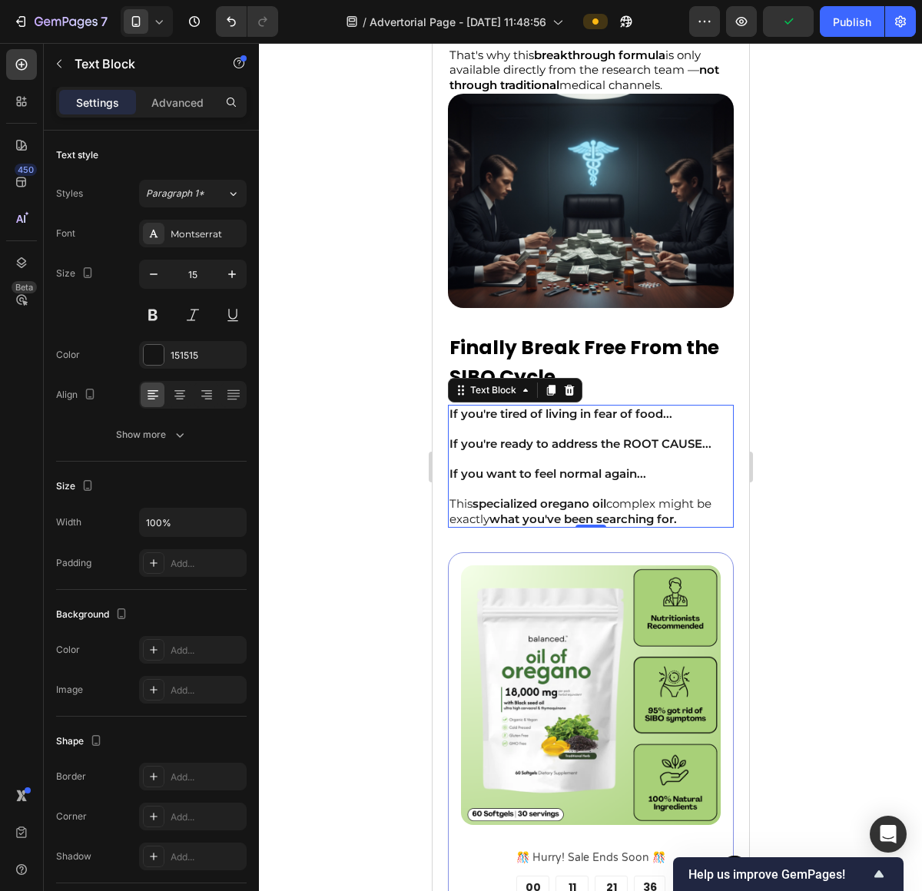
click at [837, 383] on div at bounding box center [590, 467] width 663 height 848
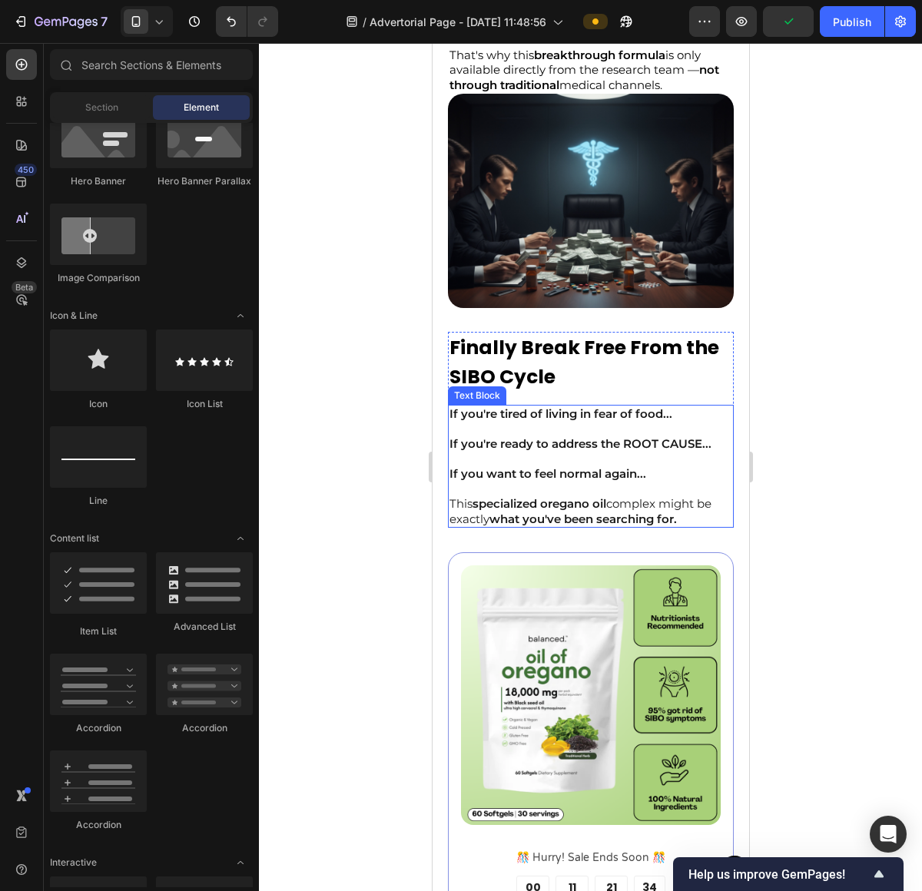
click at [555, 428] on p "If you're tired of living in fear of food..." at bounding box center [590, 421] width 283 height 30
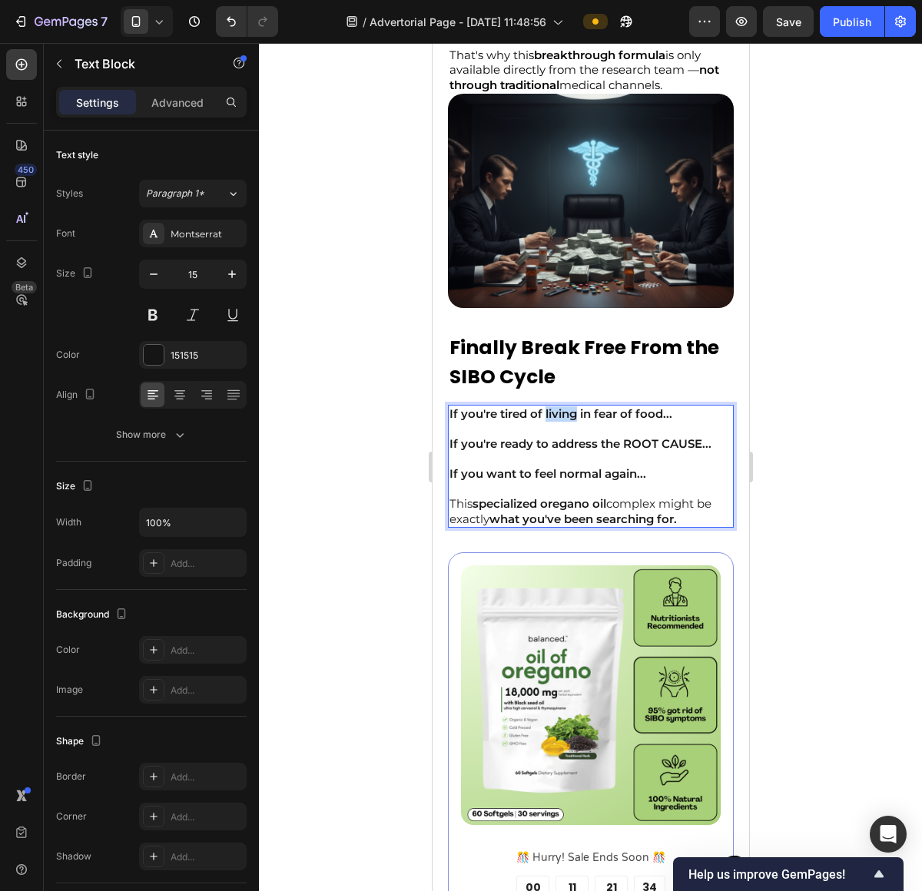
click at [555, 421] on strong "If you're tired of living in fear of food..." at bounding box center [560, 413] width 223 height 15
click at [579, 420] on strong "If you're tired of living in fear of food..." at bounding box center [560, 413] width 223 height 15
click at [585, 444] on strong "If you're ready to address the ROOT CAUSE..." at bounding box center [580, 443] width 262 height 15
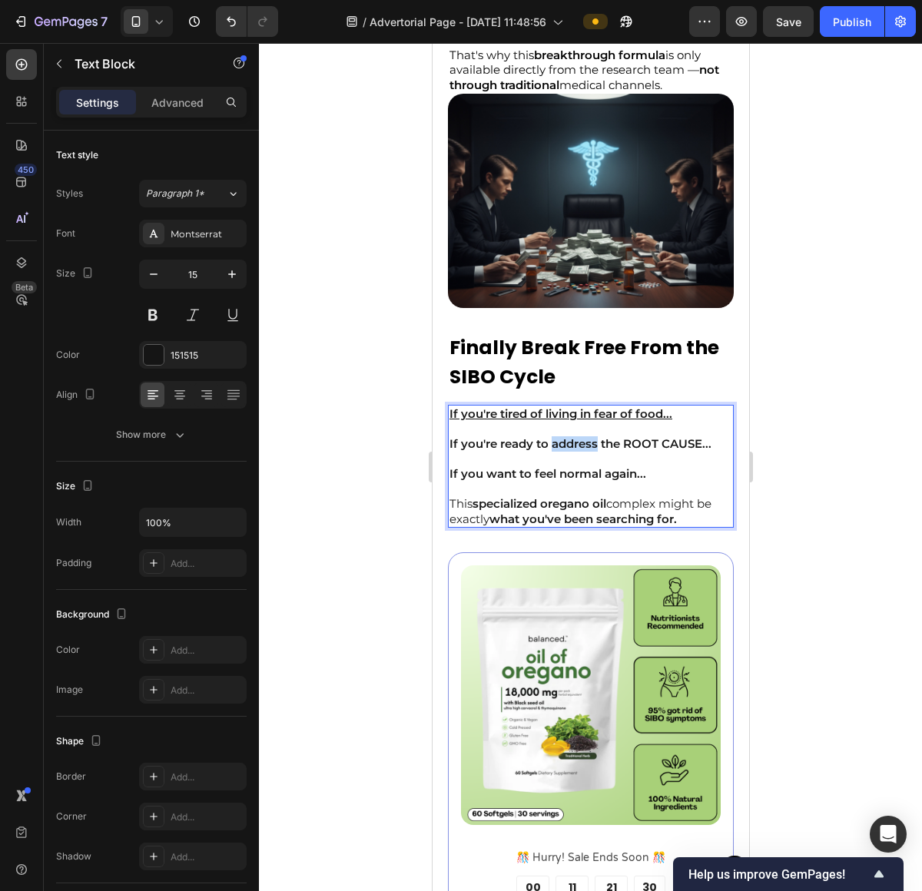
click at [585, 444] on strong "If you're ready to address the ROOT CAUSE..." at bounding box center [580, 443] width 262 height 15
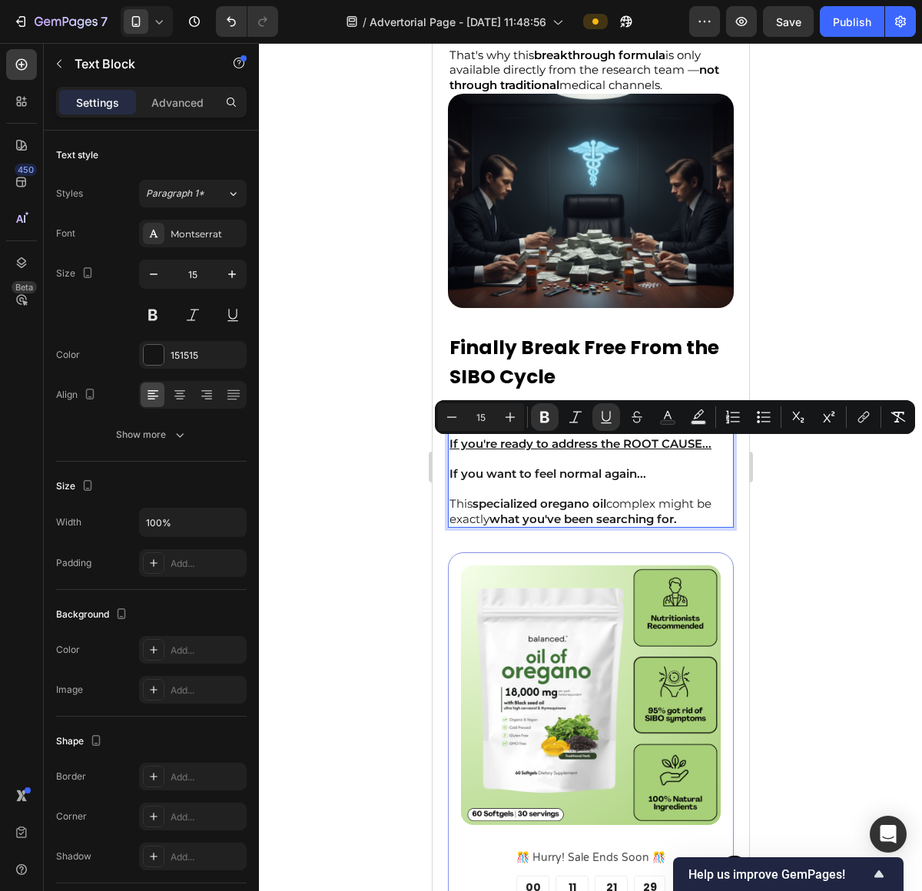
click at [573, 472] on strong "If you want to feel normal again..." at bounding box center [547, 473] width 197 height 15
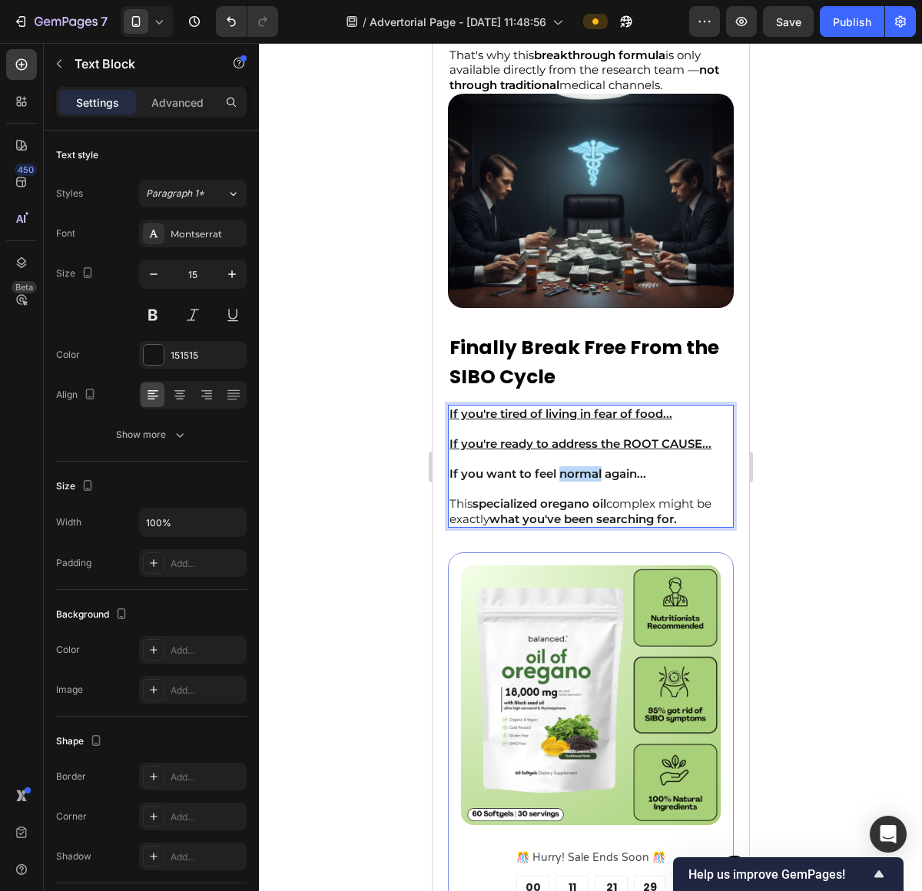
click at [573, 472] on strong "If you want to feel normal again..." at bounding box center [547, 473] width 197 height 15
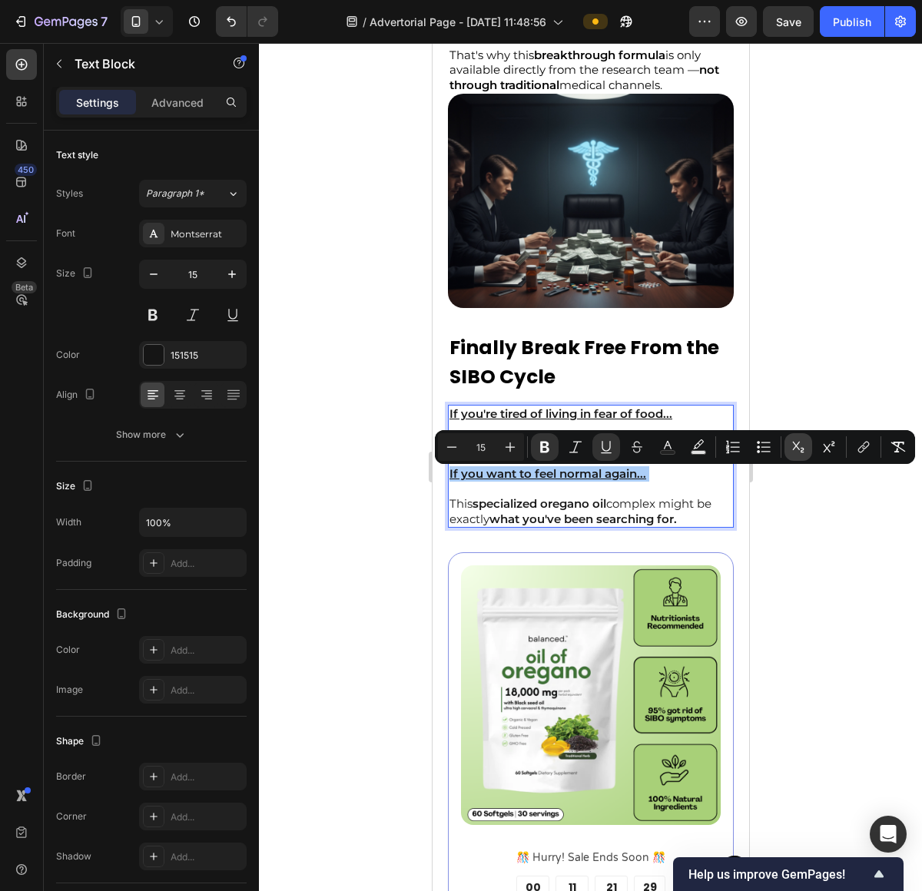
click at [790, 449] on icon "Editor contextual toolbar" at bounding box center [797, 446] width 15 height 15
click at [790, 500] on div at bounding box center [590, 467] width 663 height 848
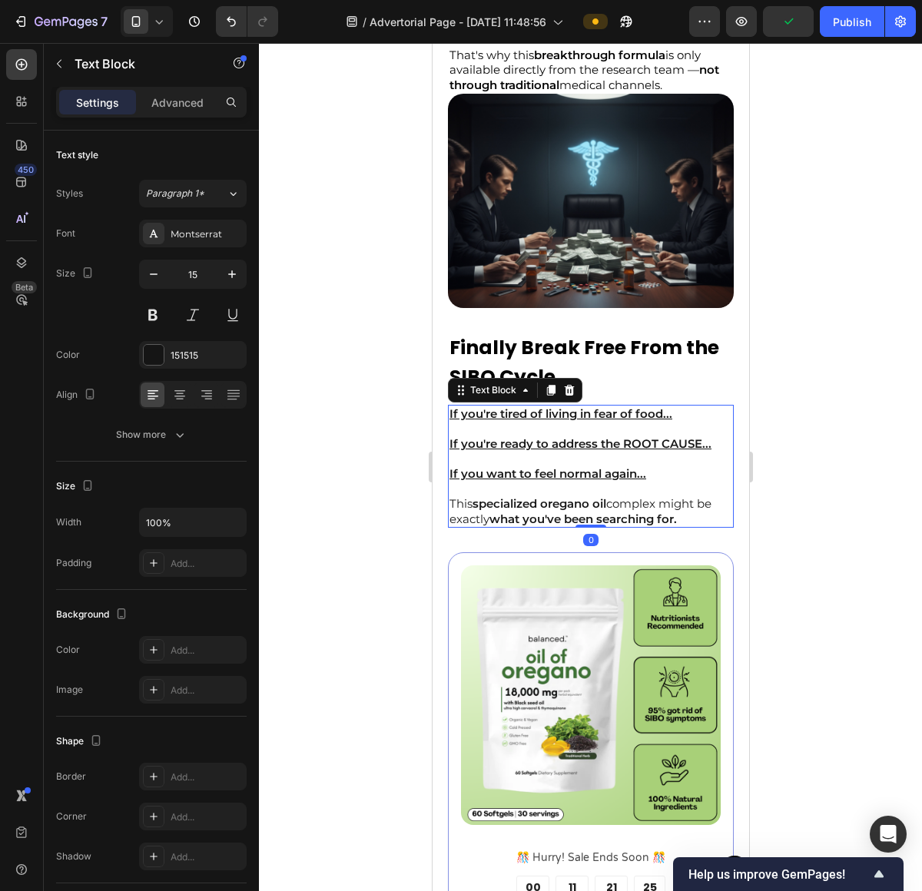
click at [700, 526] on p "This specialized oregano oil complex might be exactly what you've been searchin…" at bounding box center [590, 511] width 283 height 30
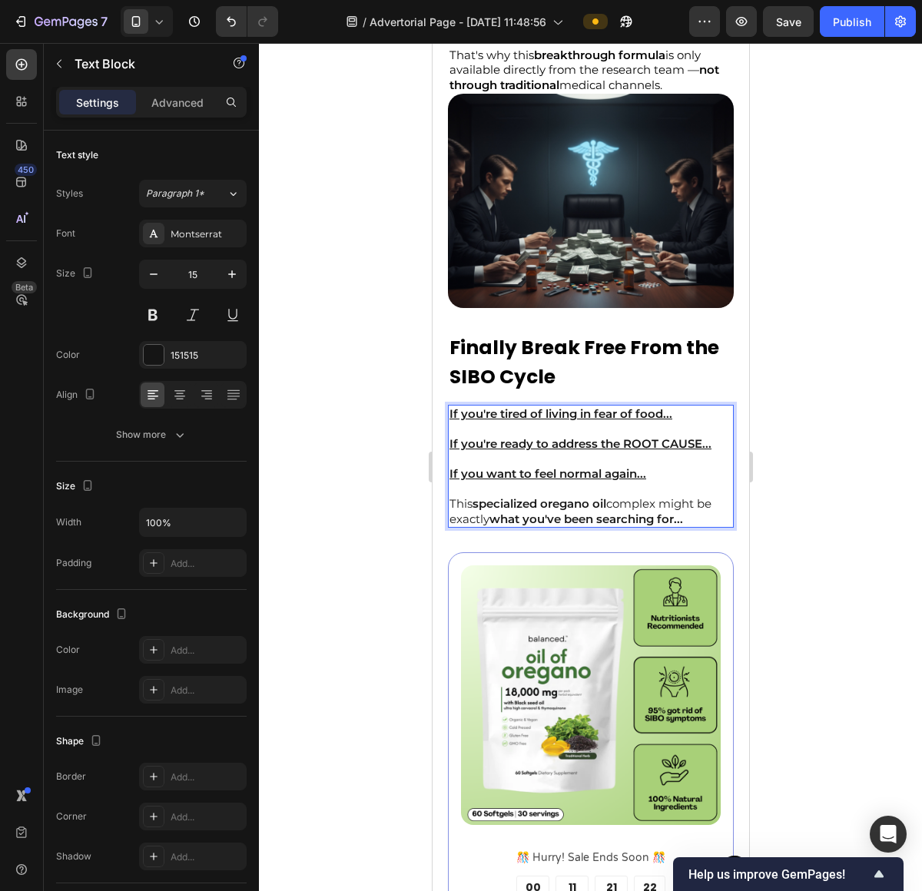
click at [763, 479] on div at bounding box center [590, 467] width 663 height 848
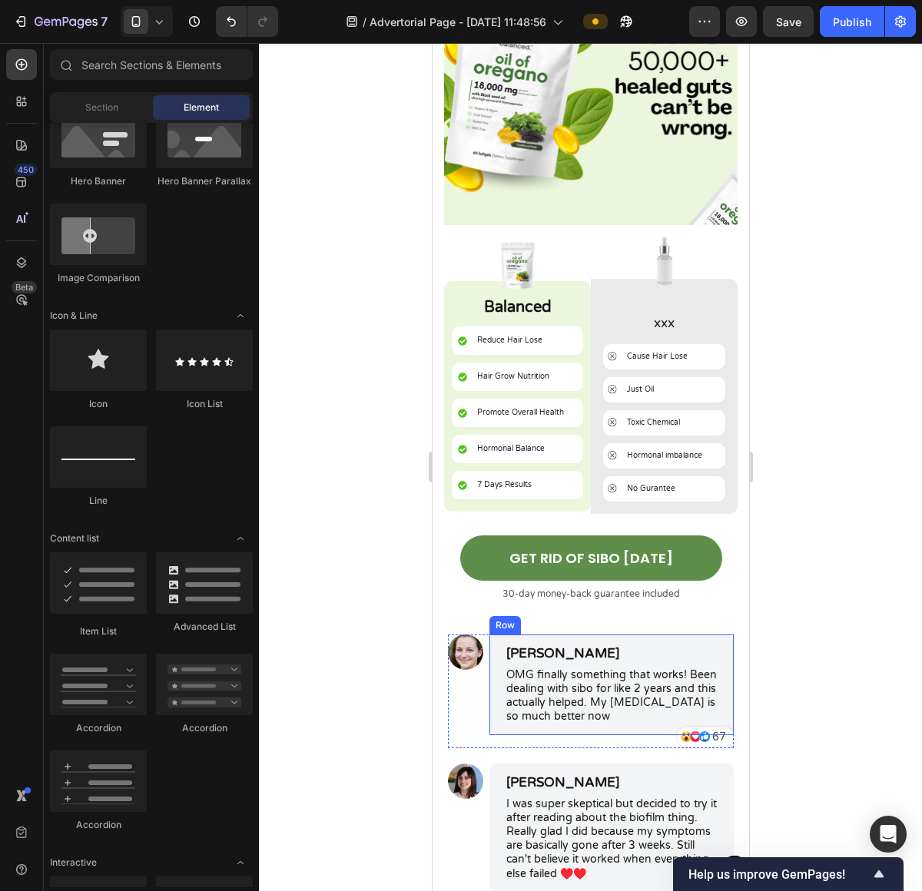
scroll to position [6388, 0]
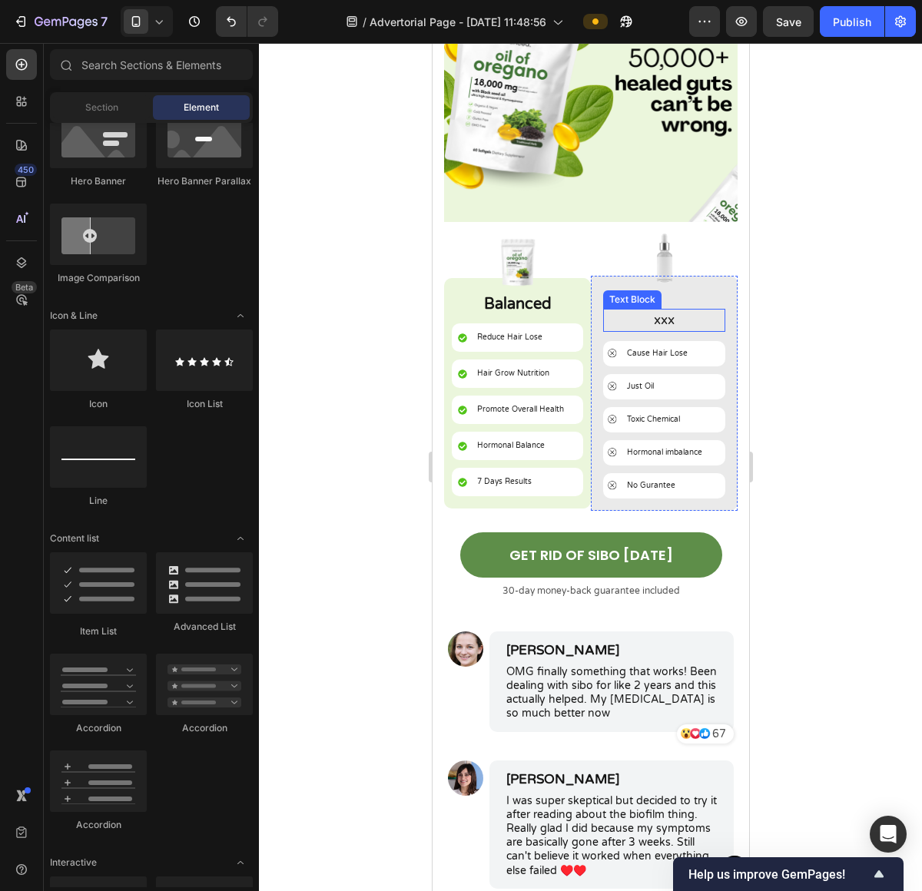
click at [655, 310] on p "xxx" at bounding box center [663, 320] width 119 height 20
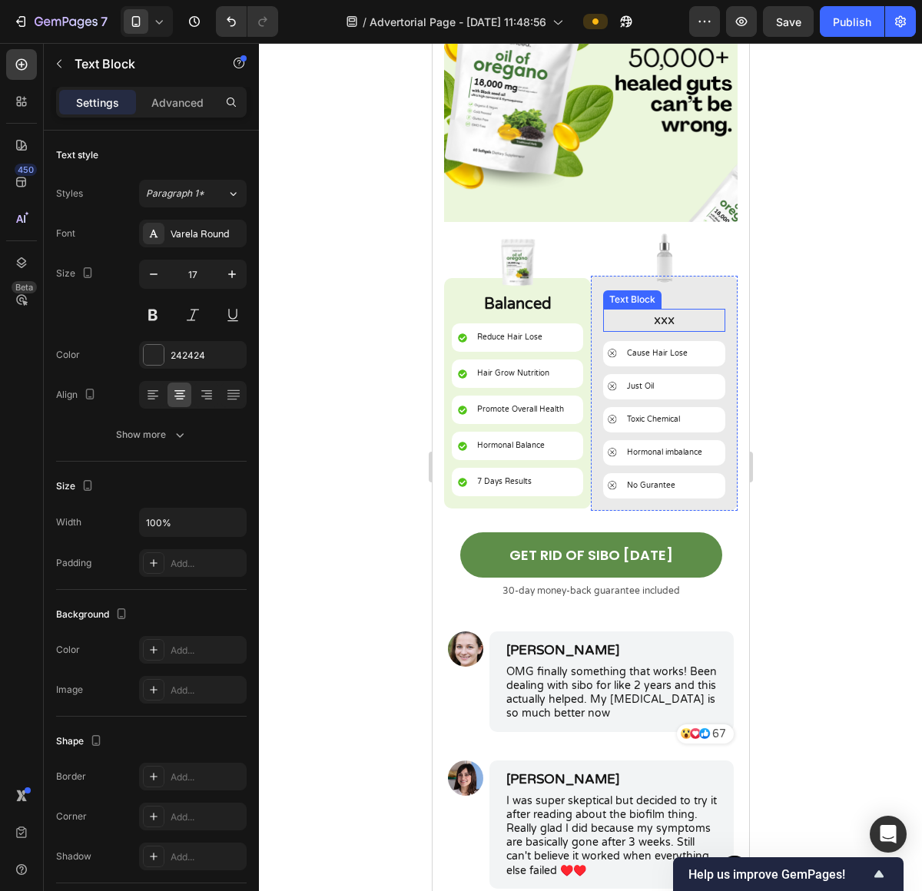
click at [655, 310] on p "xxx" at bounding box center [663, 320] width 119 height 20
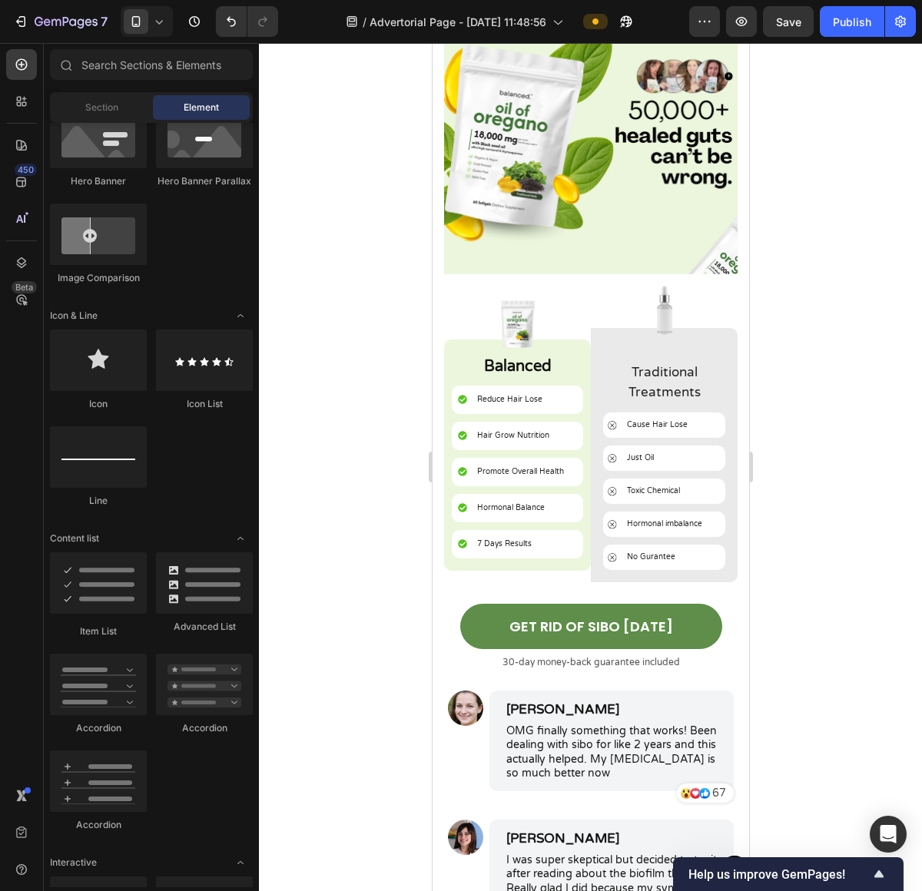
scroll to position [6560, 0]
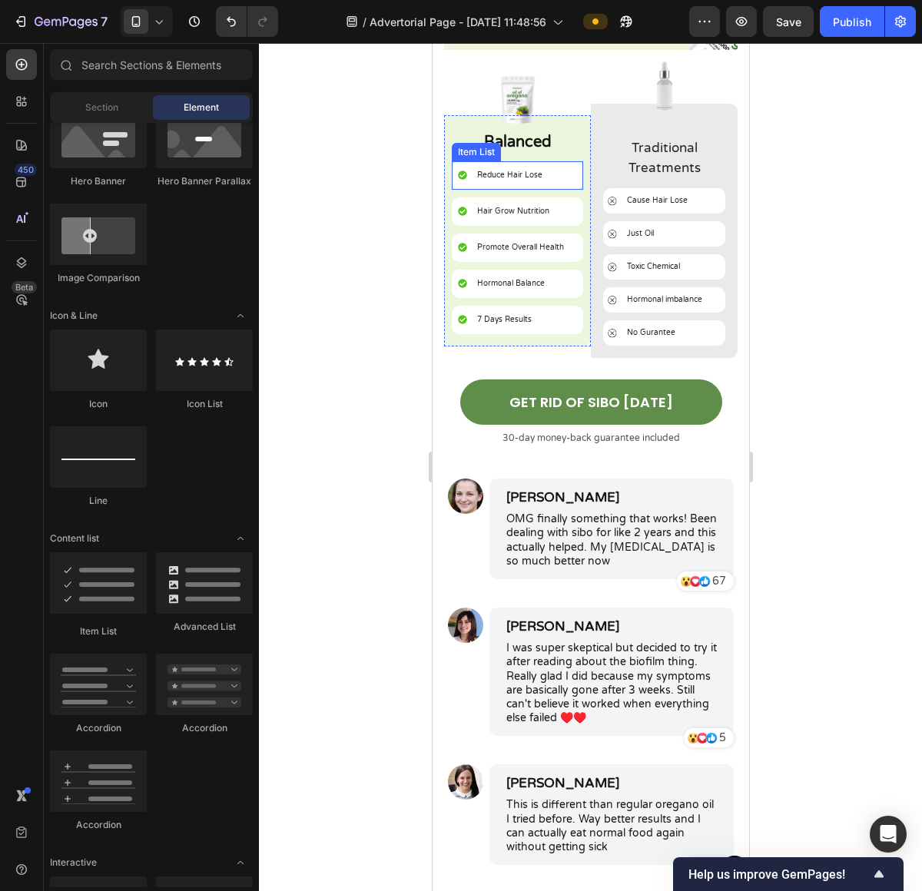
click at [523, 167] on div "Reduce Hair Lose" at bounding box center [509, 175] width 70 height 16
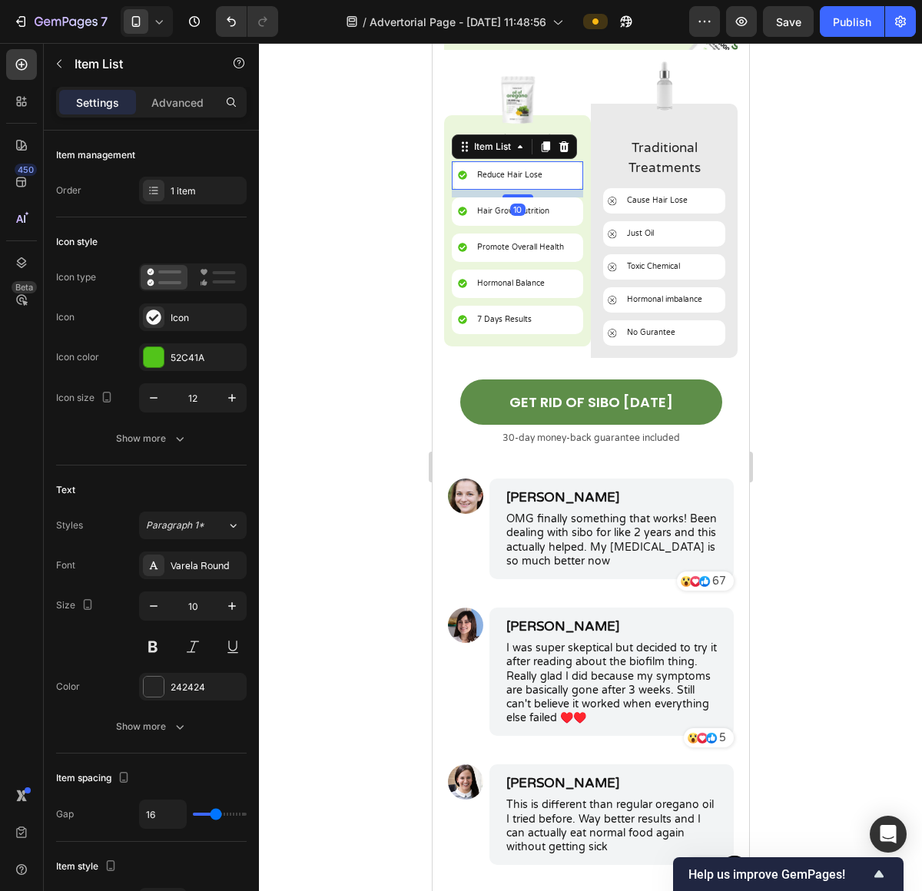
click at [523, 167] on div "Reduce Hair Lose" at bounding box center [509, 175] width 70 height 16
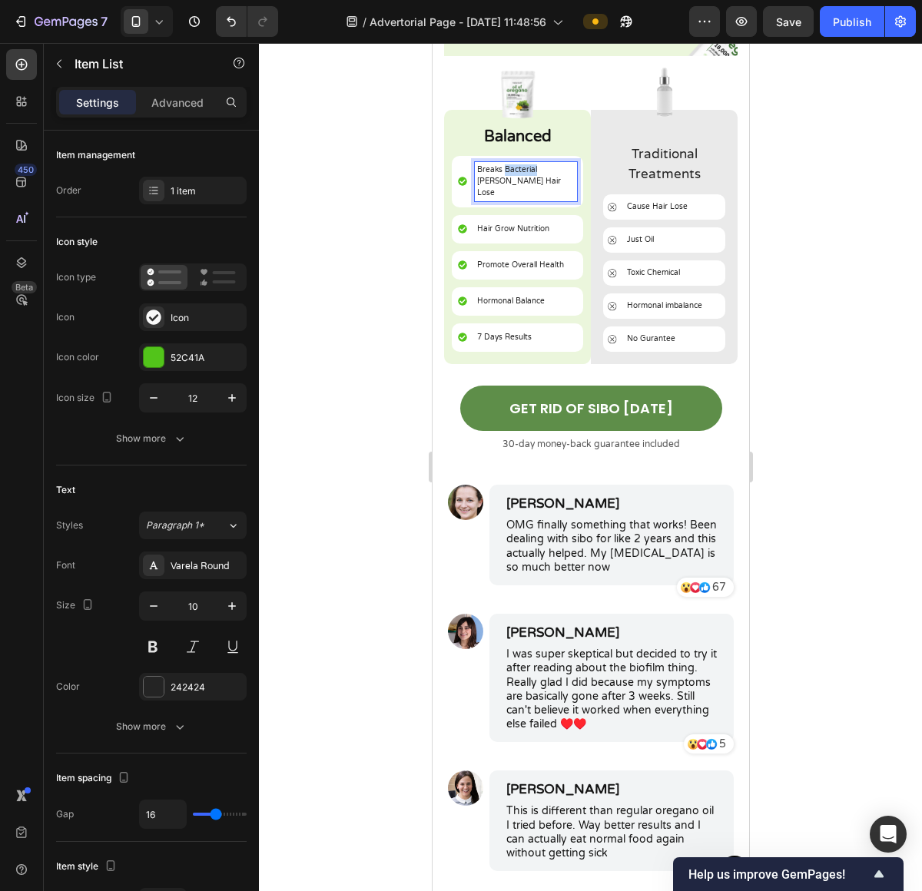
click at [521, 164] on p "Breaks Bacterial [PERSON_NAME] Hair Lose" at bounding box center [525, 181] width 98 height 35
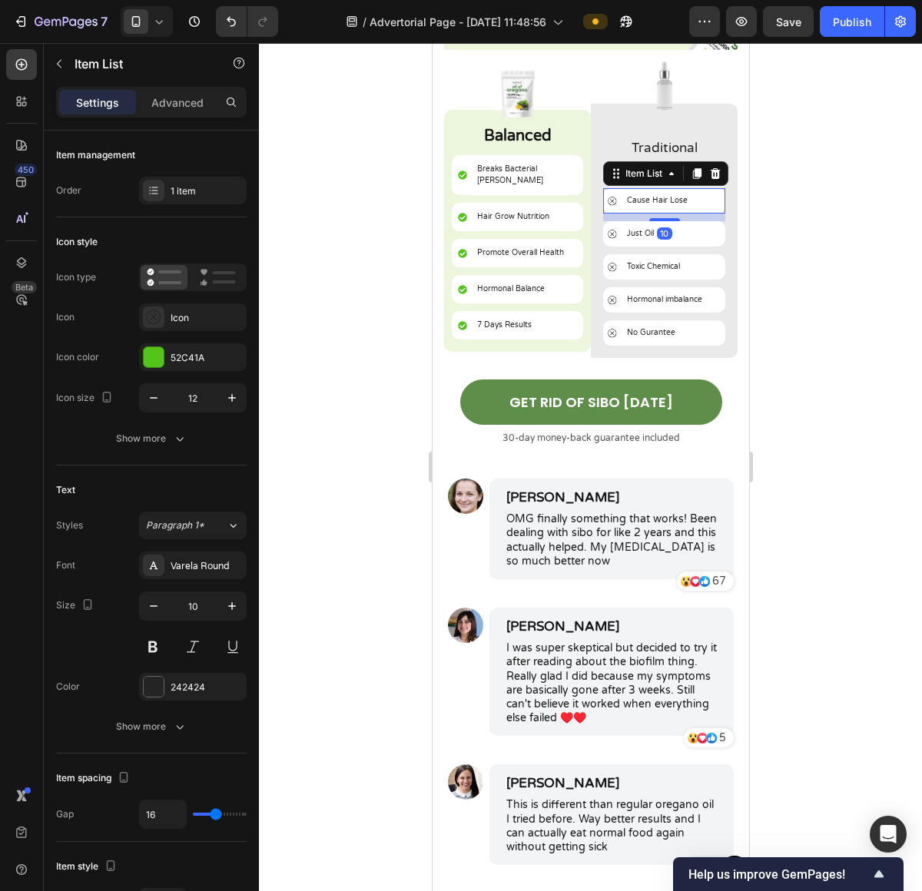
click at [634, 195] on p "Cause Hair Lose" at bounding box center [656, 201] width 61 height 12
click at [790, 200] on div at bounding box center [590, 467] width 663 height 848
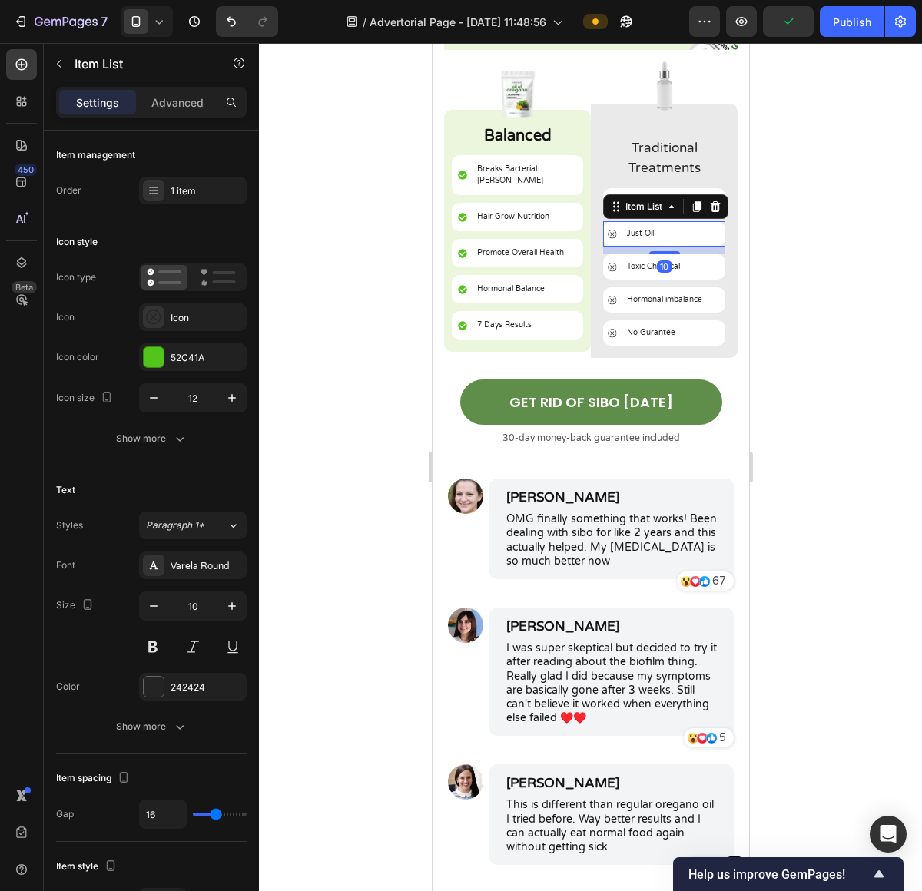
click at [633, 226] on div "Just Oil" at bounding box center [639, 234] width 31 height 16
click at [651, 254] on div "Toxic Chemical" at bounding box center [663, 266] width 122 height 25
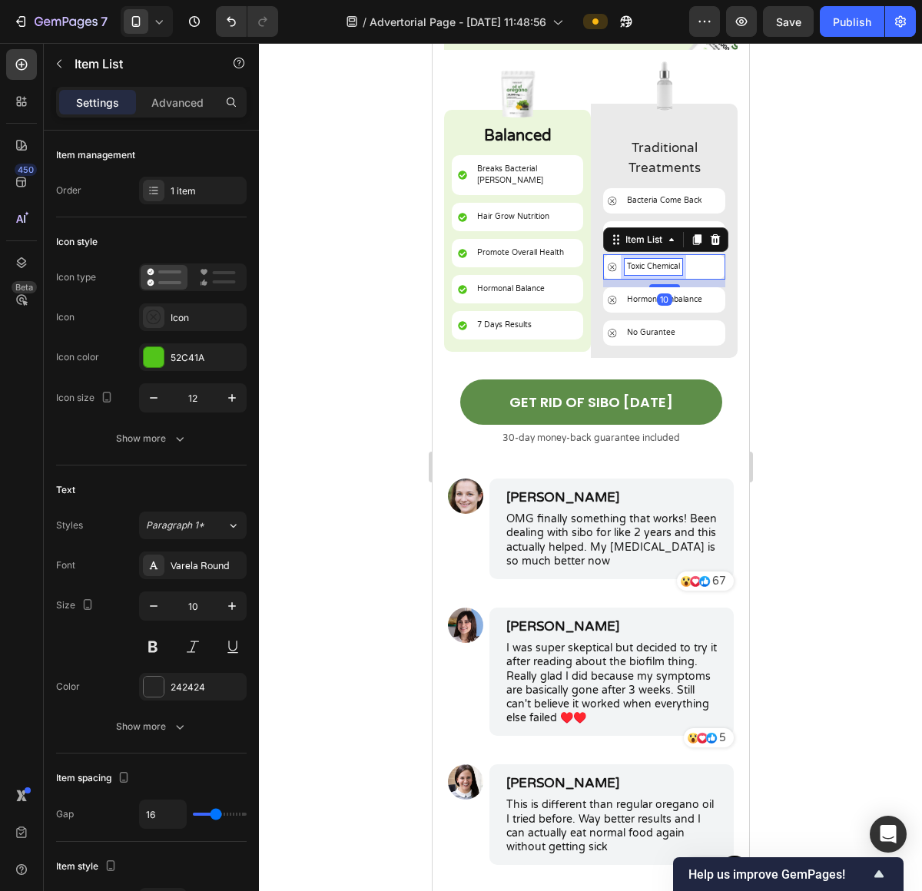
click at [654, 259] on div "Toxic Chemical" at bounding box center [653, 267] width 58 height 16
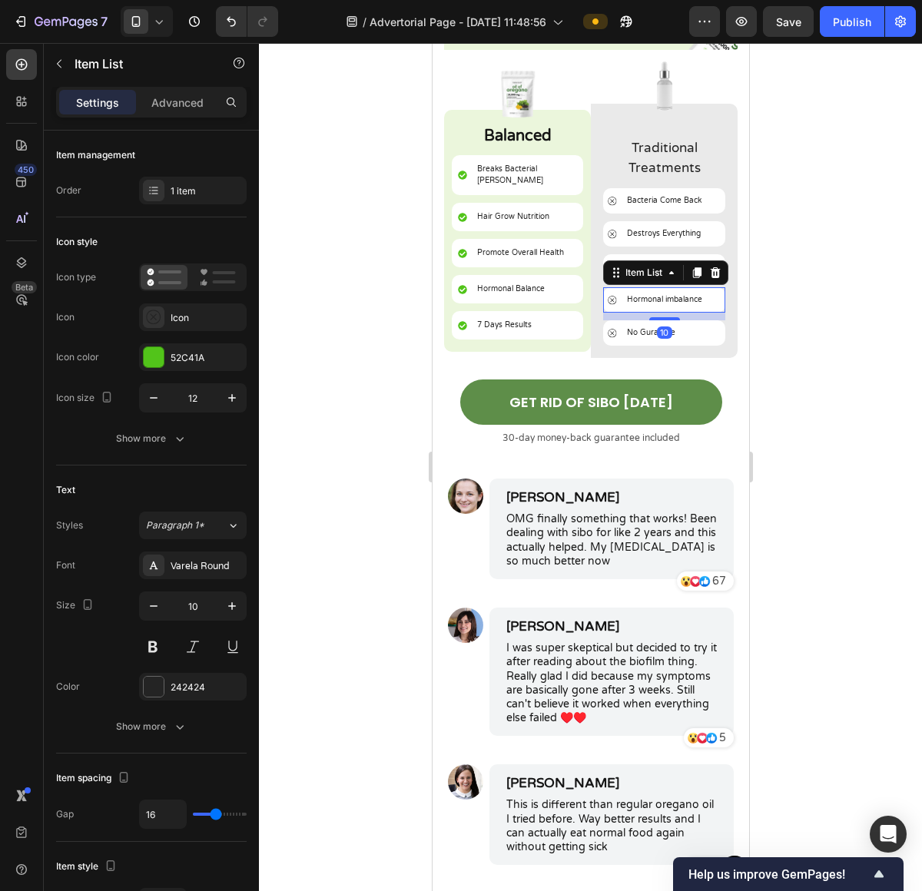
click at [656, 294] on p "Hormonal imbalance" at bounding box center [663, 300] width 75 height 12
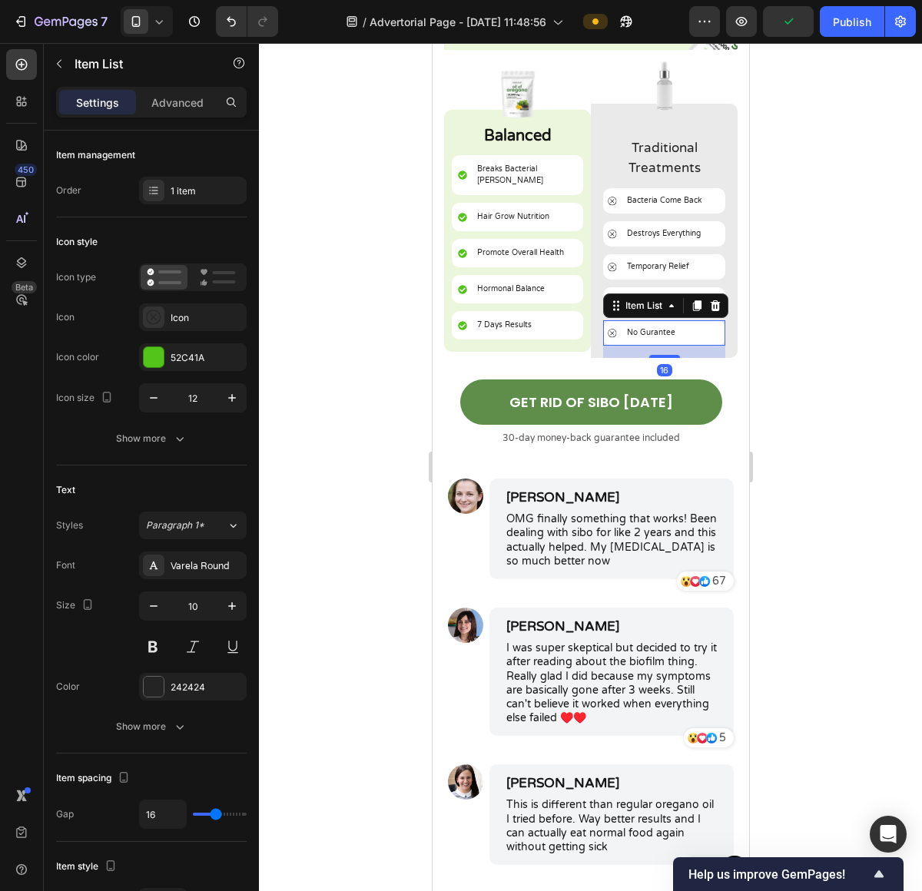
click at [644, 327] on p "No Gurantee" at bounding box center [650, 333] width 48 height 12
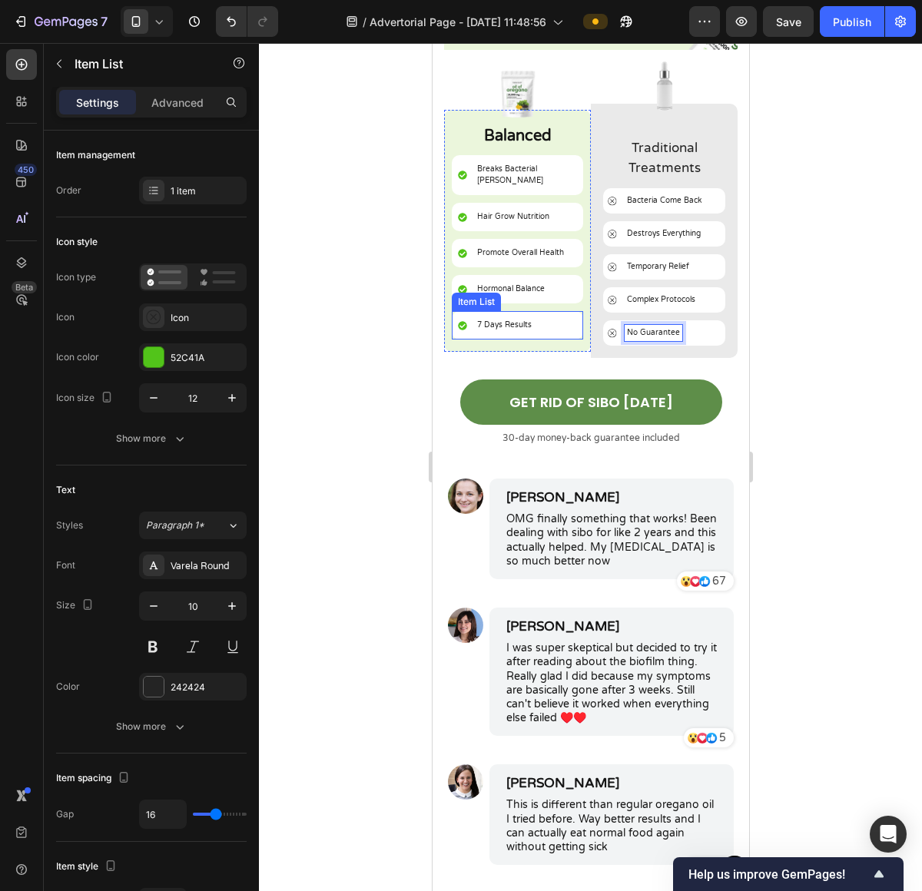
click at [502, 320] on p "7 Days Results" at bounding box center [503, 326] width 55 height 12
click at [482, 283] on p "Hormonal Balance" at bounding box center [510, 289] width 68 height 12
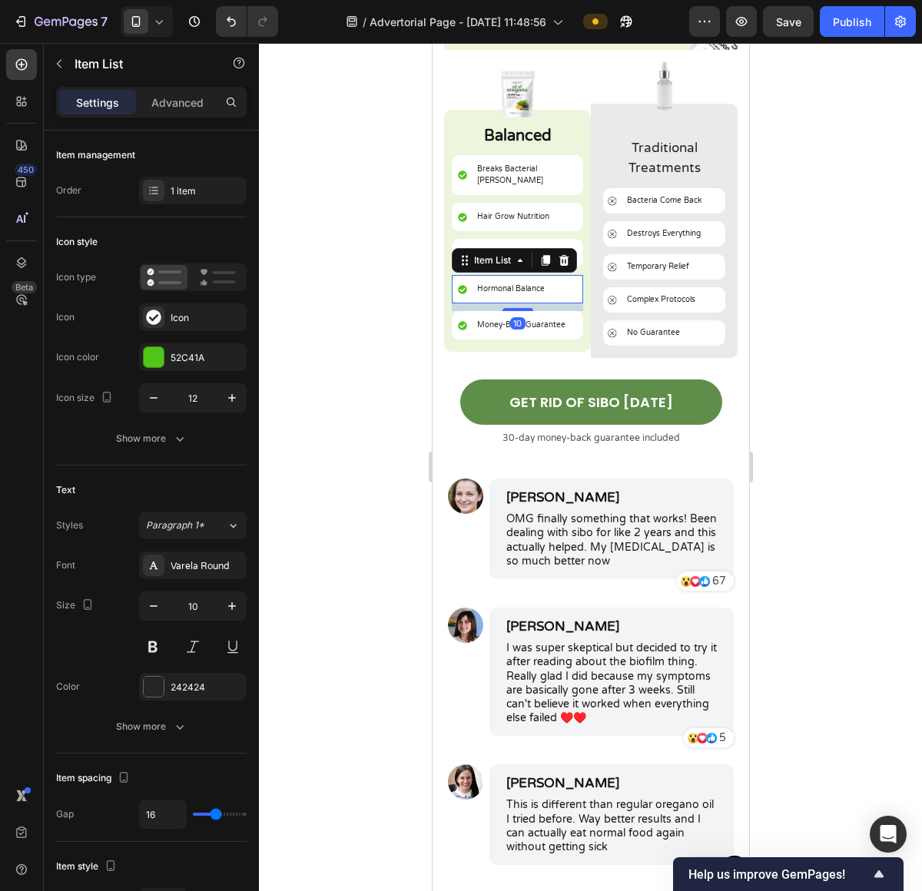
click at [482, 283] on p "Hormonal Balance" at bounding box center [510, 289] width 68 height 12
drag, startPoint x: 482, startPoint y: 277, endPoint x: 847, endPoint y: 250, distance: 365.8
click at [482, 283] on p "Hormonal Balance" at bounding box center [510, 289] width 68 height 12
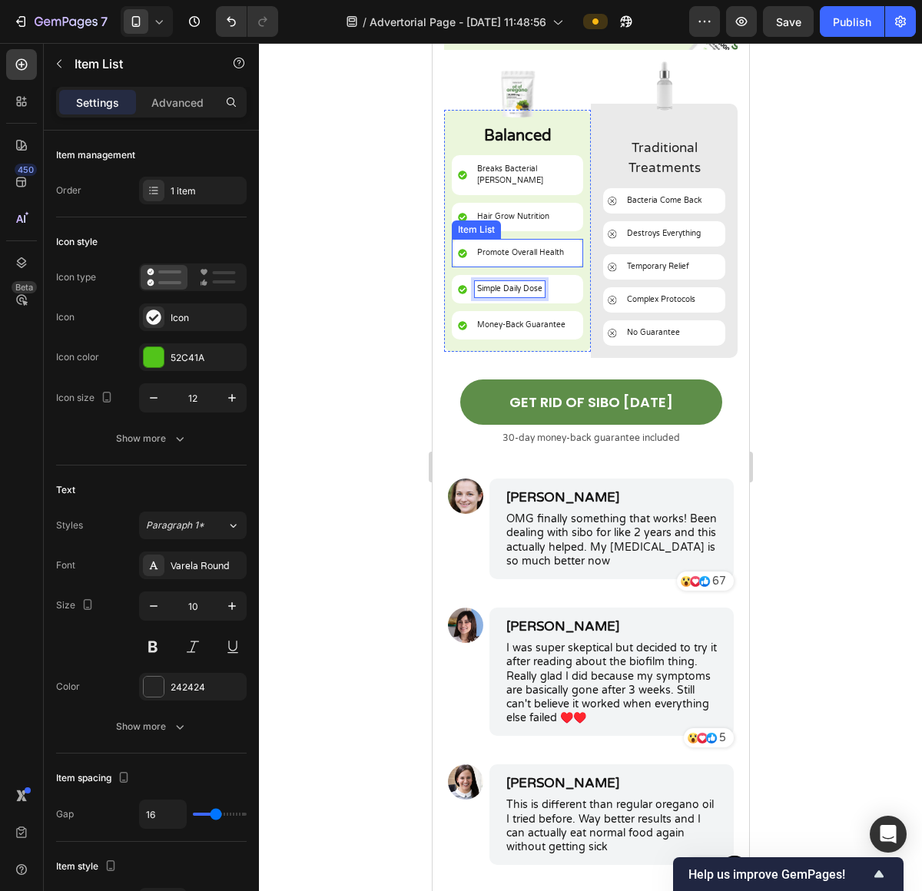
click at [529, 247] on p "Promote Overall Health" at bounding box center [519, 253] width 87 height 12
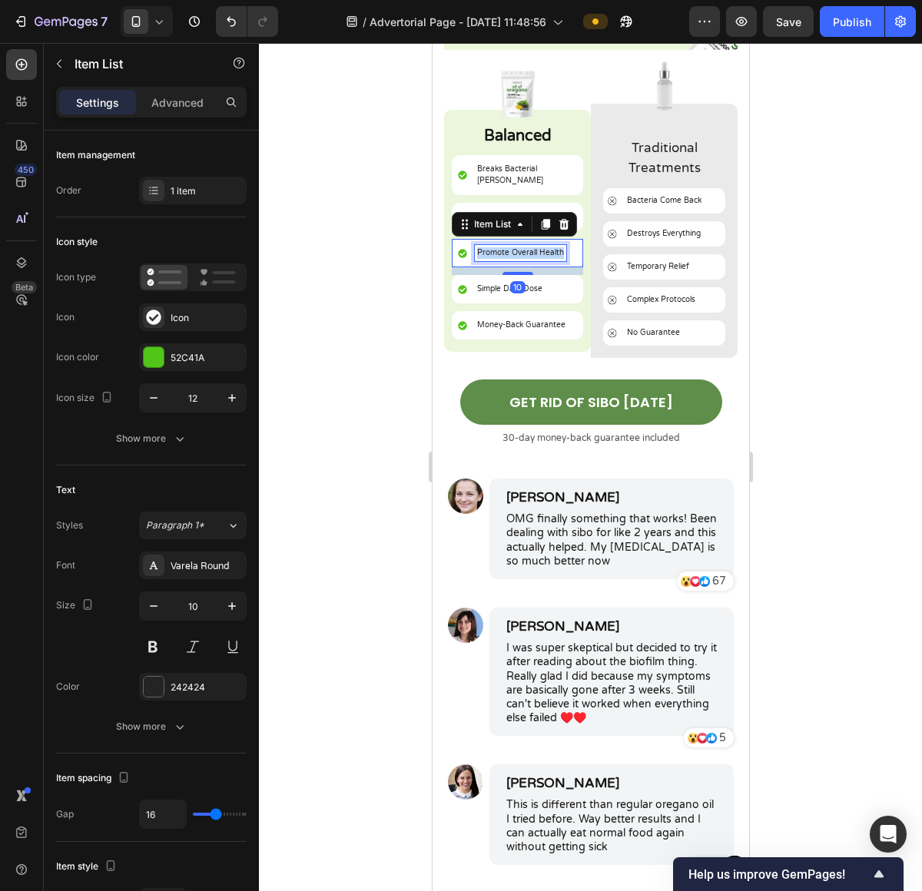
click at [529, 247] on p "Promote Overall Health" at bounding box center [519, 253] width 87 height 12
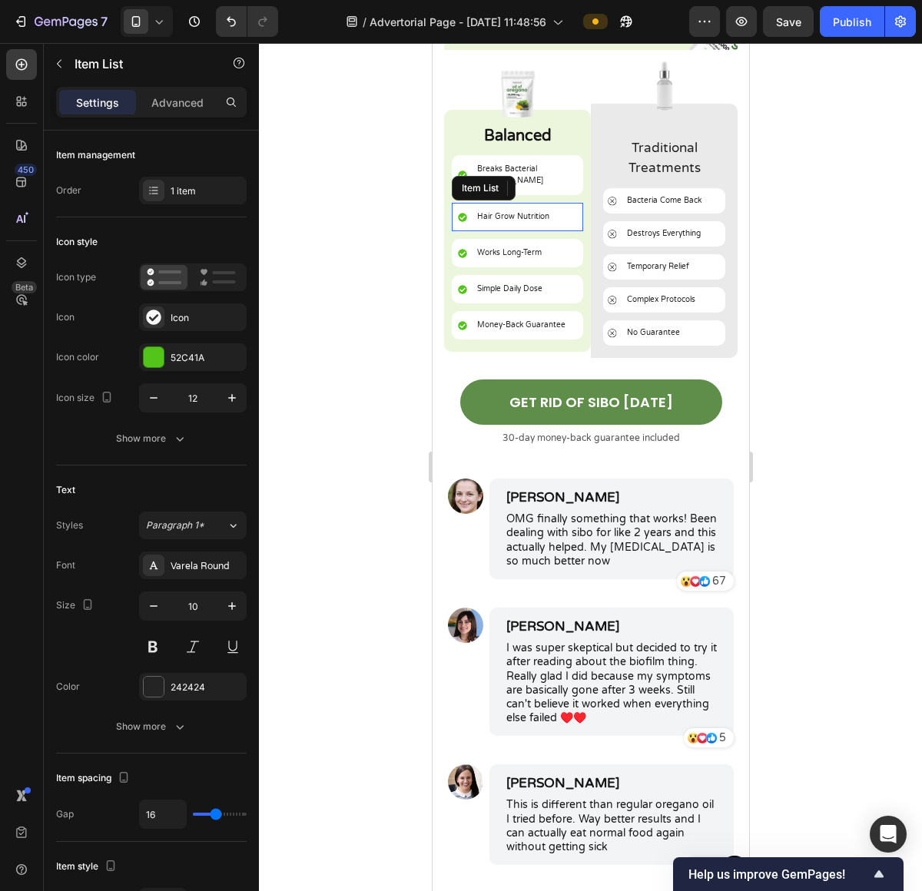
click at [522, 211] on p "Hair Grow Nutrition" at bounding box center [512, 217] width 72 height 12
click at [777, 210] on div at bounding box center [590, 467] width 663 height 848
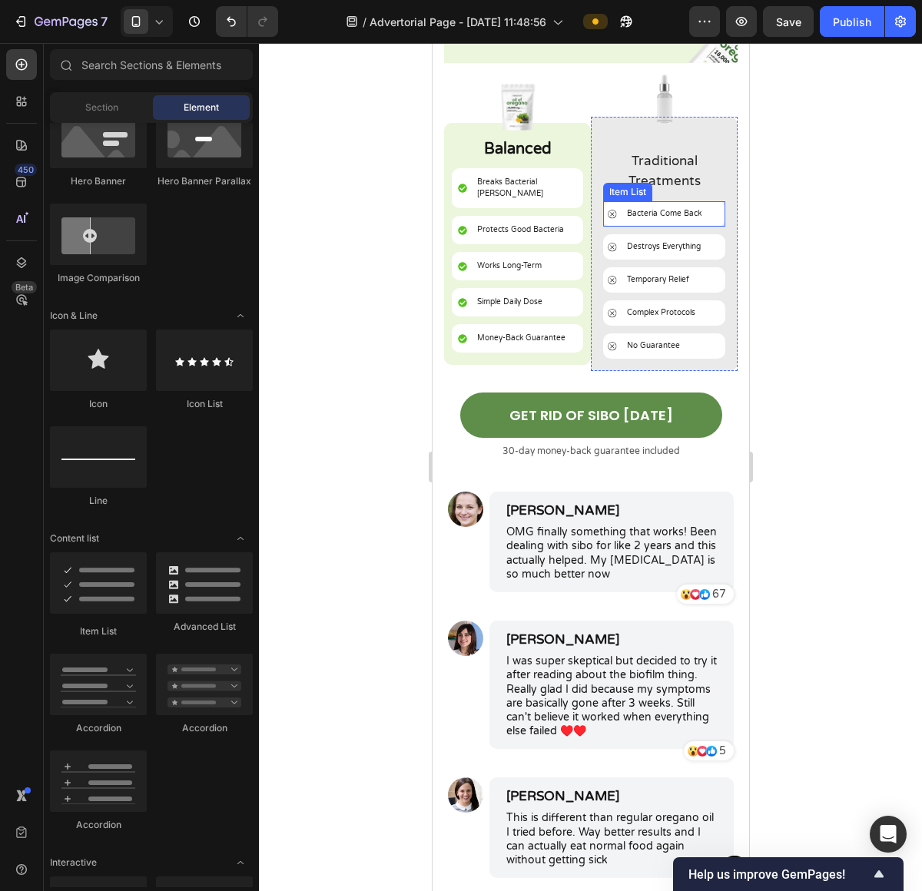
scroll to position [6544, 0]
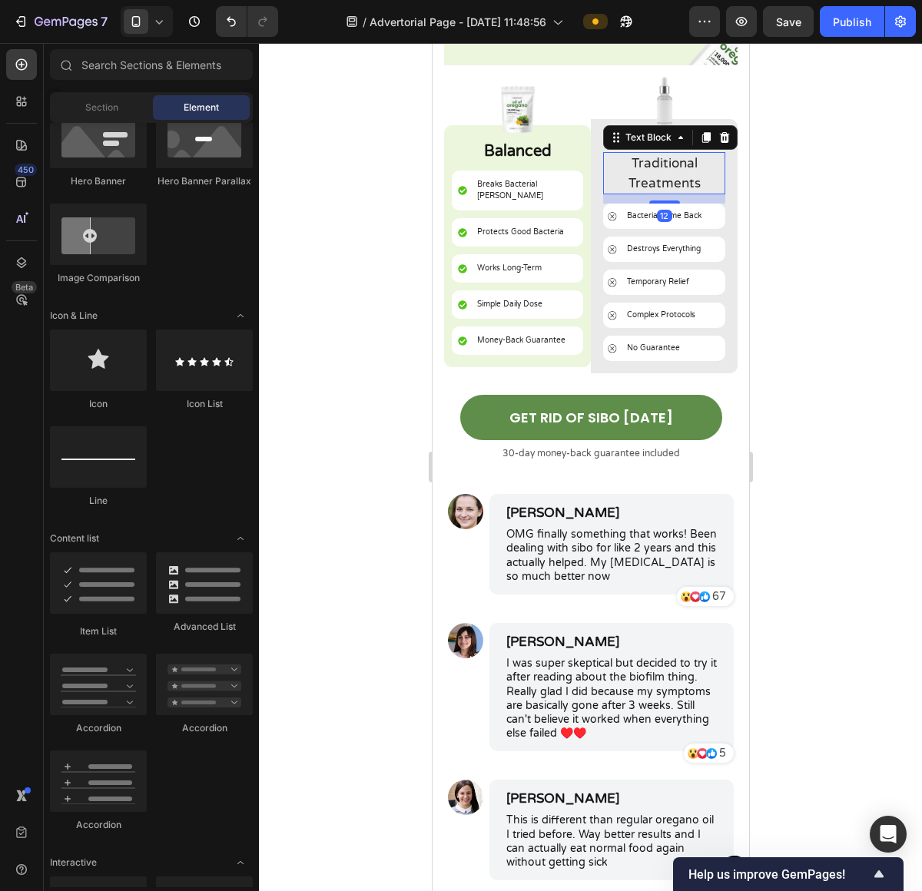
click at [648, 164] on p "Traditional Treatments" at bounding box center [663, 173] width 119 height 39
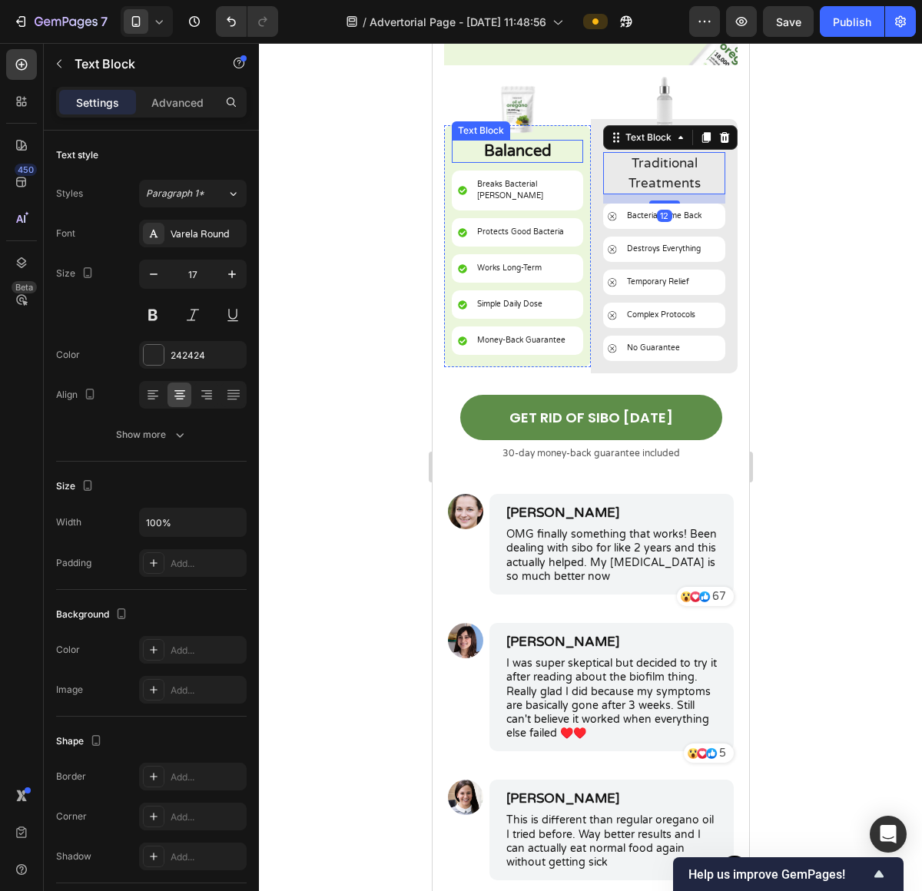
click at [518, 141] on p "Balanced" at bounding box center [516, 151] width 128 height 20
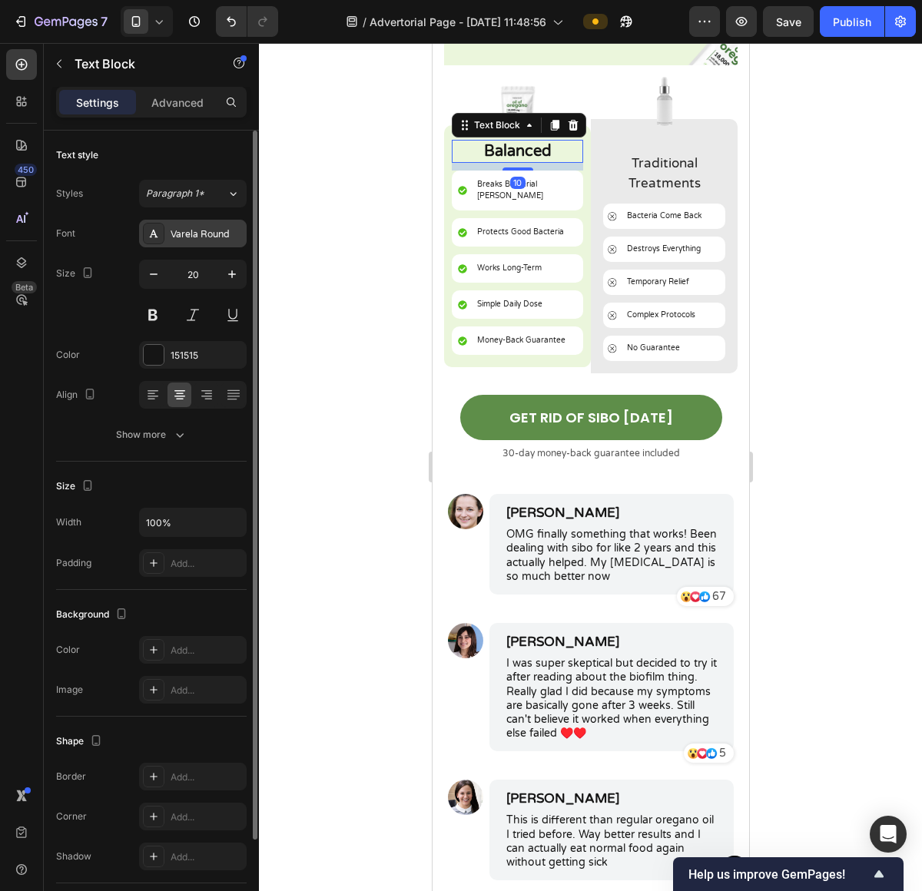
click at [219, 229] on div "Varela Round" at bounding box center [207, 234] width 72 height 14
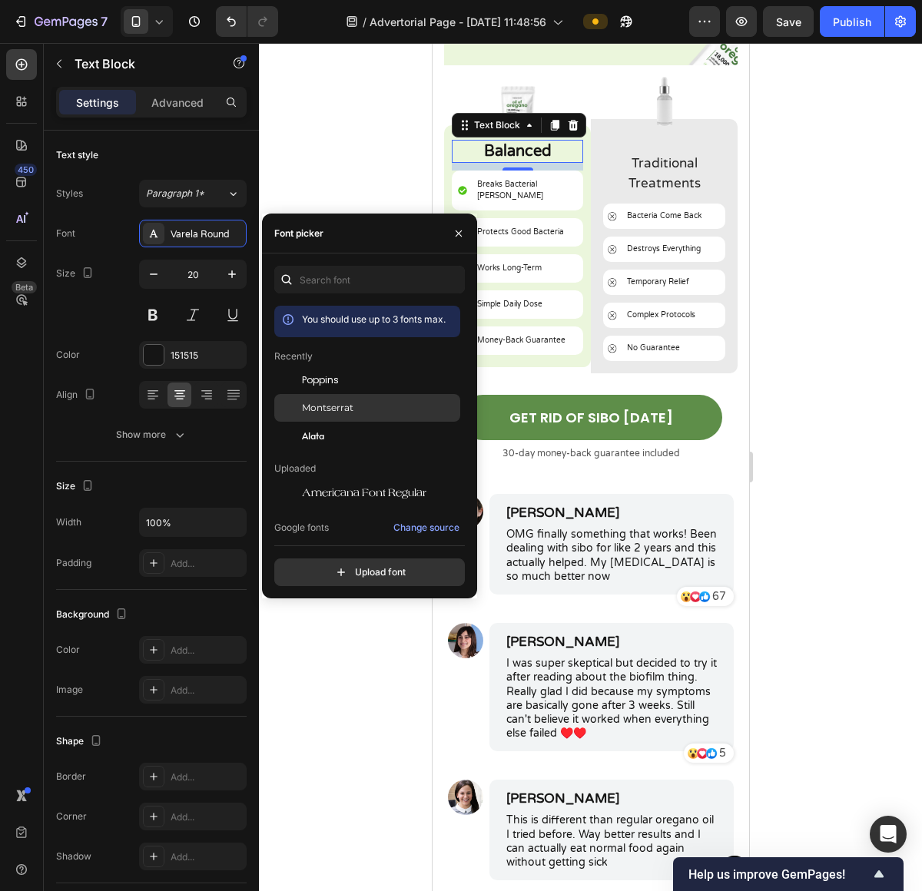
click at [362, 413] on div "Montserrat" at bounding box center [379, 408] width 155 height 14
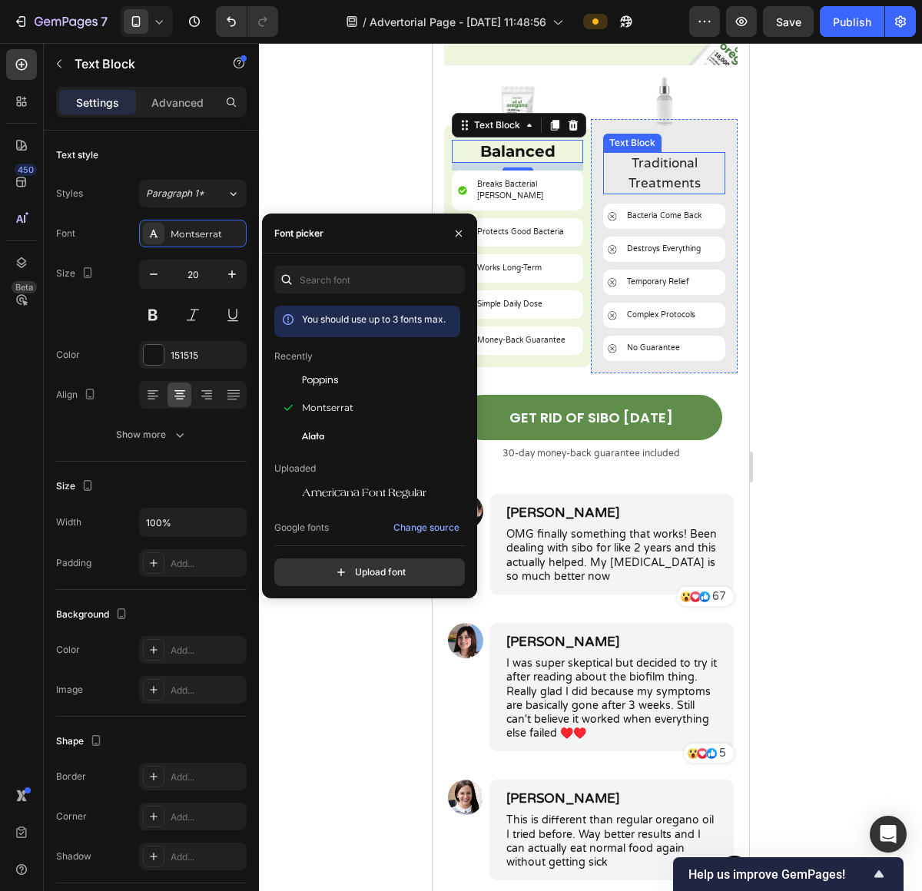
click at [646, 156] on p "Traditional Treatments" at bounding box center [663, 173] width 119 height 39
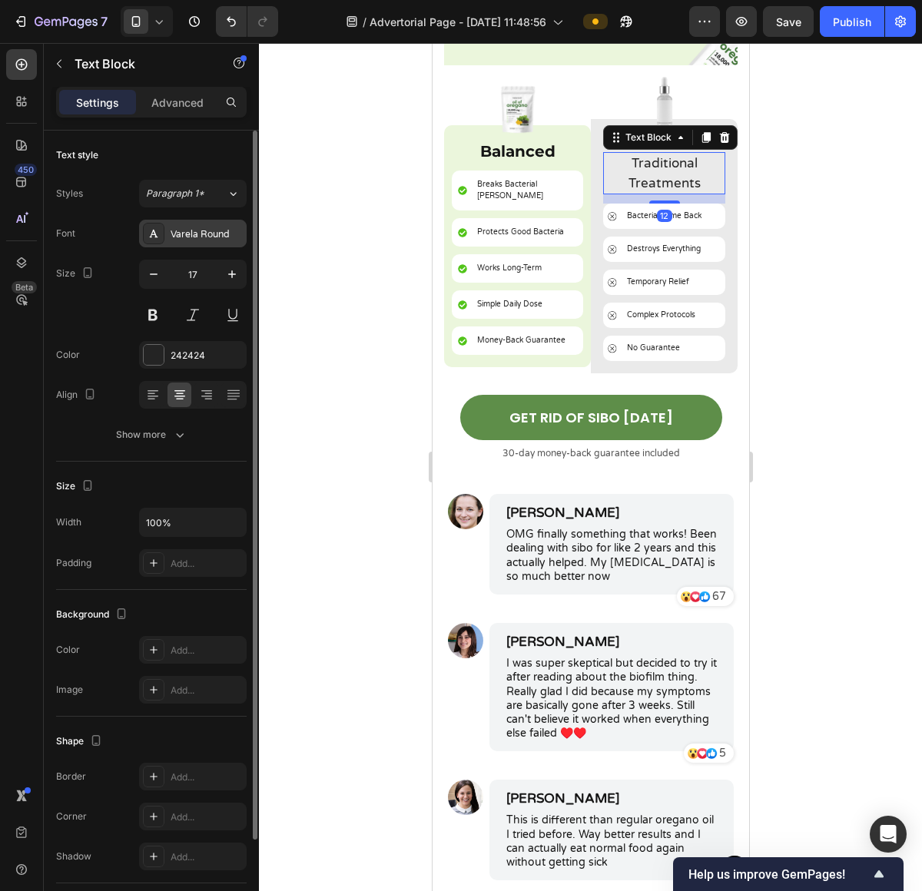
click at [218, 234] on div "Varela Round" at bounding box center [207, 234] width 72 height 14
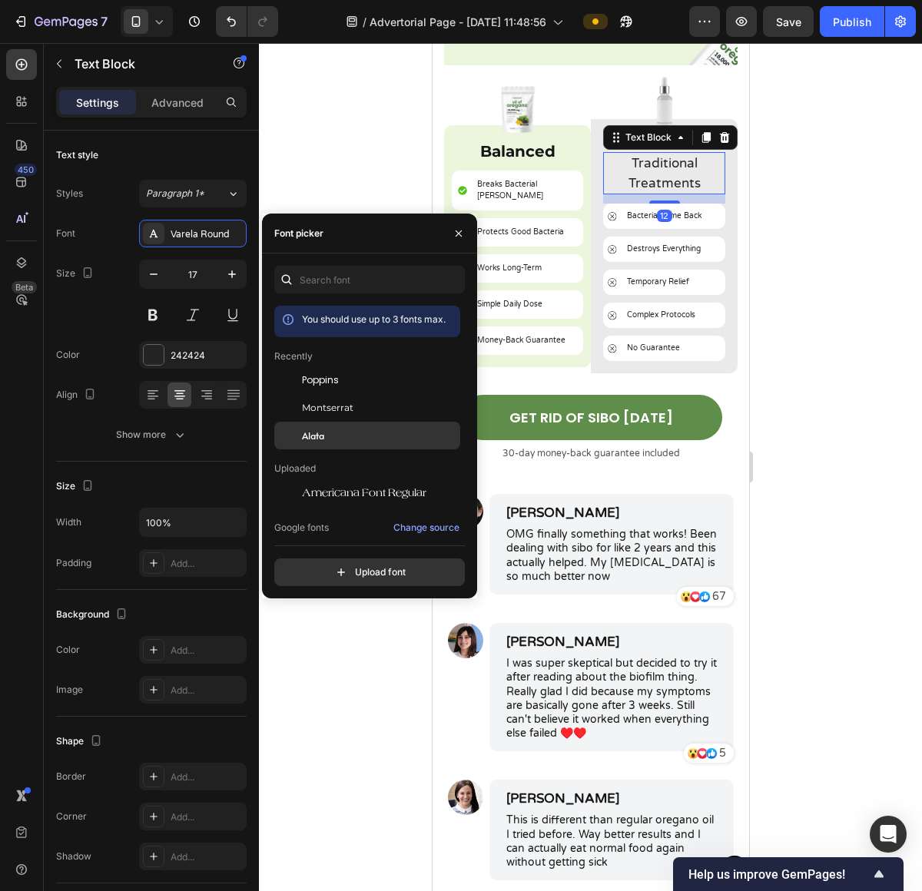
click at [369, 425] on div "Alata" at bounding box center [367, 436] width 186 height 28
click at [371, 417] on div "Montserrat" at bounding box center [367, 408] width 186 height 28
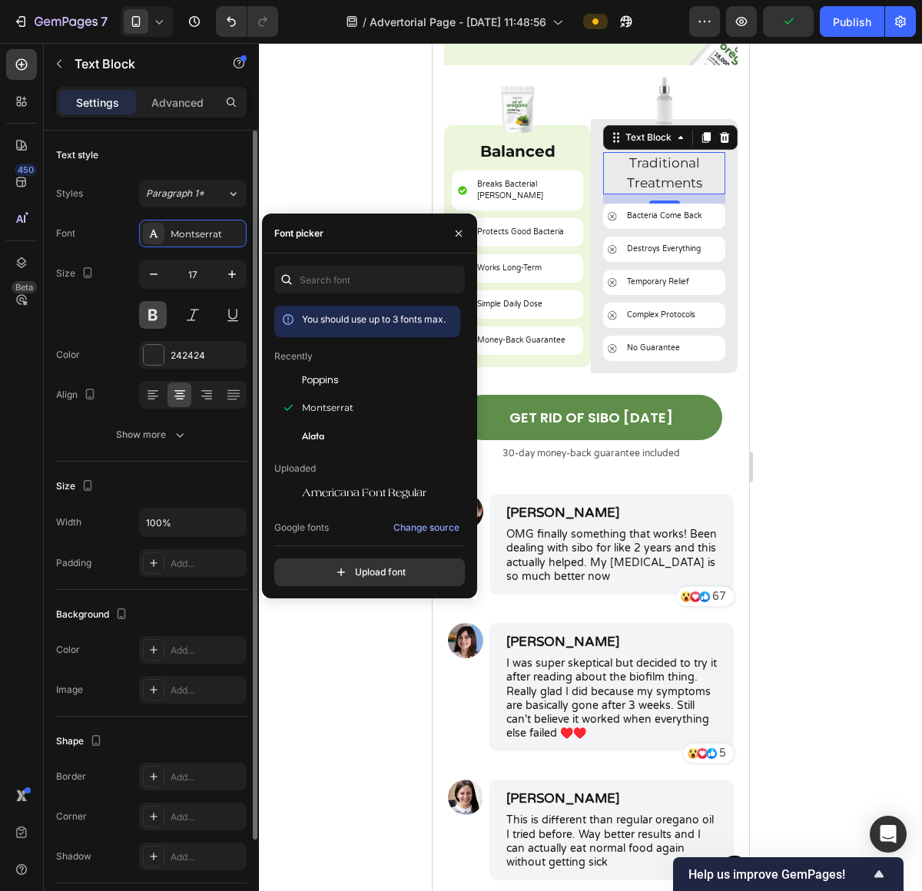
click at [164, 307] on button at bounding box center [153, 315] width 28 height 28
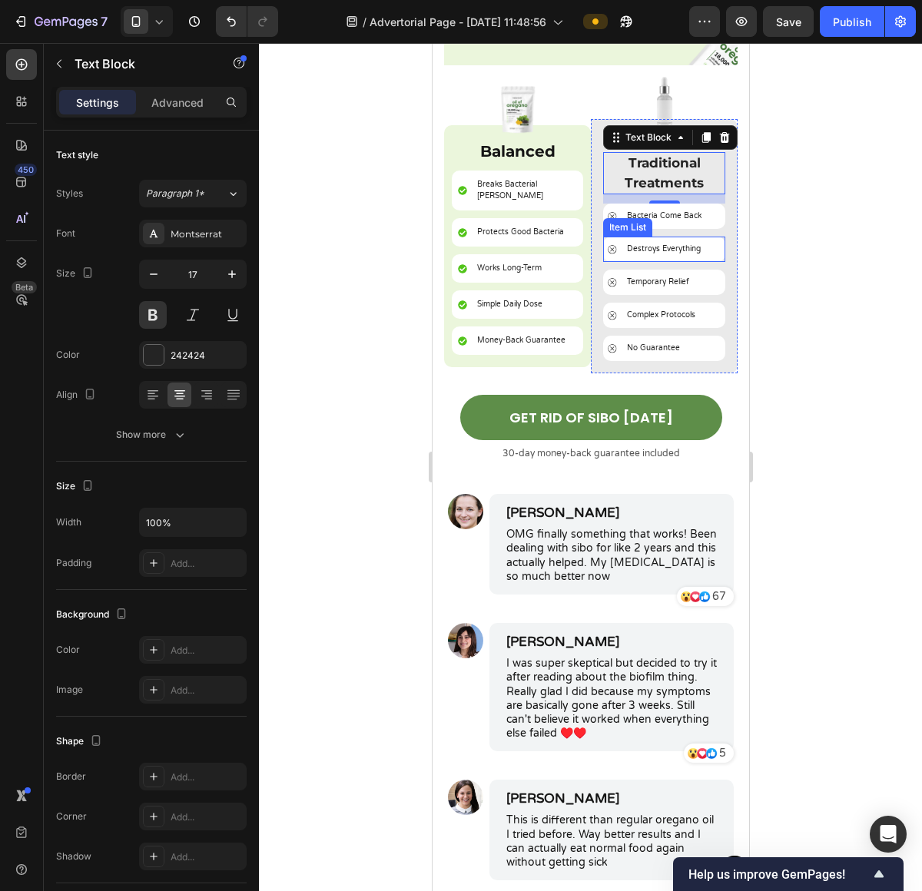
click at [692, 243] on p "Destroys Everything" at bounding box center [663, 249] width 74 height 12
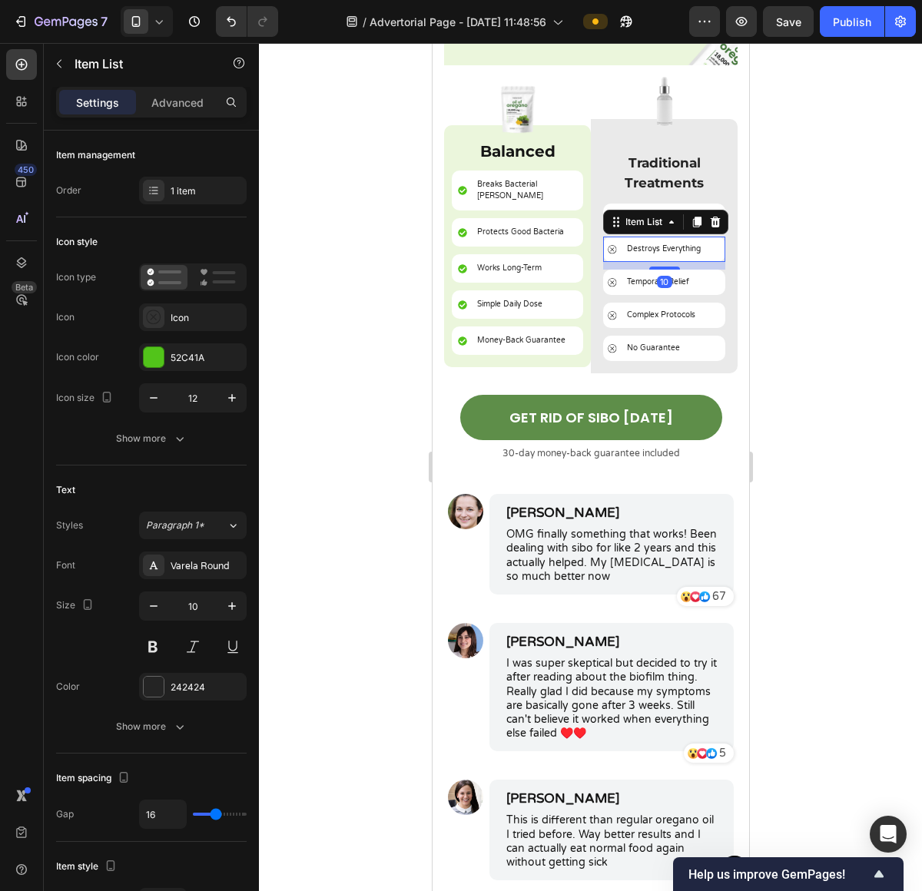
click at [763, 239] on div at bounding box center [590, 467] width 663 height 848
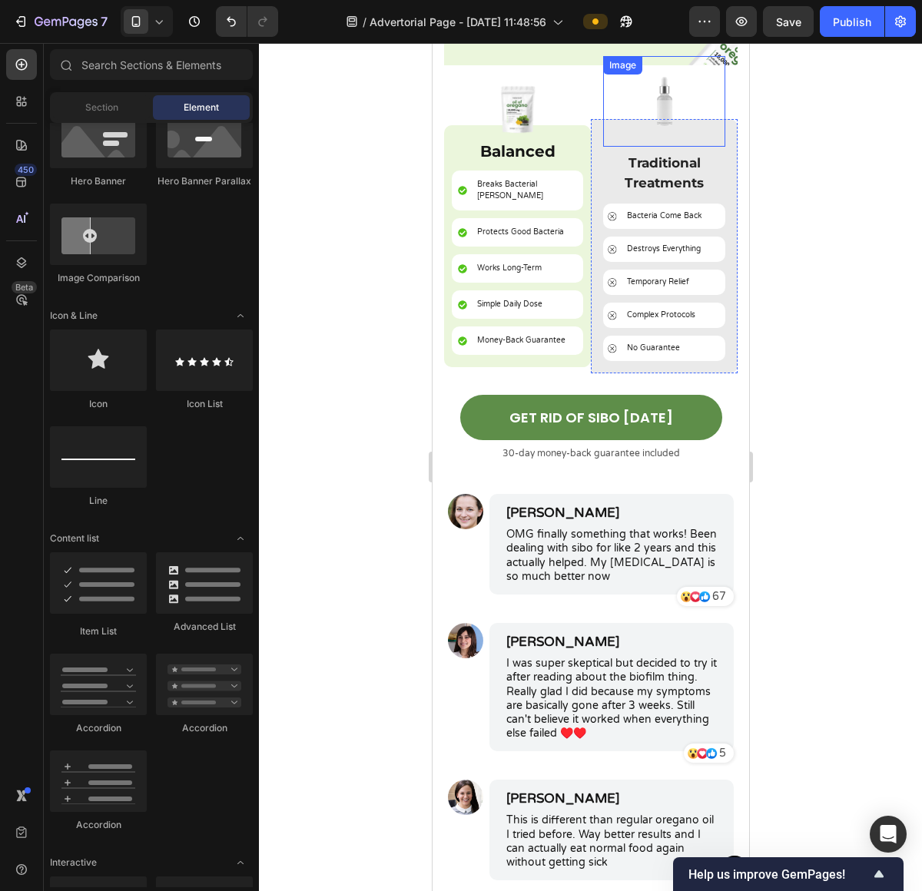
click at [675, 96] on img at bounding box center [663, 101] width 63 height 91
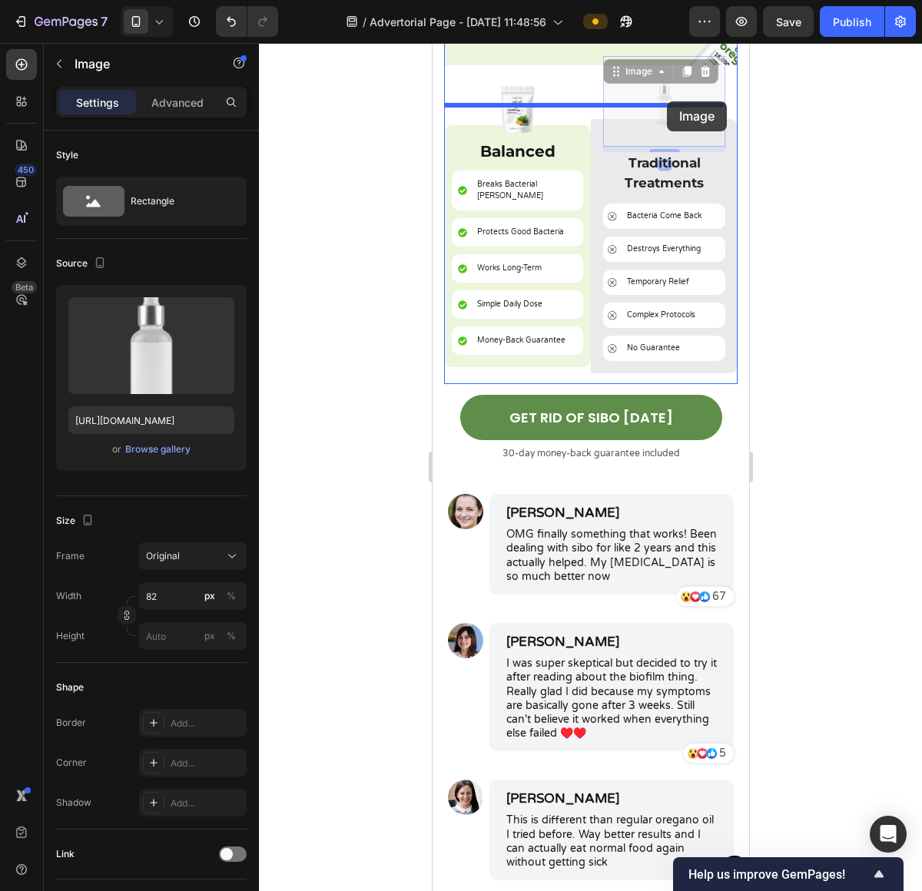
drag, startPoint x: 665, startPoint y: 91, endPoint x: 667, endPoint y: 101, distance: 10.1
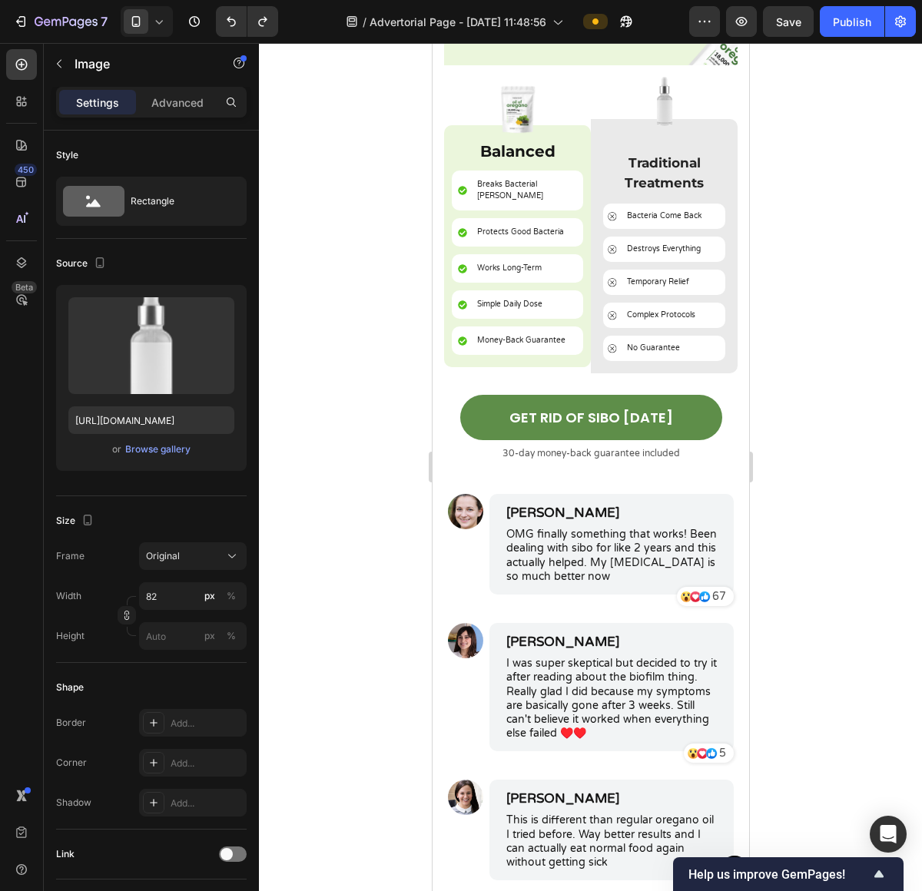
click at [670, 104] on img at bounding box center [663, 101] width 63 height 91
click at [663, 97] on img at bounding box center [663, 101] width 63 height 91
click at [659, 85] on img at bounding box center [663, 101] width 63 height 91
click at [638, 118] on img at bounding box center [663, 101] width 63 height 91
click at [830, 157] on div at bounding box center [590, 467] width 663 height 848
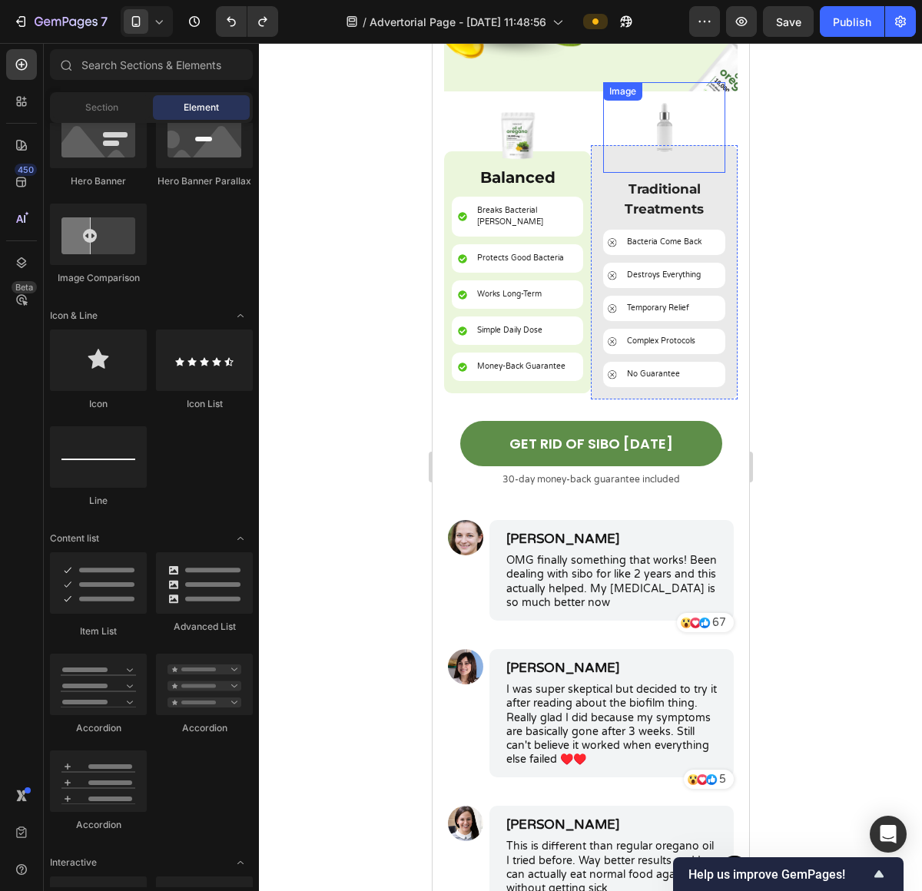
scroll to position [6517, 0]
click at [648, 110] on img at bounding box center [663, 128] width 63 height 91
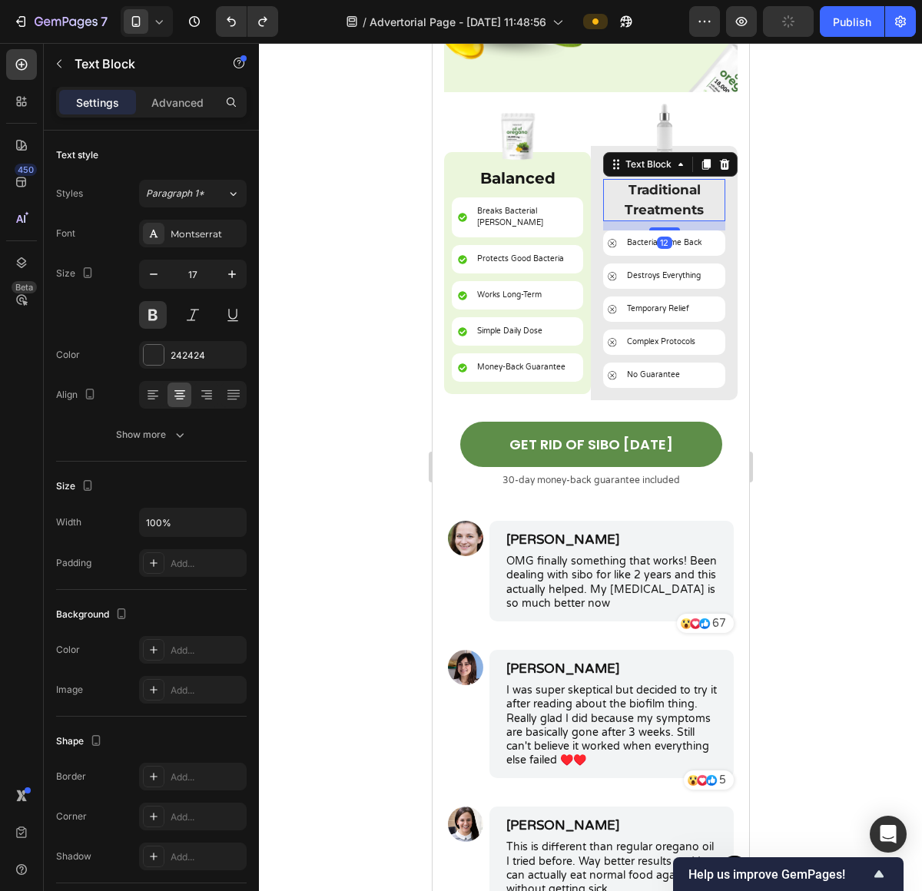
click at [652, 161] on div "Text Block" at bounding box center [669, 164] width 134 height 25
click at [673, 101] on img at bounding box center [663, 128] width 63 height 91
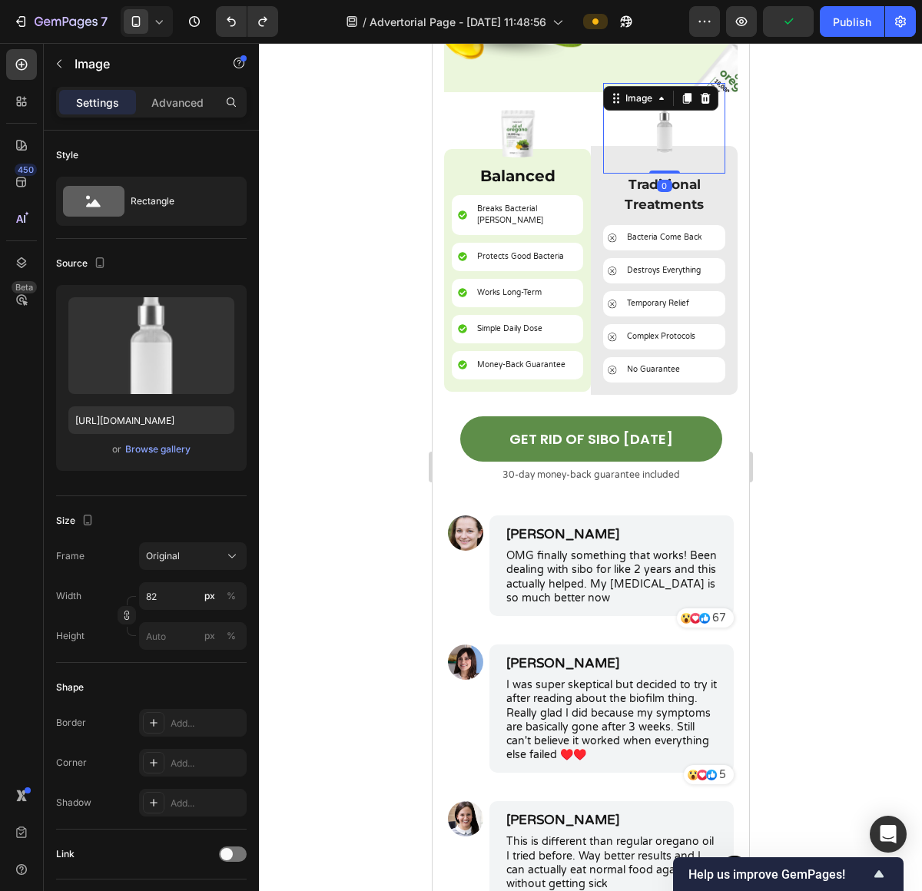
drag, startPoint x: 657, startPoint y: 164, endPoint x: 658, endPoint y: 148, distance: 16.1
click at [658, 148] on div "Image 0" at bounding box center [663, 128] width 122 height 91
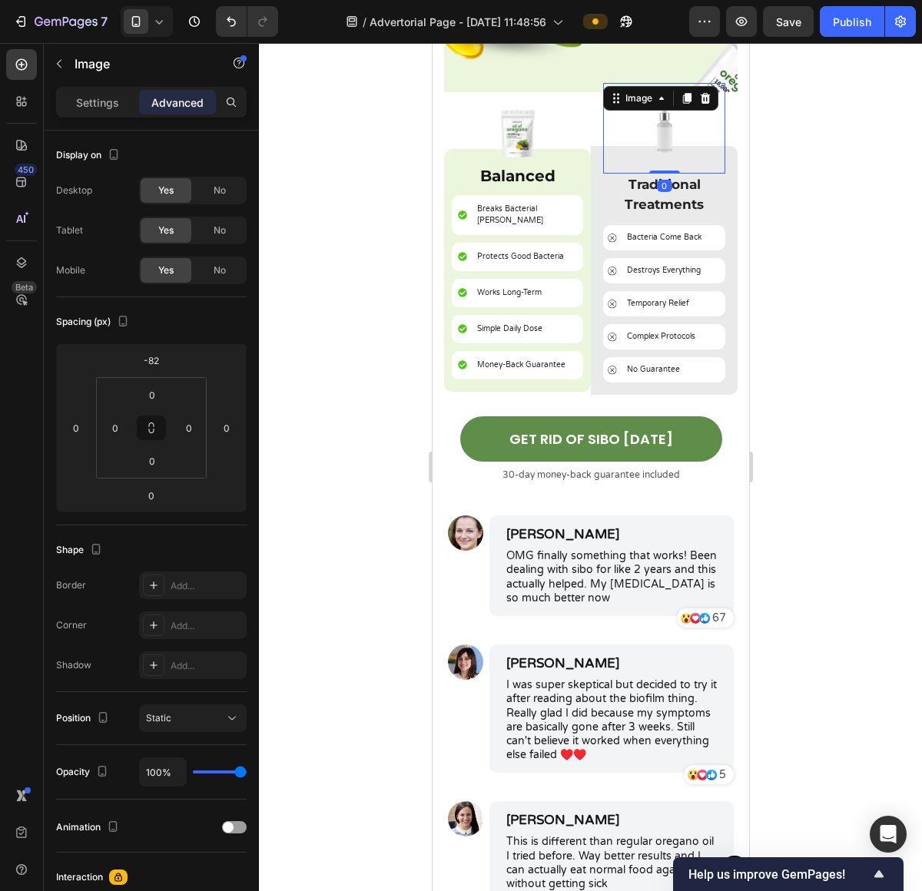
click at [804, 177] on div at bounding box center [590, 467] width 663 height 848
click at [651, 137] on img at bounding box center [663, 128] width 63 height 91
click at [676, 139] on img at bounding box center [663, 128] width 63 height 91
click at [112, 104] on p "Settings" at bounding box center [97, 102] width 43 height 16
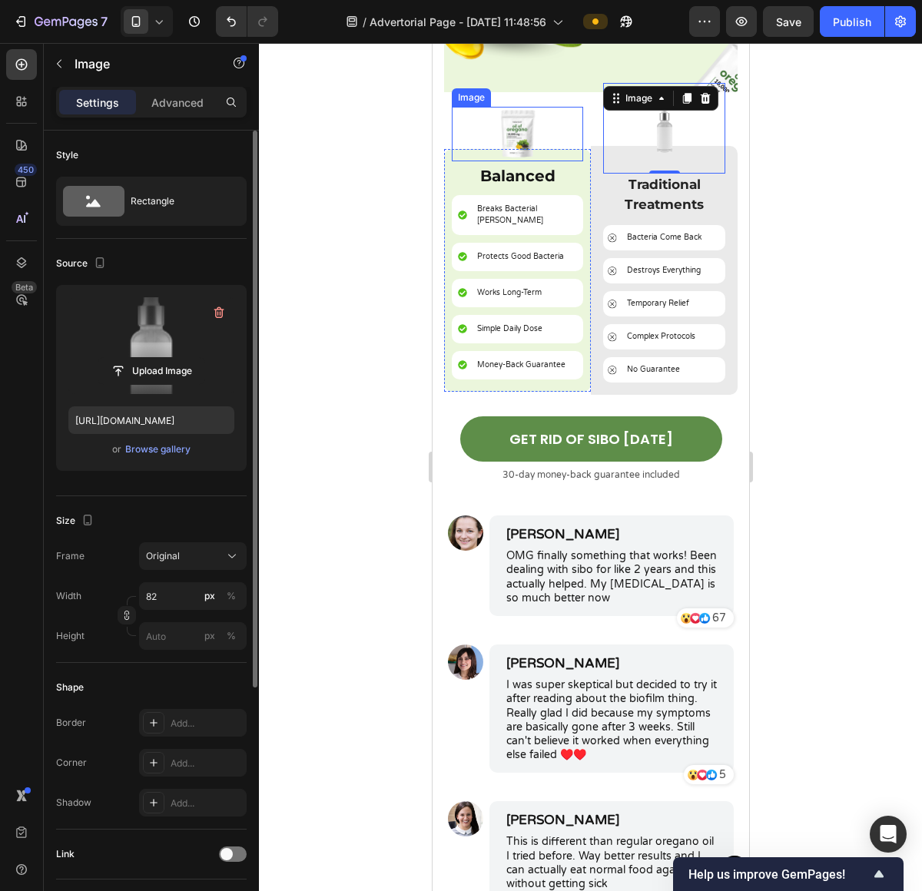
click at [161, 346] on label at bounding box center [151, 345] width 166 height 97
click at [161, 358] on input "file" at bounding box center [151, 371] width 106 height 26
click at [180, 366] on input "file" at bounding box center [151, 371] width 106 height 26
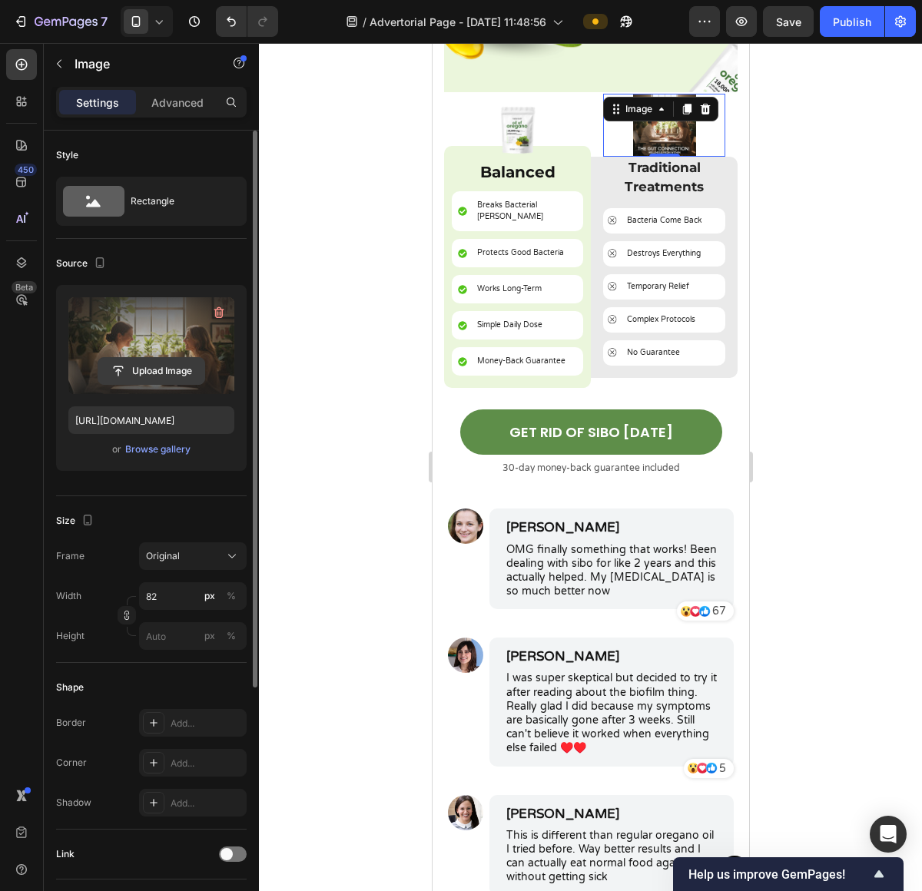
click at [179, 369] on input "file" at bounding box center [151, 371] width 106 height 26
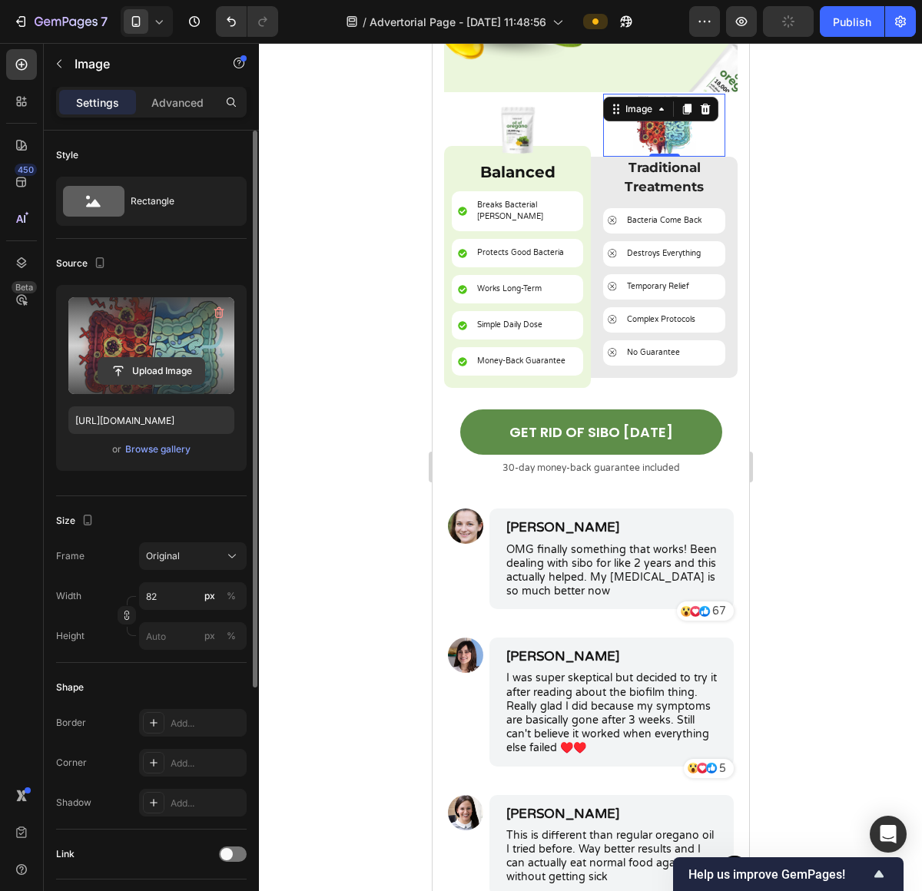
click at [187, 363] on input "file" at bounding box center [151, 371] width 106 height 26
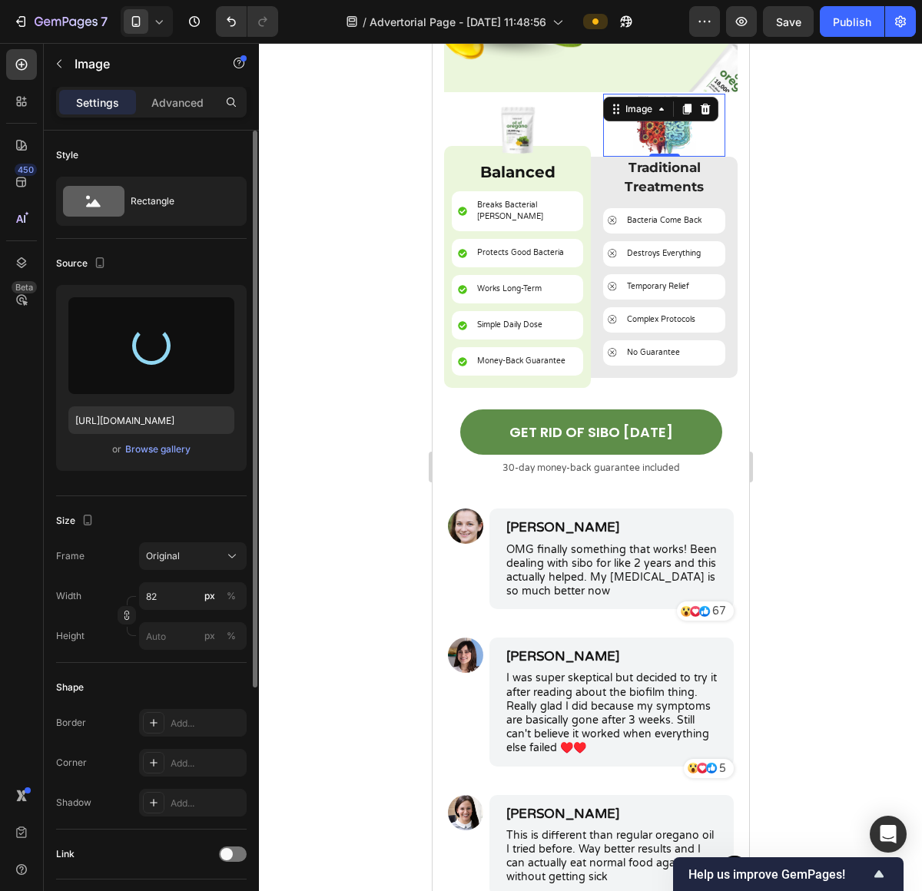
type input "[URL][DOMAIN_NAME]"
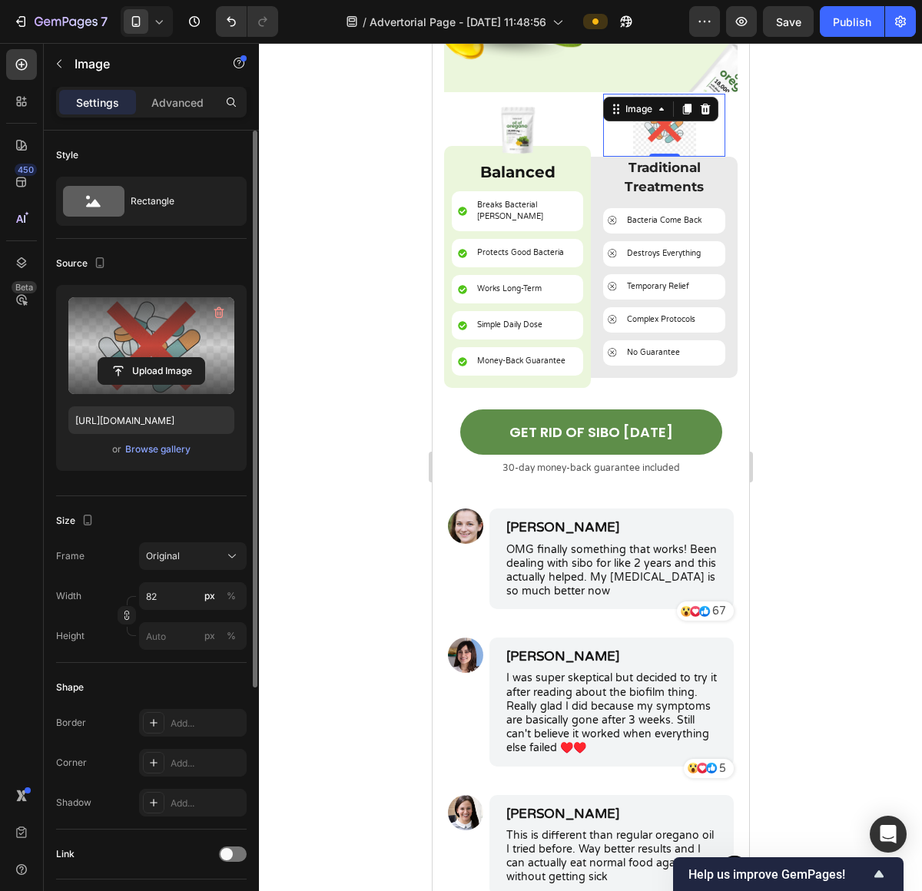
click at [810, 278] on div at bounding box center [590, 467] width 663 height 848
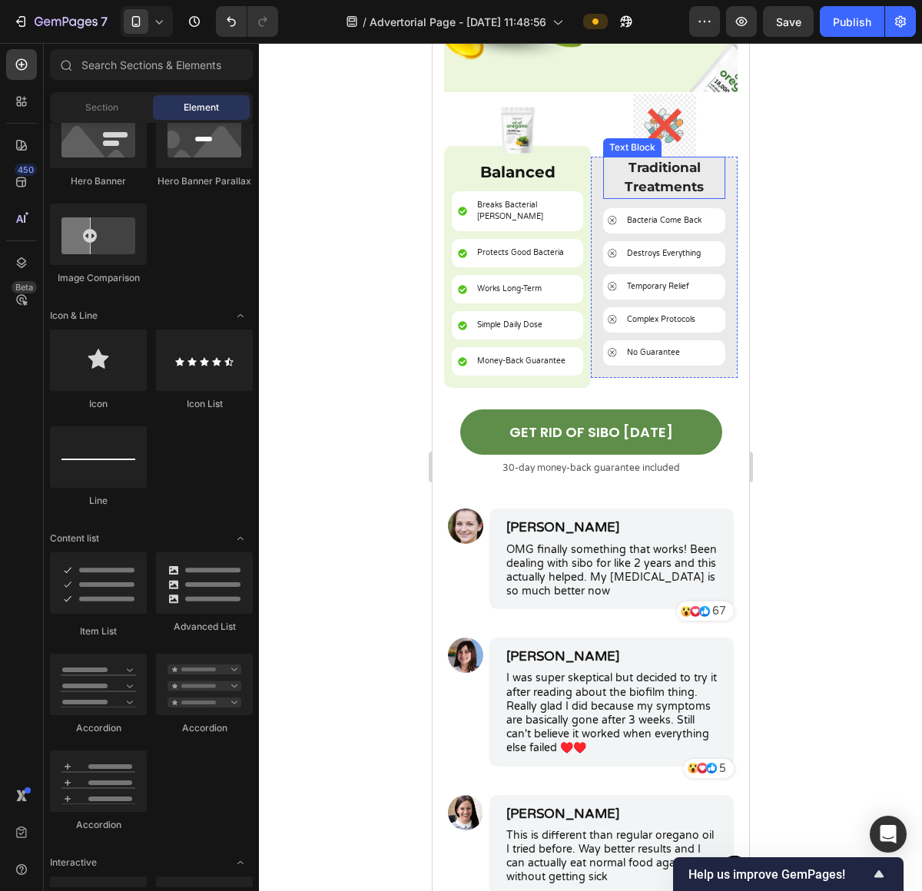
click at [647, 138] on div "Text Block" at bounding box center [631, 147] width 58 height 18
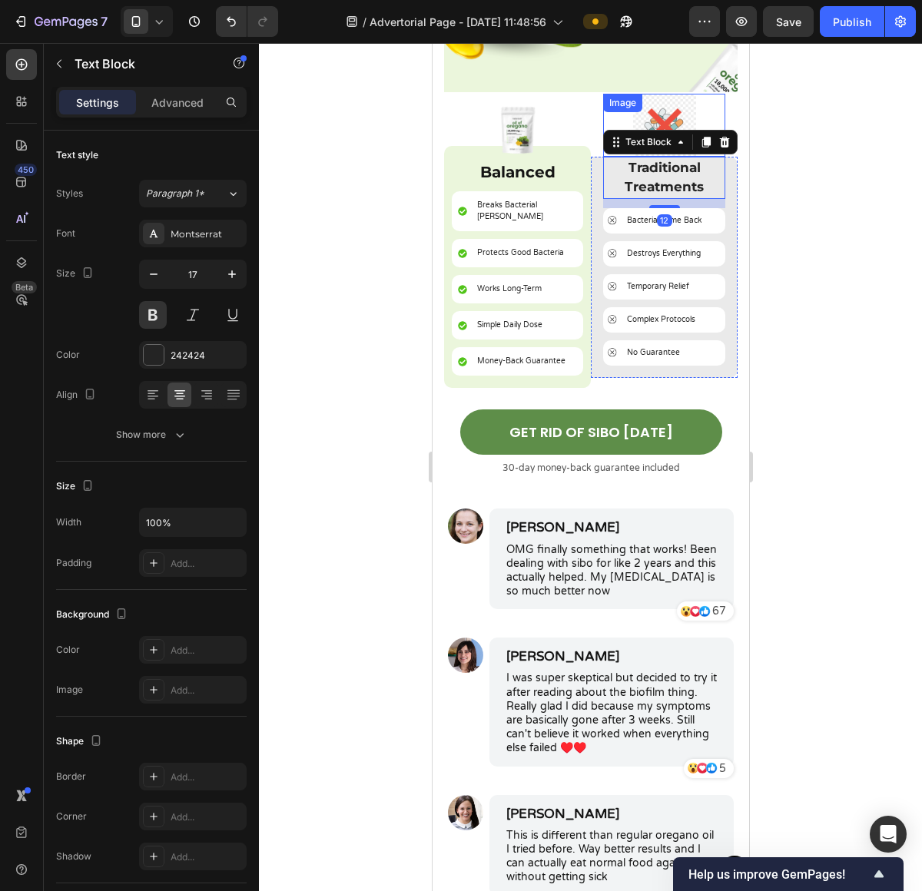
click at [654, 94] on div "Image" at bounding box center [663, 125] width 122 height 63
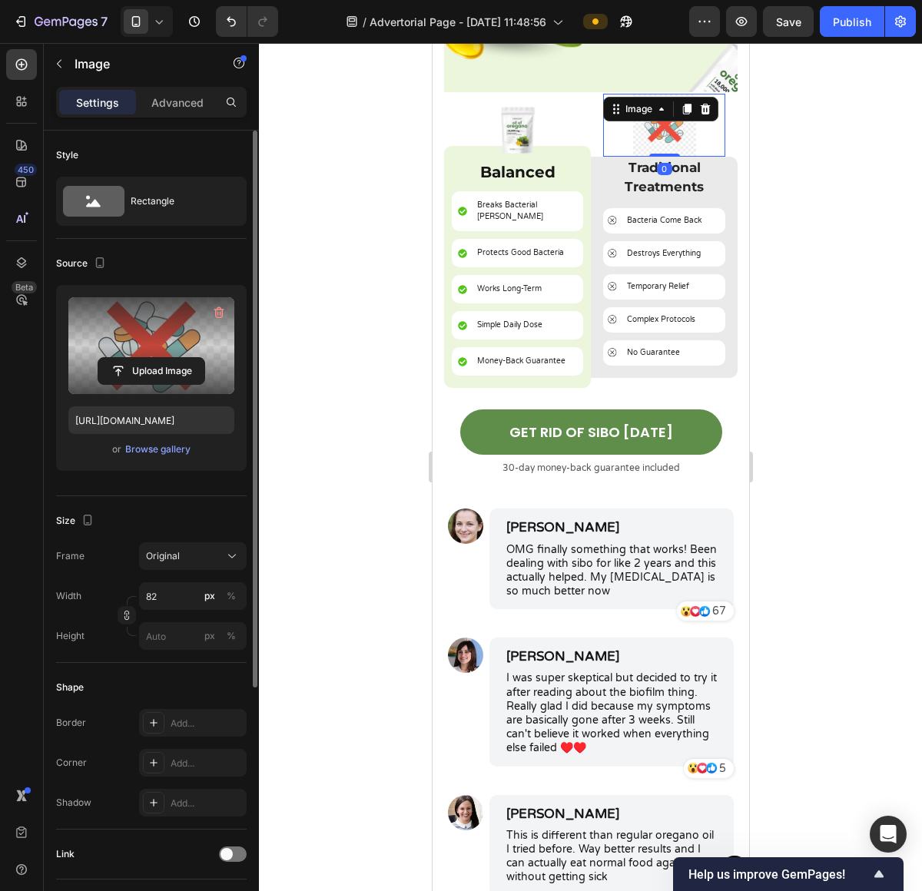
click at [156, 353] on label at bounding box center [151, 345] width 166 height 97
click at [156, 358] on input "file" at bounding box center [151, 371] width 106 height 26
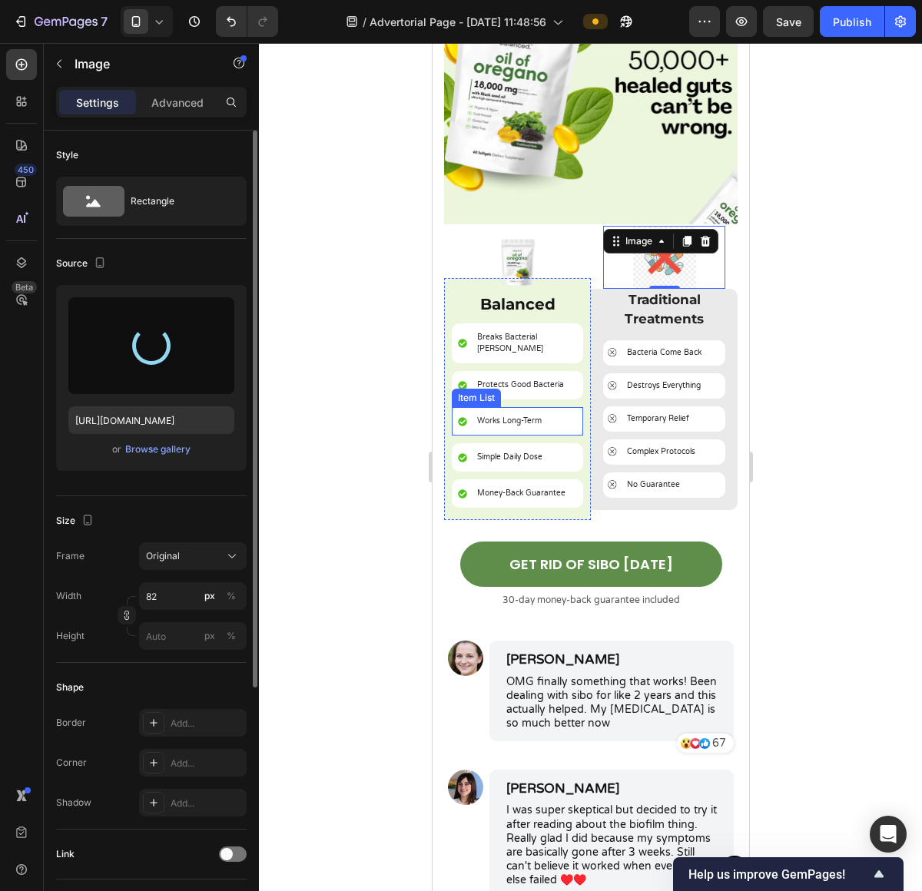
scroll to position [6338, 0]
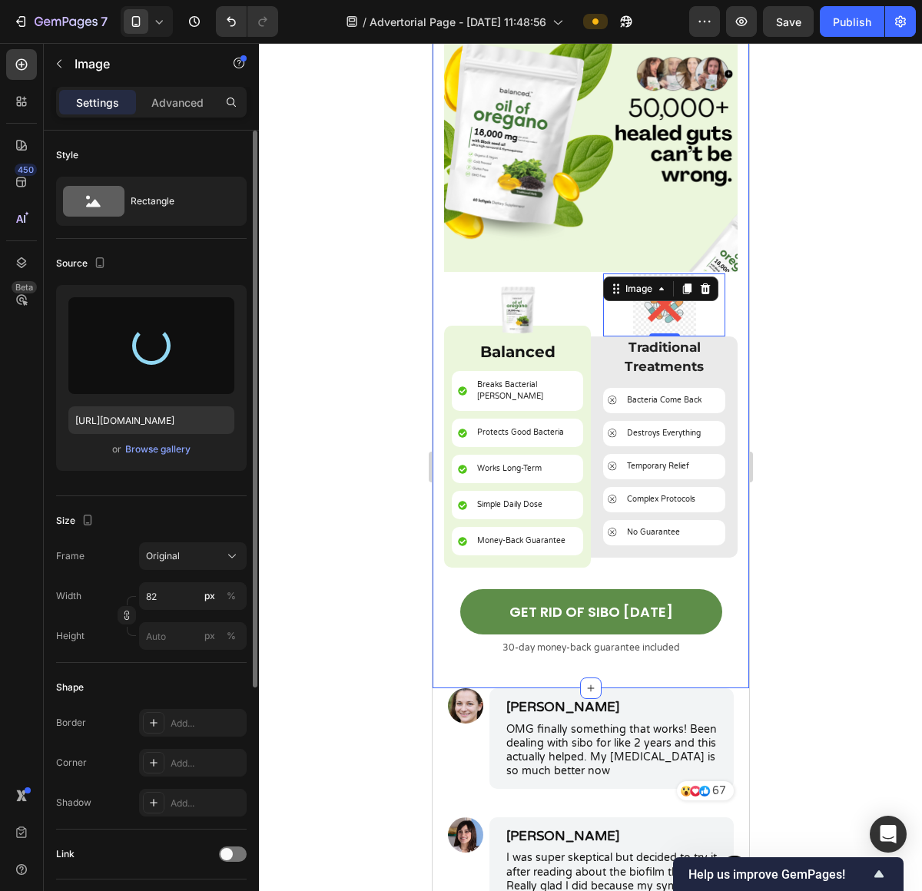
type input "[URL][DOMAIN_NAME]"
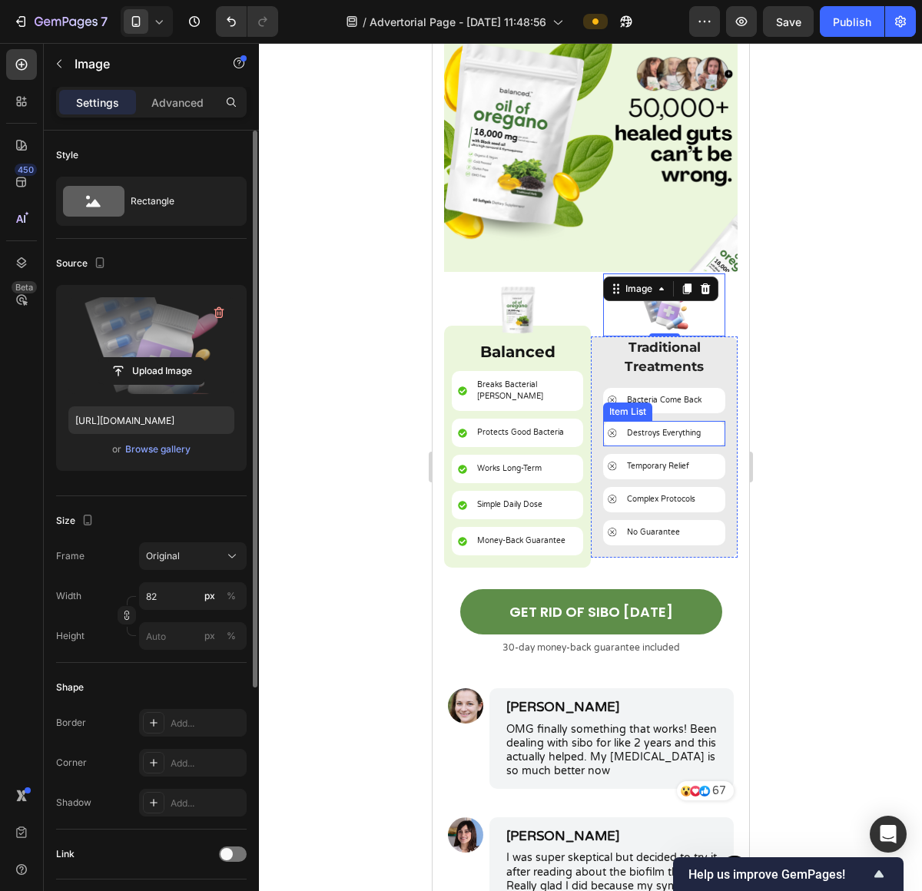
scroll to position [6334, 0]
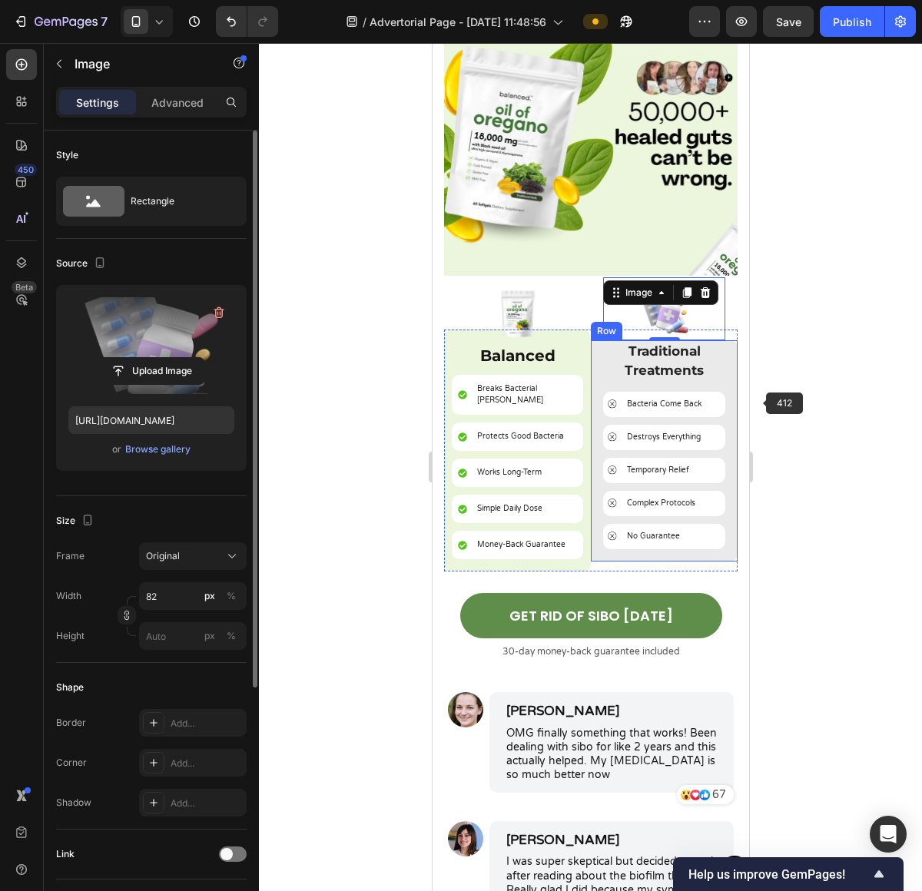
click at [853, 395] on div at bounding box center [590, 467] width 663 height 848
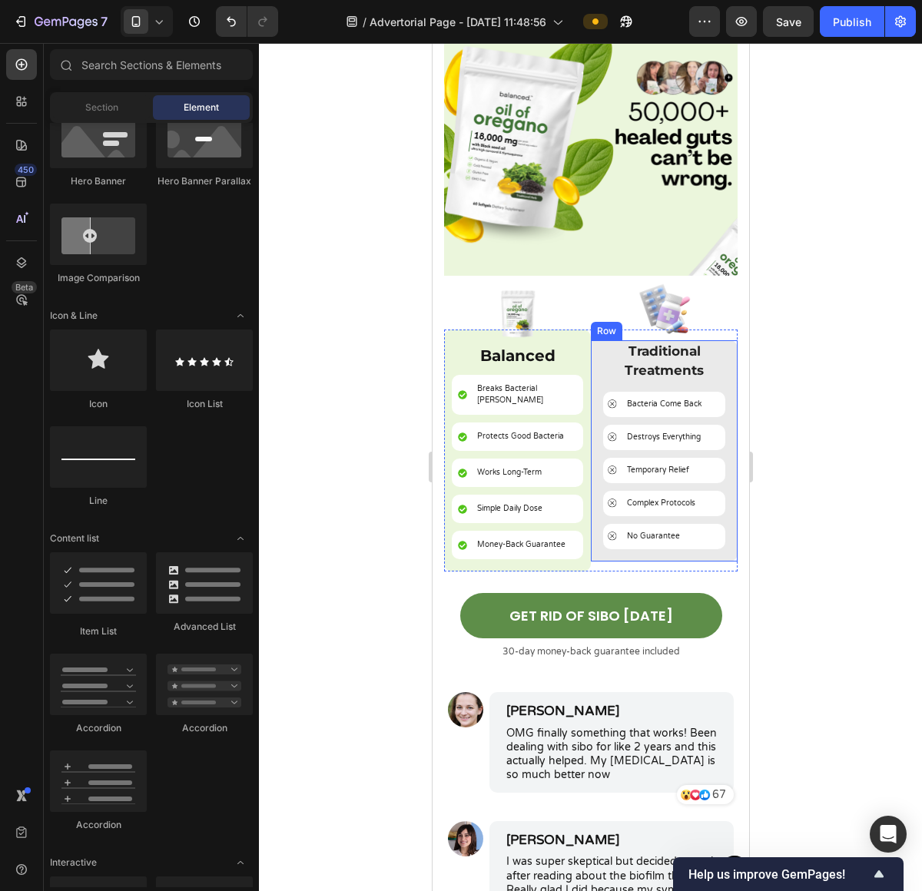
click at [877, 551] on div at bounding box center [590, 467] width 663 height 848
click at [843, 507] on div at bounding box center [590, 467] width 663 height 848
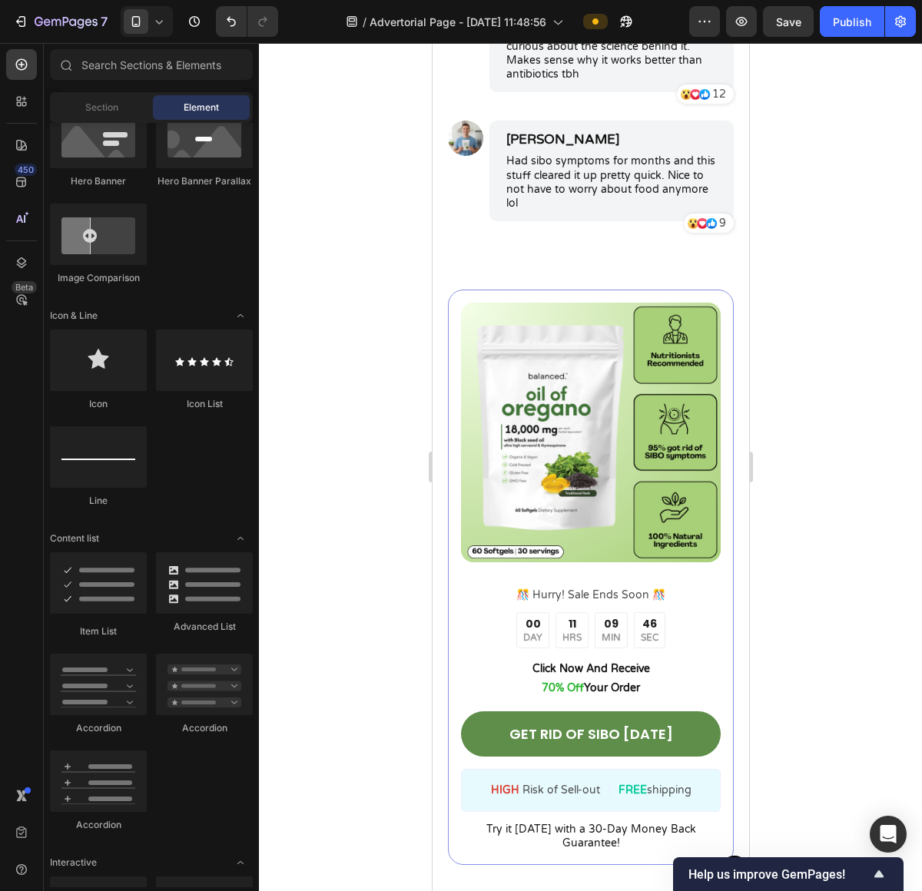
scroll to position [7458, 0]
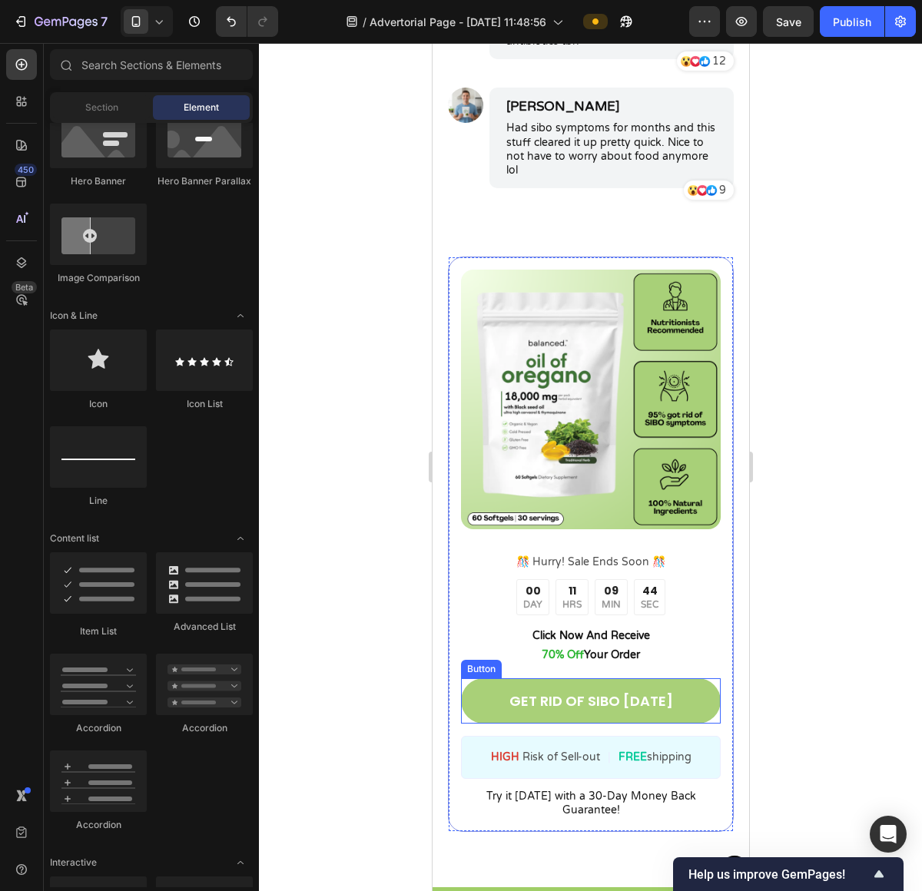
click at [670, 678] on link "GET RID OF SIBO [DATE]" at bounding box center [590, 700] width 260 height 45
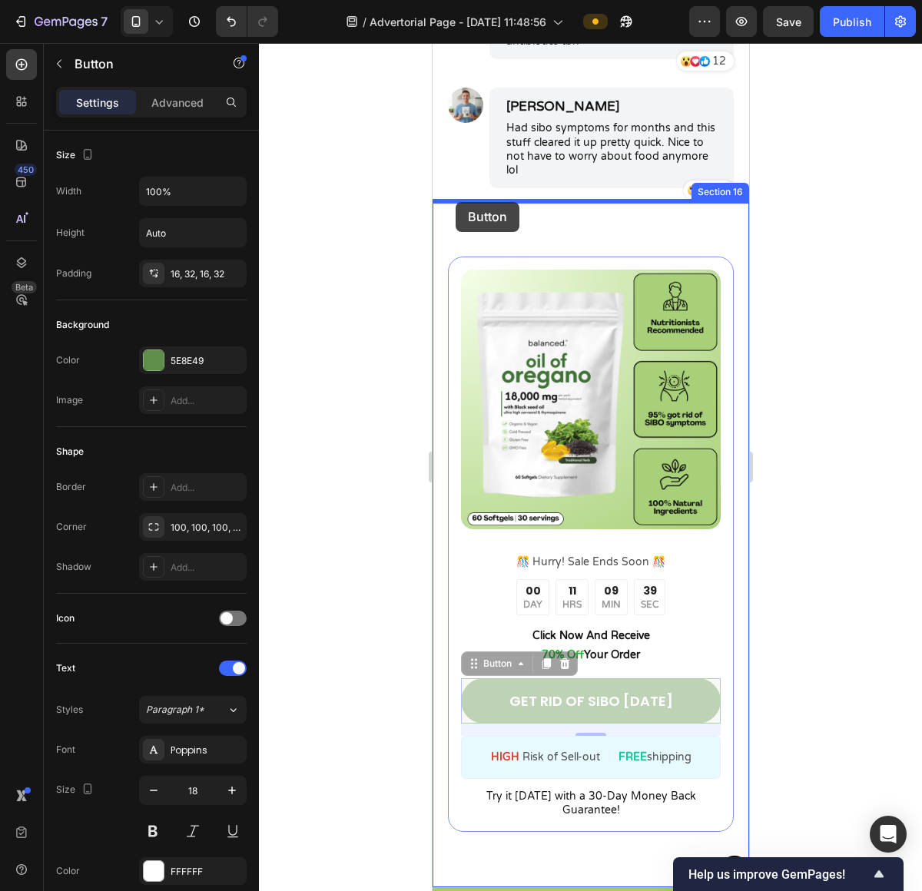
drag, startPoint x: 499, startPoint y: 648, endPoint x: 455, endPoint y: 204, distance: 446.9
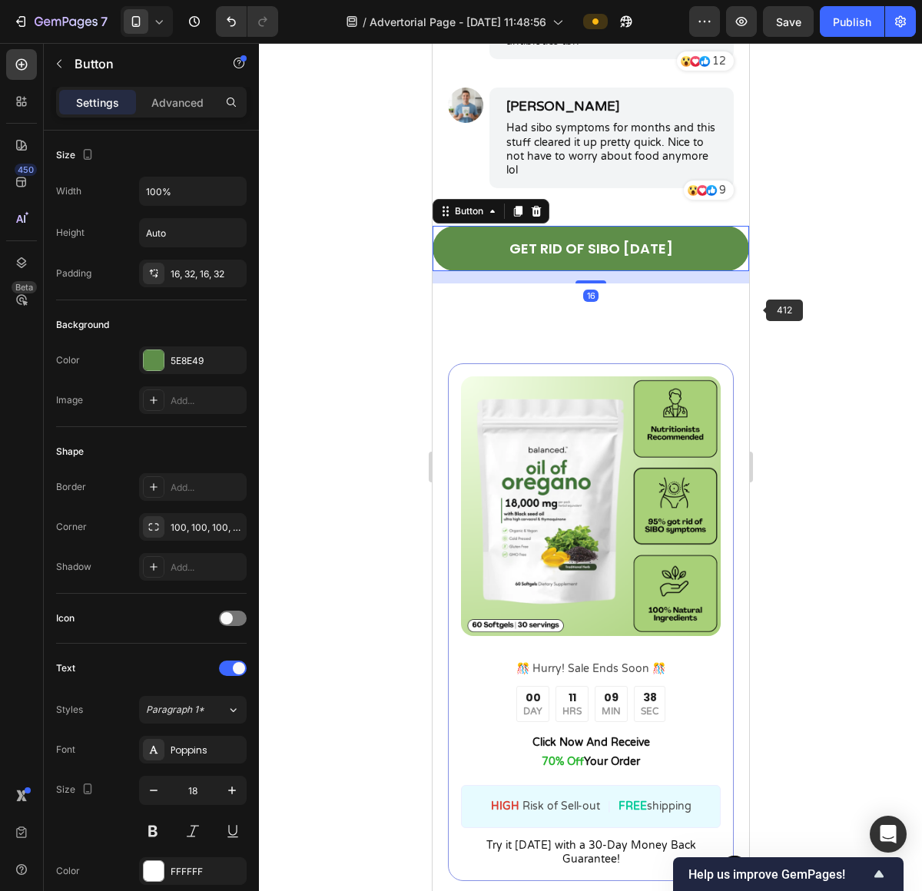
click at [874, 329] on div at bounding box center [590, 467] width 663 height 848
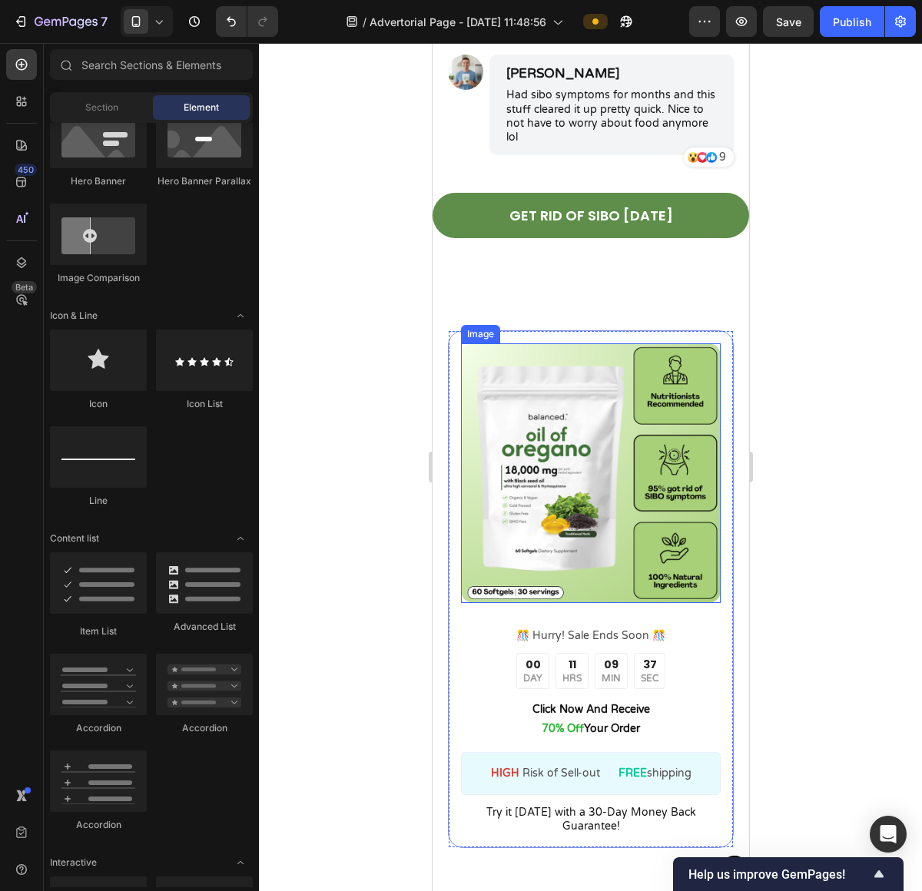
scroll to position [7497, 0]
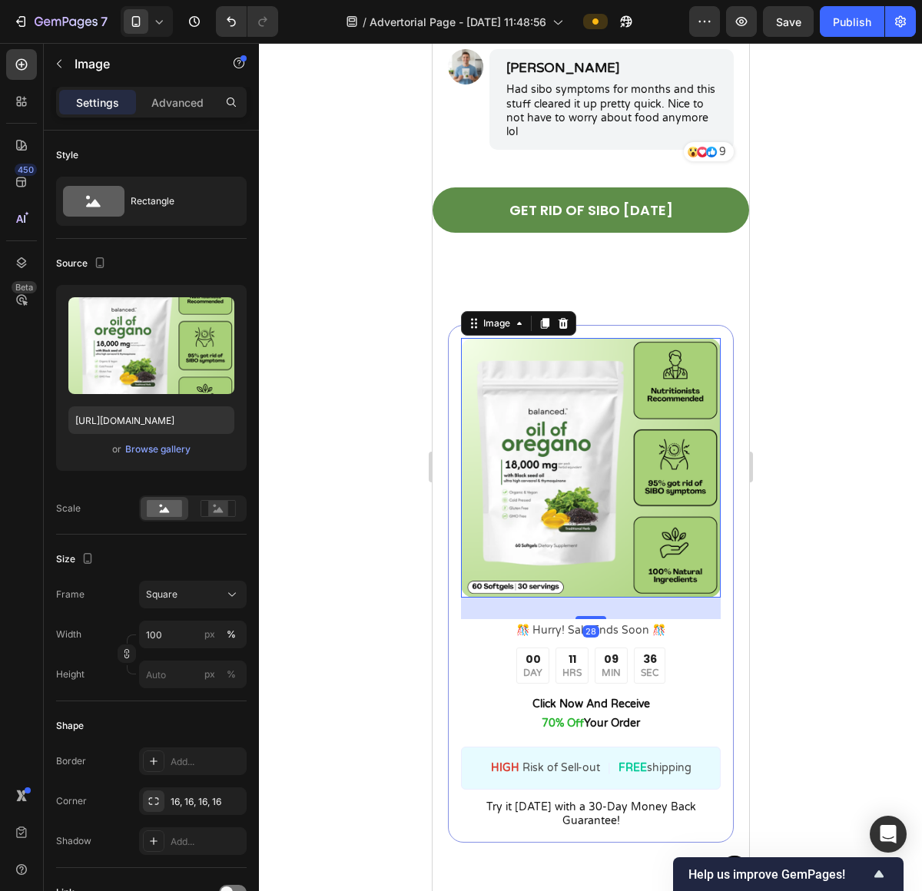
click at [671, 368] on img at bounding box center [590, 468] width 260 height 260
click at [572, 326] on div "Image" at bounding box center [517, 323] width 115 height 25
click at [565, 329] on icon at bounding box center [562, 323] width 12 height 12
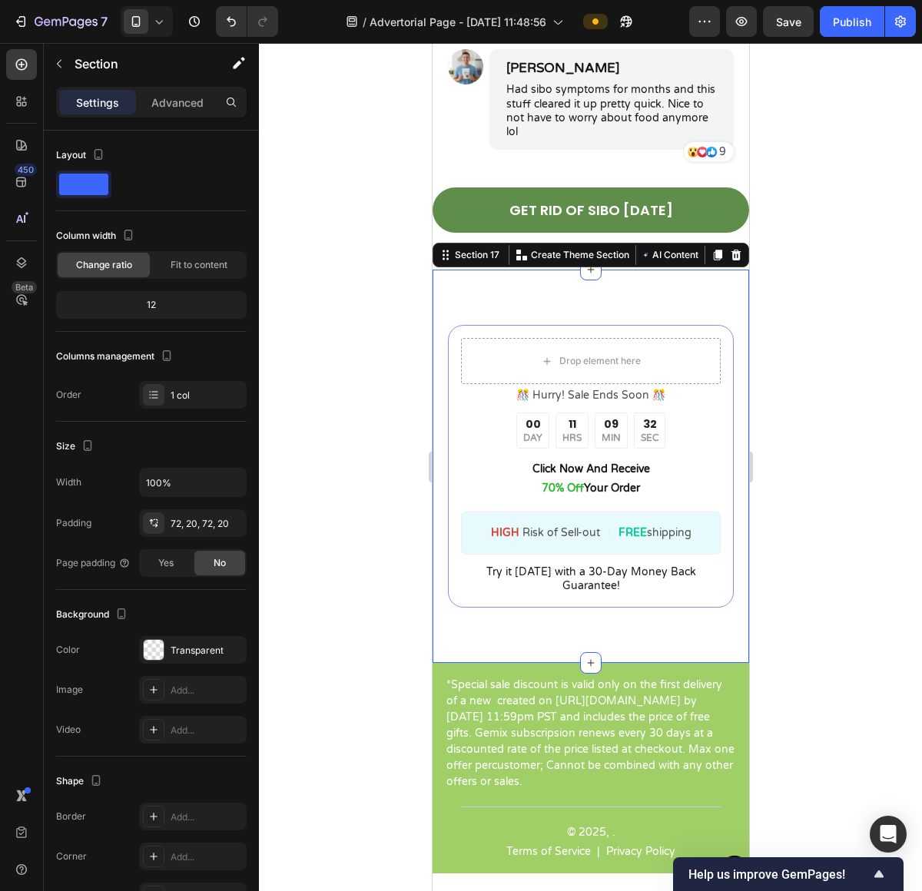
click at [606, 318] on div "Drop element here ️🎊 Hurry! Sale Ends Soon ️🎊 Text Block 00 DAY 11 HRS 09 MIN 3…" at bounding box center [590, 466] width 316 height 393
click at [710, 260] on div at bounding box center [716, 255] width 18 height 18
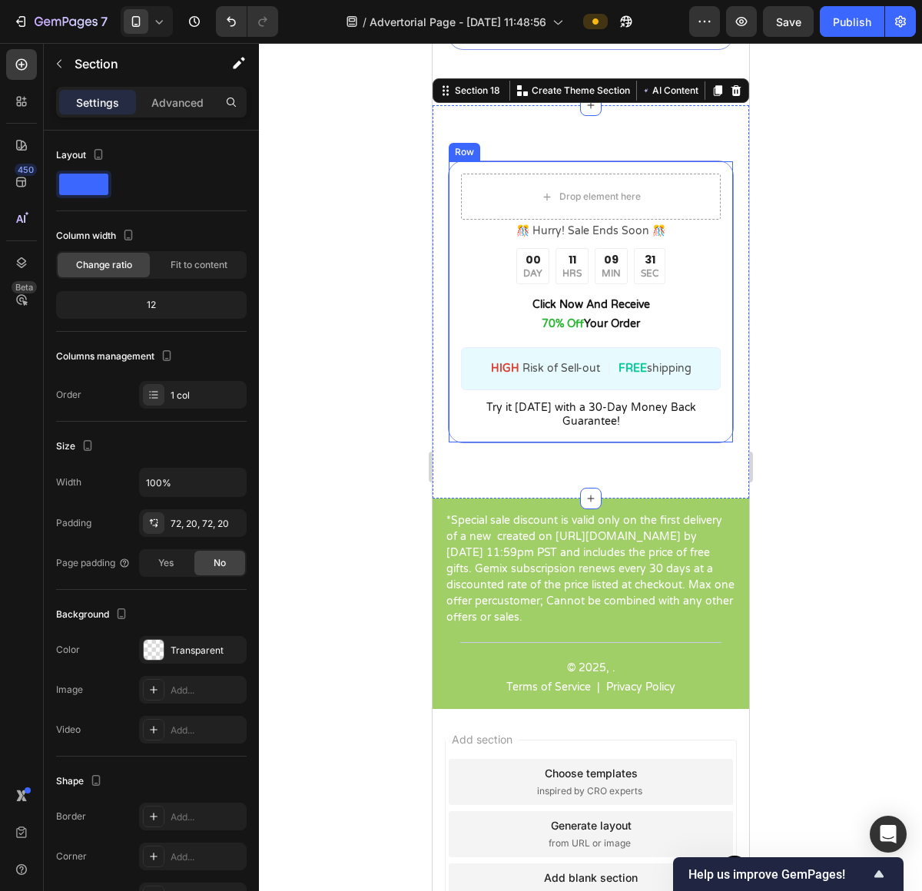
scroll to position [8063, 0]
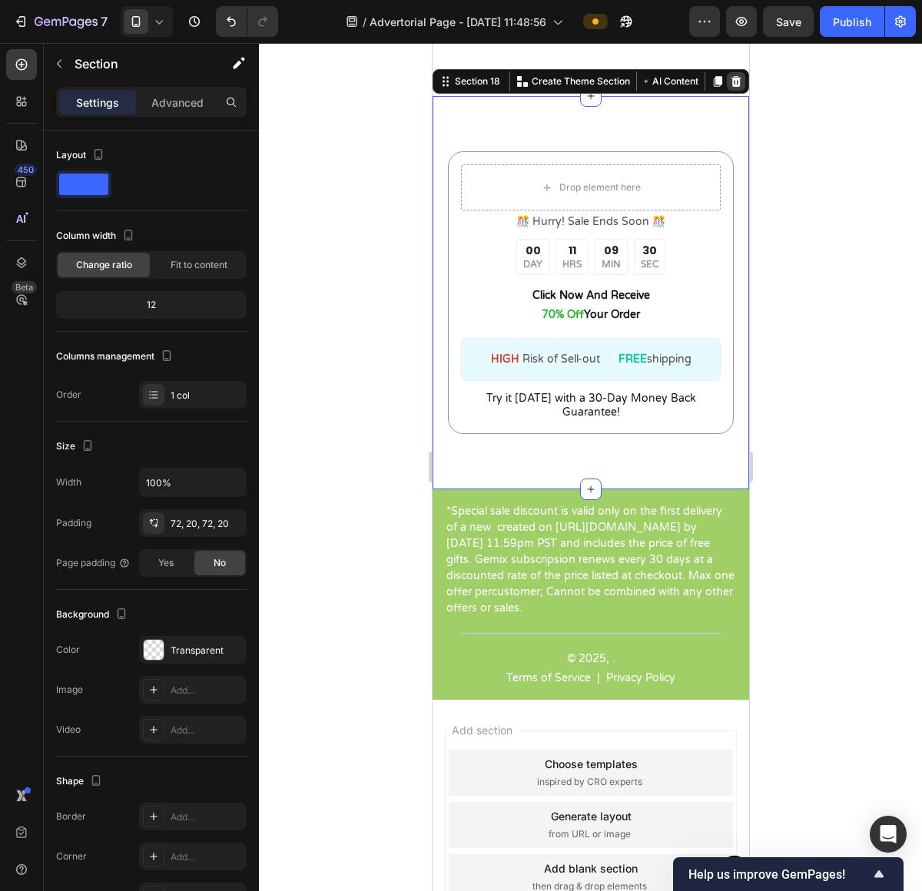
click at [729, 81] on icon at bounding box center [735, 81] width 12 height 12
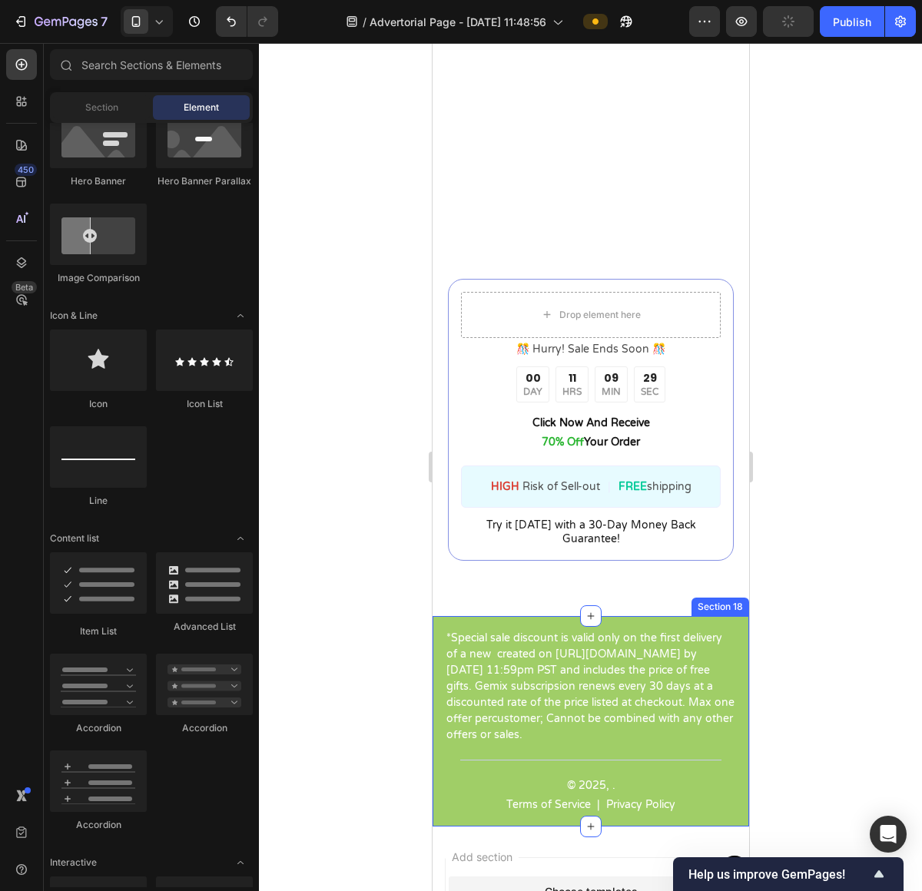
scroll to position [7540, 0]
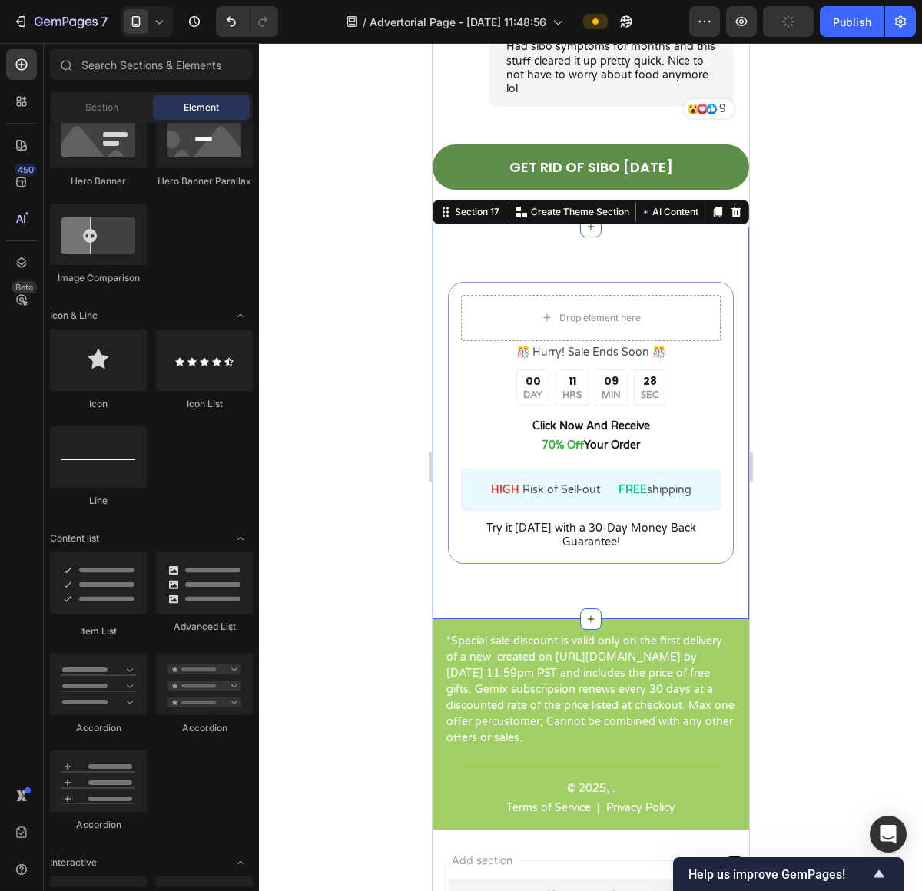
click at [665, 256] on div "Drop element here ️🎊 Hurry! Sale Ends Soon ️🎊 Text Block 00 DAY 11 HRS 09 MIN 2…" at bounding box center [590, 423] width 316 height 393
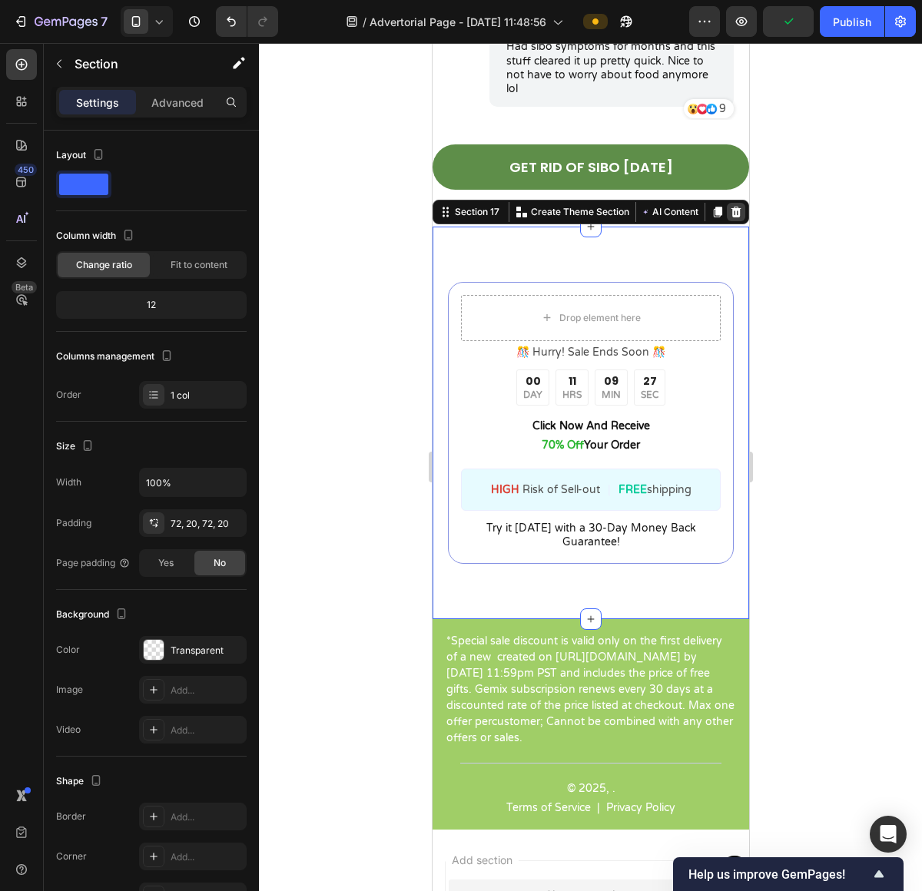
click at [728, 213] on div at bounding box center [735, 212] width 18 height 18
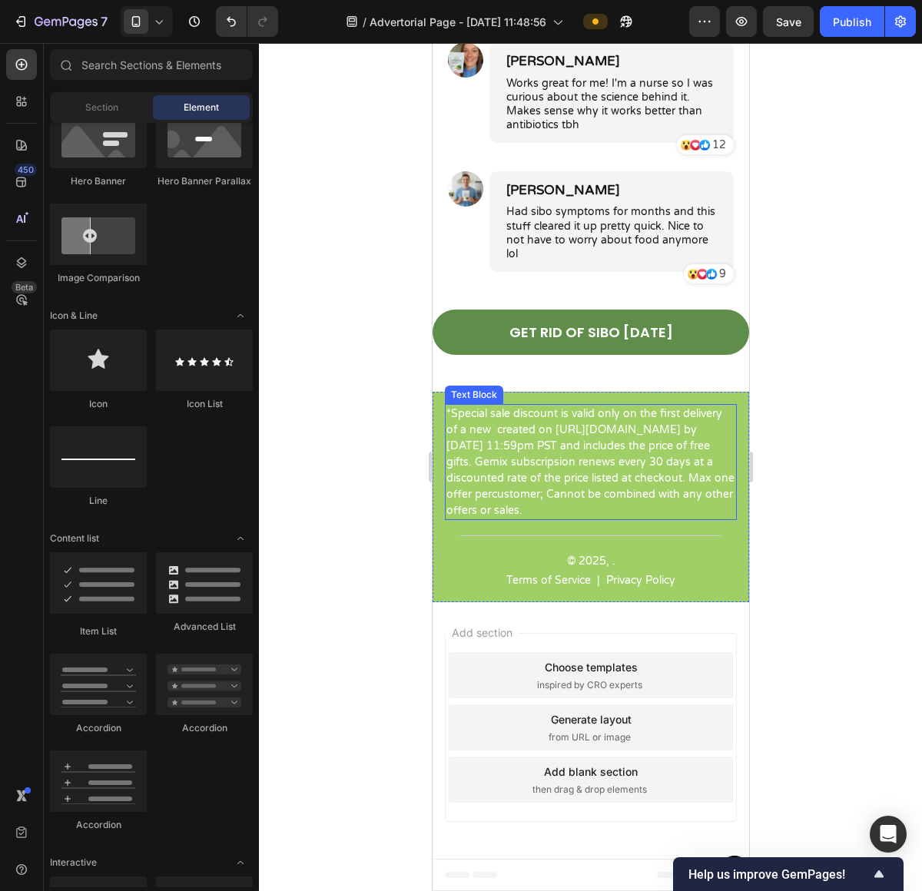
click at [542, 469] on p "*Special sale discount is valid only on the first delivery of a new created on …" at bounding box center [589, 462] width 289 height 113
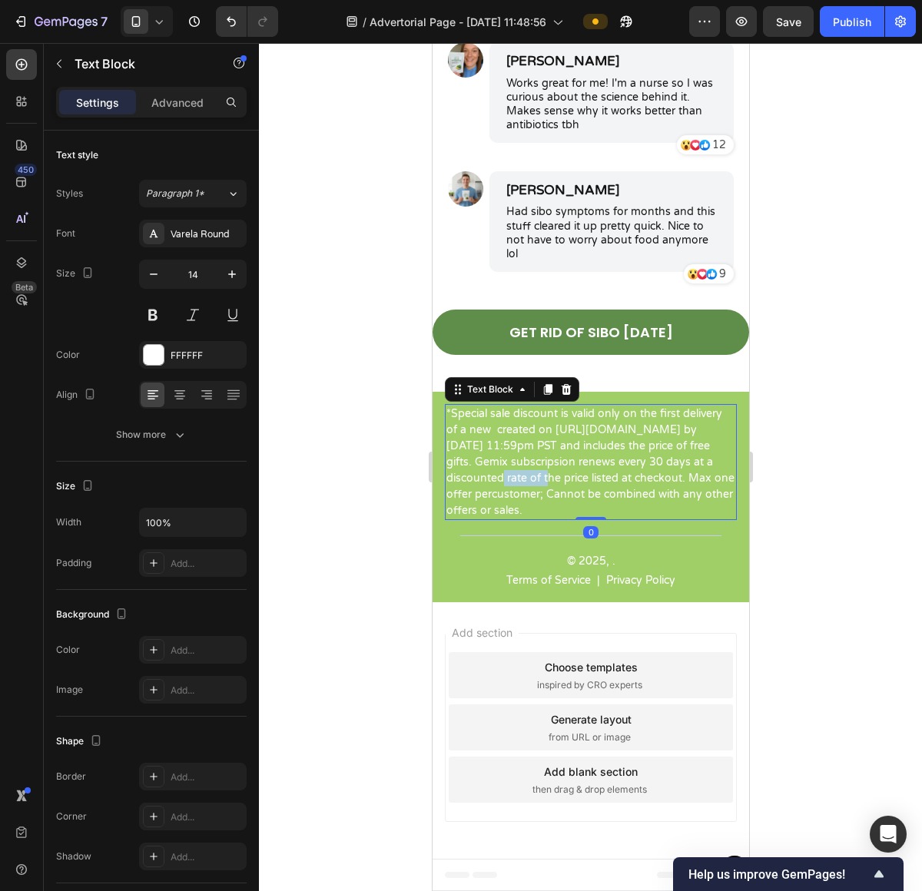
click at [542, 469] on p "*Special sale discount is valid only on the first delivery of a new created on …" at bounding box center [589, 462] width 289 height 113
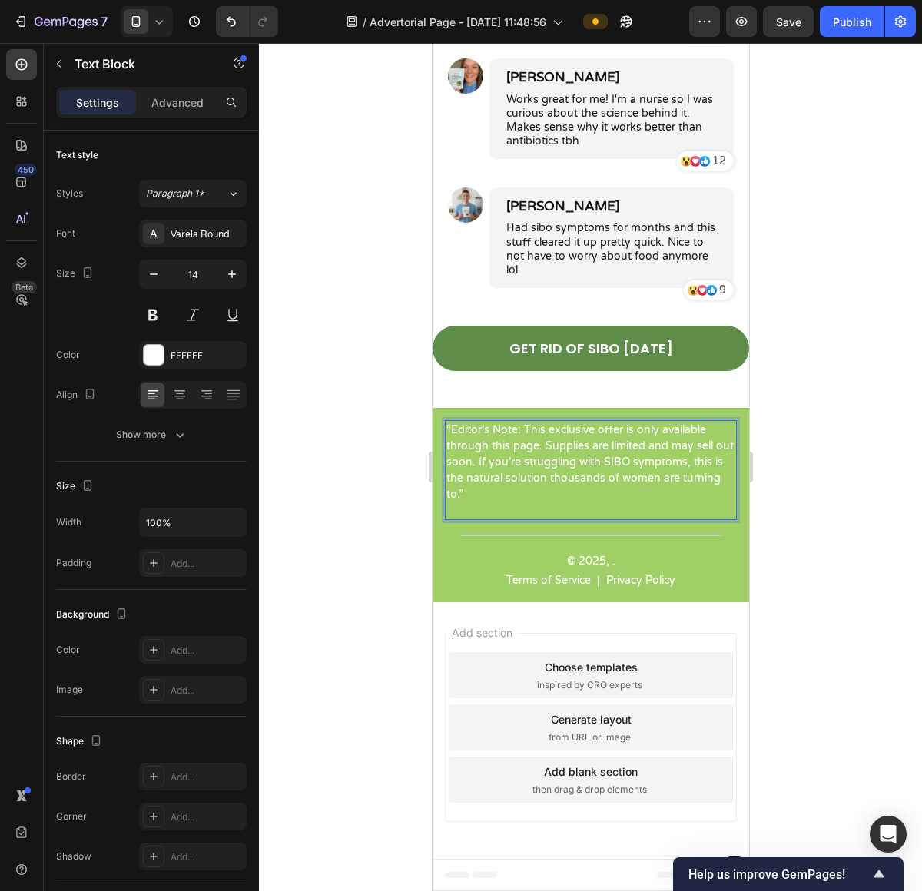
scroll to position [7343, 0]
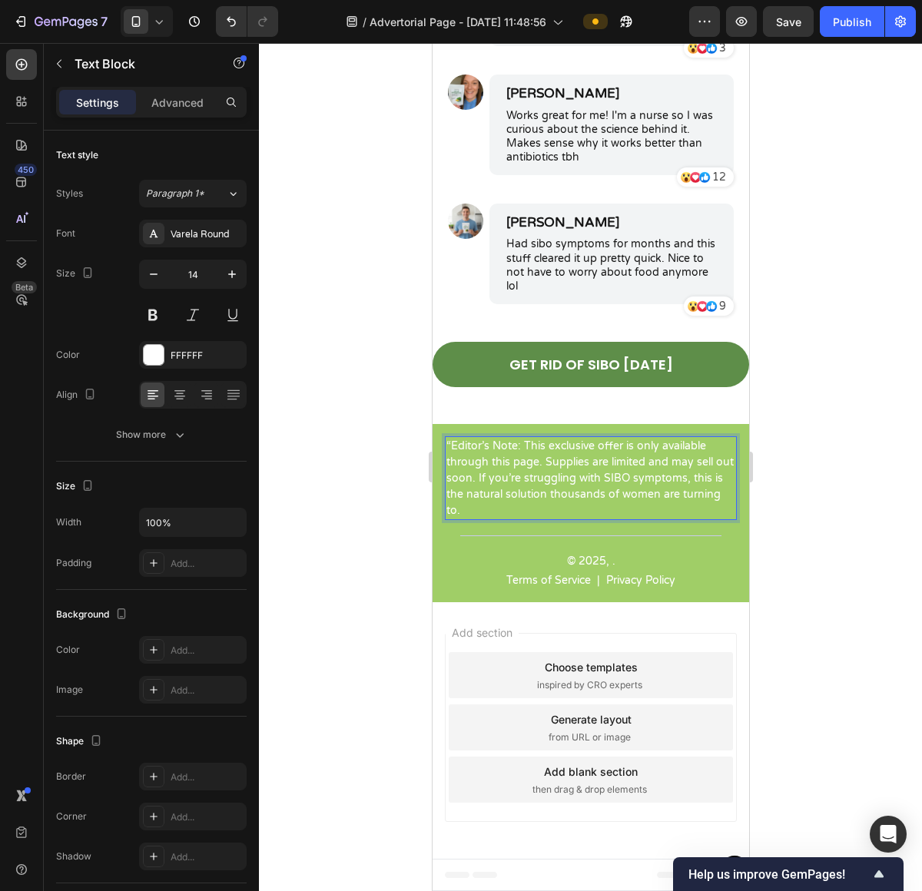
click at [449, 447] on p "“Editor’s Note: This exclusive offer is only available through this page. Suppl…" at bounding box center [589, 478] width 289 height 81
click at [846, 456] on div at bounding box center [590, 467] width 663 height 848
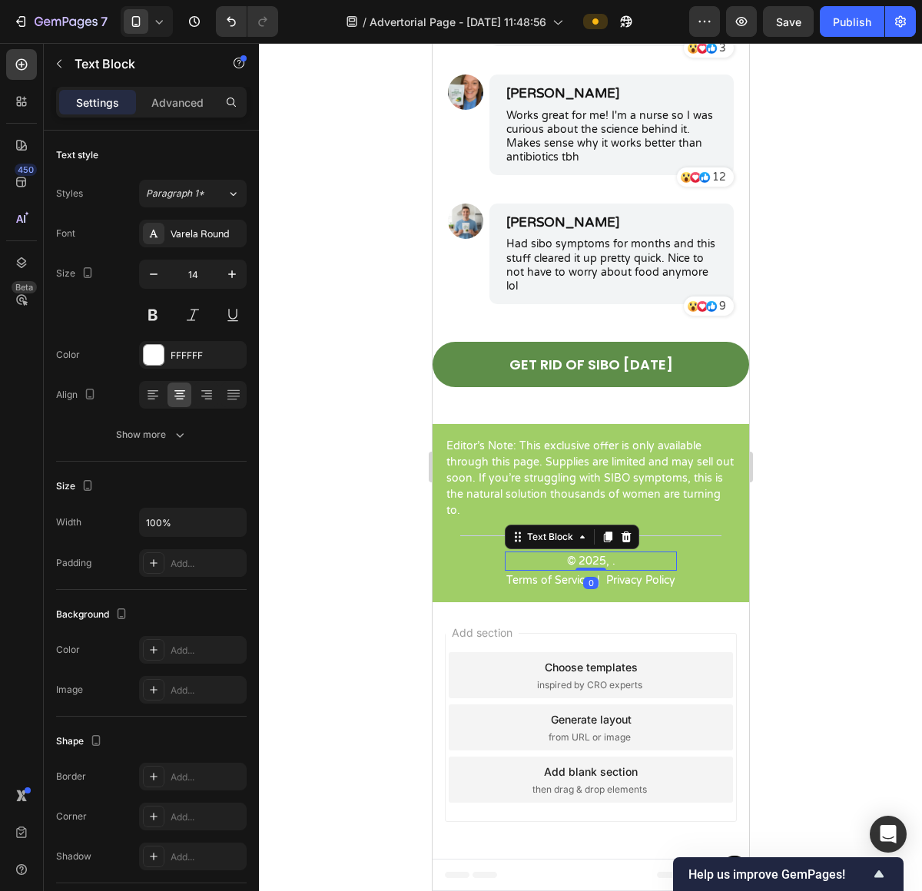
click at [570, 561] on p "© 2025, ." at bounding box center [589, 561] width 169 height 16
click at [561, 561] on p "© 2025, ." at bounding box center [589, 561] width 169 height 16
click at [860, 526] on div at bounding box center [590, 467] width 663 height 848
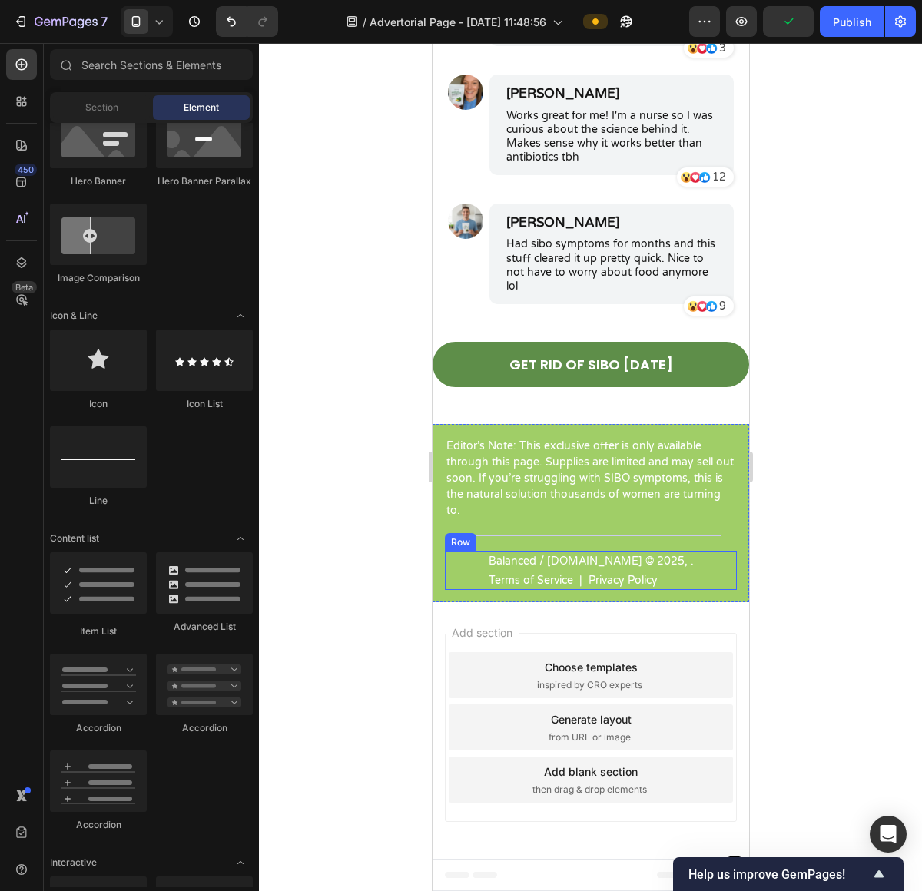
click at [685, 557] on div "Balanced / [DOMAIN_NAME] © 2025, . Text Block Terms of Service Text Block | Tex…" at bounding box center [590, 570] width 292 height 38
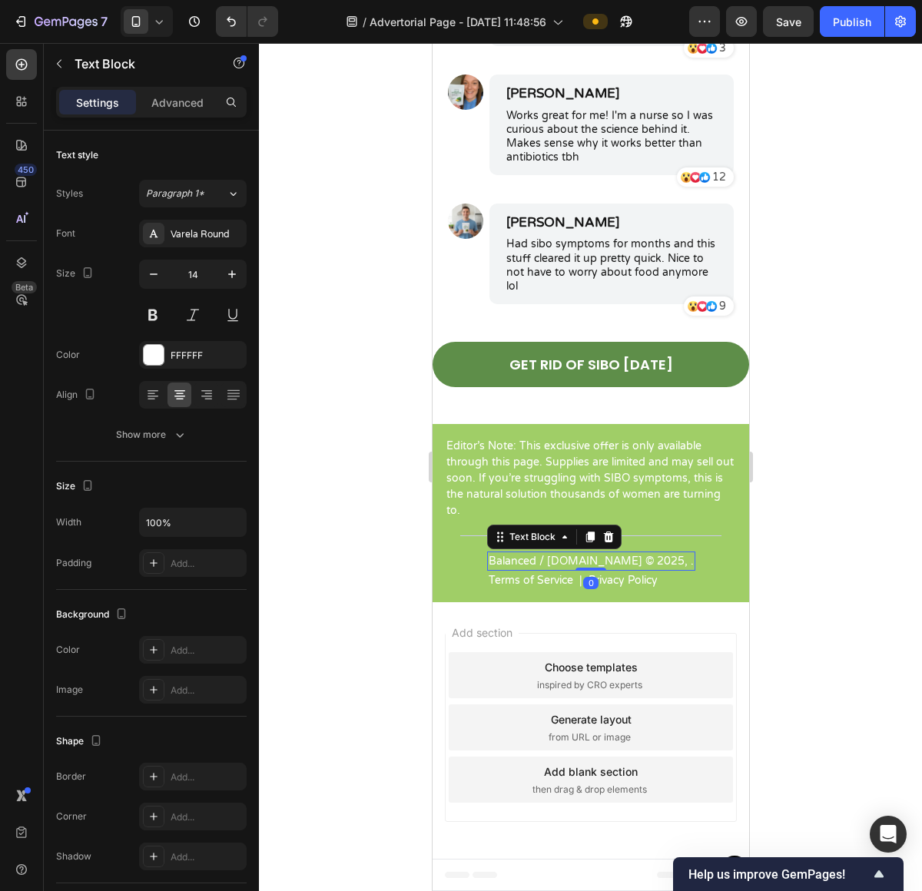
click at [683, 560] on div "Balanced / [DOMAIN_NAME] © 2025, ." at bounding box center [590, 560] width 208 height 19
click at [681, 563] on p "Balanced / [DOMAIN_NAME] © 2025, ." at bounding box center [590, 561] width 205 height 16
click at [863, 542] on div at bounding box center [590, 467] width 663 height 848
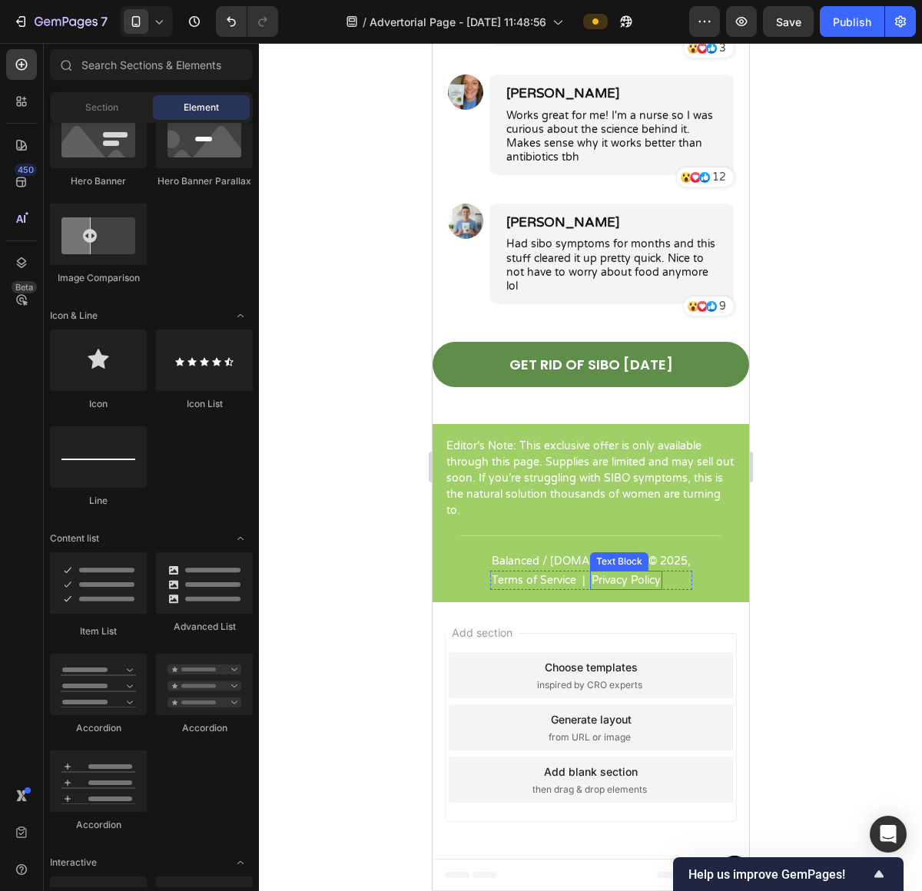
click at [592, 576] on p "Privacy Policy" at bounding box center [625, 580] width 69 height 16
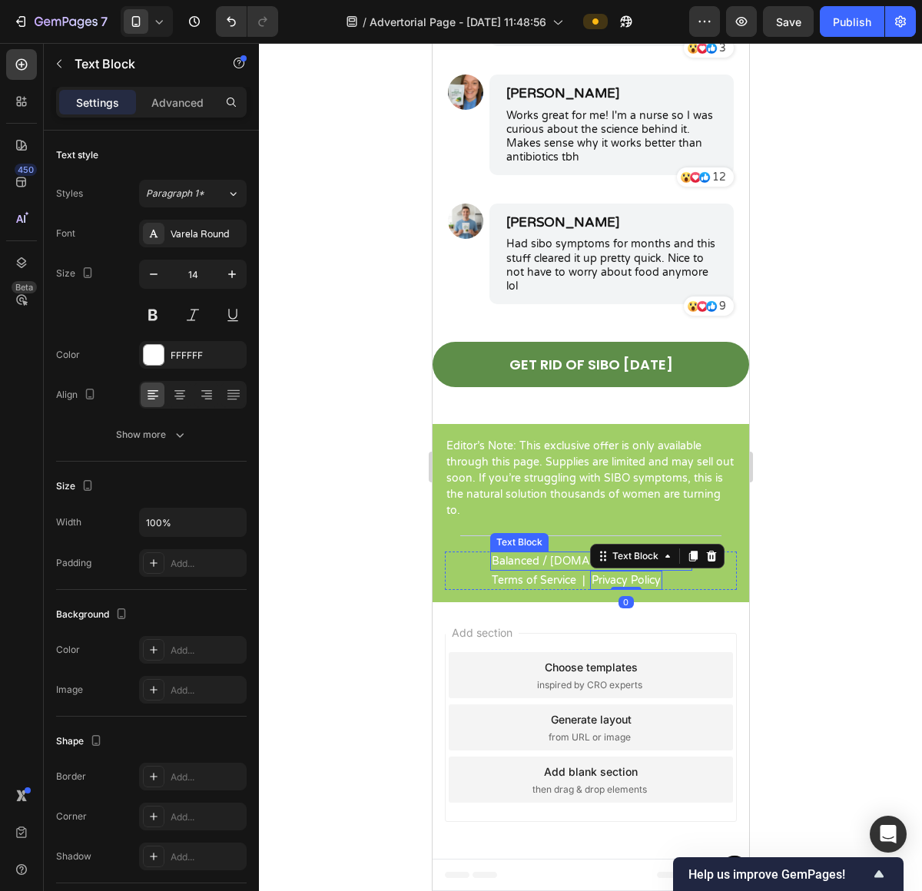
click at [530, 566] on p "Balanced / [DOMAIN_NAME] © 2025," at bounding box center [590, 561] width 199 height 16
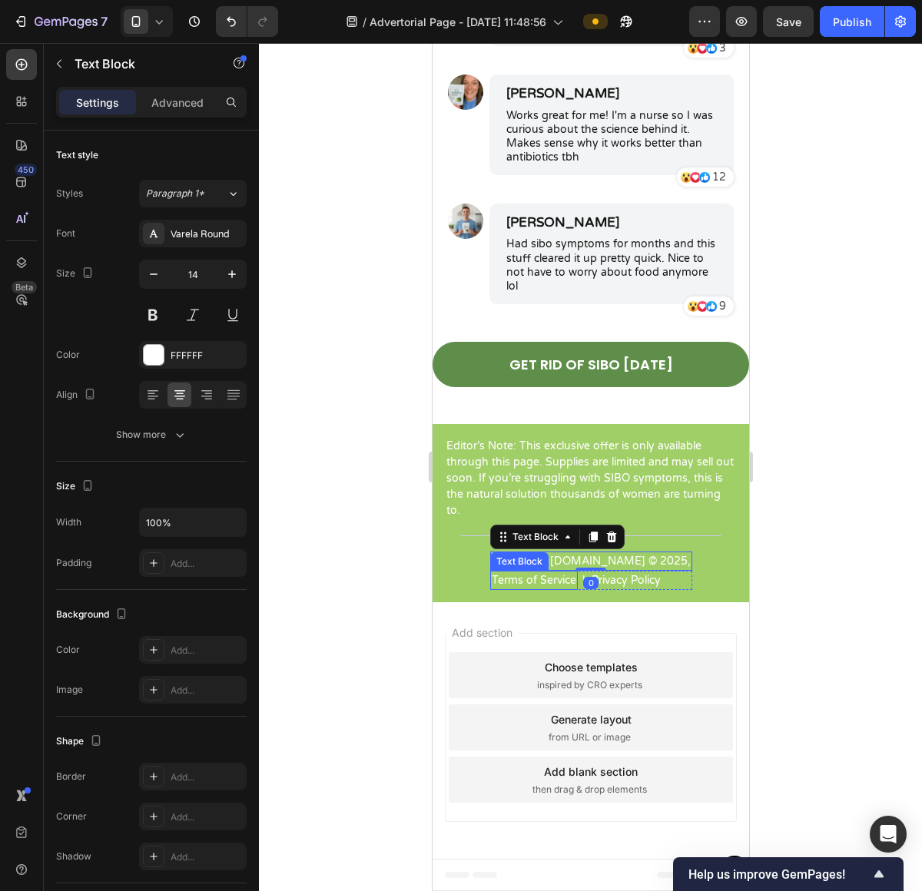
click at [509, 582] on p "Terms of Service" at bounding box center [533, 580] width 84 height 16
click at [660, 564] on p "Balanced / [DOMAIN_NAME] © 2025," at bounding box center [590, 561] width 199 height 16
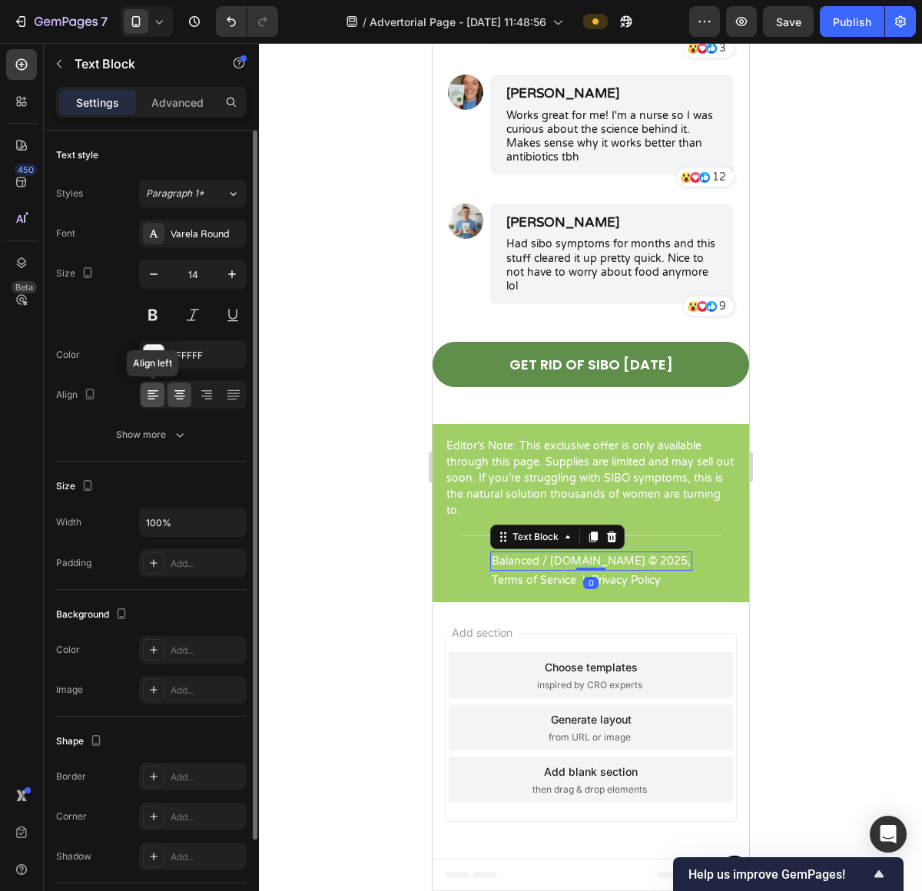
click at [148, 393] on icon at bounding box center [151, 394] width 8 height 2
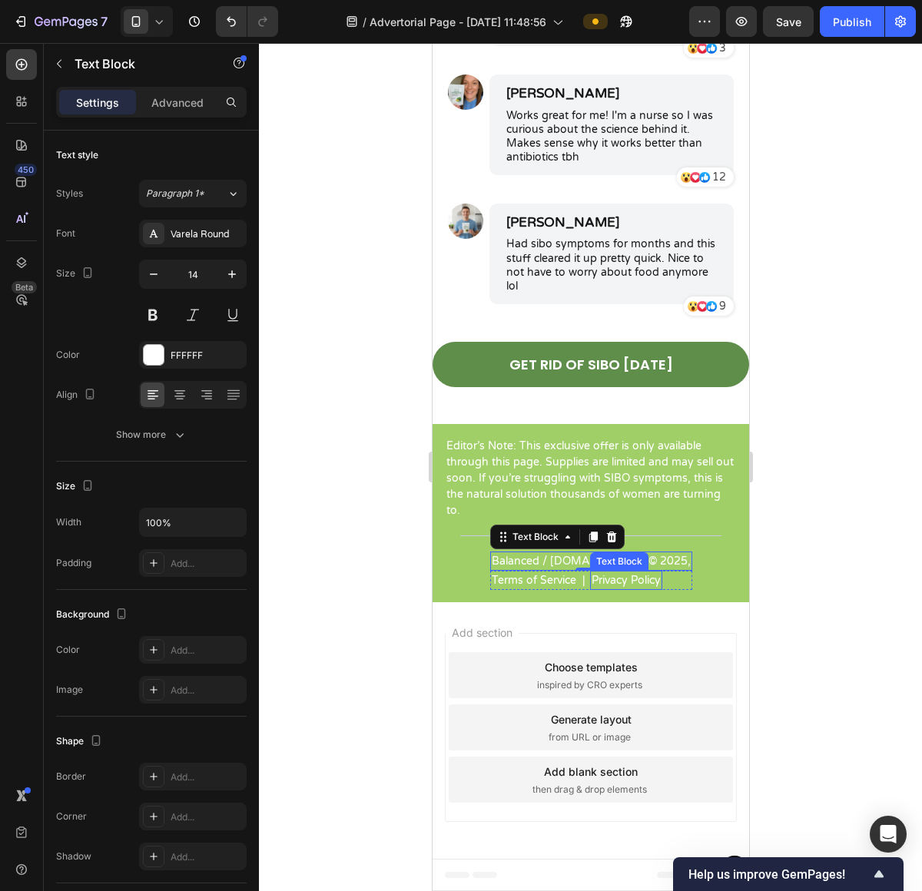
click at [639, 578] on p "Privacy Policy" at bounding box center [625, 580] width 69 height 16
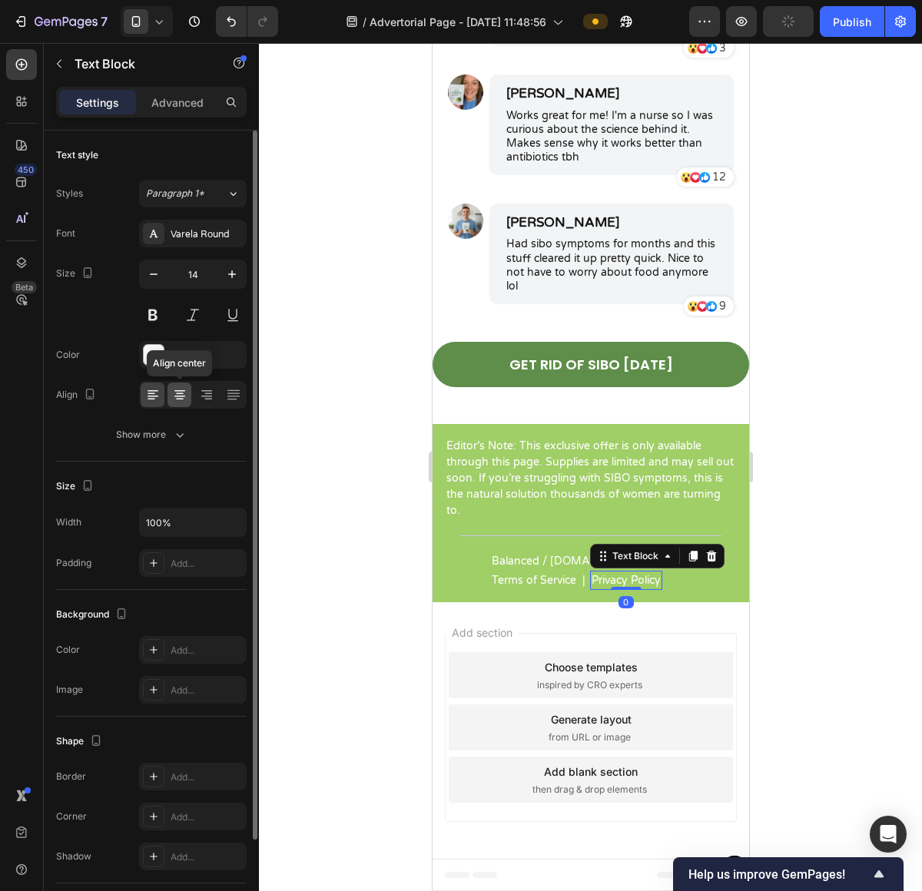
click at [182, 399] on icon at bounding box center [180, 400] width 8 height 2
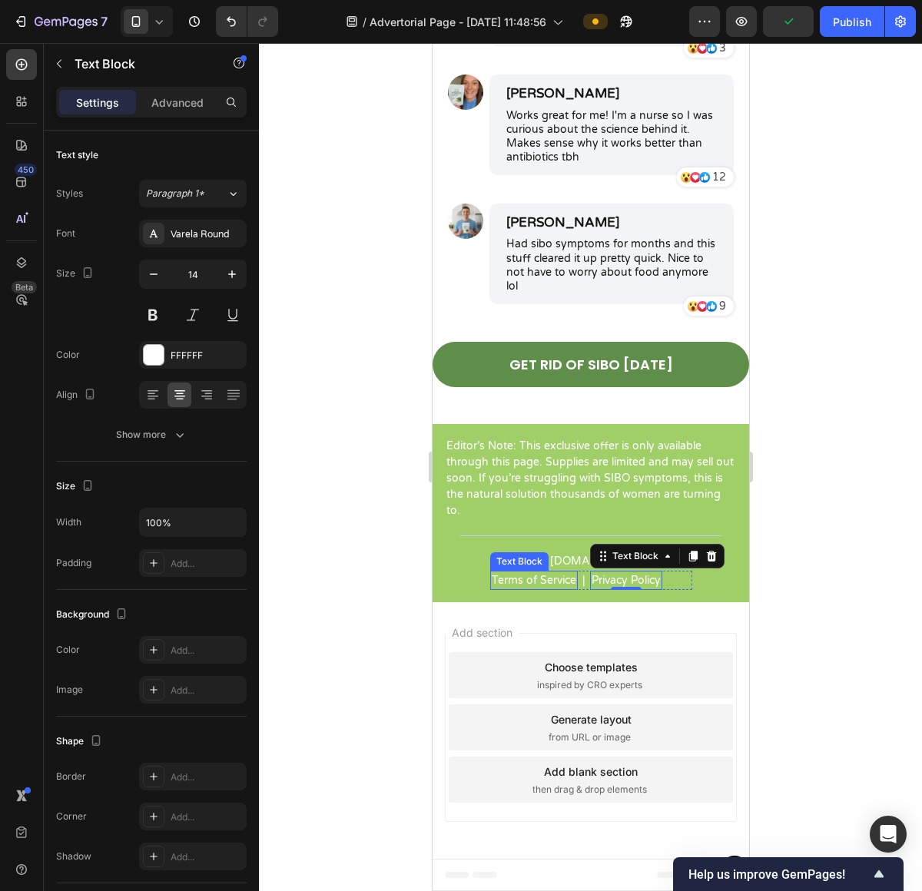
click at [520, 575] on p "Terms of Service" at bounding box center [533, 580] width 84 height 16
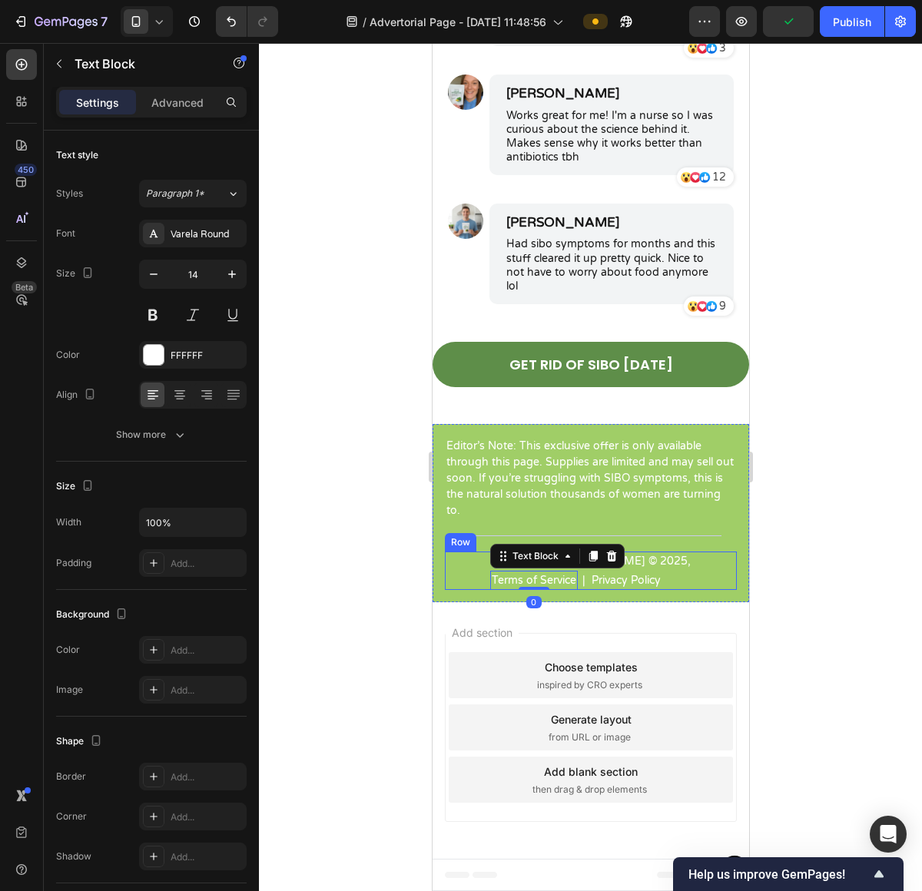
click at [473, 575] on div "Balanced / [DOMAIN_NAME] © 2025, Text Block Terms of Service Text Block 0 | Tex…" at bounding box center [590, 570] width 292 height 38
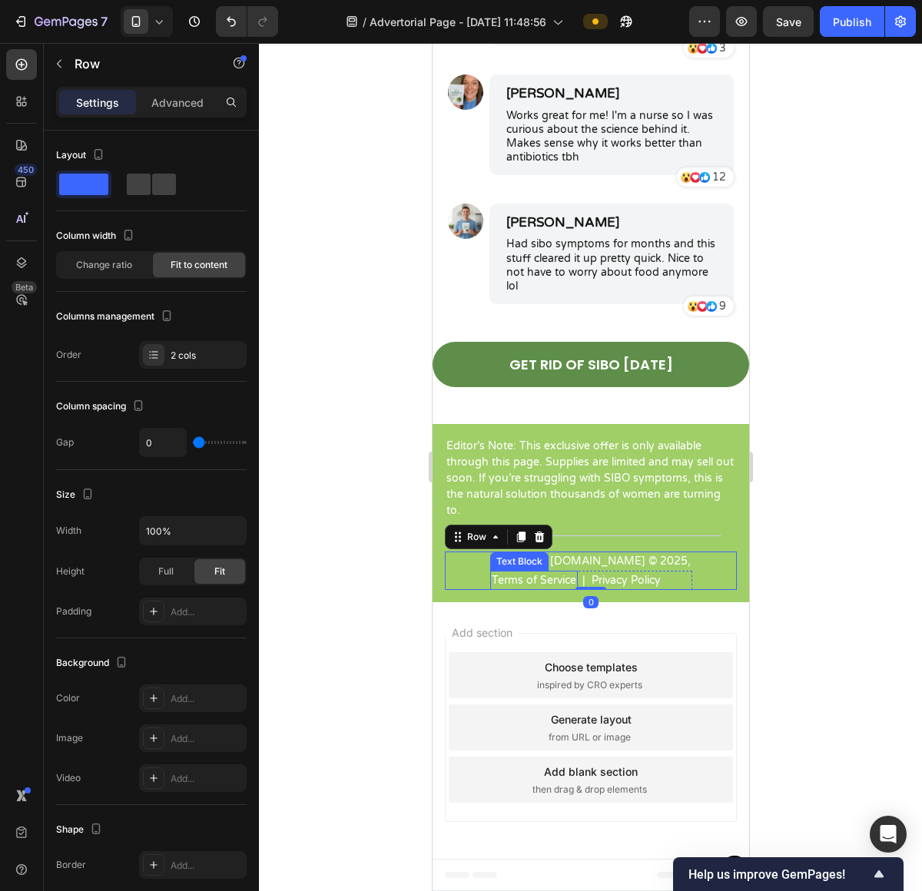
click at [483, 578] on div "Balanced / [DOMAIN_NAME] © 2025, Text Block Terms of Service Text Block | Text …" at bounding box center [590, 570] width 292 height 38
click at [701, 592] on div "Editor’s Note: This exclusive offer is only available through this page. Suppli…" at bounding box center [590, 513] width 316 height 178
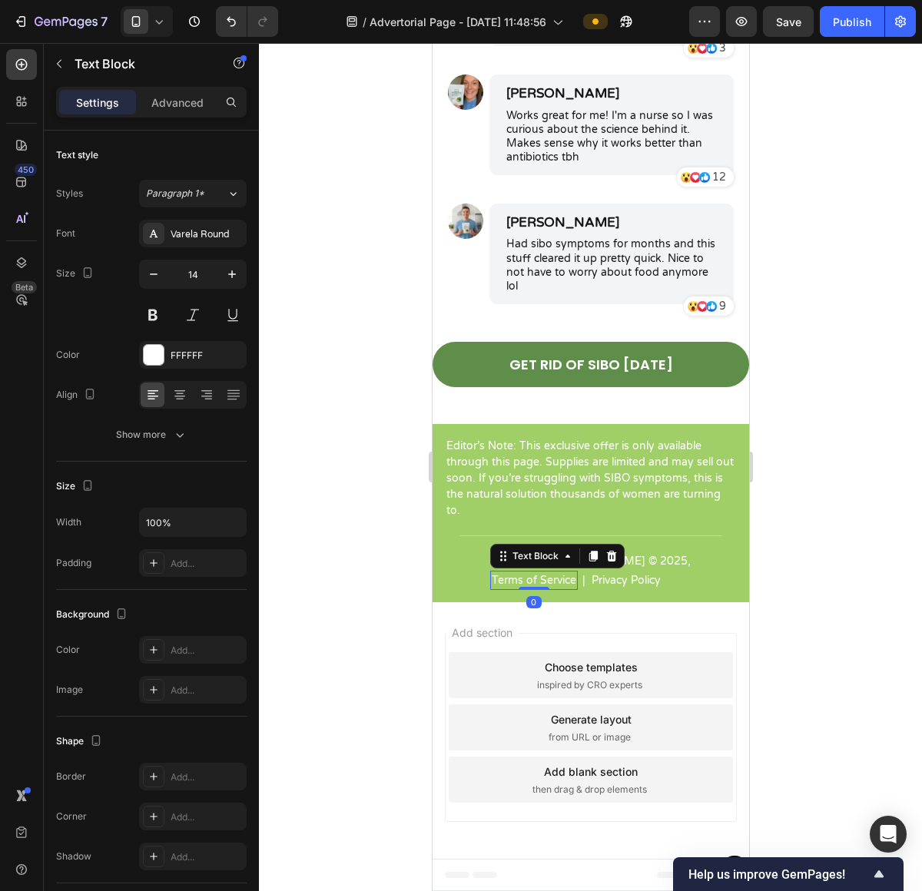
click at [542, 578] on p "Terms of Service" at bounding box center [533, 580] width 84 height 16
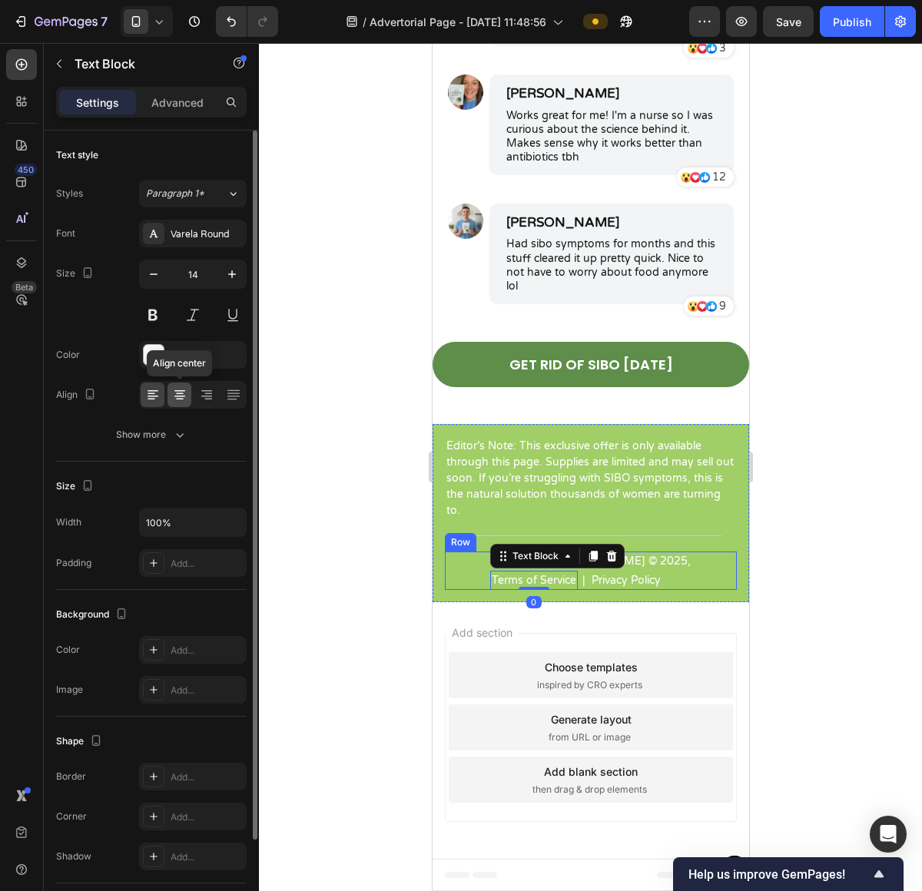
click at [176, 403] on div at bounding box center [179, 395] width 24 height 25
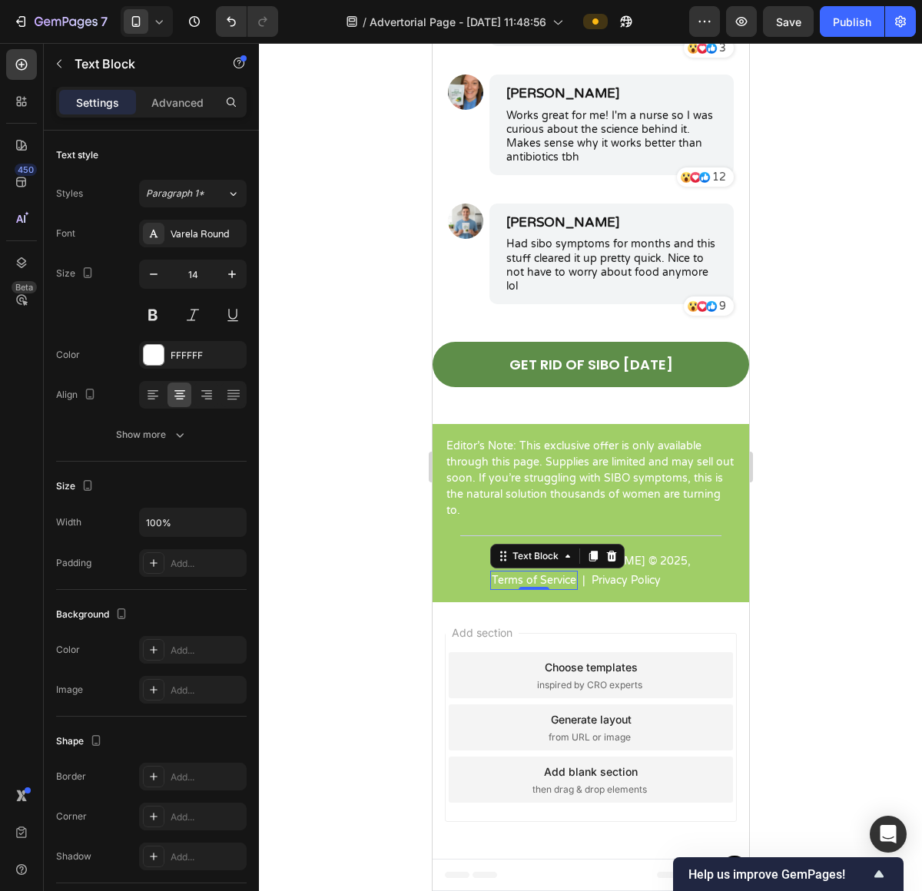
click at [800, 582] on div at bounding box center [590, 467] width 663 height 848
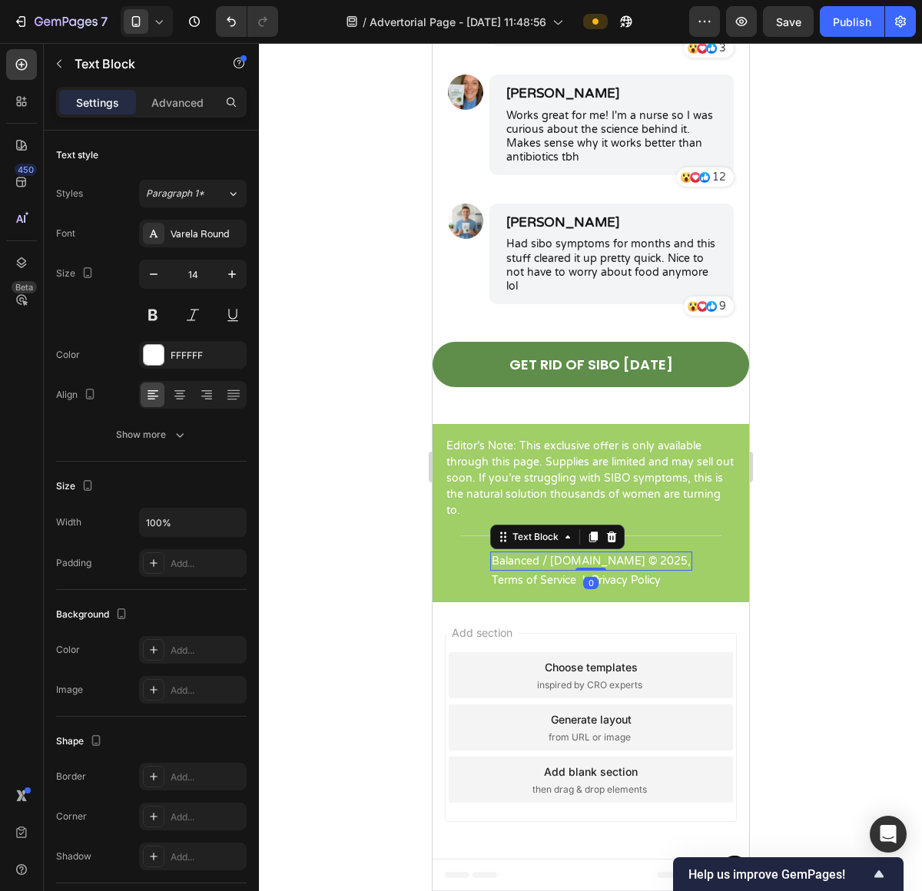
click at [574, 561] on p "Balanced / [DOMAIN_NAME] © 2025," at bounding box center [590, 561] width 199 height 16
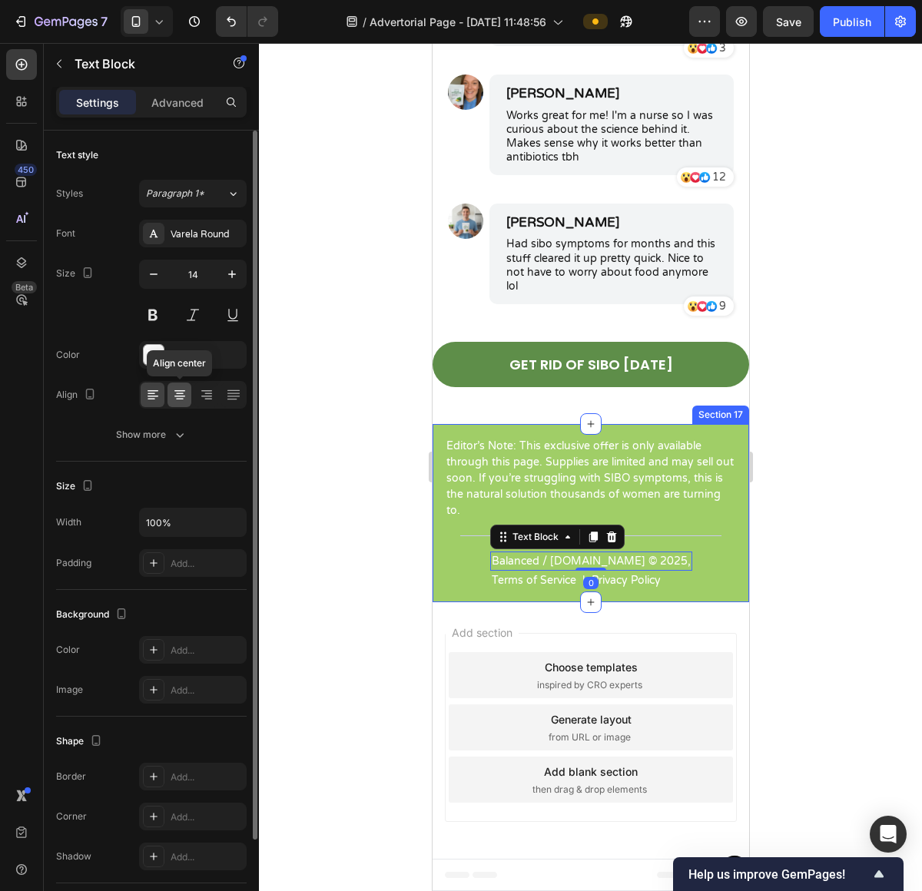
click at [172, 398] on icon at bounding box center [179, 394] width 15 height 15
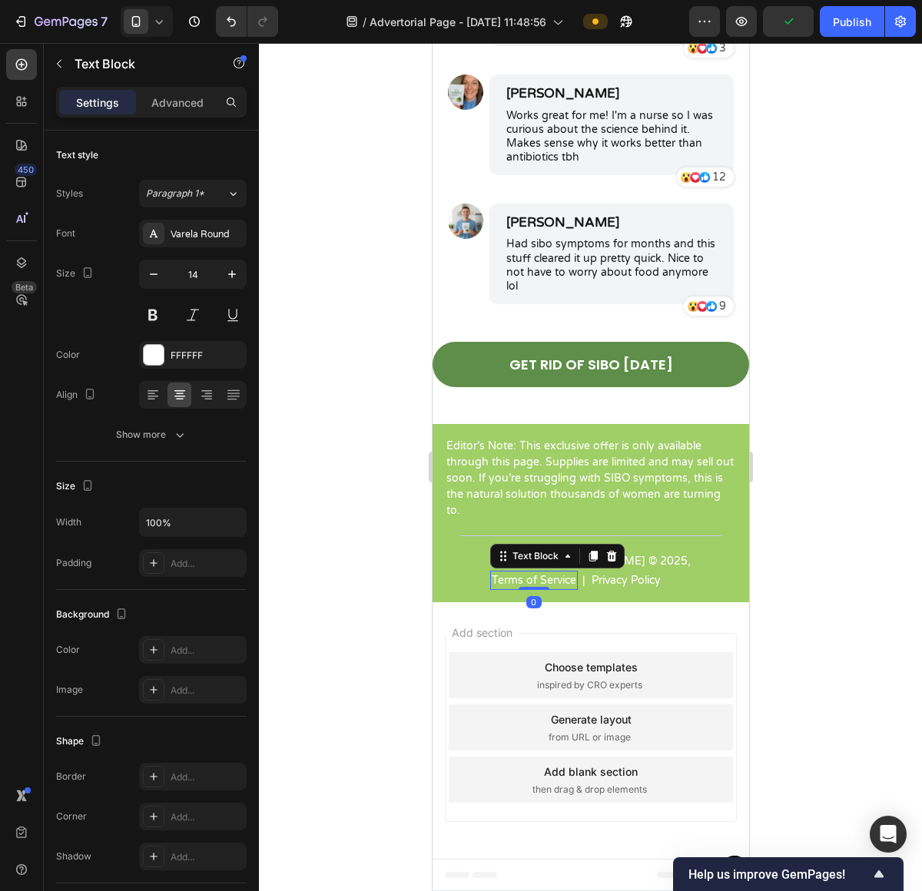
click at [536, 578] on p "Terms of Service" at bounding box center [533, 580] width 84 height 16
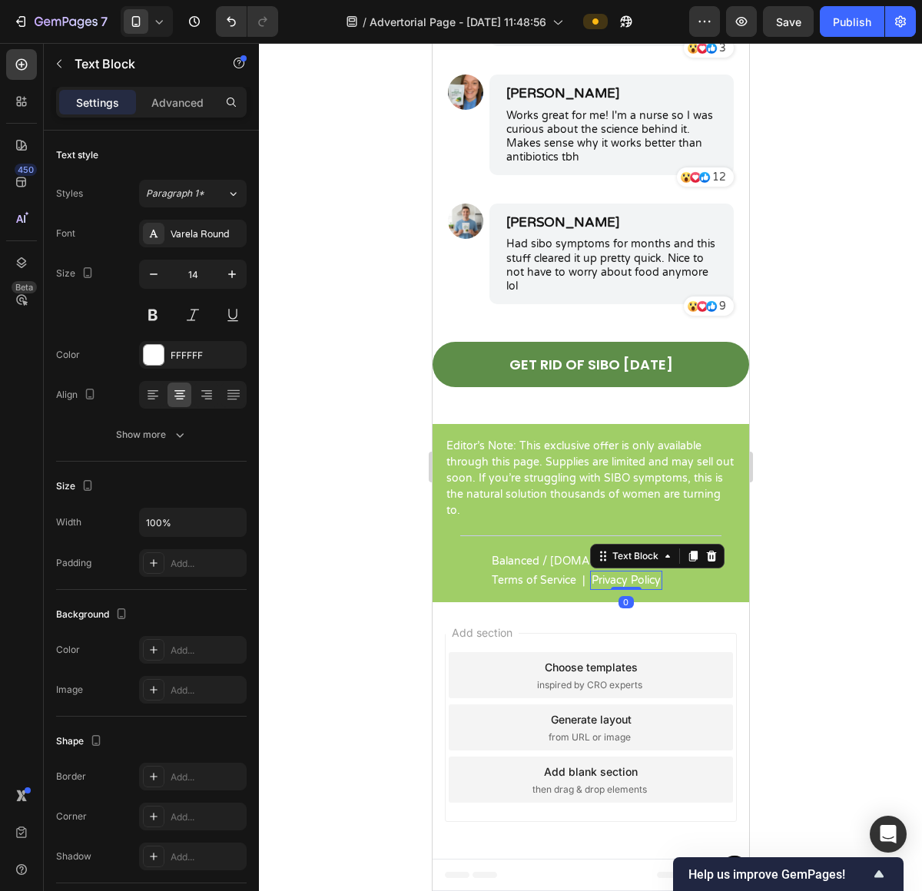
click at [616, 581] on p "Privacy Policy" at bounding box center [625, 580] width 69 height 16
click at [720, 575] on div "Balanced / [DOMAIN_NAME] © 2025, Text Block Terms of Service Text Block | Text …" at bounding box center [590, 570] width 292 height 38
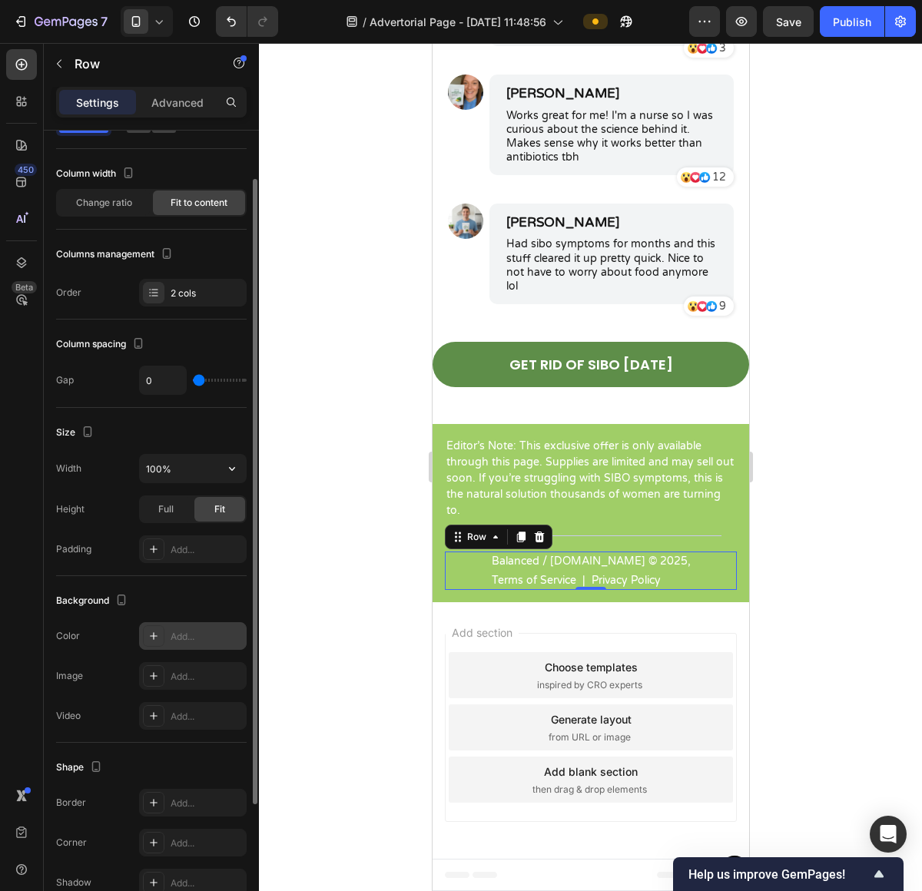
scroll to position [231, 0]
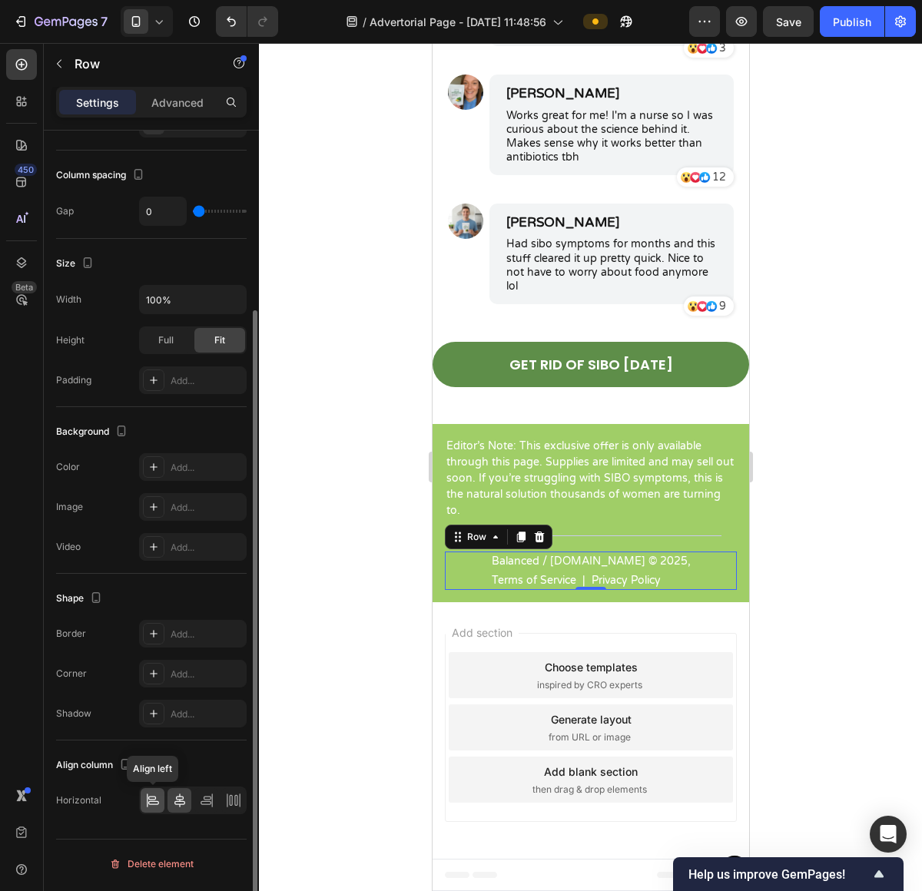
click at [154, 805] on icon at bounding box center [153, 803] width 11 height 4
click at [177, 807] on icon at bounding box center [179, 801] width 11 height 14
drag, startPoint x: 819, startPoint y: 629, endPoint x: 312, endPoint y: 626, distance: 507.0
click at [819, 629] on div at bounding box center [590, 467] width 663 height 848
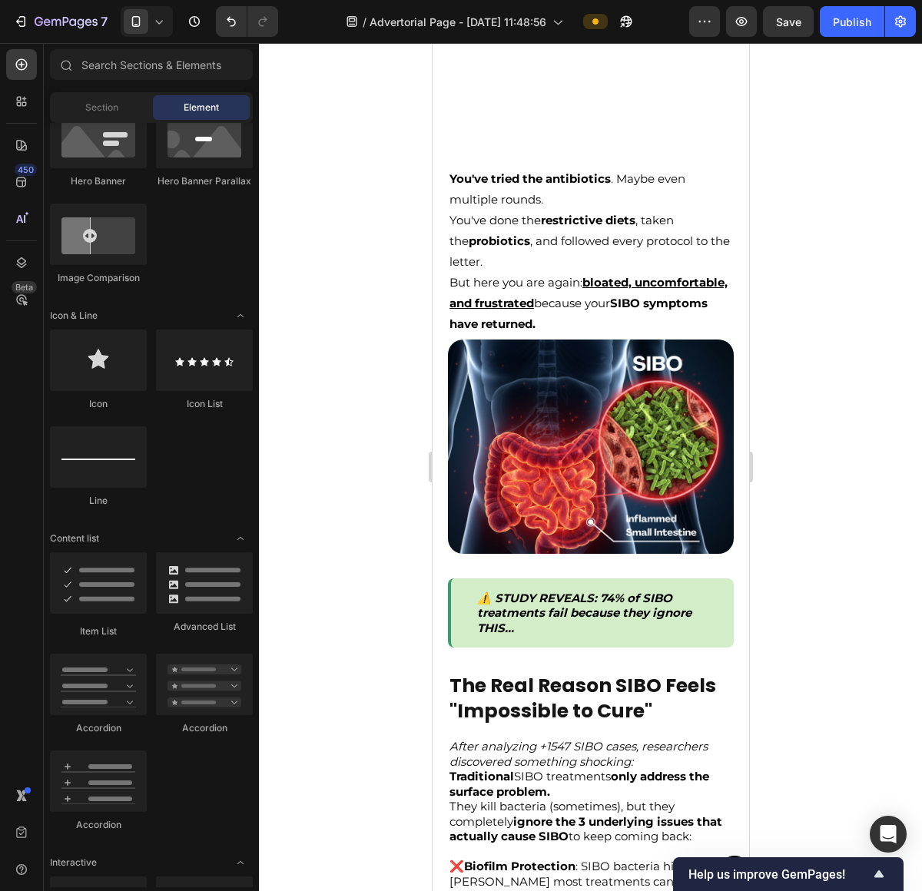
scroll to position [0, 0]
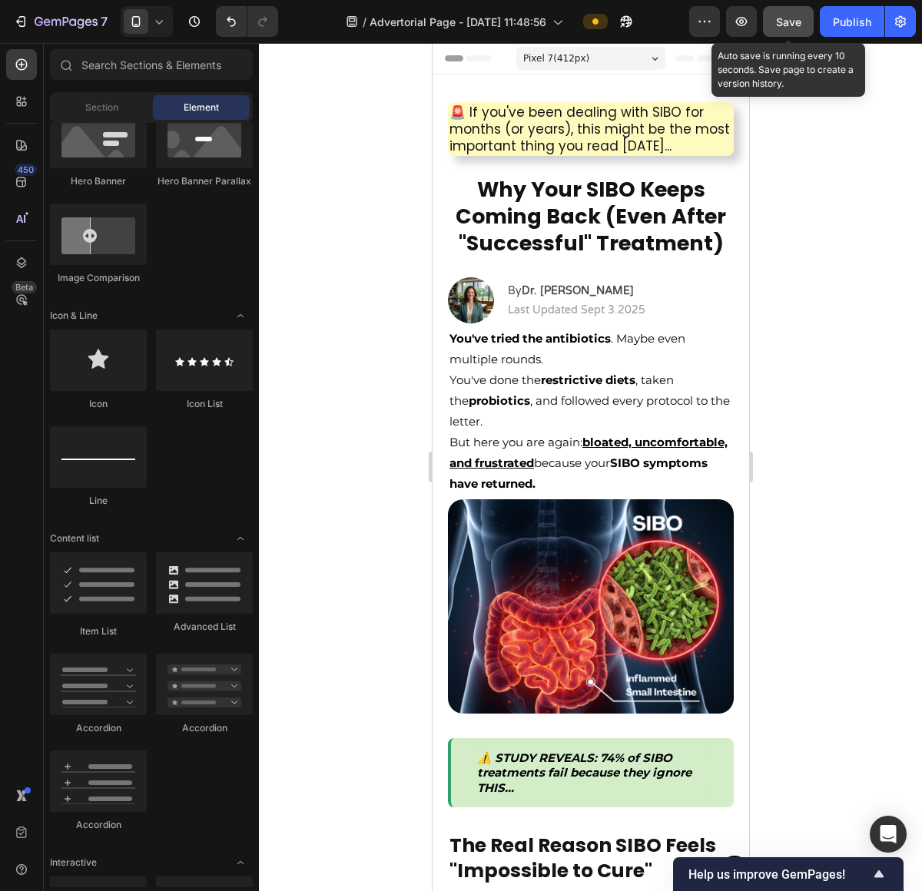
click at [787, 25] on span "Save" at bounding box center [788, 21] width 25 height 13
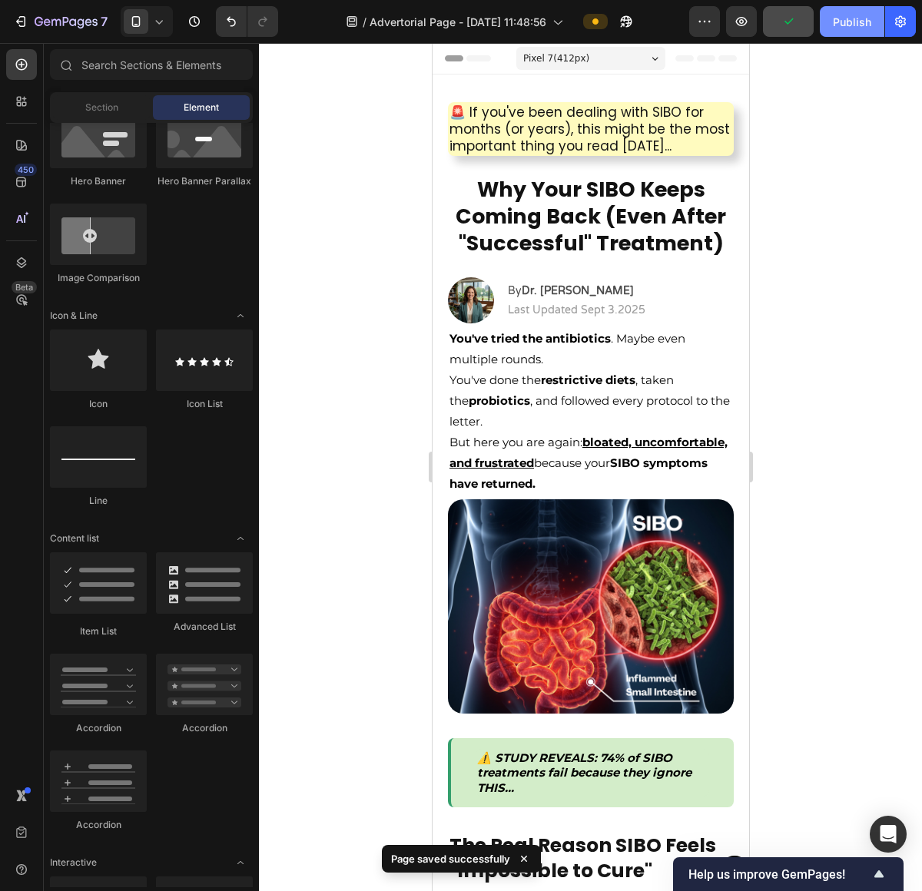
click at [840, 18] on div "Publish" at bounding box center [852, 22] width 38 height 16
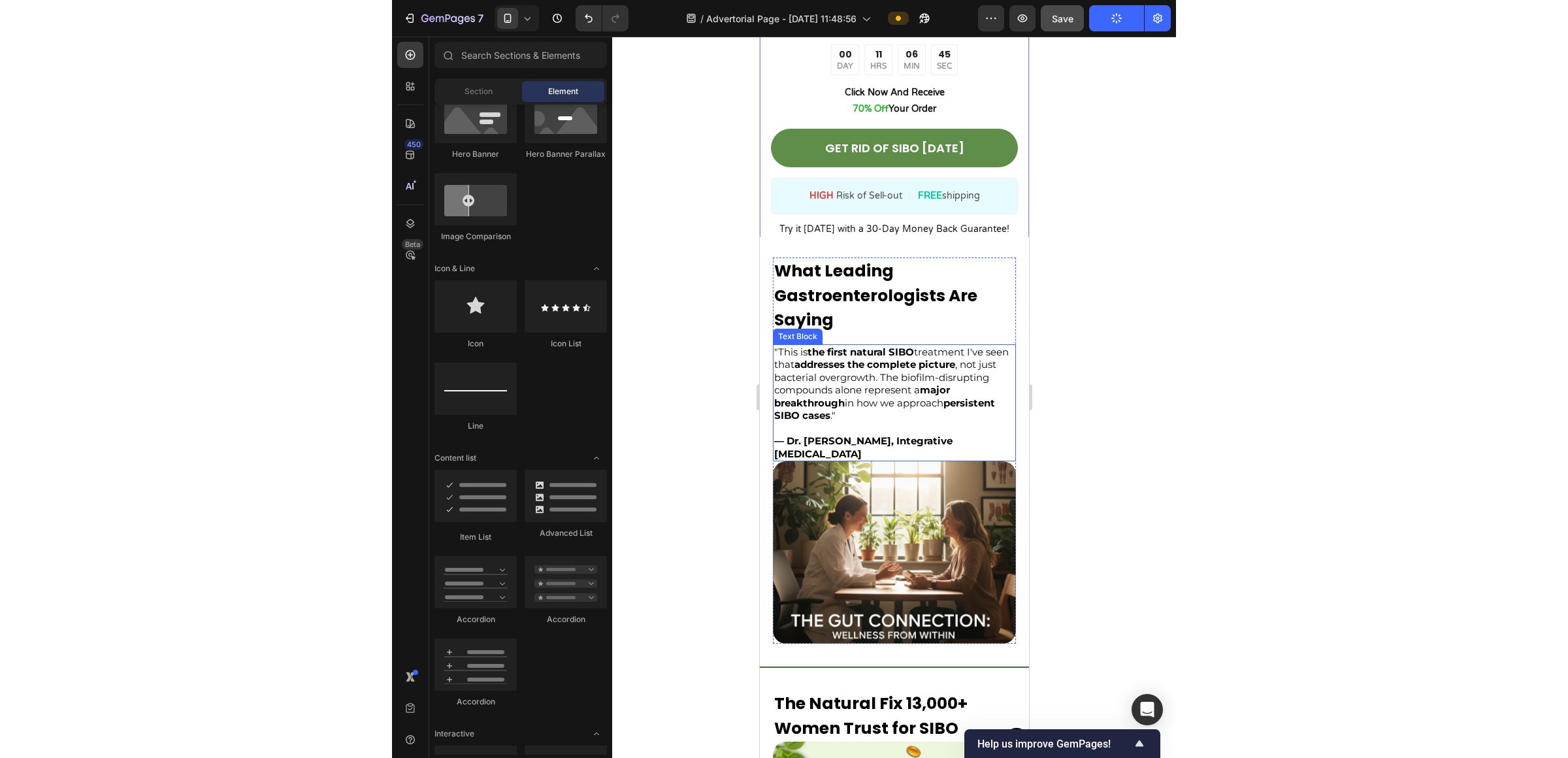
scroll to position [2266, 0]
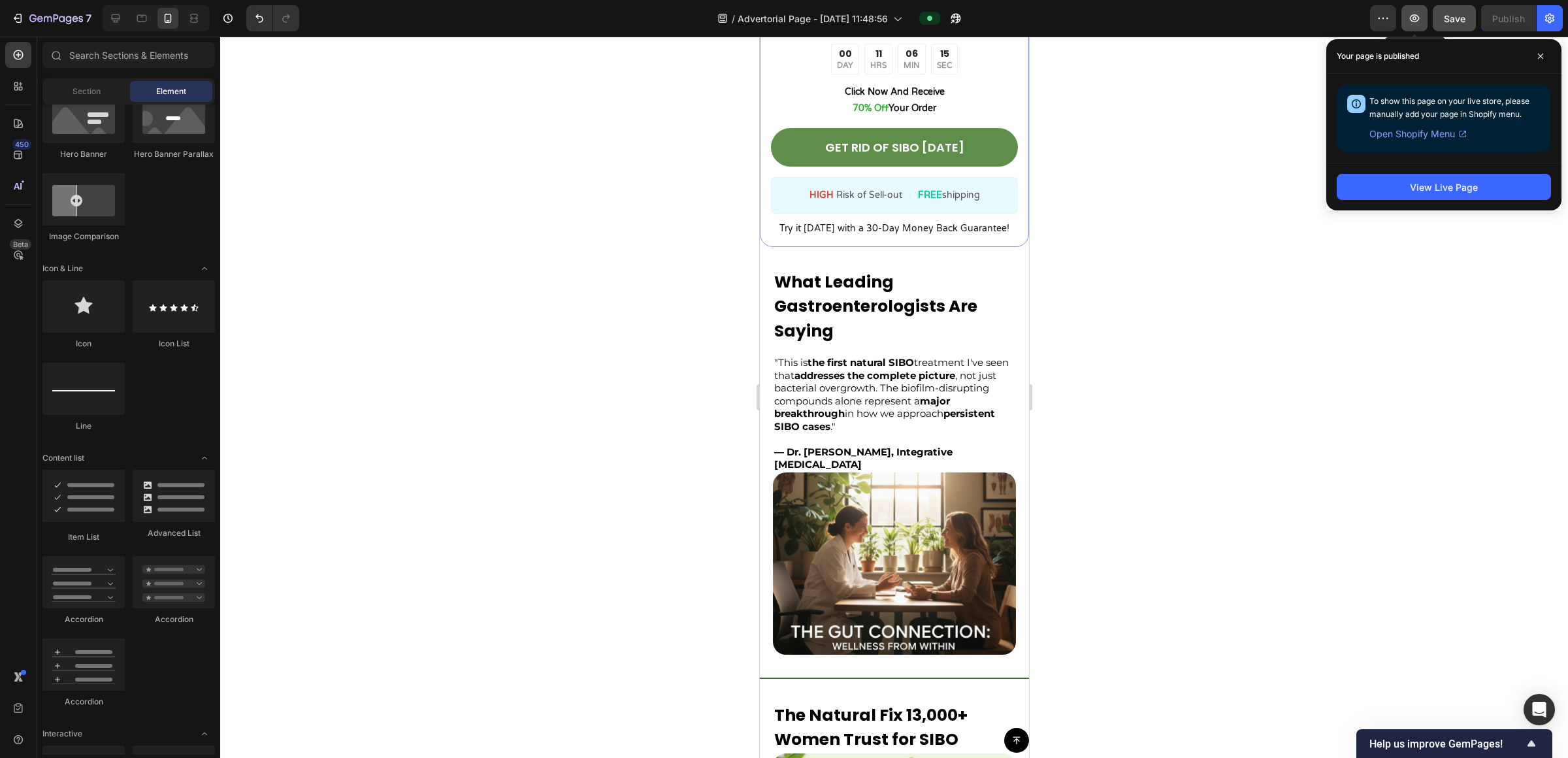
click at [784, 19] on icon "button" at bounding box center [1415, 18] width 4 height 4
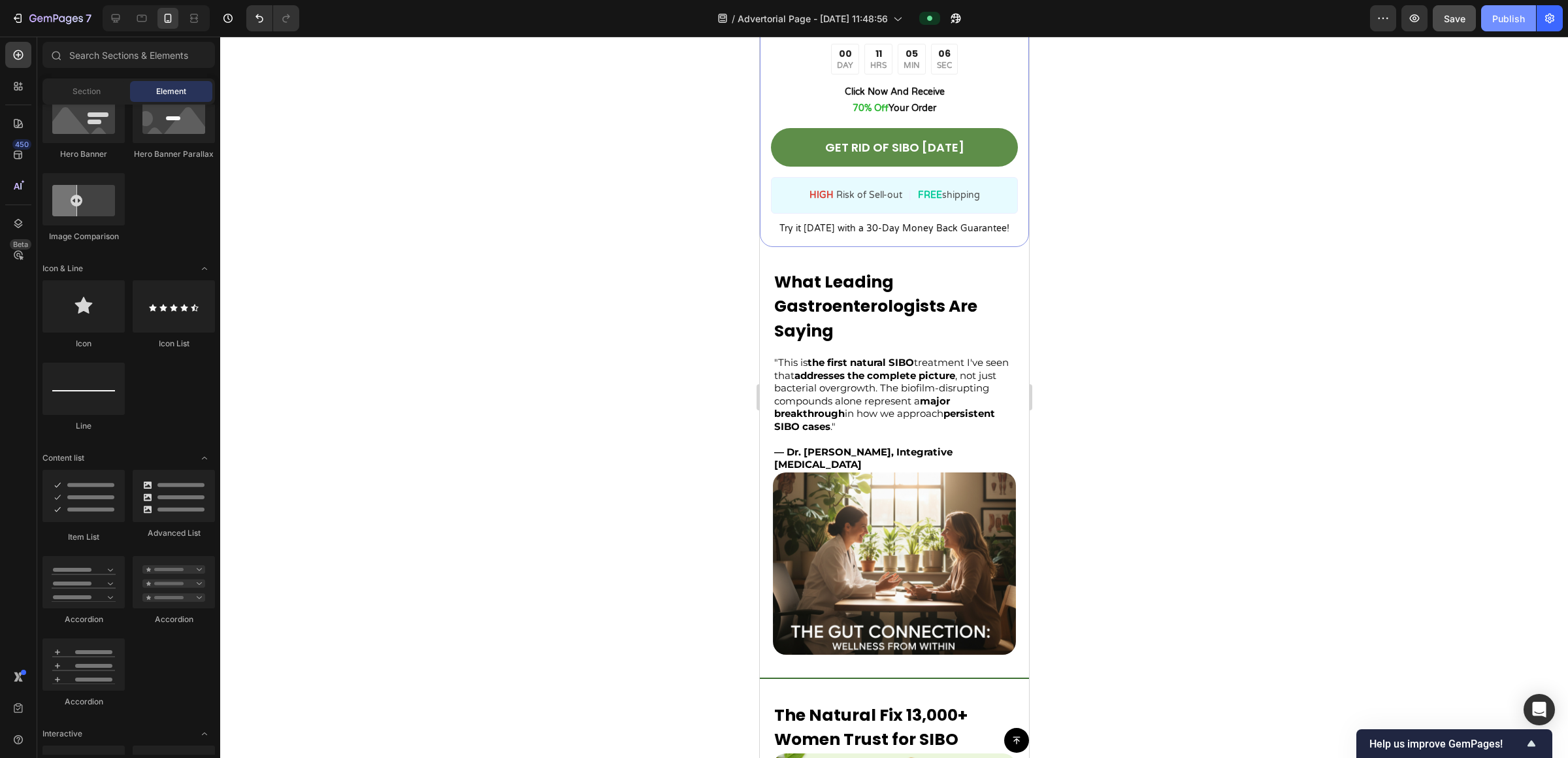
click at [784, 24] on button "Publish" at bounding box center [1508, 18] width 55 height 26
click at [784, 22] on button "button" at bounding box center [1550, 18] width 26 height 26
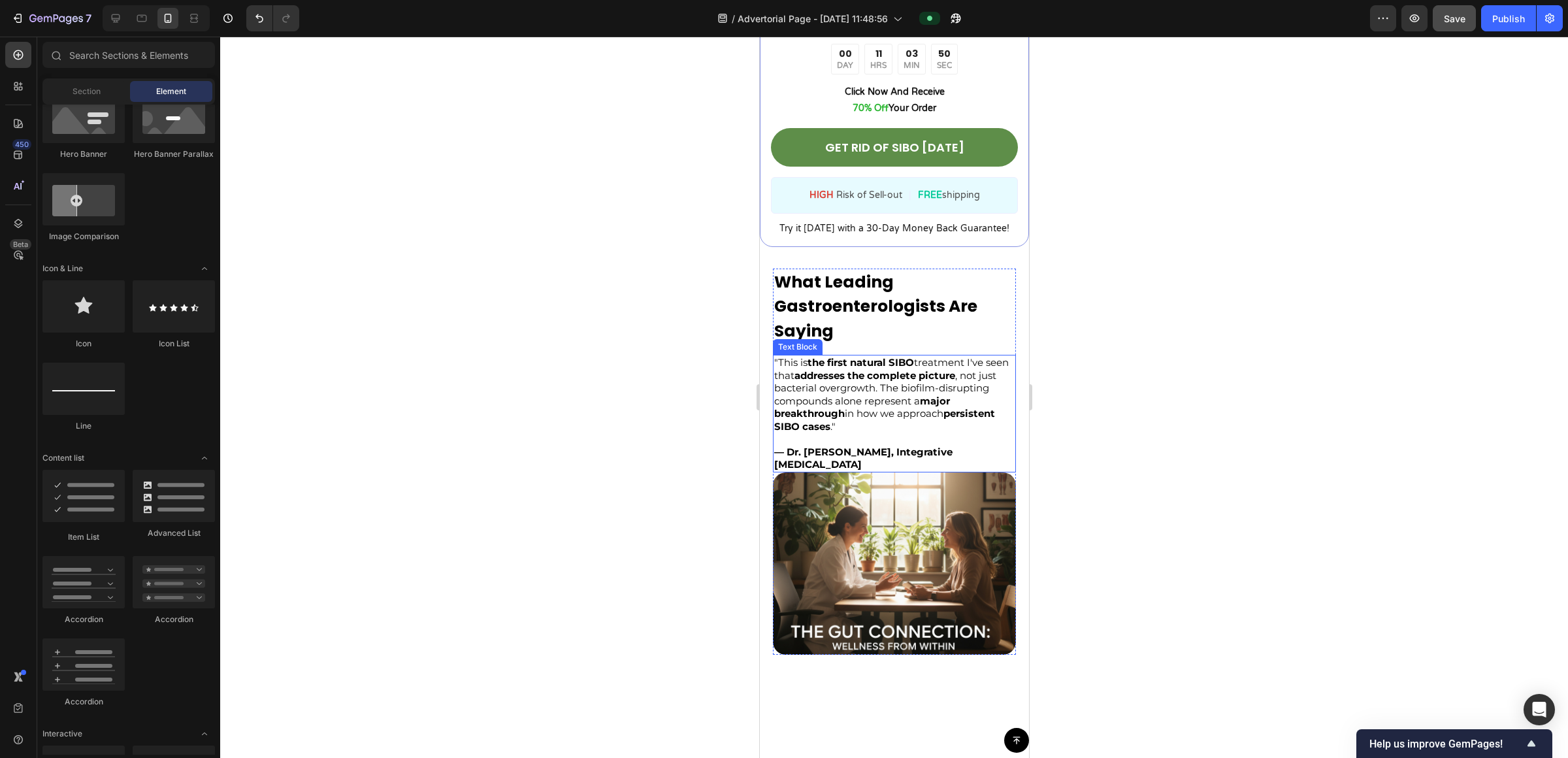
scroll to position [0, 0]
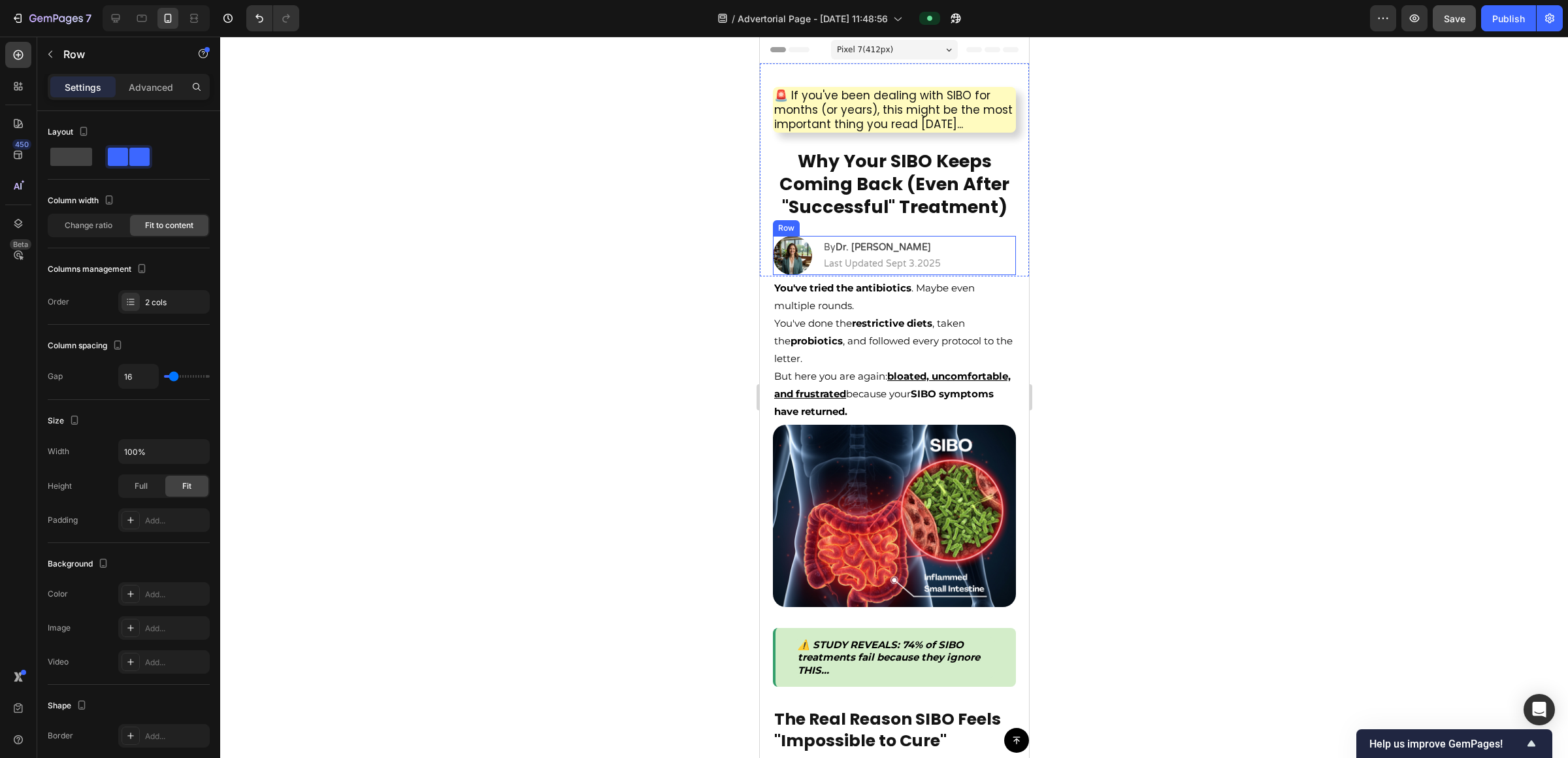
click at [784, 261] on div "Image By Dr. [PERSON_NAME] Text Block | Text Block Last Updated Sept 3.2025 Tex…" at bounding box center [894, 255] width 243 height 39
click at [154, 77] on div "Advanced" at bounding box center [151, 87] width 66 height 21
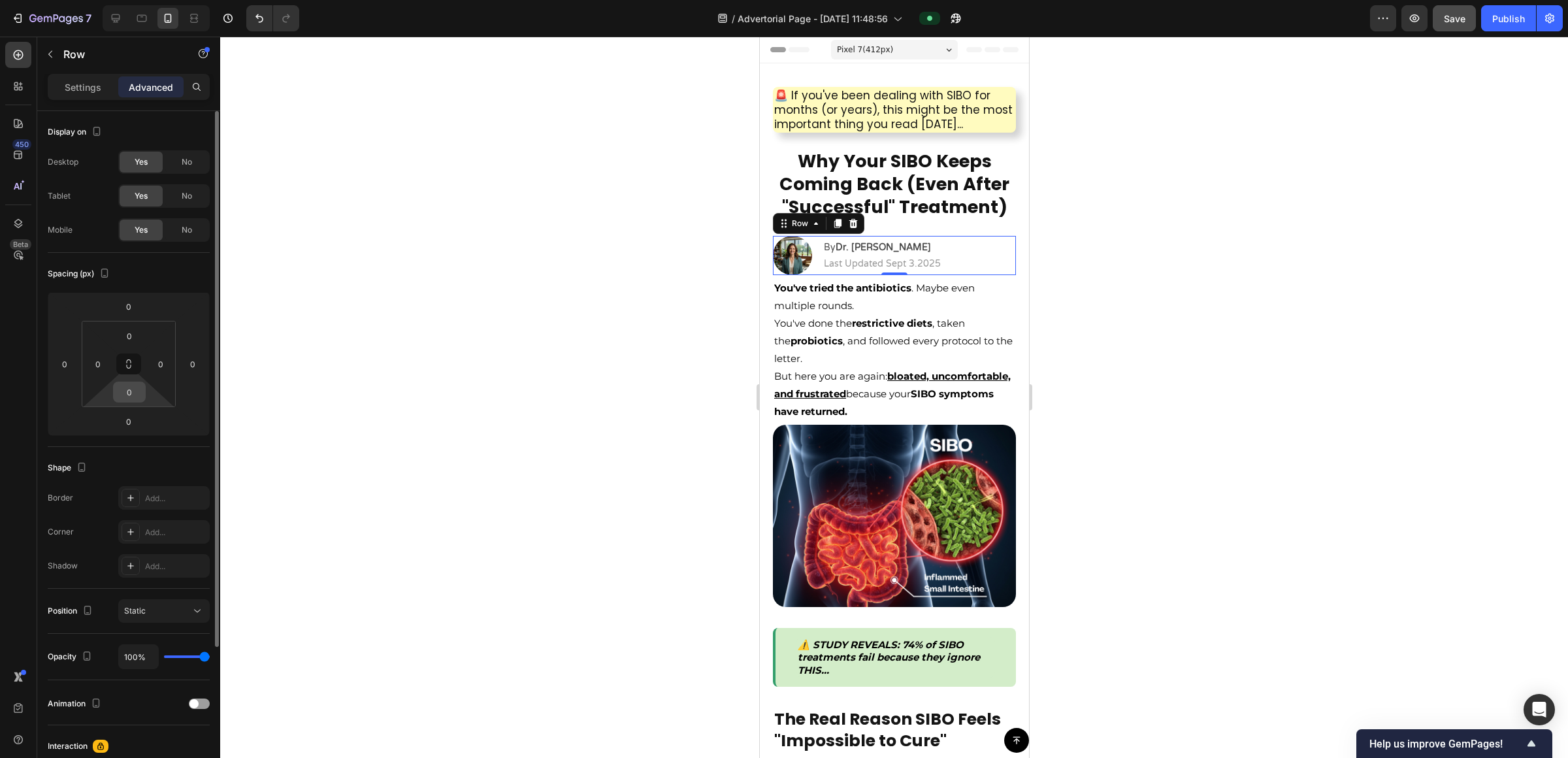
click at [137, 396] on input "0" at bounding box center [129, 391] width 26 height 20
type input "3"
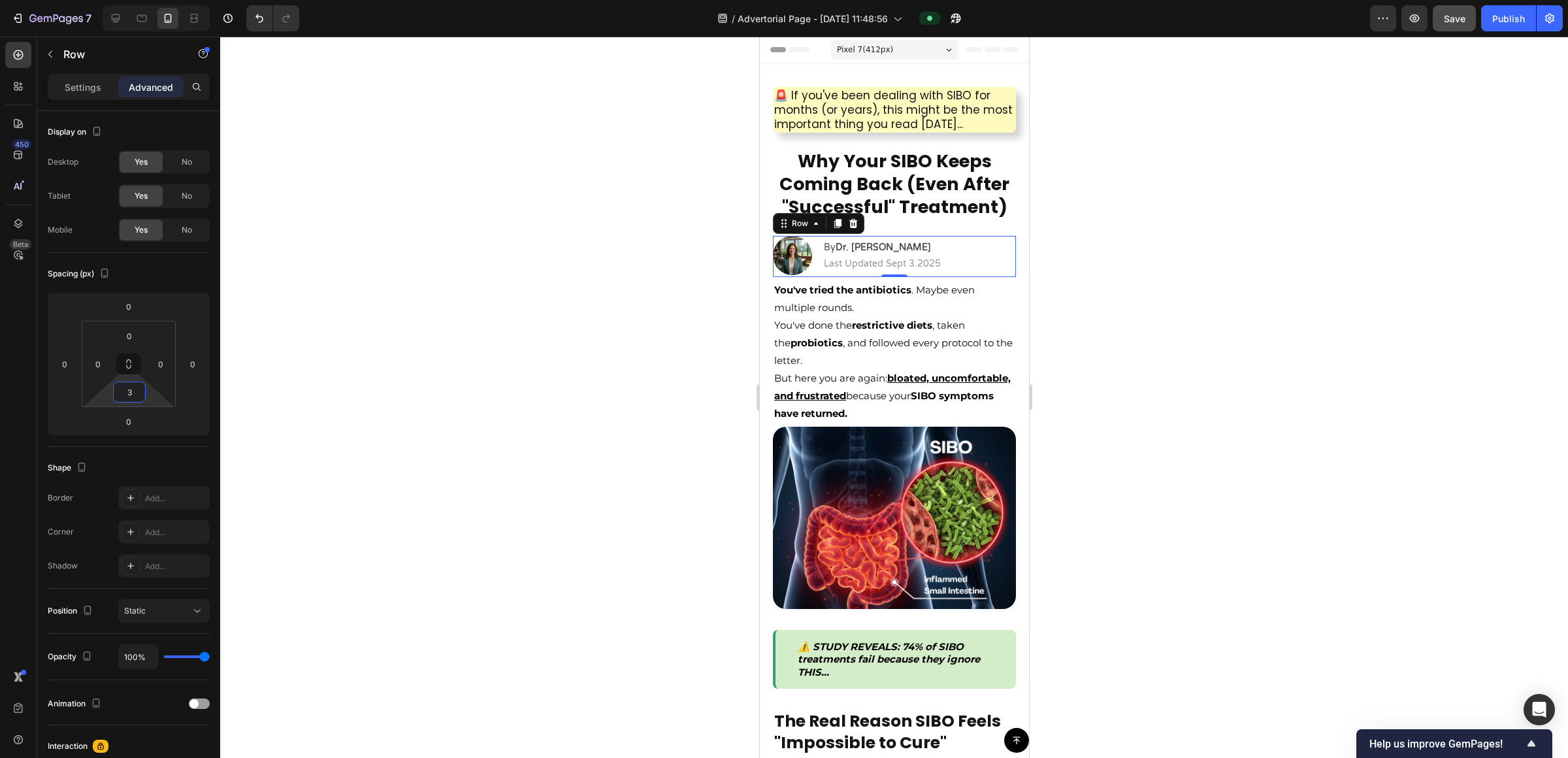
click at [784, 340] on div at bounding box center [894, 397] width 1348 height 721
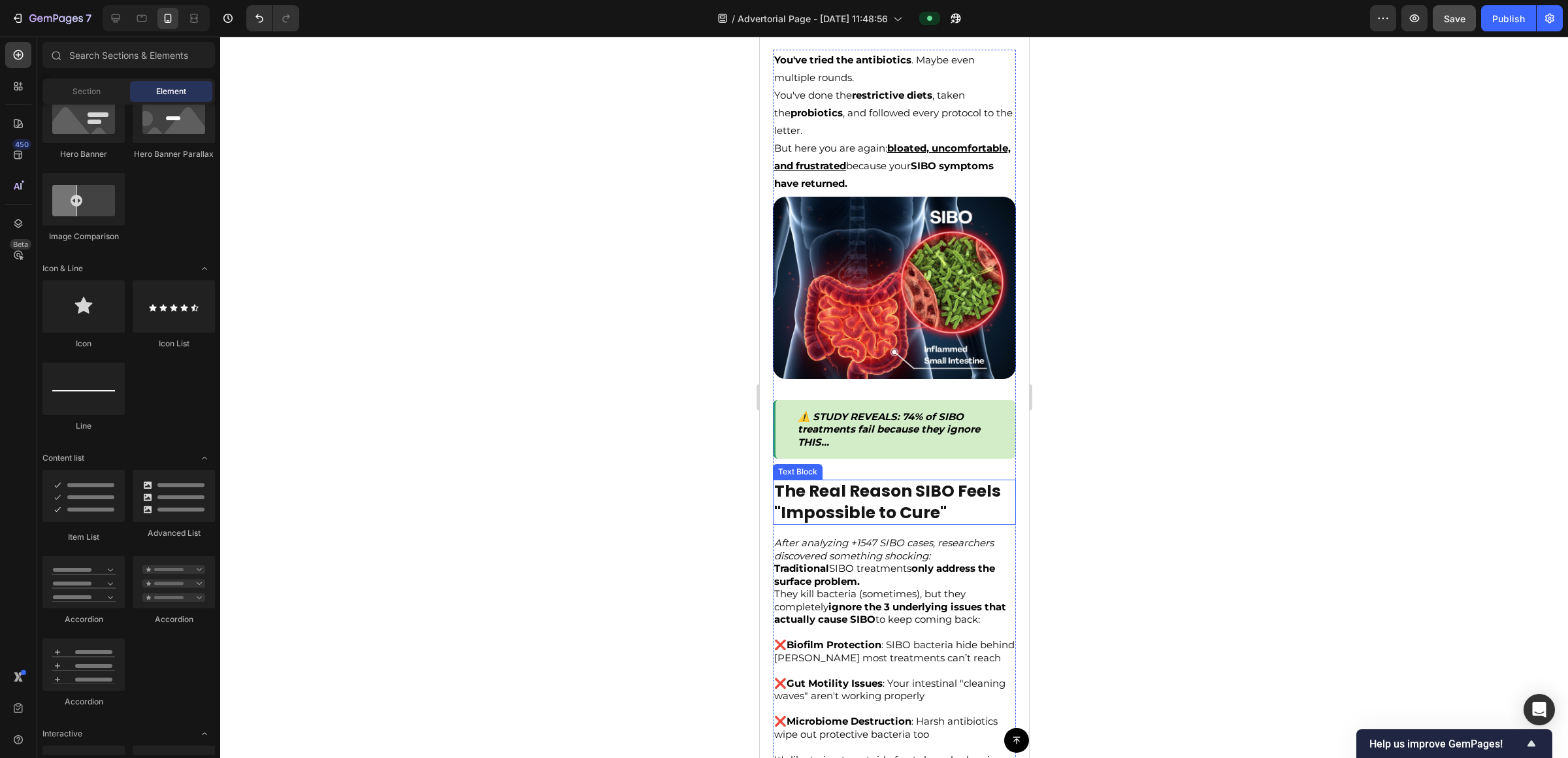
scroll to position [247, 0]
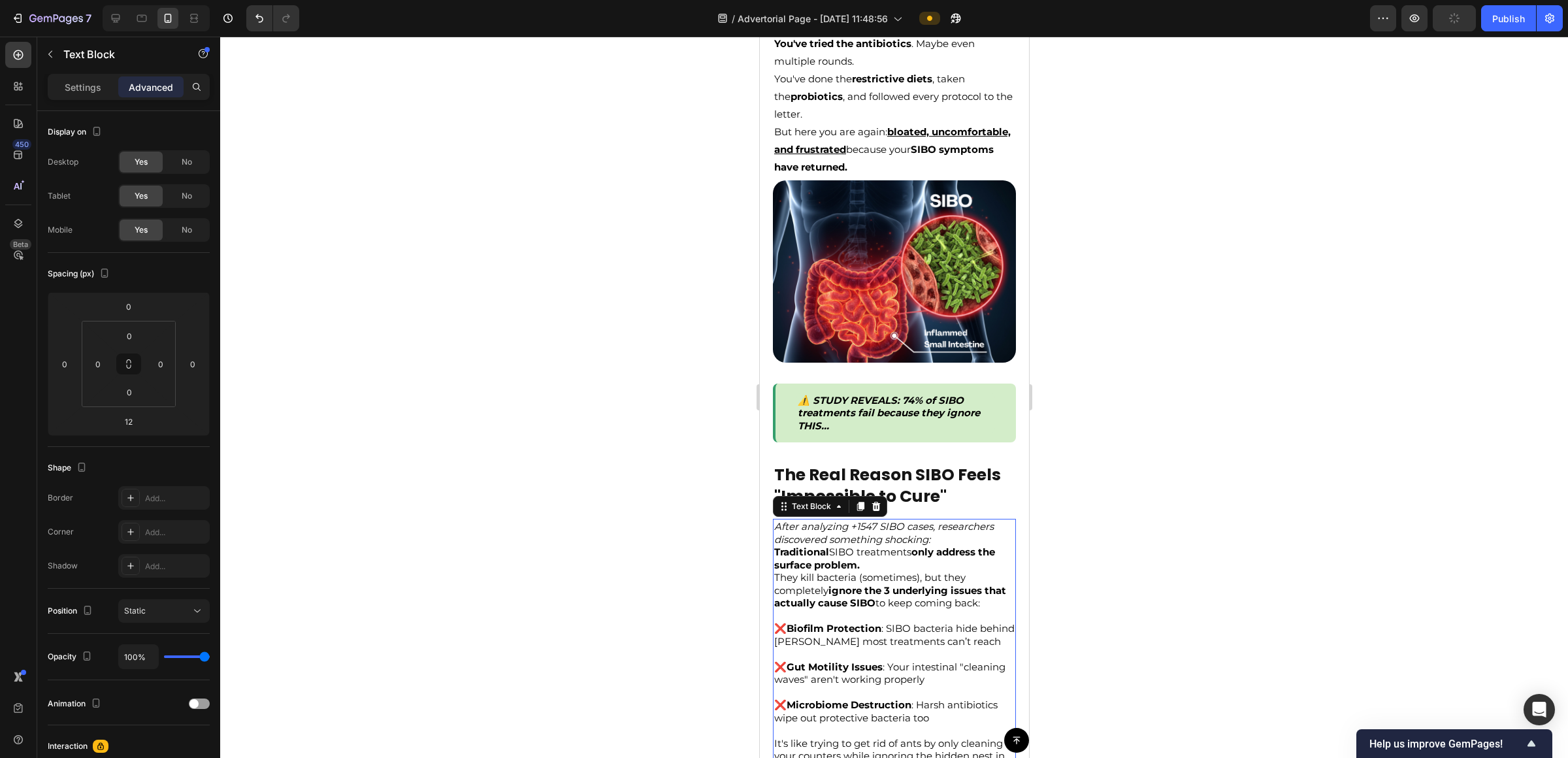
click at [784, 531] on p "After analyzing +1547 SIBO cases, researchers discovered something shocking:" at bounding box center [893, 533] width 241 height 26
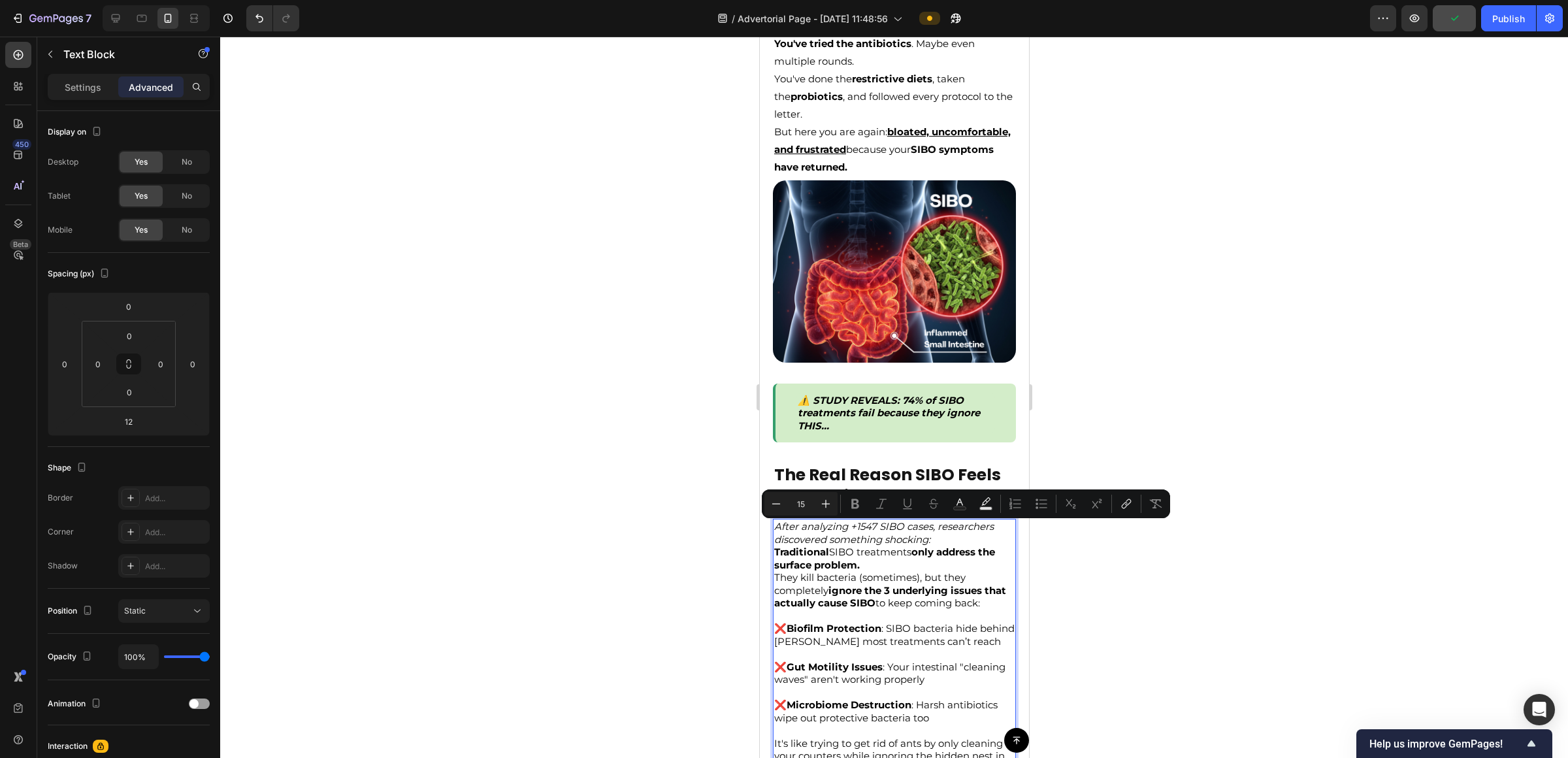
click at [784, 534] on p "After analyzing +1547 SIBO cases, researchers discovered something shocking:" at bounding box center [893, 533] width 241 height 26
click at [784, 531] on p "After analyzing +1547 SIBO cases, researchers discovered something shocking:" at bounding box center [893, 533] width 241 height 26
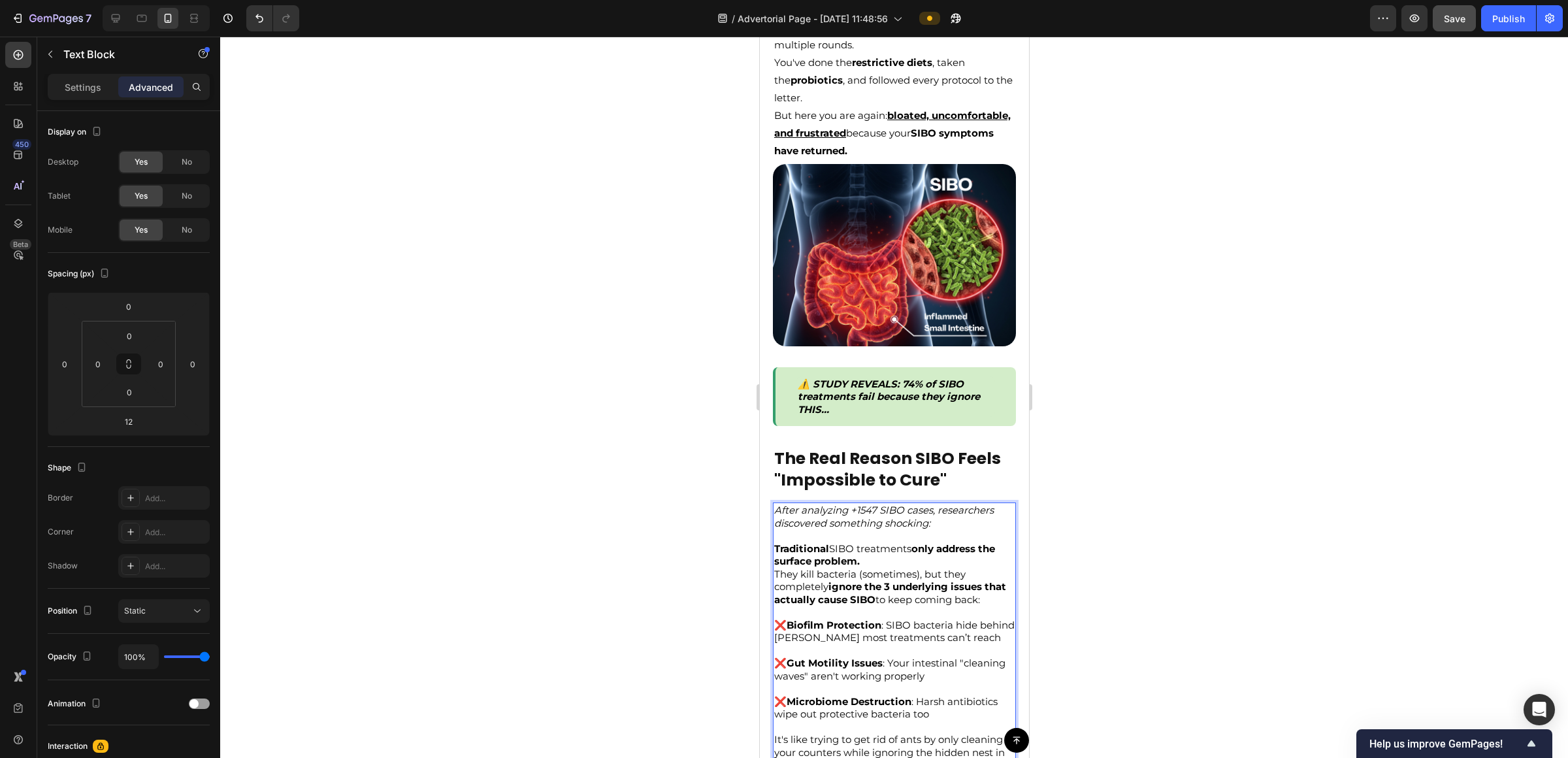
scroll to position [275, 0]
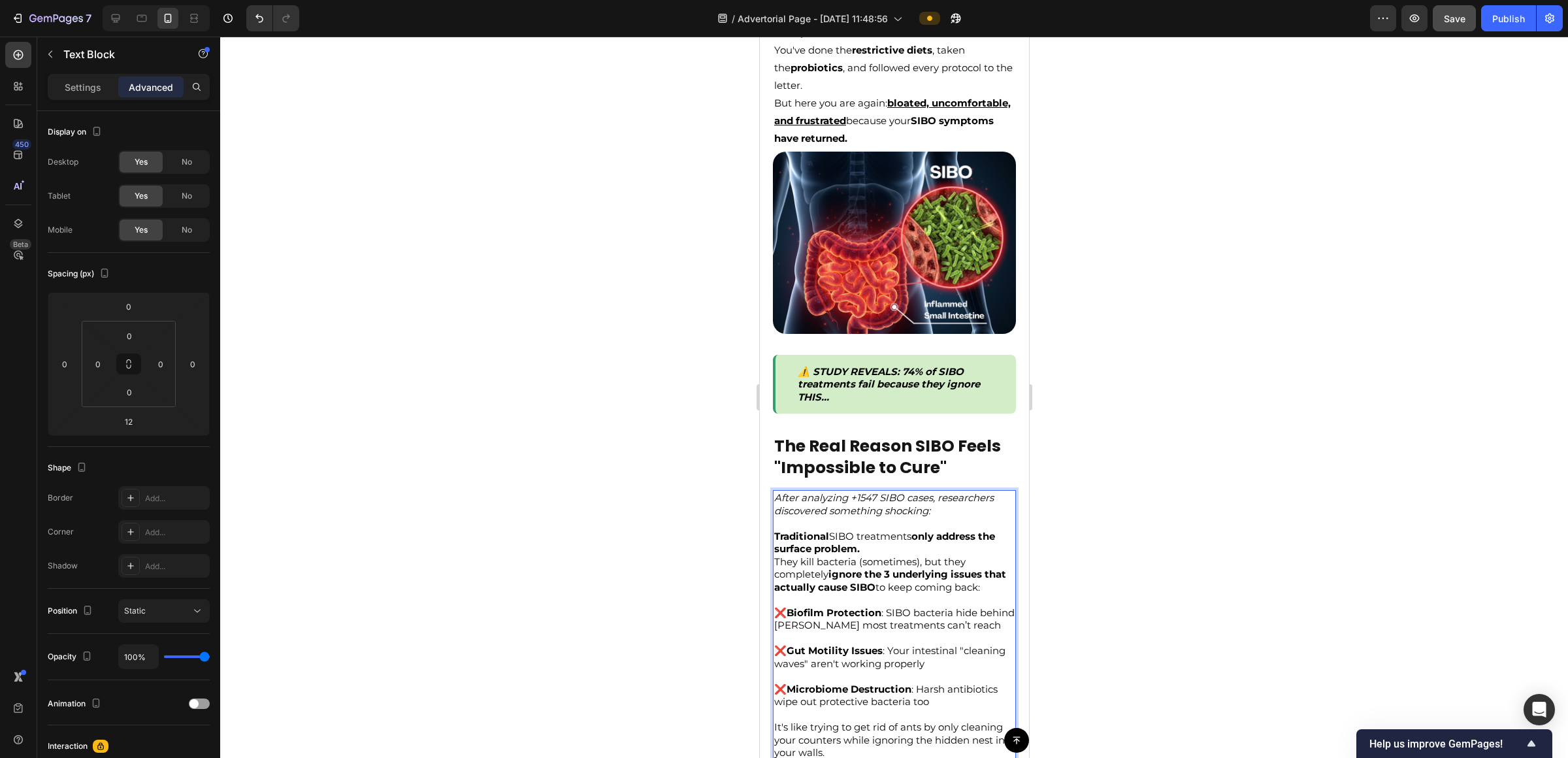
click at [784, 538] on p "Traditional SIBO treatments only address the surface problem." at bounding box center [893, 543] width 241 height 26
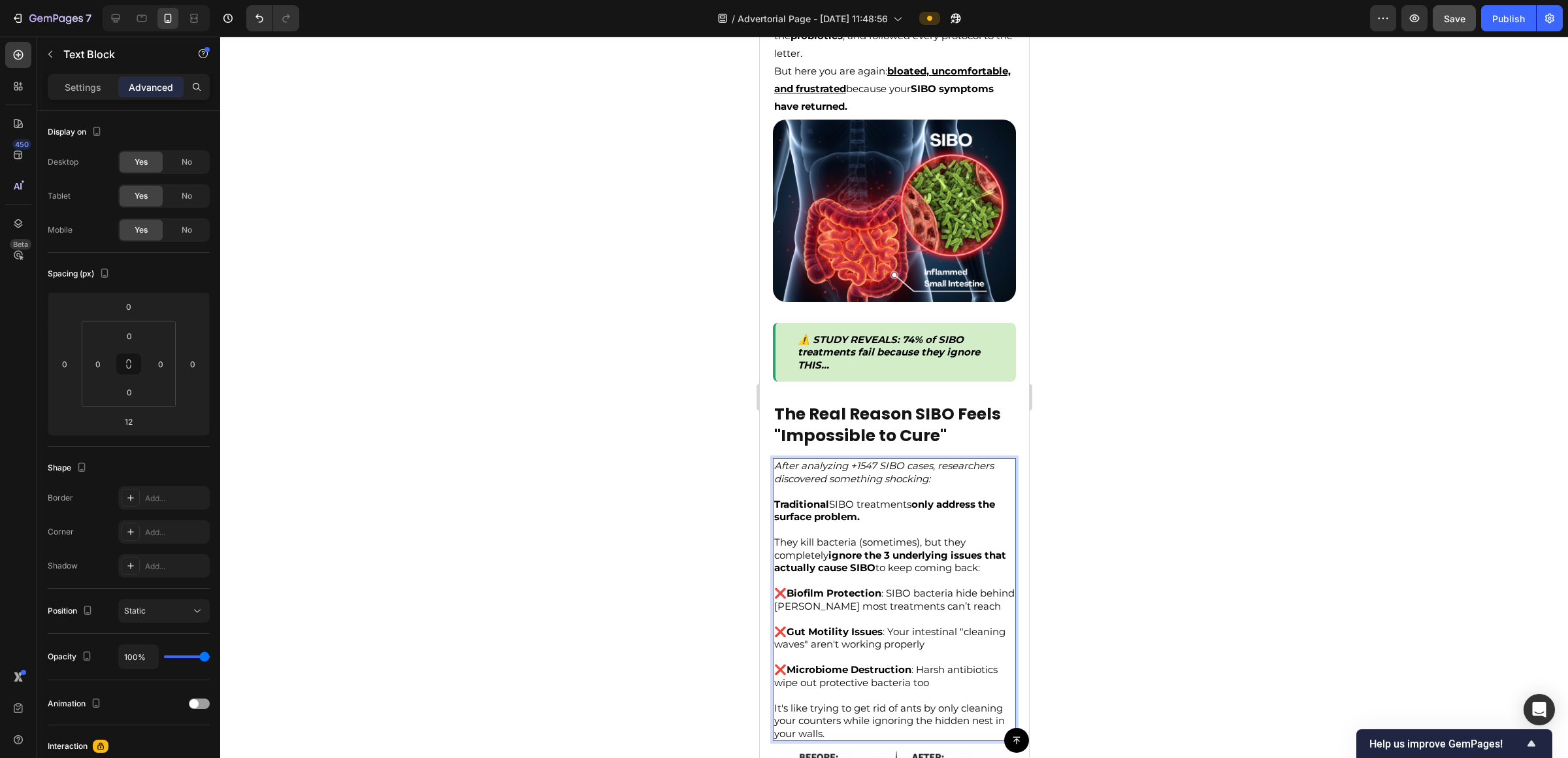
click at [784, 528] on div at bounding box center [894, 397] width 1348 height 721
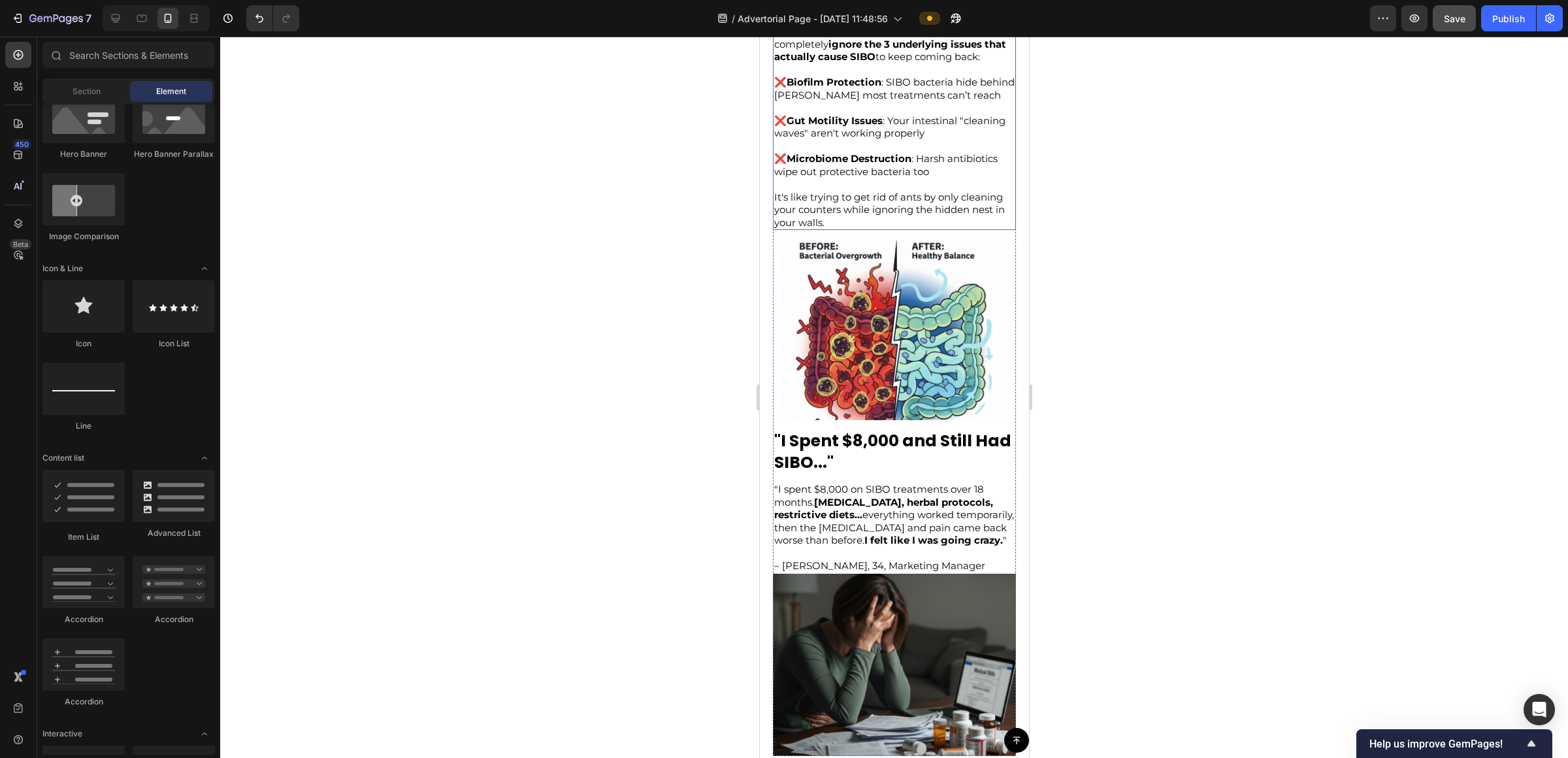
scroll to position [844, 0]
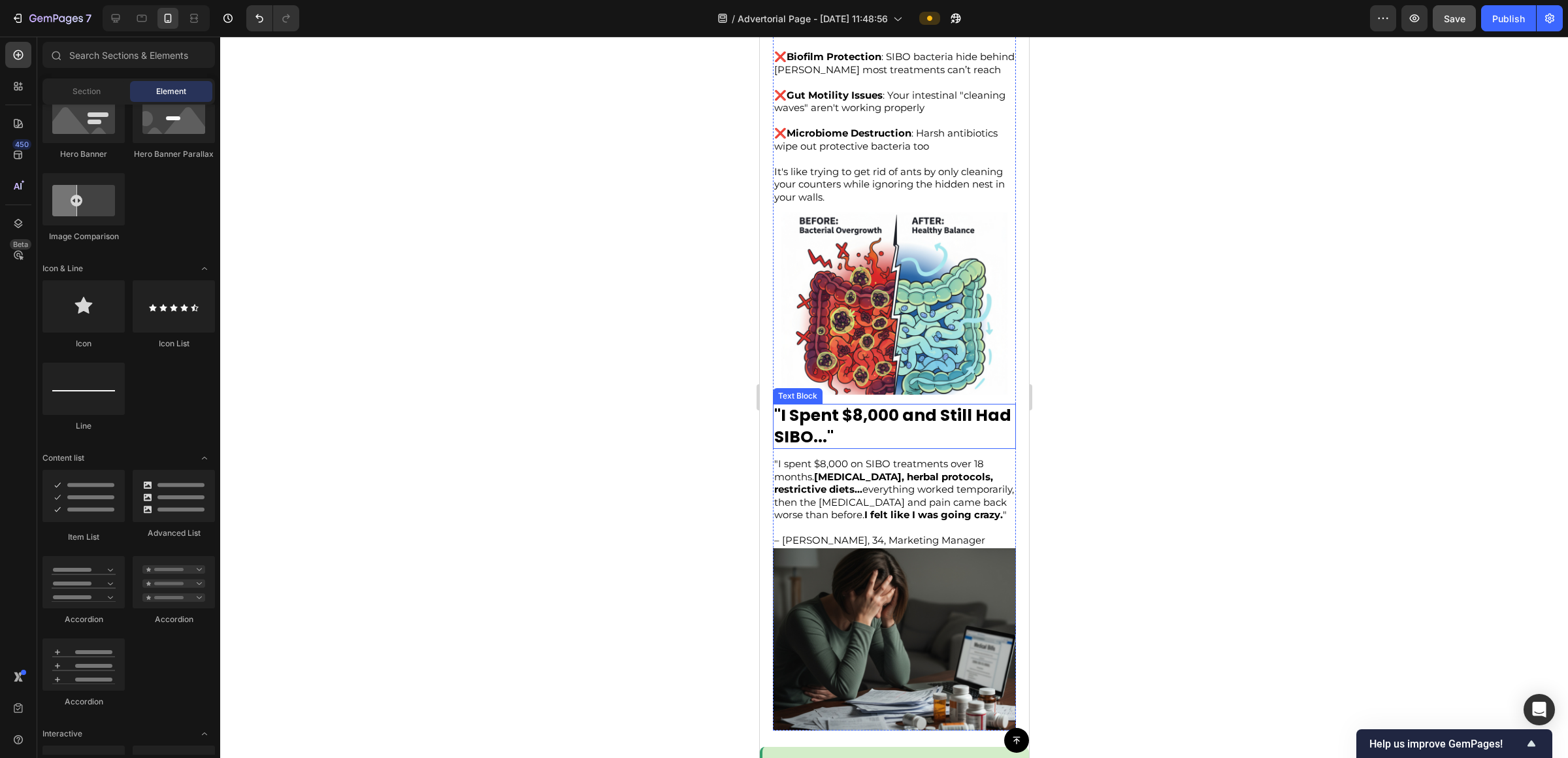
click at [784, 407] on p ""I Spent $8,000 and Still Had SIBO..."" at bounding box center [893, 426] width 241 height 43
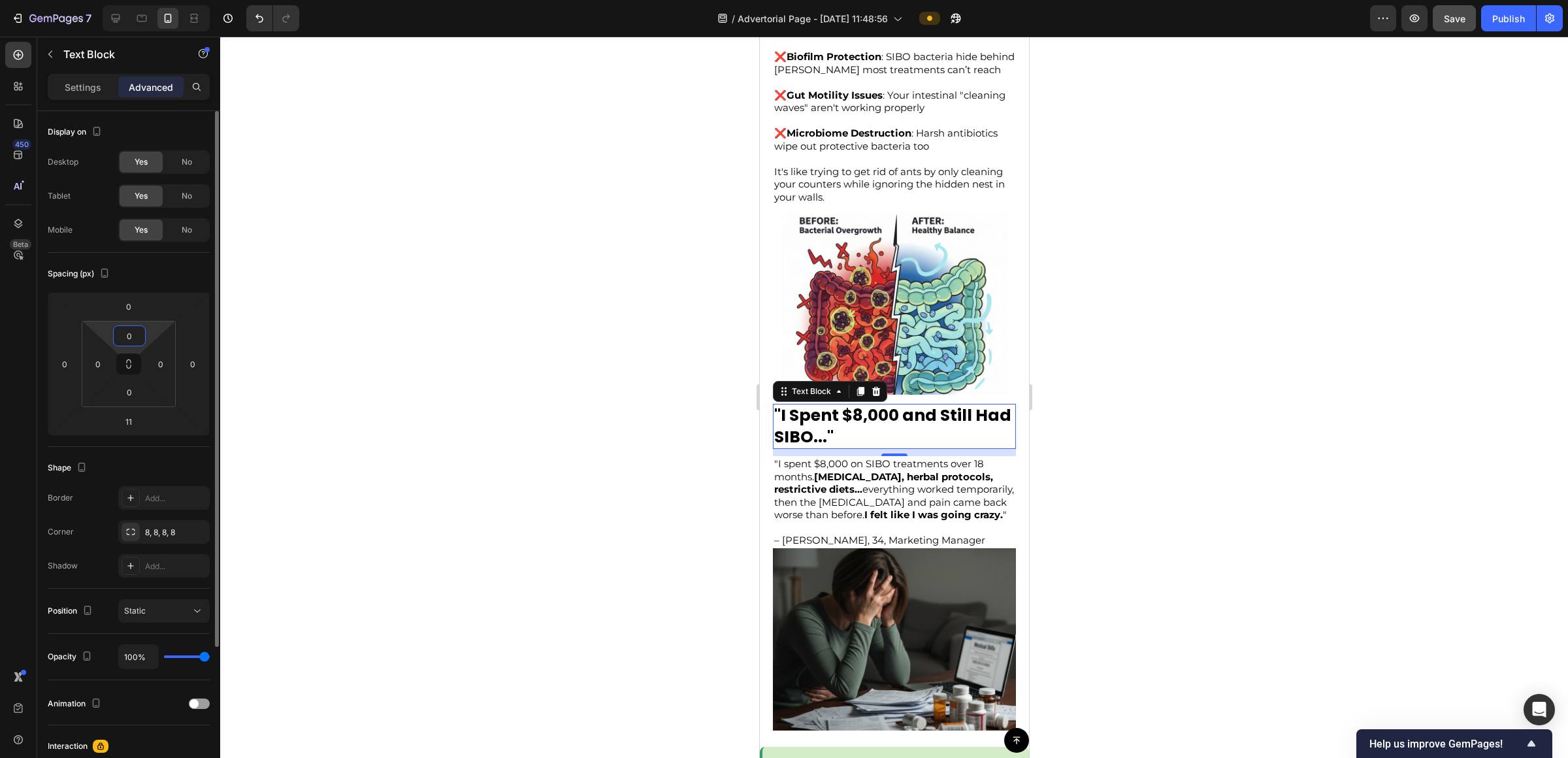
click at [129, 339] on input "0" at bounding box center [129, 335] width 26 height 20
type input "11"
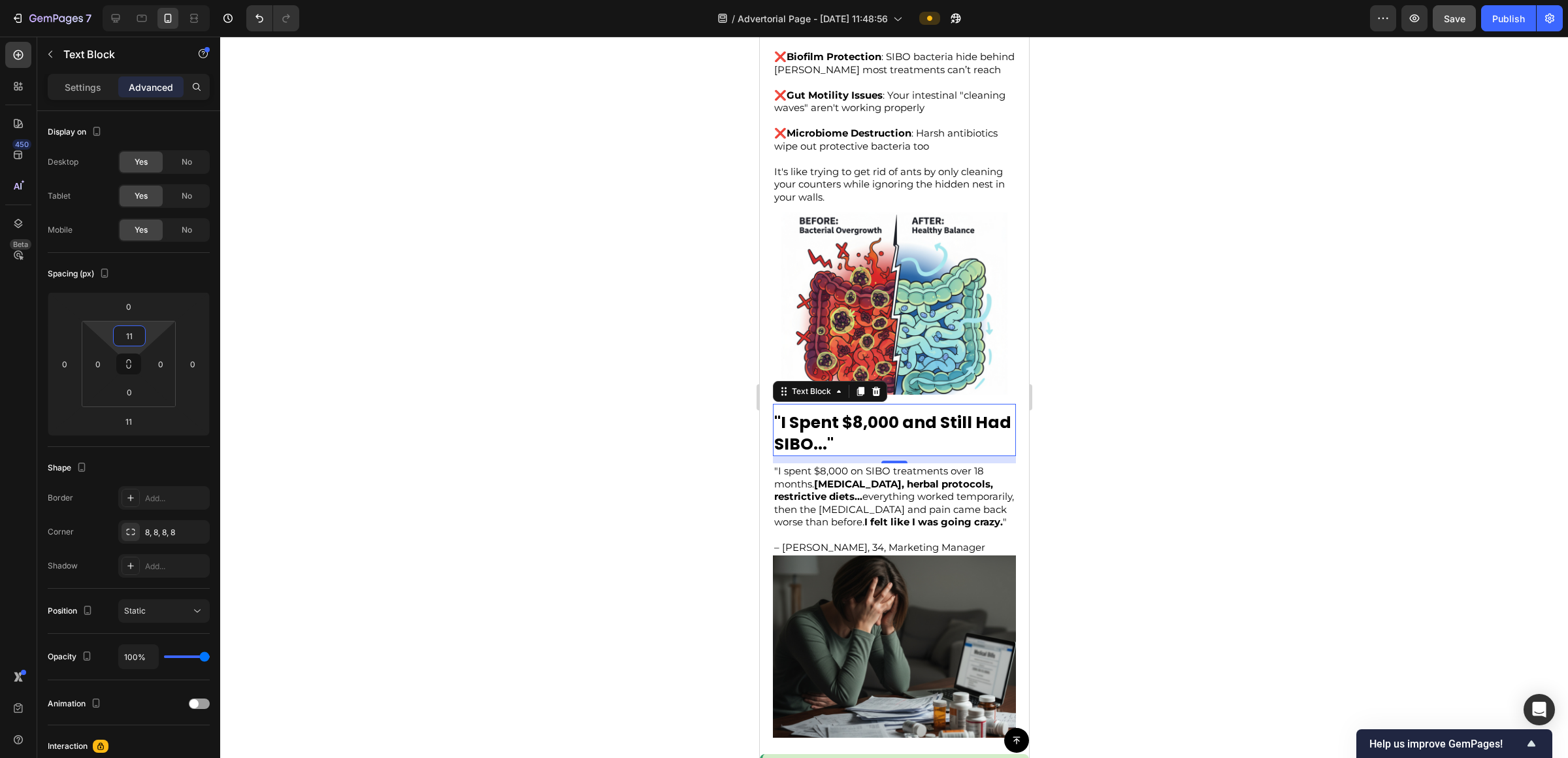
click at [784, 365] on div at bounding box center [894, 397] width 1348 height 721
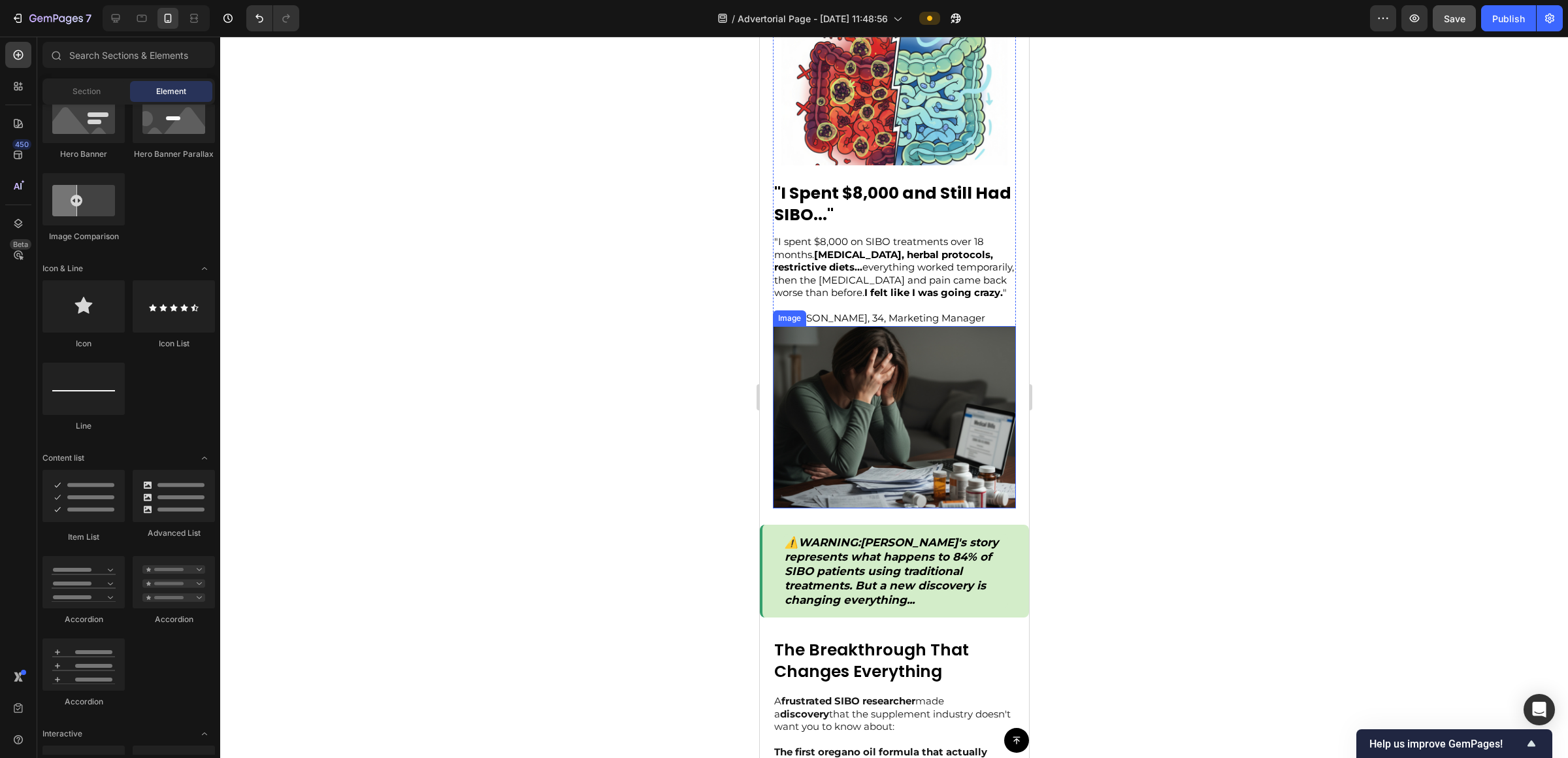
scroll to position [1074, 0]
click at [784, 533] on div "⚠️ WARNING : [PERSON_NAME]'s story represents what happens to 84% of SIBO patie…" at bounding box center [895, 571] width 225 height 75
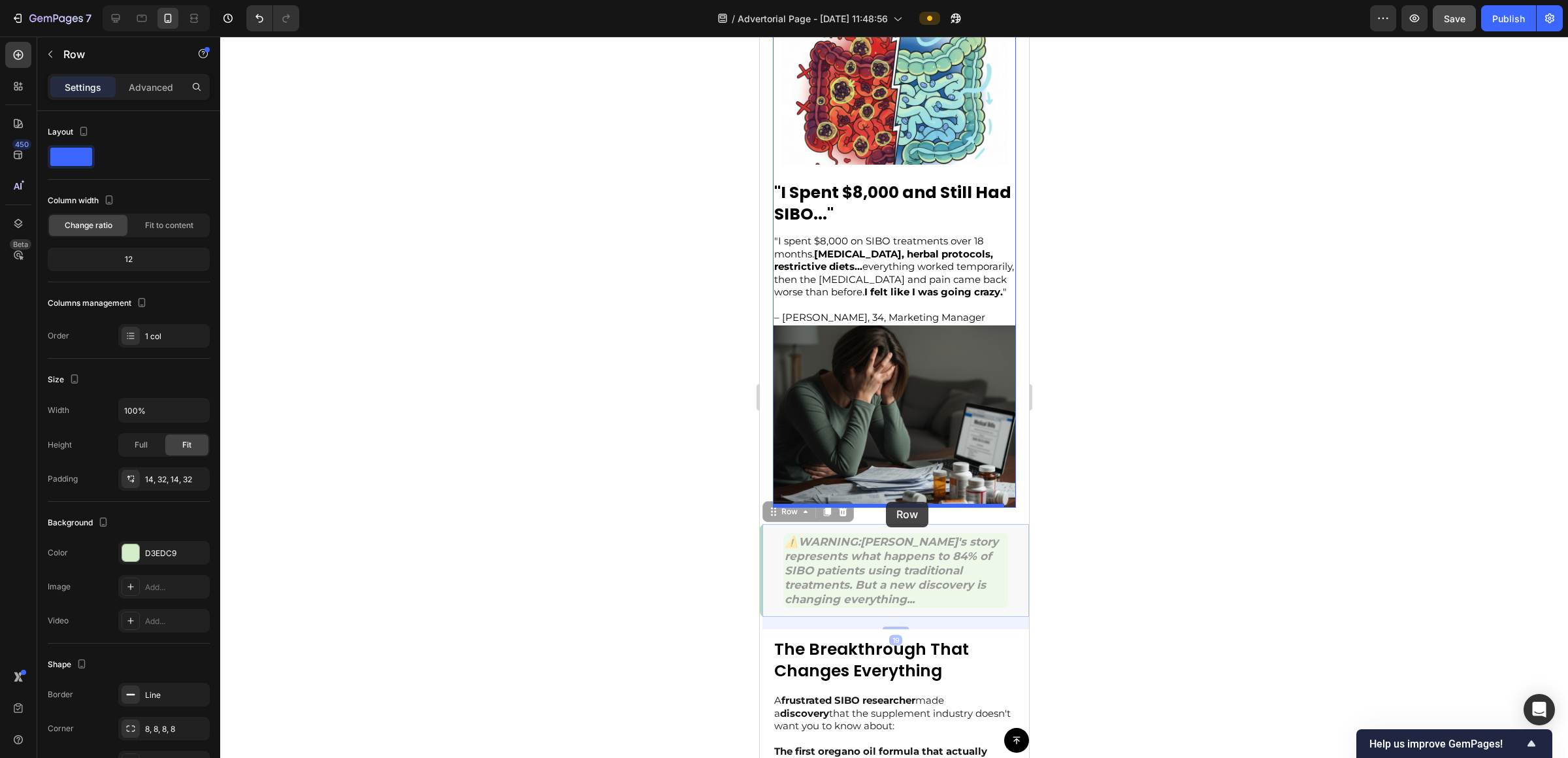
drag, startPoint x: 964, startPoint y: 528, endPoint x: 887, endPoint y: 502, distance: 81.3
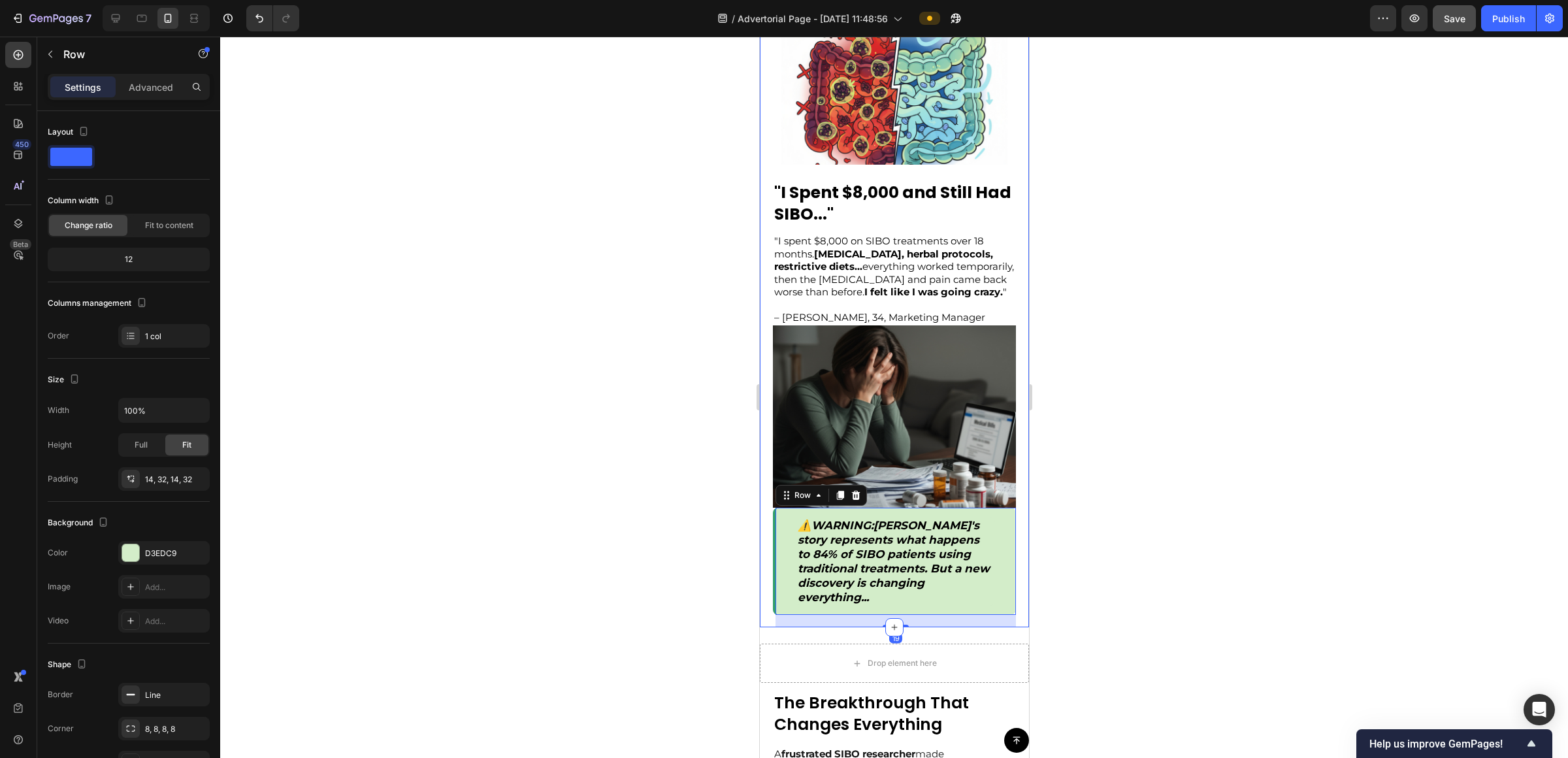
click at [784, 545] on div at bounding box center [894, 397] width 1348 height 721
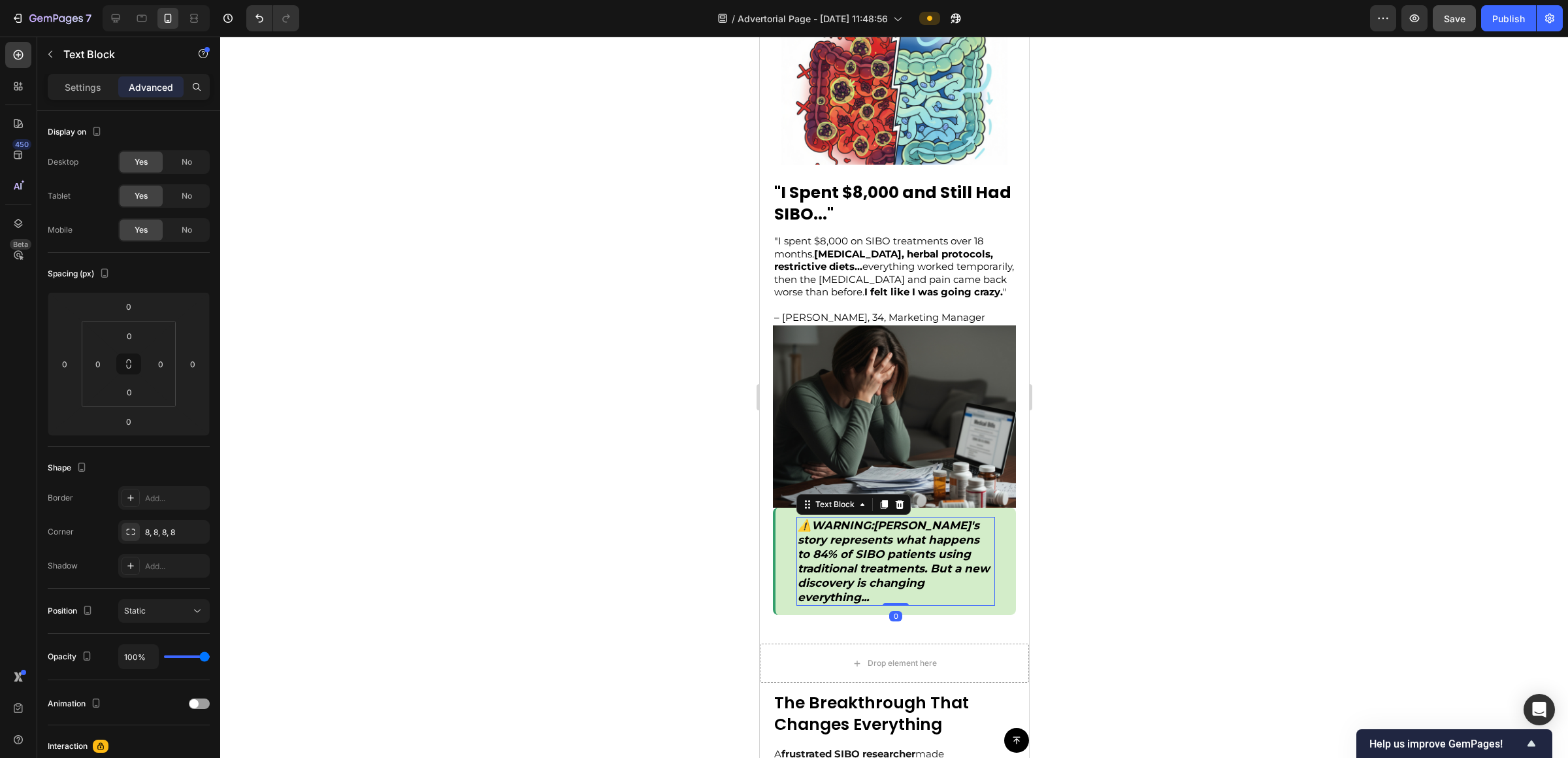
click at [784, 518] on p "⚠️ WARNING : [PERSON_NAME]'s story represents what happens to 84% of SIBO patie…" at bounding box center [895, 561] width 196 height 87
click at [144, 334] on div "0" at bounding box center [129, 336] width 32 height 21
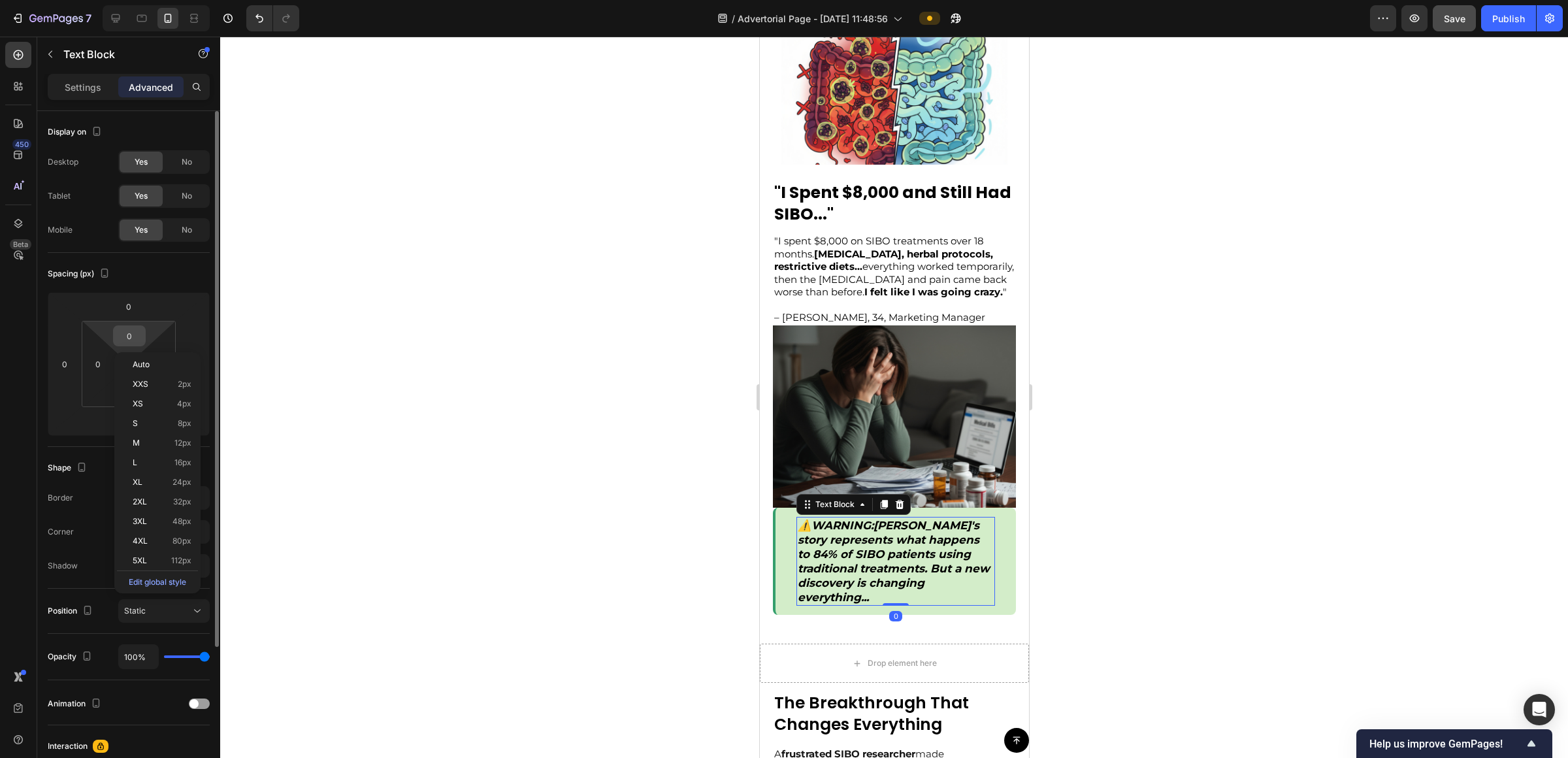
click at [134, 333] on input "0" at bounding box center [129, 335] width 26 height 20
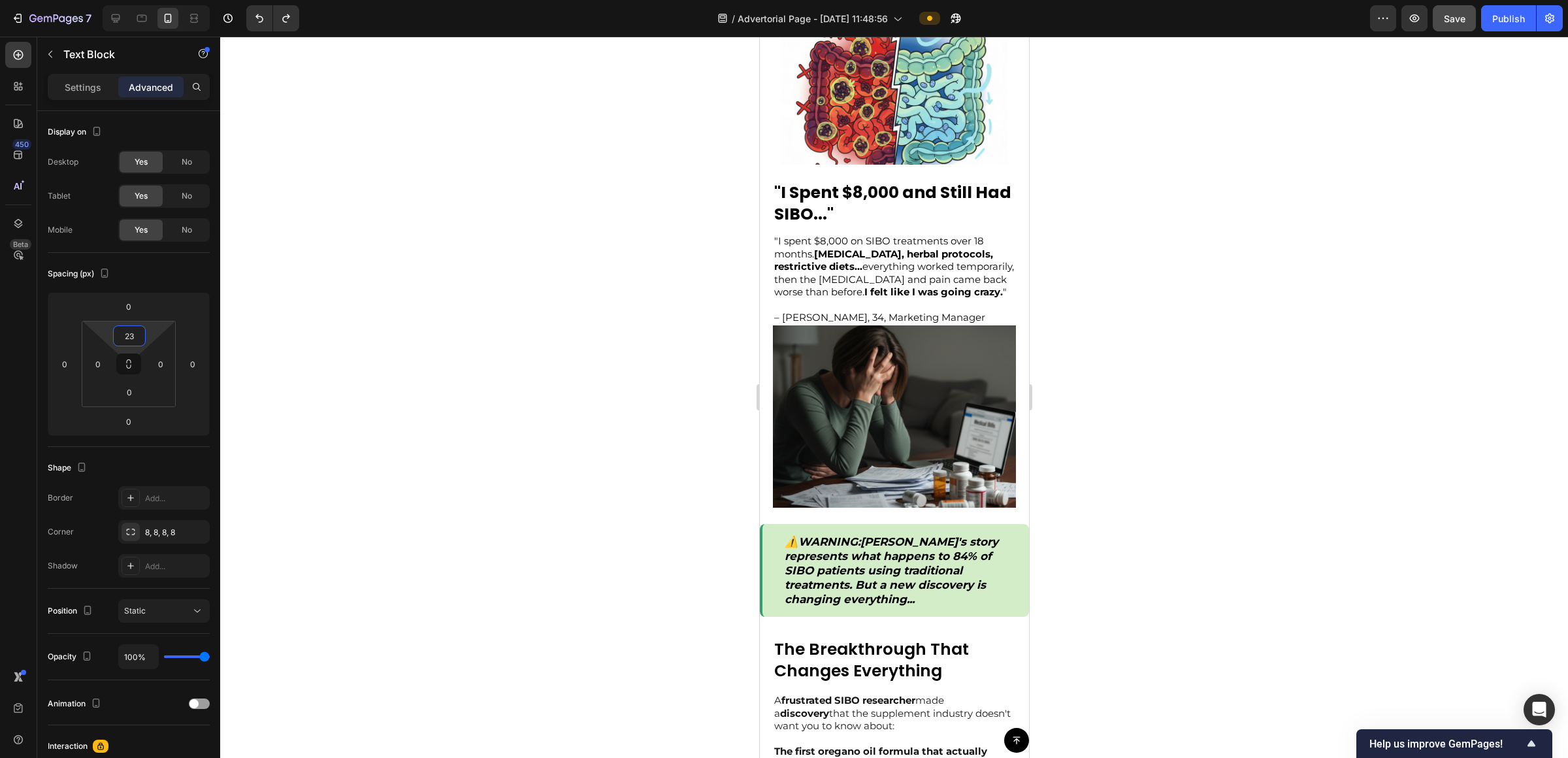
type input "0"
click at [784, 456] on div at bounding box center [894, 397] width 1348 height 721
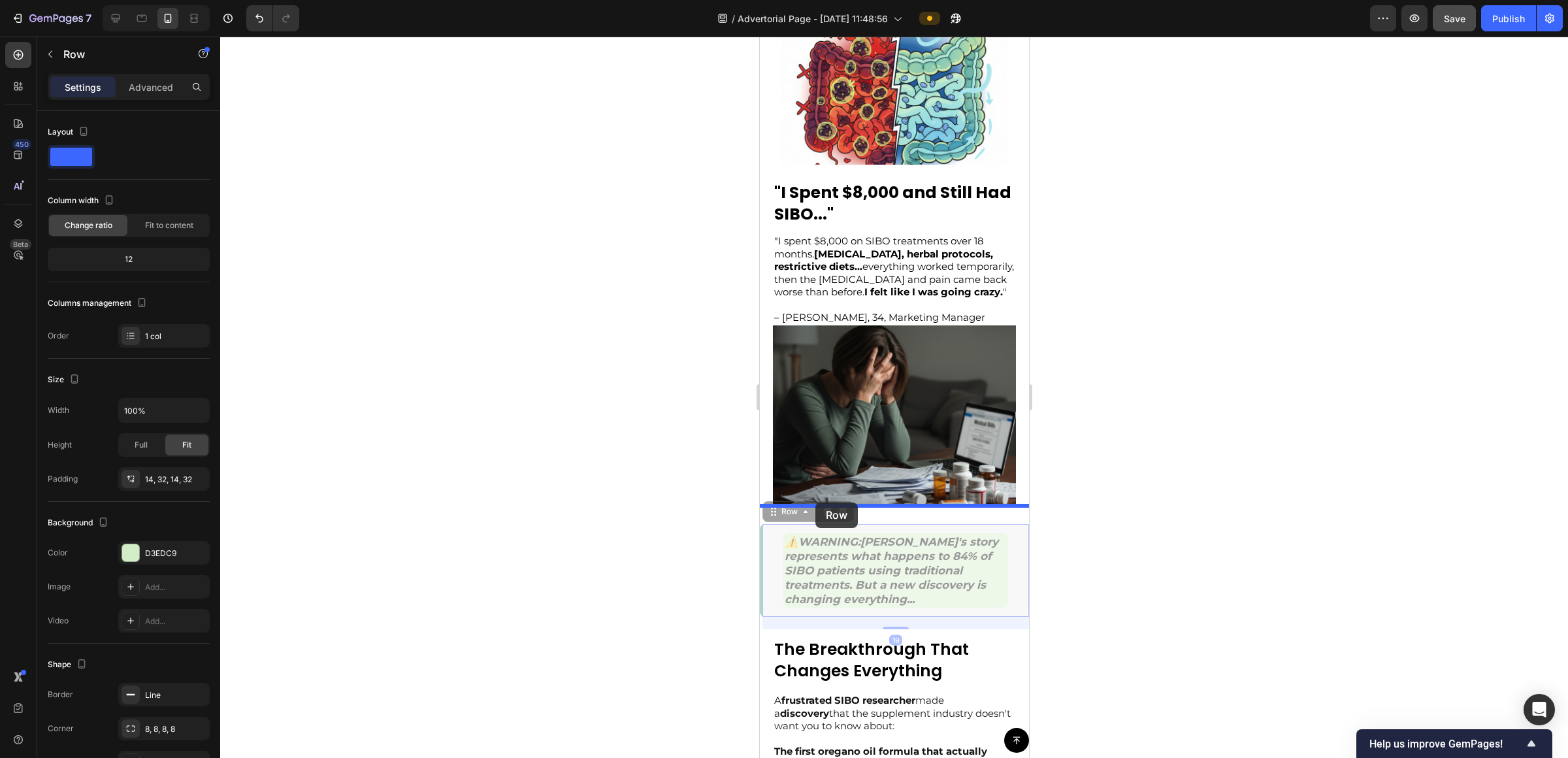
drag, startPoint x: 818, startPoint y: 528, endPoint x: 816, endPoint y: 503, distance: 25.1
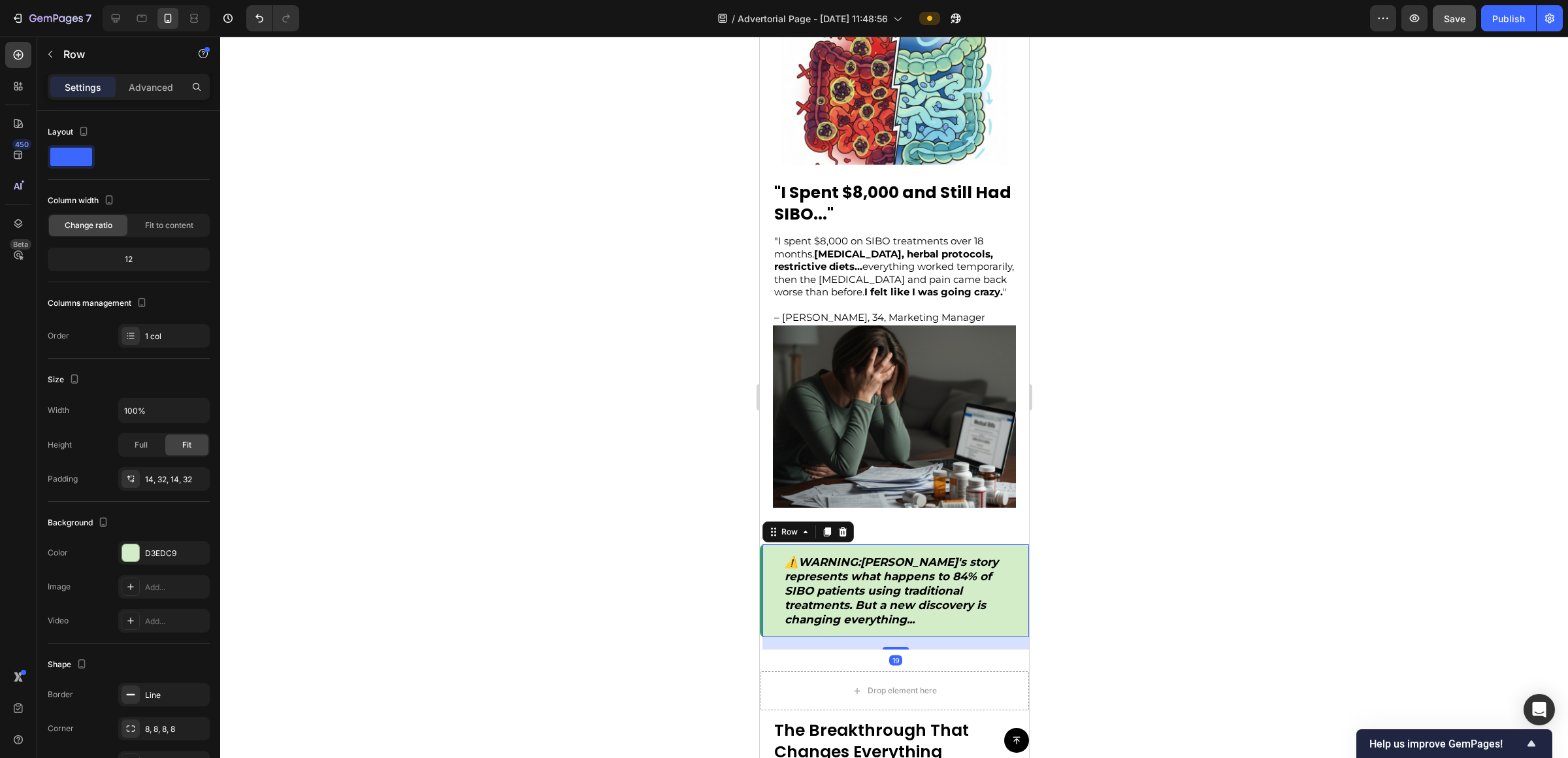
click at [784, 539] on div at bounding box center [894, 397] width 1348 height 721
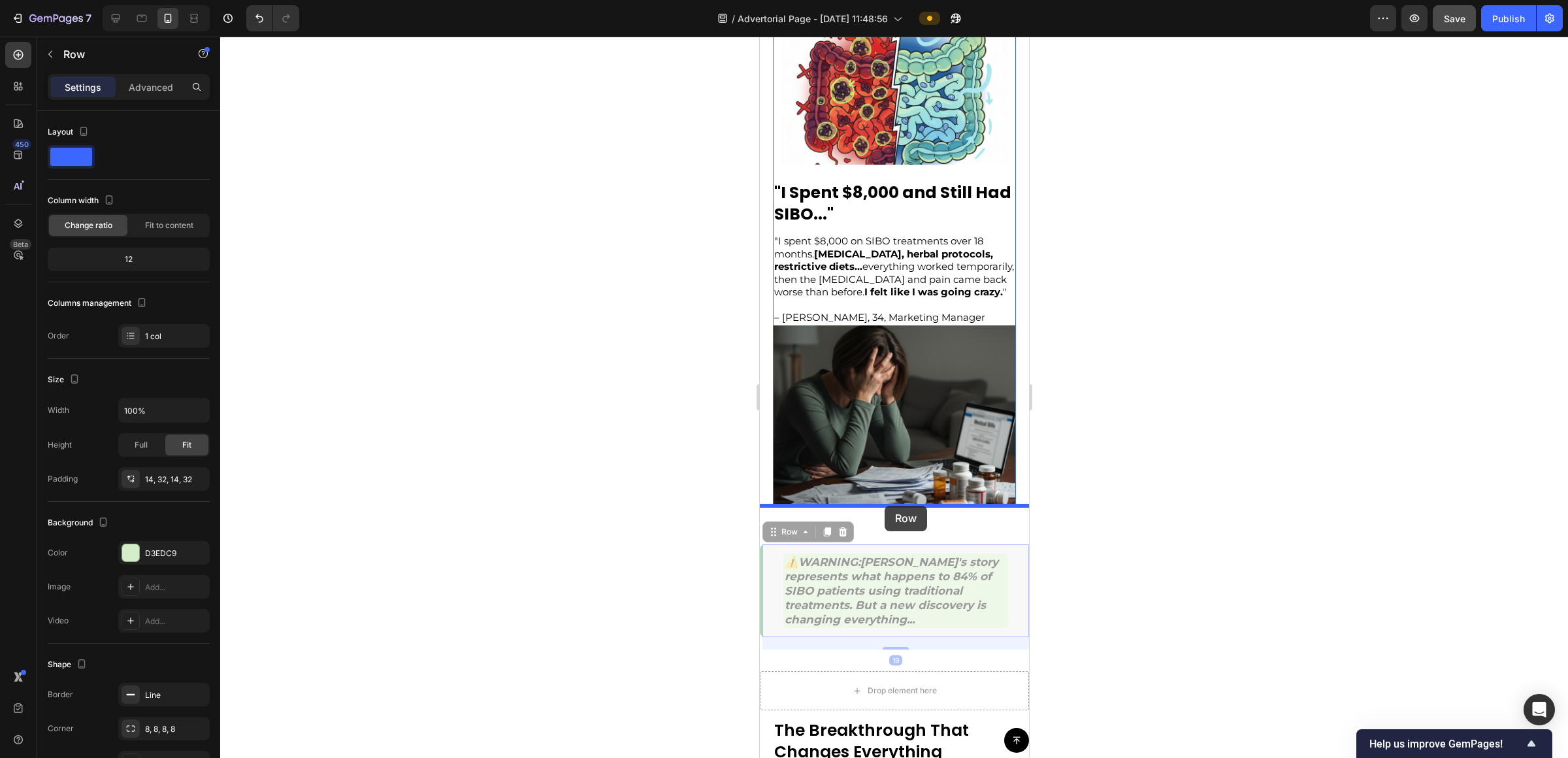
drag, startPoint x: 927, startPoint y: 548, endPoint x: 885, endPoint y: 506, distance: 59.4
drag, startPoint x: 938, startPoint y: 549, endPoint x: 916, endPoint y: 509, distance: 45.7
drag, startPoint x: 1011, startPoint y: 553, endPoint x: 934, endPoint y: 491, distance: 98.9
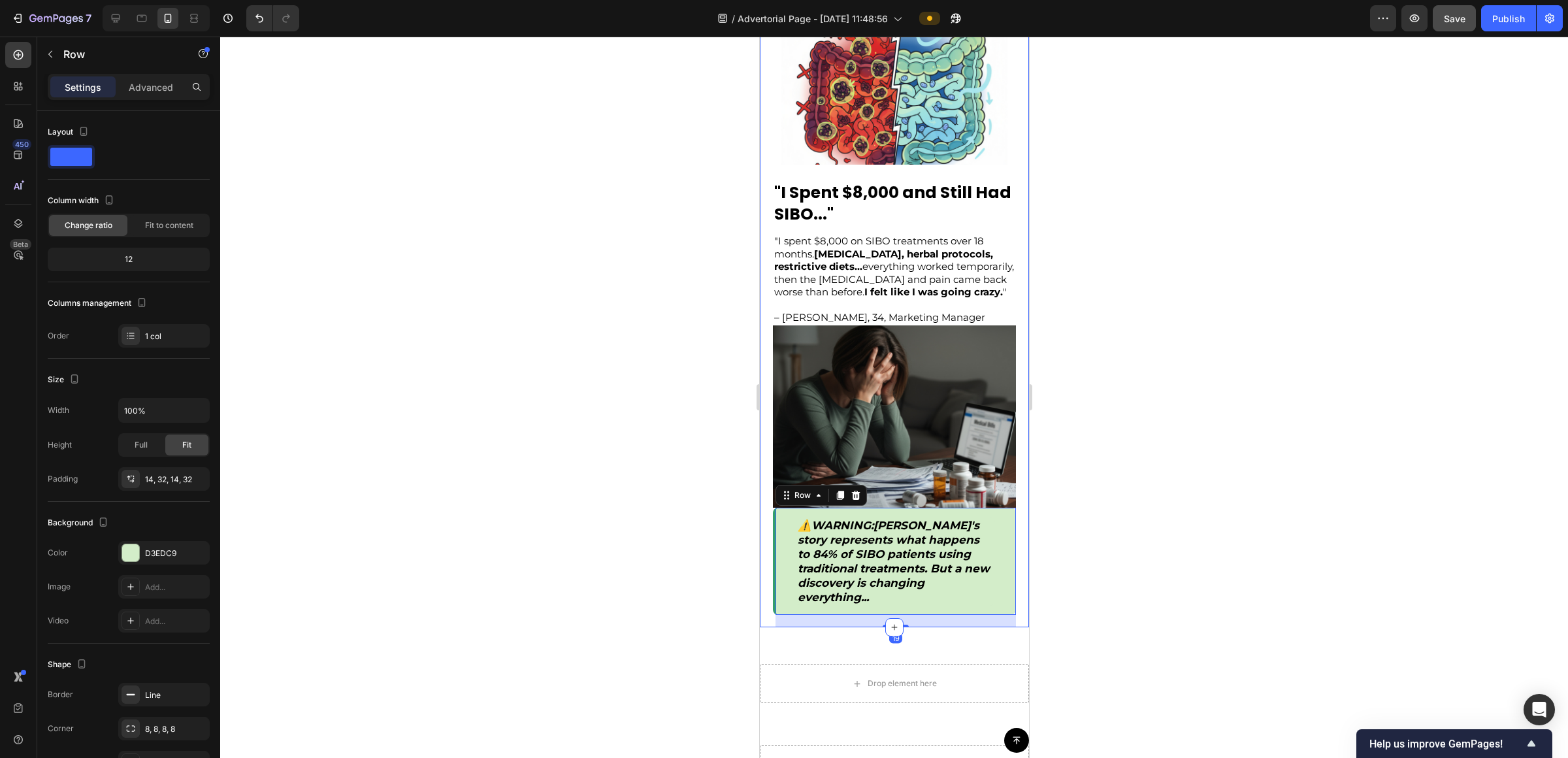
click at [784, 579] on div at bounding box center [894, 397] width 1348 height 721
click at [784, 514] on div "⚠️ WARNING : [PERSON_NAME]'s story represents what happens to 84% of SIBO patie…" at bounding box center [894, 561] width 243 height 108
click at [151, 95] on div "Advanced" at bounding box center [151, 87] width 66 height 21
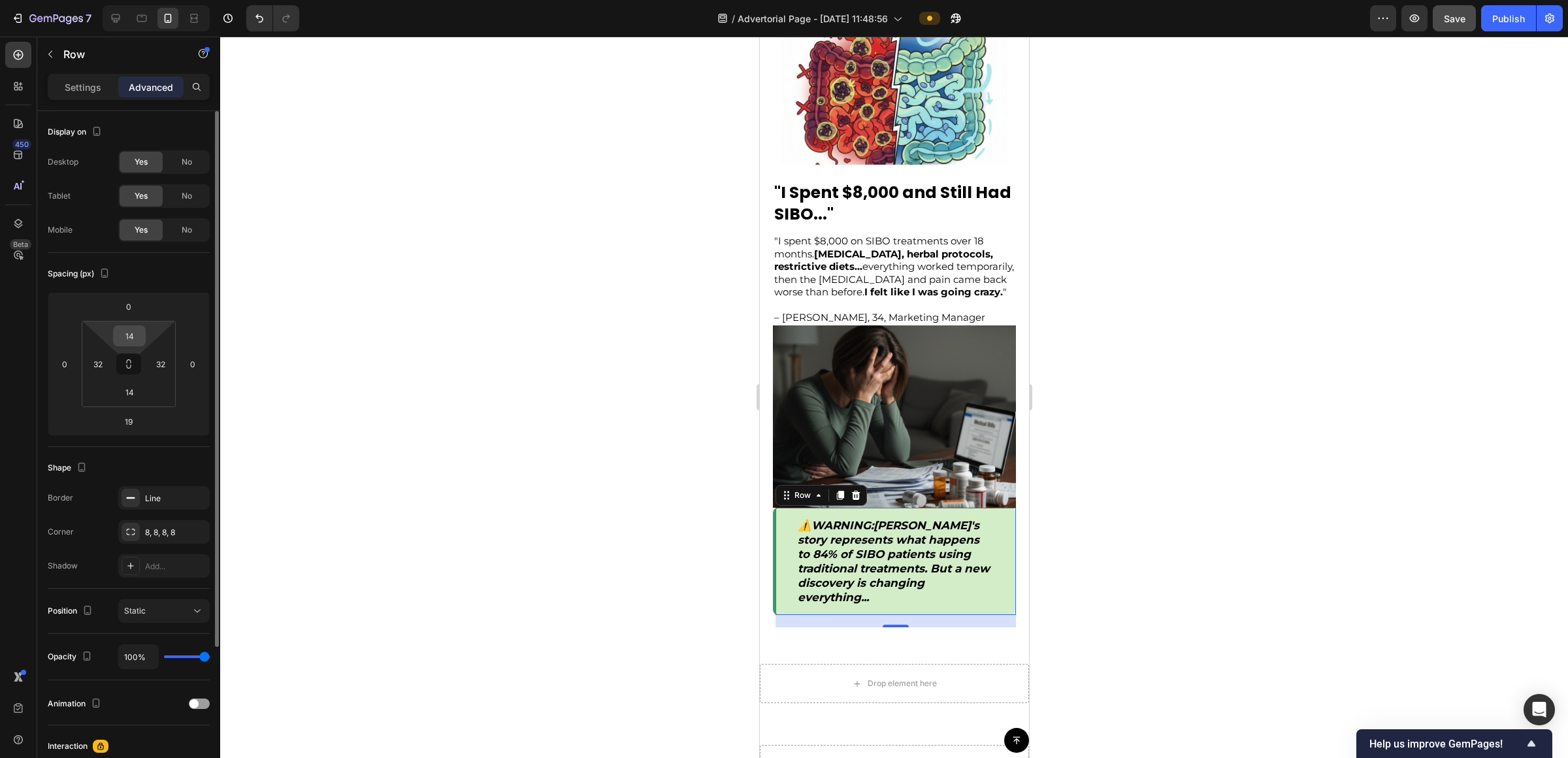
click at [141, 332] on input "14" at bounding box center [129, 335] width 26 height 20
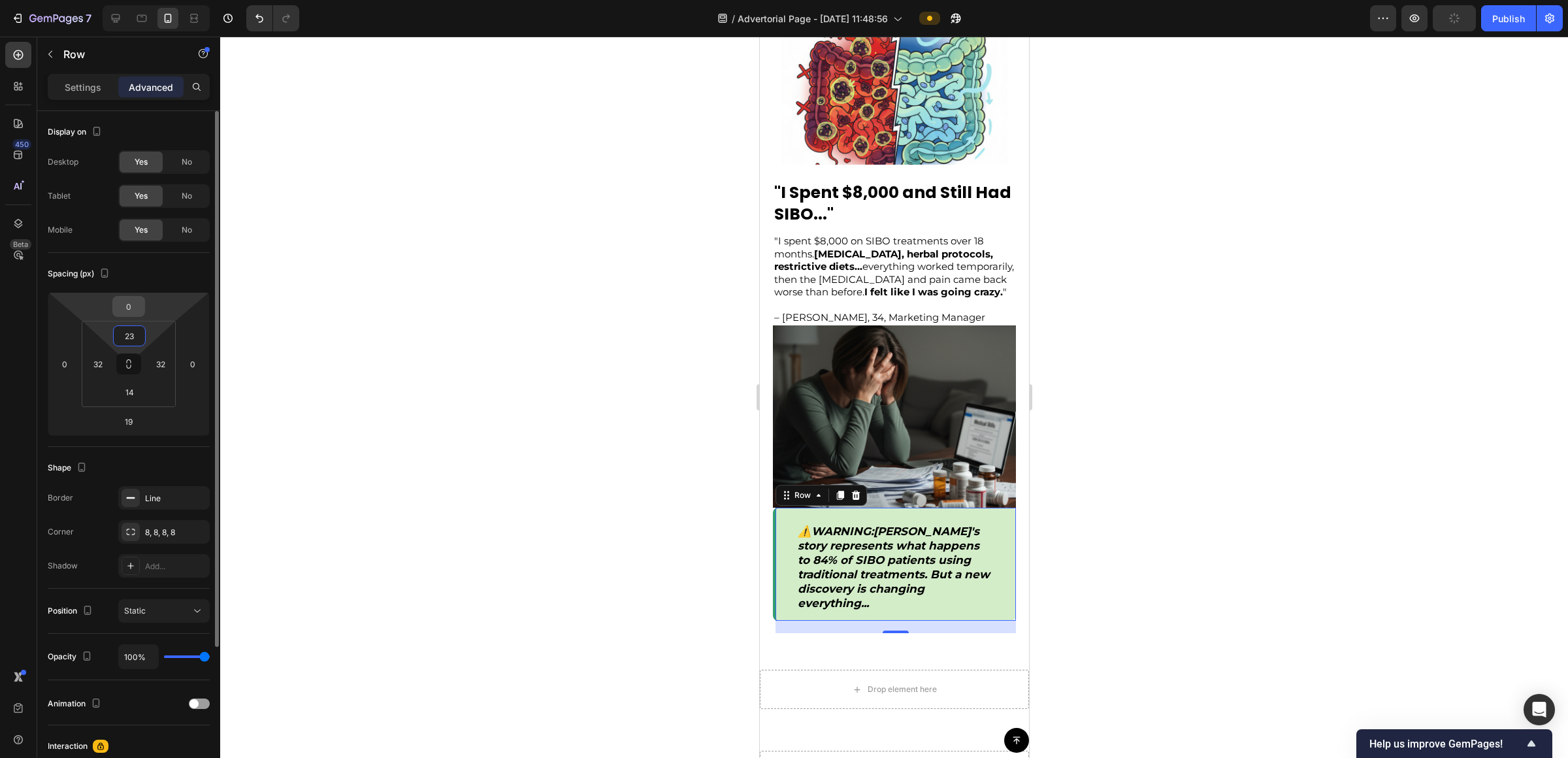
type input "23"
click at [132, 301] on input "0" at bounding box center [128, 306] width 26 height 20
type input "23"
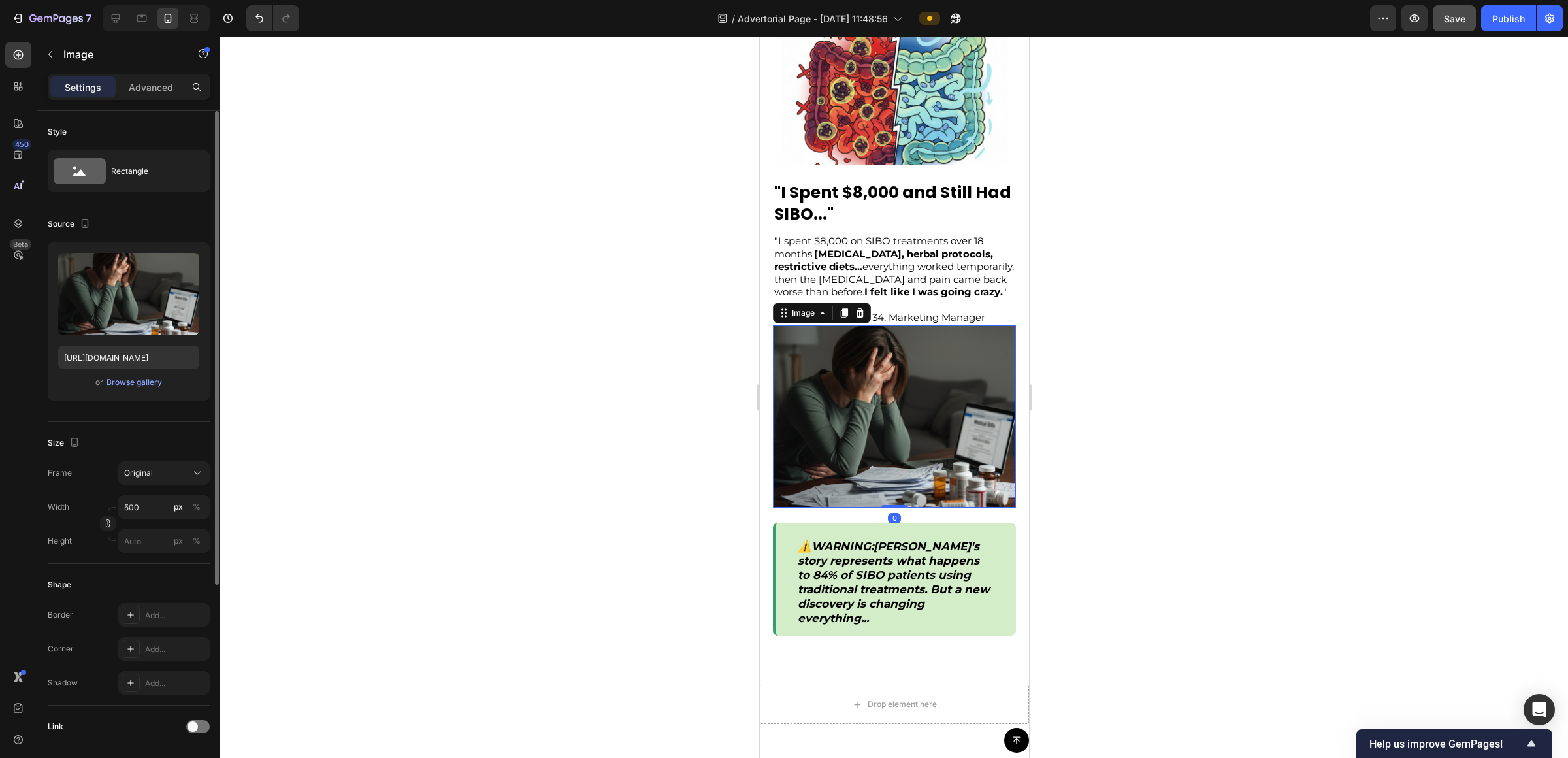
click at [784, 410] on img at bounding box center [894, 417] width 243 height 182
click at [784, 576] on div at bounding box center [894, 397] width 1348 height 721
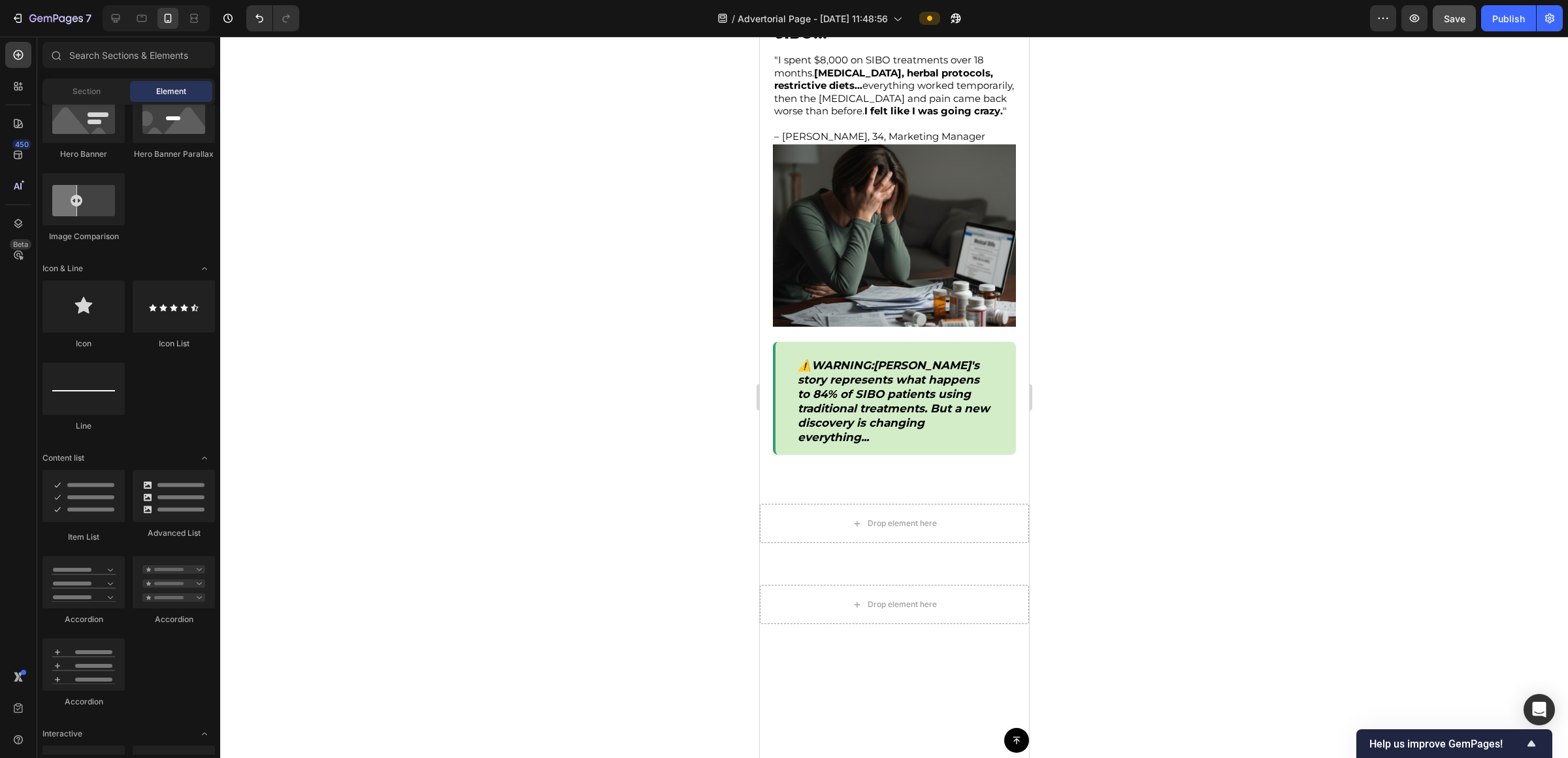
scroll to position [1260, 0]
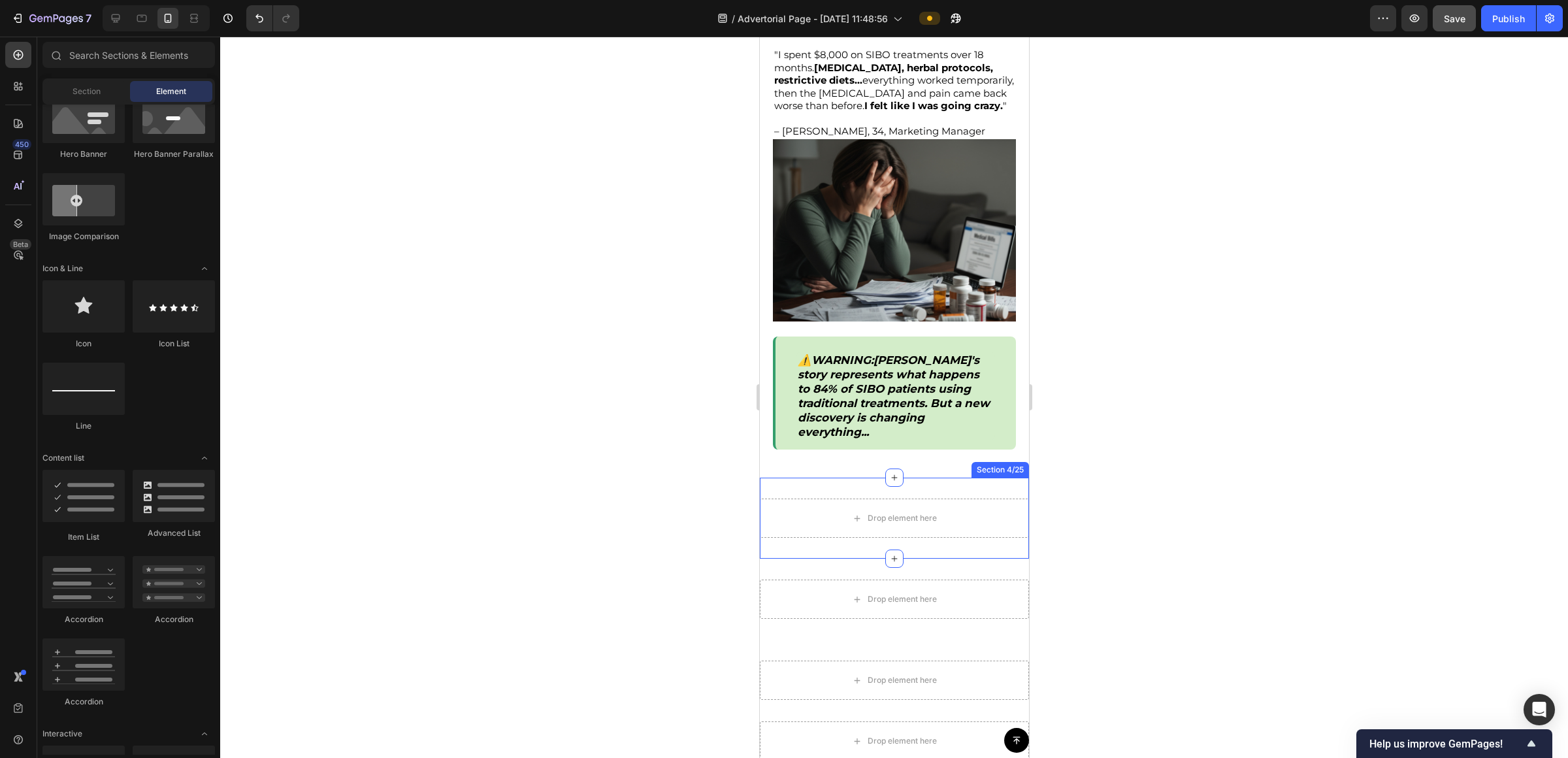
click at [784, 489] on div "Drop element here Section 4/25" at bounding box center [894, 517] width 269 height 81
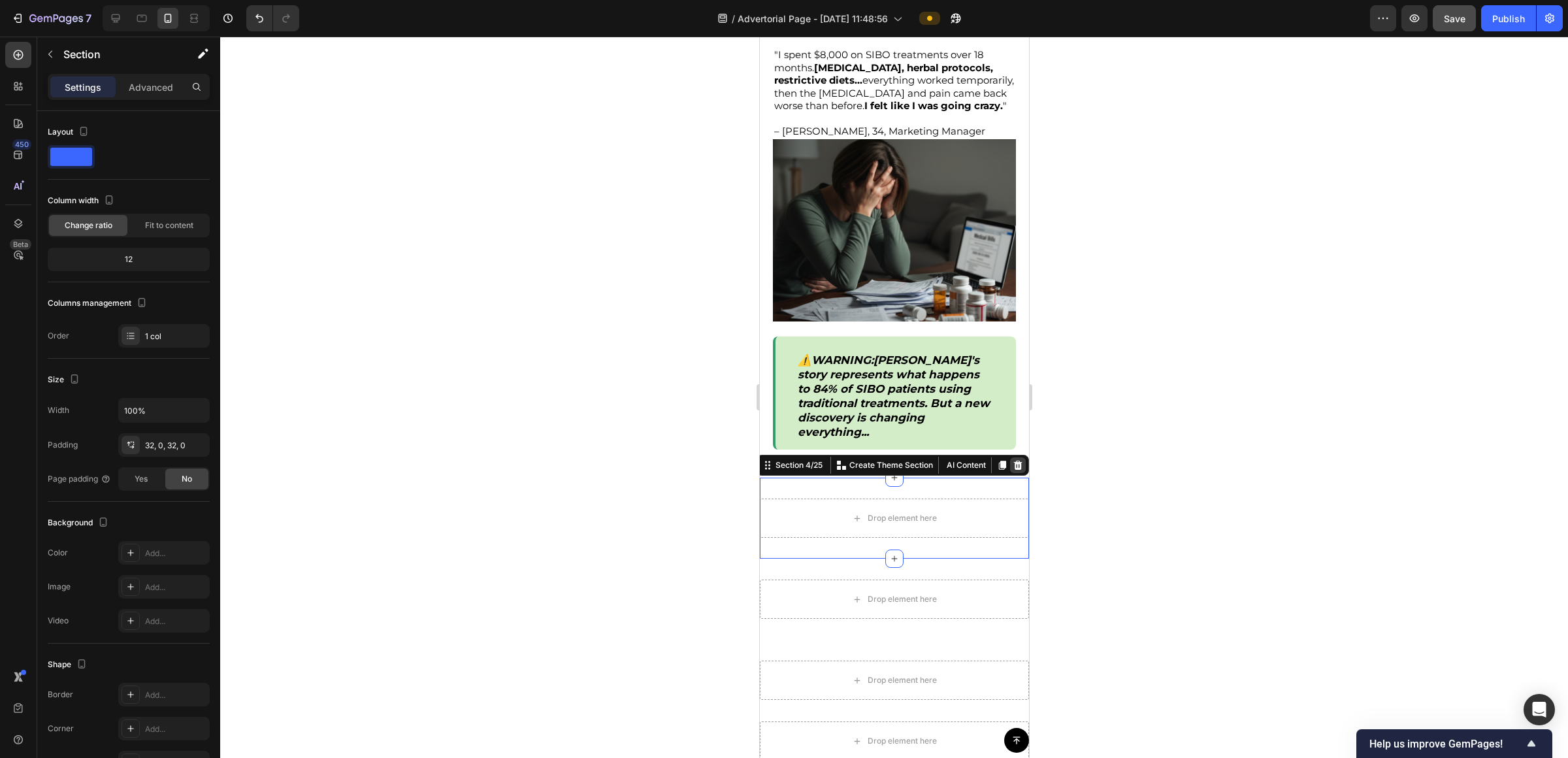
click at [784, 461] on icon at bounding box center [1018, 465] width 9 height 9
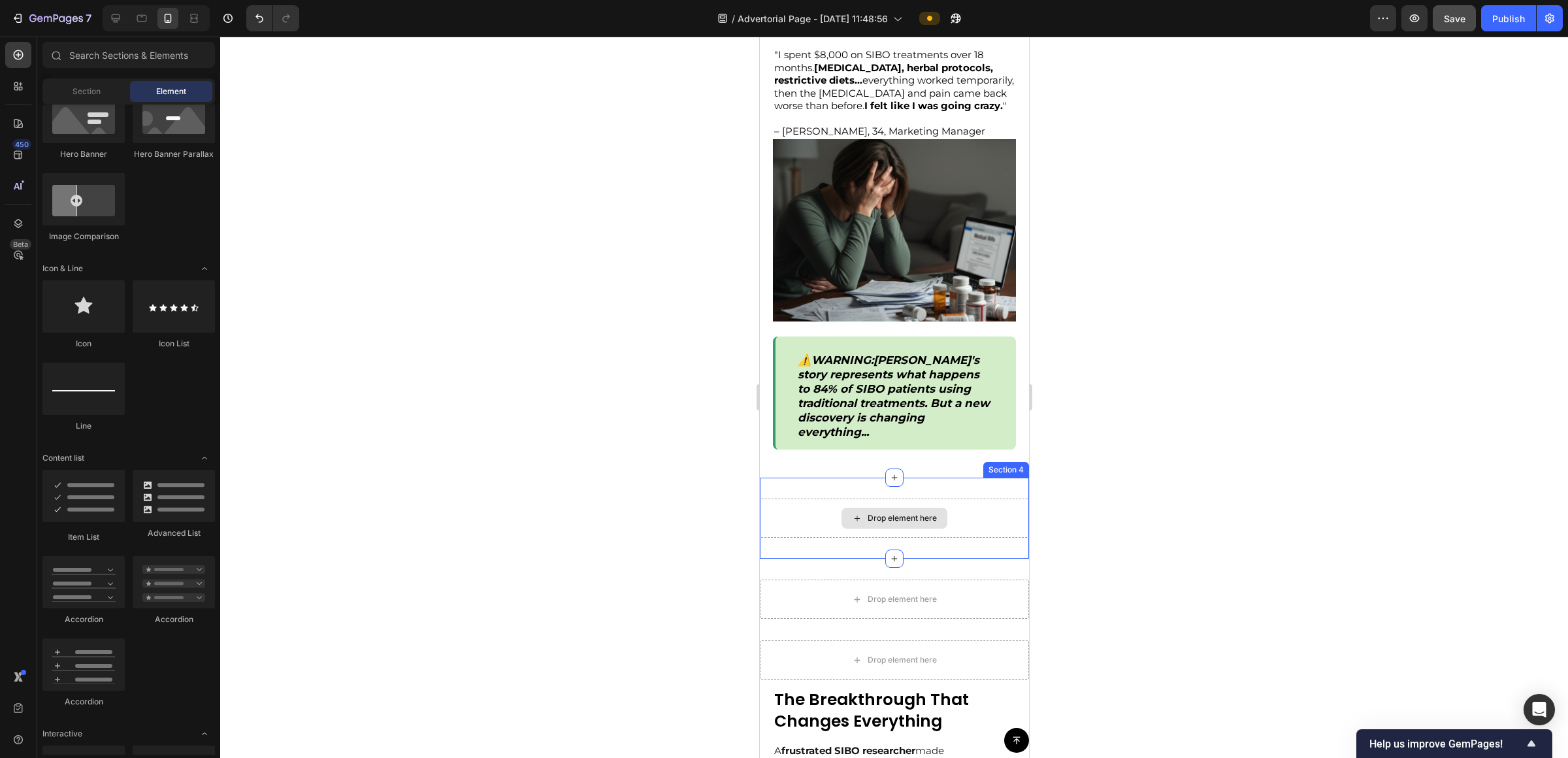
scroll to position [1491, 0]
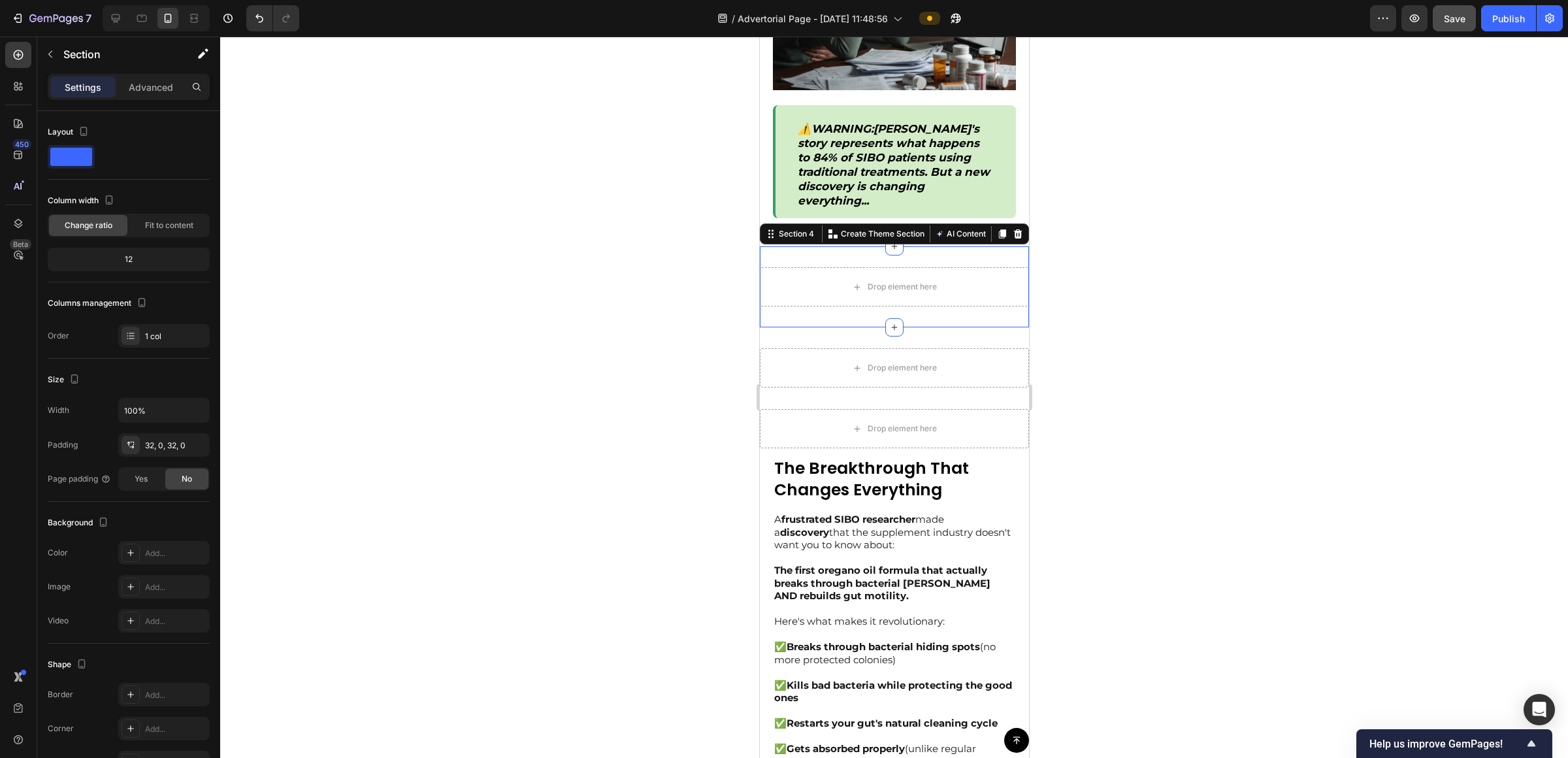
click at [784, 255] on div "Drop element here Section 4 Create Theme Section AI Content Write with GemAI Wh…" at bounding box center [894, 287] width 269 height 81
click at [784, 235] on icon at bounding box center [1018, 234] width 9 height 9
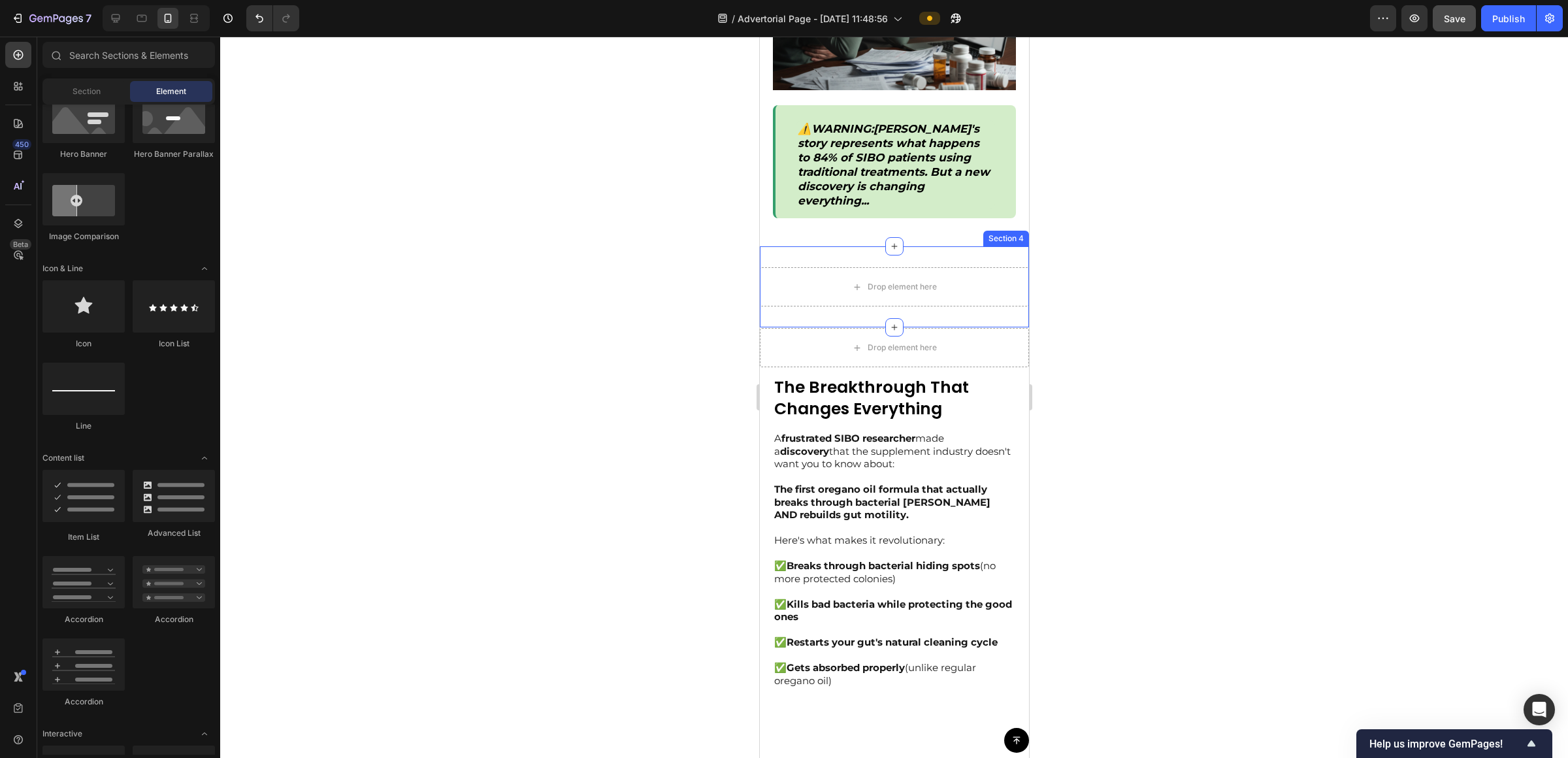
click at [784, 259] on div "Drop element here Section 4" at bounding box center [894, 287] width 269 height 81
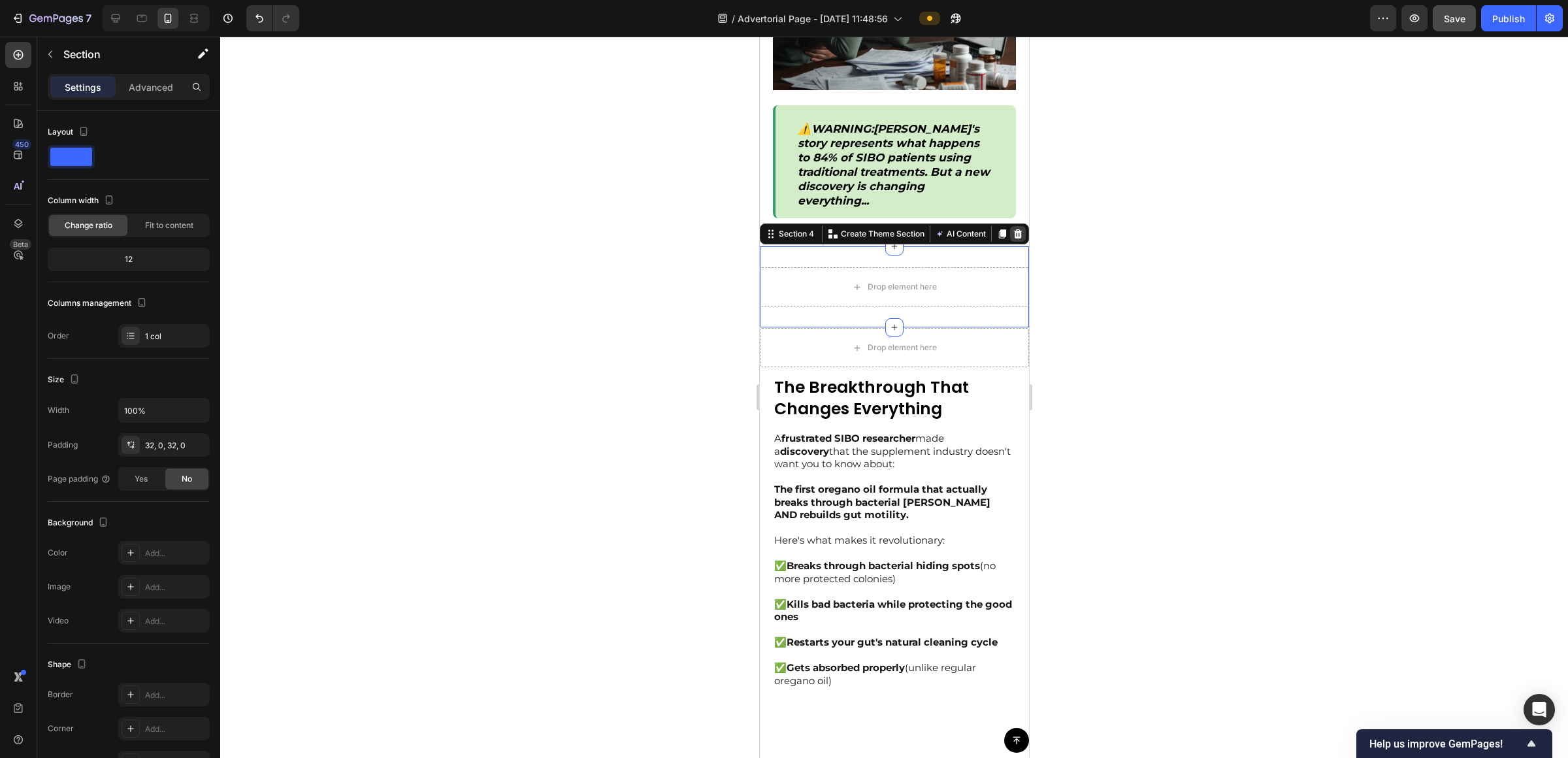
click at [784, 236] on icon at bounding box center [1018, 234] width 10 height 10
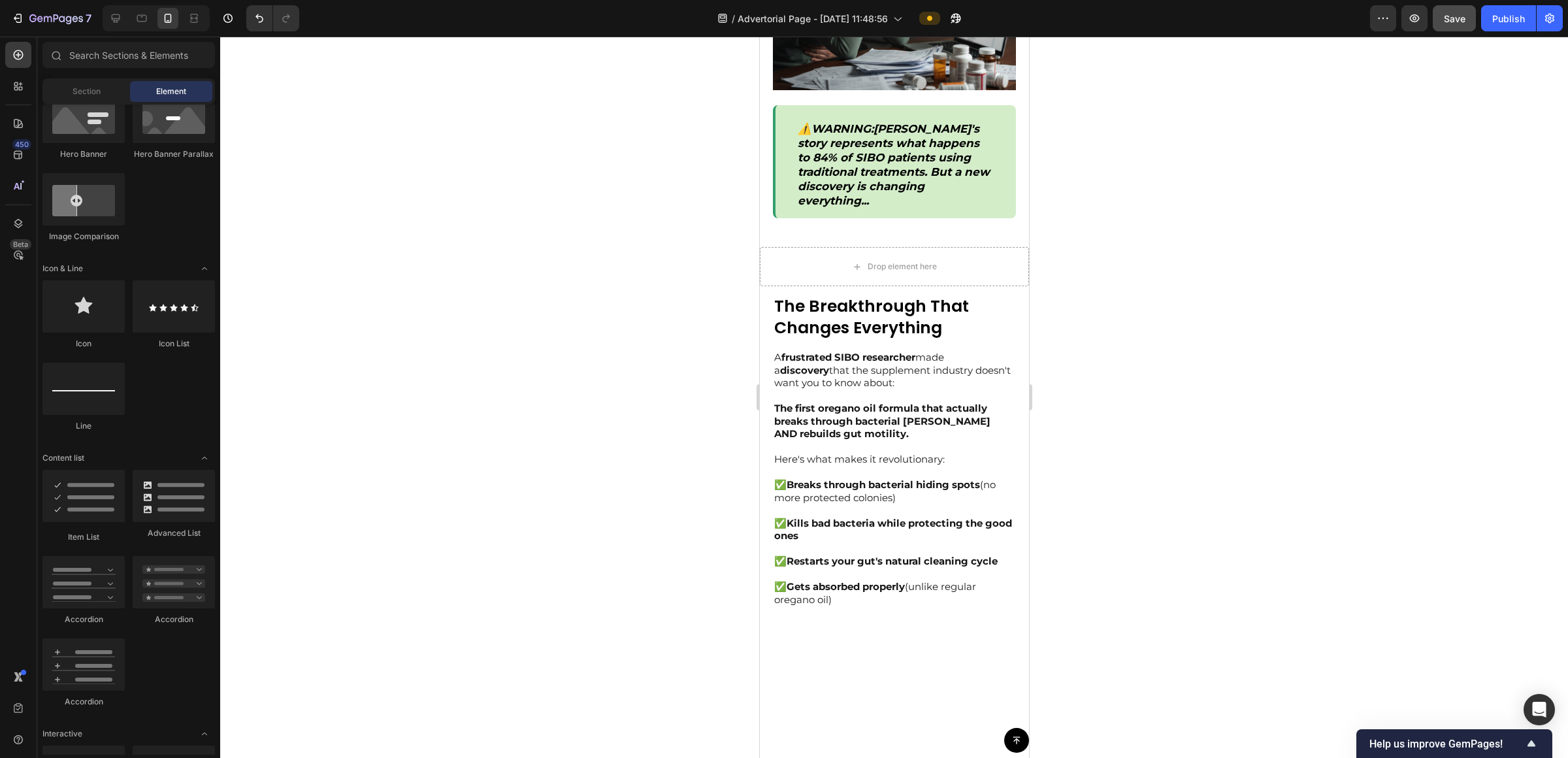
click at [784, 247] on div "Drop element here" at bounding box center [894, 266] width 269 height 39
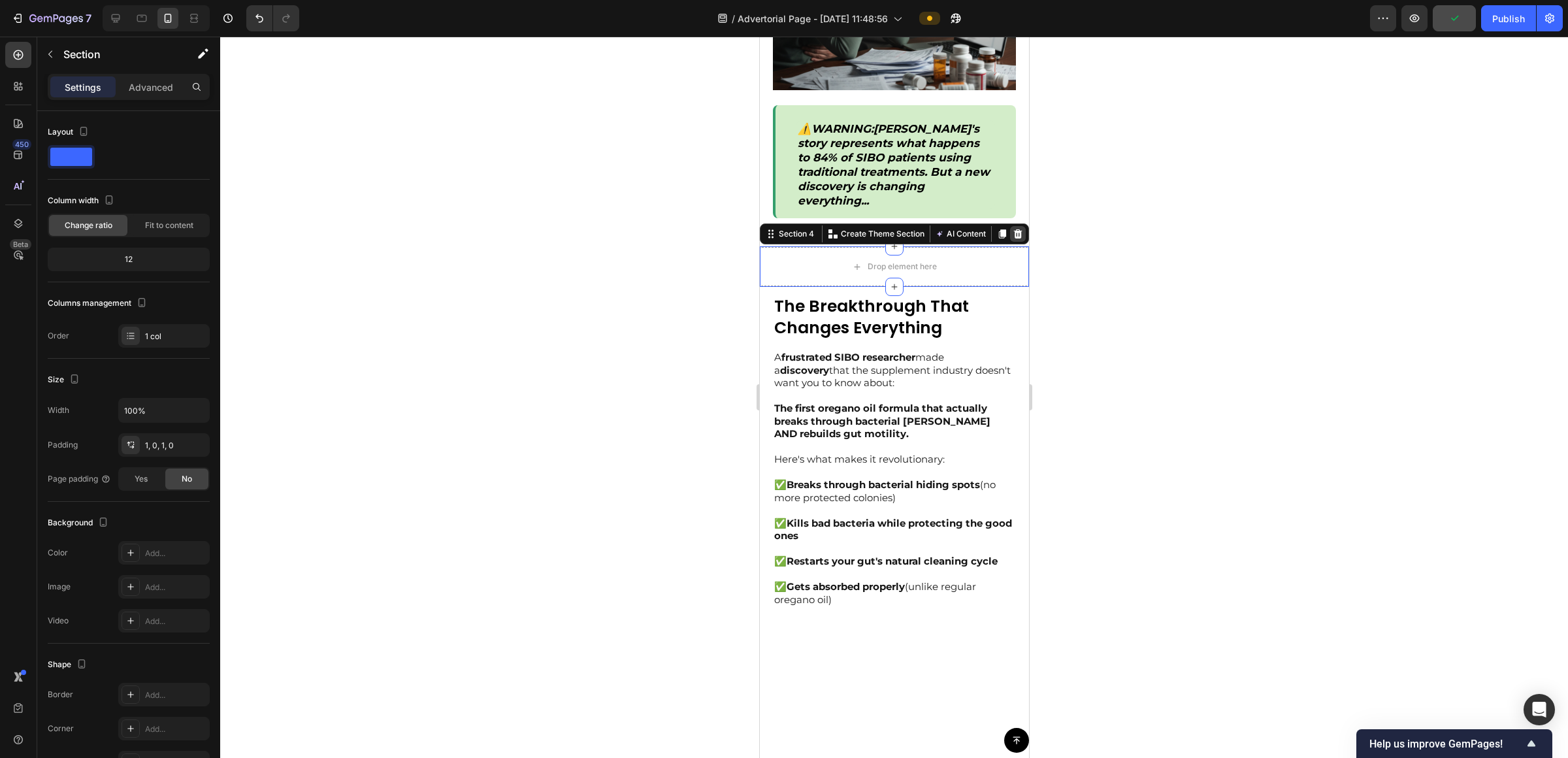
click at [784, 232] on icon at bounding box center [1018, 234] width 10 height 10
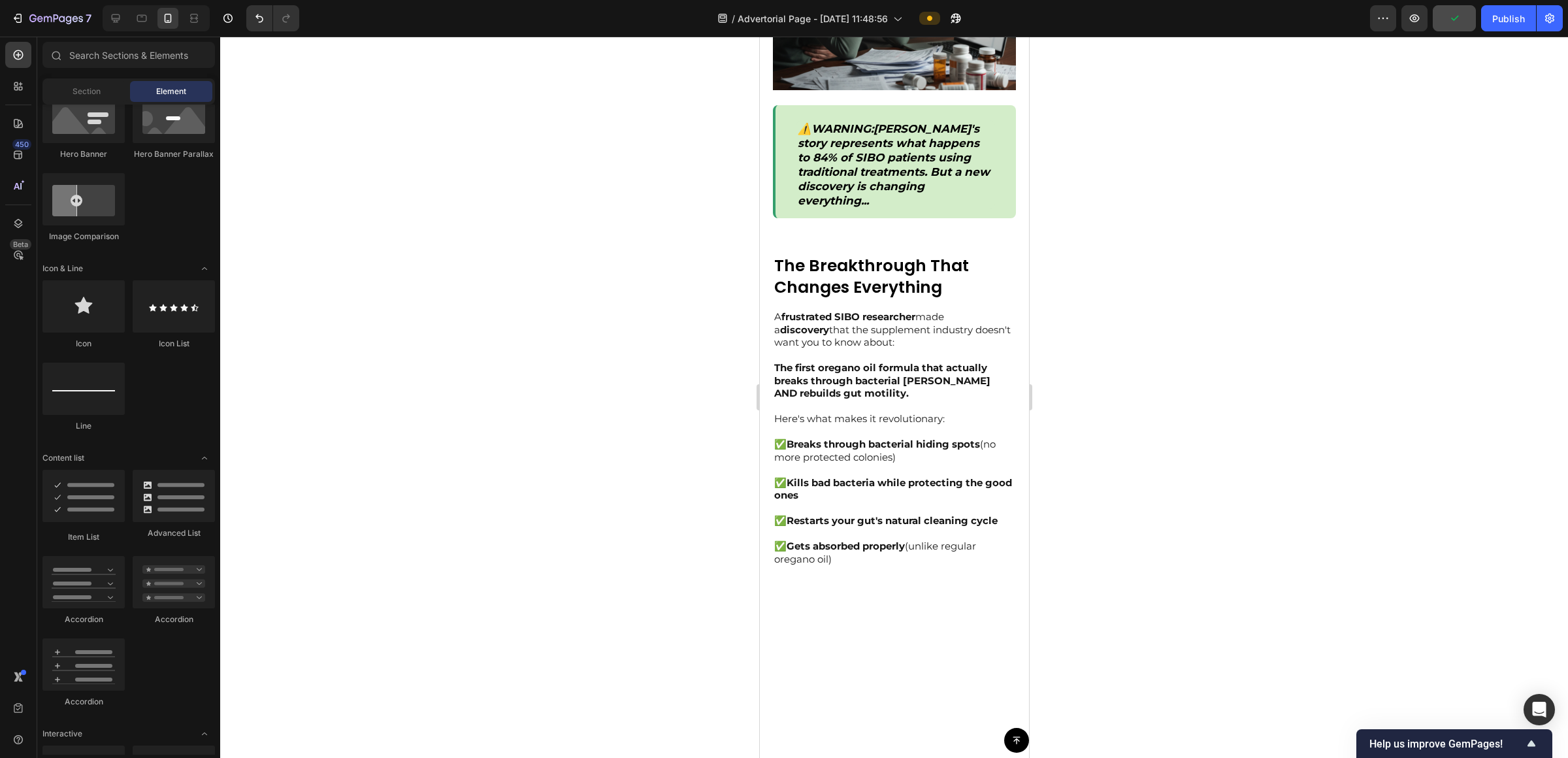
click at [784, 184] on p "⚠️ WARNING : [PERSON_NAME]'s story represents what happens to 84% of SIBO patie…" at bounding box center [895, 165] width 196 height 87
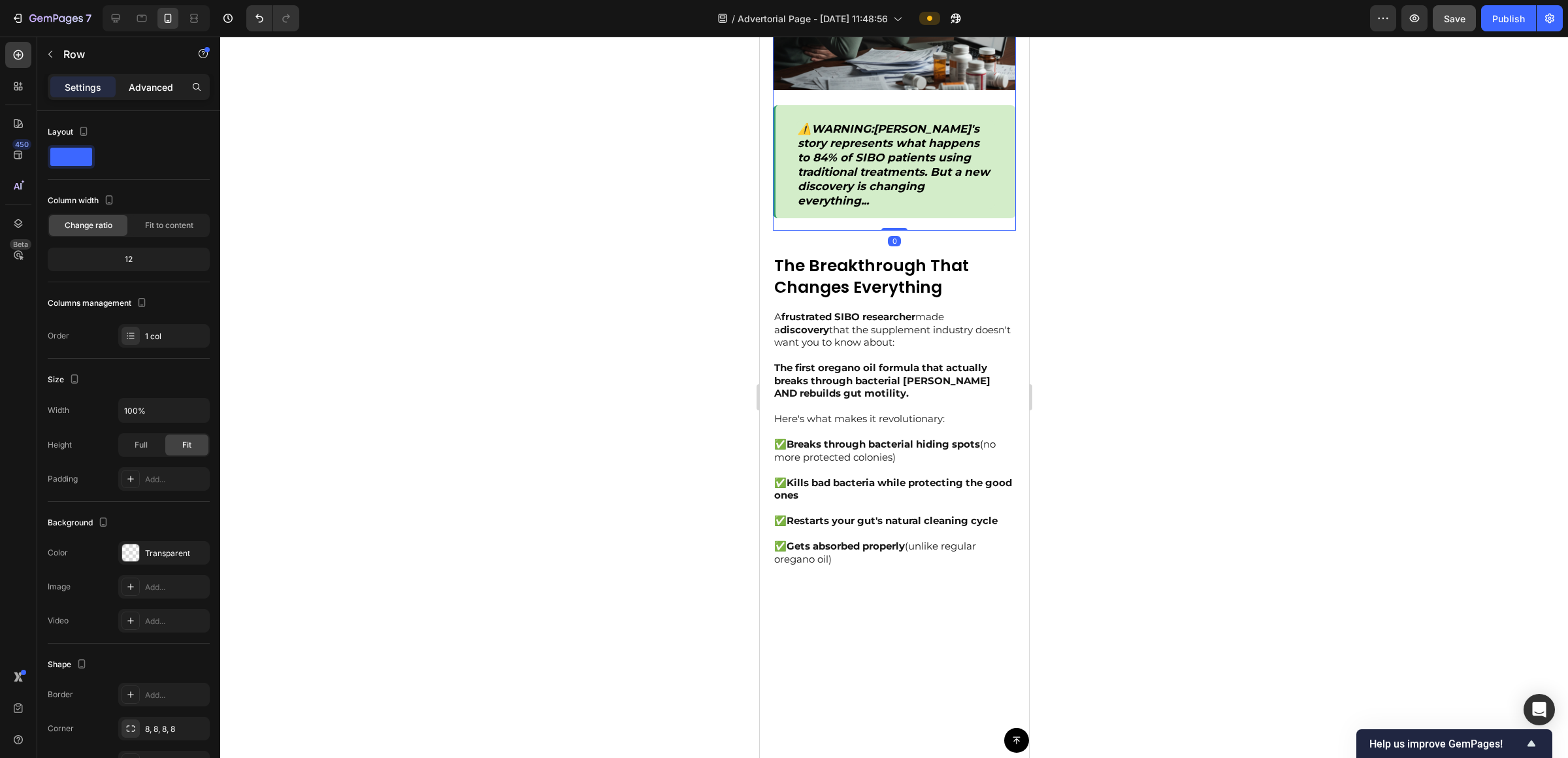
click at [162, 81] on p "Advanced" at bounding box center [151, 87] width 44 height 14
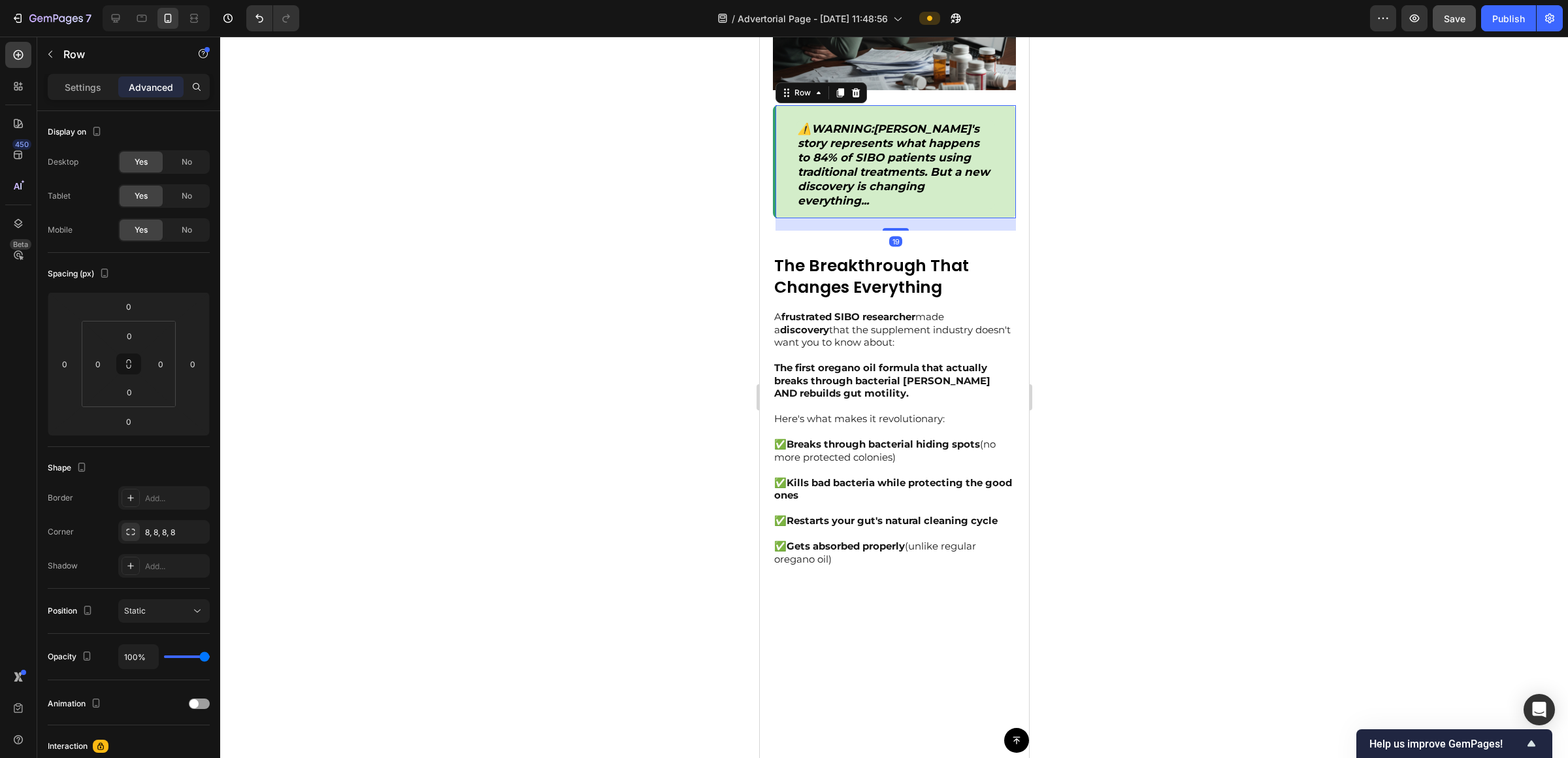
click at [784, 105] on div "⚠️ WARNING : [PERSON_NAME]'s story represents what happens to 84% of SIBO patie…" at bounding box center [894, 162] width 243 height 114
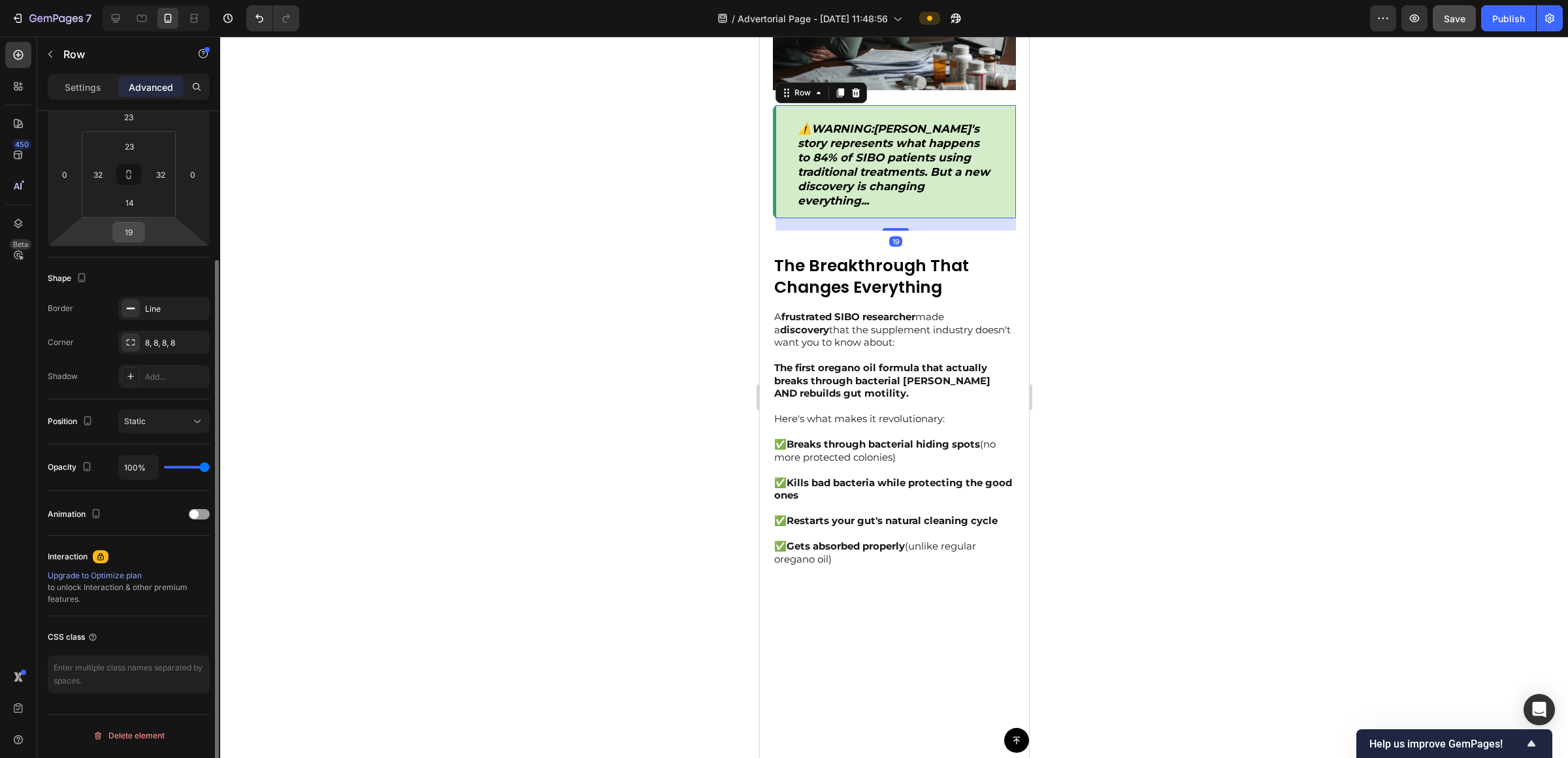
click at [137, 233] on input "19" at bounding box center [128, 231] width 26 height 20
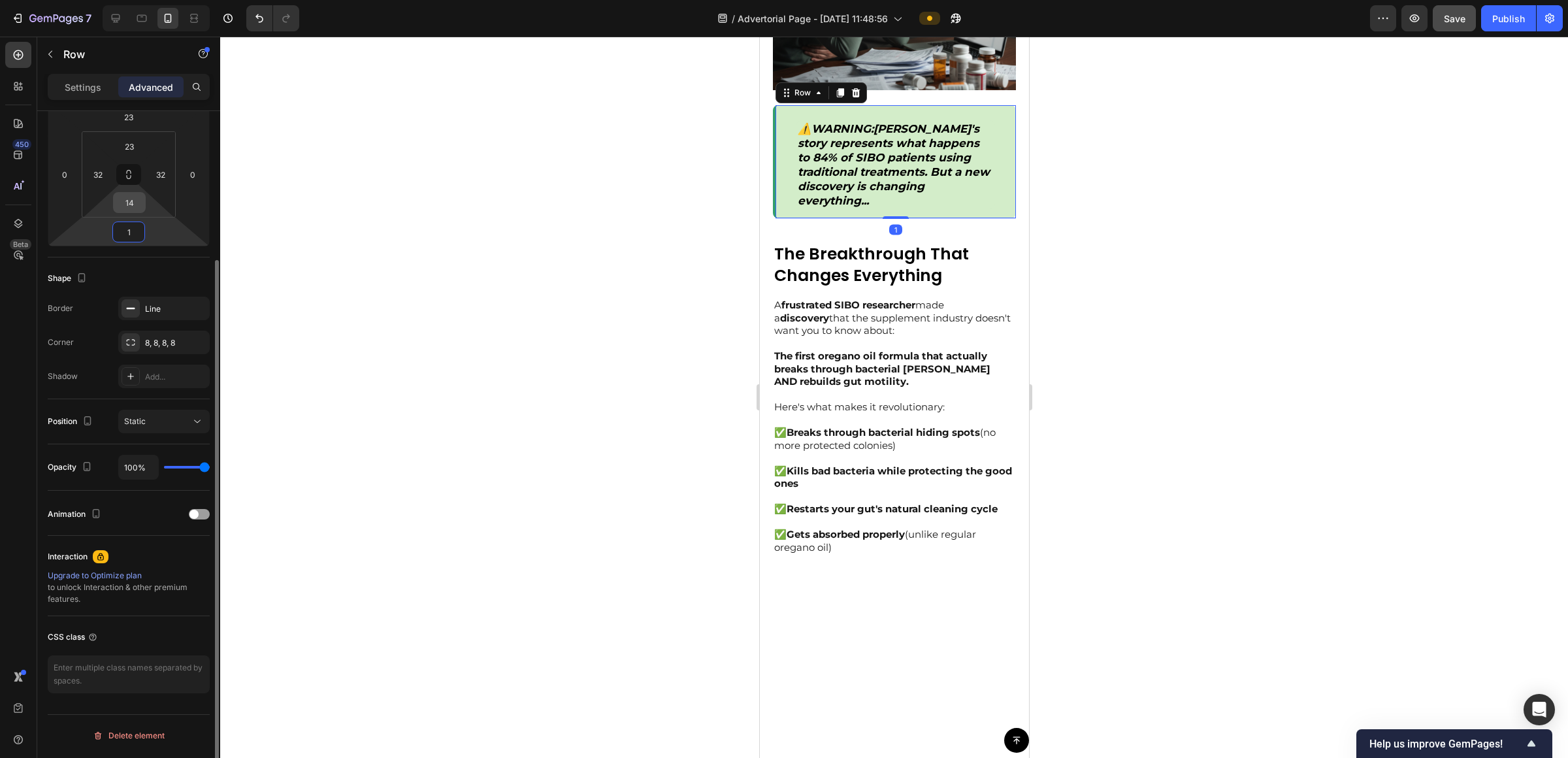
type input "1"
click at [122, 210] on input "14" at bounding box center [129, 202] width 26 height 20
type input "1"
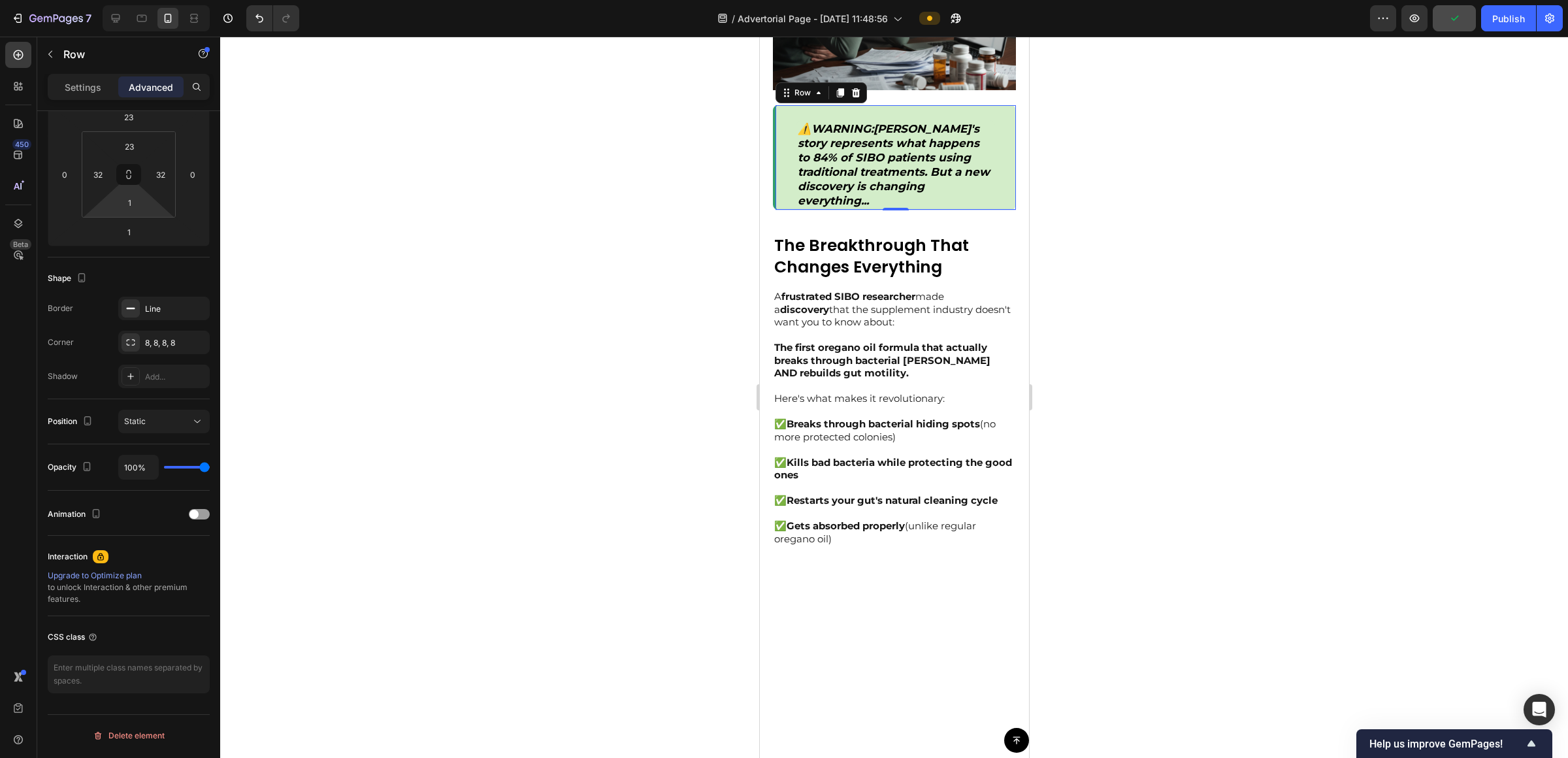
click at [784, 238] on div at bounding box center [894, 397] width 1348 height 721
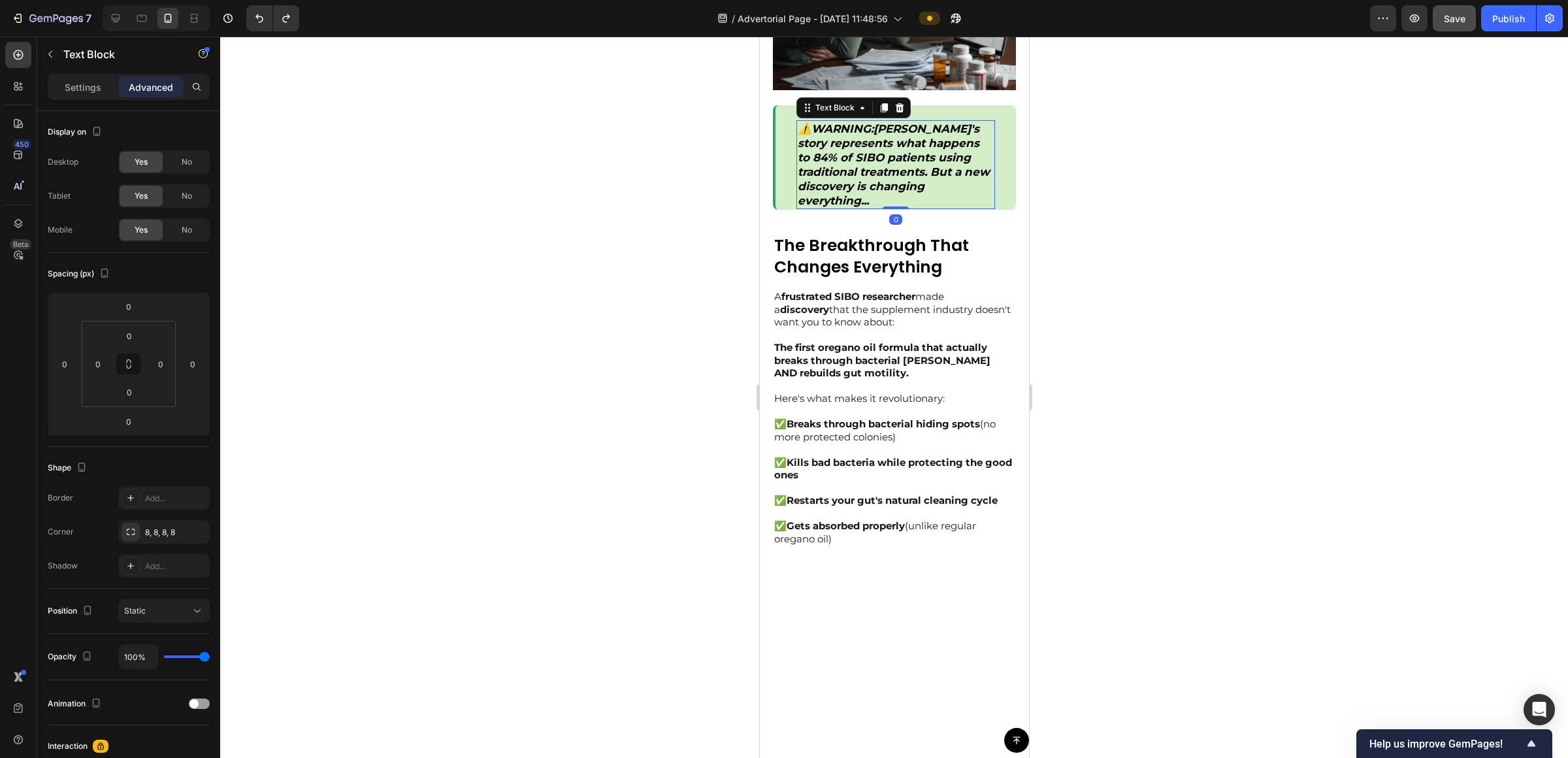
click at [784, 185] on p "⚠️ WARNING : [PERSON_NAME]'s story represents what happens to 84% of SIBO patie…" at bounding box center [895, 165] width 196 height 87
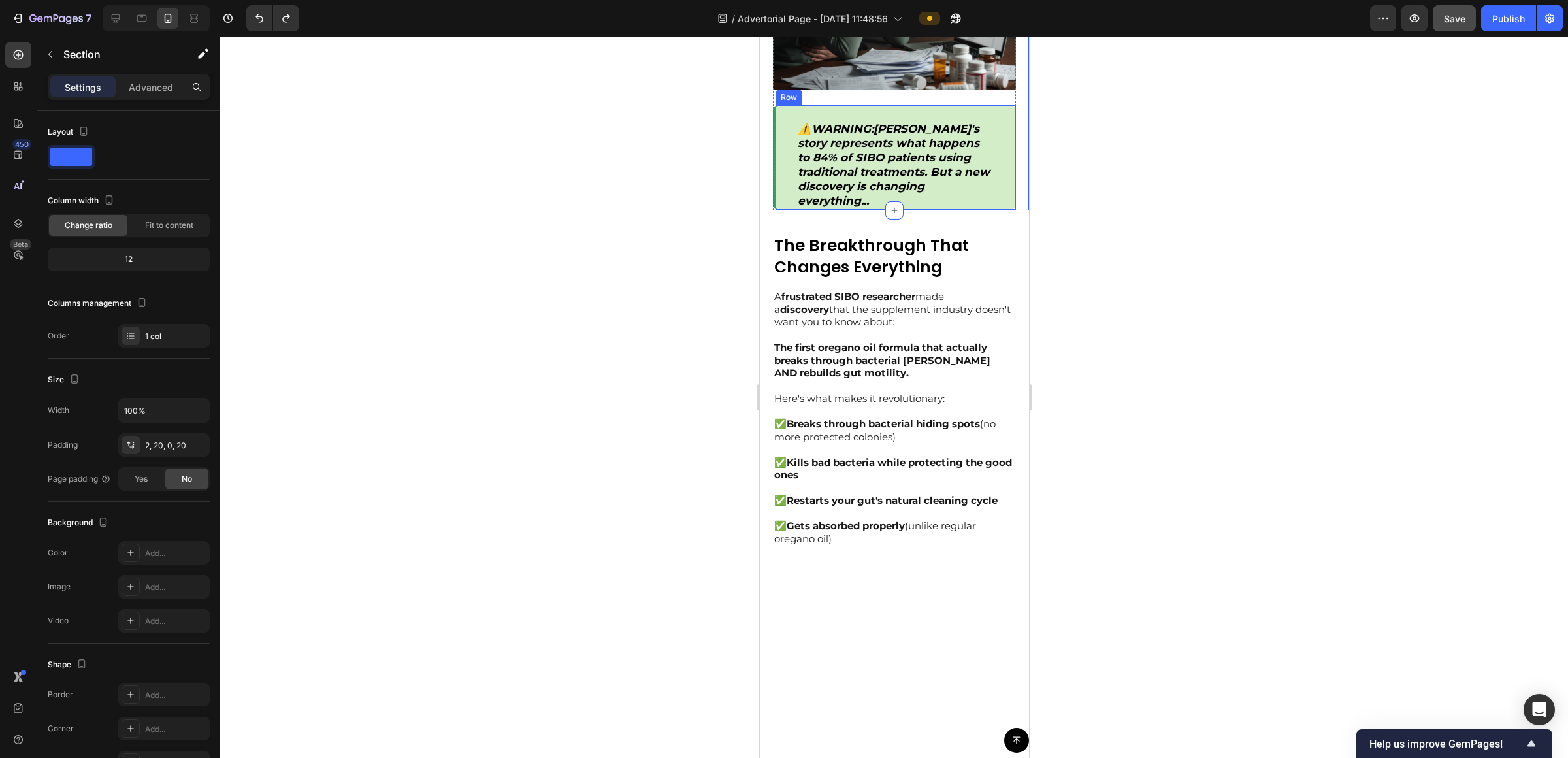
click at [784, 175] on div "⚠️ WARNING : [PERSON_NAME]'s story represents what happens to 84% of SIBO patie…" at bounding box center [894, 158] width 243 height 105
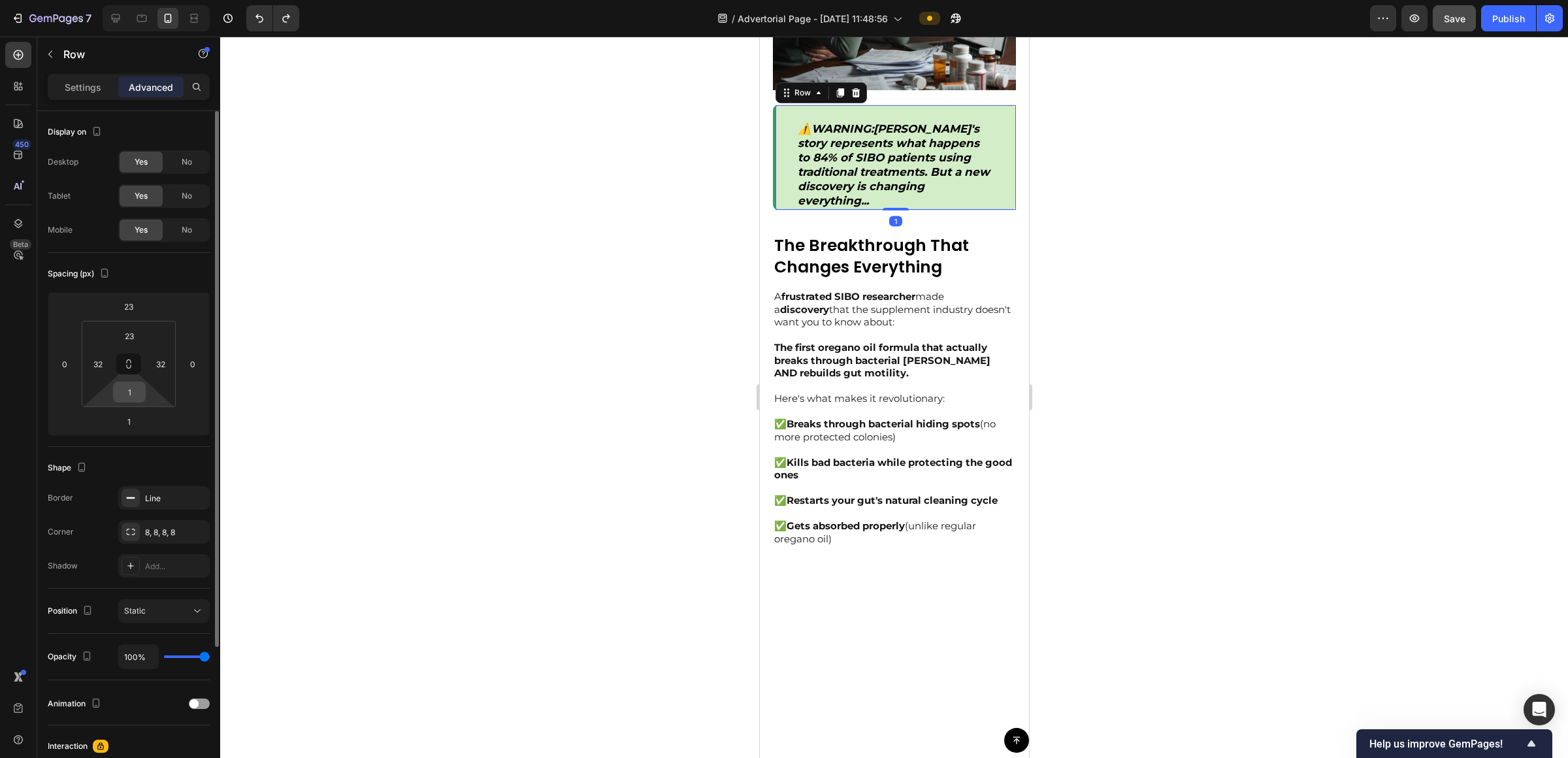
click at [136, 387] on input "1" at bounding box center [129, 391] width 26 height 20
type input "4"
click at [137, 341] on input "23" at bounding box center [129, 335] width 26 height 20
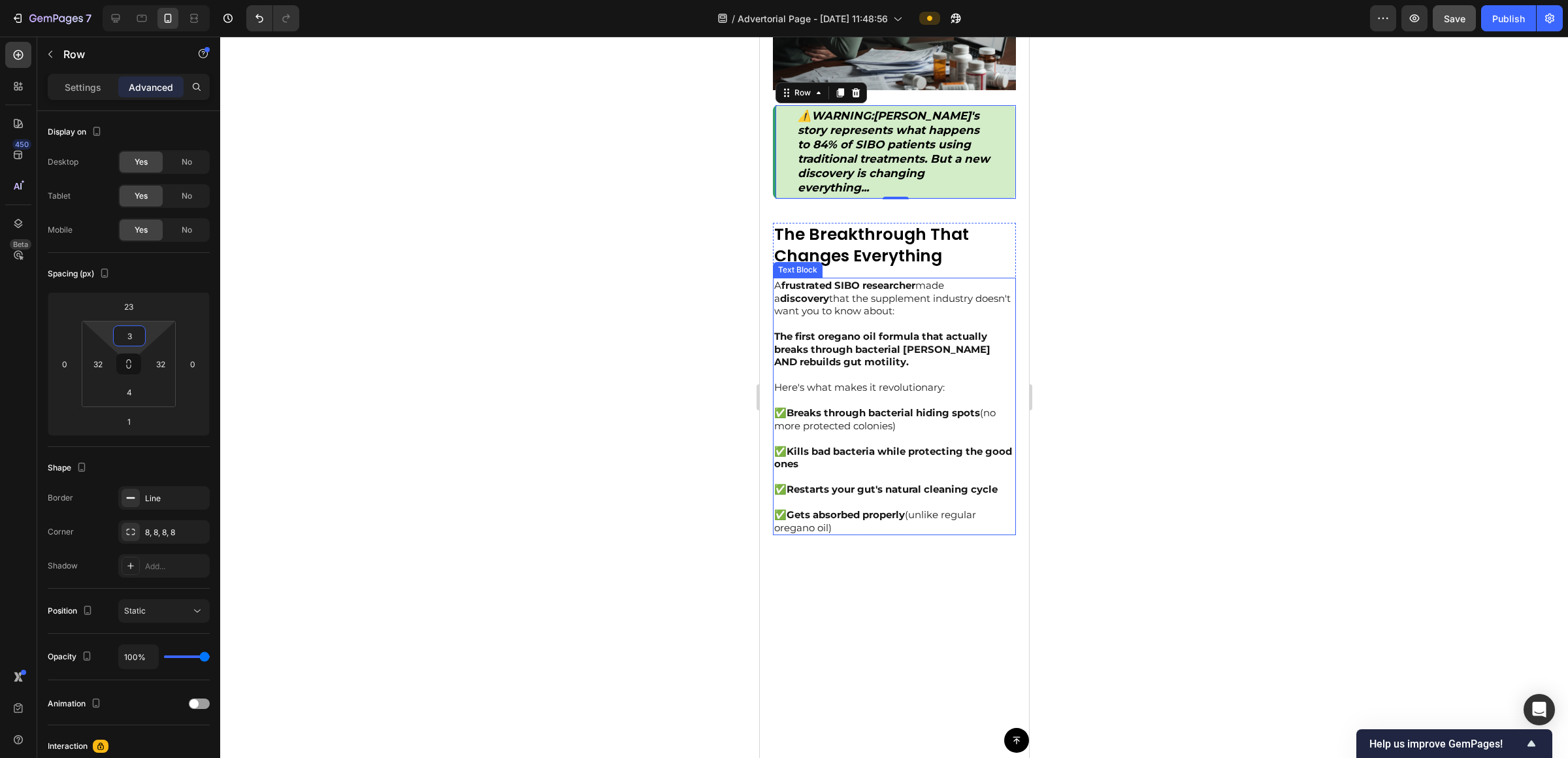
type input "3"
click at [784, 269] on div at bounding box center [894, 397] width 1348 height 721
click at [784, 155] on div "⚠️ WARNING : [PERSON_NAME]'s story represents what happens to 84% of SIBO patie…" at bounding box center [896, 151] width 199 height 89
click at [784, 165] on div "⚠️ WARNING : [PERSON_NAME]'s story represents what happens to 84% of SIBO patie…" at bounding box center [894, 152] width 243 height 94
click at [166, 357] on input "32" at bounding box center [160, 363] width 20 height 20
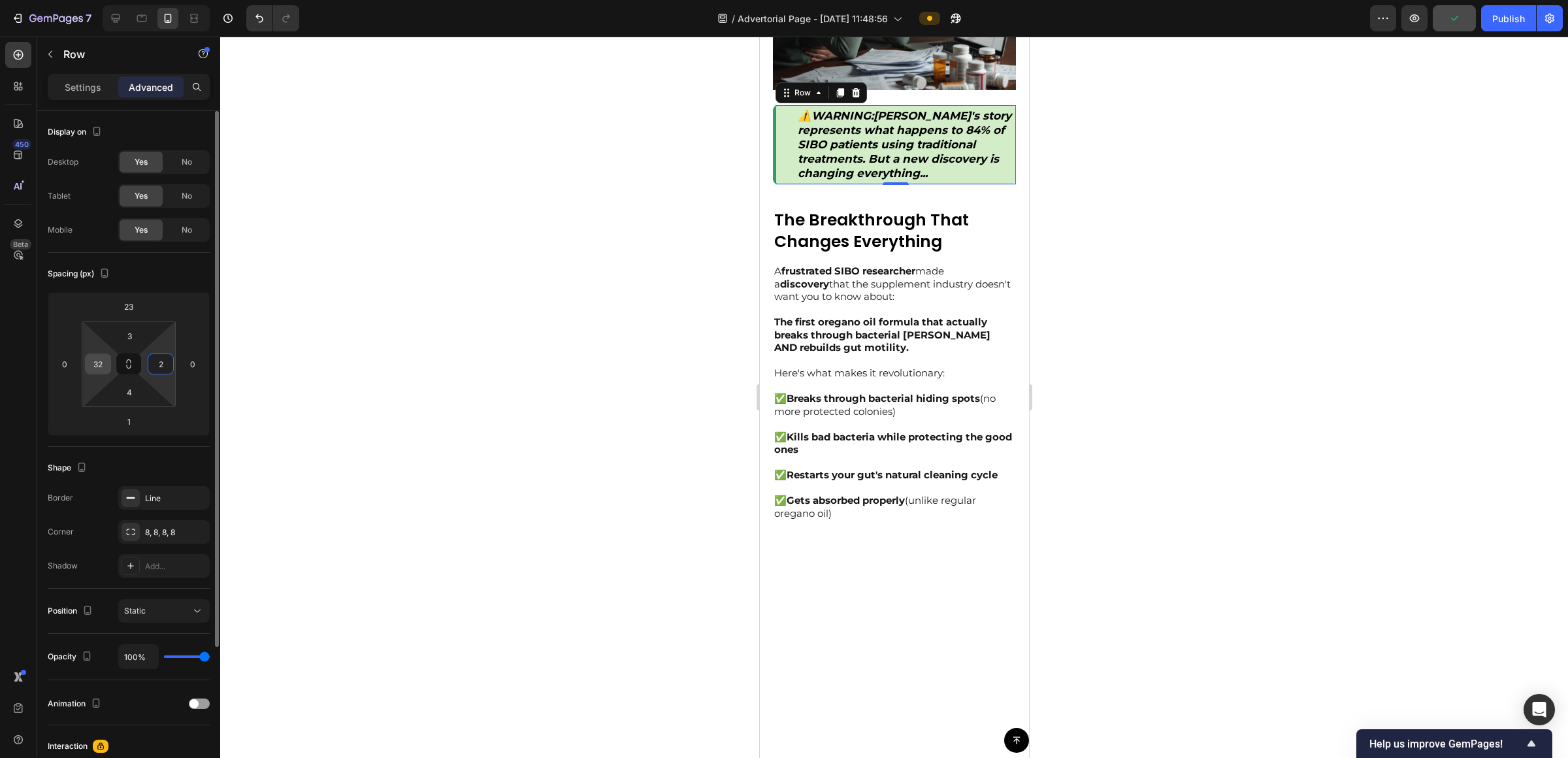
type input "2"
click at [105, 365] on input "32" at bounding box center [98, 363] width 20 height 20
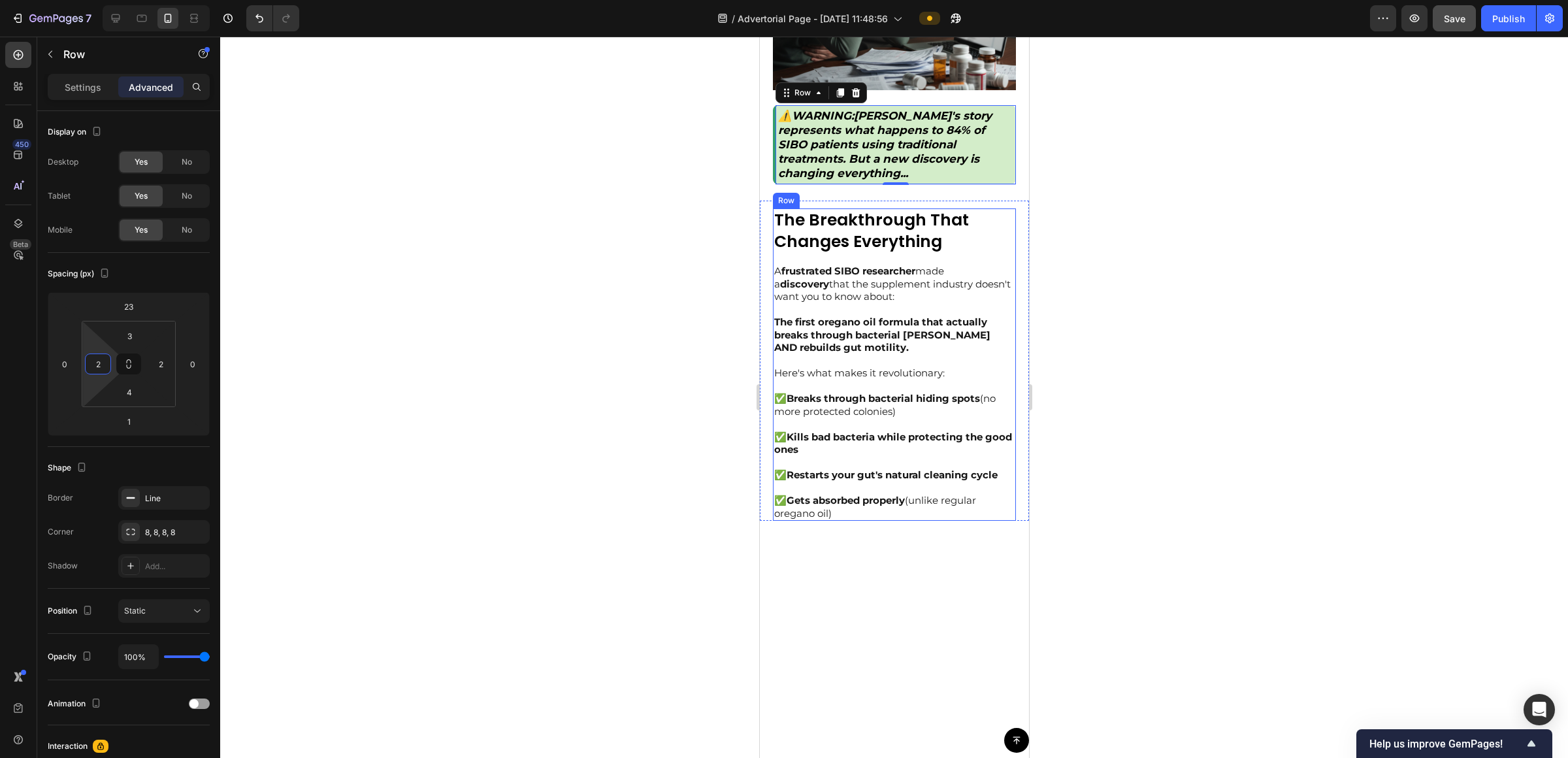
type input "2"
click at [784, 209] on div at bounding box center [894, 397] width 1348 height 721
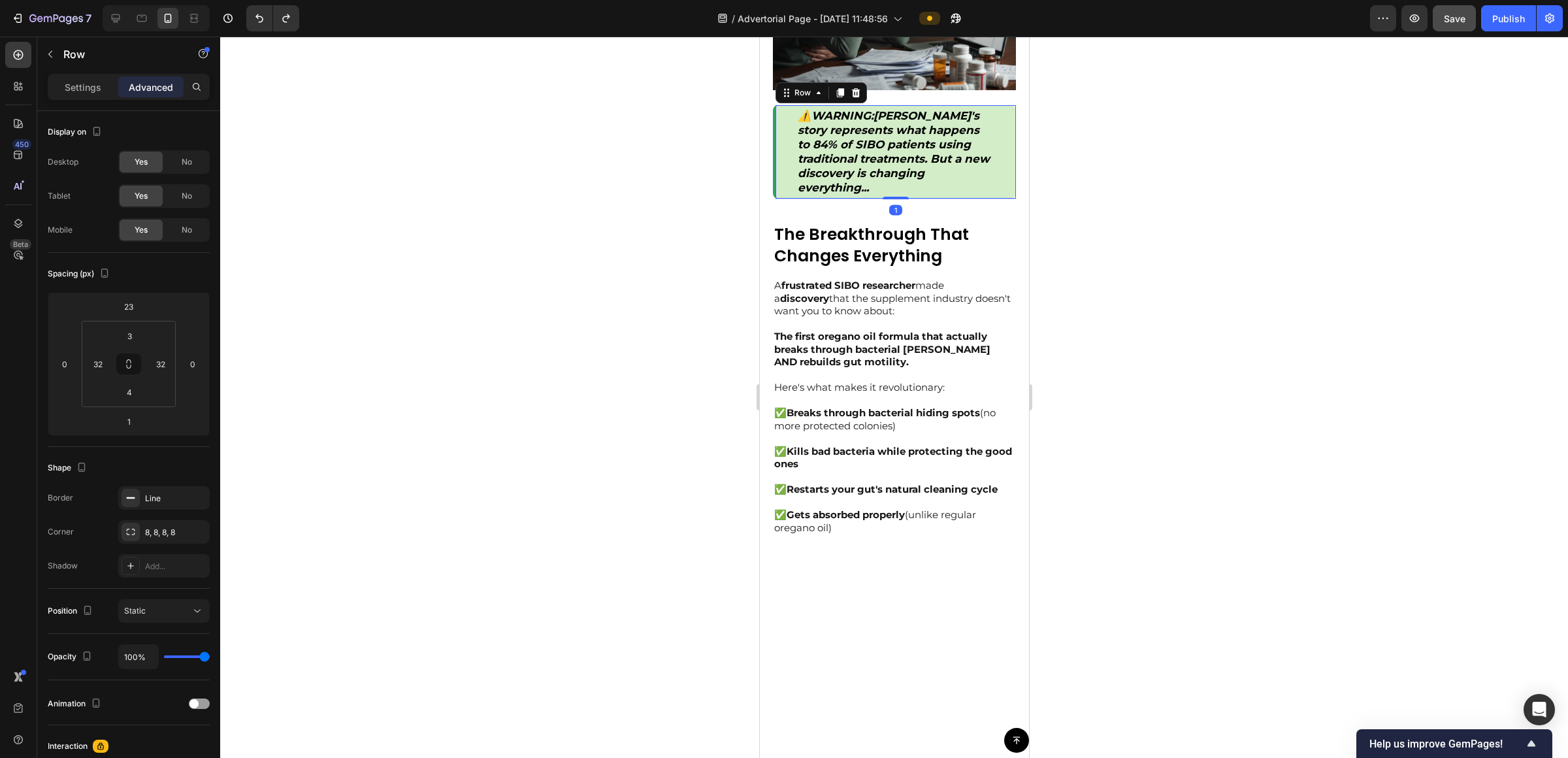
click at [784, 163] on div "⚠️ WARNING : [PERSON_NAME]'s story represents what happens to 84% of SIBO patie…" at bounding box center [894, 152] width 243 height 94
click at [105, 359] on input "32" at bounding box center [98, 363] width 20 height 20
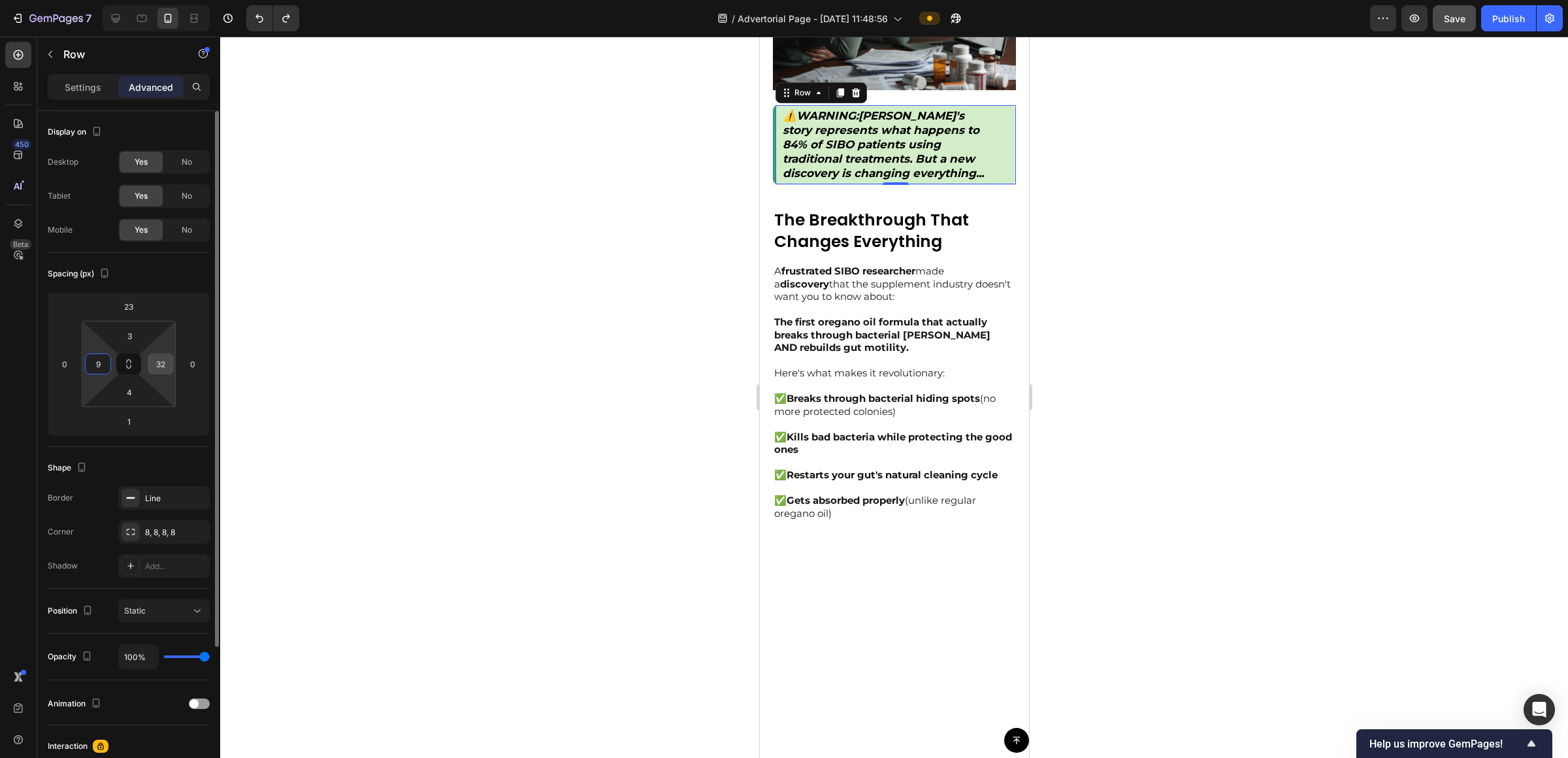
type input "9"
click at [157, 364] on input "32" at bounding box center [160, 363] width 20 height 20
type input "9"
click at [128, 341] on input "3" at bounding box center [129, 335] width 26 height 20
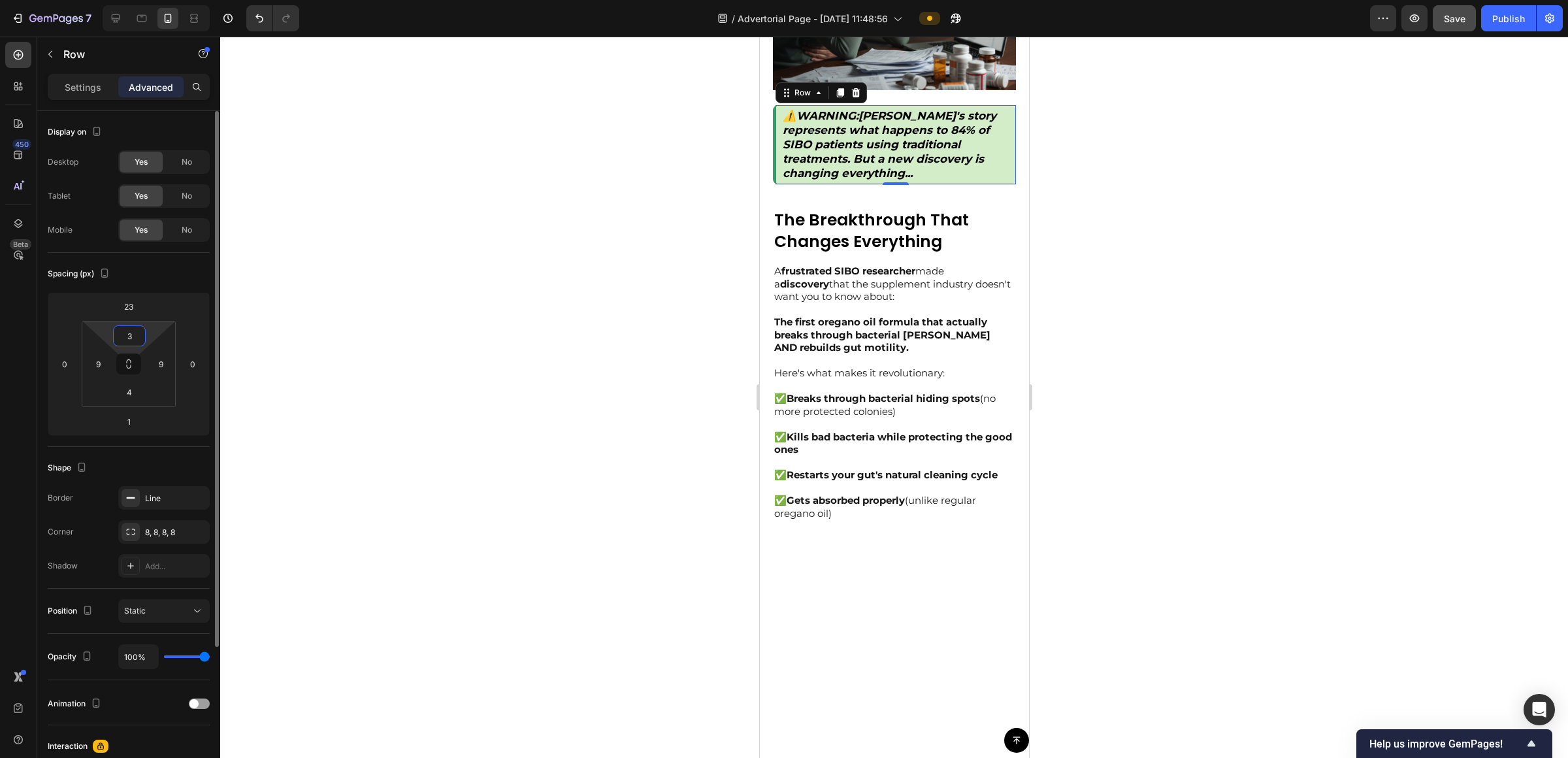
click at [128, 341] on input "3" at bounding box center [129, 335] width 26 height 20
type input "4"
click at [453, 375] on div at bounding box center [894, 397] width 1348 height 721
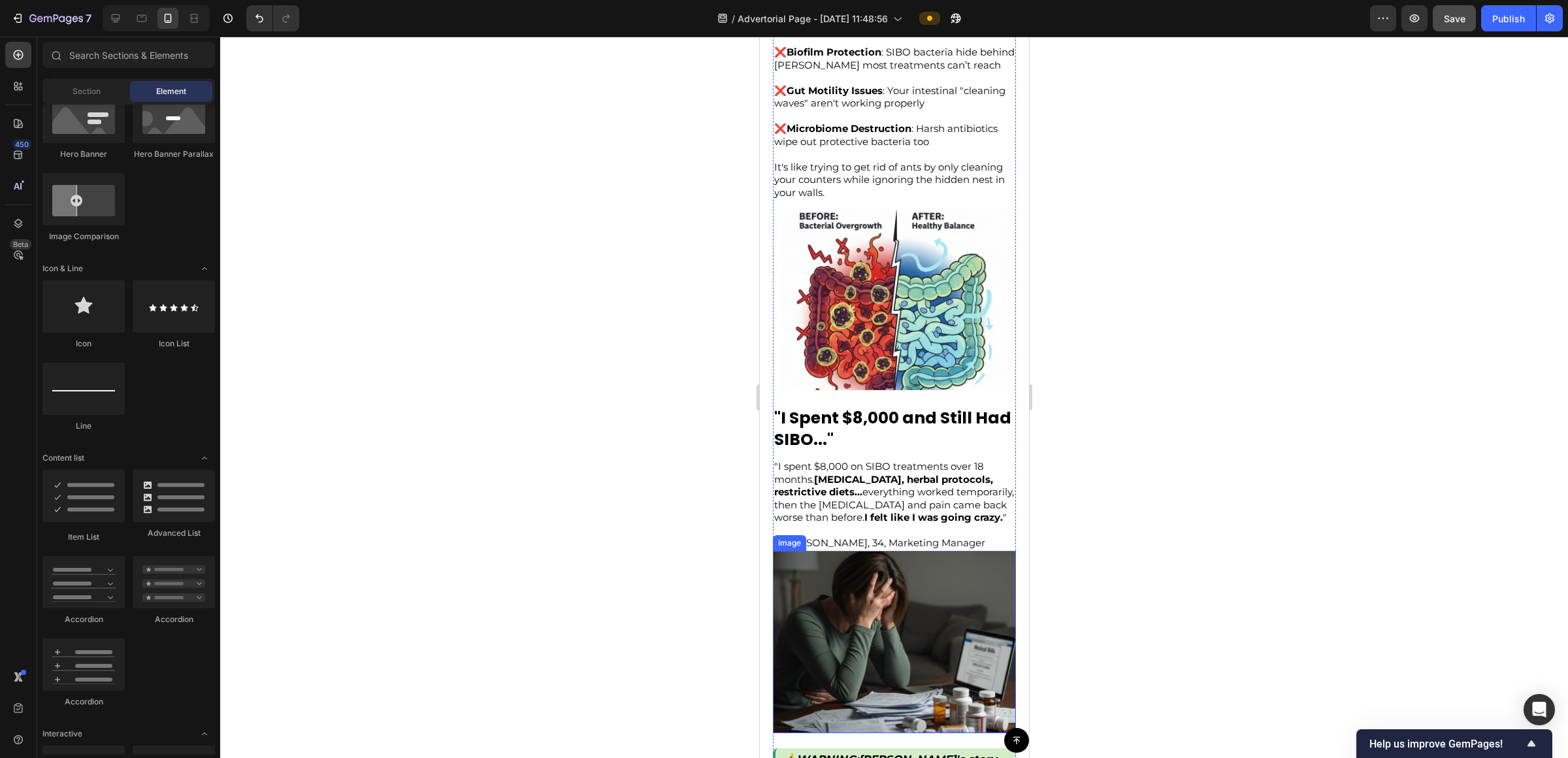
scroll to position [390, 0]
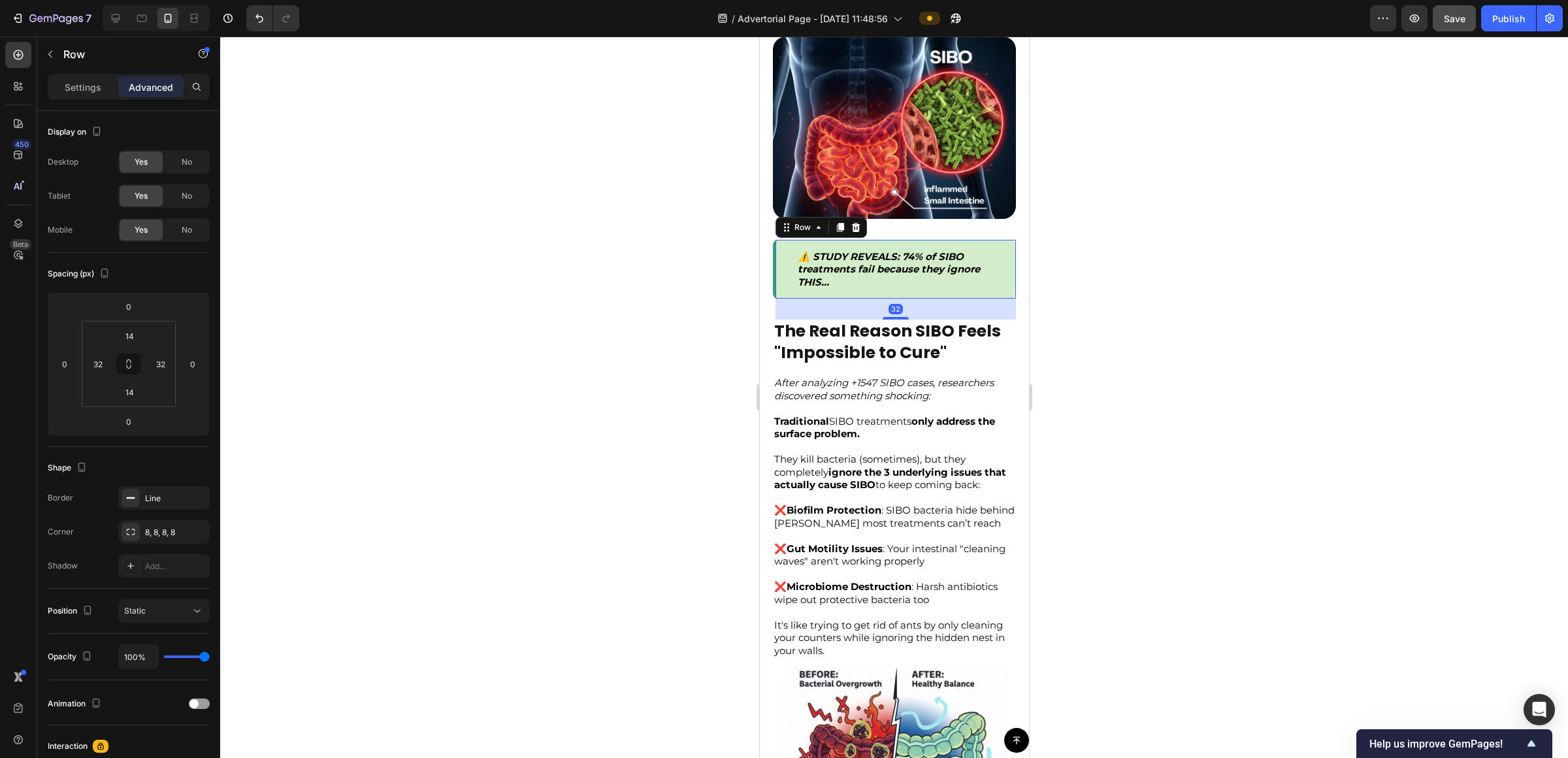
click at [784, 283] on div "⚠️ STUDY REVEALS: 74% of SIBO treatments fail because they ignore THIS... Text …" at bounding box center [894, 270] width 243 height 60
click at [159, 373] on input "32" at bounding box center [160, 363] width 20 height 20
type input "9"
click at [100, 365] on input "32" at bounding box center [98, 363] width 20 height 20
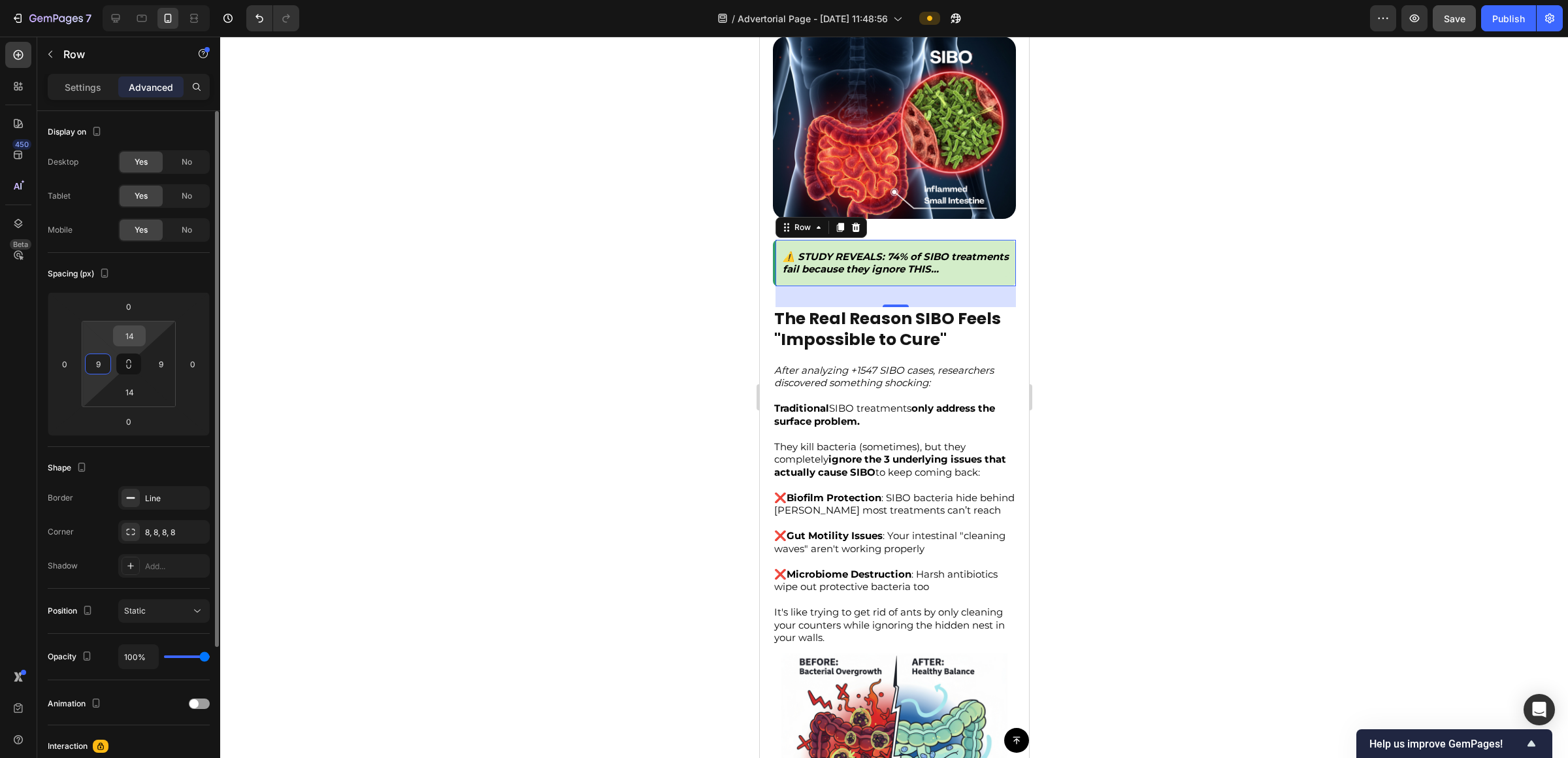
type input "9"
click at [123, 345] on input "14" at bounding box center [129, 335] width 26 height 20
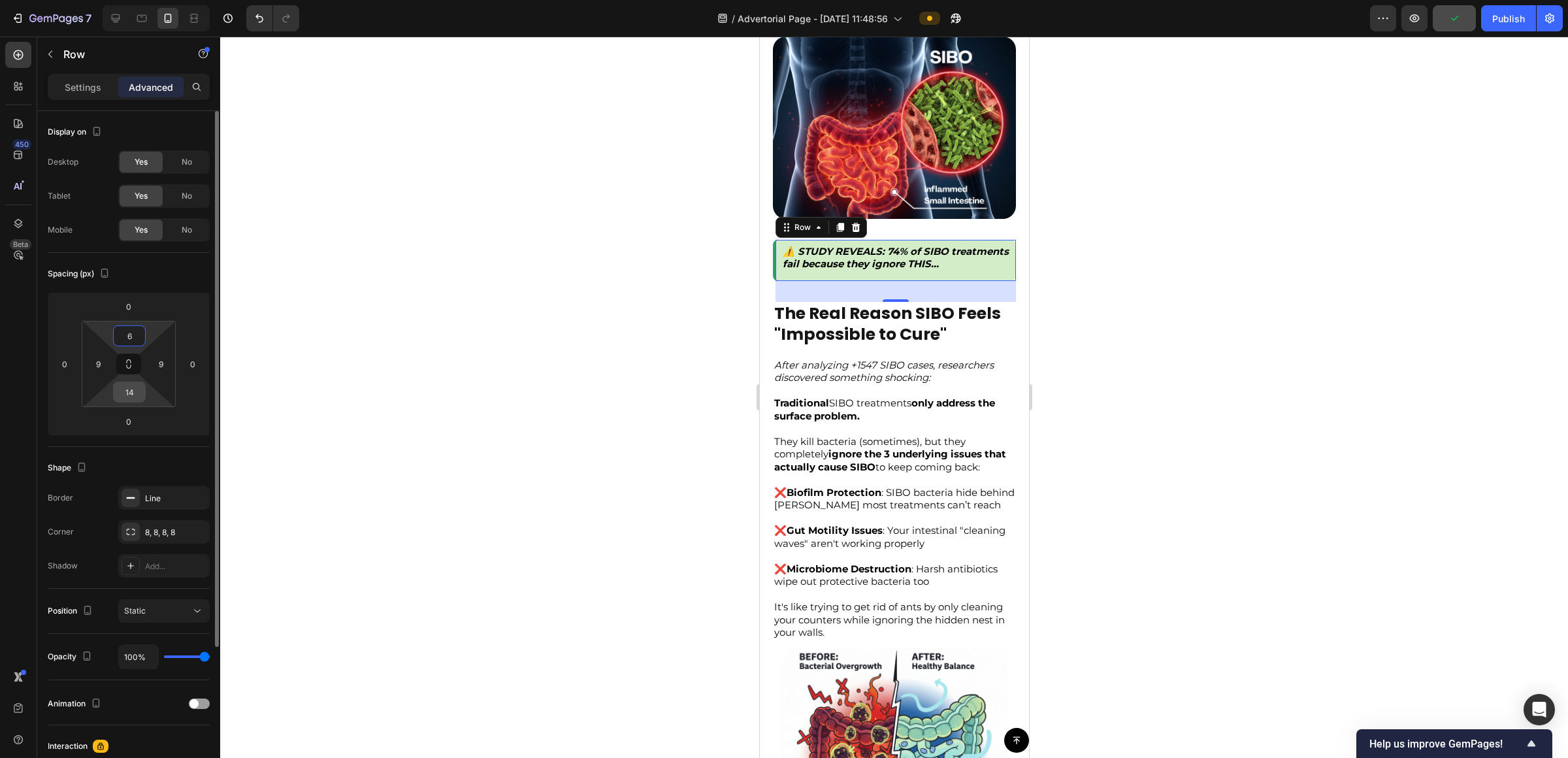
type input "6"
click at [124, 390] on input "14" at bounding box center [129, 391] width 26 height 20
type input "6"
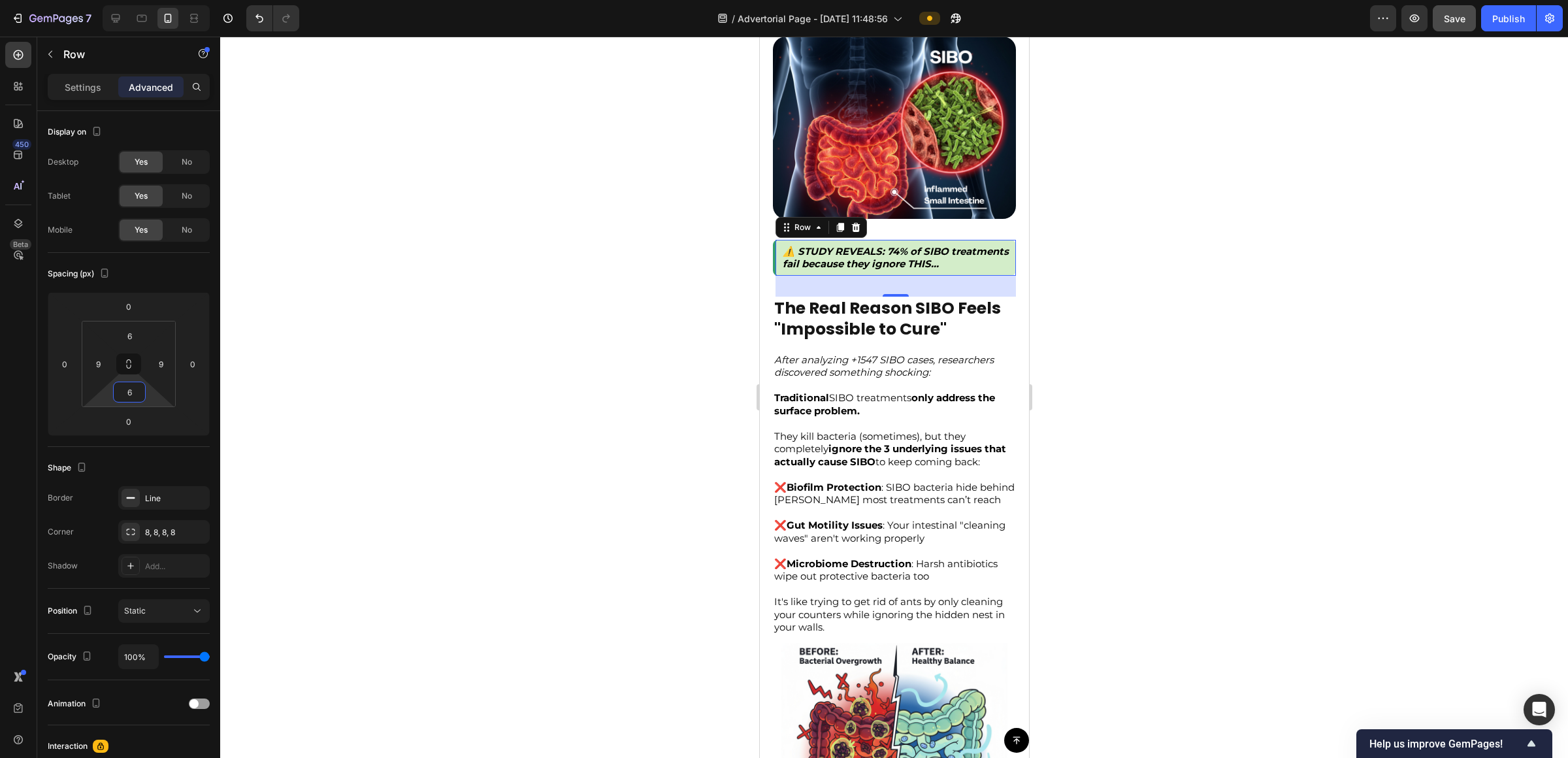
click at [784, 281] on div at bounding box center [894, 397] width 1348 height 721
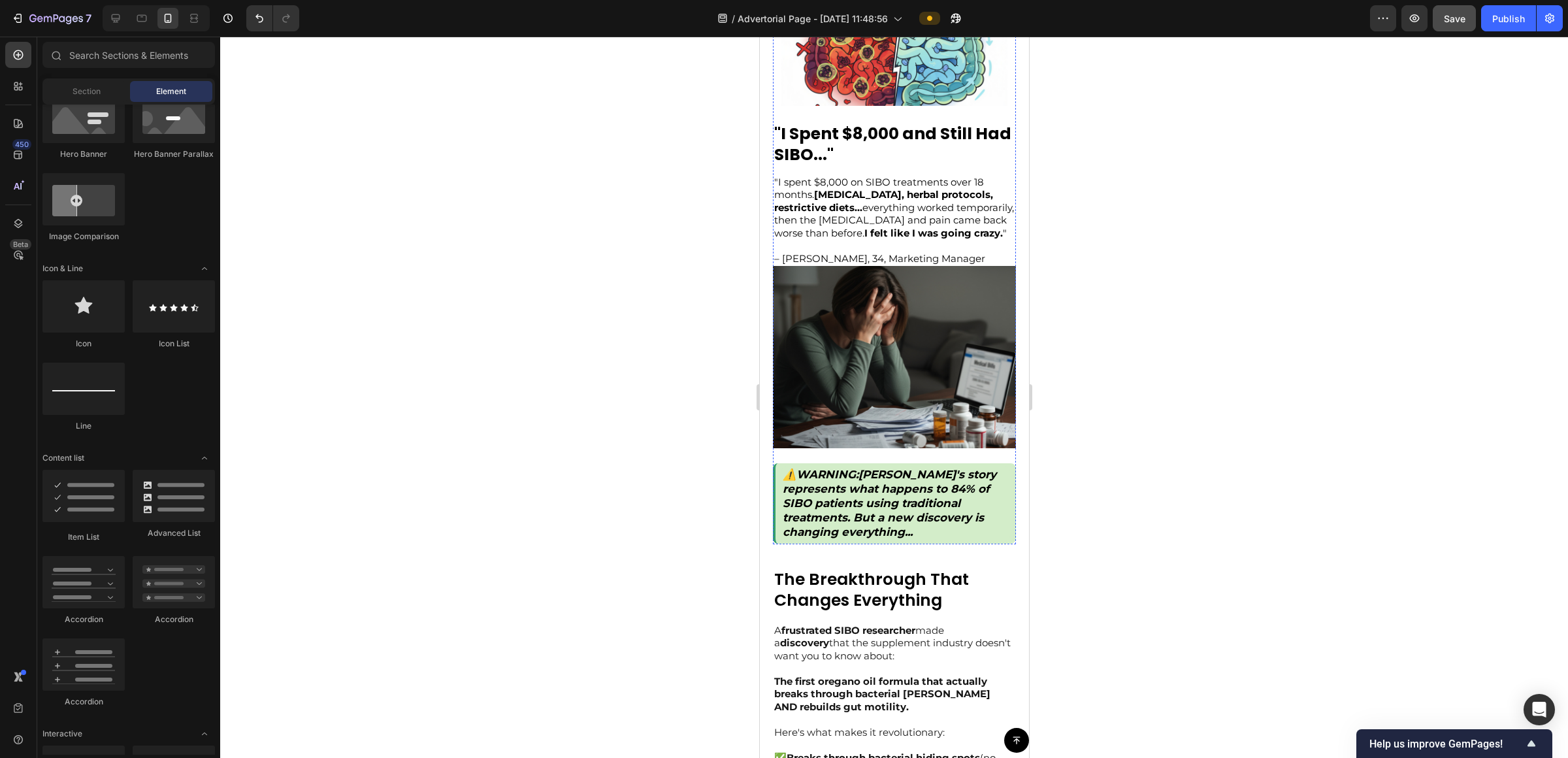
scroll to position [1265, 0]
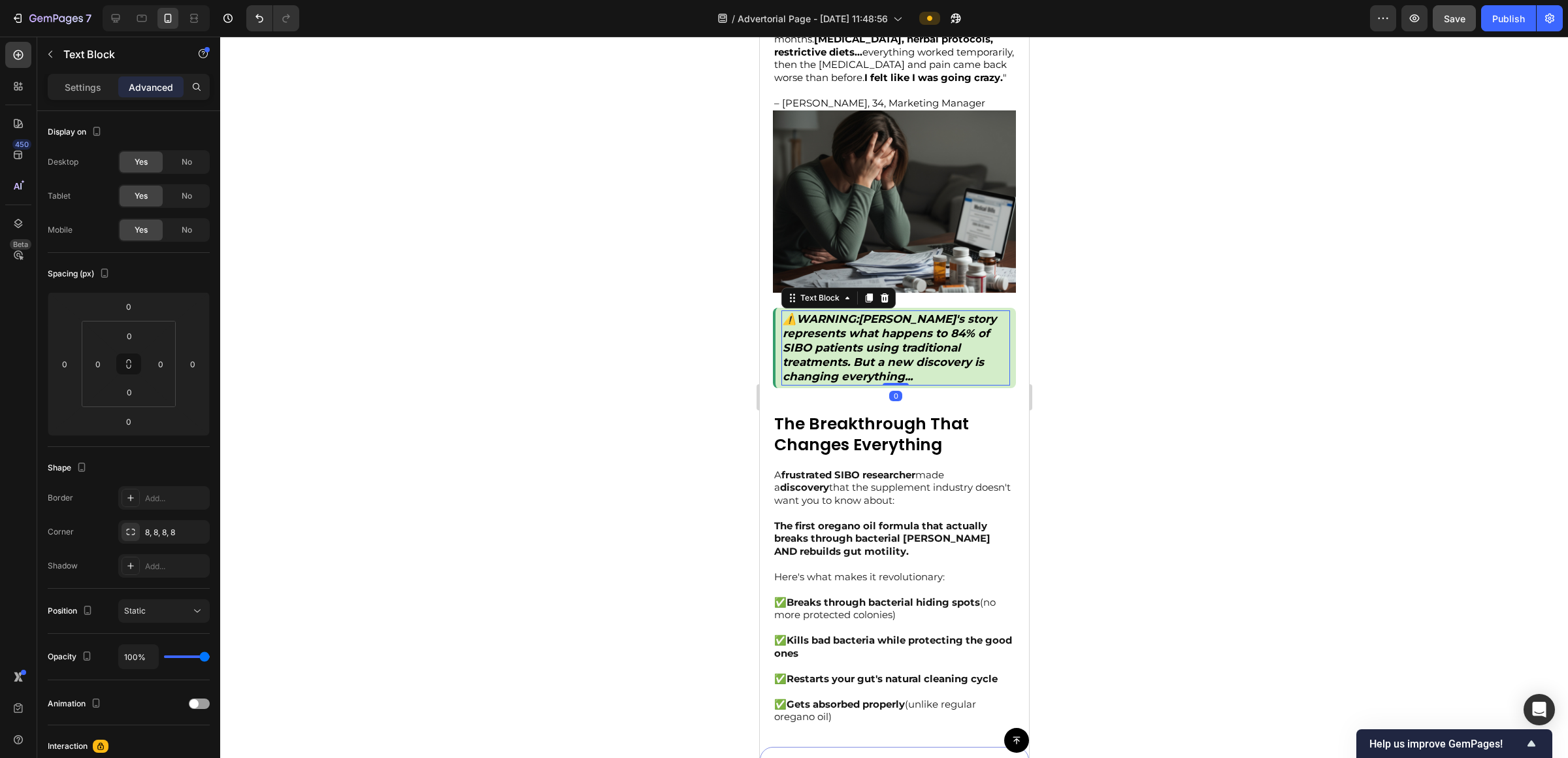
click at [784, 365] on p "⚠️ WARNING : [PERSON_NAME]'s story represents what happens to 84% of SIBO patie…" at bounding box center [895, 347] width 226 height 71
click at [784, 358] on div at bounding box center [894, 397] width 1348 height 721
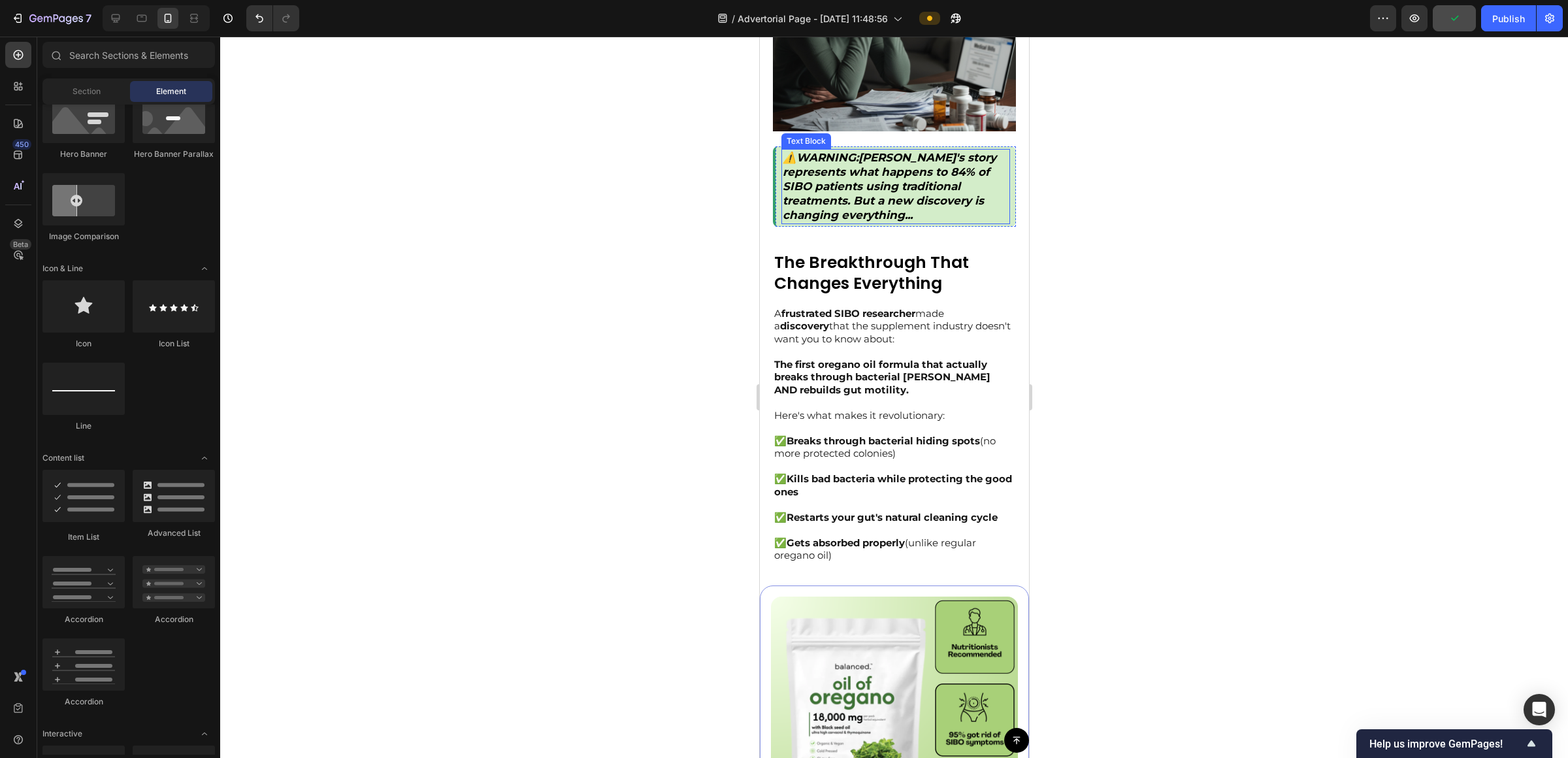
scroll to position [1452, 0]
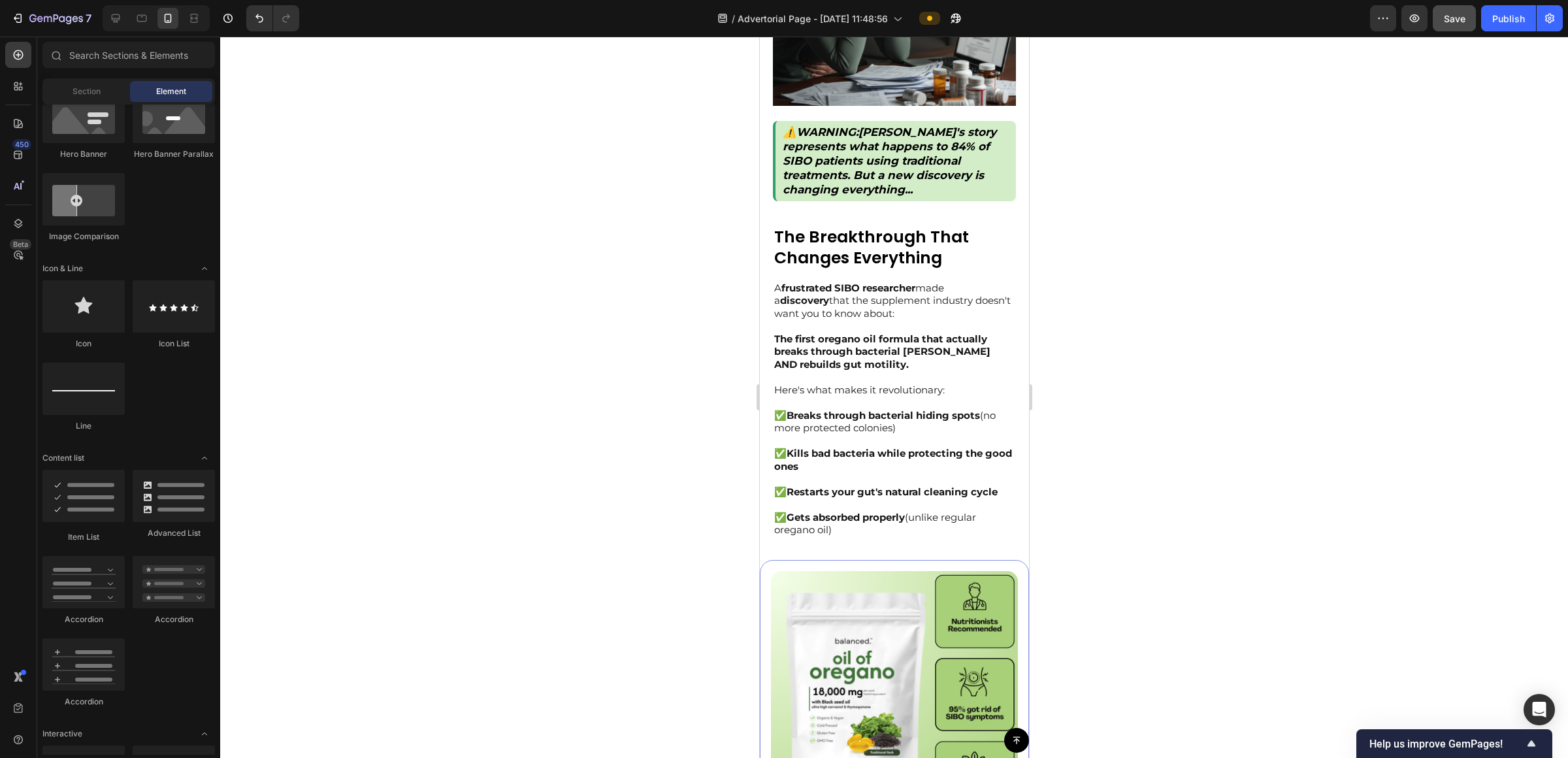
click at [784, 641] on div at bounding box center [894, 397] width 1348 height 721
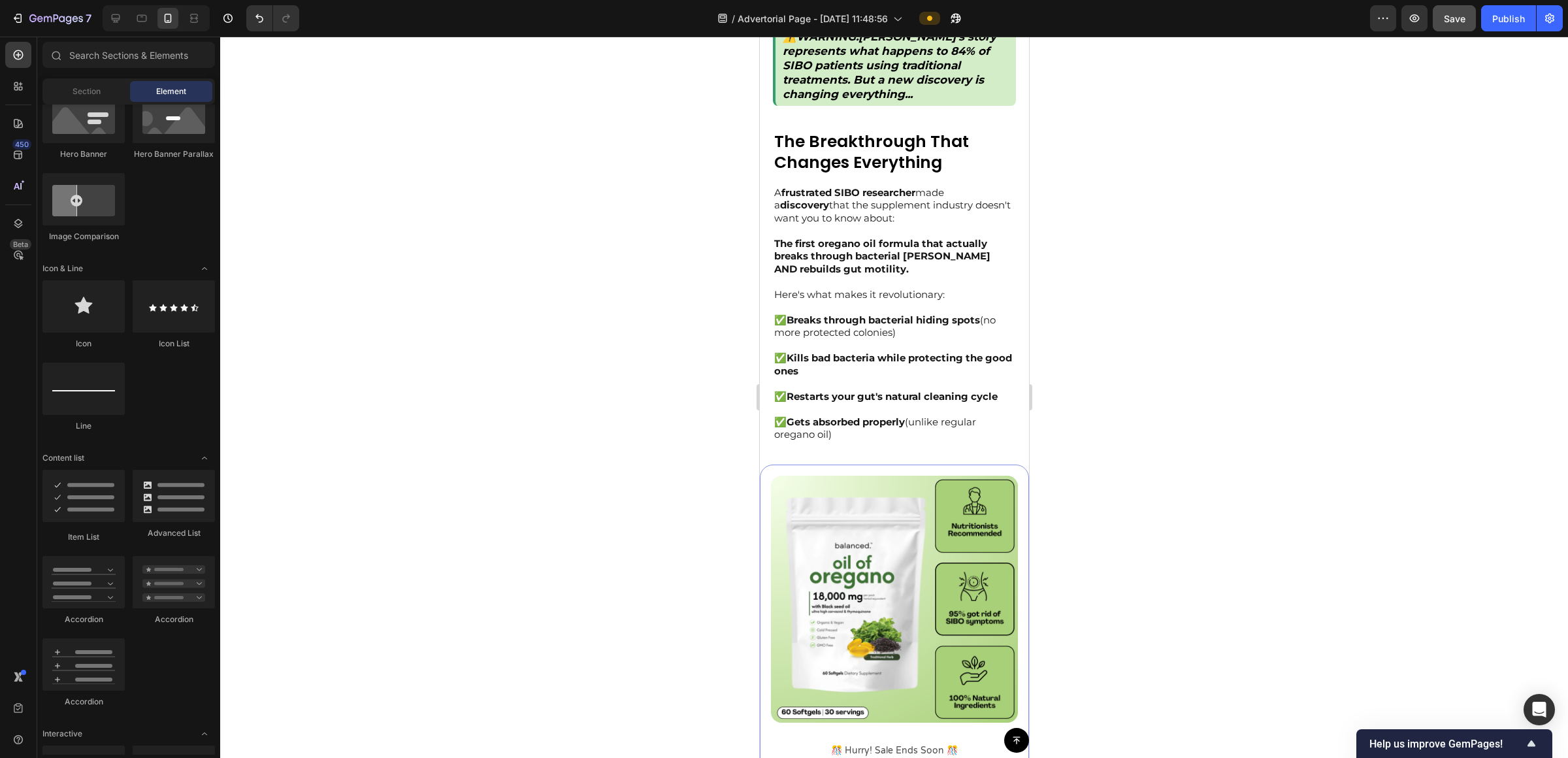
scroll to position [1667, 0]
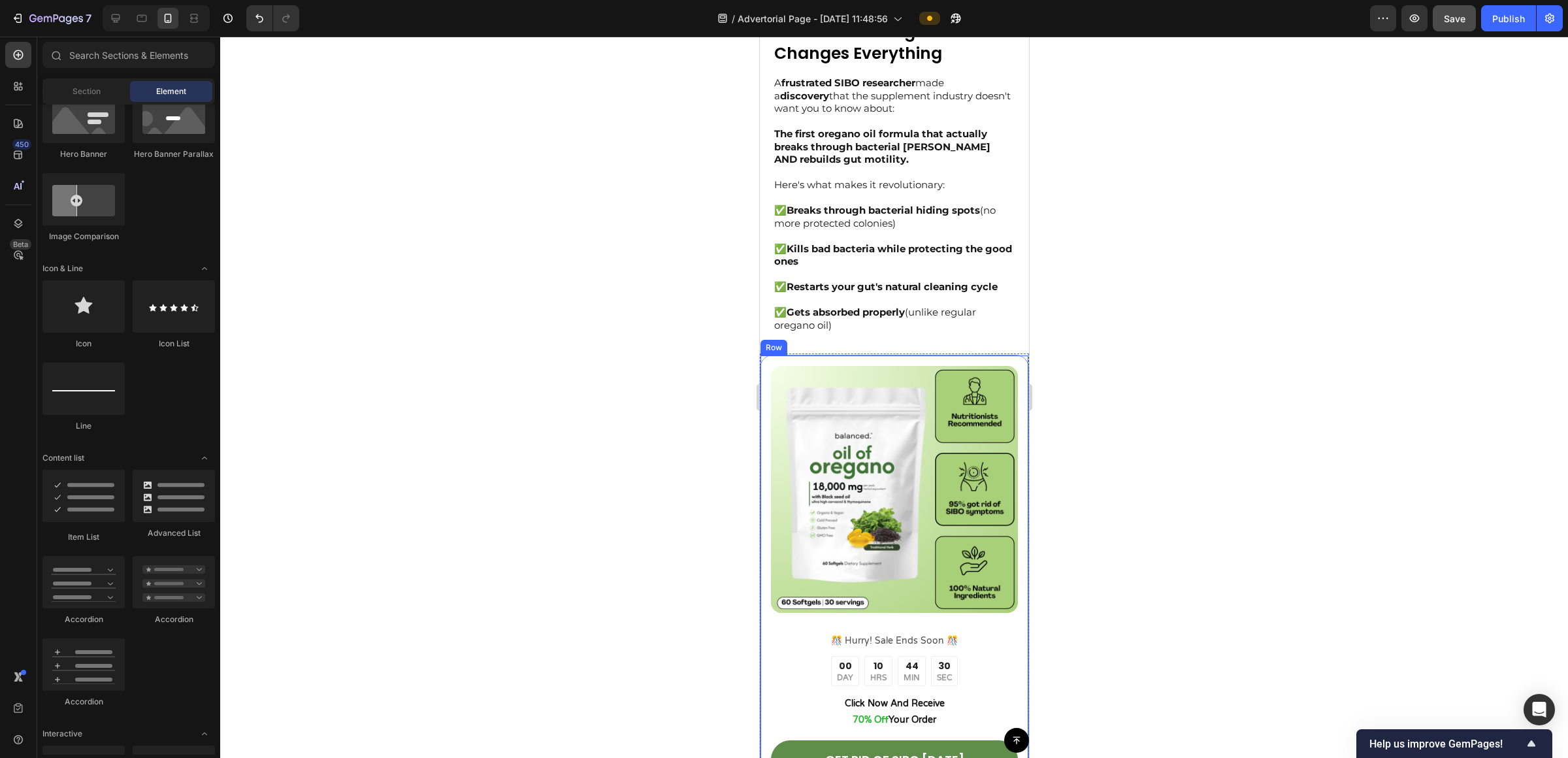
click at [784, 362] on div "Image ️🎊 Hurry! Sale Ends Soon ️🎊 Text Block 00 DAY 10 HRS 44 MIN 30 SEC Countd…" at bounding box center [894, 606] width 269 height 503
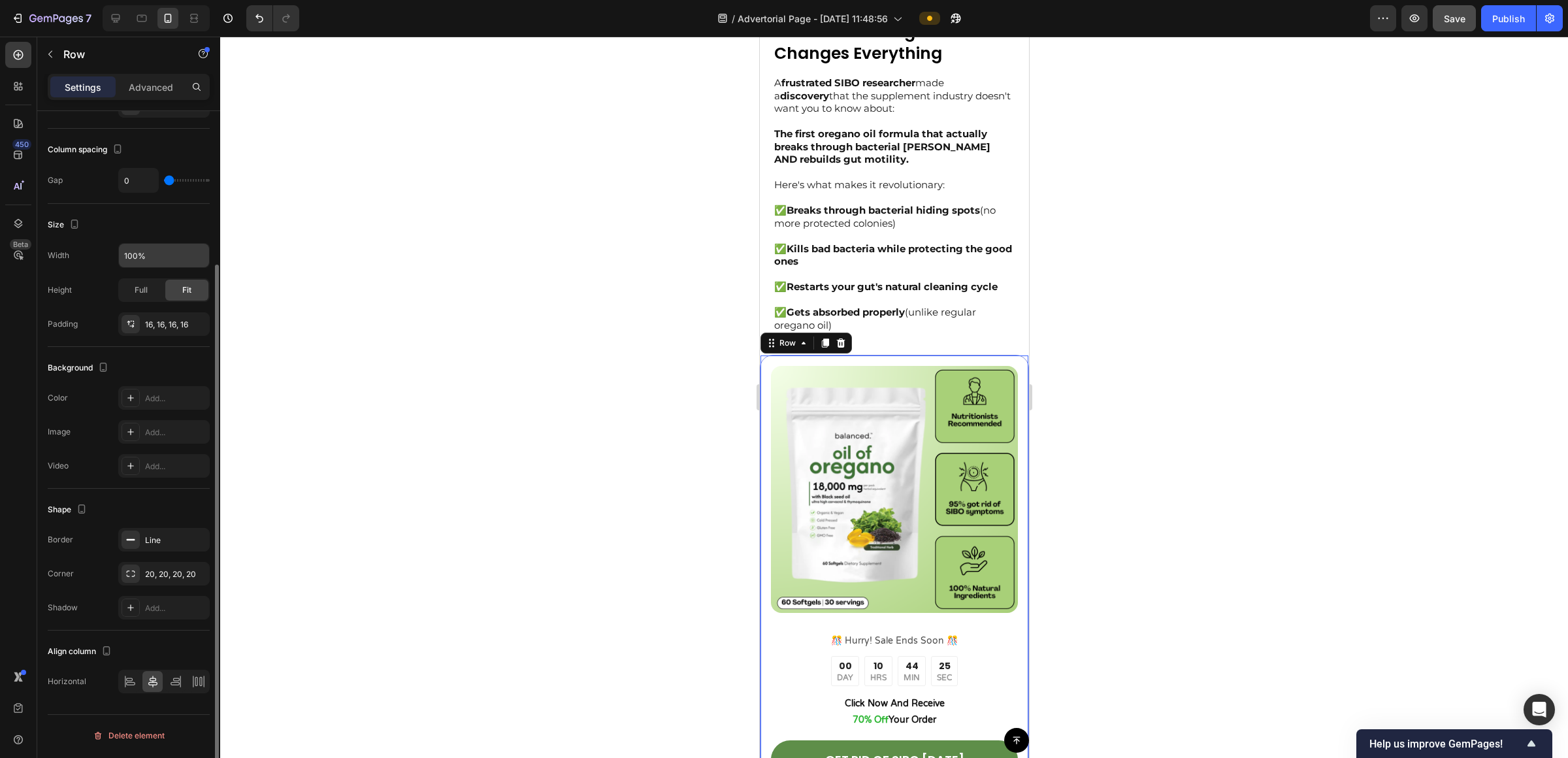
scroll to position [197, 0]
click at [174, 534] on div "Line" at bounding box center [164, 540] width 38 height 12
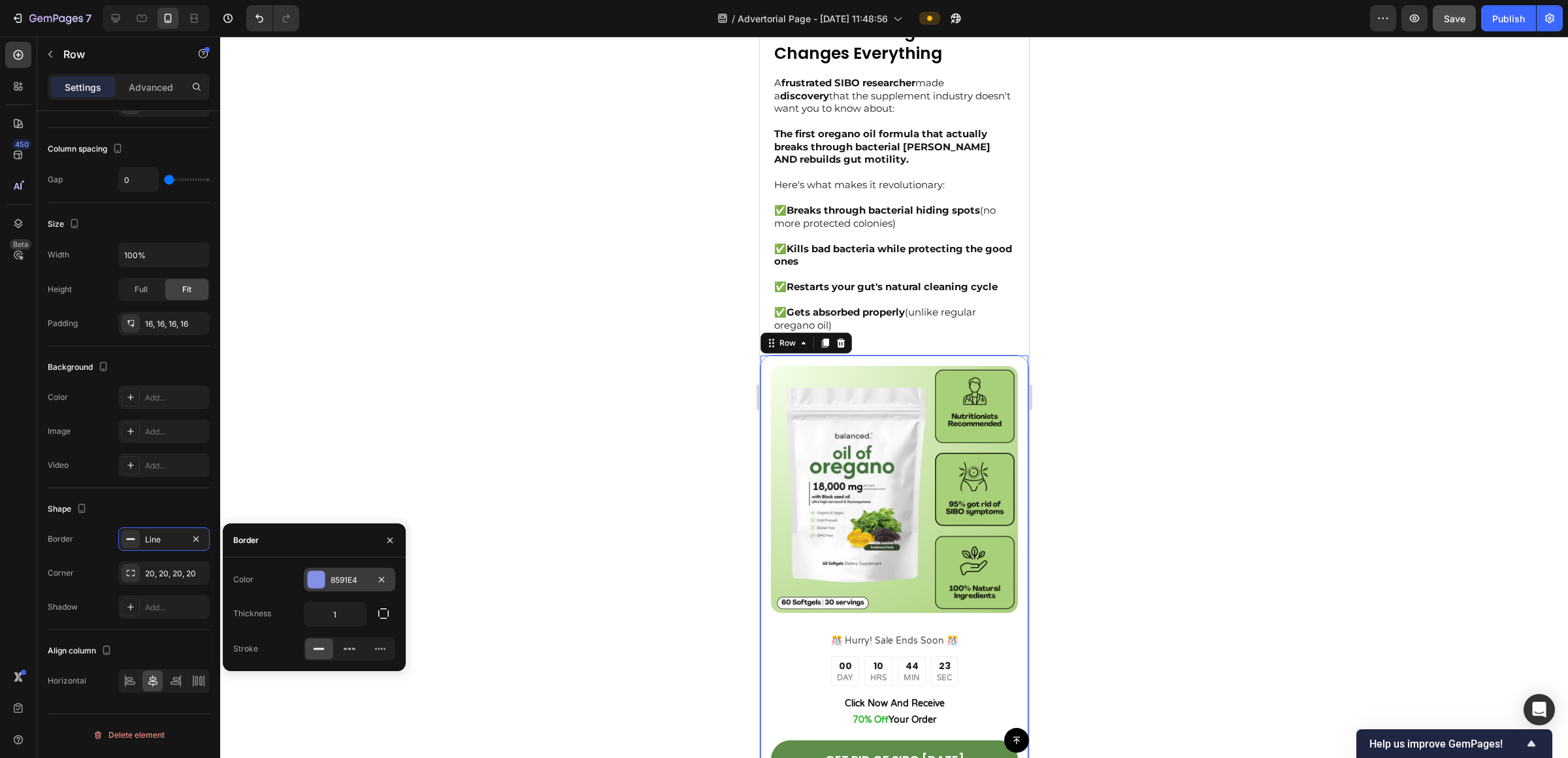
click at [311, 573] on div at bounding box center [316, 579] width 17 height 17
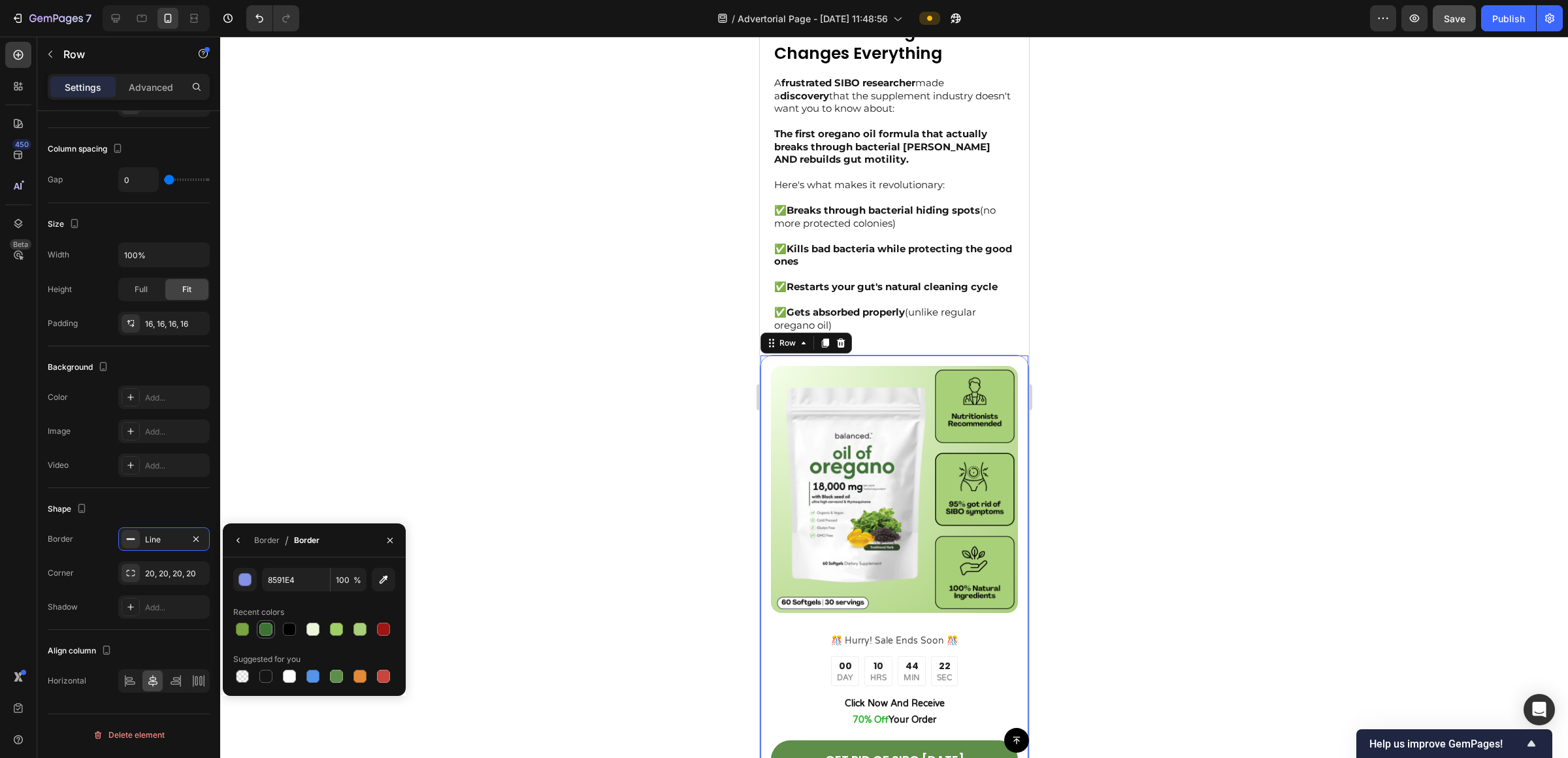
click at [257, 629] on div at bounding box center [266, 630] width 19 height 19
type input "3D7234"
click at [784, 495] on div at bounding box center [894, 397] width 1348 height 721
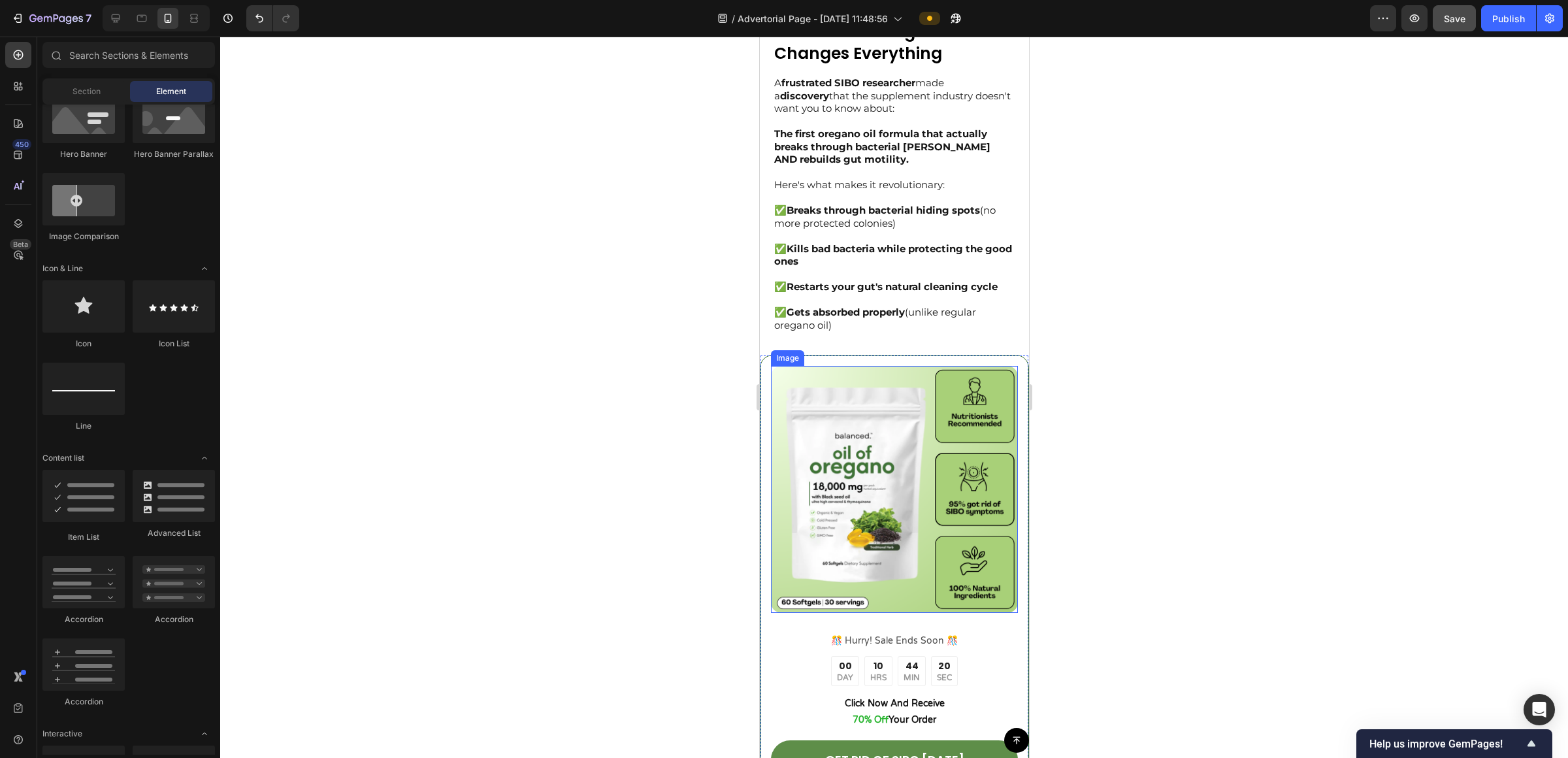
click at [784, 430] on div at bounding box center [894, 397] width 1348 height 721
click at [784, 322] on div at bounding box center [894, 397] width 1348 height 721
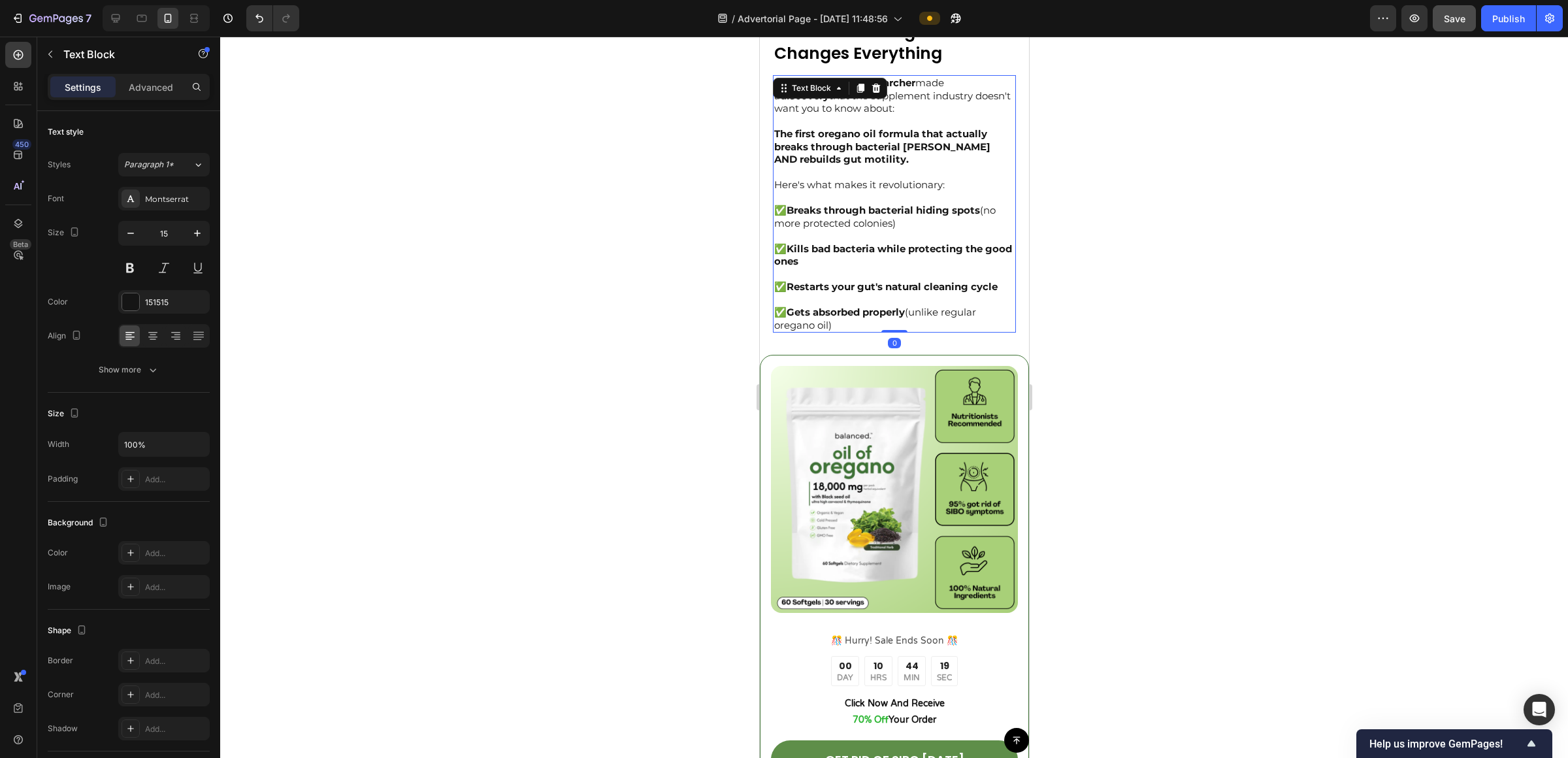
click at [784, 294] on p "✅ Restarts your gut's natural cleaning cycle" at bounding box center [893, 294] width 241 height 26
click at [784, 355] on div at bounding box center [894, 397] width 1348 height 721
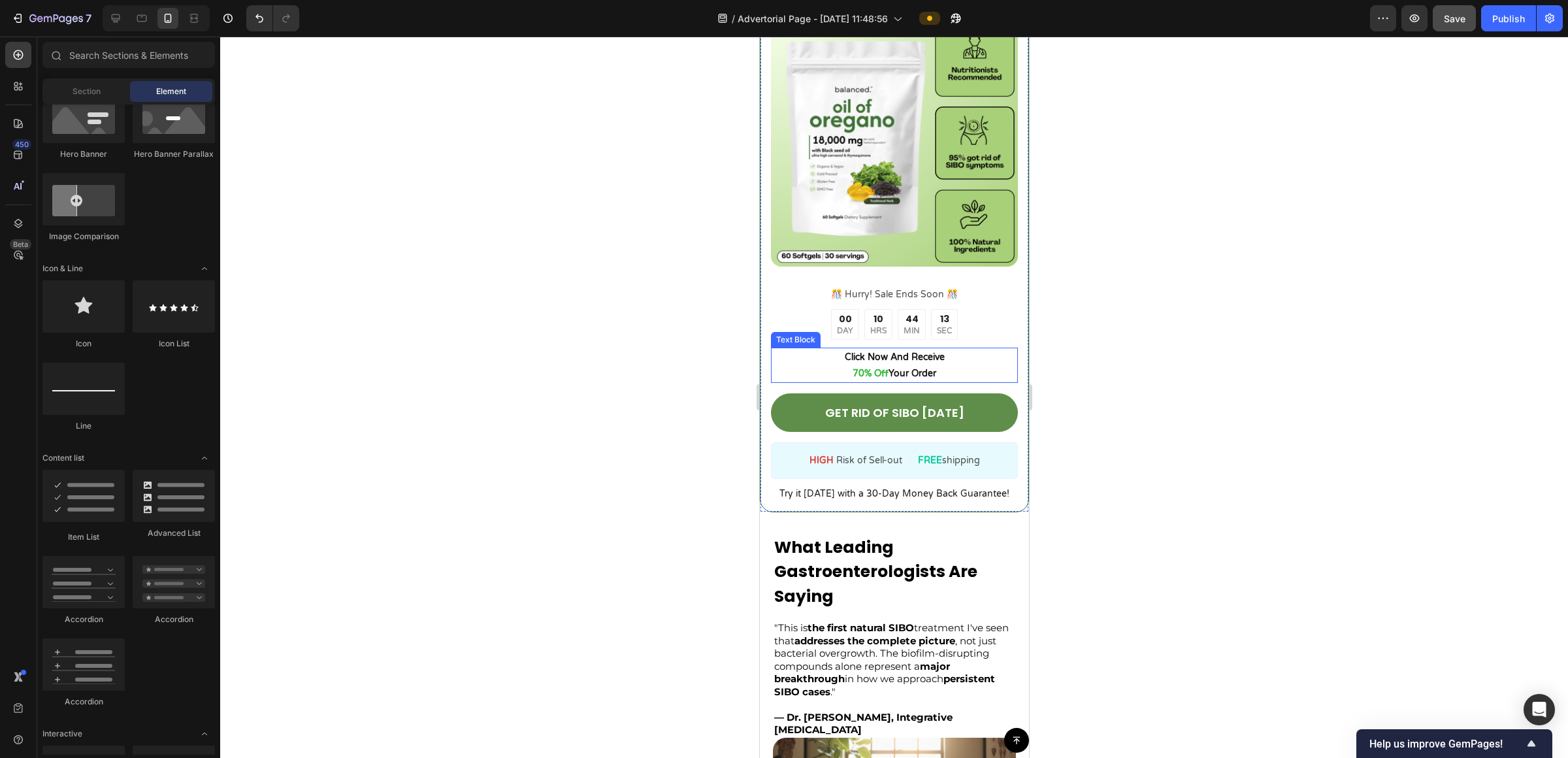
scroll to position [2015, 0]
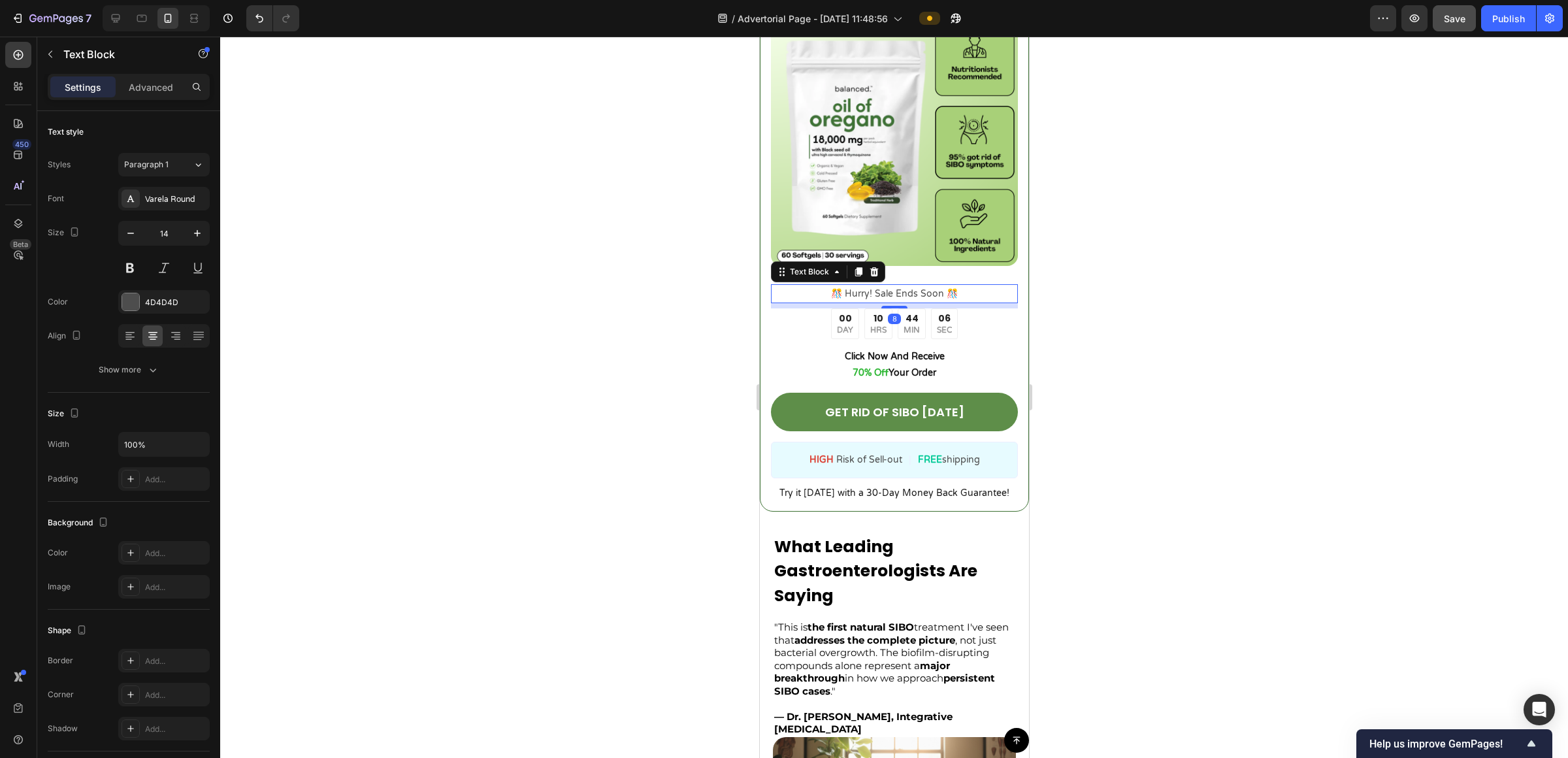
click at [784, 286] on p "️🎊 Hurry! Sale Ends Soon ️🎊" at bounding box center [893, 294] width 244 height 16
click at [784, 267] on icon at bounding box center [874, 271] width 9 height 9
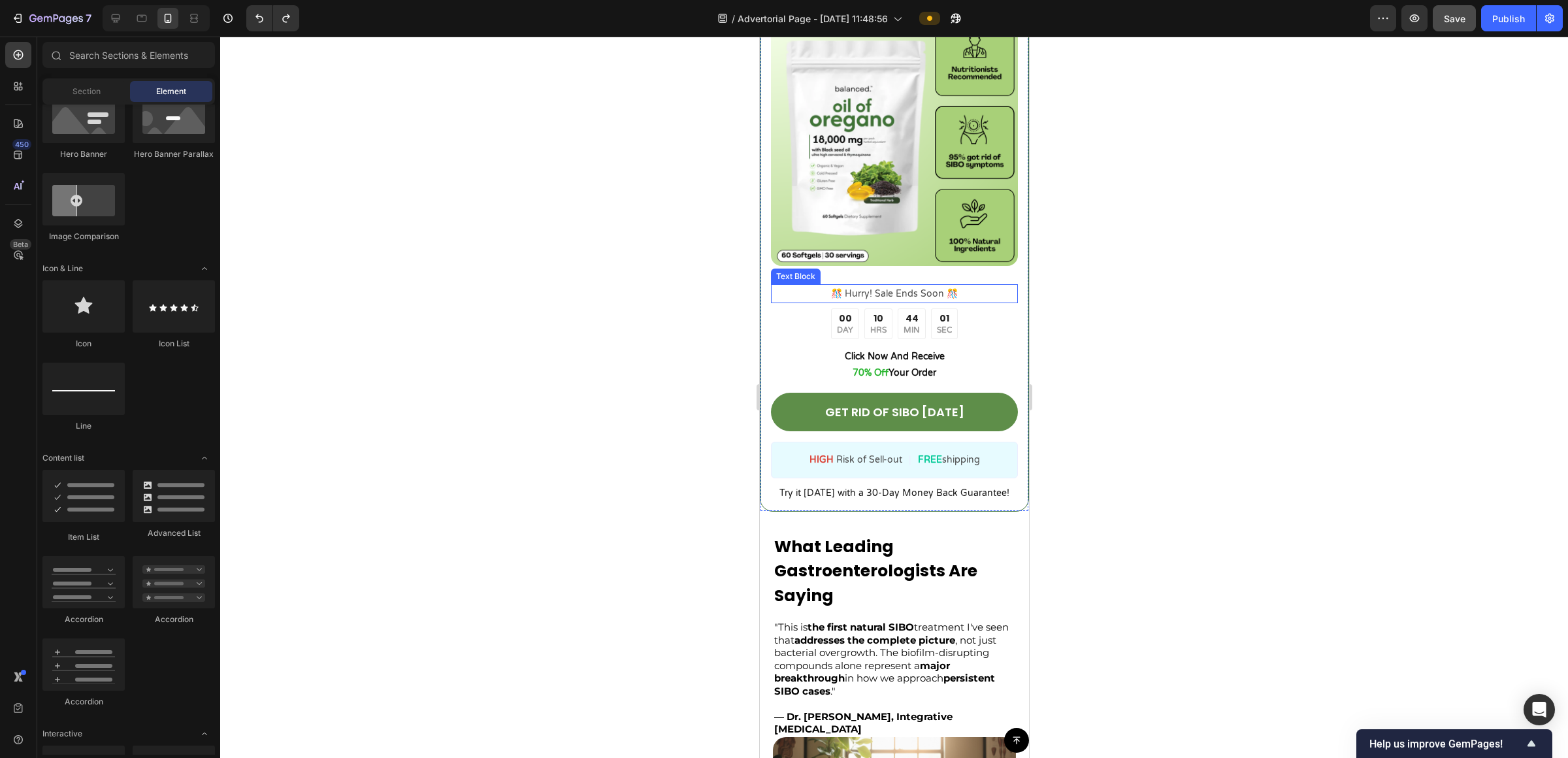
click at [784, 286] on p "️🎊 Hurry! Sale Ends Soon ️🎊" at bounding box center [893, 294] width 244 height 16
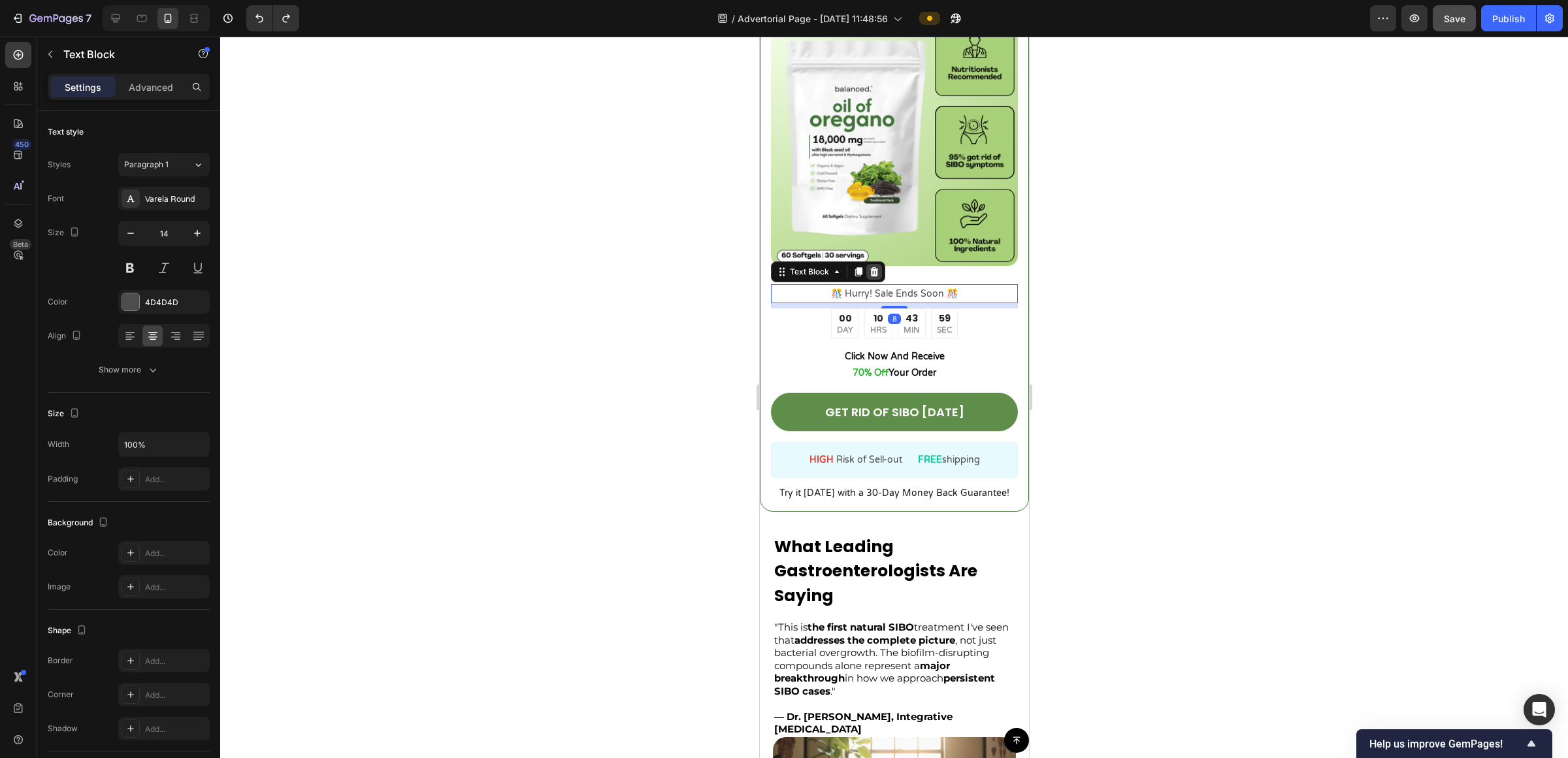
click at [784, 266] on icon at bounding box center [874, 271] width 10 height 10
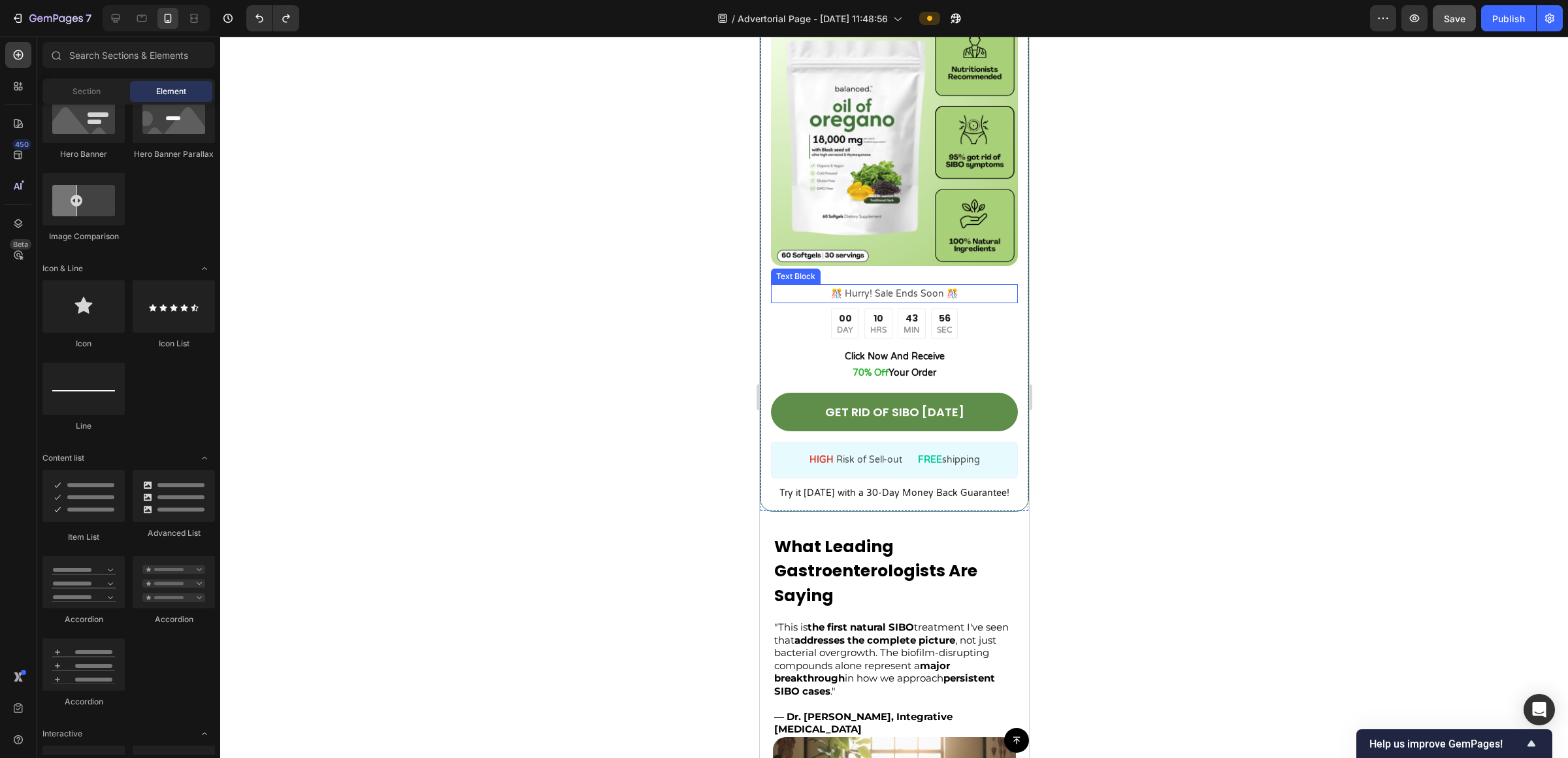
click at [784, 286] on p "️🎊 Hurry! Sale Ends Soon ️🎊" at bounding box center [893, 294] width 244 height 16
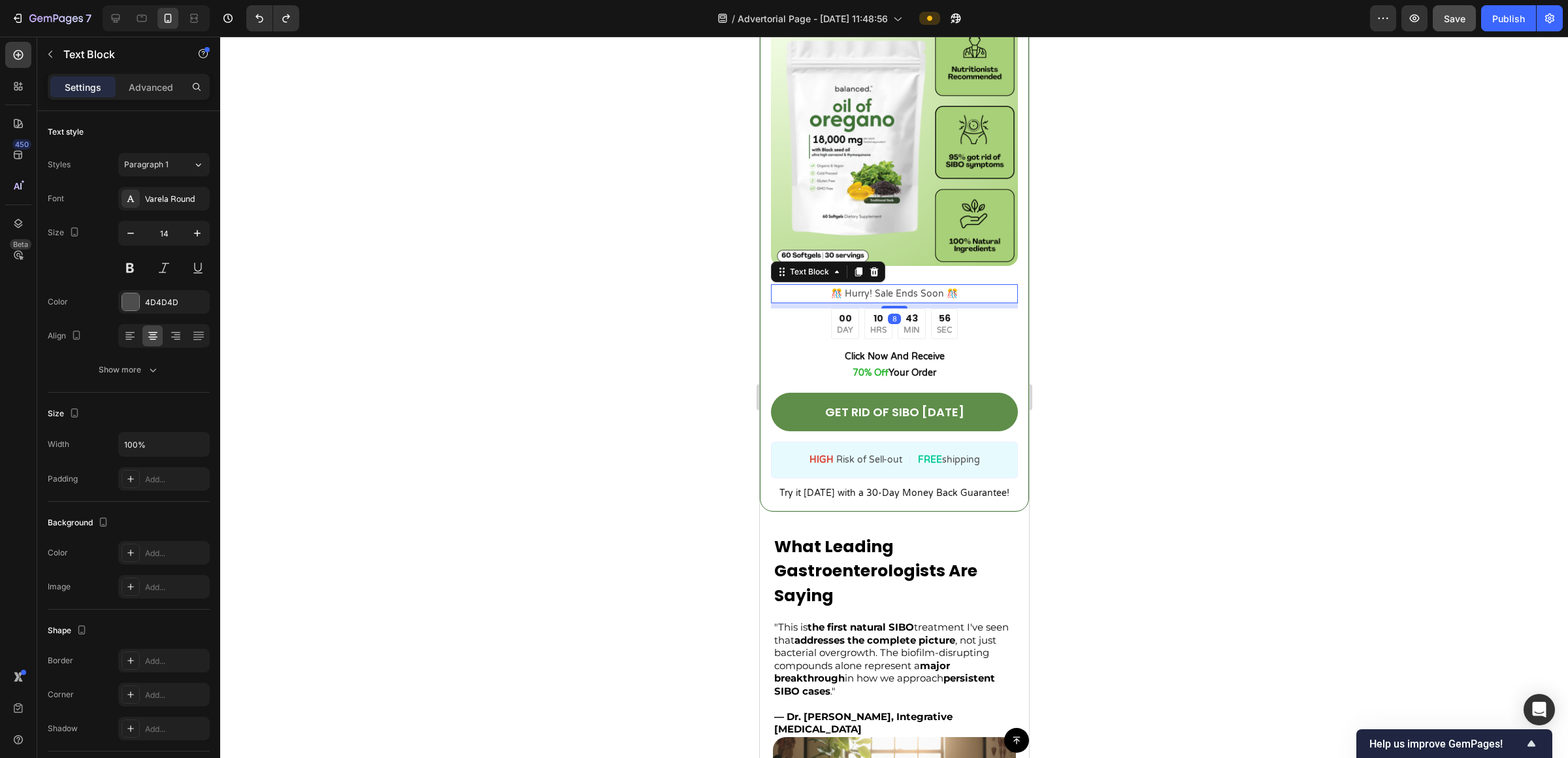
click at [784, 286] on p "️🎊 Hurry! Sale Ends Soon ️🎊" at bounding box center [893, 294] width 244 height 16
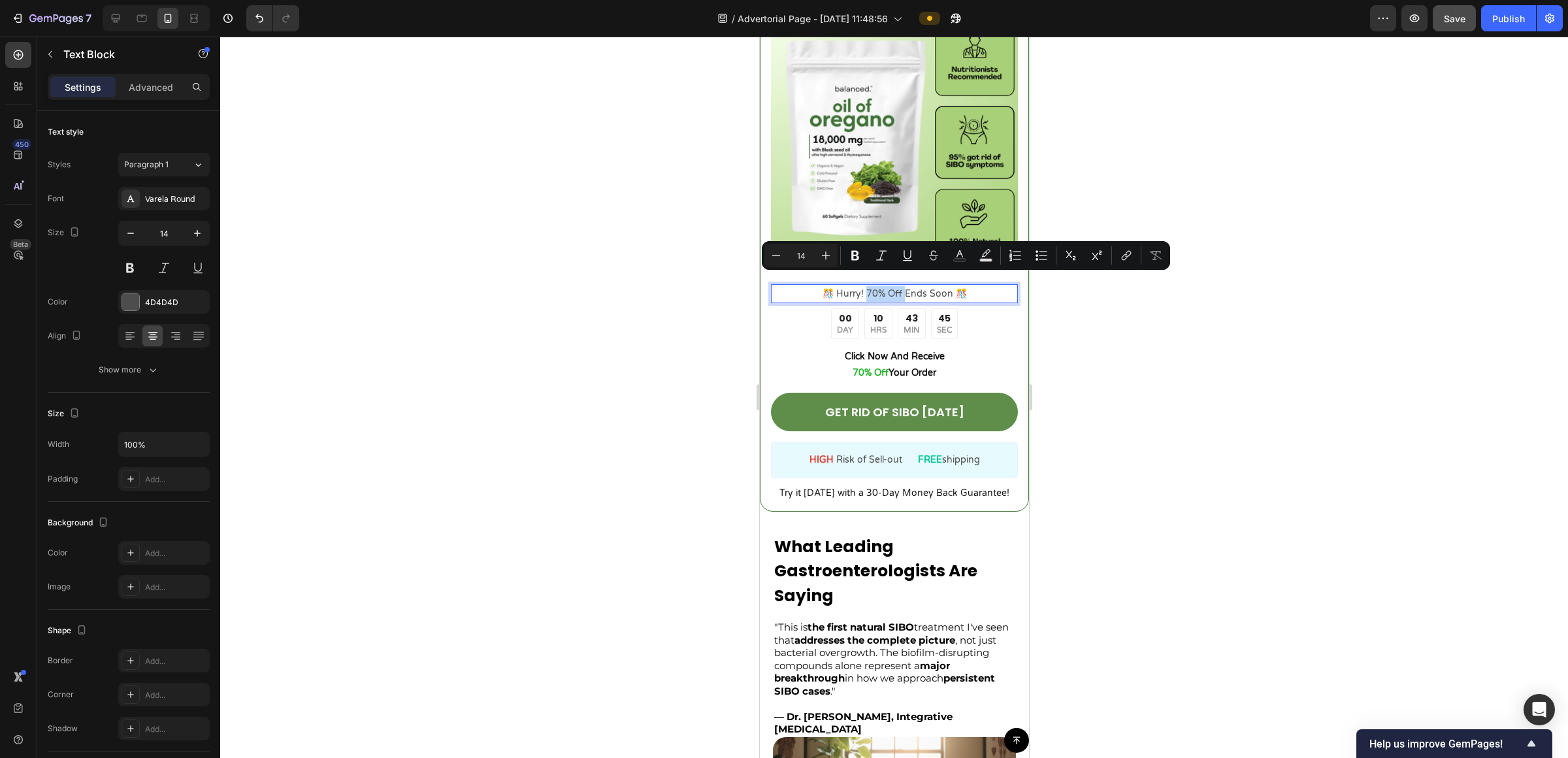
drag, startPoint x: 898, startPoint y: 280, endPoint x: 864, endPoint y: 279, distance: 34.0
click at [784, 286] on p "️🎊 Hurry! 70% Off Ends Soon ️🎊" at bounding box center [893, 294] width 244 height 16
click at [784, 253] on icon "Editor contextual toolbar" at bounding box center [961, 254] width 7 height 7
type input "4D4D4D"
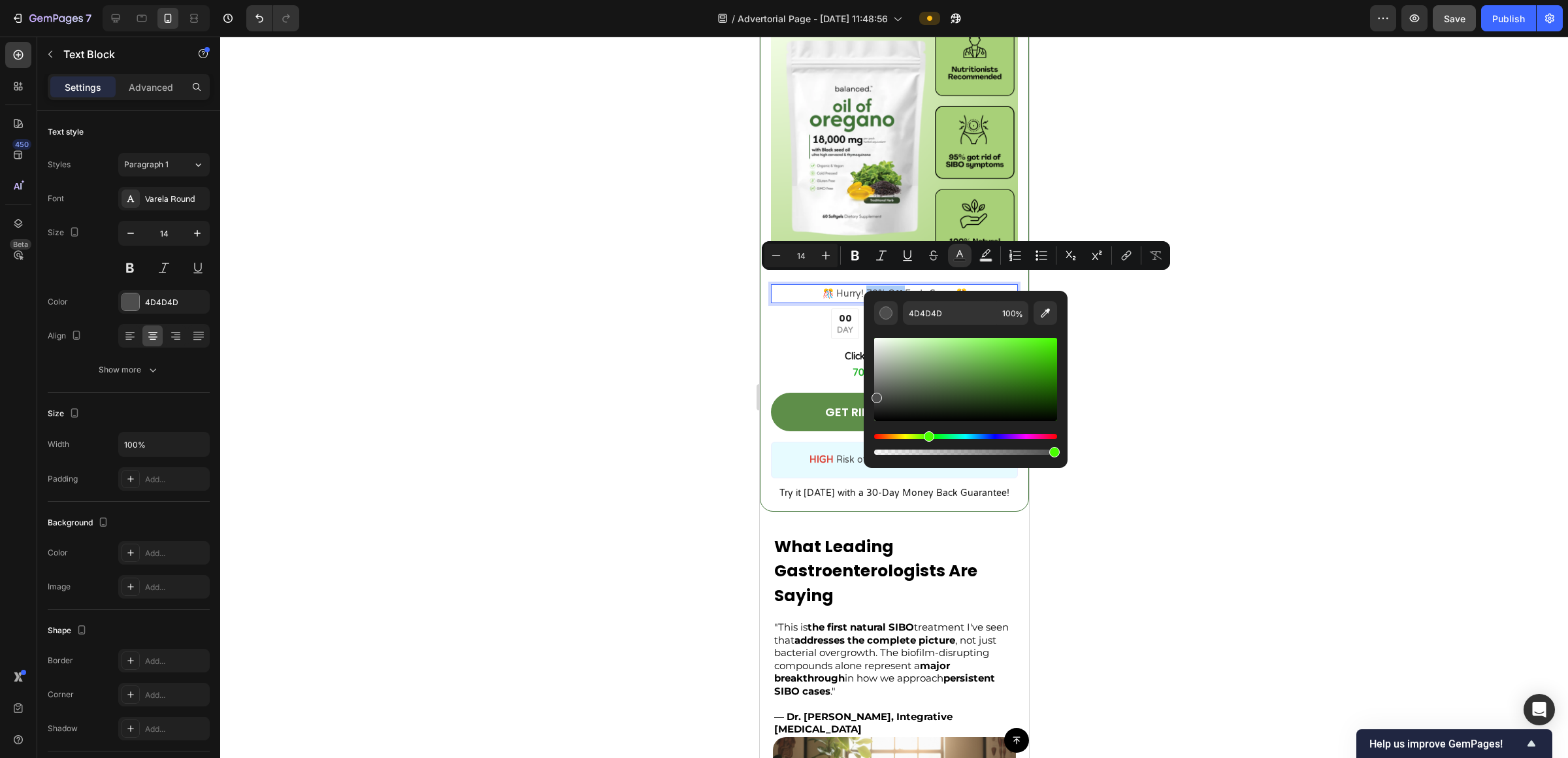
click at [784, 438] on div "Hue" at bounding box center [966, 436] width 183 height 5
click at [784, 436] on div "Hue" at bounding box center [966, 436] width 183 height 5
drag, startPoint x: 1016, startPoint y: 365, endPoint x: 999, endPoint y: 354, distance: 20.2
click at [784, 354] on div "Editor contextual toolbar" at bounding box center [966, 379] width 183 height 83
click at [784, 437] on div "Hue" at bounding box center [966, 436] width 183 height 5
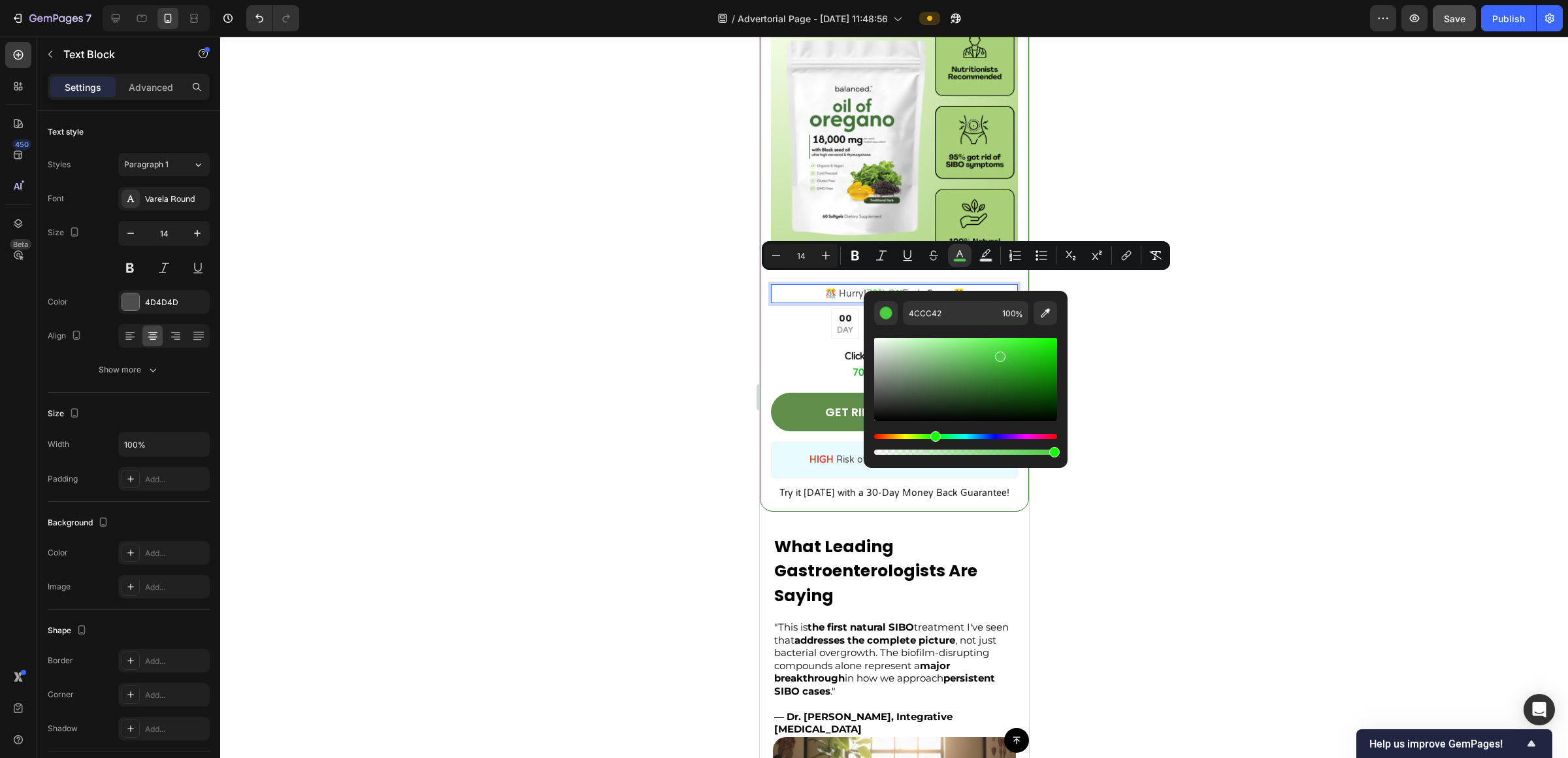
click at [784, 368] on div "Editor contextual toolbar" at bounding box center [966, 379] width 183 height 83
click at [784, 361] on div "Editor contextual toolbar" at bounding box center [966, 379] width 183 height 83
type input "3AB731"
click at [784, 334] on div at bounding box center [894, 397] width 1348 height 721
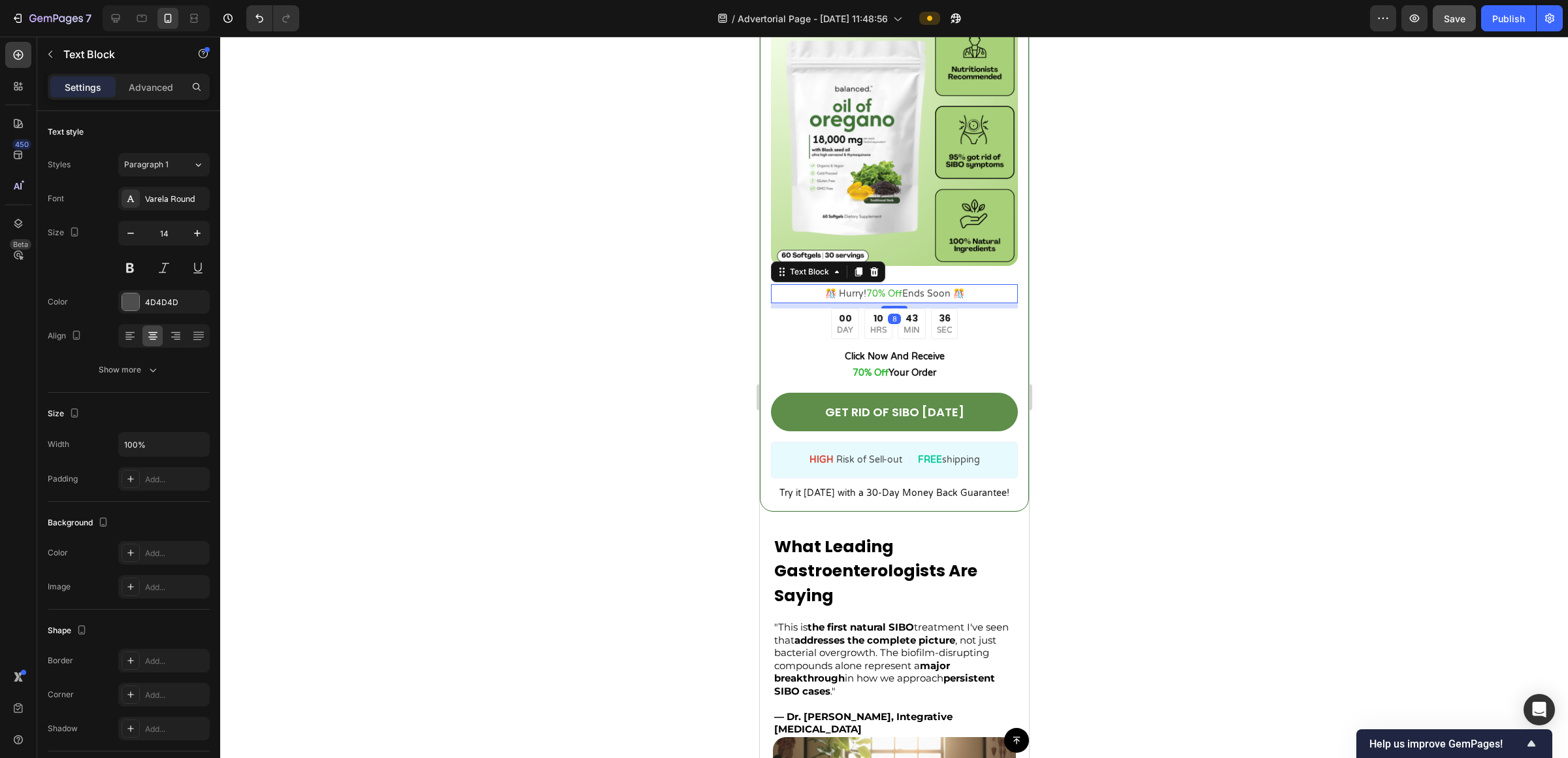
click at [784, 289] on p "️🎊 Hurry! 70% Off Ends Soon ️🎊" at bounding box center [893, 294] width 244 height 16
click at [784, 286] on p "️🎊 Hurry! 70% Off Ends Soon ️🎊" at bounding box center [893, 294] width 244 height 16
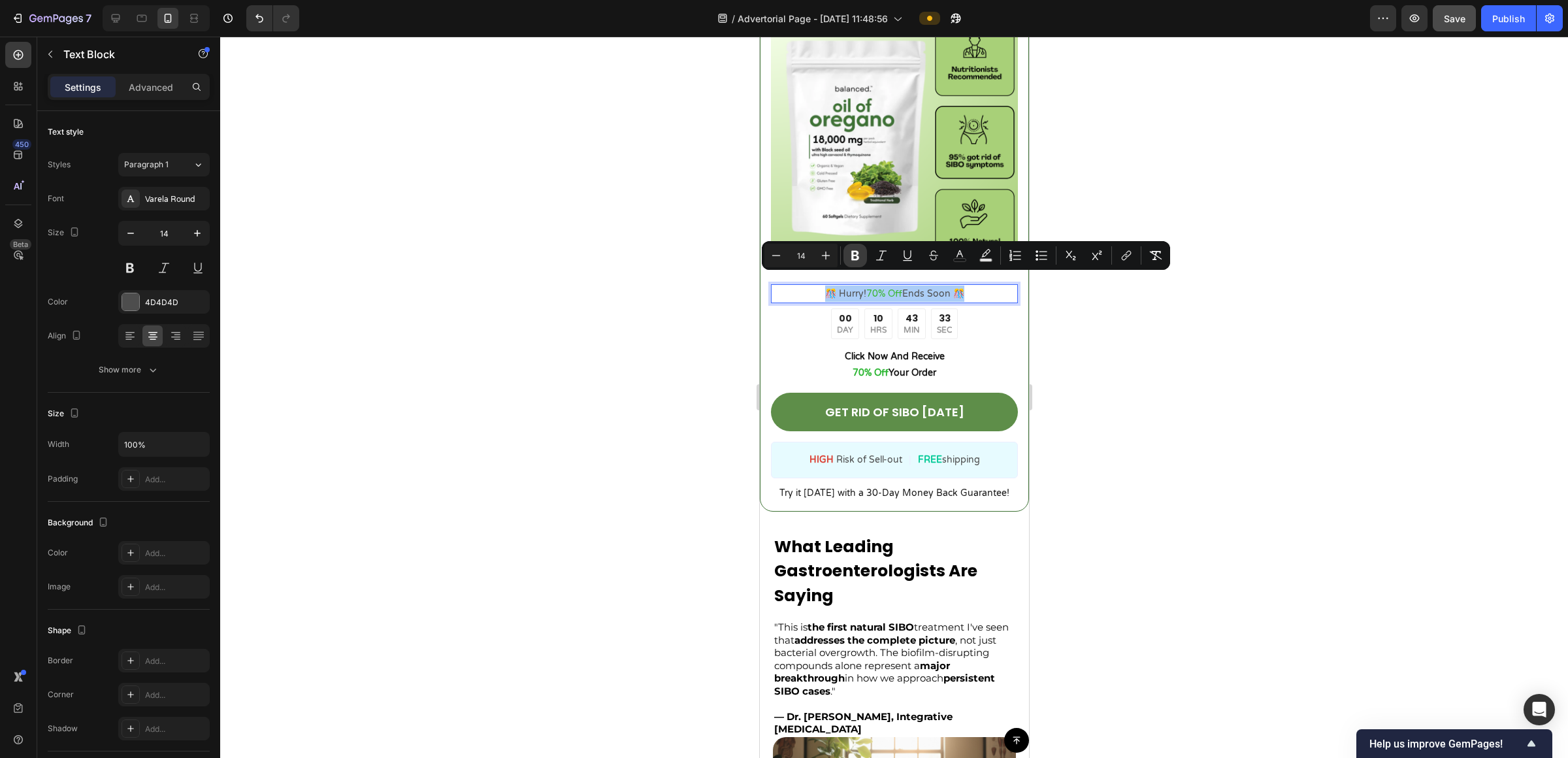
click at [784, 258] on icon "Editor contextual toolbar" at bounding box center [855, 255] width 13 height 13
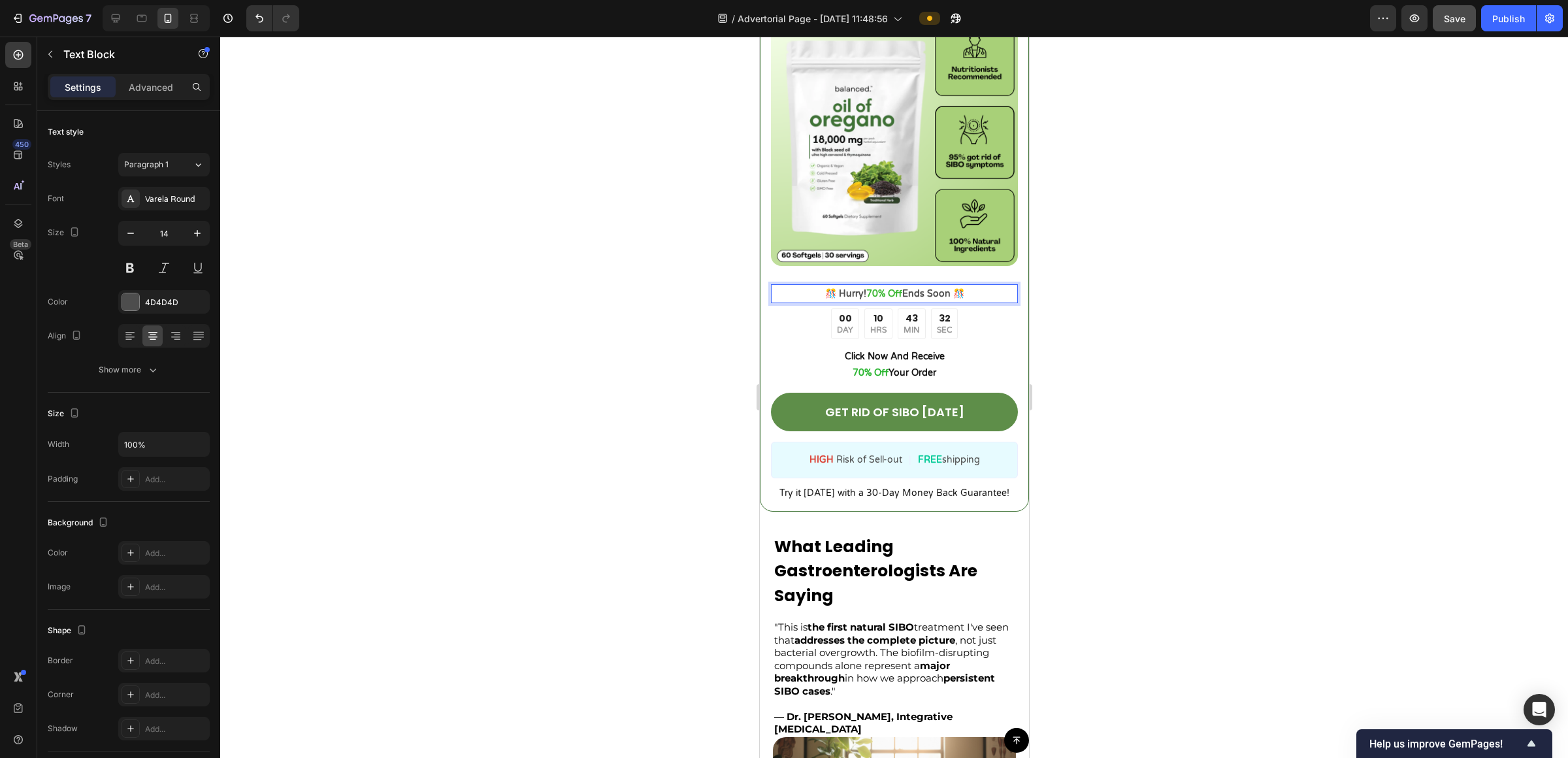
click at [784, 328] on div at bounding box center [894, 397] width 1348 height 721
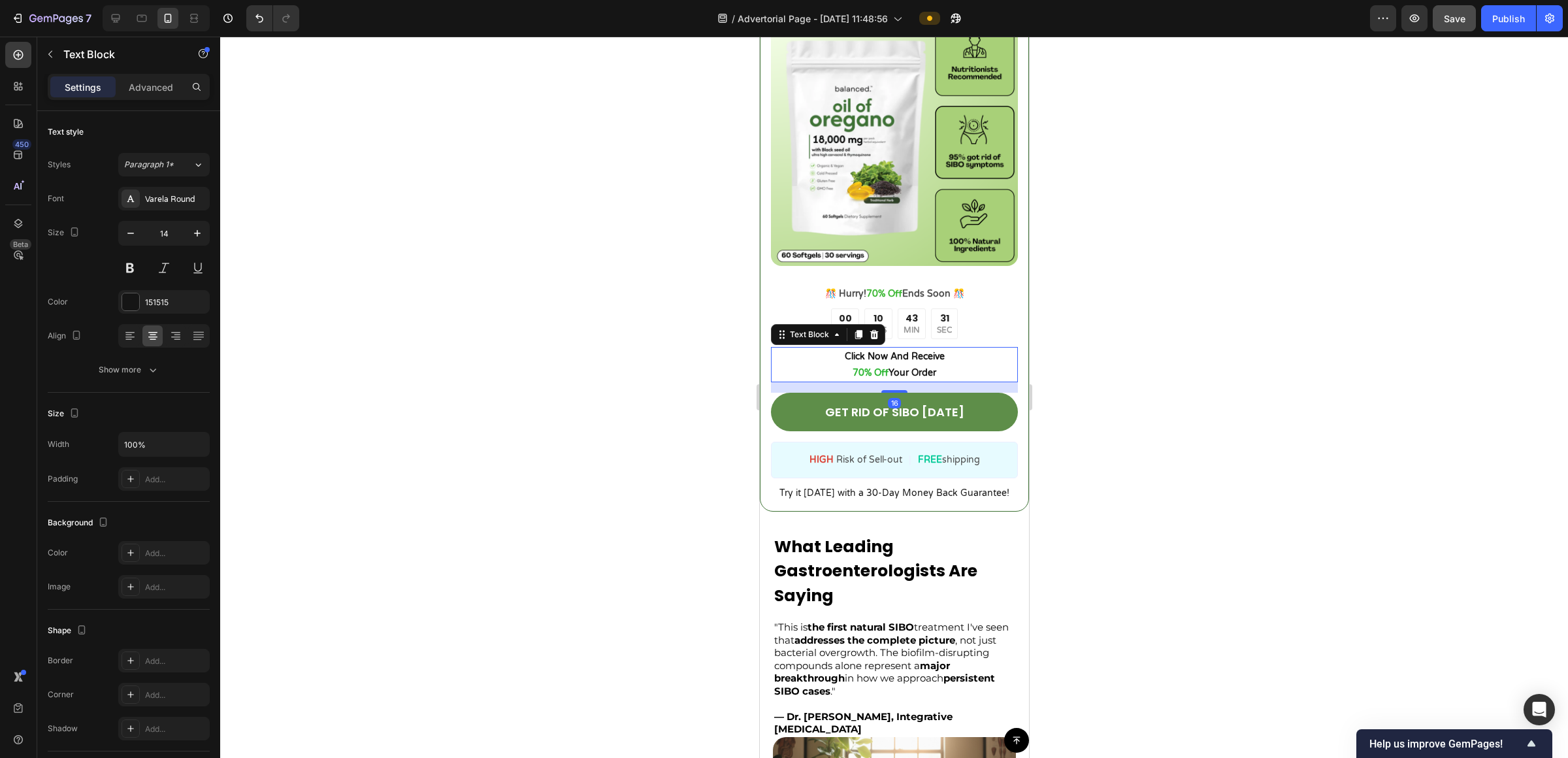
click at [784, 348] on p "Click Now And Receive 70% Off Your Order" at bounding box center [893, 364] width 244 height 32
click at [784, 329] on icon at bounding box center [874, 334] width 10 height 10
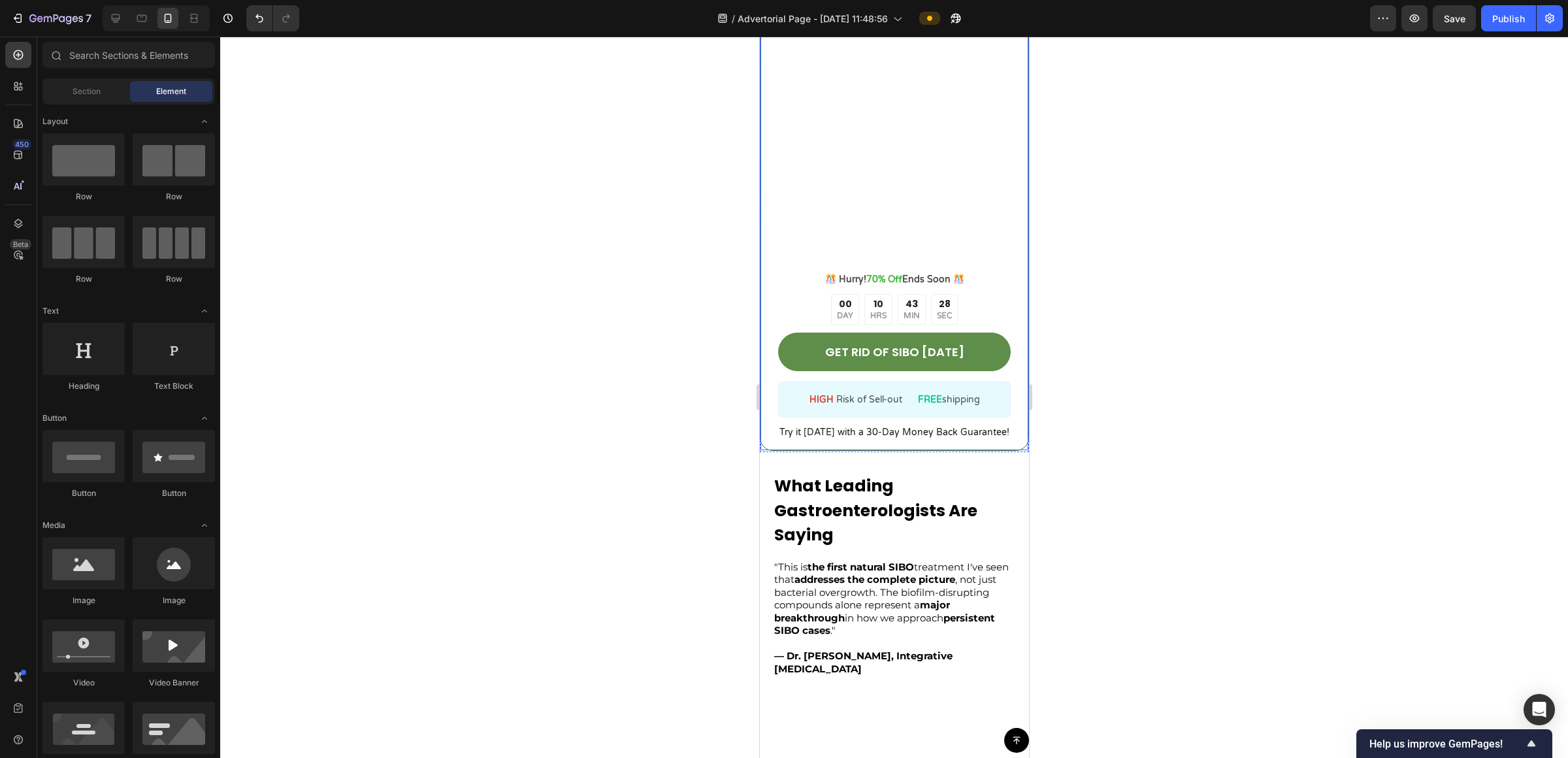
scroll to position [693, 0]
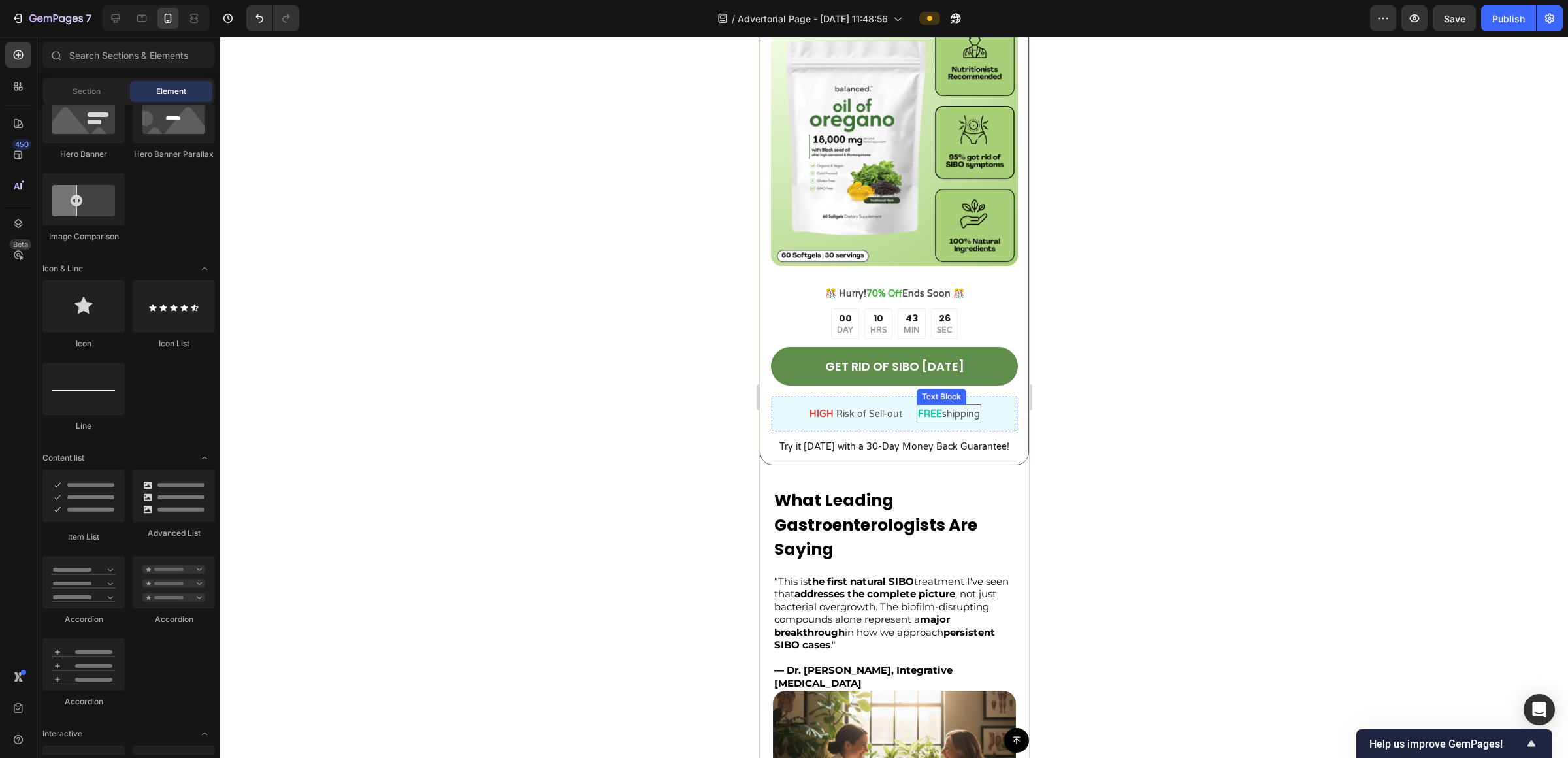
click at [921, 407] on p "FREE shipping" at bounding box center [948, 413] width 62 height 16
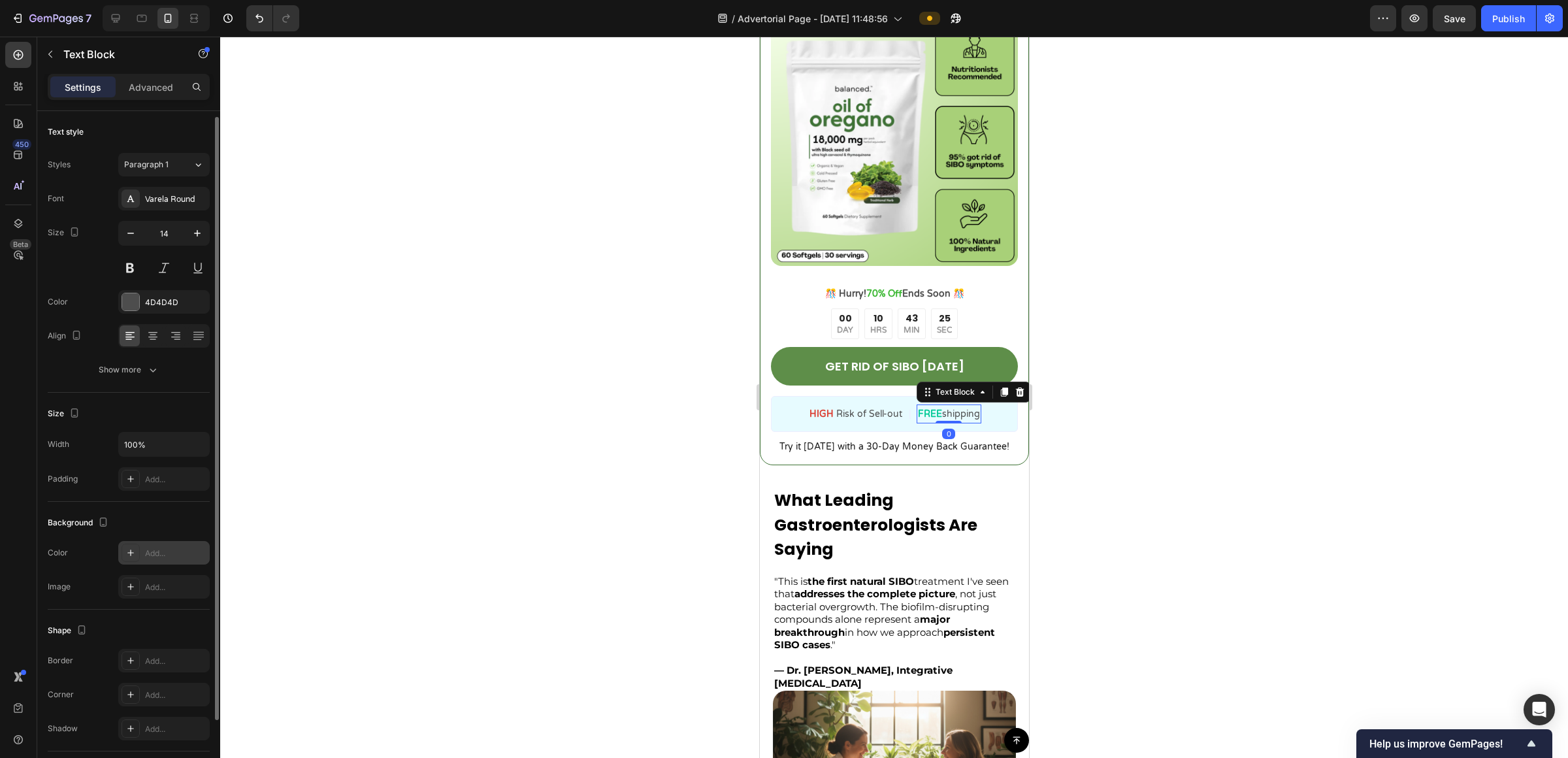
scroll to position [92, 0]
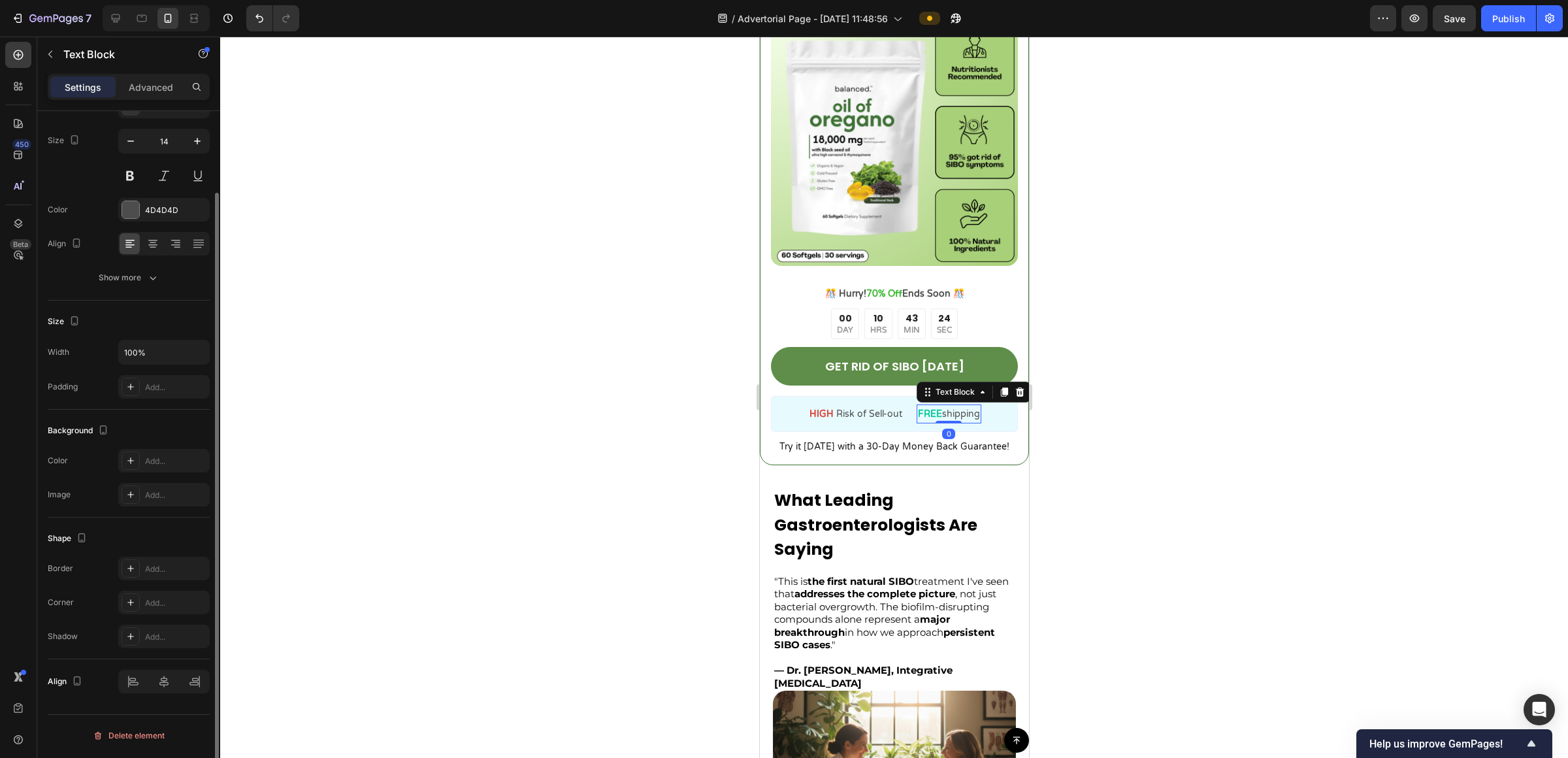
click at [928, 408] on strong "FREE" at bounding box center [929, 413] width 24 height 11
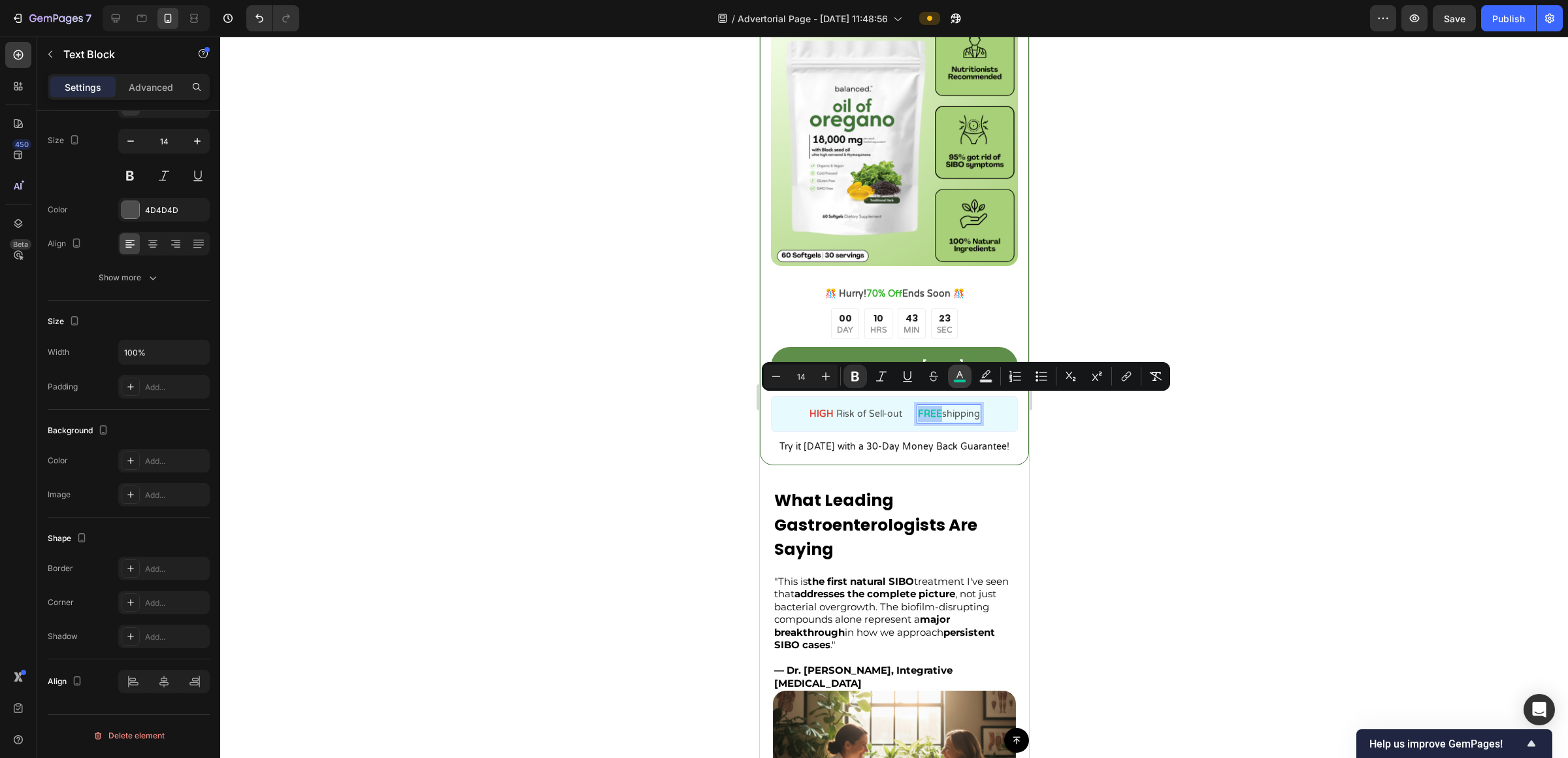
click at [959, 382] on rect "Editor contextual toolbar" at bounding box center [960, 381] width 13 height 3
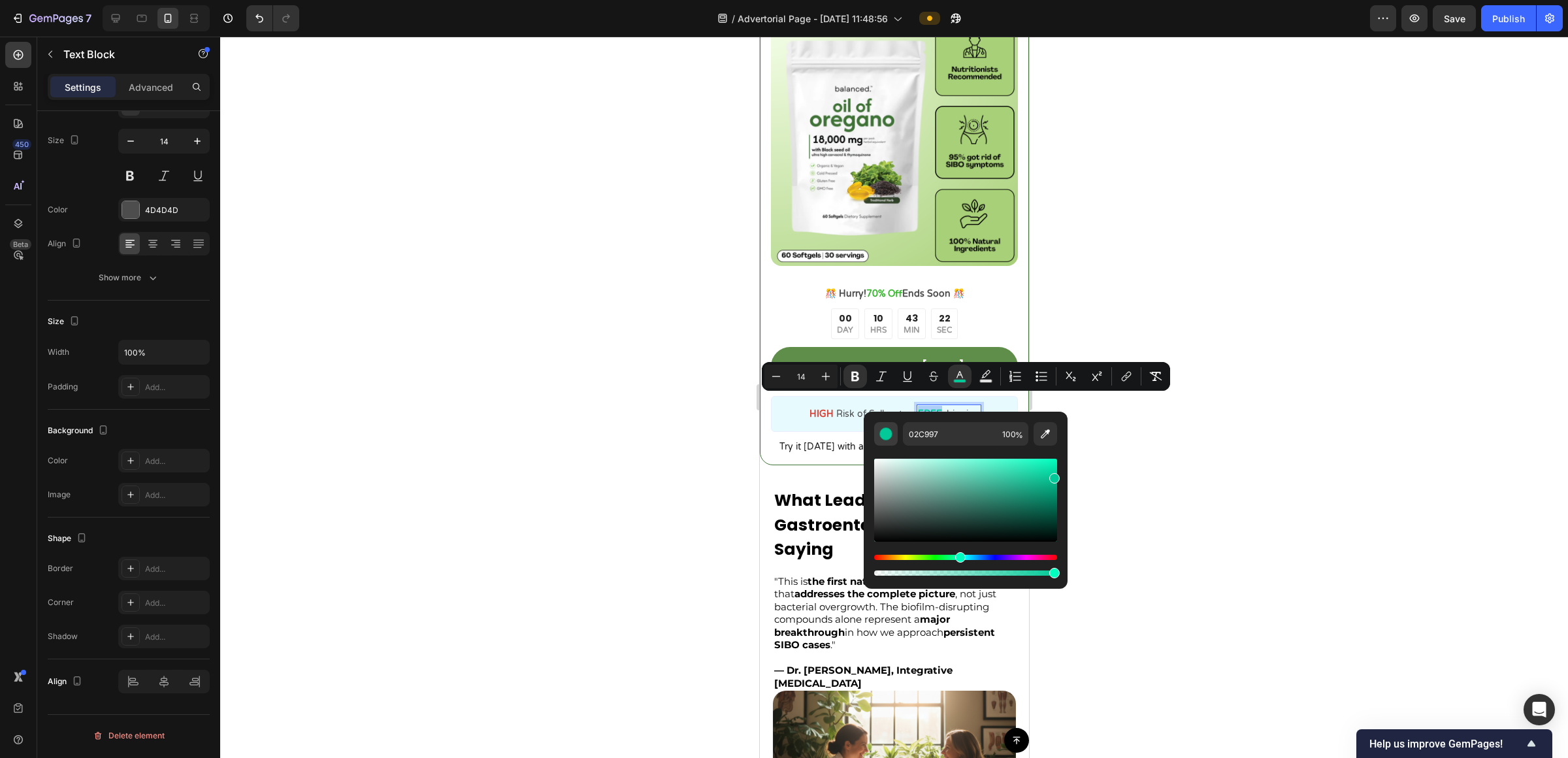
click at [880, 429] on div "Editor contextual toolbar" at bounding box center [886, 433] width 13 height 13
click at [1050, 433] on icon "Editor contextual toolbar" at bounding box center [1045, 433] width 13 height 13
type input "5E8E49"
click at [1125, 311] on div at bounding box center [894, 397] width 1348 height 721
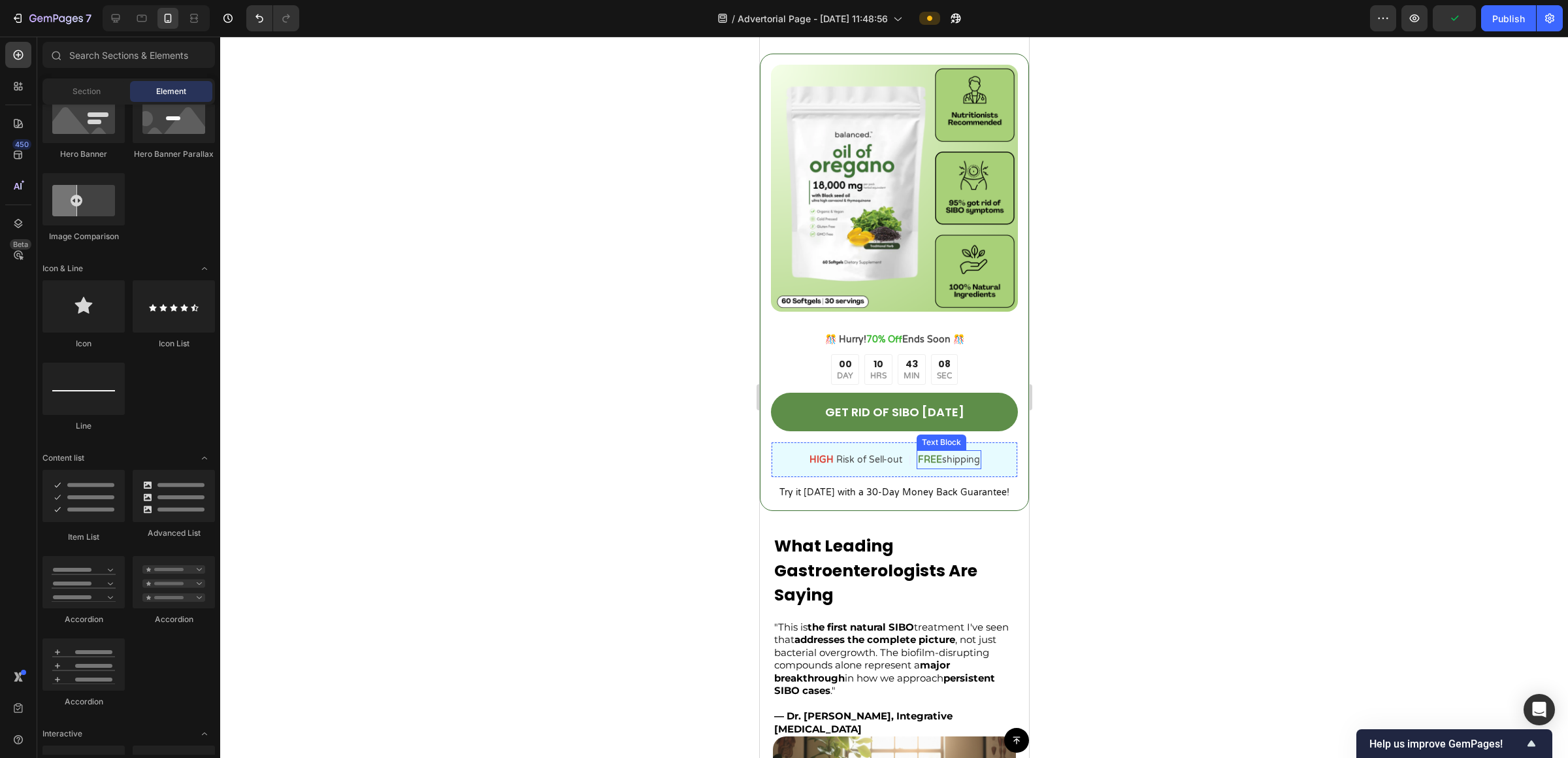
scroll to position [2168, 0]
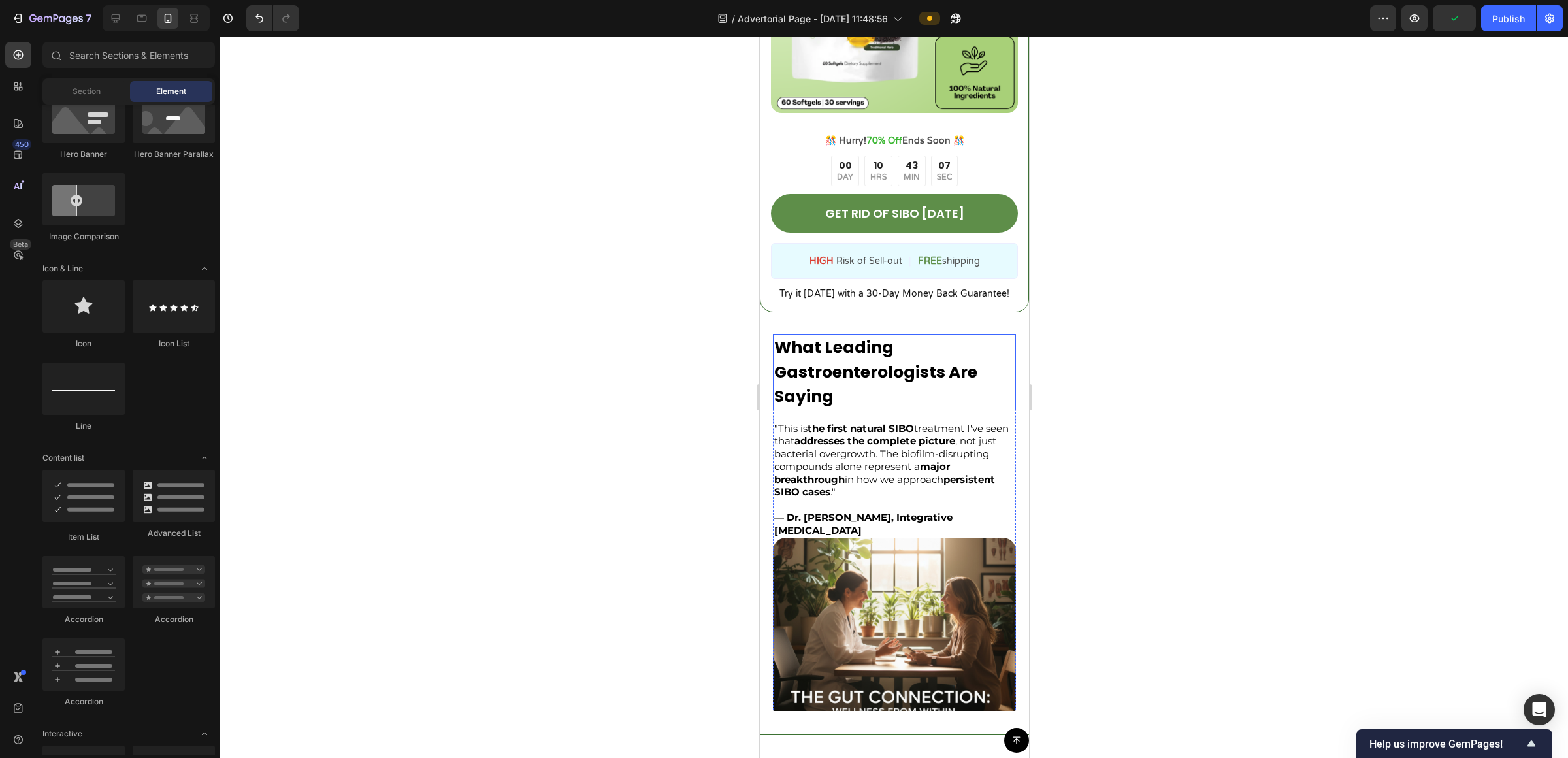
click at [949, 335] on p "What Leading Gastroenterologists Are Saying" at bounding box center [893, 372] width 241 height 74
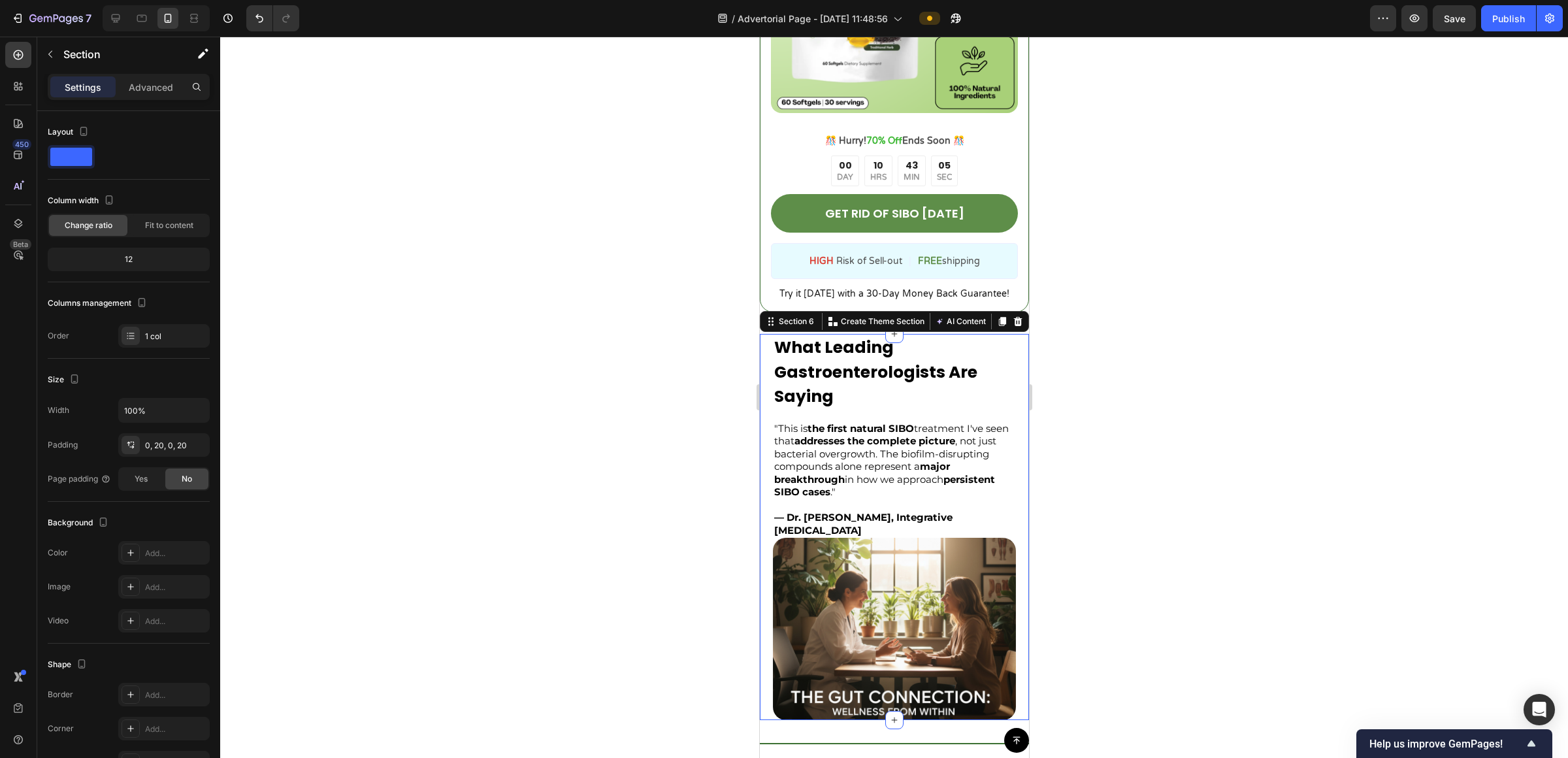
click at [767, 360] on div "What Leading Gastroenterologists Are Saying Text Block "This is the first natur…" at bounding box center [894, 527] width 269 height 386
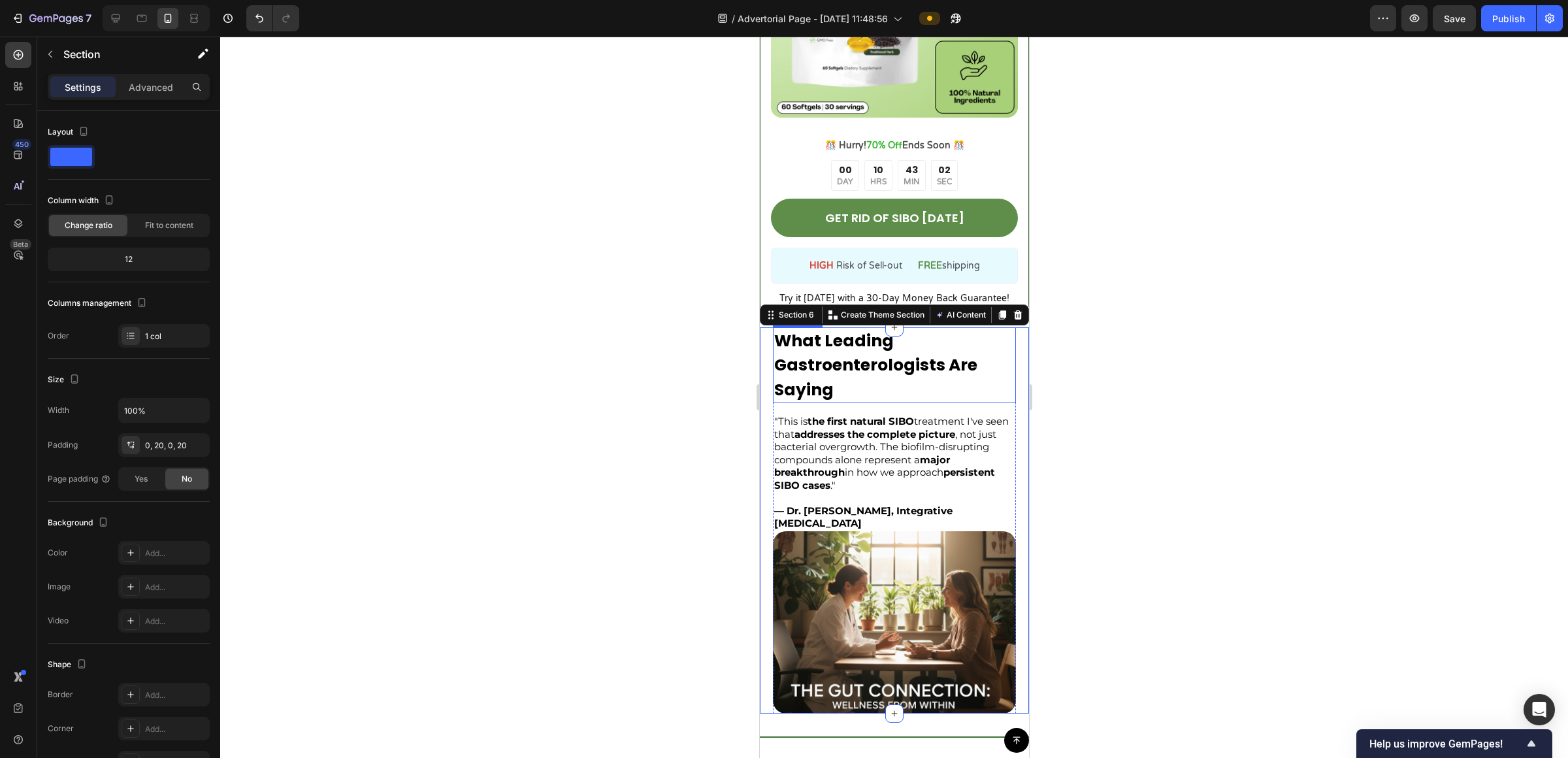
scroll to position [1957, 0]
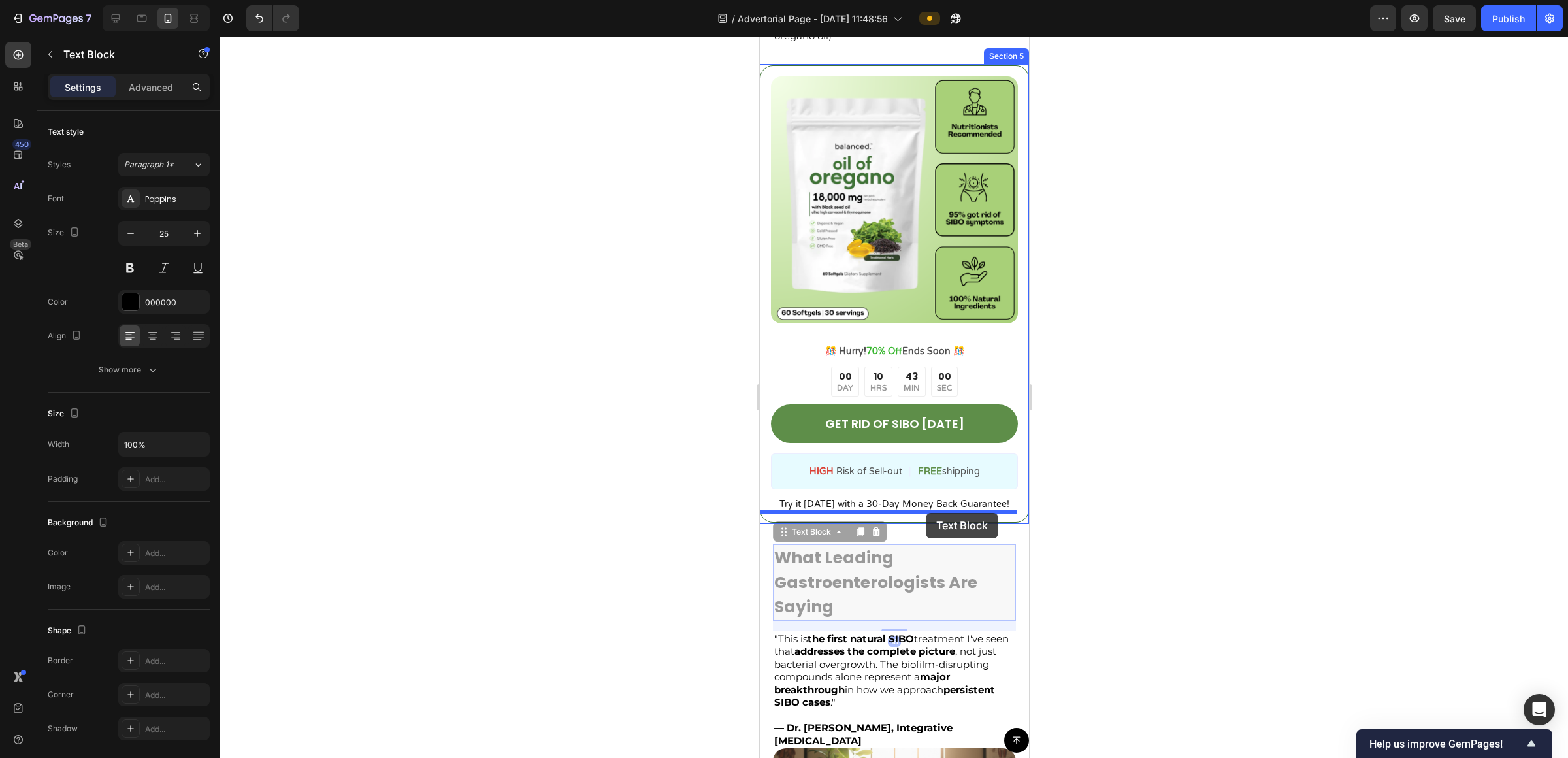
drag, startPoint x: 945, startPoint y: 543, endPoint x: 926, endPoint y: 513, distance: 35.5
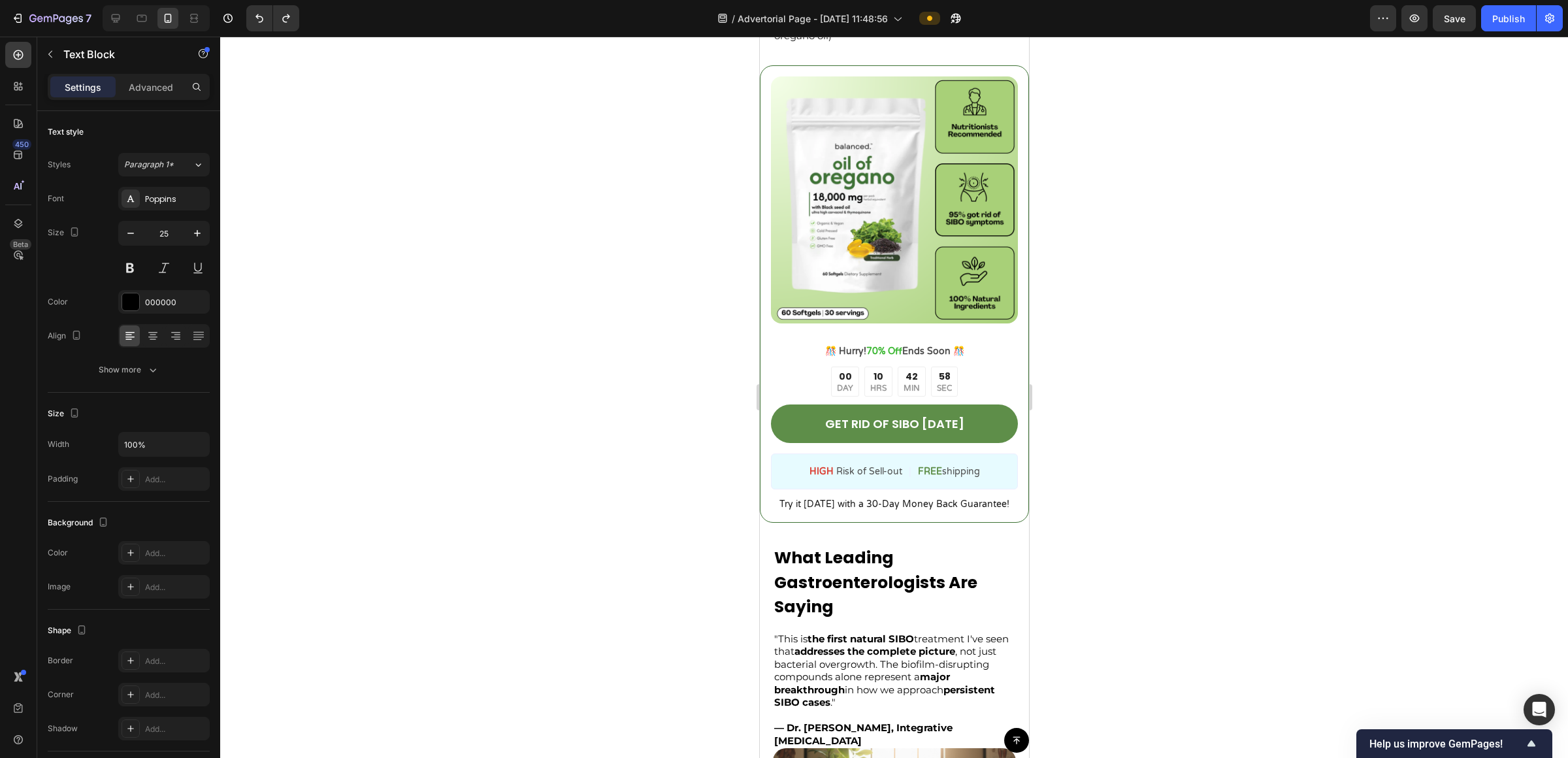
click at [801, 545] on p "What Leading Gastroenterologists Are Saying" at bounding box center [893, 582] width 241 height 74
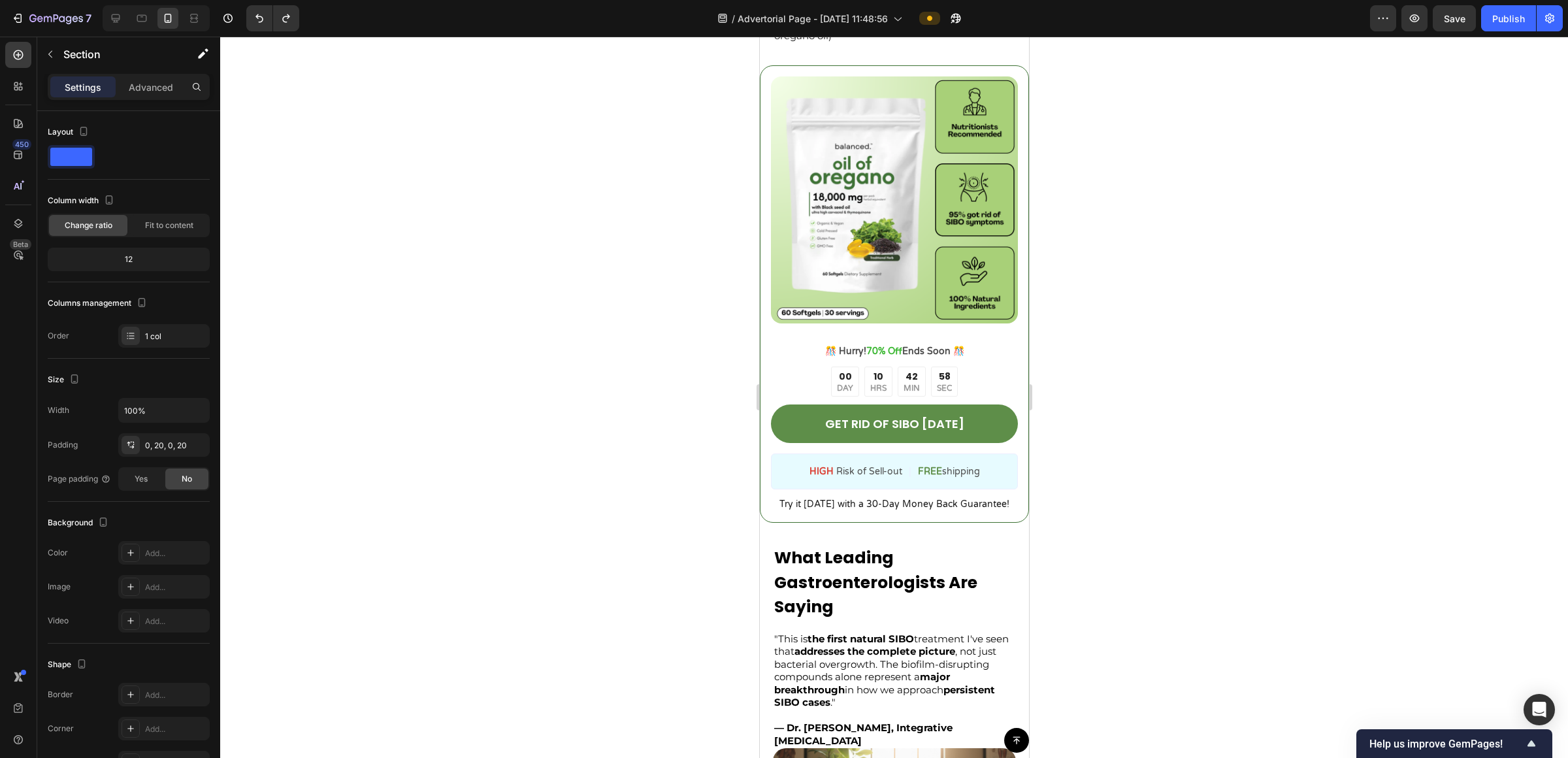
click at [766, 544] on div "What Leading Gastroenterologists Are Saying Text Block "This is the first natur…" at bounding box center [894, 738] width 269 height 386
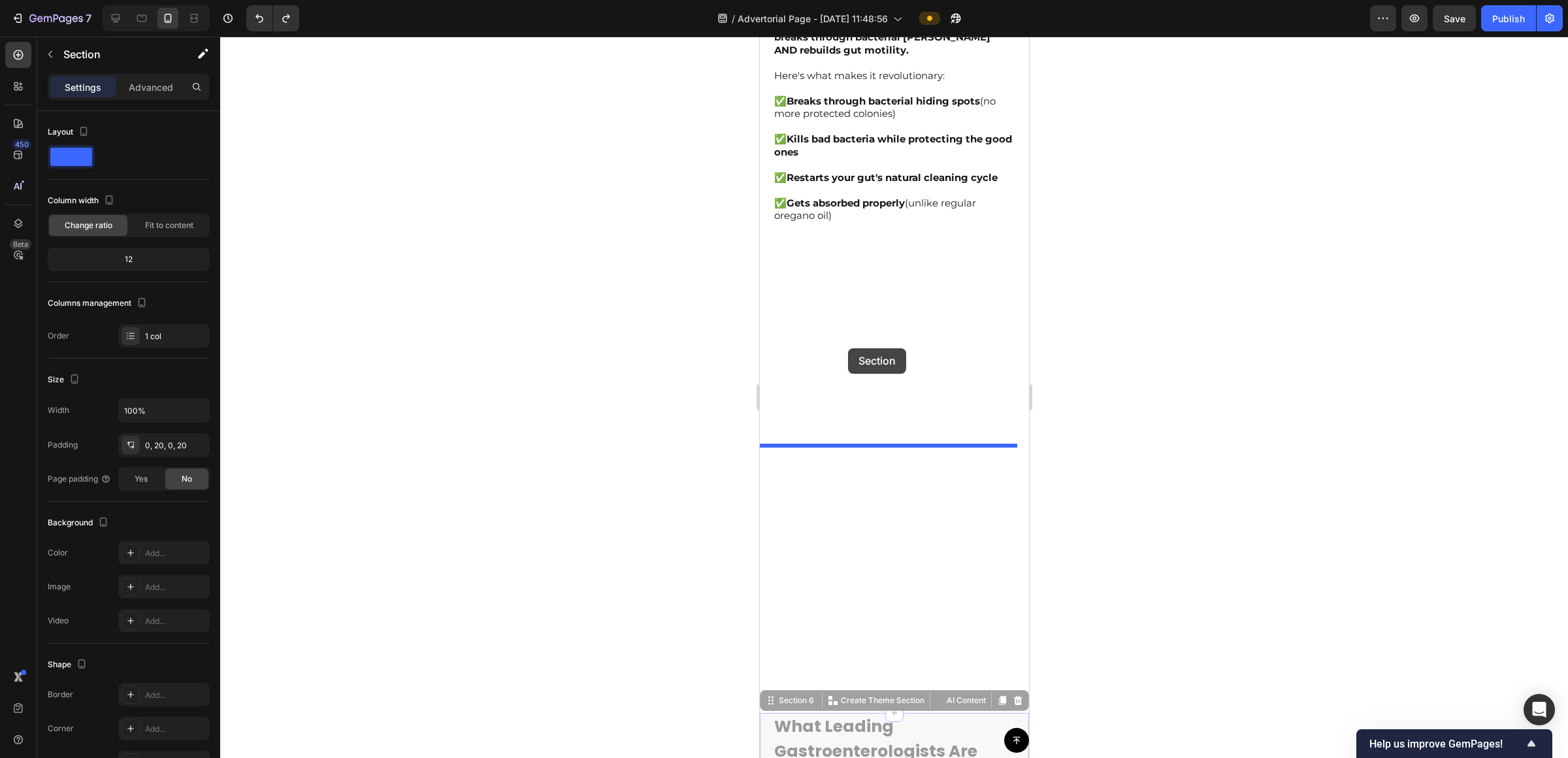
scroll to position [1067, 0]
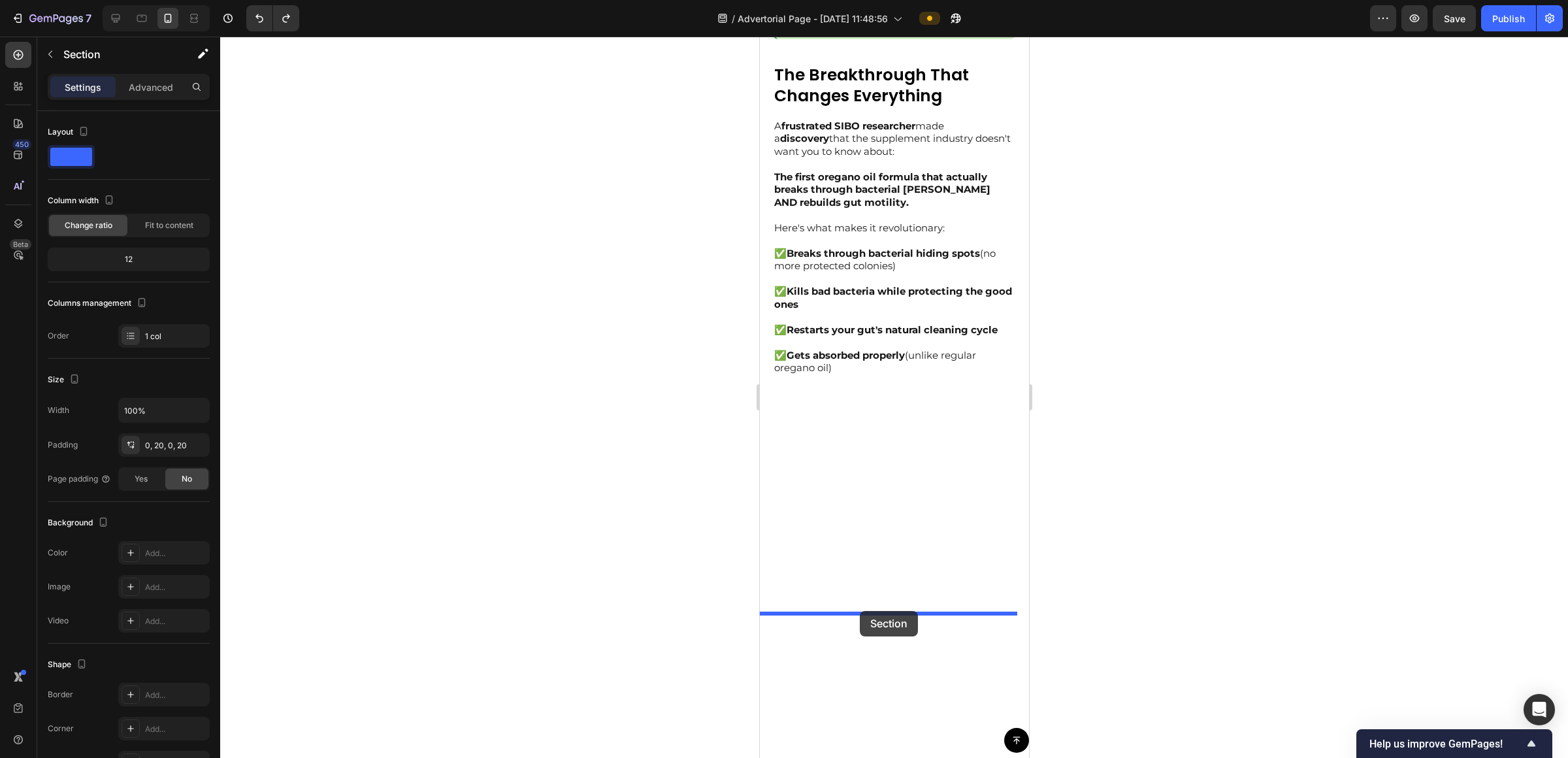
drag, startPoint x: 776, startPoint y: 521, endPoint x: 860, endPoint y: 611, distance: 123.1
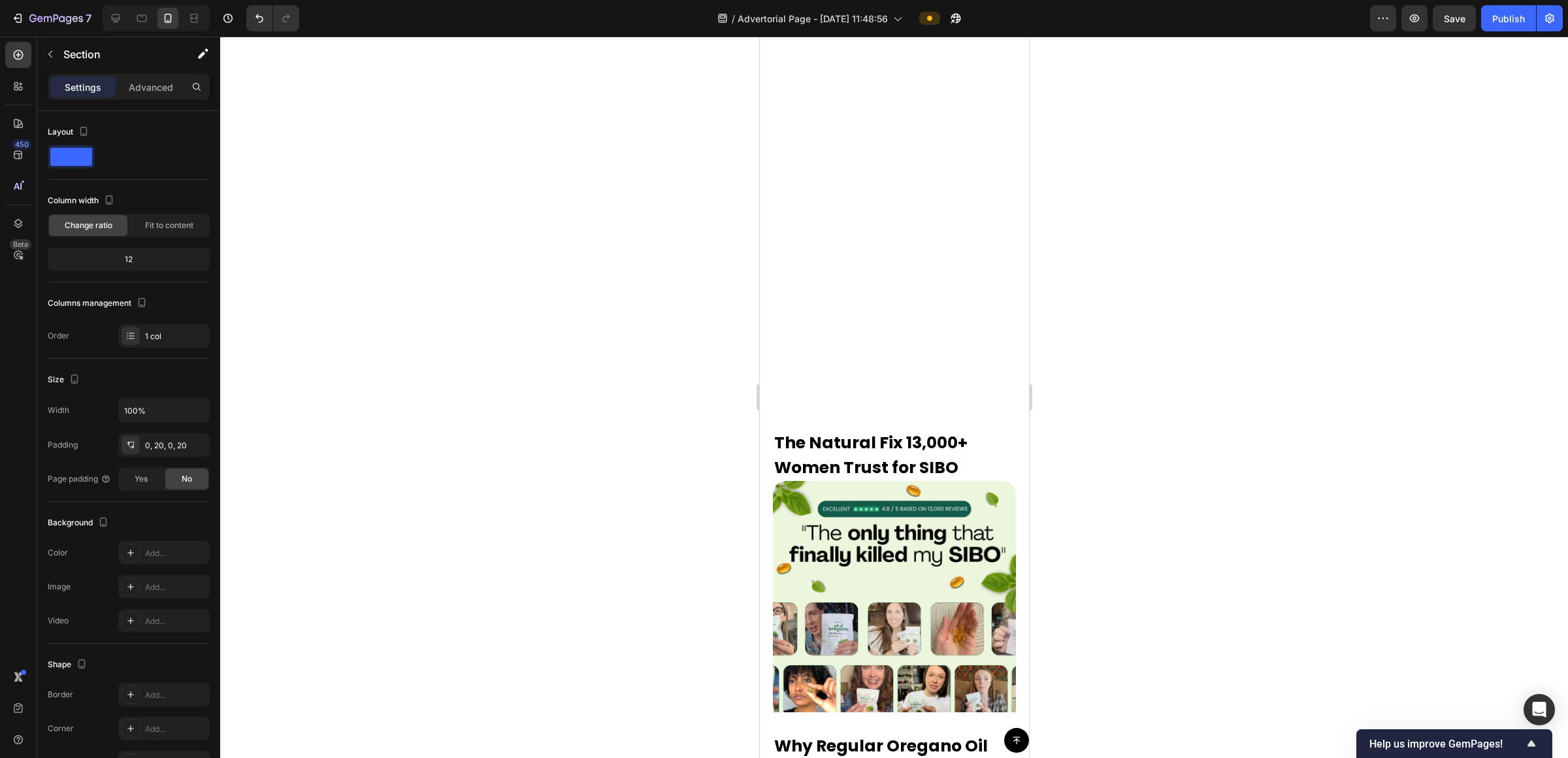
scroll to position [2985, 0]
